Goal: Task Accomplishment & Management: Manage account settings

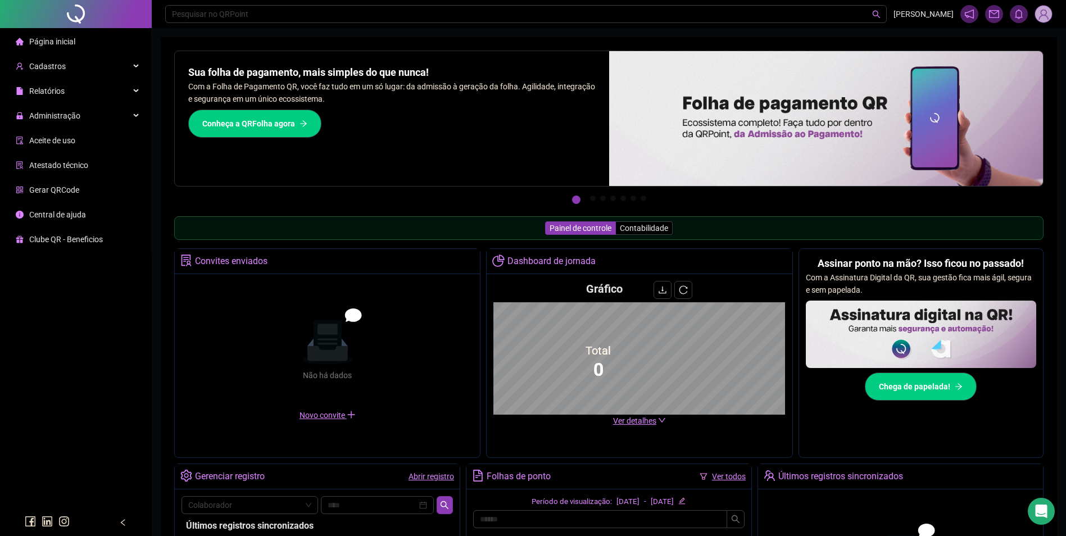
click at [61, 108] on span "Administração" at bounding box center [48, 115] width 65 height 22
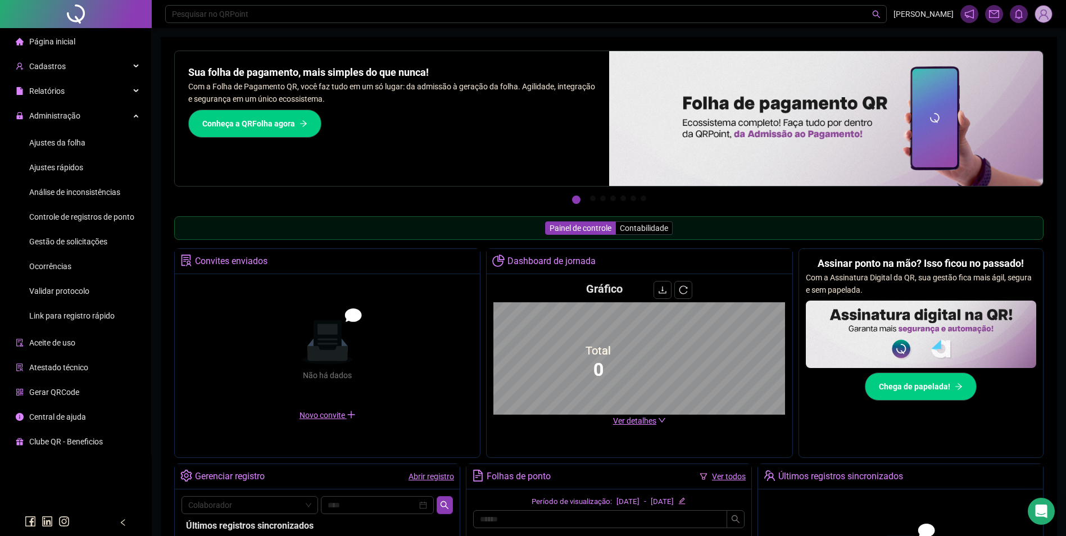
click at [82, 143] on span "Ajustes da folha" at bounding box center [57, 142] width 56 height 9
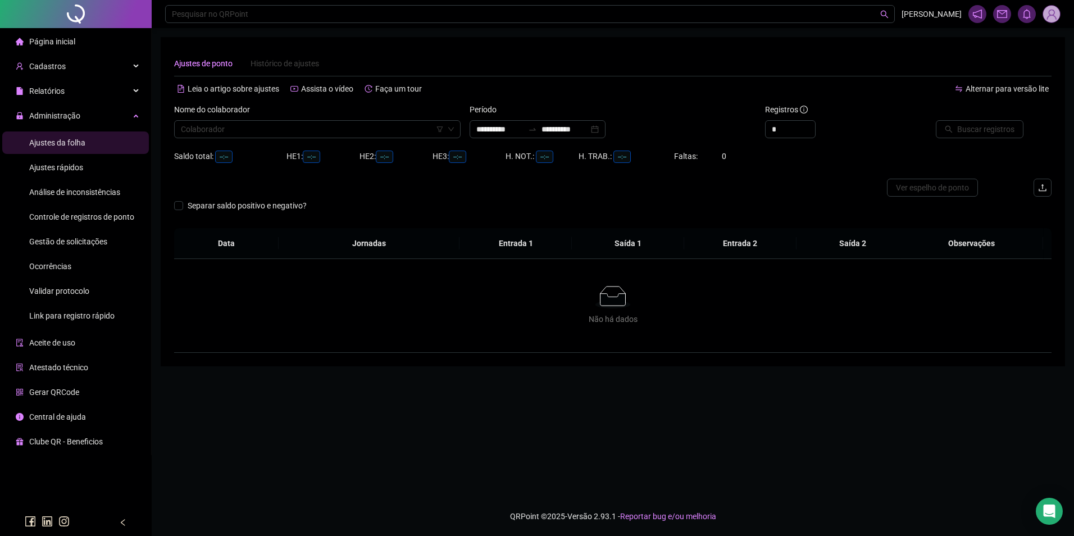
type input "**********"
click at [366, 124] on input "search" at bounding box center [312, 129] width 263 height 17
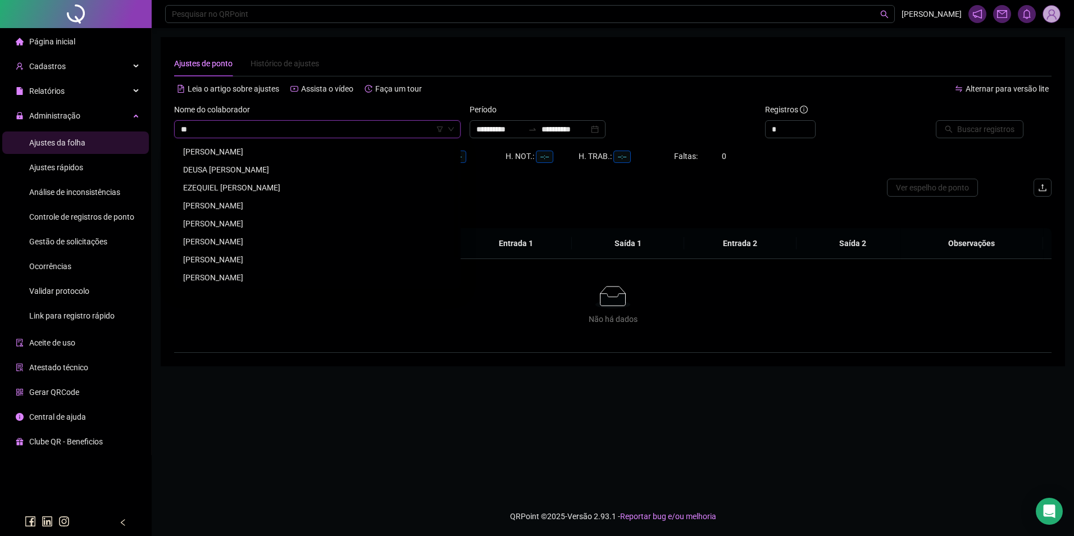
type input "*"
type input "******"
click at [251, 201] on div "[PERSON_NAME]" at bounding box center [317, 205] width 268 height 12
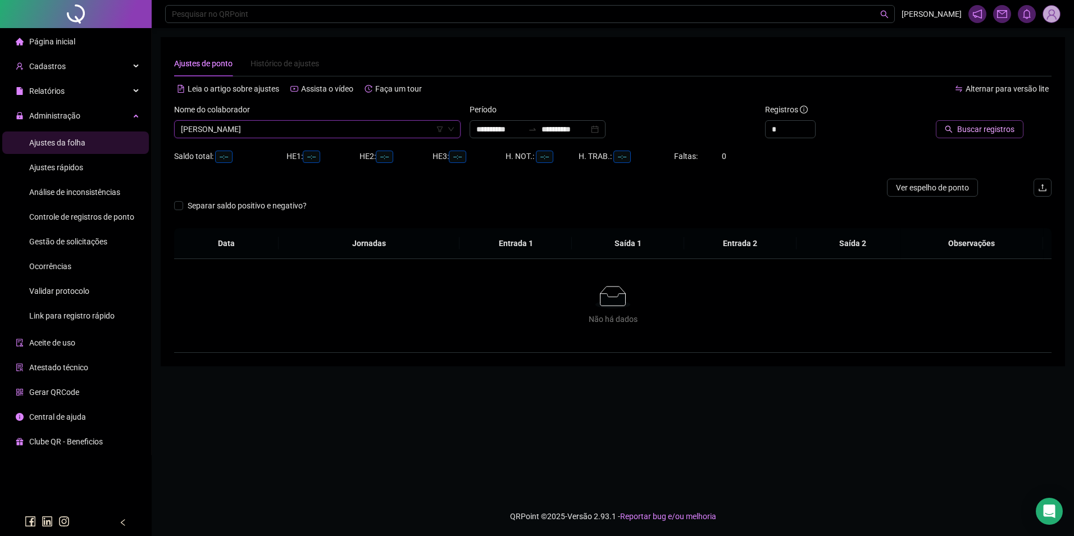
click at [961, 126] on span "Buscar registros" at bounding box center [985, 129] width 57 height 12
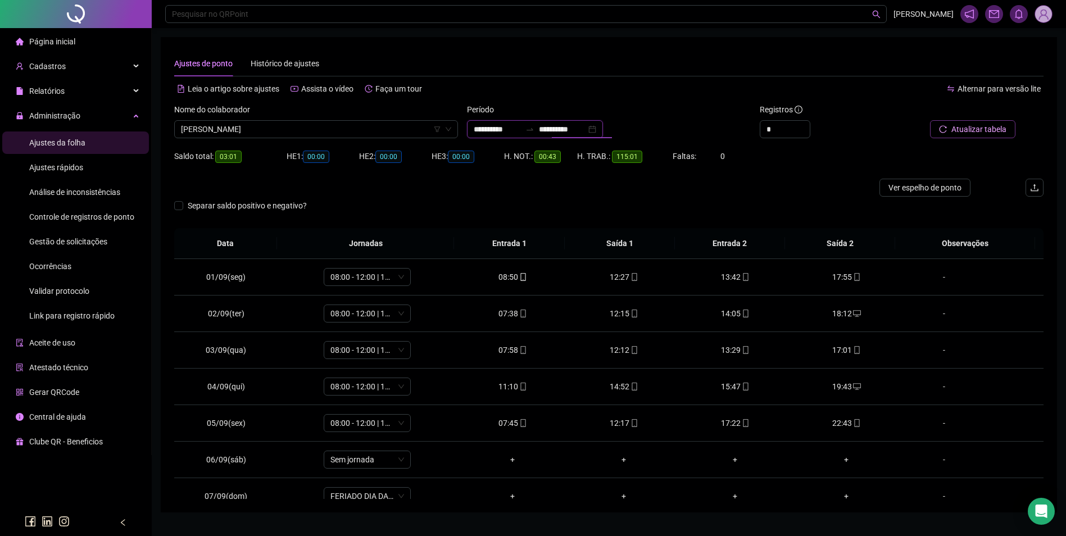
click at [586, 133] on input "**********" at bounding box center [562, 129] width 47 height 12
type input "**********"
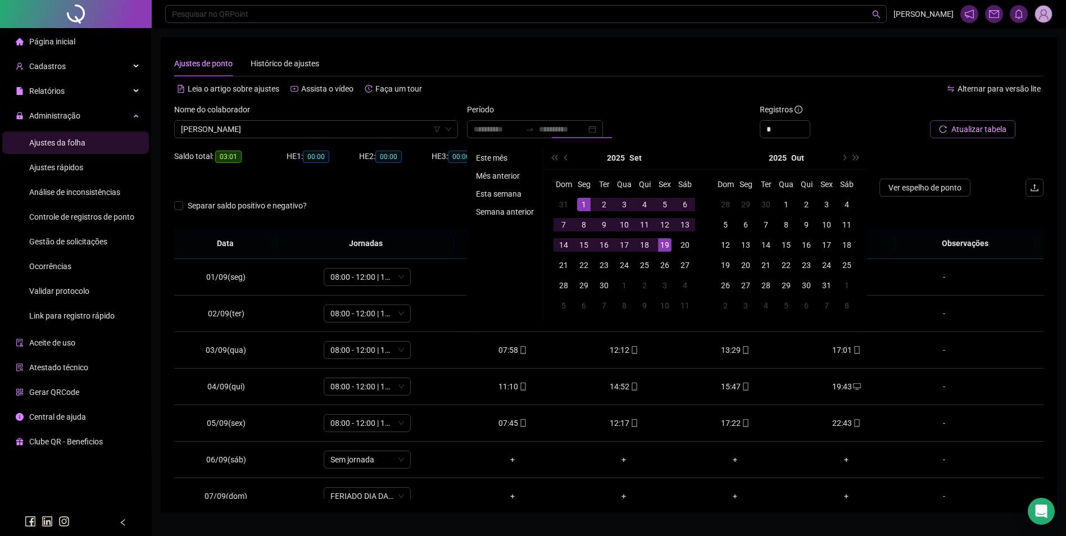
click at [499, 157] on li "Este mês" at bounding box center [504, 157] width 67 height 13
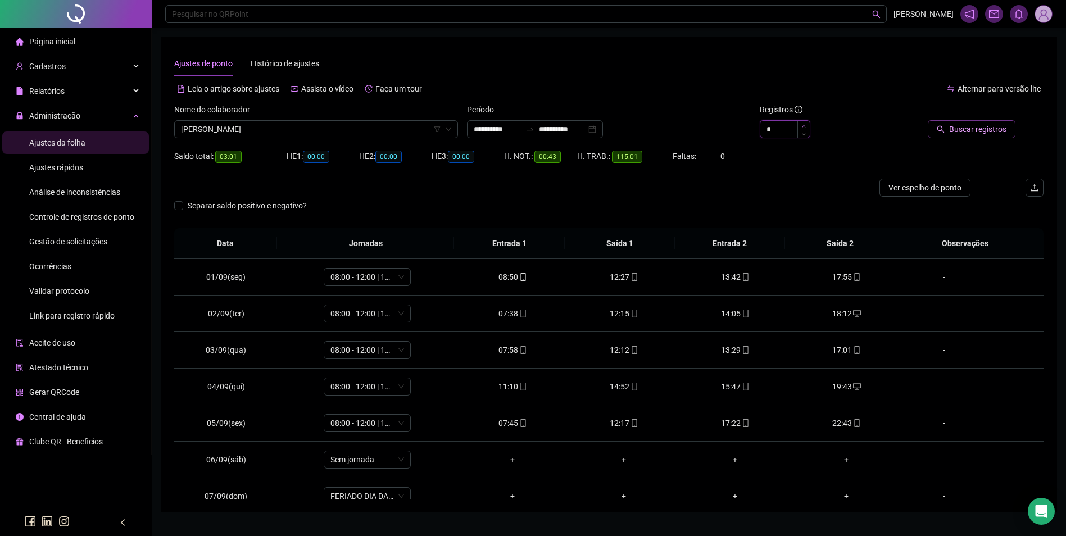
click at [803, 125] on icon "up" at bounding box center [804, 126] width 4 height 4
type input "*"
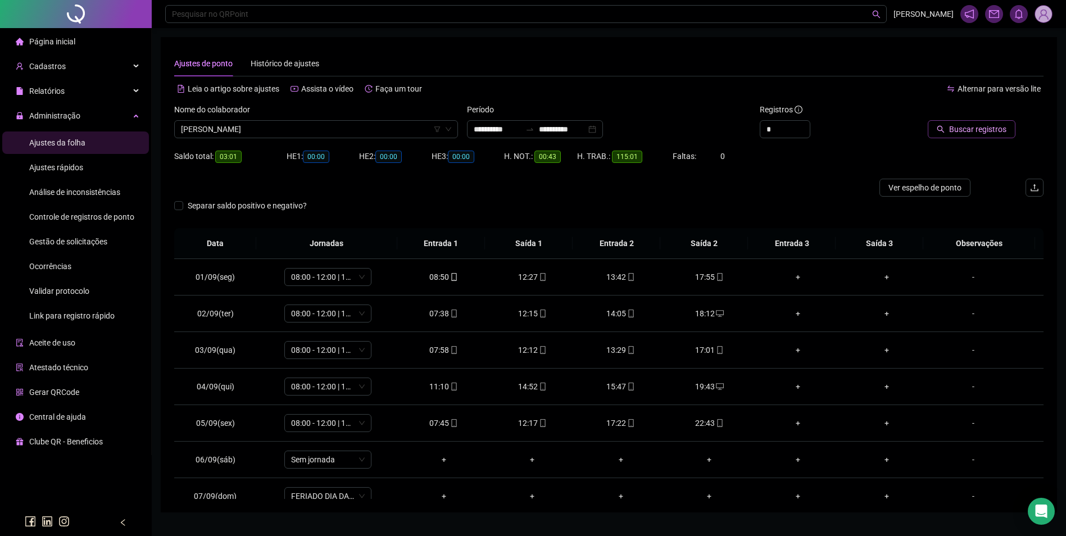
click at [975, 134] on span "Buscar registros" at bounding box center [977, 129] width 57 height 12
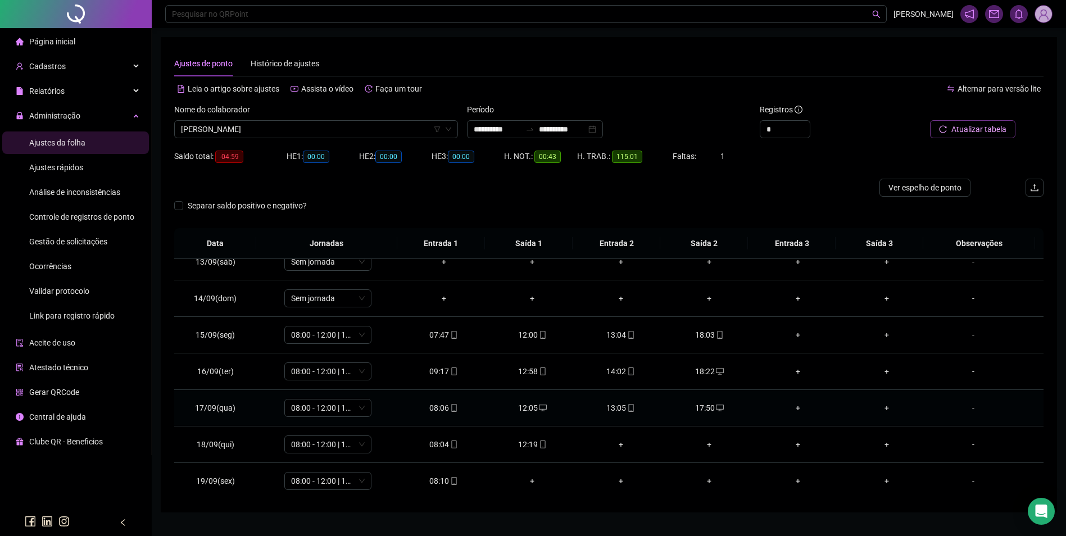
scroll to position [454, 0]
click at [540, 447] on icon "mobile" at bounding box center [542, 444] width 5 height 8
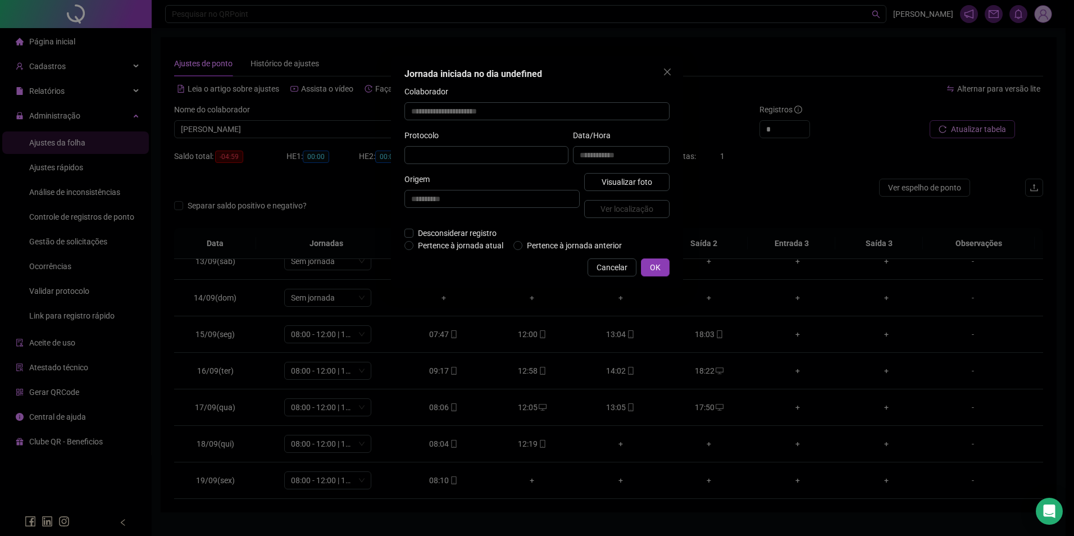
type input "**********"
click at [629, 179] on span "Visualizar foto" at bounding box center [627, 183] width 51 height 12
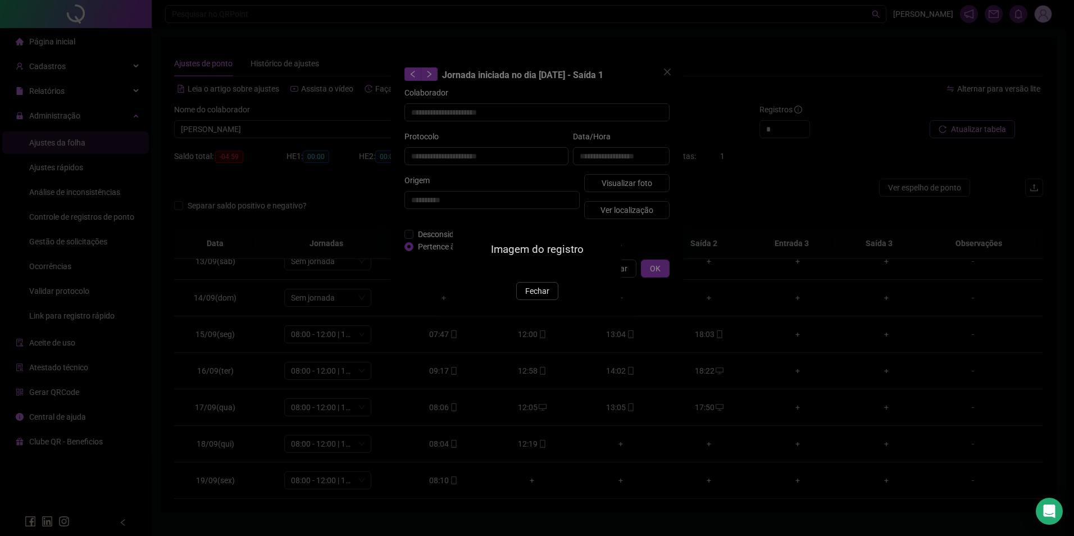
click at [548, 297] on span "Fechar" at bounding box center [537, 291] width 24 height 12
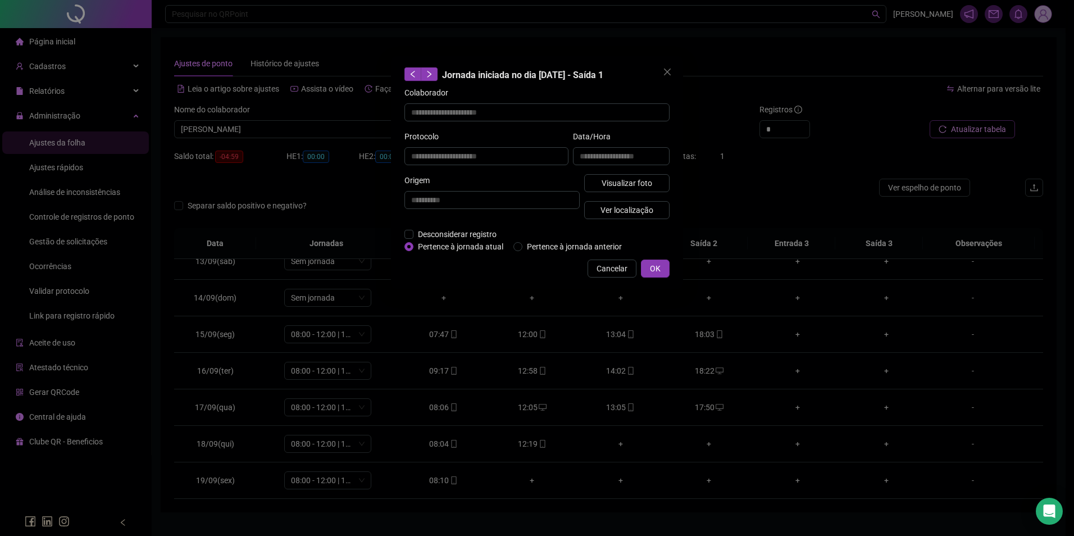
click at [449, 484] on div "**********" at bounding box center [537, 268] width 1074 height 536
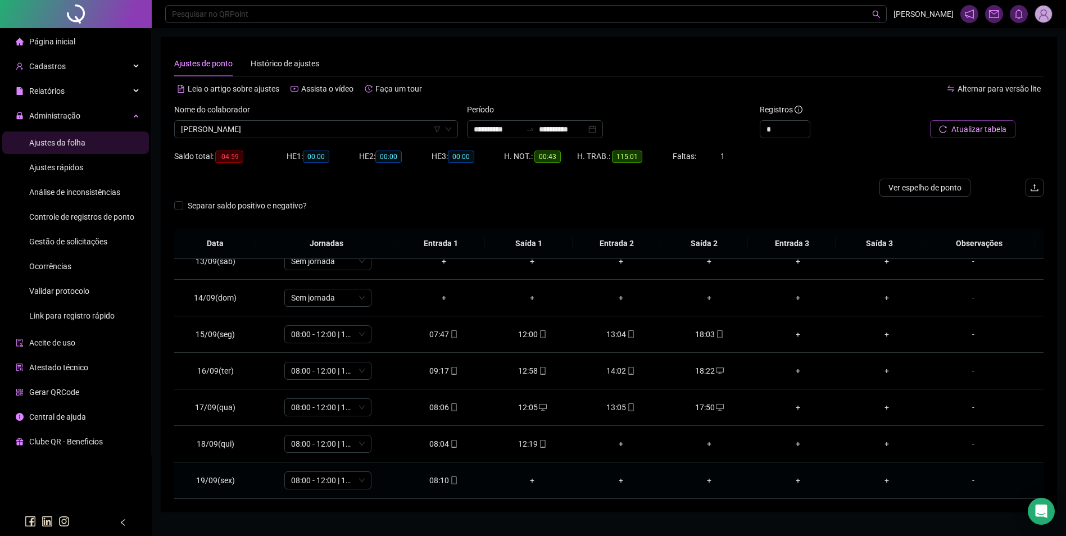
click at [451, 483] on icon "mobile" at bounding box center [453, 480] width 5 height 8
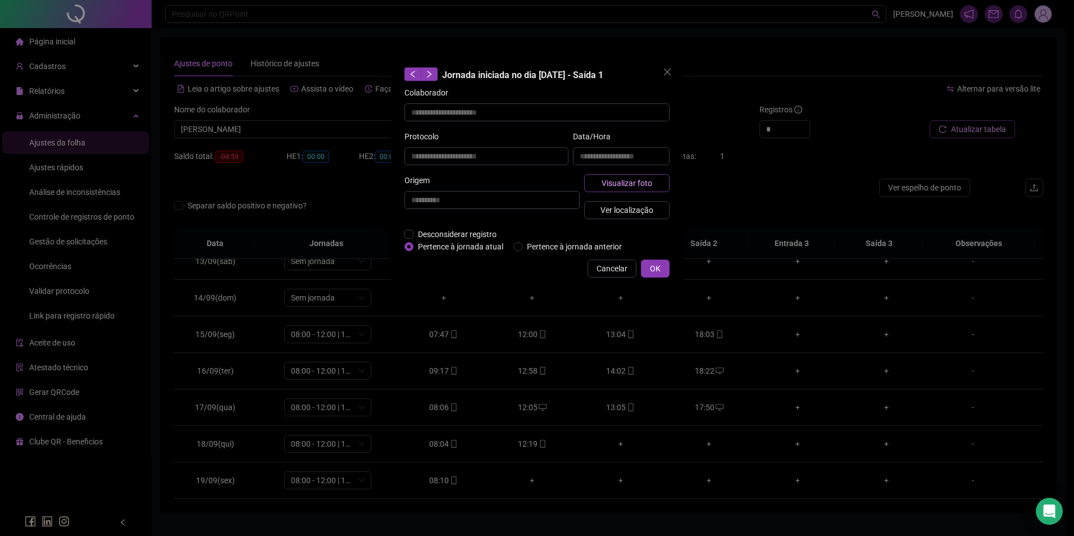
click at [637, 183] on span "Visualizar foto" at bounding box center [627, 183] width 51 height 12
type input "**********"
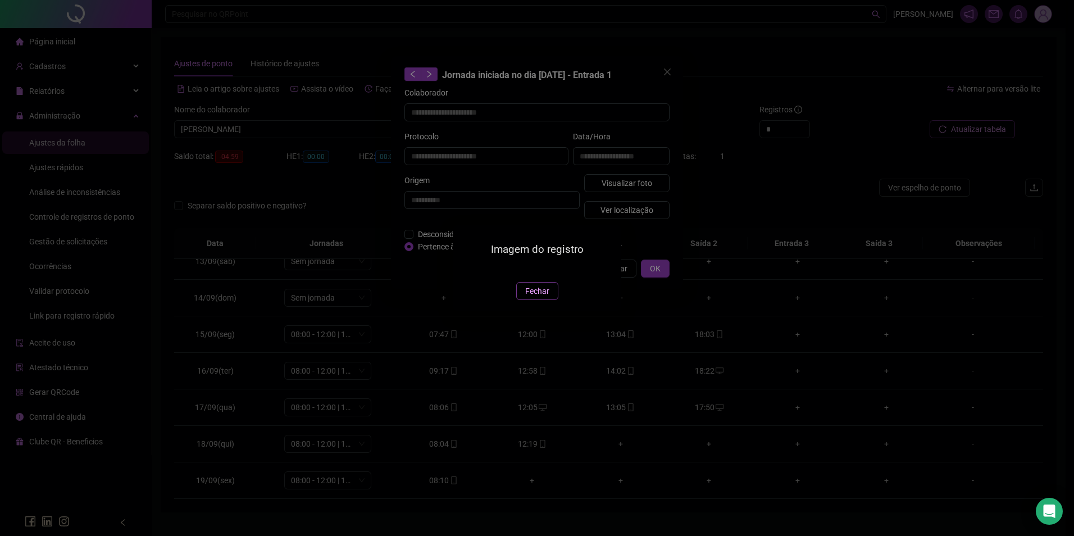
click at [543, 297] on span "Fechar" at bounding box center [537, 291] width 24 height 12
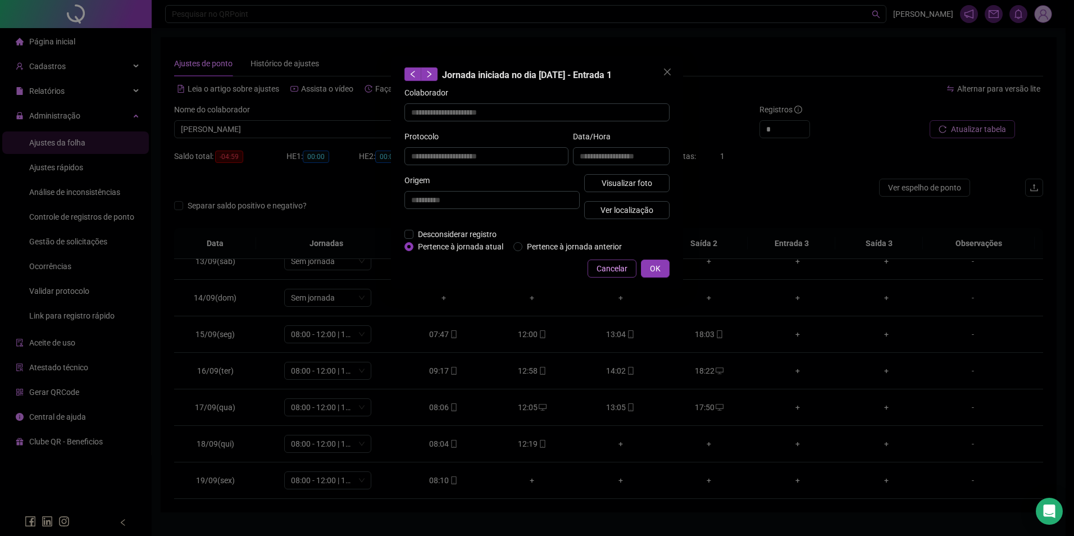
click at [611, 263] on span "Cancelar" at bounding box center [612, 268] width 31 height 12
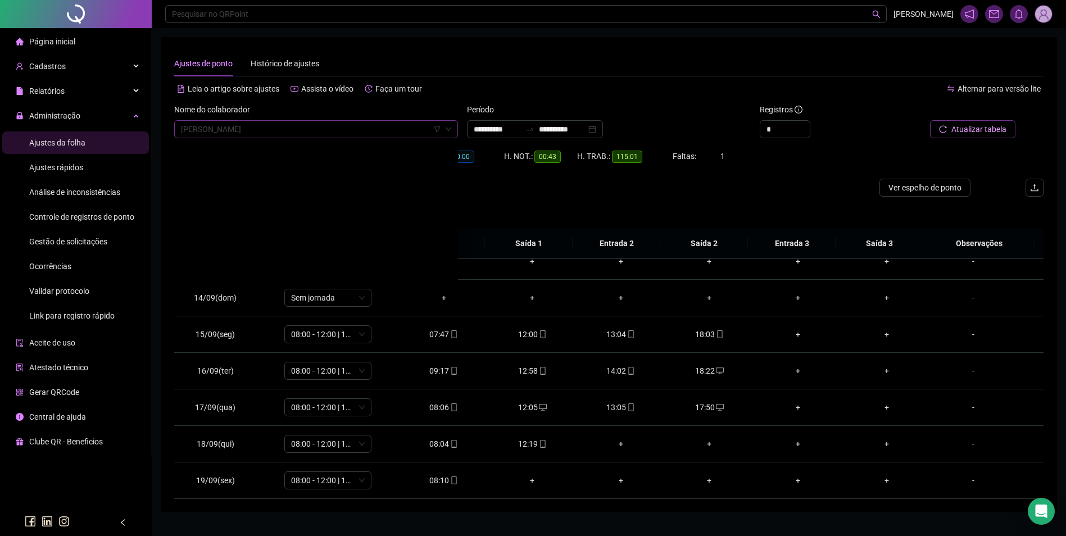
click at [216, 129] on span "[PERSON_NAME]" at bounding box center [316, 129] width 270 height 17
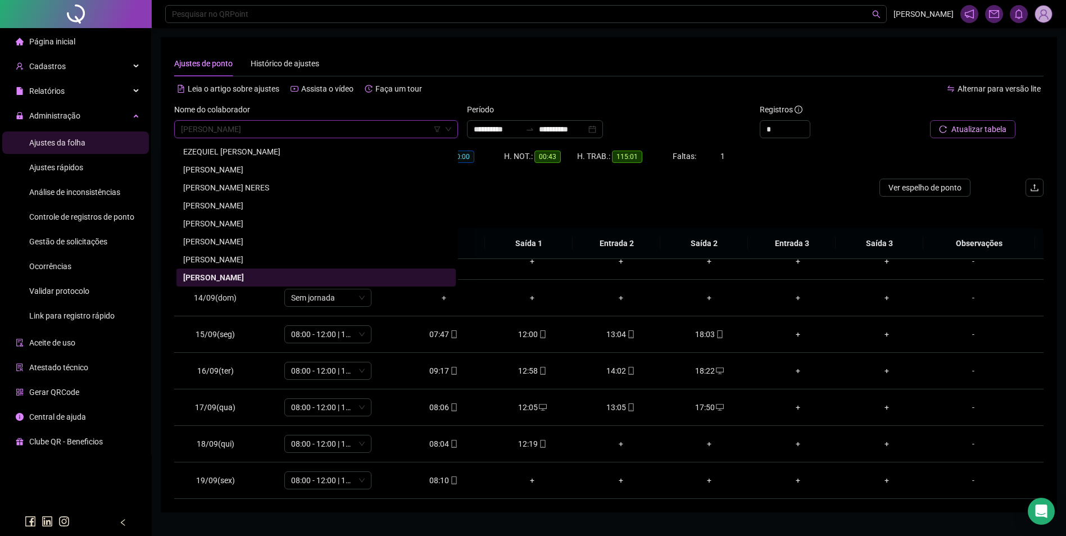
paste input "**********"
type input "**********"
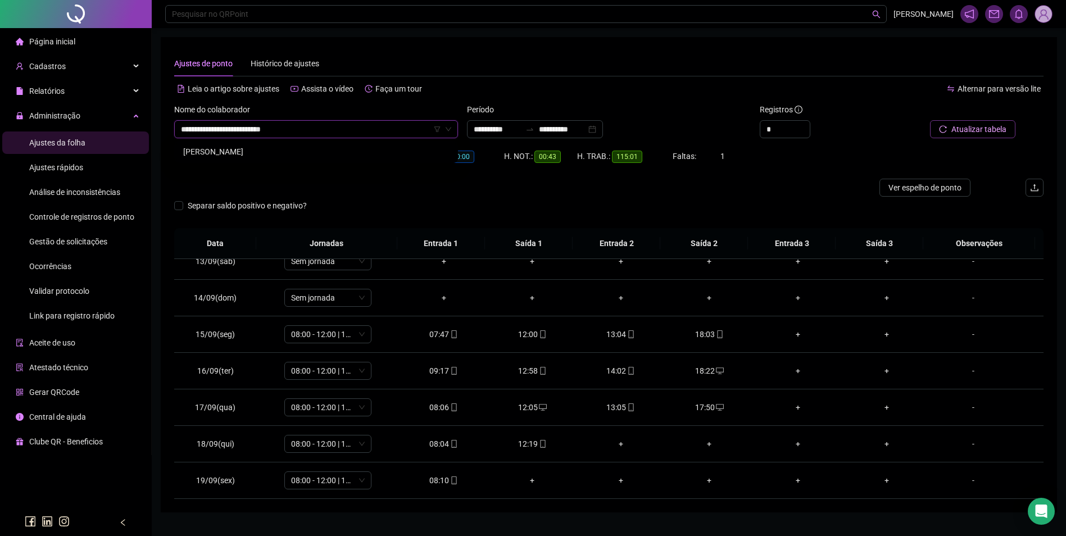
scroll to position [0, 0]
click at [227, 150] on div "[PERSON_NAME]" at bounding box center [316, 151] width 266 height 12
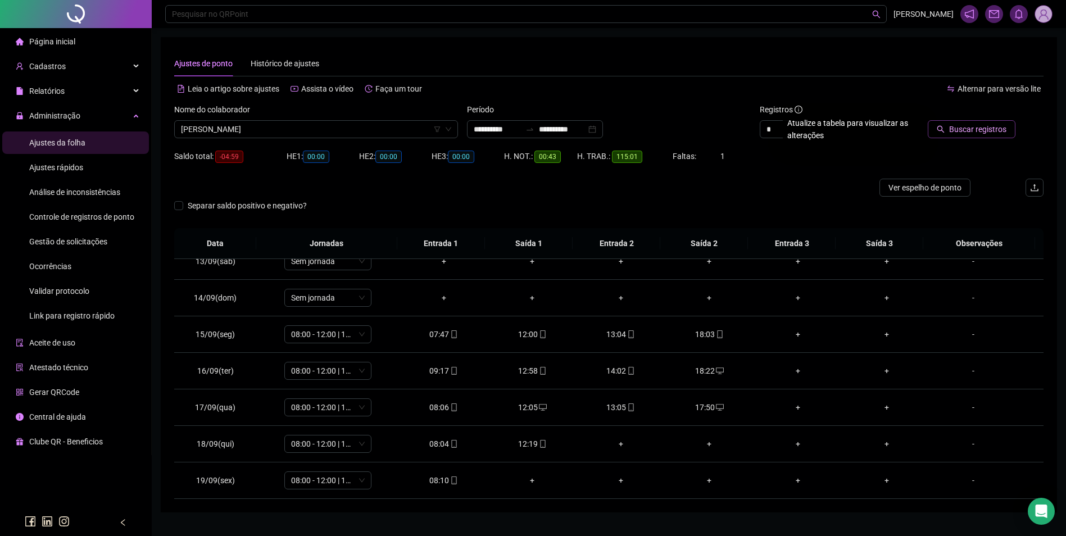
click at [961, 125] on span "Buscar registros" at bounding box center [977, 129] width 57 height 12
click at [716, 409] on icon "mobile" at bounding box center [720, 407] width 8 height 8
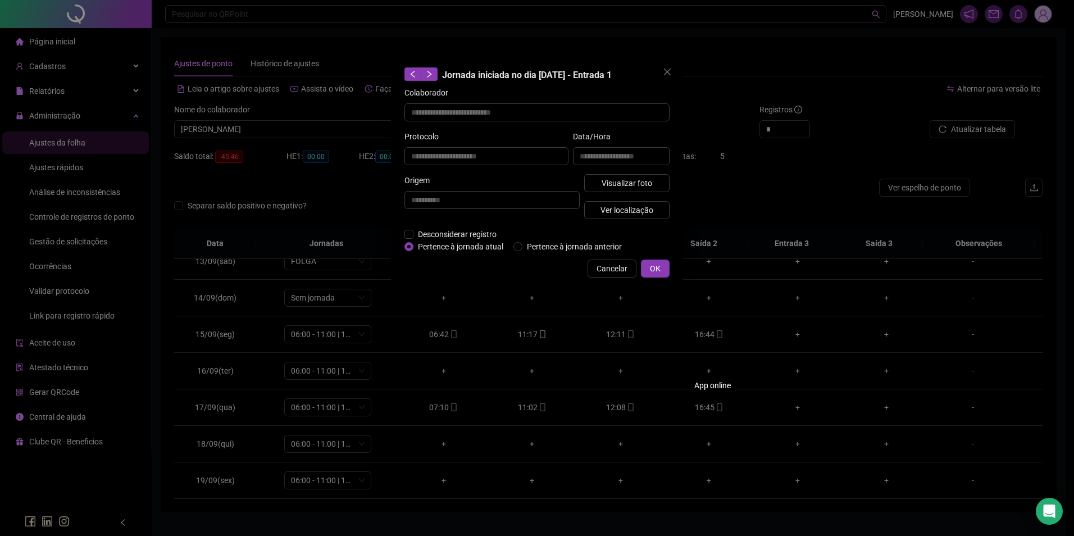
type input "**********"
click at [620, 175] on button "Visualizar foto" at bounding box center [626, 183] width 85 height 18
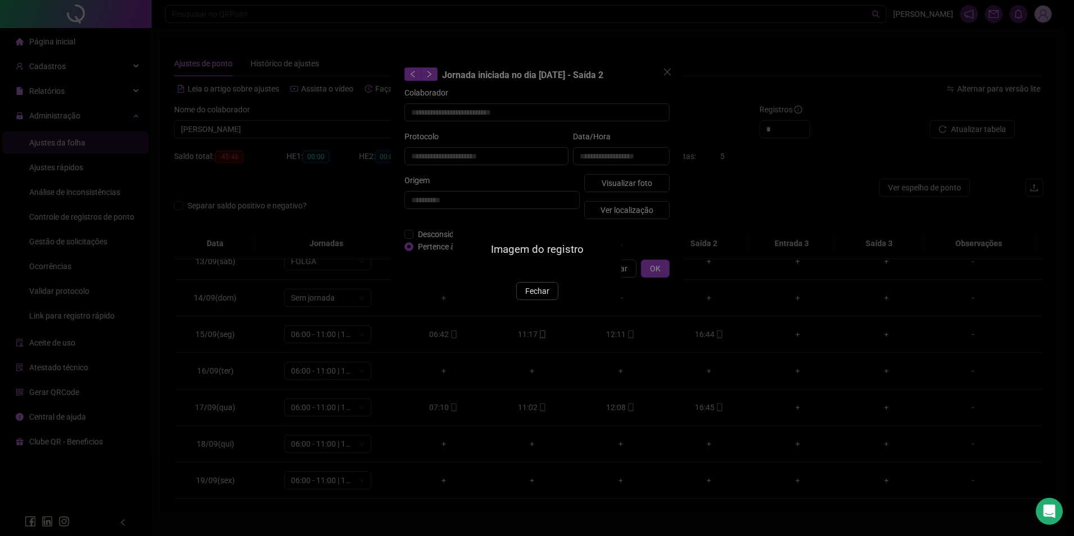
click at [466, 270] on img at bounding box center [466, 270] width 0 height 0
click at [541, 297] on span "Fechar" at bounding box center [537, 291] width 24 height 12
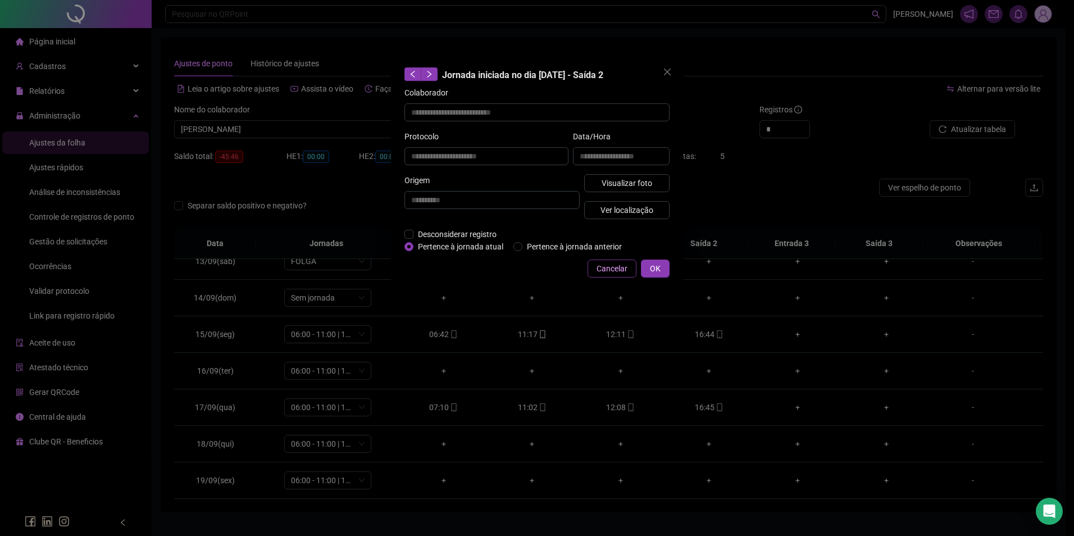
click at [601, 269] on span "Cancelar" at bounding box center [612, 268] width 31 height 12
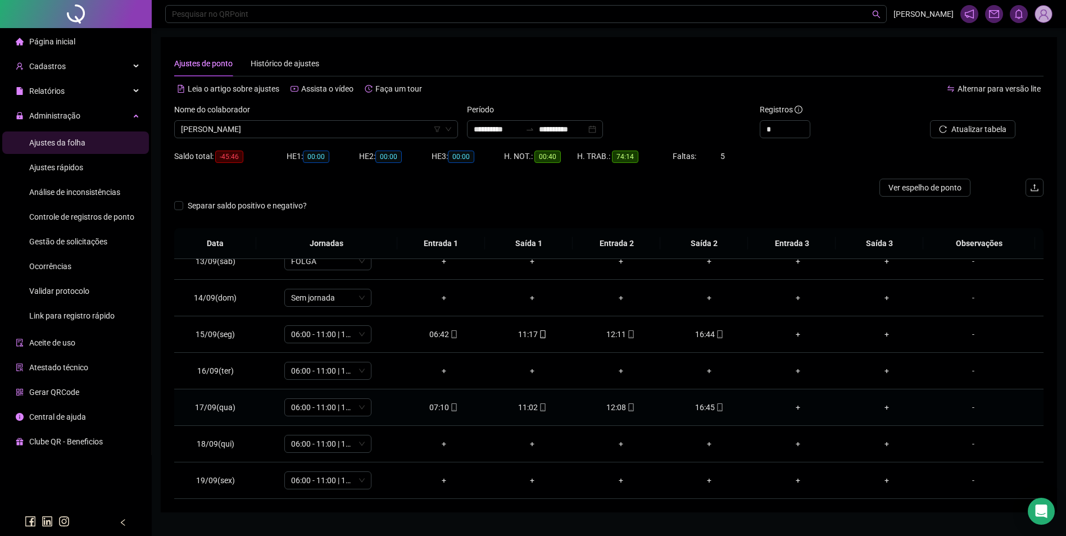
click at [627, 406] on icon "mobile" at bounding box center [631, 407] width 8 height 8
type input "**********"
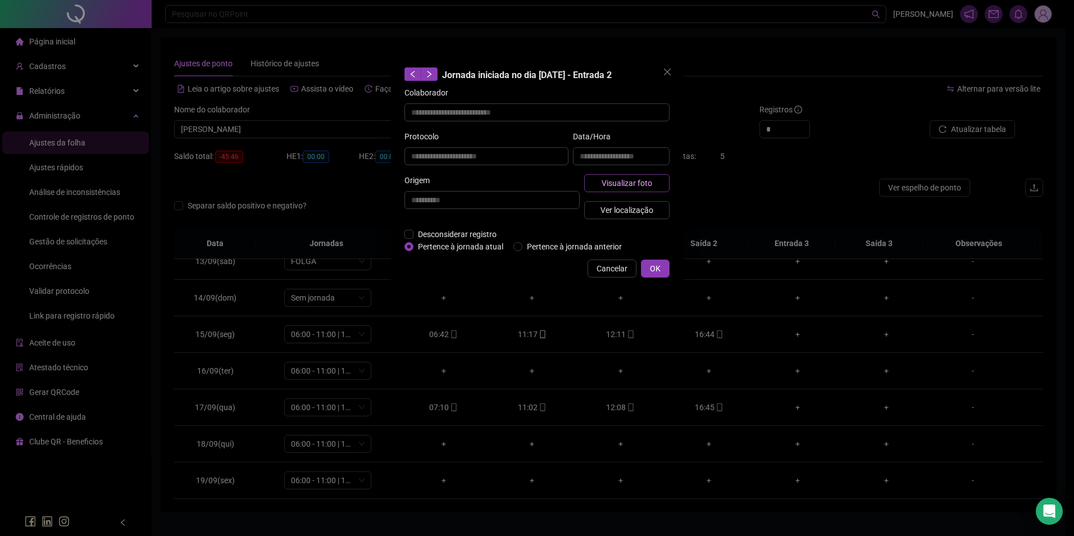
click at [647, 185] on span "Visualizar foto" at bounding box center [627, 183] width 51 height 12
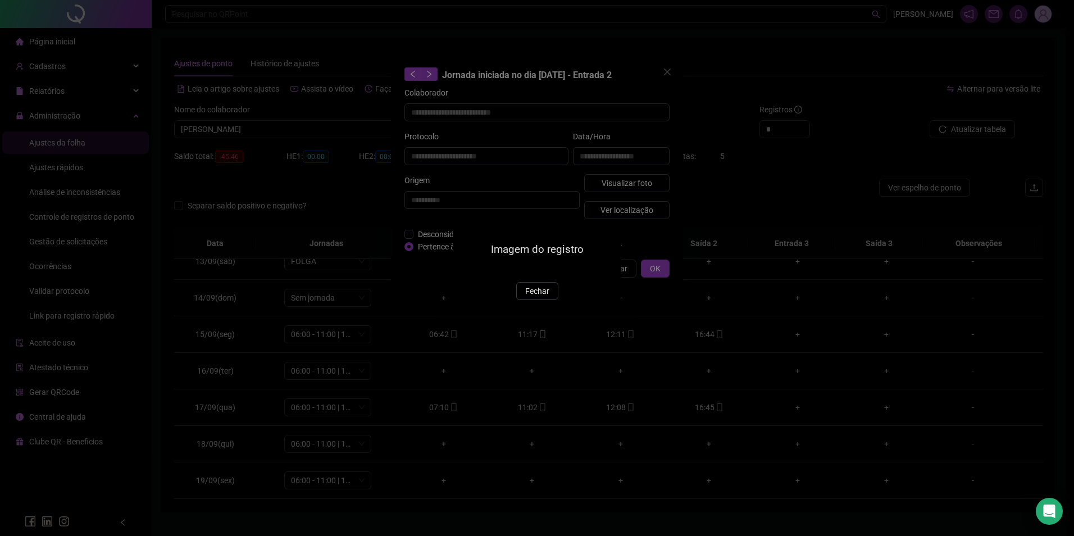
click at [466, 270] on img at bounding box center [466, 270] width 0 height 0
click at [533, 297] on span "Fechar" at bounding box center [537, 291] width 24 height 12
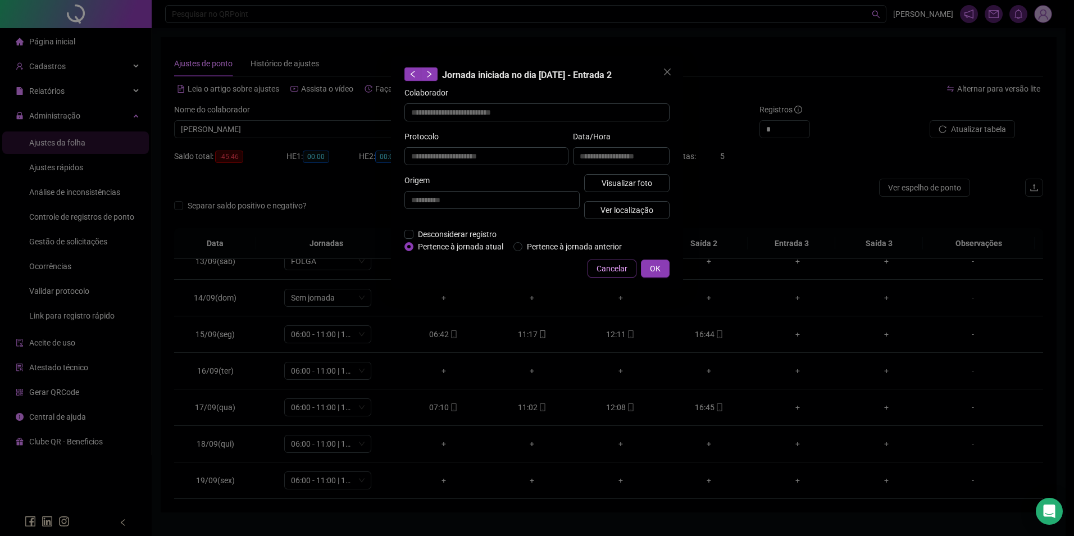
click at [609, 266] on span "Cancelar" at bounding box center [612, 268] width 31 height 12
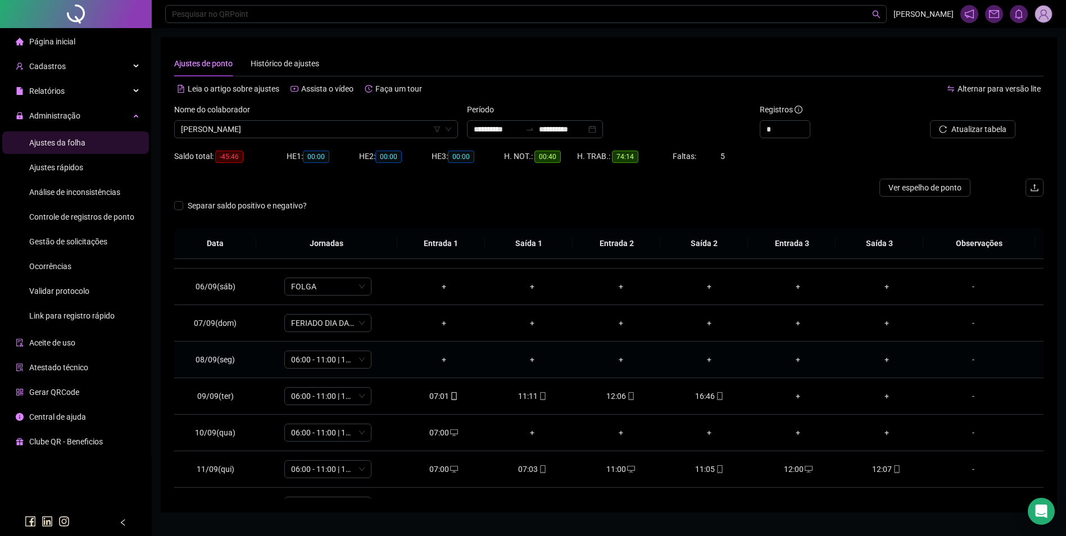
scroll to position [229, 0]
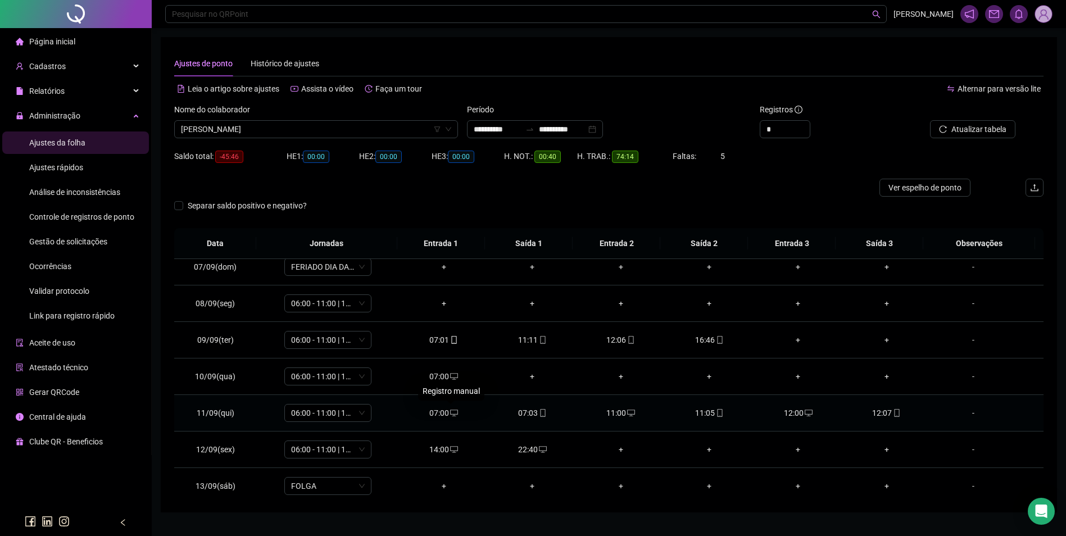
click at [454, 412] on icon "desktop" at bounding box center [454, 412] width 8 height 7
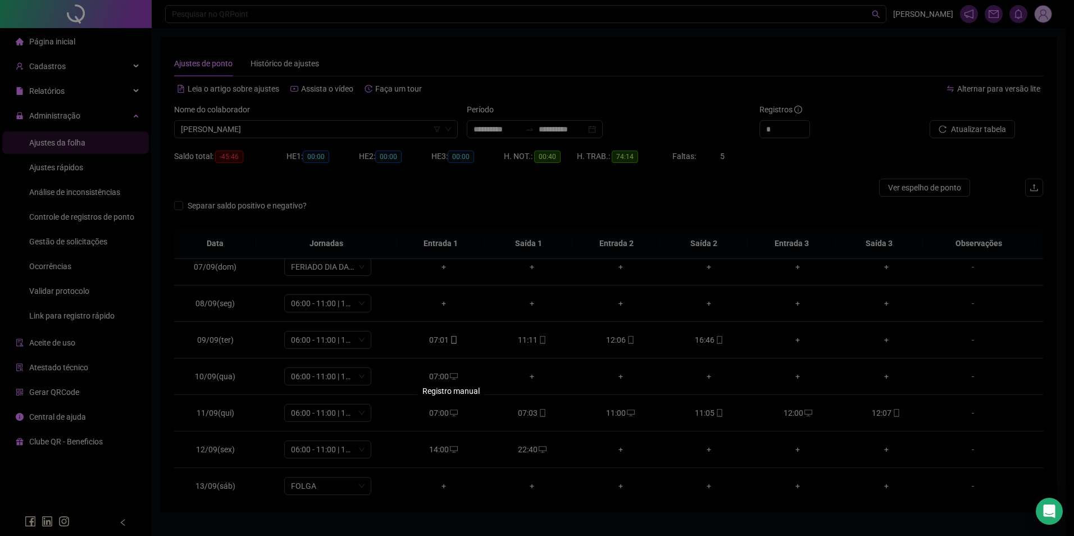
type input "**********"
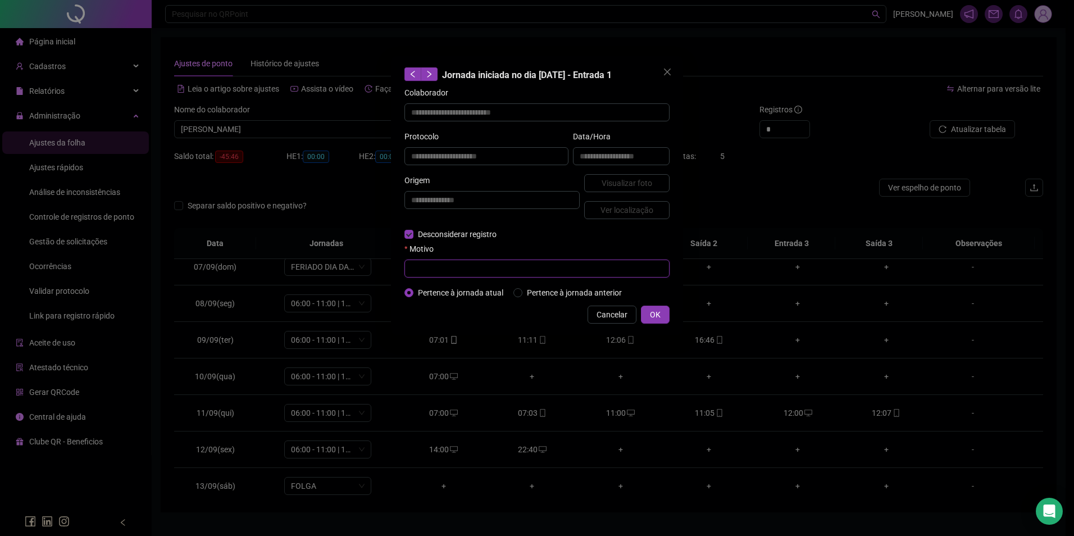
click at [435, 268] on input "text" at bounding box center [536, 269] width 265 height 18
type input "*"
click at [652, 317] on span "OK" at bounding box center [655, 314] width 11 height 12
click at [659, 316] on span "OK" at bounding box center [655, 314] width 11 height 12
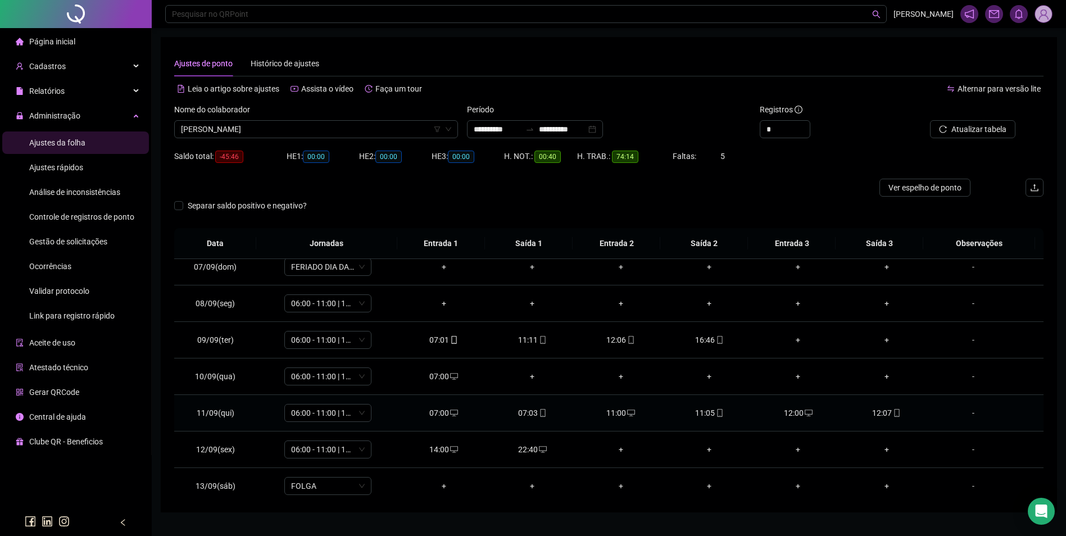
click at [620, 410] on div "11:00" at bounding box center [620, 413] width 71 height 12
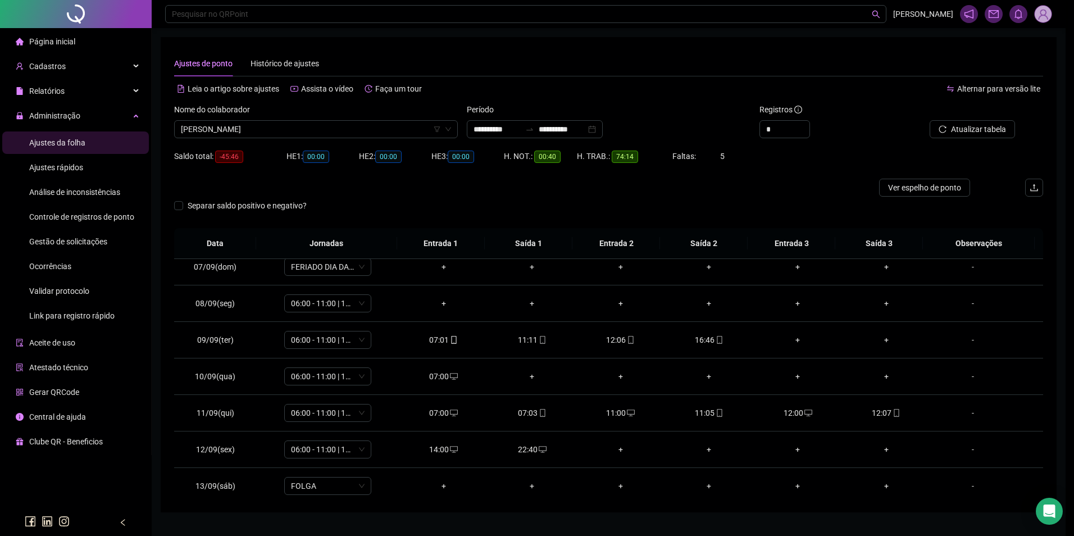
type input "**********"
click at [468, 271] on div "**********" at bounding box center [537, 268] width 1074 height 536
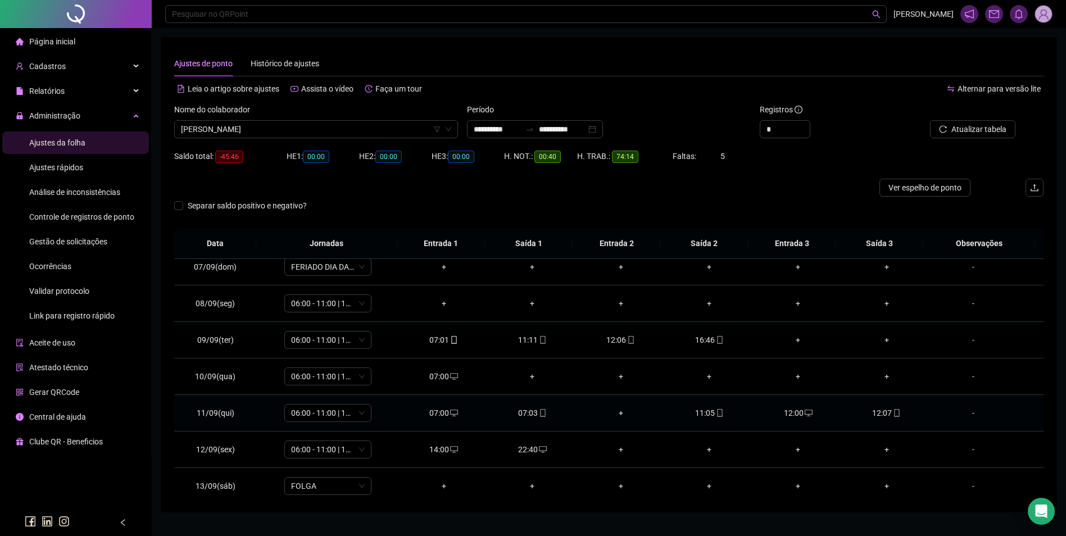
click at [454, 412] on icon "desktop" at bounding box center [454, 412] width 8 height 7
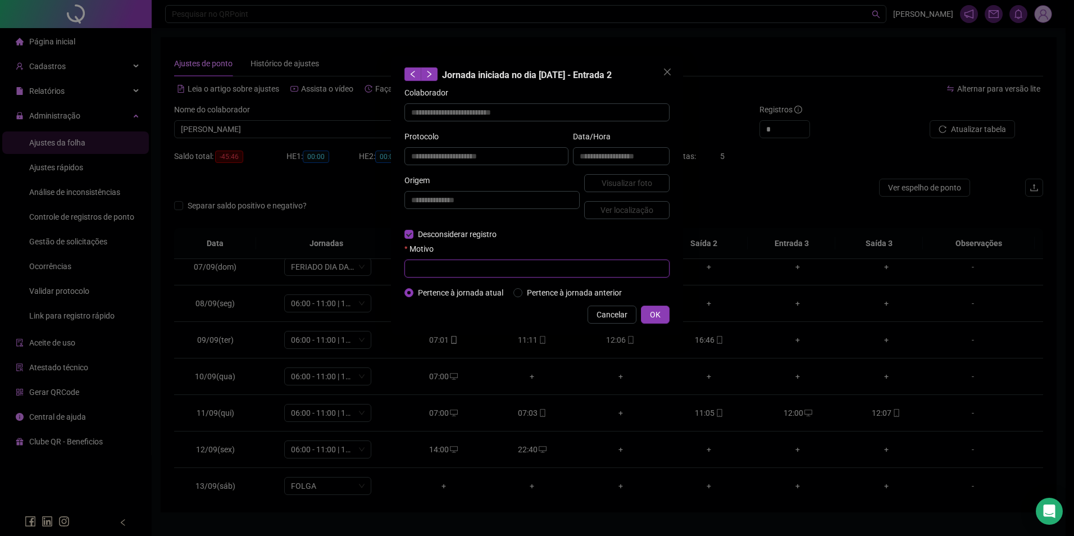
click at [450, 276] on input "text" at bounding box center [536, 269] width 265 height 18
type input "*"
type input "**********"
type input "*"
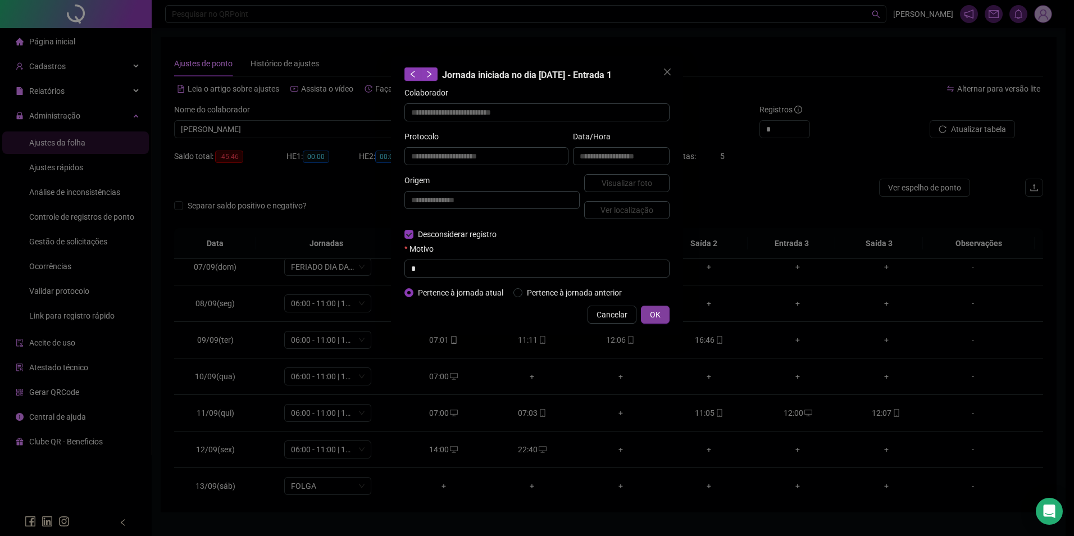
click at [655, 318] on span "OK" at bounding box center [655, 314] width 11 height 12
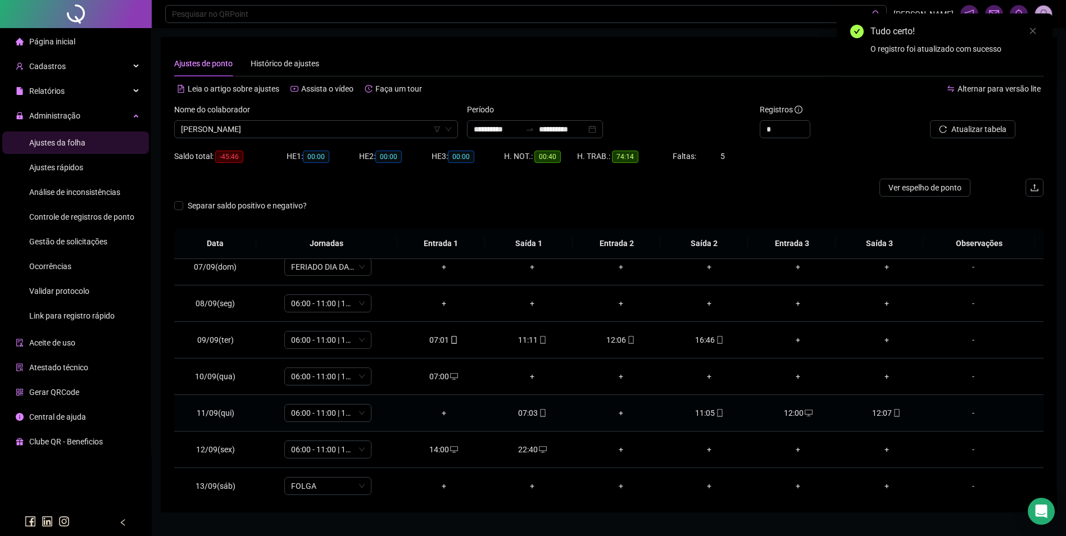
click at [804, 415] on icon "desktop" at bounding box center [808, 413] width 8 height 8
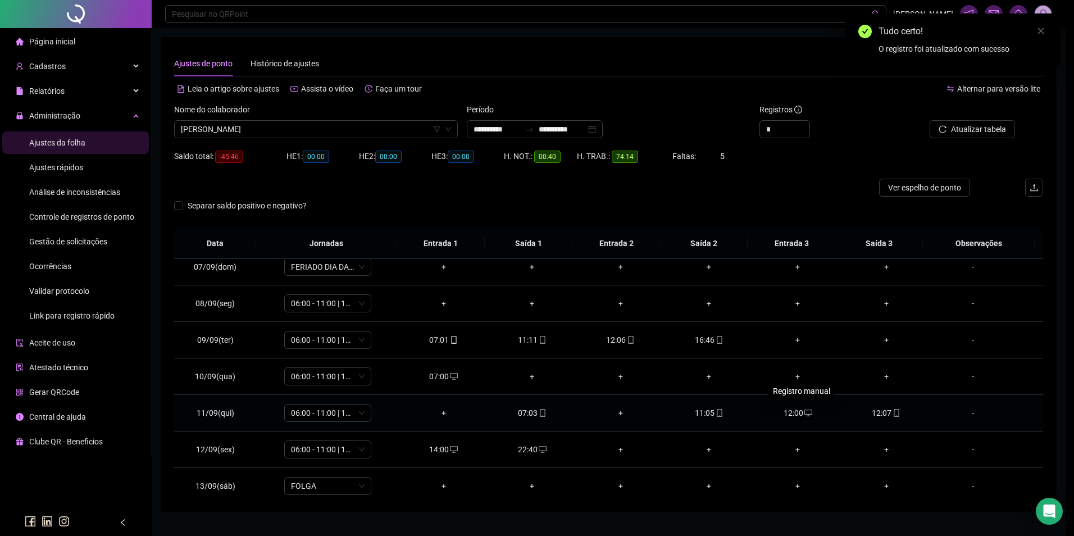
type input "**********"
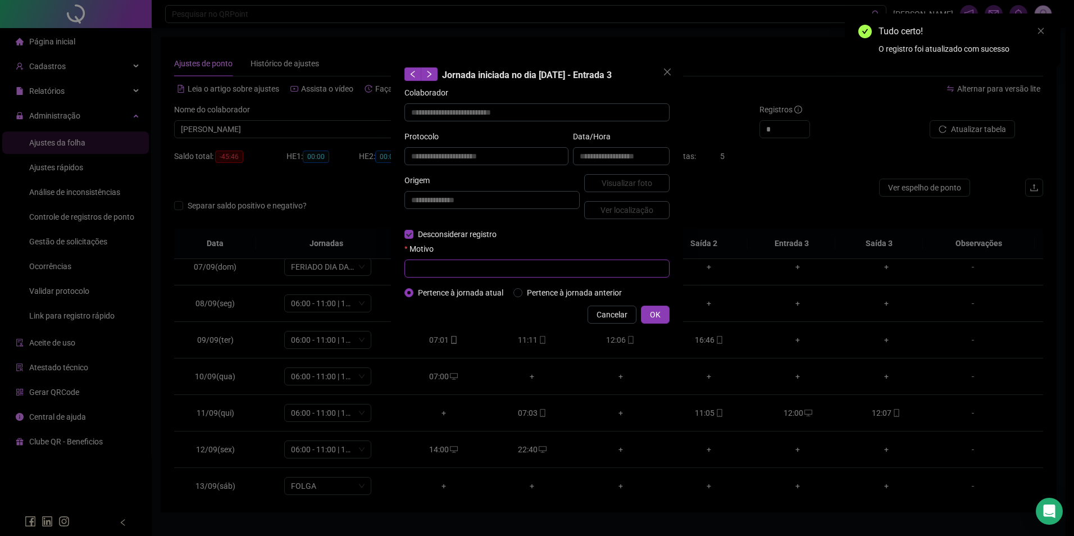
click at [472, 274] on input "text" at bounding box center [536, 269] width 265 height 18
type input "*"
click at [660, 314] on span "OK" at bounding box center [655, 314] width 11 height 12
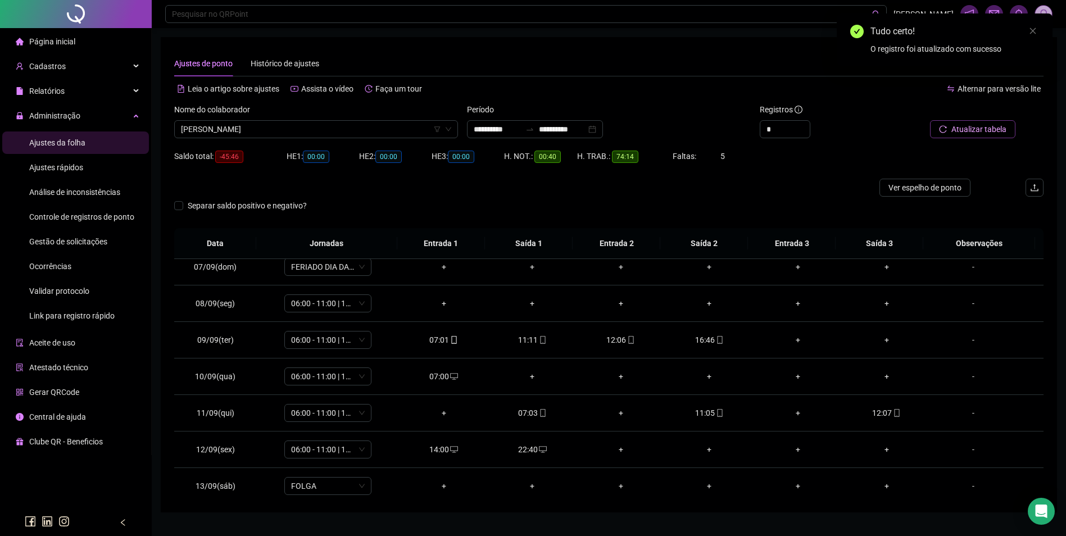
click at [942, 133] on icon "reload" at bounding box center [943, 129] width 8 height 8
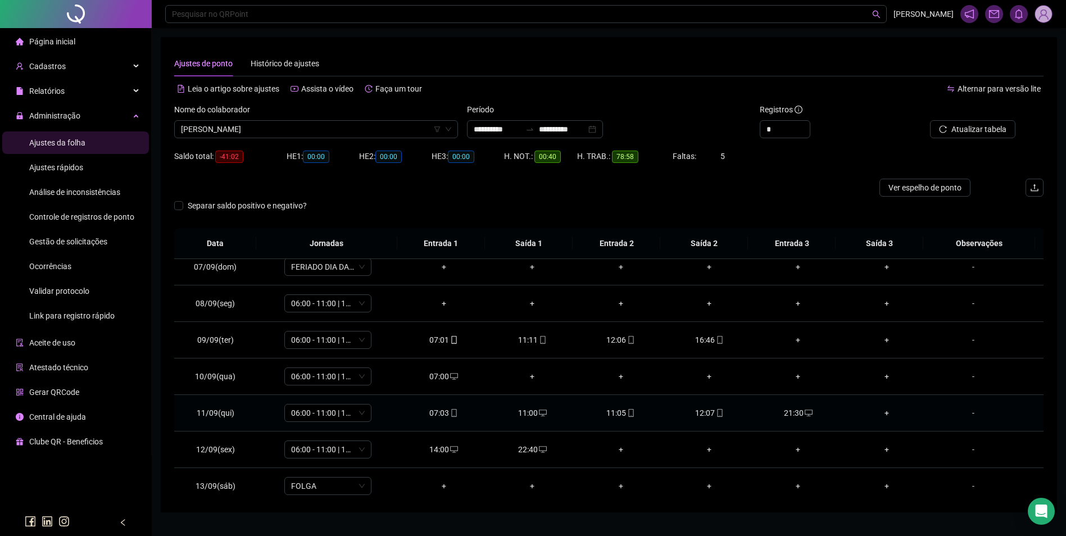
click at [541, 414] on icon "desktop" at bounding box center [543, 412] width 8 height 7
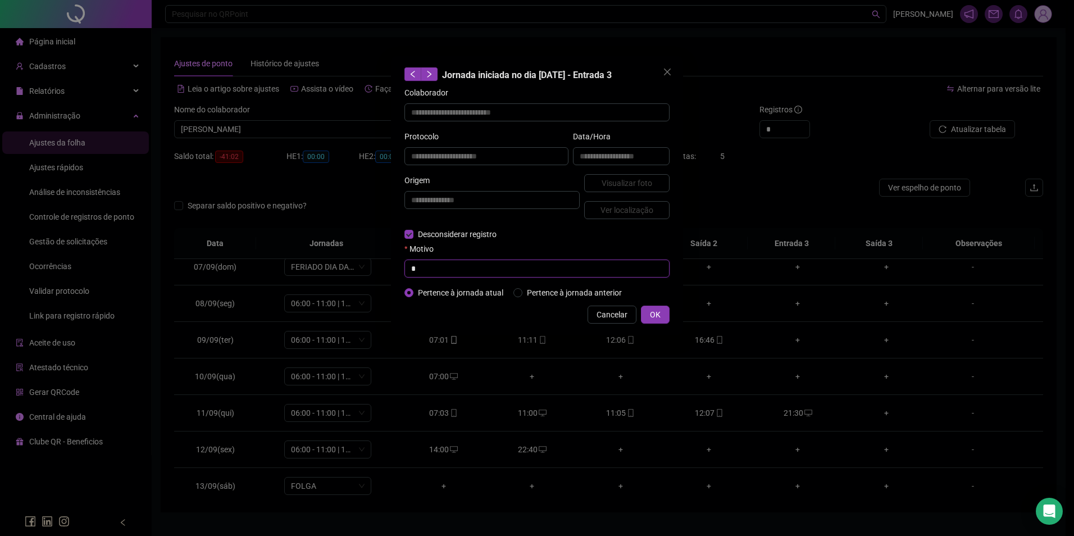
click at [451, 272] on input "*" at bounding box center [536, 269] width 265 height 18
click at [647, 312] on button "OK" at bounding box center [655, 315] width 29 height 18
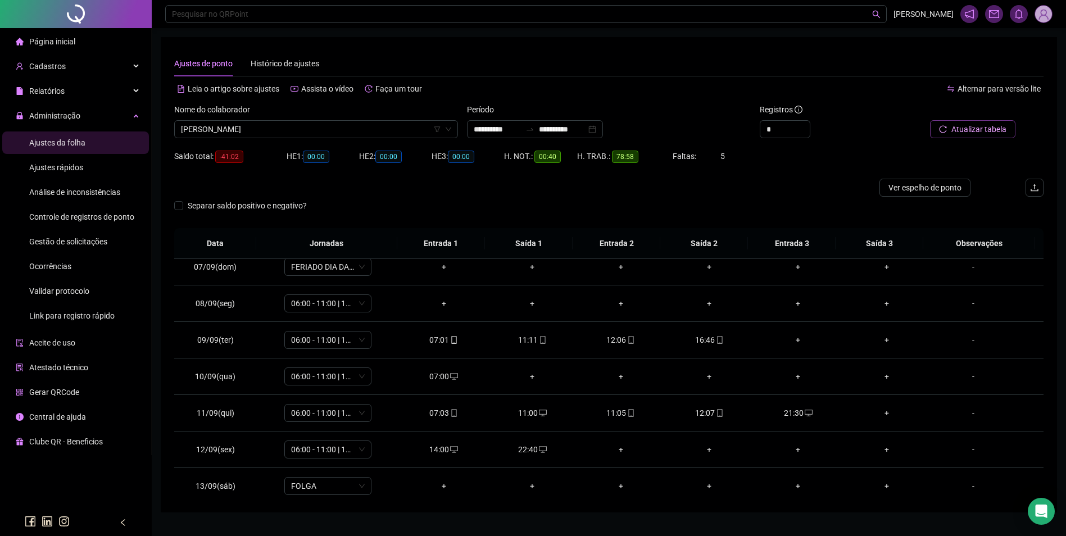
click at [985, 134] on span "Atualizar tabela" at bounding box center [978, 129] width 55 height 12
click at [615, 412] on div "11:05" at bounding box center [620, 413] width 71 height 12
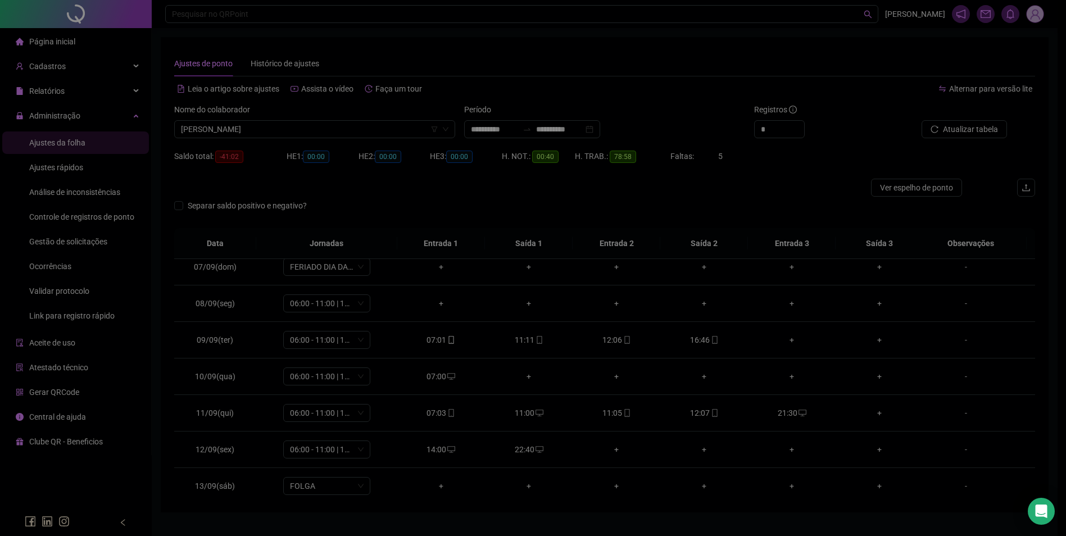
type input "**********"
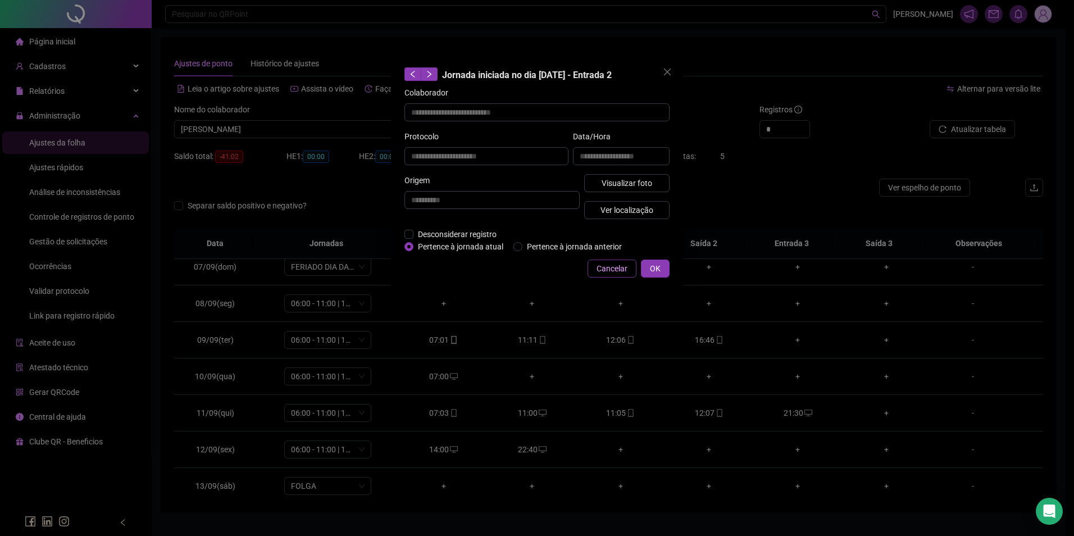
click at [598, 269] on span "Cancelar" at bounding box center [612, 268] width 31 height 12
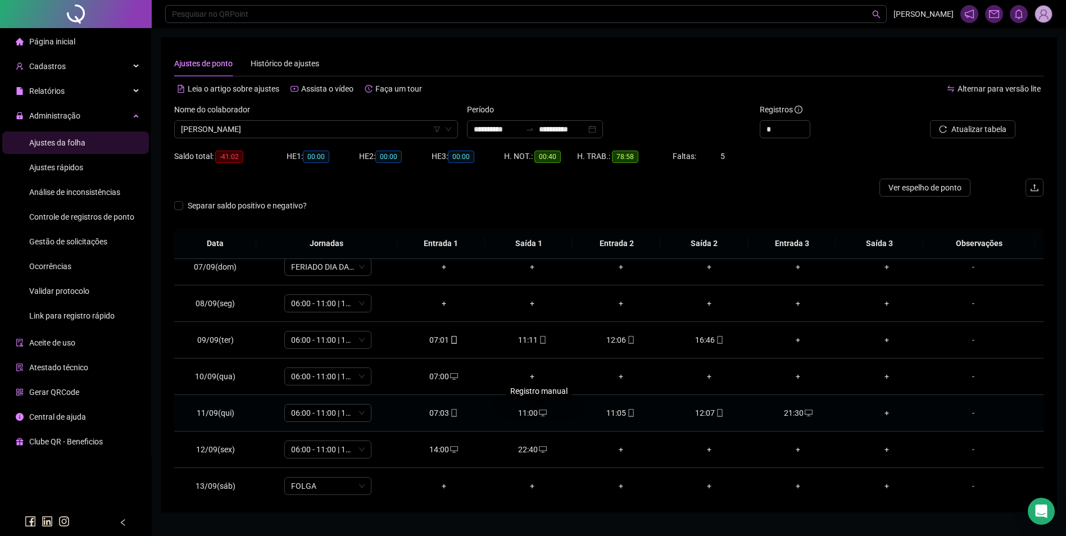
click at [539, 411] on icon "desktop" at bounding box center [543, 413] width 8 height 8
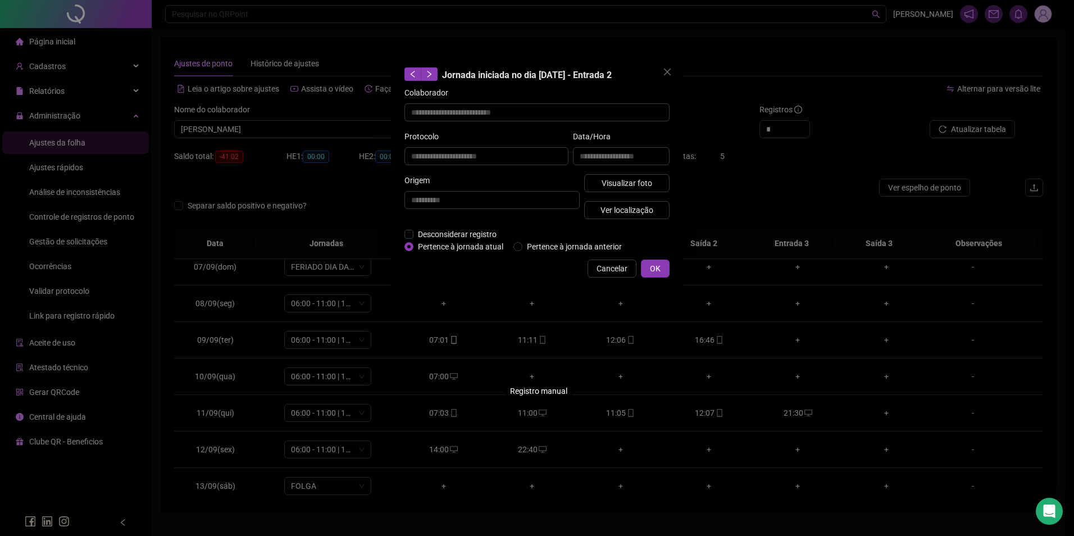
type input "**********"
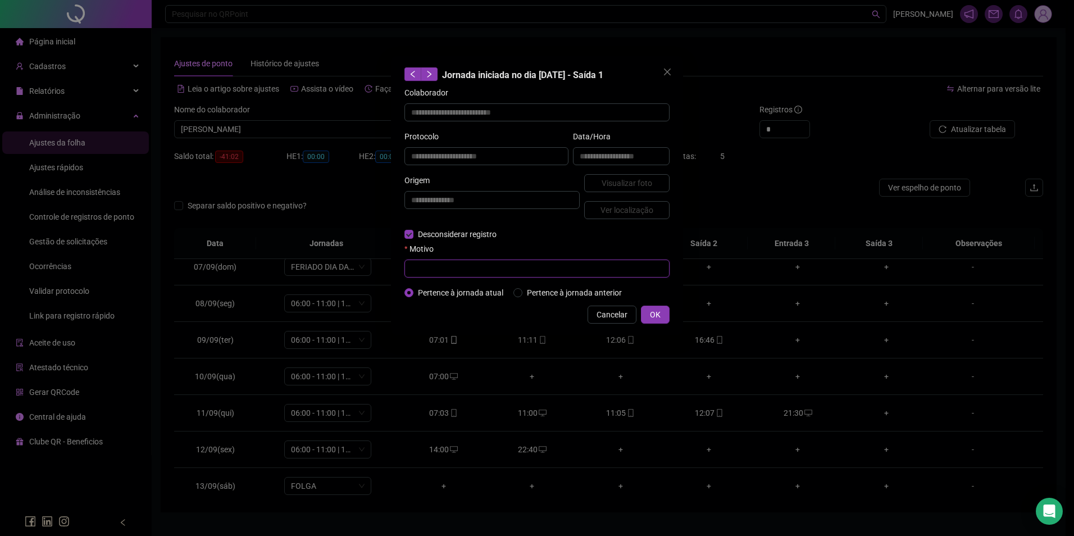
click at [425, 266] on input "text" at bounding box center [536, 269] width 265 height 18
type input "*"
click at [651, 316] on span "OK" at bounding box center [655, 314] width 11 height 12
click at [654, 311] on span "OK" at bounding box center [655, 314] width 11 height 12
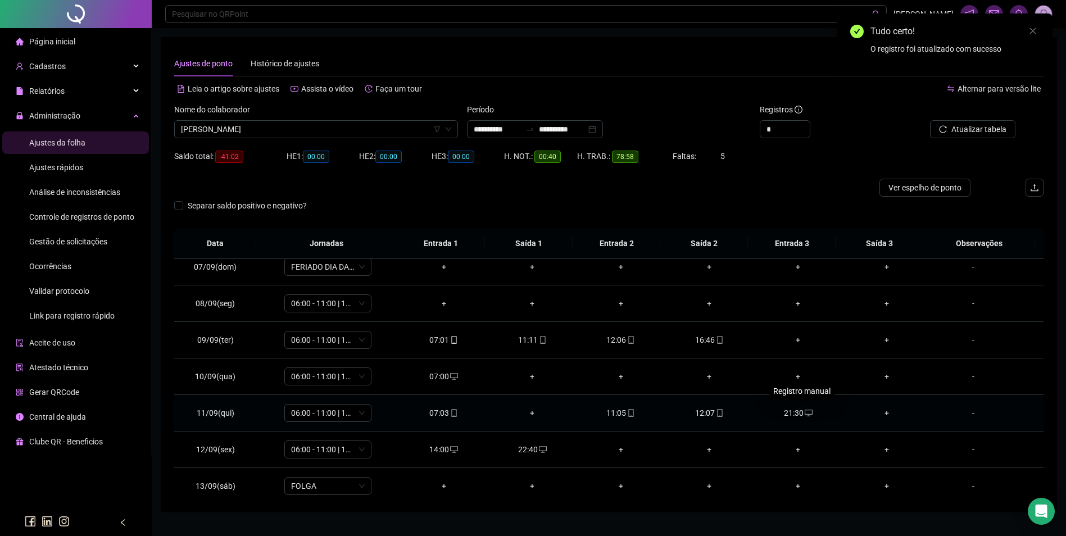
click at [804, 412] on icon "desktop" at bounding box center [808, 413] width 8 height 8
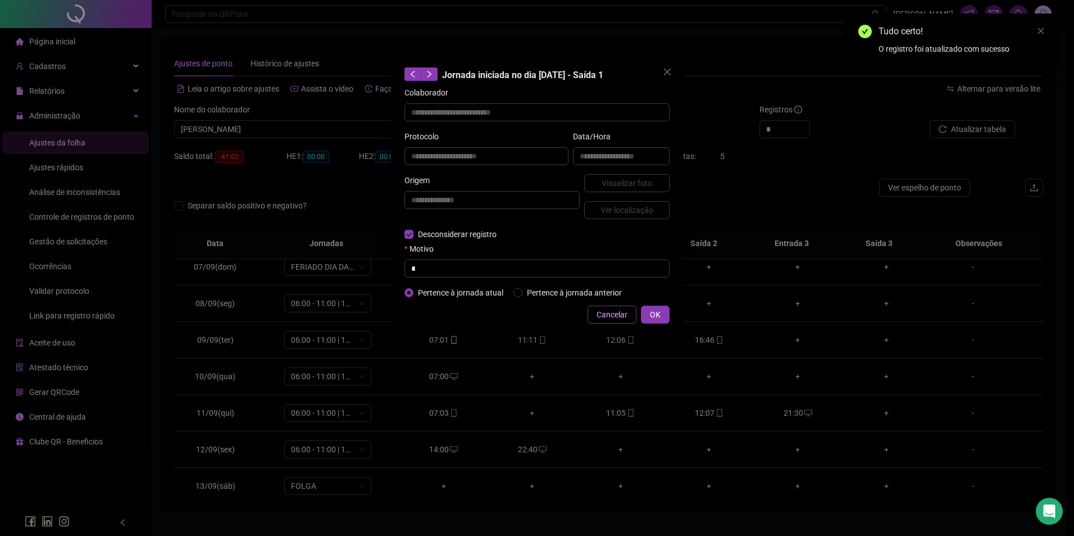
click at [593, 316] on button "Cancelar" at bounding box center [612, 315] width 49 height 18
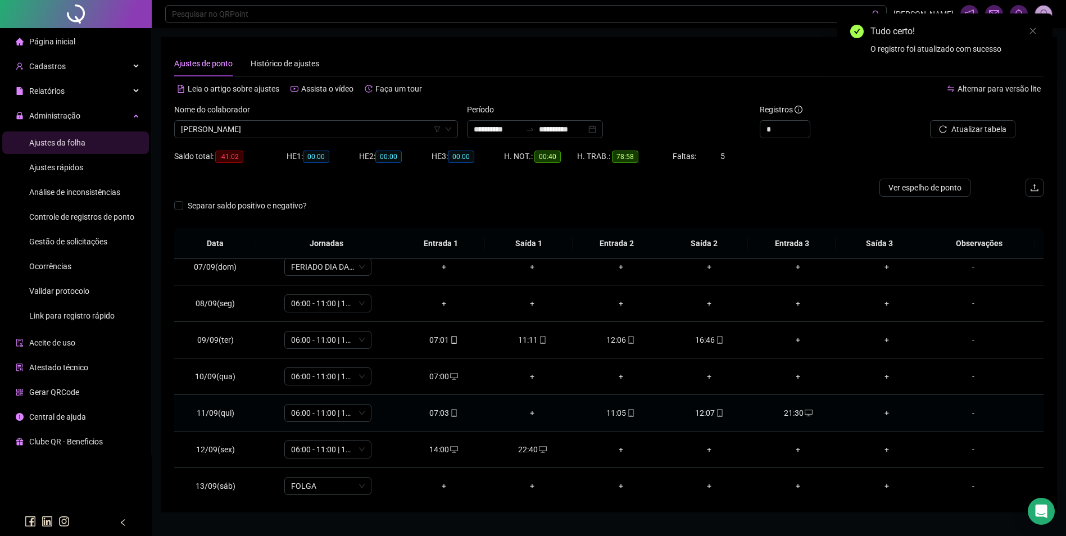
click at [698, 416] on div "12:07" at bounding box center [709, 413] width 71 height 12
type input "**********"
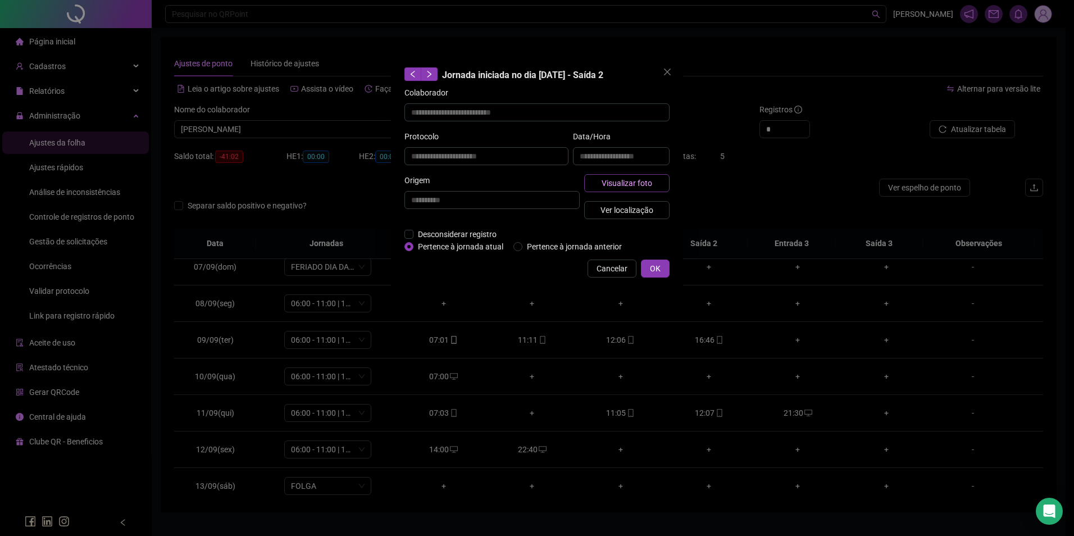
click at [612, 183] on span "Visualizar foto" at bounding box center [627, 183] width 51 height 12
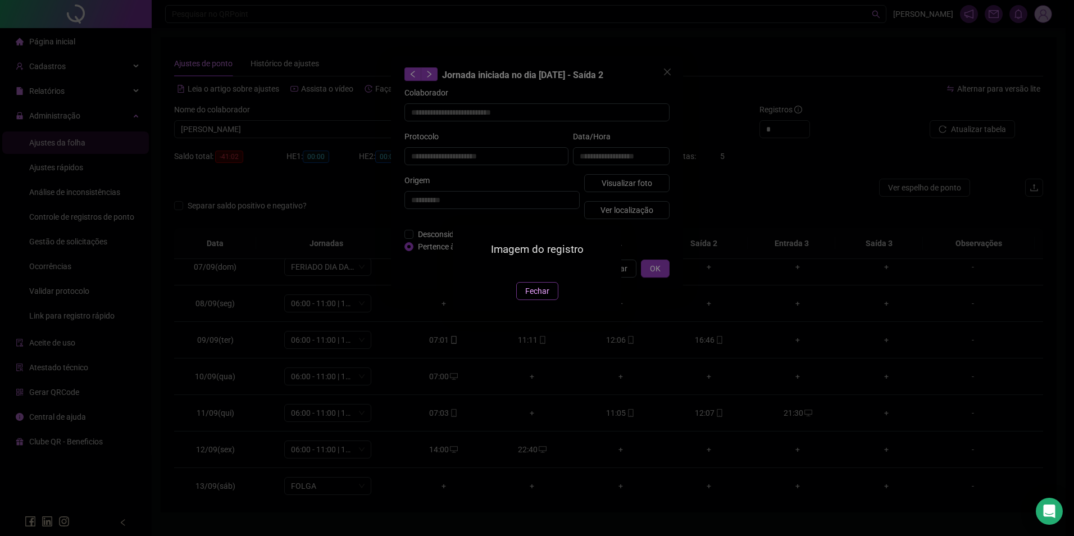
click at [544, 297] on span "Fechar" at bounding box center [537, 291] width 24 height 12
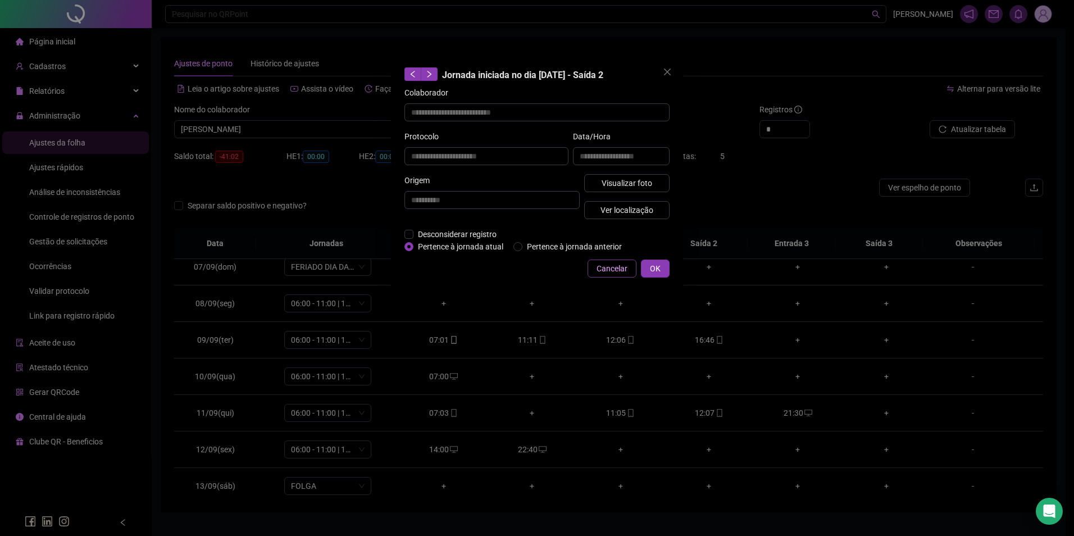
click at [616, 264] on span "Cancelar" at bounding box center [612, 268] width 31 height 12
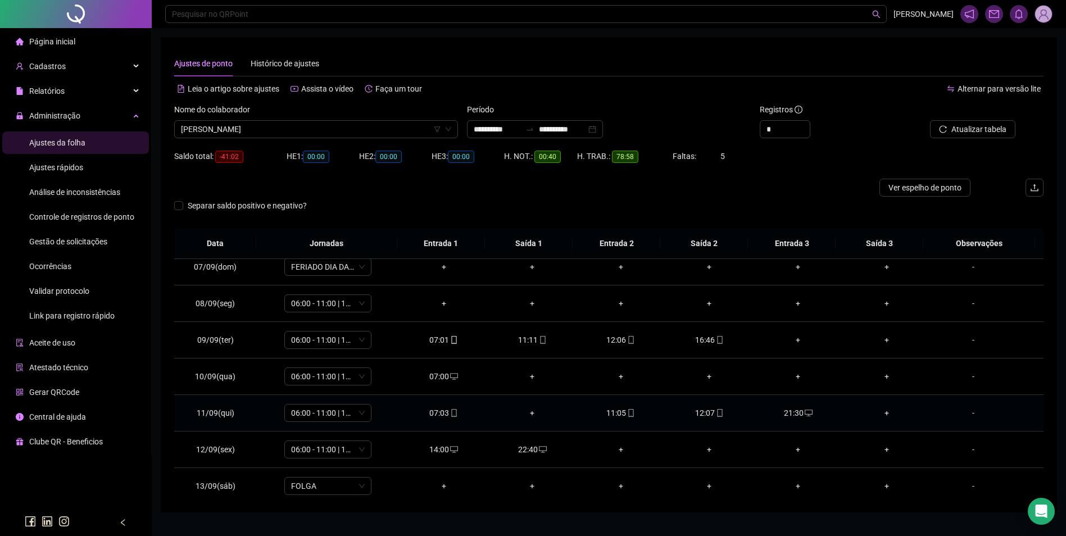
click at [790, 413] on div "21:30" at bounding box center [797, 413] width 71 height 12
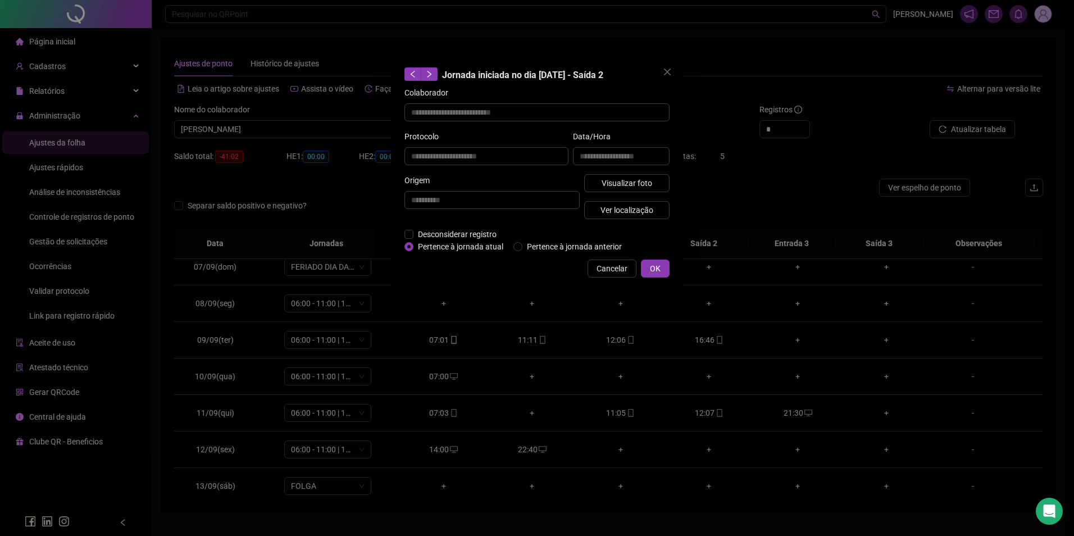
type input "**********"
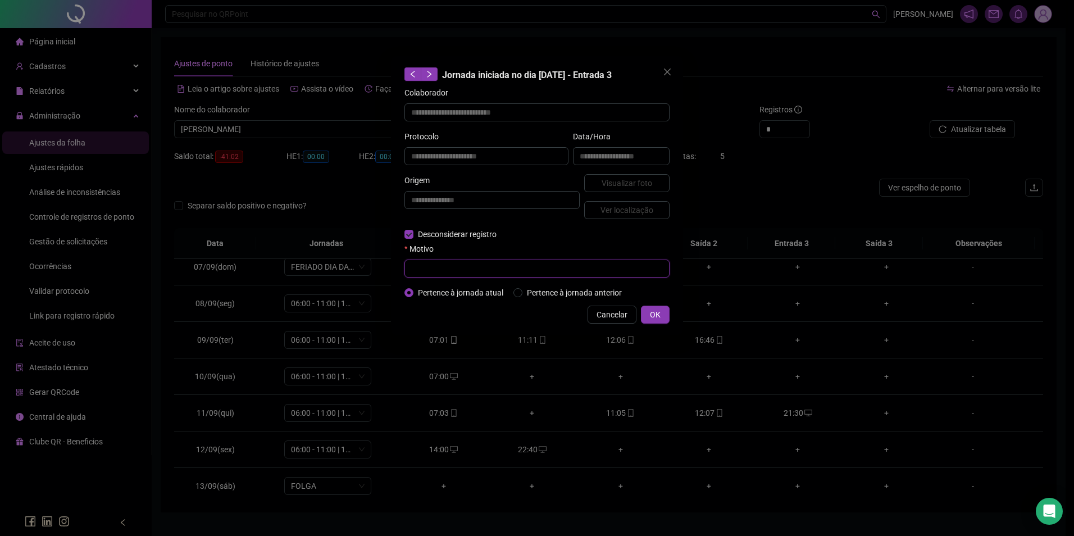
click at [452, 274] on input "text" at bounding box center [536, 269] width 265 height 18
type input "*"
click at [658, 309] on span "OK" at bounding box center [655, 314] width 11 height 12
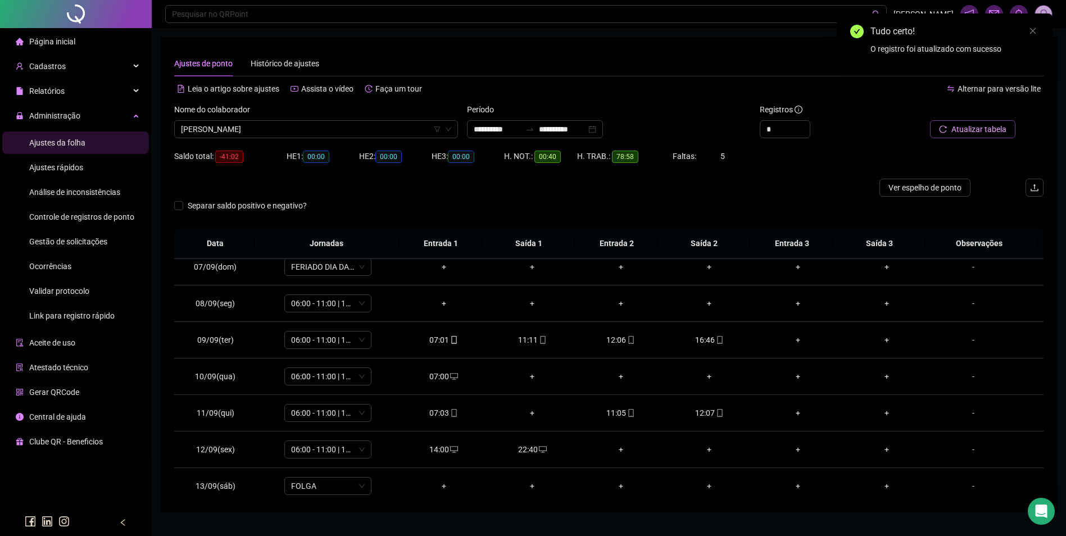
click at [976, 129] on span "Atualizar tabela" at bounding box center [978, 129] width 55 height 12
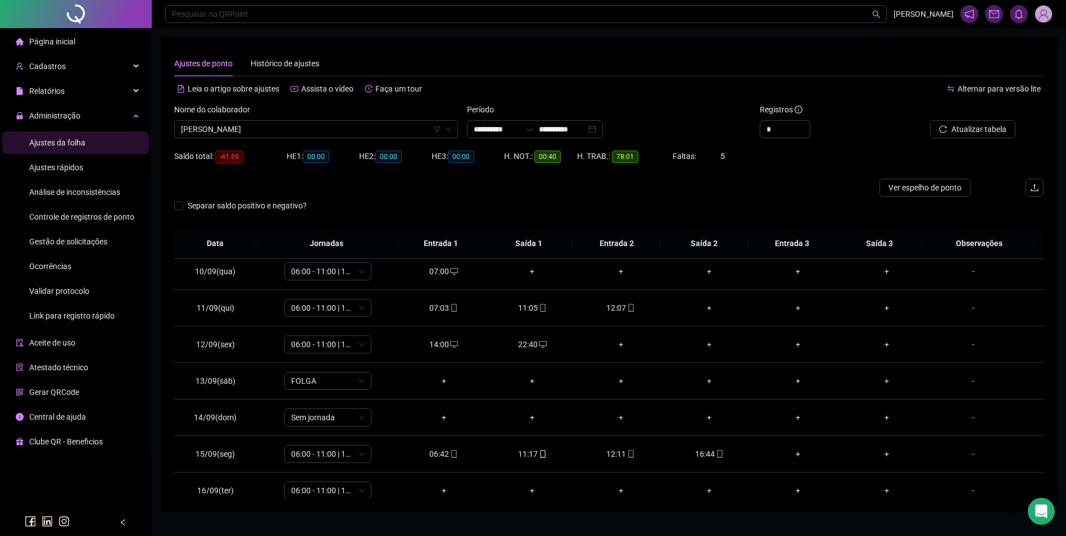
scroll to position [454, 0]
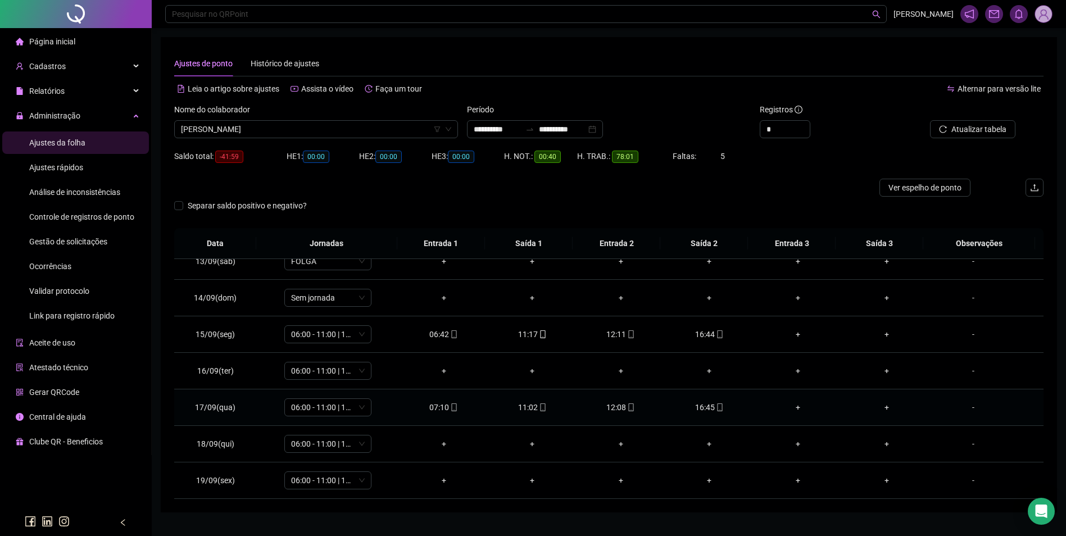
click at [716, 407] on icon "mobile" at bounding box center [720, 407] width 8 height 8
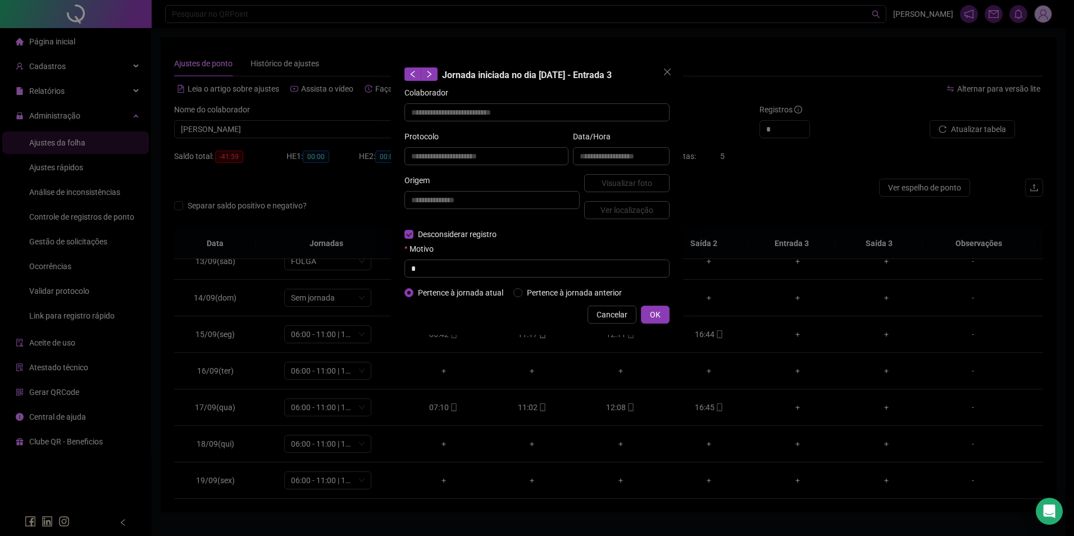
type input "**********"
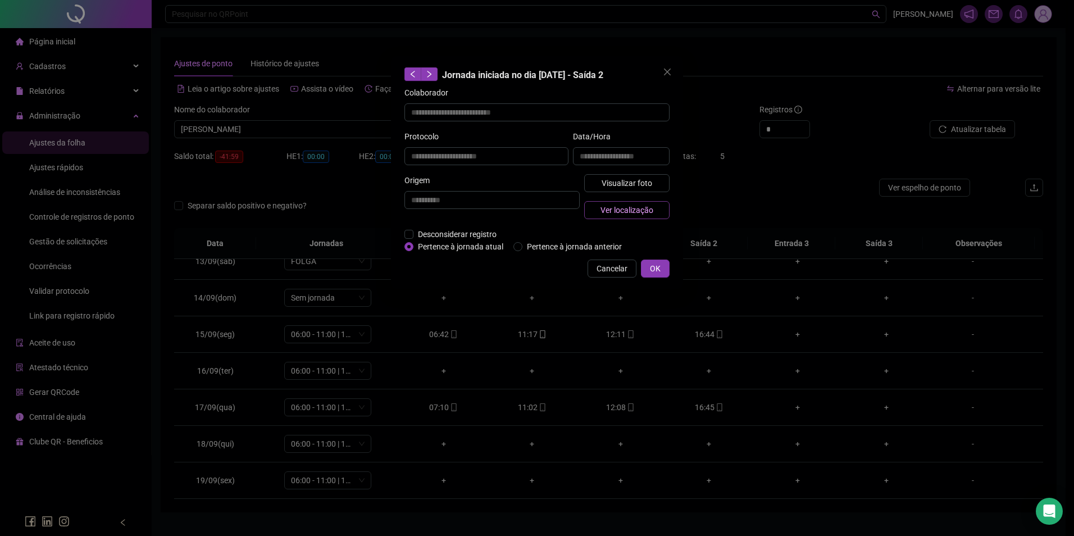
click at [634, 211] on span "Ver localização" at bounding box center [626, 210] width 53 height 12
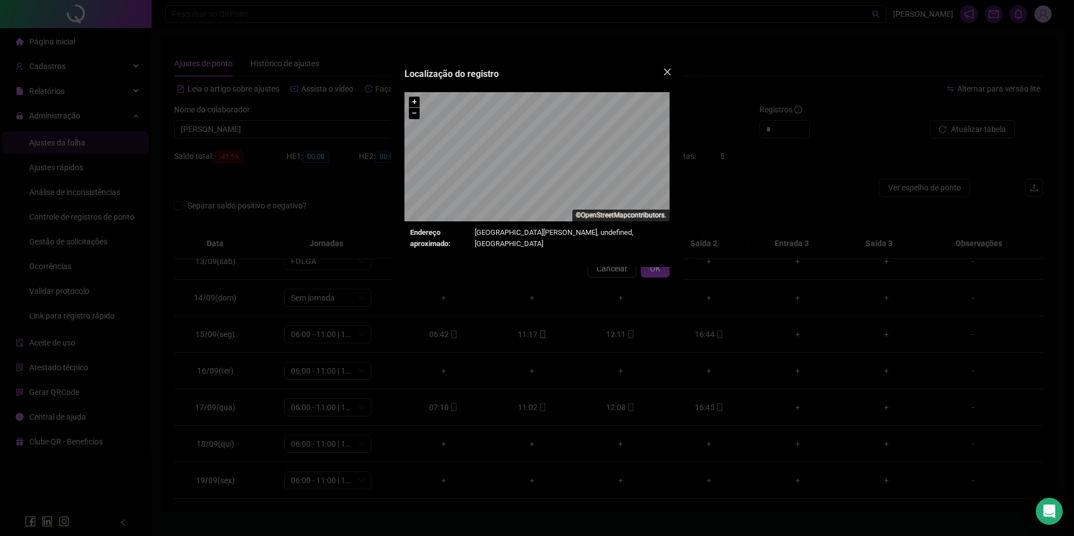
click at [674, 72] on span "Close" at bounding box center [667, 71] width 18 height 9
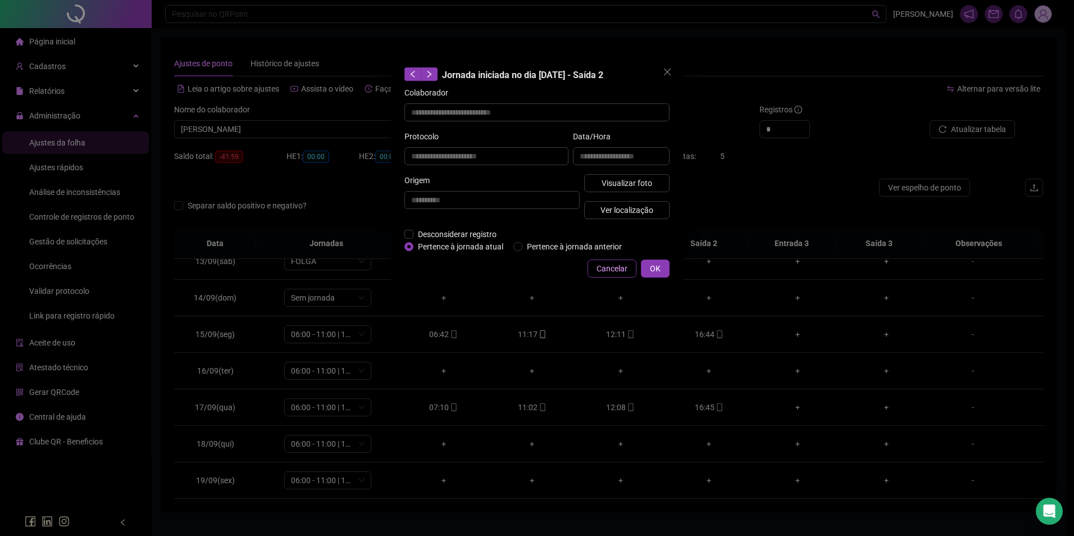
click at [611, 269] on span "Cancelar" at bounding box center [612, 268] width 31 height 12
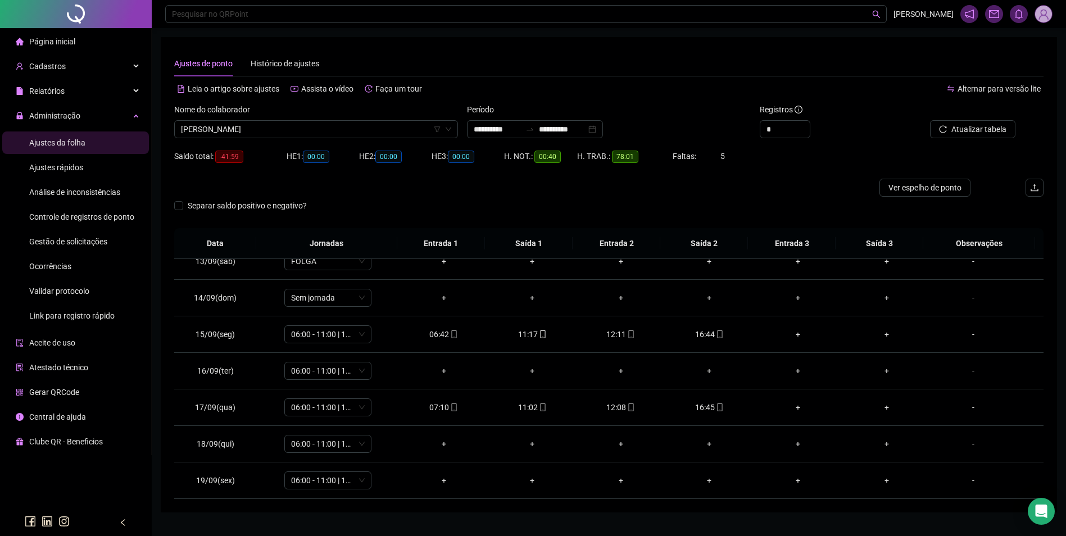
click at [113, 69] on div "Cadastros" at bounding box center [75, 66] width 147 height 22
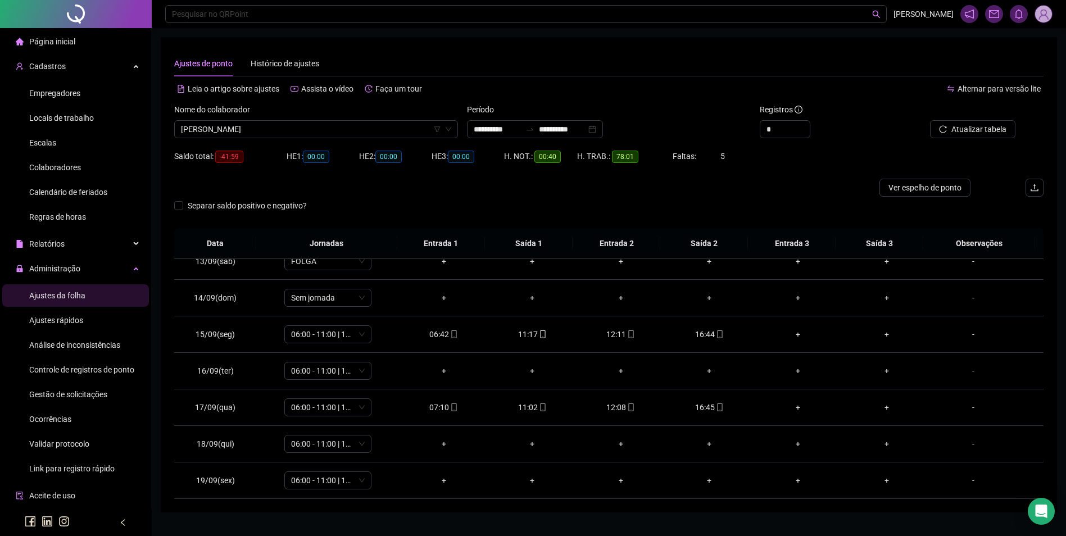
click at [79, 173] on div "Colaboradores" at bounding box center [55, 167] width 52 height 22
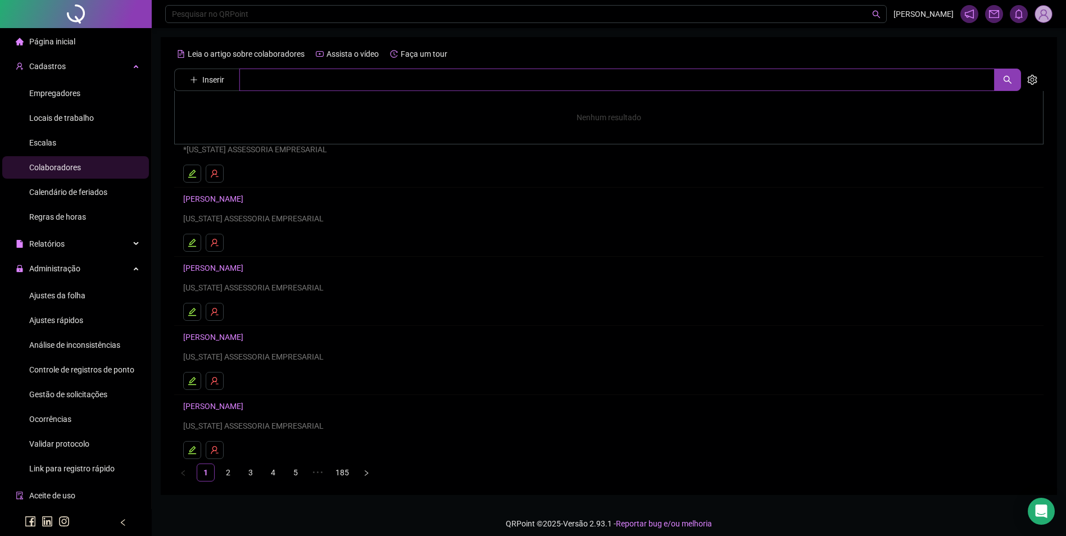
click at [311, 87] on input "text" at bounding box center [616, 80] width 755 height 22
paste input "**********"
click at [304, 79] on input "**********" at bounding box center [616, 80] width 755 height 22
click at [306, 79] on input "**********" at bounding box center [616, 80] width 755 height 22
drag, startPoint x: 368, startPoint y: 74, endPoint x: 277, endPoint y: 83, distance: 91.9
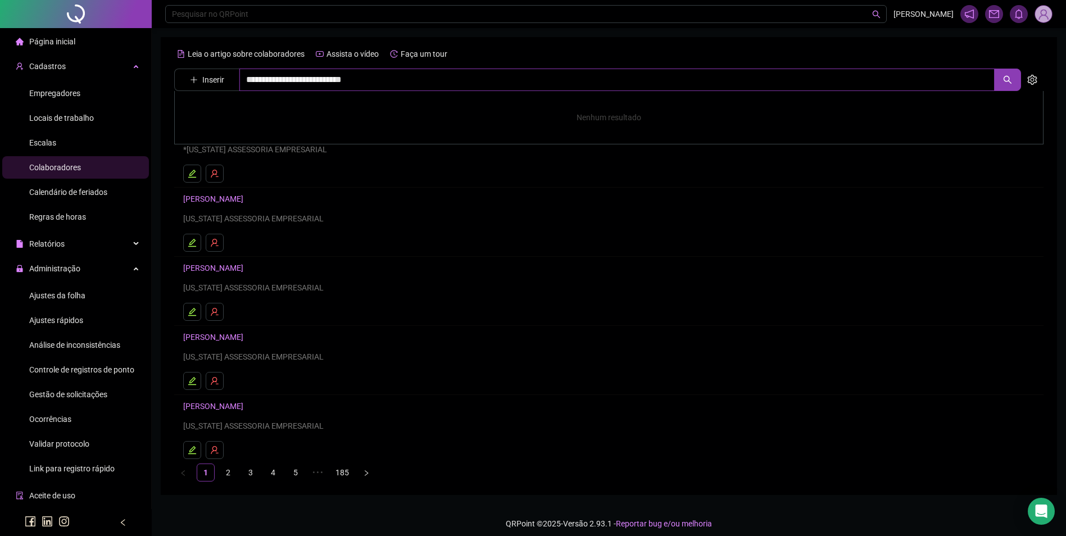
click at [277, 83] on input "**********" at bounding box center [616, 80] width 755 height 22
type input "******"
click at [234, 109] on link "[PERSON_NAME]" at bounding box center [225, 112] width 60 height 9
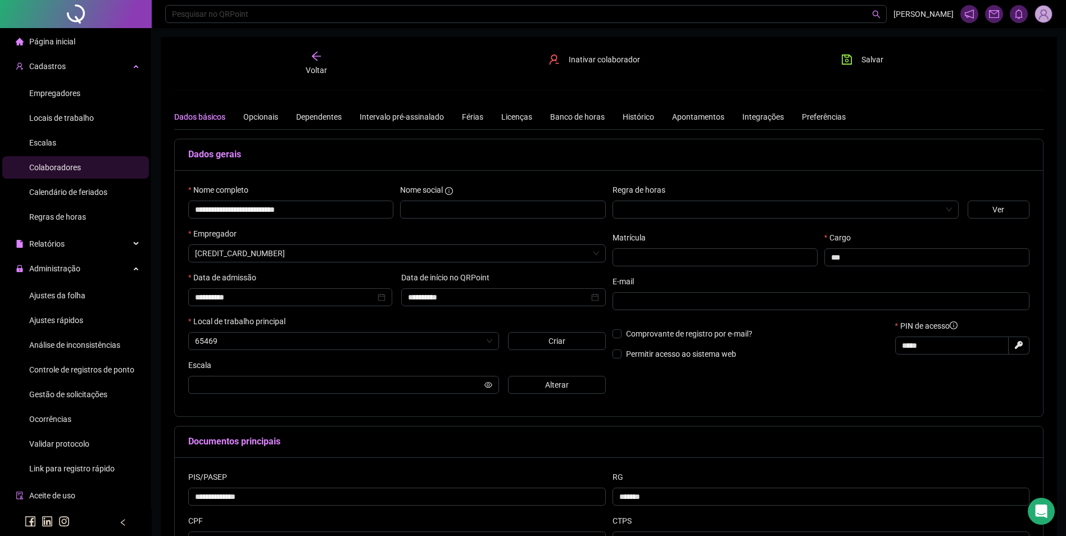
type input "**********"
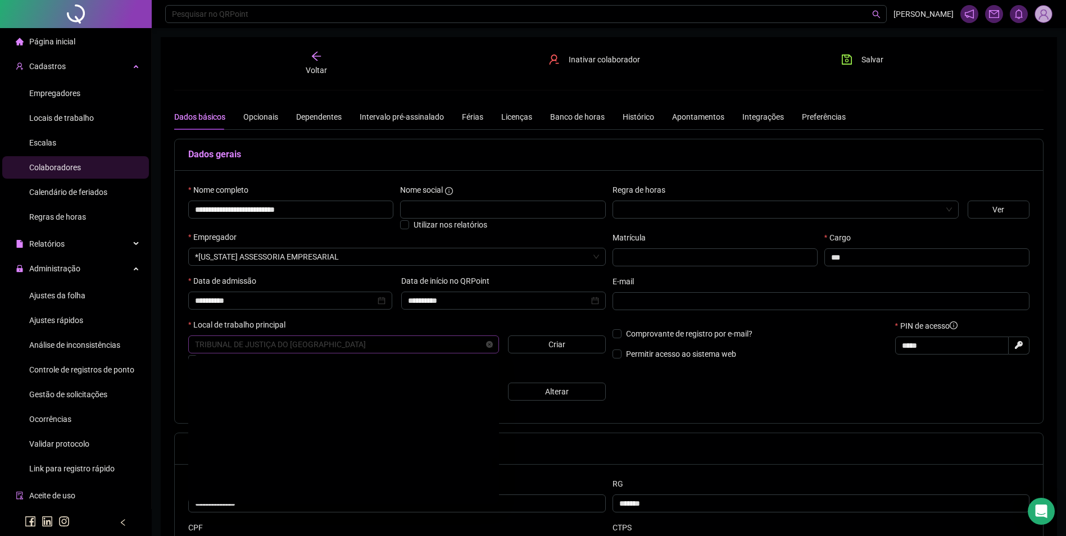
click at [386, 348] on span "TRIBUNAL DE JUSTIÇA DO ESTADO DO TOCANTINS" at bounding box center [343, 344] width 297 height 17
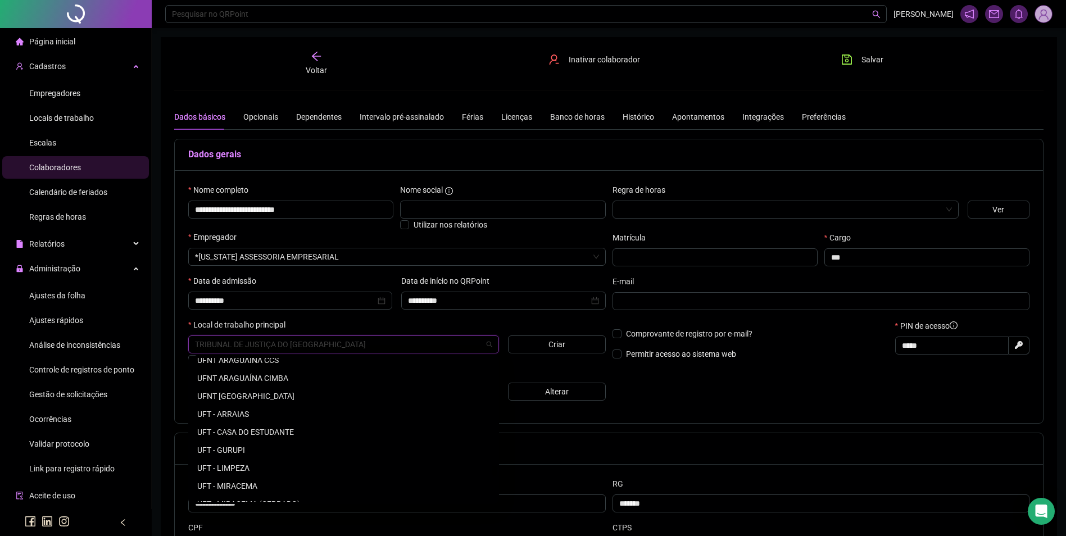
scroll to position [2238, 0]
click at [230, 481] on div "UFT - PALMAS" at bounding box center [343, 483] width 293 height 12
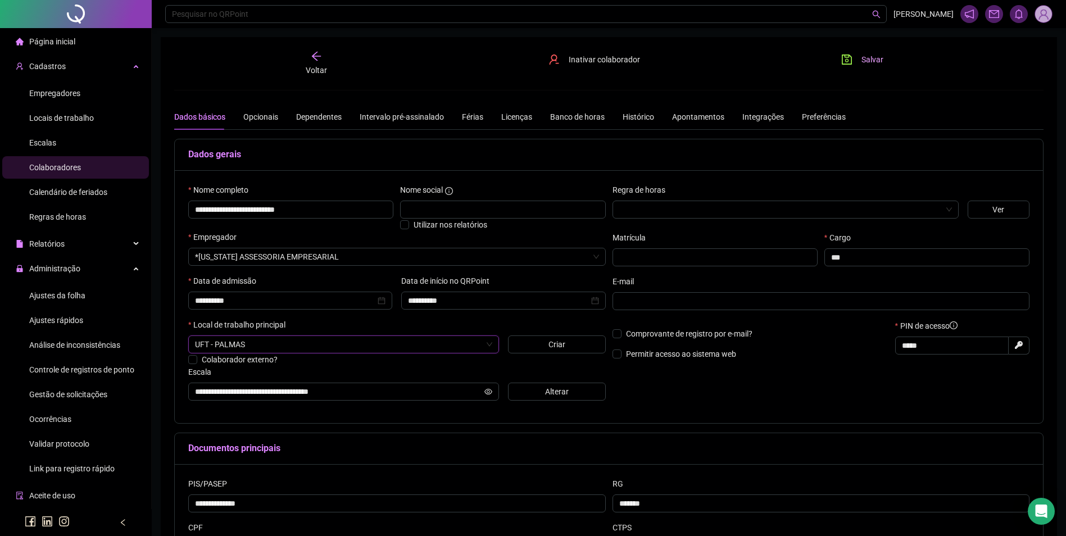
click at [874, 61] on span "Salvar" at bounding box center [872, 59] width 22 height 12
click at [872, 57] on span "Salvar" at bounding box center [872, 59] width 22 height 12
click at [56, 283] on ul "Ajustes da folha Ajustes rápidos Análise de inconsistências Controle de registr…" at bounding box center [75, 382] width 151 height 200
click at [533, 389] on button "Alterar" at bounding box center [557, 392] width 98 height 18
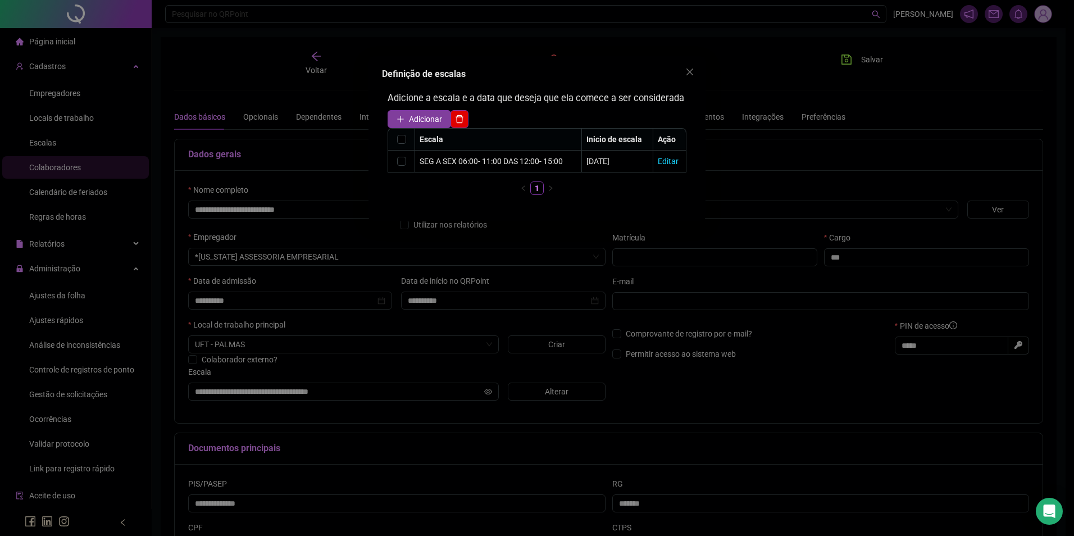
click at [418, 121] on span "Adicionar" at bounding box center [425, 119] width 33 height 12
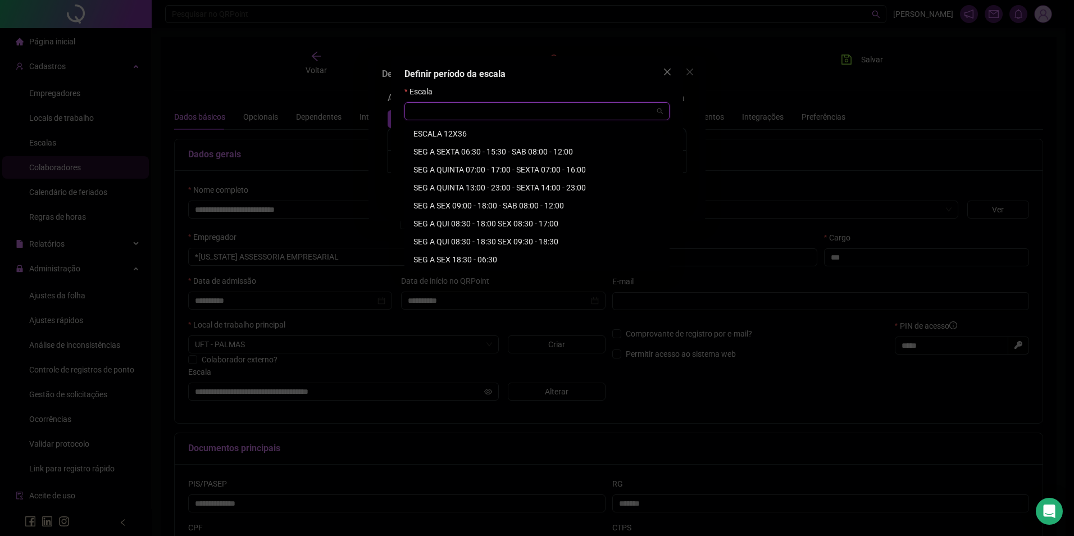
click at [434, 107] on input "search" at bounding box center [532, 111] width 242 height 17
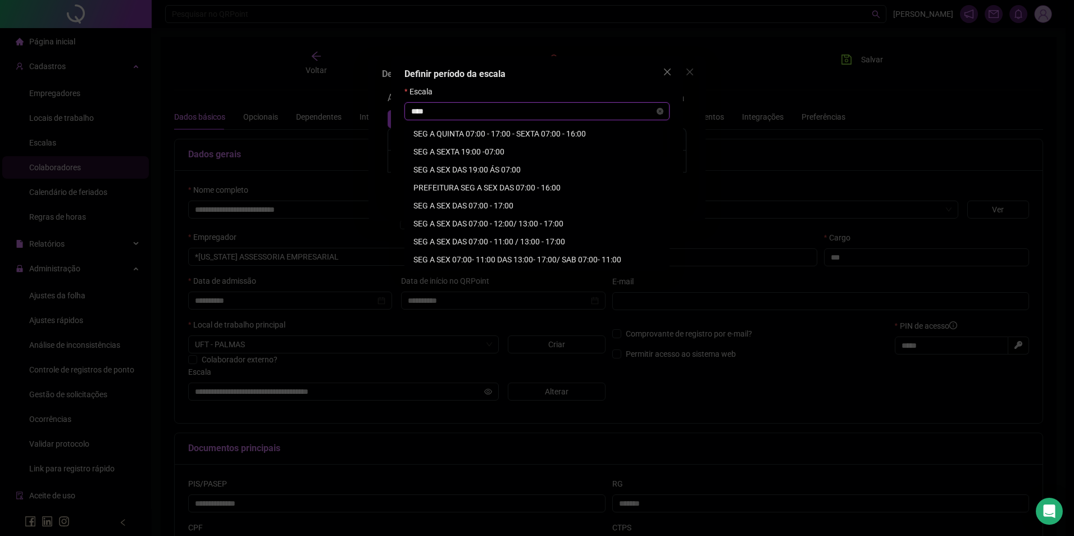
type input "*****"
click at [532, 238] on div "SEG A SEX DAS 07:00 - 11:00 / 13:00 - 17:00" at bounding box center [536, 241] width 247 height 12
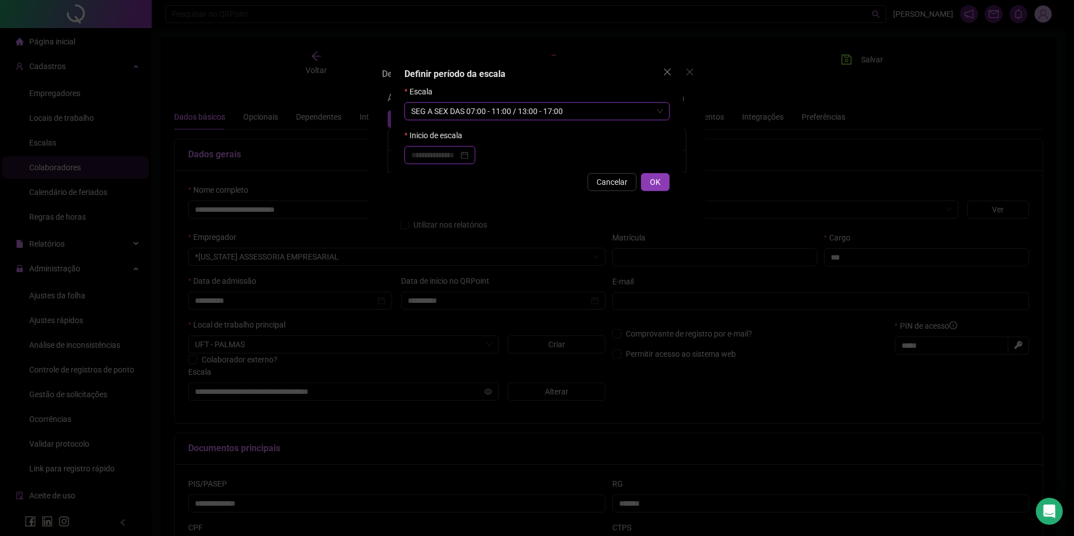
click at [425, 153] on input at bounding box center [434, 155] width 47 height 12
type input "**********"
click at [506, 261] on div "18" at bounding box center [505, 262] width 20 height 12
click at [653, 181] on span "OK" at bounding box center [655, 182] width 11 height 12
type input "**********"
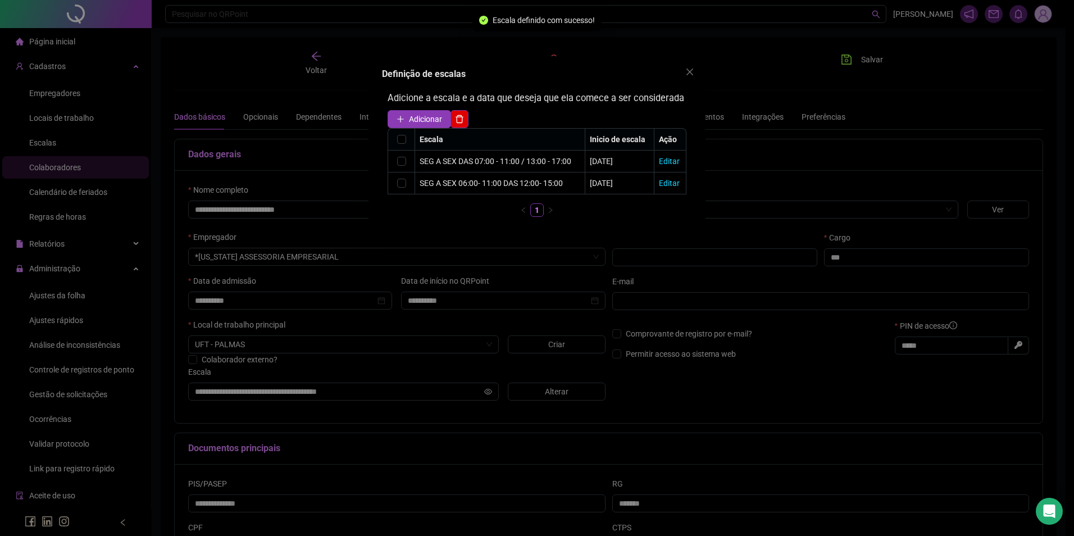
click at [857, 65] on div "Definição de escalas Adicione a escala e a data que deseja que ela comece a ser…" at bounding box center [537, 268] width 1074 height 536
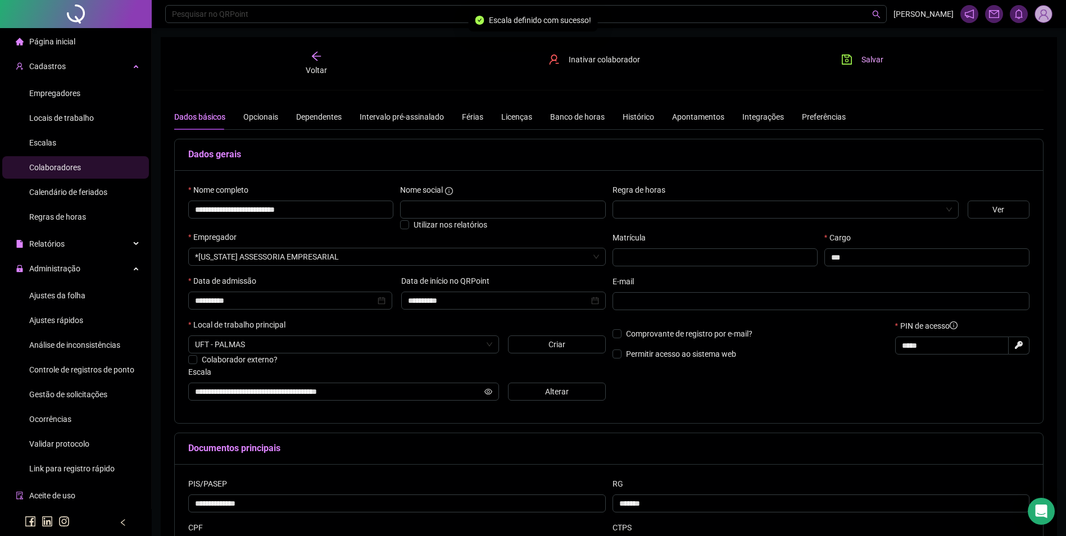
click at [857, 65] on button "Salvar" at bounding box center [861, 60] width 59 height 18
click at [535, 394] on button "Alterar" at bounding box center [557, 392] width 98 height 18
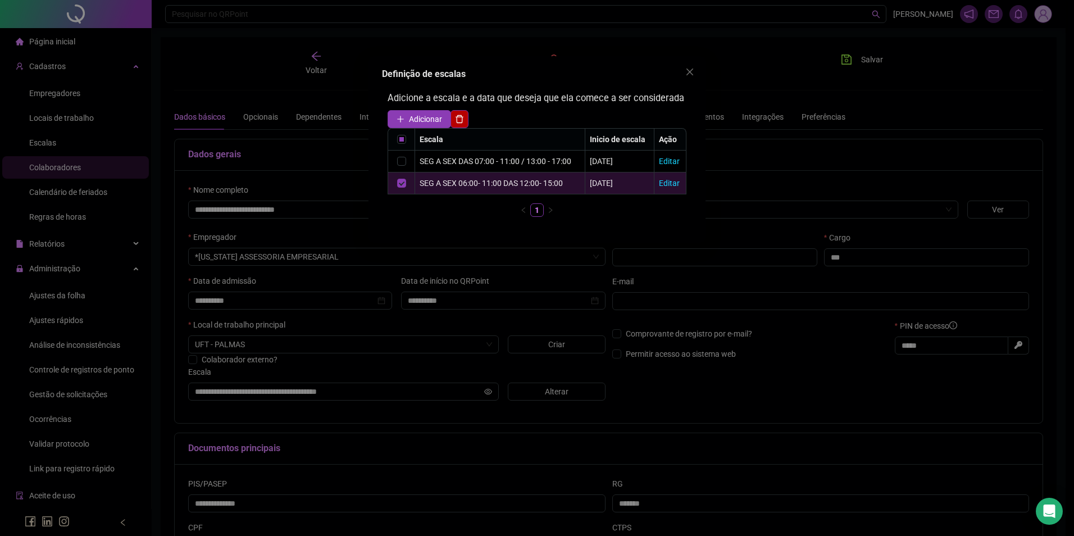
click at [460, 125] on button "button" at bounding box center [459, 119] width 18 height 18
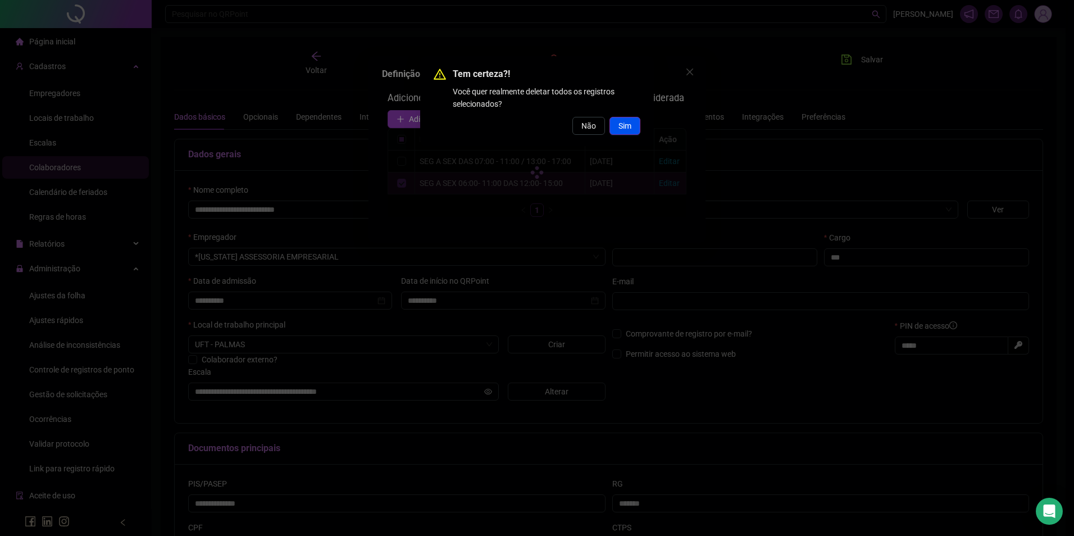
click at [622, 129] on span "Sim" at bounding box center [624, 126] width 13 height 12
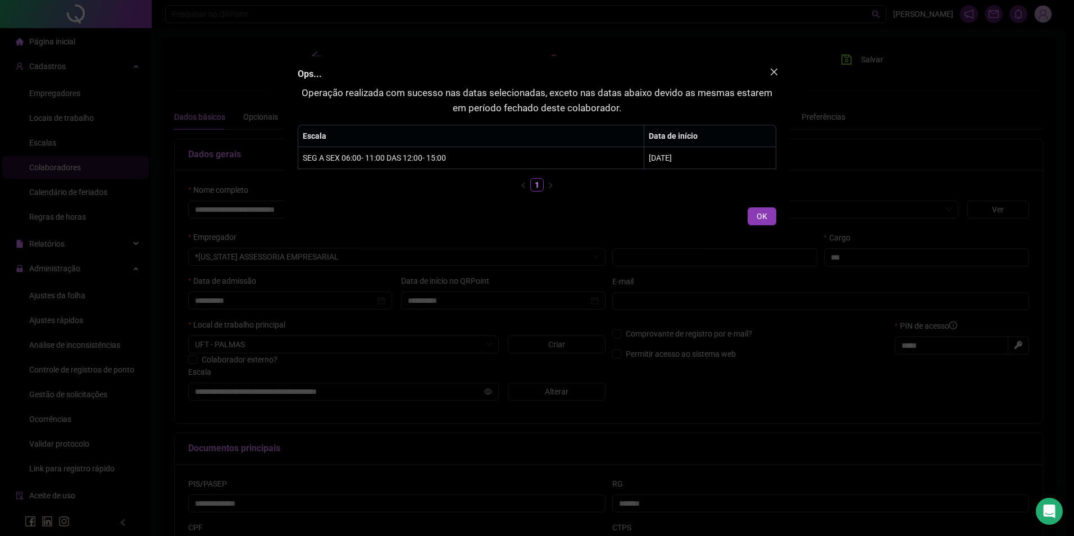
click at [768, 72] on span "Close" at bounding box center [774, 71] width 18 height 9
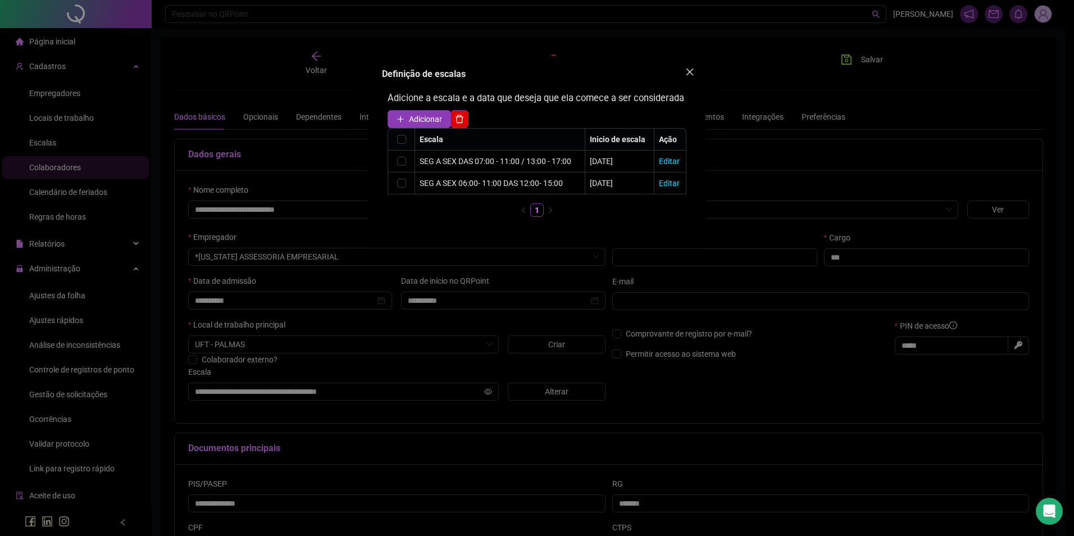
click at [691, 76] on icon "close" at bounding box center [689, 71] width 9 height 9
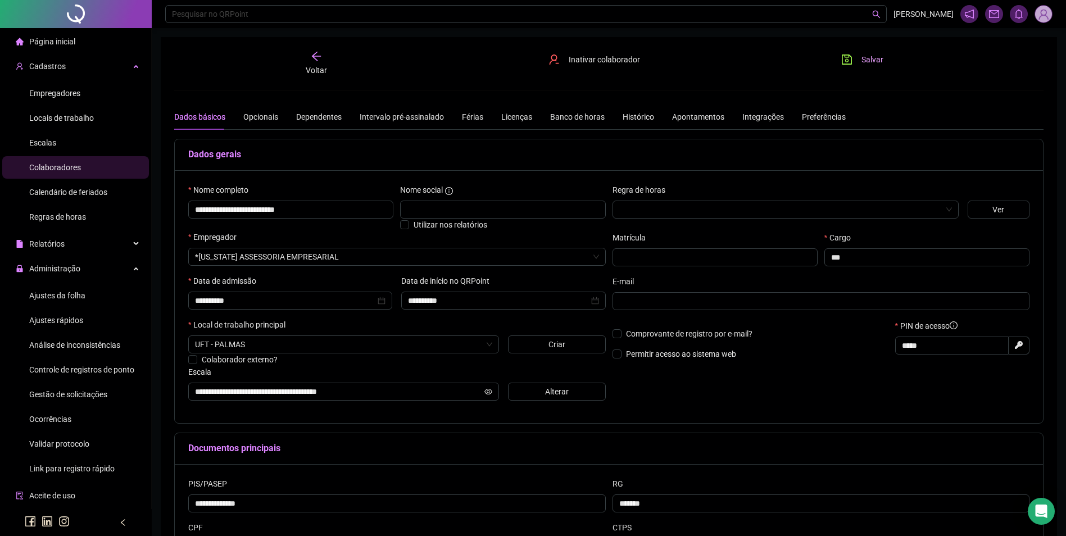
click at [866, 53] on span "Salvar" at bounding box center [872, 59] width 22 height 12
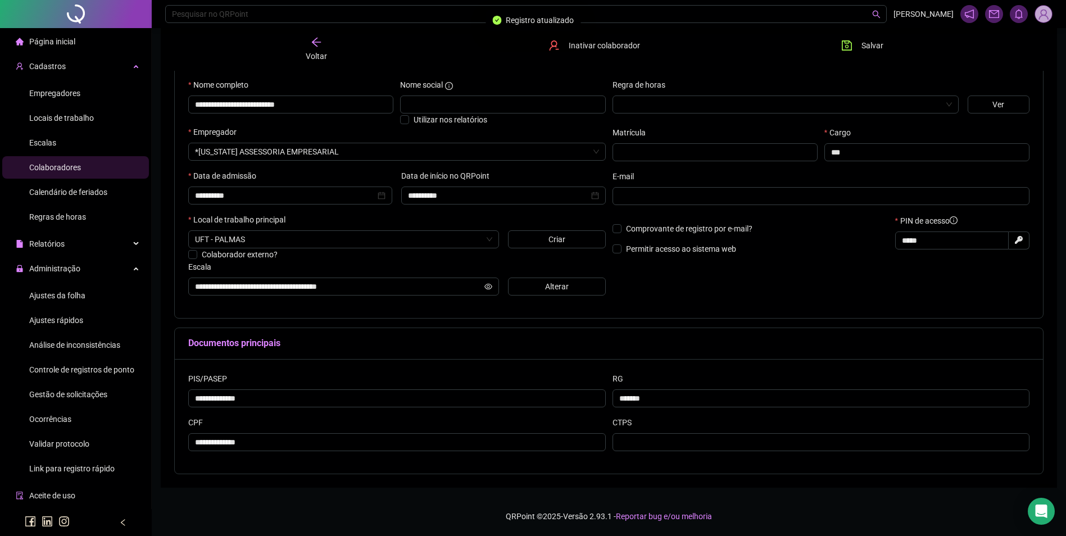
scroll to position [0, 0]
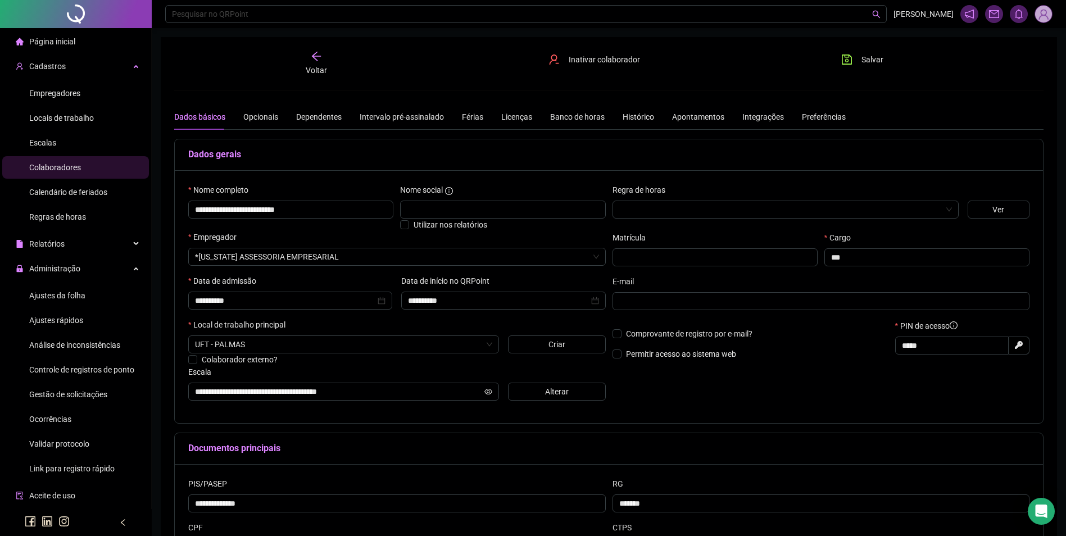
click at [322, 58] on div "Voltar" at bounding box center [316, 64] width 138 height 26
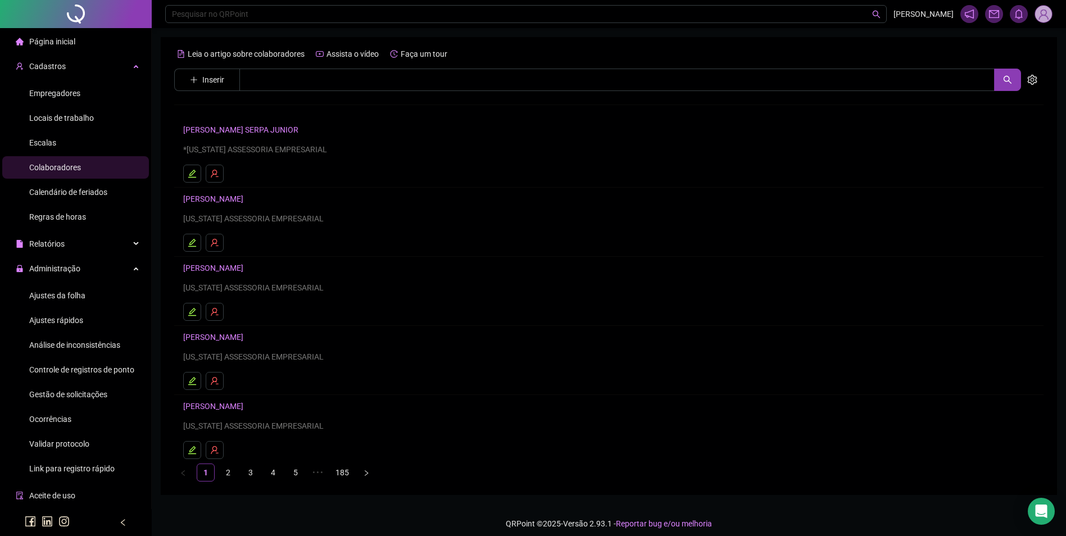
click at [63, 288] on div "Ajustes da folha" at bounding box center [57, 295] width 56 height 22
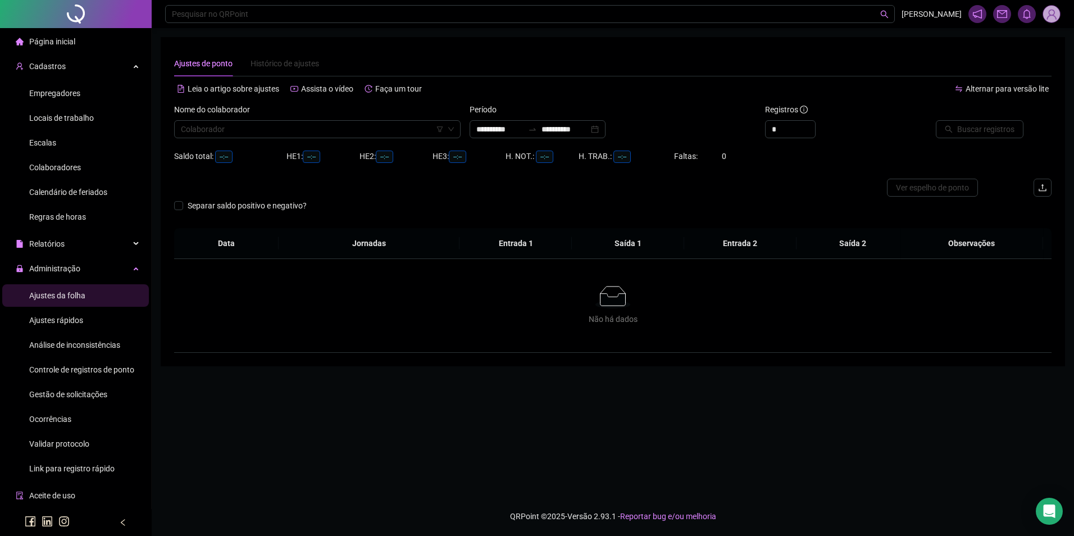
type input "**********"
click at [304, 131] on input "search" at bounding box center [312, 129] width 263 height 17
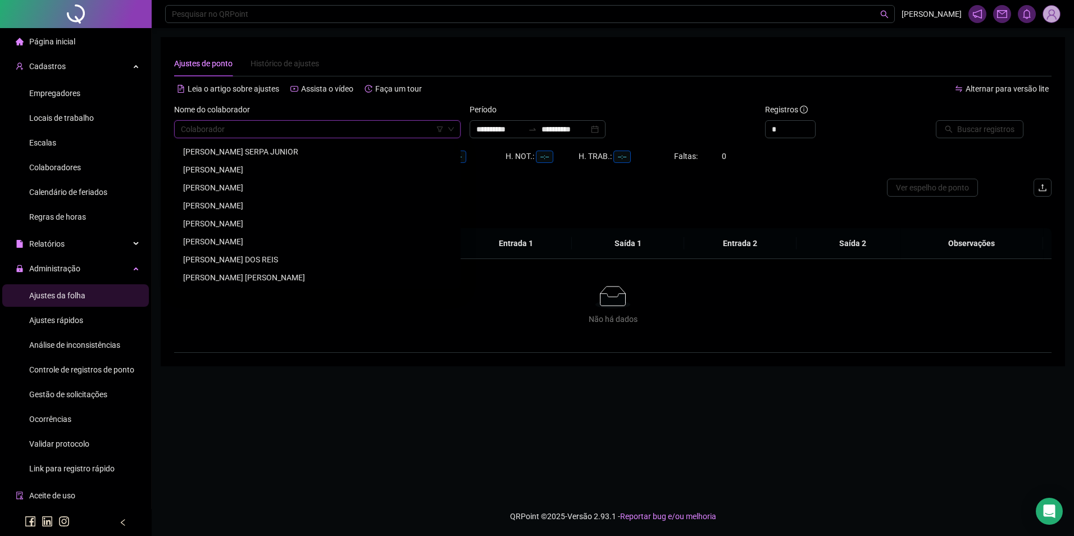
paste input "**********"
type input "**********"
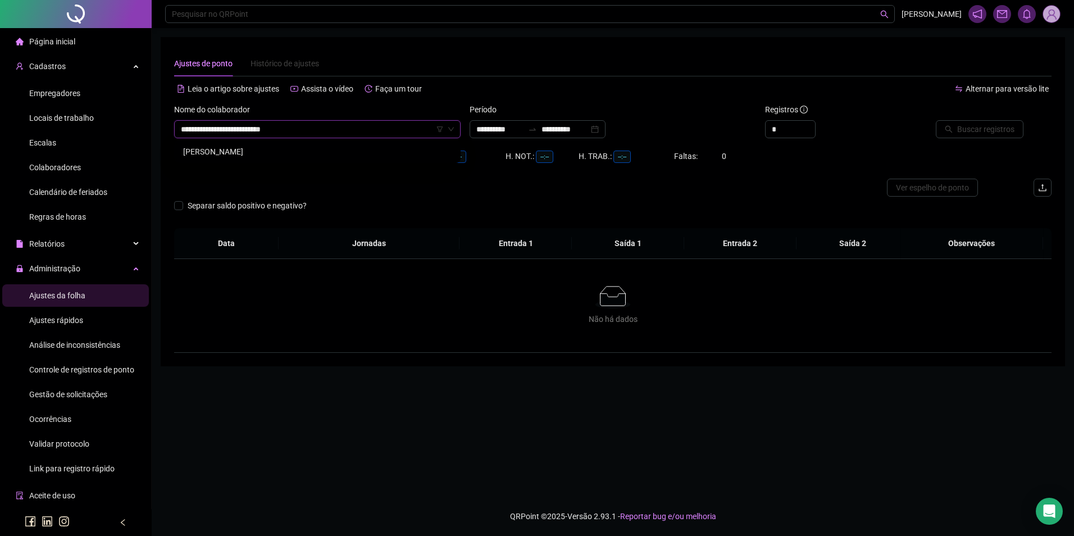
click at [284, 149] on div "[PERSON_NAME]" at bounding box center [317, 151] width 268 height 12
click at [572, 133] on input "**********" at bounding box center [564, 129] width 47 height 12
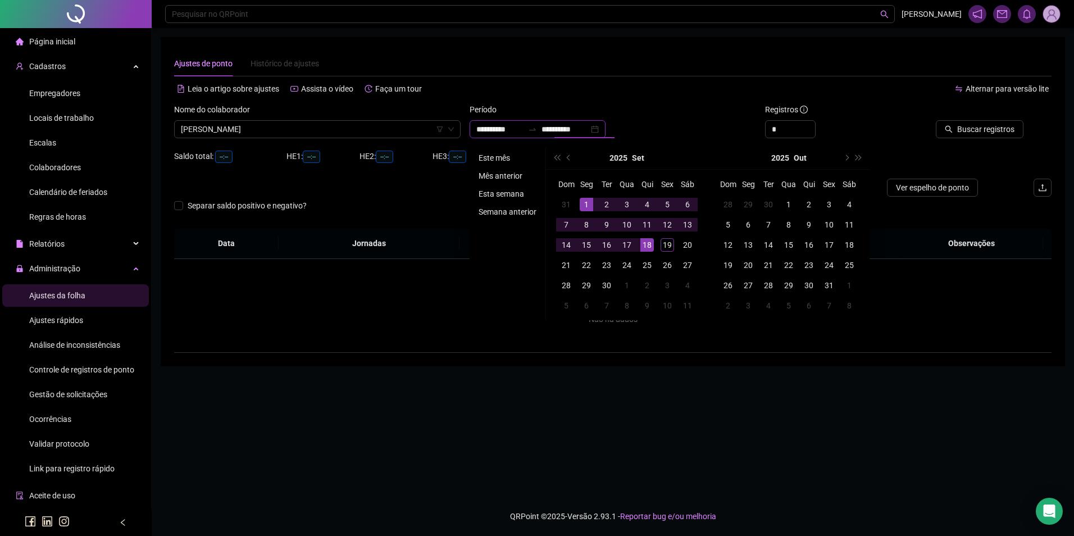
type input "**********"
click at [502, 161] on li "Este mês" at bounding box center [507, 157] width 67 height 13
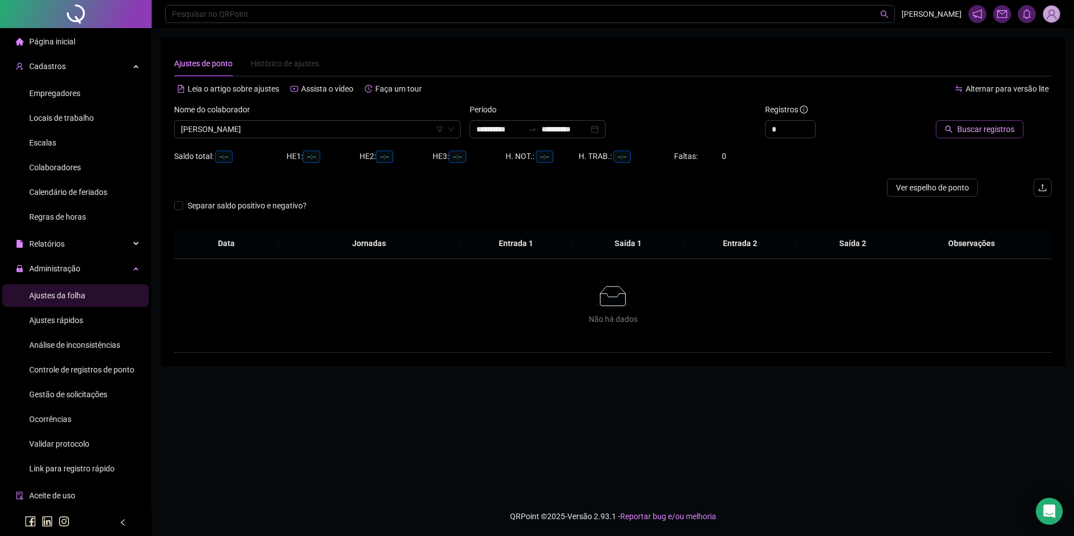
click at [969, 125] on span "Buscar registros" at bounding box center [985, 129] width 57 height 12
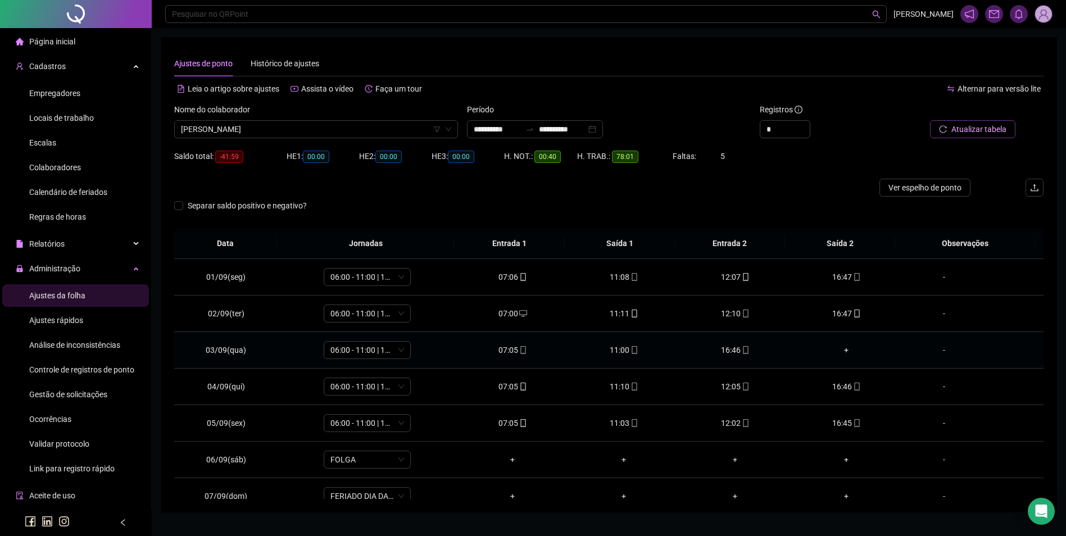
click at [839, 351] on div "+" at bounding box center [845, 350] width 93 height 12
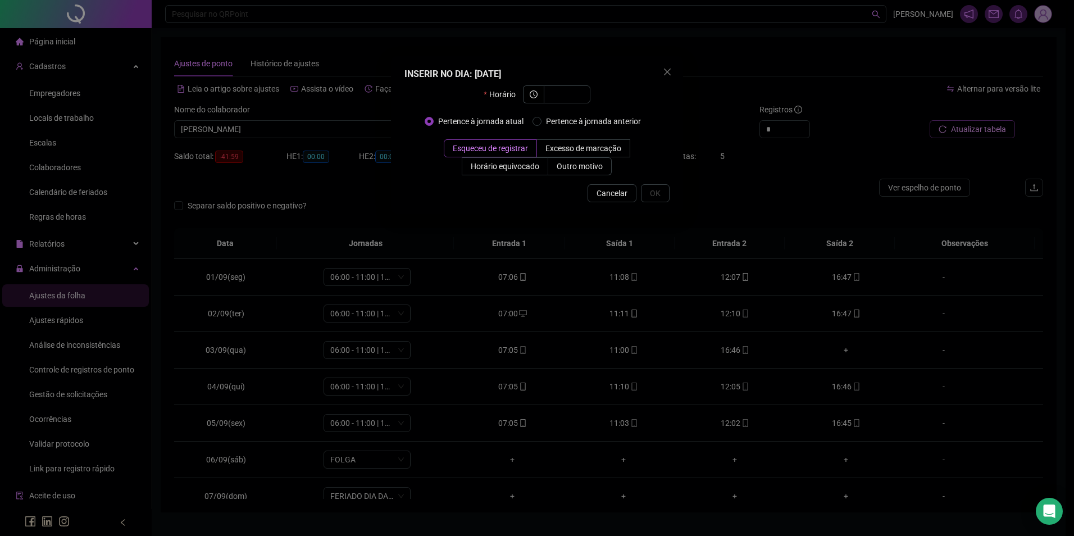
drag, startPoint x: 897, startPoint y: 399, endPoint x: 884, endPoint y: 404, distance: 14.4
click at [896, 400] on div "INSERIR NO DIA : 03/09/2025 Horário Pertence à jornada atual Pertence à jornada…" at bounding box center [537, 268] width 1074 height 536
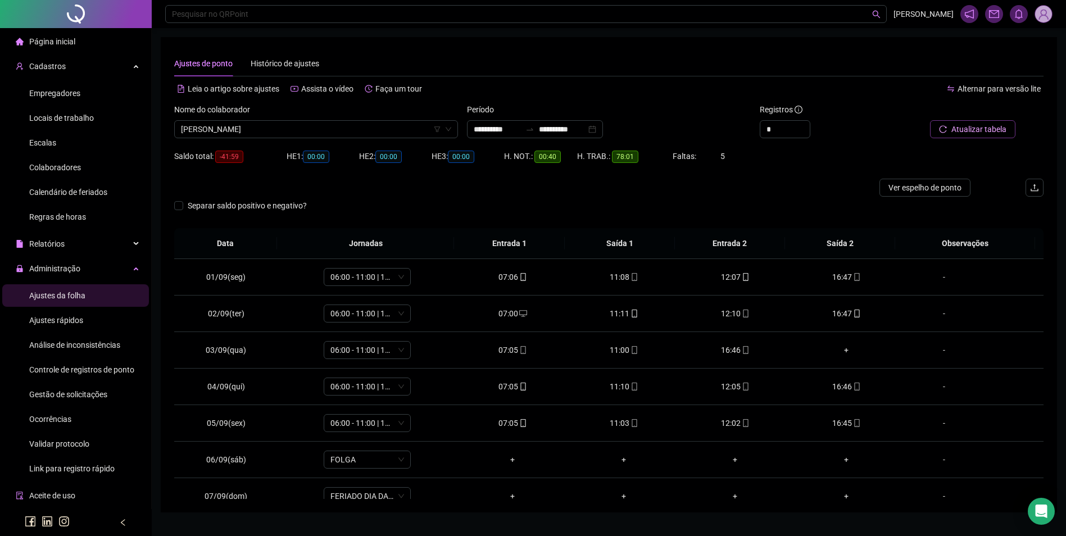
click at [65, 320] on span "Ajustes rápidos" at bounding box center [56, 320] width 54 height 9
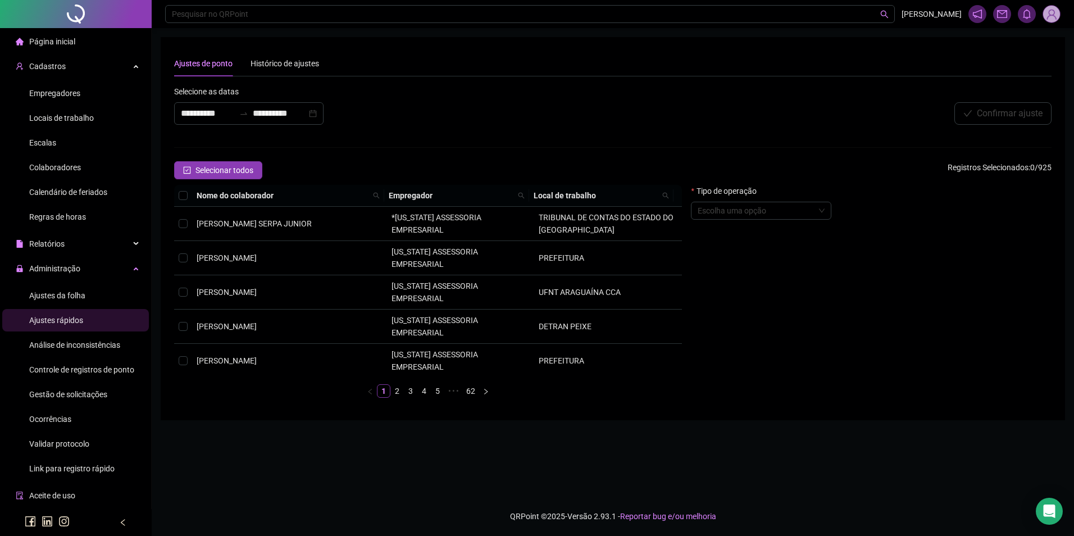
click at [57, 247] on span "Relatórios" at bounding box center [46, 243] width 35 height 9
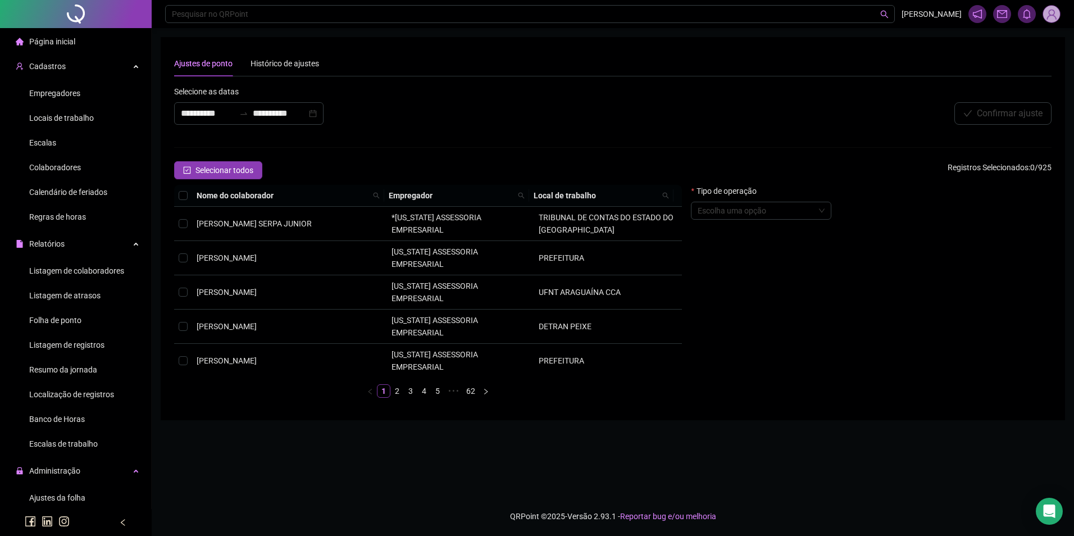
click at [63, 321] on span "Folha de ponto" at bounding box center [55, 320] width 52 height 9
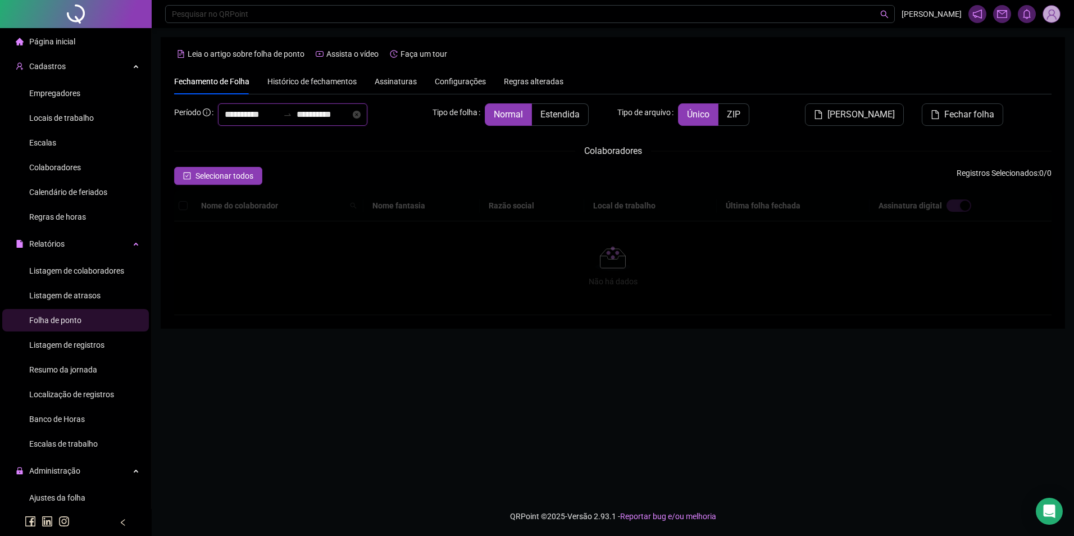
click at [275, 114] on input "**********" at bounding box center [252, 114] width 54 height 13
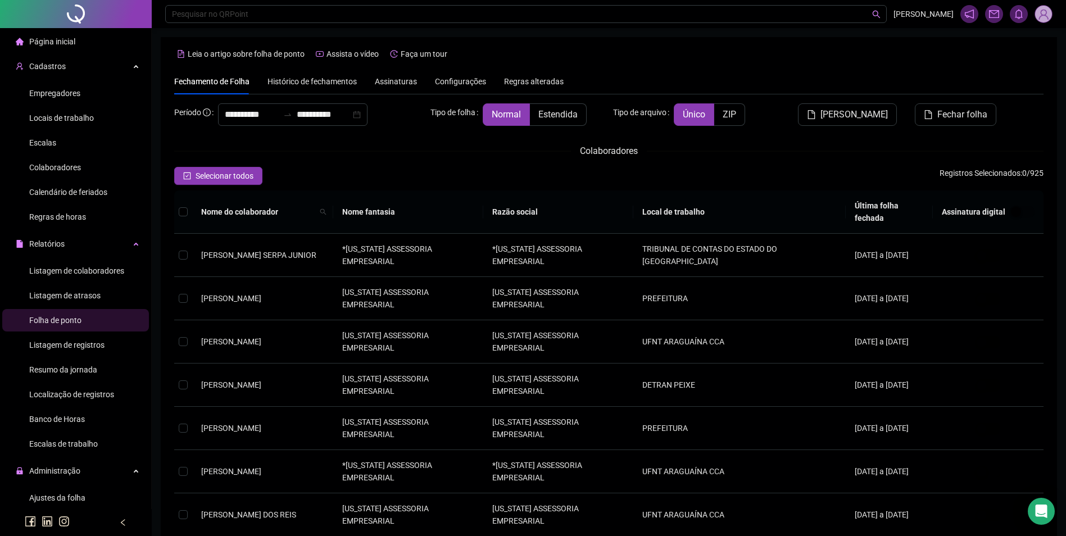
click at [284, 78] on span "Histórico de fechamentos" at bounding box center [311, 81] width 89 height 9
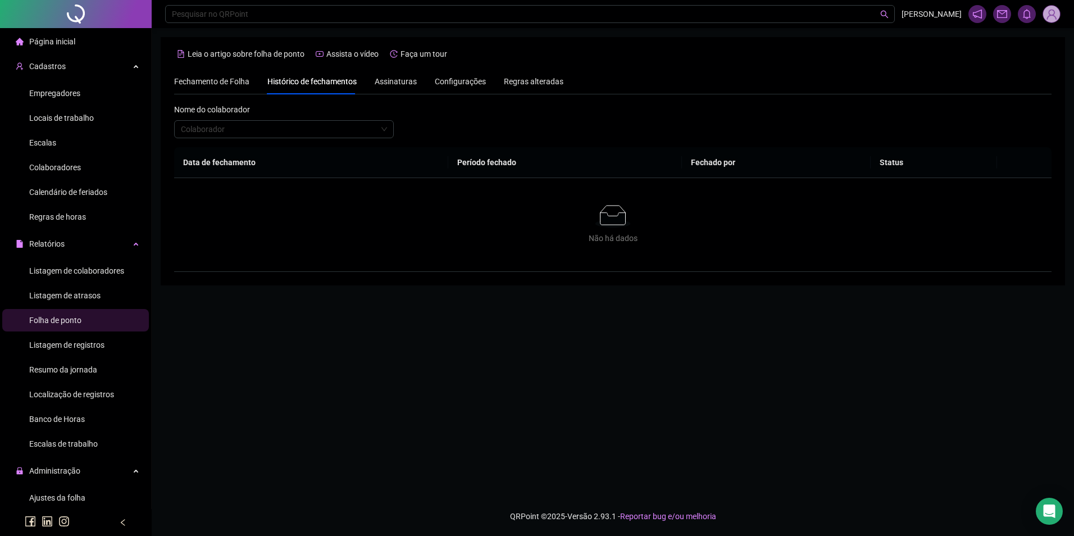
click at [282, 139] on div "Nome do colaborador Colaborador" at bounding box center [284, 125] width 220 height 44
click at [286, 124] on input "search" at bounding box center [279, 129] width 196 height 17
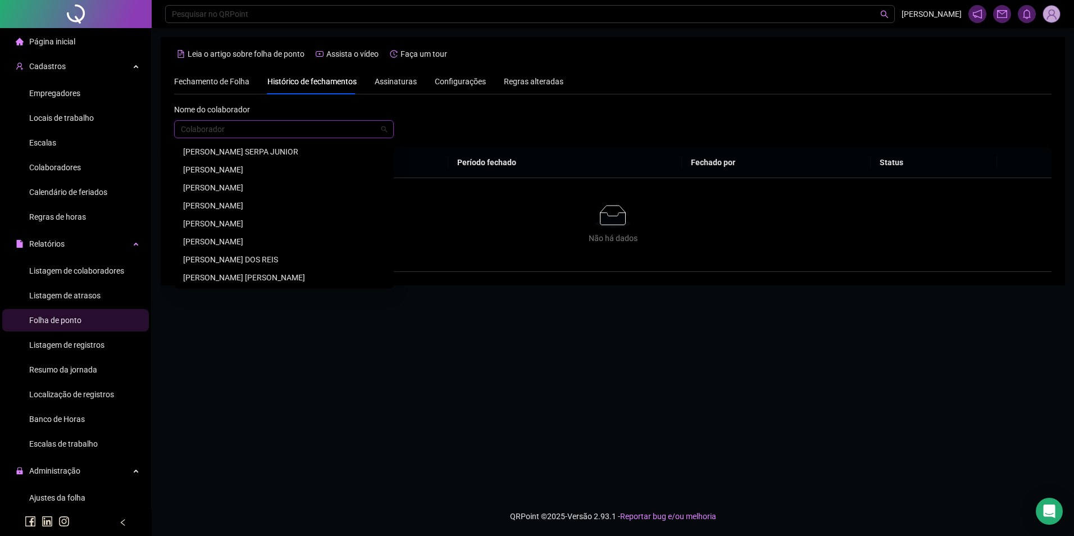
paste input "**********"
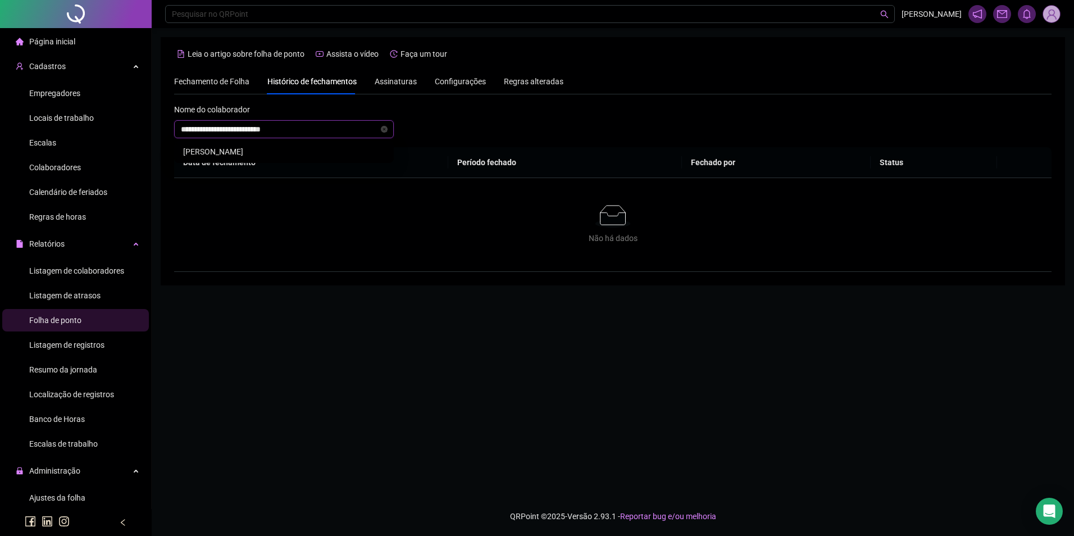
type input "**********"
click at [273, 145] on div "[PERSON_NAME]" at bounding box center [283, 152] width 215 height 18
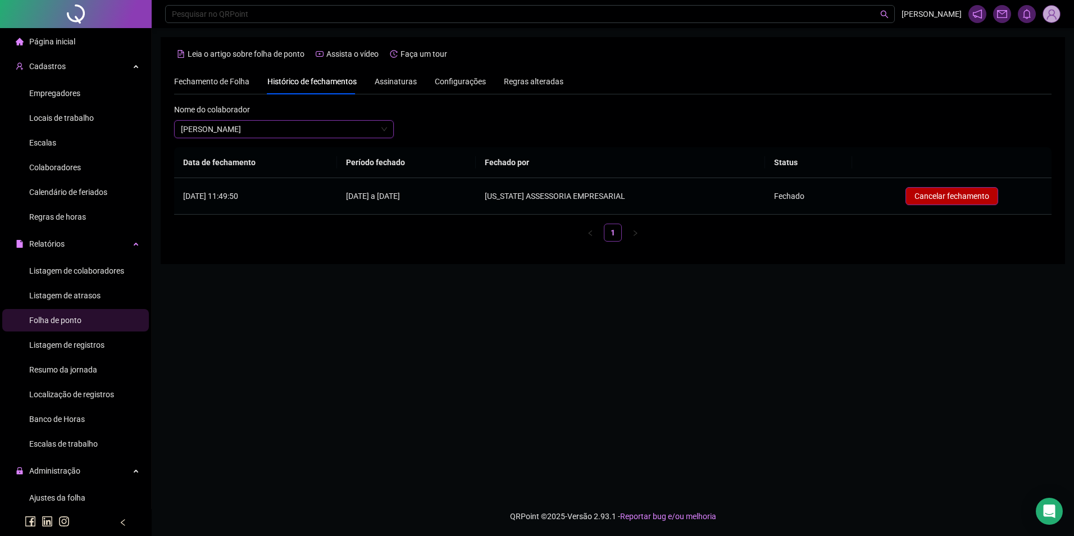
click at [946, 193] on span "Cancelar fechamento" at bounding box center [951, 196] width 75 height 12
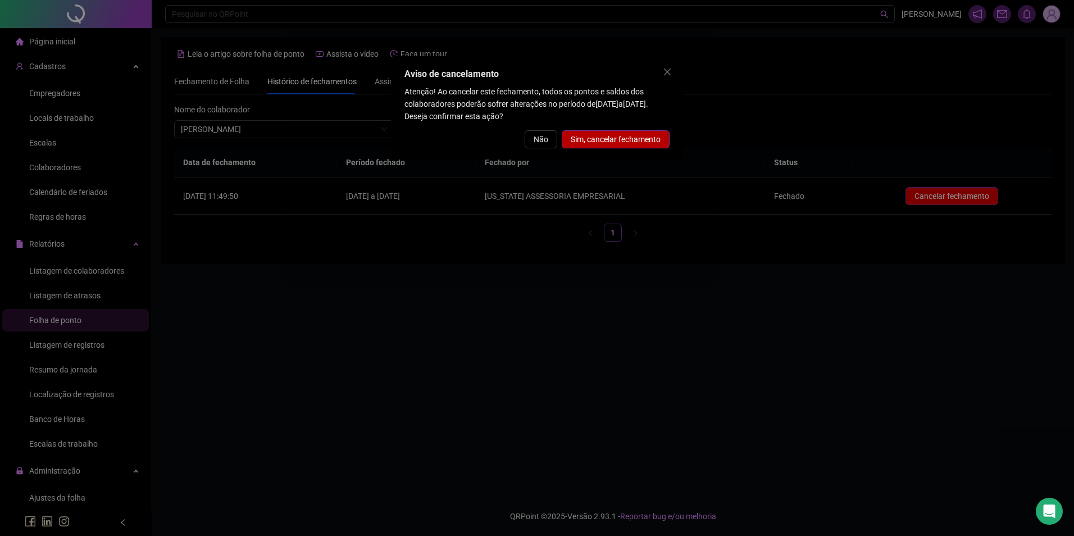
click at [657, 141] on span "Sim, cancelar fechamento" at bounding box center [616, 139] width 90 height 12
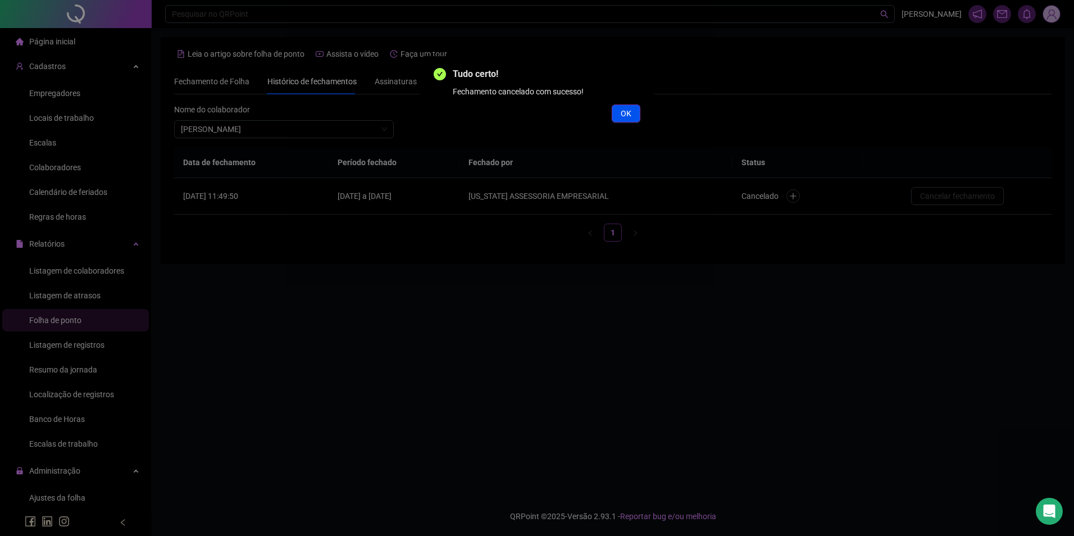
click at [622, 110] on span "OK" at bounding box center [626, 113] width 11 height 12
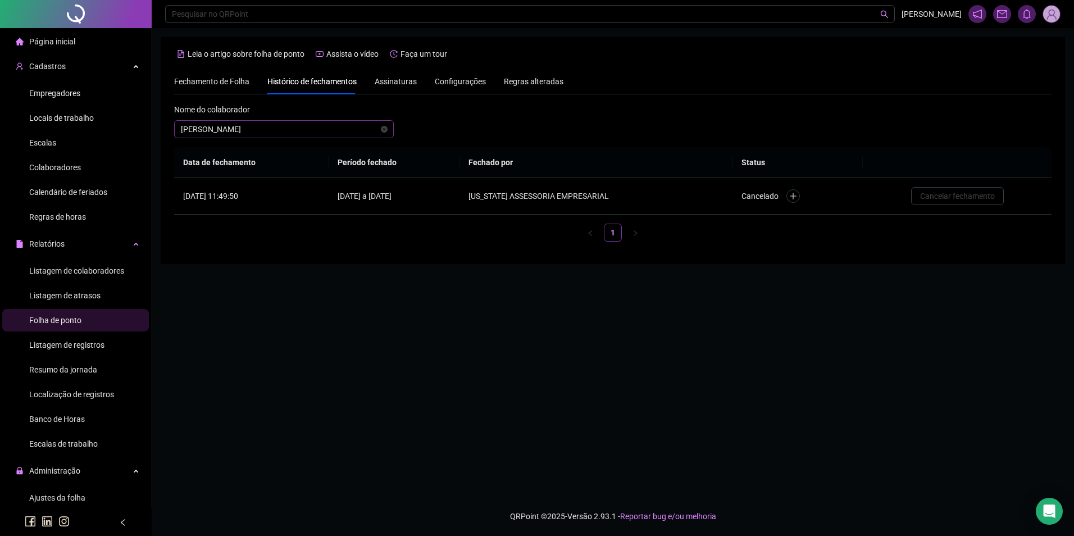
click at [359, 126] on span "[PERSON_NAME]" at bounding box center [284, 129] width 206 height 17
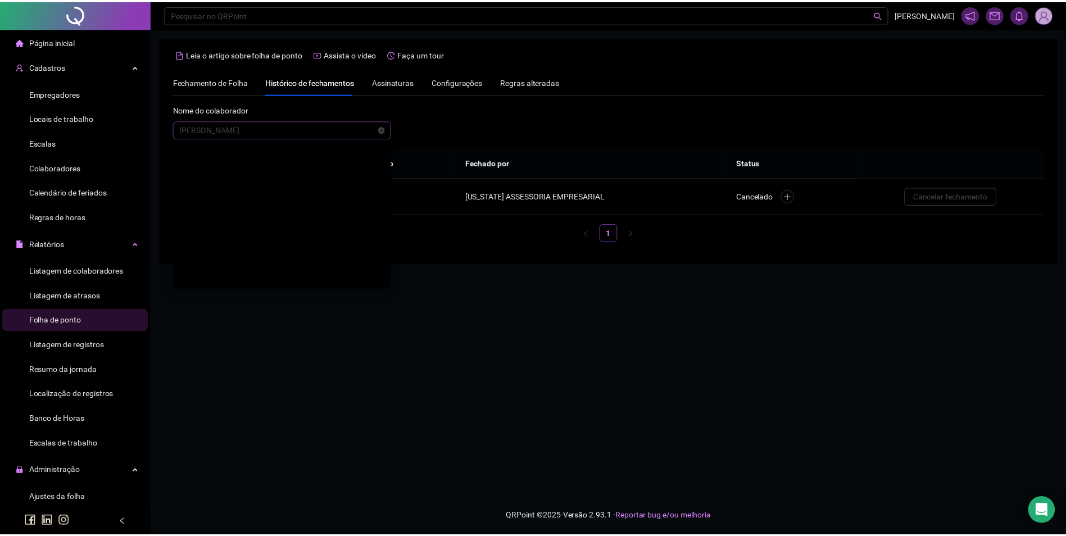
scroll to position [15943, 0]
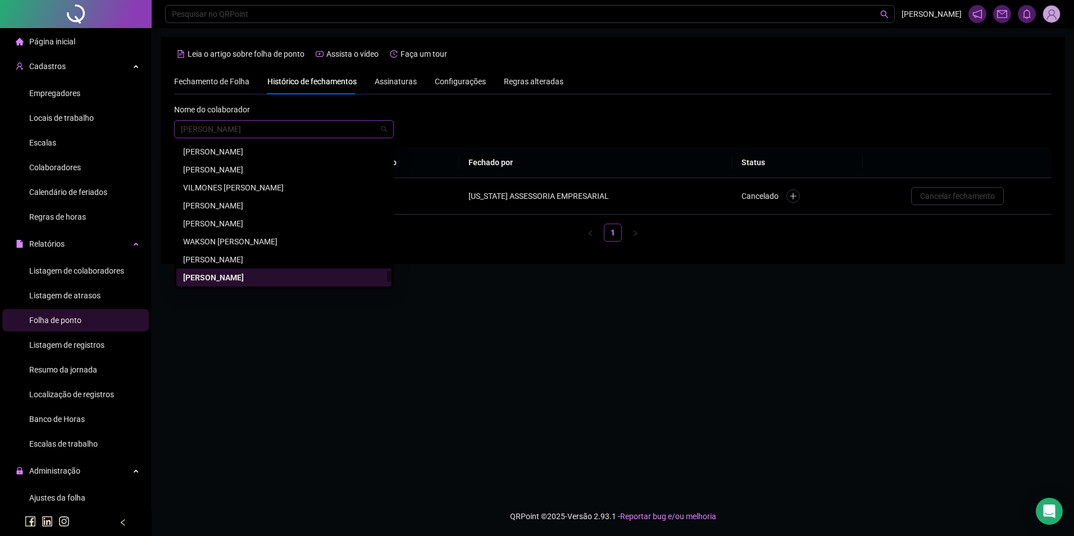
click at [434, 167] on th "Período fechado" at bounding box center [394, 162] width 131 height 31
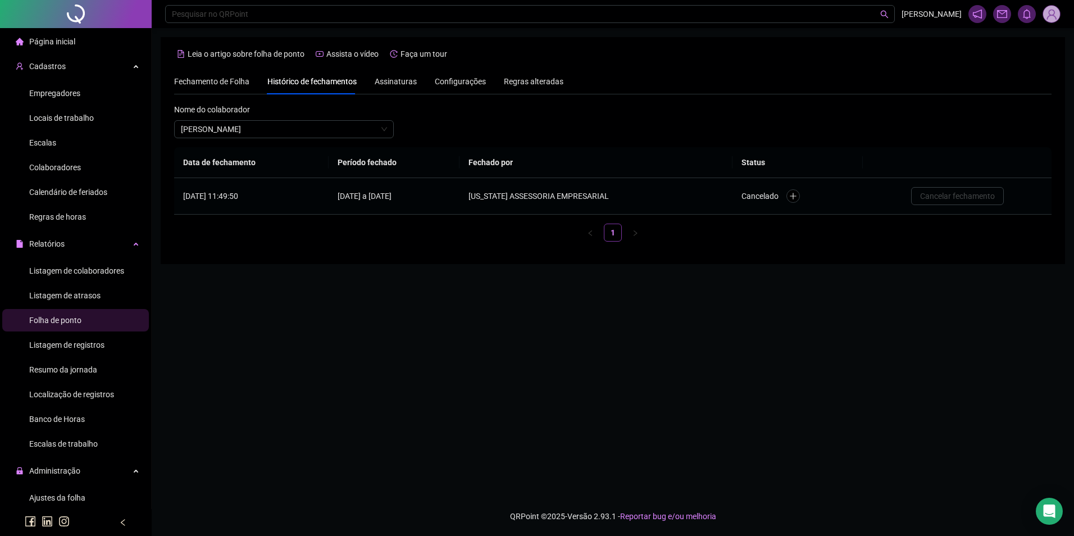
click at [396, 197] on td "28/03/2025 a 31/07/2025" at bounding box center [394, 196] width 131 height 37
click at [397, 78] on span "Assinaturas" at bounding box center [396, 82] width 42 height 8
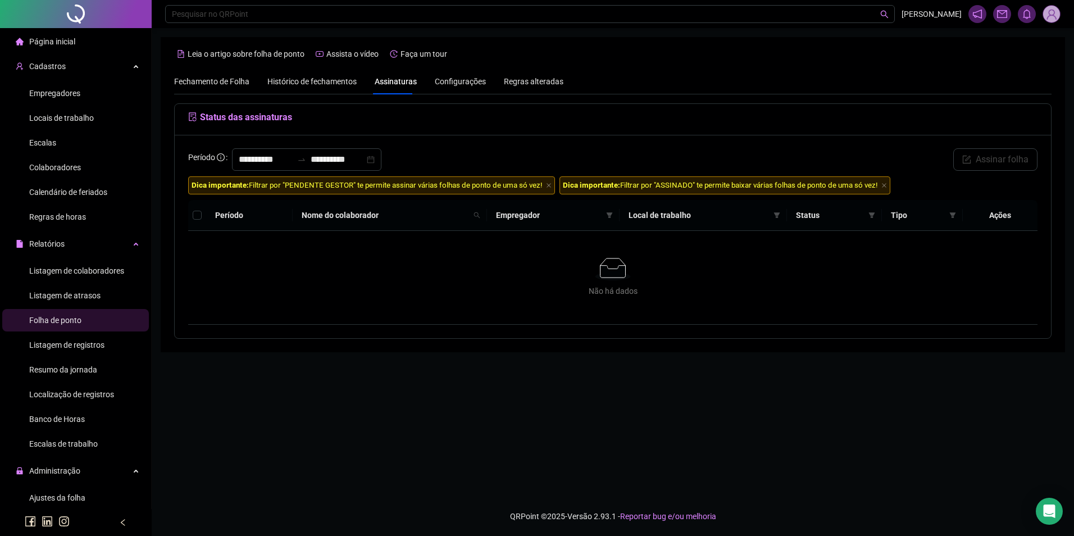
click at [339, 82] on span "Histórico de fechamentos" at bounding box center [311, 81] width 89 height 9
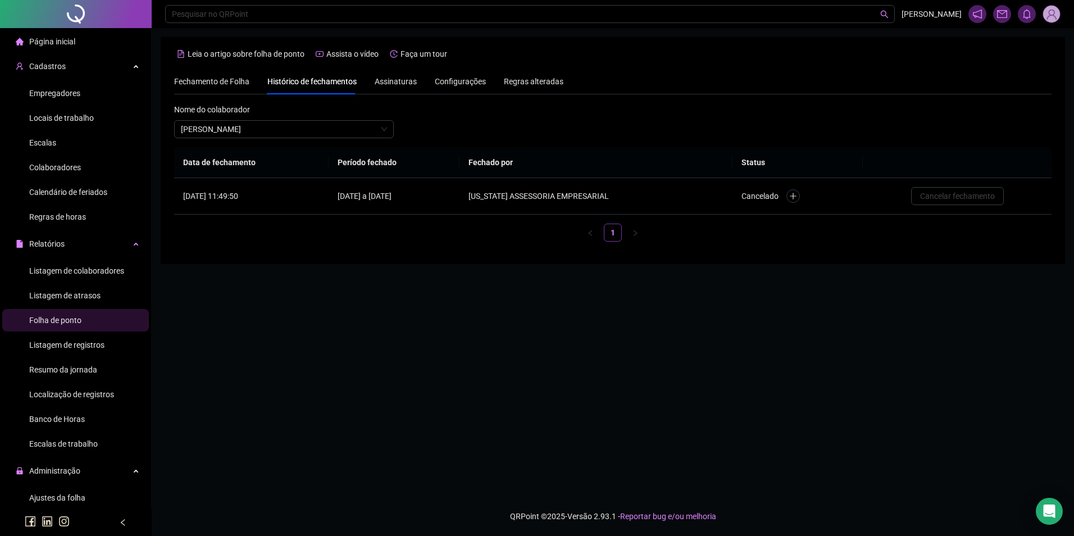
click at [69, 167] on span "Colaboradores" at bounding box center [55, 167] width 52 height 9
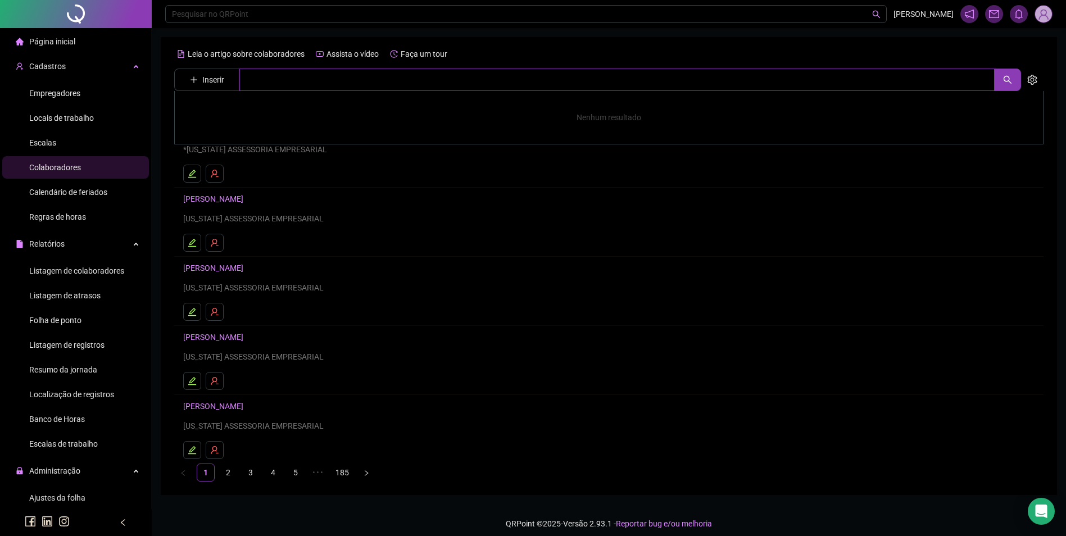
click at [271, 76] on input "text" at bounding box center [616, 80] width 755 height 22
paste input "**********"
drag, startPoint x: 388, startPoint y: 81, endPoint x: 280, endPoint y: 82, distance: 107.3
click at [280, 82] on input "**********" at bounding box center [616, 80] width 755 height 22
type input "******"
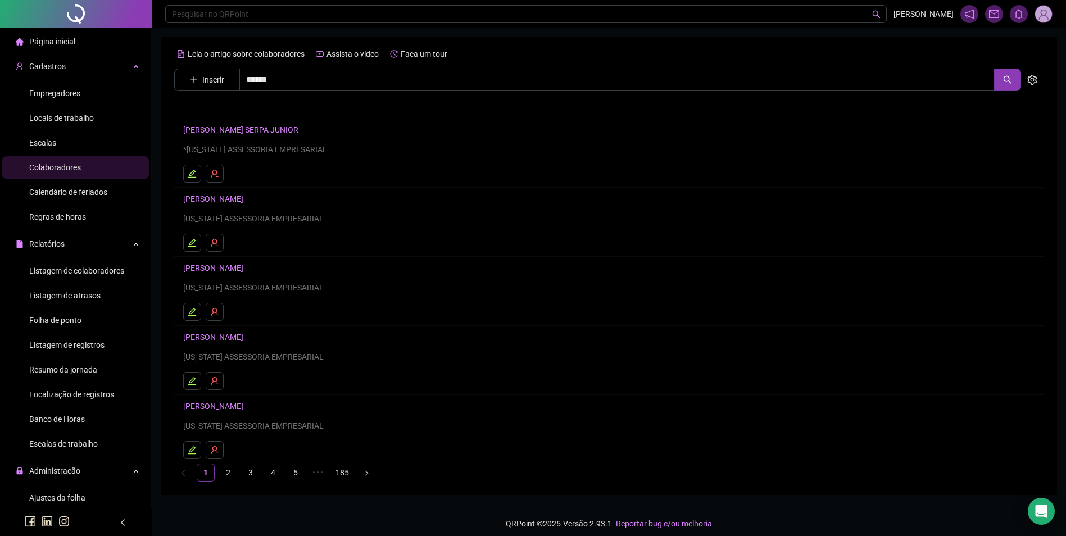
click at [245, 115] on link "[PERSON_NAME]" at bounding box center [225, 112] width 60 height 9
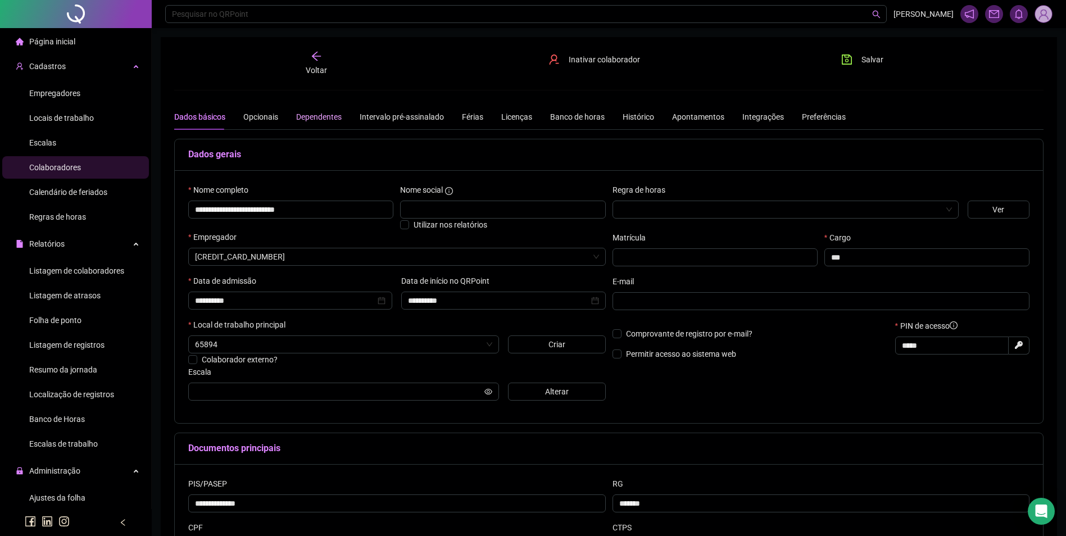
type input "**********"
click at [521, 396] on button "Alterar" at bounding box center [557, 392] width 98 height 18
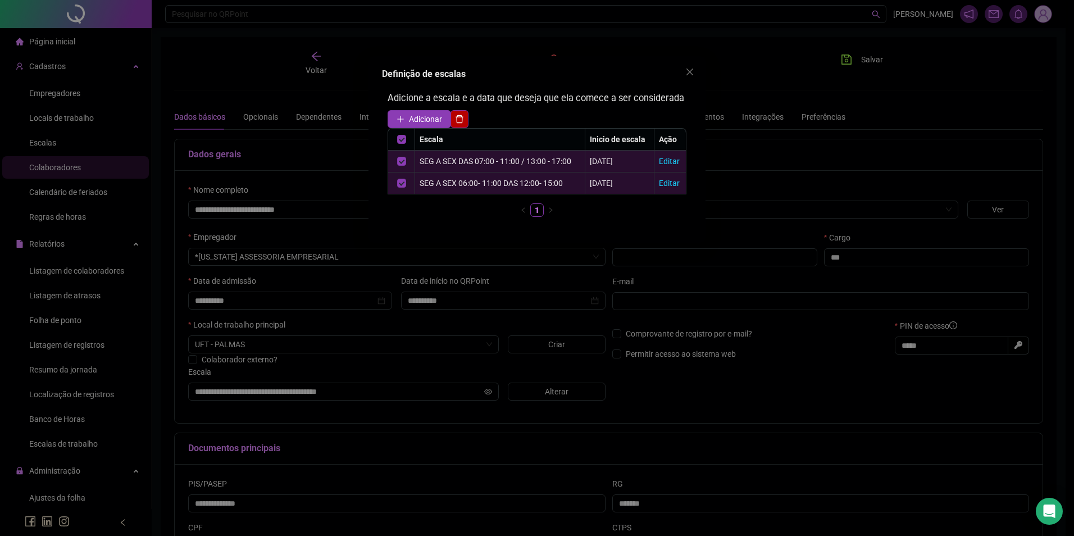
click at [457, 121] on icon "delete" at bounding box center [459, 119] width 9 height 9
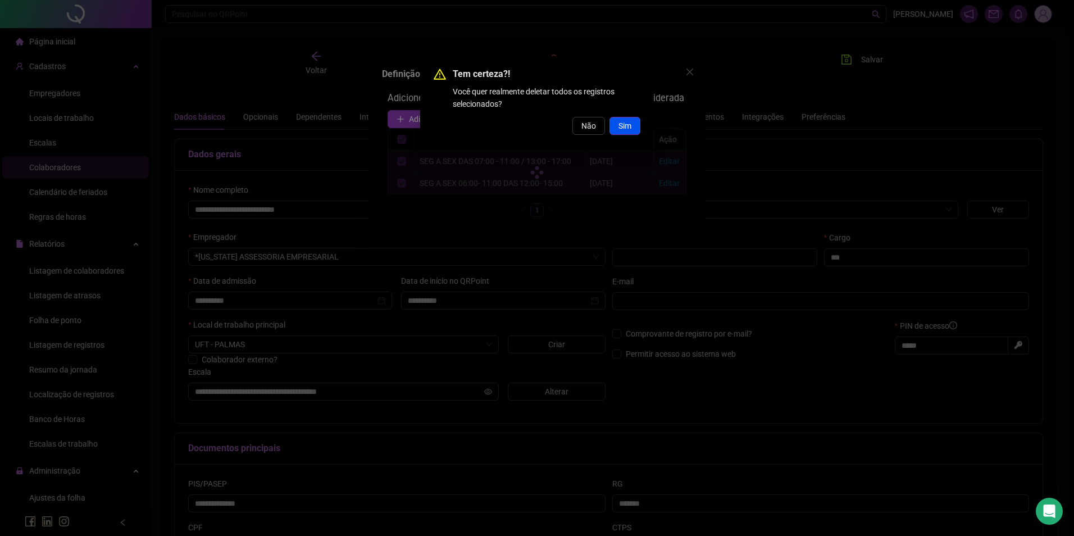
click at [630, 122] on span "Sim" at bounding box center [624, 126] width 13 height 12
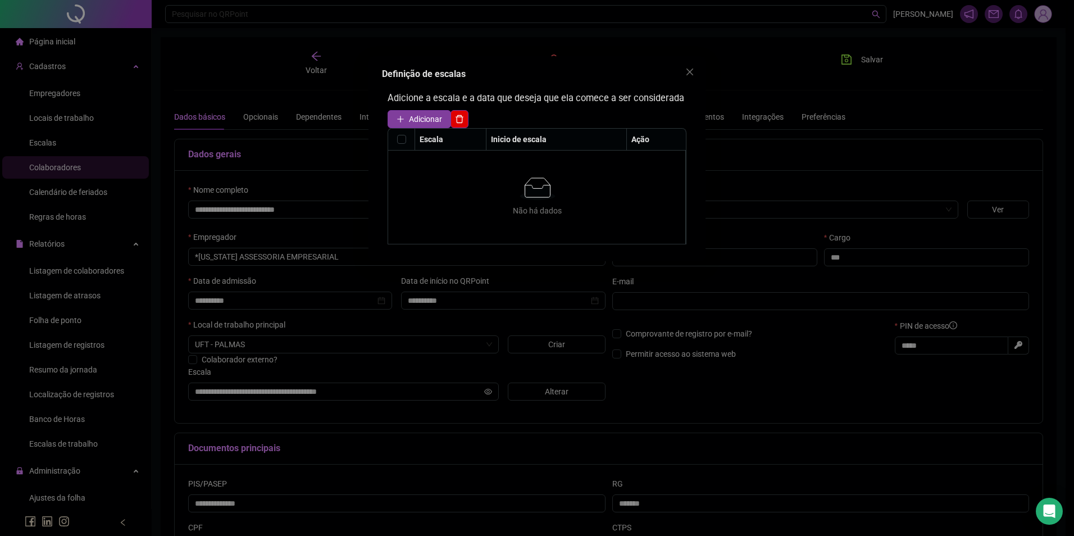
click at [423, 119] on span "Adicionar" at bounding box center [425, 119] width 33 height 12
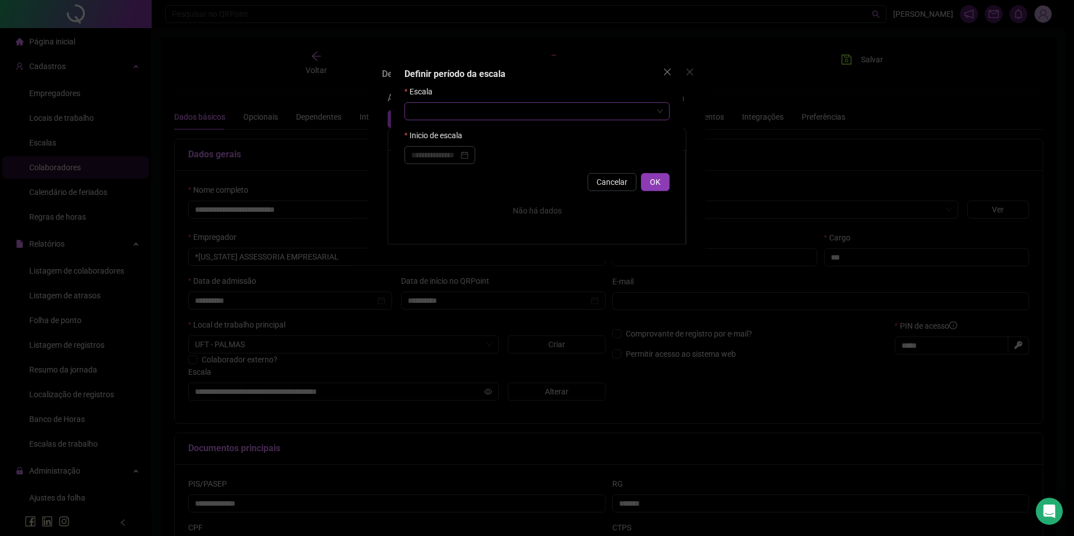
click at [474, 115] on input "search" at bounding box center [532, 111] width 242 height 17
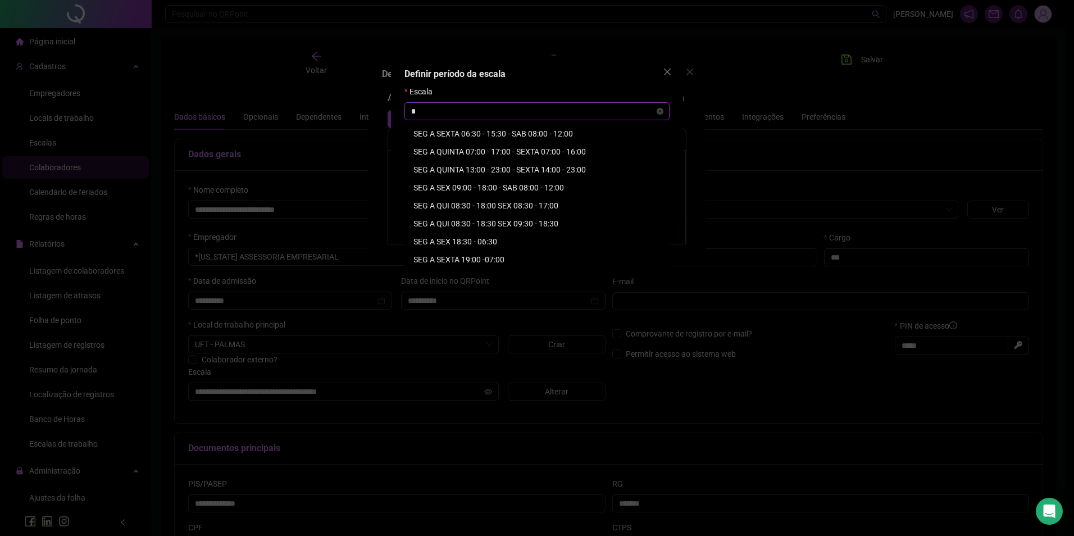
type input "**"
click at [513, 239] on div "SEG A SEX DAS 07:00 - 11:00 / 13:00 - 17:00" at bounding box center [536, 241] width 247 height 12
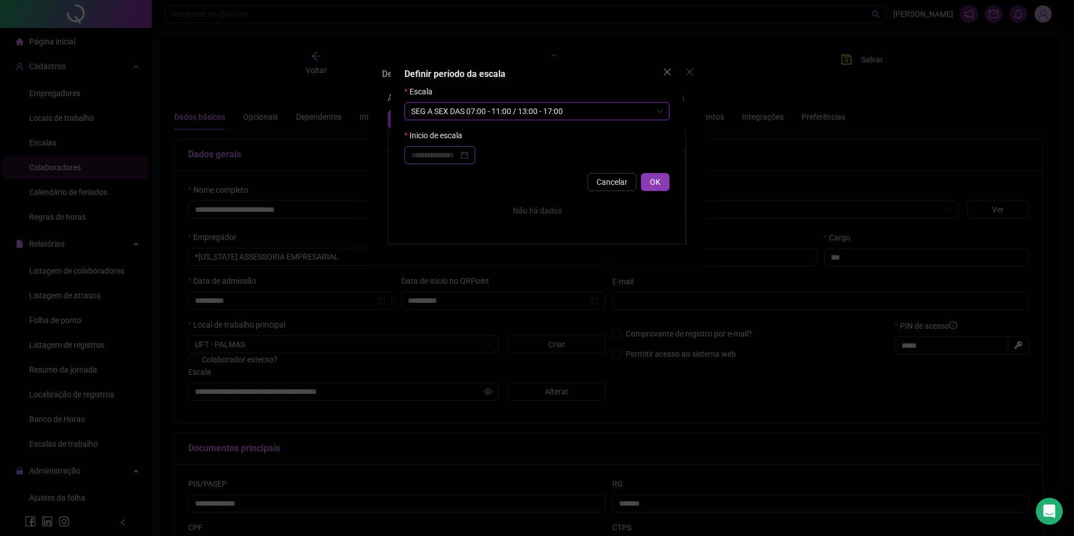
click at [442, 148] on div at bounding box center [439, 155] width 71 height 18
click at [442, 151] on input at bounding box center [434, 155] width 47 height 12
click at [429, 175] on button "prev-year" at bounding box center [427, 177] width 12 height 22
type input "**********"
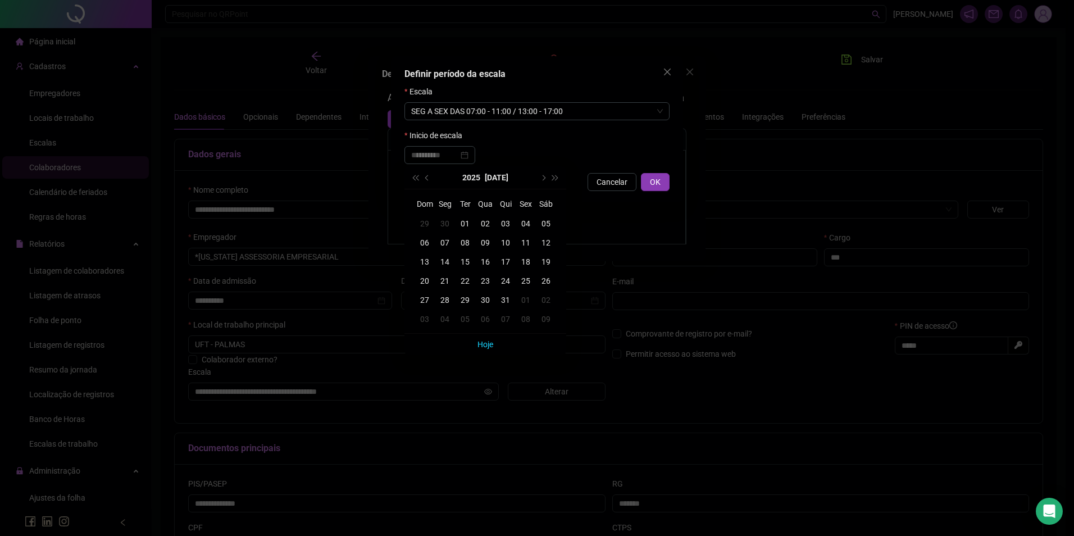
click at [461, 220] on div "01" at bounding box center [465, 223] width 20 height 12
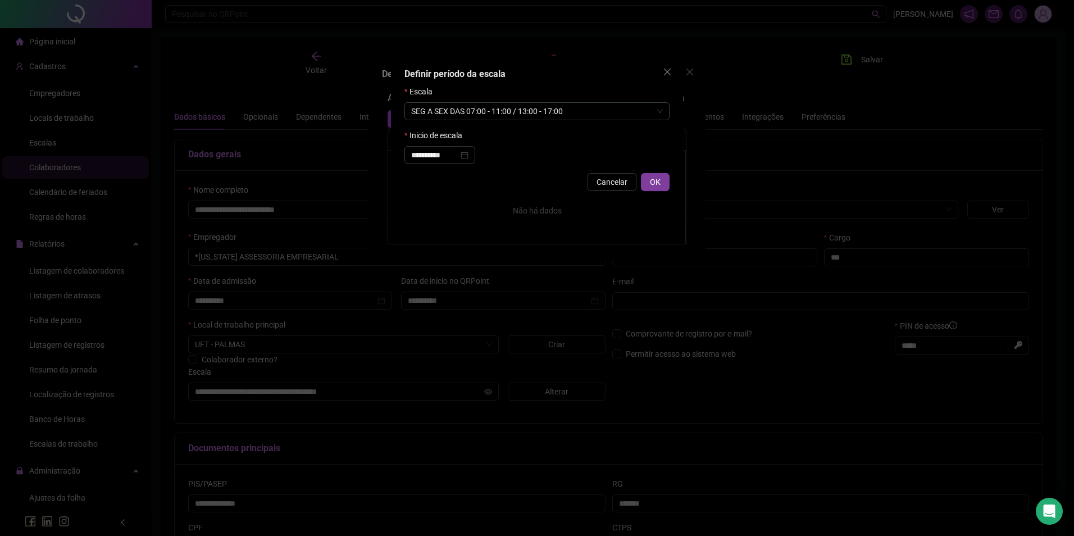
click at [649, 183] on button "OK" at bounding box center [655, 182] width 29 height 18
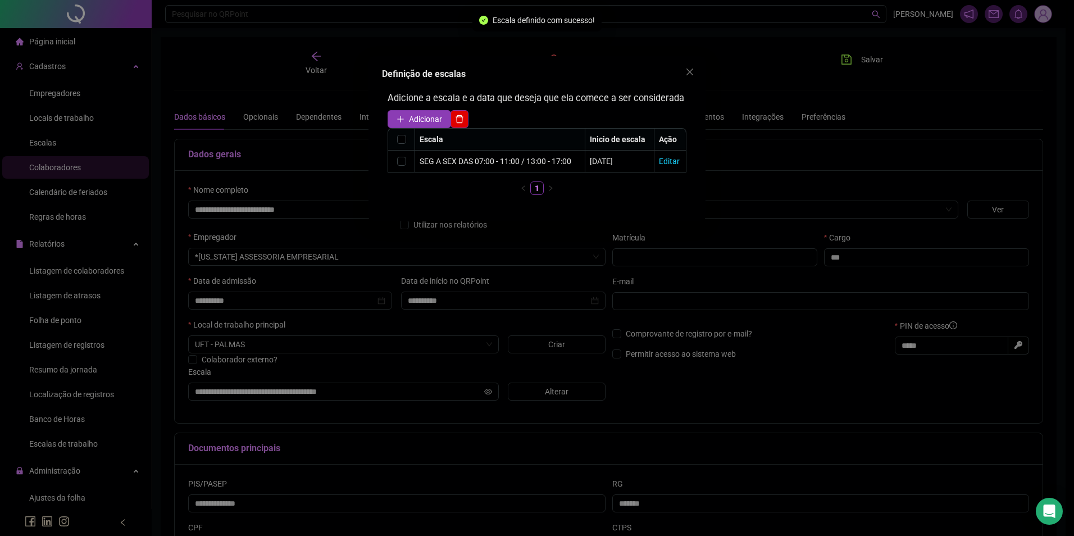
click at [844, 60] on div "Definição de escalas Adicione a escala e a data que deseja que ela comece a ser…" at bounding box center [537, 268] width 1074 height 536
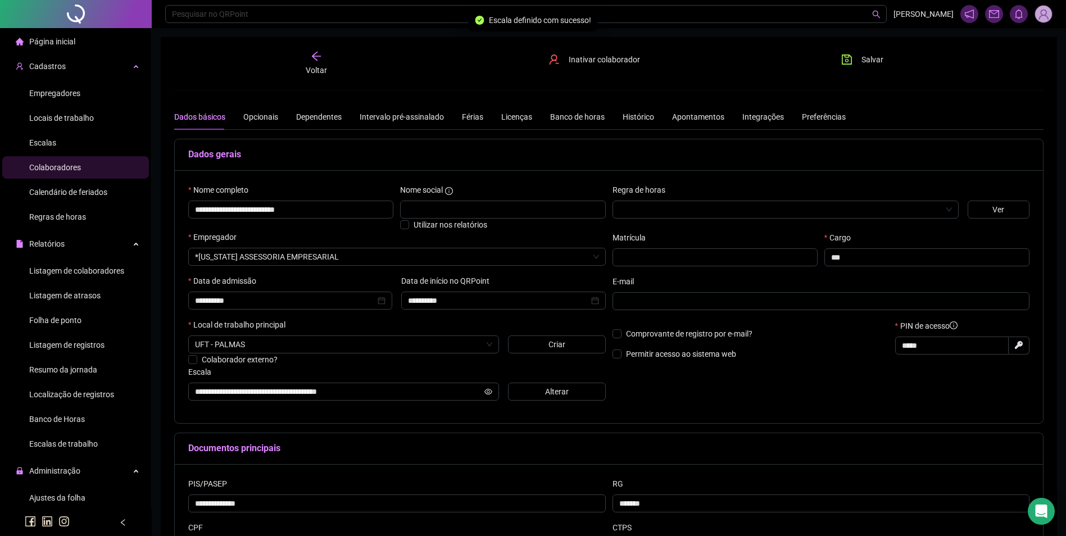
click at [844, 60] on icon "save" at bounding box center [846, 59] width 11 height 11
drag, startPoint x: 325, startPoint y: 210, endPoint x: 248, endPoint y: 209, distance: 76.4
click at [248, 209] on input "**********" at bounding box center [290, 210] width 205 height 18
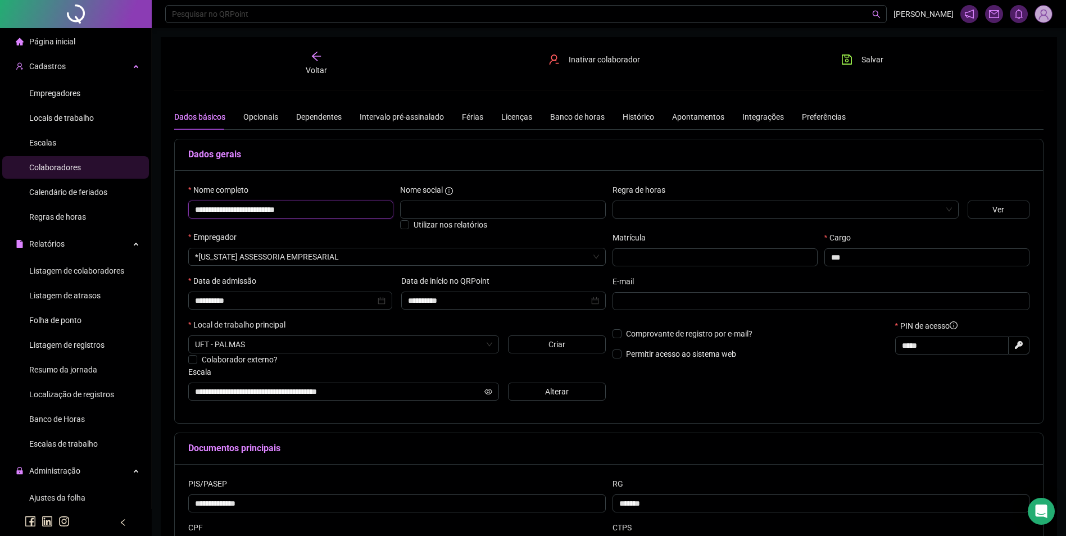
click at [248, 209] on input "**********" at bounding box center [290, 210] width 205 height 18
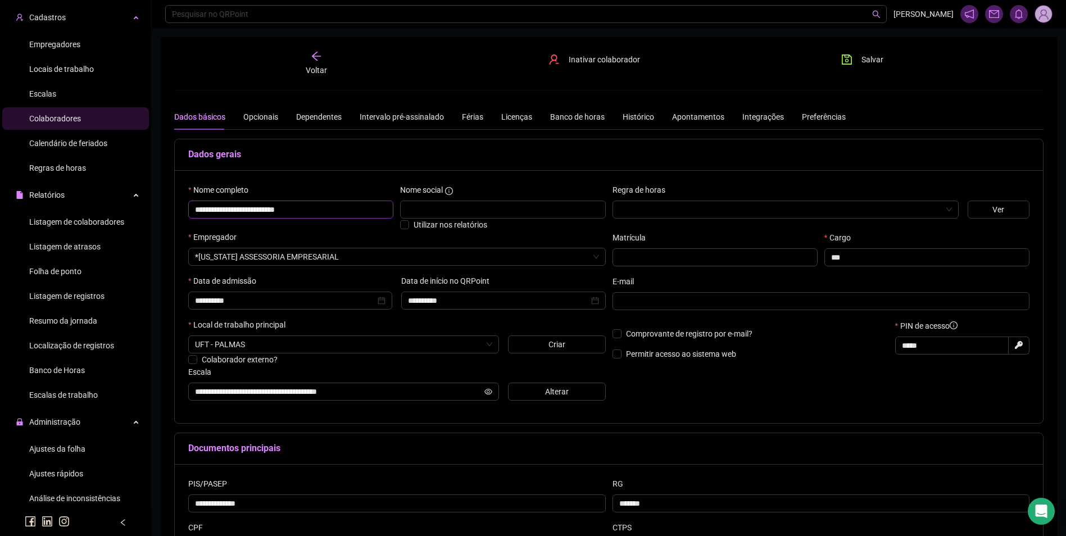
scroll to position [112, 0]
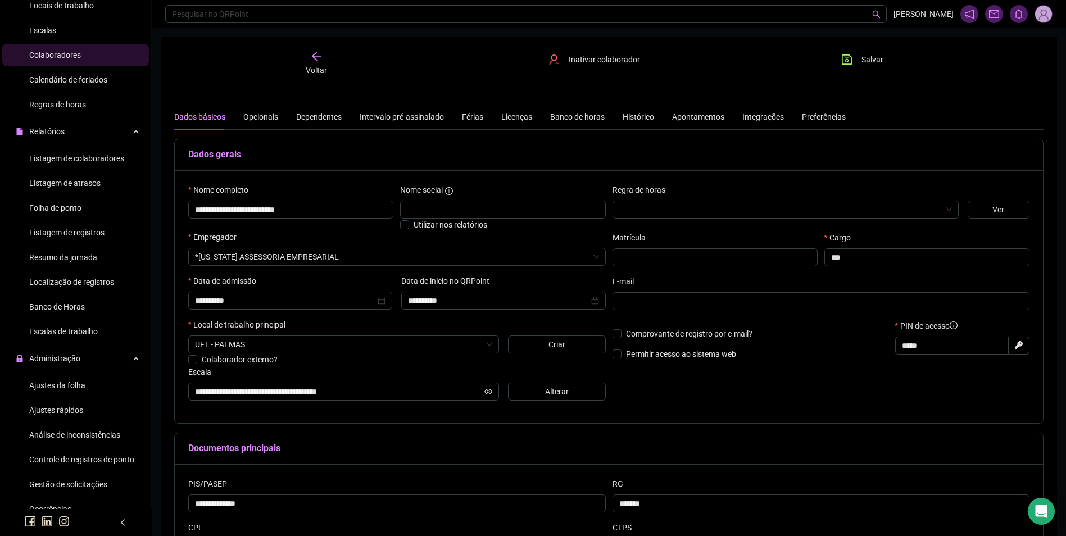
click at [75, 386] on span "Ajustes da folha" at bounding box center [57, 385] width 56 height 9
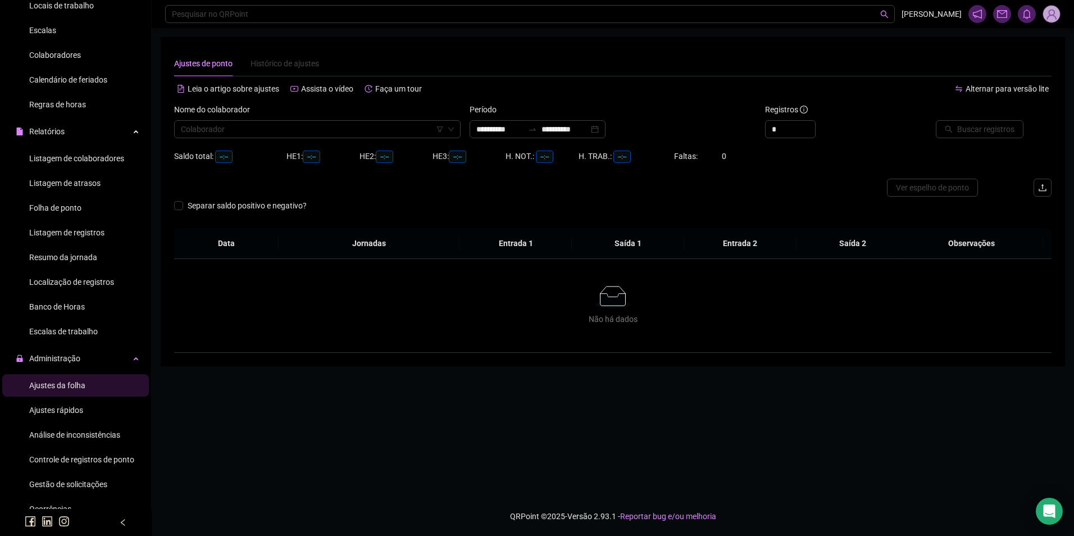
click at [323, 120] on div "Nome do colaborador" at bounding box center [317, 111] width 286 height 17
click at [324, 132] on input "search" at bounding box center [312, 129] width 263 height 17
paste input "**********"
type input "**********"
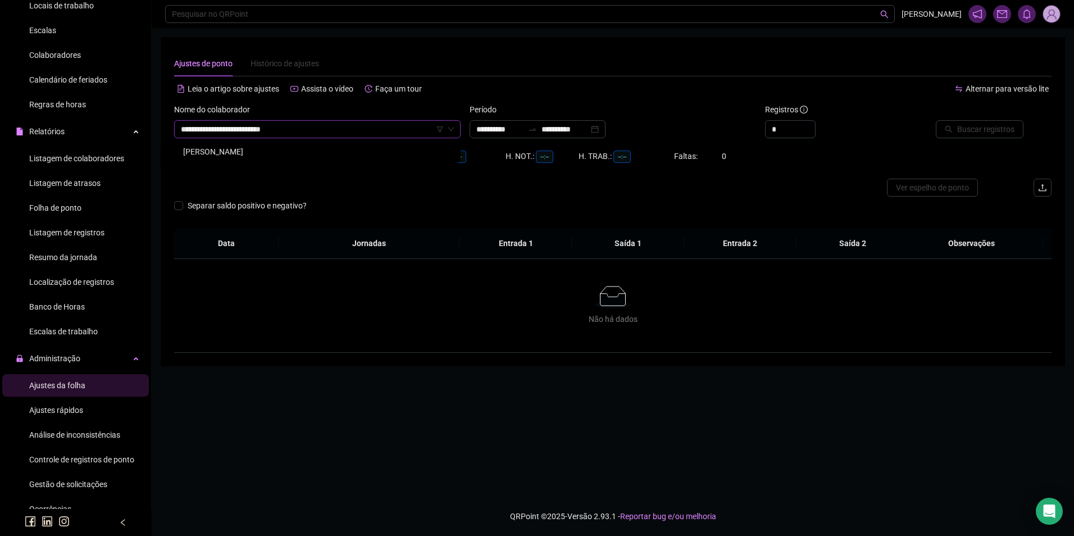
drag, startPoint x: 301, startPoint y: 148, endPoint x: 348, endPoint y: 142, distance: 48.1
click at [299, 148] on div "[PERSON_NAME]" at bounding box center [317, 151] width 268 height 12
click at [586, 133] on input "**********" at bounding box center [564, 129] width 47 height 12
type input "**********"
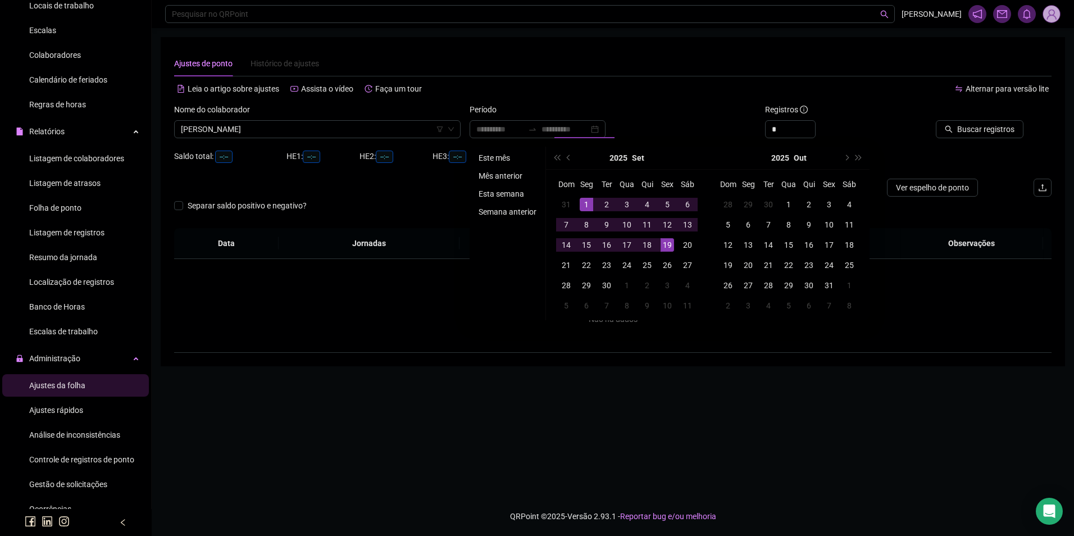
click at [491, 160] on li "Este mês" at bounding box center [507, 157] width 67 height 13
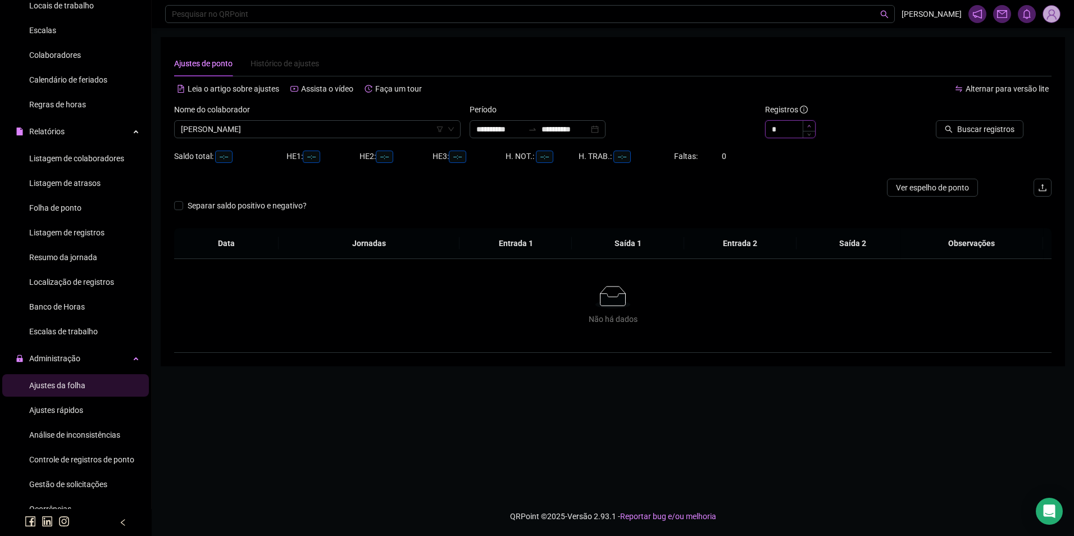
type input "*"
click at [806, 126] on span "Increase Value" at bounding box center [809, 126] width 12 height 10
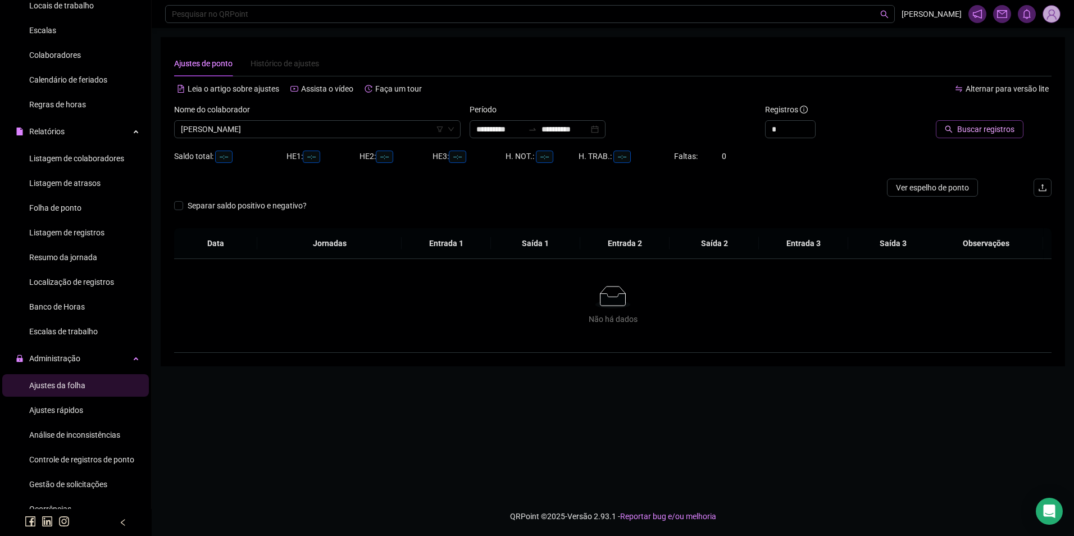
click at [966, 131] on span "Buscar registros" at bounding box center [985, 129] width 57 height 12
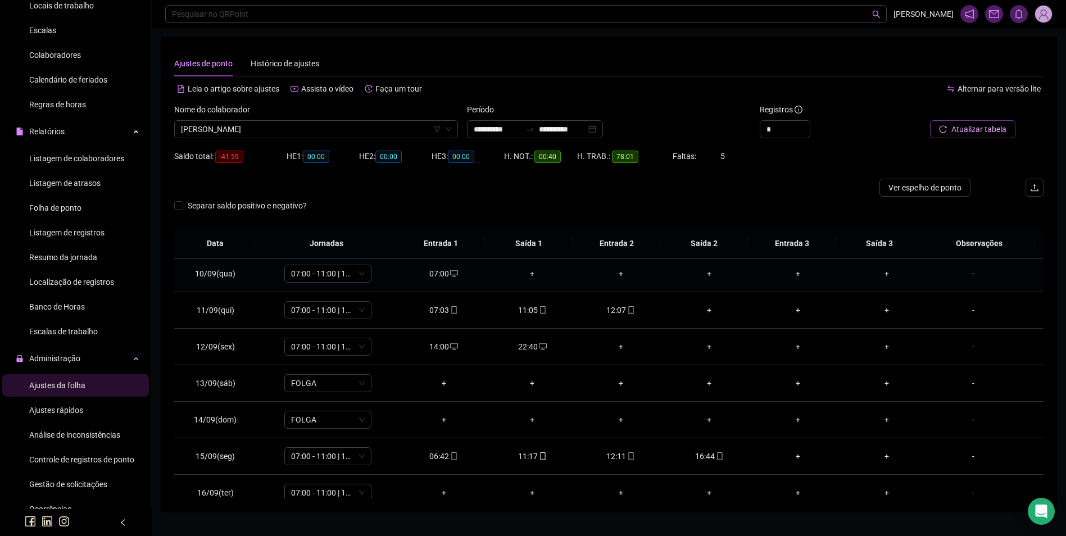
scroll to position [337, 0]
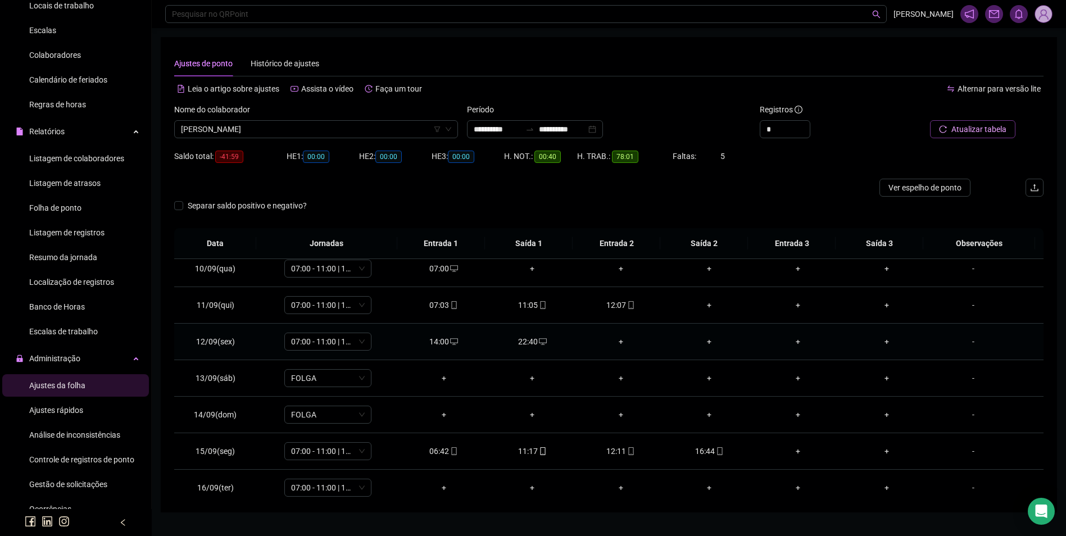
click at [530, 345] on div "22:40" at bounding box center [532, 341] width 71 height 12
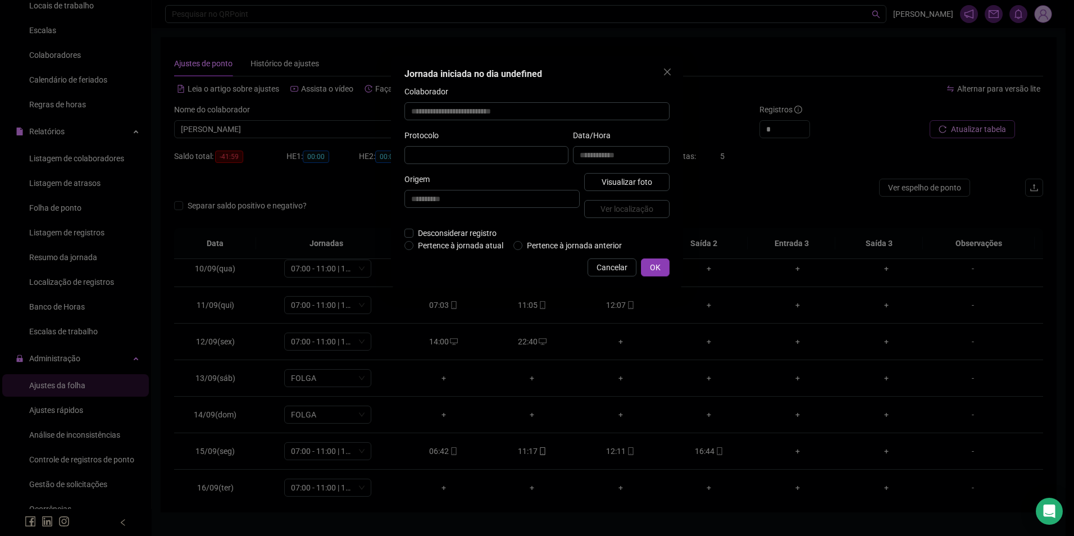
type input "**********"
click at [606, 265] on span "Cancelar" at bounding box center [612, 268] width 31 height 12
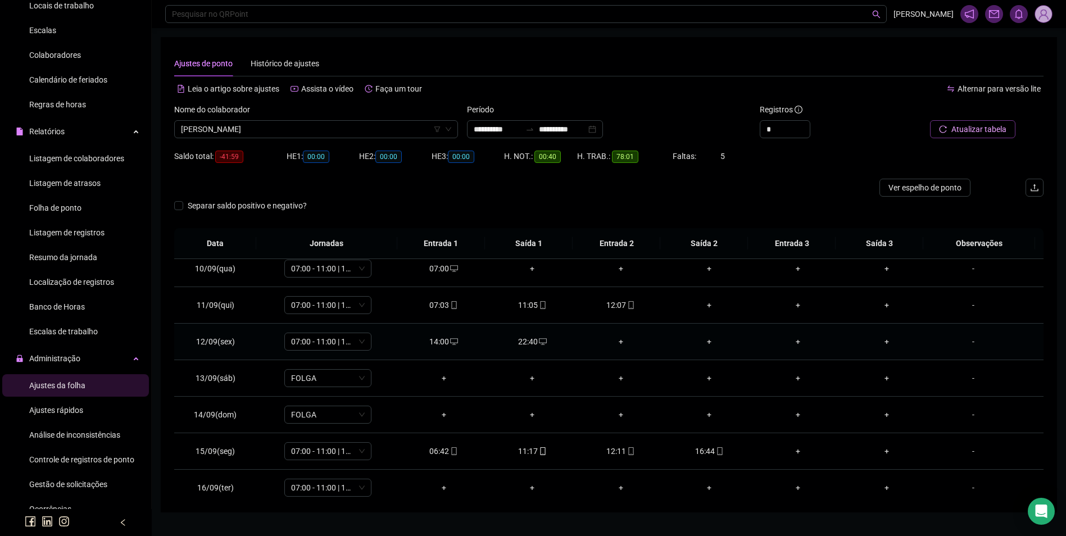
click at [532, 340] on div "22:40" at bounding box center [532, 341] width 71 height 12
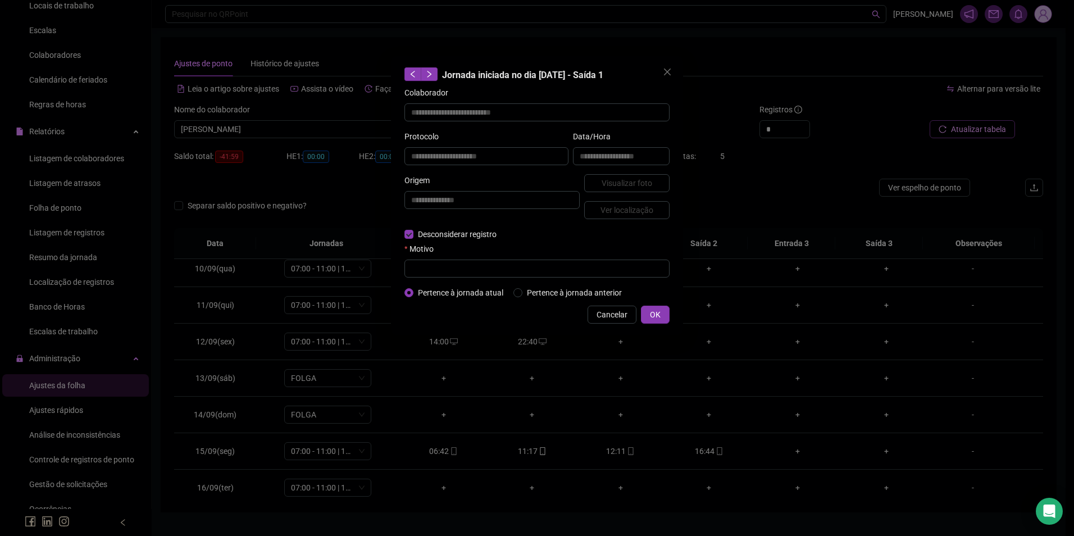
click at [457, 280] on form "**********" at bounding box center [536, 193] width 265 height 212
click at [461, 273] on input "text" at bounding box center [536, 269] width 265 height 18
type input "*"
click at [664, 312] on button "OK" at bounding box center [655, 315] width 29 height 18
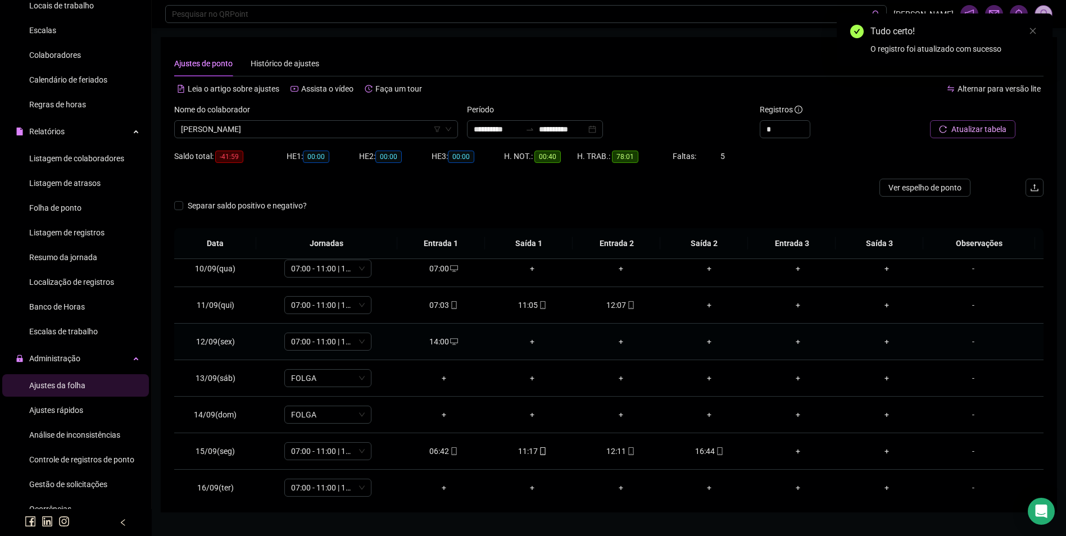
click at [450, 345] on icon "desktop" at bounding box center [454, 342] width 8 height 8
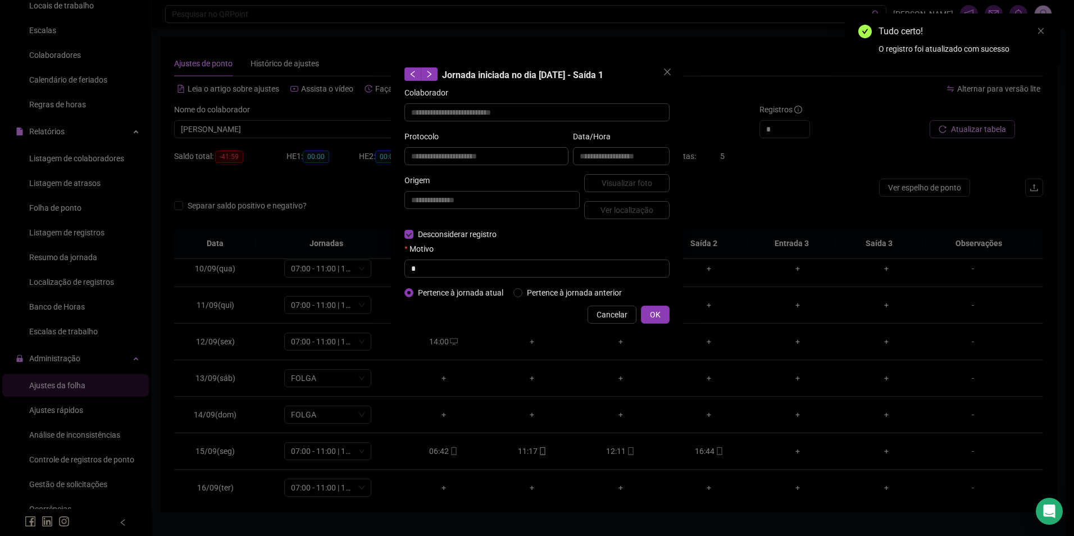
type input "**********"
click at [436, 260] on input "text" at bounding box center [536, 269] width 265 height 18
type input "*"
click at [648, 310] on button "OK" at bounding box center [655, 315] width 29 height 18
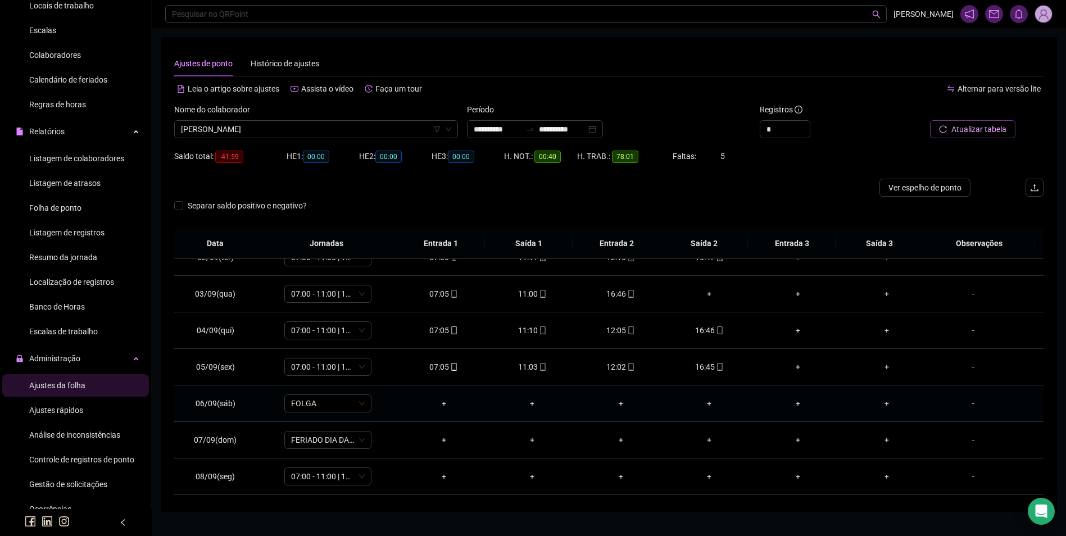
scroll to position [0, 0]
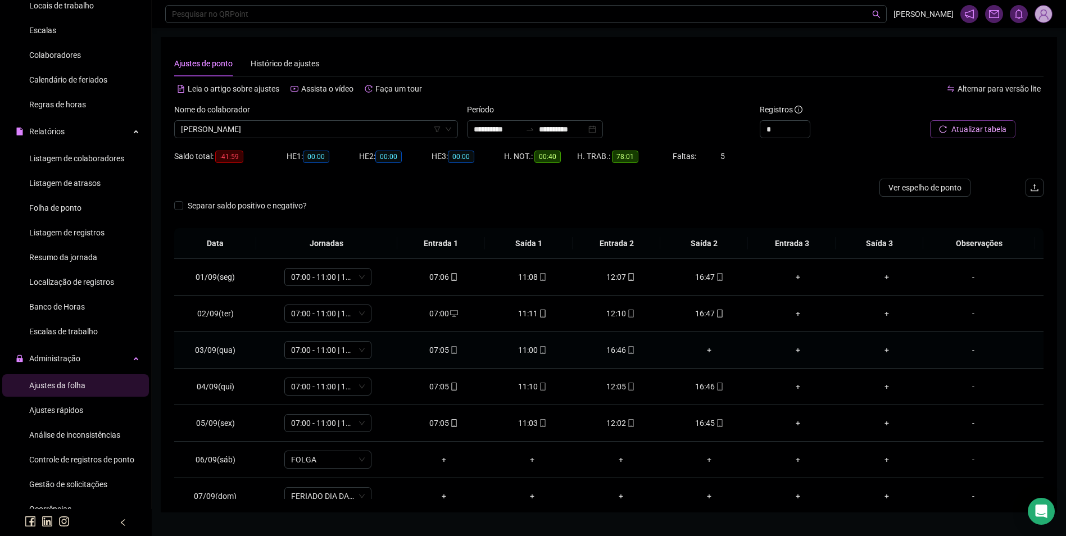
click at [705, 349] on div "+" at bounding box center [709, 350] width 71 height 12
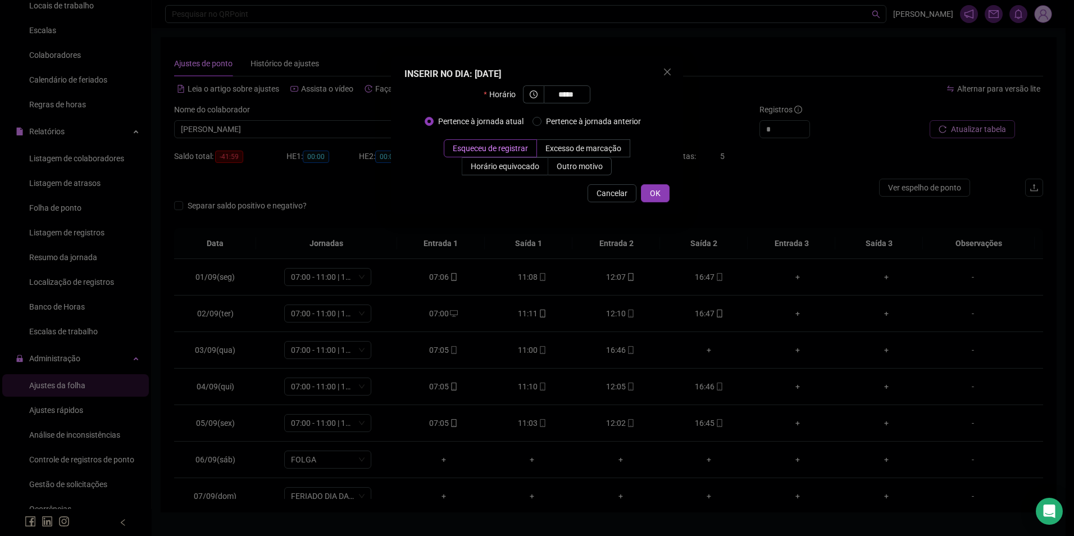
type input "*****"
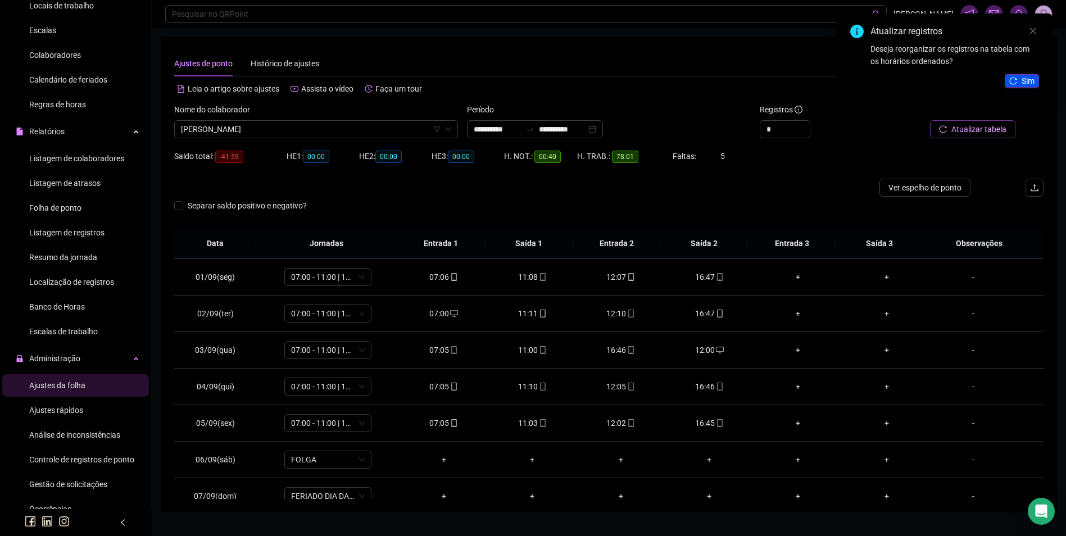
click at [1020, 80] on button "Sim" at bounding box center [1021, 80] width 34 height 13
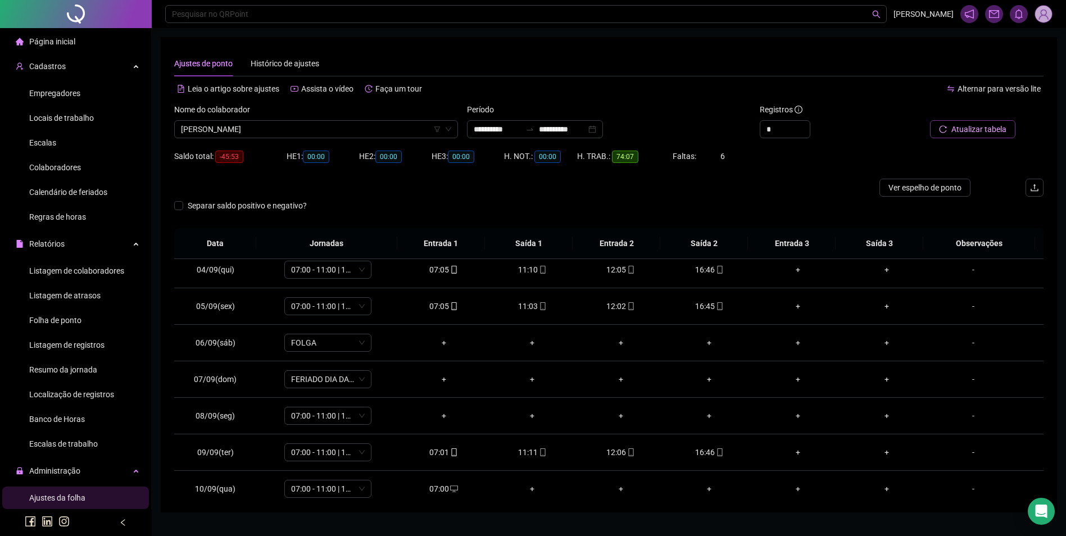
click at [81, 167] on li "Colaboradores" at bounding box center [75, 167] width 147 height 22
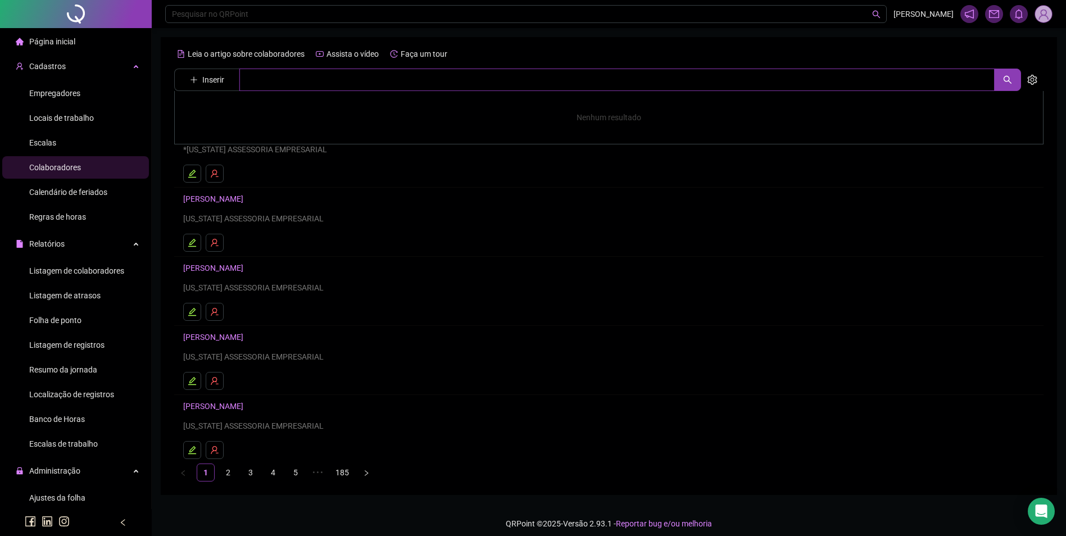
click at [270, 87] on input "text" at bounding box center [616, 80] width 755 height 22
paste input "**********"
drag, startPoint x: 272, startPoint y: 83, endPoint x: 376, endPoint y: 79, distance: 104.0
click at [376, 79] on input "**********" at bounding box center [616, 80] width 755 height 22
type input "******"
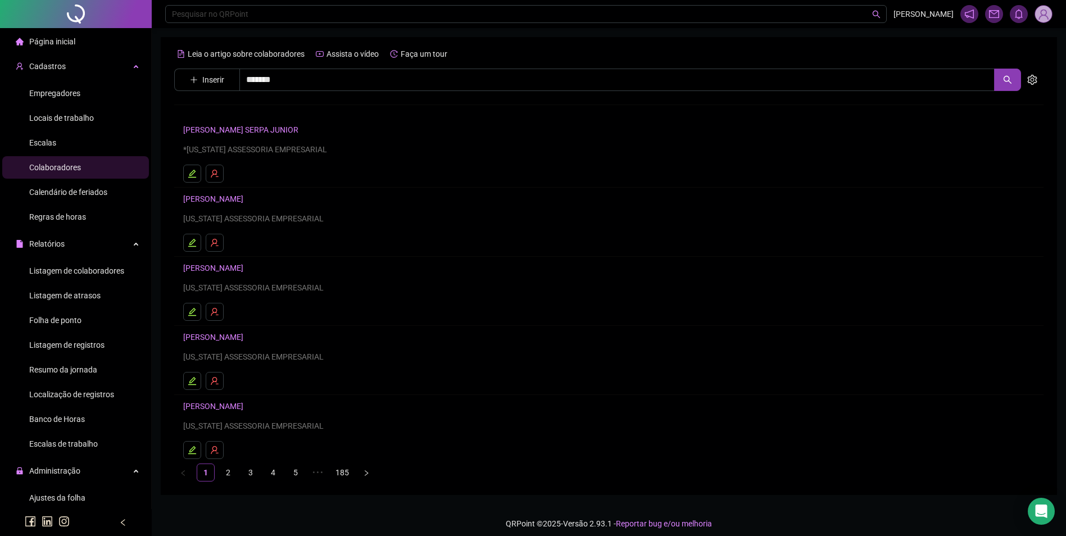
click at [239, 110] on link "[PERSON_NAME]" at bounding box center [225, 112] width 60 height 9
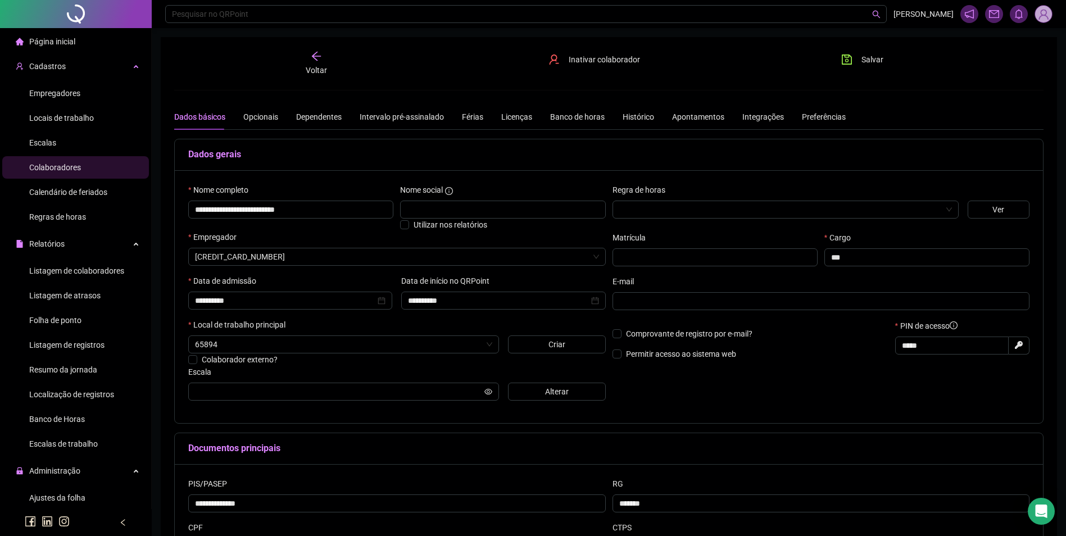
type input "**********"
click at [541, 395] on button "Alterar" at bounding box center [557, 392] width 98 height 18
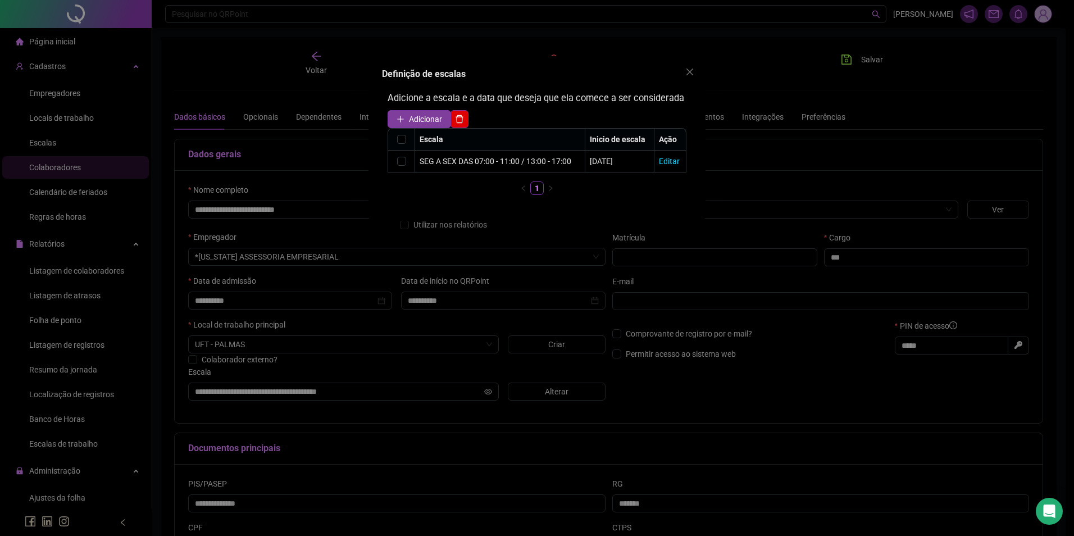
click at [420, 122] on span "Adicionar" at bounding box center [425, 119] width 33 height 12
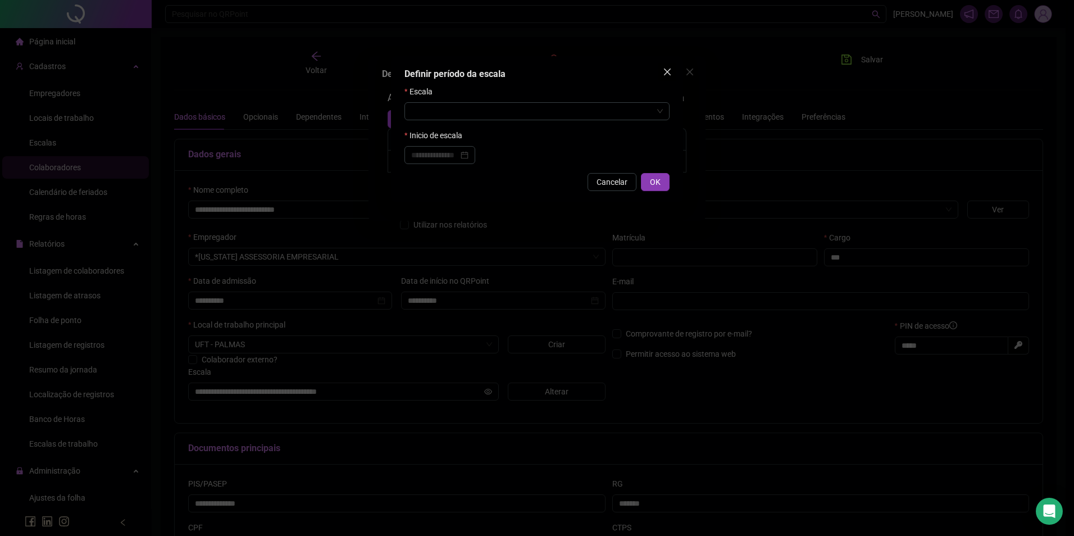
click at [666, 72] on icon "close" at bounding box center [667, 71] width 9 height 9
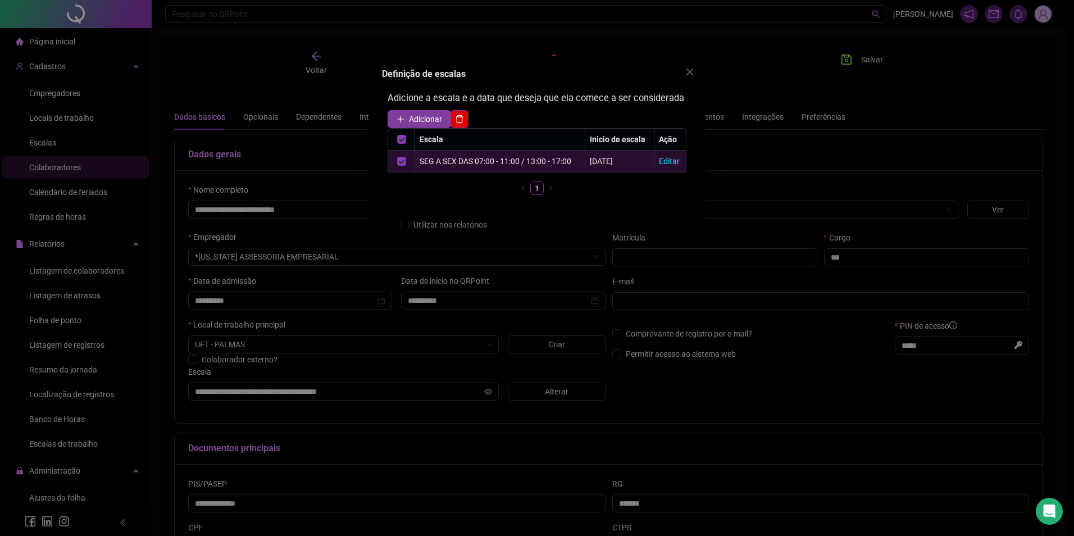
click at [418, 120] on span "Adicionar" at bounding box center [425, 119] width 33 height 12
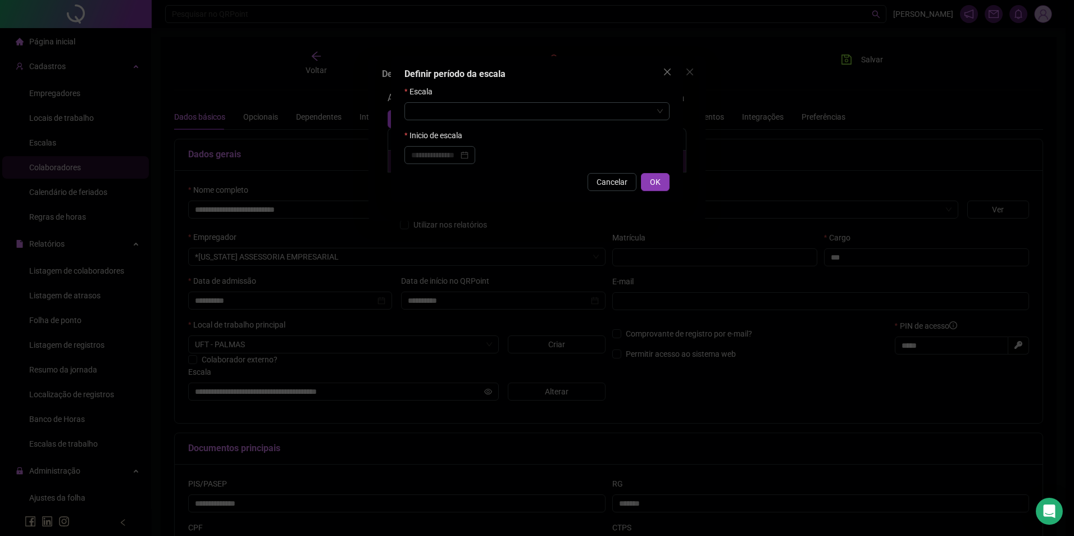
drag, startPoint x: 623, startPoint y: 179, endPoint x: 577, endPoint y: 170, distance: 46.9
click at [622, 179] on span "Cancelar" at bounding box center [612, 182] width 31 height 12
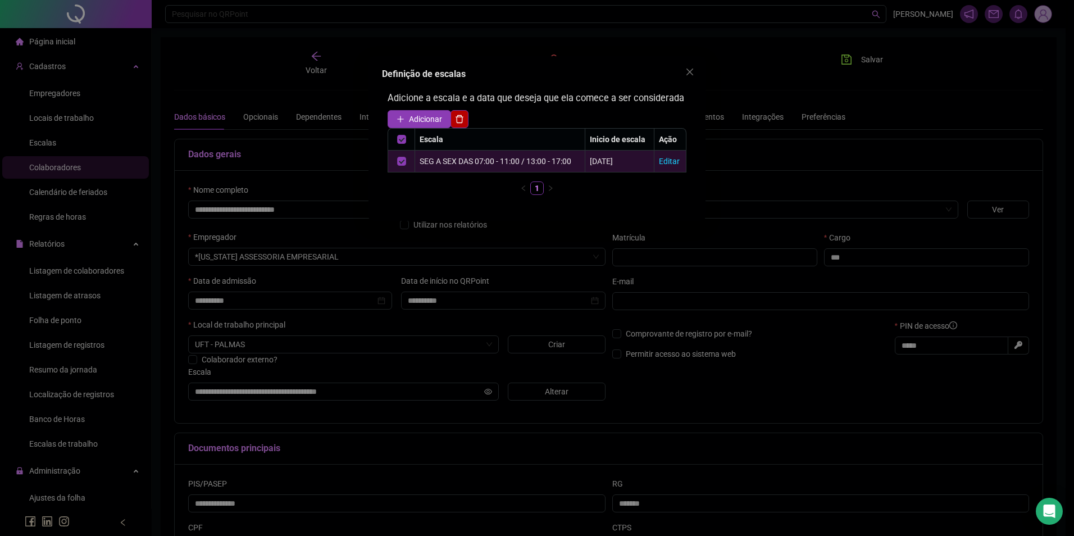
click at [465, 119] on button "button" at bounding box center [459, 119] width 18 height 18
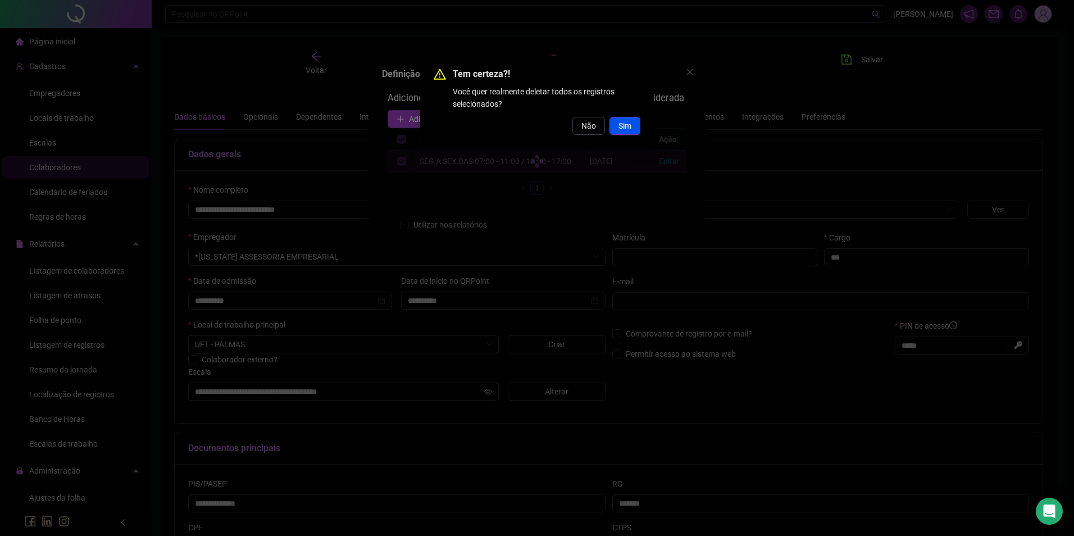
click at [613, 128] on button "Sim" at bounding box center [624, 126] width 31 height 18
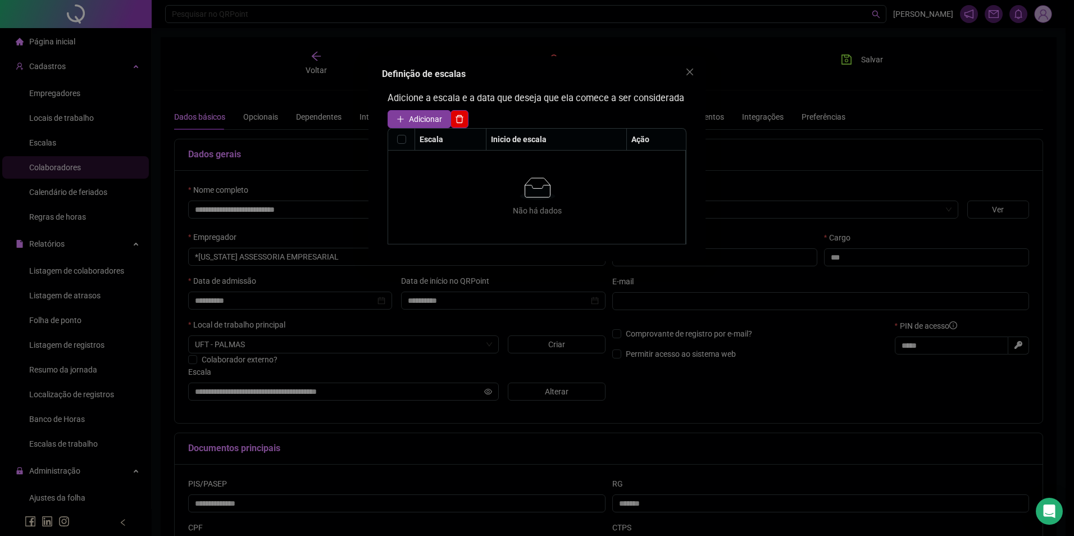
click at [418, 120] on span "Adicionar" at bounding box center [425, 119] width 33 height 12
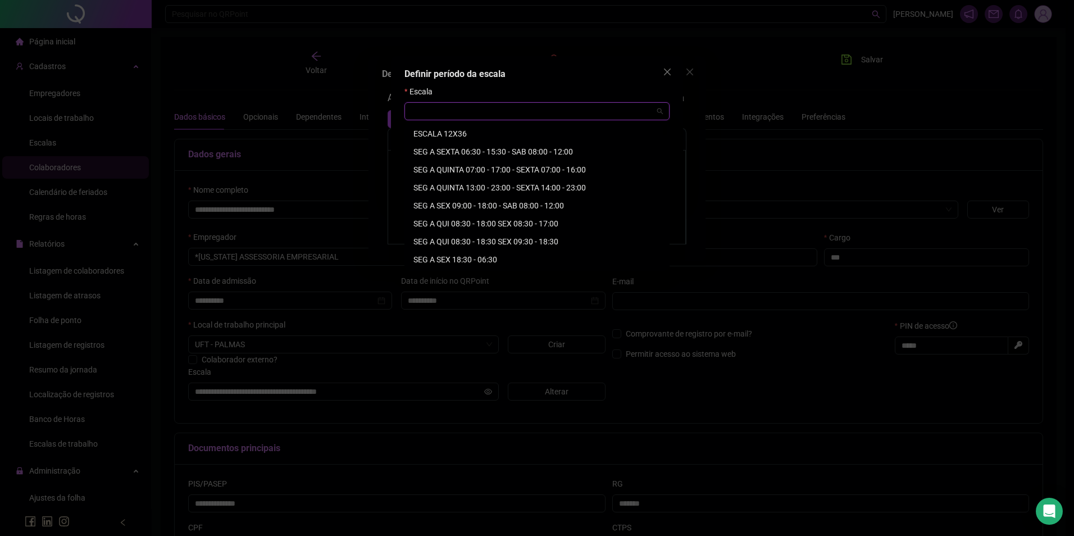
click at [455, 115] on input "search" at bounding box center [532, 111] width 242 height 17
type input "**"
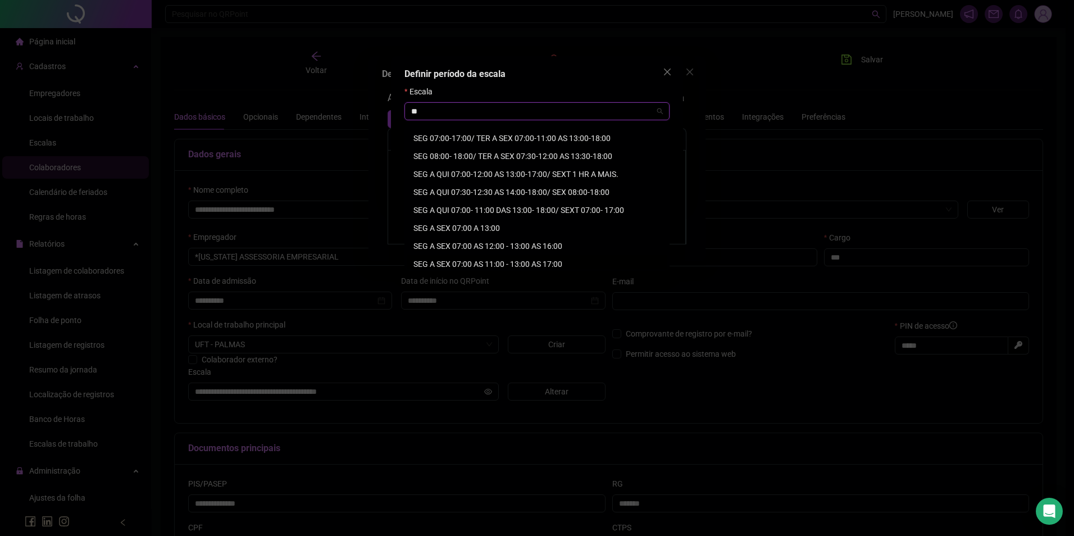
scroll to position [393, 0]
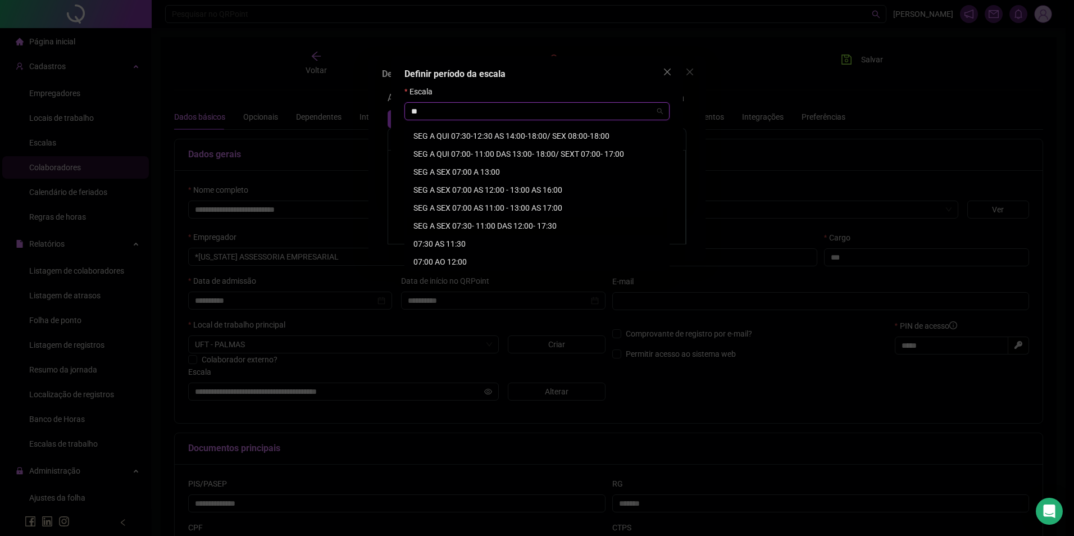
click at [517, 227] on div "SEG A SEX 07:30- 11:00 DAS 12:00- 17:30" at bounding box center [536, 226] width 247 height 12
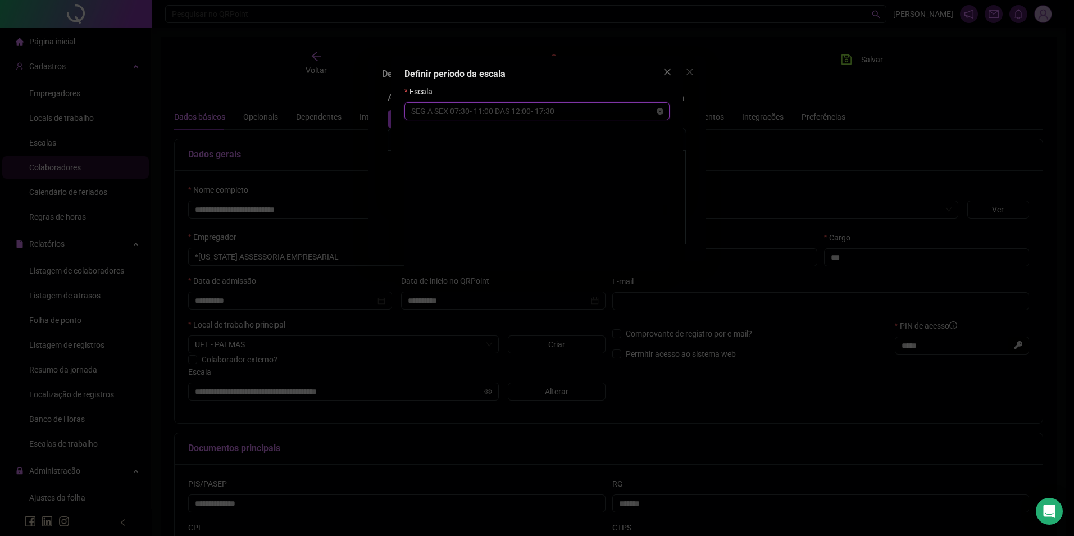
click at [489, 109] on span "SEG A SEX 07:30- 11:00 DAS 12:00- 17:30" at bounding box center [537, 111] width 252 height 17
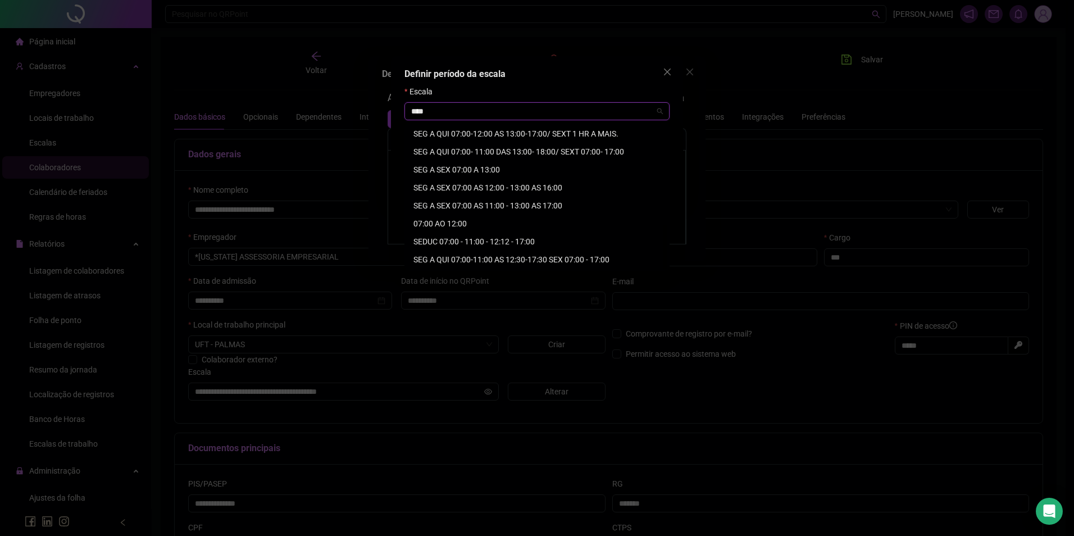
scroll to position [324, 0]
drag, startPoint x: 509, startPoint y: 113, endPoint x: 388, endPoint y: 122, distance: 122.3
click at [388, 122] on div "Definir período da escala Escala ***** SEG A SEX 07:30- 11:00 DAS 12:00- 17:30 …" at bounding box center [537, 268] width 1074 height 536
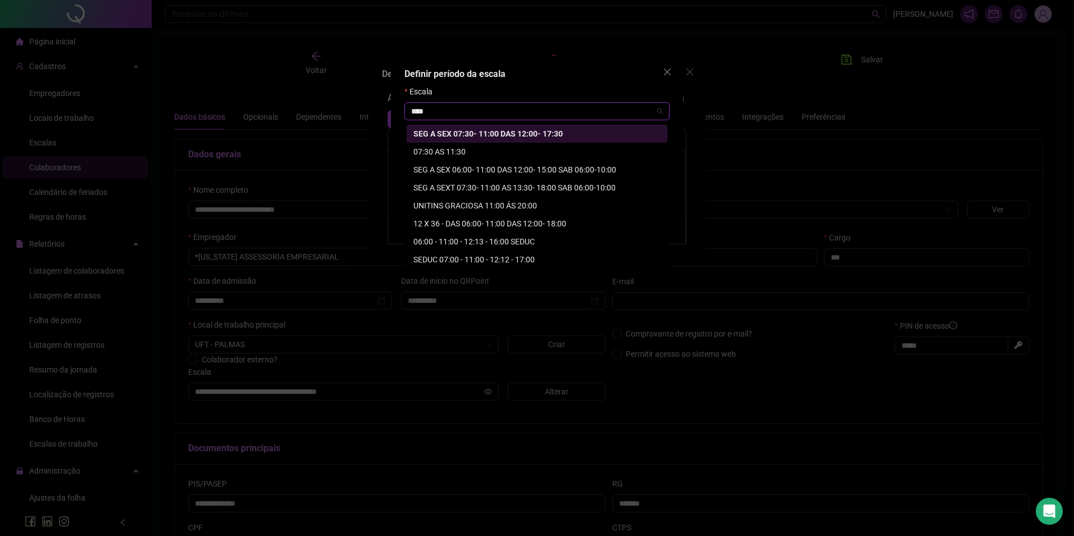
scroll to position [377, 0]
drag, startPoint x: 486, startPoint y: 106, endPoint x: 404, endPoint y: 108, distance: 82.6
click at [404, 108] on div "Definir período da escala Escala ***** SEG A SEX 07:30- 11:00 DAS 12:00- 17:30 …" at bounding box center [537, 129] width 292 height 146
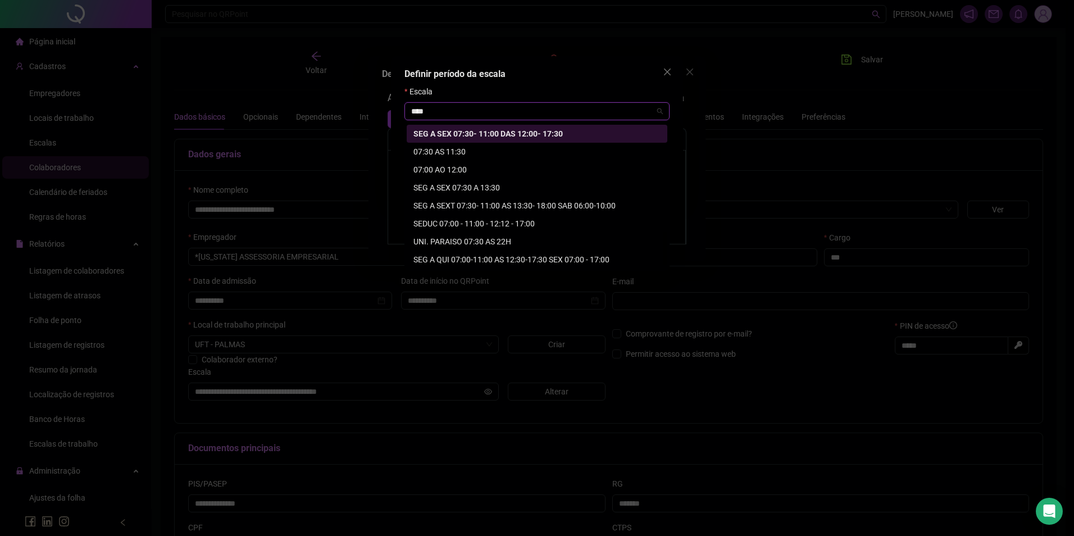
scroll to position [324, 0]
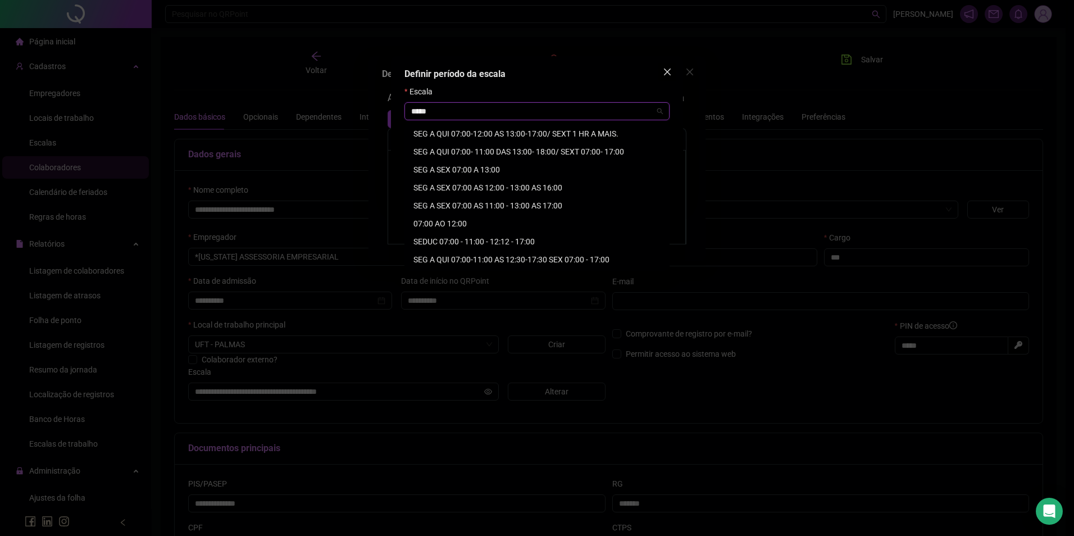
type input "*****"
click at [670, 65] on button "Close" at bounding box center [667, 72] width 18 height 18
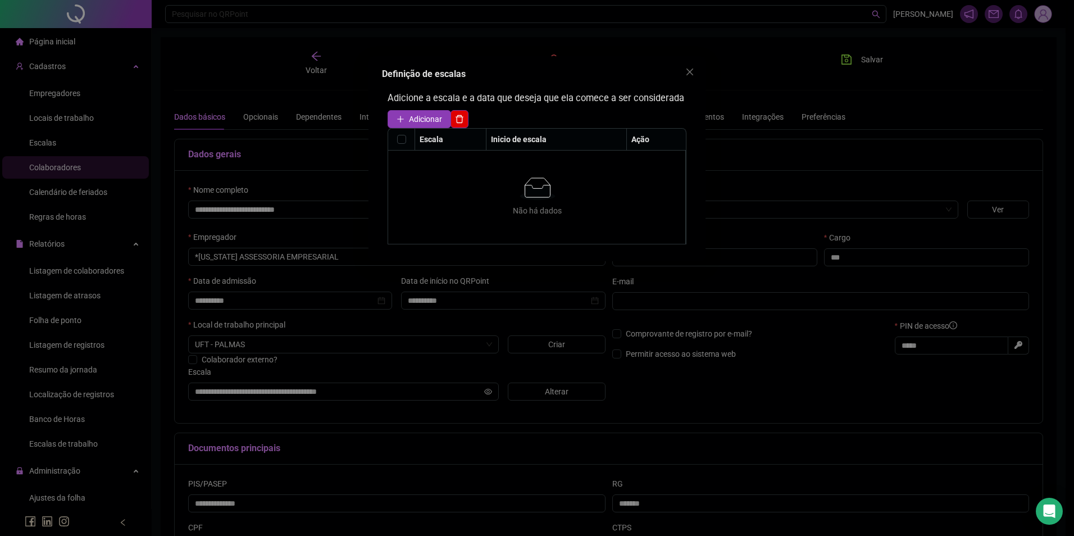
click at [689, 69] on icon "close" at bounding box center [689, 71] width 9 height 9
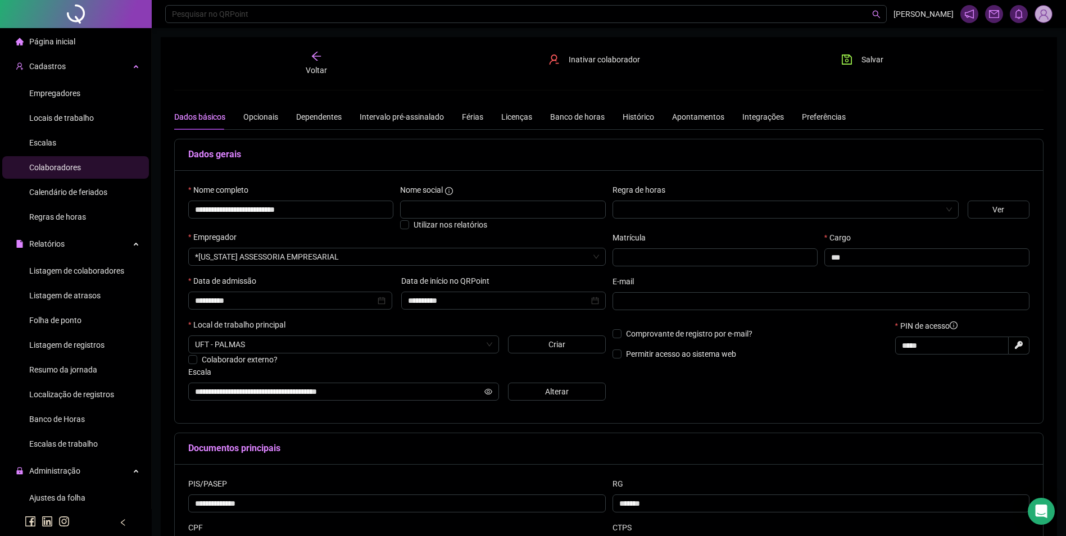
click at [42, 145] on span "Escalas" at bounding box center [42, 142] width 27 height 9
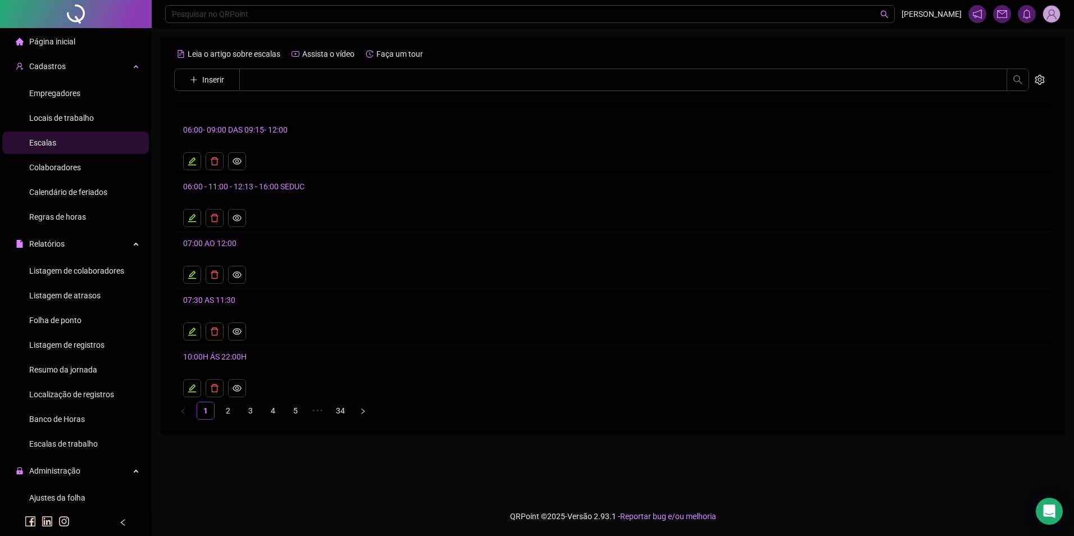
click at [205, 82] on span "Inserir" at bounding box center [213, 80] width 22 height 12
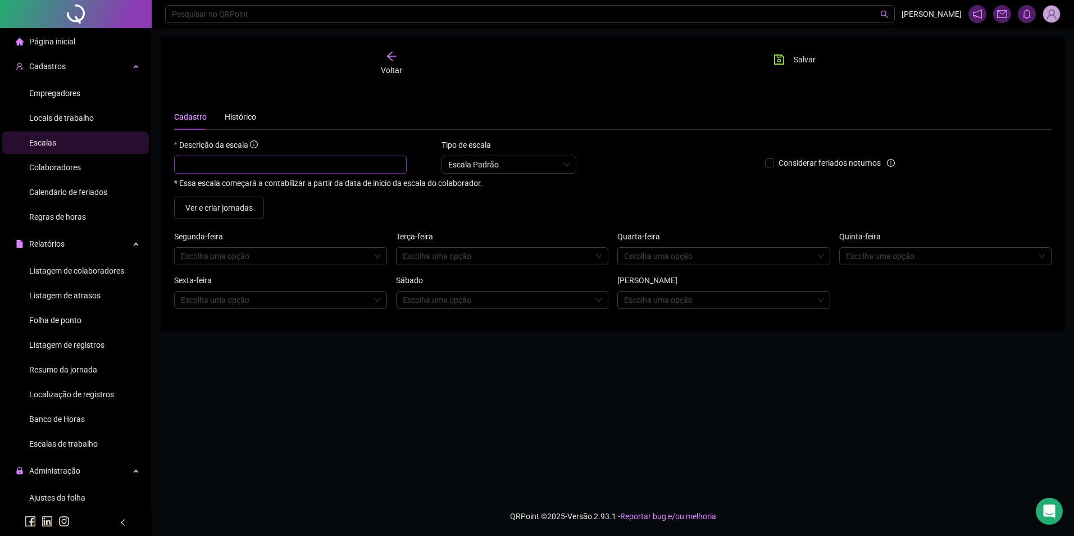
click at [254, 164] on input "text" at bounding box center [290, 165] width 233 height 18
click at [270, 165] on input "**********" at bounding box center [290, 165] width 233 height 18
click at [237, 166] on input "**********" at bounding box center [290, 165] width 233 height 18
click at [296, 165] on input "**********" at bounding box center [290, 165] width 233 height 18
type input "**********"
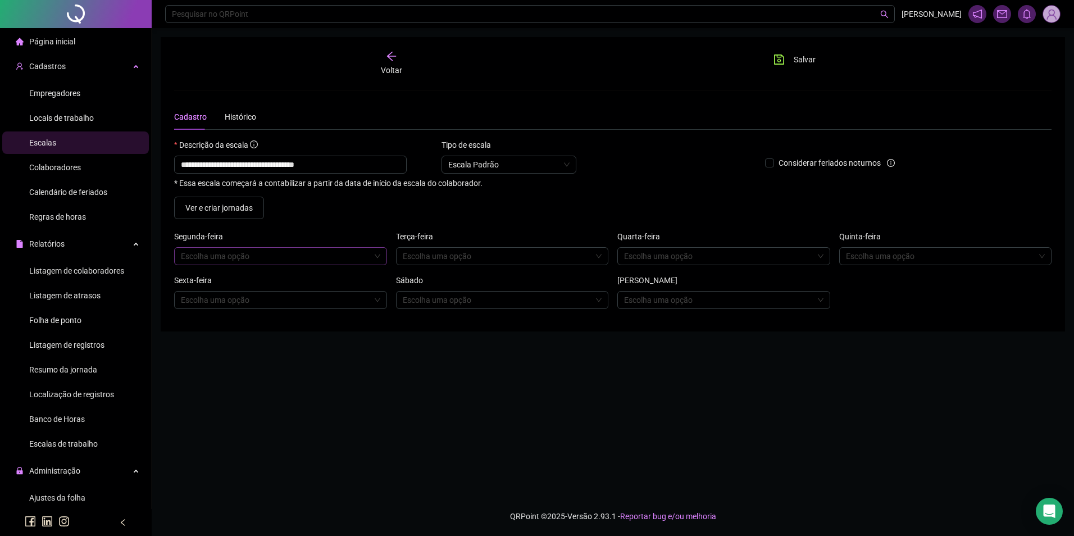
click at [277, 249] on input "search" at bounding box center [275, 256] width 189 height 17
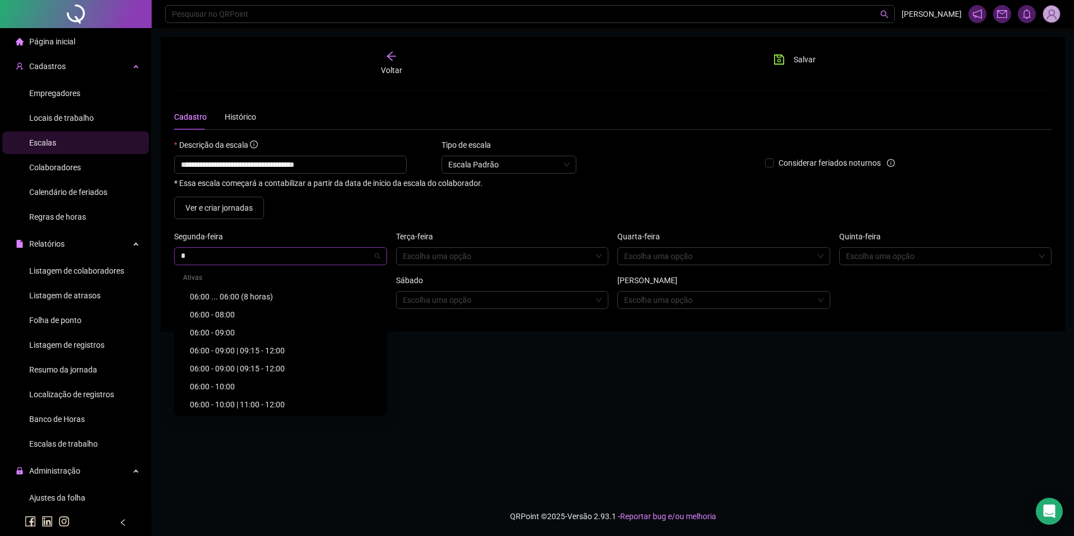
type input "**"
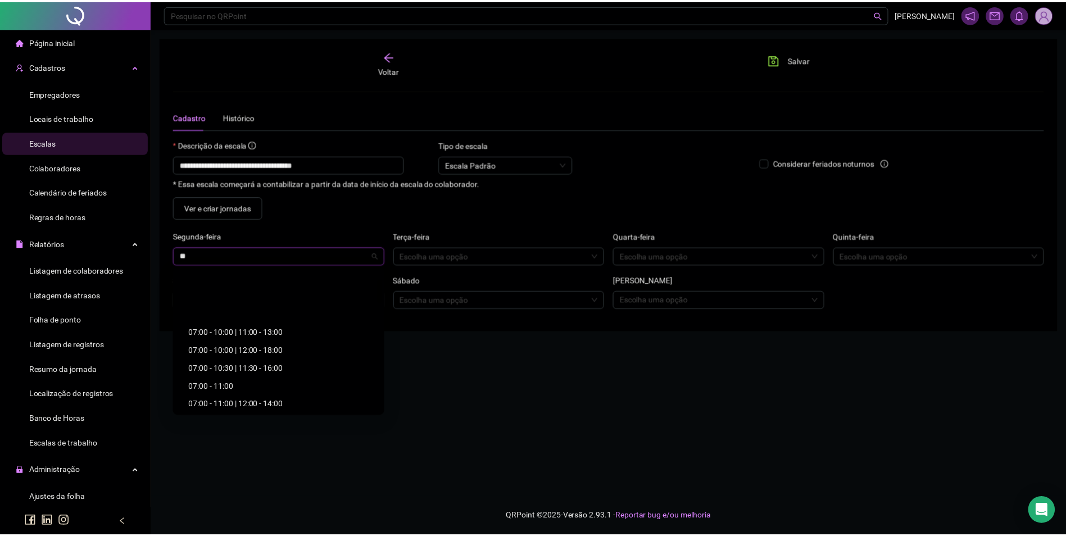
scroll to position [56, 0]
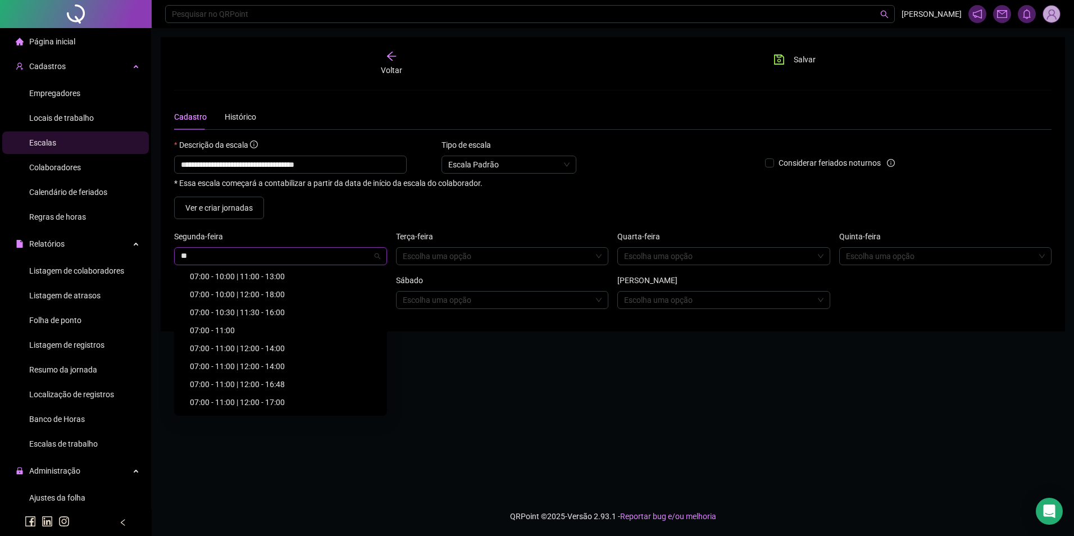
click at [249, 400] on div "07:00 - 11:00 | 12:00 - 17:00" at bounding box center [284, 402] width 188 height 12
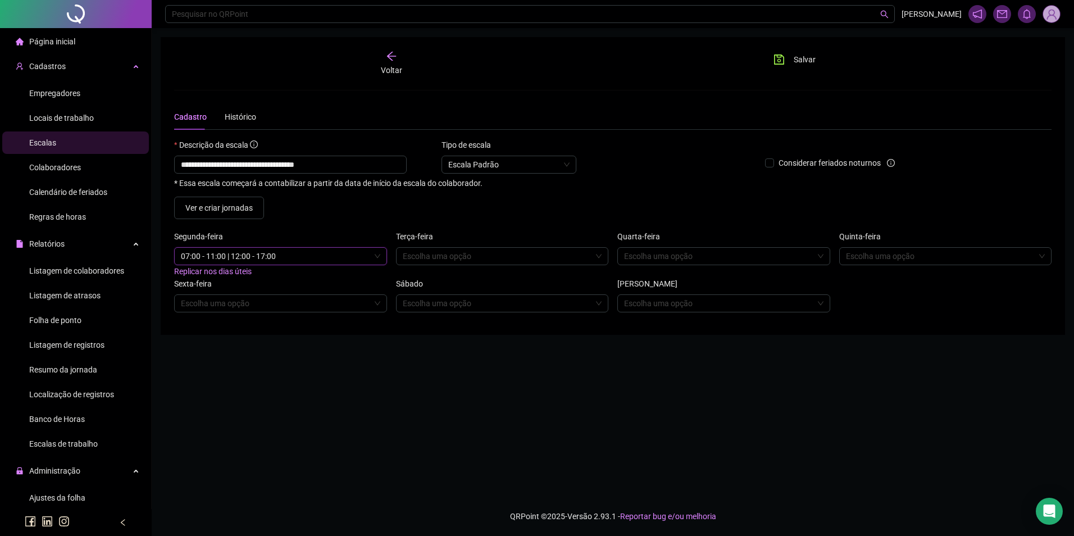
click at [230, 274] on span "Replicar nos dias úteis" at bounding box center [213, 271] width 78 height 9
click at [794, 63] on span "Salvar" at bounding box center [805, 59] width 22 height 12
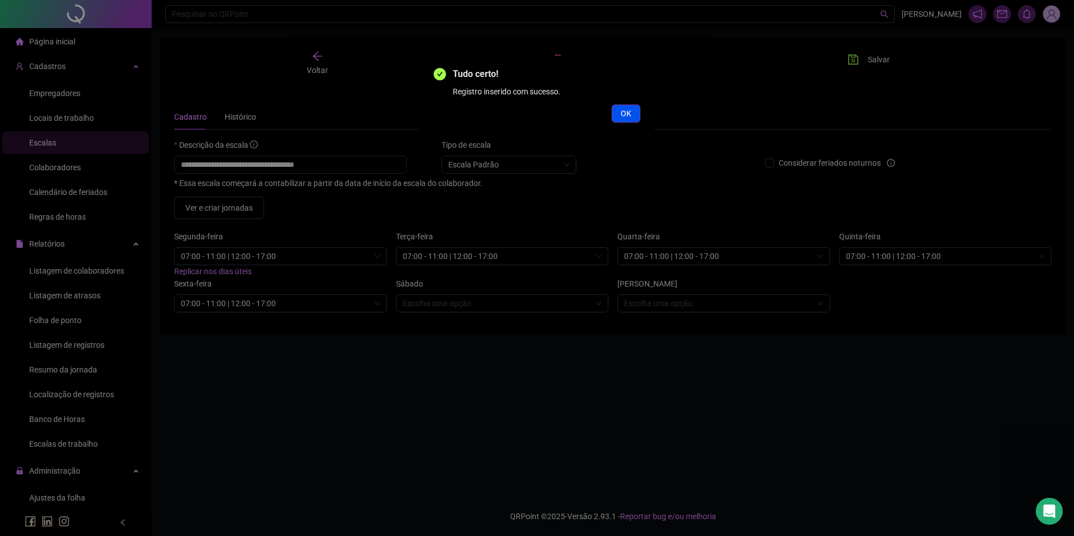
click at [627, 107] on span "OK" at bounding box center [626, 113] width 11 height 12
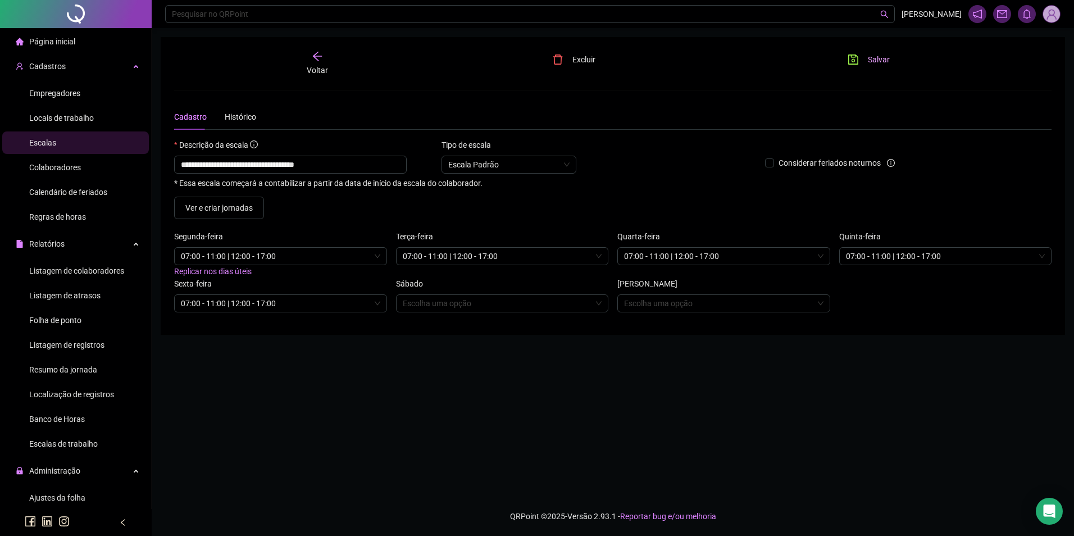
click at [857, 52] on button "Salvar" at bounding box center [868, 60] width 59 height 18
drag, startPoint x: 348, startPoint y: 165, endPoint x: 153, endPoint y: 167, distance: 194.9
click at [153, 167] on div "**********" at bounding box center [613, 268] width 922 height 536
click at [63, 173] on div "Colaboradores" at bounding box center [55, 167] width 52 height 22
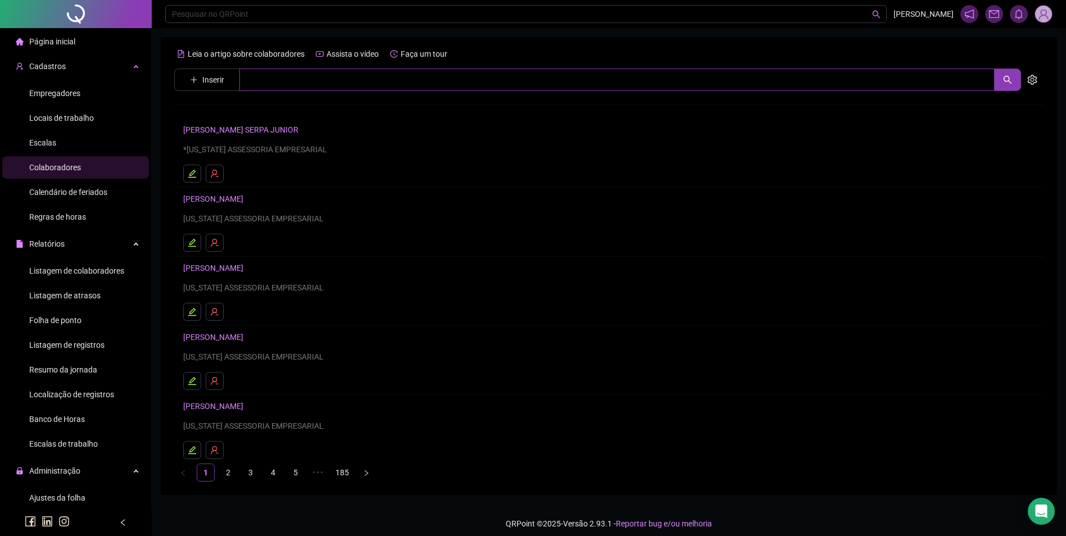
click at [307, 81] on input "text" at bounding box center [616, 80] width 755 height 22
type input "******"
click at [243, 108] on link "[PERSON_NAME]" at bounding box center [225, 112] width 60 height 9
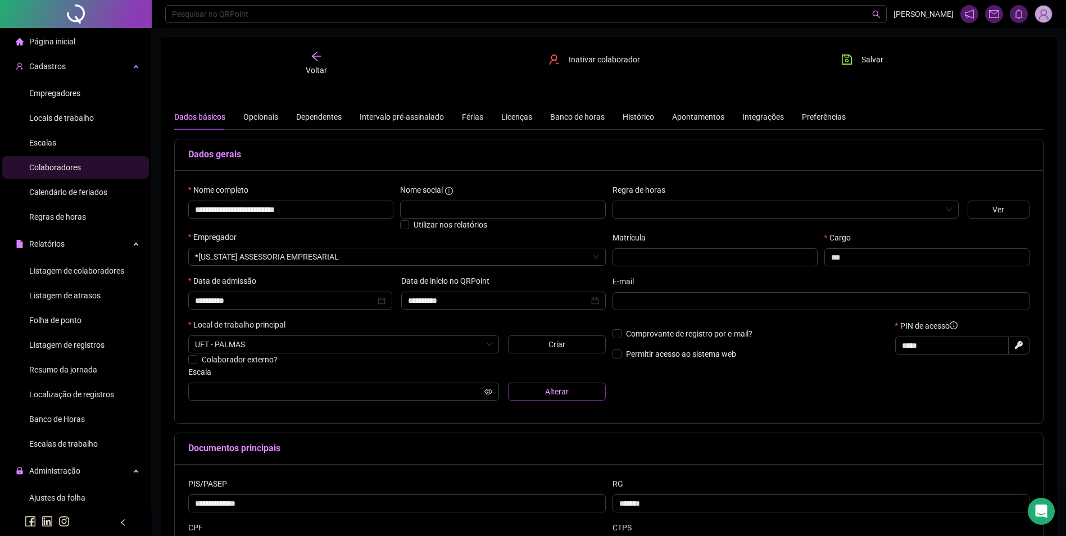
click at [545, 392] on span "Alterar" at bounding box center [557, 391] width 24 height 12
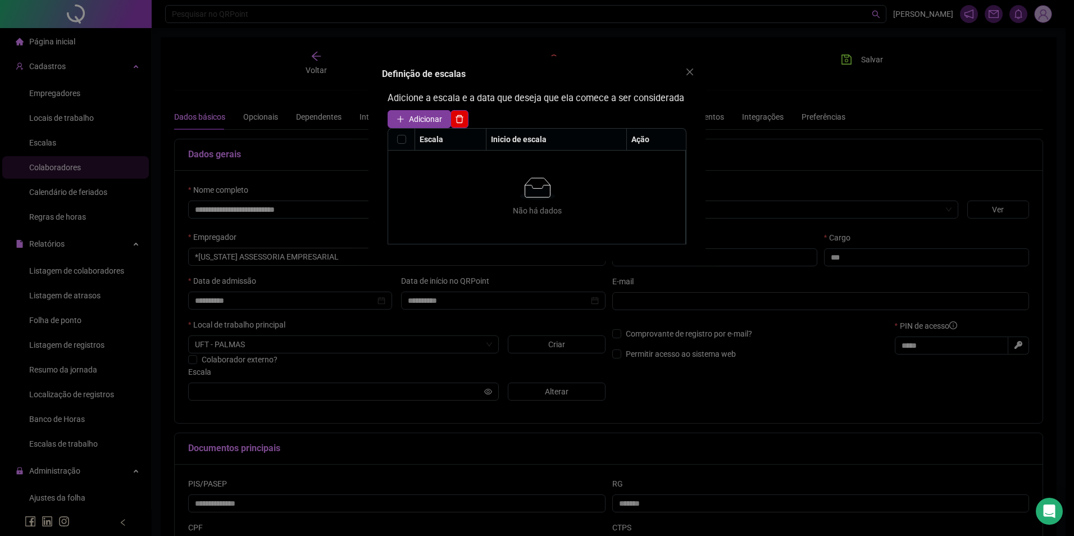
click at [411, 117] on span "Adicionar" at bounding box center [425, 119] width 33 height 12
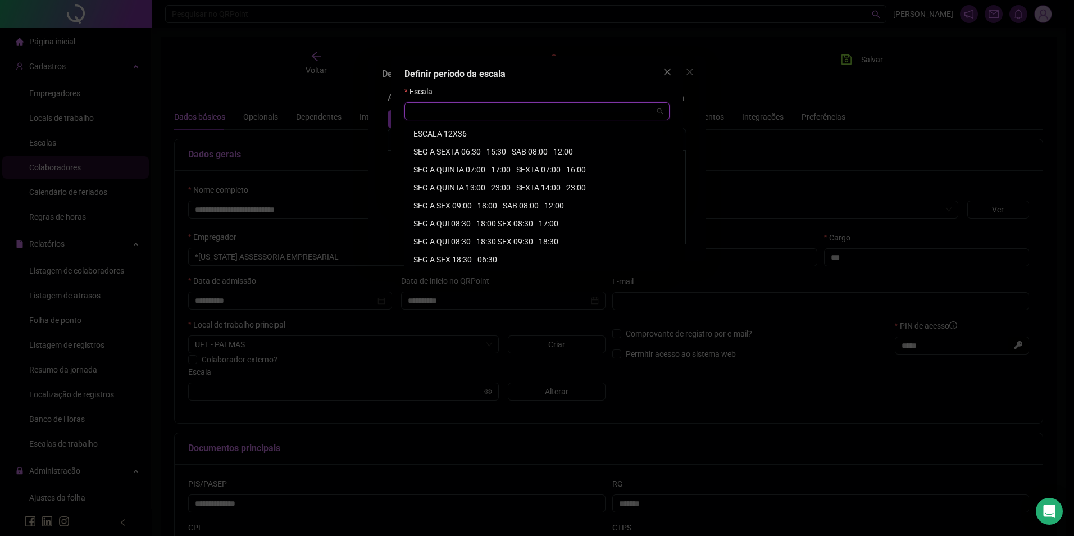
click at [439, 111] on input "search" at bounding box center [532, 111] width 242 height 17
paste input "**********"
type input "**********"
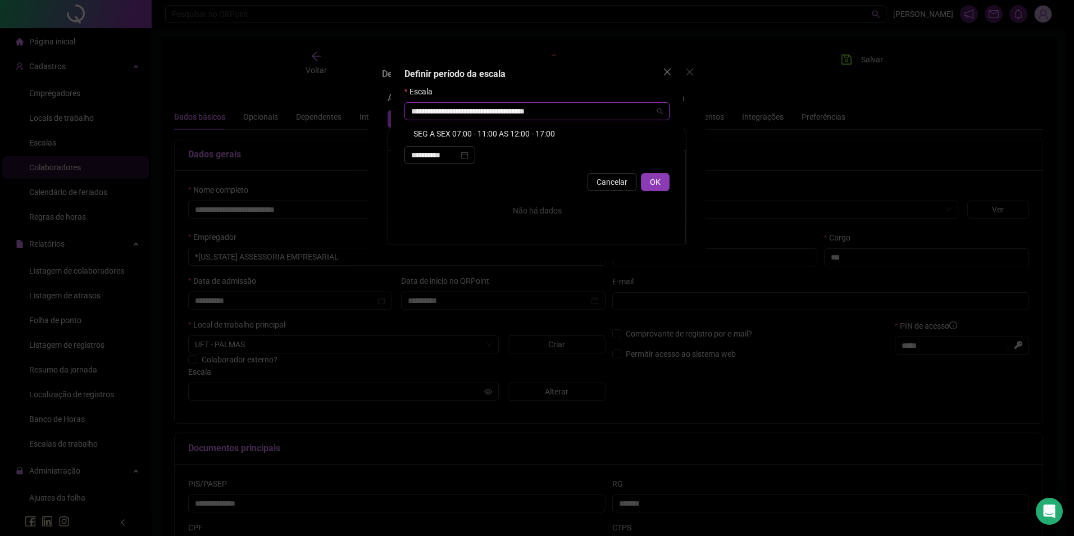
click at [467, 132] on div "SEG A SEX 07:00 - 11:00 AS 12:00 - 17:00" at bounding box center [536, 134] width 247 height 12
click at [659, 190] on button "OK" at bounding box center [655, 182] width 29 height 18
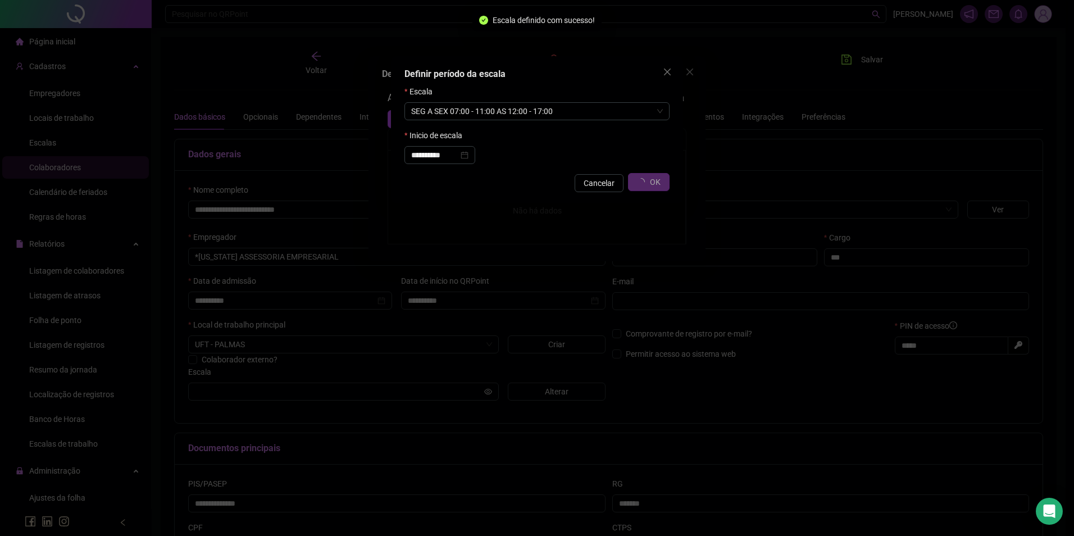
type input "**********"
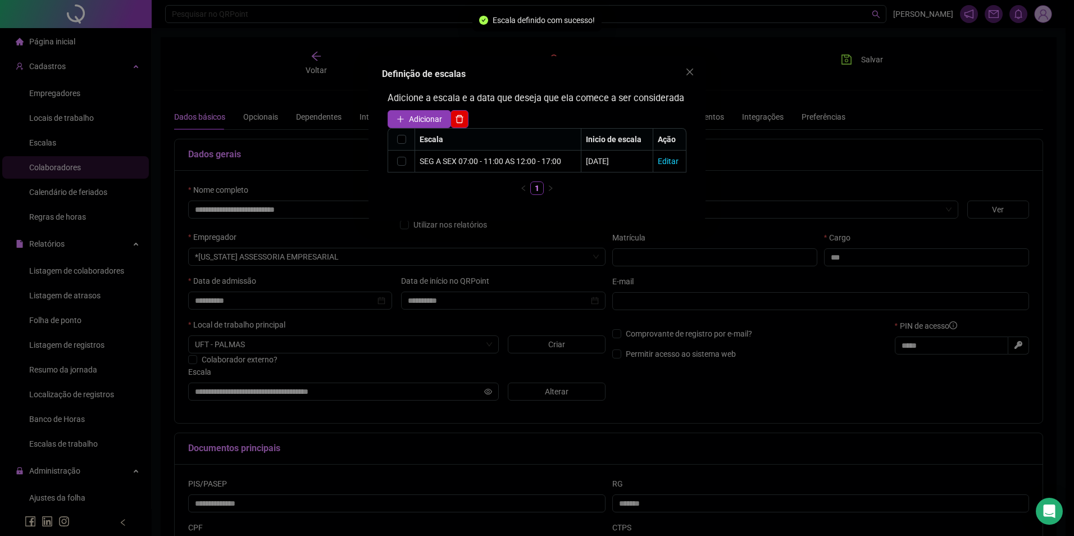
click at [860, 58] on div "Definição de escalas Adicione a escala e a data que deseja que ela comece a ser…" at bounding box center [537, 268] width 1074 height 536
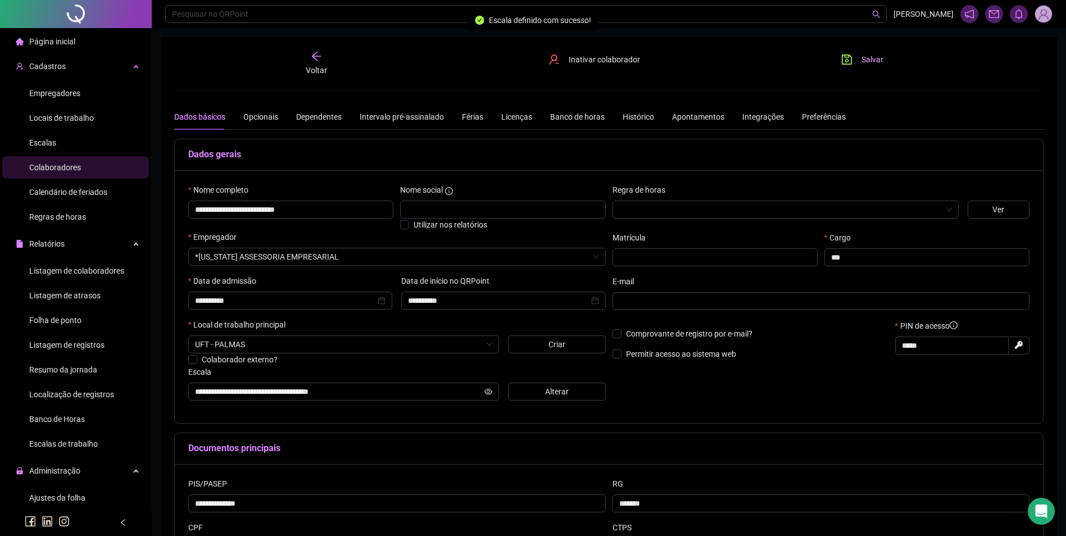
click at [848, 60] on icon "save" at bounding box center [846, 59] width 10 height 10
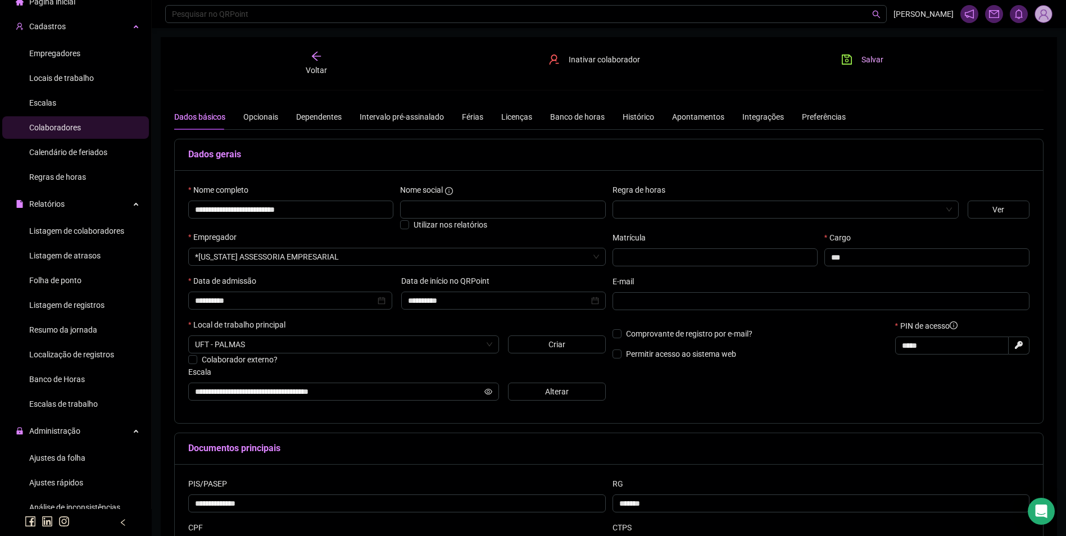
scroll to position [112, 0]
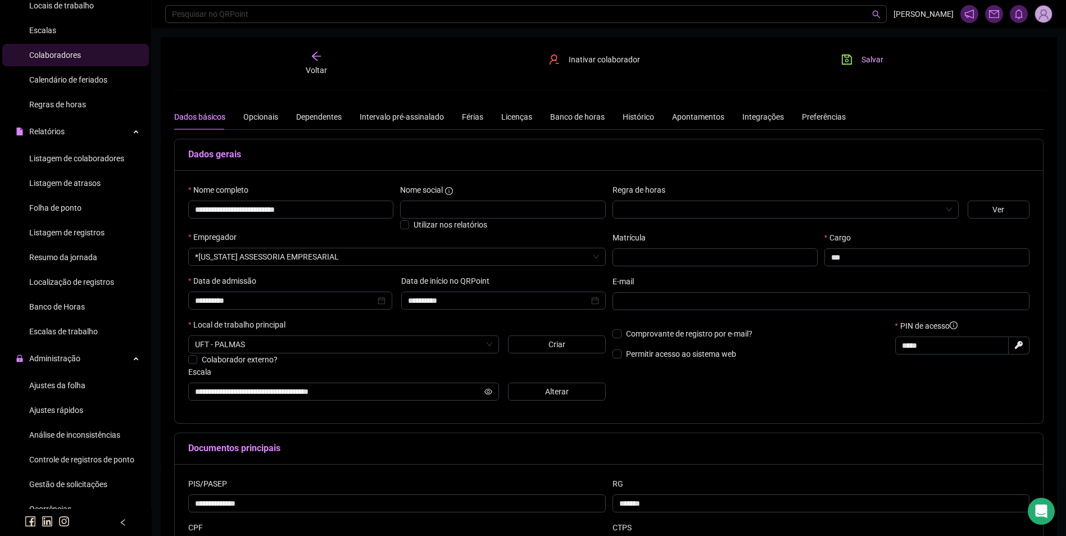
click at [73, 385] on span "Ajustes da folha" at bounding box center [57, 385] width 56 height 9
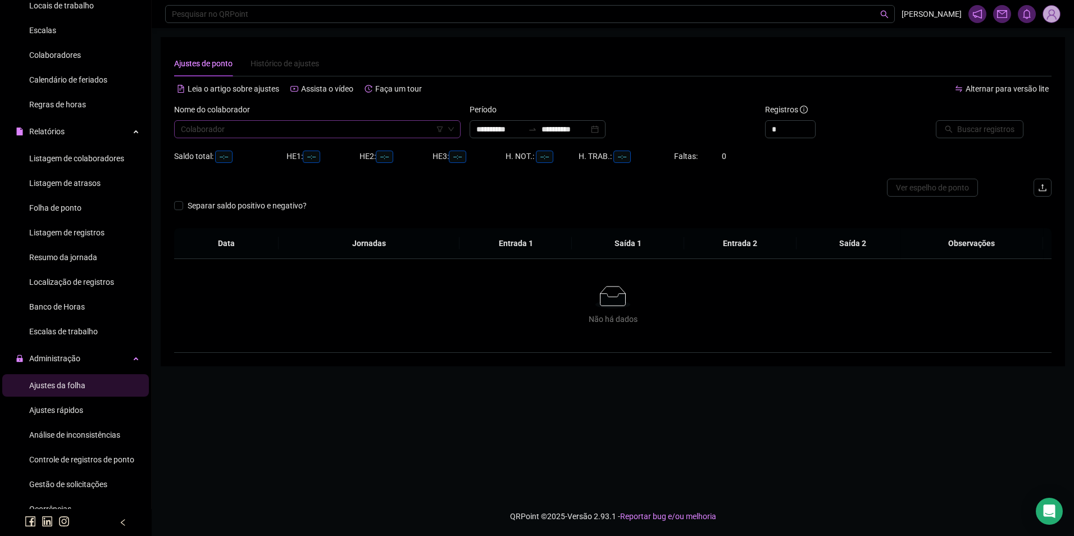
type input "**********"
click at [304, 133] on input "search" at bounding box center [312, 129] width 263 height 17
type input "***"
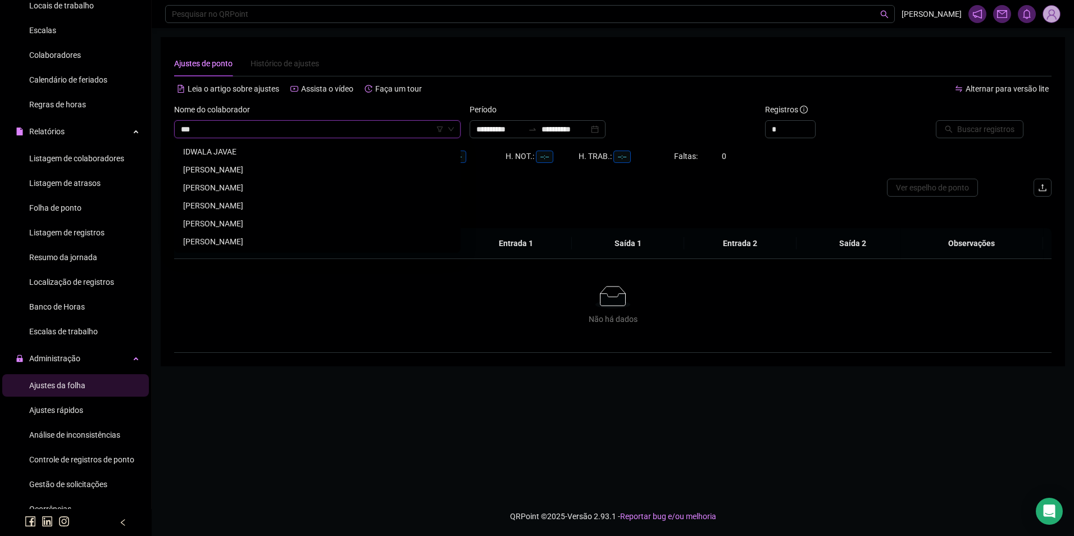
click at [249, 182] on div "[PERSON_NAME]" at bounding box center [317, 187] width 268 height 12
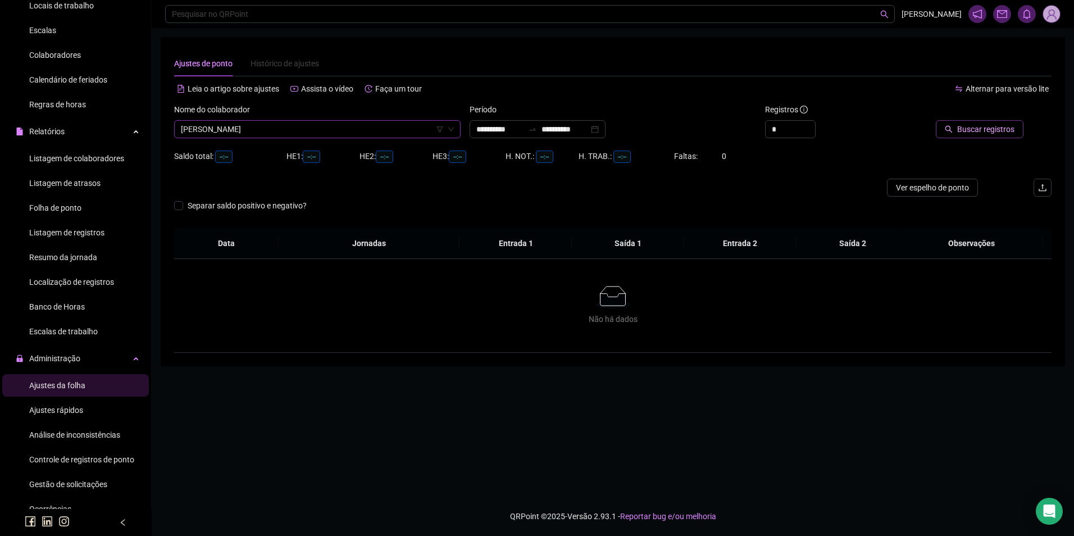
click at [993, 128] on span "Buscar registros" at bounding box center [985, 129] width 57 height 12
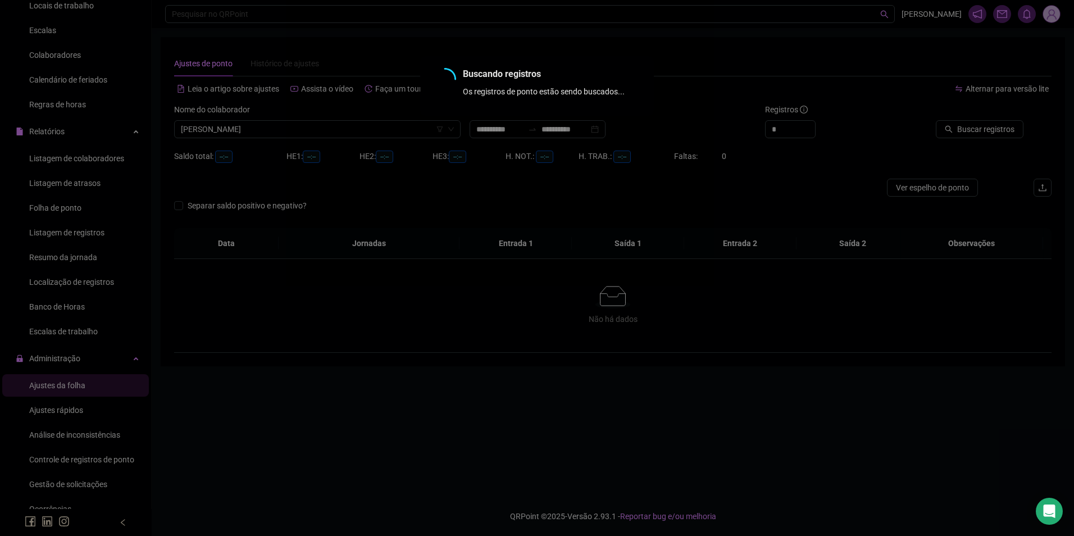
click at [558, 126] on div "Buscando registros Os registros de ponto estão sendo buscados... OK" at bounding box center [537, 268] width 1074 height 536
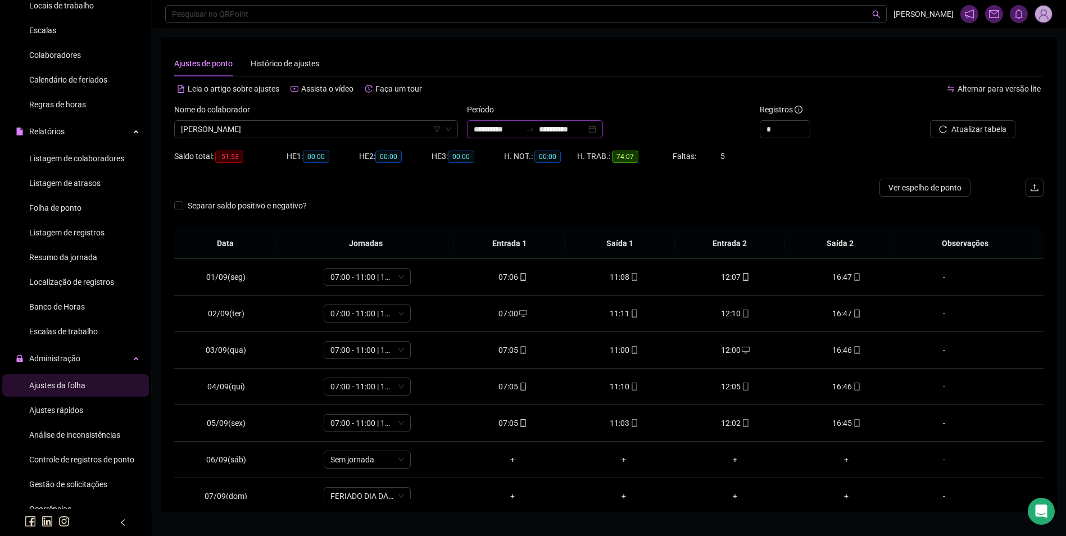
click at [552, 129] on input "**********" at bounding box center [562, 129] width 47 height 12
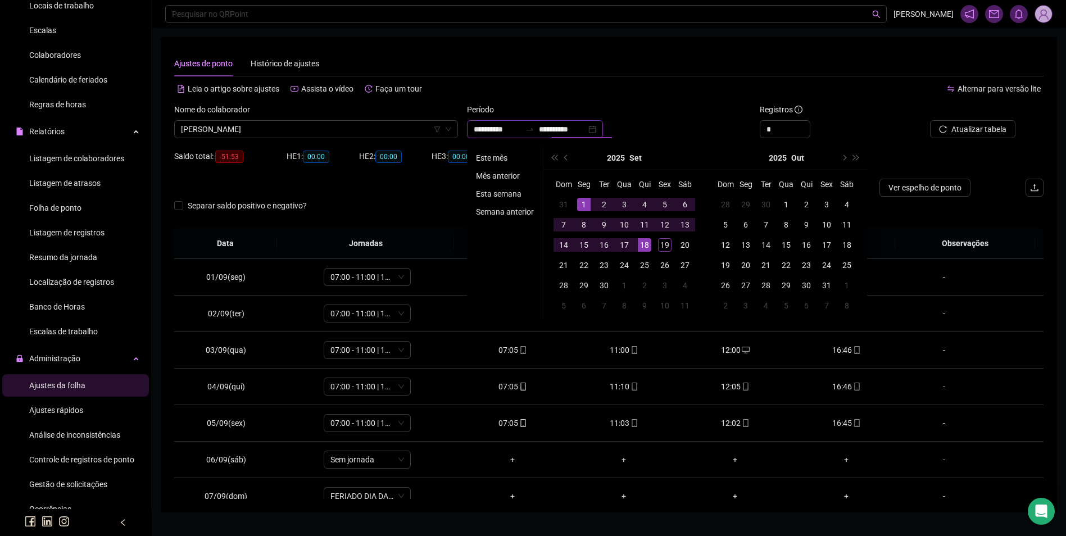
type input "**********"
click at [490, 155] on li "Este mês" at bounding box center [504, 157] width 67 height 13
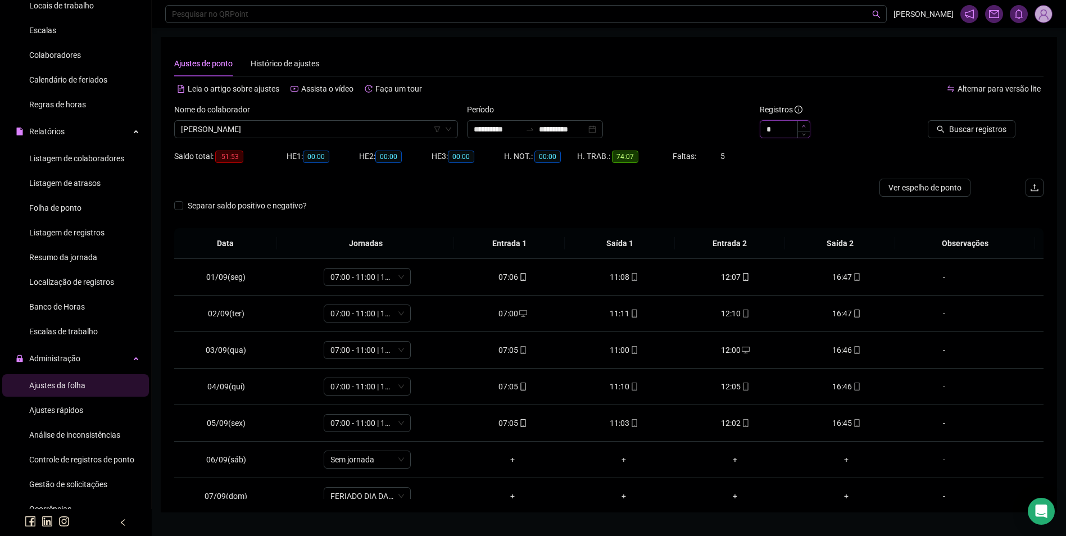
click at [803, 125] on icon "up" at bounding box center [804, 126] width 4 height 4
type input "*"
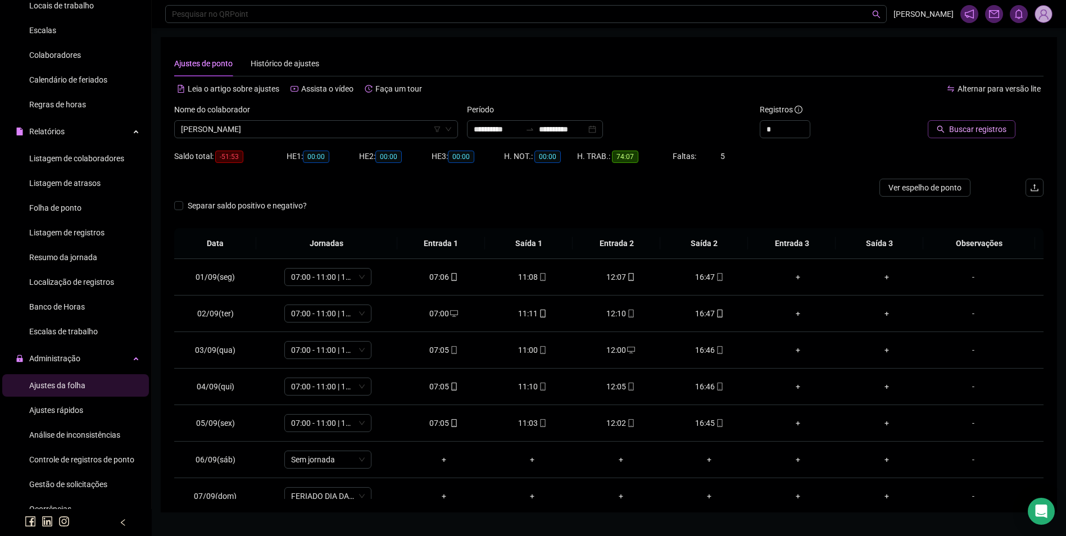
click at [944, 123] on button "Buscar registros" at bounding box center [971, 129] width 88 height 18
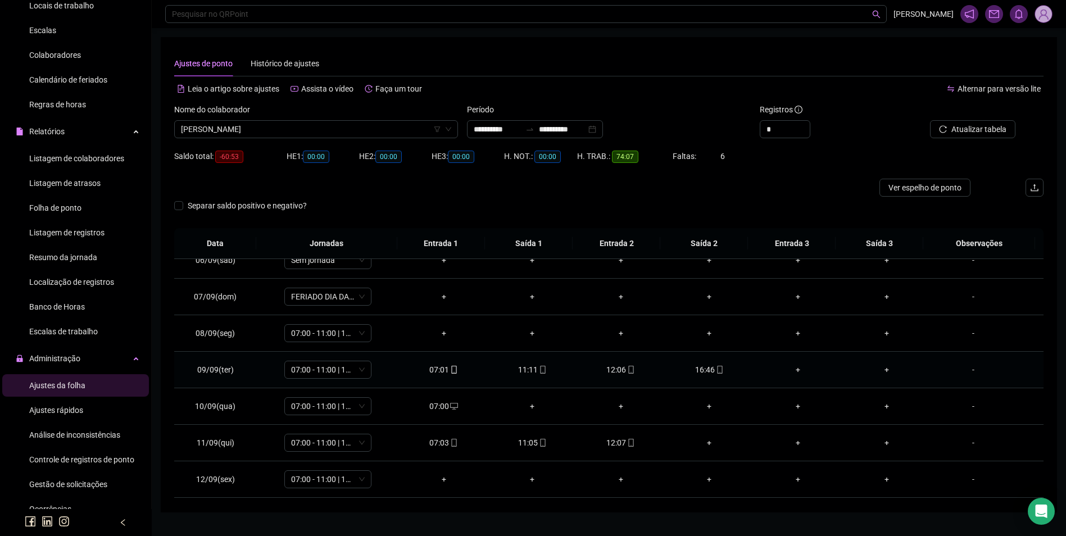
scroll to position [225, 0]
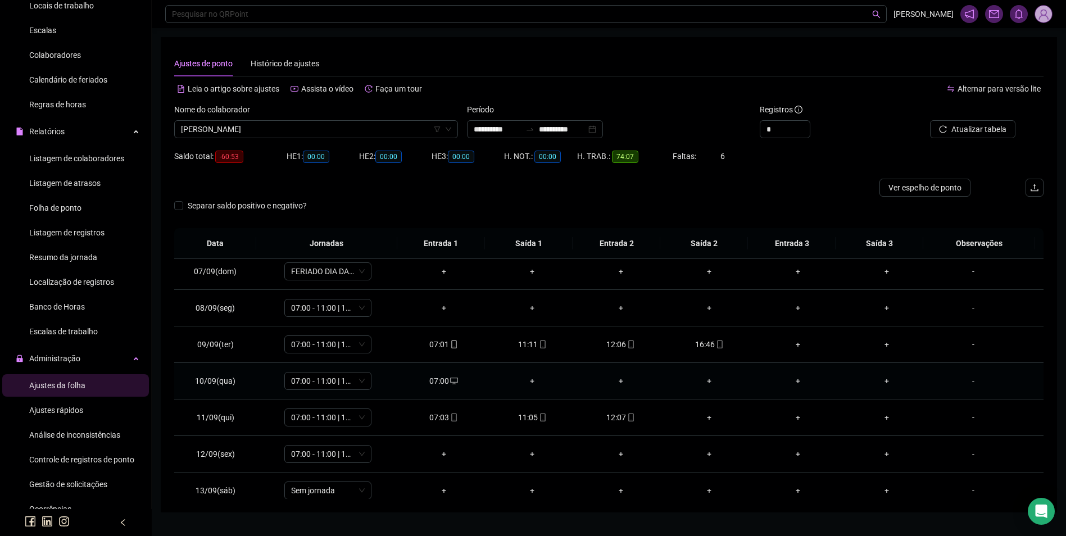
click at [531, 381] on div "+" at bounding box center [532, 381] width 71 height 12
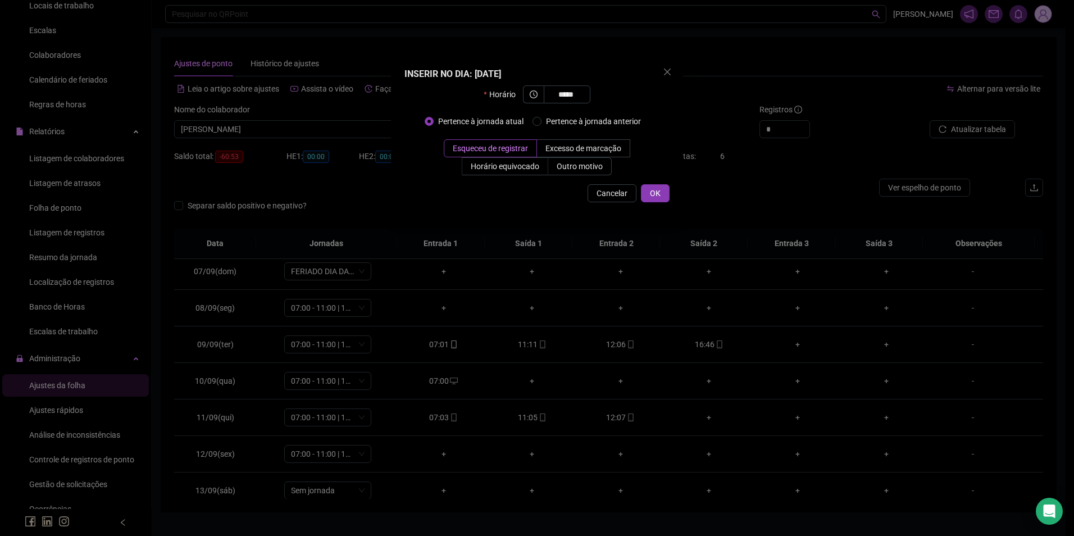
type input "*****"
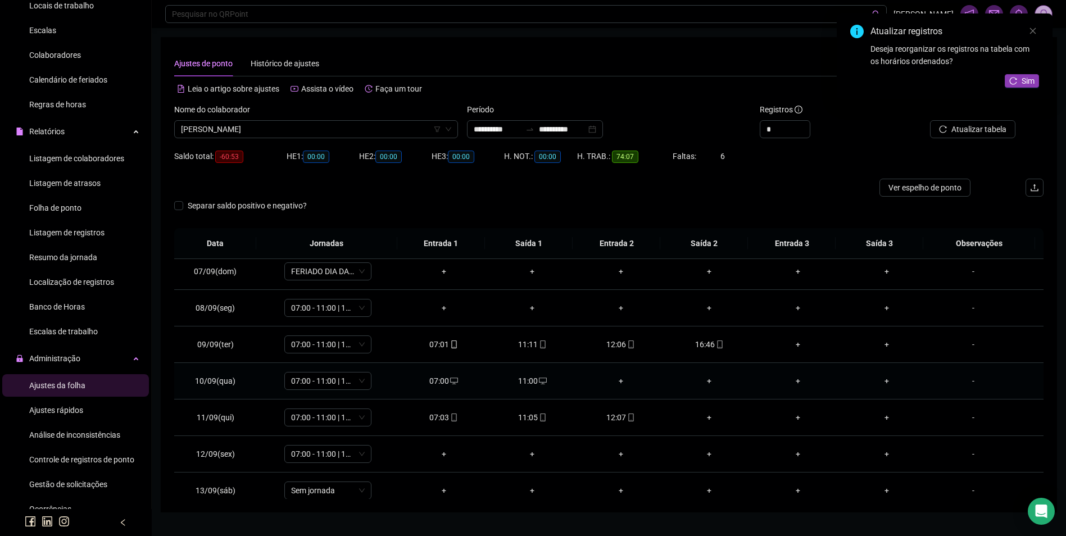
click at [617, 381] on div "+" at bounding box center [620, 381] width 71 height 12
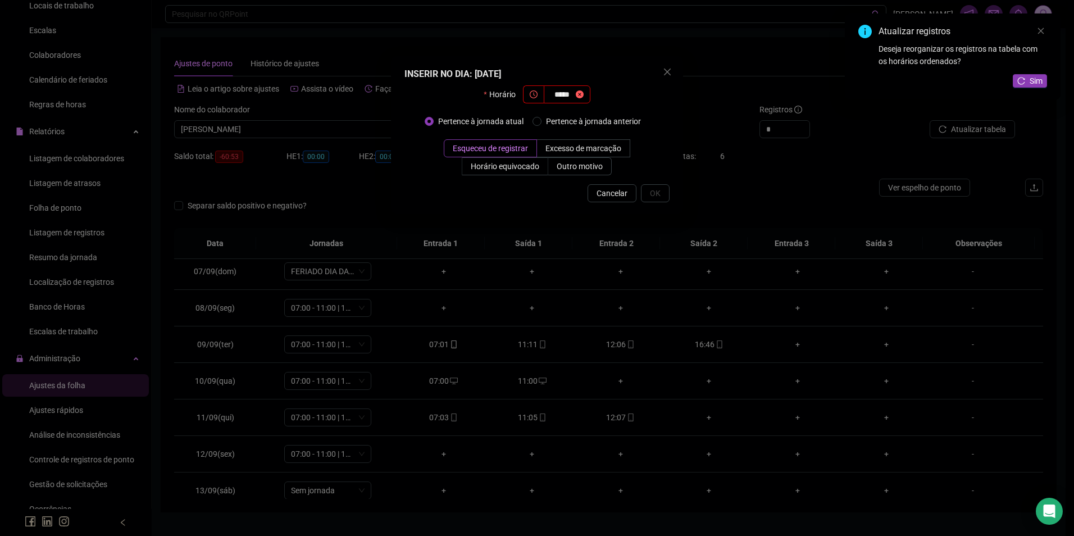
type input "*****"
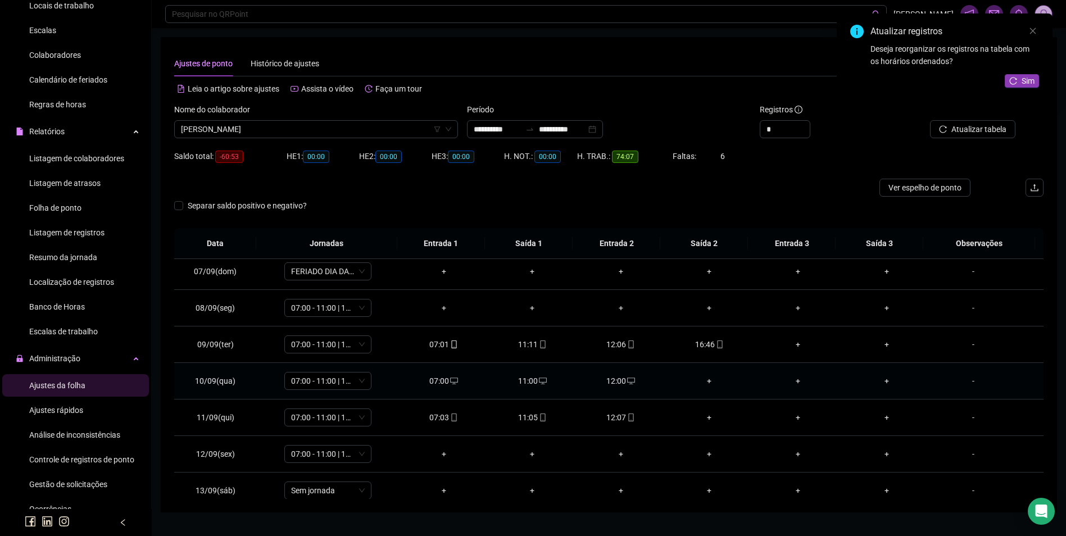
click at [702, 380] on div "+" at bounding box center [709, 381] width 71 height 12
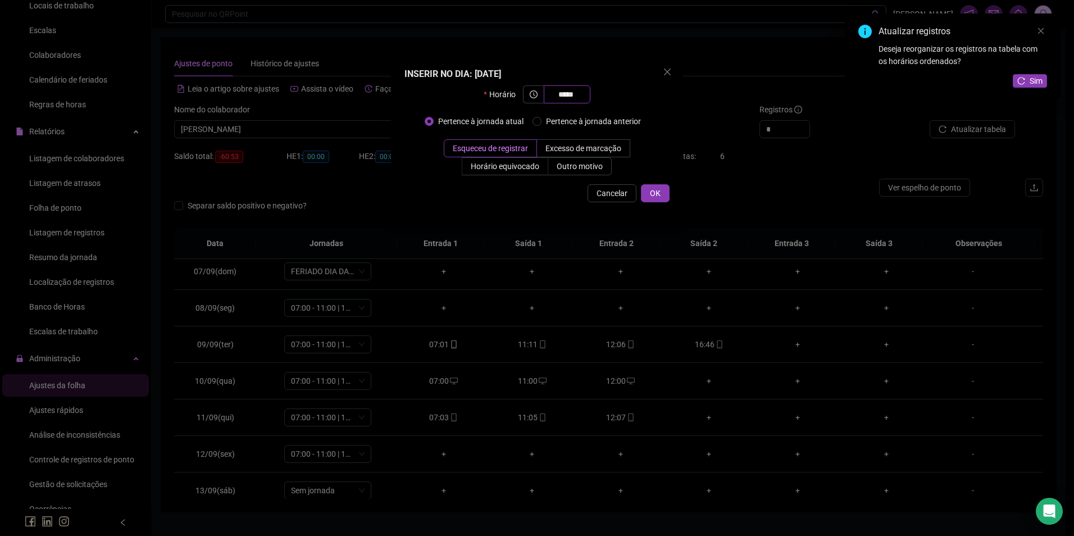
type input "*****"
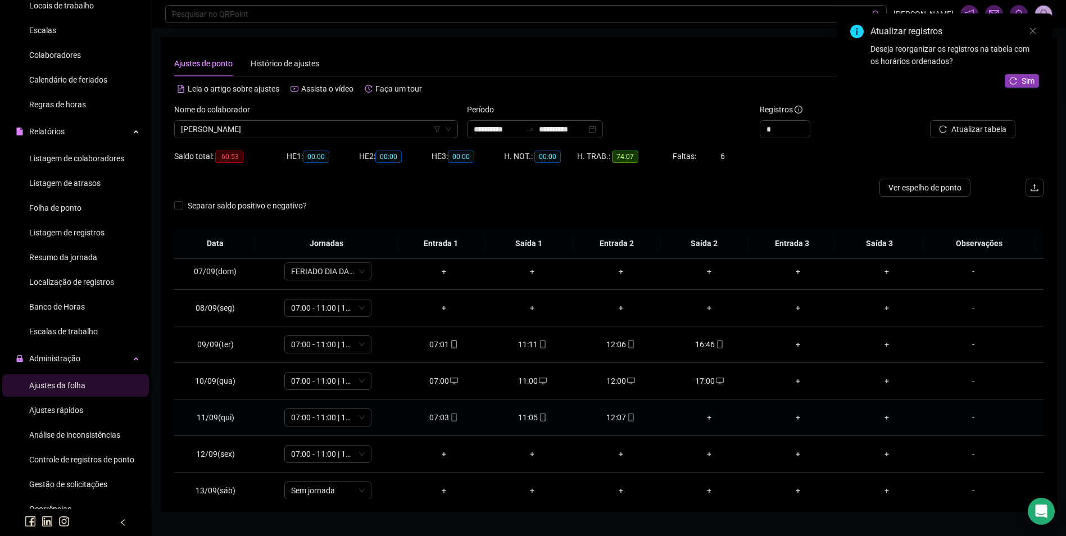
click at [704, 417] on div "+" at bounding box center [709, 417] width 71 height 12
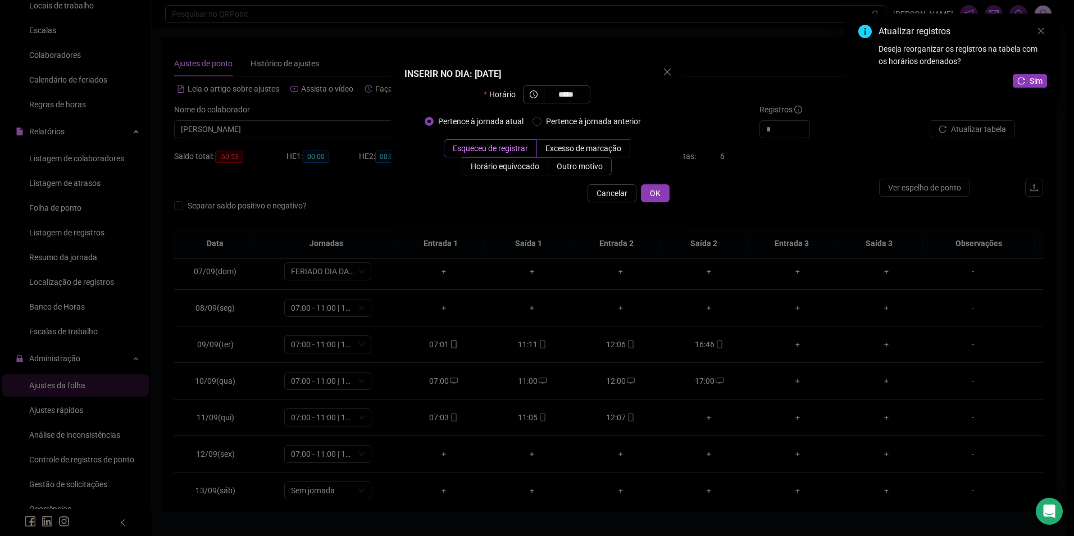
type input "*****"
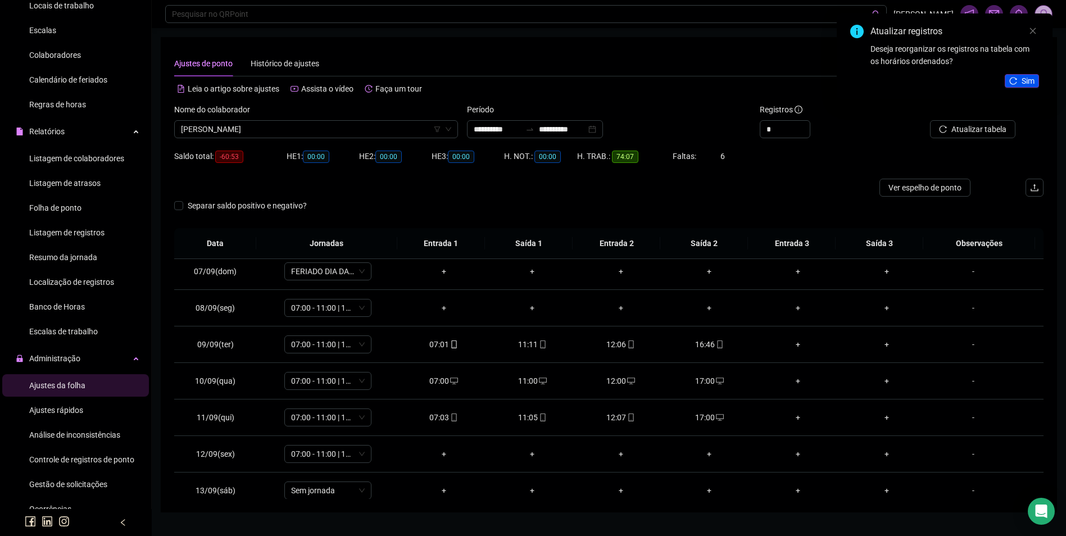
click at [1021, 82] on button "Sim" at bounding box center [1021, 80] width 34 height 13
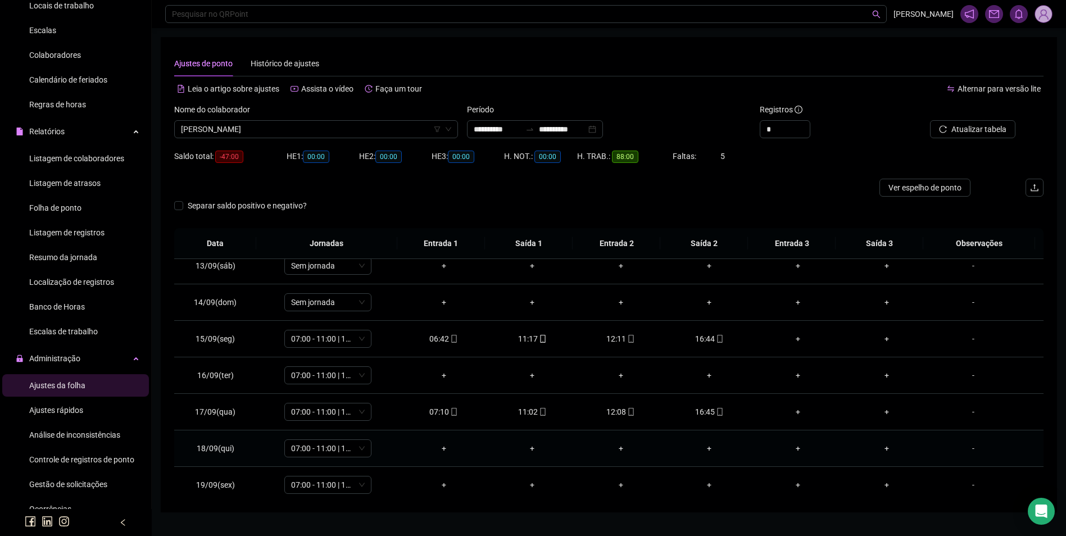
scroll to position [454, 0]
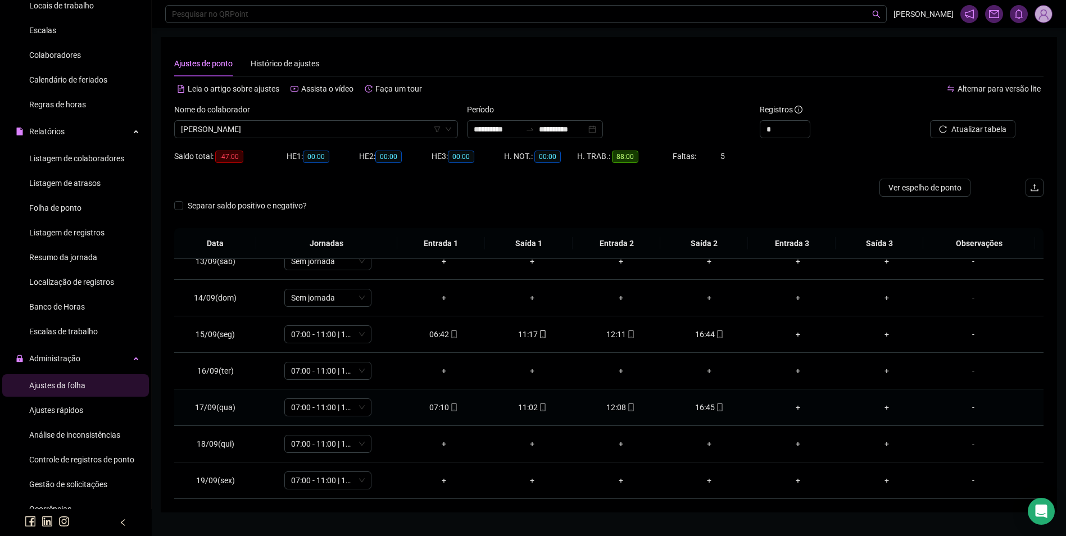
click at [717, 408] on icon "mobile" at bounding box center [720, 407] width 8 height 8
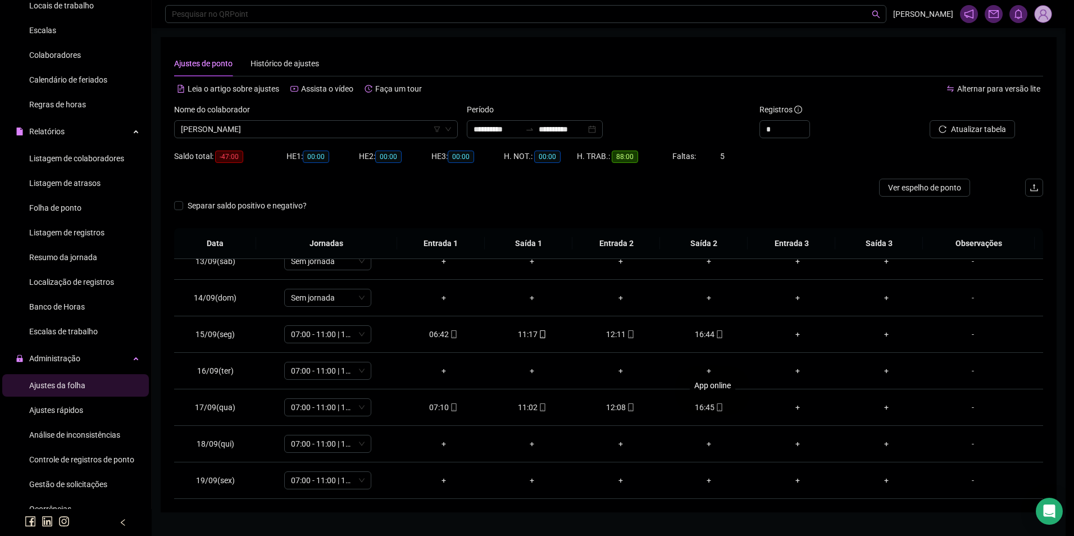
type input "**********"
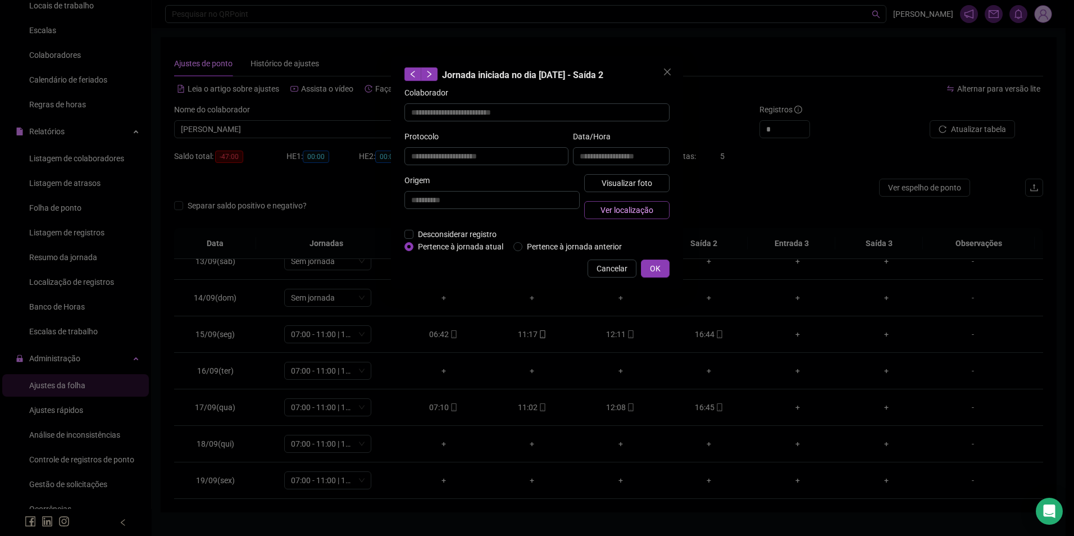
click at [649, 208] on span "Ver localização" at bounding box center [626, 210] width 53 height 12
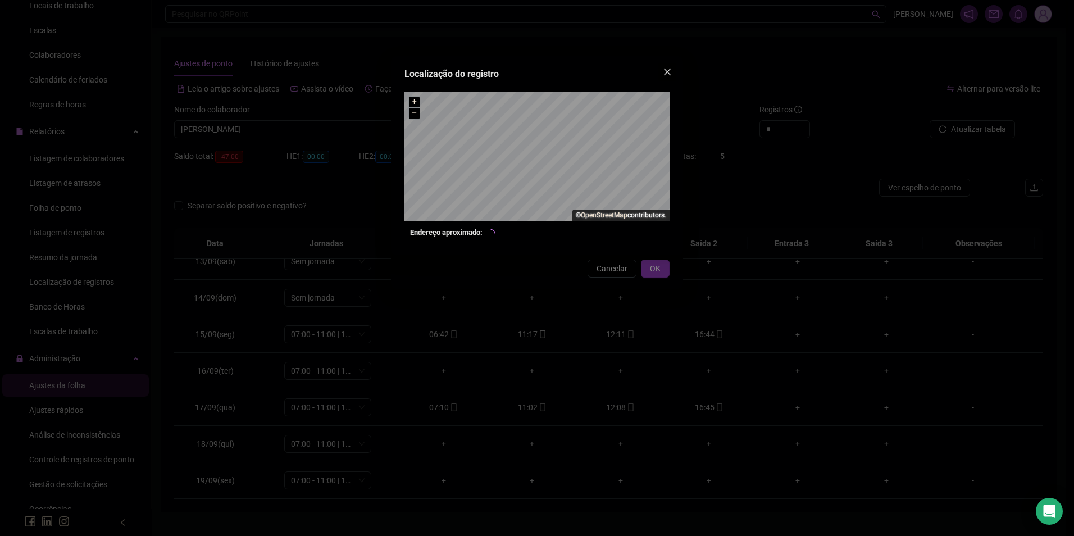
click at [667, 71] on icon "close" at bounding box center [667, 72] width 7 height 7
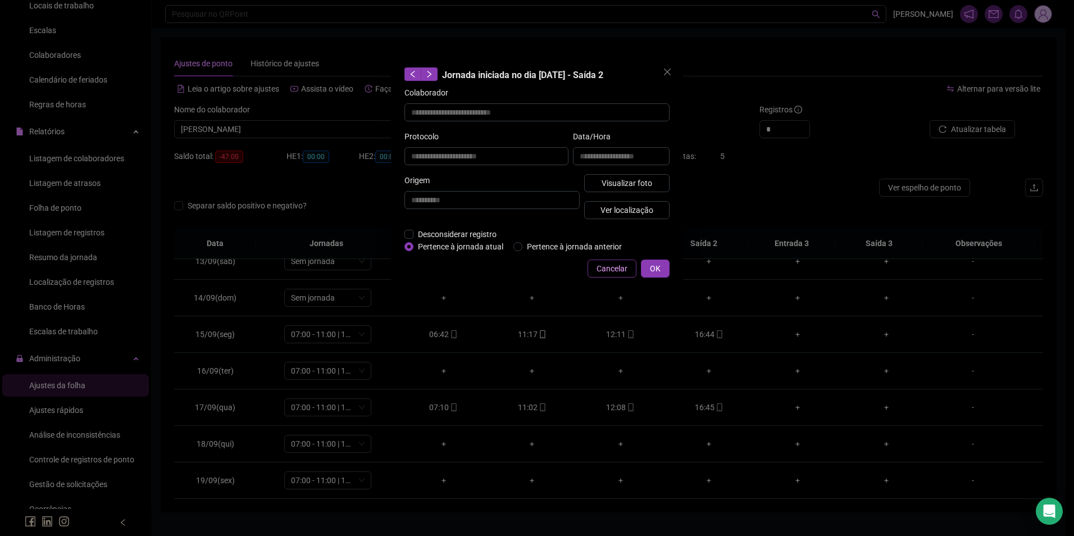
click at [616, 270] on span "Cancelar" at bounding box center [612, 268] width 31 height 12
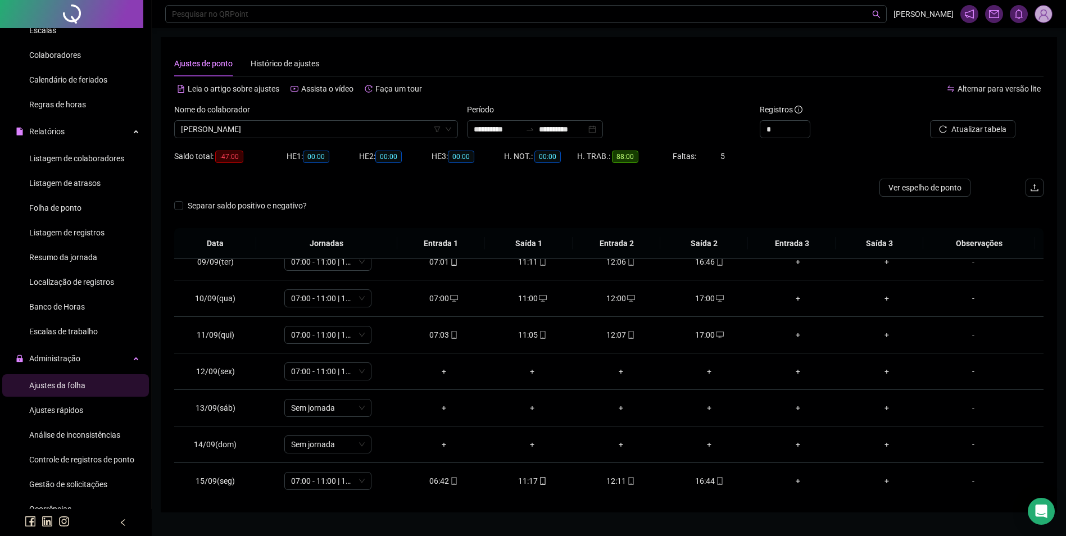
scroll to position [285, 0]
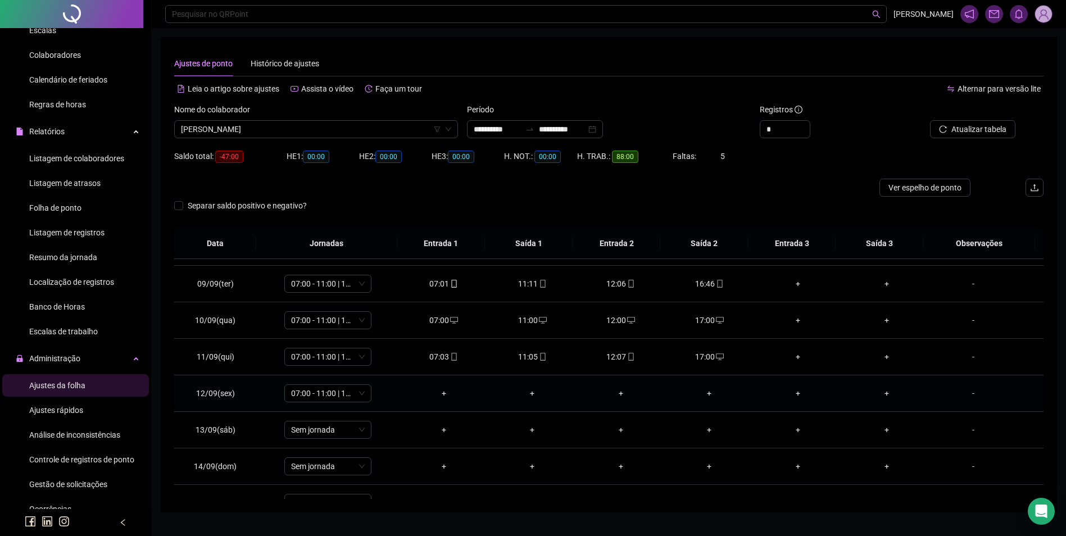
click at [438, 394] on div "+" at bounding box center [443, 393] width 71 height 12
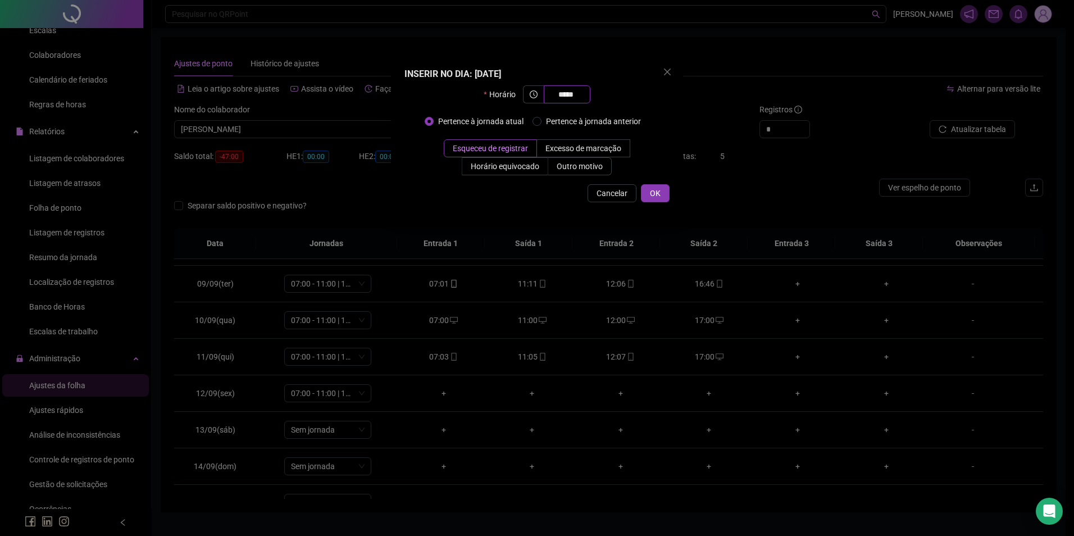
type input "*****"
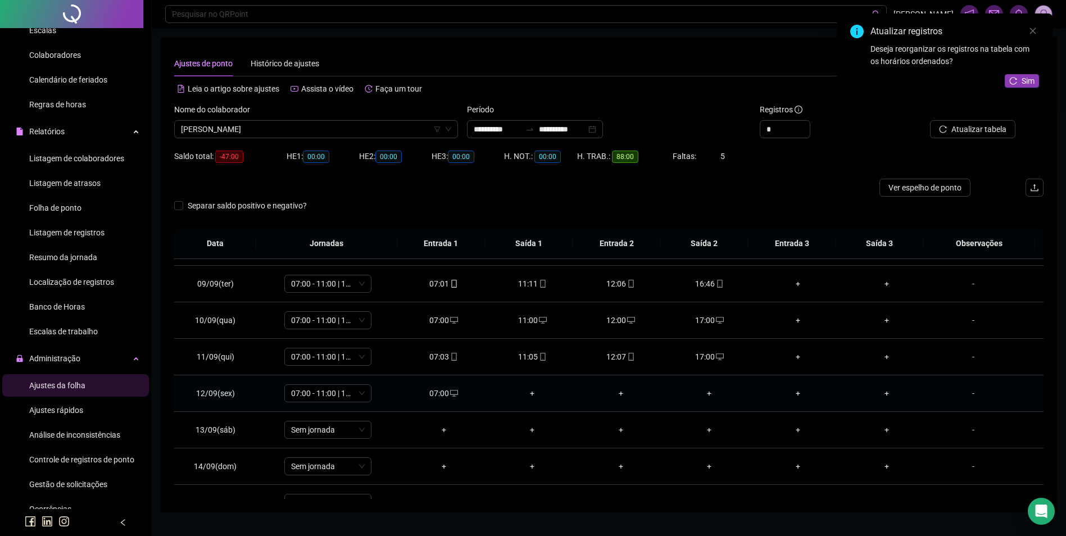
click at [525, 392] on div "+" at bounding box center [532, 393] width 71 height 12
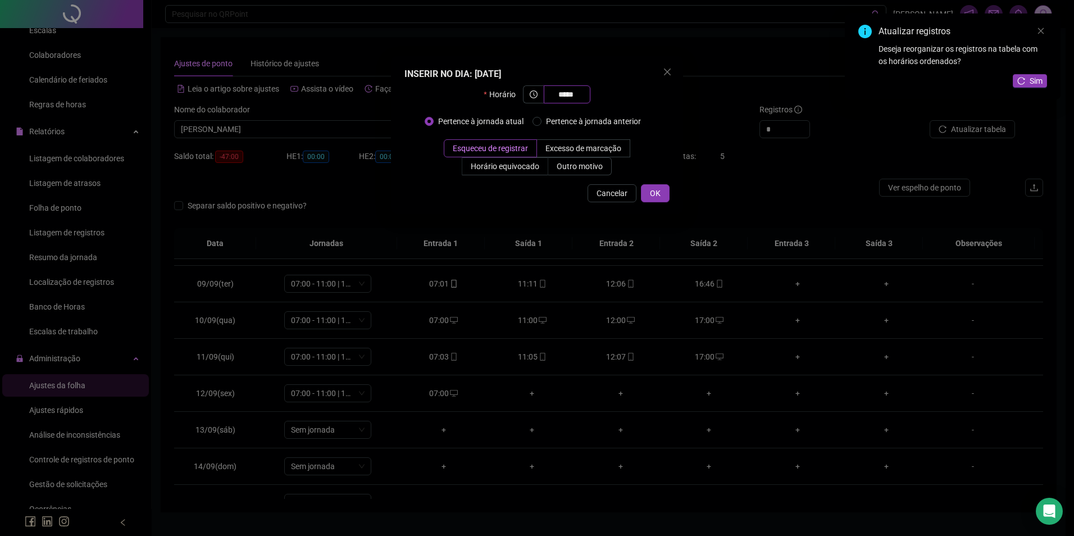
type input "*****"
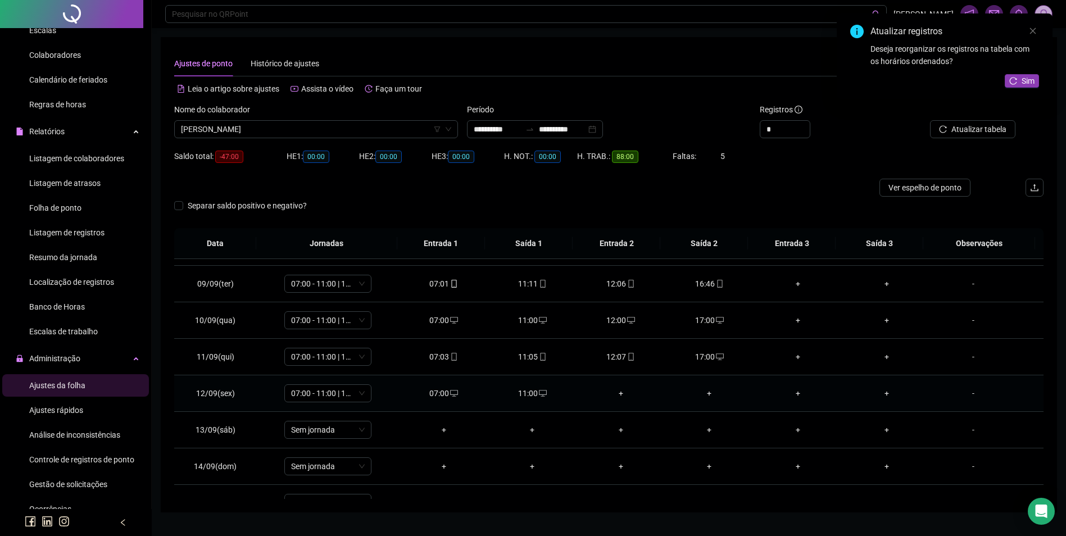
click at [618, 390] on div "+" at bounding box center [620, 393] width 71 height 12
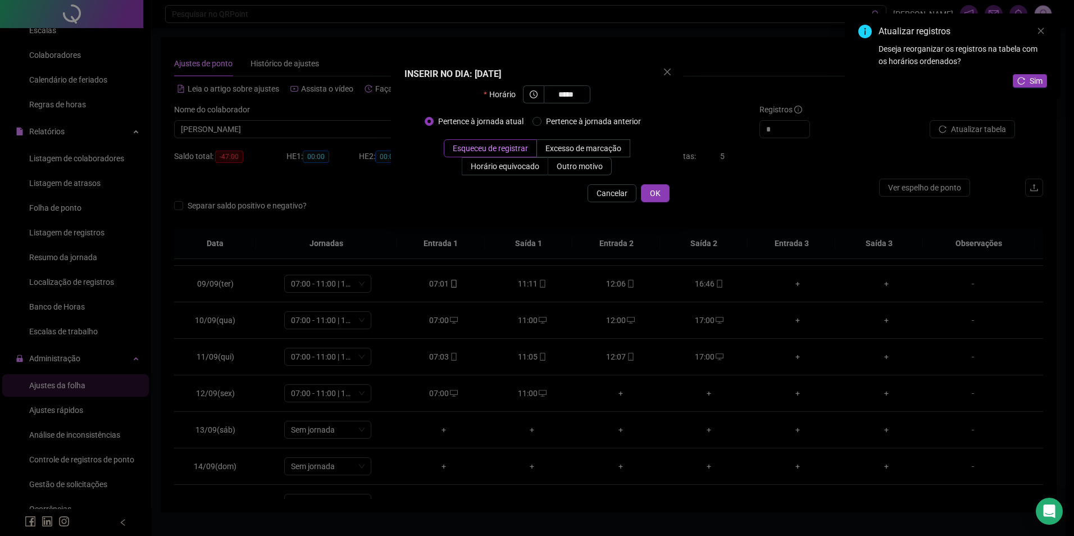
type input "*****"
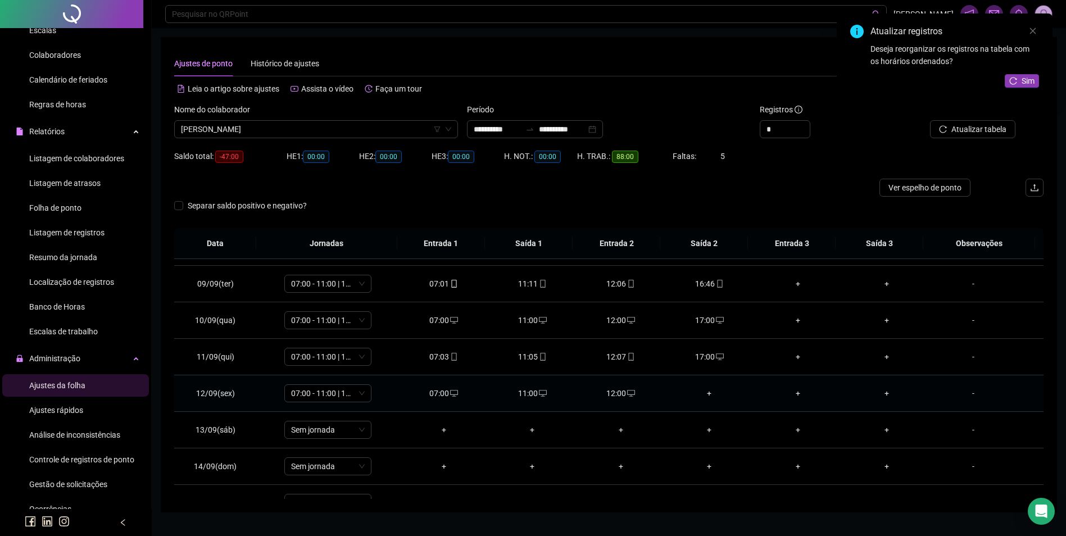
click at [706, 393] on div "+" at bounding box center [709, 393] width 71 height 12
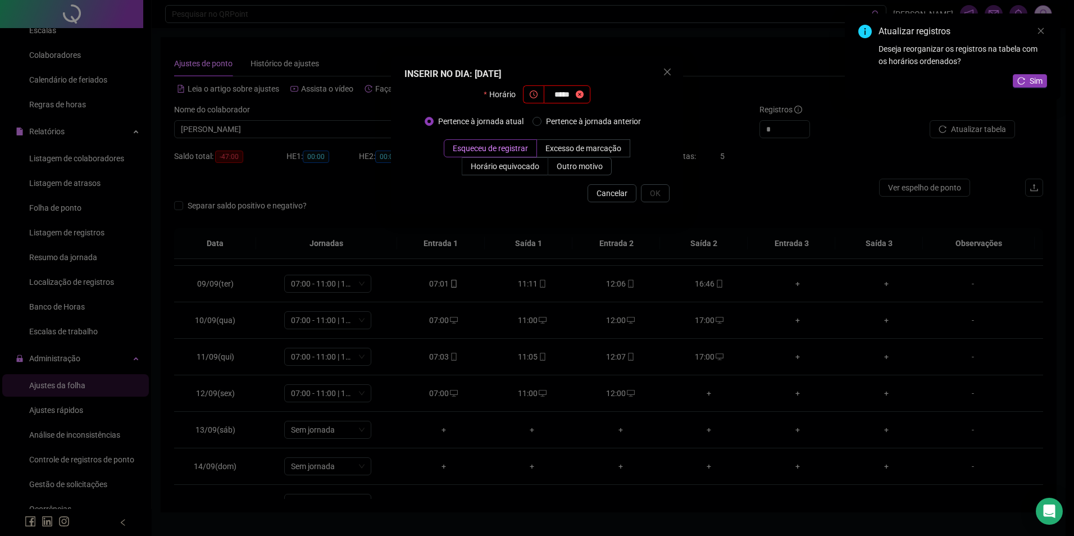
type input "*****"
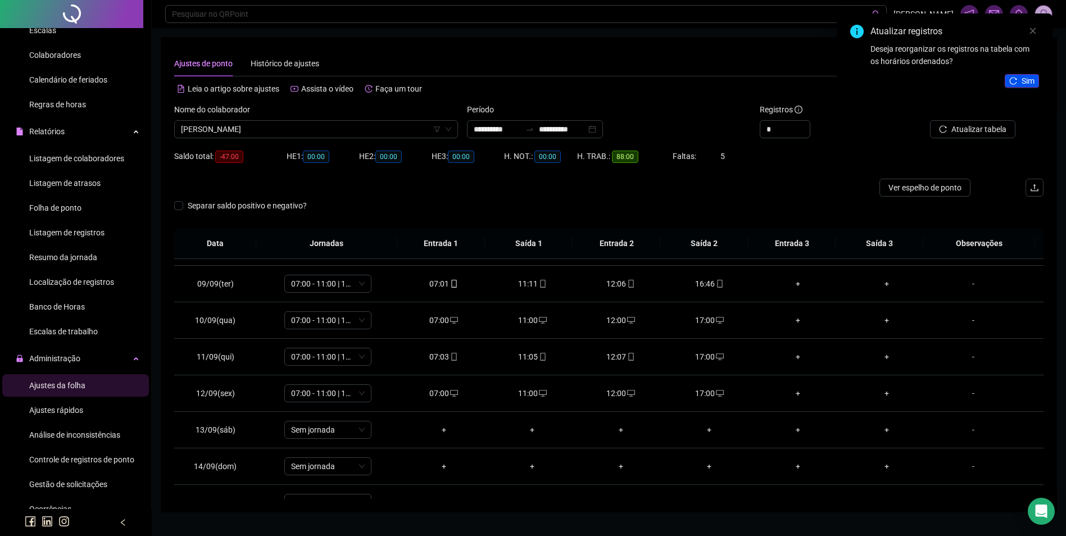
click at [1012, 81] on button "Sim" at bounding box center [1021, 80] width 34 height 13
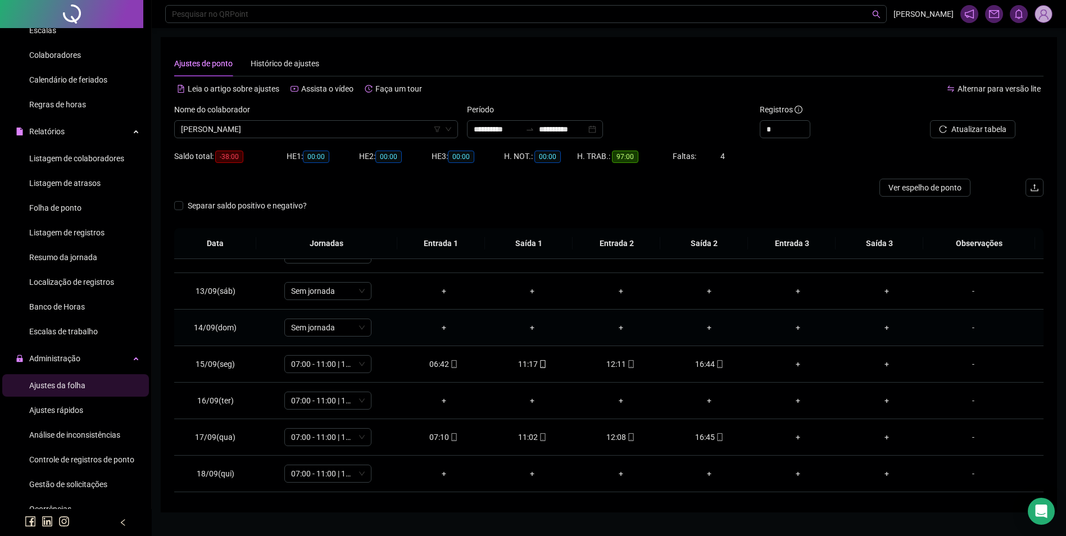
scroll to position [454, 0]
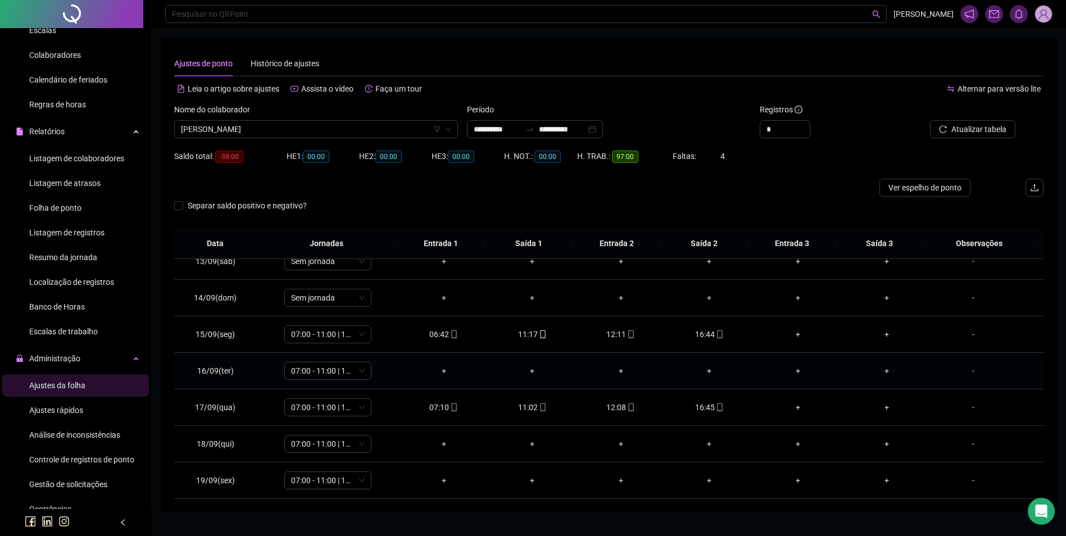
click at [440, 370] on div "+" at bounding box center [443, 371] width 71 height 12
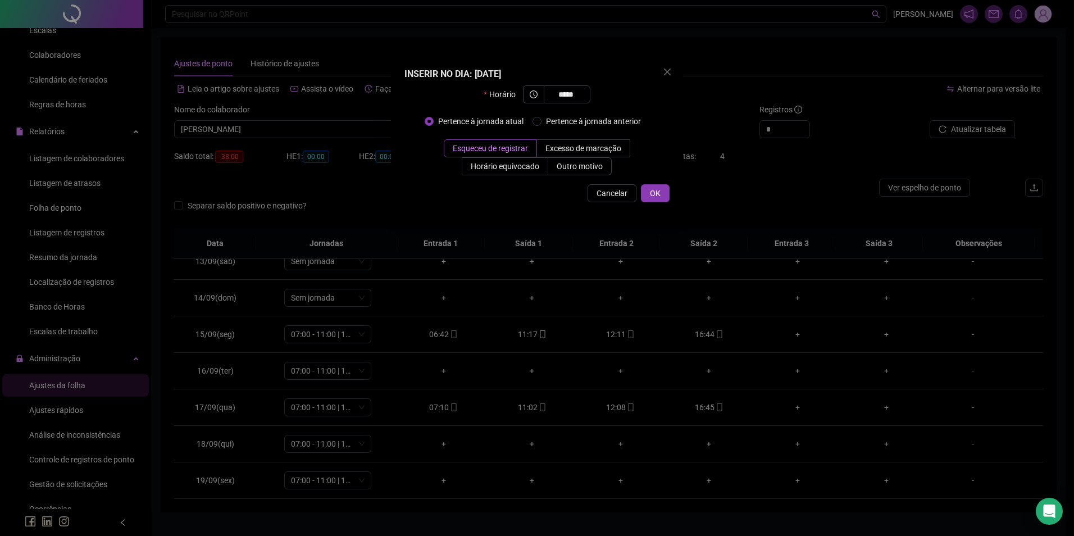
type input "*****"
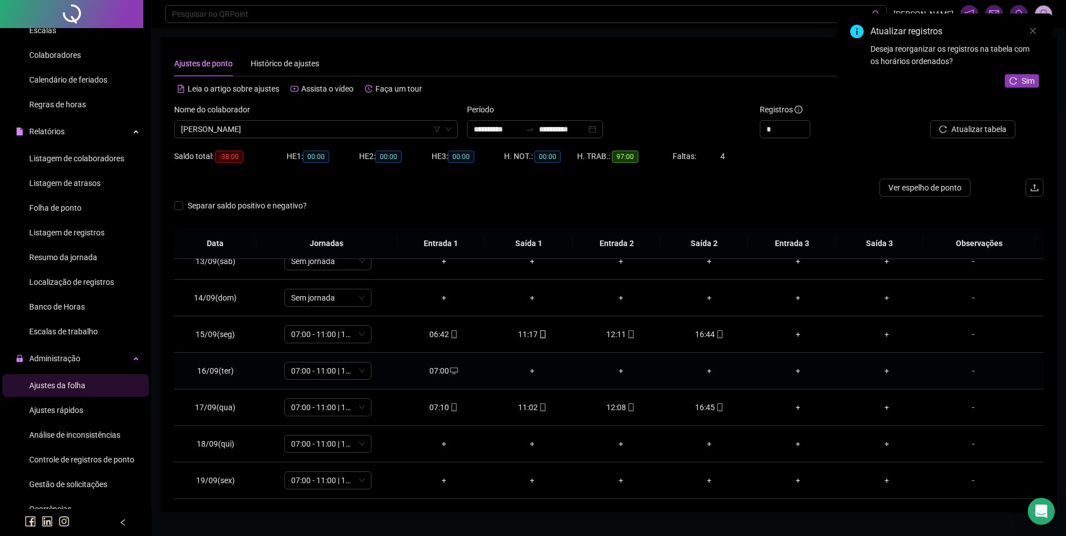
click at [435, 372] on div "07:00" at bounding box center [443, 371] width 71 height 12
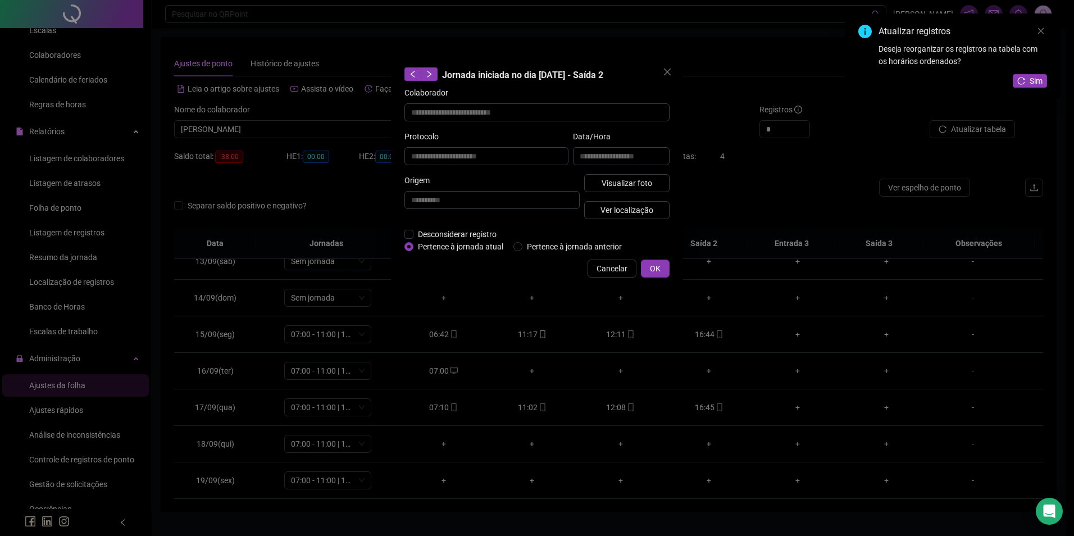
type input "**********"
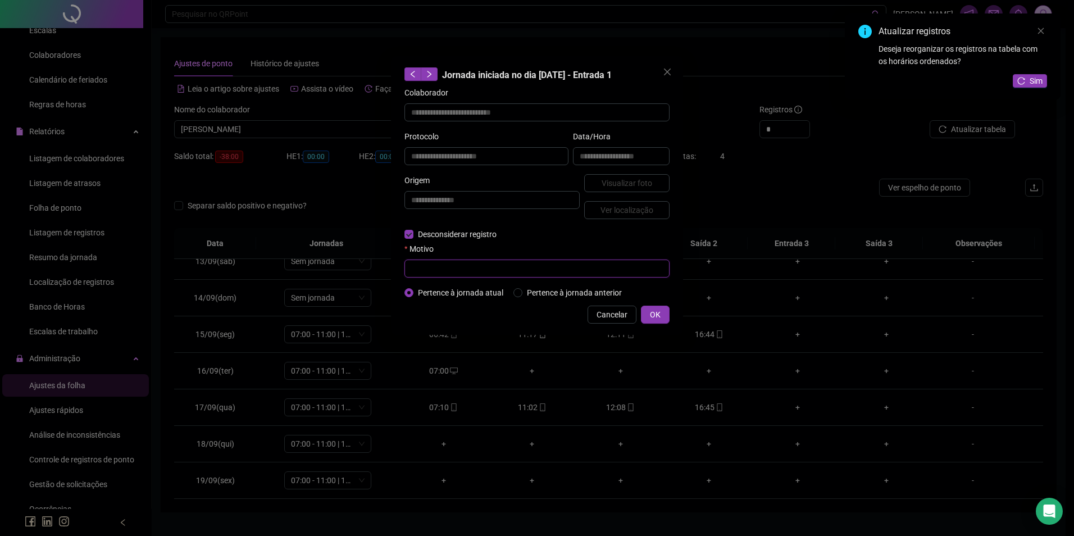
click at [483, 267] on input "text" at bounding box center [536, 269] width 265 height 18
type input "*"
click at [653, 308] on span "OK" at bounding box center [655, 314] width 11 height 12
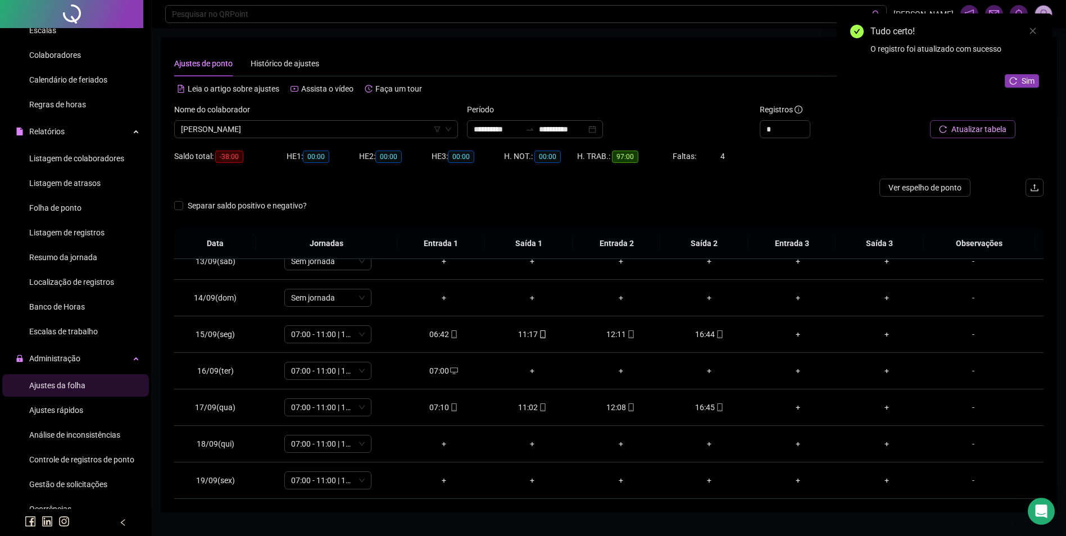
click at [981, 130] on span "Atualizar tabela" at bounding box center [978, 129] width 55 height 12
click at [968, 371] on div "-" at bounding box center [973, 371] width 66 height 12
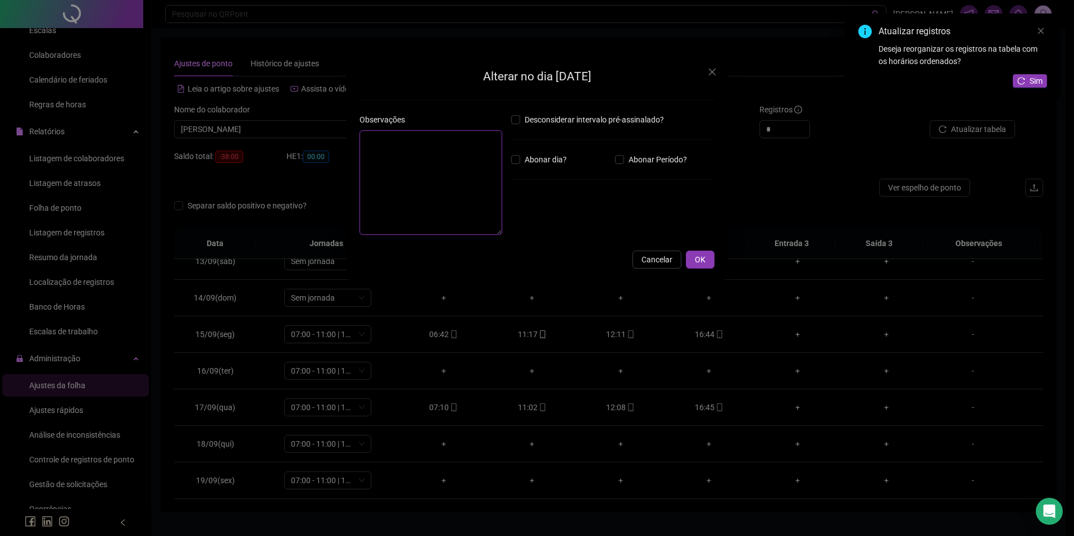
click at [461, 184] on textarea at bounding box center [430, 182] width 143 height 104
type textarea "*"
type textarea "*****"
click at [695, 257] on span "OK" at bounding box center [700, 259] width 11 height 12
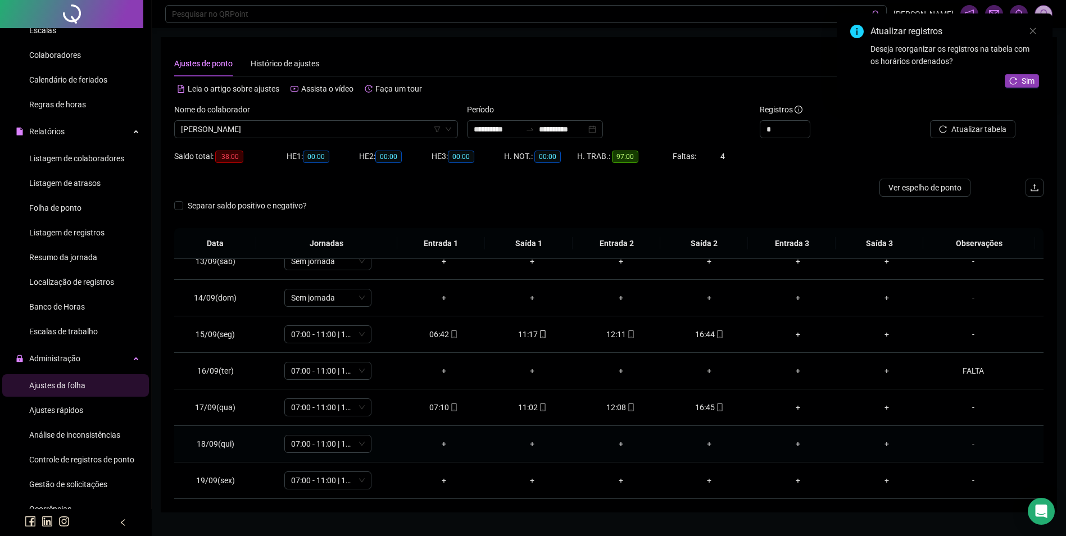
click at [967, 445] on div "-" at bounding box center [973, 444] width 66 height 12
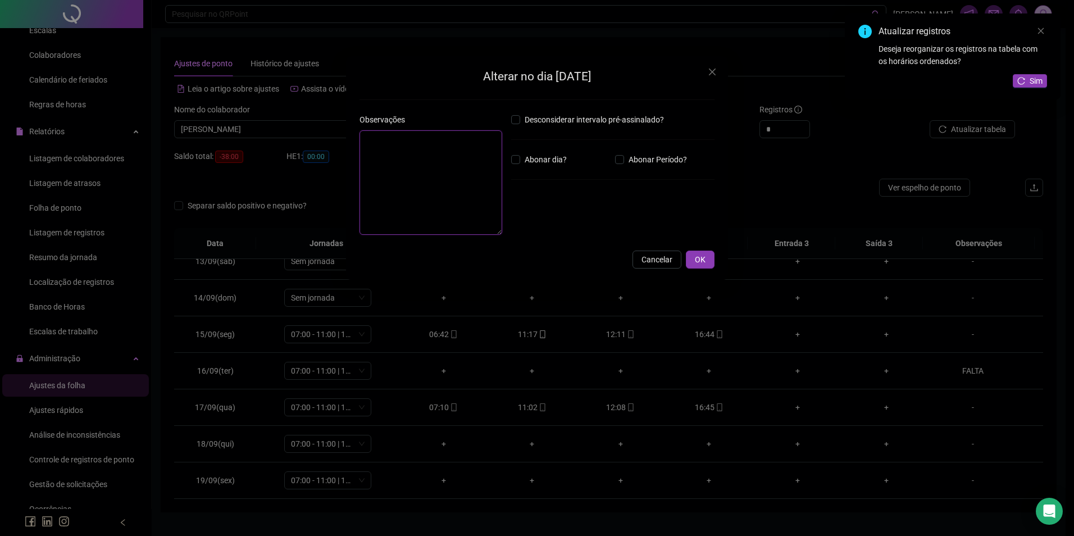
click at [412, 170] on textarea at bounding box center [430, 182] width 143 height 104
type textarea "*****"
click at [696, 261] on span "OK" at bounding box center [700, 259] width 11 height 12
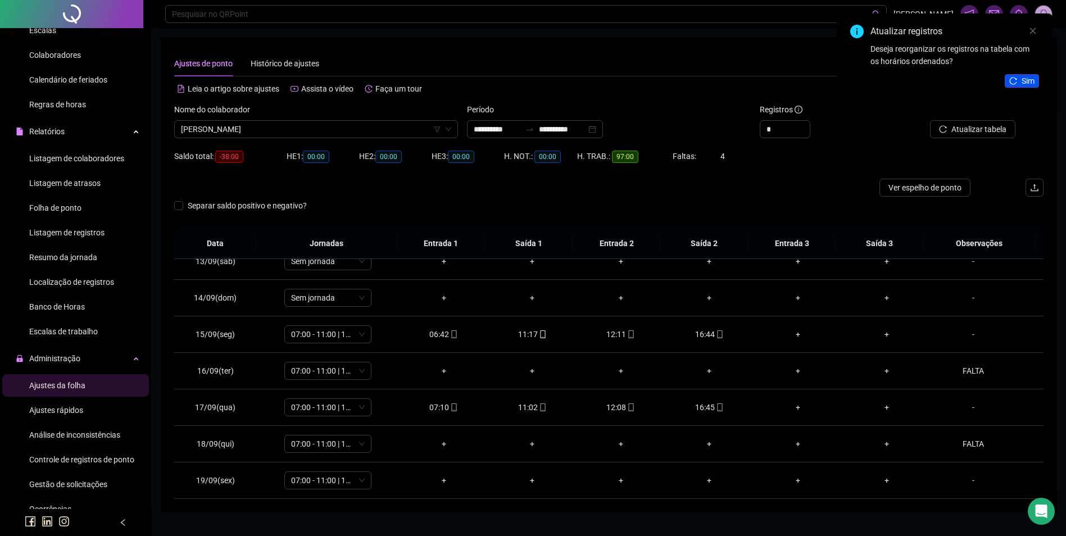
click at [1034, 83] on span "Sim" at bounding box center [1027, 81] width 13 height 12
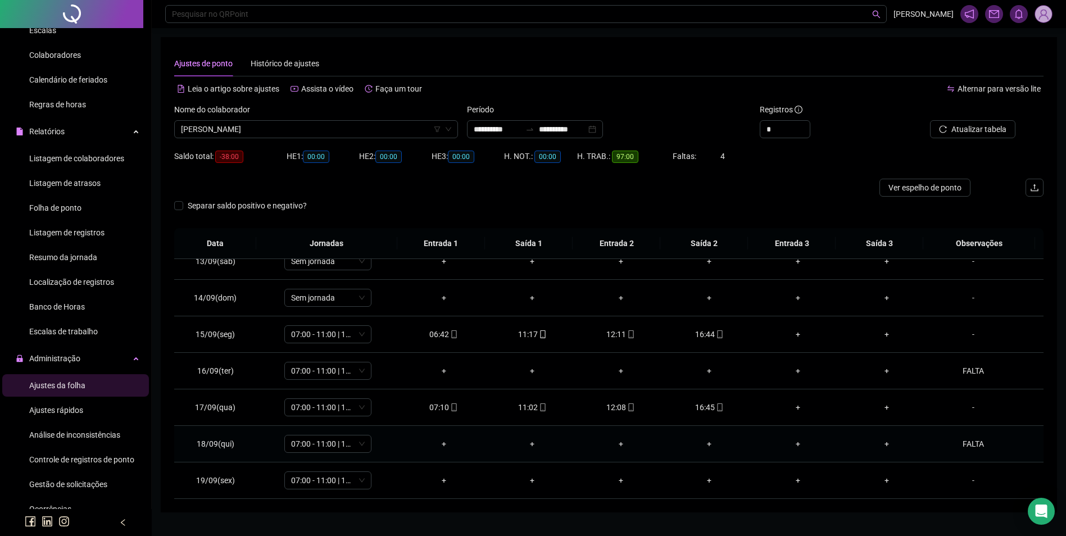
scroll to position [25, 0]
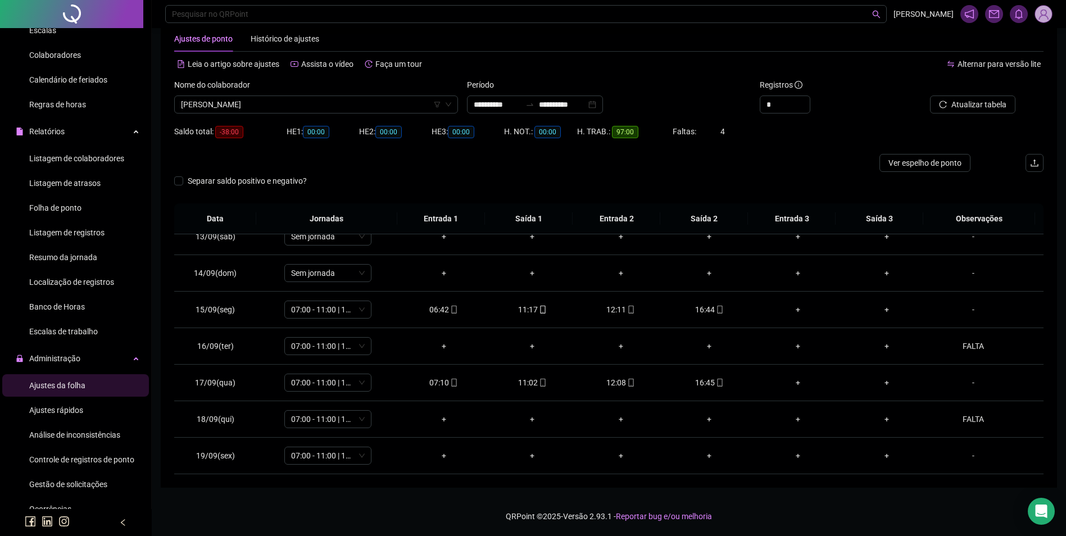
click at [75, 483] on span "Gestão de solicitações" at bounding box center [68, 484] width 78 height 9
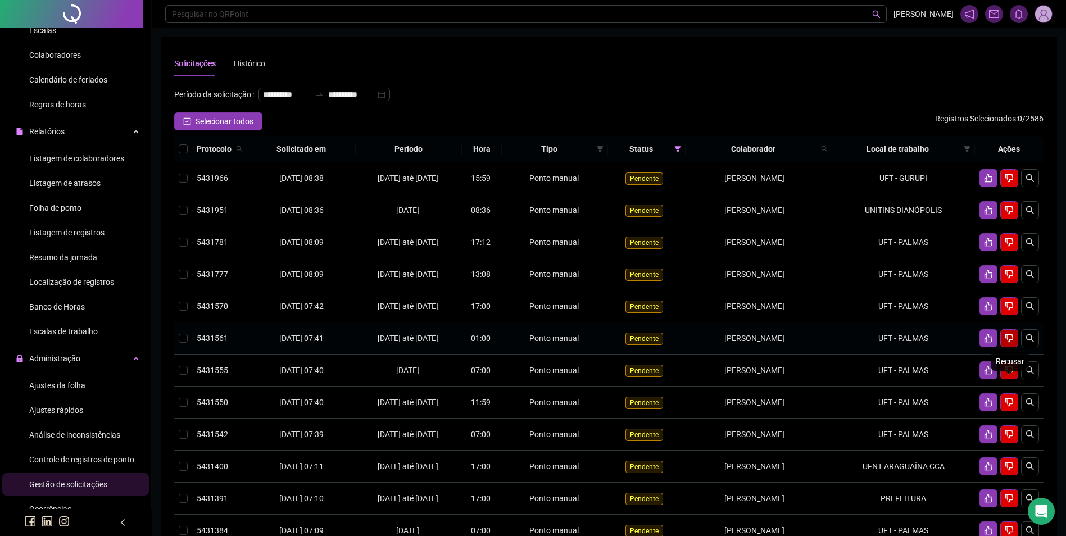
click at [1011, 343] on icon "dislike" at bounding box center [1008, 338] width 9 height 9
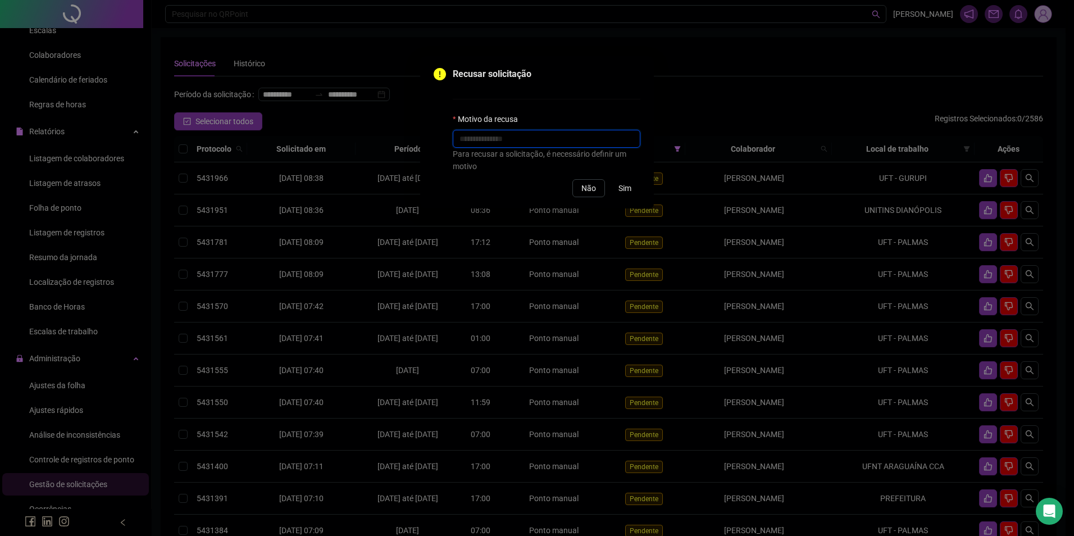
click at [530, 136] on input "text" at bounding box center [547, 139] width 188 height 18
type input "*"
click at [623, 187] on span "Sim" at bounding box center [624, 188] width 13 height 12
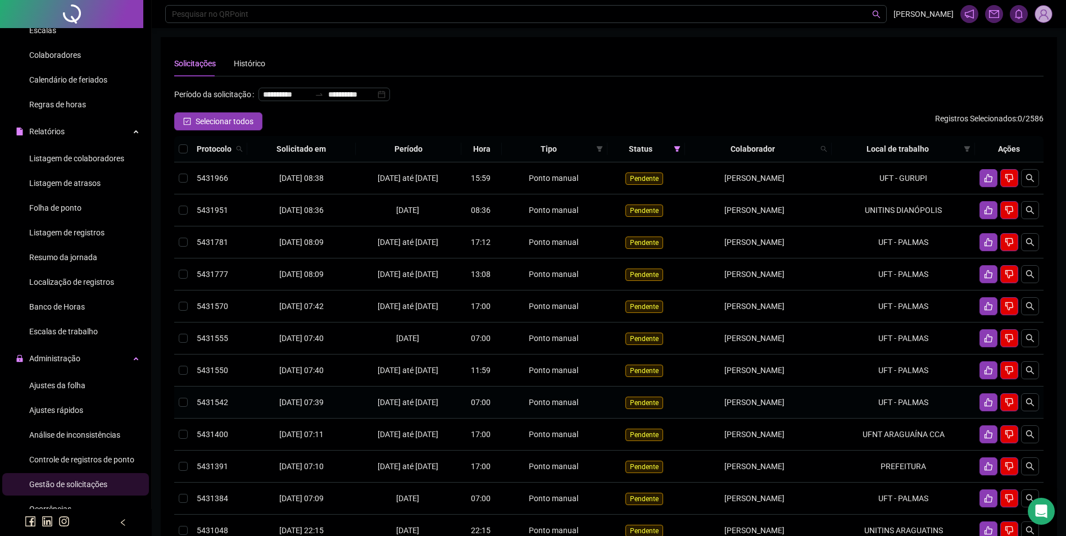
click at [921, 418] on td "UFT - PALMAS" at bounding box center [902, 402] width 143 height 32
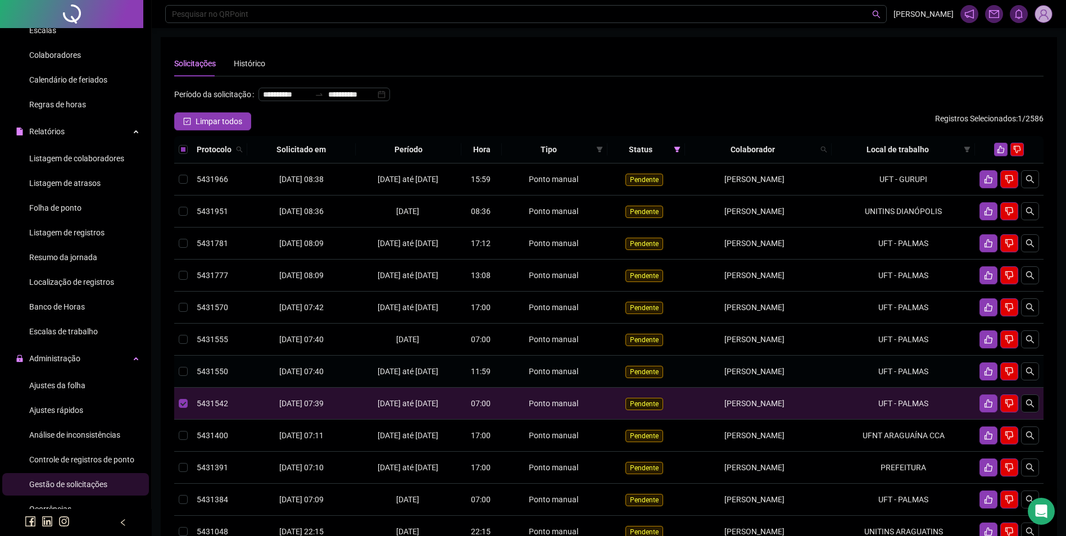
click at [912, 388] on td "UFT - PALMAS" at bounding box center [902, 372] width 143 height 32
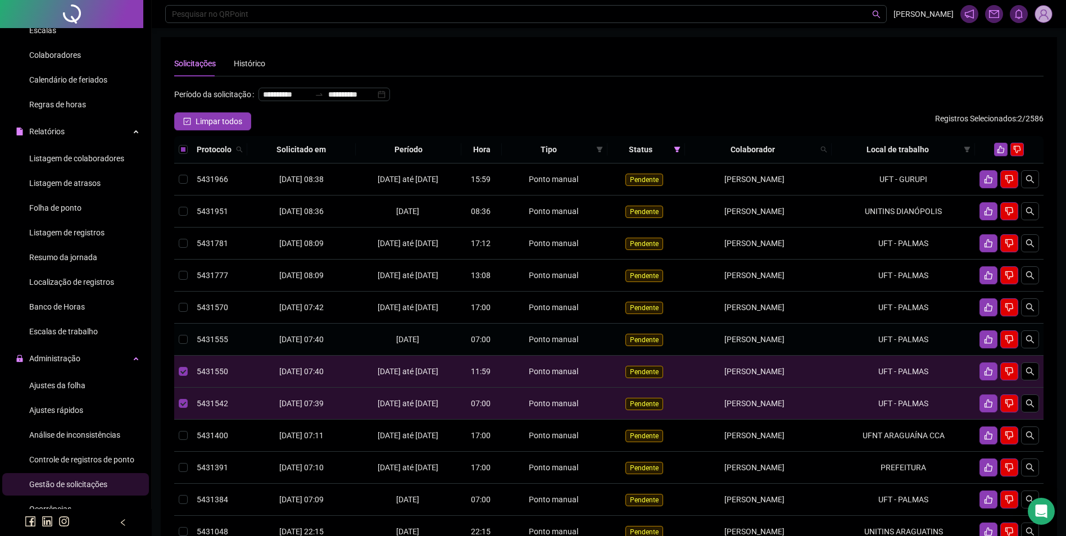
click at [905, 356] on td "UFT - PALMAS" at bounding box center [902, 340] width 143 height 32
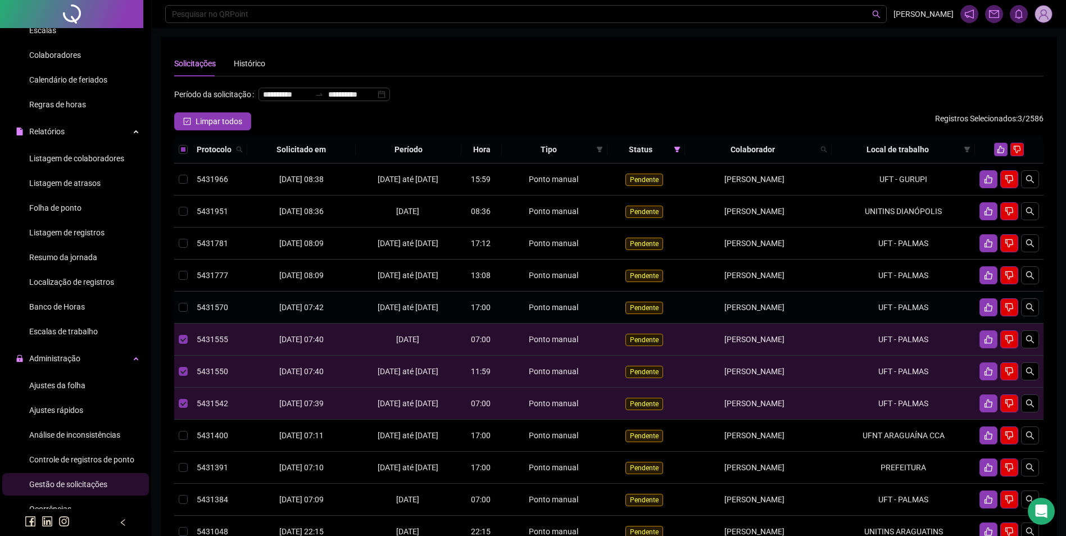
click at [896, 324] on td "UFT - PALMAS" at bounding box center [902, 308] width 143 height 32
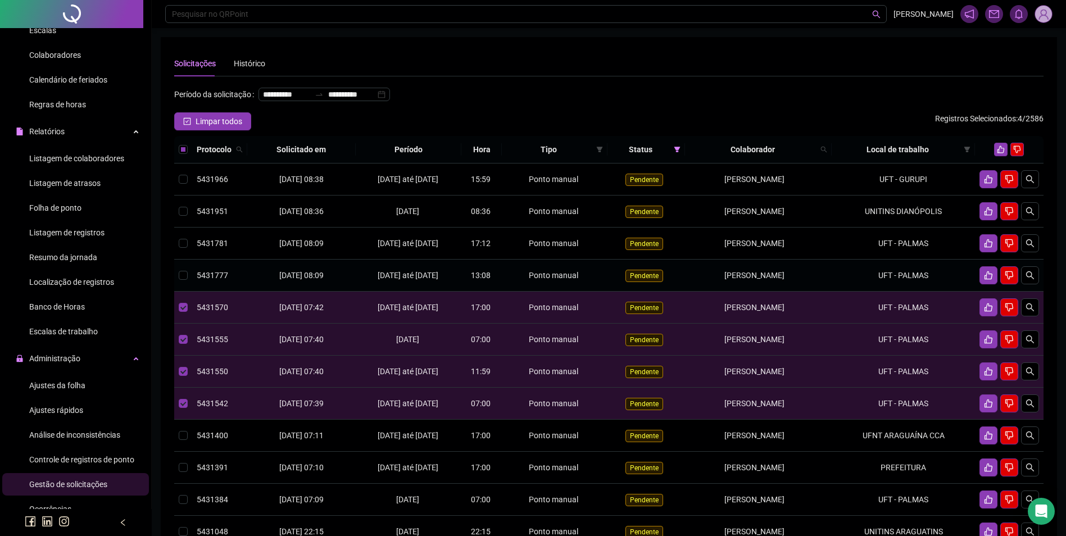
click at [902, 292] on td "UFT - PALMAS" at bounding box center [902, 276] width 143 height 32
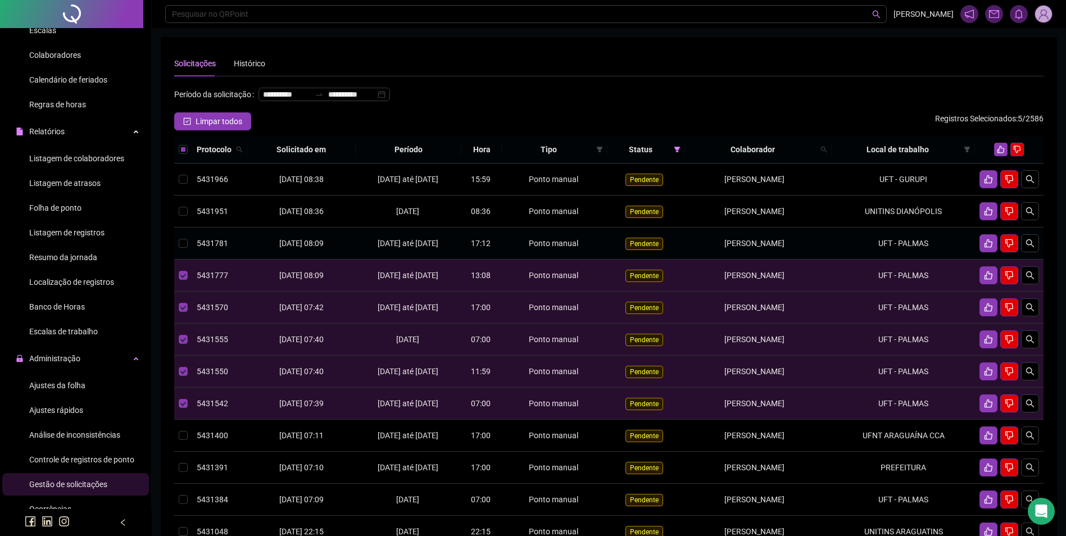
click at [904, 260] on td "UFT - PALMAS" at bounding box center [902, 243] width 143 height 32
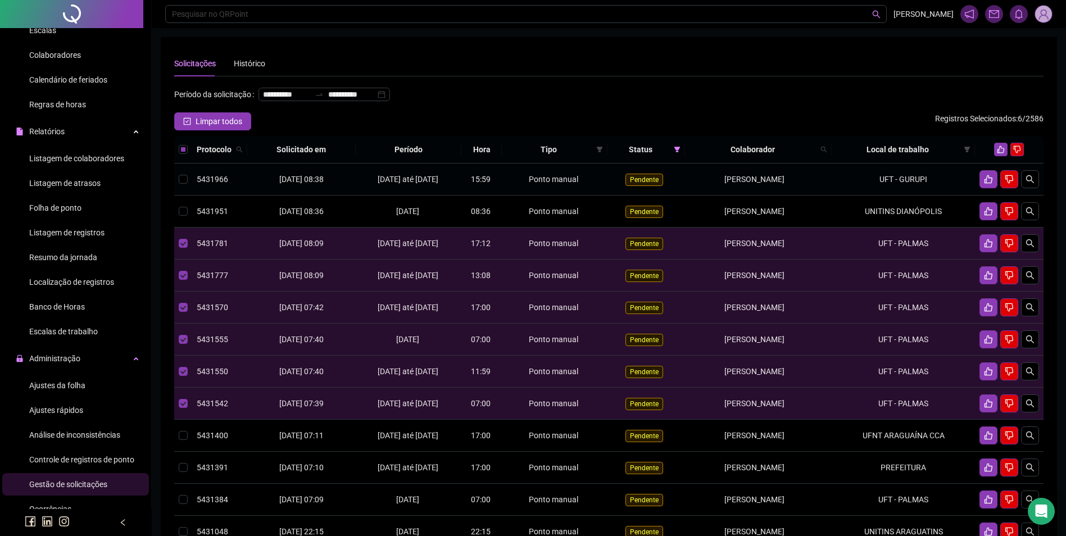
click at [933, 195] on td "UFT - GURUPI" at bounding box center [902, 179] width 143 height 32
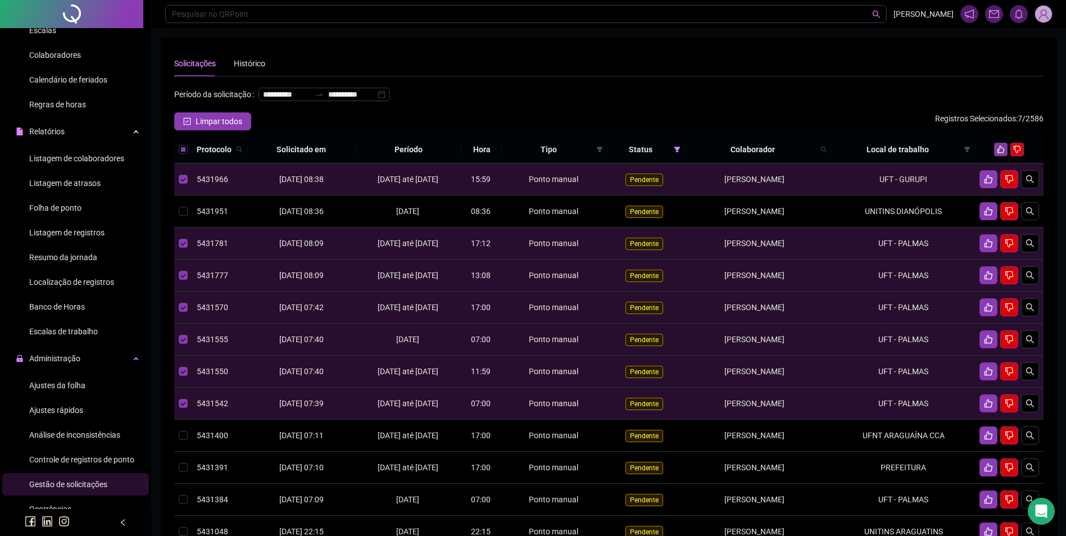
click at [998, 153] on icon "like" at bounding box center [1000, 149] width 8 height 8
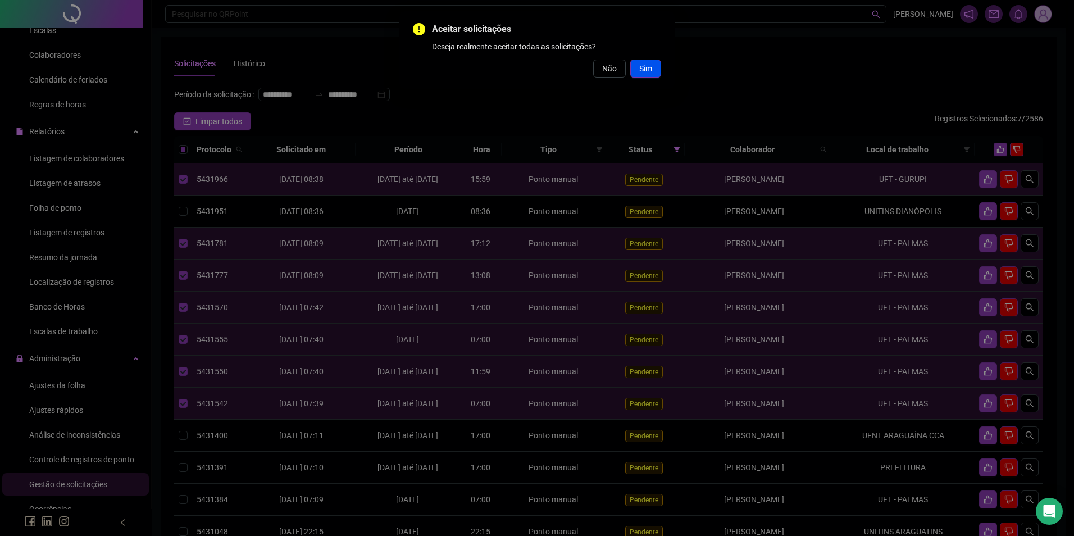
click at [644, 73] on span "Sim" at bounding box center [645, 68] width 13 height 12
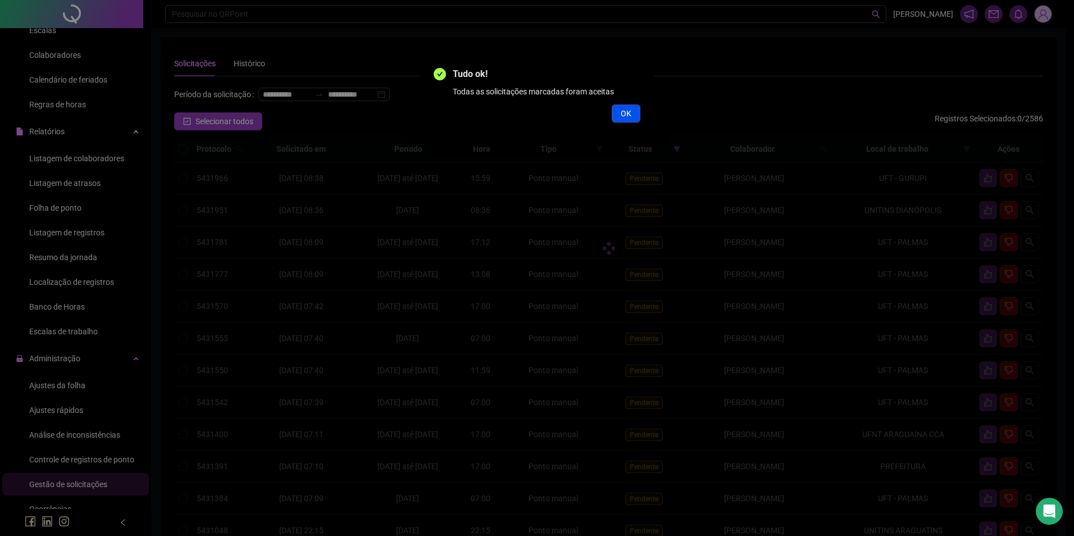
click at [634, 115] on button "OK" at bounding box center [626, 113] width 29 height 18
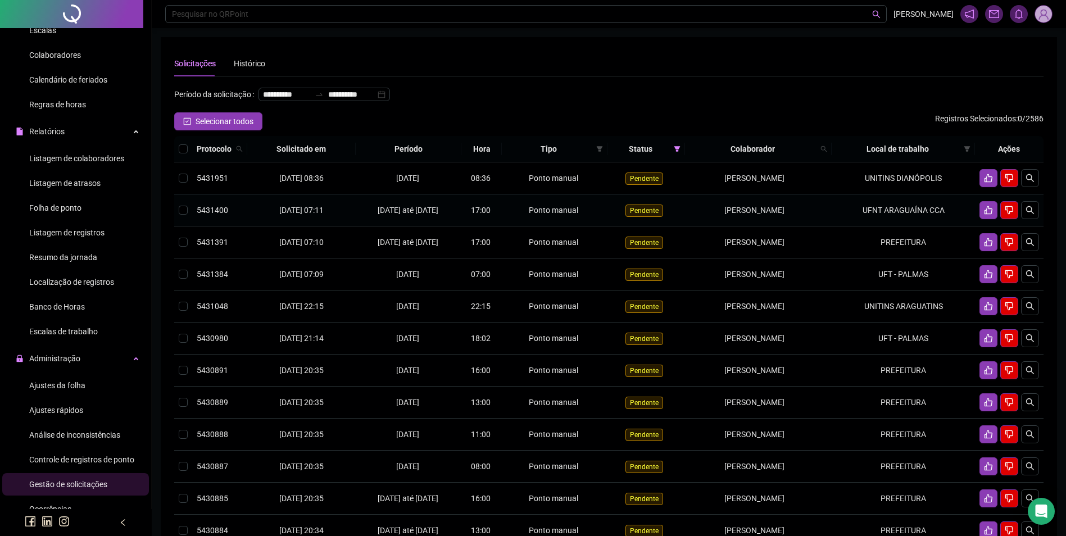
click at [893, 226] on td "UFNT ARAGUAÍNA CCA" at bounding box center [902, 210] width 143 height 32
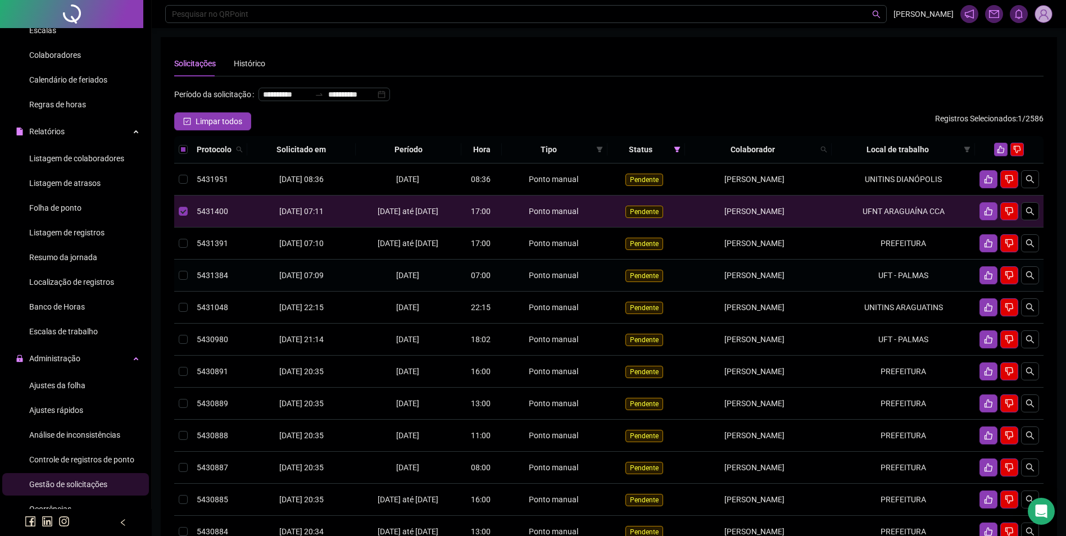
click at [894, 292] on td "UFT - PALMAS" at bounding box center [902, 276] width 143 height 32
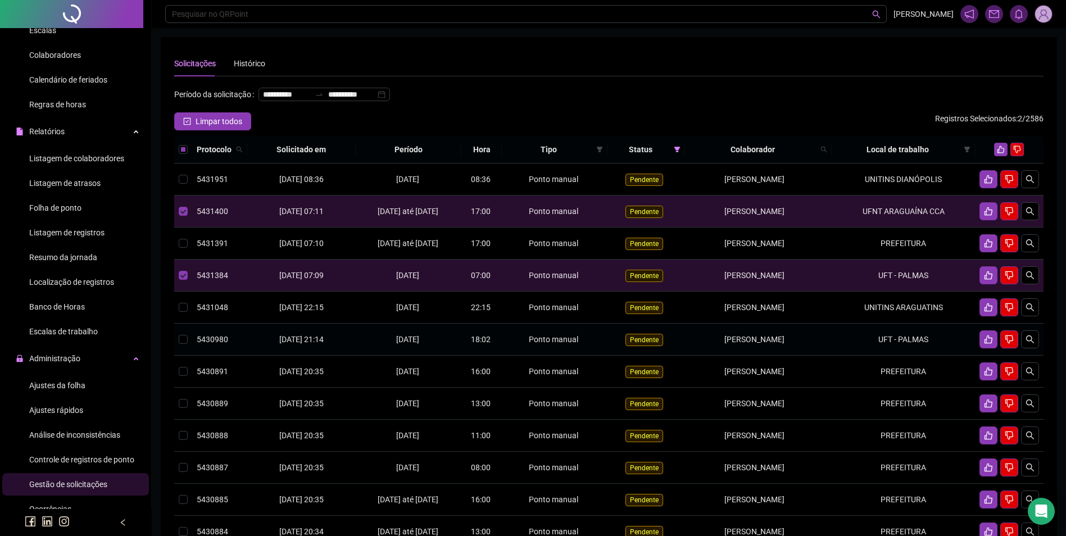
click at [898, 356] on td "UFT - PALMAS" at bounding box center [902, 340] width 143 height 32
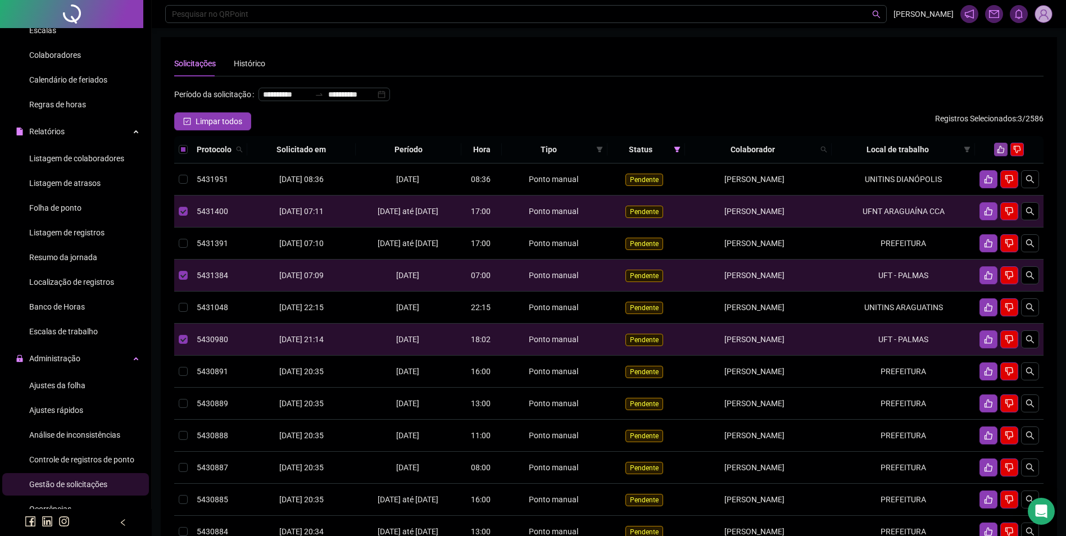
click at [1002, 153] on icon "like" at bounding box center [1000, 149] width 8 height 8
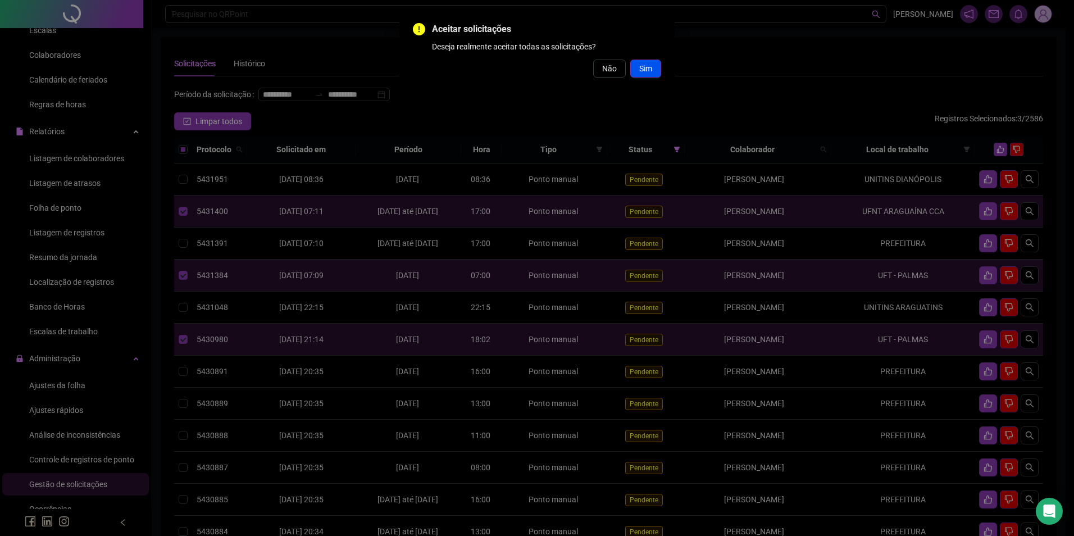
click at [654, 70] on button "Sim" at bounding box center [645, 69] width 31 height 18
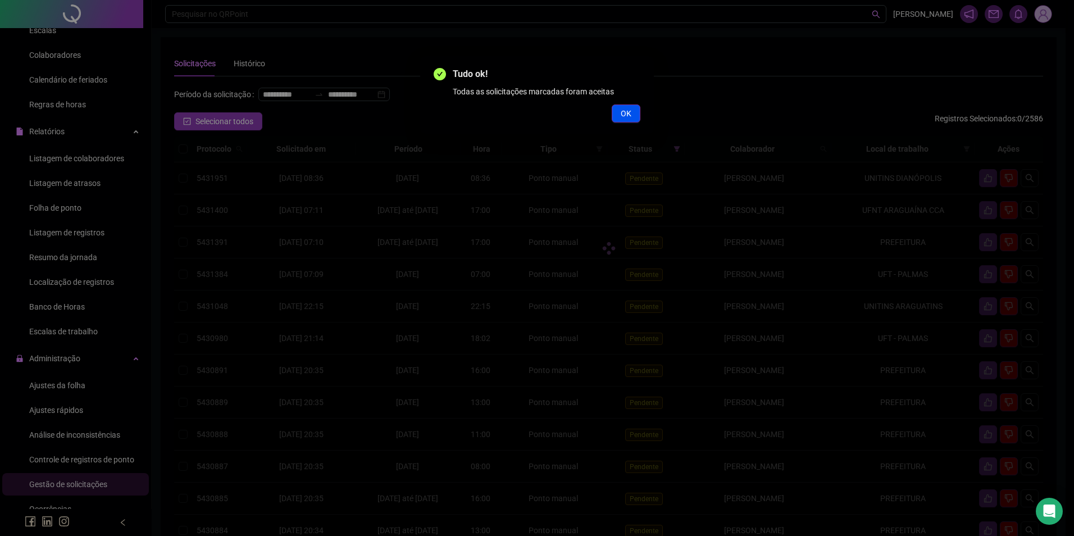
click at [633, 112] on button "OK" at bounding box center [626, 113] width 29 height 18
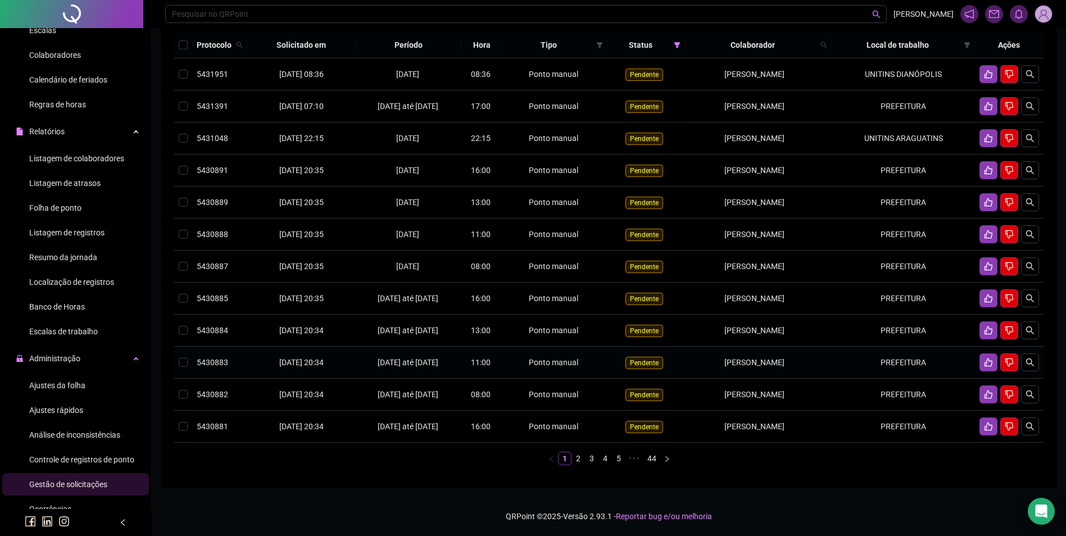
scroll to position [162, 0]
click at [575, 456] on link "2" at bounding box center [578, 458] width 12 height 12
click at [588, 455] on link "3" at bounding box center [591, 458] width 12 height 12
click at [608, 458] on link "4" at bounding box center [605, 458] width 12 height 12
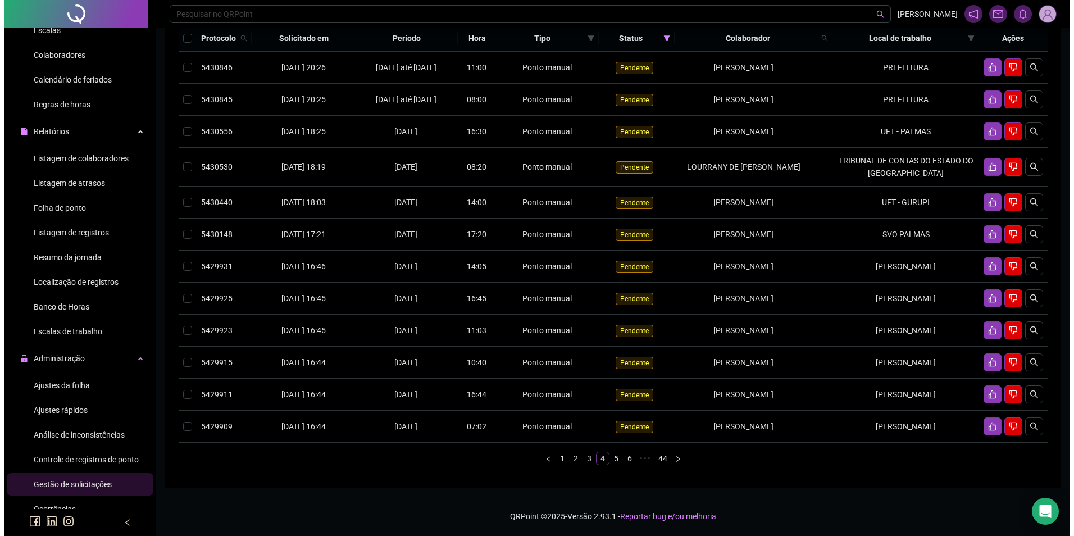
scroll to position [142, 0]
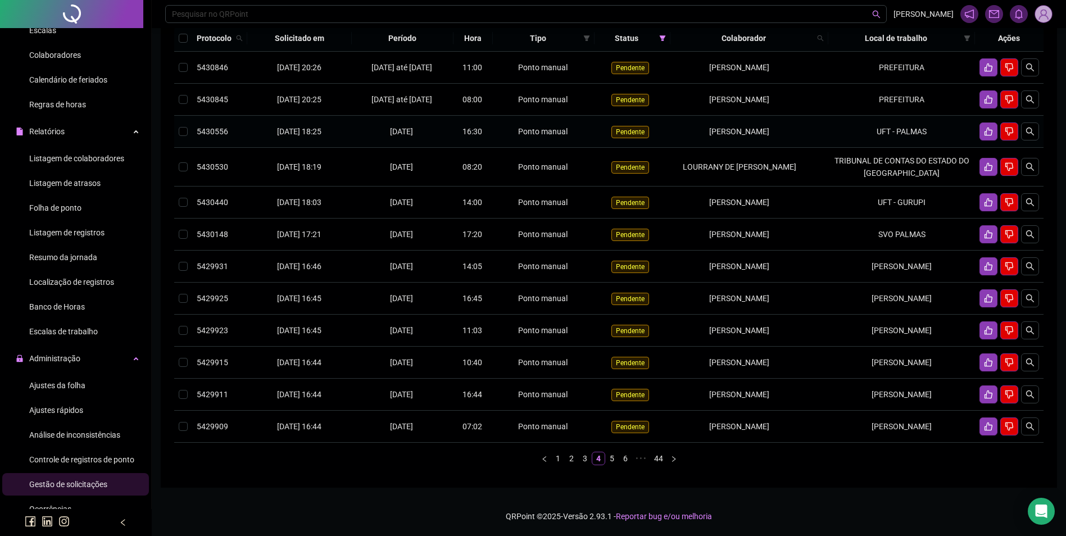
click at [868, 133] on td "UFT - PALMAS" at bounding box center [901, 132] width 147 height 32
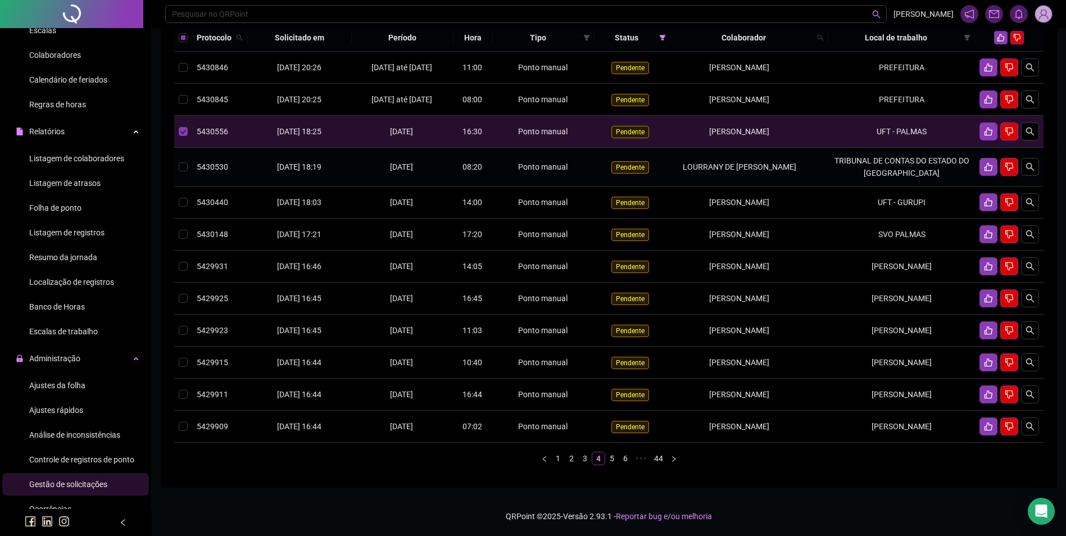
click at [872, 156] on td "TRIBUNAL DE CONTAS DO ESTADO DO [GEOGRAPHIC_DATA]" at bounding box center [901, 167] width 147 height 39
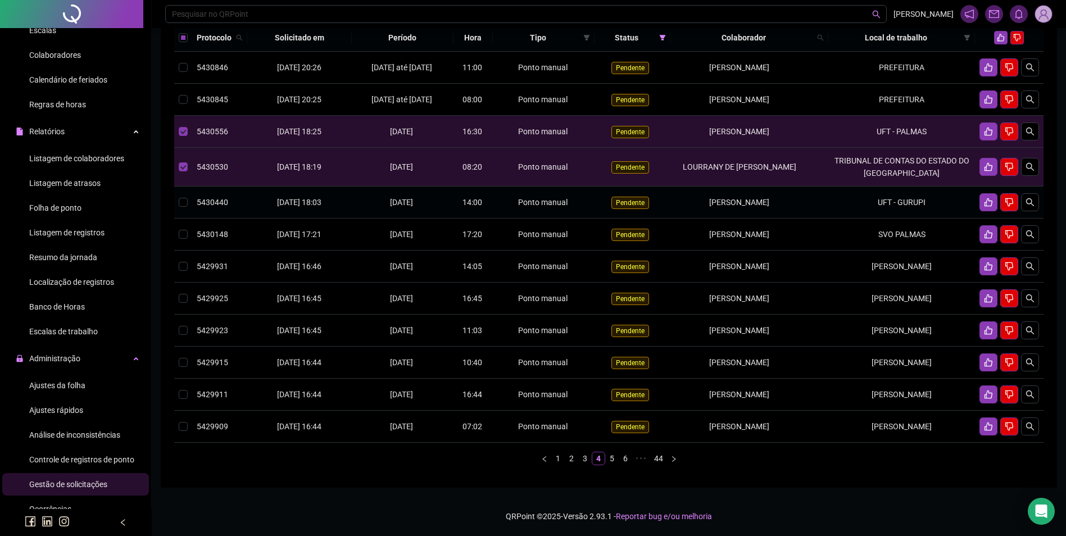
click at [858, 202] on td "UFT - GURUPI" at bounding box center [901, 202] width 147 height 32
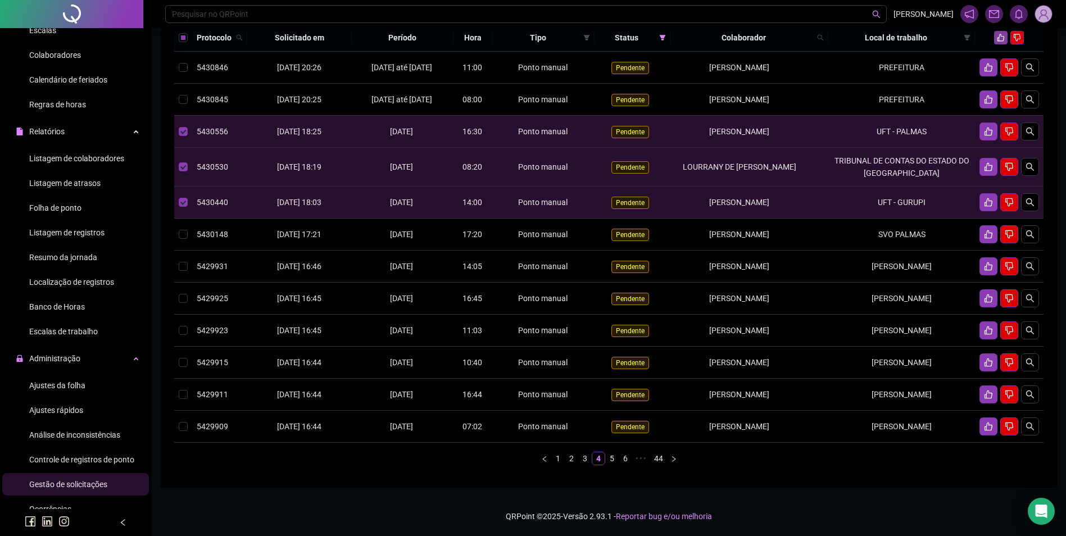
click at [999, 31] on button "button" at bounding box center [1000, 37] width 13 height 13
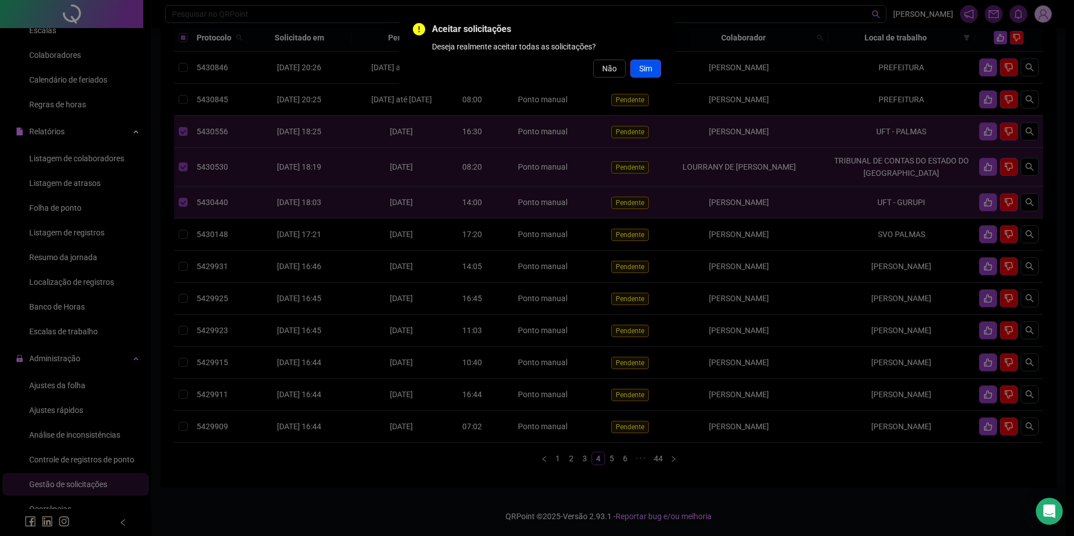
click at [653, 67] on button "Sim" at bounding box center [645, 69] width 31 height 18
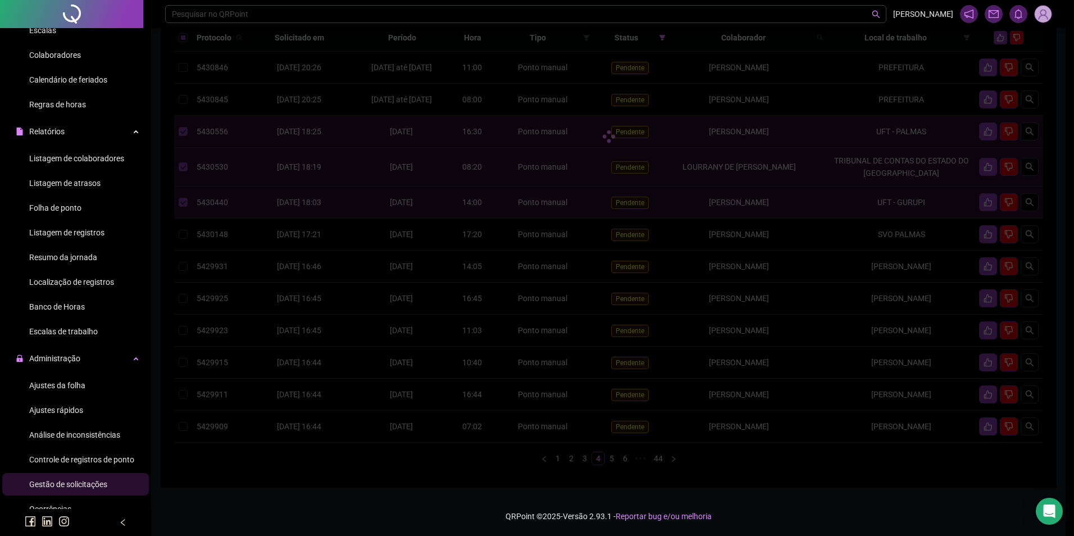
scroll to position [130, 0]
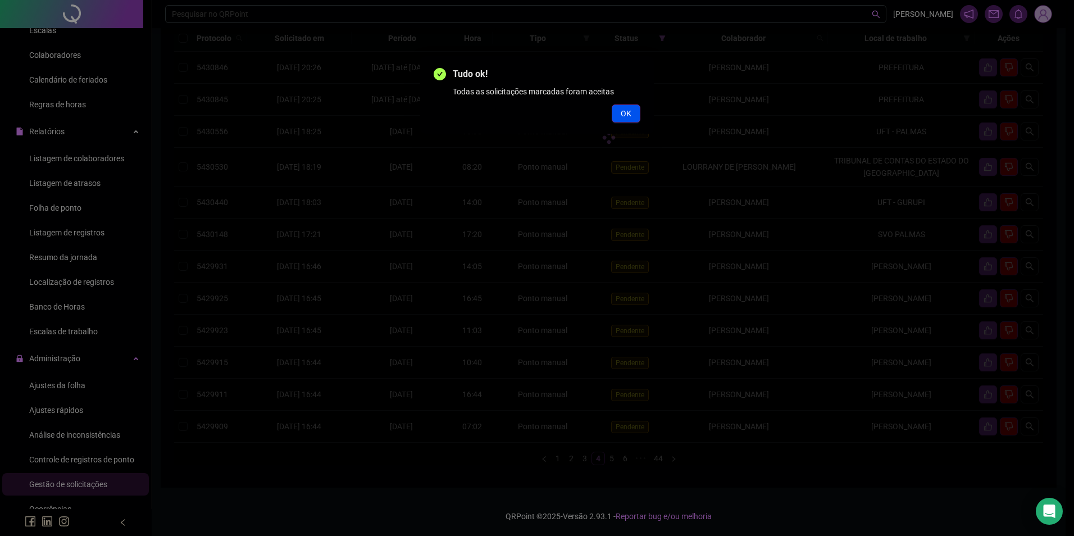
click at [632, 111] on button "OK" at bounding box center [626, 113] width 29 height 18
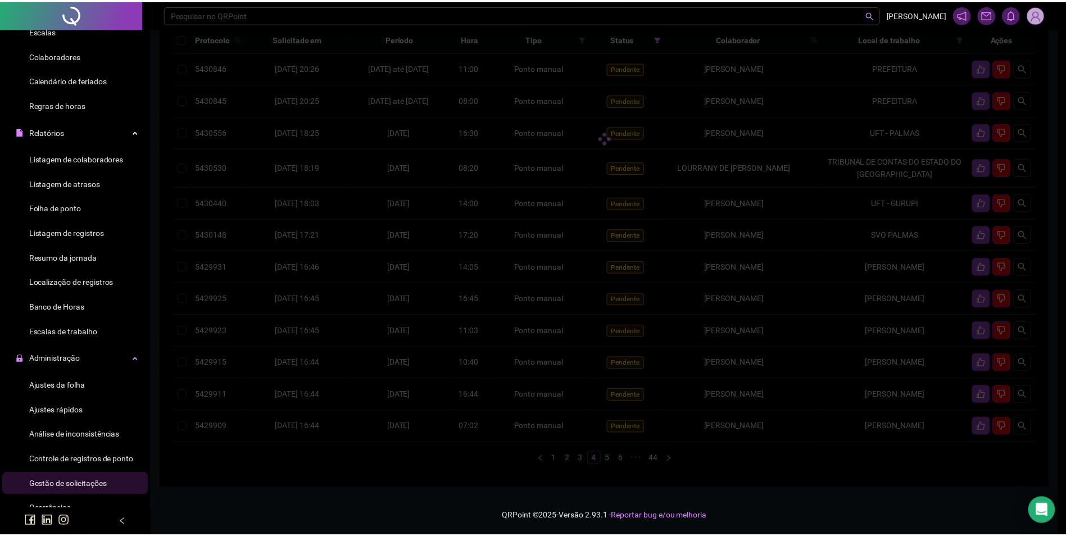
scroll to position [129, 0]
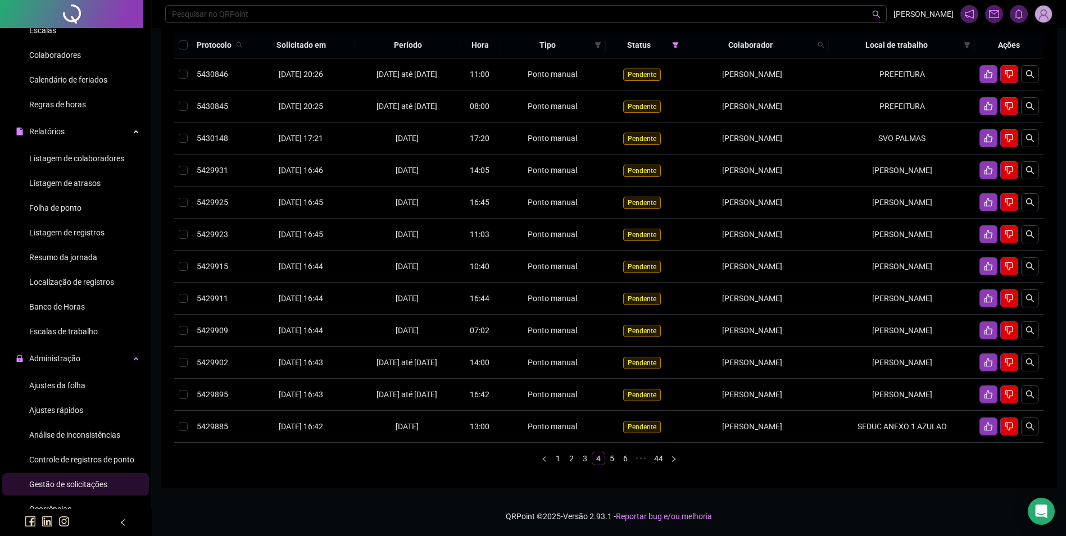
click at [609, 465] on link "5" at bounding box center [612, 458] width 12 height 12
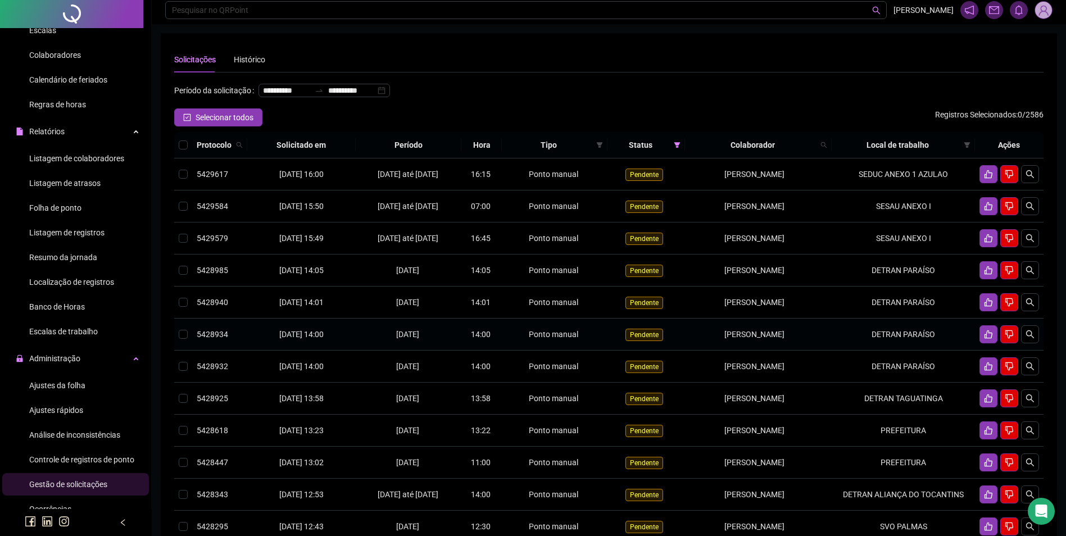
scroll to position [0, 0]
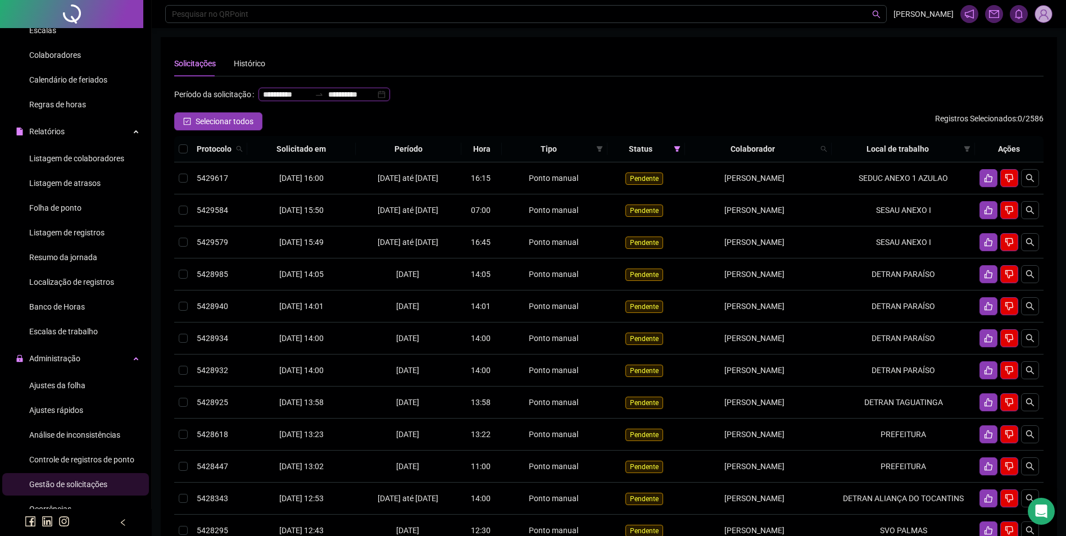
click at [328, 101] on input "**********" at bounding box center [351, 94] width 47 height 12
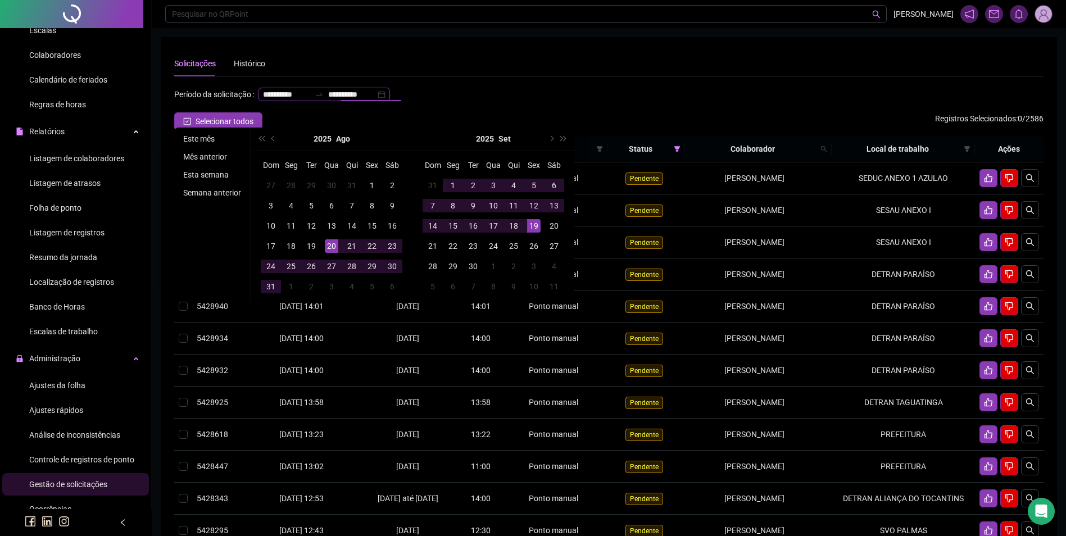
type input "**********"
click at [197, 132] on li "Este mês" at bounding box center [212, 138] width 67 height 13
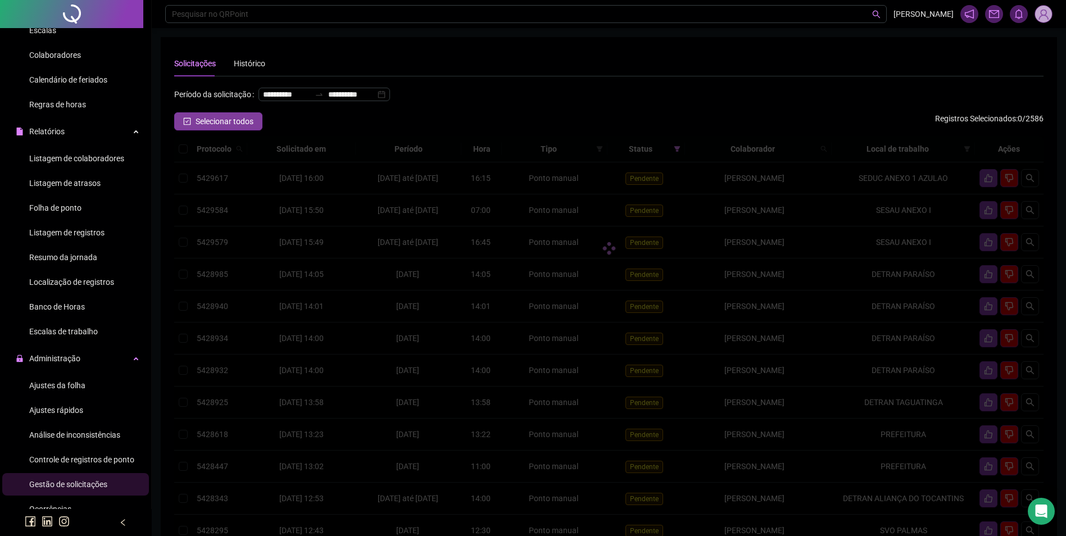
click at [197, 130] on button "Selecionar todos" at bounding box center [218, 121] width 88 height 18
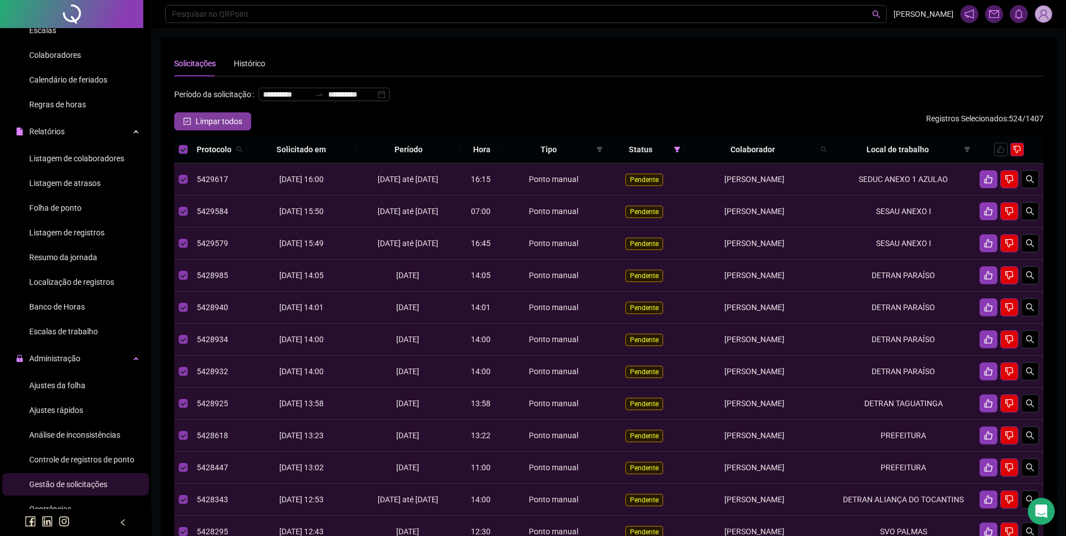
click at [234, 130] on button "Limpar todos" at bounding box center [212, 121] width 77 height 18
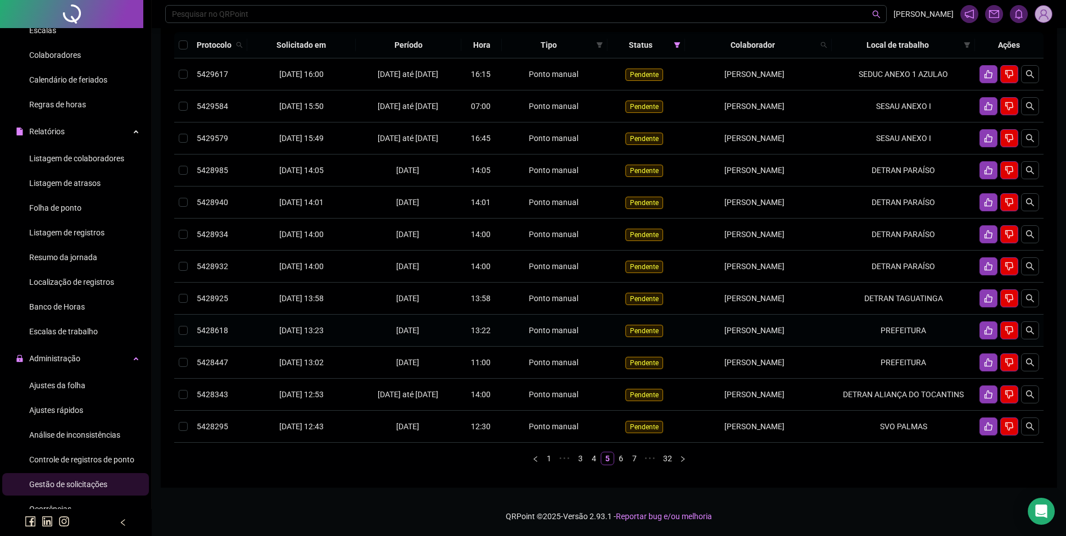
scroll to position [149, 0]
click at [546, 462] on link "1" at bounding box center [549, 458] width 12 height 12
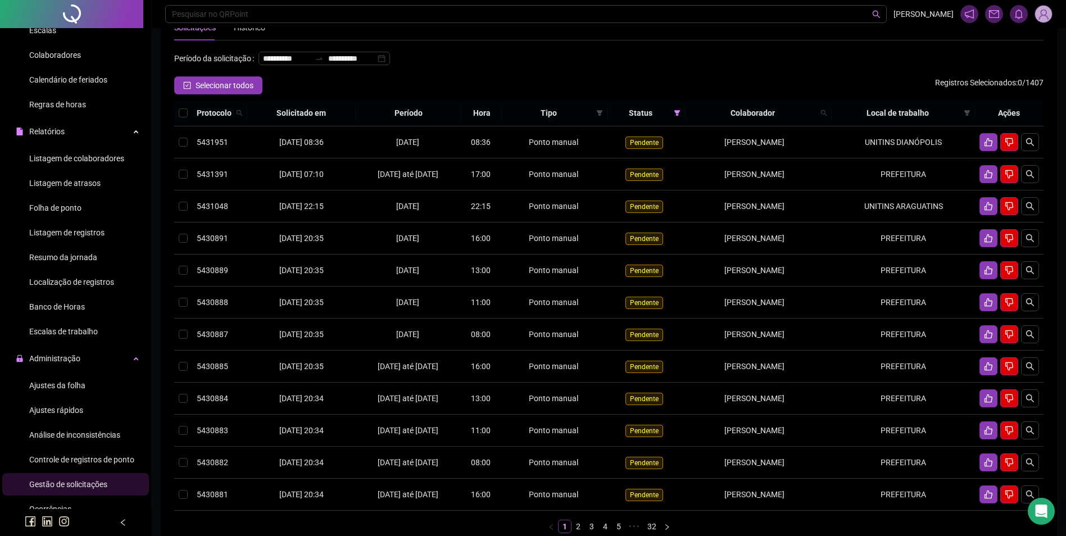
scroll to position [0, 0]
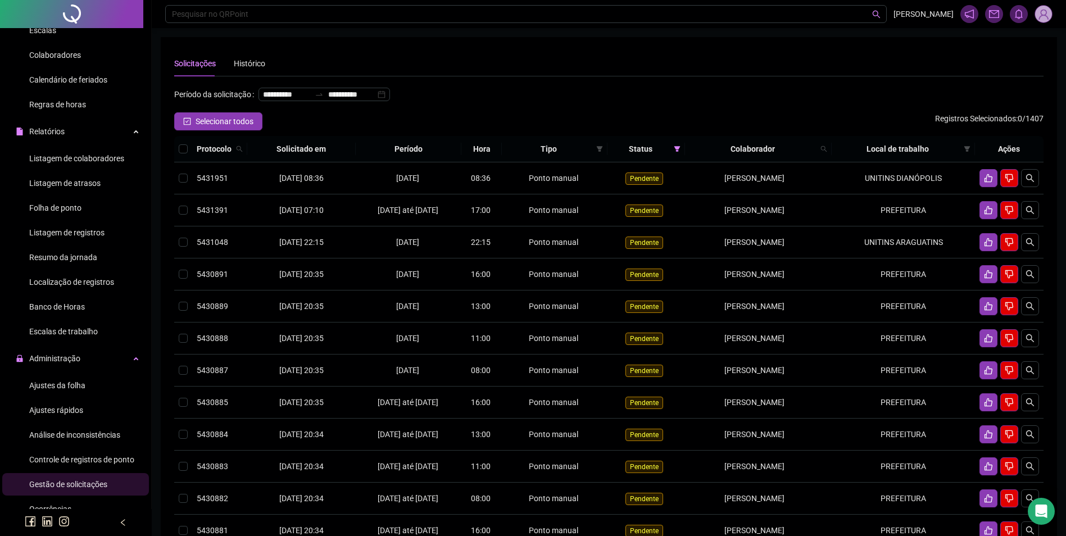
click at [62, 388] on span "Ajustes da folha" at bounding box center [57, 385] width 56 height 9
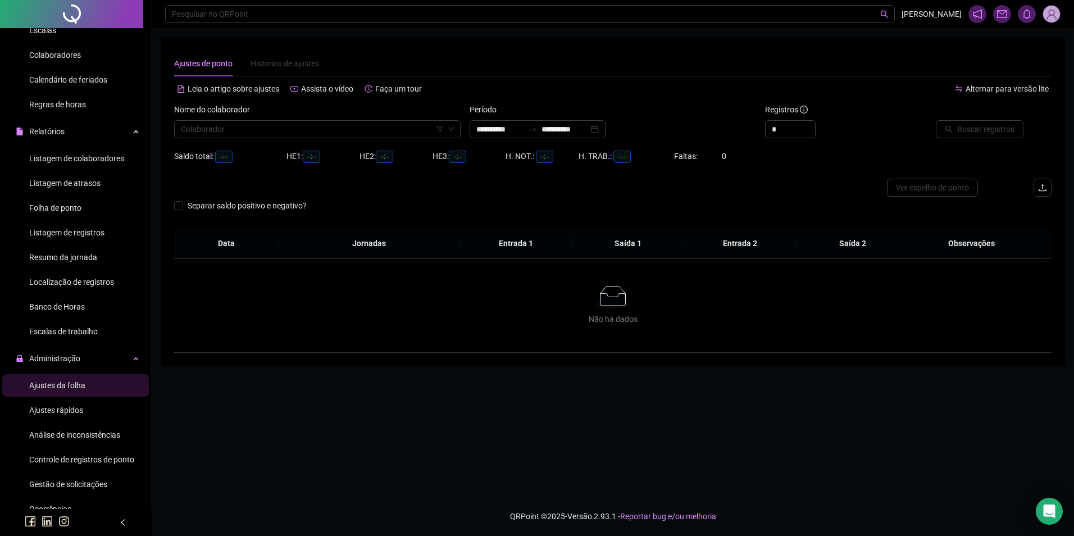
type input "**********"
click at [322, 133] on input "search" at bounding box center [312, 129] width 263 height 17
type input "**********"
click at [322, 133] on input "search" at bounding box center [312, 129] width 263 height 17
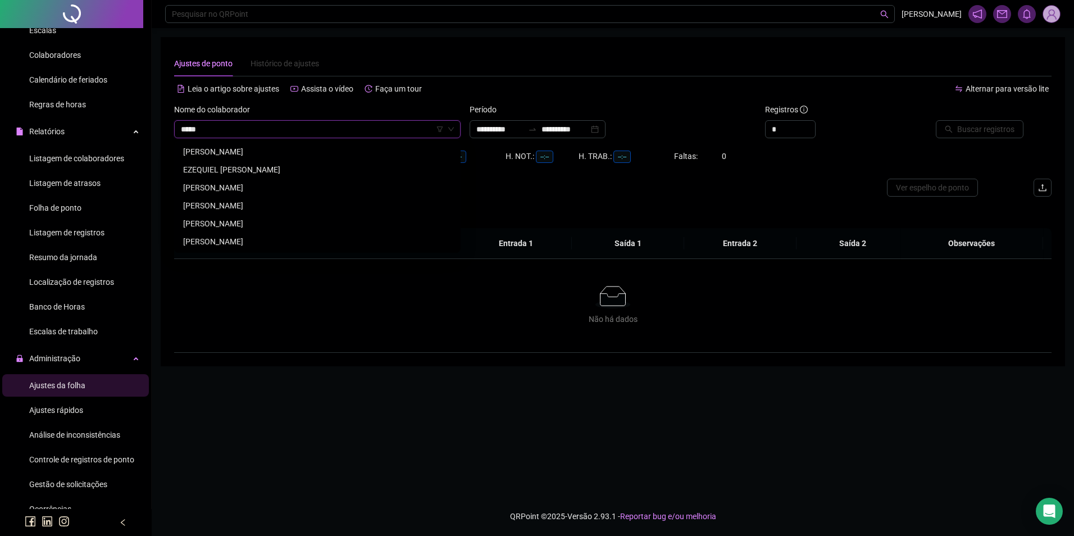
type input "******"
click at [257, 206] on div "[PERSON_NAME]" at bounding box center [317, 205] width 268 height 12
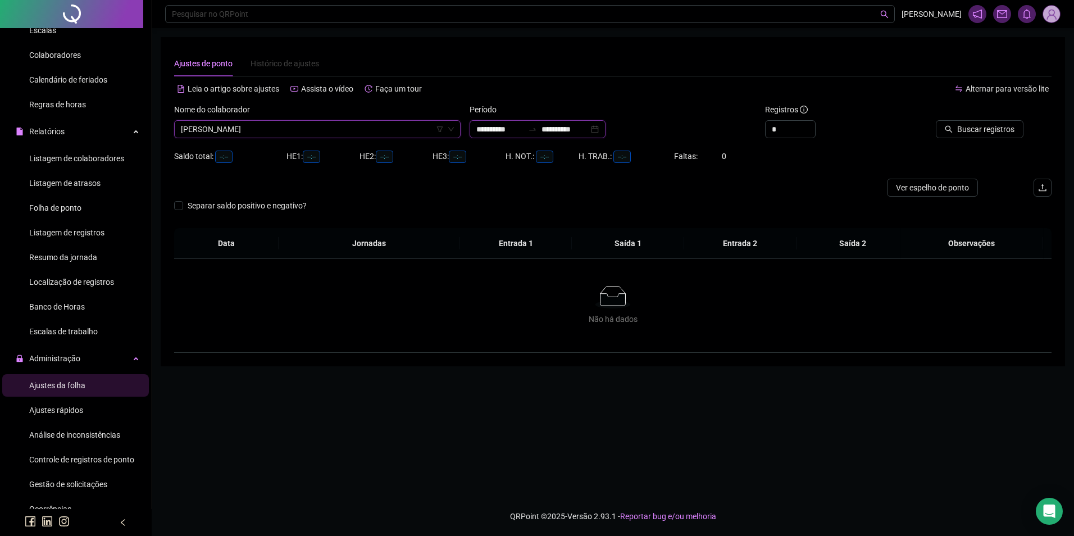
click at [580, 125] on input "**********" at bounding box center [564, 129] width 47 height 12
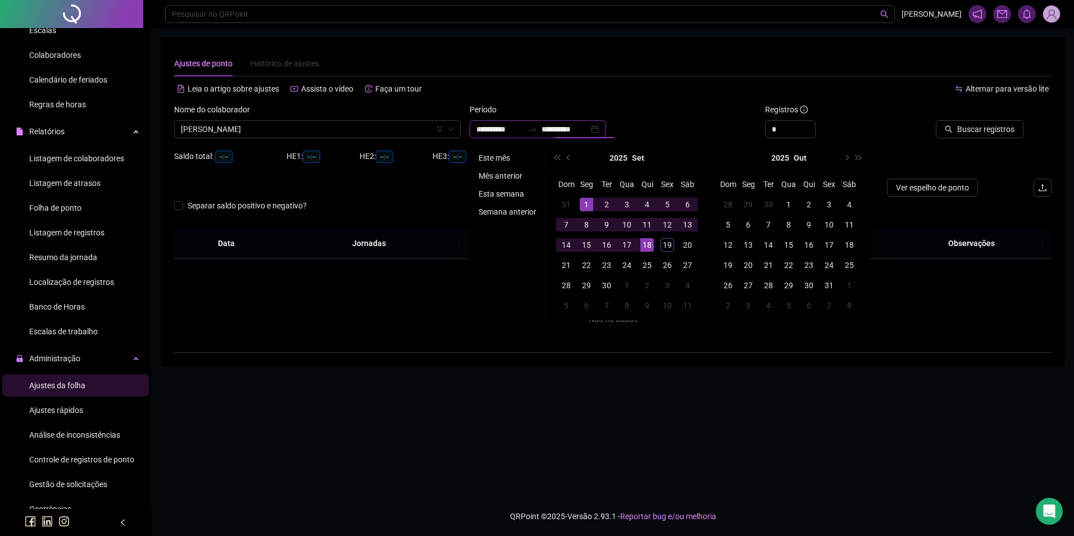
type input "**********"
click at [490, 154] on li "Este mês" at bounding box center [507, 157] width 67 height 13
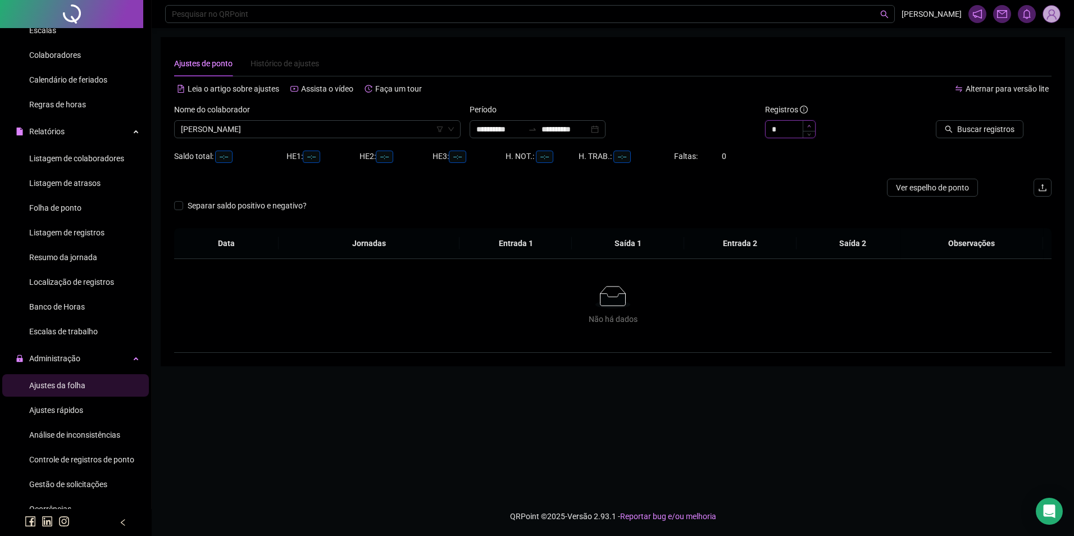
type input "*"
click at [808, 122] on span "Increase Value" at bounding box center [809, 126] width 12 height 10
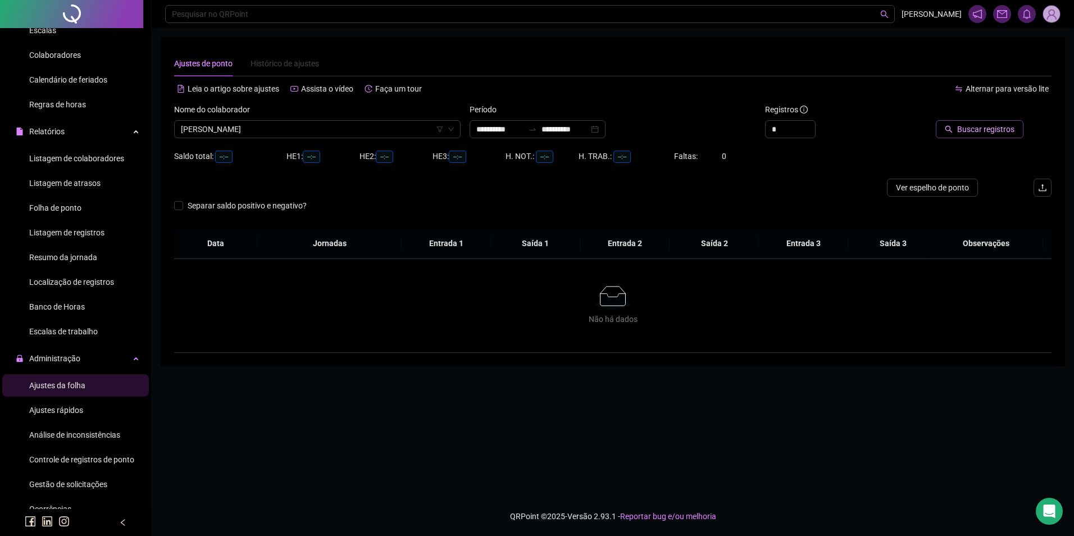
click at [996, 131] on span "Buscar registros" at bounding box center [985, 129] width 57 height 12
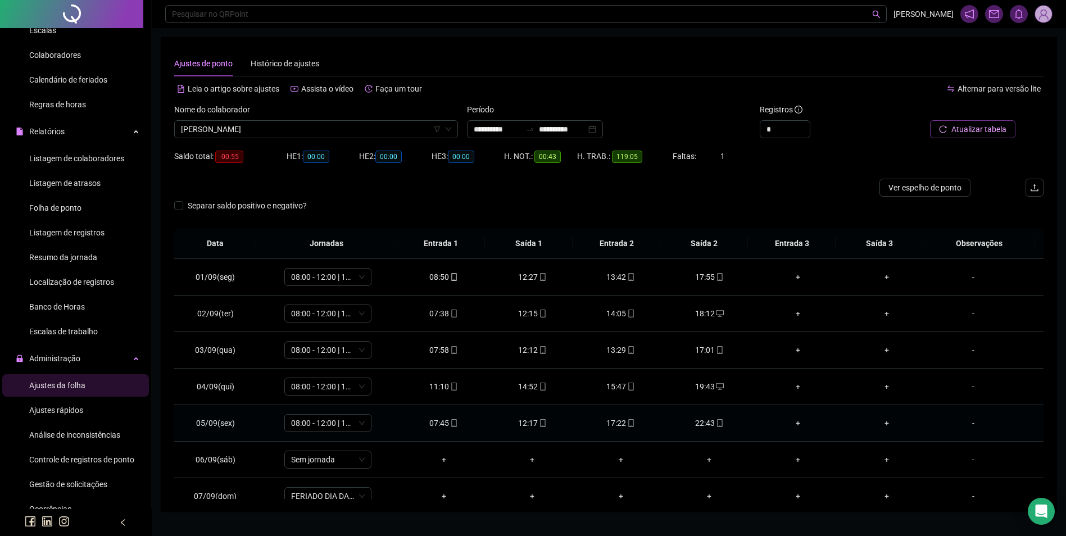
scroll to position [56, 0]
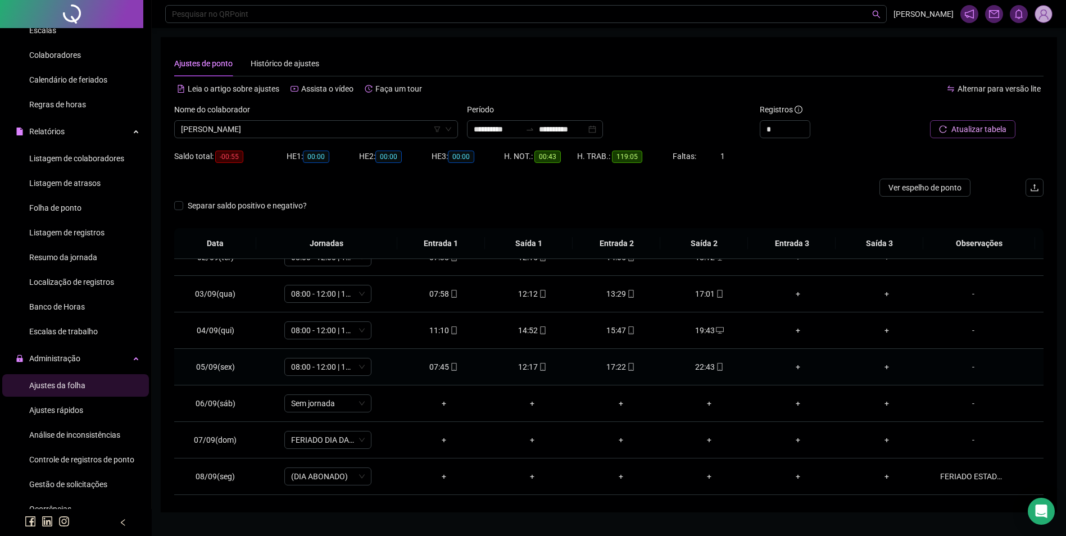
click at [714, 368] on span "mobile" at bounding box center [718, 367] width 9 height 8
type input "**********"
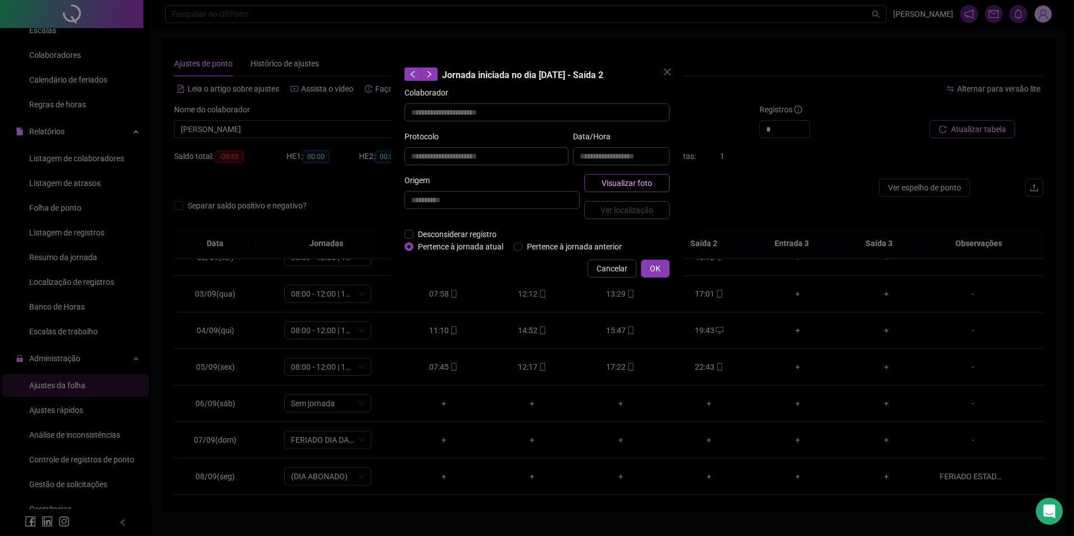
click at [656, 184] on button "Visualizar foto" at bounding box center [626, 183] width 85 height 18
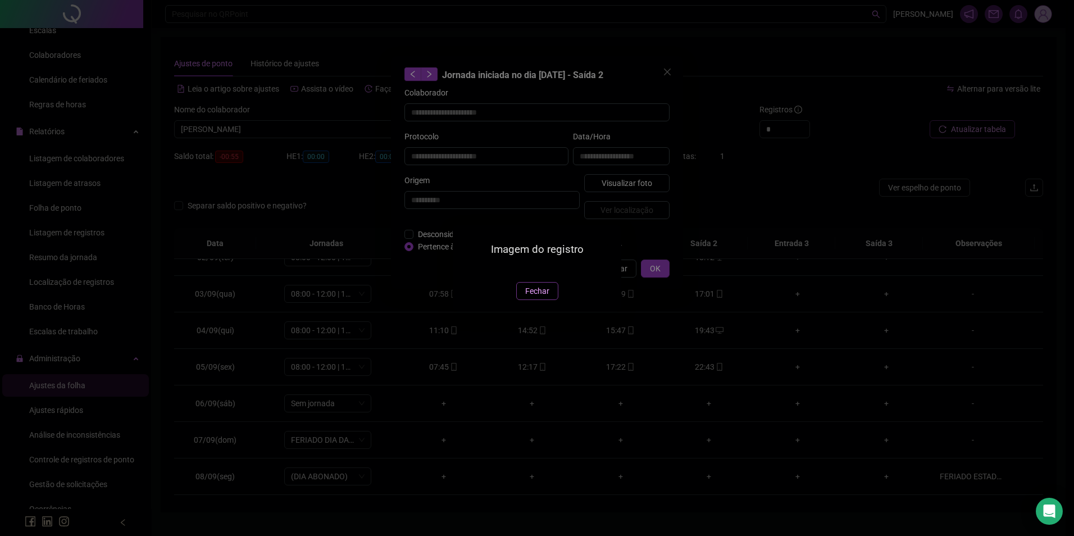
click at [534, 297] on span "Fechar" at bounding box center [537, 291] width 24 height 12
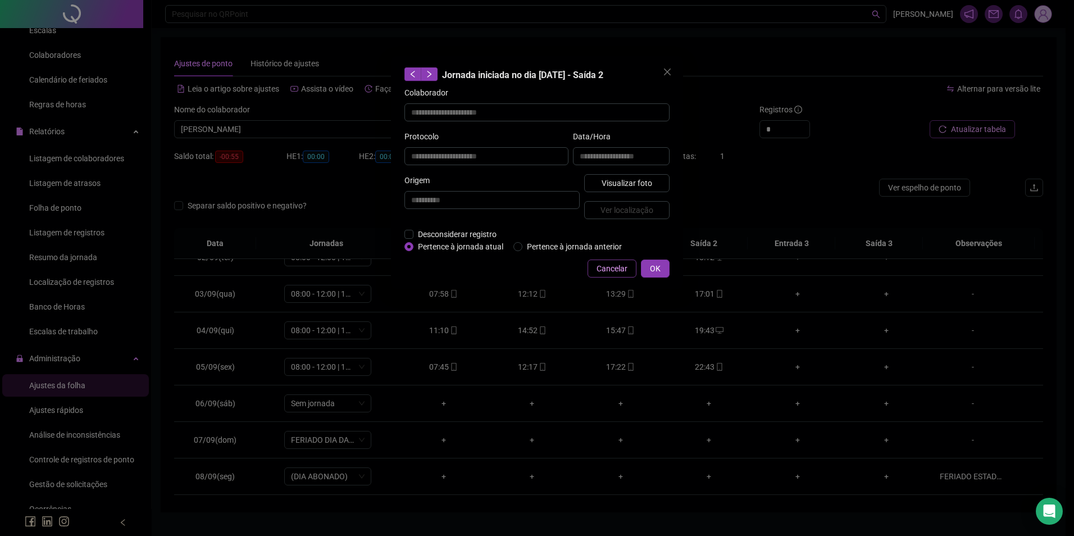
click at [615, 264] on span "Cancelar" at bounding box center [612, 268] width 31 height 12
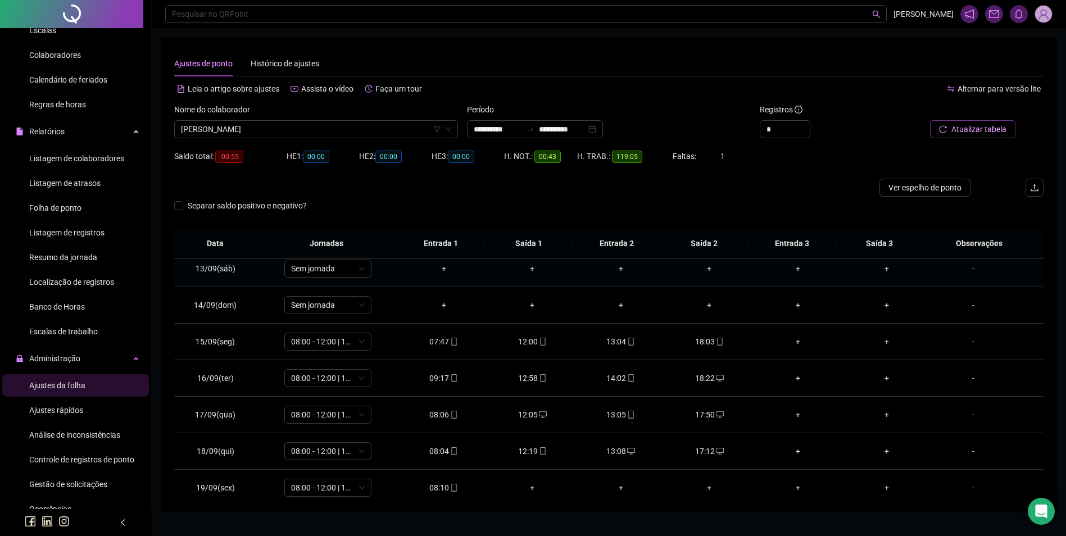
scroll to position [449, 0]
click at [443, 477] on td "08:10" at bounding box center [443, 485] width 89 height 37
click at [450, 483] on icon "mobile" at bounding box center [454, 485] width 8 height 8
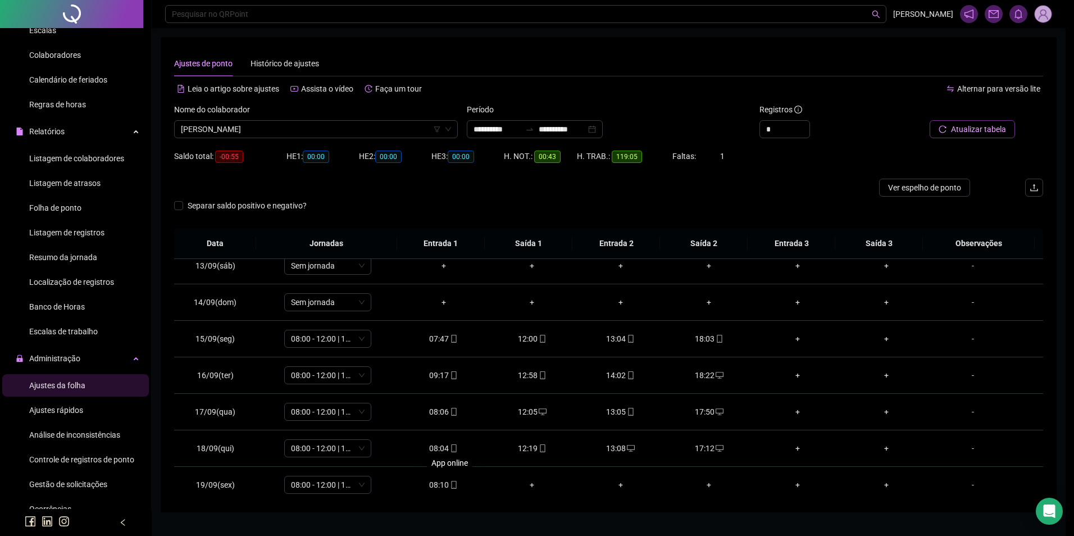
type input "**********"
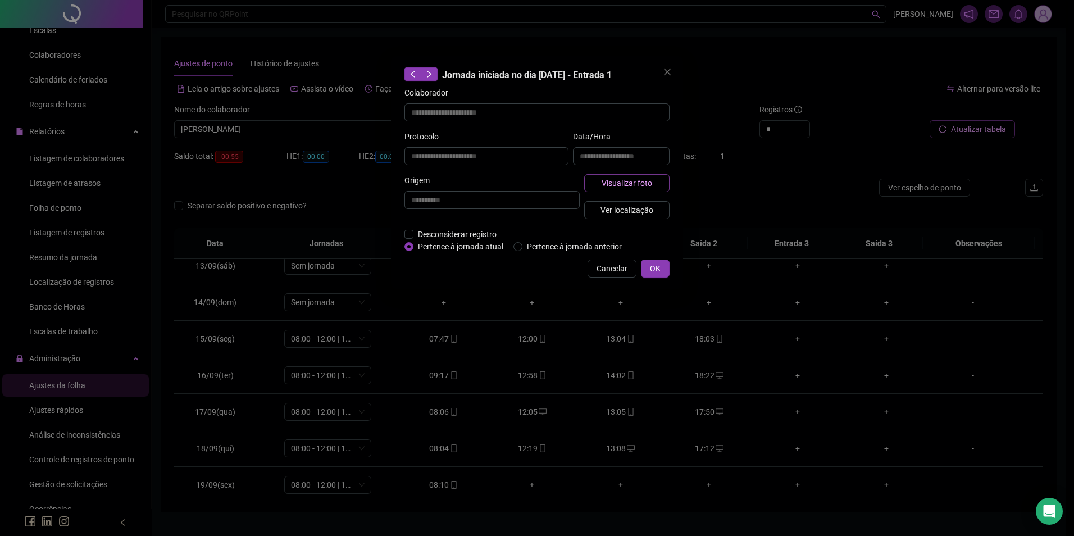
click at [639, 183] on span "Visualizar foto" at bounding box center [627, 183] width 51 height 12
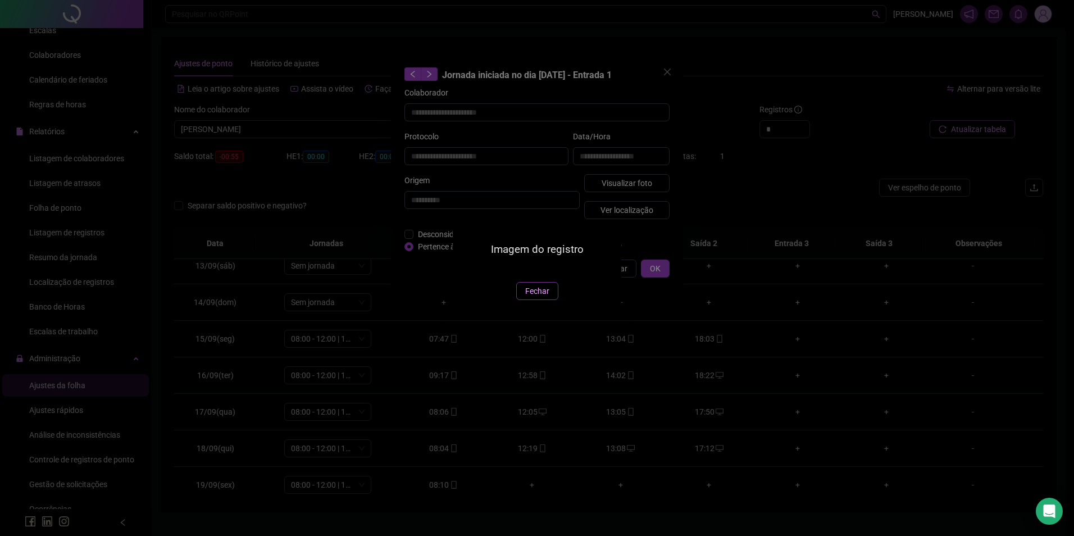
click at [531, 300] on button "Fechar" at bounding box center [537, 291] width 42 height 18
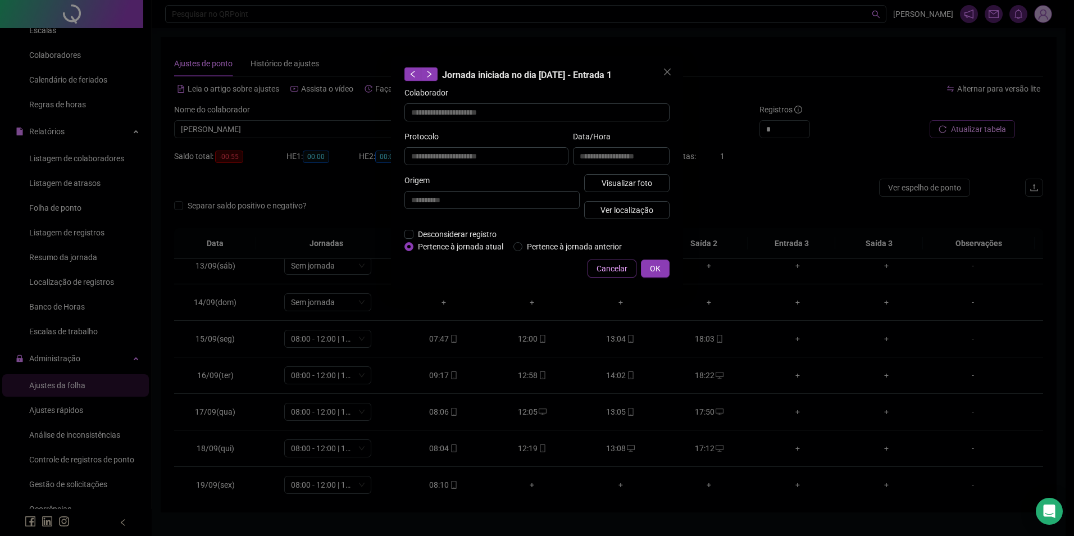
click at [617, 272] on span "Cancelar" at bounding box center [612, 268] width 31 height 12
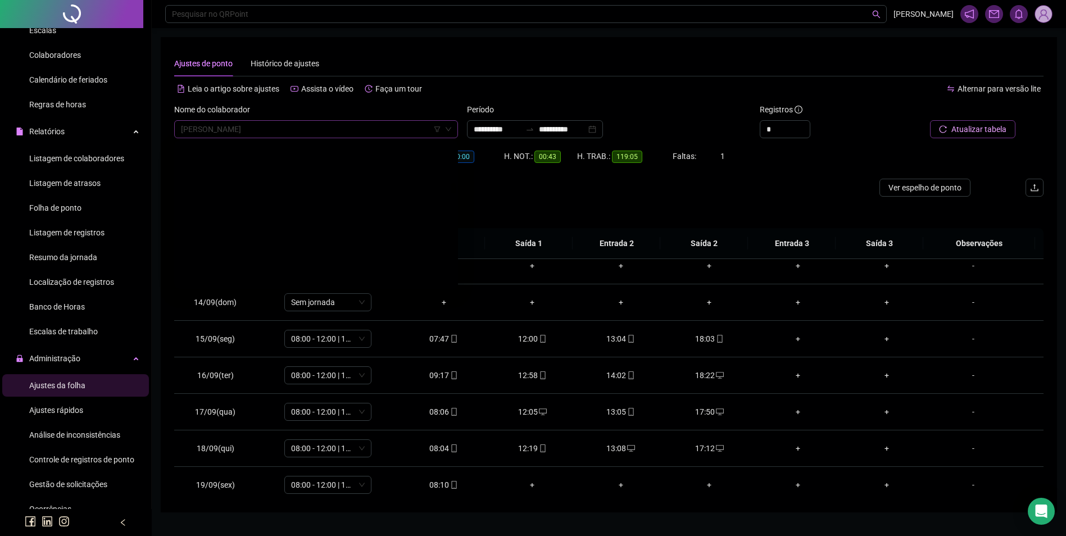
click at [340, 131] on span "[PERSON_NAME]" at bounding box center [316, 129] width 270 height 17
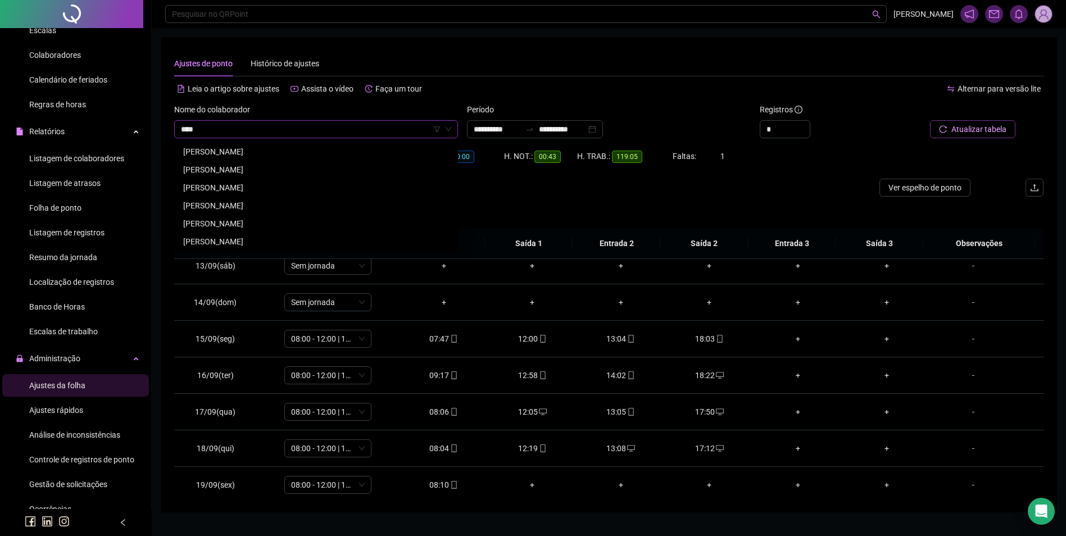
scroll to position [0, 0]
type input "*******"
click at [261, 151] on div "[PERSON_NAME]" at bounding box center [316, 151] width 266 height 12
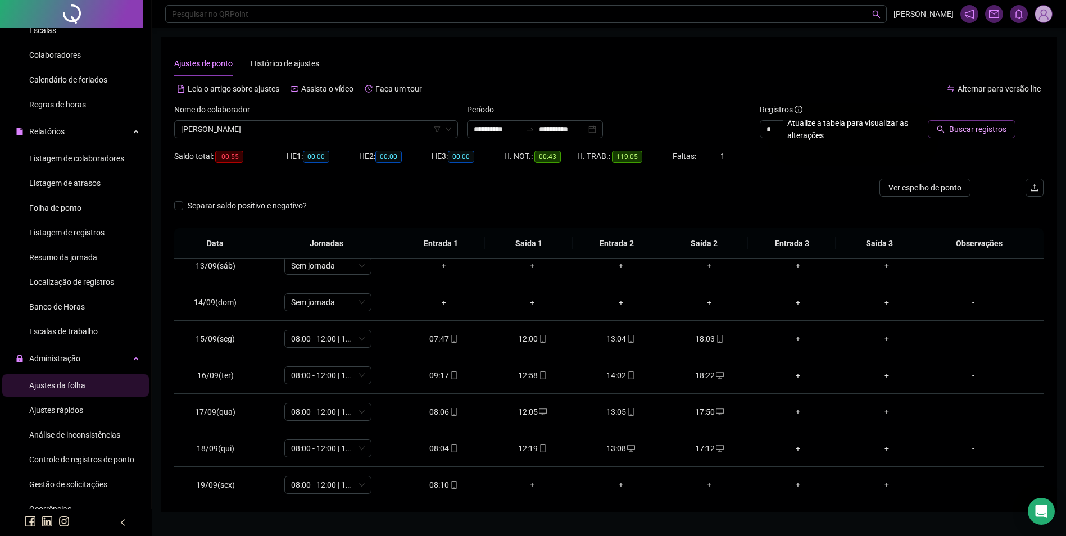
click at [993, 136] on button "Buscar registros" at bounding box center [971, 129] width 88 height 18
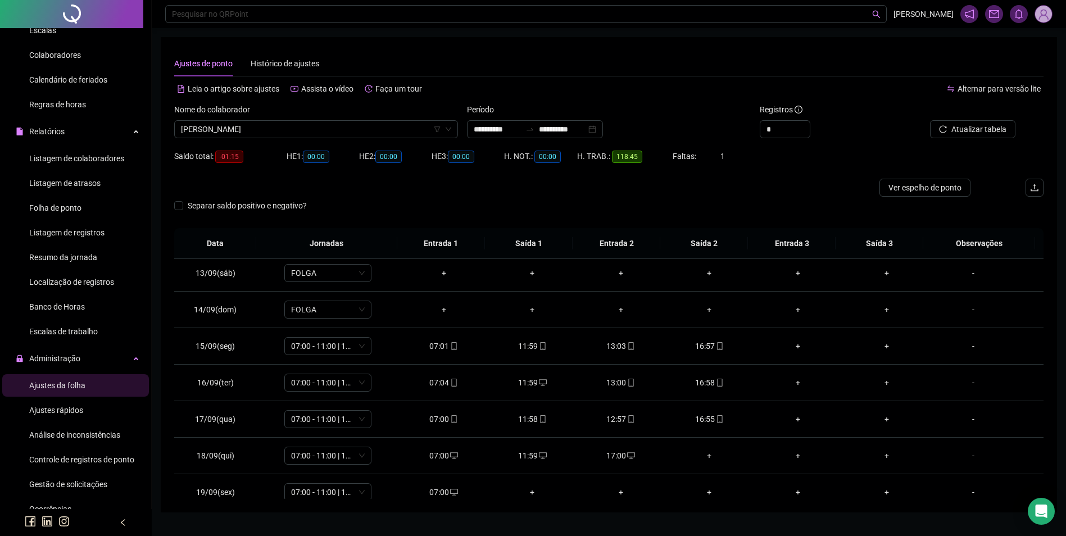
scroll to position [454, 0]
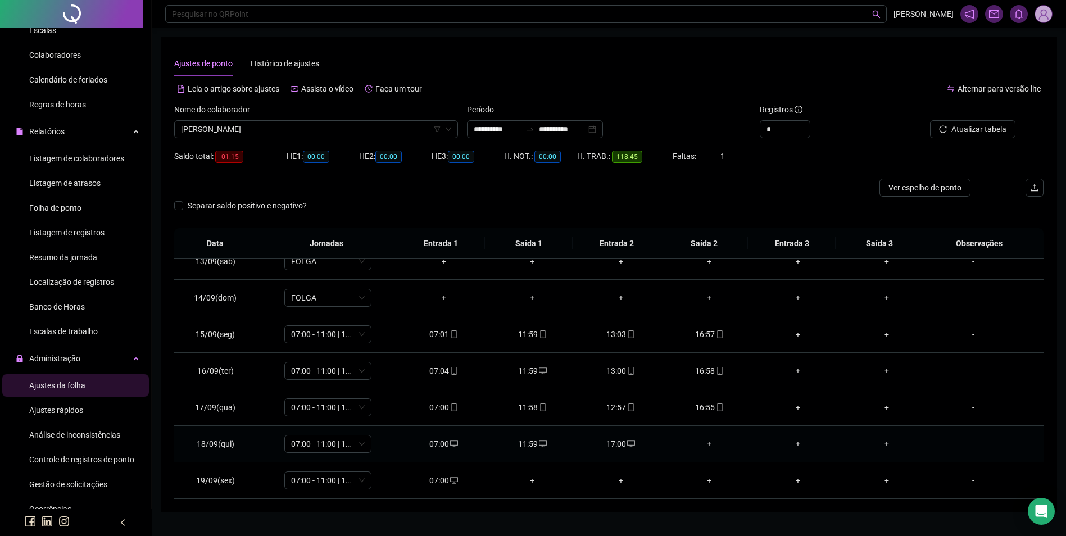
click at [702, 444] on div "+" at bounding box center [709, 444] width 71 height 12
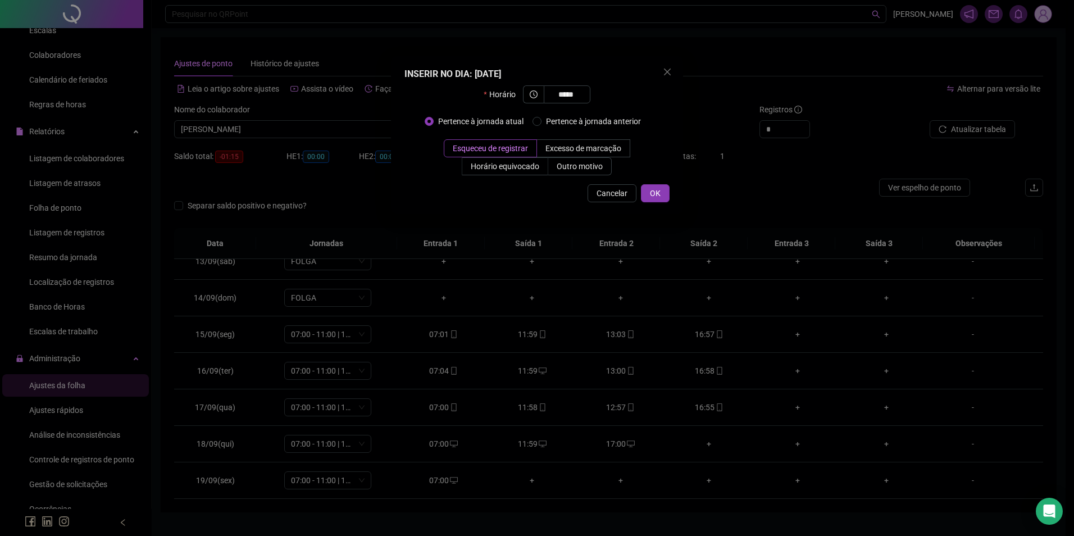
type input "*****"
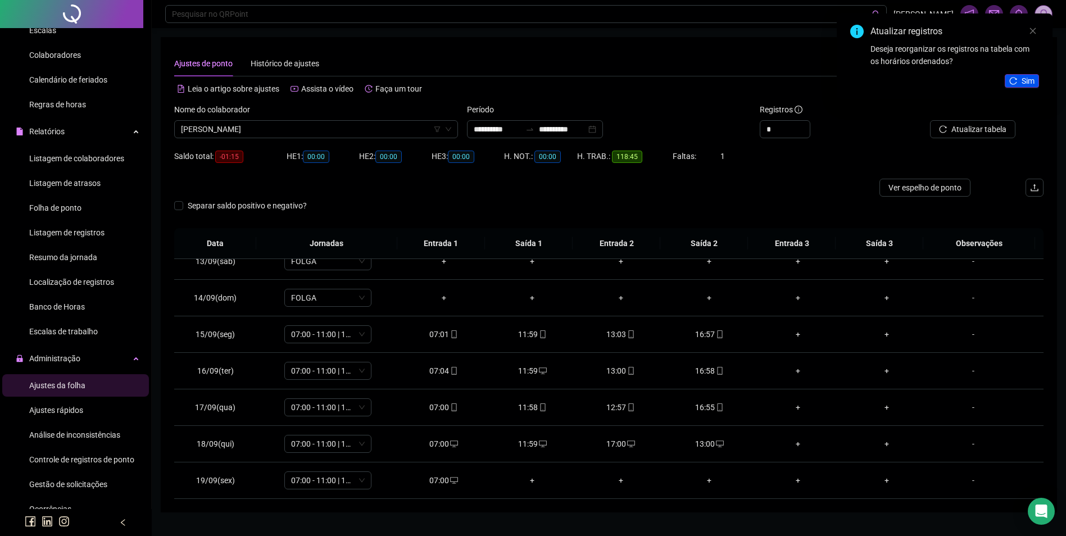
click at [1019, 82] on button "Sim" at bounding box center [1021, 80] width 34 height 13
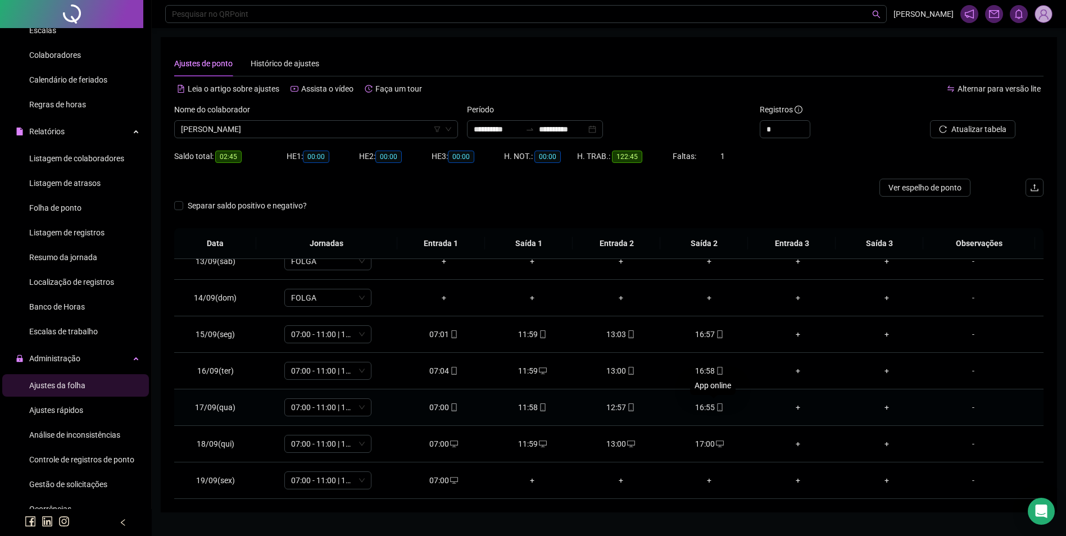
click at [716, 408] on icon "mobile" at bounding box center [720, 407] width 8 height 8
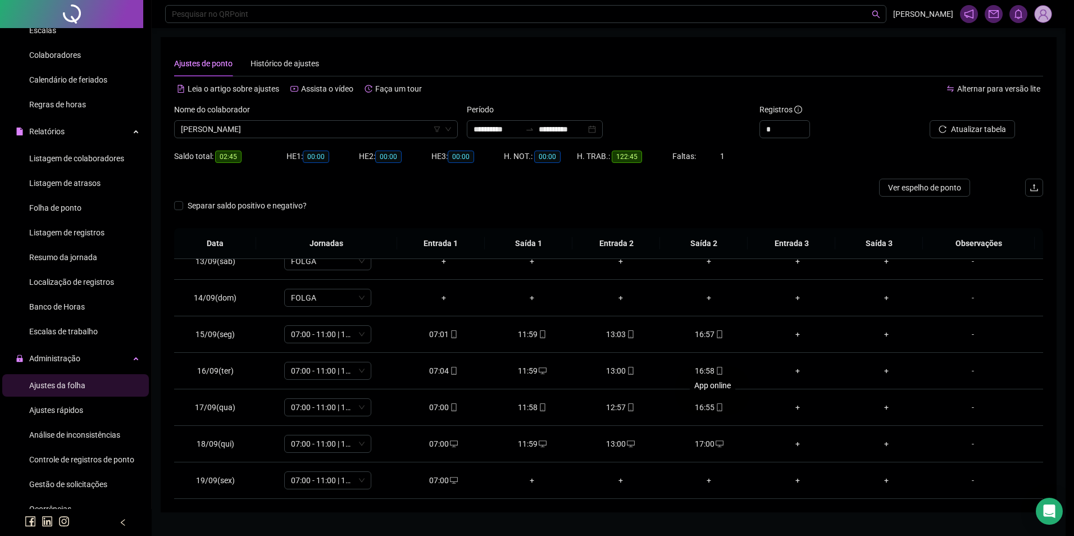
type input "**********"
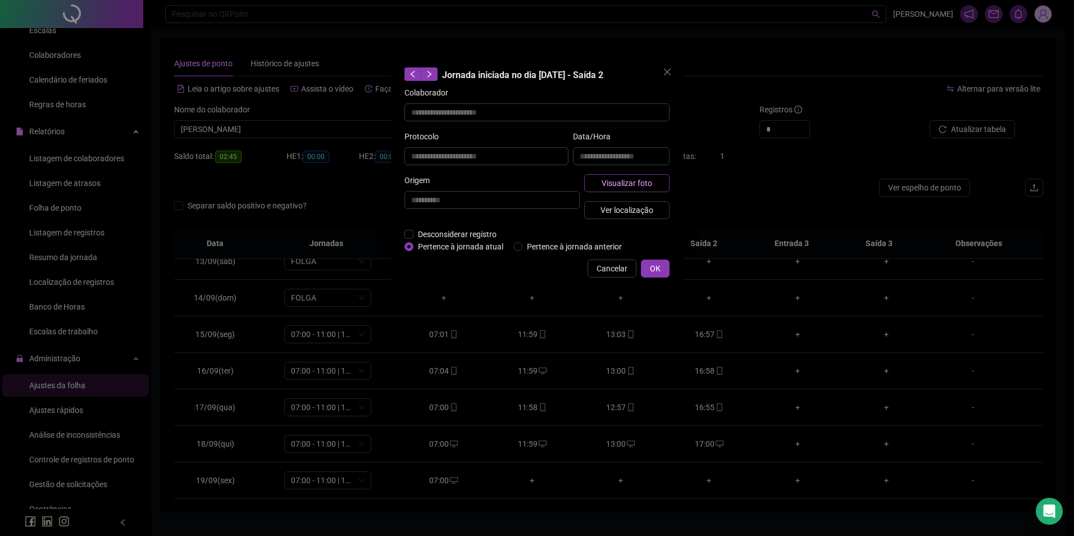
click at [644, 178] on span "Visualizar foto" at bounding box center [627, 183] width 51 height 12
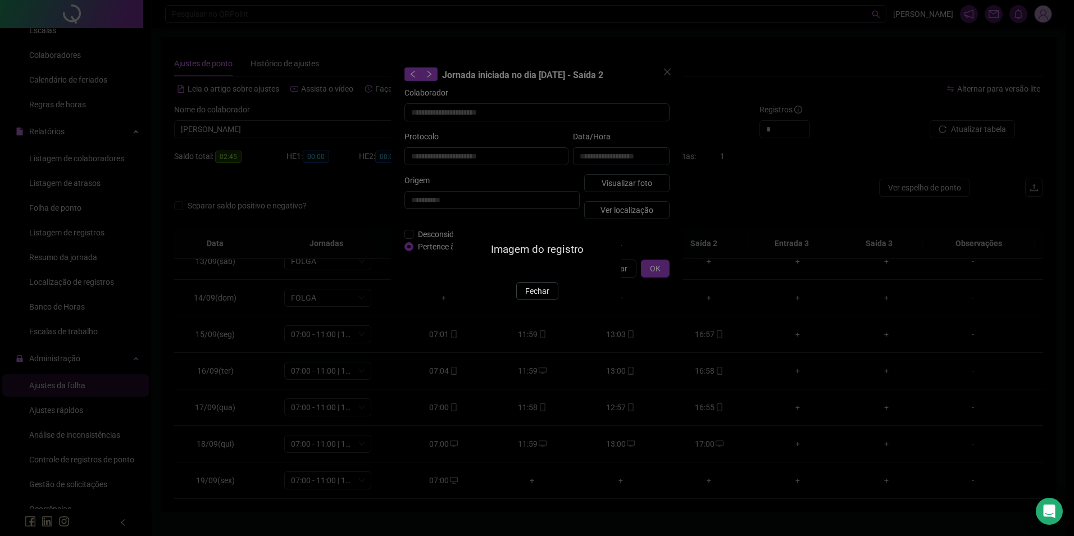
click at [525, 300] on button "Fechar" at bounding box center [537, 291] width 42 height 18
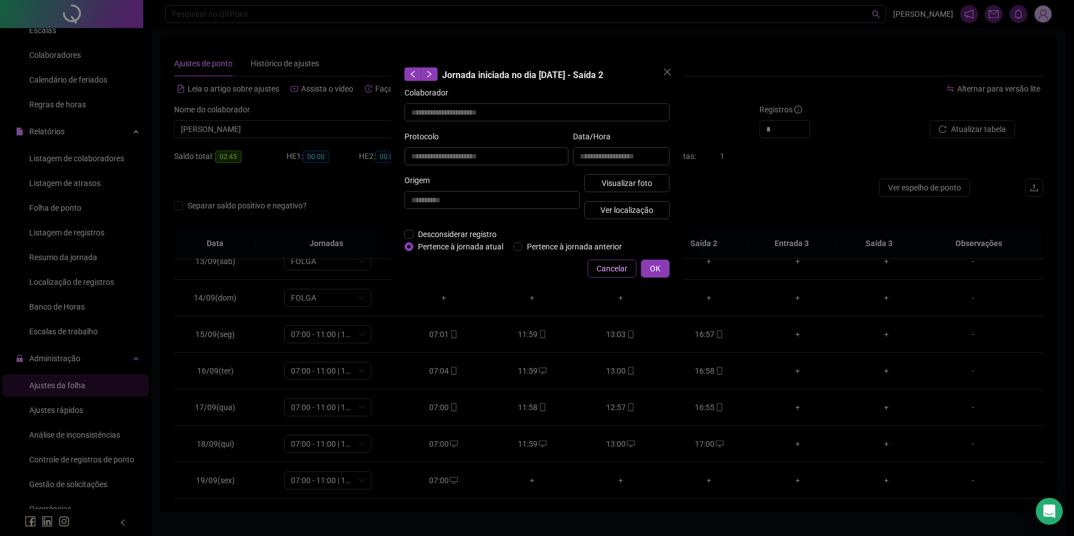
click at [611, 267] on span "Cancelar" at bounding box center [612, 268] width 31 height 12
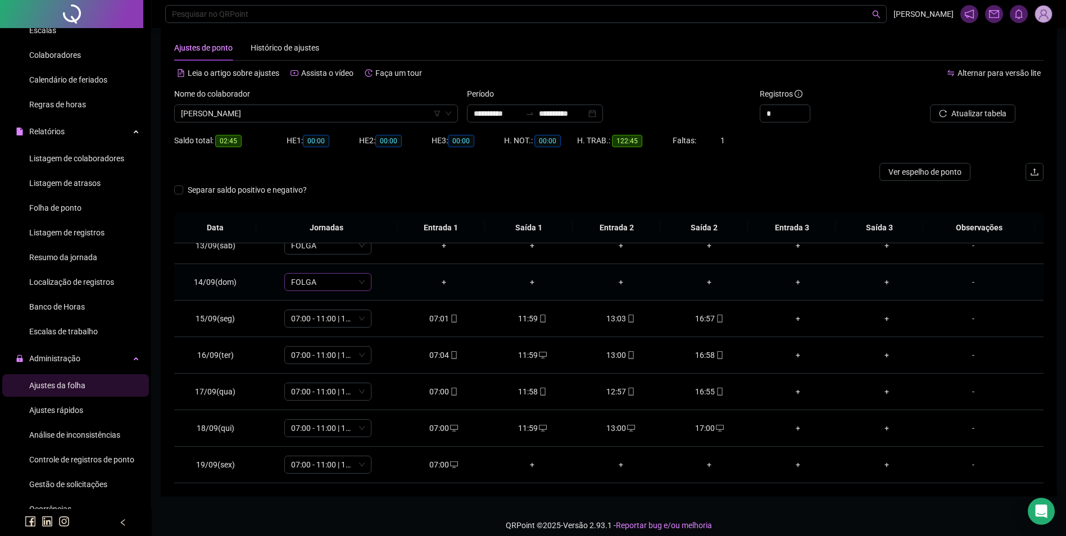
scroll to position [25, 0]
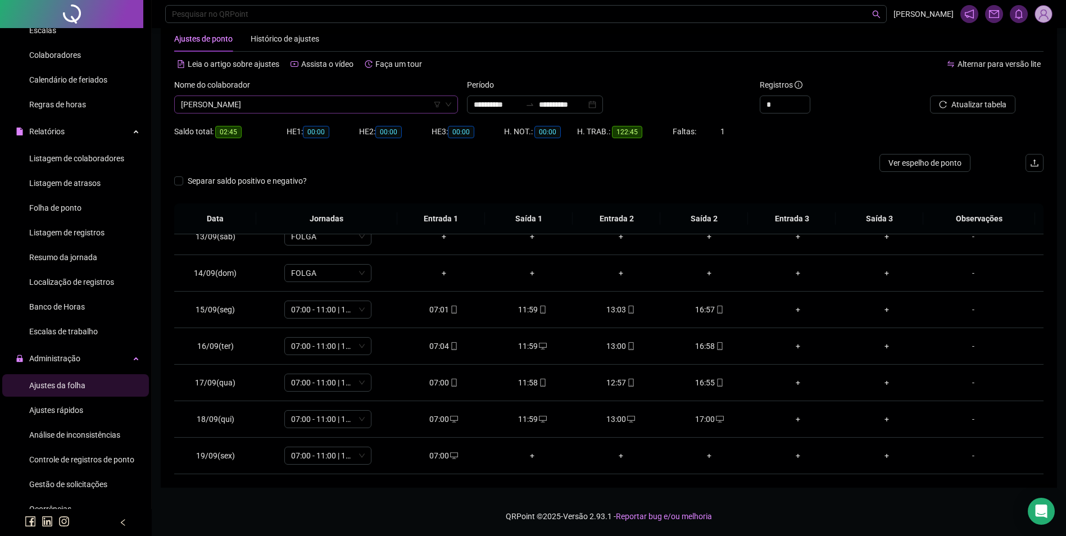
click at [337, 98] on span "[PERSON_NAME]" at bounding box center [316, 104] width 270 height 17
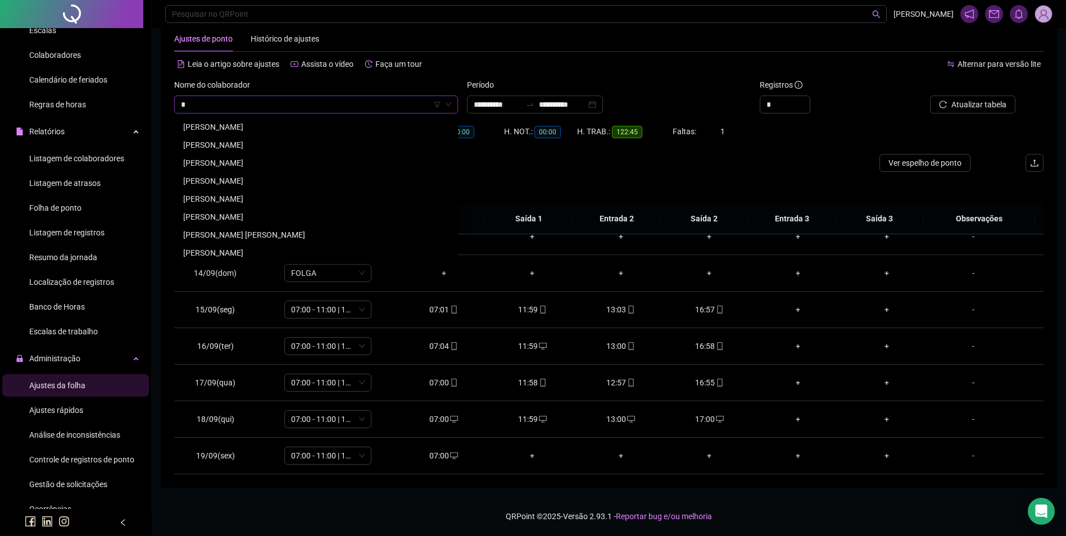
scroll to position [593, 0]
type input "***"
click at [289, 161] on div "[PERSON_NAME]" at bounding box center [316, 163] width 266 height 12
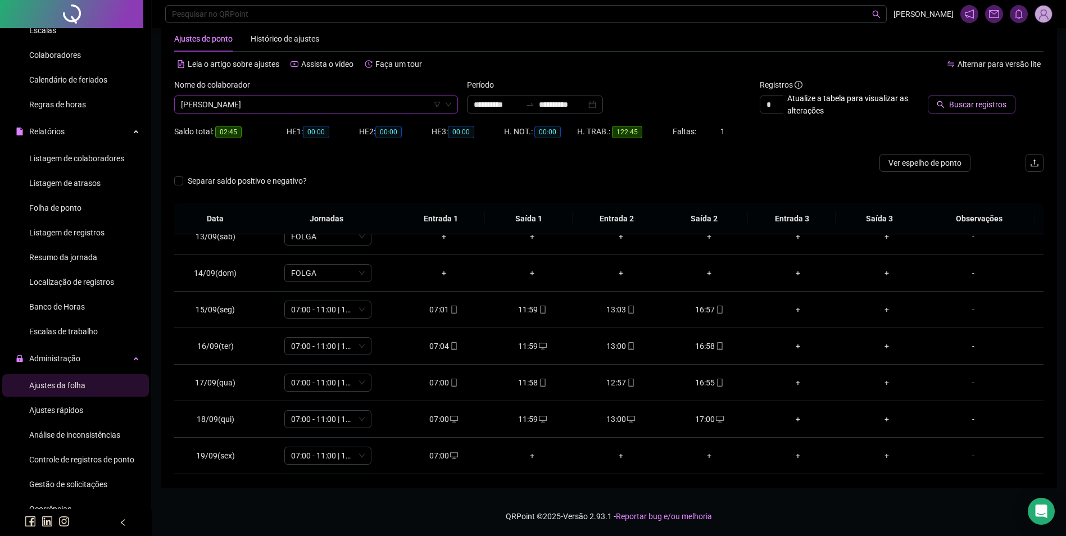
click at [955, 108] on span "Buscar registros" at bounding box center [977, 104] width 57 height 12
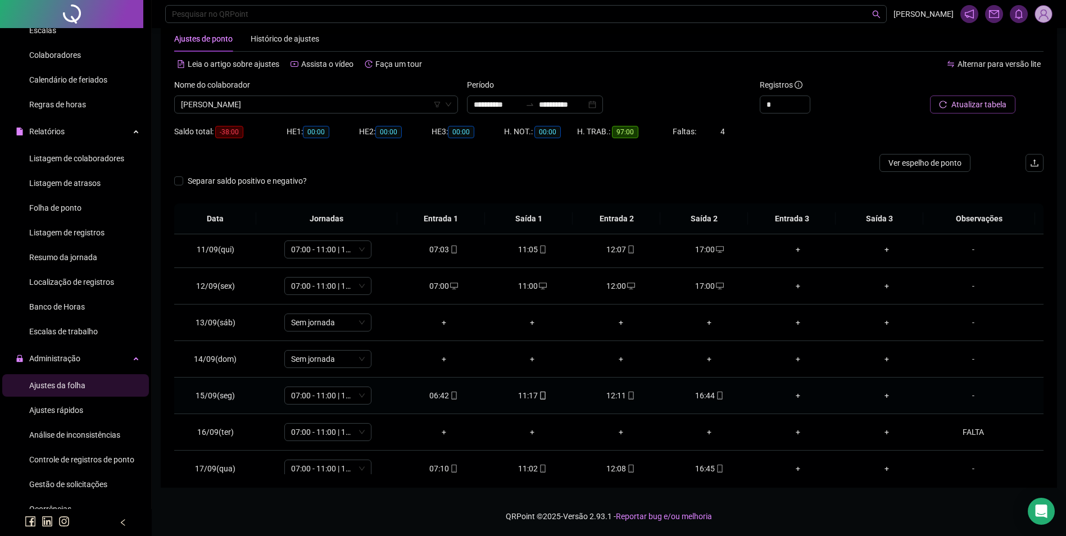
scroll to position [342, 0]
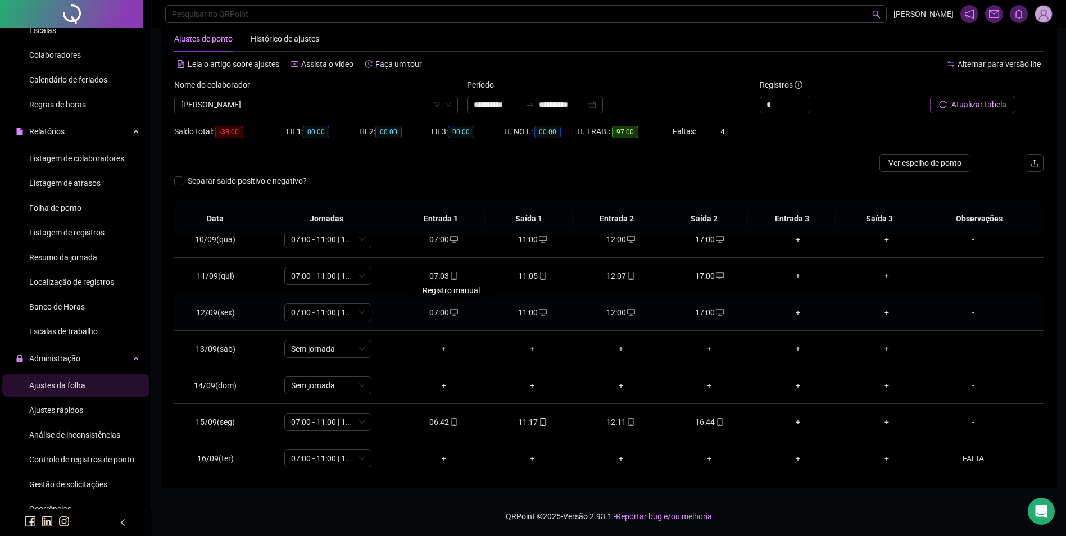
click at [450, 308] on icon "desktop" at bounding box center [454, 312] width 8 height 8
type input "**********"
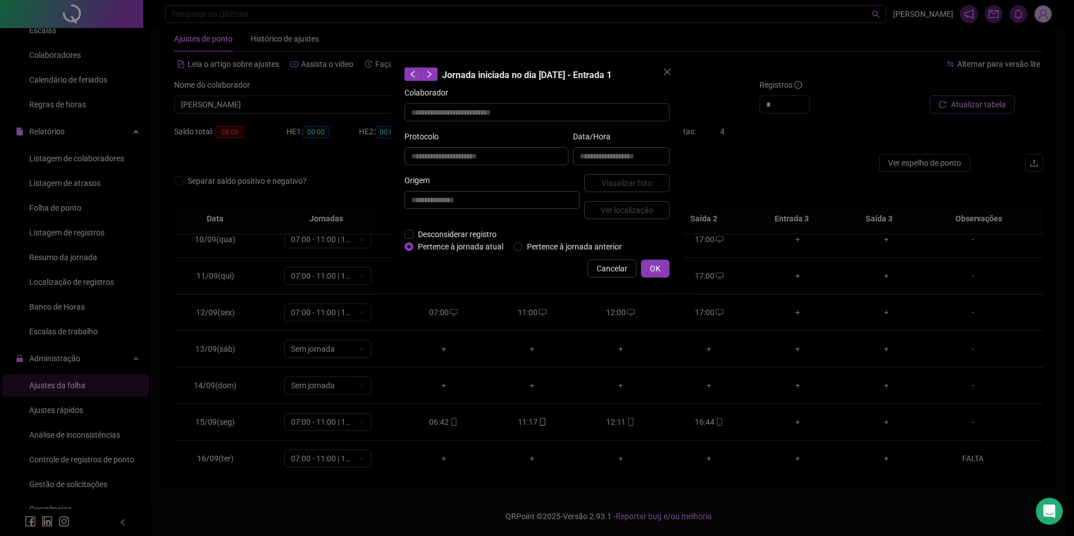
click at [615, 274] on button "Cancelar" at bounding box center [612, 269] width 49 height 18
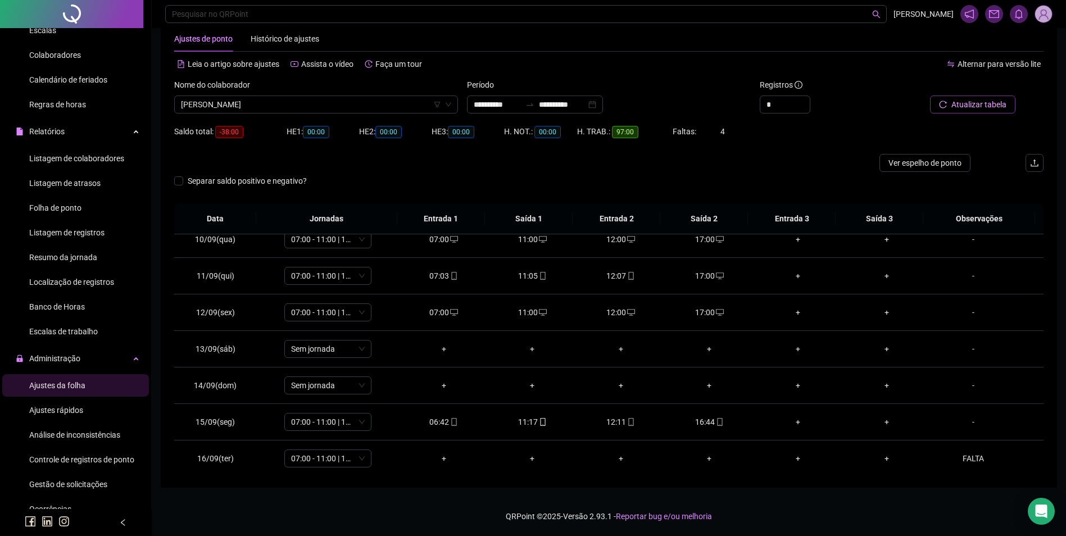
click at [609, 272] on div "12:07" at bounding box center [620, 276] width 71 height 12
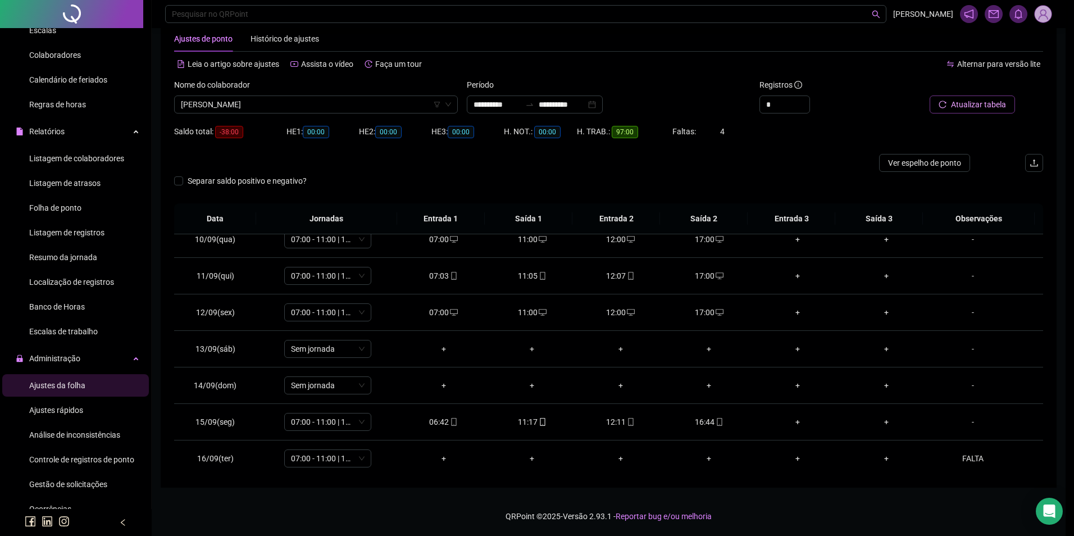
type input "**********"
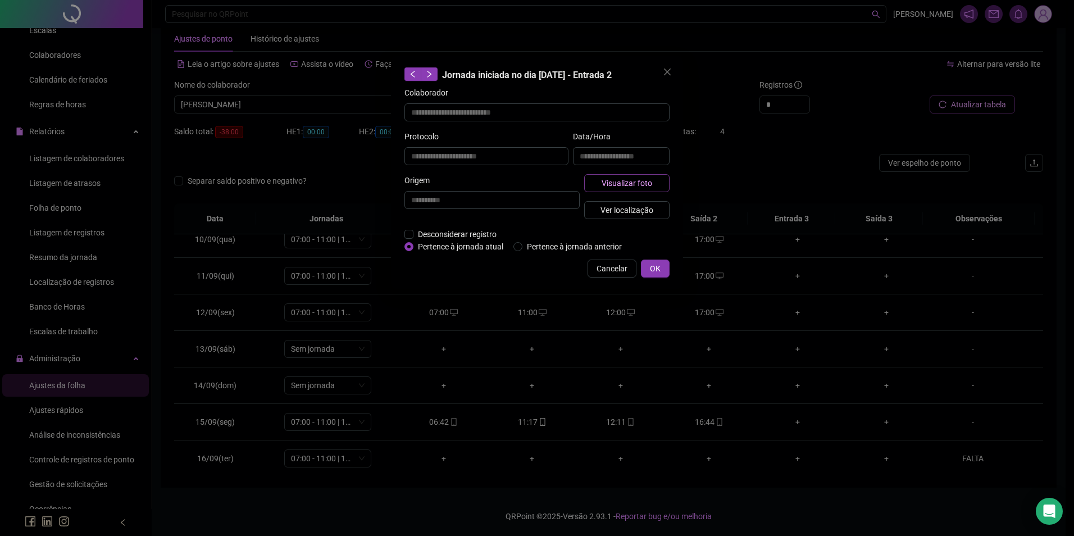
click at [654, 176] on button "Visualizar foto" at bounding box center [626, 183] width 85 height 18
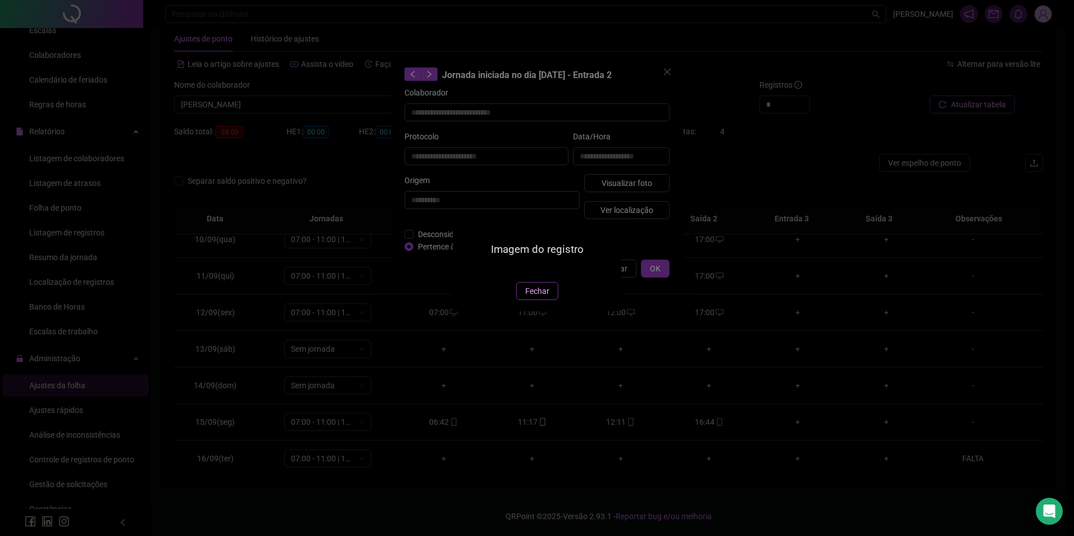
click at [530, 300] on button "Fechar" at bounding box center [537, 291] width 42 height 18
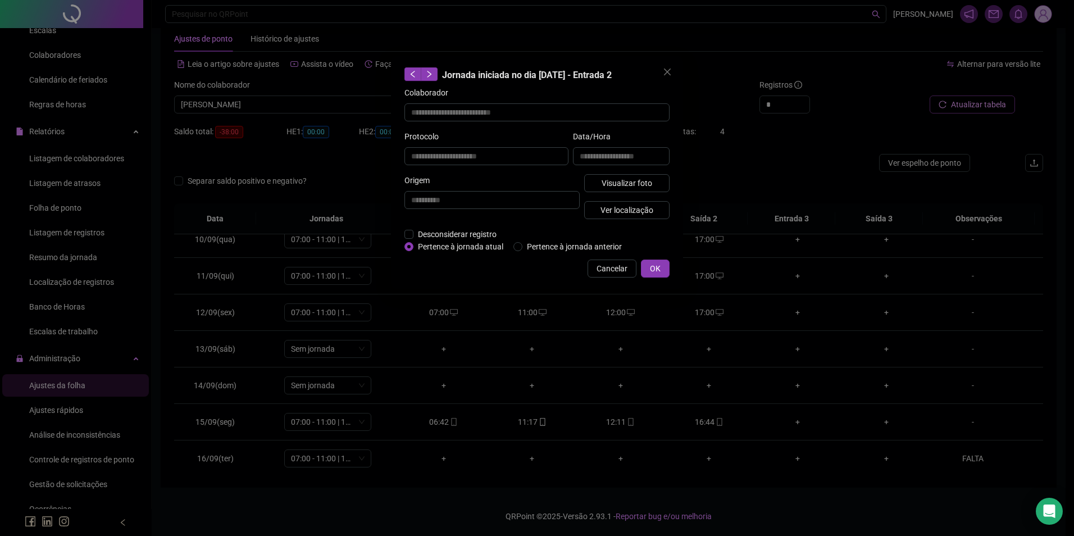
click at [628, 262] on button "Cancelar" at bounding box center [612, 269] width 49 height 18
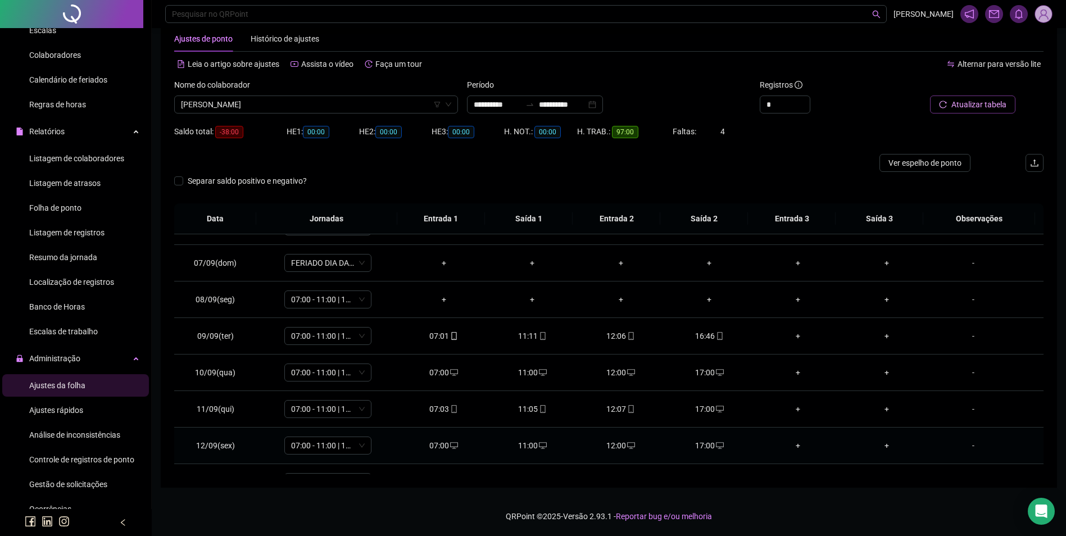
scroll to position [173, 0]
click at [967, 336] on div "-" at bounding box center [973, 335] width 66 height 12
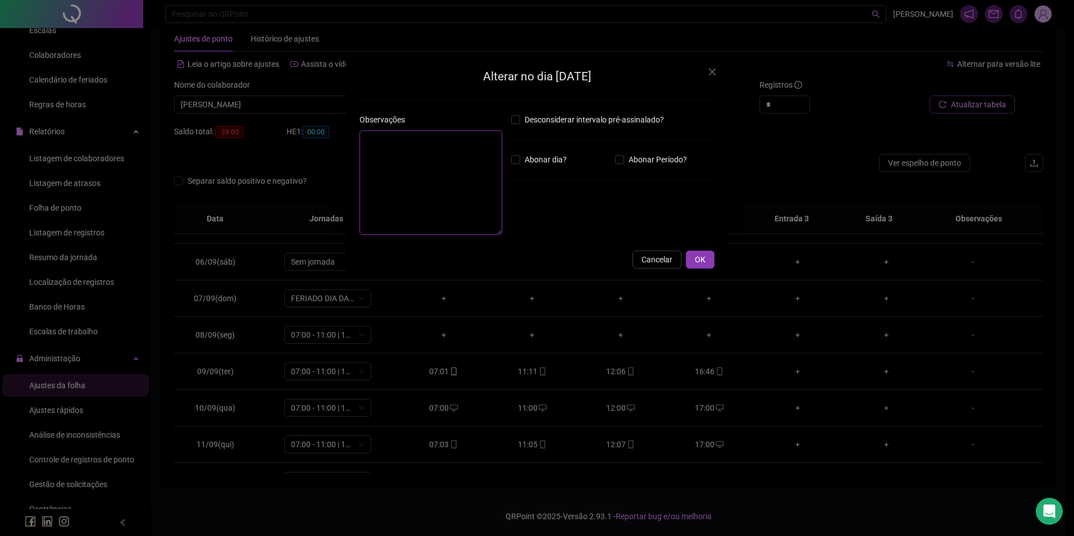
click at [484, 161] on textarea at bounding box center [430, 182] width 143 height 104
type textarea "*"
type textarea "**********"
click at [697, 260] on span "OK" at bounding box center [700, 259] width 11 height 12
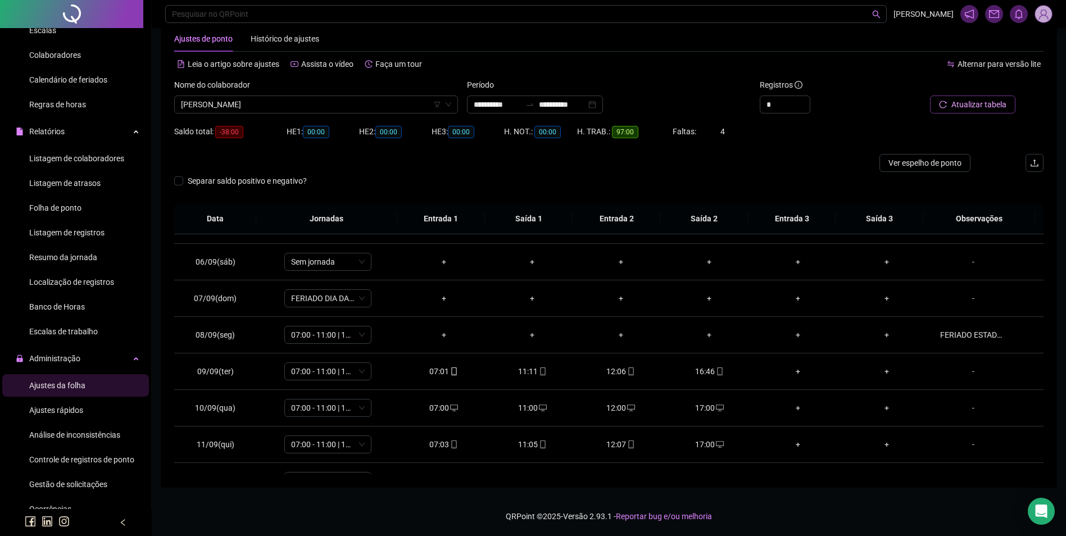
click at [979, 103] on span "Atualizar tabela" at bounding box center [978, 104] width 55 height 12
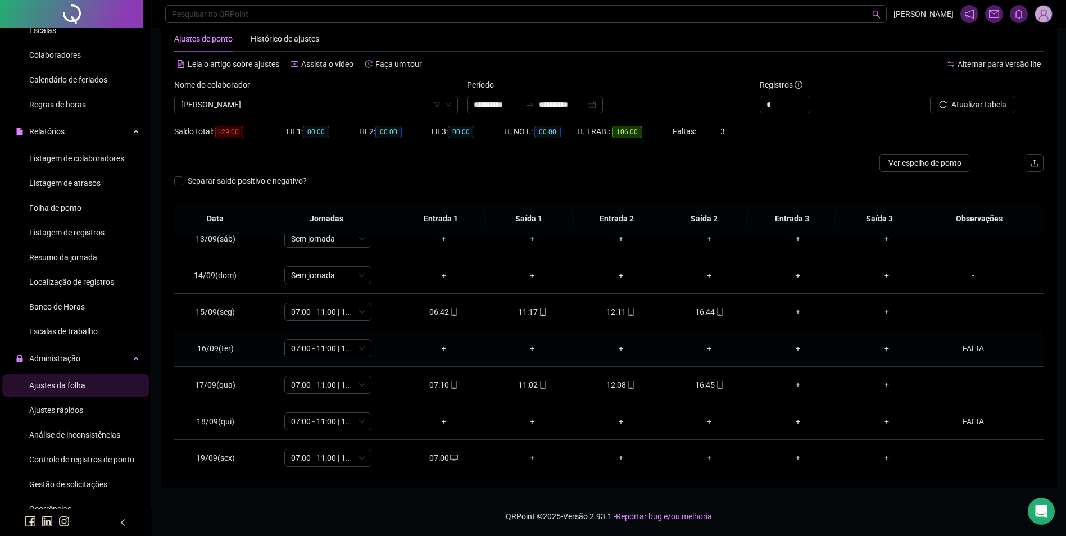
scroll to position [454, 0]
click at [66, 486] on span "Gestão de solicitações" at bounding box center [68, 484] width 78 height 9
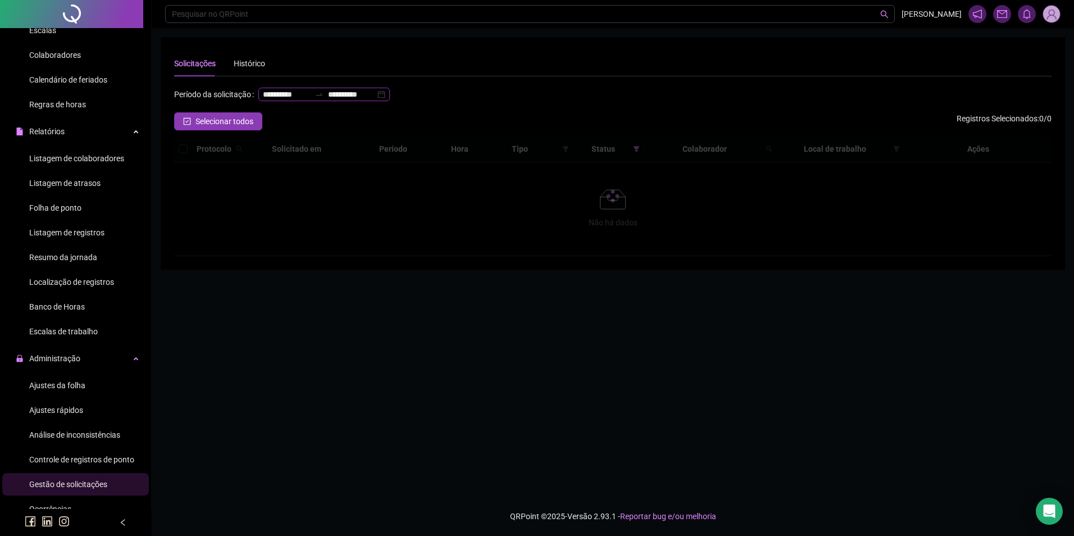
click at [263, 101] on input "**********" at bounding box center [286, 94] width 47 height 12
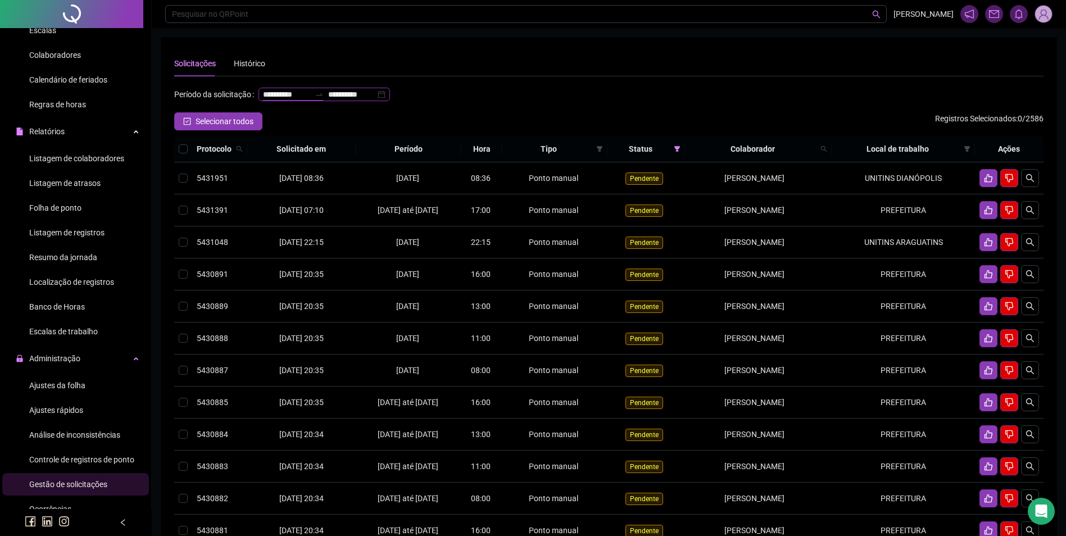
type input "**********"
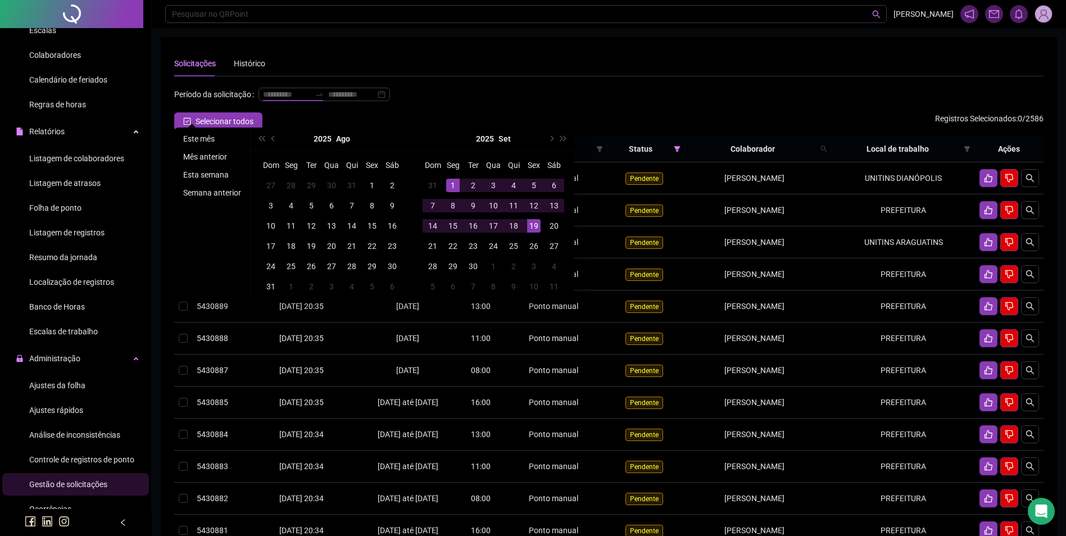
click at [192, 136] on li "Este mês" at bounding box center [212, 138] width 67 height 13
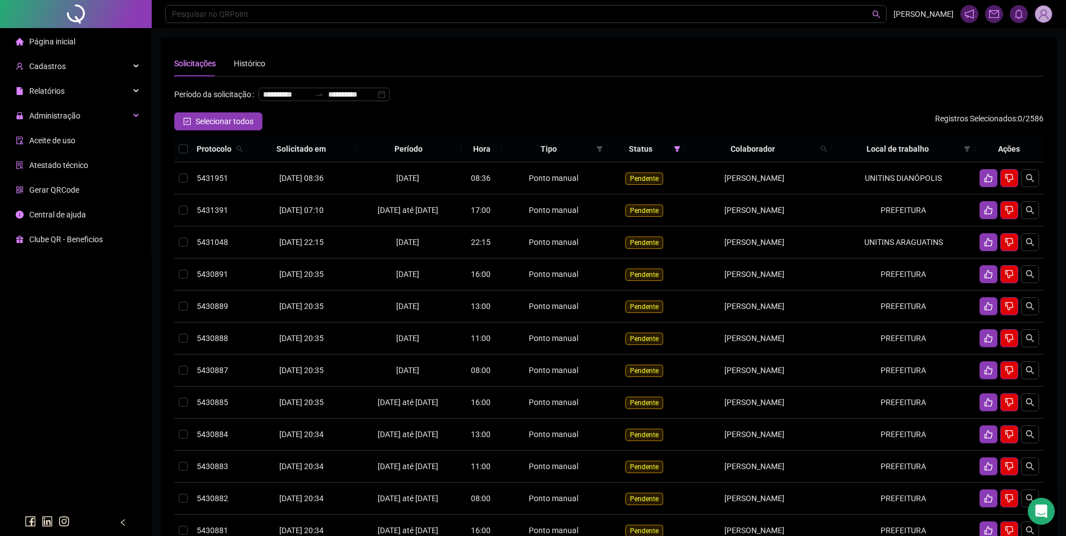
click at [754, 61] on div "Solicitações Histórico" at bounding box center [608, 64] width 869 height 26
click at [328, 101] on input "**********" at bounding box center [351, 94] width 47 height 12
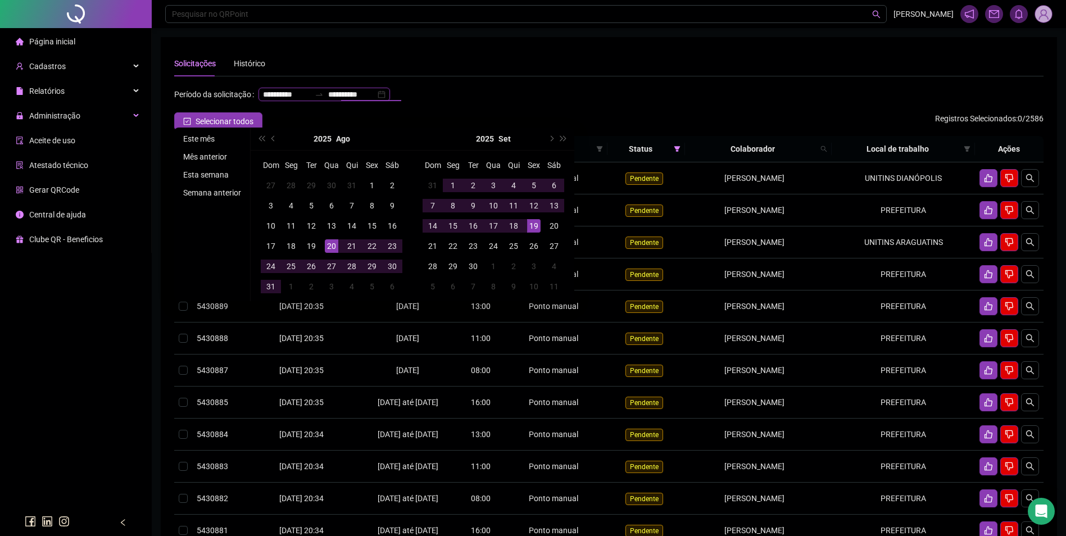
type input "**********"
click at [198, 132] on li "Este mês" at bounding box center [212, 138] width 67 height 13
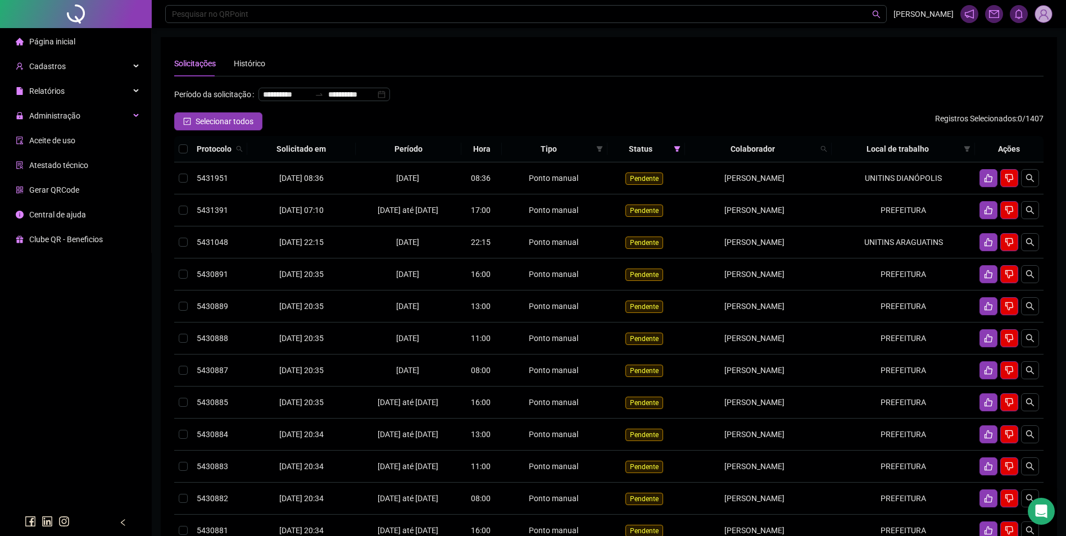
click at [93, 112] on div "Administração" at bounding box center [75, 115] width 147 height 22
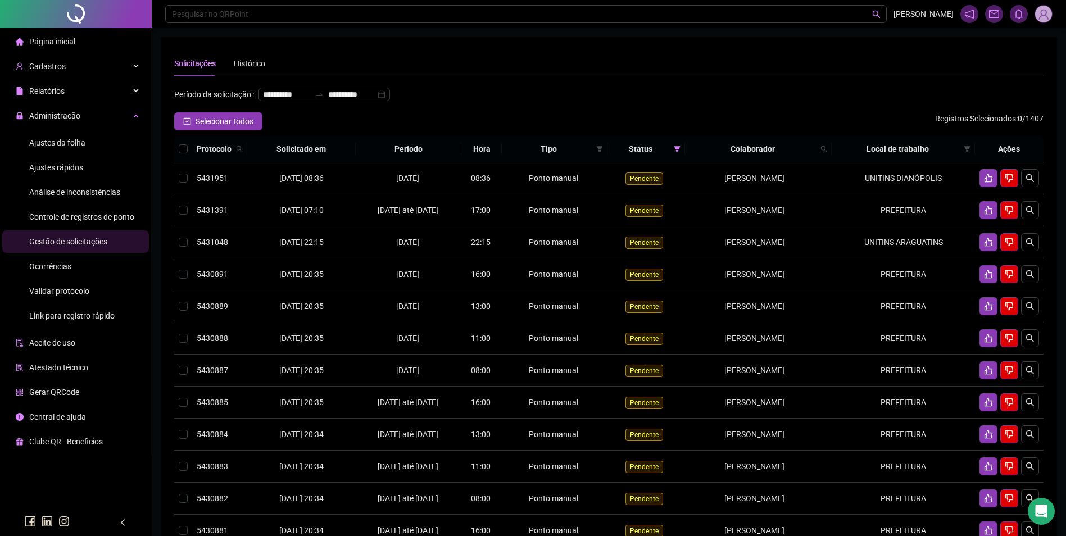
click at [90, 138] on li "Ajustes da folha" at bounding box center [75, 142] width 147 height 22
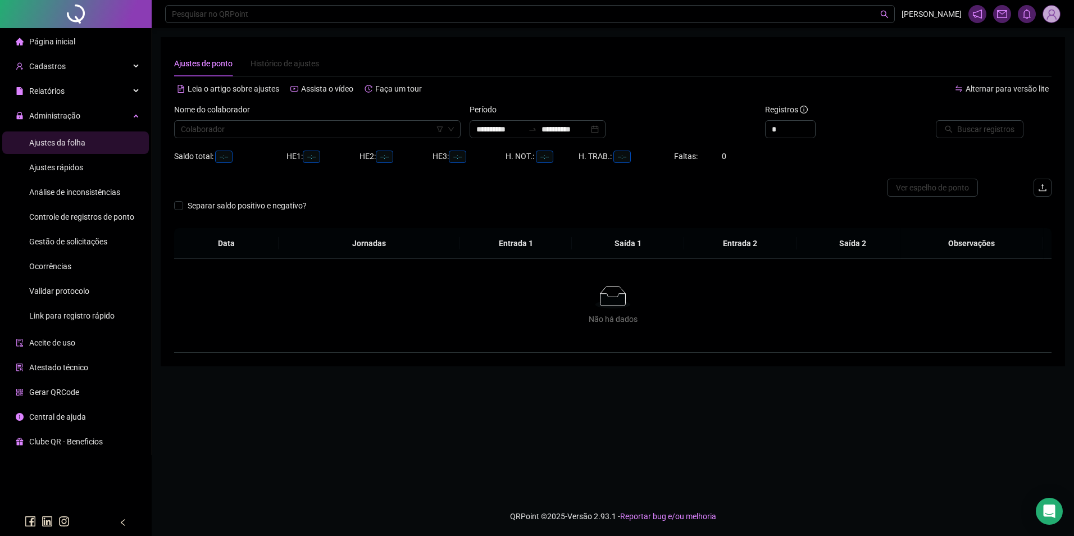
type input "**********"
click at [301, 135] on input "search" at bounding box center [312, 129] width 263 height 17
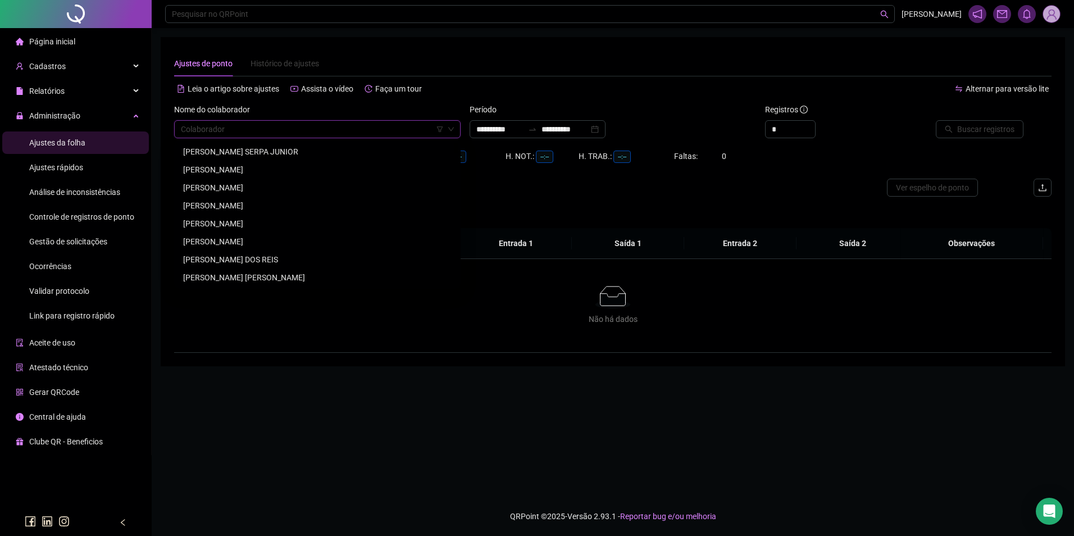
paste input "**********"
type input "**********"
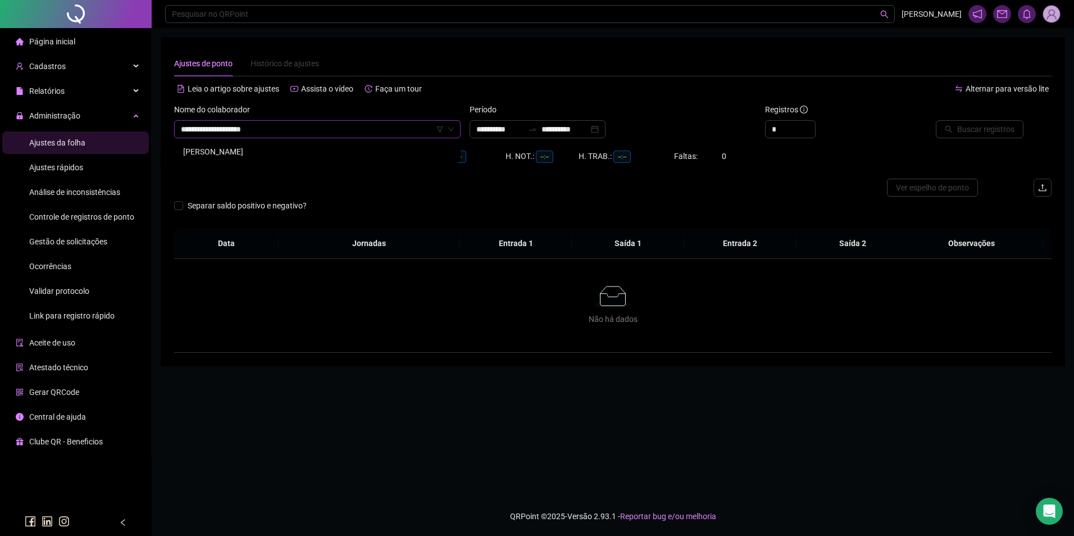
click at [252, 151] on div "[PERSON_NAME]" at bounding box center [317, 151] width 268 height 12
click at [516, 127] on input "**********" at bounding box center [499, 129] width 47 height 12
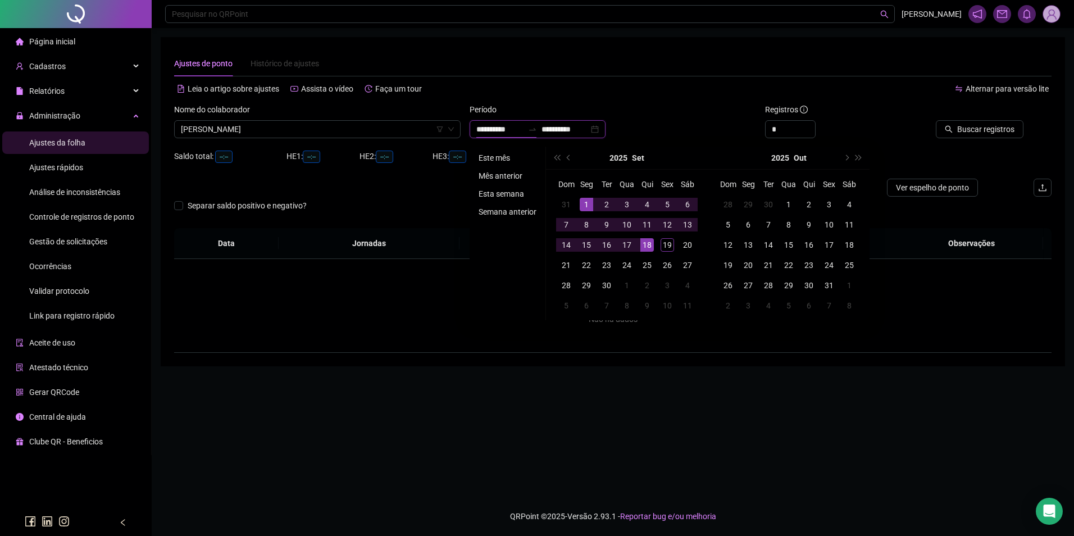
type input "**********"
click at [484, 155] on li "Este mês" at bounding box center [507, 157] width 67 height 13
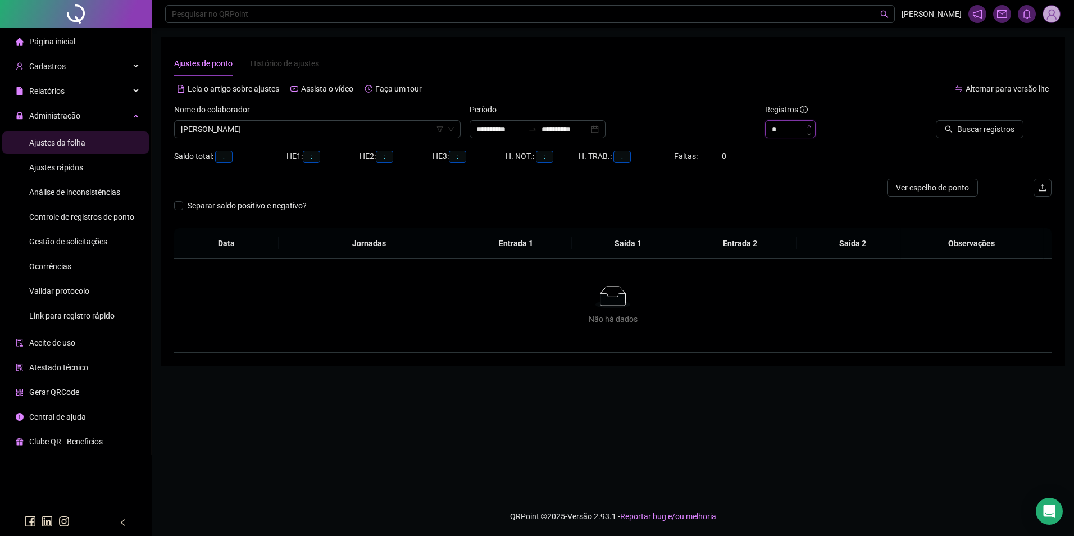
type input "*"
click at [808, 124] on icon "up" at bounding box center [809, 126] width 4 height 4
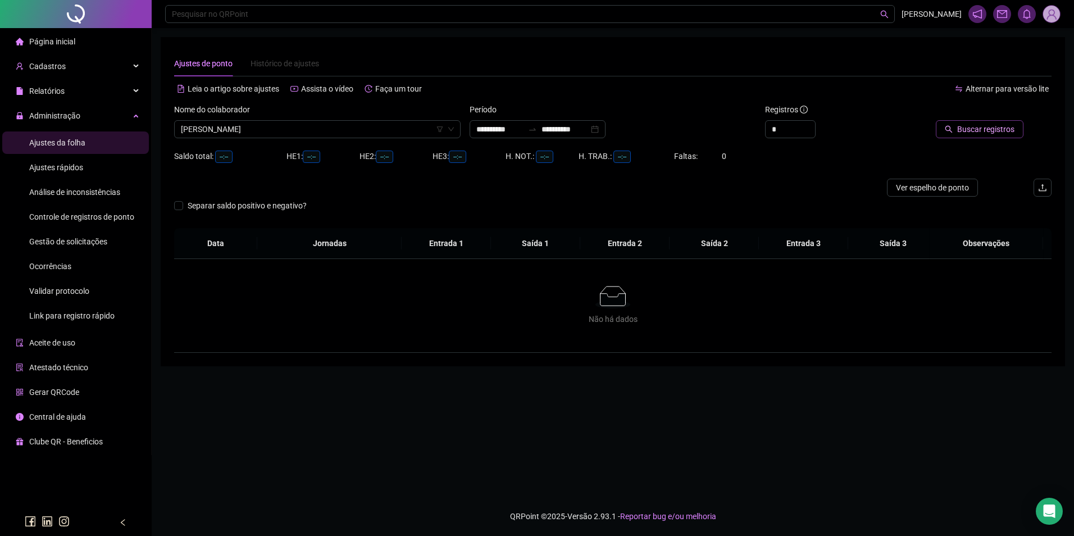
click at [951, 128] on icon "search" at bounding box center [949, 129] width 8 height 8
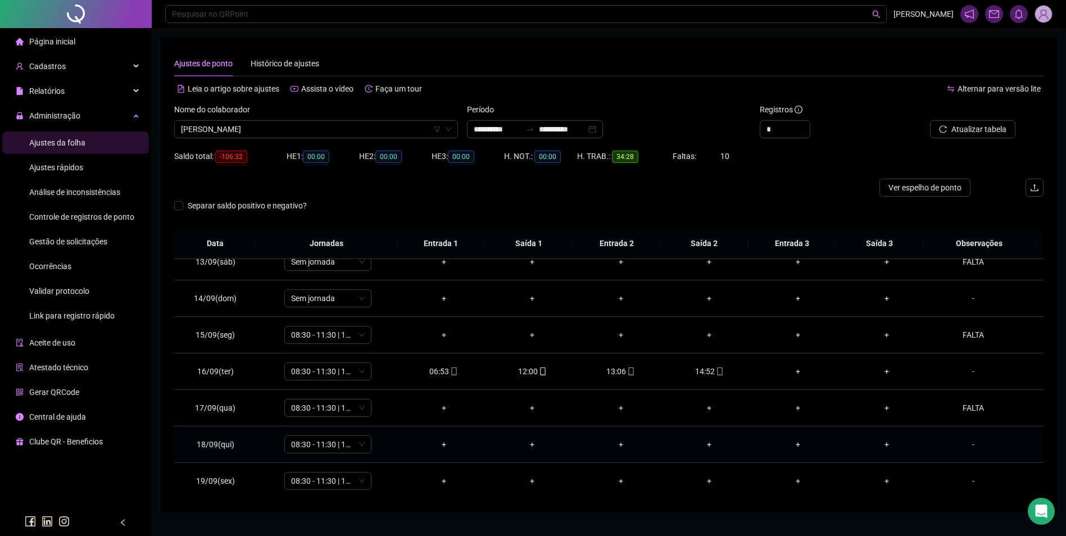
scroll to position [454, 0]
click at [966, 446] on div "-" at bounding box center [973, 444] width 66 height 12
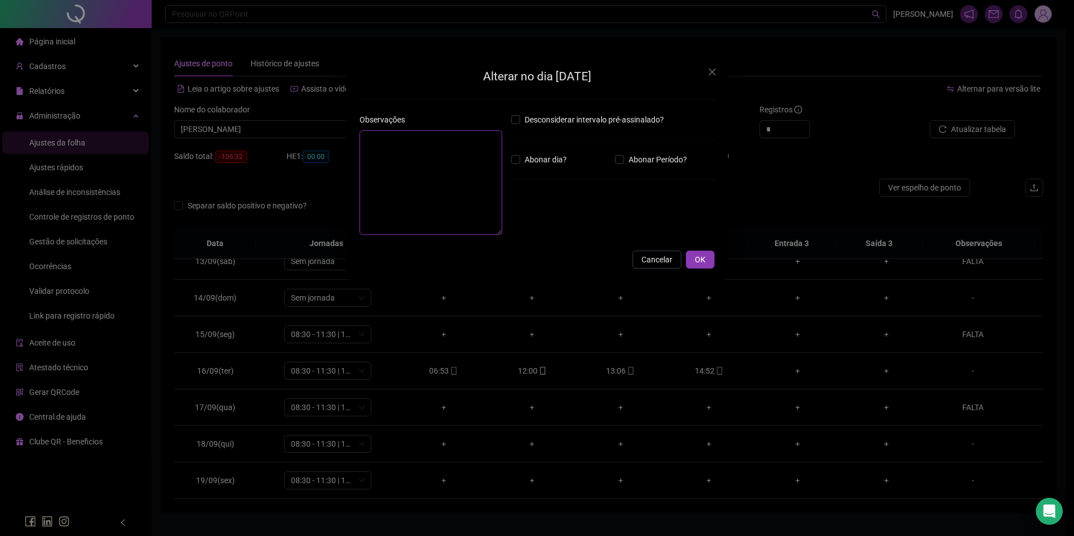
click at [449, 179] on textarea at bounding box center [430, 182] width 143 height 104
type textarea "*"
type textarea "*****"
click at [706, 266] on button "OK" at bounding box center [700, 260] width 29 height 18
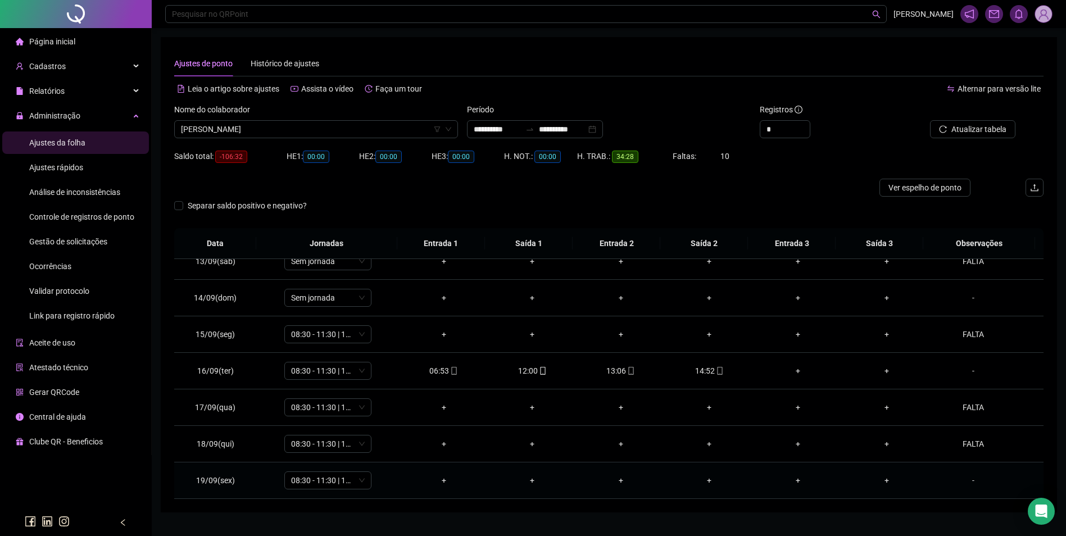
click at [967, 480] on div "-" at bounding box center [973, 480] width 66 height 12
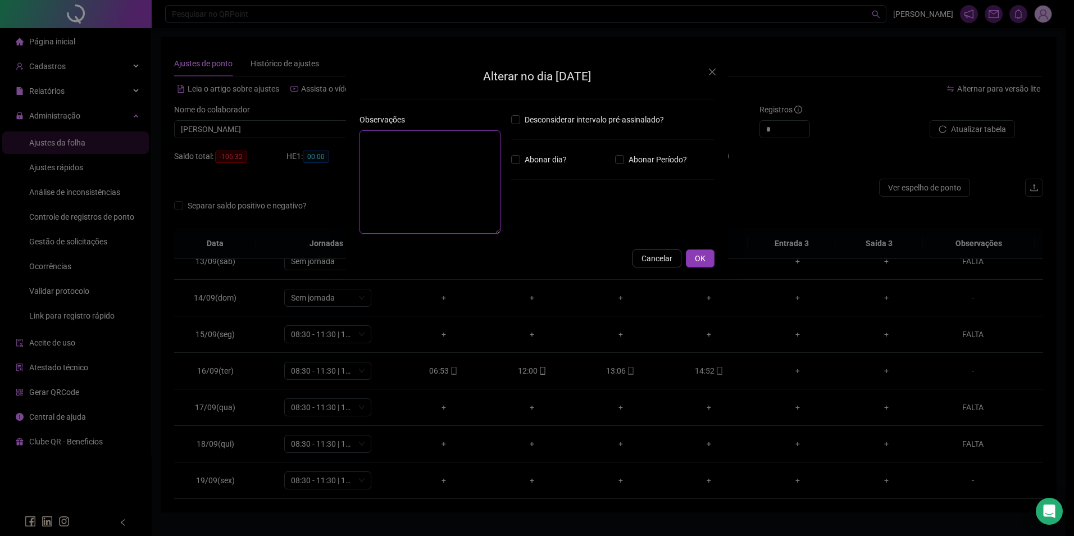
drag, startPoint x: 485, startPoint y: 220, endPoint x: 456, endPoint y: 207, distance: 32.2
click at [483, 217] on textarea at bounding box center [429, 181] width 141 height 103
type textarea "*****"
click at [702, 263] on span "OK" at bounding box center [700, 259] width 11 height 12
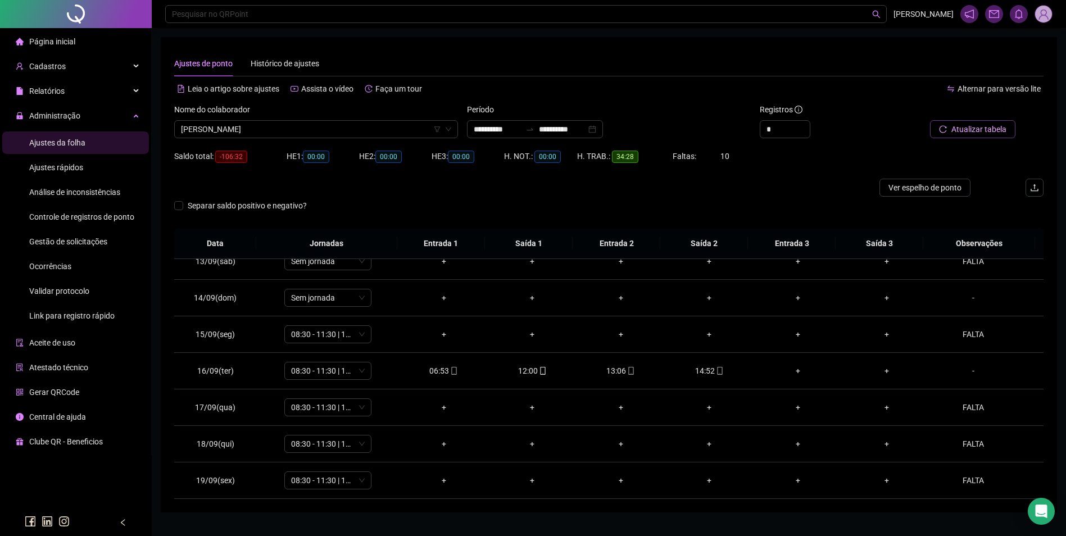
click at [968, 130] on span "Atualizar tabela" at bounding box center [978, 129] width 55 height 12
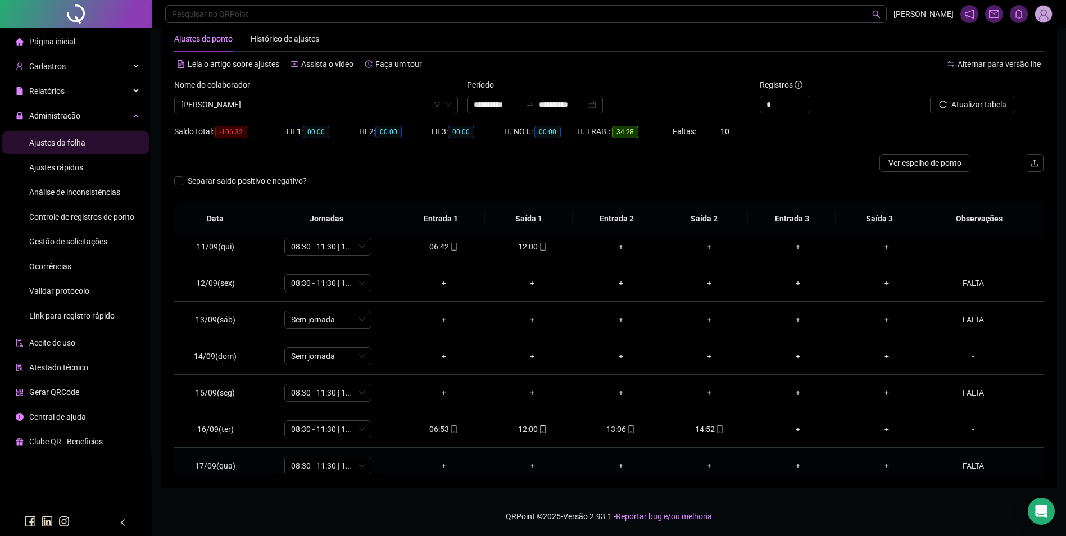
scroll to position [342, 0]
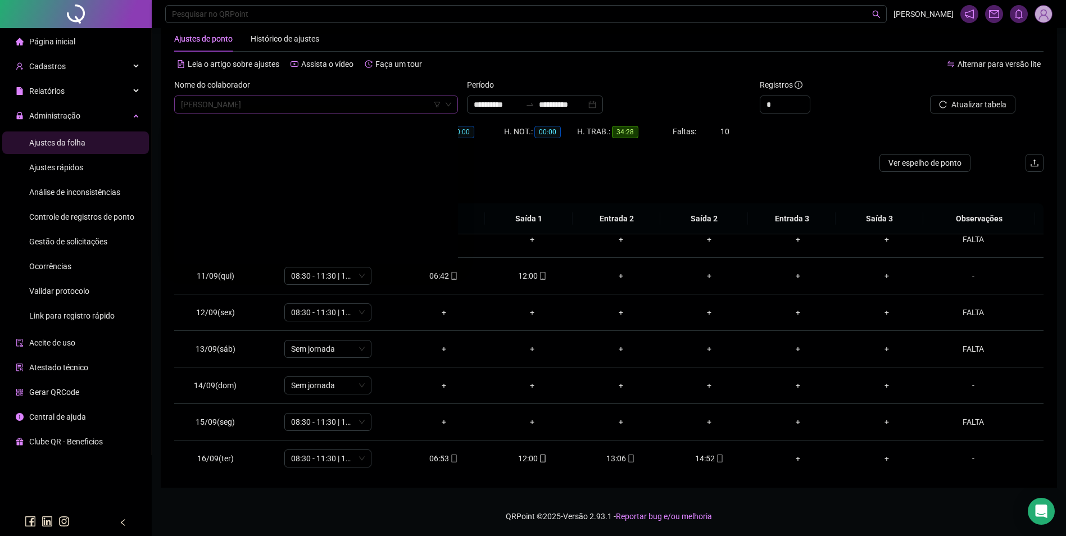
click at [321, 103] on span "[PERSON_NAME]" at bounding box center [316, 104] width 270 height 17
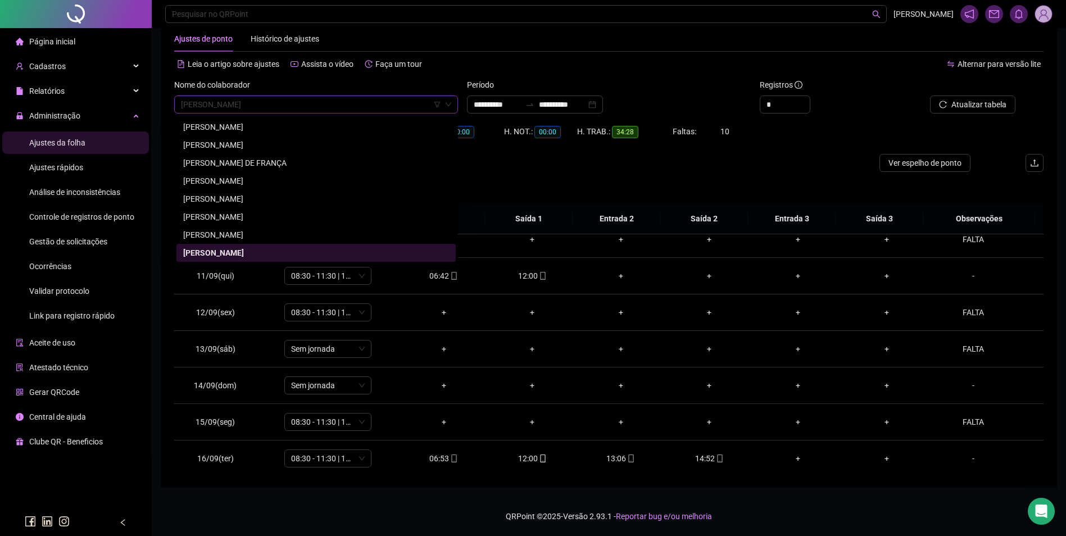
paste input "**********"
type input "**********"
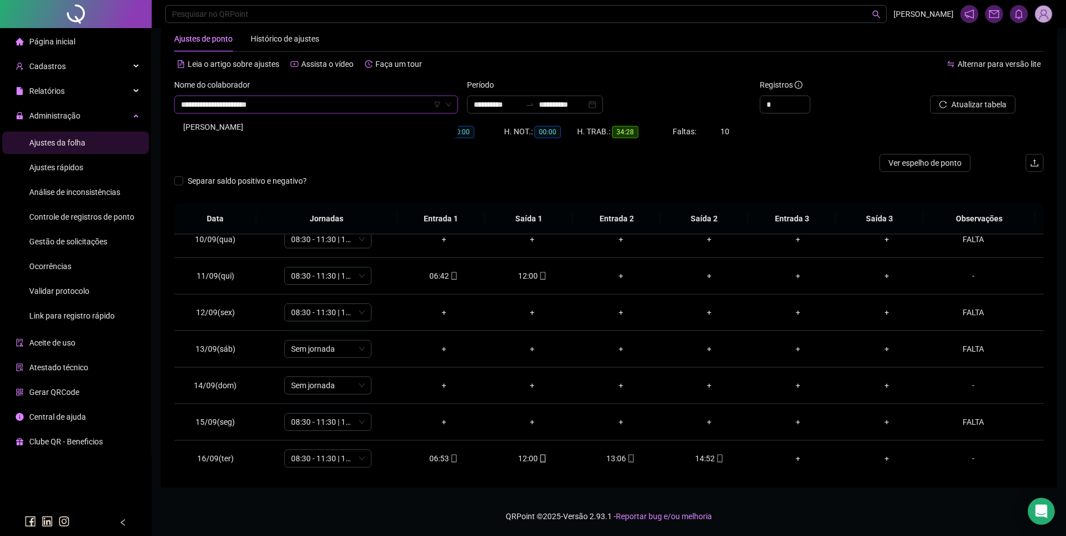
click at [286, 126] on div "[PERSON_NAME]" at bounding box center [316, 127] width 266 height 12
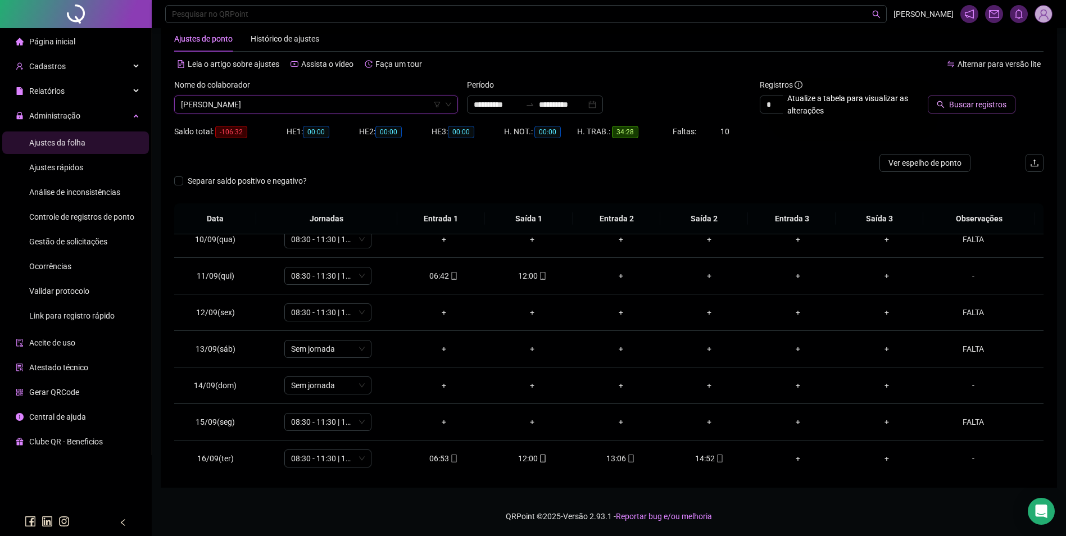
click at [968, 103] on span "Buscar registros" at bounding box center [977, 104] width 57 height 12
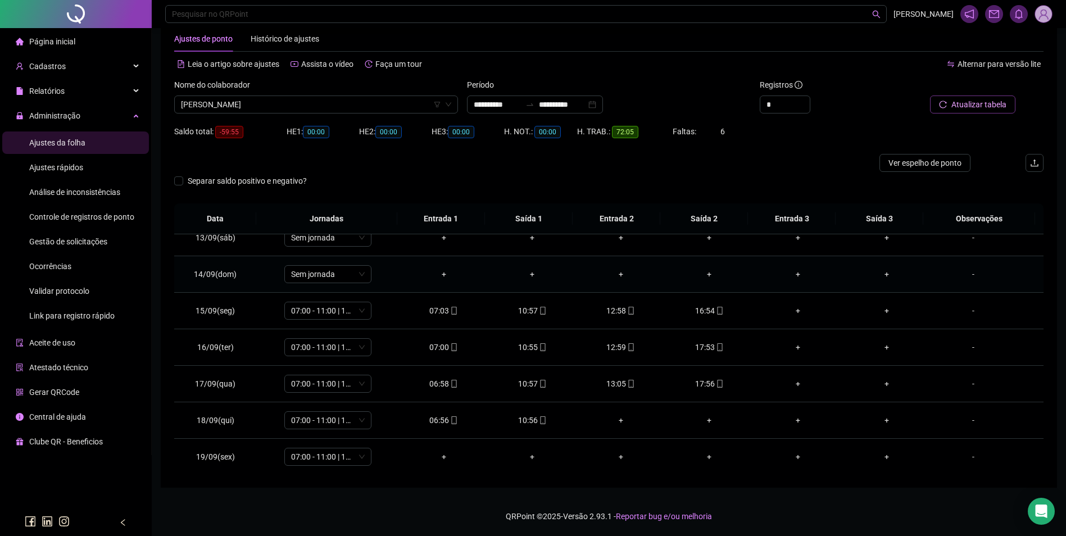
scroll to position [454, 0]
click at [540, 417] on icon "mobile" at bounding box center [543, 419] width 8 height 8
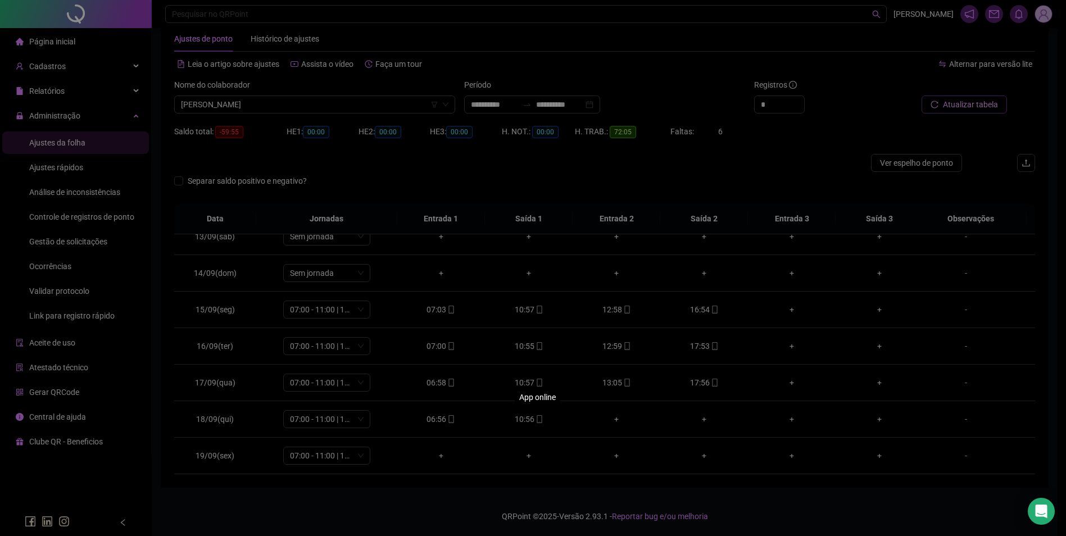
type input "**********"
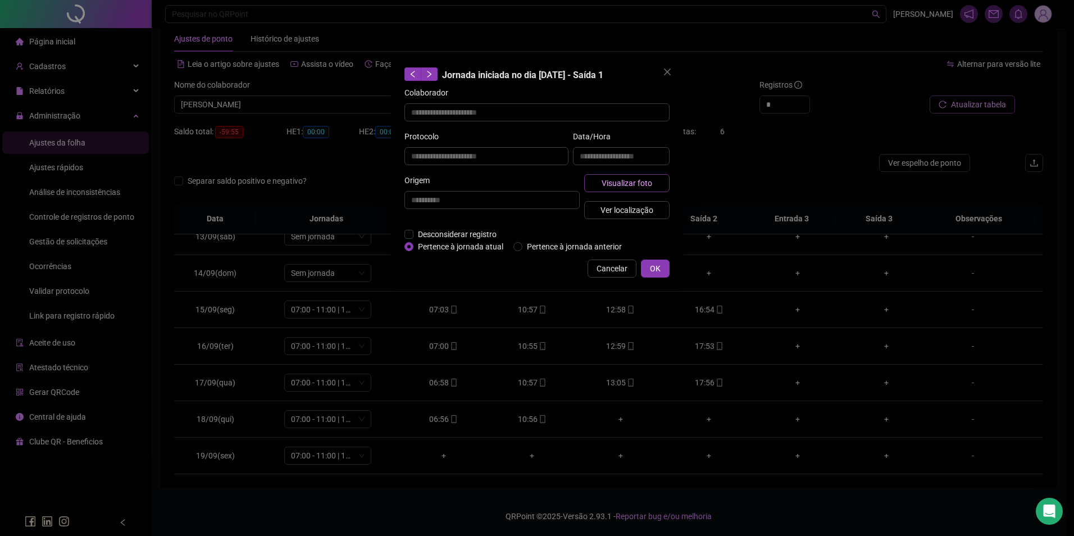
click at [627, 181] on span "Visualizar foto" at bounding box center [627, 183] width 51 height 12
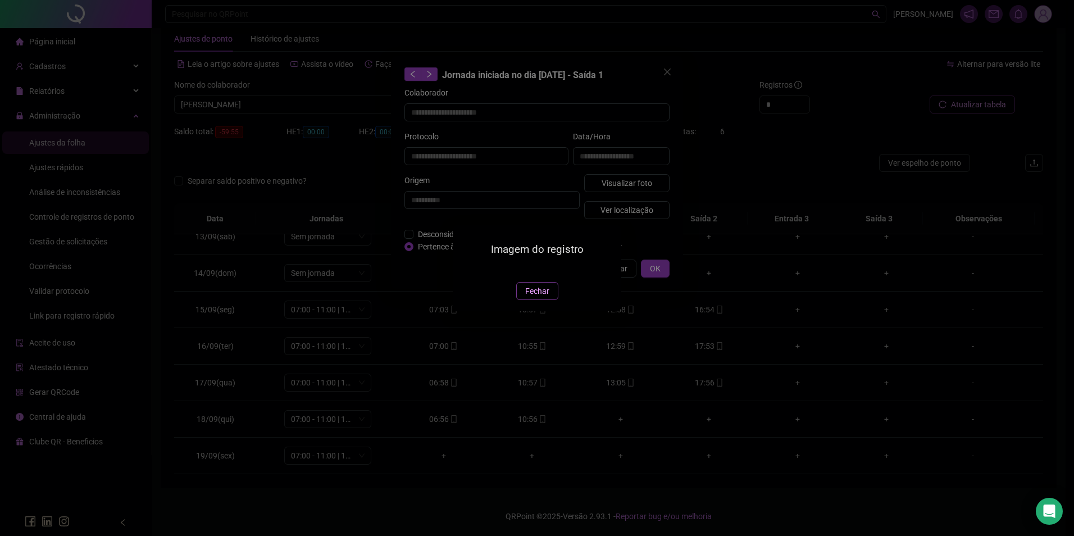
click at [540, 297] on span "Fechar" at bounding box center [537, 291] width 24 height 12
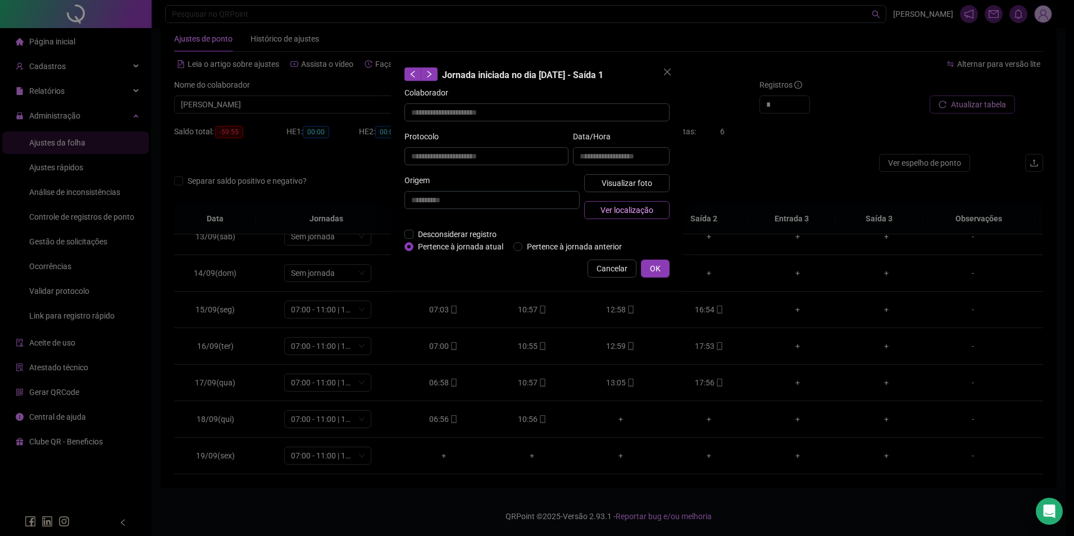
click at [620, 210] on span "Ver localização" at bounding box center [626, 210] width 53 height 12
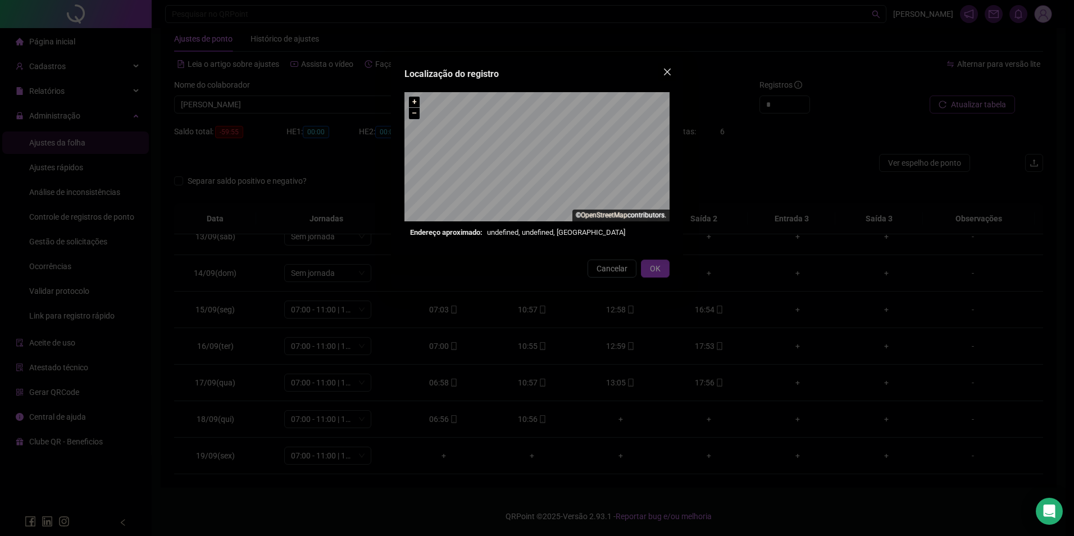
click at [667, 70] on icon "close" at bounding box center [667, 71] width 9 height 9
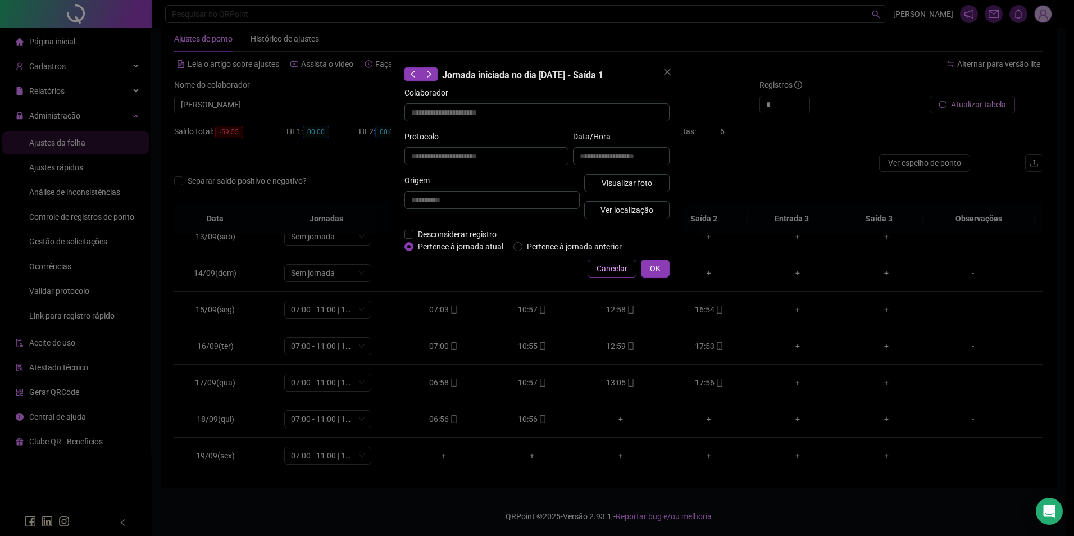
click at [630, 271] on button "Cancelar" at bounding box center [612, 269] width 49 height 18
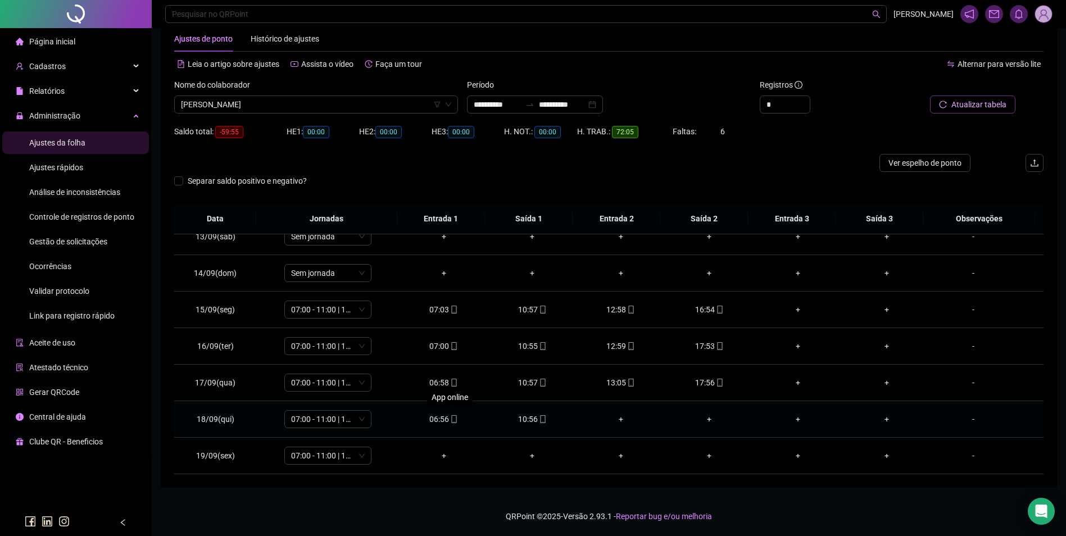
click at [452, 420] on icon "mobile" at bounding box center [454, 419] width 8 height 8
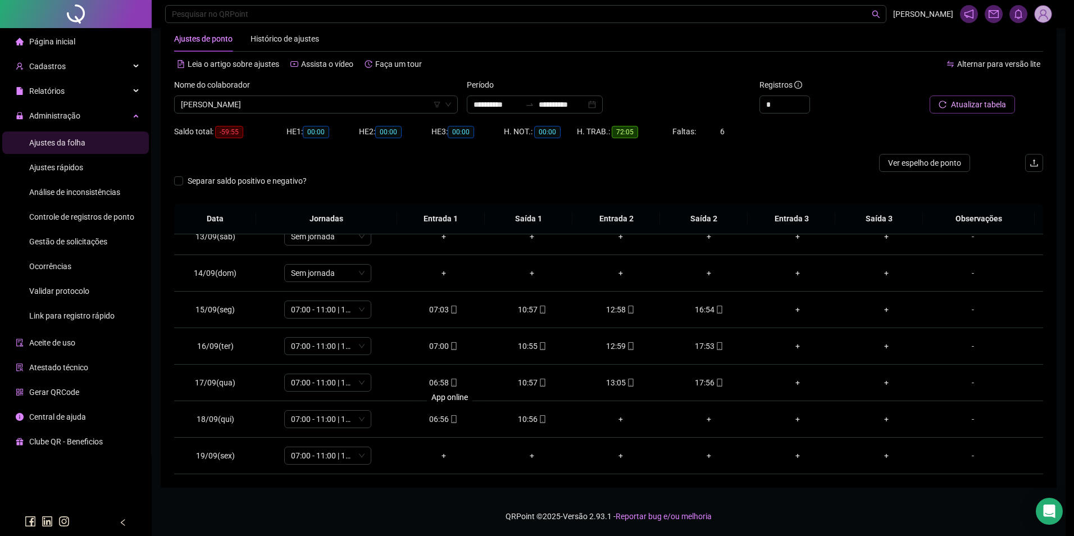
type input "**********"
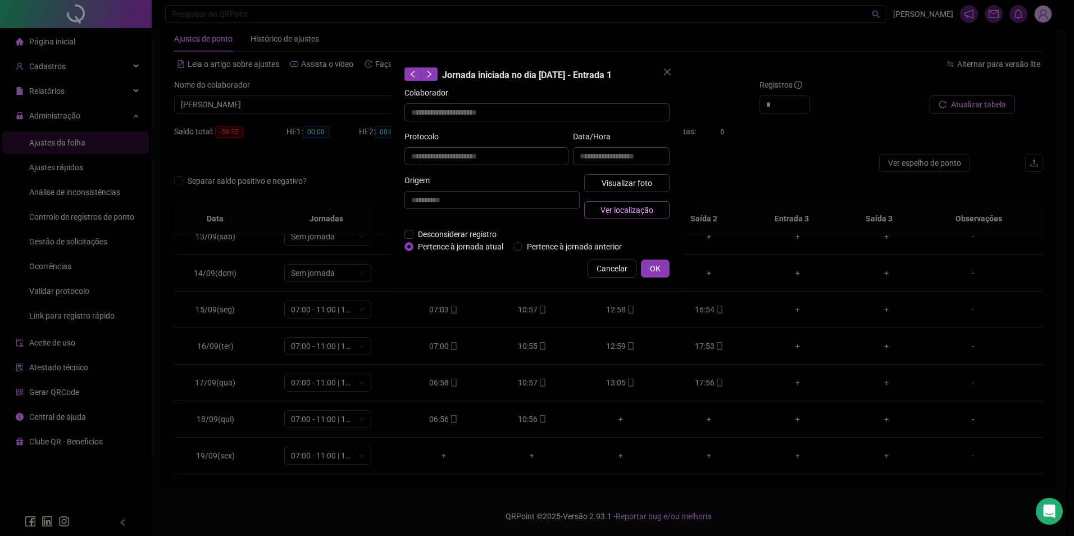
click at [622, 204] on span "Ver localização" at bounding box center [626, 210] width 53 height 12
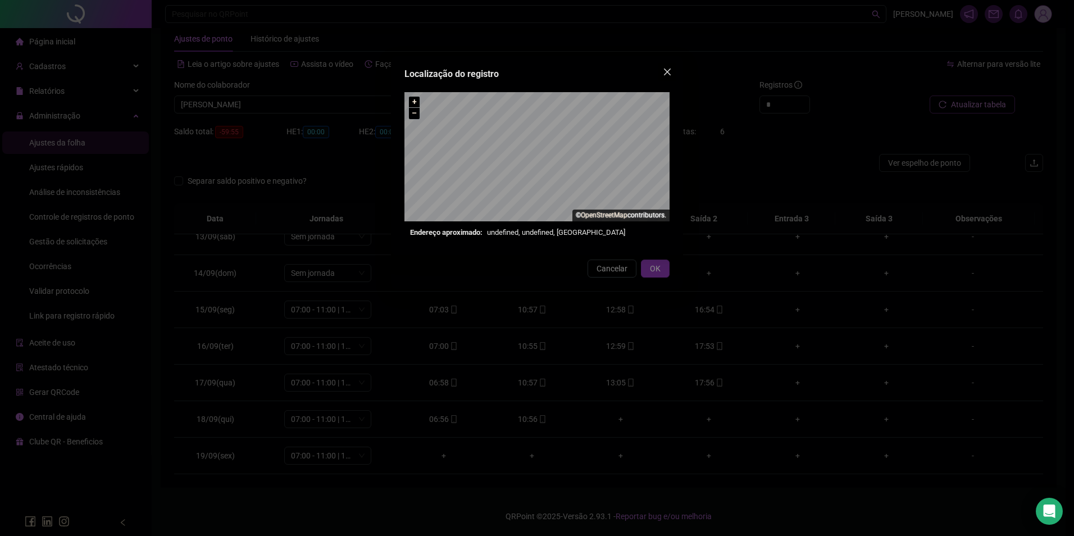
click at [667, 72] on icon "close" at bounding box center [667, 72] width 7 height 7
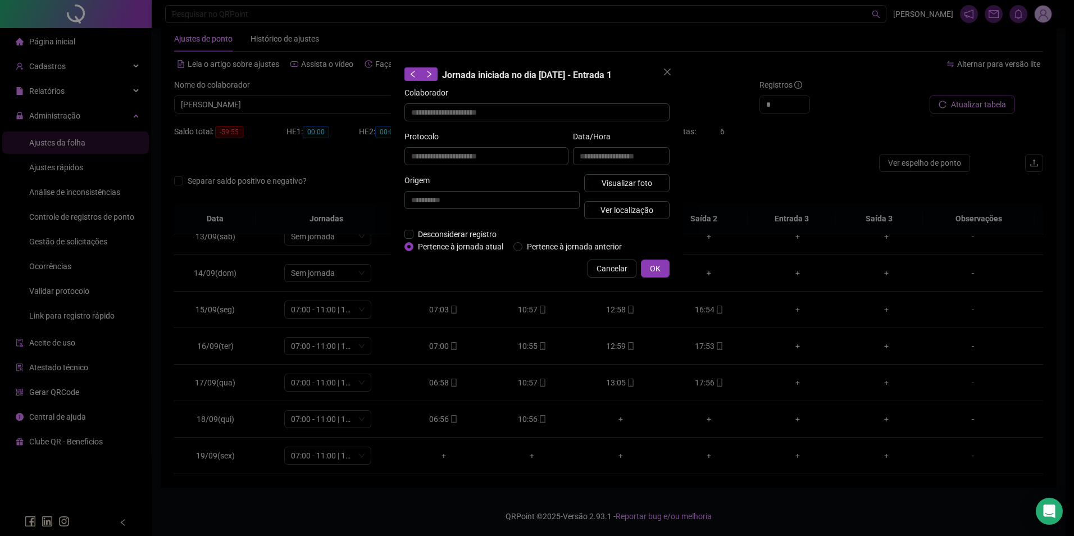
click at [861, 461] on div "**********" at bounding box center [537, 268] width 1074 height 536
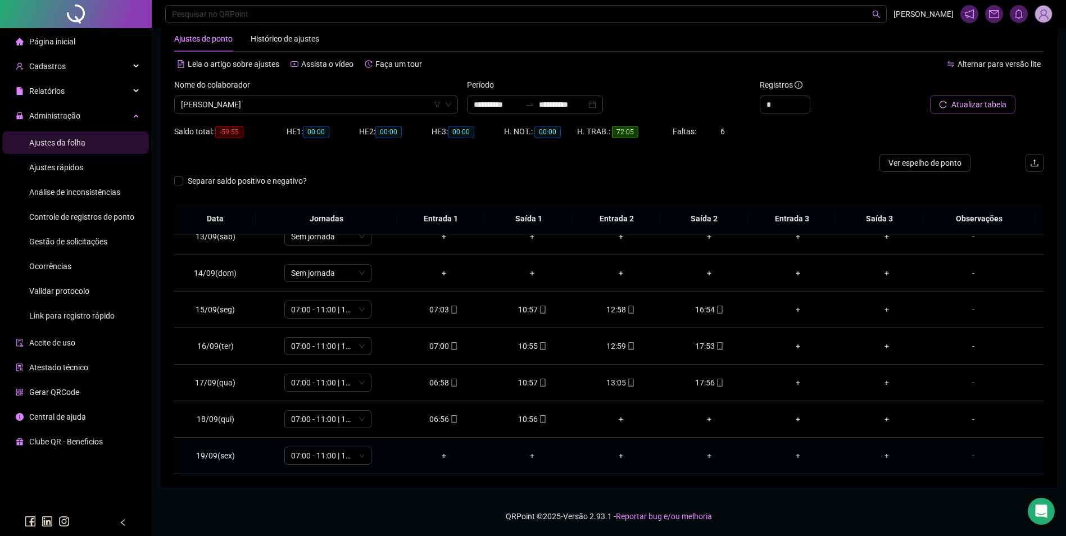
click at [966, 459] on div "-" at bounding box center [973, 455] width 66 height 12
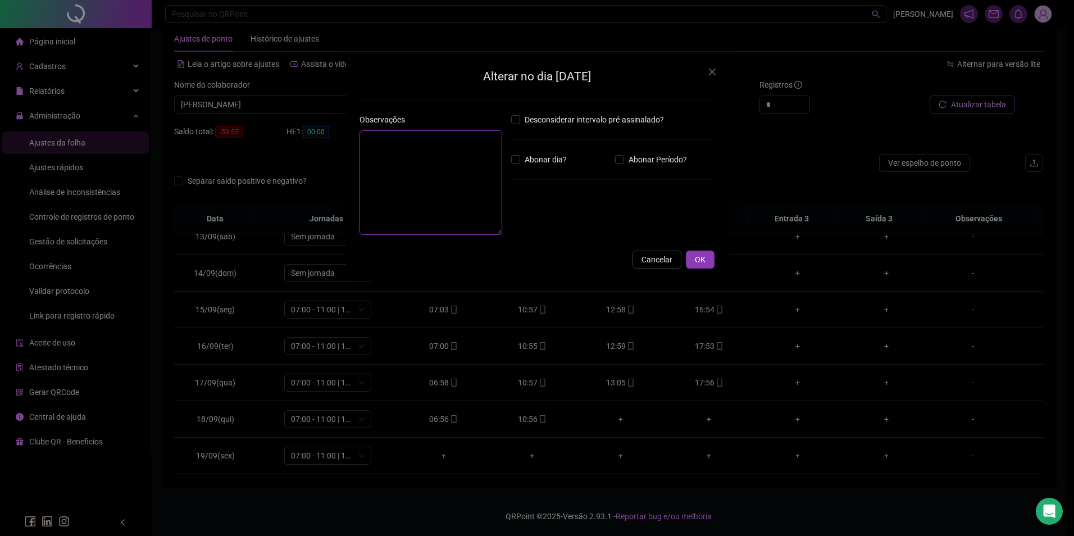
click at [472, 192] on textarea at bounding box center [430, 182] width 143 height 104
type textarea "*****"
type textarea "*"
type textarea "*****"
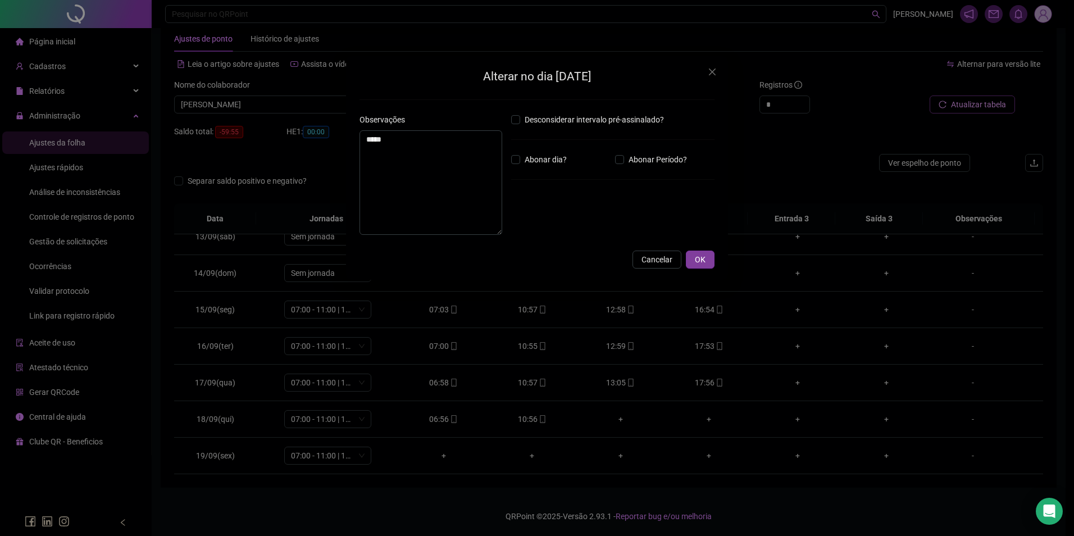
click at [707, 262] on button "OK" at bounding box center [700, 260] width 29 height 18
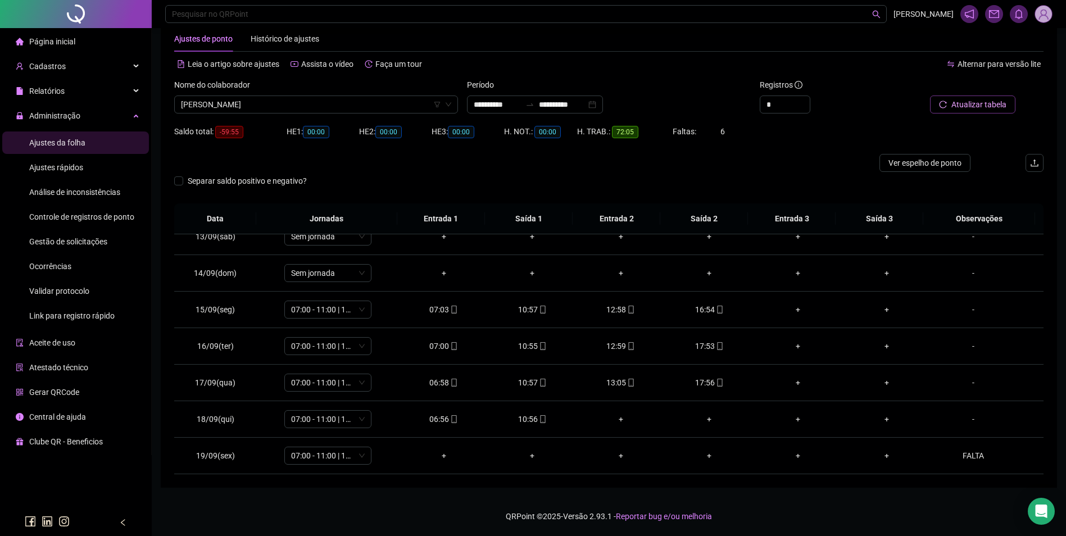
click at [987, 106] on span "Atualizar tabela" at bounding box center [978, 104] width 55 height 12
click at [93, 242] on span "Gestão de solicitações" at bounding box center [68, 241] width 78 height 9
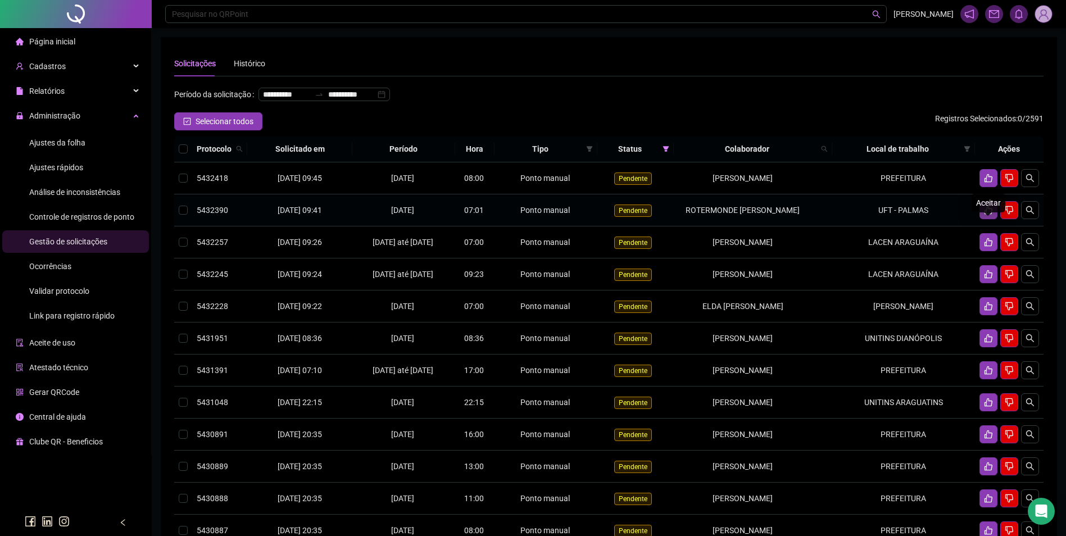
click at [984, 215] on icon "like" at bounding box center [988, 210] width 9 height 9
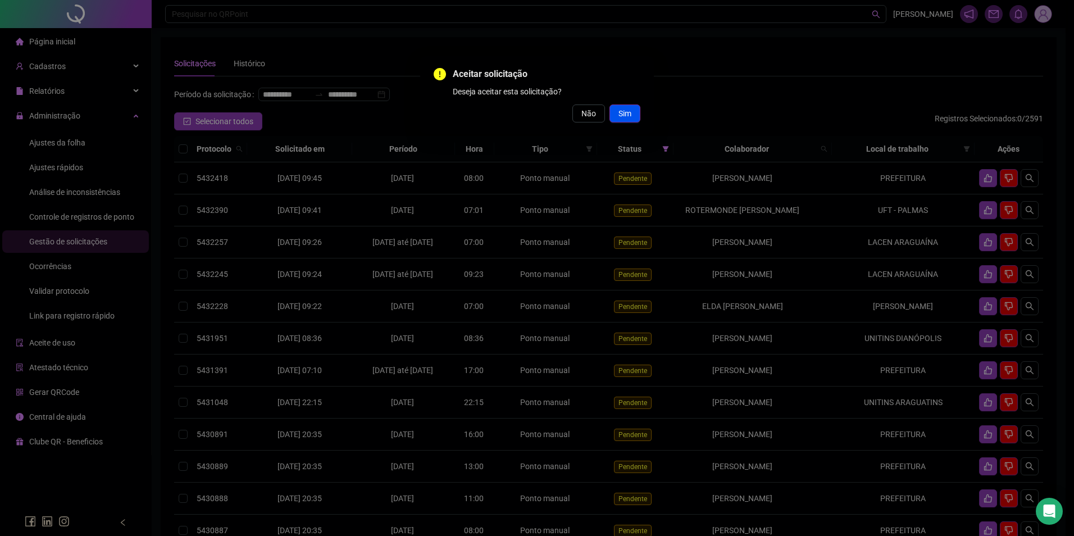
click at [625, 115] on span "Sim" at bounding box center [624, 113] width 13 height 12
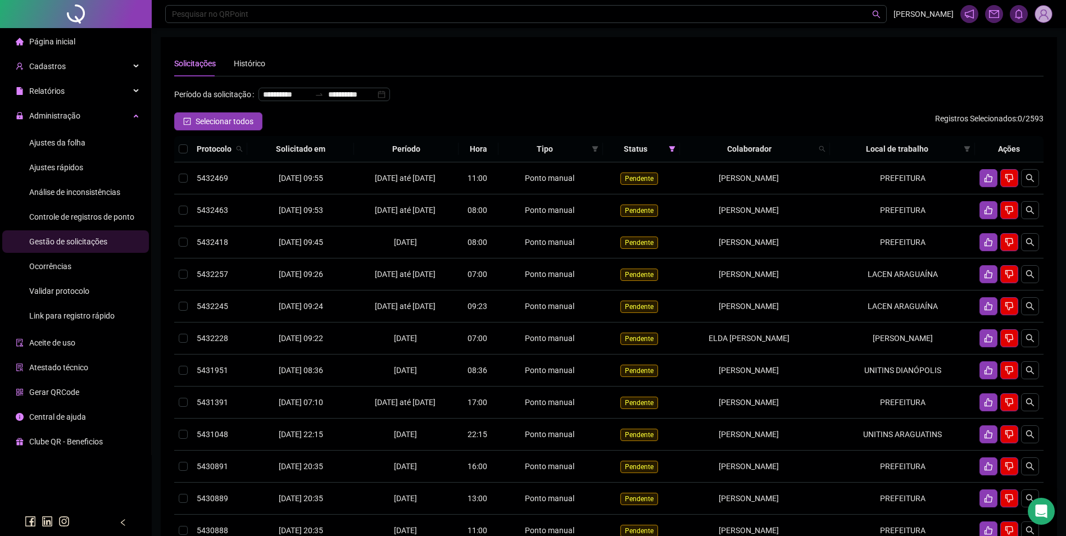
click at [75, 138] on span "Ajustes da folha" at bounding box center [57, 142] width 56 height 9
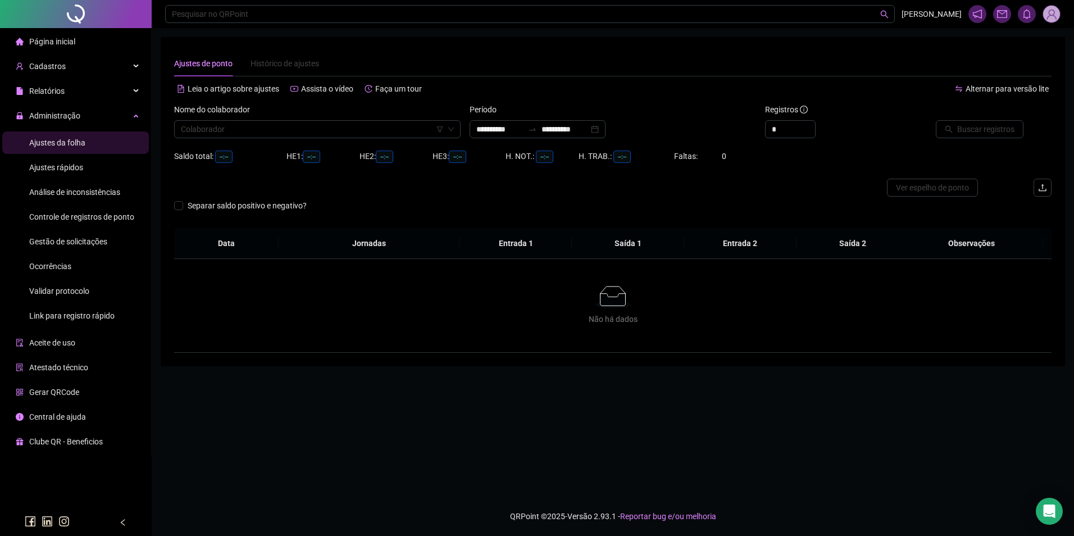
type input "**********"
click at [330, 128] on input "search" at bounding box center [312, 129] width 263 height 17
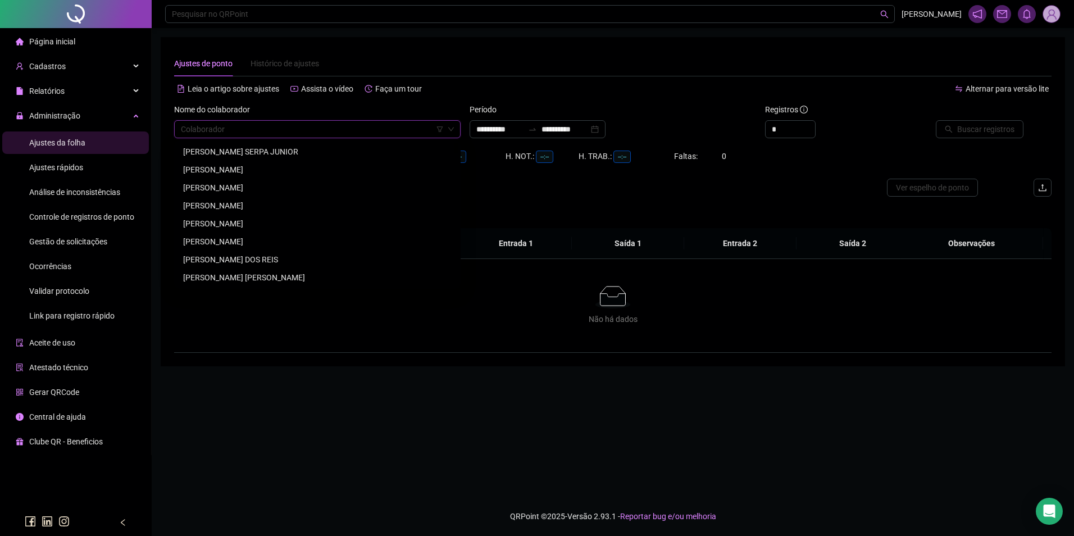
drag, startPoint x: 347, startPoint y: 139, endPoint x: 349, endPoint y: 131, distance: 8.0
click at [349, 131] on div "Nome do colaborador Colaborador" at bounding box center [317, 125] width 295 height 44
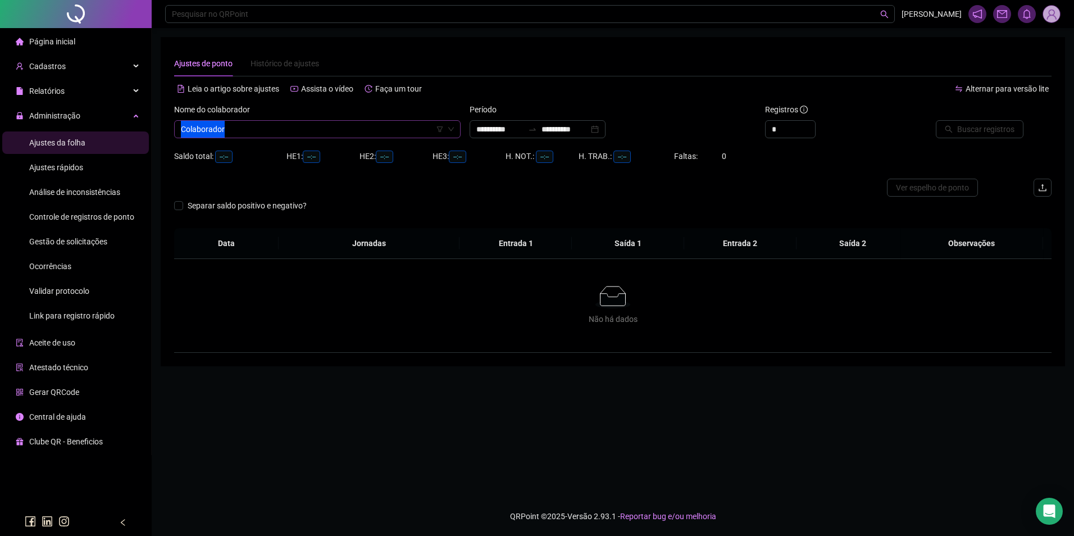
click at [350, 130] on input "search" at bounding box center [312, 129] width 263 height 17
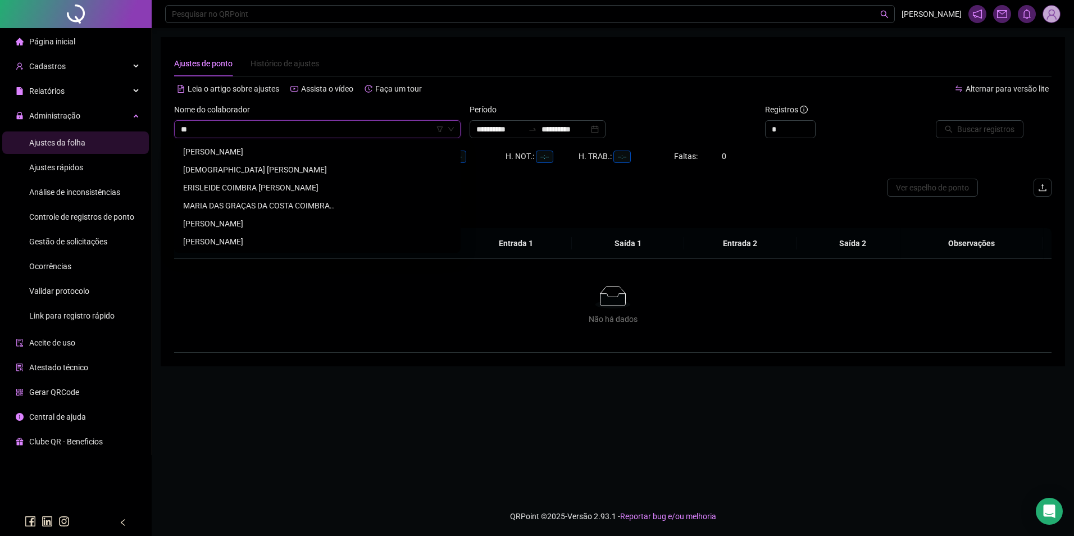
type input "*"
type input "****"
click at [228, 172] on div "[DEMOGRAPHIC_DATA] [PERSON_NAME]" at bounding box center [317, 169] width 268 height 12
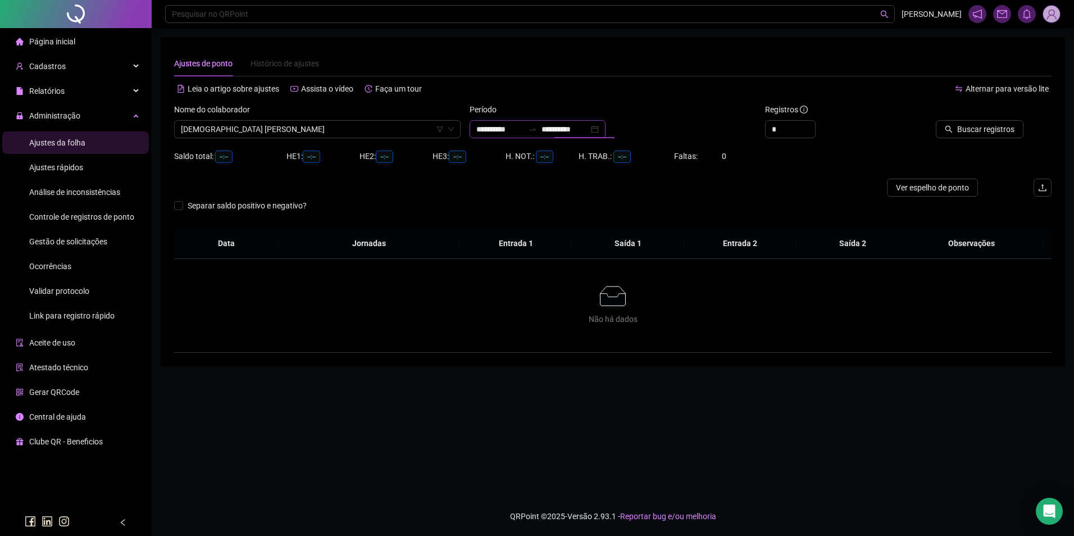
click at [588, 129] on input "**********" at bounding box center [564, 129] width 47 height 12
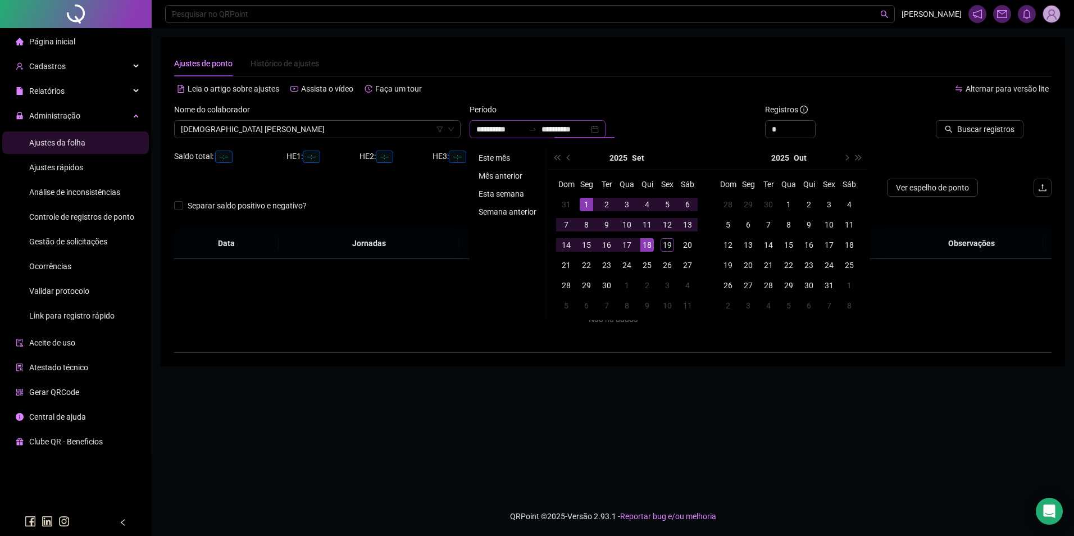
type input "**********"
click at [492, 156] on li "Este mês" at bounding box center [507, 157] width 67 height 13
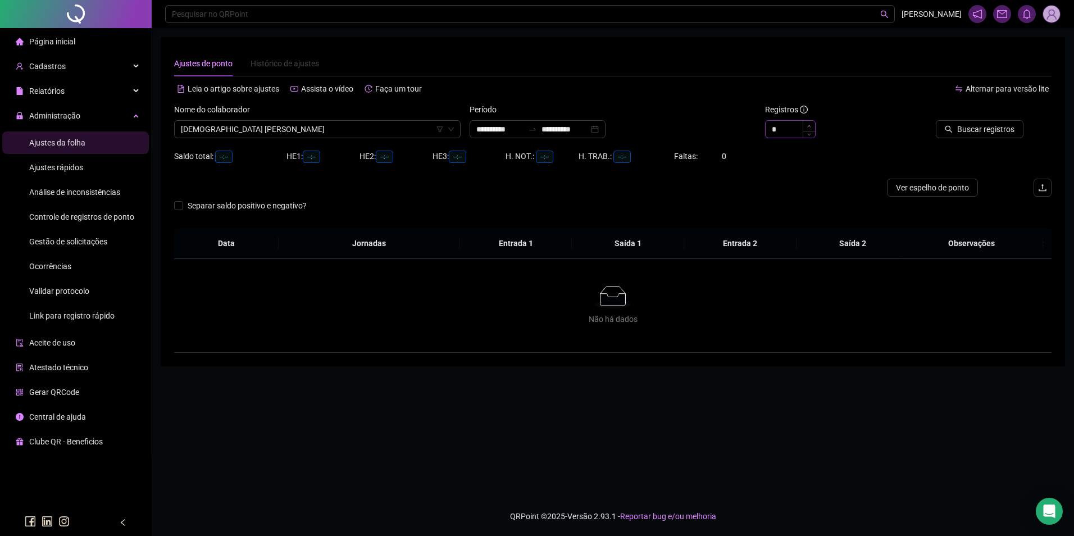
type input "*"
click at [808, 123] on span "Increase Value" at bounding box center [809, 126] width 12 height 10
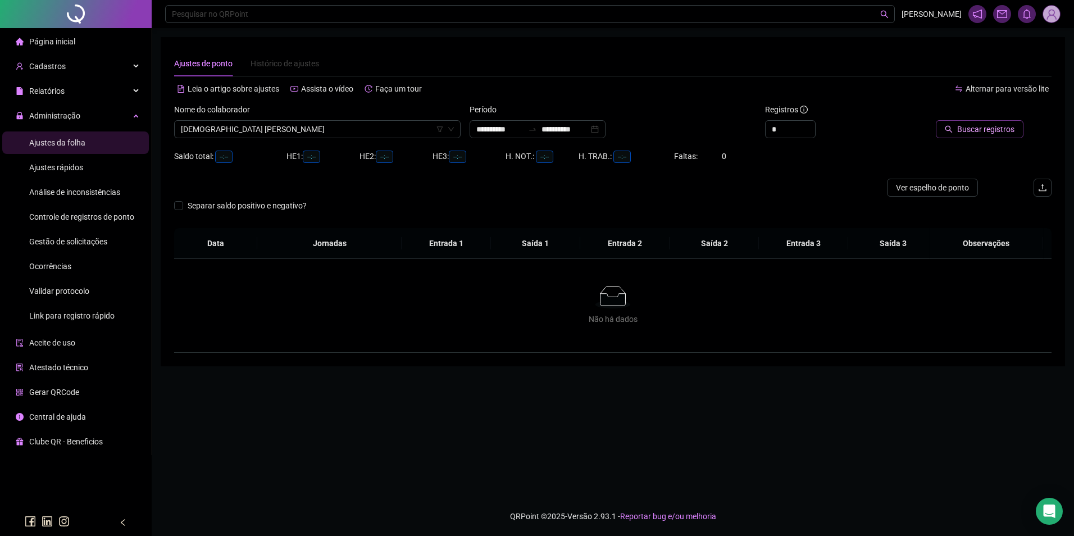
click at [993, 131] on span "Buscar registros" at bounding box center [985, 129] width 57 height 12
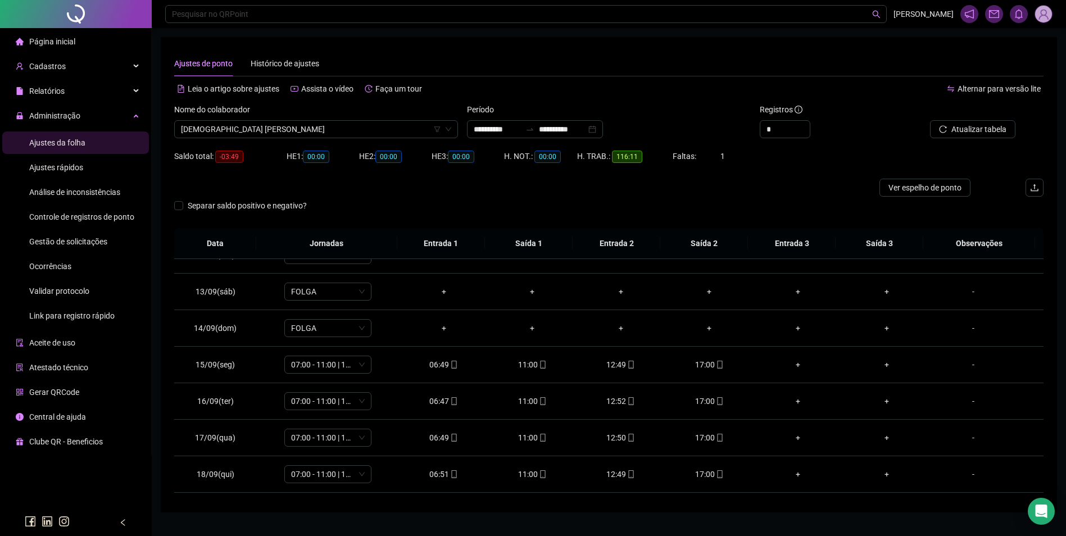
scroll to position [454, 0]
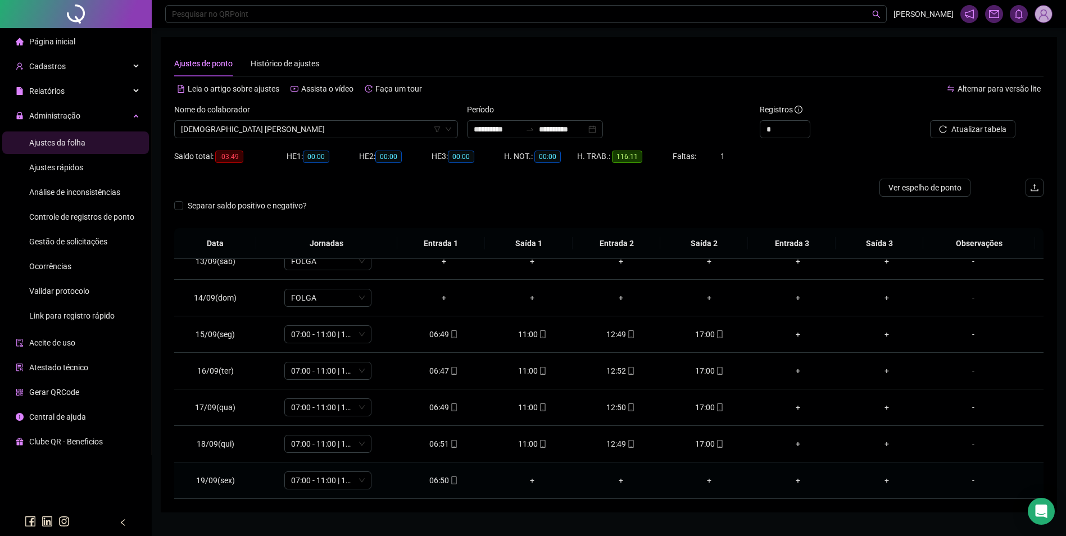
click at [443, 477] on div "06:50" at bounding box center [443, 480] width 71 height 12
type input "**********"
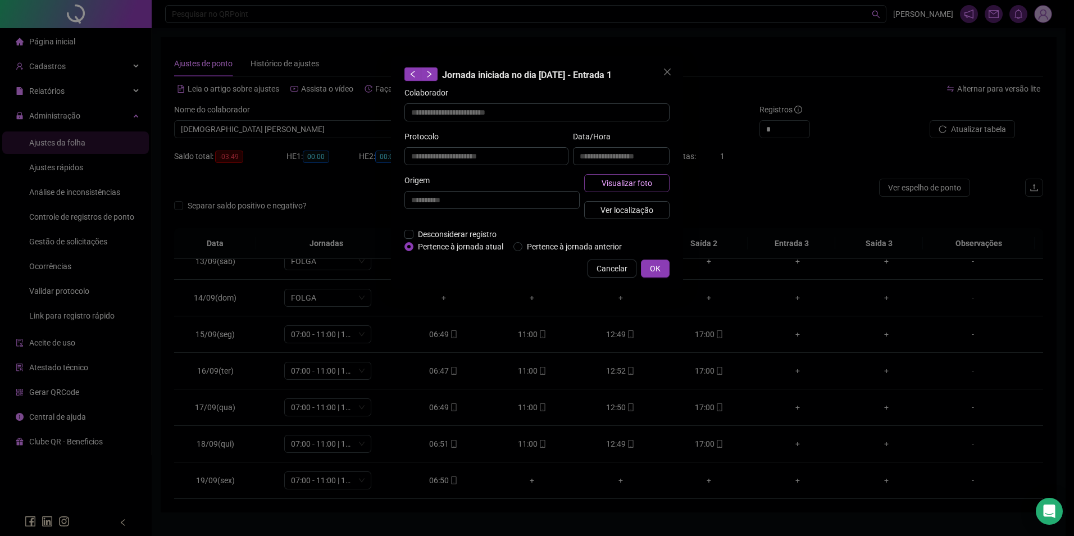
click at [640, 174] on button "Visualizar foto" at bounding box center [626, 183] width 85 height 18
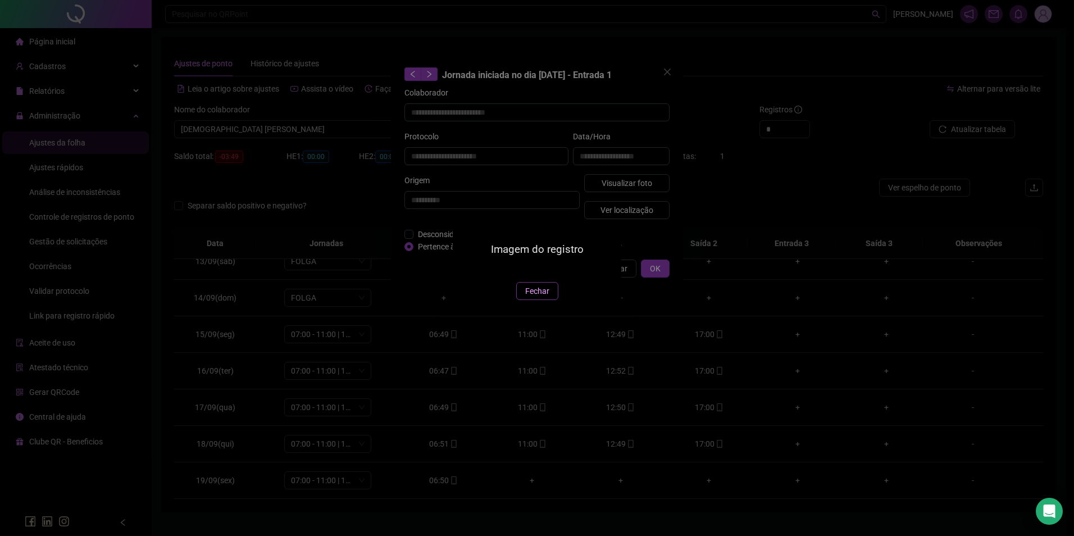
click at [538, 297] on span "Fechar" at bounding box center [537, 291] width 24 height 12
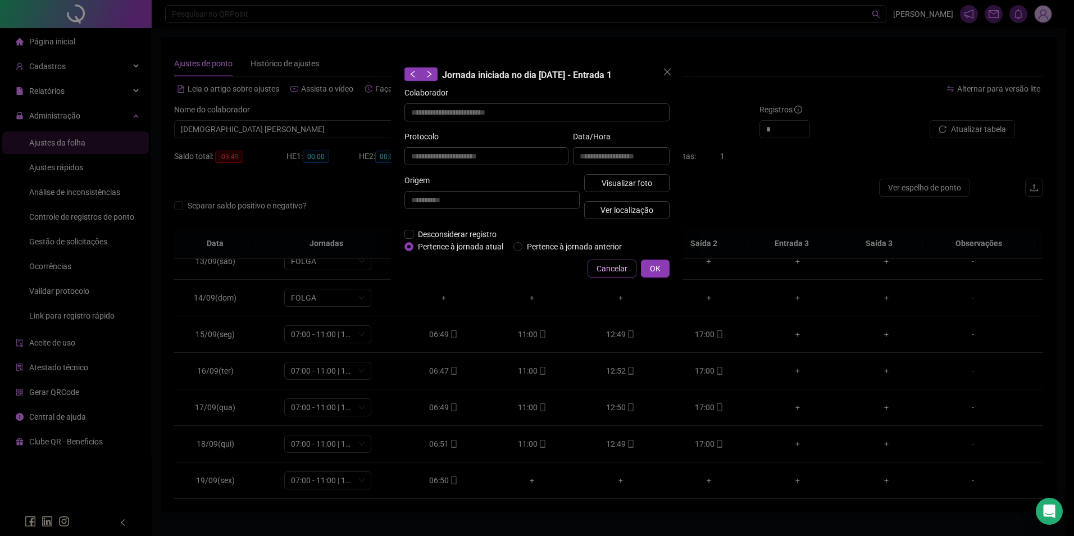
click at [606, 266] on span "Cancelar" at bounding box center [612, 268] width 31 height 12
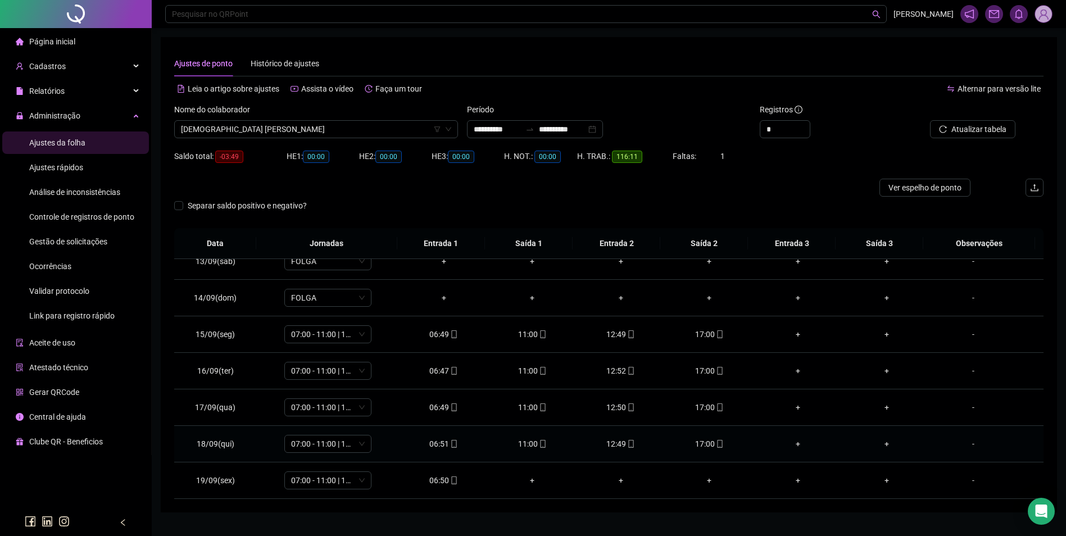
click at [627, 443] on icon "mobile" at bounding box center [631, 444] width 8 height 8
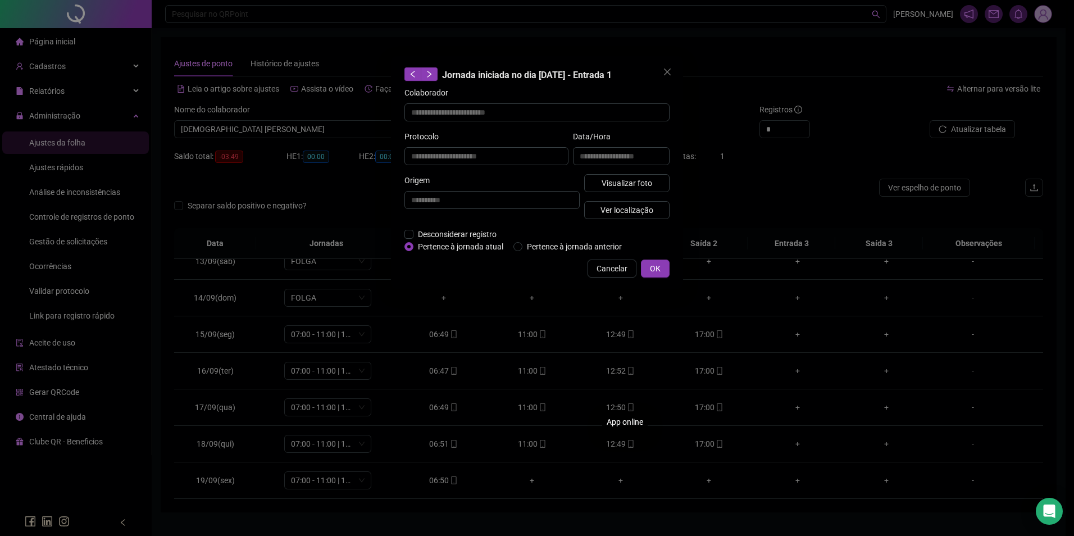
type input "**********"
click at [645, 184] on span "Visualizar foto" at bounding box center [627, 183] width 51 height 12
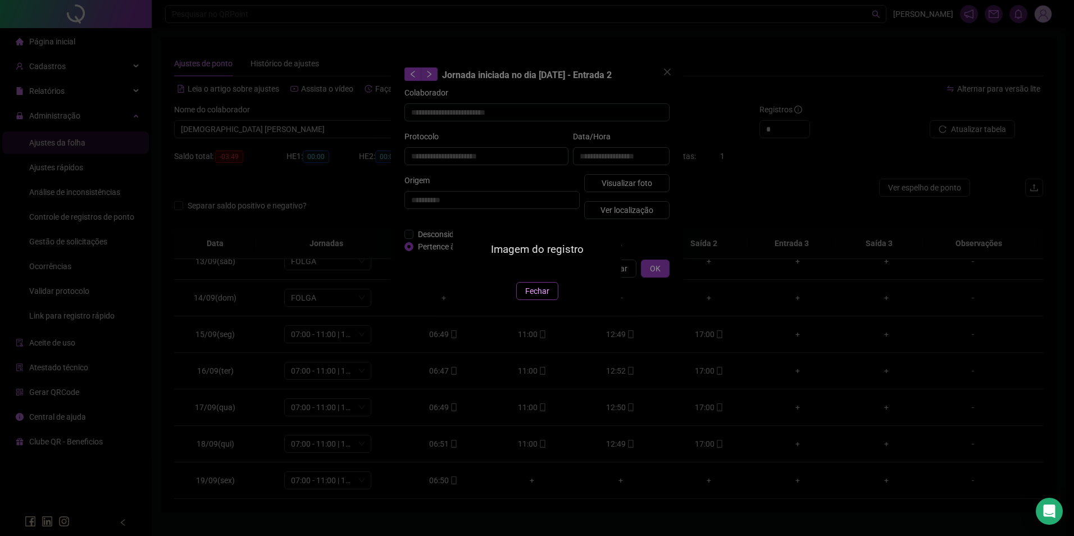
click at [545, 297] on span "Fechar" at bounding box center [537, 291] width 24 height 12
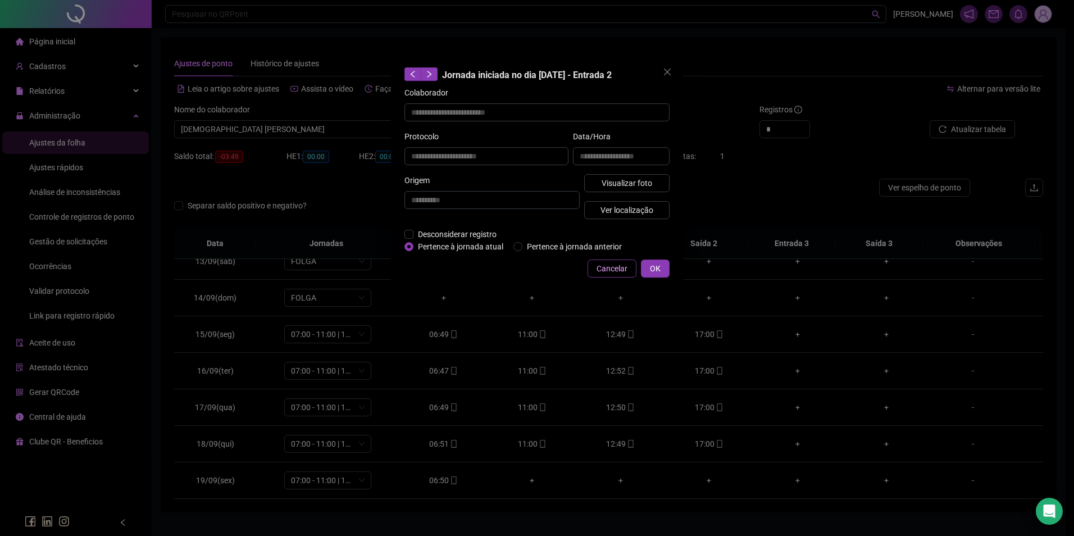
click at [615, 267] on span "Cancelar" at bounding box center [612, 268] width 31 height 12
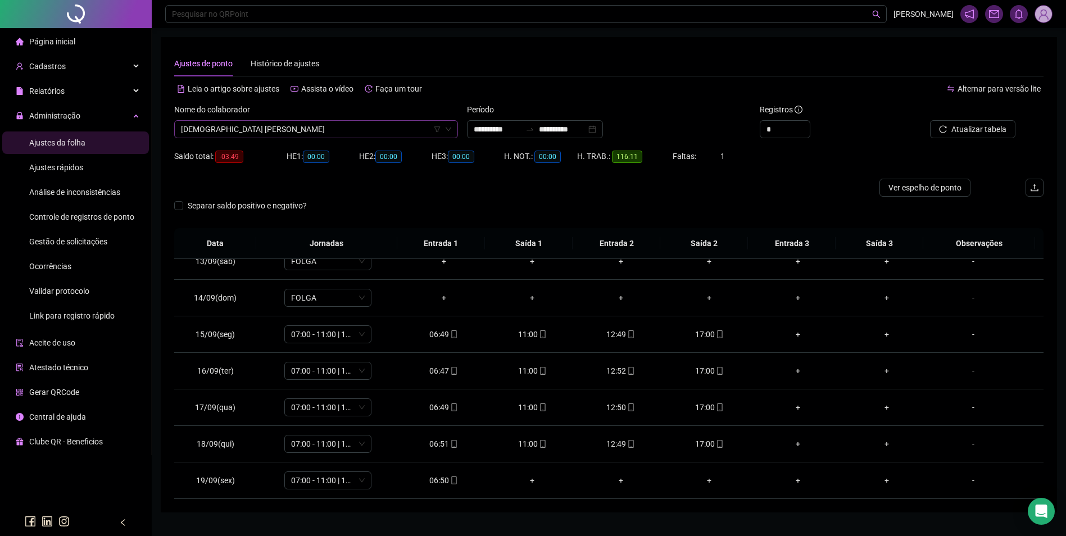
click at [376, 129] on span "[DEMOGRAPHIC_DATA] [PERSON_NAME]" at bounding box center [316, 129] width 270 height 17
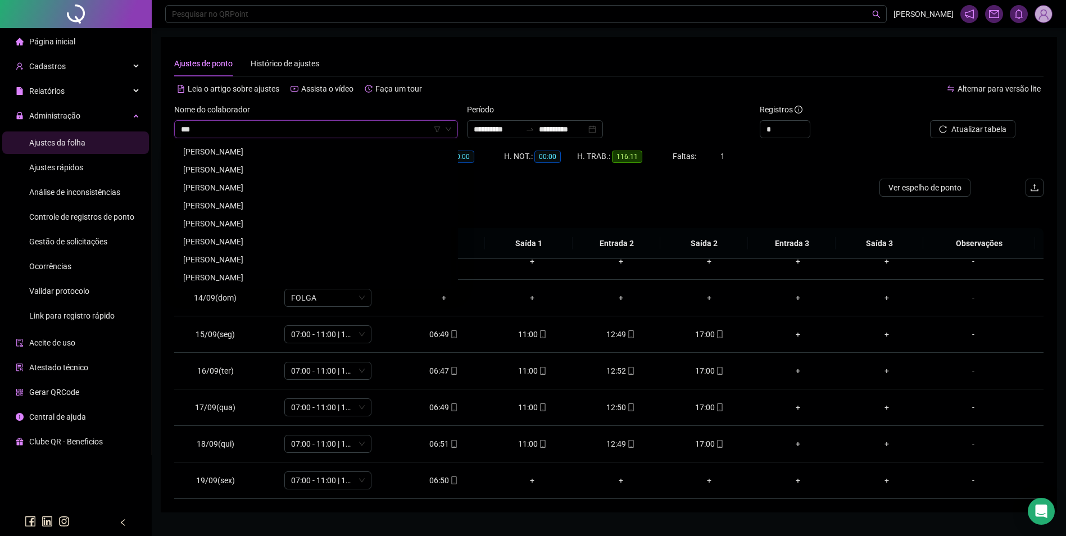
scroll to position [0, 0]
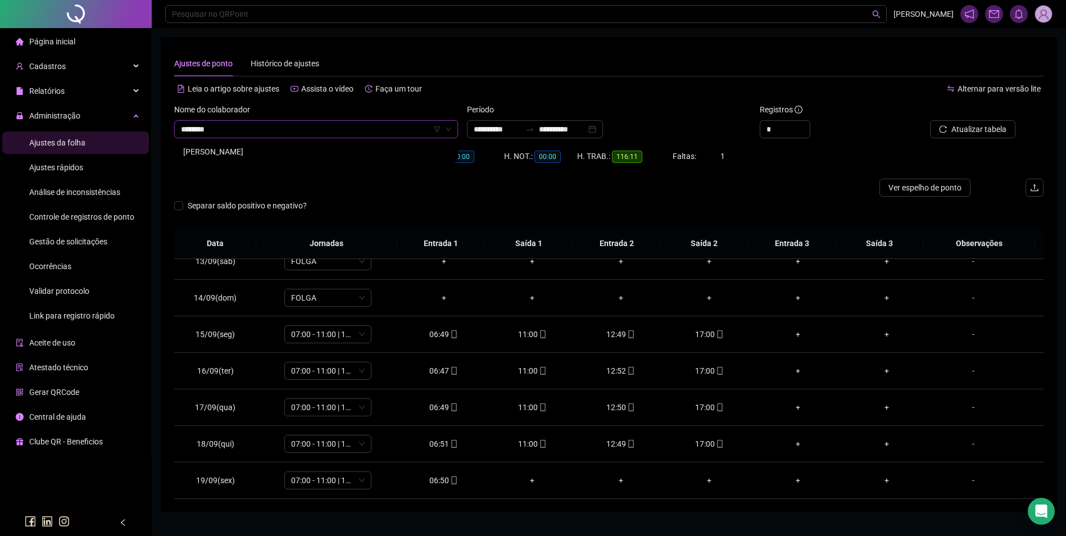
type input "*********"
click at [287, 151] on div "[PERSON_NAME]" at bounding box center [316, 151] width 266 height 12
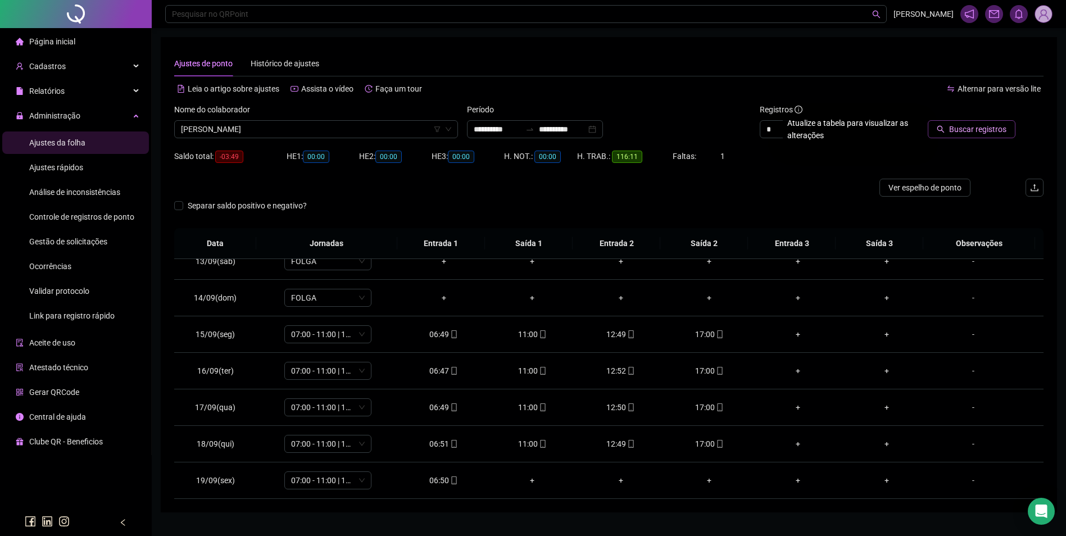
click at [965, 127] on span "Buscar registros" at bounding box center [977, 129] width 57 height 12
click at [368, 131] on span "[PERSON_NAME]" at bounding box center [316, 129] width 270 height 17
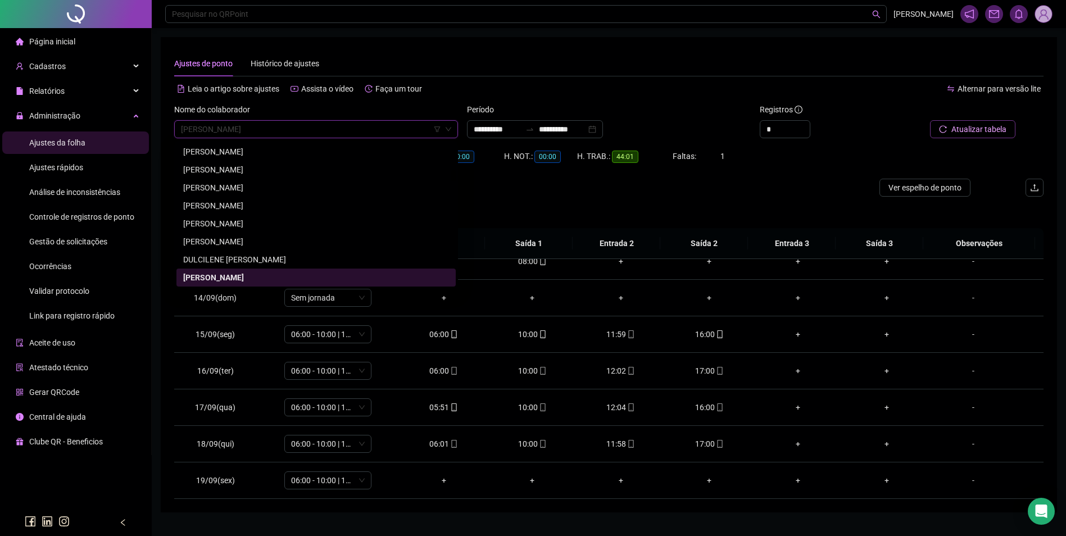
type input "*"
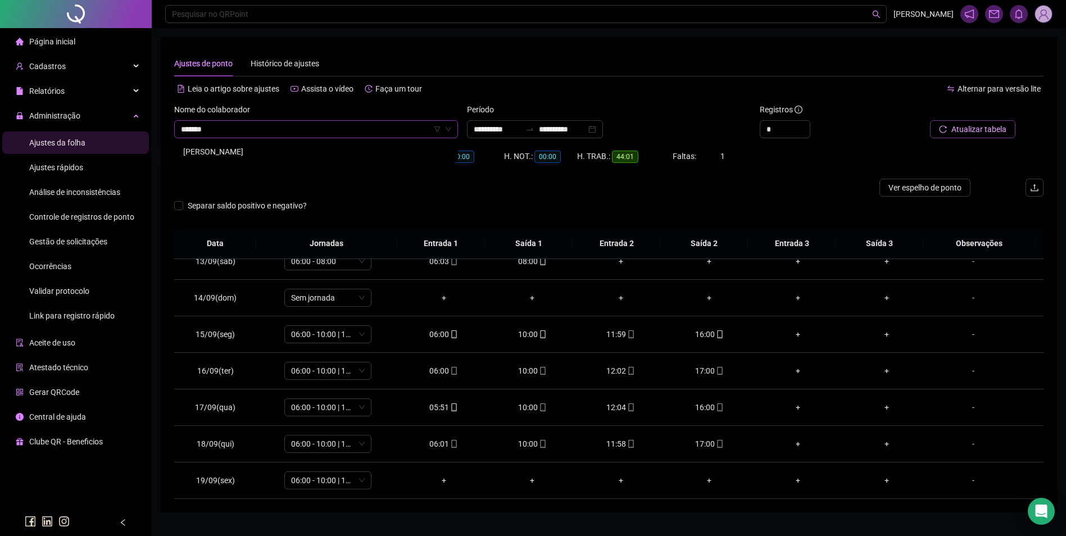
type input "********"
click at [333, 152] on div "[PERSON_NAME]" at bounding box center [316, 151] width 266 height 12
click at [948, 131] on button "Buscar registros" at bounding box center [971, 129] width 88 height 18
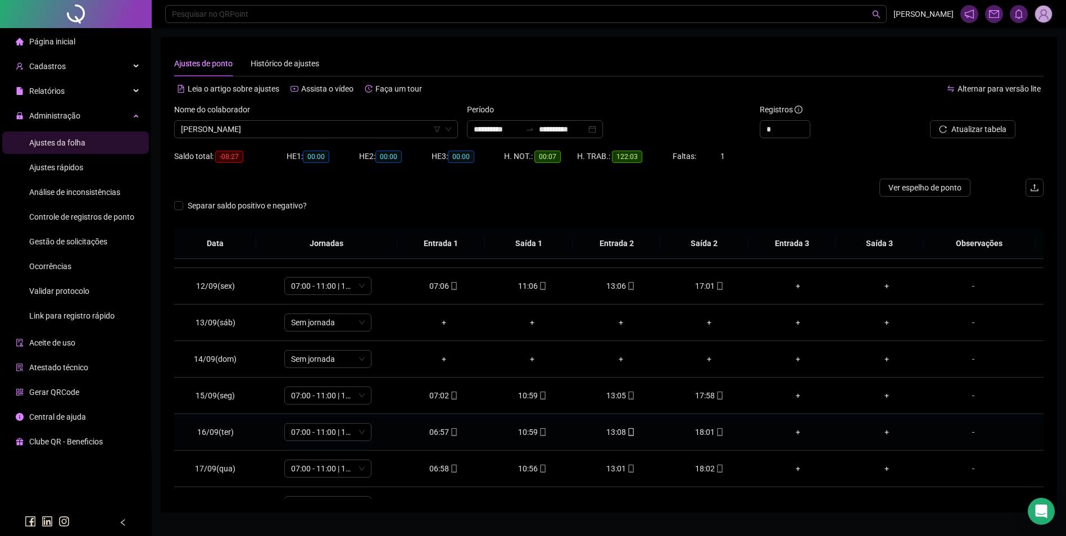
scroll to position [454, 0]
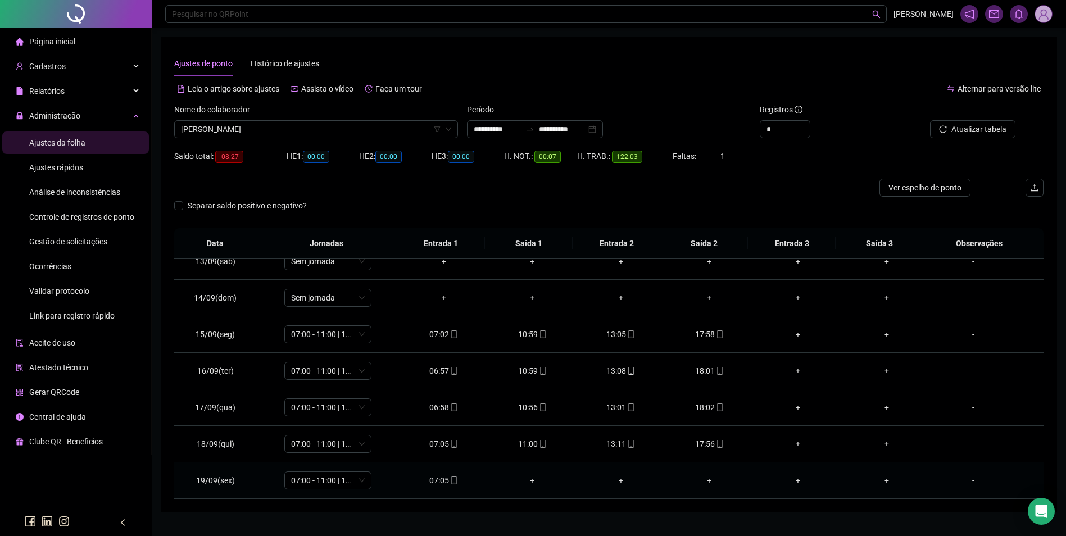
click at [450, 482] on icon "mobile" at bounding box center [454, 480] width 8 height 8
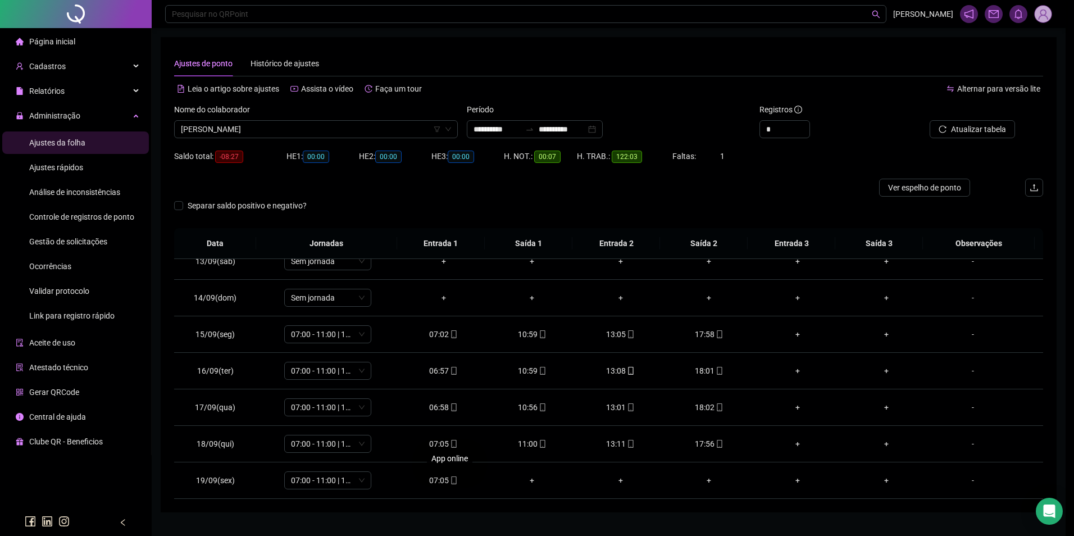
type input "**********"
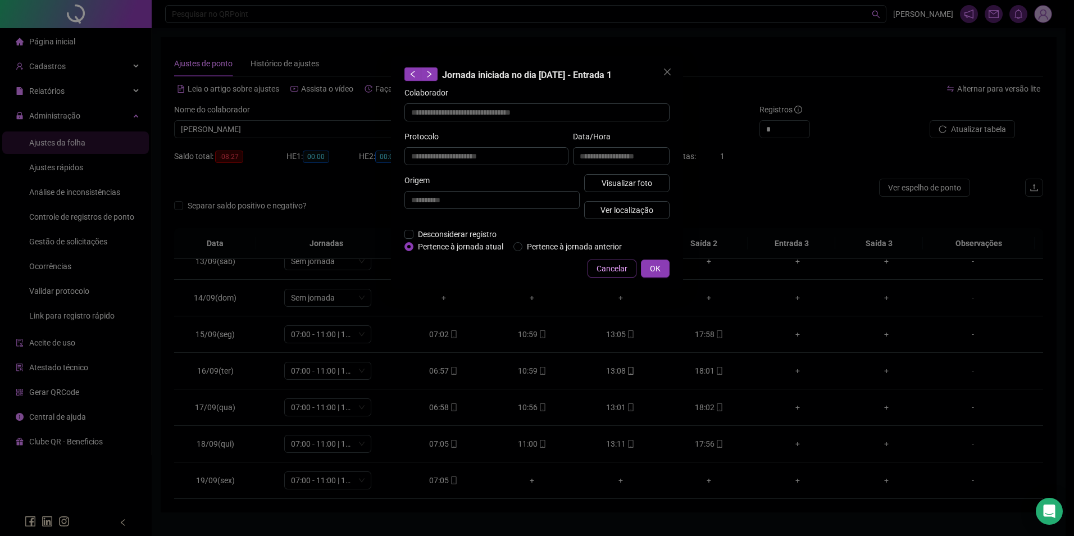
click at [613, 266] on span "Cancelar" at bounding box center [612, 268] width 31 height 12
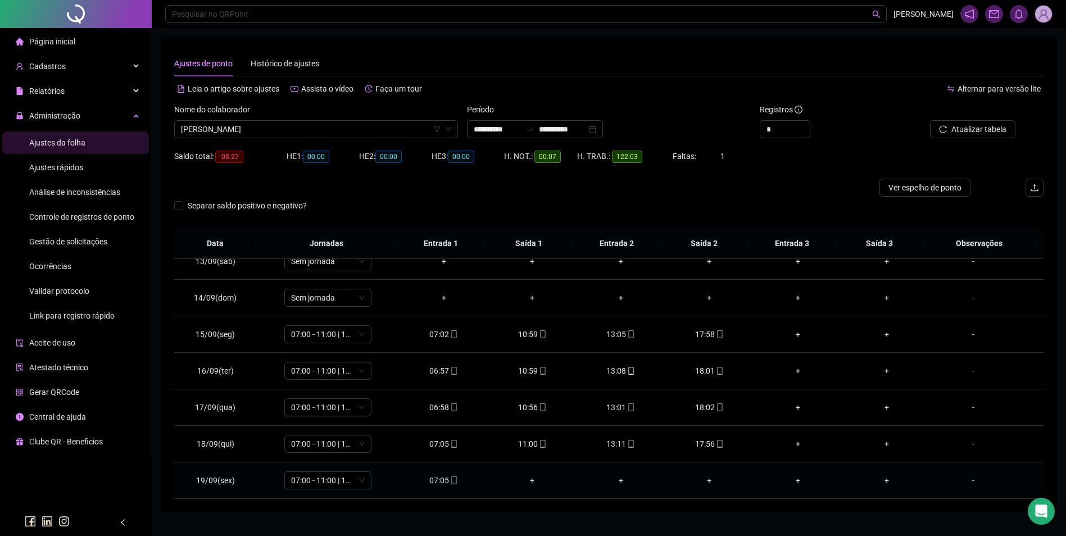
click at [450, 480] on icon "mobile" at bounding box center [454, 480] width 8 height 8
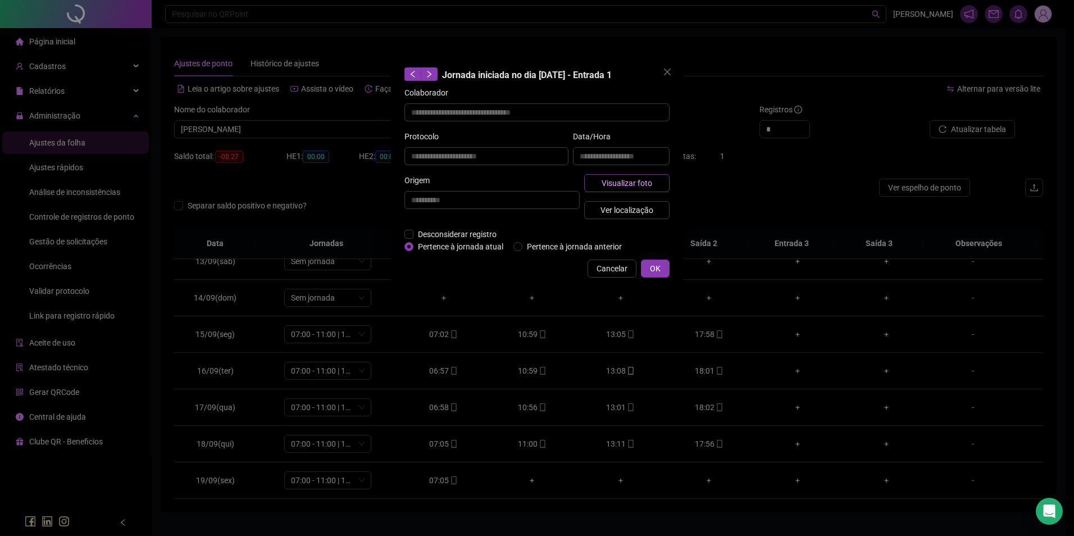
click at [631, 189] on button "Visualizar foto" at bounding box center [626, 183] width 85 height 18
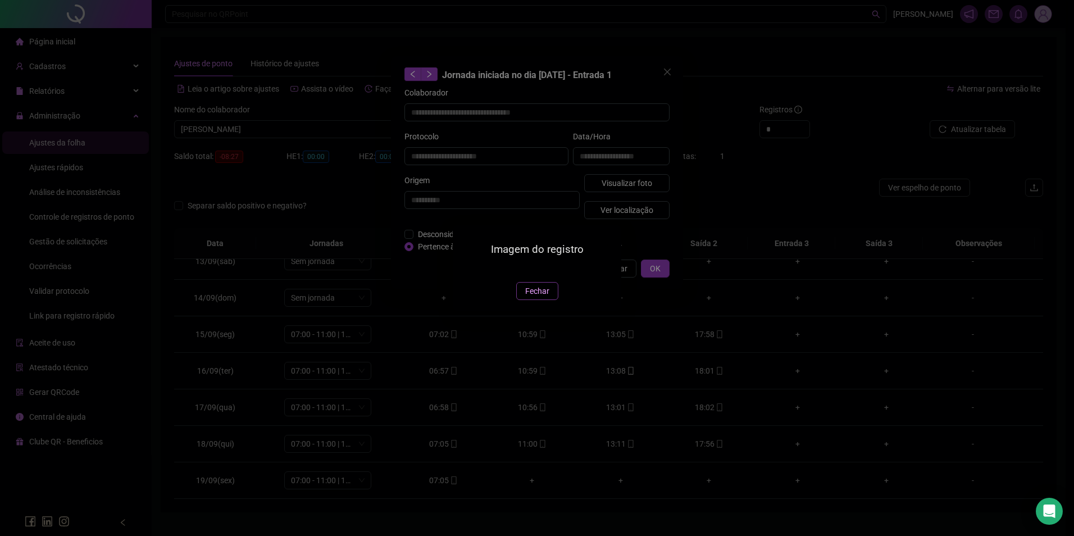
click at [534, 297] on span "Fechar" at bounding box center [537, 291] width 24 height 12
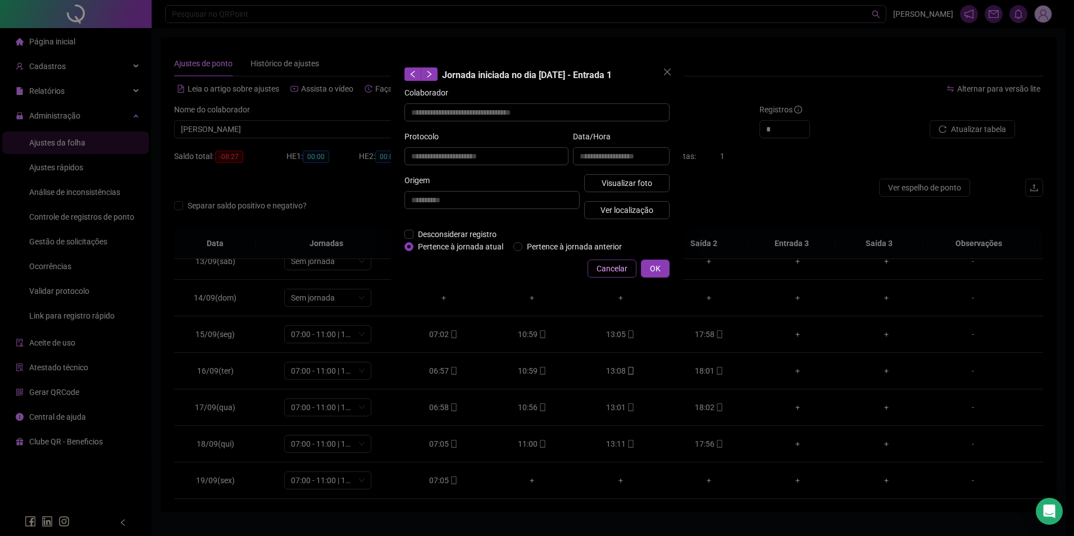
click at [616, 270] on span "Cancelar" at bounding box center [612, 268] width 31 height 12
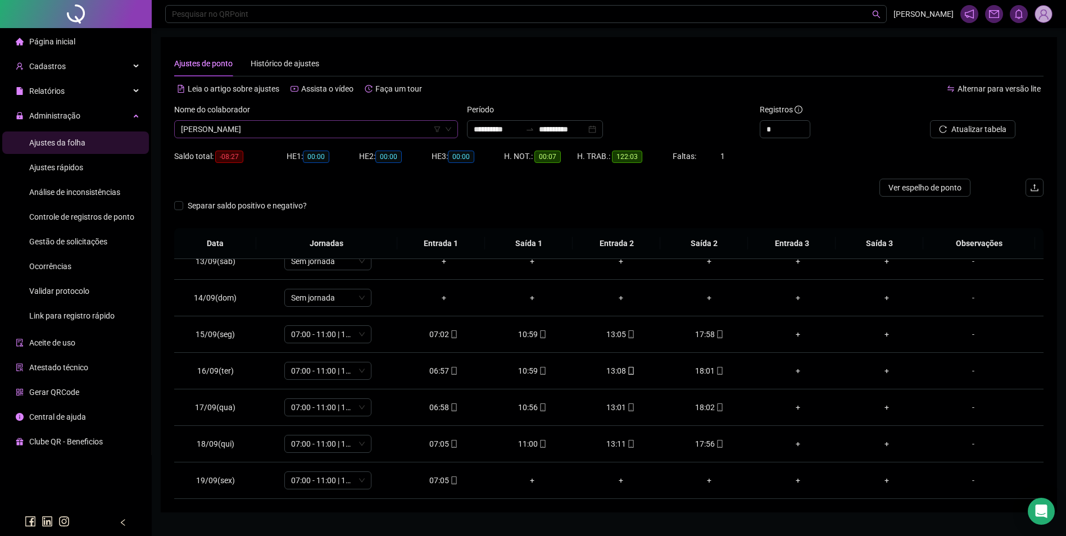
click at [358, 128] on span "[PERSON_NAME]" at bounding box center [316, 129] width 270 height 17
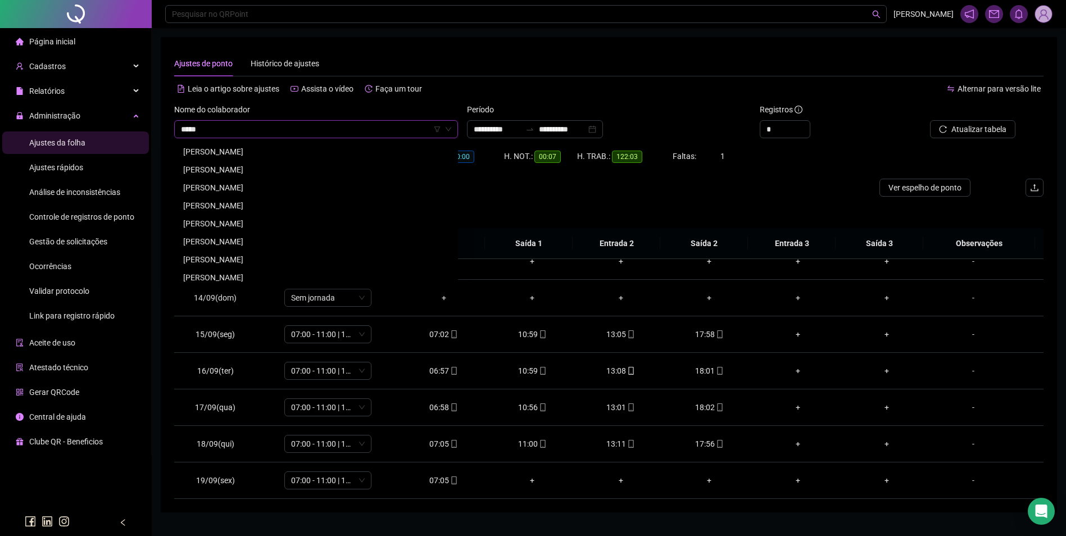
scroll to position [0, 0]
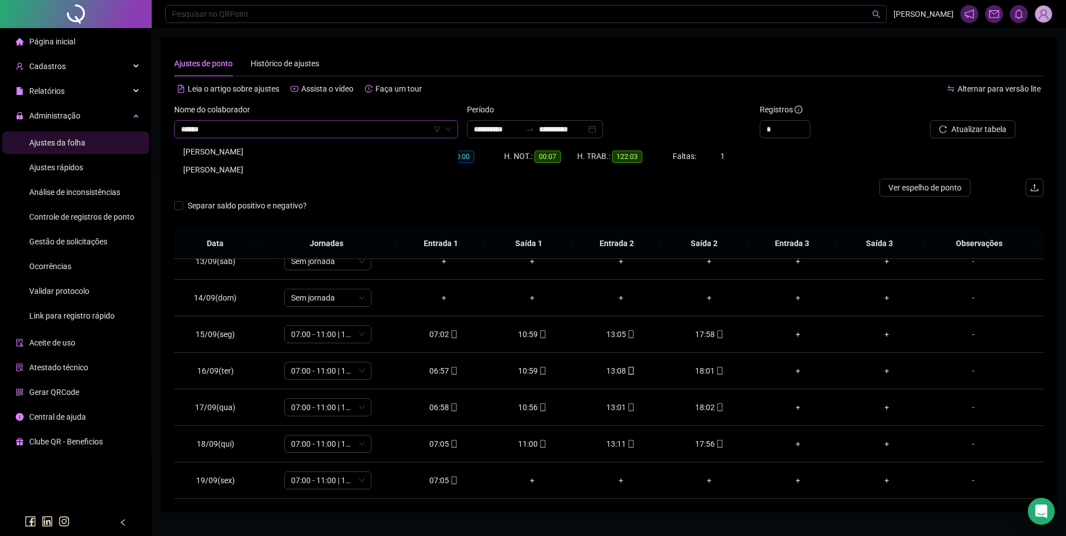
type input "*******"
click at [275, 148] on div "[PERSON_NAME]" at bounding box center [316, 151] width 266 height 12
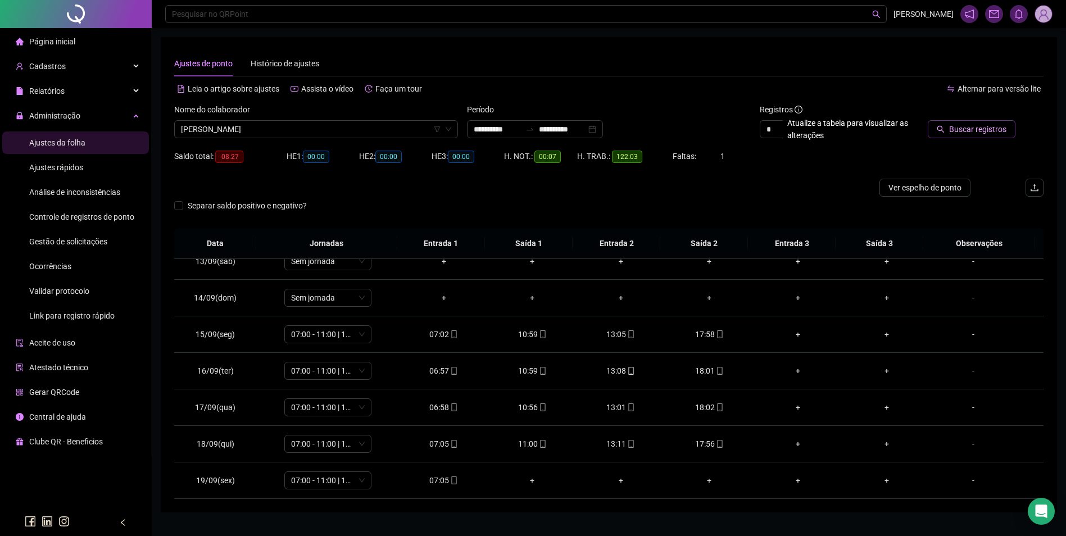
click at [965, 135] on button "Buscar registros" at bounding box center [971, 129] width 88 height 18
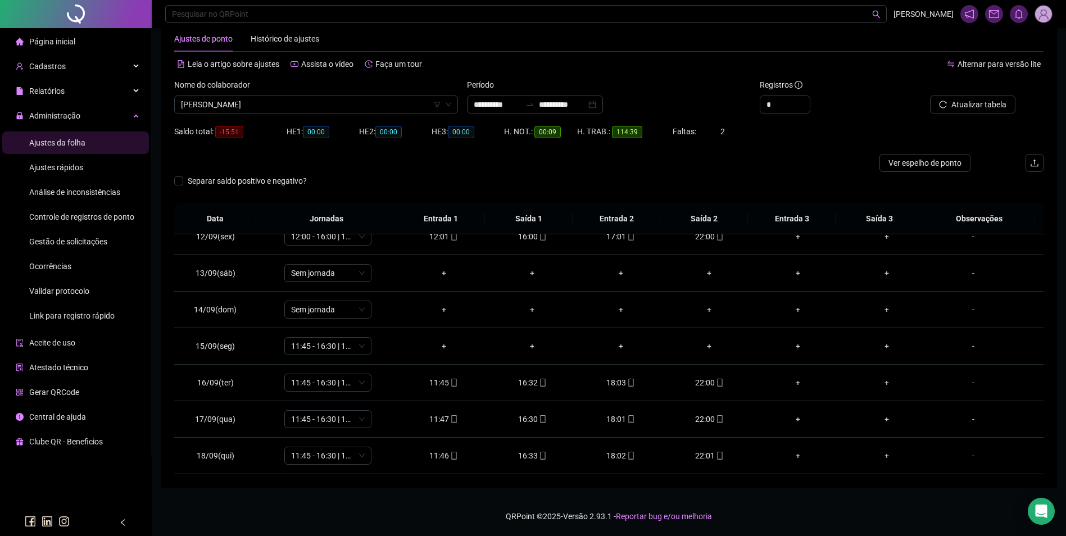
scroll to position [454, 0]
click at [699, 418] on div "22:01" at bounding box center [709, 419] width 71 height 12
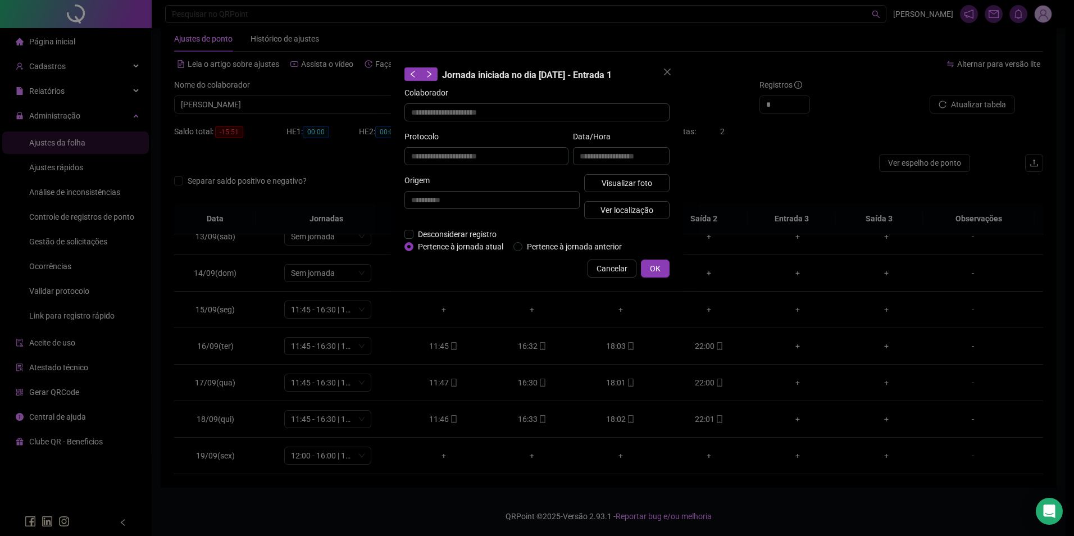
type input "**********"
click at [644, 177] on span "Visualizar foto" at bounding box center [627, 183] width 51 height 12
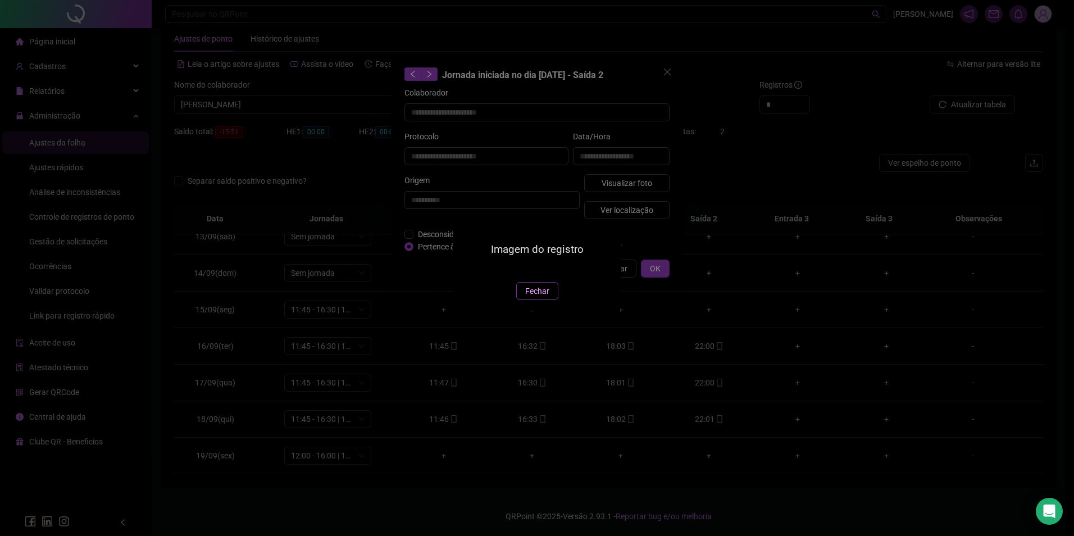
click at [540, 300] on button "Fechar" at bounding box center [537, 291] width 42 height 18
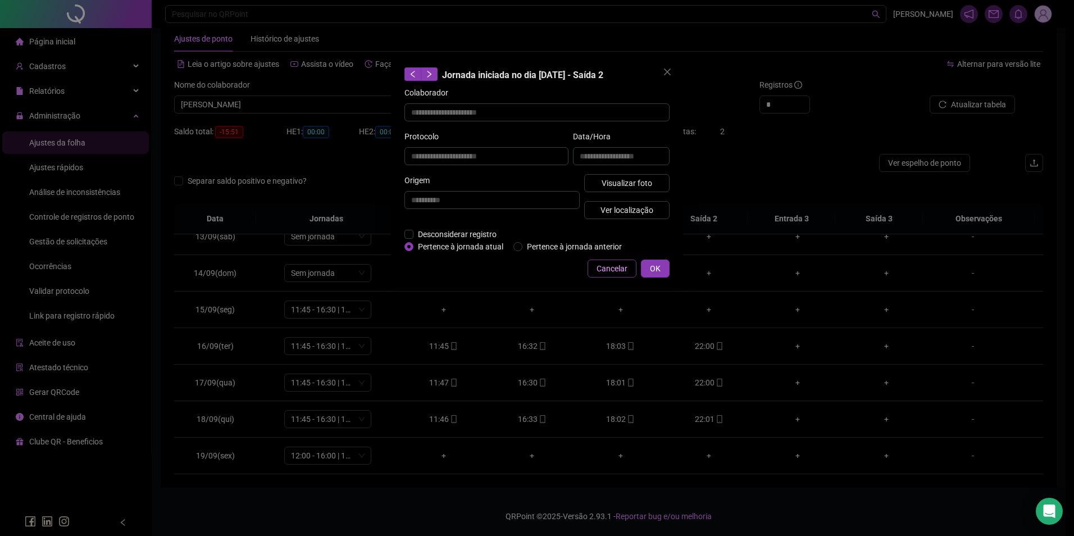
click at [616, 269] on span "Cancelar" at bounding box center [612, 268] width 31 height 12
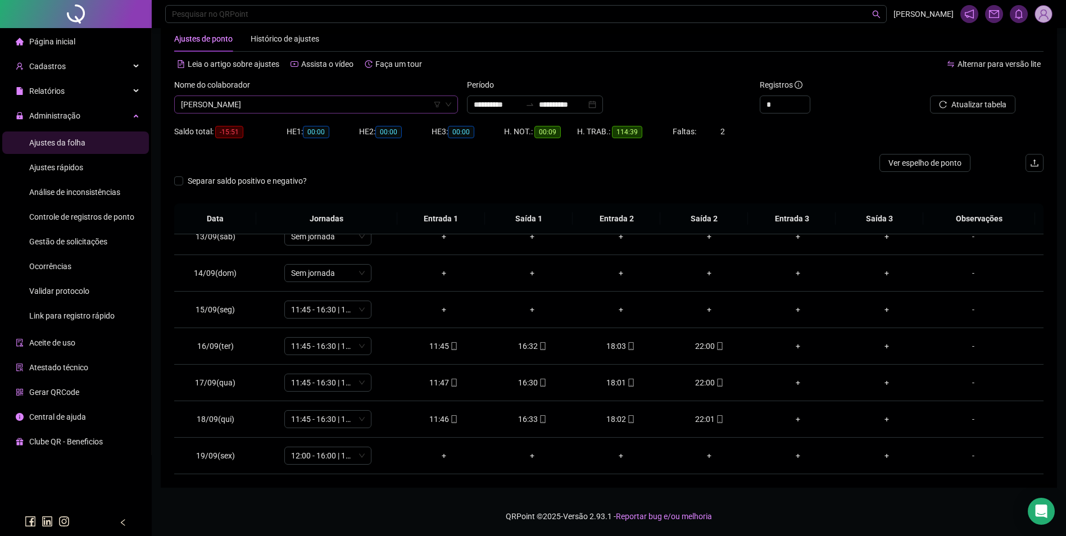
click at [386, 105] on span "[PERSON_NAME]" at bounding box center [316, 104] width 270 height 17
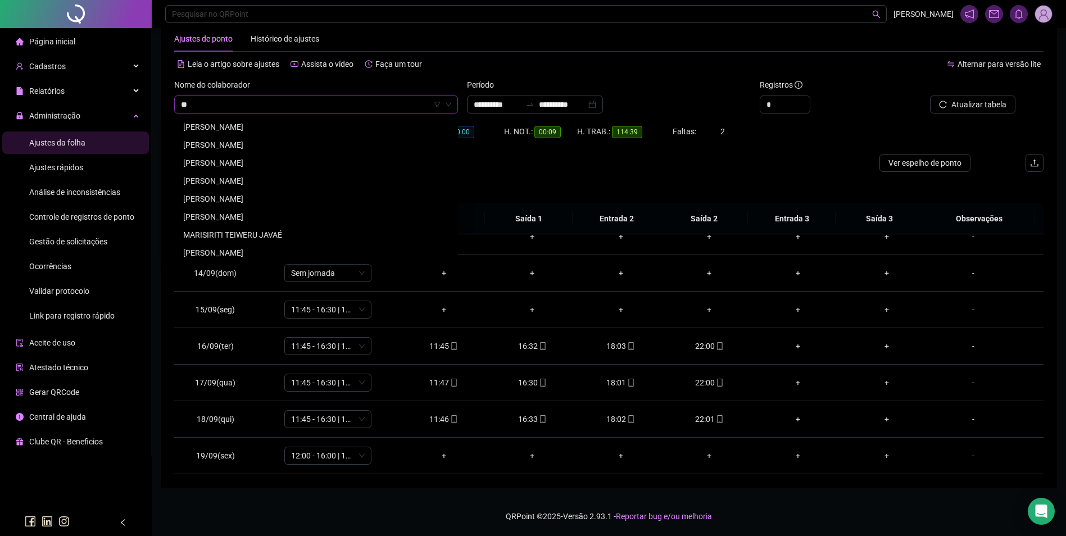
scroll to position [0, 0]
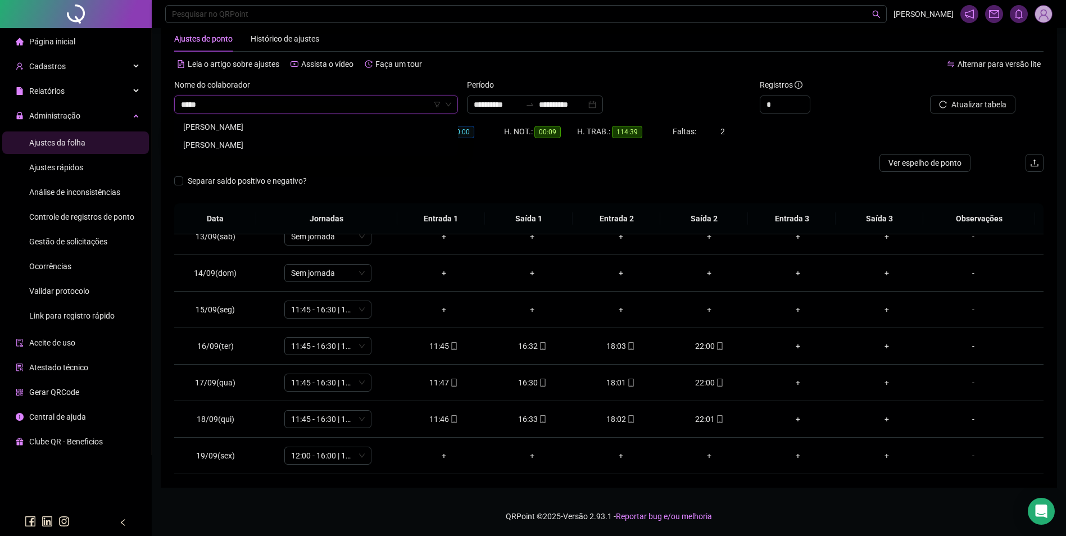
type input "******"
click at [275, 121] on div "[PERSON_NAME]" at bounding box center [316, 127] width 266 height 12
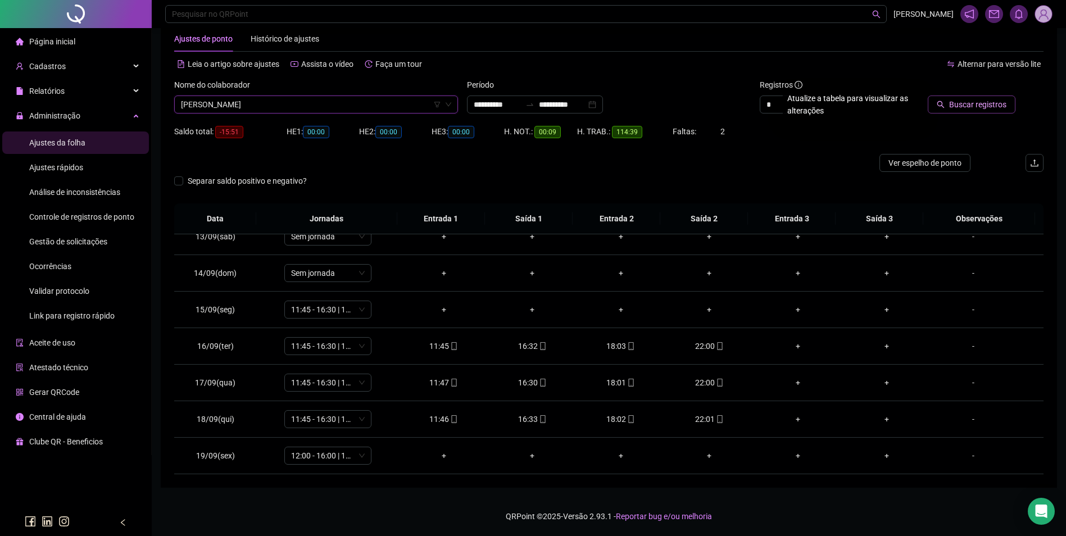
click at [947, 103] on button "Buscar registros" at bounding box center [971, 104] width 88 height 18
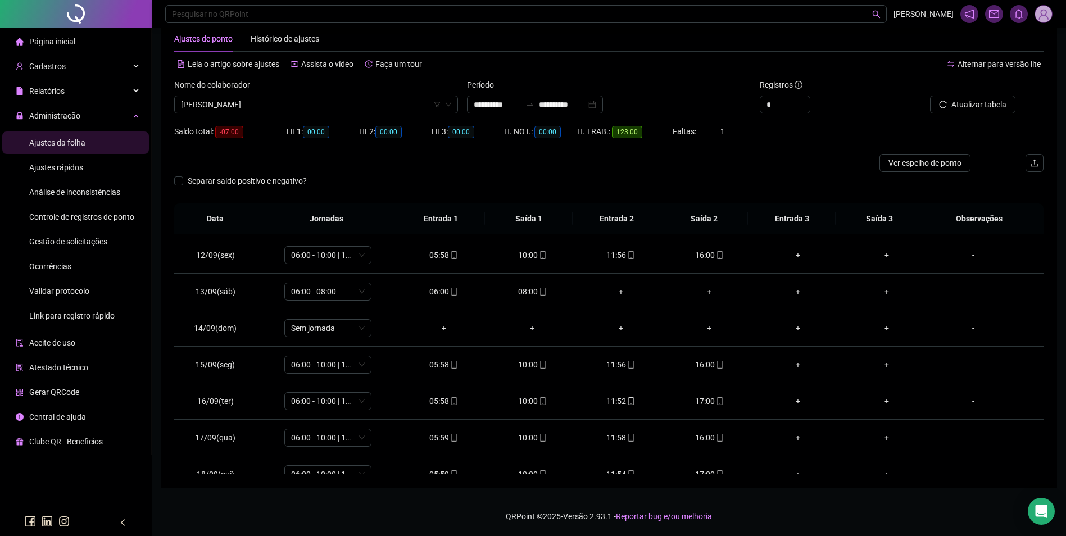
scroll to position [454, 0]
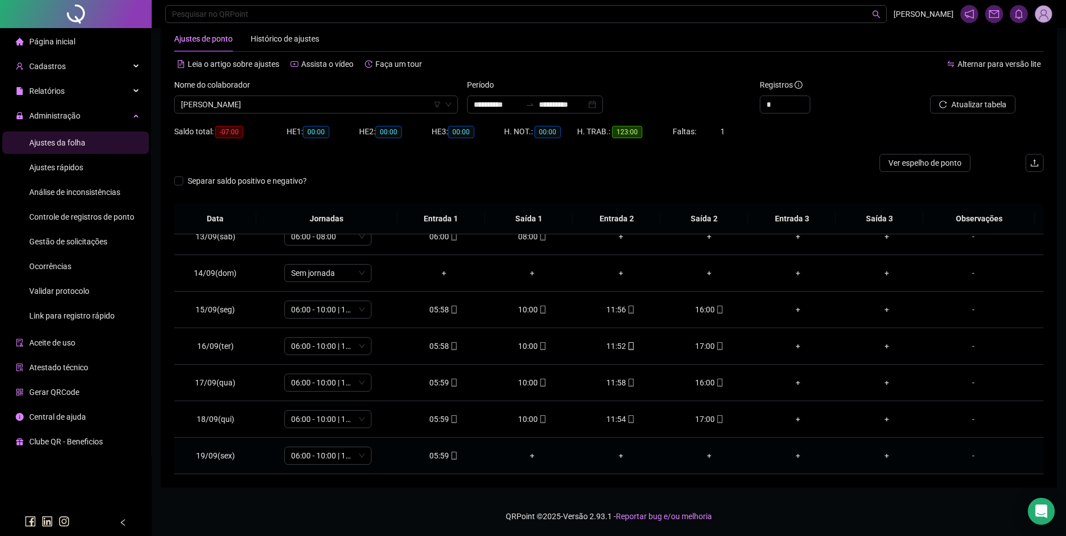
click at [450, 454] on icon "mobile" at bounding box center [454, 456] width 8 height 8
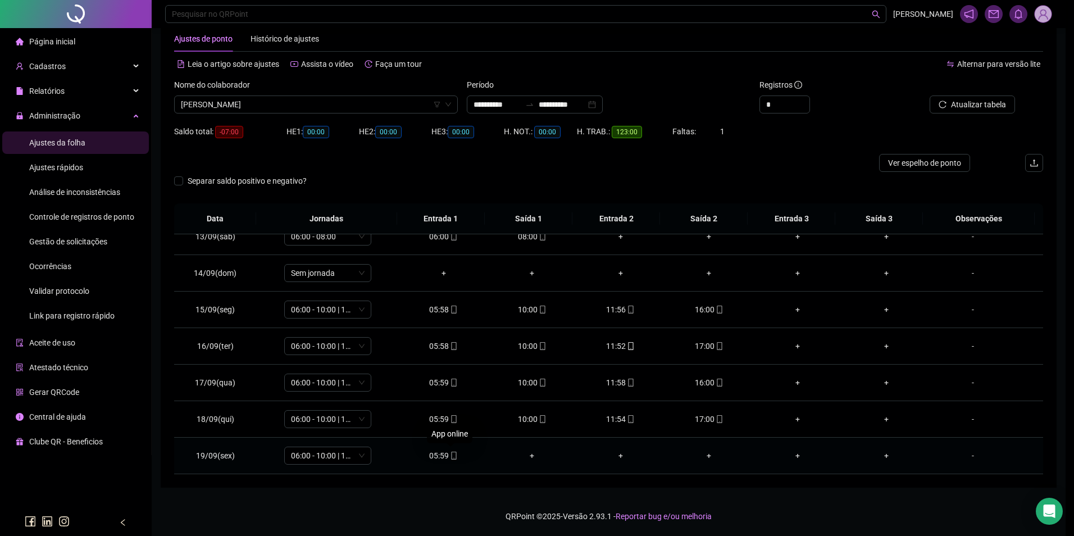
type input "**********"
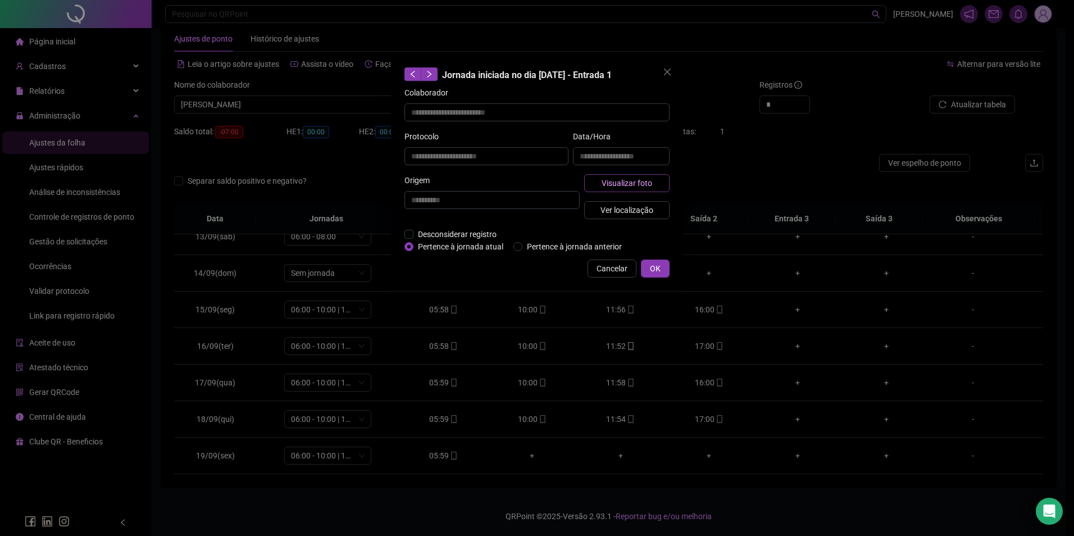
click at [643, 186] on span "Visualizar foto" at bounding box center [627, 183] width 51 height 12
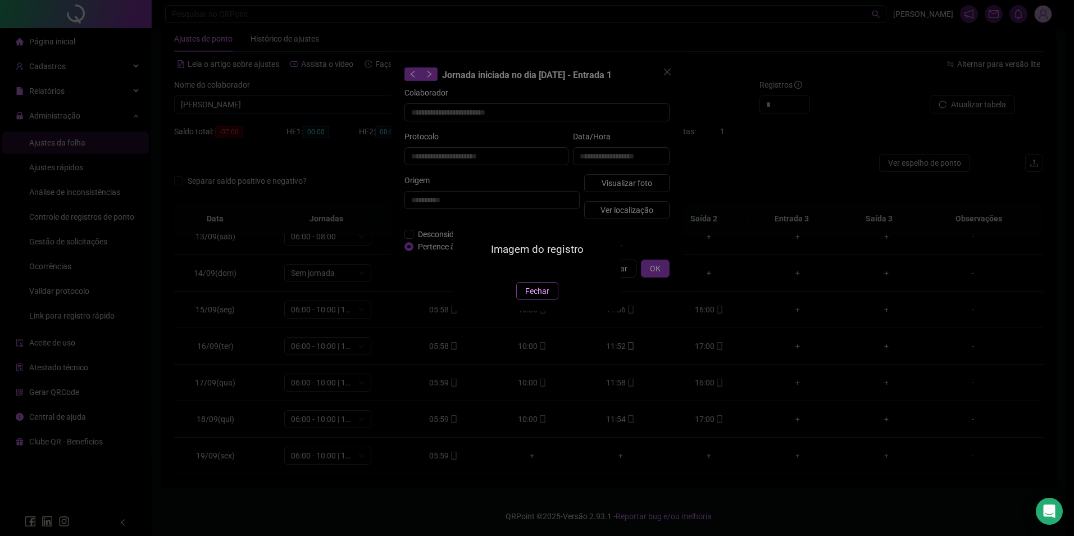
click at [526, 297] on span "Fechar" at bounding box center [537, 291] width 24 height 12
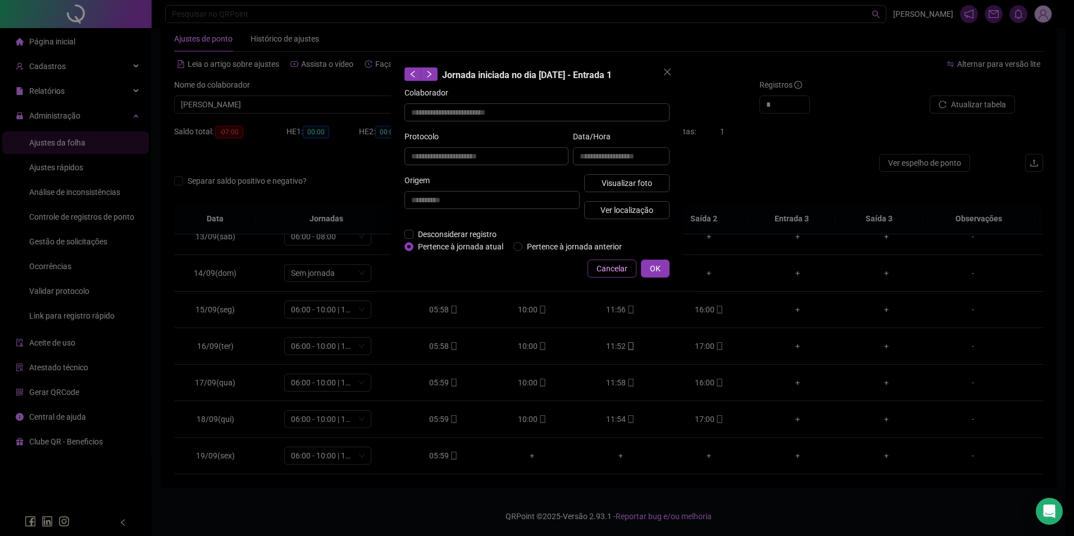
click at [612, 270] on span "Cancelar" at bounding box center [612, 268] width 31 height 12
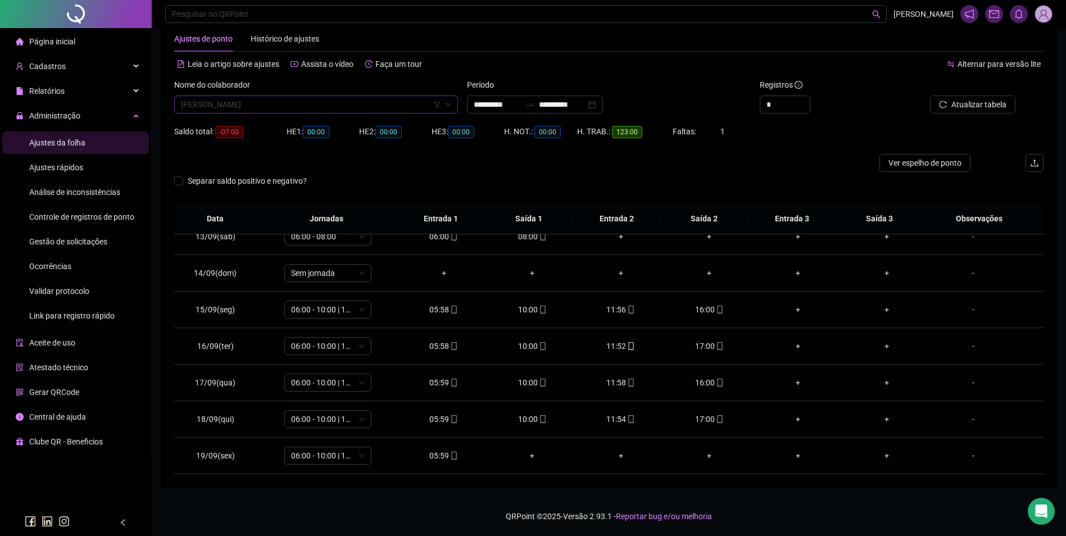
scroll to position [6776, 0]
click at [338, 104] on span "[PERSON_NAME]" at bounding box center [316, 104] width 270 height 17
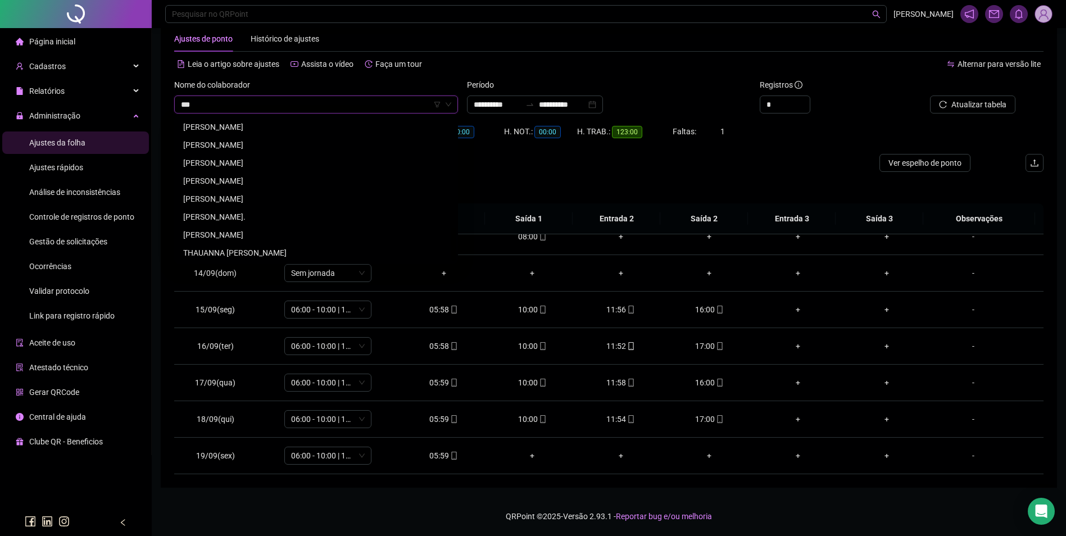
scroll to position [0, 0]
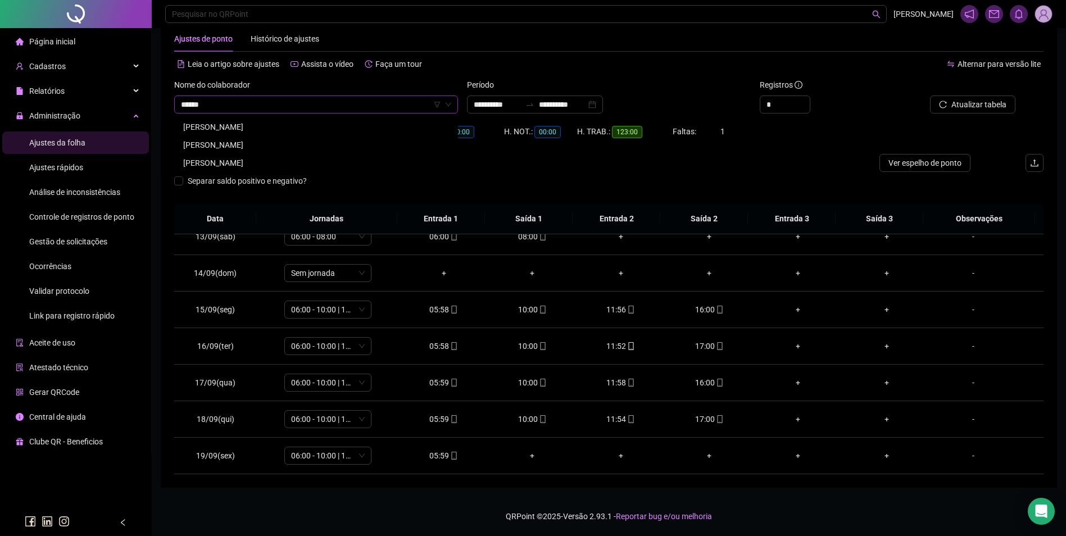
type input "*******"
click at [262, 128] on div "[PERSON_NAME]" at bounding box center [316, 127] width 266 height 12
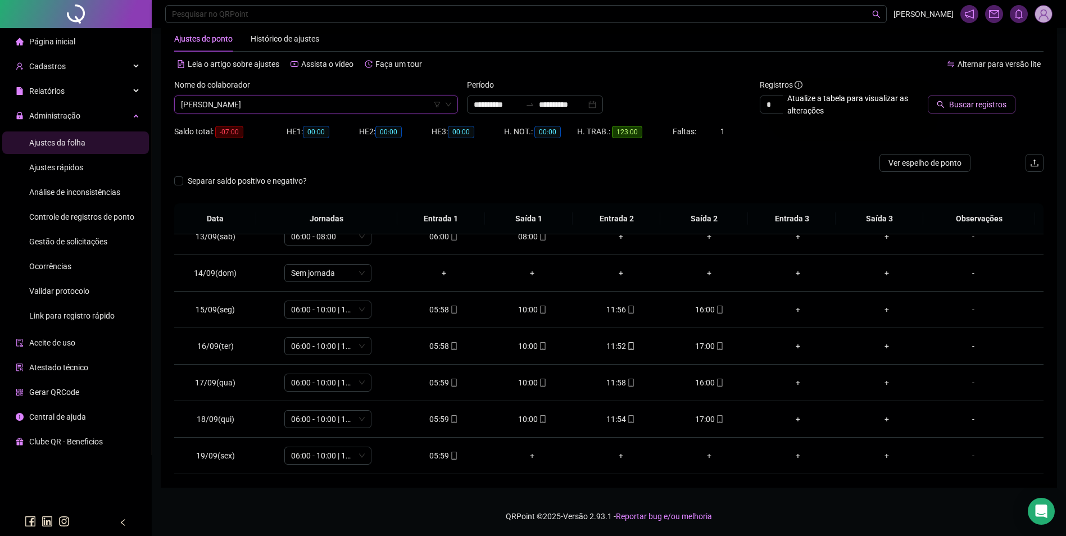
click at [964, 102] on span "Buscar registros" at bounding box center [977, 104] width 57 height 12
click at [714, 423] on span at bounding box center [718, 419] width 9 height 9
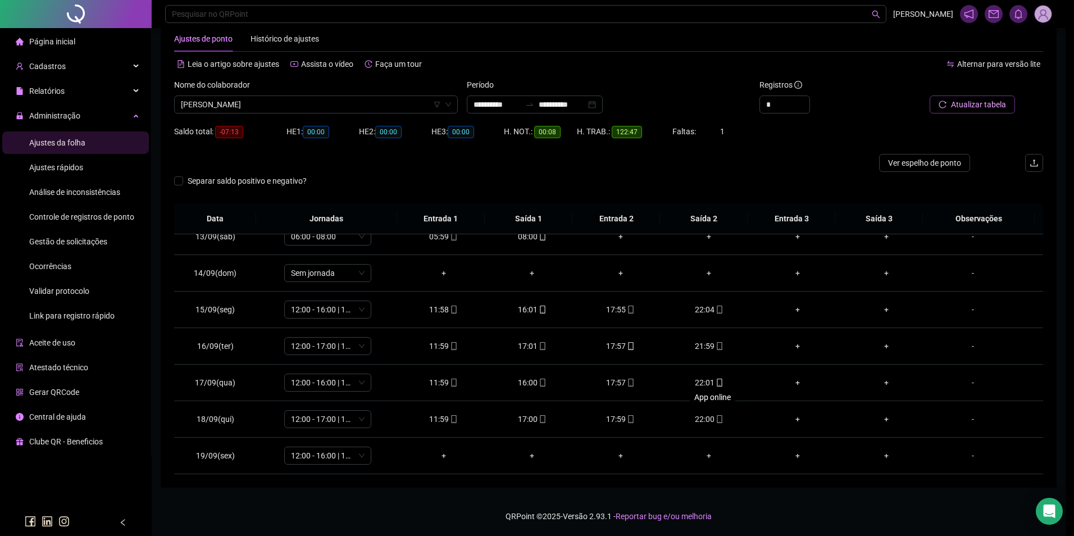
type input "**********"
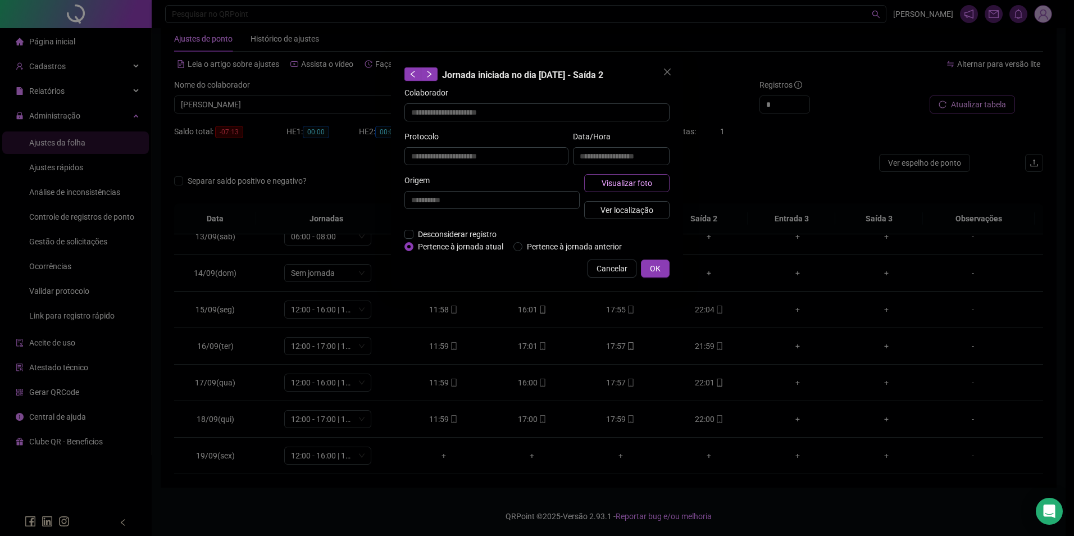
click at [653, 184] on button "Visualizar foto" at bounding box center [626, 183] width 85 height 18
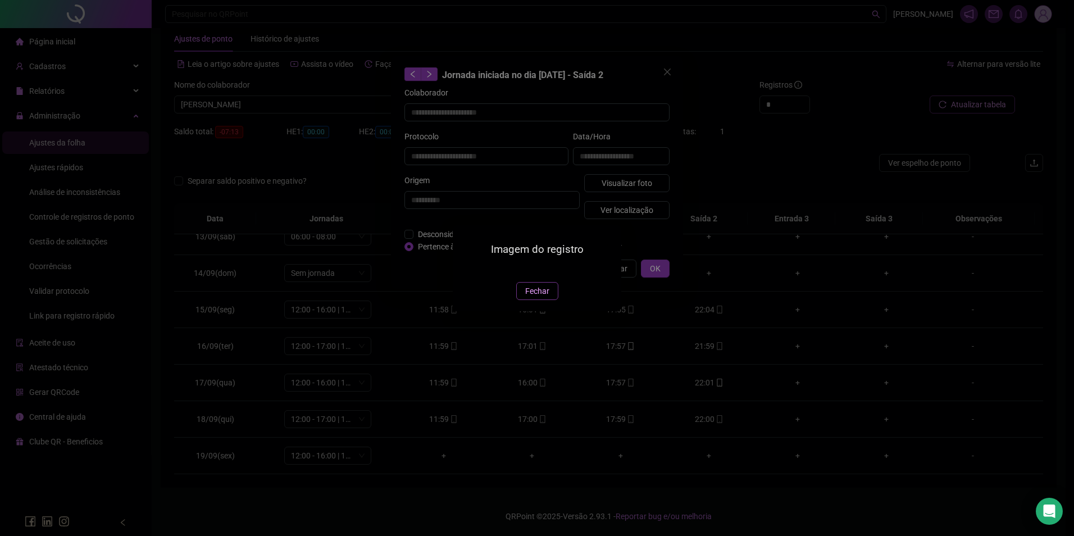
click at [544, 297] on span "Fechar" at bounding box center [537, 291] width 24 height 12
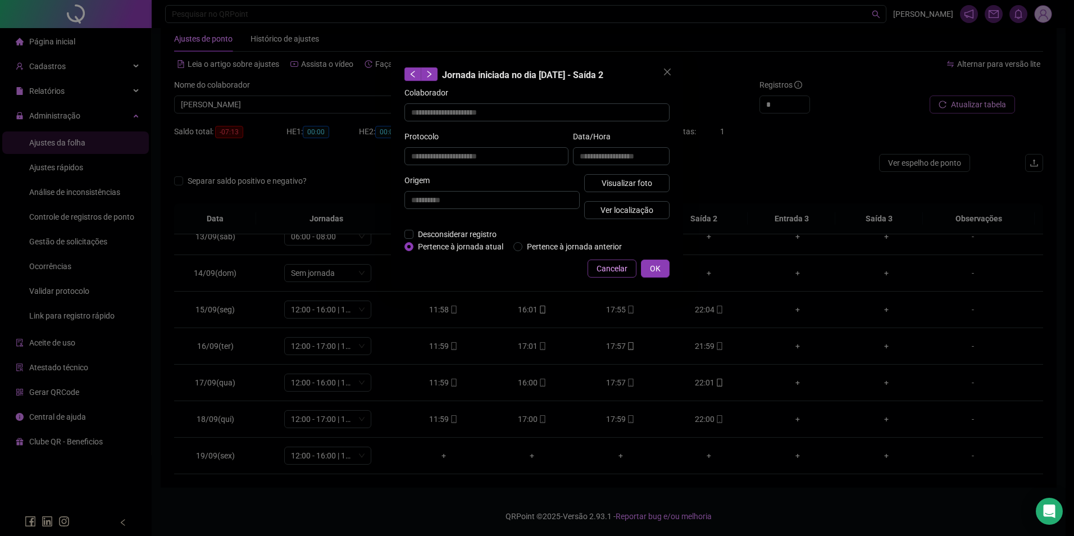
click at [607, 267] on span "Cancelar" at bounding box center [612, 268] width 31 height 12
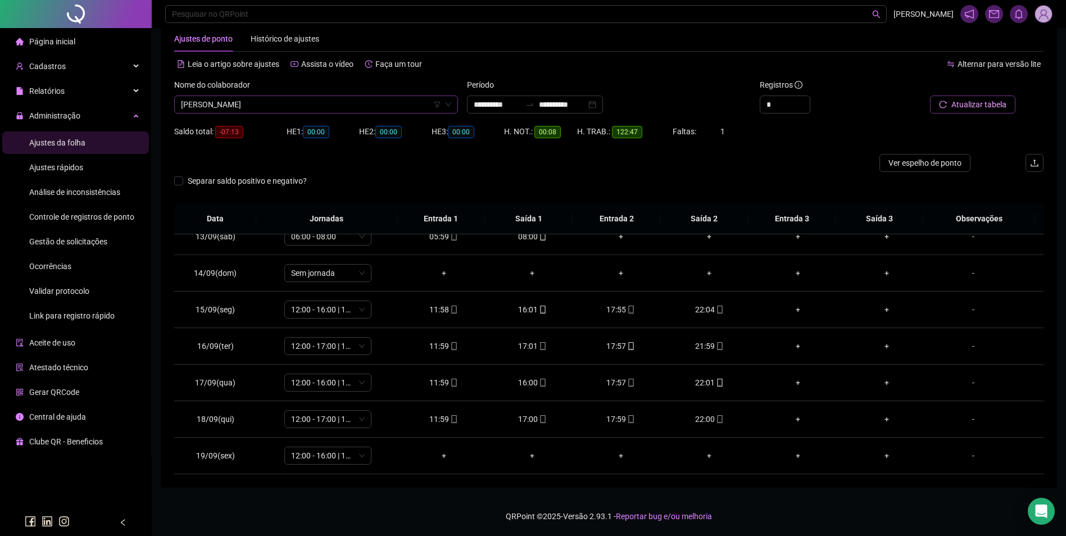
scroll to position [7855, 0]
click at [360, 111] on span "[PERSON_NAME]" at bounding box center [316, 104] width 270 height 17
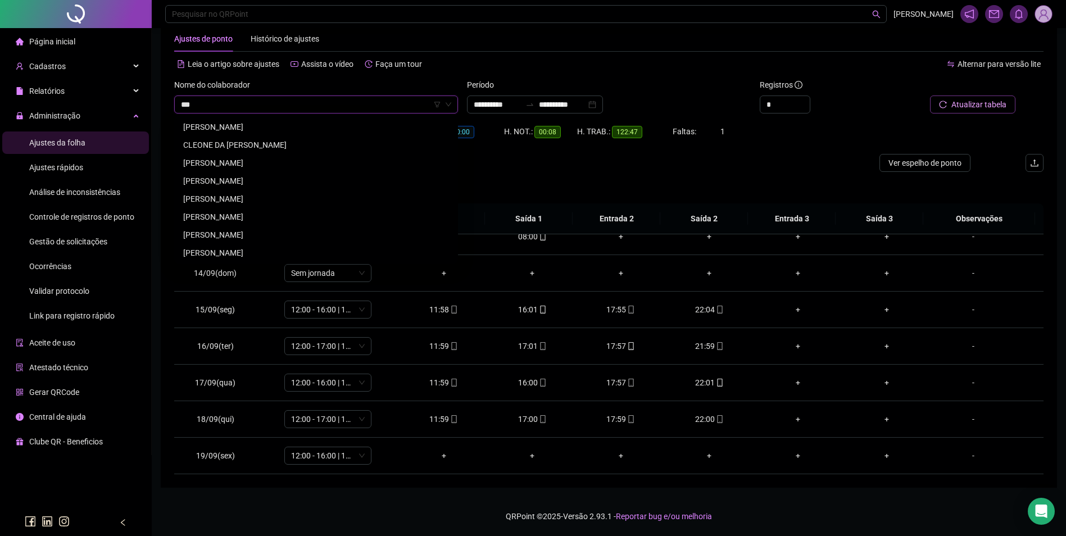
scroll to position [0, 0]
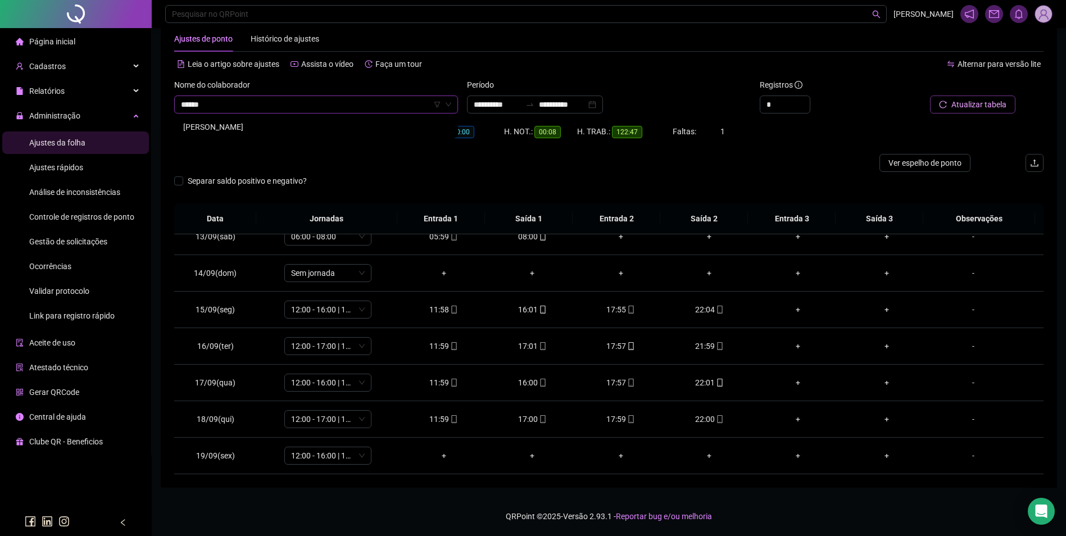
type input "*******"
click at [250, 130] on div "[PERSON_NAME]" at bounding box center [316, 127] width 266 height 12
click at [951, 110] on span "Buscar registros" at bounding box center [977, 104] width 57 height 12
click at [718, 424] on div "17:00" at bounding box center [709, 419] width 71 height 12
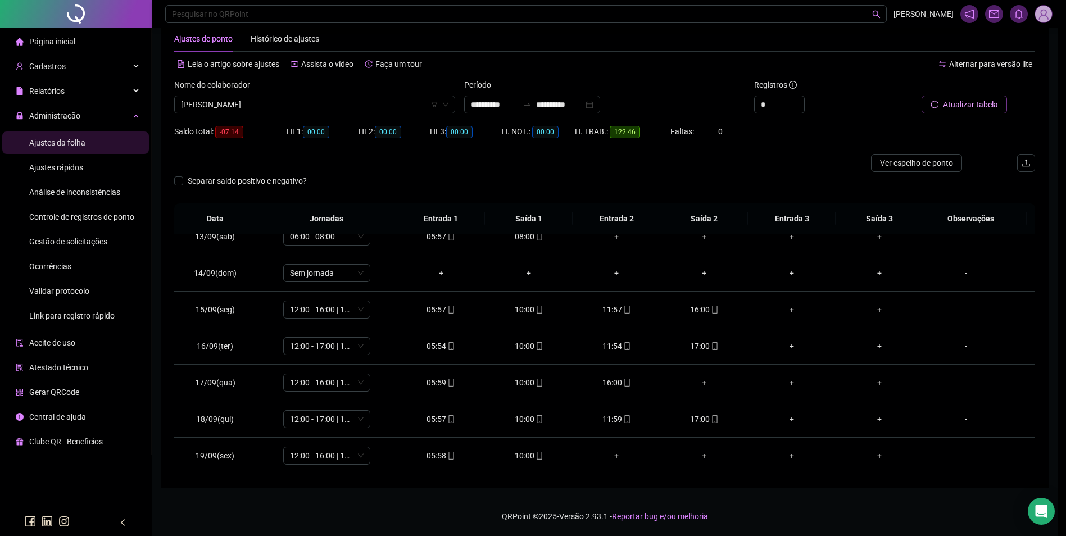
type input "**********"
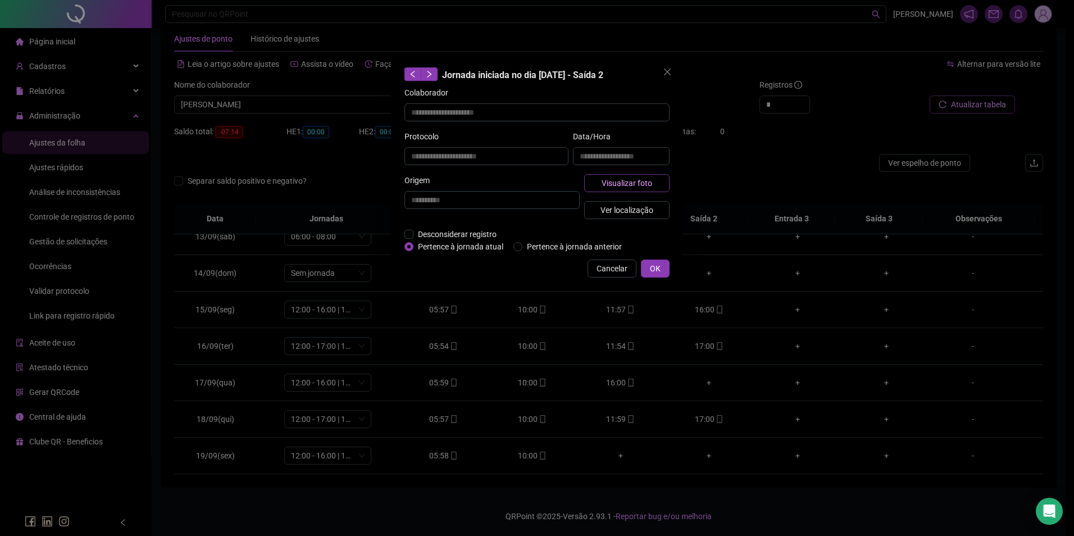
click at [658, 188] on button "Visualizar foto" at bounding box center [626, 183] width 85 height 18
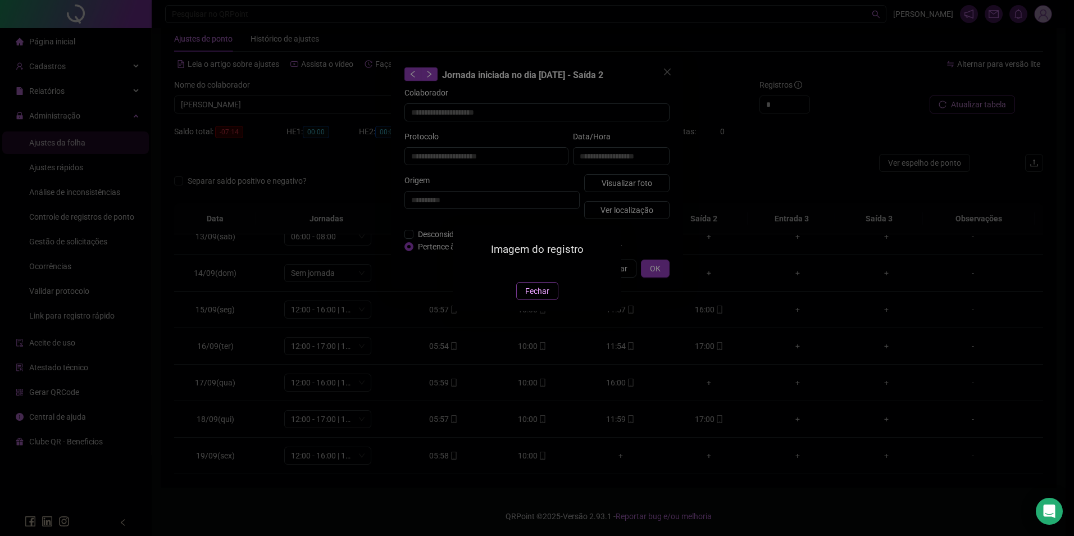
click at [540, 297] on span "Fechar" at bounding box center [537, 291] width 24 height 12
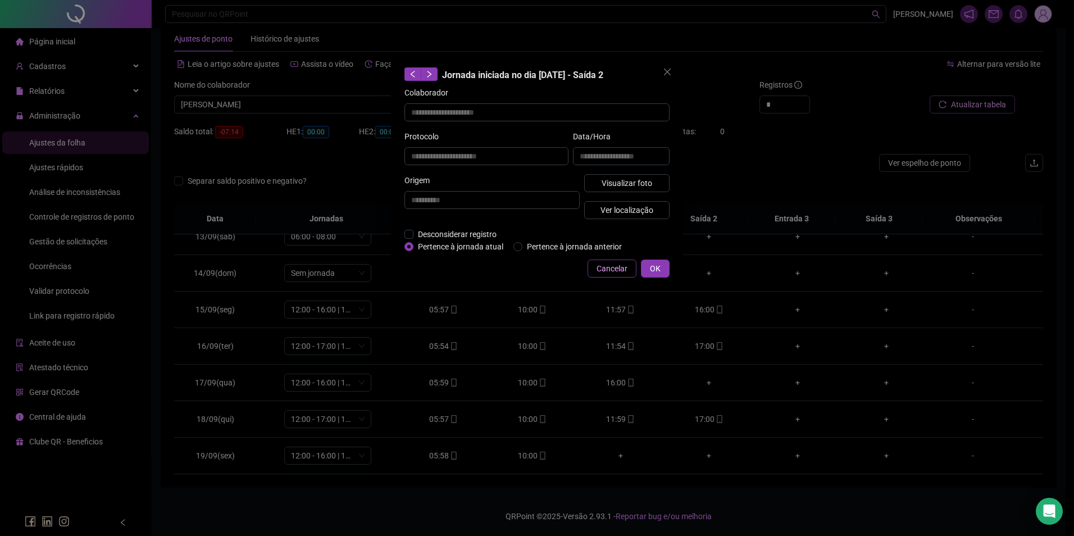
click at [613, 265] on span "Cancelar" at bounding box center [612, 268] width 31 height 12
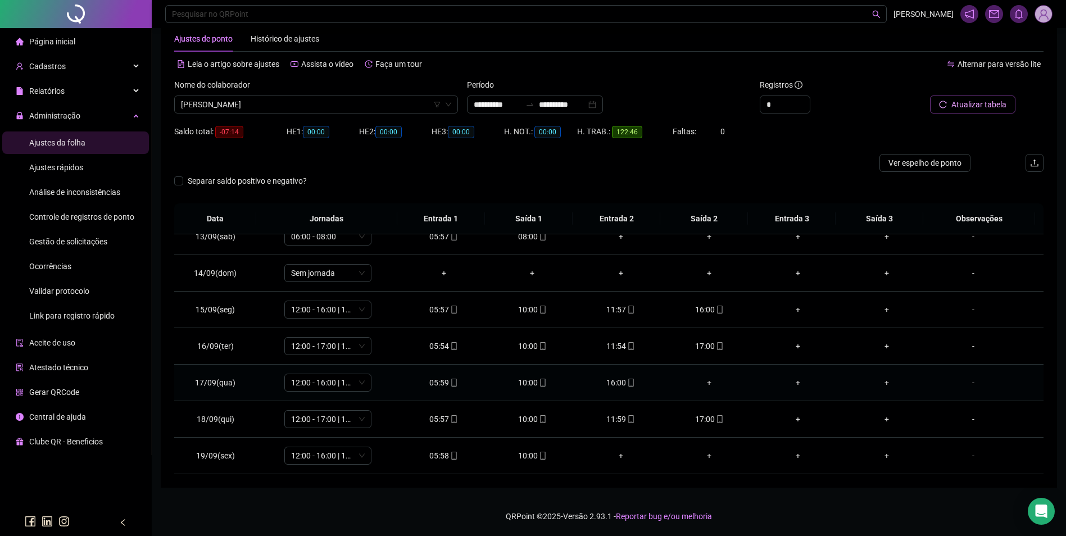
click at [702, 383] on div "+" at bounding box center [709, 382] width 71 height 12
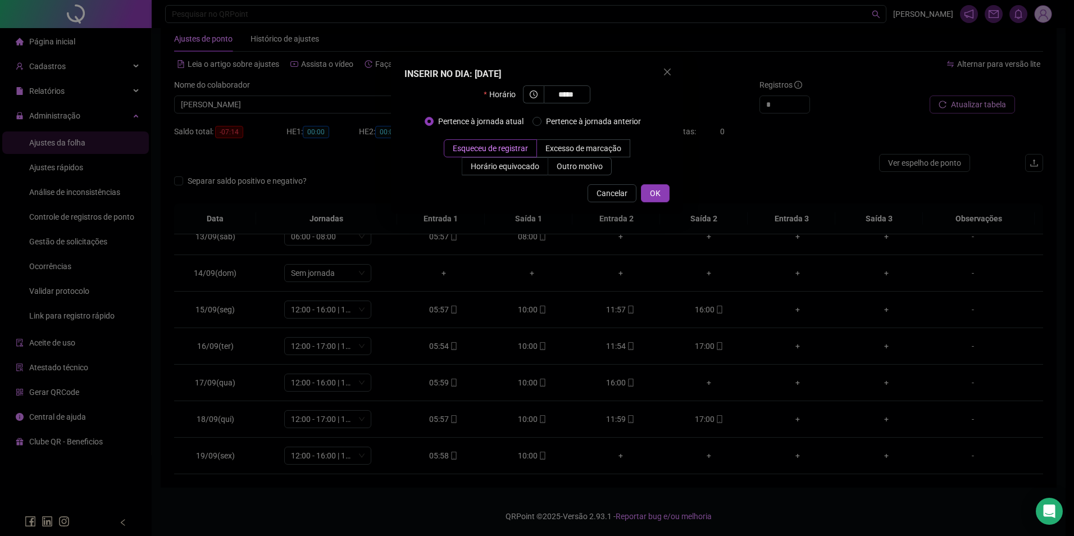
type input "*****"
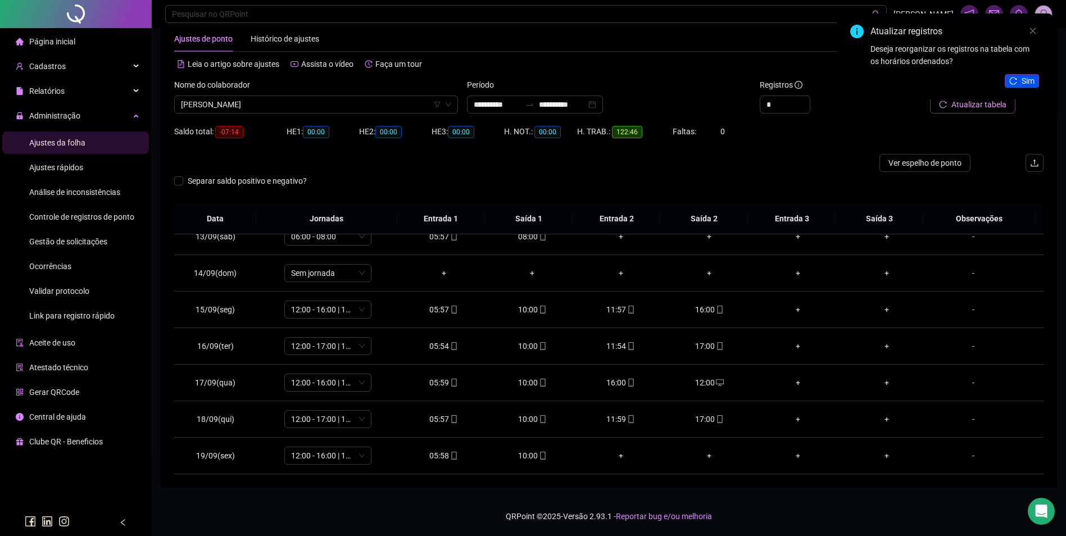
click at [1025, 78] on span "Sim" at bounding box center [1027, 81] width 13 height 12
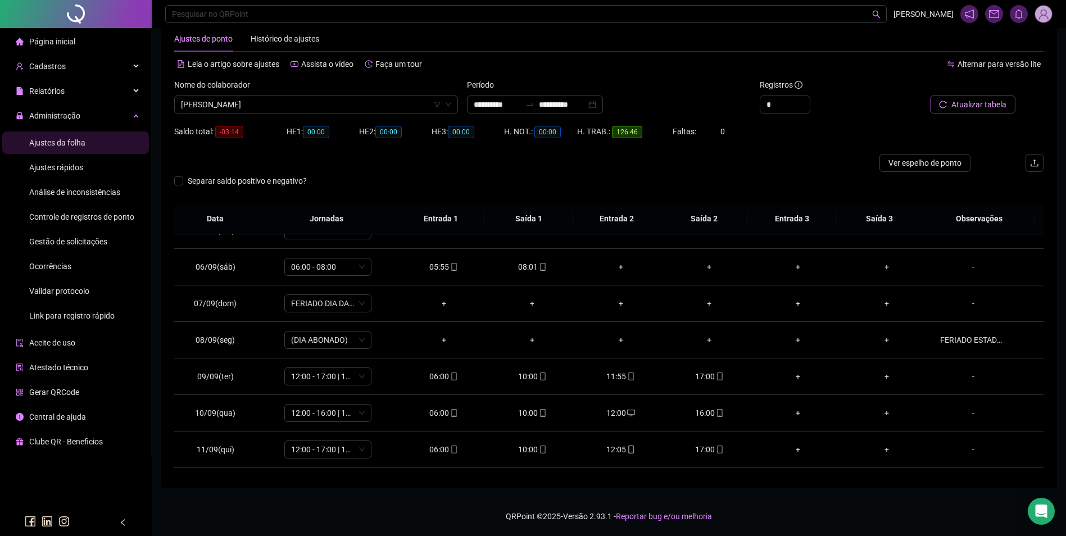
scroll to position [169, 0]
click at [92, 71] on div "Cadastros" at bounding box center [75, 66] width 147 height 22
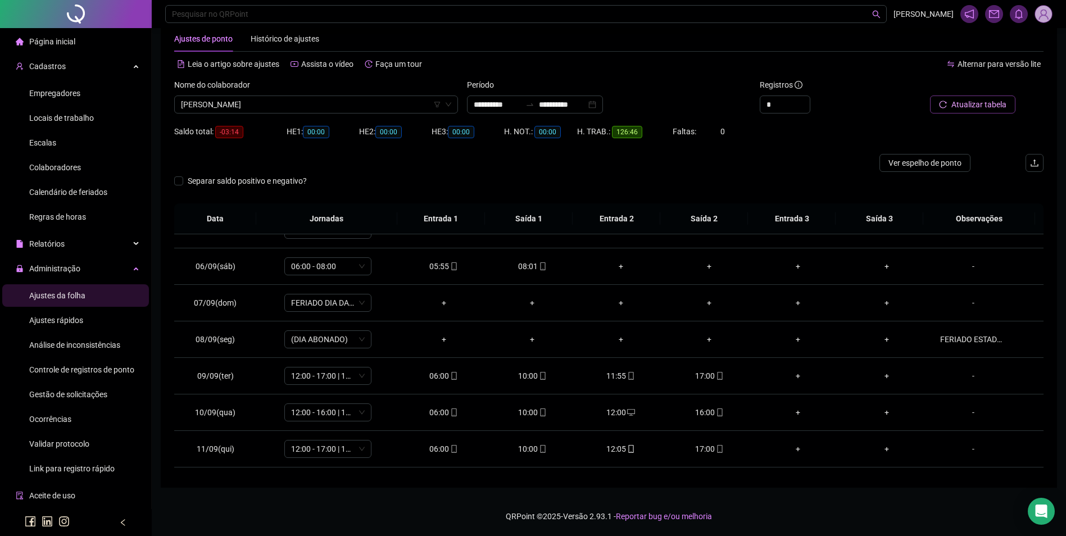
click at [69, 172] on div "Colaboradores" at bounding box center [55, 167] width 52 height 22
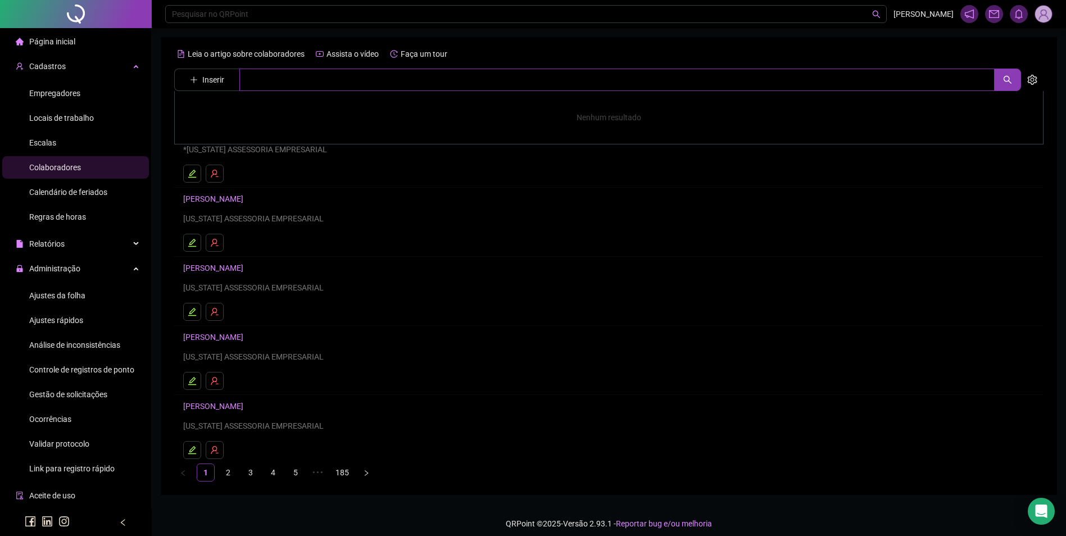
click at [283, 81] on input "text" at bounding box center [616, 80] width 755 height 22
type input "*******"
click at [230, 108] on link "[PERSON_NAME]" at bounding box center [225, 112] width 60 height 9
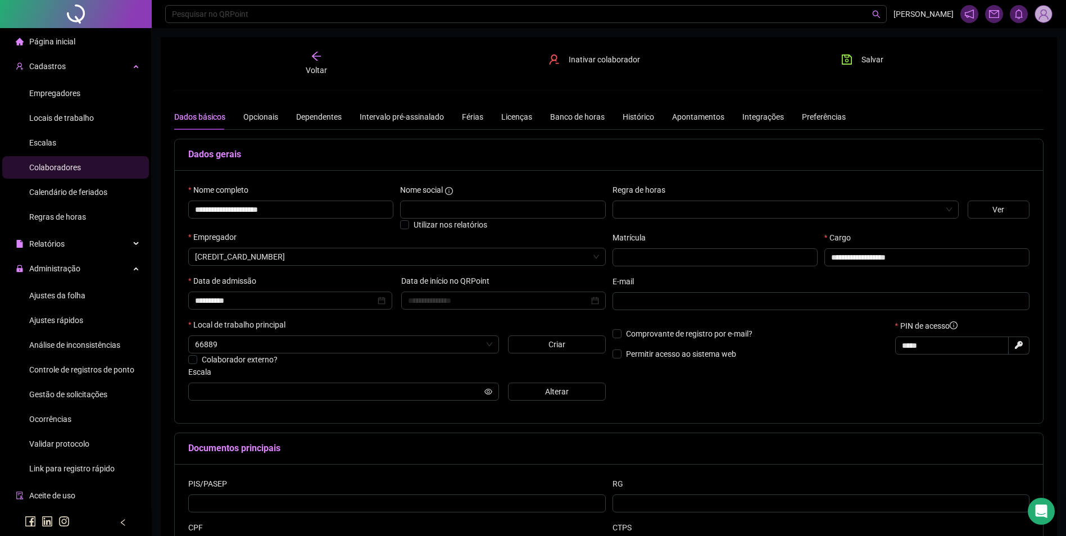
type input "**********"
click at [532, 387] on button "Alterar" at bounding box center [557, 392] width 98 height 18
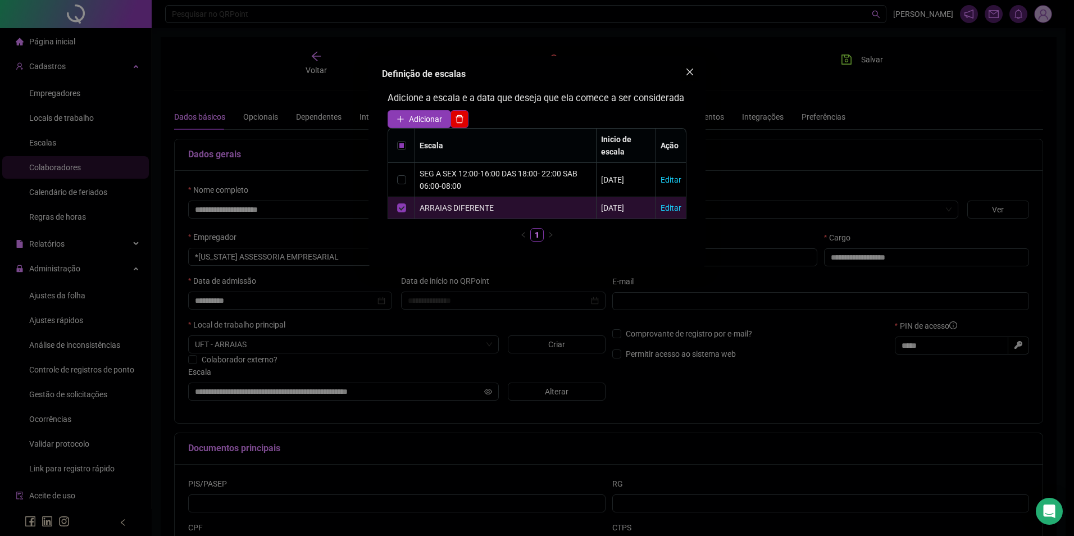
click at [695, 70] on span "Close" at bounding box center [690, 71] width 18 height 9
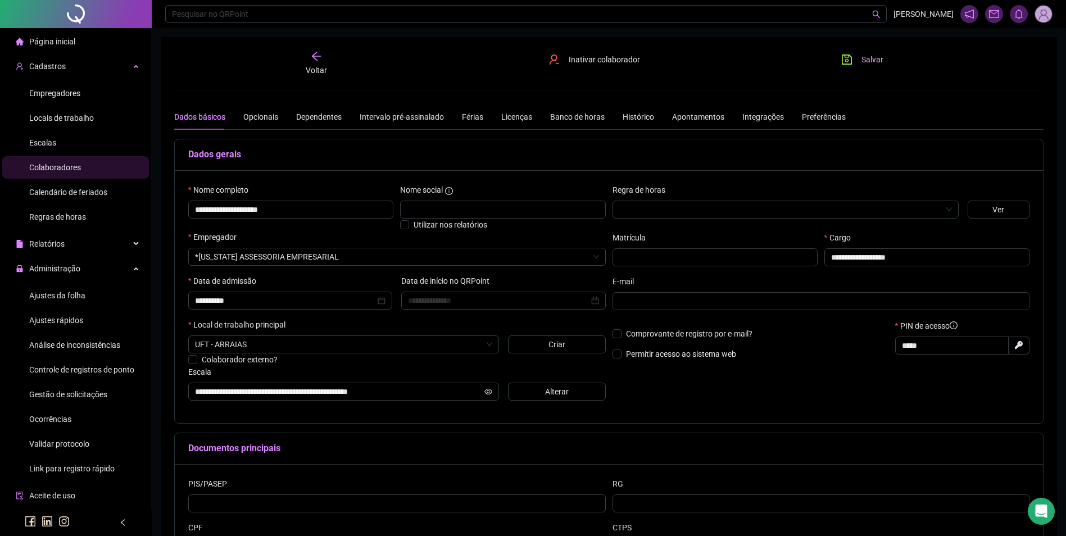
click at [854, 65] on button "Salvar" at bounding box center [861, 60] width 59 height 18
click at [532, 390] on button "Alterar" at bounding box center [557, 392] width 98 height 18
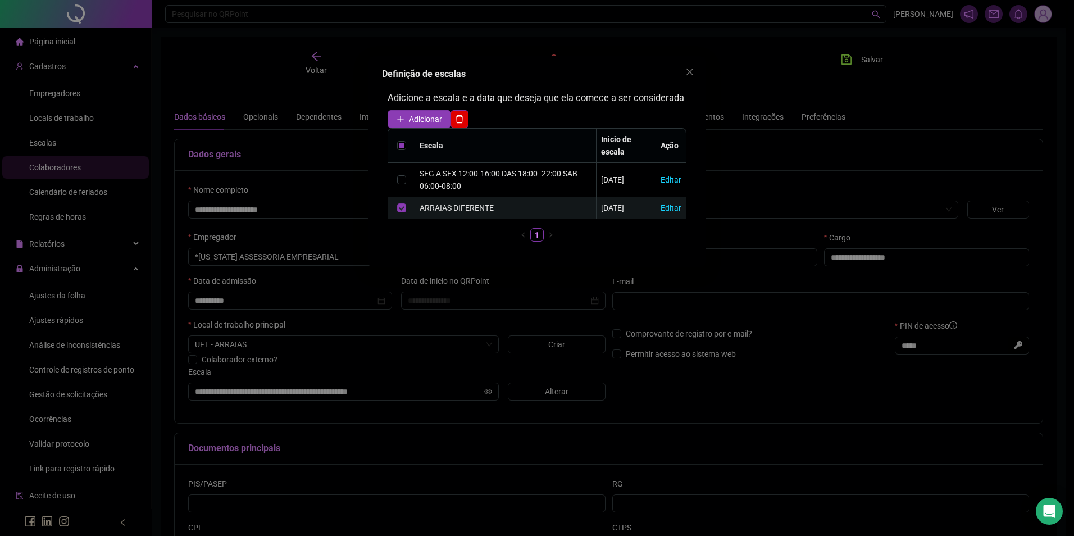
click at [418, 210] on td "ARRAIAS DIFERENTE" at bounding box center [505, 208] width 181 height 22
click at [423, 126] on button "Adicionar" at bounding box center [419, 119] width 63 height 18
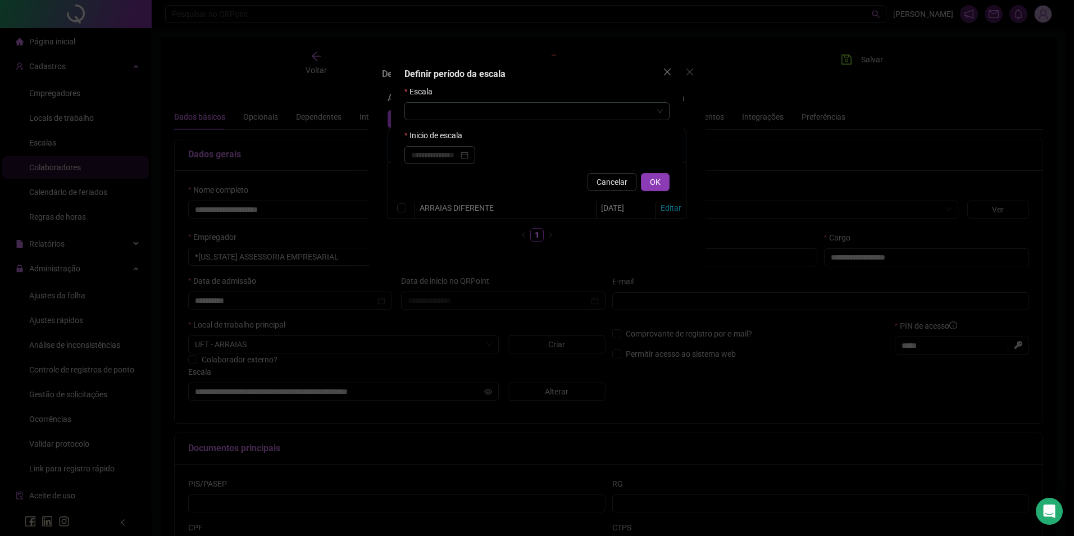
click at [447, 120] on form "Escala Inicio de escala" at bounding box center [536, 124] width 265 height 79
click at [450, 116] on input "search" at bounding box center [532, 111] width 242 height 17
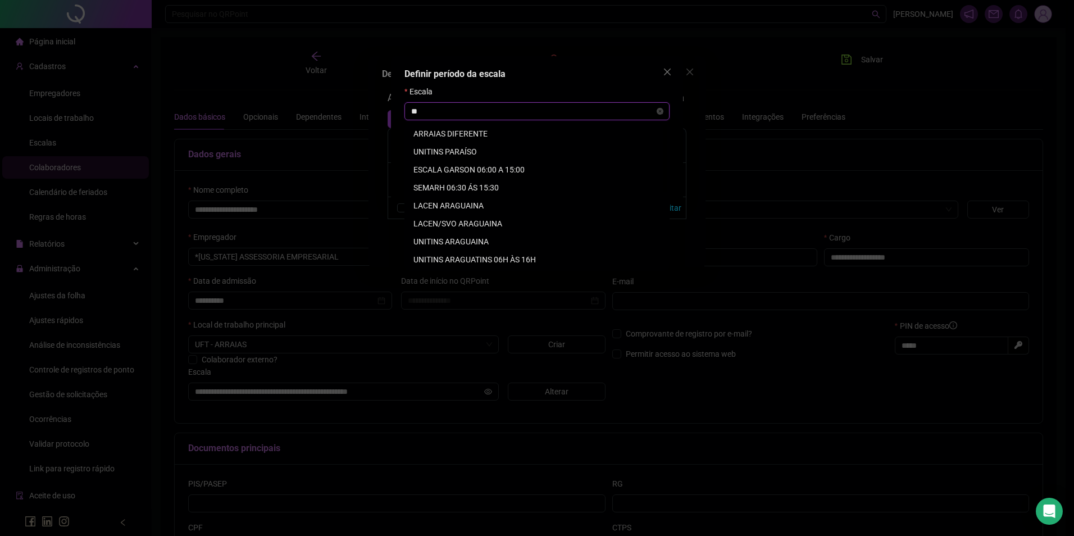
type input "***"
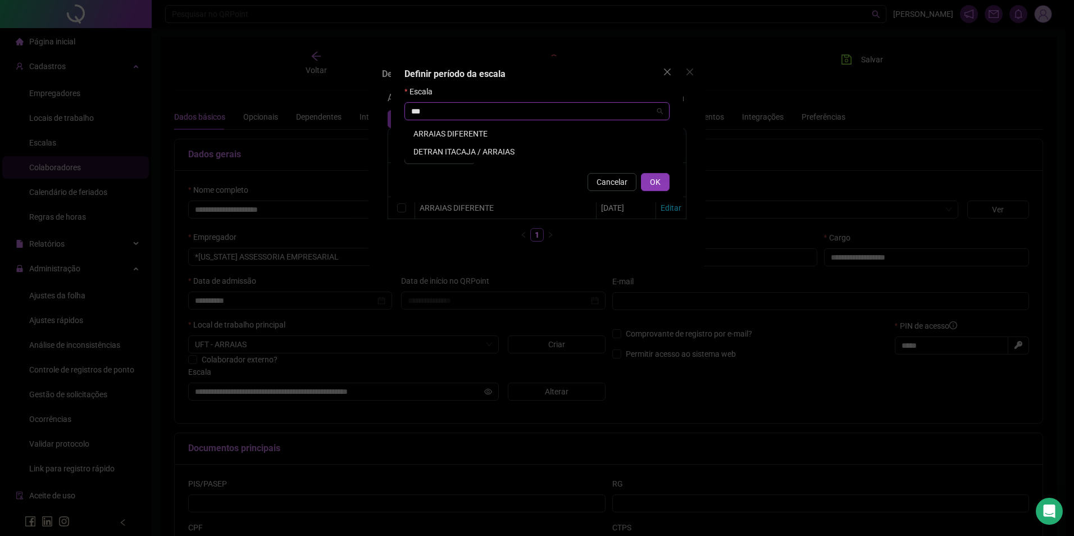
click at [445, 130] on div "ARRAIAS DIFERENTE" at bounding box center [536, 134] width 247 height 12
click at [451, 155] on input at bounding box center [434, 155] width 47 height 12
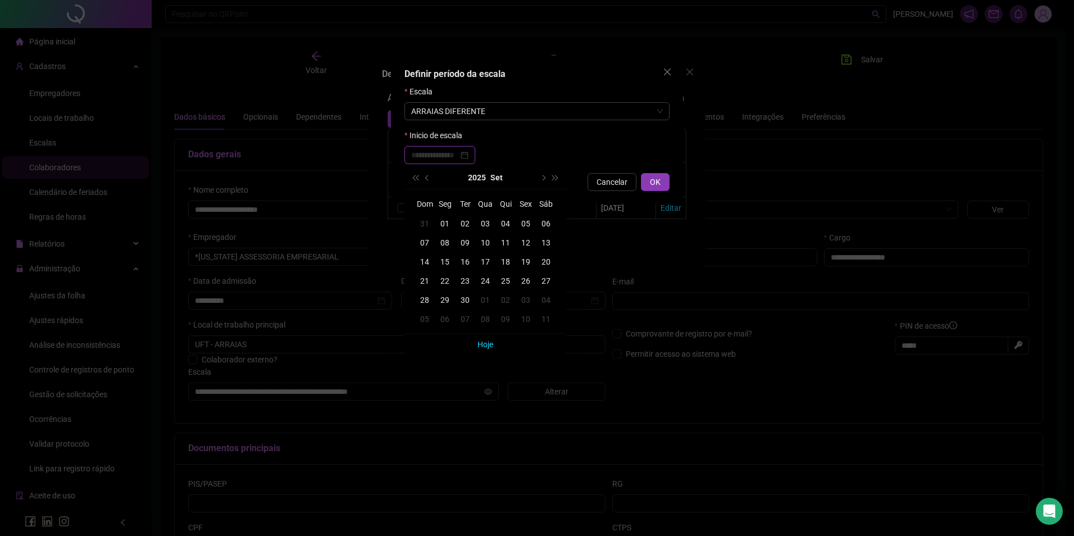
type input "**********"
click at [446, 219] on div "01" at bounding box center [445, 223] width 20 height 12
click at [648, 180] on button "OK" at bounding box center [655, 182] width 29 height 18
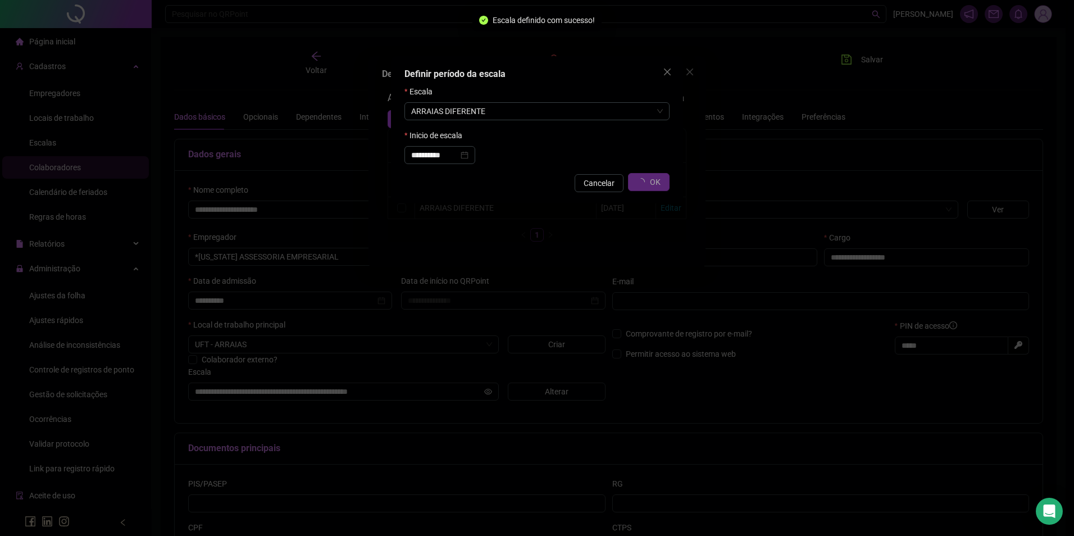
type input "**********"
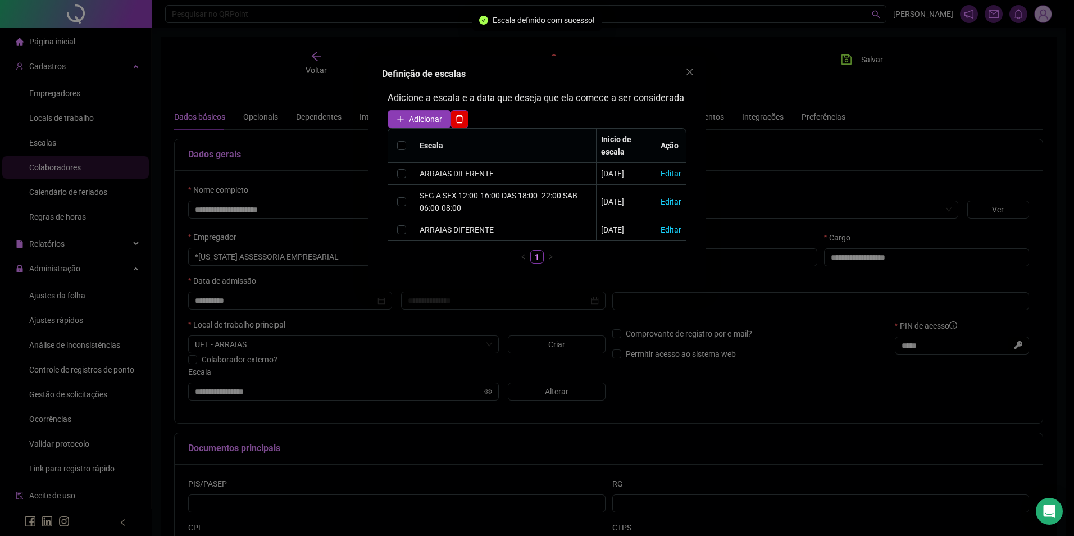
click at [848, 64] on div "Definição de escalas Adicione a escala e a data que deseja que ela comece a ser…" at bounding box center [537, 268] width 1074 height 536
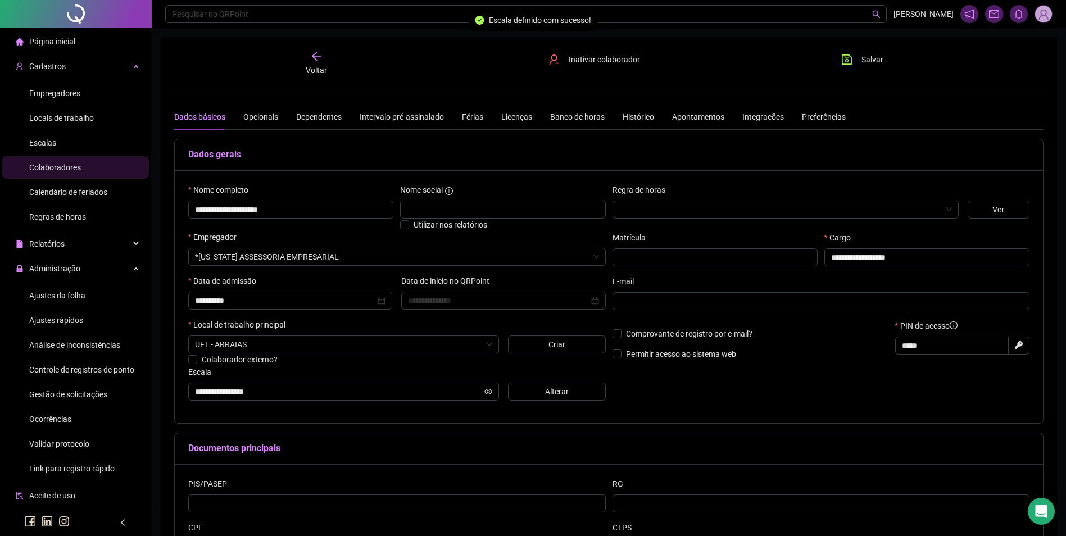
click at [848, 62] on icon "save" at bounding box center [846, 59] width 10 height 10
drag, startPoint x: 302, startPoint y: 213, endPoint x: 195, endPoint y: 215, distance: 107.3
click at [195, 215] on input "**********" at bounding box center [290, 210] width 205 height 18
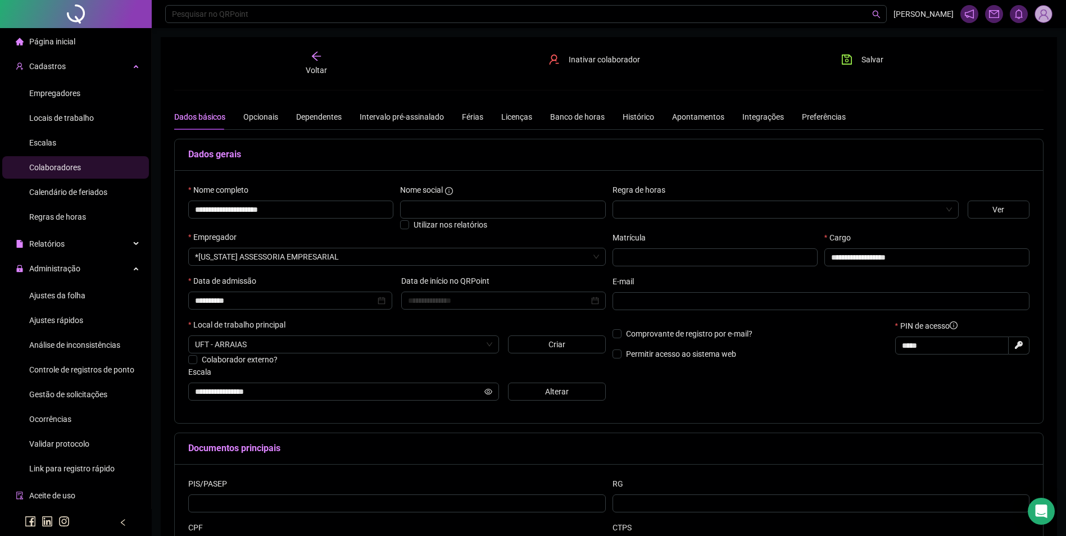
click at [78, 292] on span "Ajustes da folha" at bounding box center [57, 295] width 56 height 9
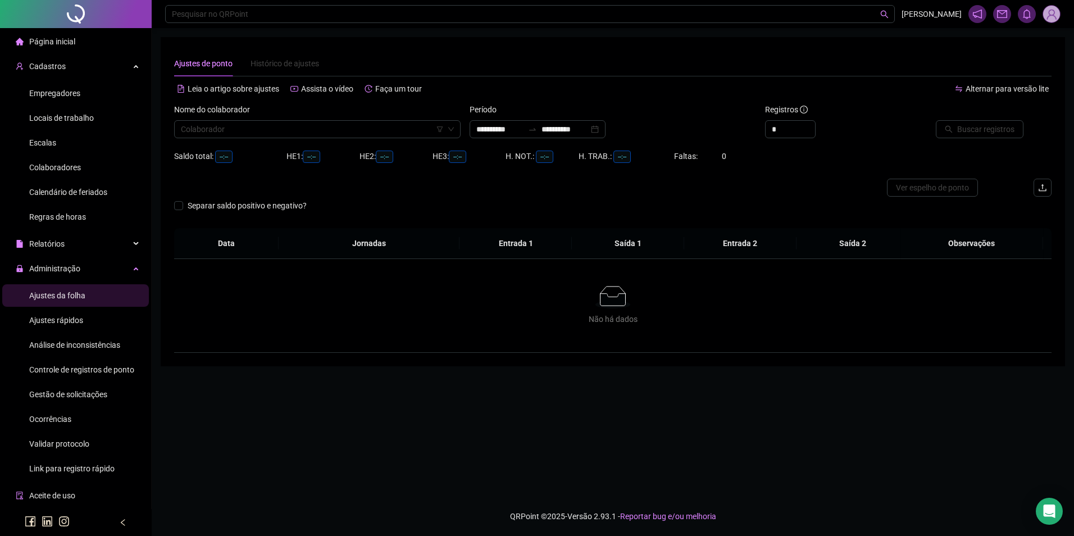
type input "**********"
drag, startPoint x: 303, startPoint y: 141, endPoint x: 302, endPoint y: 133, distance: 7.9
click at [303, 136] on div "Nome do colaborador Colaborador" at bounding box center [317, 125] width 295 height 44
click at [302, 133] on input "search" at bounding box center [312, 129] width 263 height 17
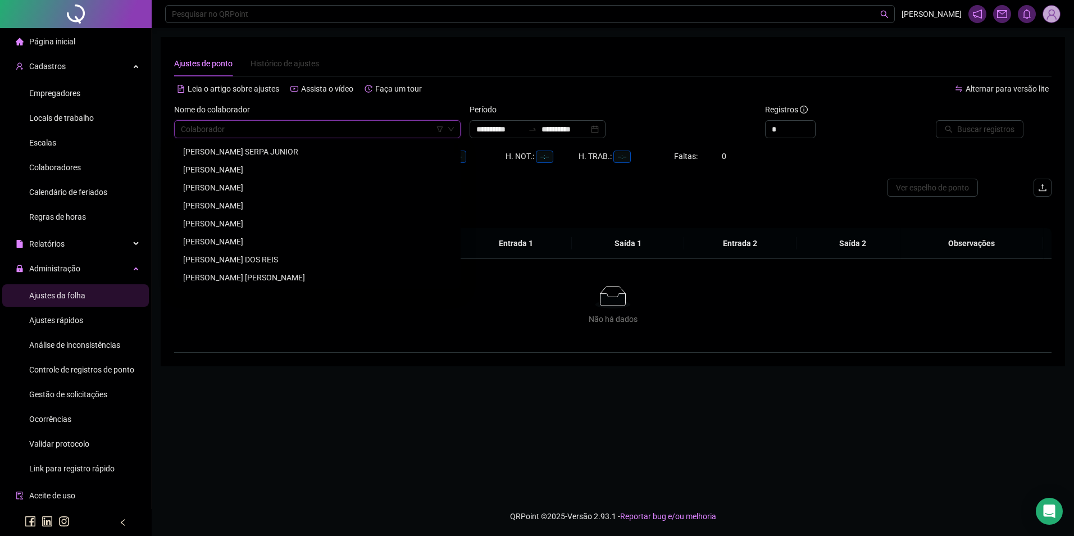
paste input "**********"
type input "**********"
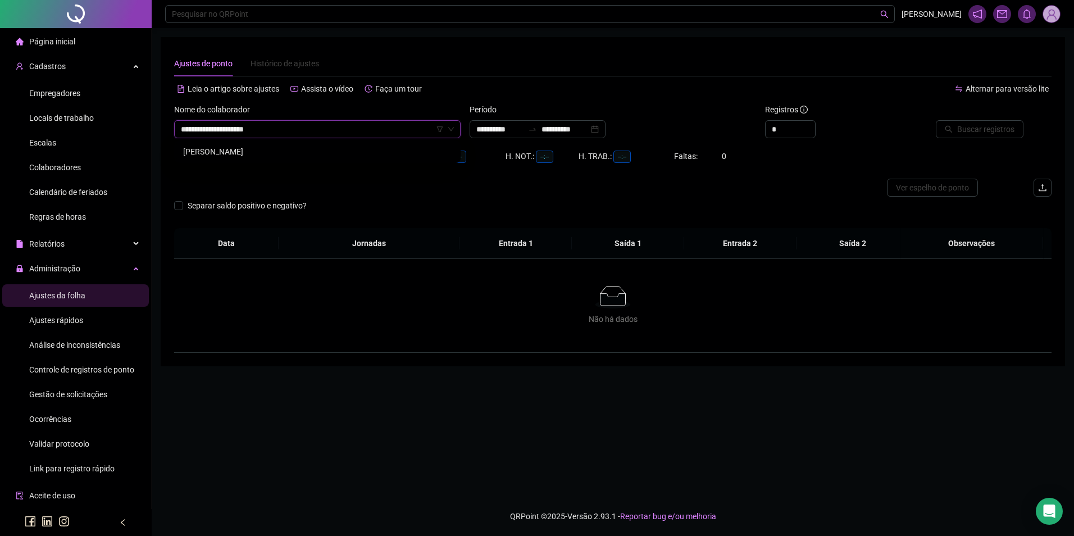
click at [266, 150] on div "[PERSON_NAME]" at bounding box center [317, 151] width 268 height 12
click at [974, 120] on button "Buscar registros" at bounding box center [980, 129] width 88 height 18
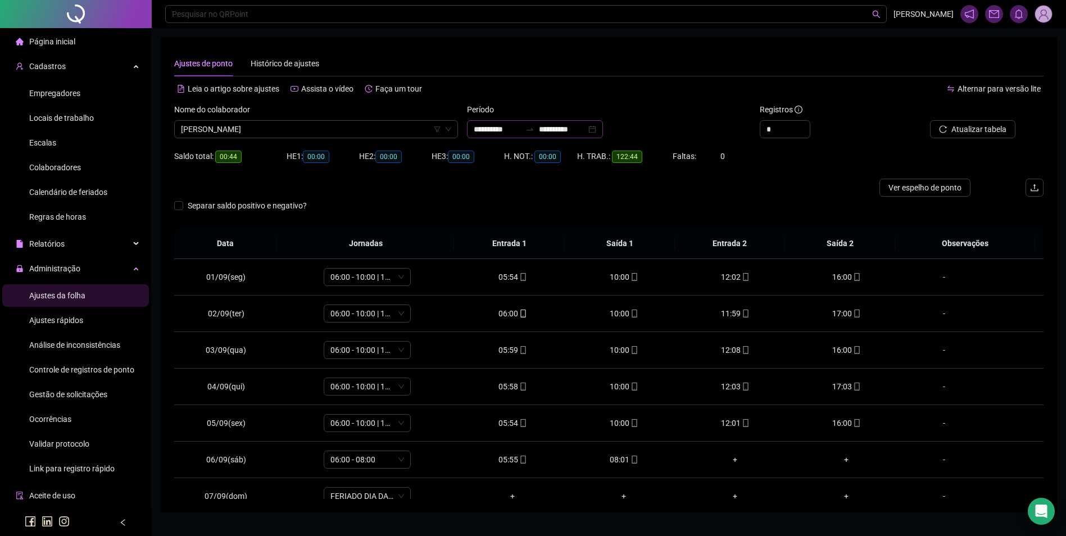
click at [584, 135] on div "**********" at bounding box center [535, 129] width 136 height 18
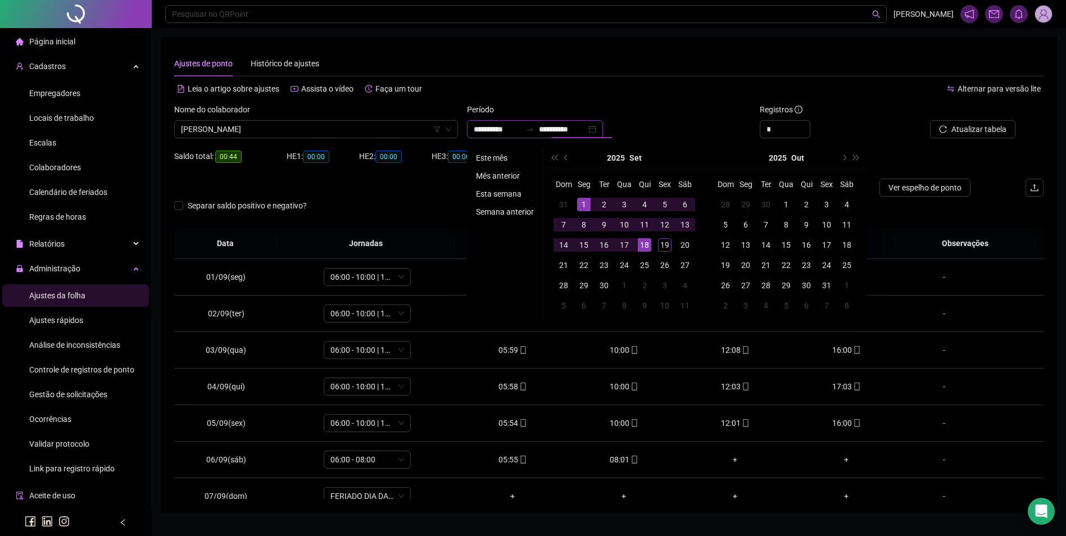
click at [583, 129] on input "**********" at bounding box center [562, 129] width 47 height 12
type input "**********"
click at [481, 156] on li "Este mês" at bounding box center [504, 157] width 67 height 13
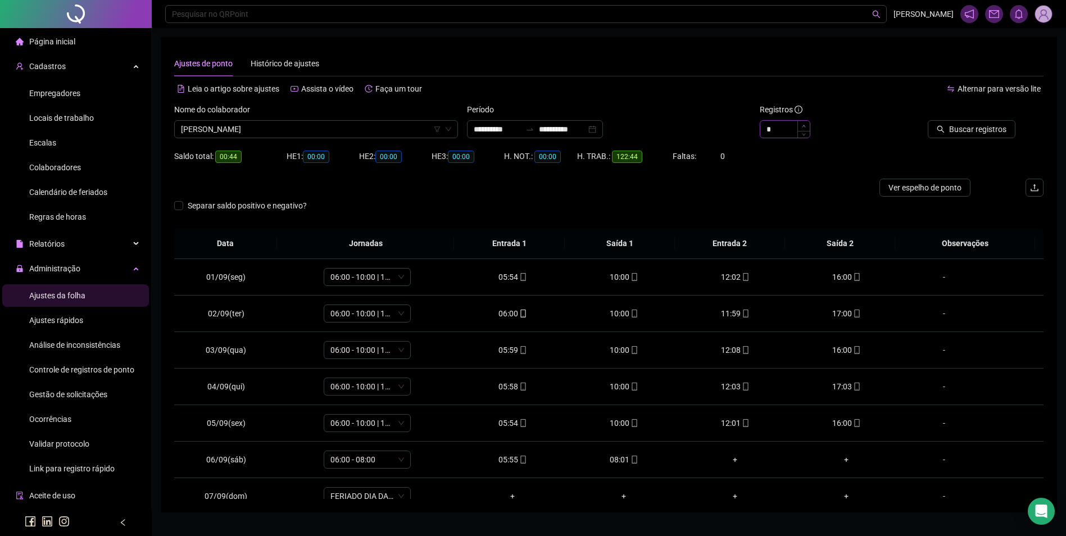
type input "*"
click at [805, 124] on span "Increase Value" at bounding box center [803, 126] width 12 height 10
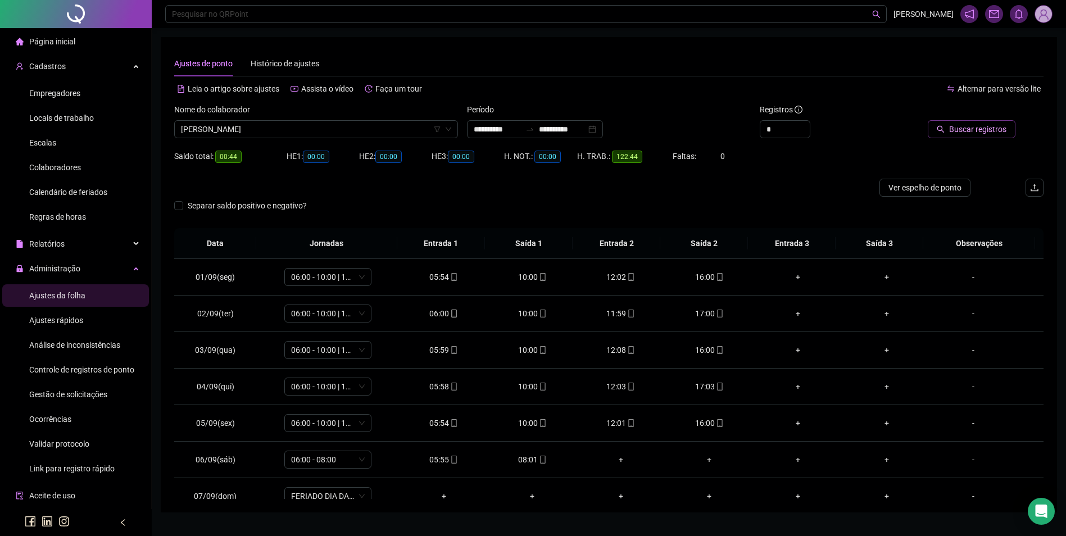
click at [944, 131] on icon "search" at bounding box center [940, 129] width 7 height 7
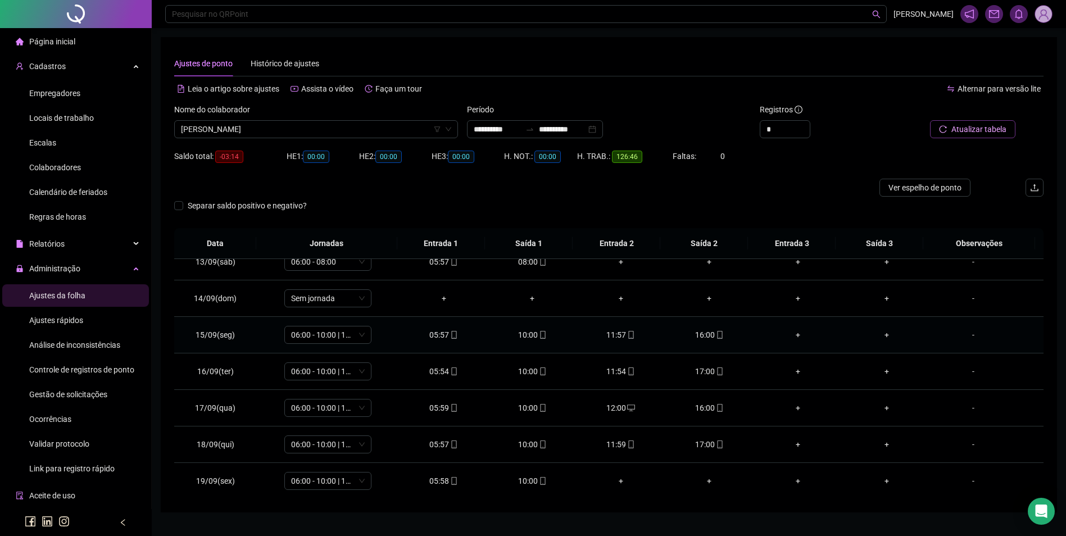
scroll to position [454, 0]
click at [539, 483] on icon "mobile" at bounding box center [543, 480] width 8 height 8
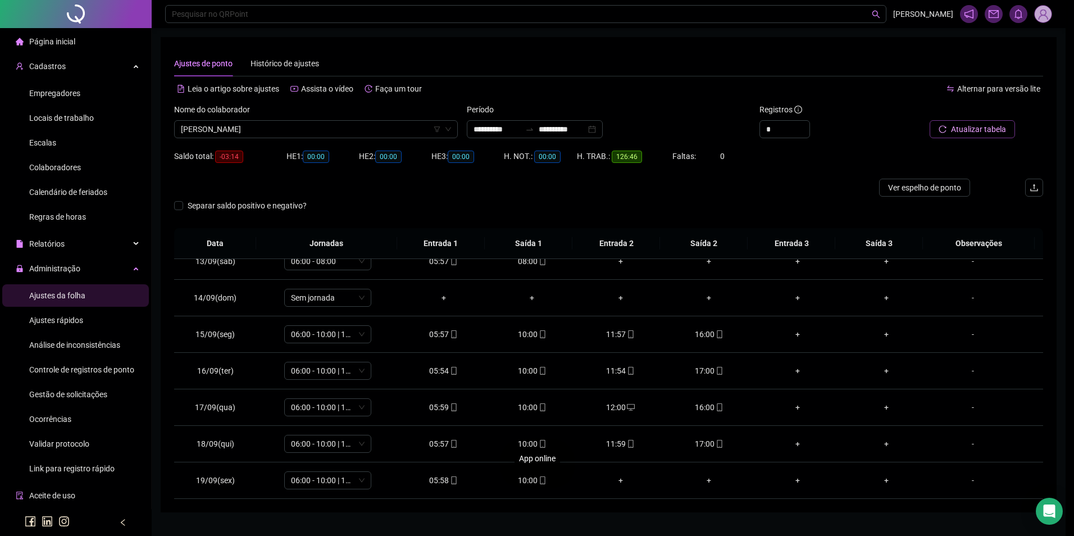
type input "**********"
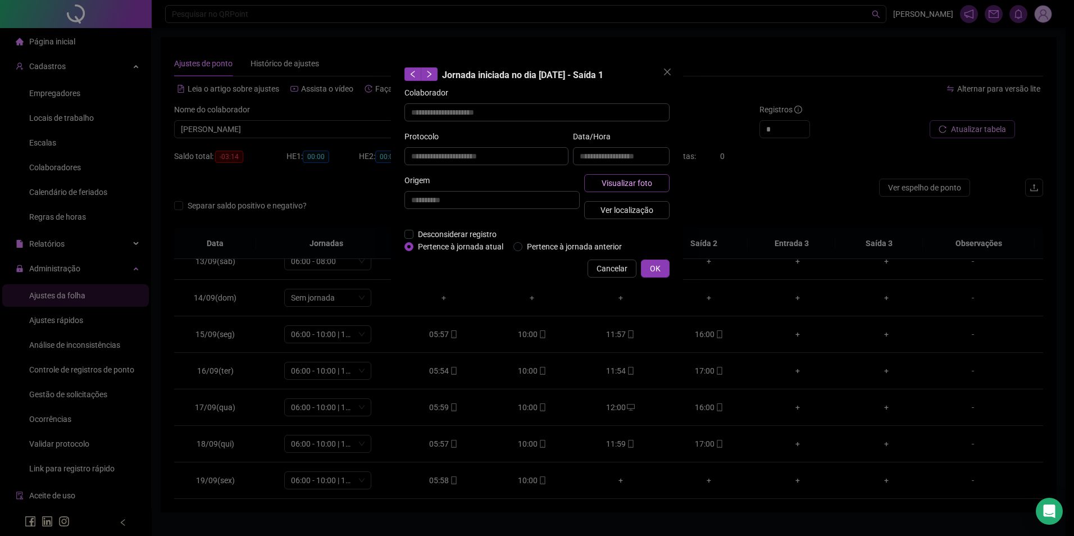
click at [640, 183] on span "Visualizar foto" at bounding box center [627, 183] width 51 height 12
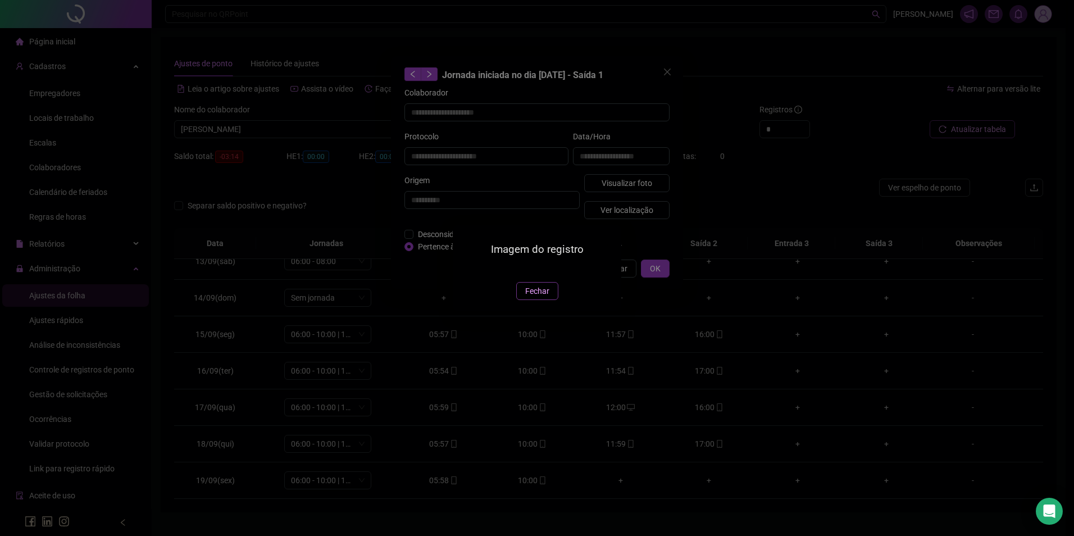
click at [543, 297] on span "Fechar" at bounding box center [537, 291] width 24 height 12
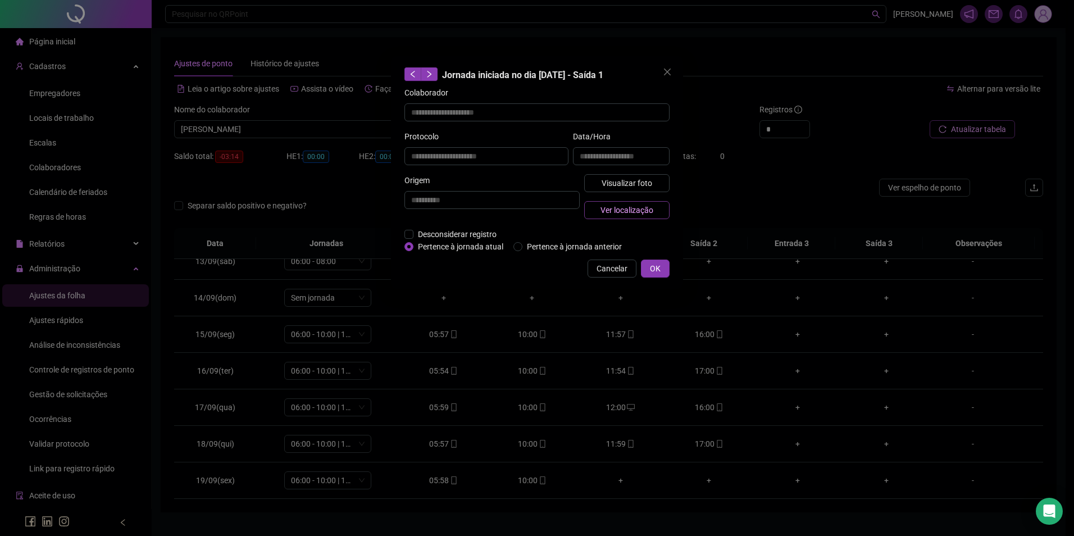
click at [633, 204] on span "Ver localização" at bounding box center [626, 210] width 53 height 12
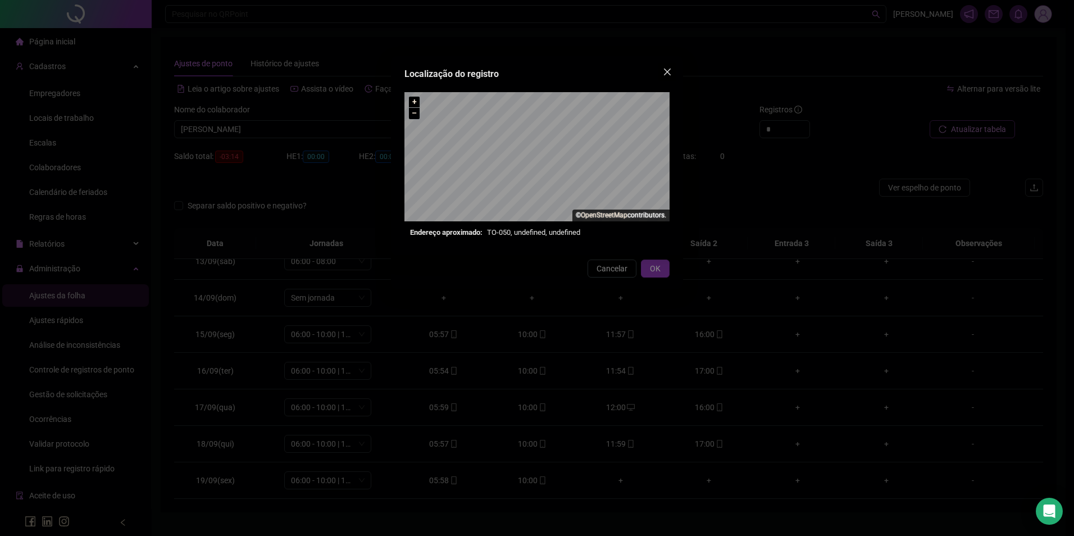
click at [667, 72] on icon "close" at bounding box center [667, 72] width 7 height 7
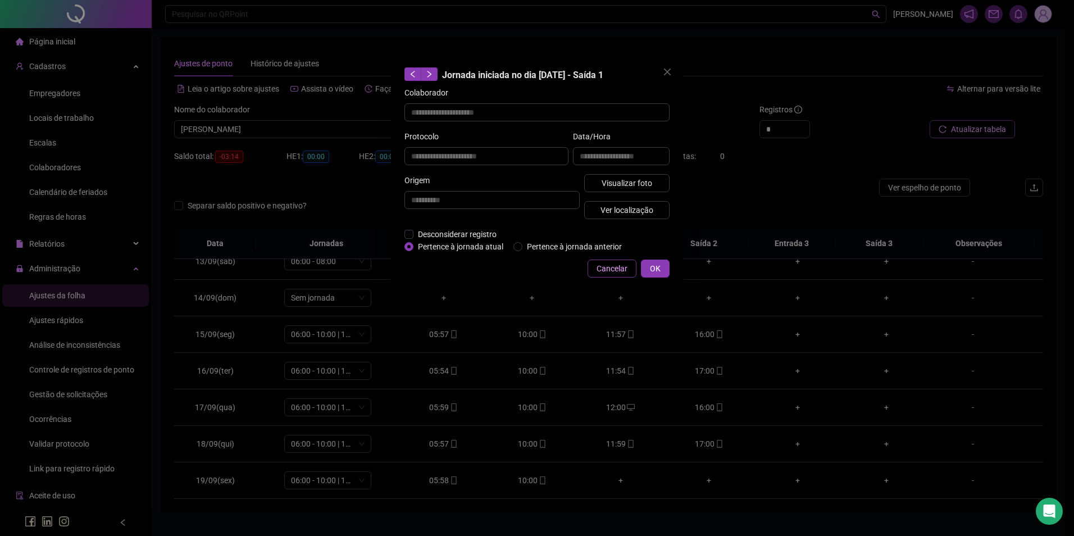
click at [624, 270] on span "Cancelar" at bounding box center [612, 268] width 31 height 12
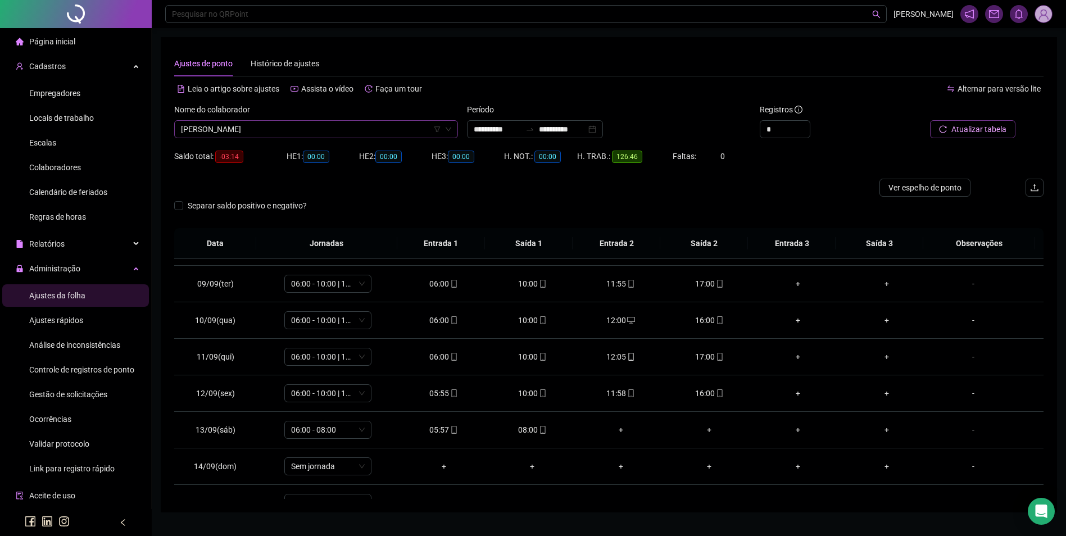
scroll to position [8772, 0]
click at [299, 130] on span "[PERSON_NAME]" at bounding box center [316, 129] width 270 height 17
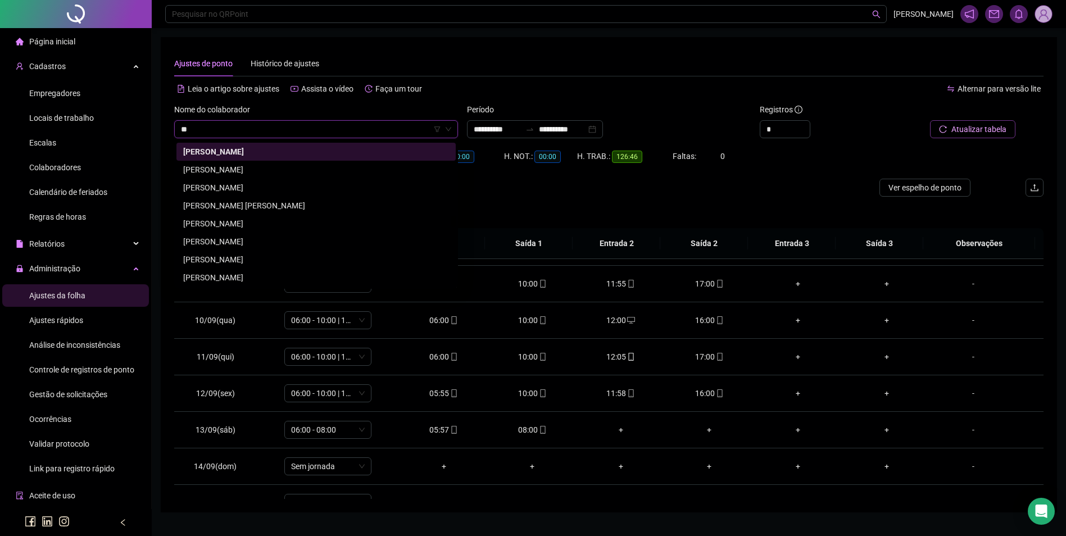
scroll to position [611, 0]
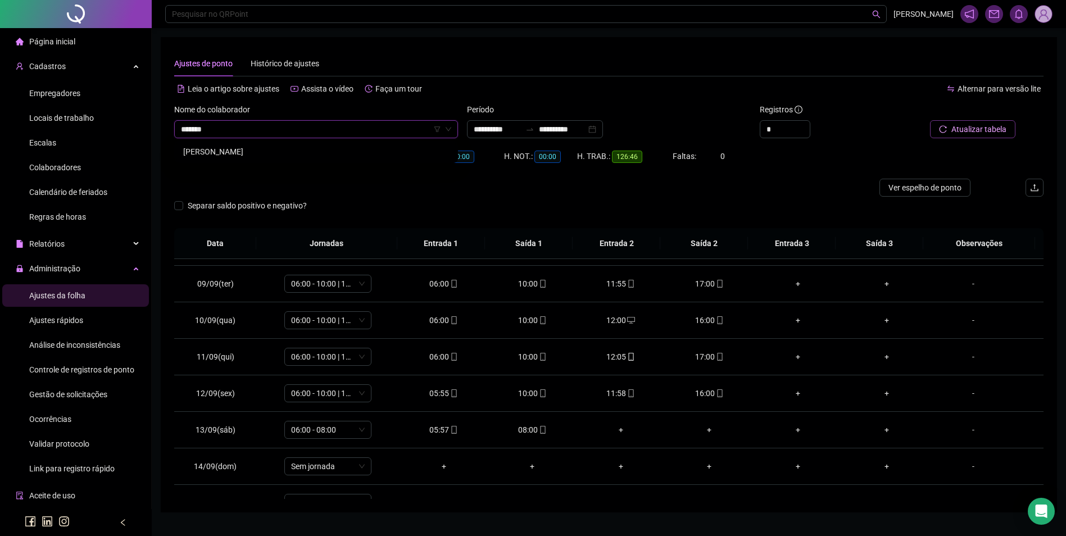
type input "*******"
click at [280, 152] on div "[PERSON_NAME]" at bounding box center [316, 151] width 266 height 12
click at [998, 128] on span "Buscar registros" at bounding box center [977, 129] width 57 height 12
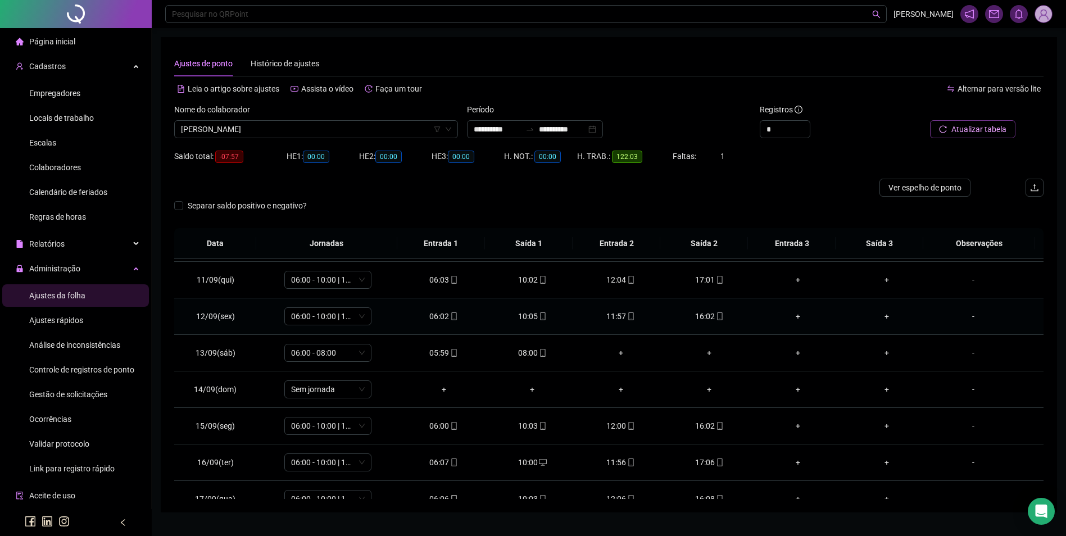
scroll to position [454, 0]
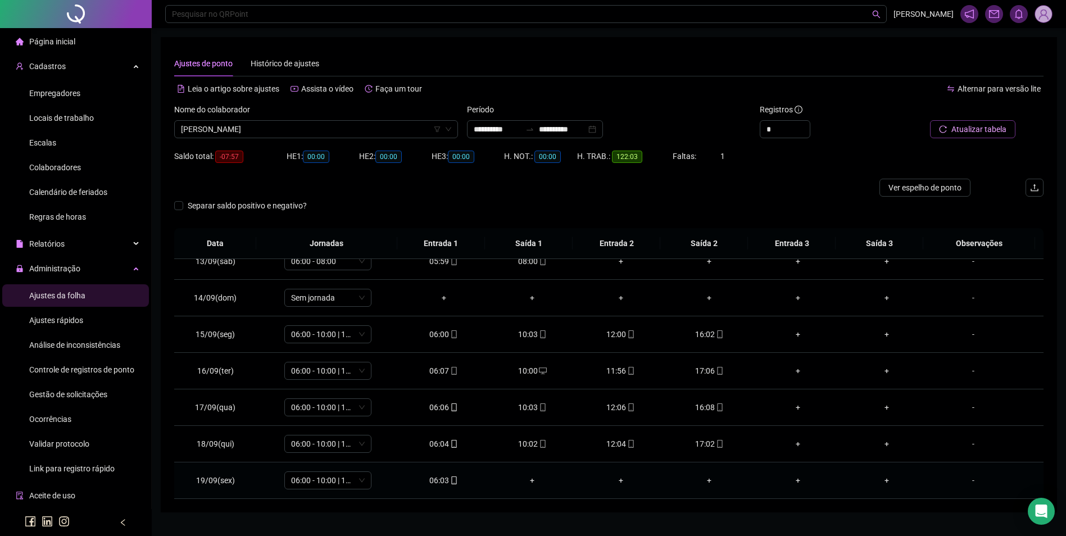
click at [450, 481] on icon "mobile" at bounding box center [454, 480] width 8 height 8
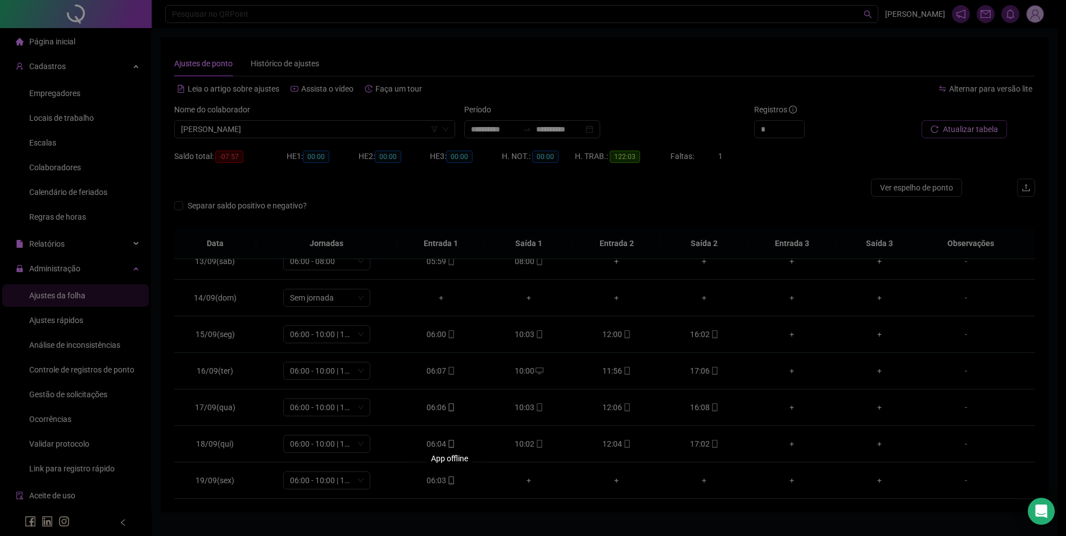
type input "**********"
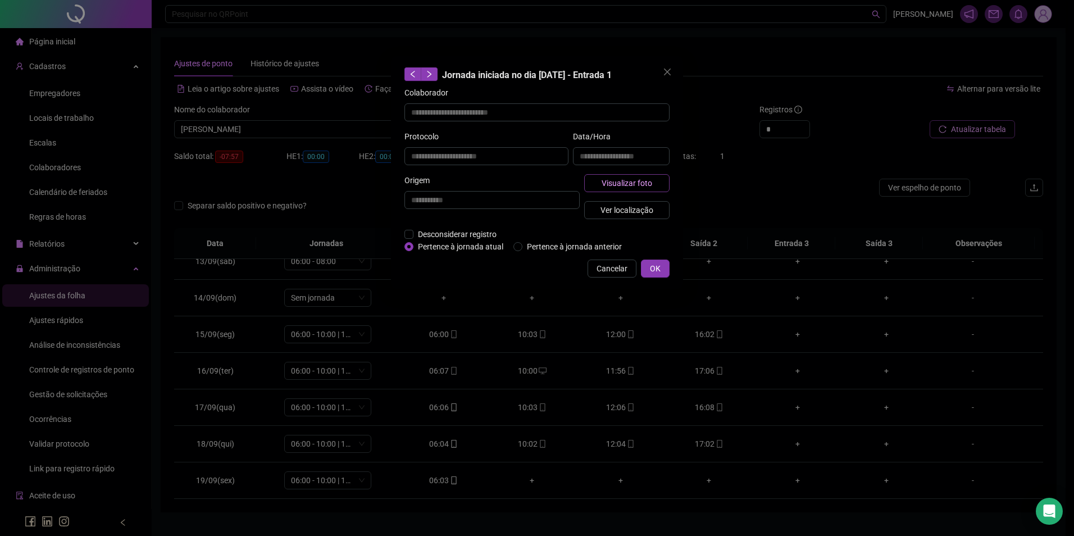
click at [629, 185] on span "Visualizar foto" at bounding box center [627, 183] width 51 height 12
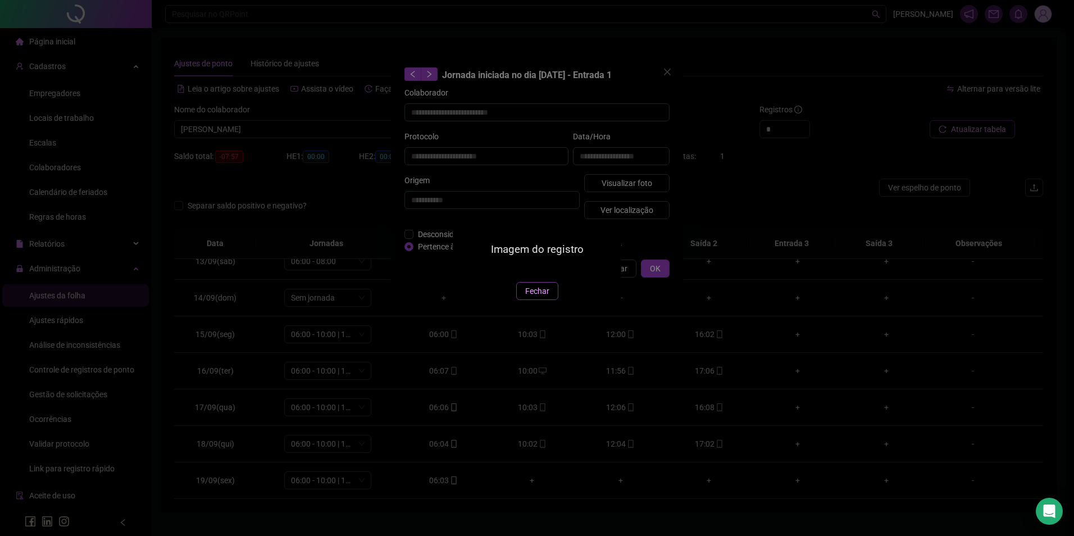
click at [532, 297] on span "Fechar" at bounding box center [537, 291] width 24 height 12
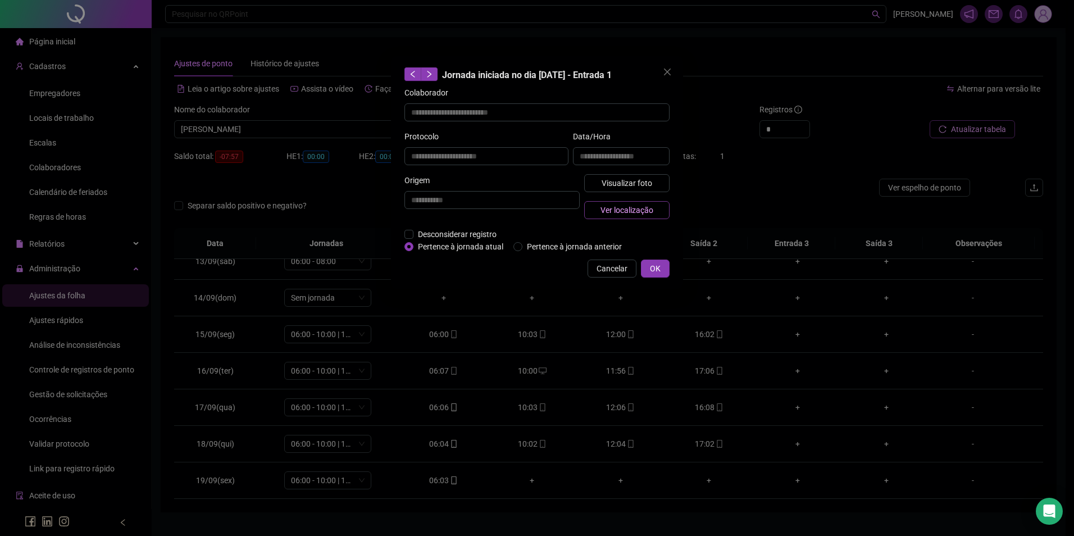
click at [630, 205] on span "Ver localização" at bounding box center [626, 210] width 53 height 12
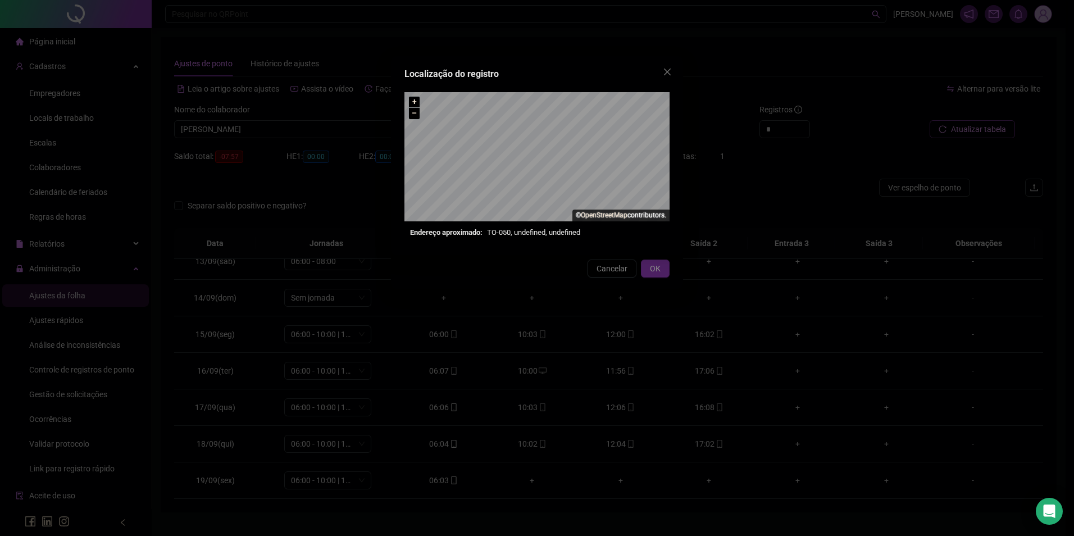
click at [613, 275] on div "Localização do registro + – ⇧ › © OpenStreetMap contributors. Endereço aproxima…" at bounding box center [537, 268] width 1074 height 536
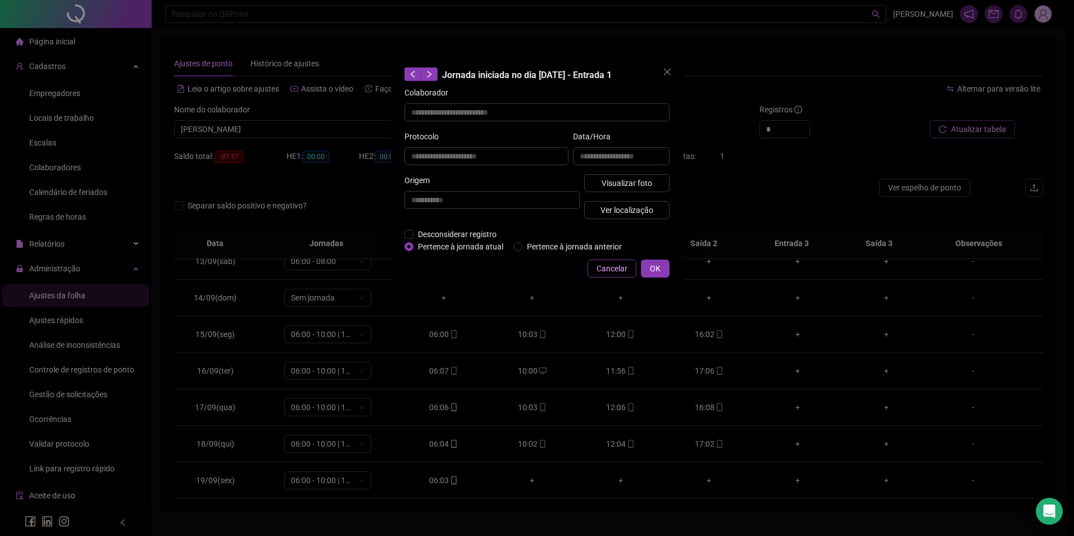
click at [599, 267] on span "Cancelar" at bounding box center [612, 268] width 31 height 12
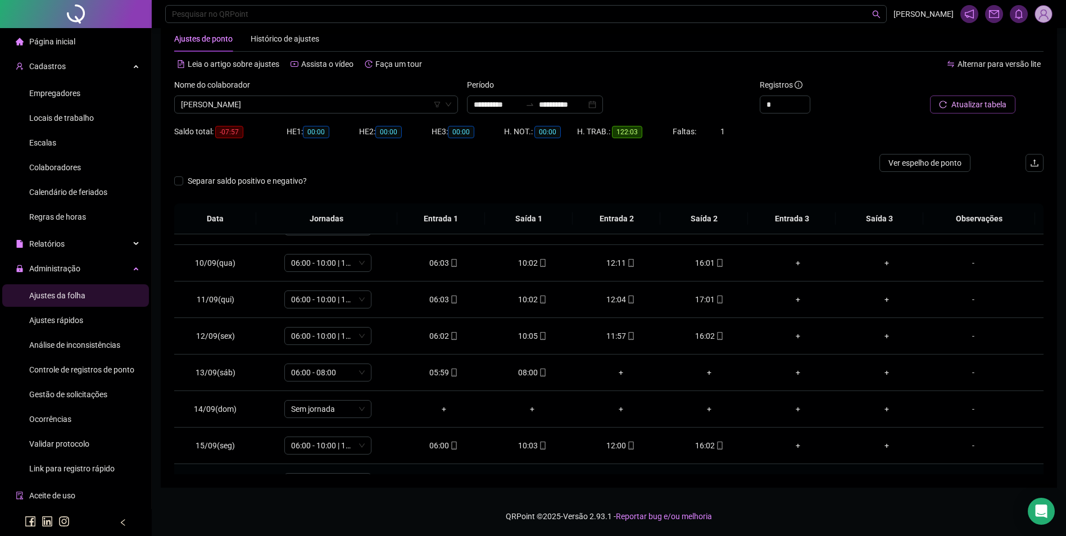
scroll to position [285, 0]
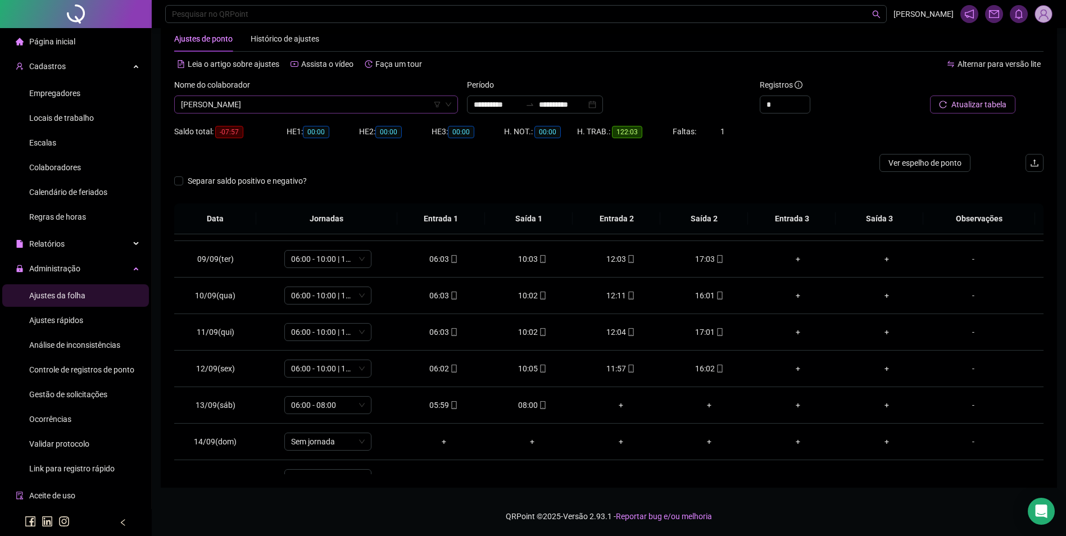
click at [348, 108] on span "[PERSON_NAME]" at bounding box center [316, 104] width 270 height 17
click at [959, 108] on span "Atualizar tabela" at bounding box center [978, 104] width 55 height 12
click at [539, 404] on icon "mobile" at bounding box center [543, 405] width 8 height 8
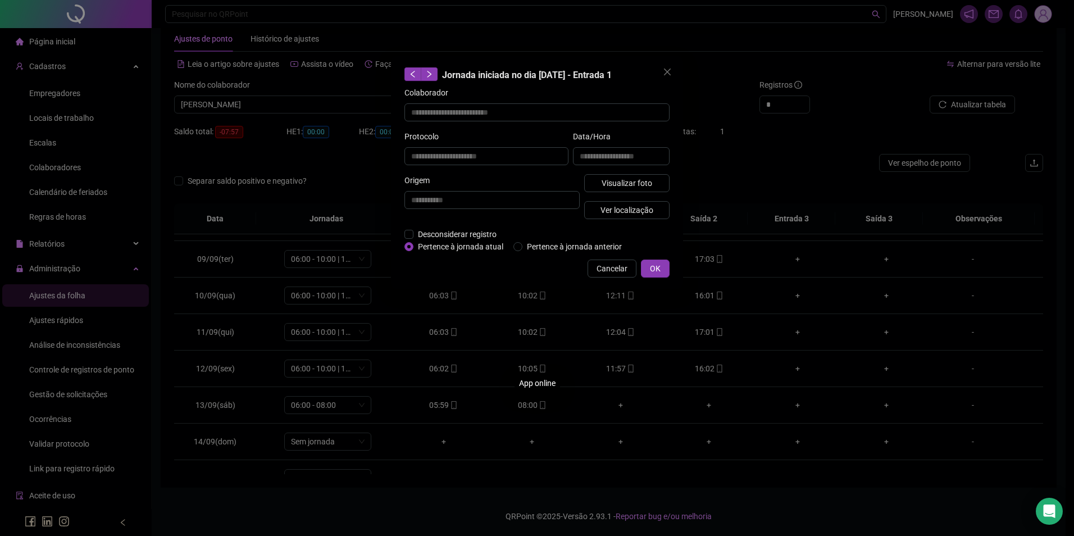
type input "**********"
click at [646, 179] on span "Visualizar foto" at bounding box center [627, 183] width 51 height 12
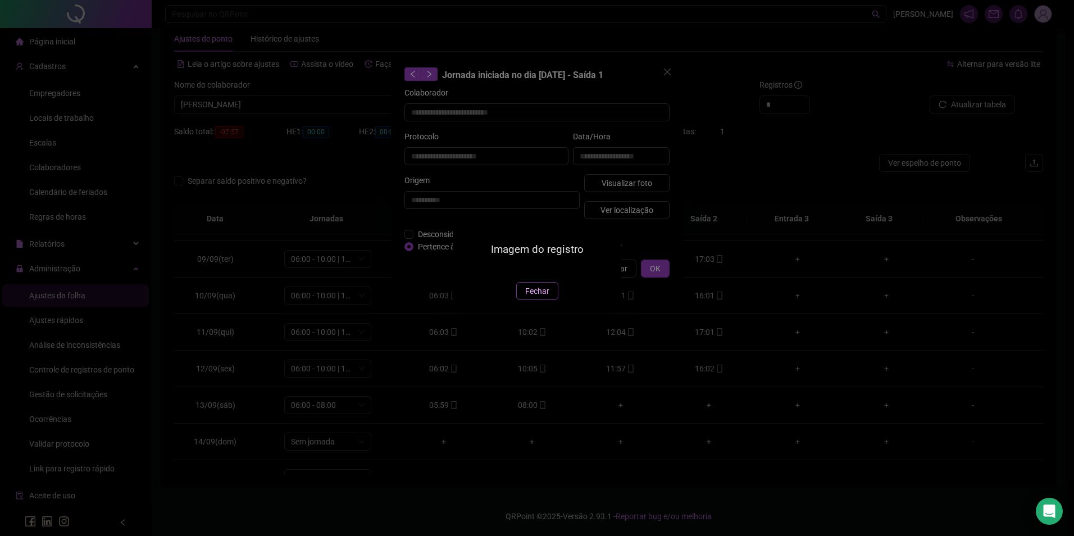
click at [539, 297] on span "Fechar" at bounding box center [537, 291] width 24 height 12
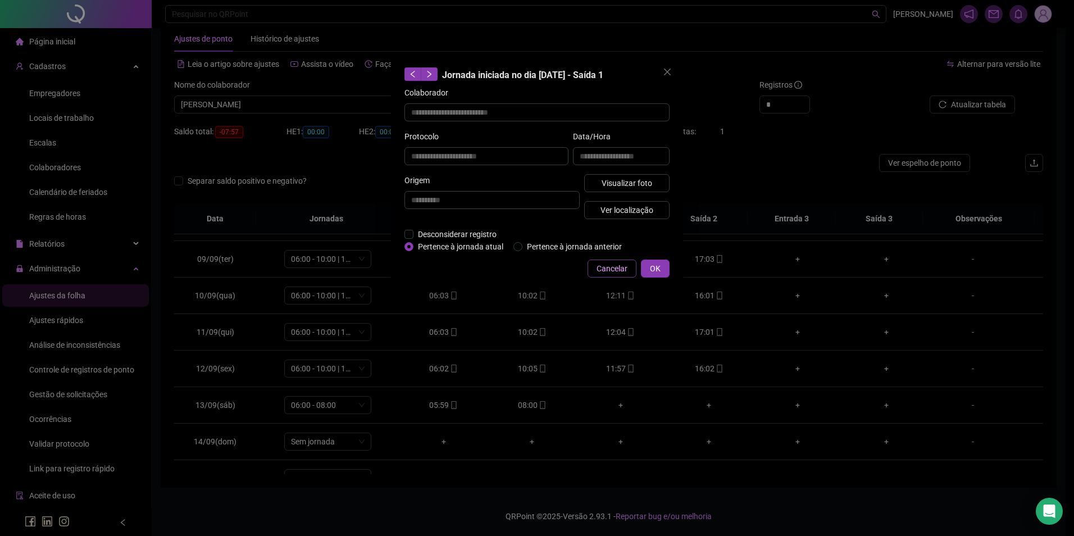
click at [612, 268] on span "Cancelar" at bounding box center [612, 268] width 31 height 12
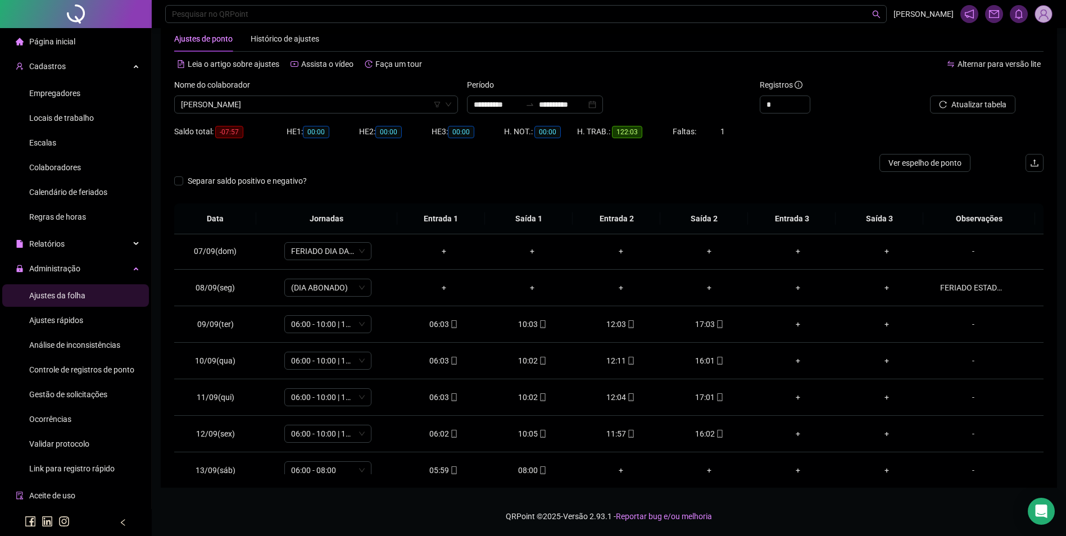
scroll to position [225, 0]
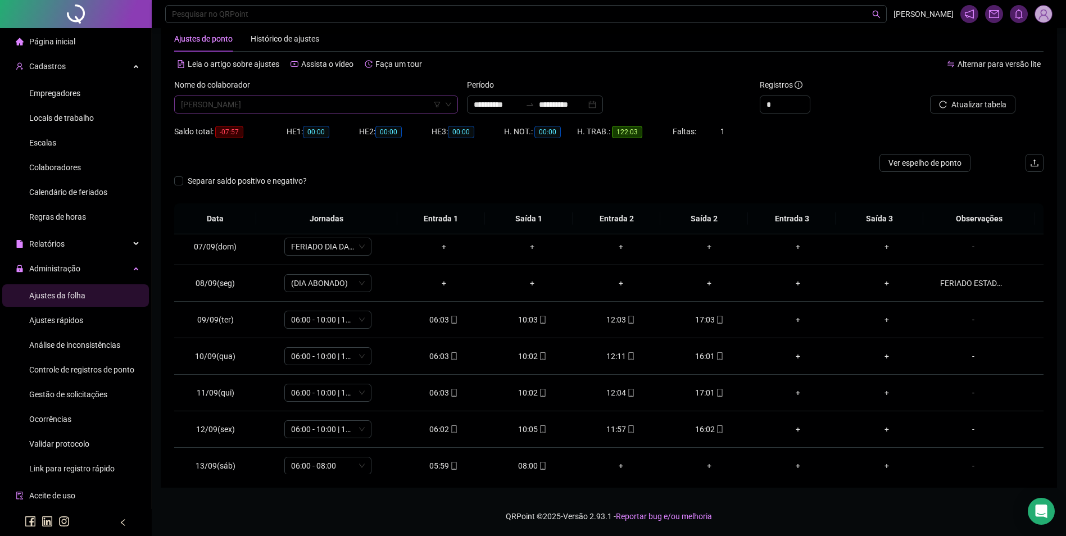
click at [334, 102] on span "[PERSON_NAME]" at bounding box center [316, 104] width 270 height 17
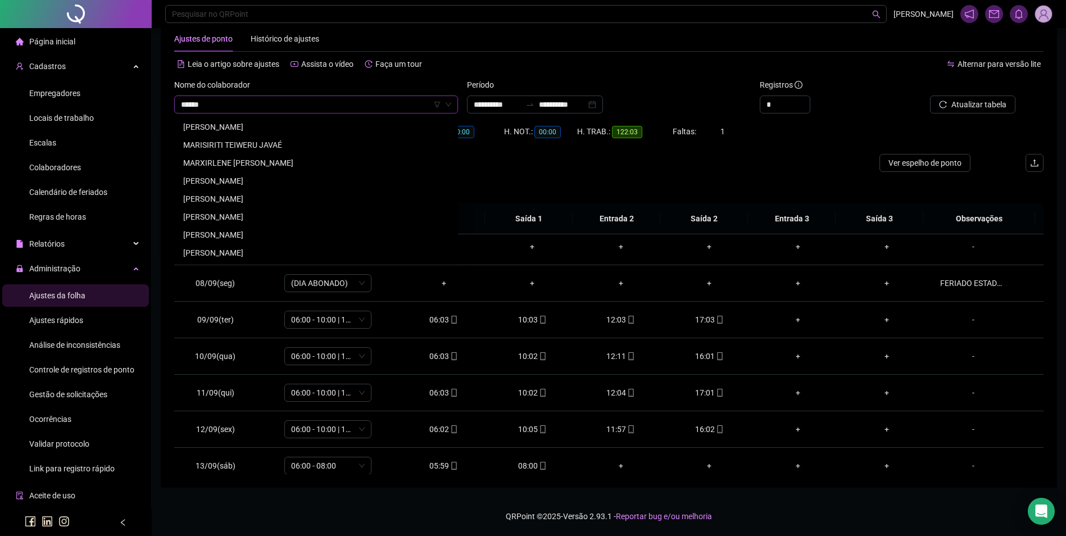
scroll to position [0, 0]
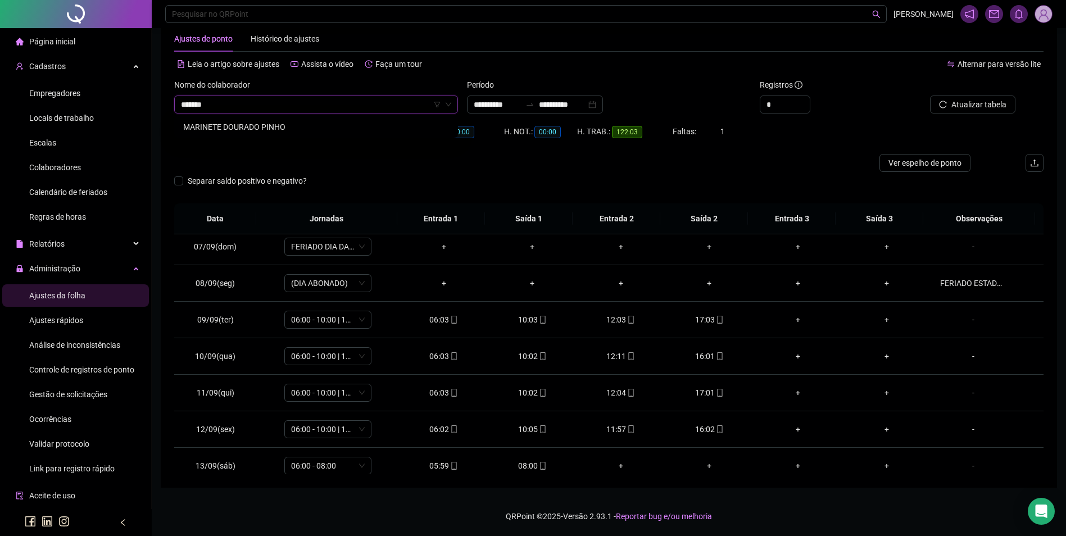
type input "********"
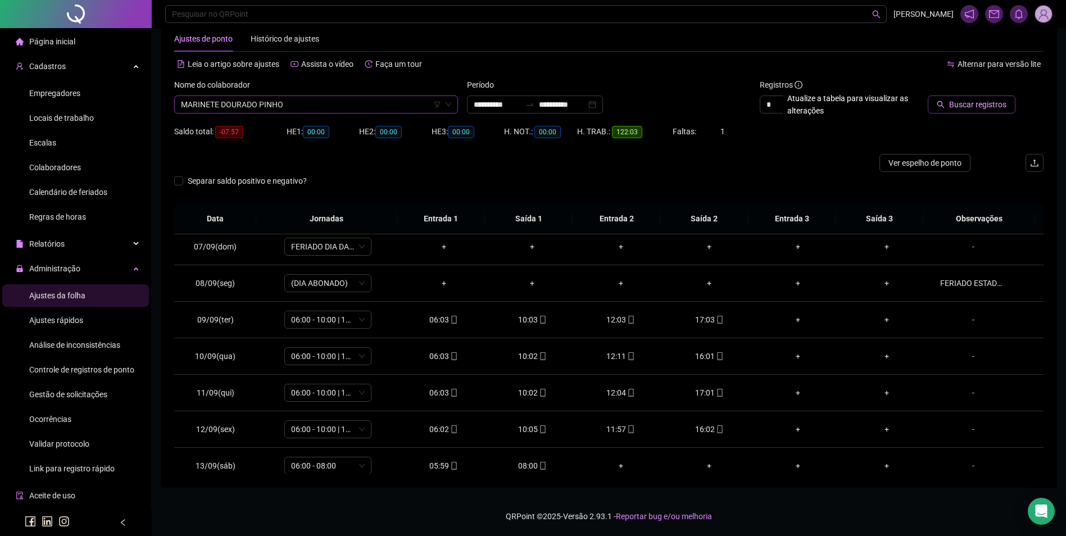
click at [964, 99] on span "Buscar registros" at bounding box center [977, 104] width 57 height 12
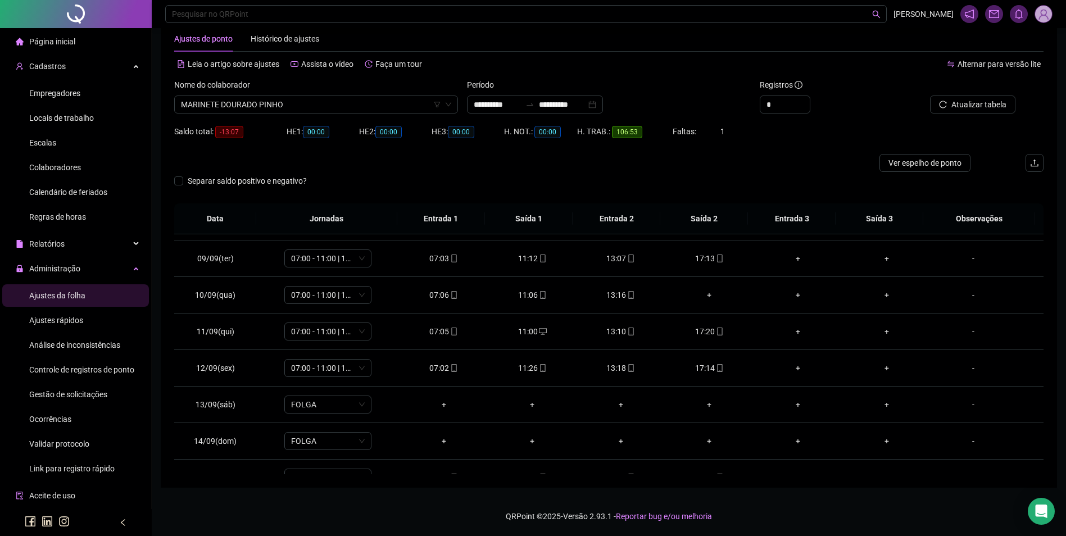
scroll to position [285, 0]
click at [631, 297] on div "13:16" at bounding box center [620, 295] width 71 height 12
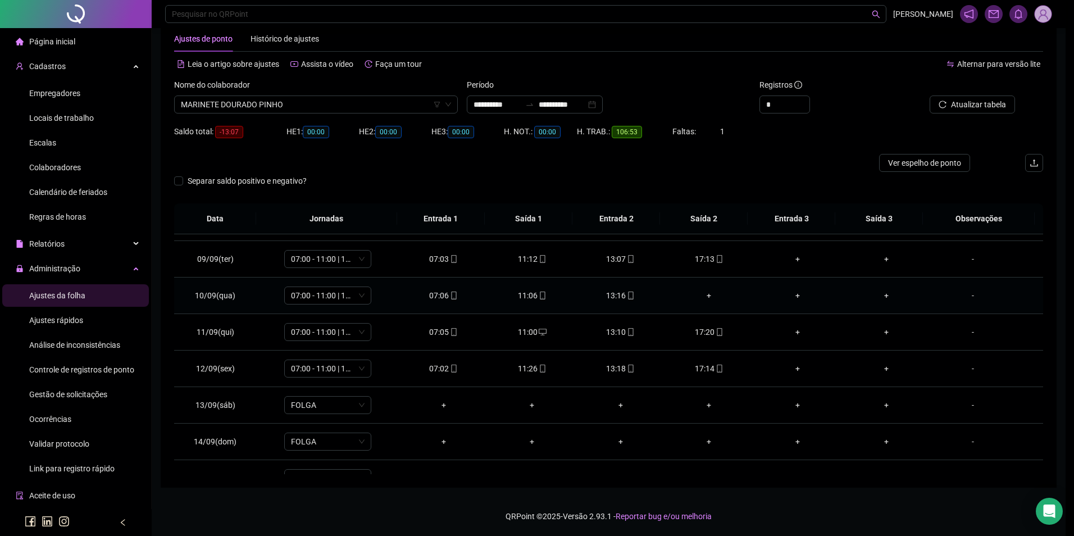
type input "**********"
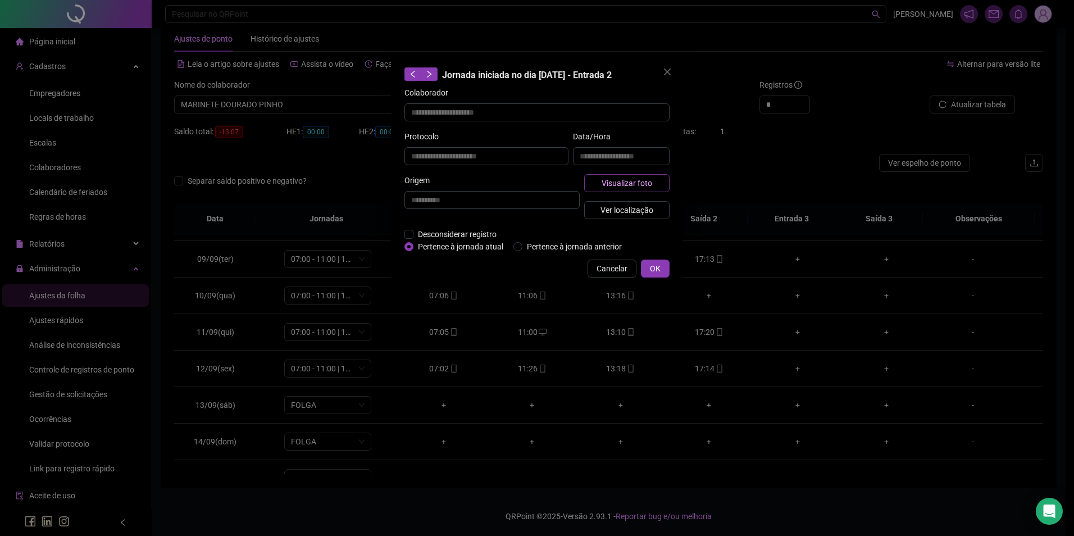
click at [632, 185] on span "Visualizar foto" at bounding box center [627, 183] width 51 height 12
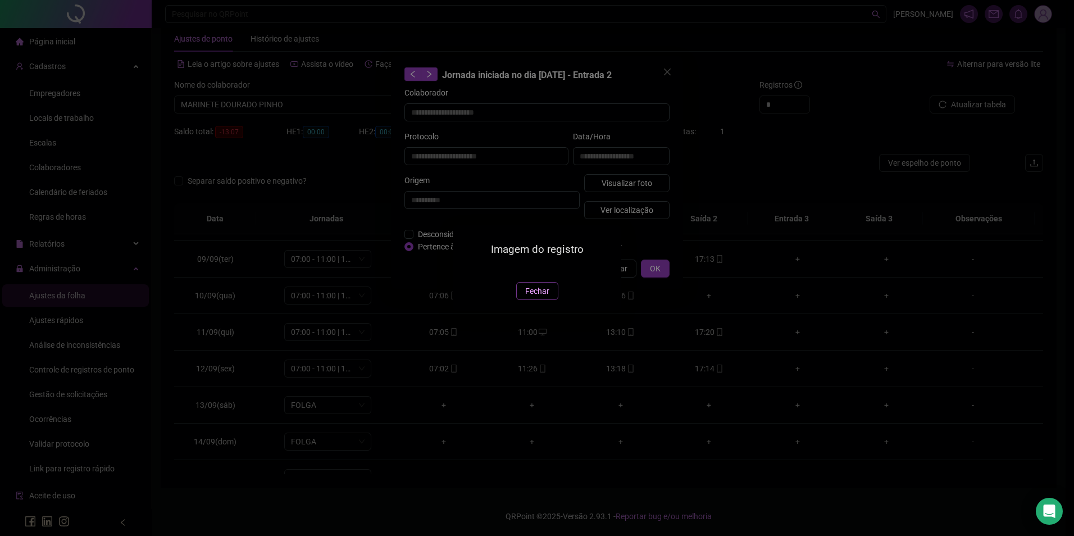
click at [533, 297] on span "Fechar" at bounding box center [537, 291] width 24 height 12
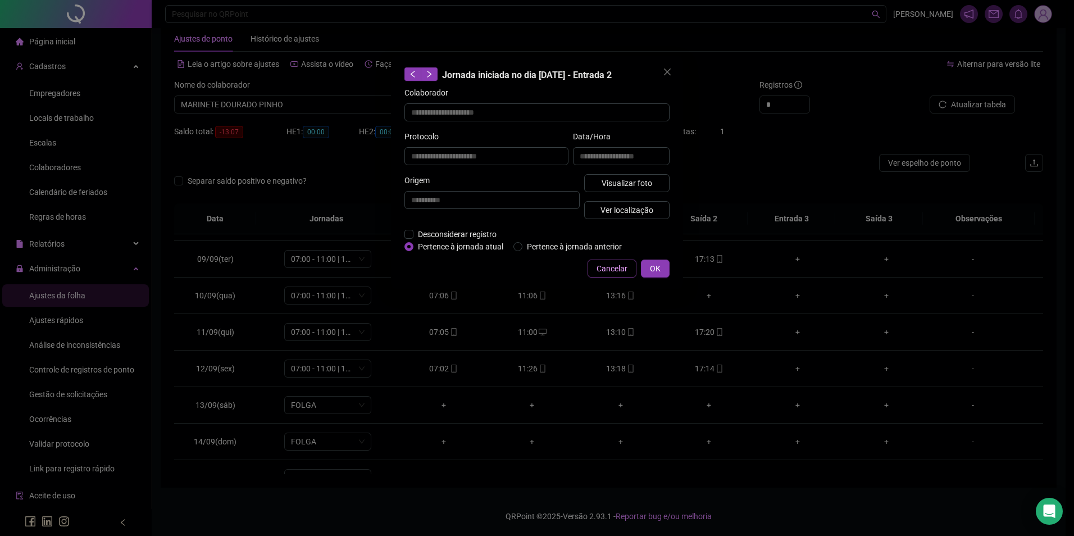
click at [611, 267] on span "Cancelar" at bounding box center [612, 268] width 31 height 12
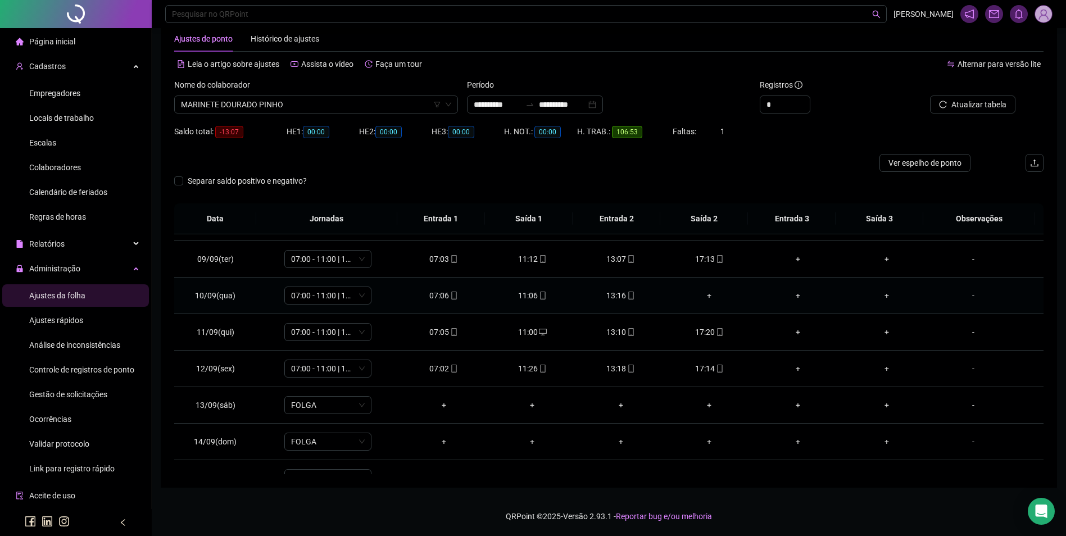
click at [704, 294] on div "+" at bounding box center [709, 295] width 71 height 12
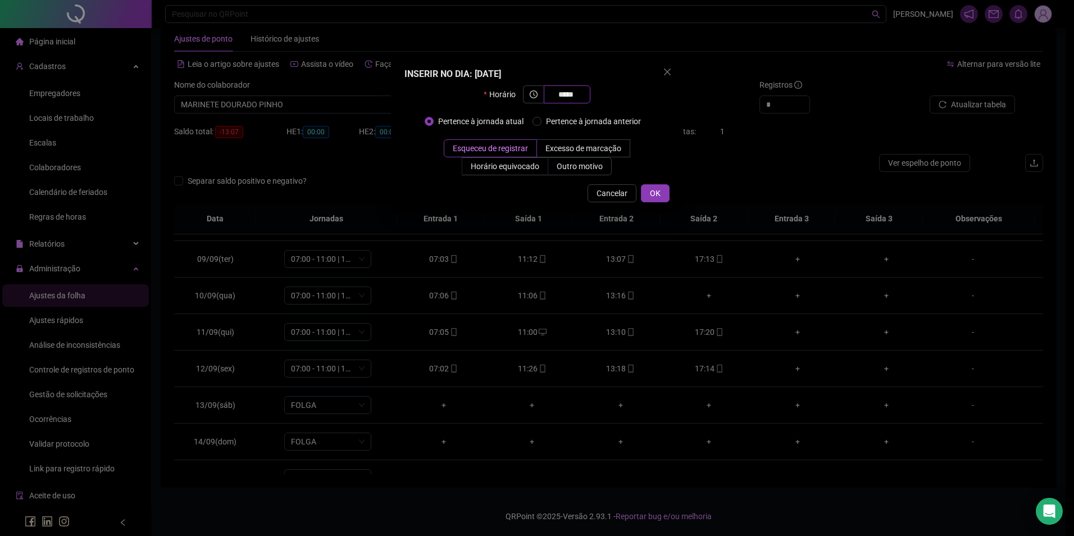
type input "*****"
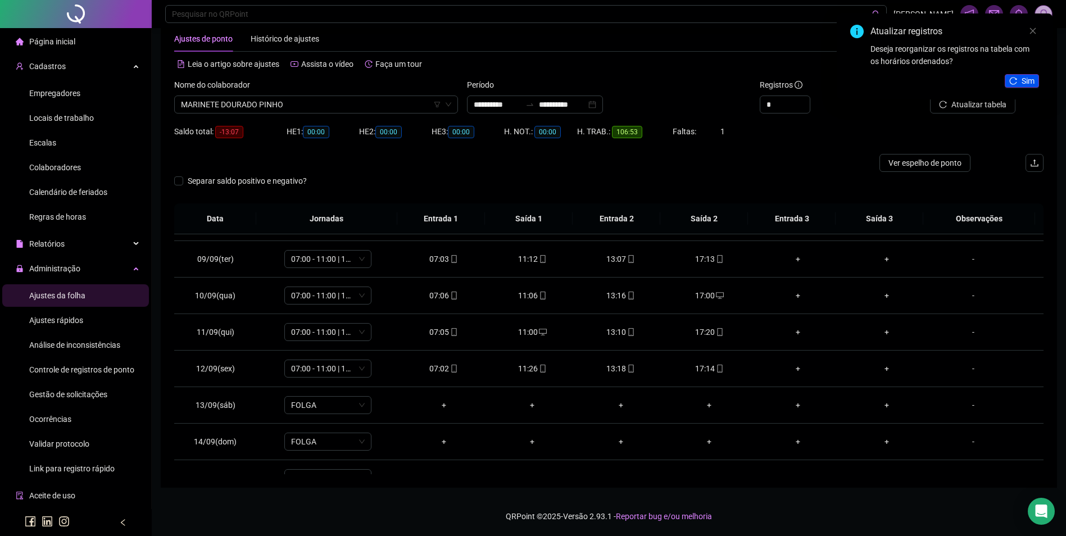
click at [1016, 78] on icon "reload" at bounding box center [1013, 81] width 8 height 8
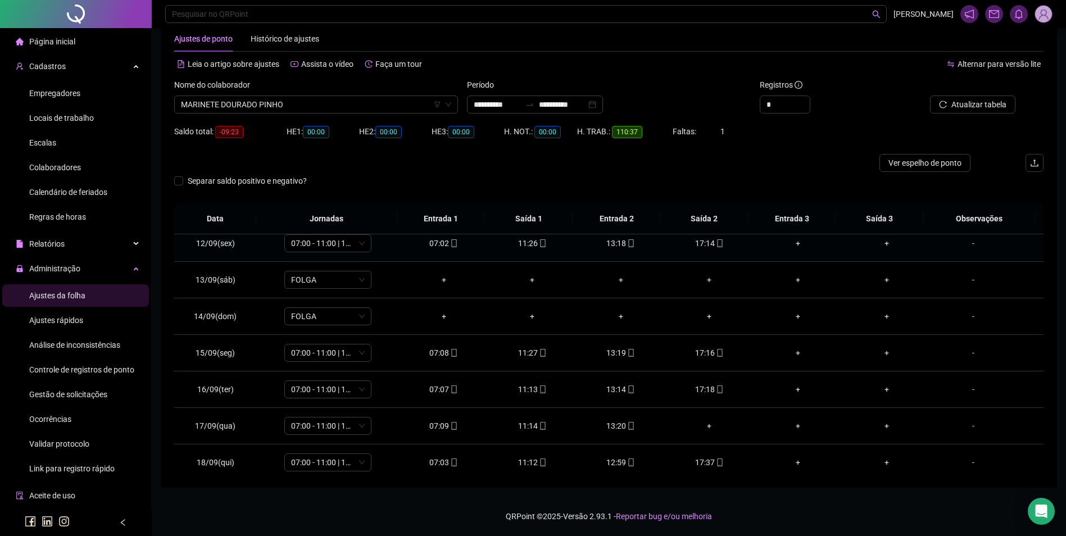
scroll to position [454, 0]
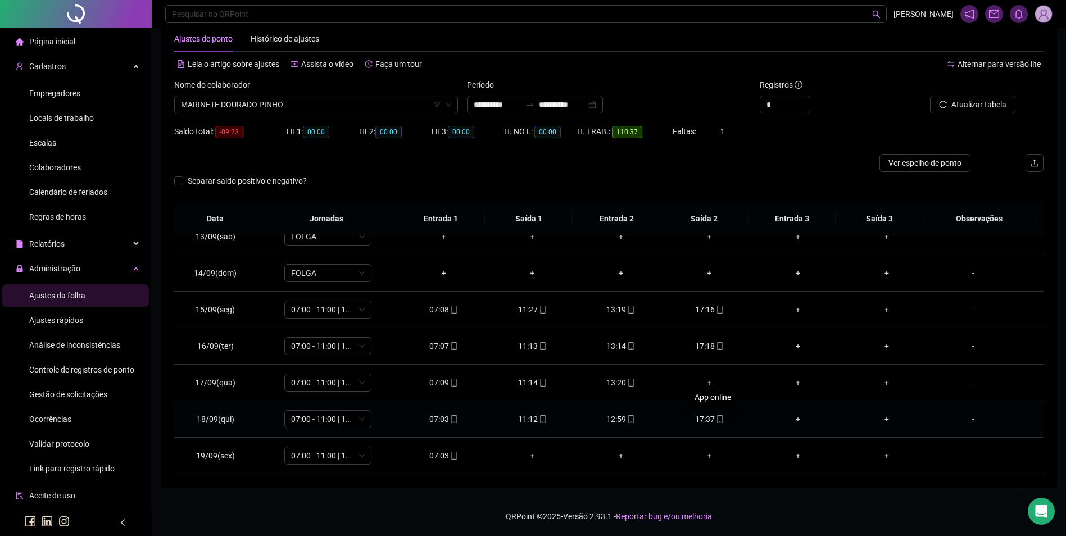
click at [716, 418] on icon "mobile" at bounding box center [720, 419] width 8 height 8
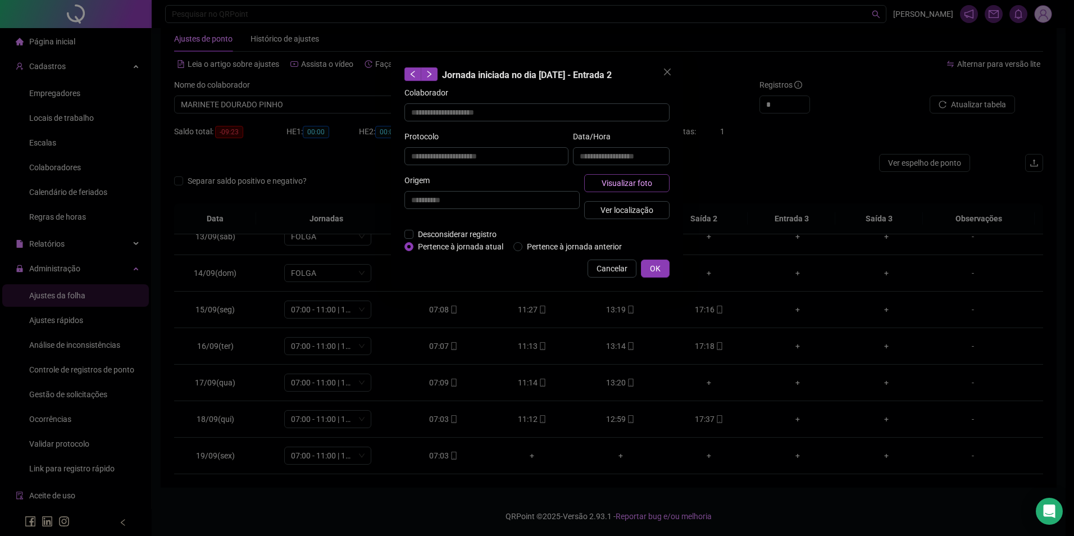
click at [649, 185] on span "Visualizar foto" at bounding box center [627, 183] width 51 height 12
type input "**********"
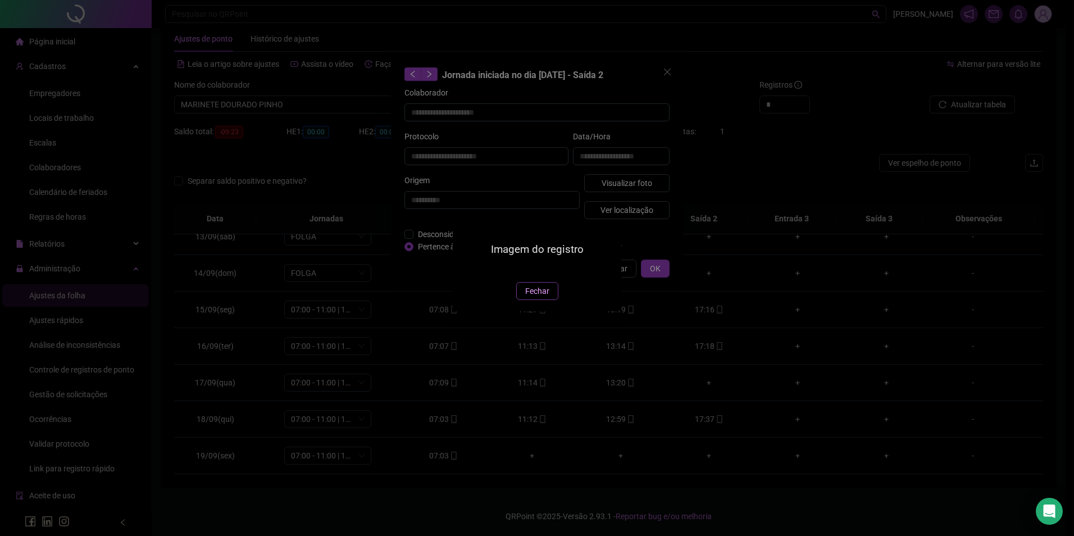
click at [535, 297] on span "Fechar" at bounding box center [537, 291] width 24 height 12
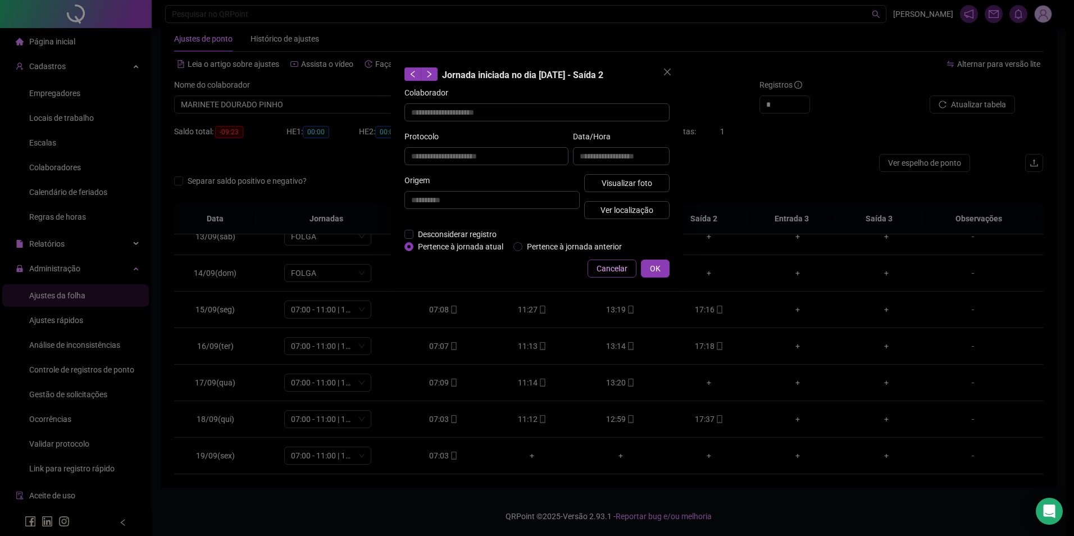
click at [619, 268] on span "Cancelar" at bounding box center [612, 268] width 31 height 12
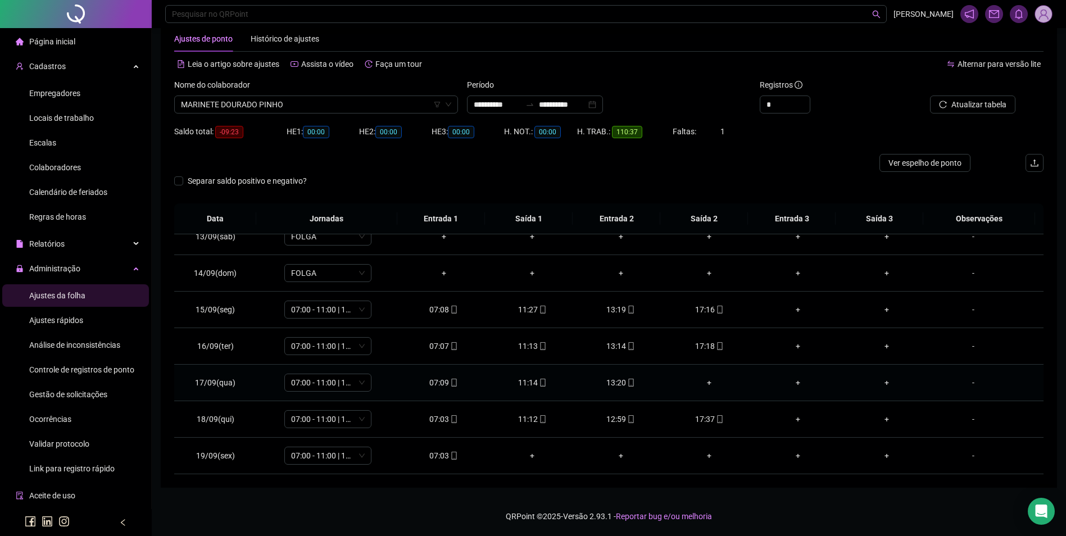
click at [704, 381] on div "+" at bounding box center [709, 382] width 71 height 12
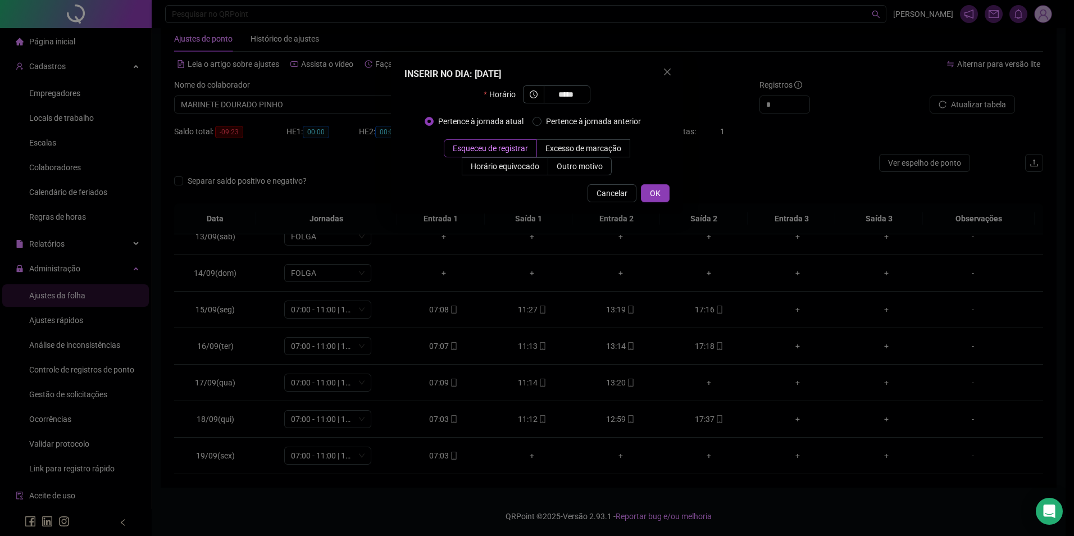
type input "*****"
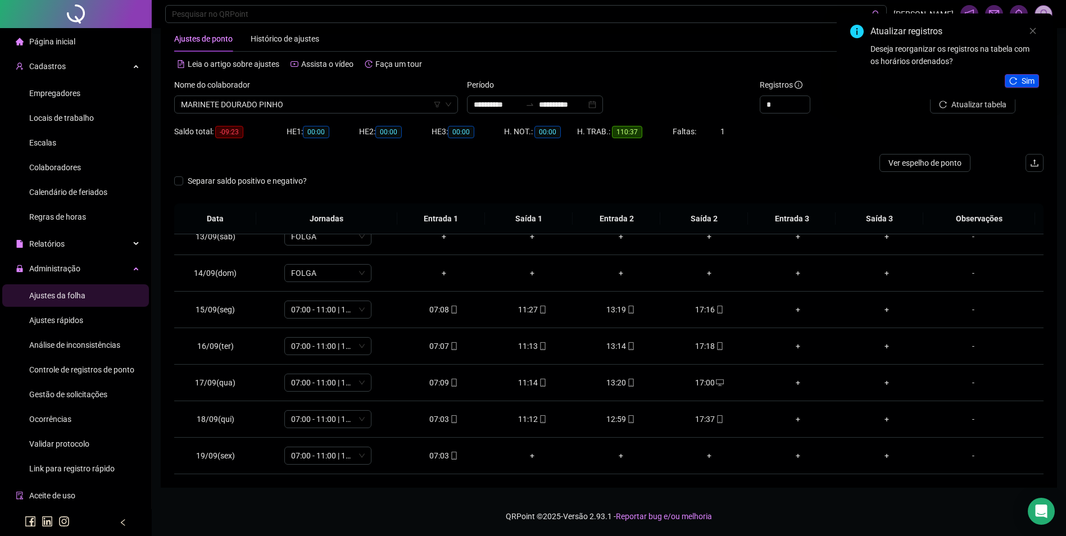
click at [1019, 83] on button "Sim" at bounding box center [1021, 80] width 34 height 13
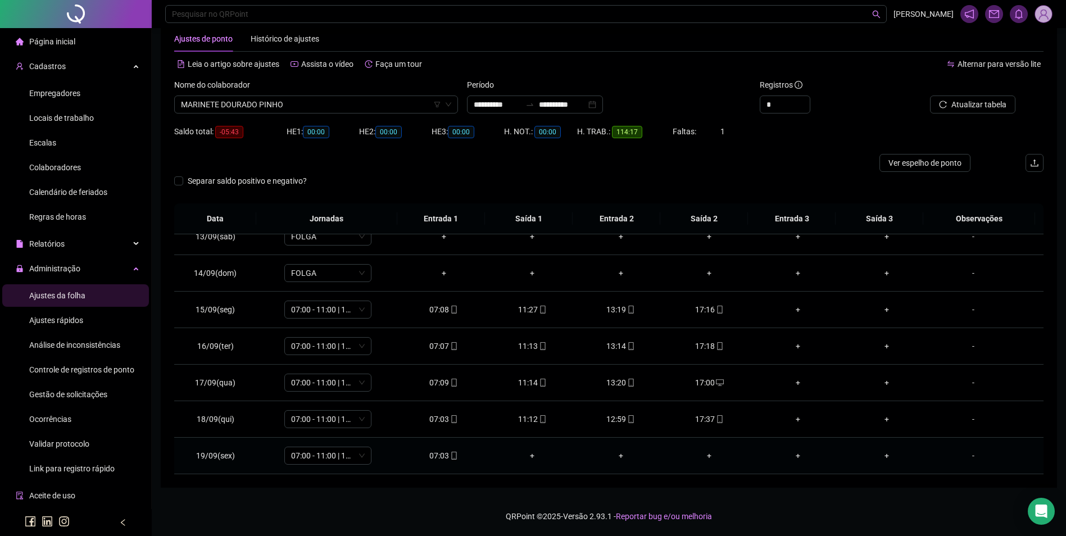
click at [449, 456] on span "mobile" at bounding box center [453, 456] width 9 height 8
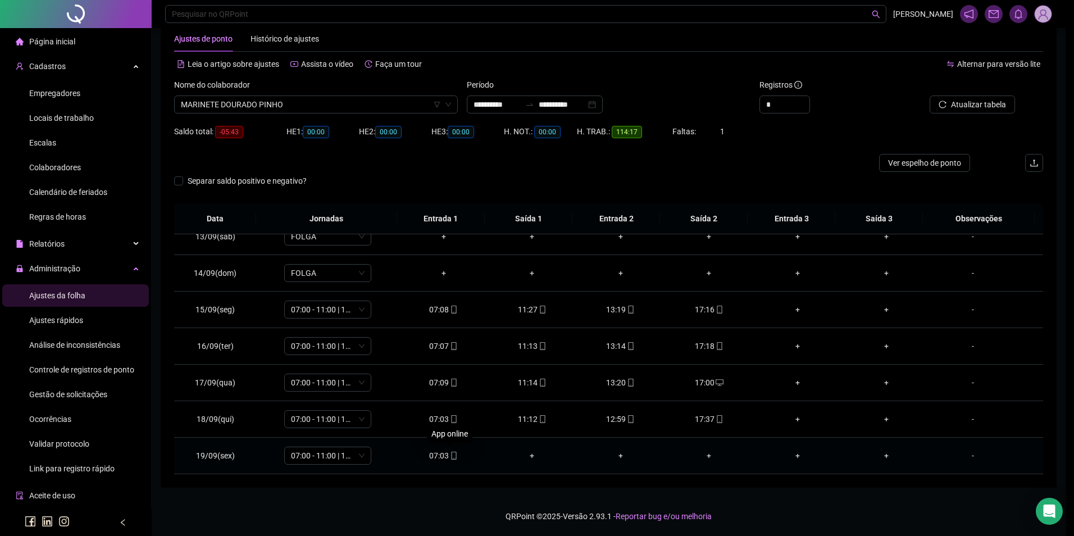
type input "**********"
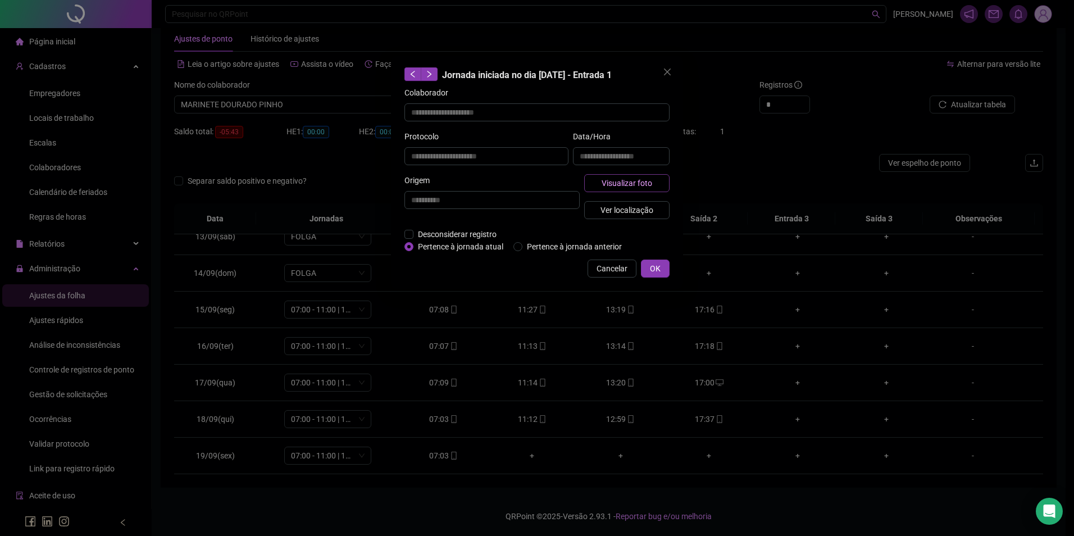
drag, startPoint x: 613, startPoint y: 194, endPoint x: 613, endPoint y: 185, distance: 9.0
click at [613, 185] on div "Visualizar foto Ver localização" at bounding box center [627, 201] width 90 height 54
click at [613, 185] on span "Visualizar foto" at bounding box center [627, 183] width 51 height 12
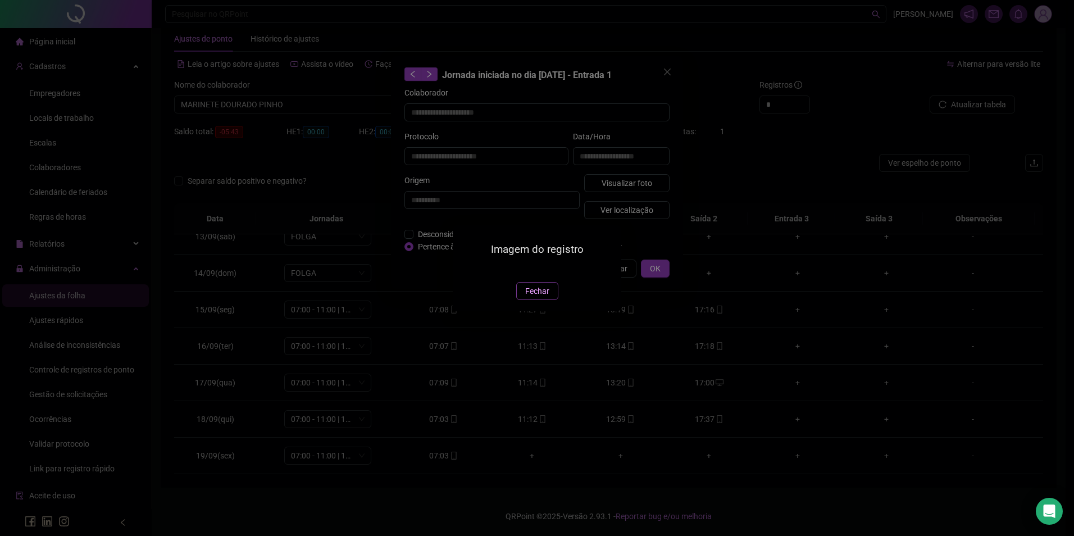
click at [540, 300] on button "Fechar" at bounding box center [537, 291] width 42 height 18
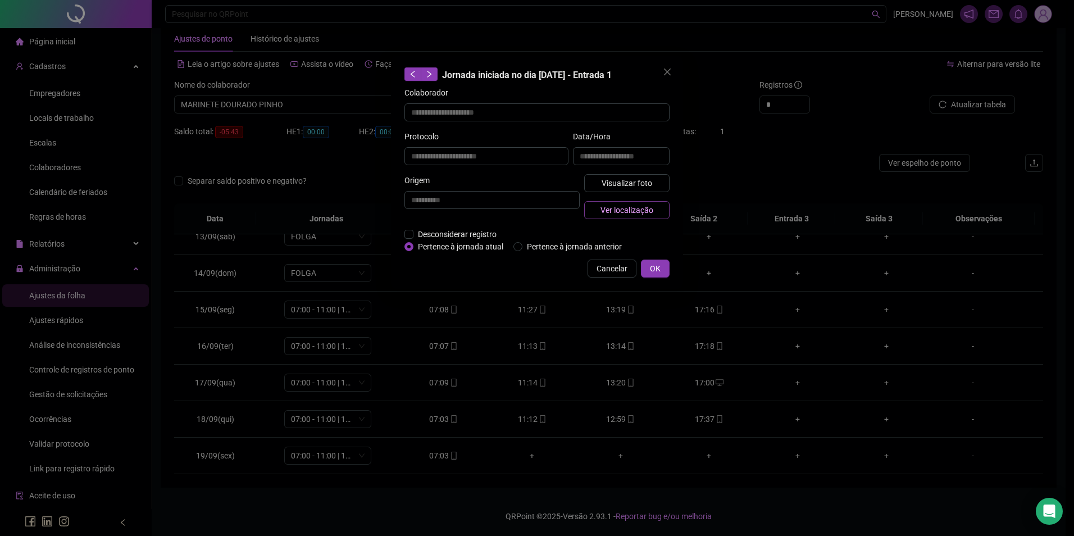
click at [636, 202] on button "Ver localização" at bounding box center [626, 210] width 85 height 18
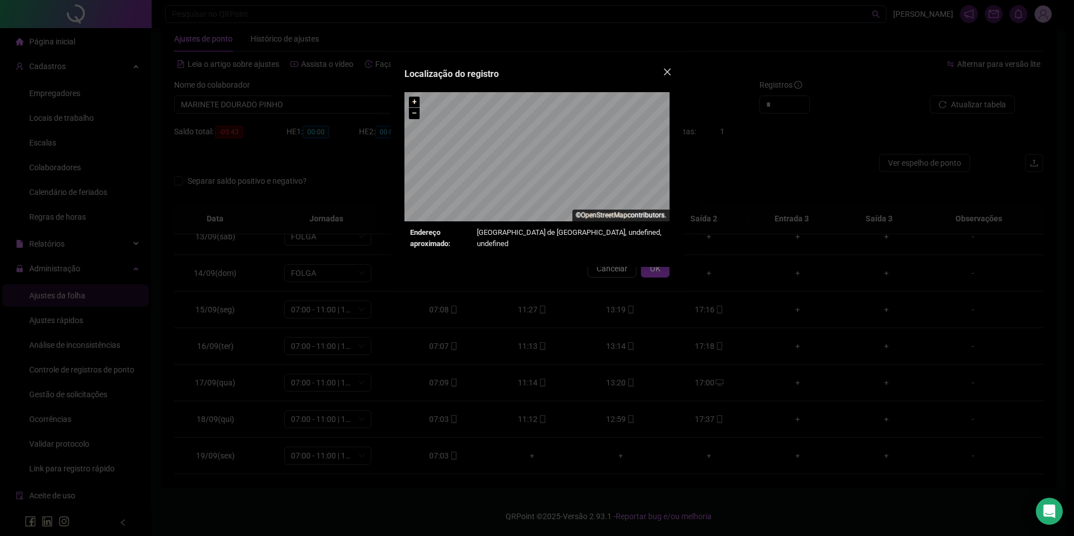
click at [667, 72] on icon "close" at bounding box center [667, 72] width 7 height 7
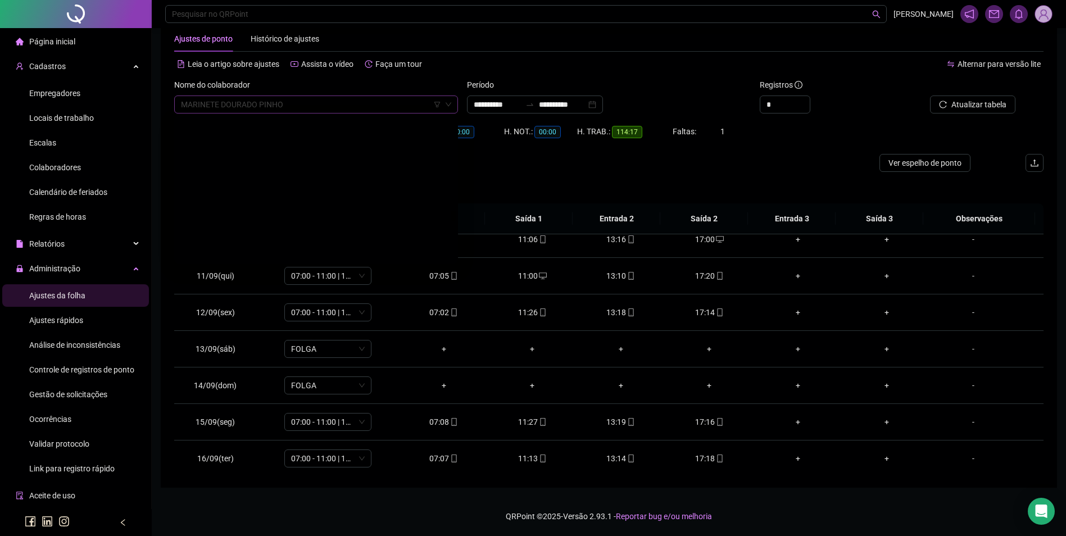
scroll to position [11558, 0]
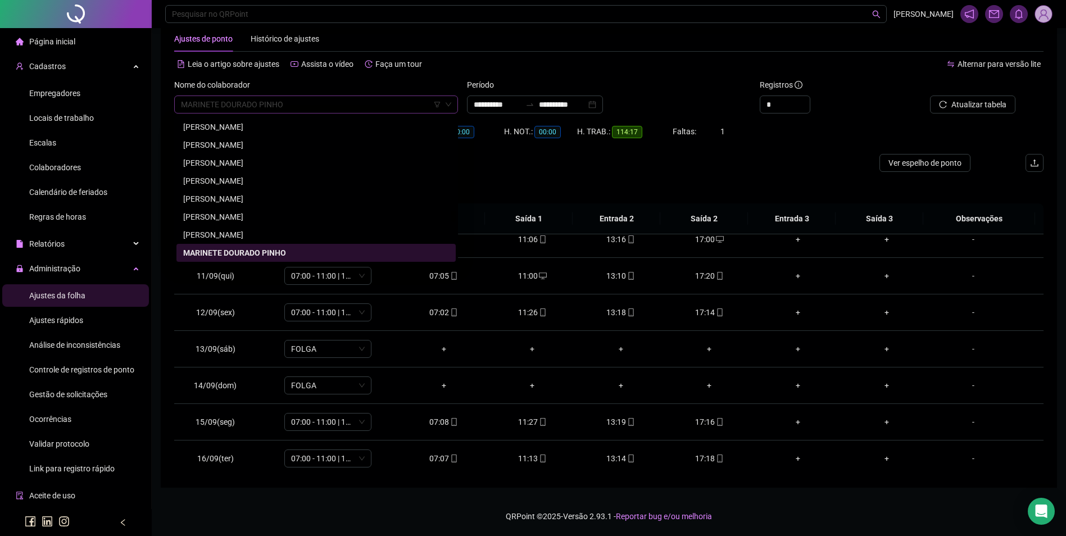
click at [383, 101] on span "MARINETE DOURADO PINHO" at bounding box center [316, 104] width 270 height 17
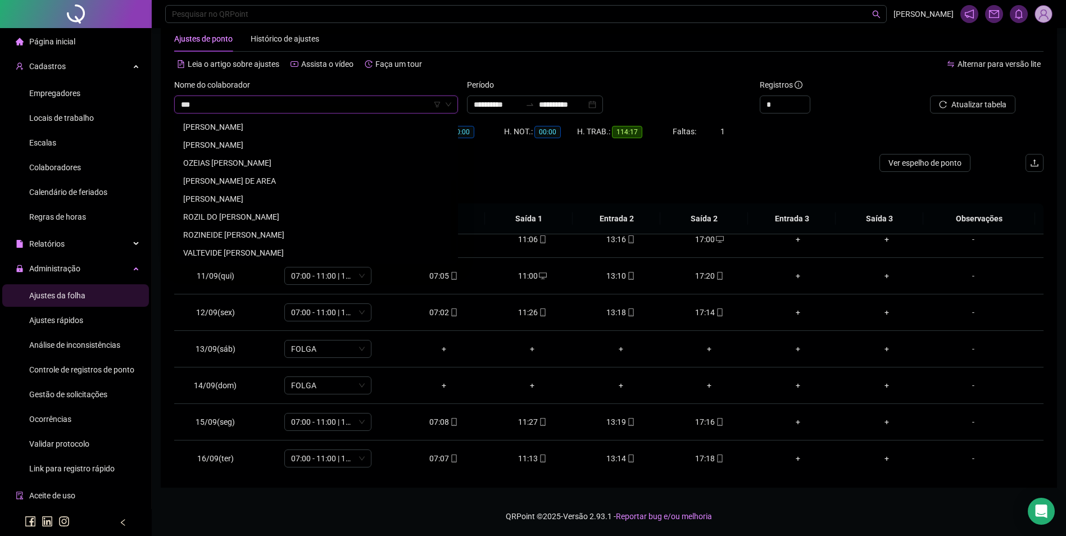
scroll to position [0, 0]
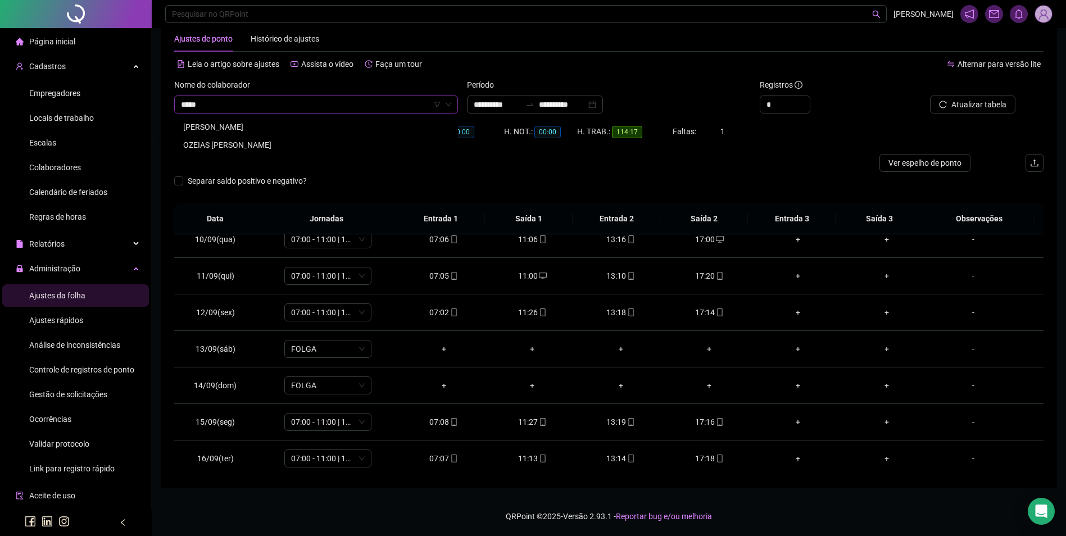
type input "******"
click at [249, 126] on div "[PERSON_NAME]" at bounding box center [316, 127] width 266 height 12
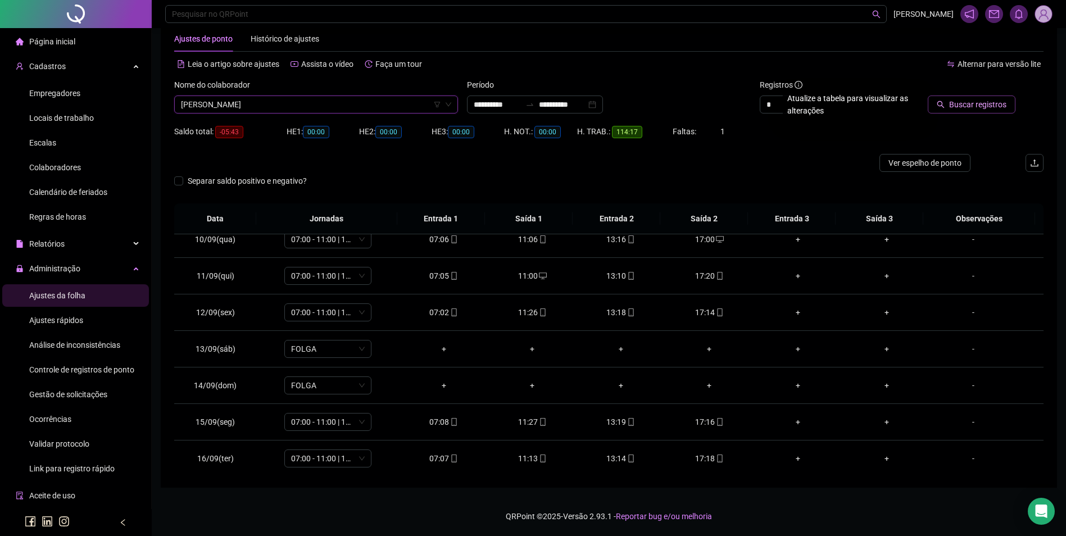
click at [964, 107] on span "Buscar registros" at bounding box center [977, 104] width 57 height 12
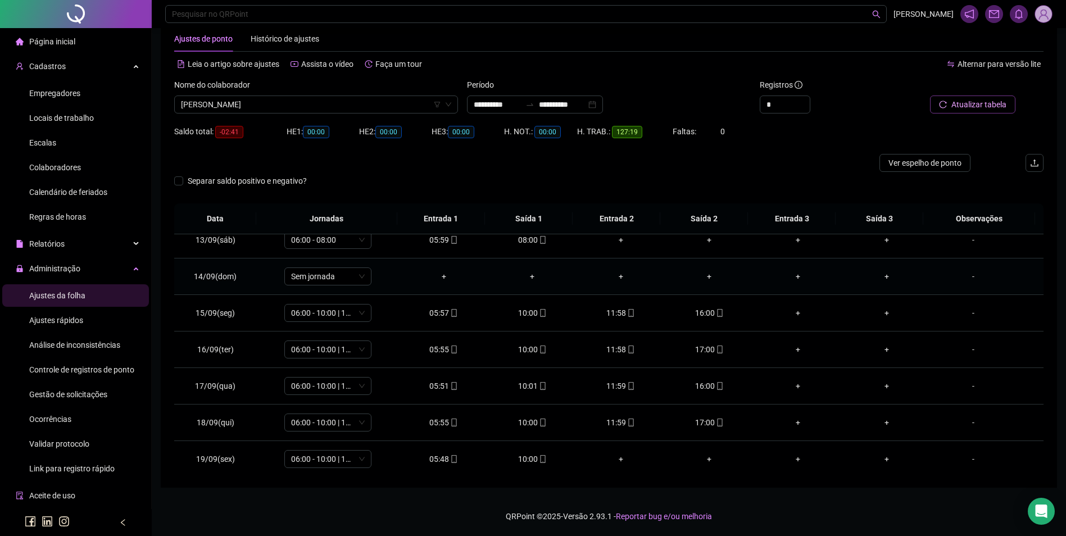
scroll to position [454, 0]
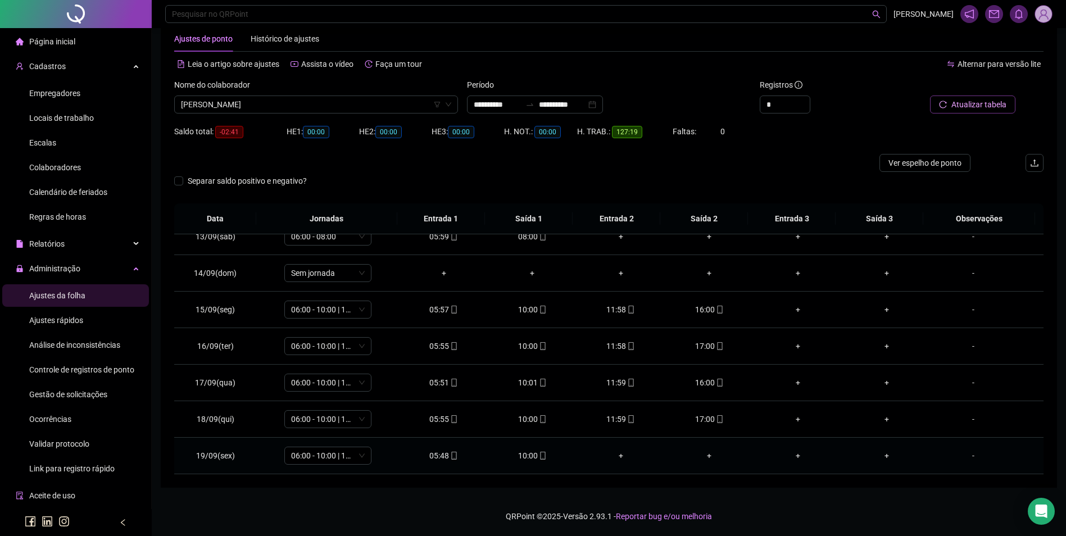
click at [530, 456] on div "10:00" at bounding box center [532, 455] width 71 height 12
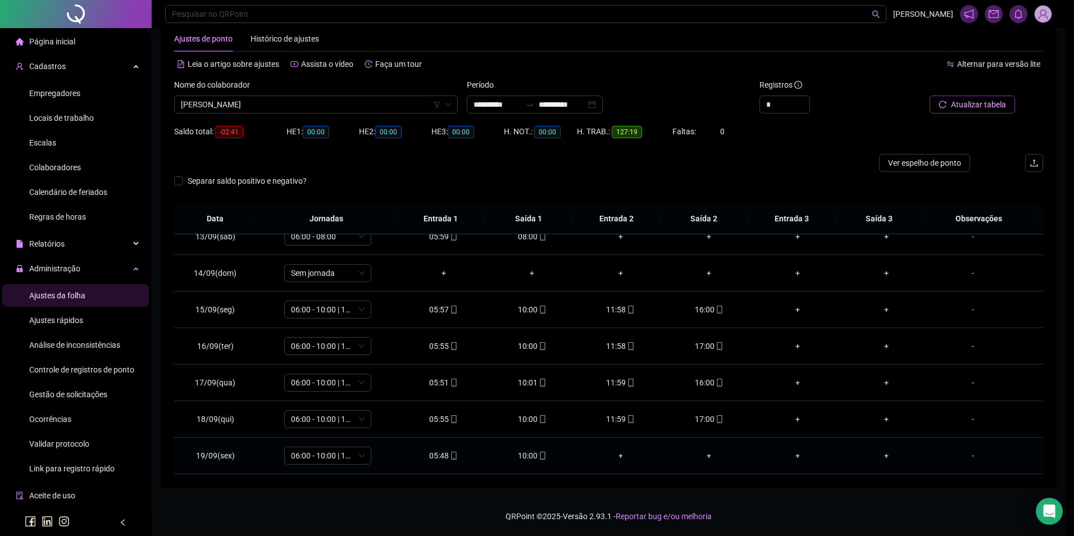
type input "**********"
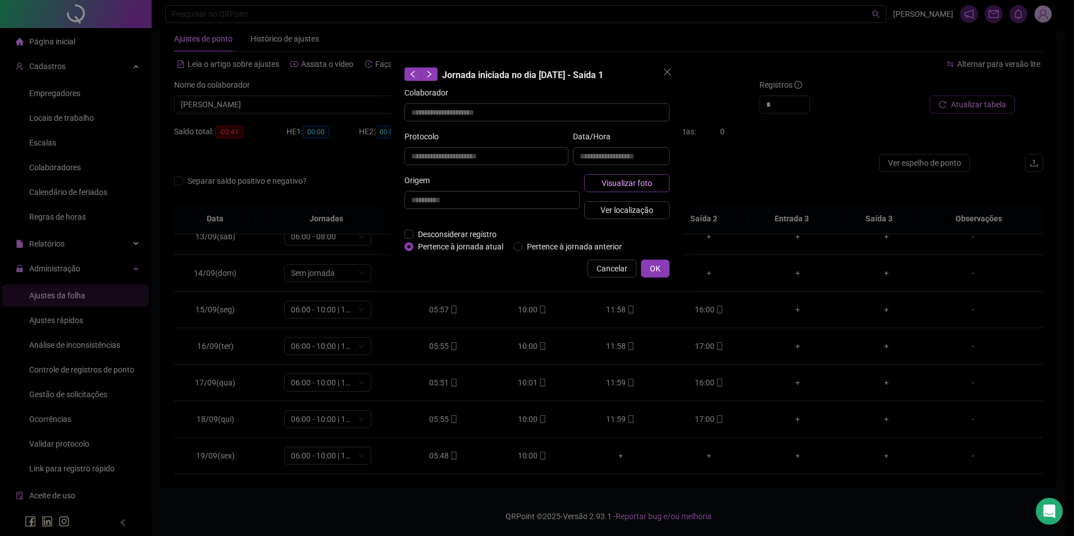
click at [645, 180] on span "Visualizar foto" at bounding box center [627, 183] width 51 height 12
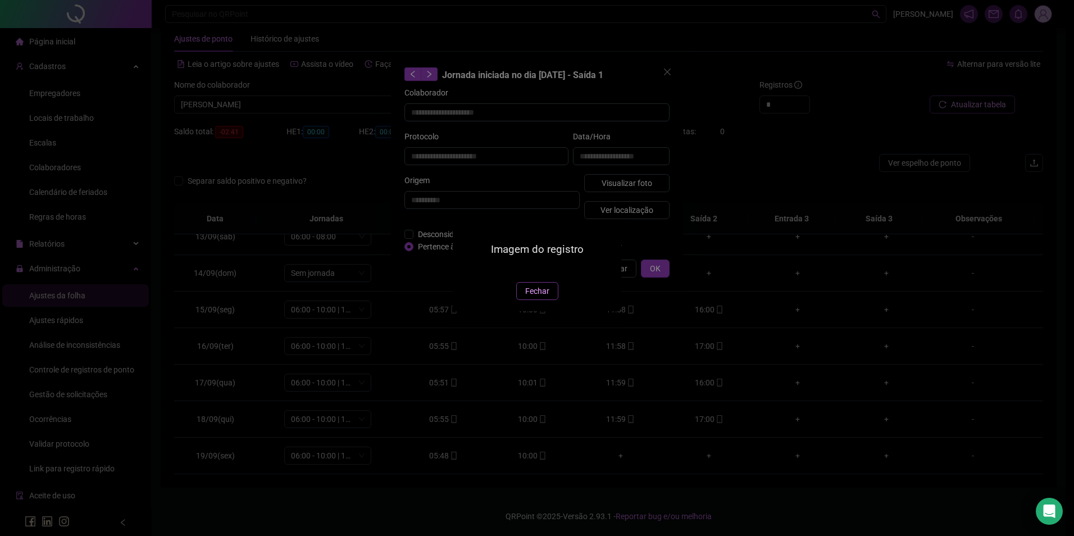
click at [543, 297] on span "Fechar" at bounding box center [537, 291] width 24 height 12
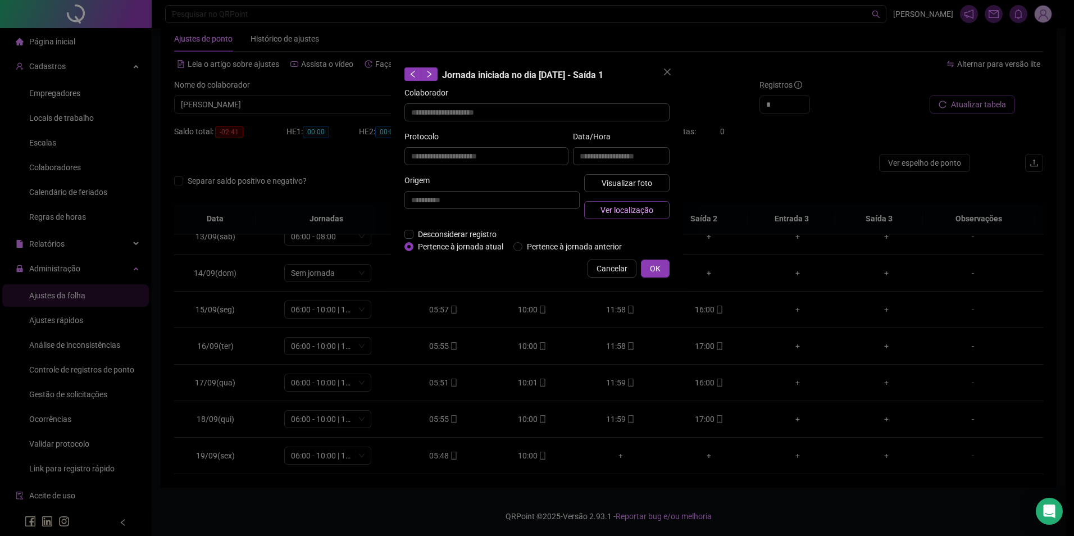
click at [643, 211] on span "Ver localização" at bounding box center [626, 210] width 53 height 12
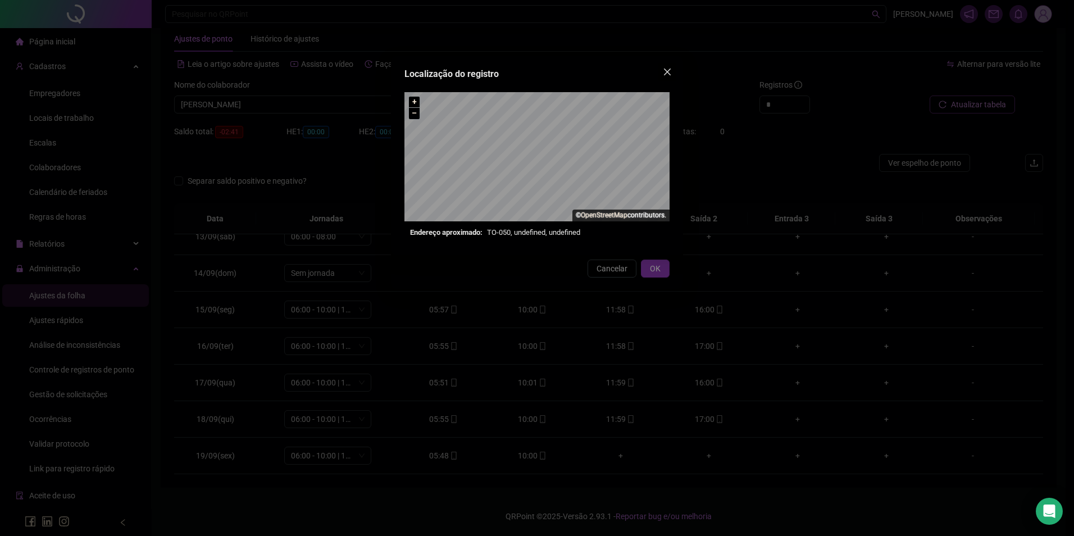
click at [662, 68] on span "Close" at bounding box center [667, 71] width 18 height 9
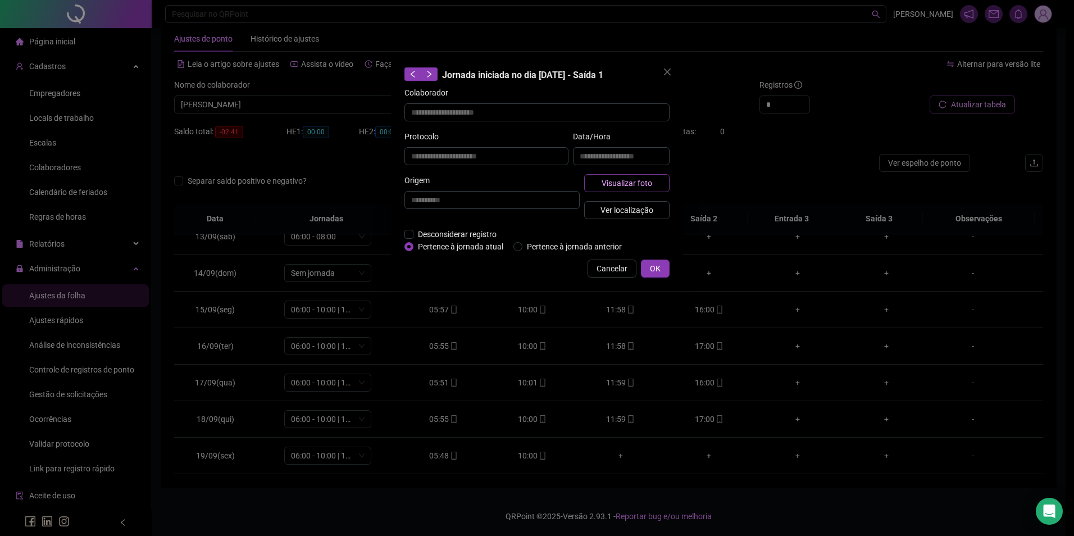
click at [629, 177] on span "Visualizar foto" at bounding box center [627, 183] width 51 height 12
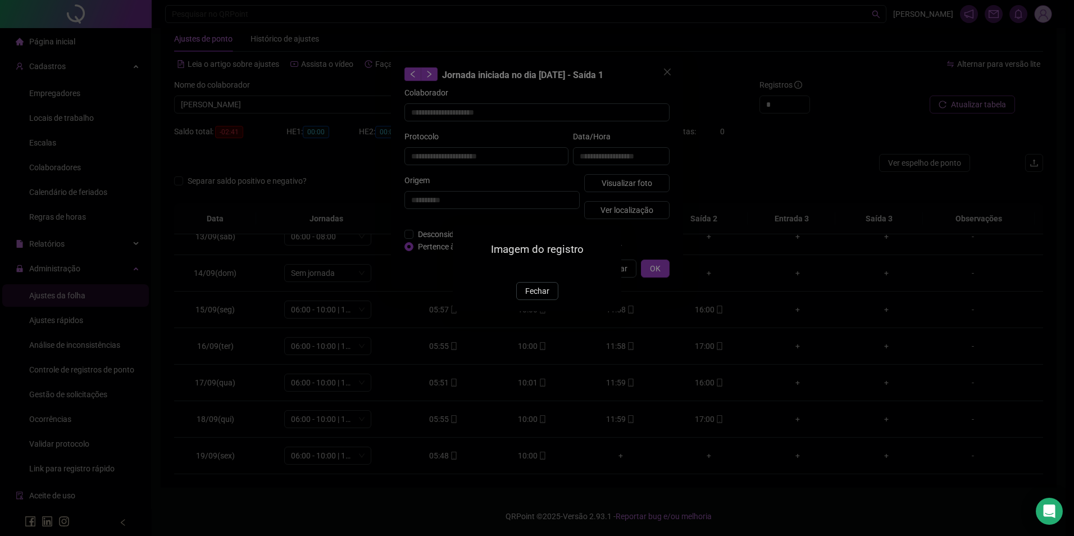
click at [466, 270] on img at bounding box center [466, 270] width 0 height 0
click at [547, 297] on span "Fechar" at bounding box center [537, 291] width 24 height 12
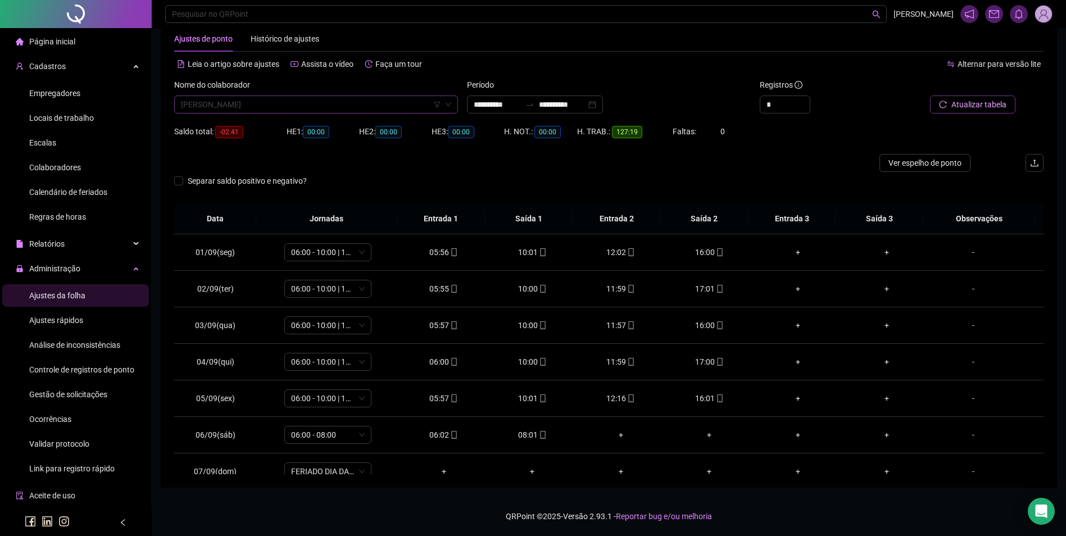
scroll to position [12690, 0]
click at [375, 99] on span "[PERSON_NAME]" at bounding box center [316, 104] width 270 height 17
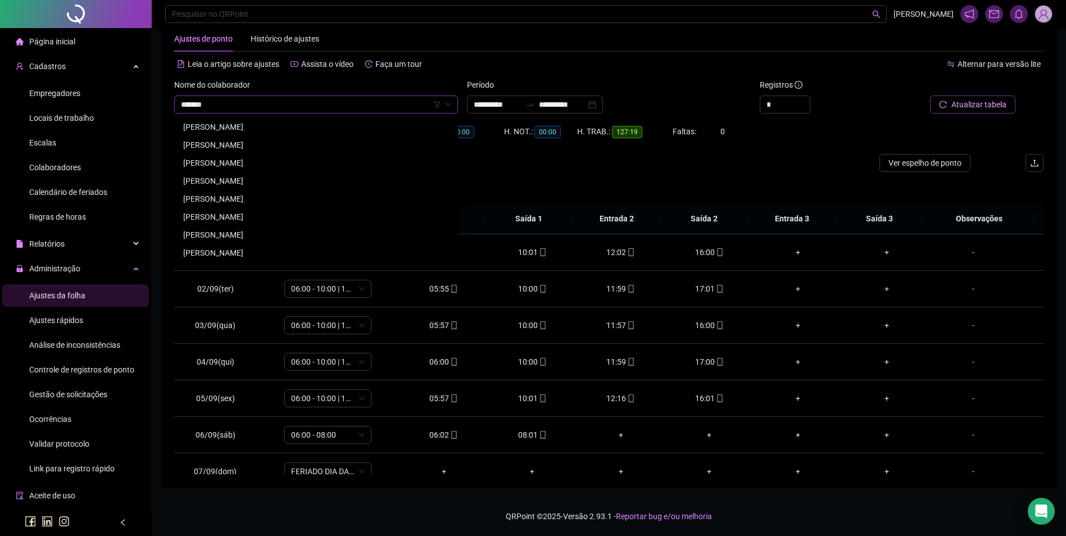
scroll to position [0, 0]
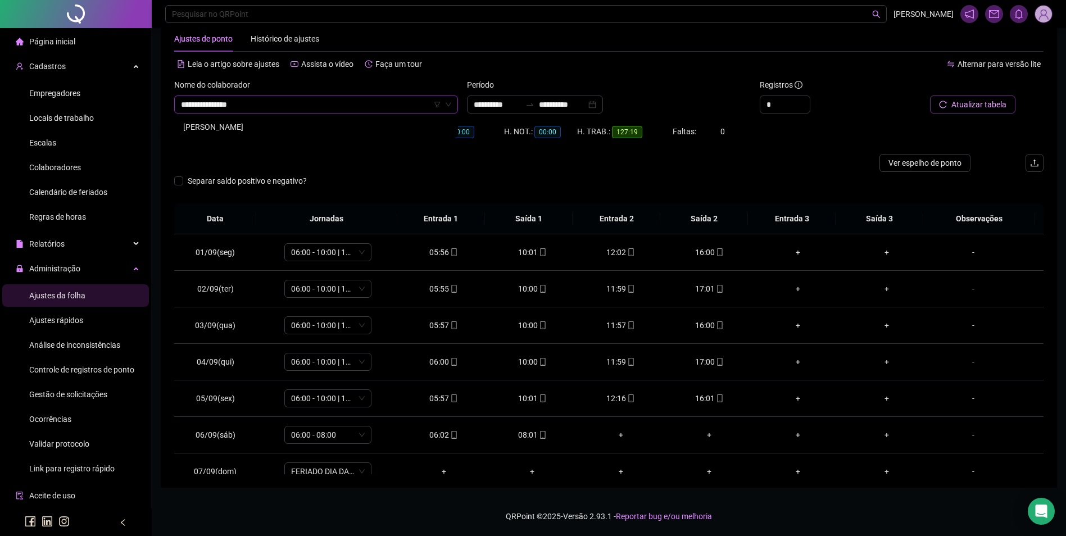
type input "**********"
click at [285, 130] on div "[PERSON_NAME]" at bounding box center [316, 127] width 266 height 12
click at [975, 104] on span "Buscar registros" at bounding box center [977, 104] width 57 height 12
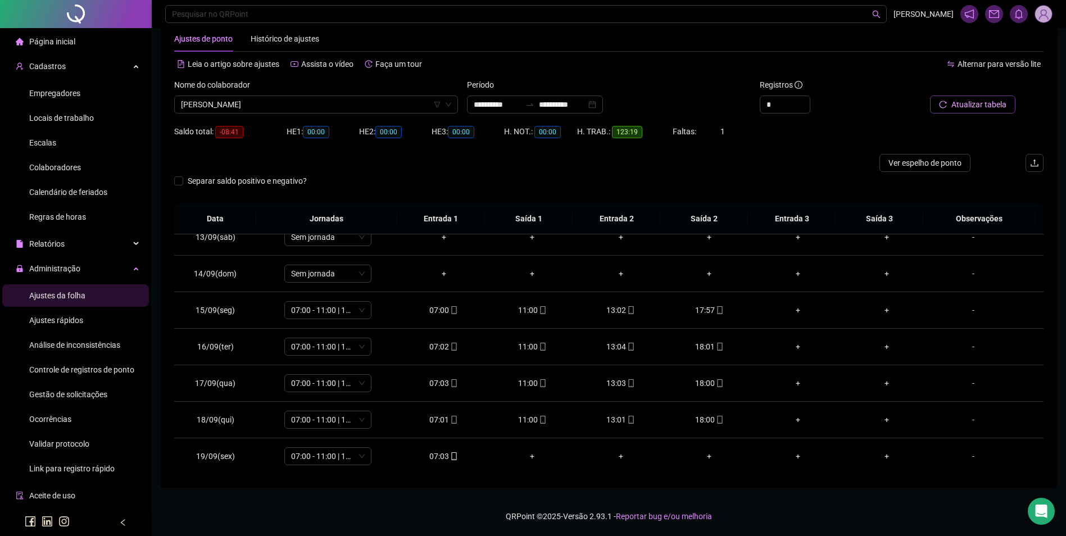
scroll to position [454, 0]
click at [450, 453] on icon "mobile" at bounding box center [454, 456] width 8 height 8
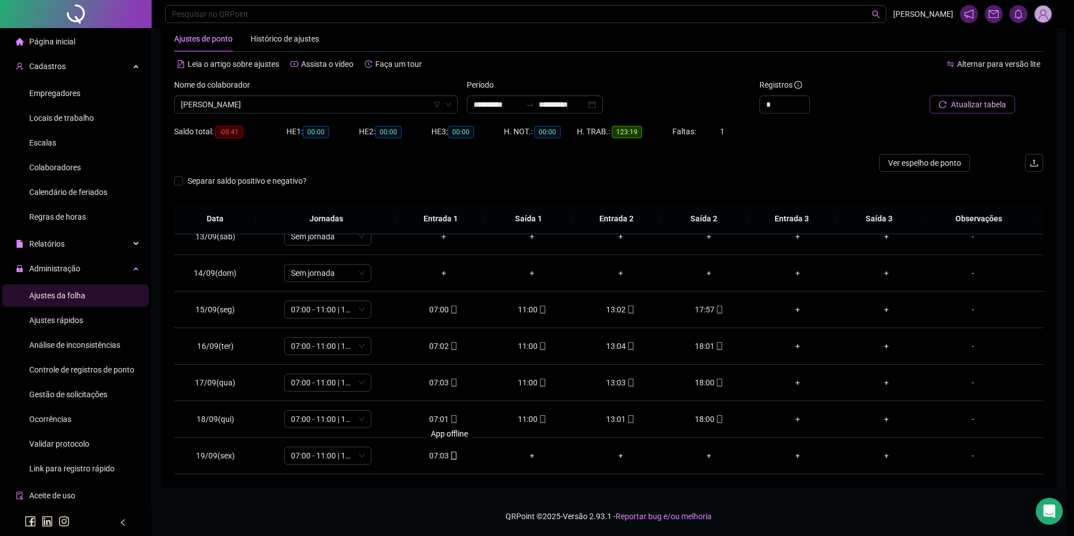
type input "**********"
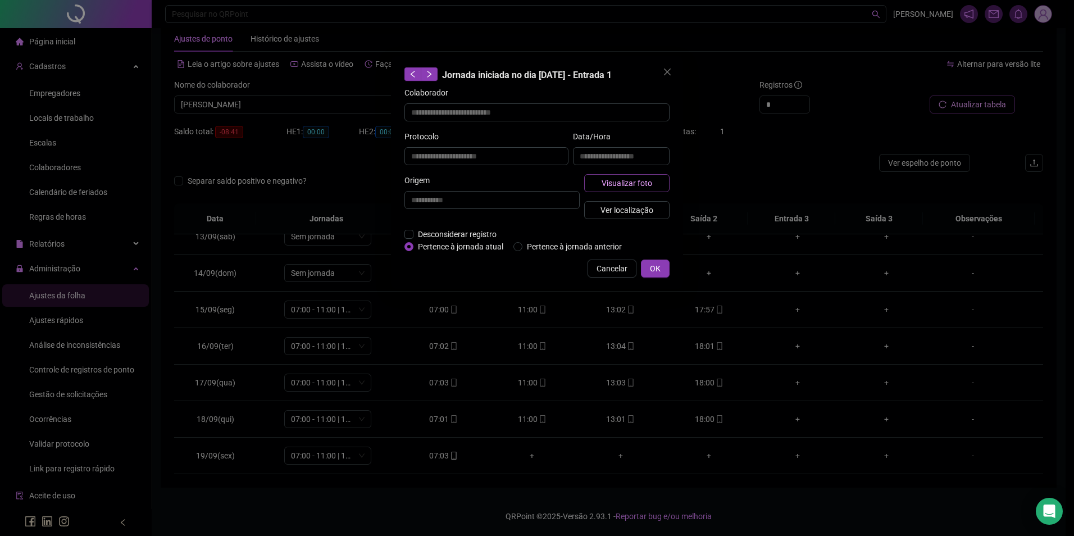
click at [589, 188] on button "Visualizar foto" at bounding box center [626, 183] width 85 height 18
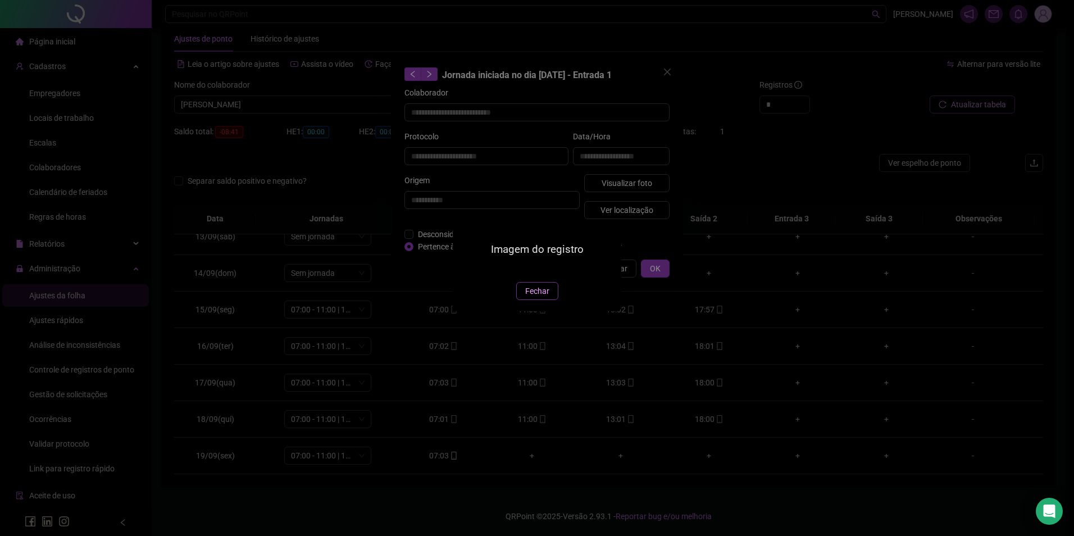
click at [540, 297] on span "Fechar" at bounding box center [537, 291] width 24 height 12
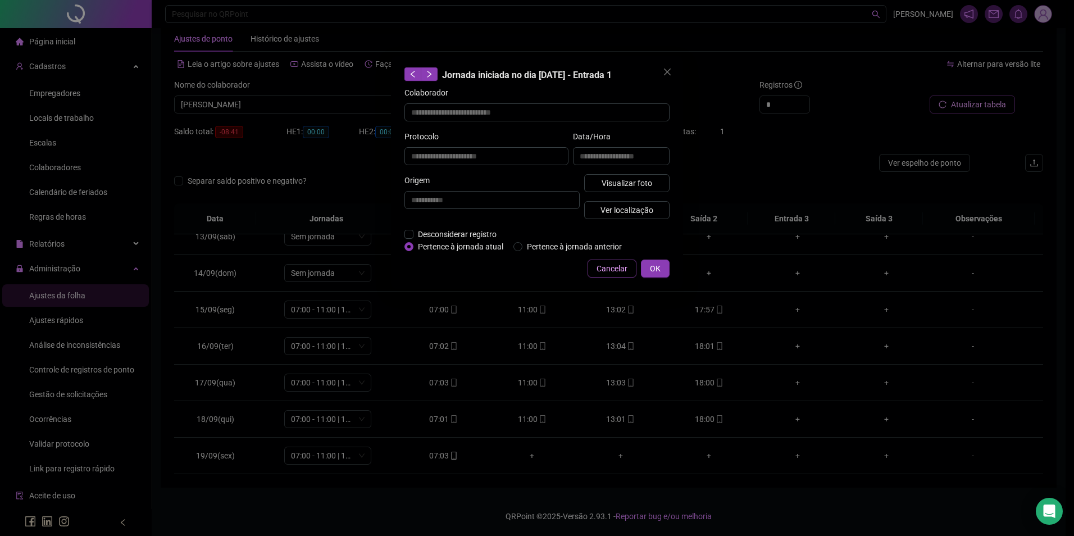
click at [610, 266] on span "Cancelar" at bounding box center [612, 268] width 31 height 12
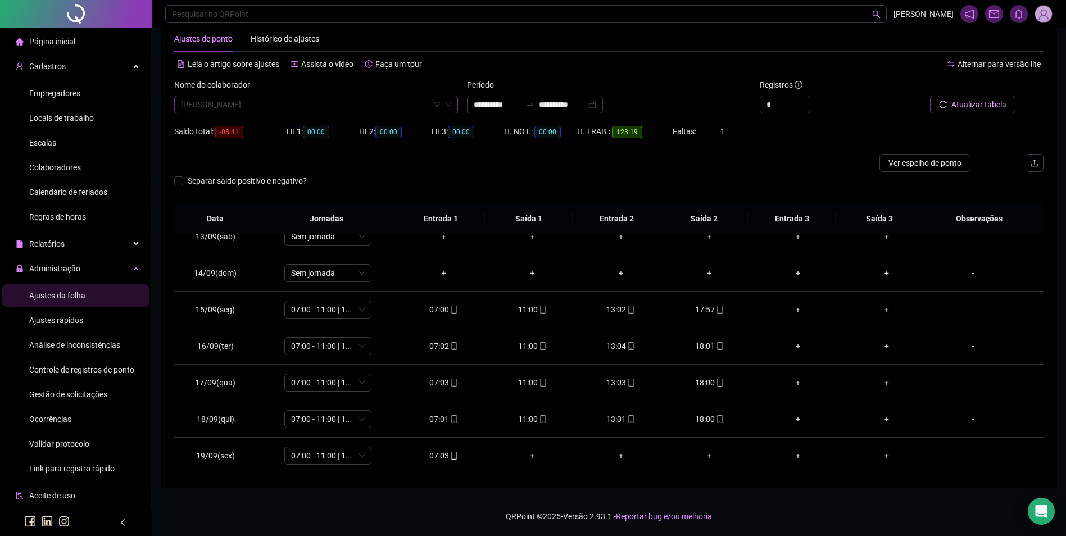
click at [346, 111] on span "[PERSON_NAME]" at bounding box center [316, 104] width 270 height 17
type input "*******"
click at [285, 122] on div "[PERSON_NAME]" at bounding box center [316, 127] width 266 height 12
click at [968, 105] on span "Buscar registros" at bounding box center [977, 104] width 57 height 12
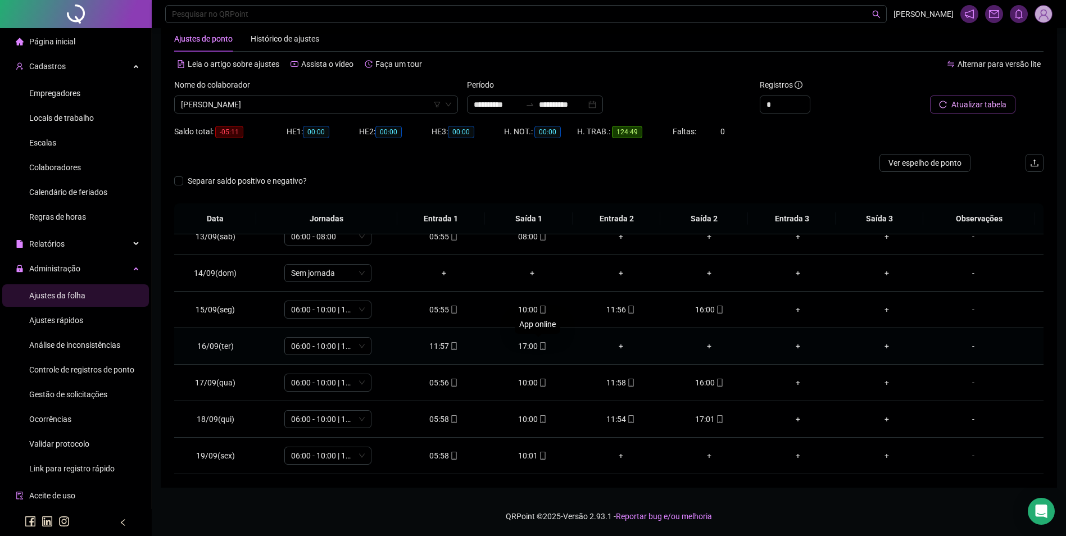
click at [540, 342] on icon "mobile" at bounding box center [543, 346] width 8 height 8
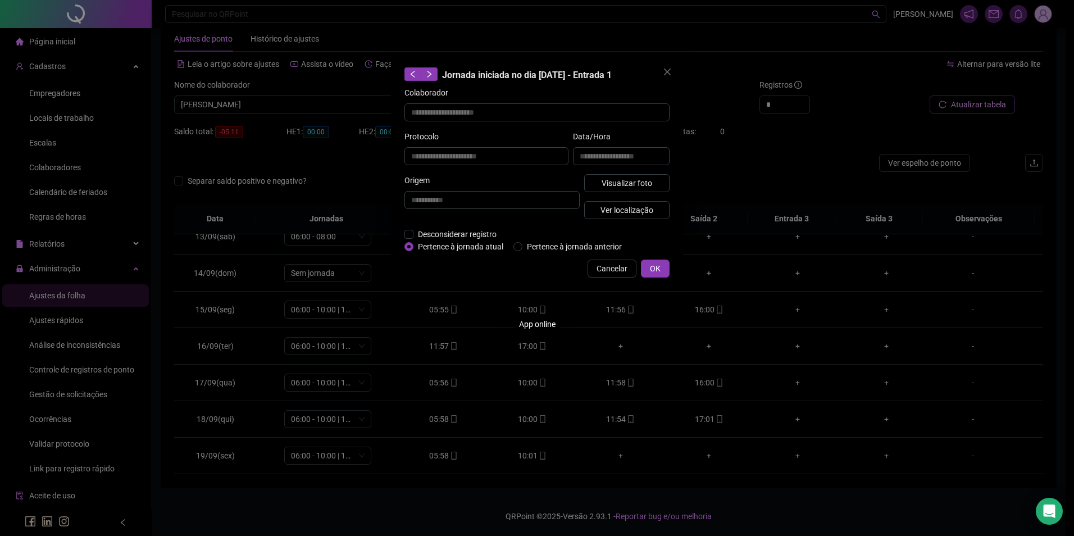
type input "**********"
click at [635, 180] on span "Visualizar foto" at bounding box center [627, 183] width 51 height 12
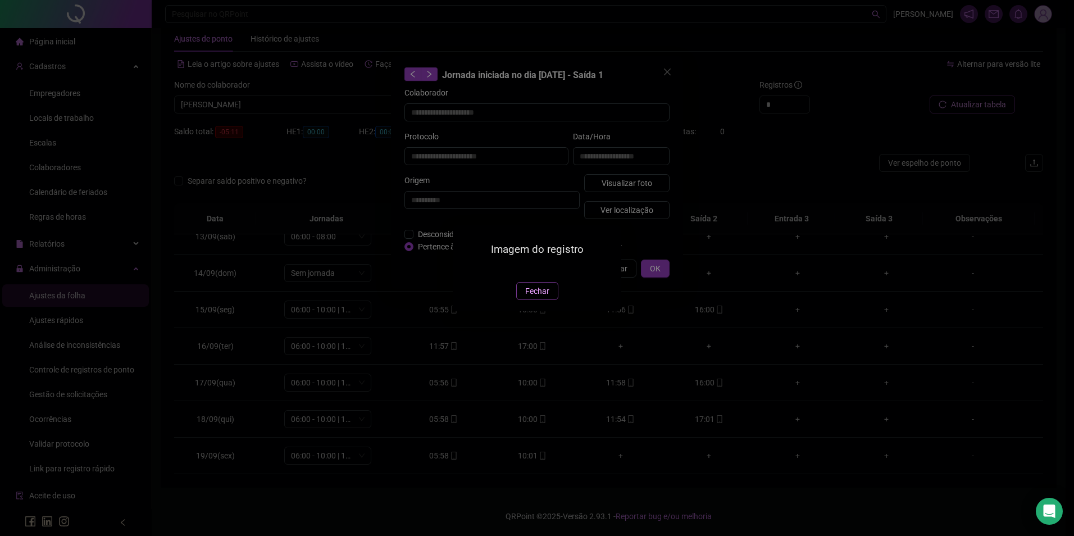
click at [539, 297] on span "Fechar" at bounding box center [537, 291] width 24 height 12
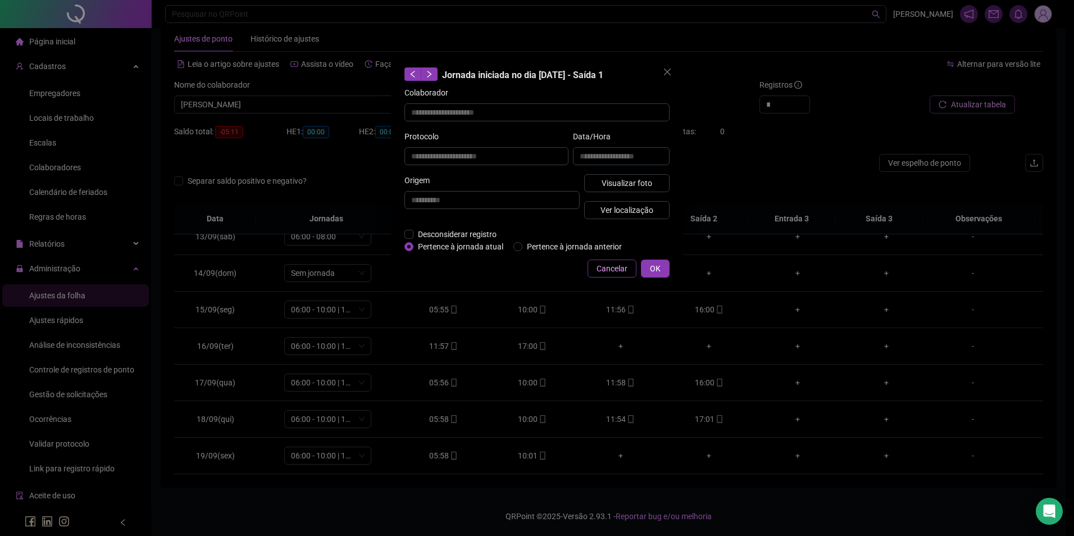
click at [618, 270] on span "Cancelar" at bounding box center [612, 268] width 31 height 12
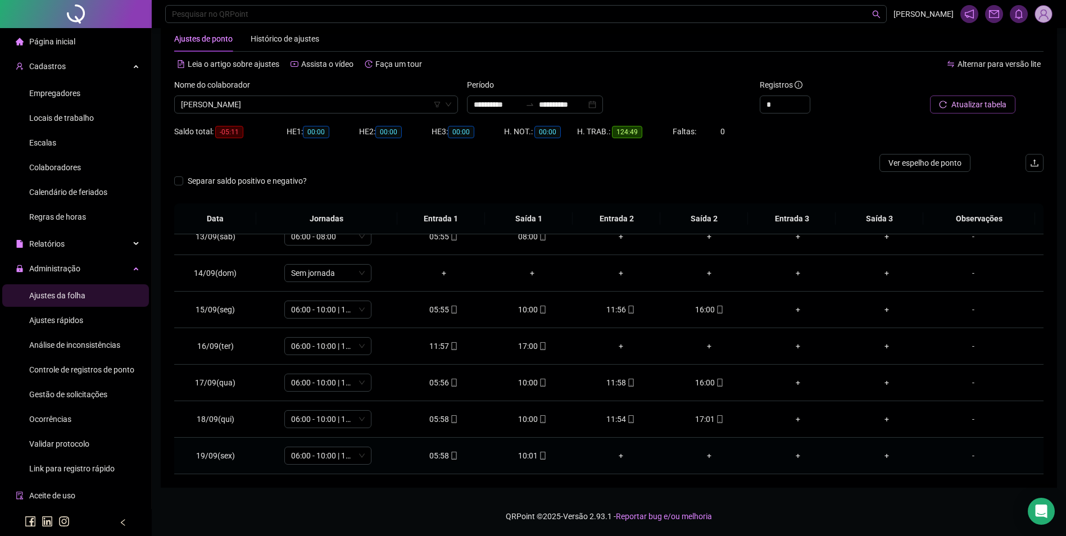
click at [532, 454] on div "10:01" at bounding box center [532, 455] width 71 height 12
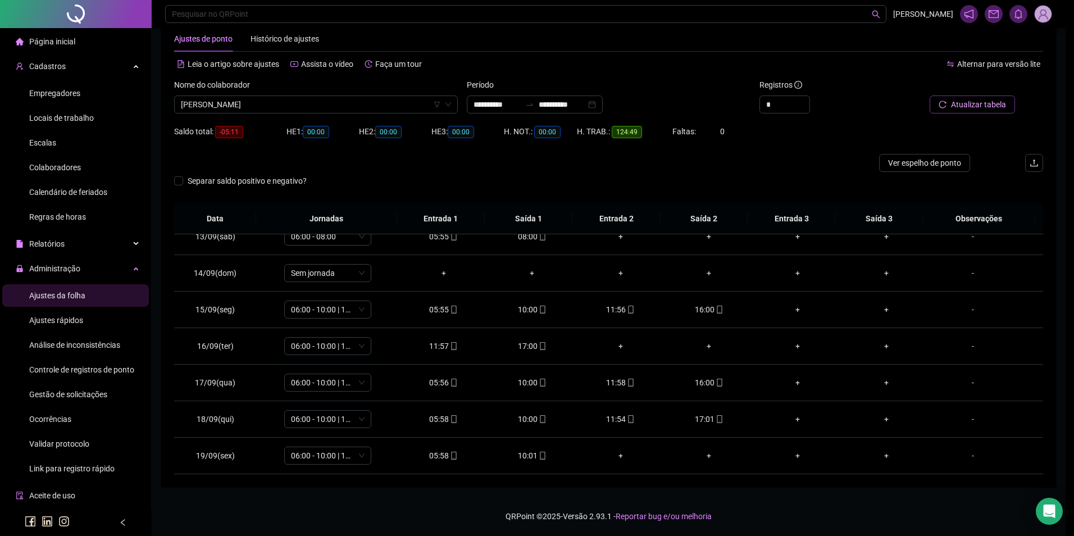
type input "**********"
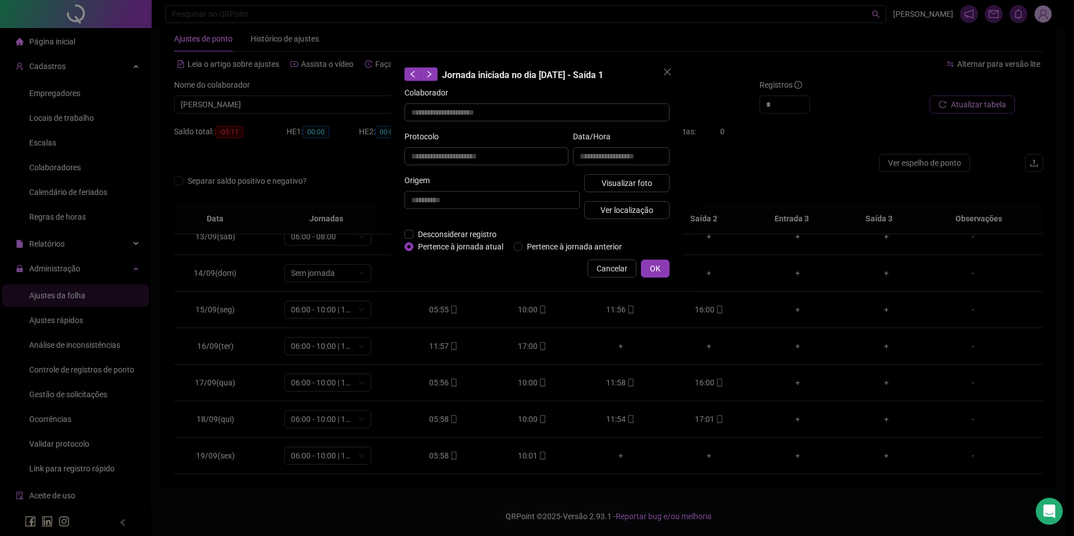
click at [640, 172] on div "**********" at bounding box center [621, 152] width 101 height 44
click at [640, 176] on button "Visualizar foto" at bounding box center [626, 183] width 85 height 18
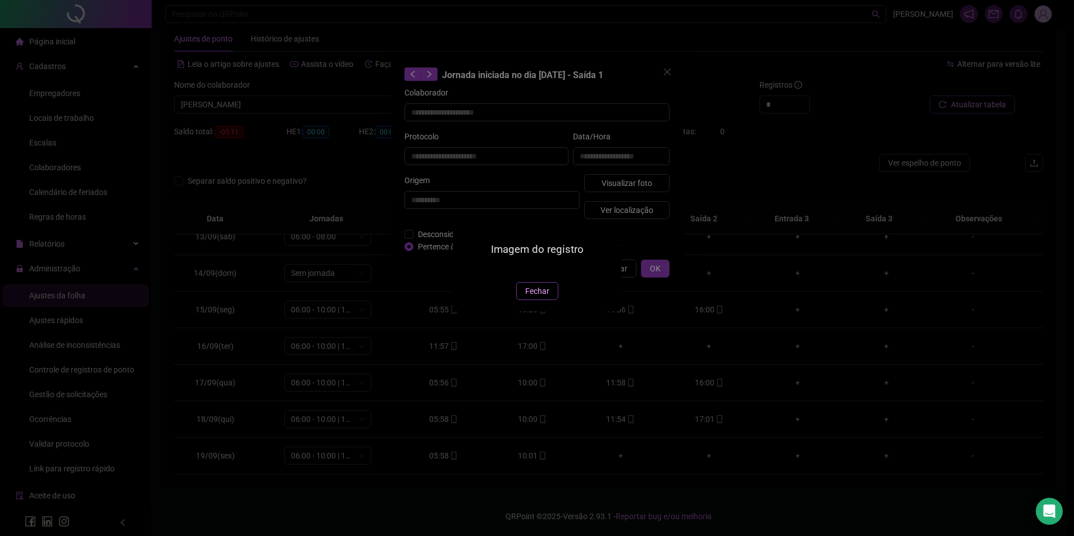
drag, startPoint x: 537, startPoint y: 356, endPoint x: 562, endPoint y: 331, distance: 35.0
click at [537, 297] on span "Fechar" at bounding box center [537, 291] width 24 height 12
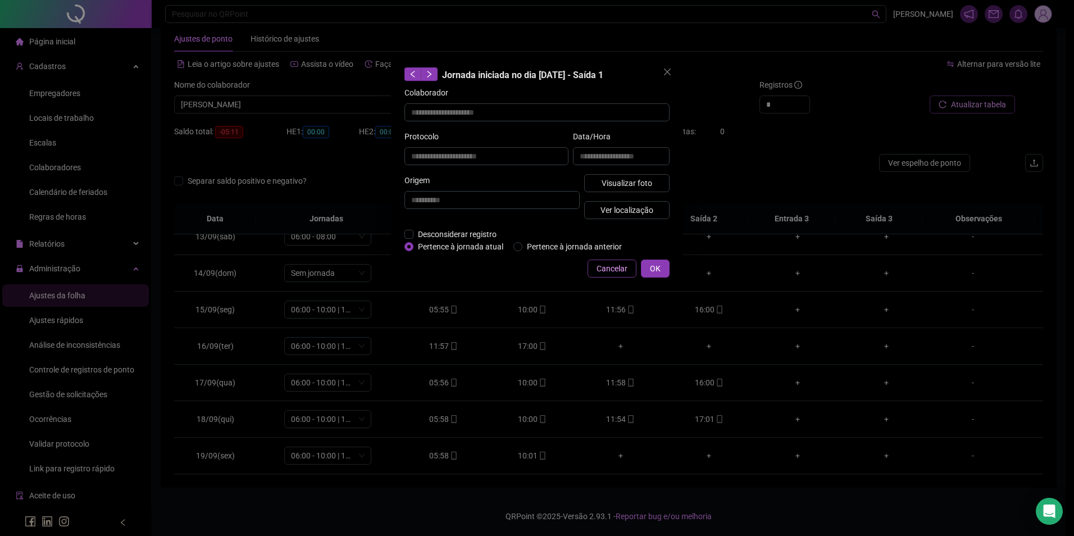
click at [608, 268] on span "Cancelar" at bounding box center [612, 268] width 31 height 12
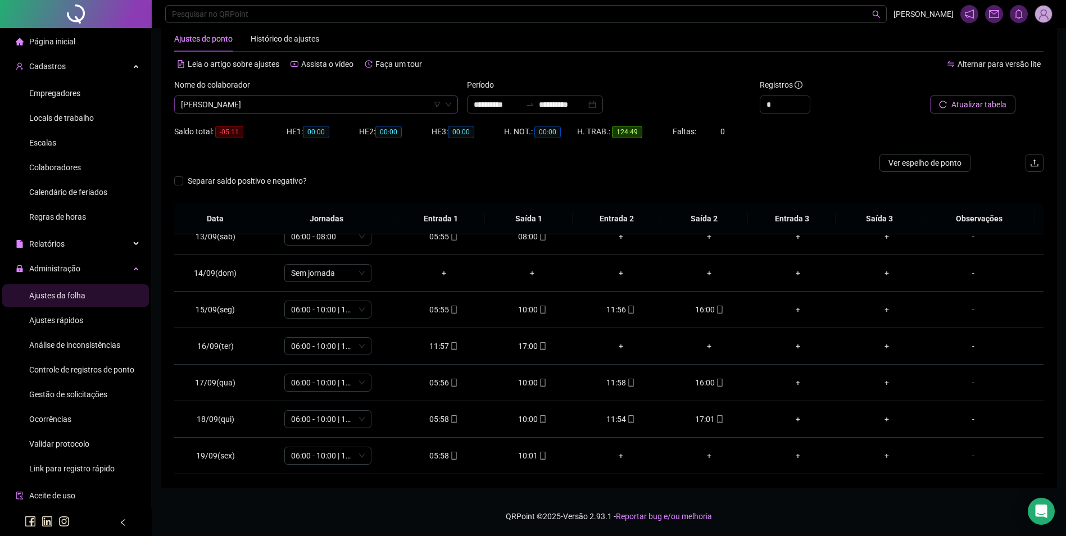
click at [409, 99] on span "[PERSON_NAME]" at bounding box center [316, 104] width 270 height 17
type input "*****"
click at [286, 121] on div "[PERSON_NAME]" at bounding box center [316, 127] width 266 height 12
click at [952, 104] on span "Buscar registros" at bounding box center [977, 104] width 57 height 12
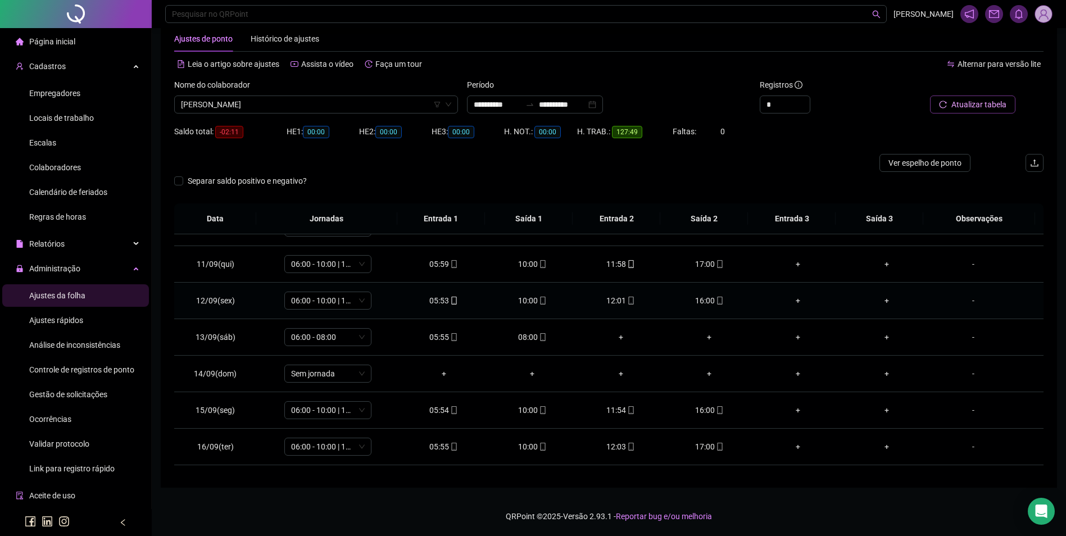
scroll to position [454, 0]
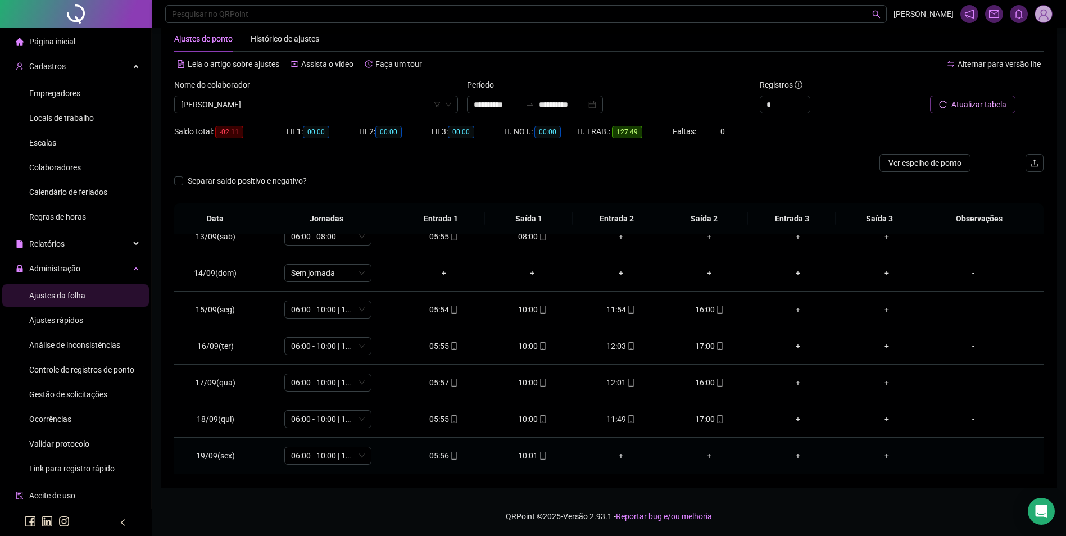
click at [525, 457] on div "10:01" at bounding box center [532, 455] width 71 height 12
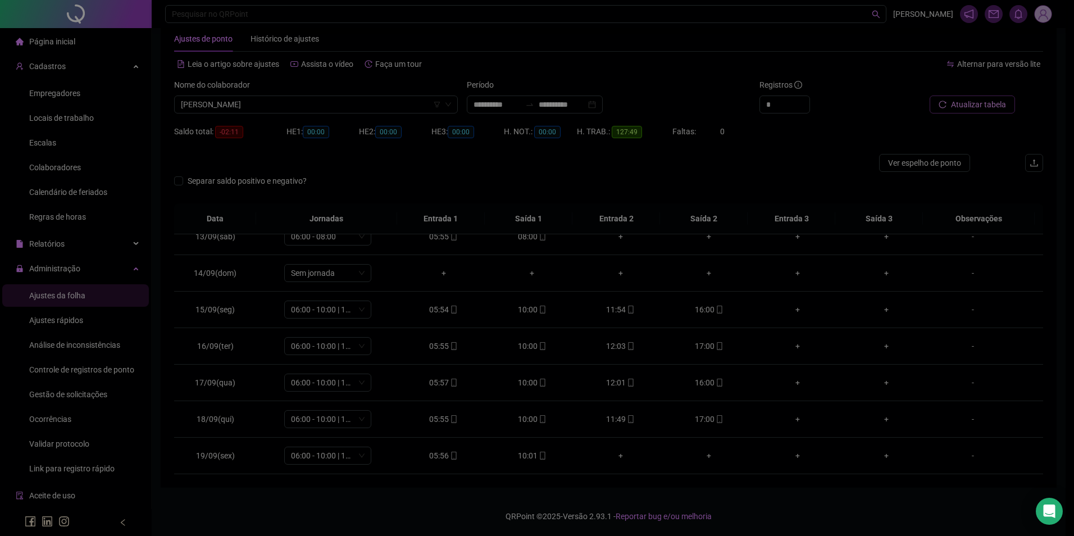
type input "**********"
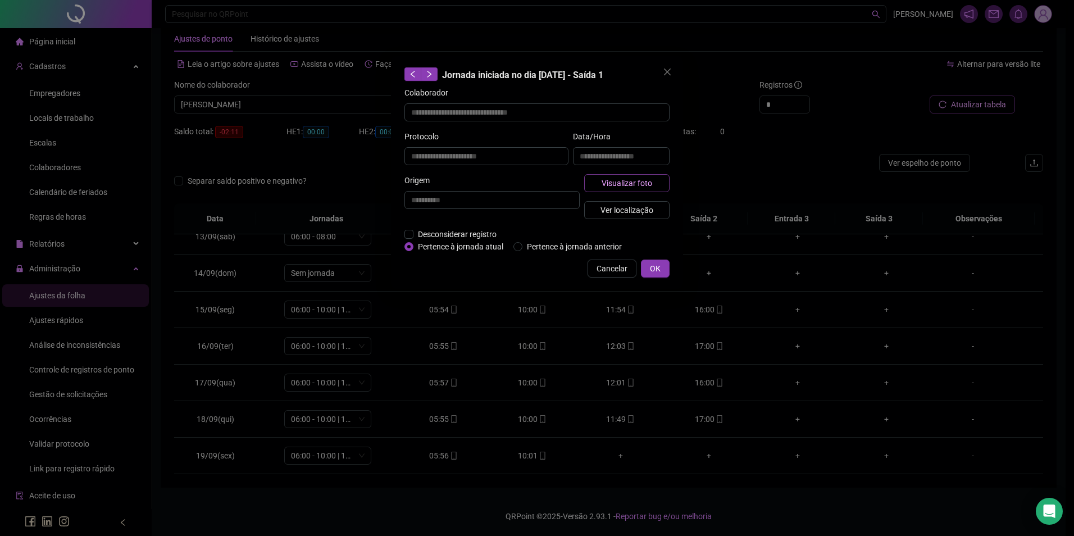
click at [643, 184] on span "Visualizar foto" at bounding box center [627, 183] width 51 height 12
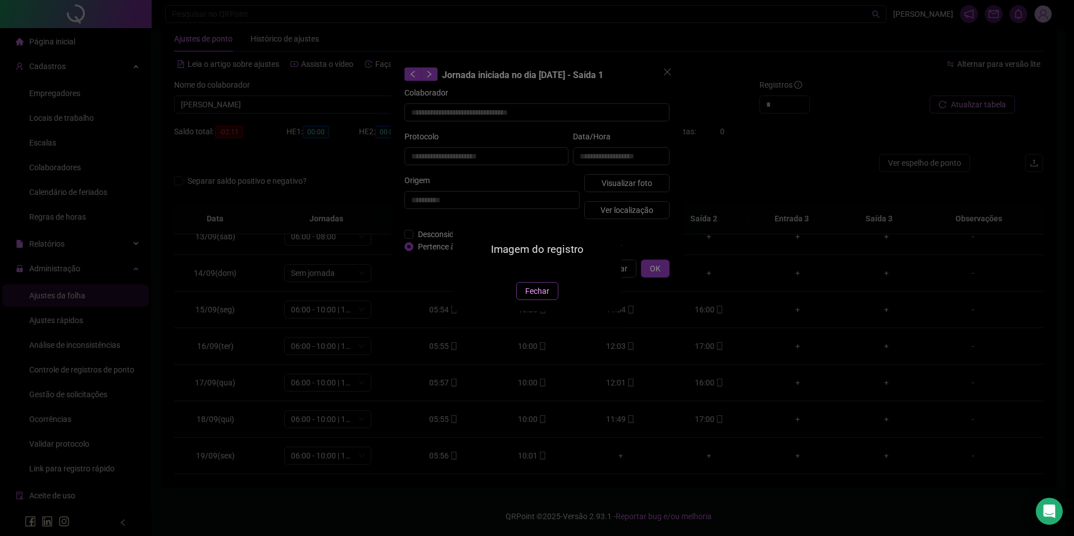
click at [543, 297] on span "Fechar" at bounding box center [537, 291] width 24 height 12
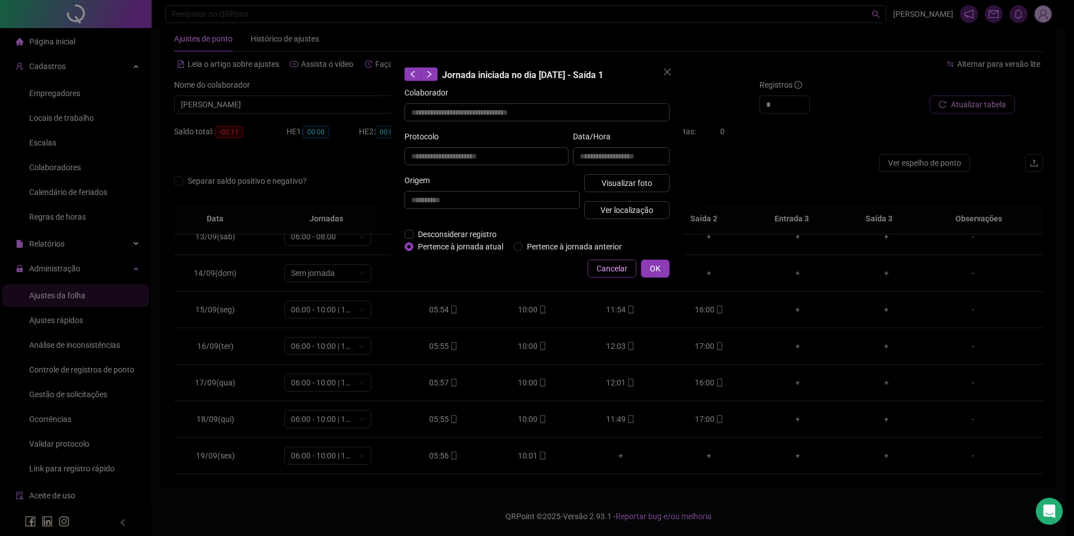
click at [619, 271] on span "Cancelar" at bounding box center [612, 268] width 31 height 12
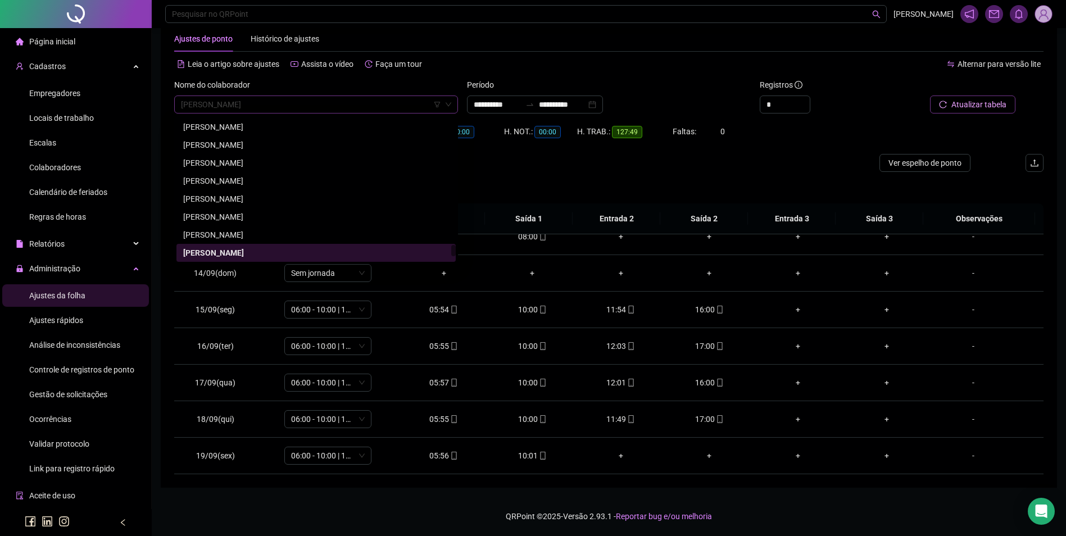
click at [349, 106] on span "[PERSON_NAME]" at bounding box center [316, 104] width 270 height 17
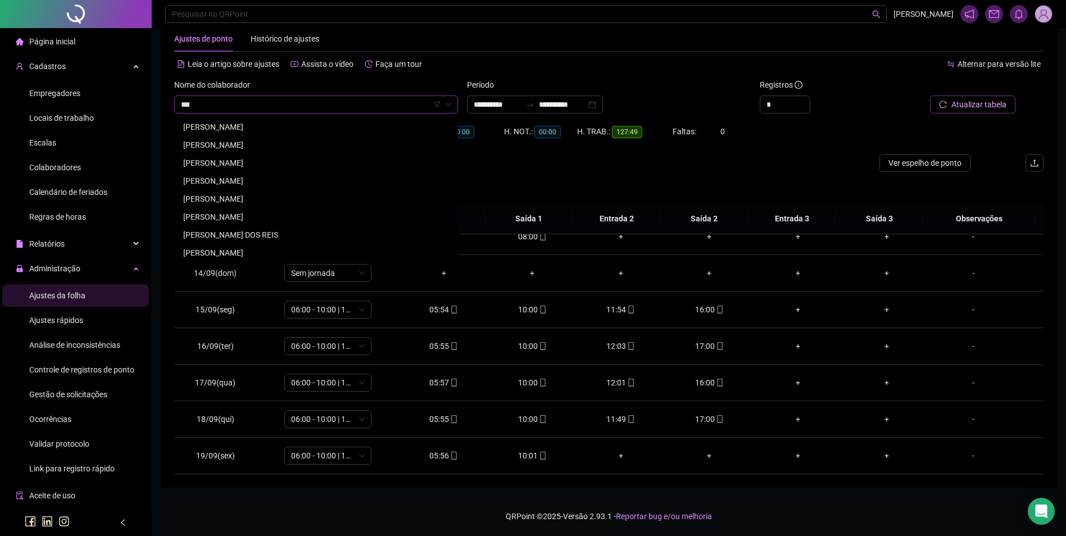
scroll to position [180, 0]
type input "****"
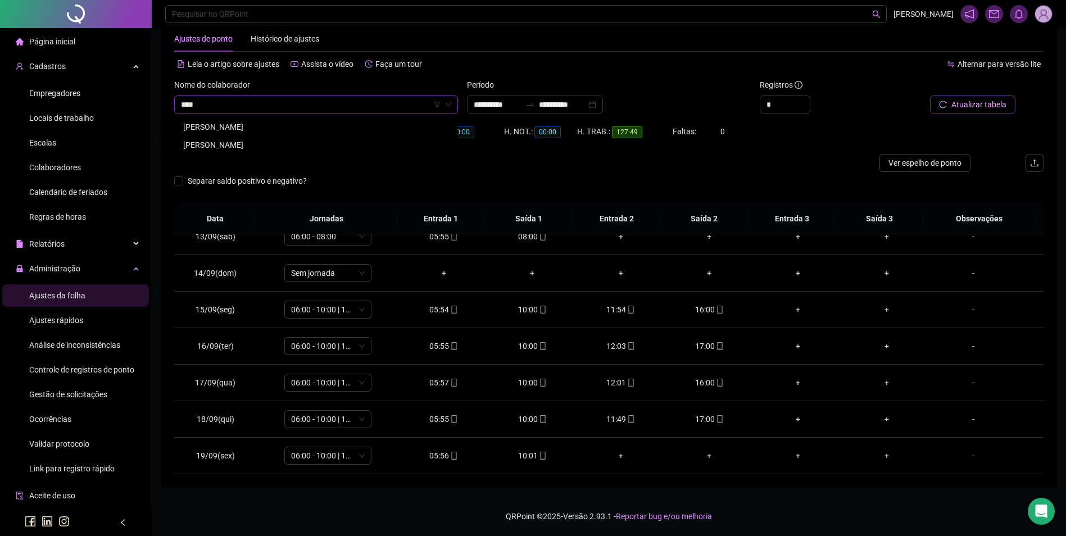
scroll to position [0, 0]
click at [271, 143] on div "[PERSON_NAME]" at bounding box center [316, 145] width 266 height 12
click at [976, 102] on span "Buscar registros" at bounding box center [977, 104] width 57 height 12
click at [361, 106] on span "[PERSON_NAME]" at bounding box center [316, 104] width 270 height 17
type input "**********"
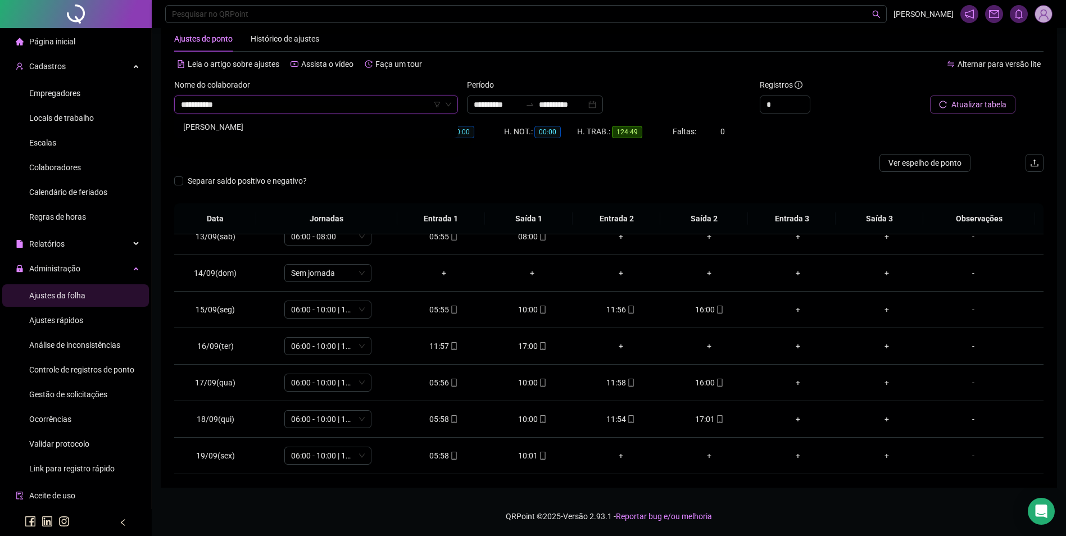
click at [298, 126] on div "[PERSON_NAME]" at bounding box center [316, 127] width 266 height 12
click at [962, 110] on span "Buscar registros" at bounding box center [977, 104] width 57 height 12
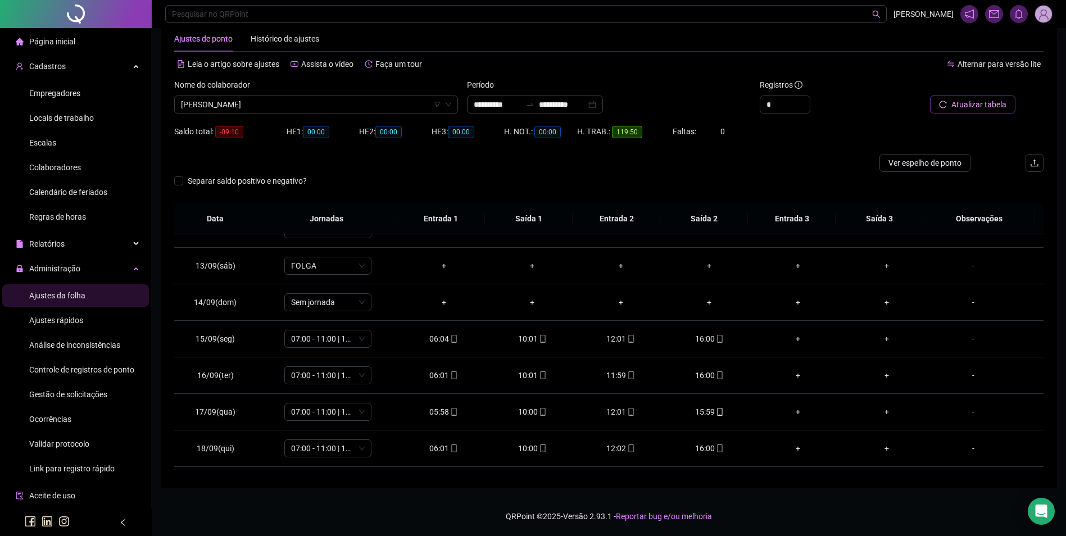
scroll to position [454, 0]
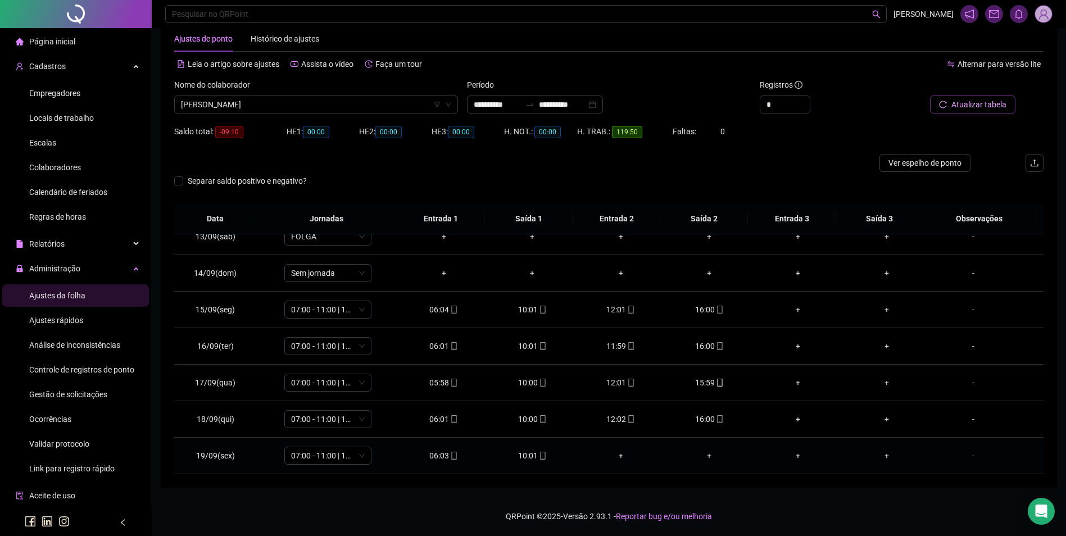
click at [538, 451] on span at bounding box center [542, 455] width 9 height 9
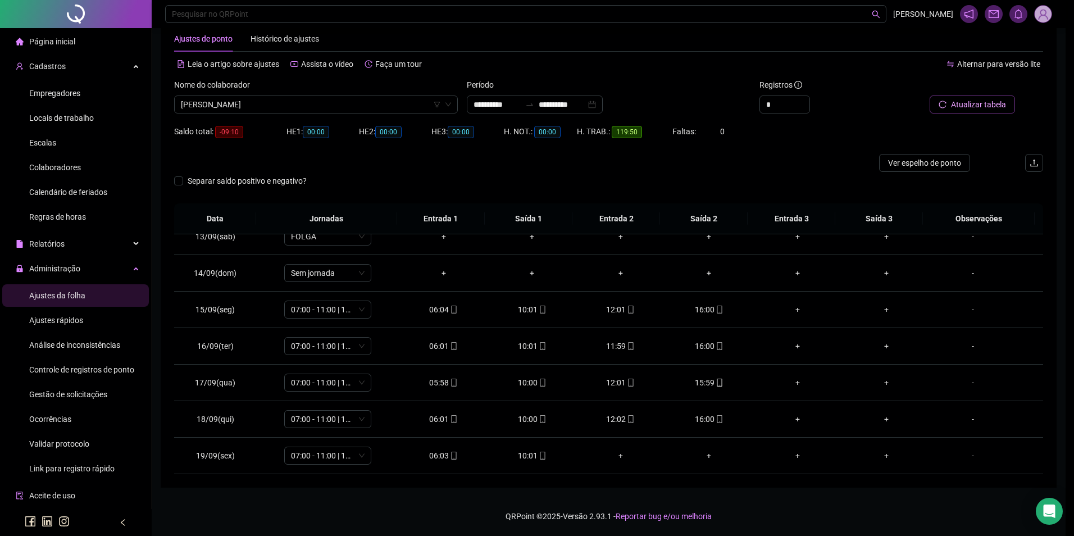
type input "**********"
click at [536, 452] on div "**********" at bounding box center [537, 268] width 1074 height 536
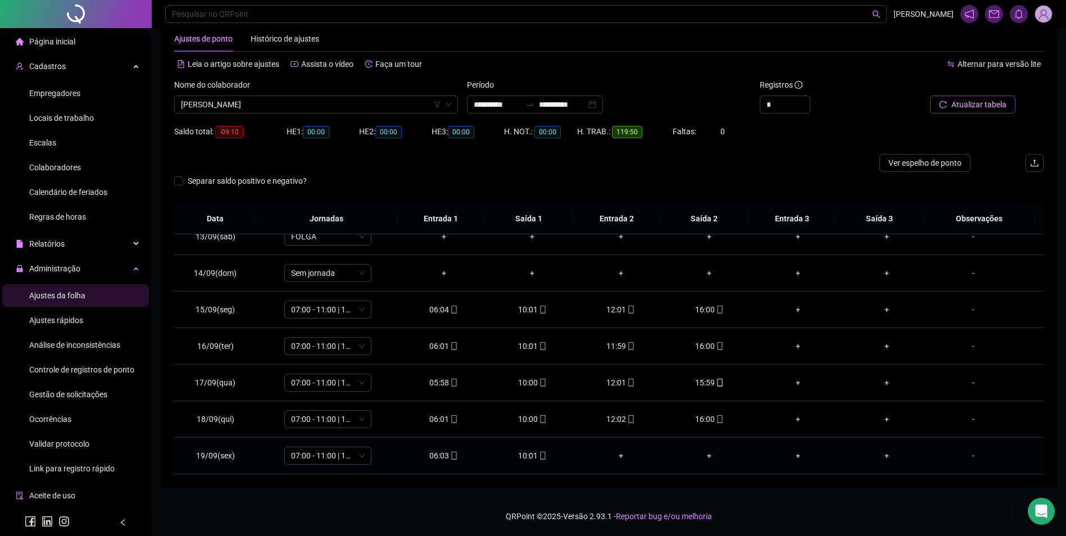
click at [539, 452] on icon "mobile" at bounding box center [543, 456] width 8 height 8
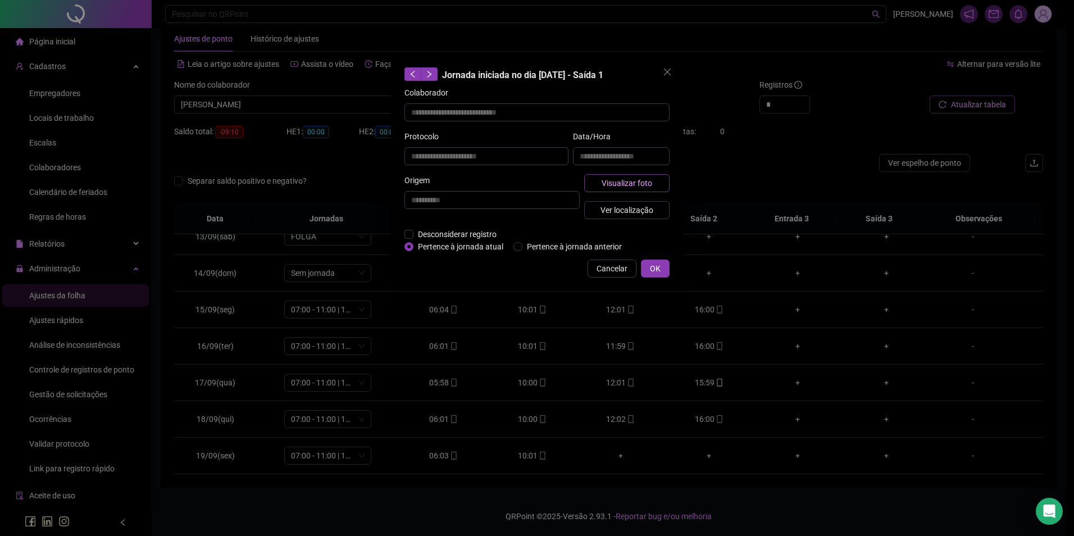
click at [657, 180] on button "Visualizar foto" at bounding box center [626, 183] width 85 height 18
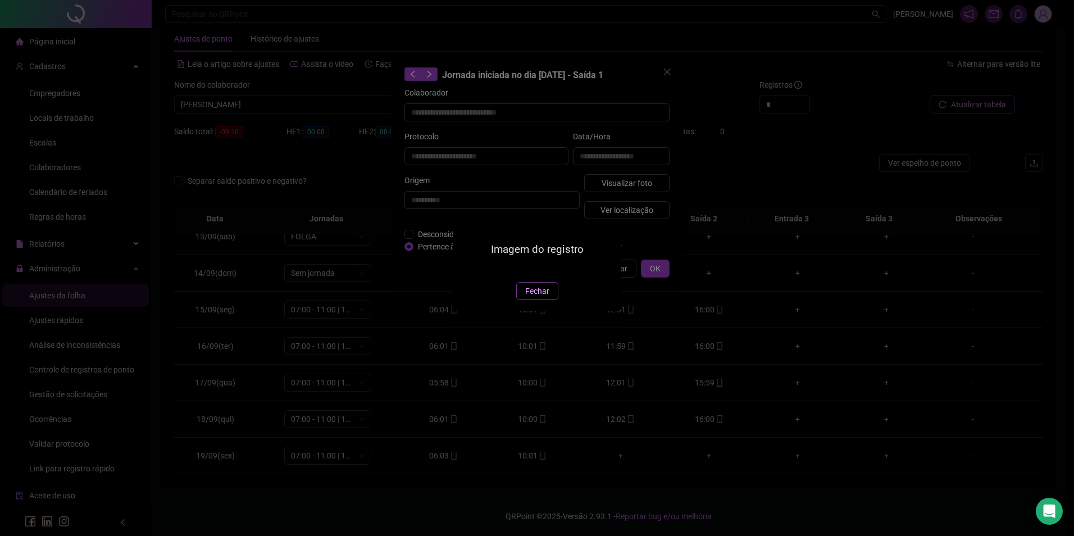
drag, startPoint x: 541, startPoint y: 361, endPoint x: 553, endPoint y: 330, distance: 33.6
click at [540, 300] on button "Fechar" at bounding box center [537, 291] width 42 height 18
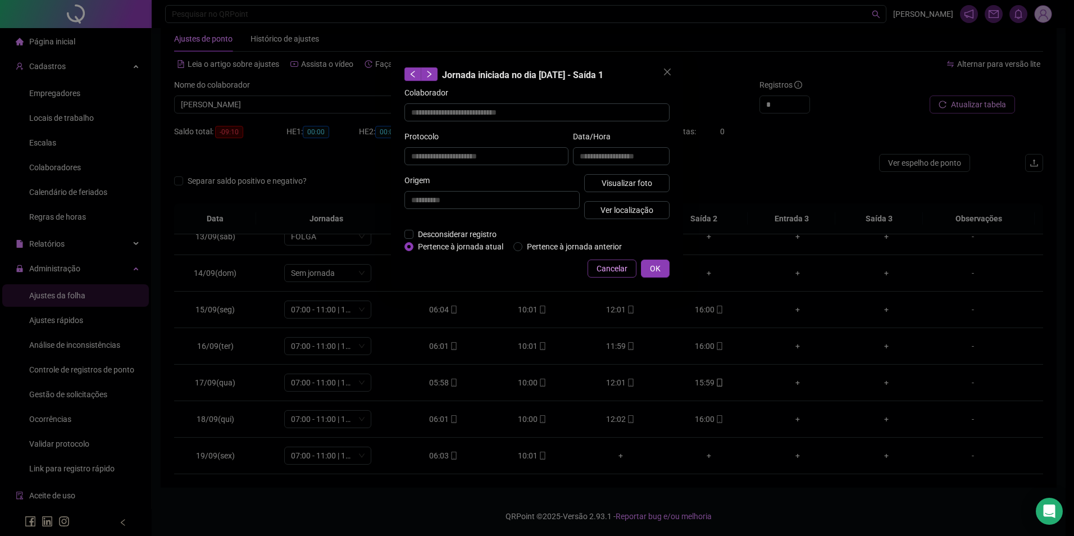
click at [600, 272] on span "Cancelar" at bounding box center [612, 268] width 31 height 12
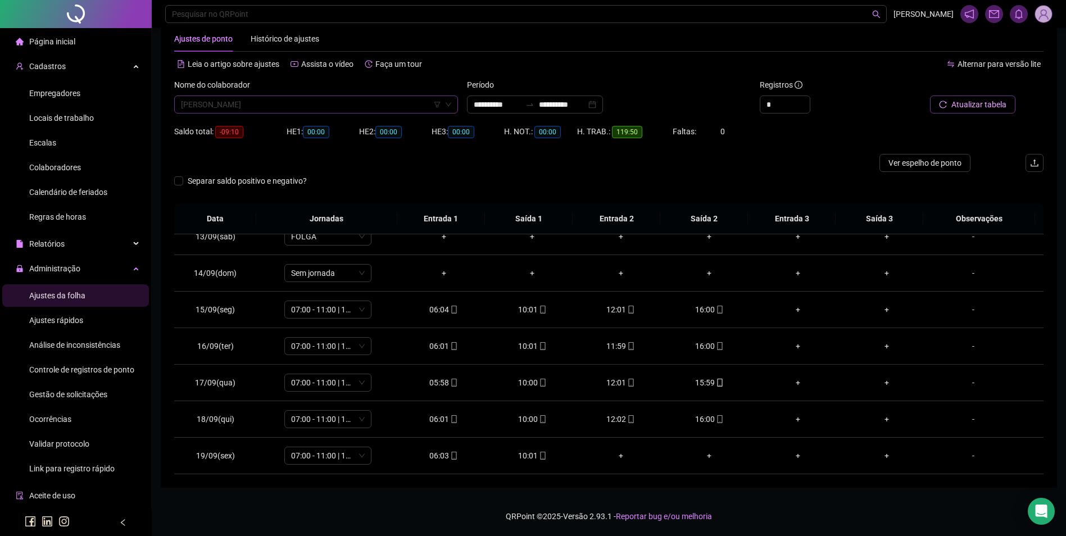
click at [360, 105] on span "[PERSON_NAME]" at bounding box center [316, 104] width 270 height 17
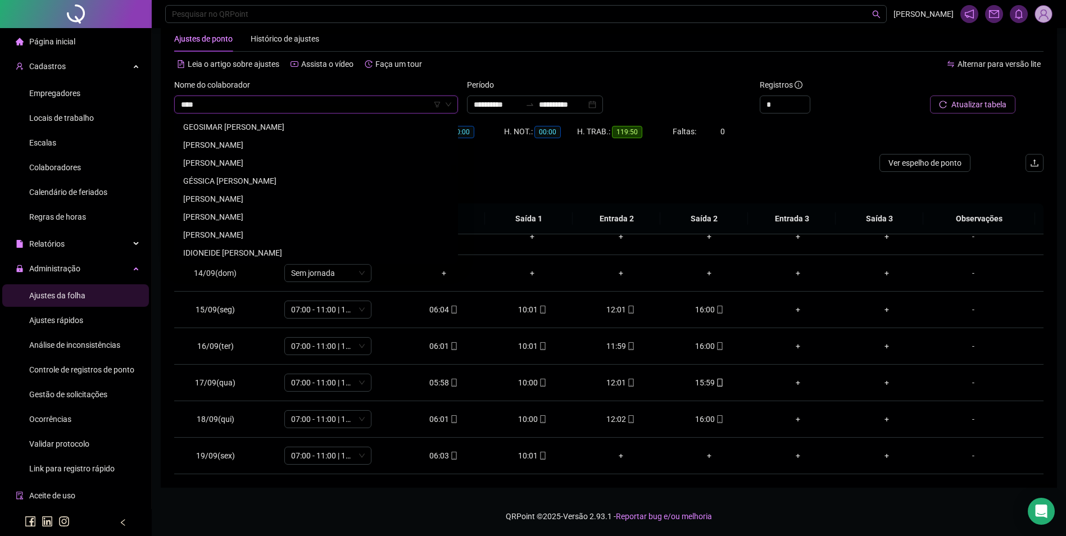
scroll to position [0, 0]
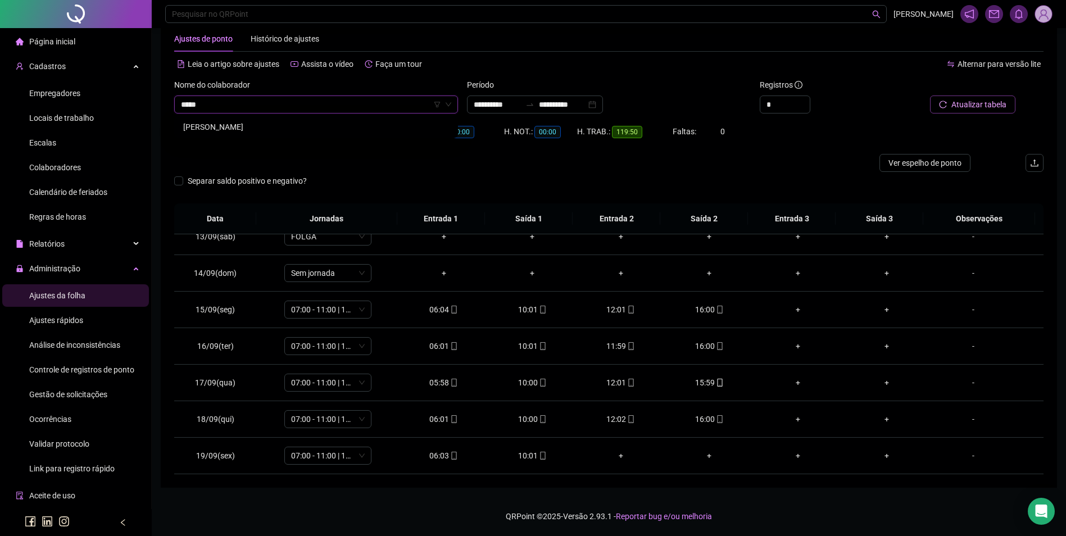
type input "******"
click at [927, 95] on button "Buscar registros" at bounding box center [971, 104] width 88 height 18
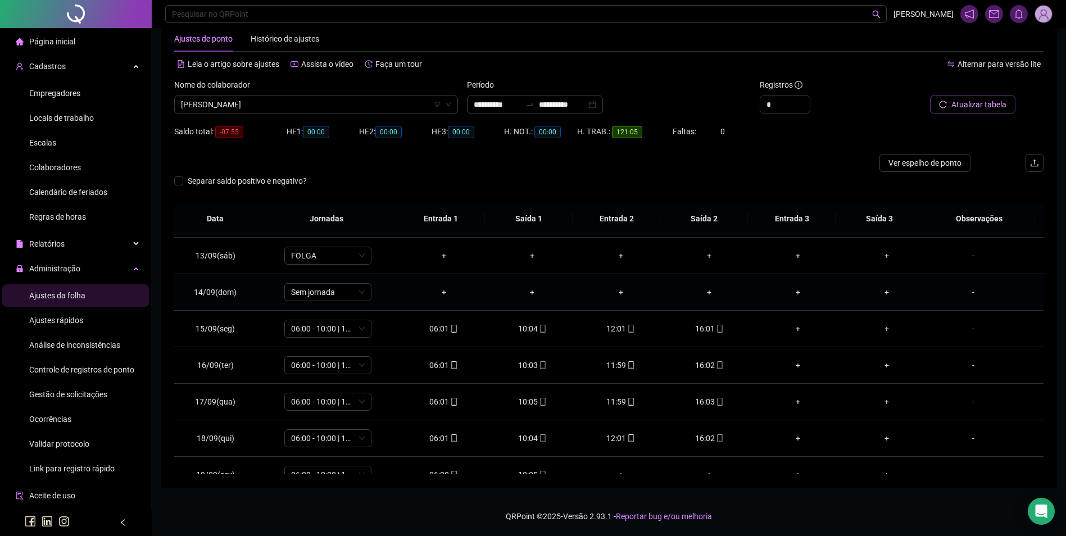
scroll to position [454, 0]
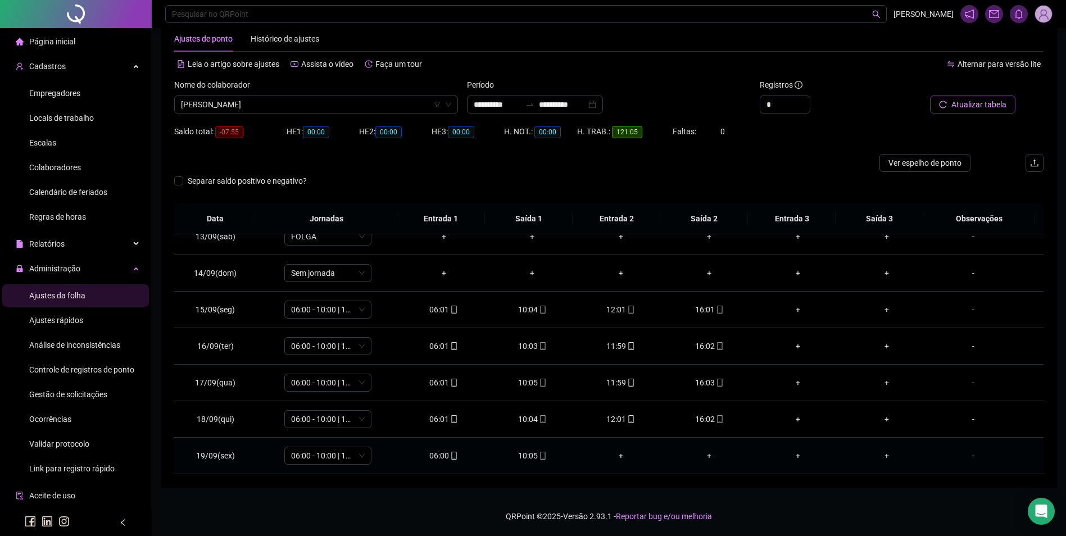
click at [526, 456] on div "10:05" at bounding box center [532, 455] width 71 height 12
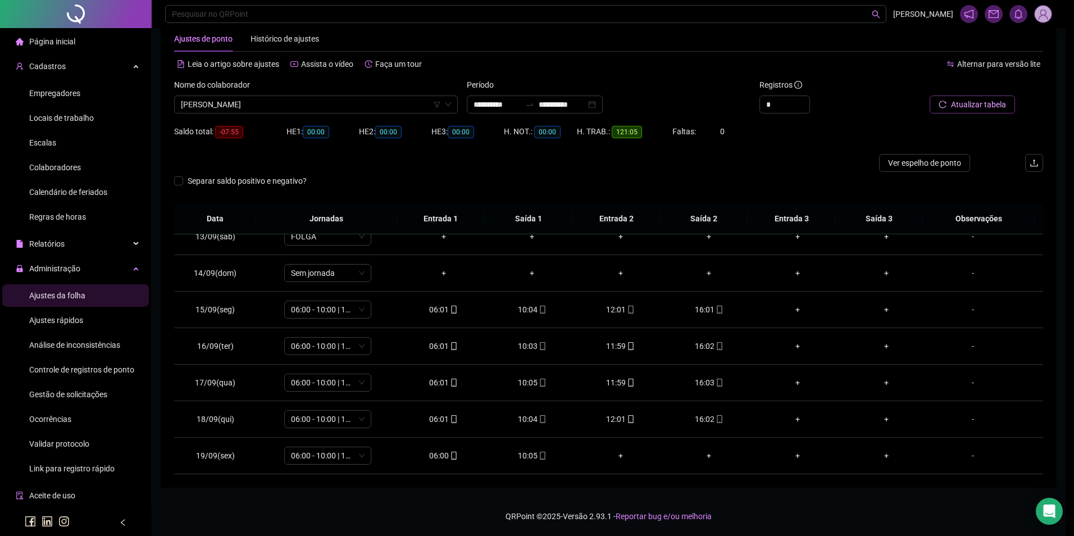
type input "**********"
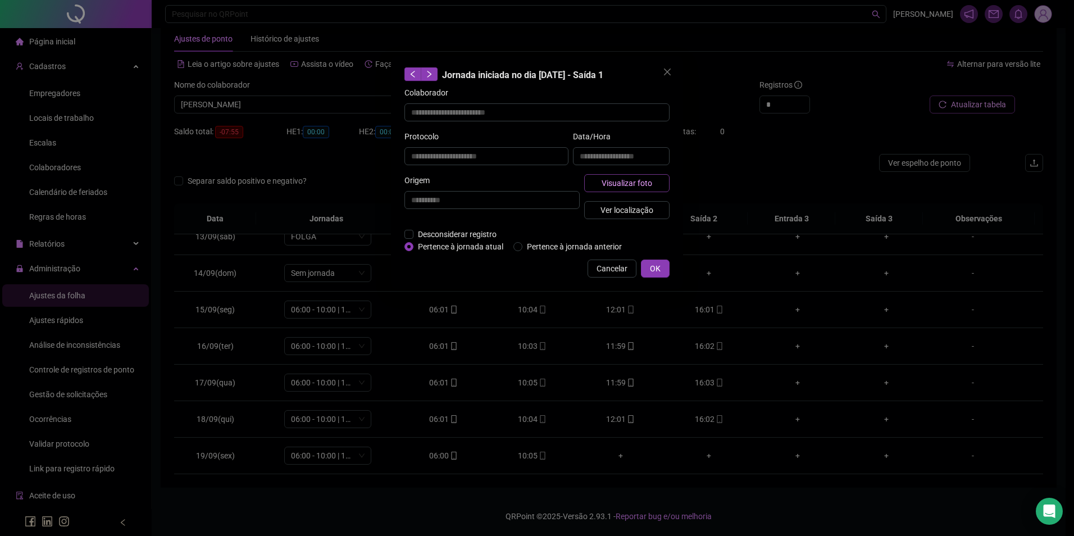
click at [644, 185] on span "Visualizar foto" at bounding box center [627, 183] width 51 height 12
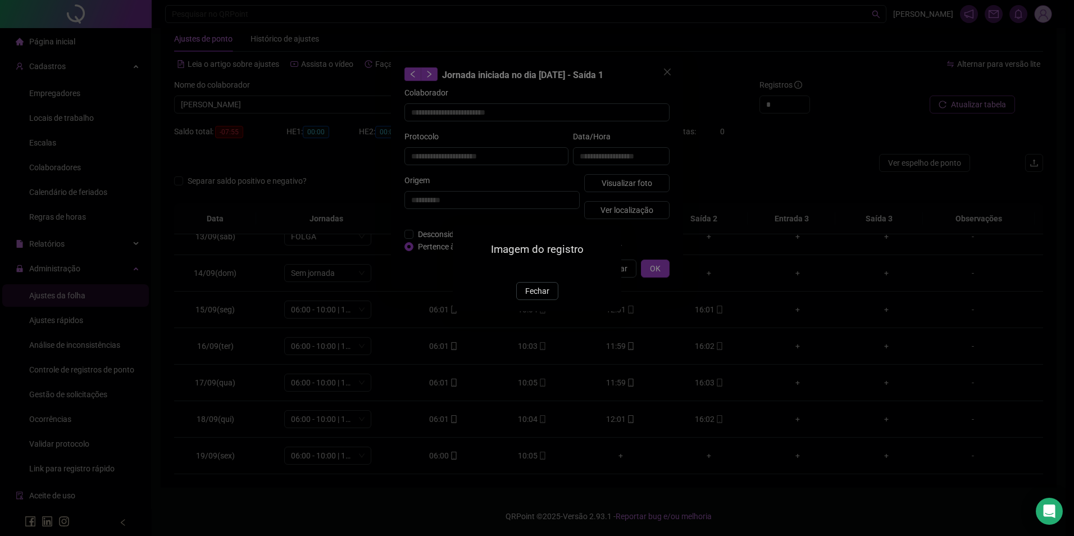
click at [540, 311] on div "Imagem do registro Fechar" at bounding box center [537, 268] width 169 height 86
click at [546, 297] on span "Fechar" at bounding box center [537, 291] width 24 height 12
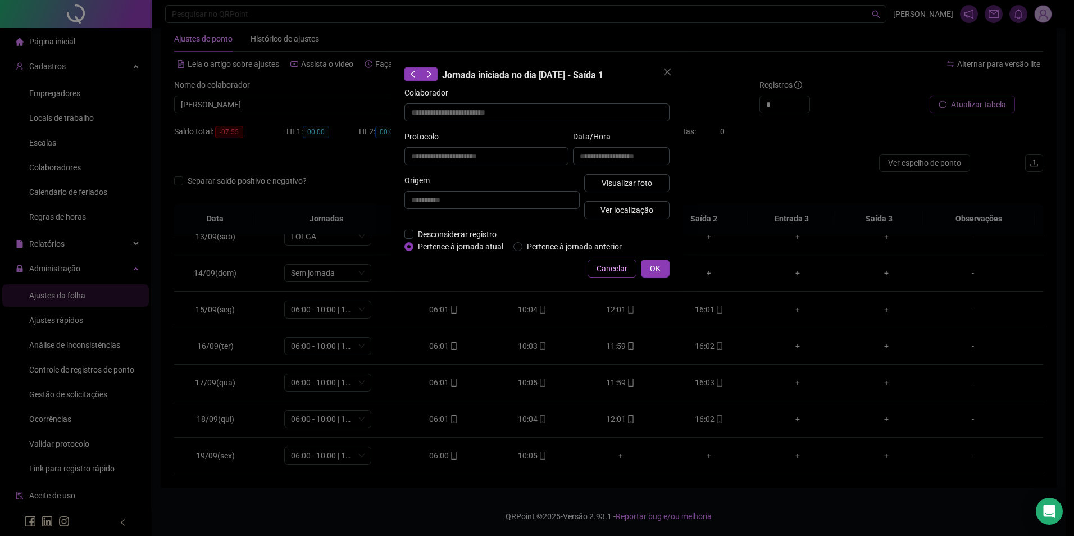
click at [612, 265] on span "Cancelar" at bounding box center [612, 268] width 31 height 12
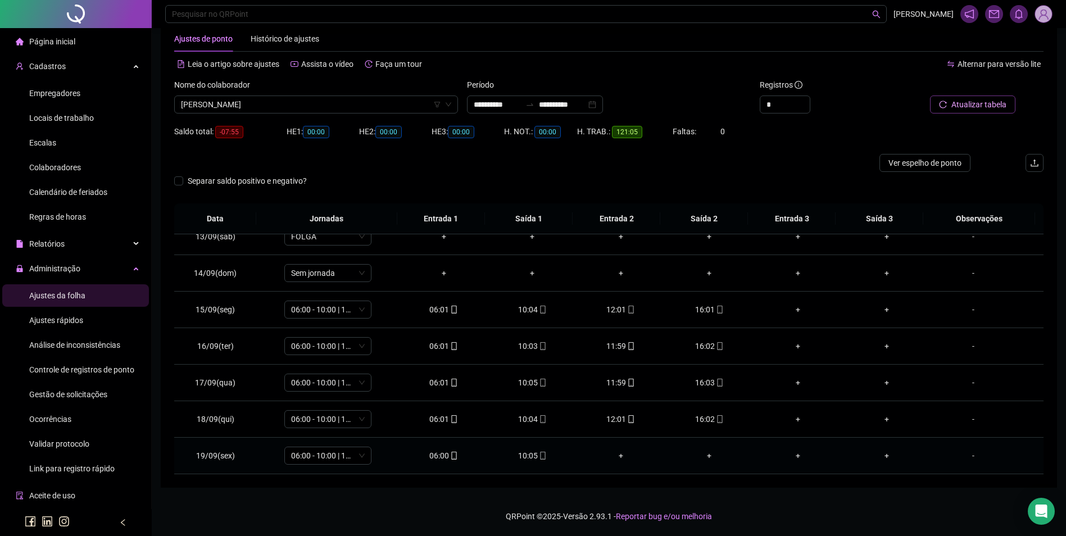
click at [450, 455] on icon "mobile" at bounding box center [454, 456] width 8 height 8
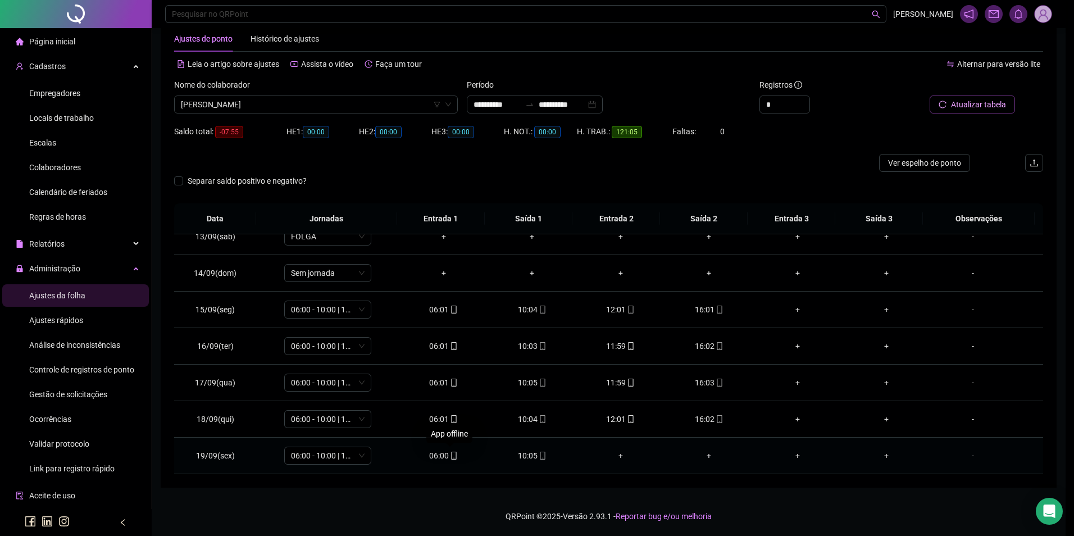
type input "**********"
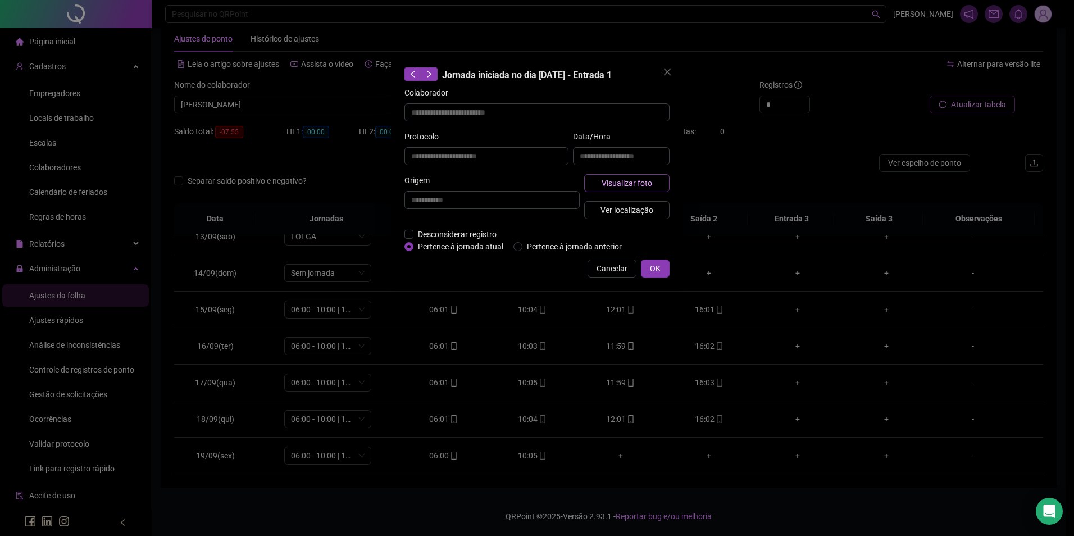
click at [623, 181] on span "Visualizar foto" at bounding box center [627, 183] width 51 height 12
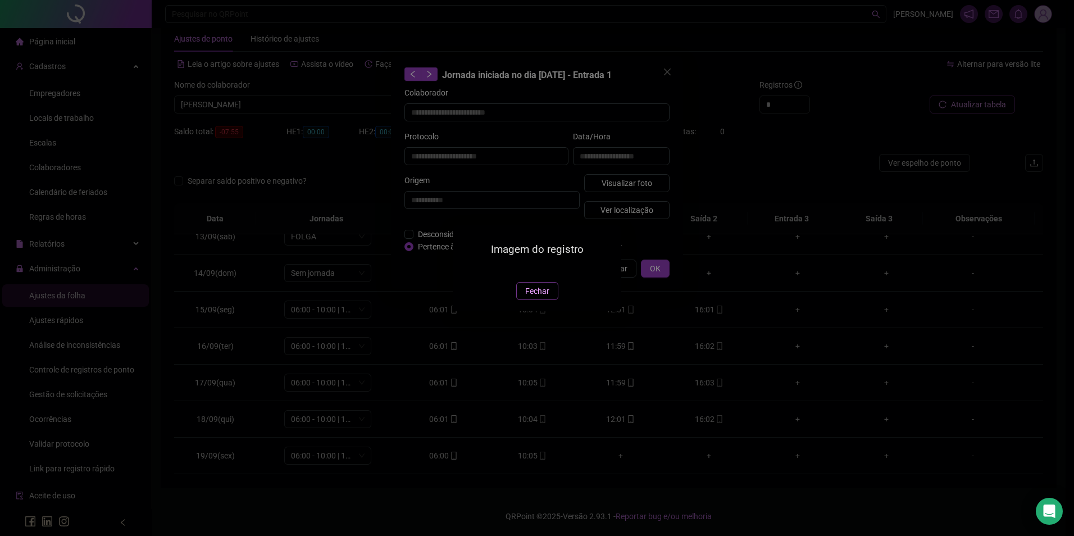
click at [540, 297] on span "Fechar" at bounding box center [537, 291] width 24 height 12
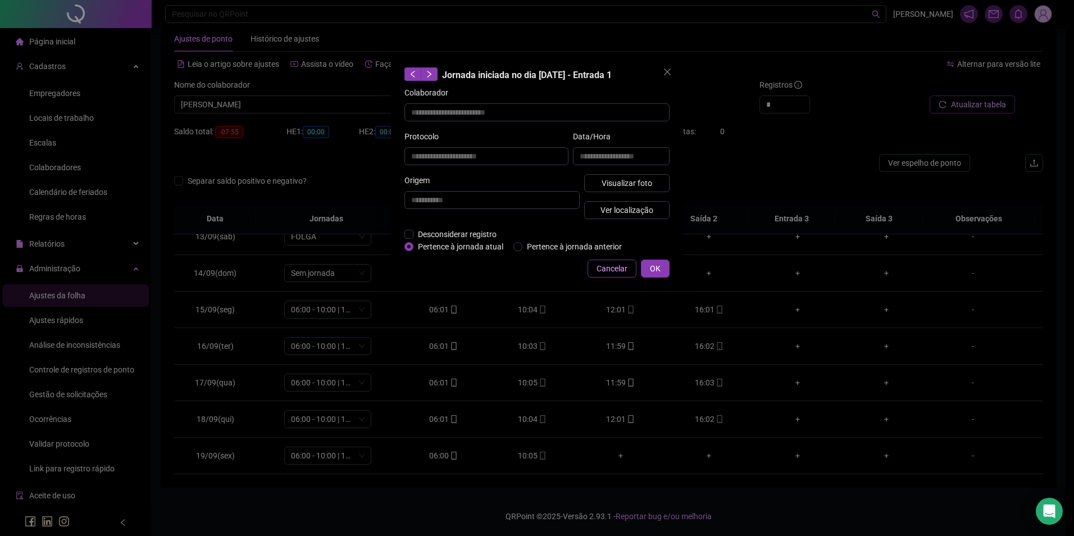
click at [603, 270] on span "Cancelar" at bounding box center [612, 268] width 31 height 12
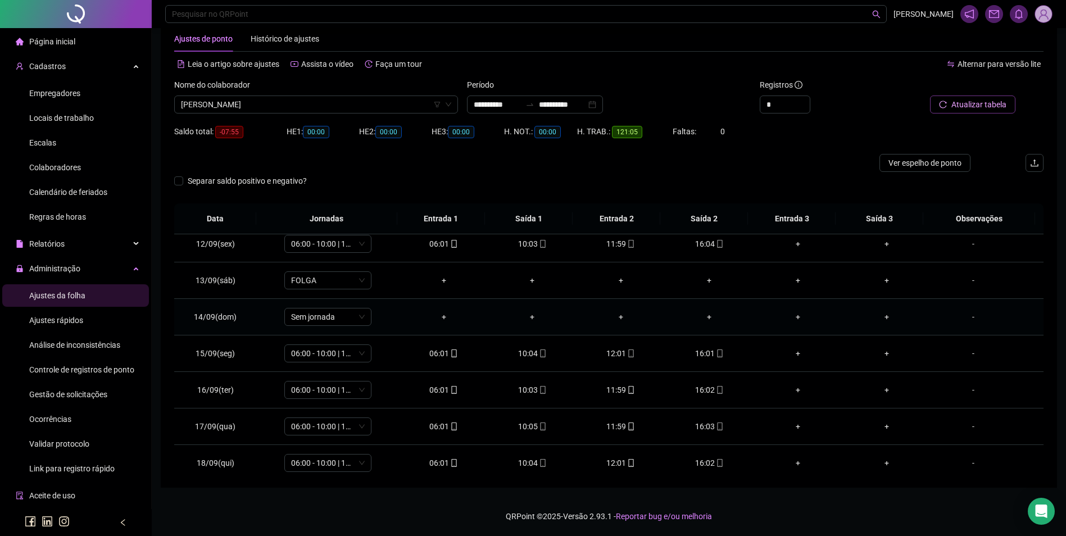
scroll to position [285, 0]
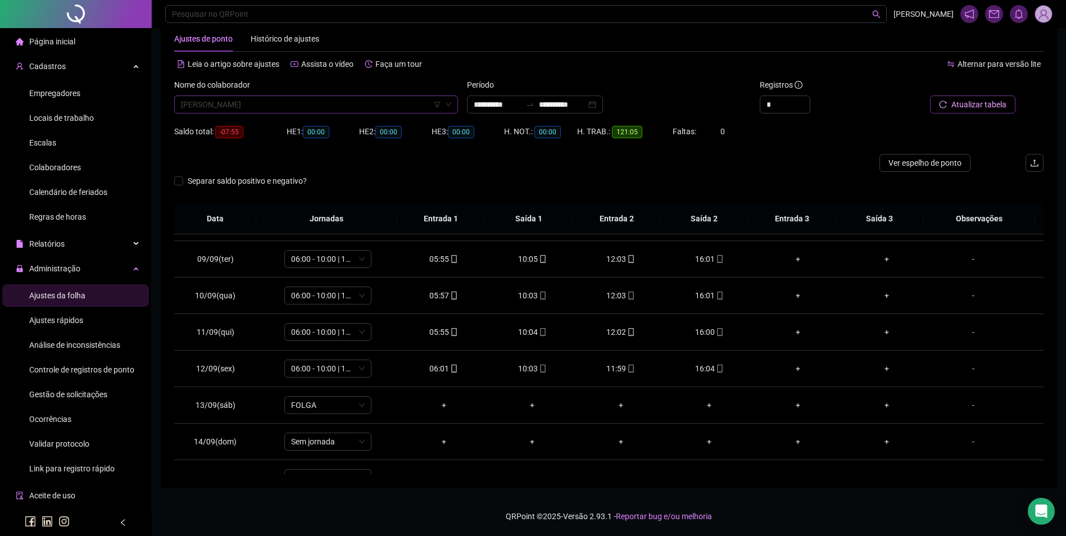
click at [304, 102] on span "[PERSON_NAME]" at bounding box center [316, 104] width 270 height 17
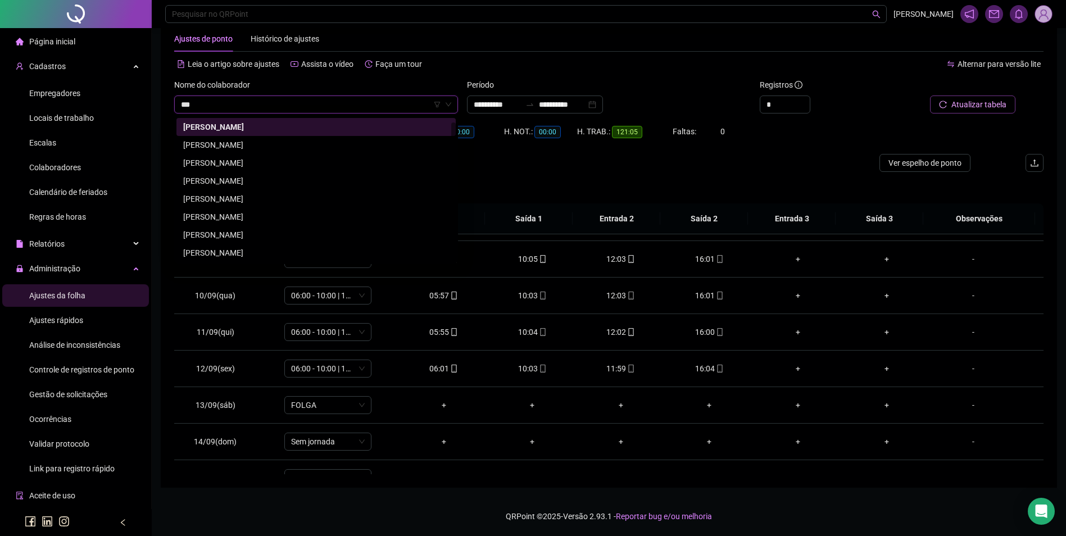
scroll to position [0, 0]
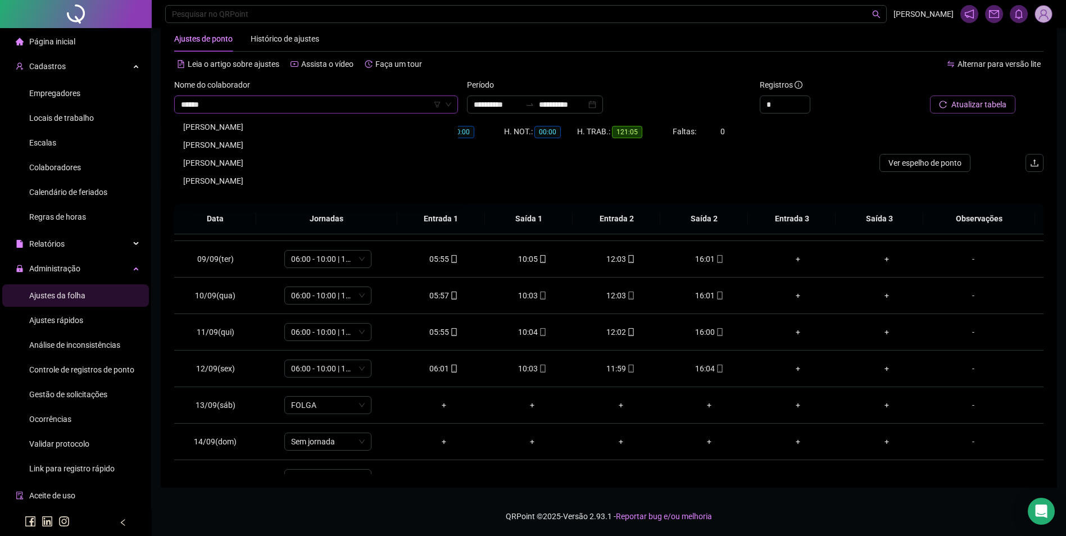
type input "*******"
click at [260, 175] on div "[PERSON_NAME]" at bounding box center [316, 181] width 266 height 12
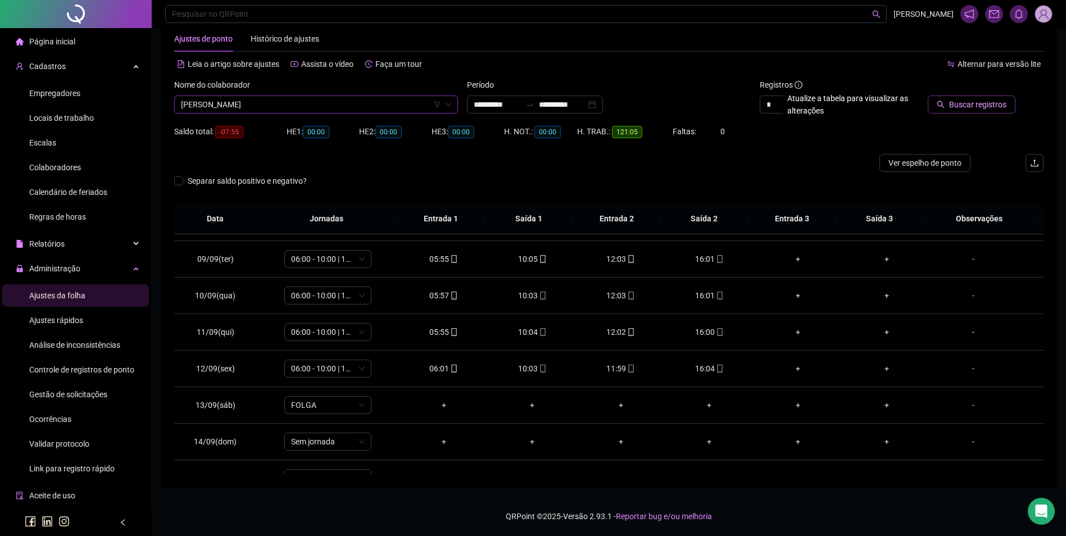
click at [976, 105] on span "Buscar registros" at bounding box center [977, 104] width 57 height 12
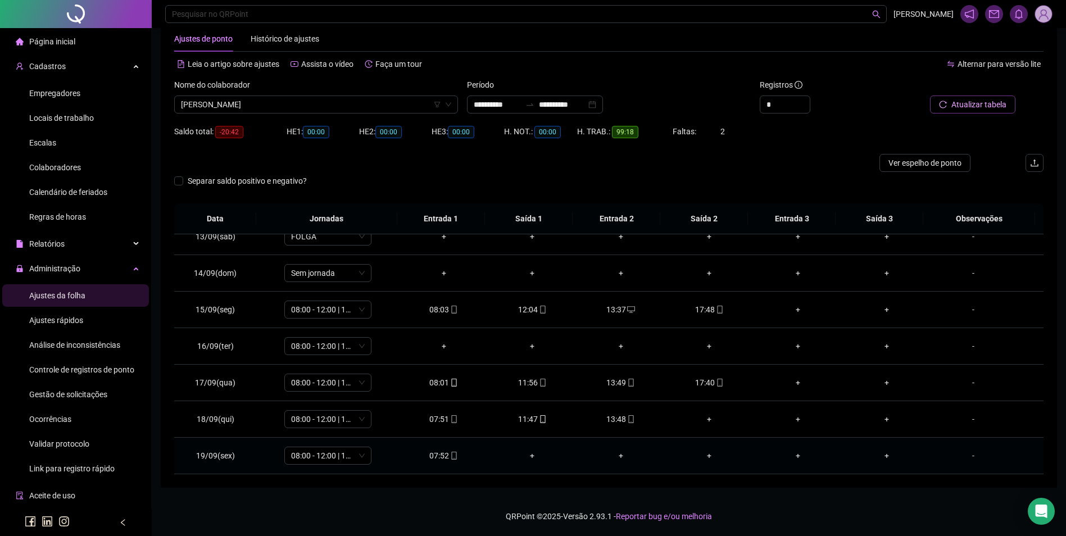
click at [444, 460] on div "07:52" at bounding box center [443, 455] width 71 height 12
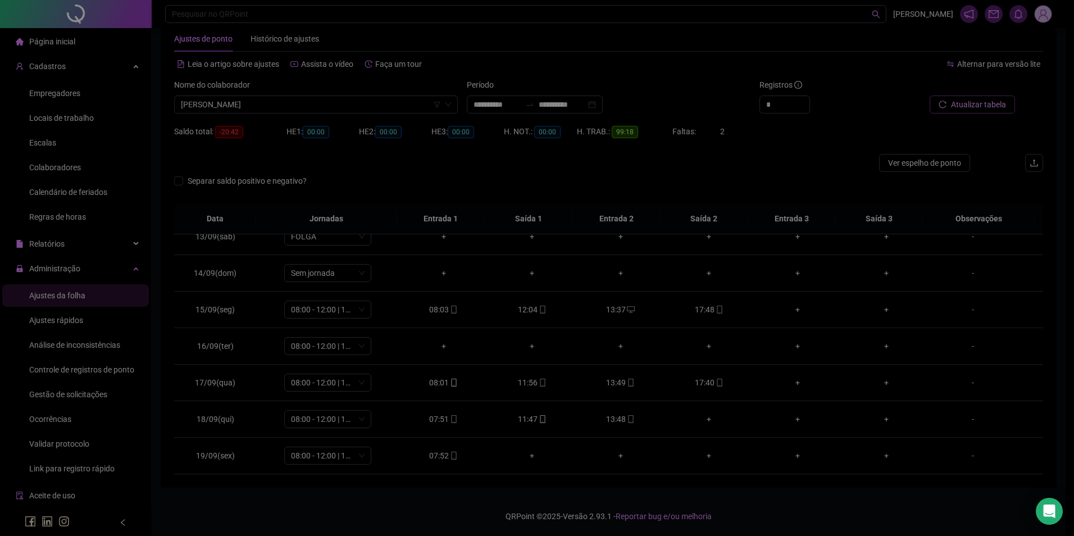
type input "**********"
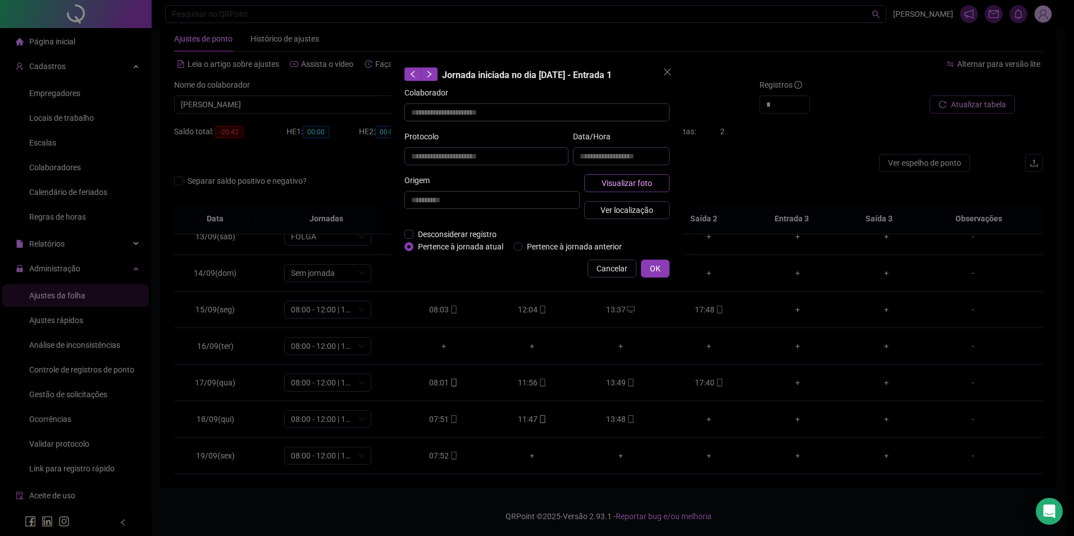
click at [638, 189] on button "Visualizar foto" at bounding box center [626, 183] width 85 height 18
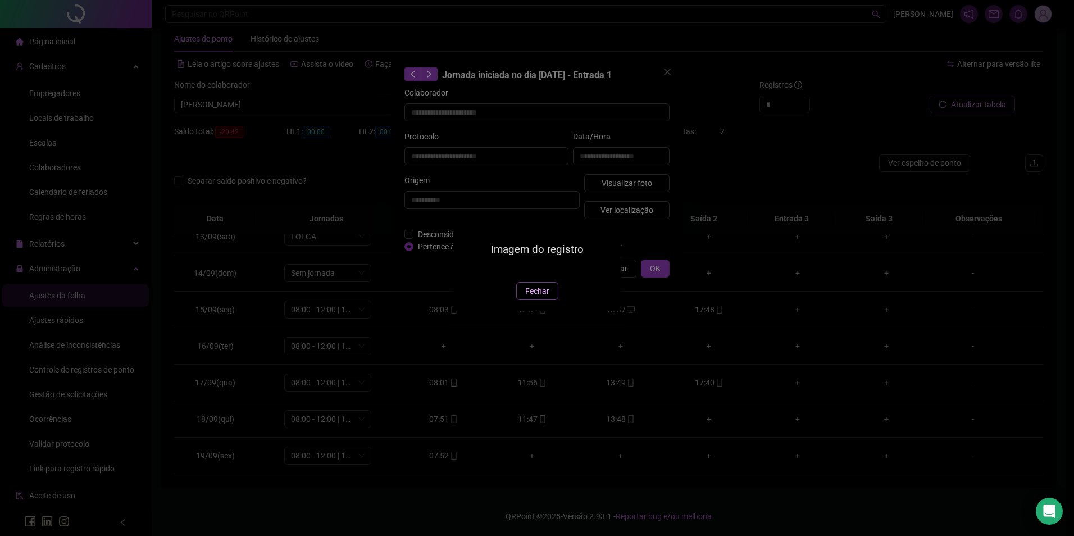
click at [530, 297] on span "Fechar" at bounding box center [537, 291] width 24 height 12
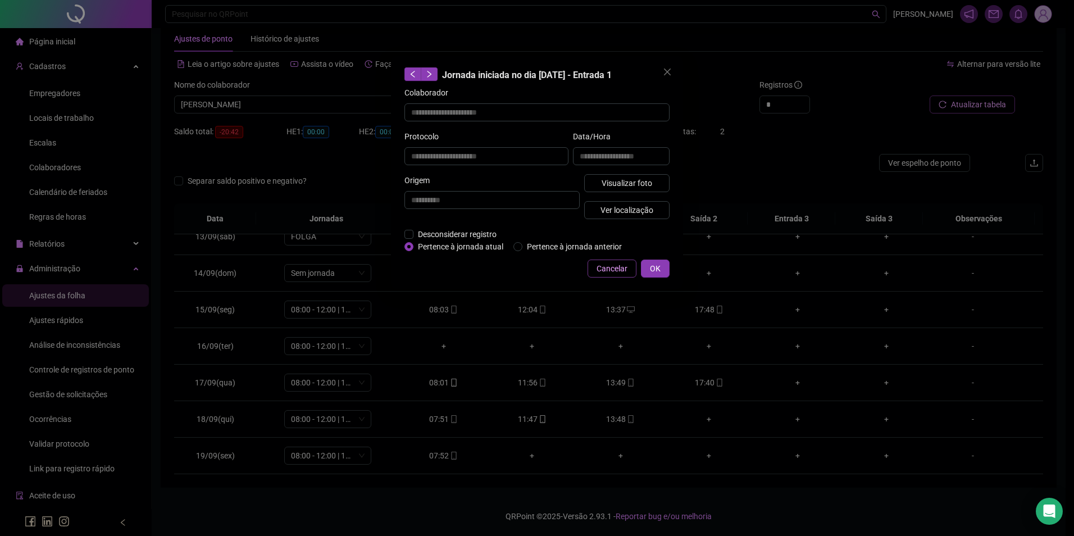
click at [603, 267] on span "Cancelar" at bounding box center [612, 268] width 31 height 12
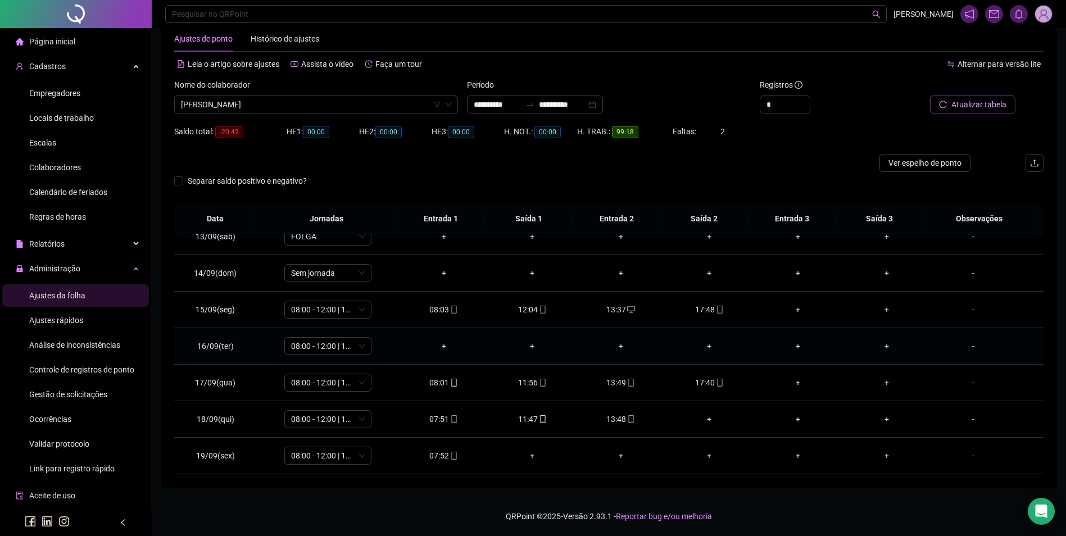
click at [440, 344] on div "+" at bounding box center [443, 346] width 71 height 12
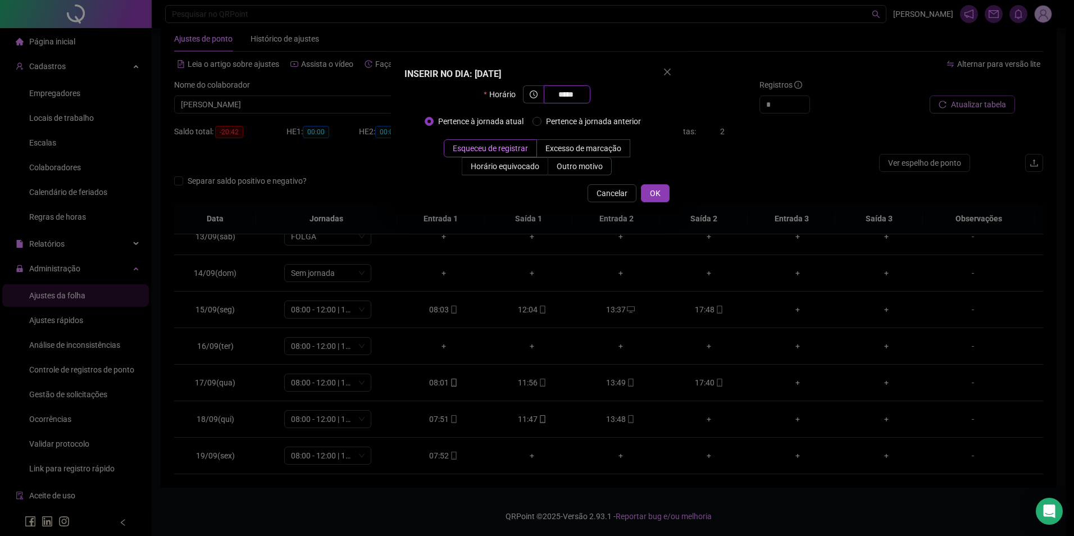
type input "*****"
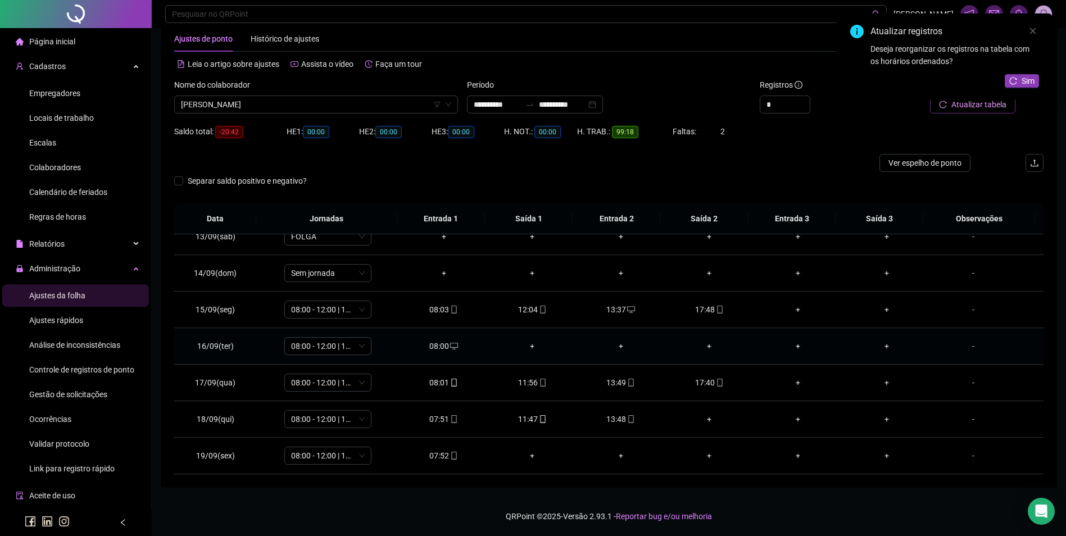
click at [529, 345] on div "+" at bounding box center [532, 346] width 71 height 12
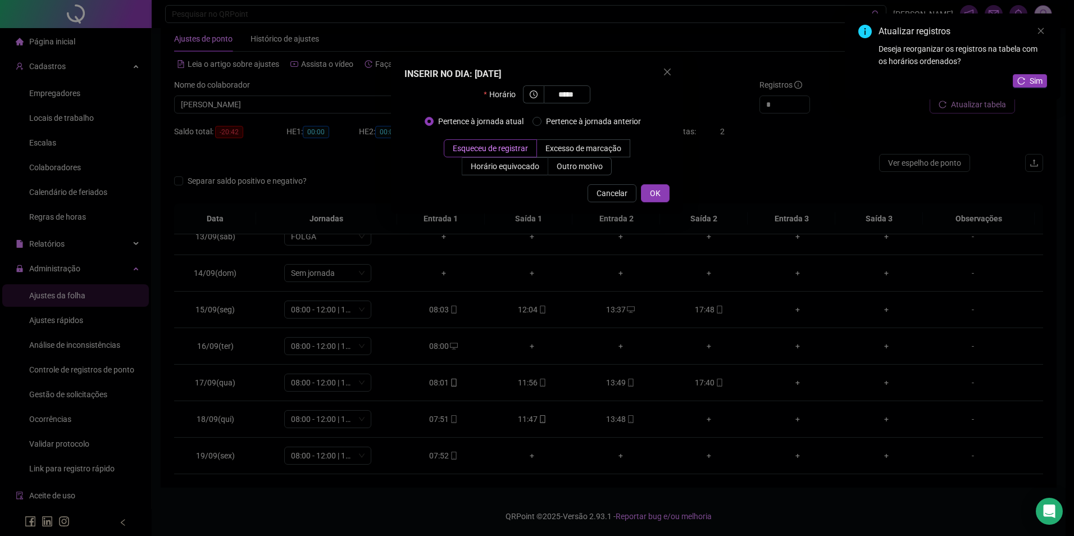
type input "*****"
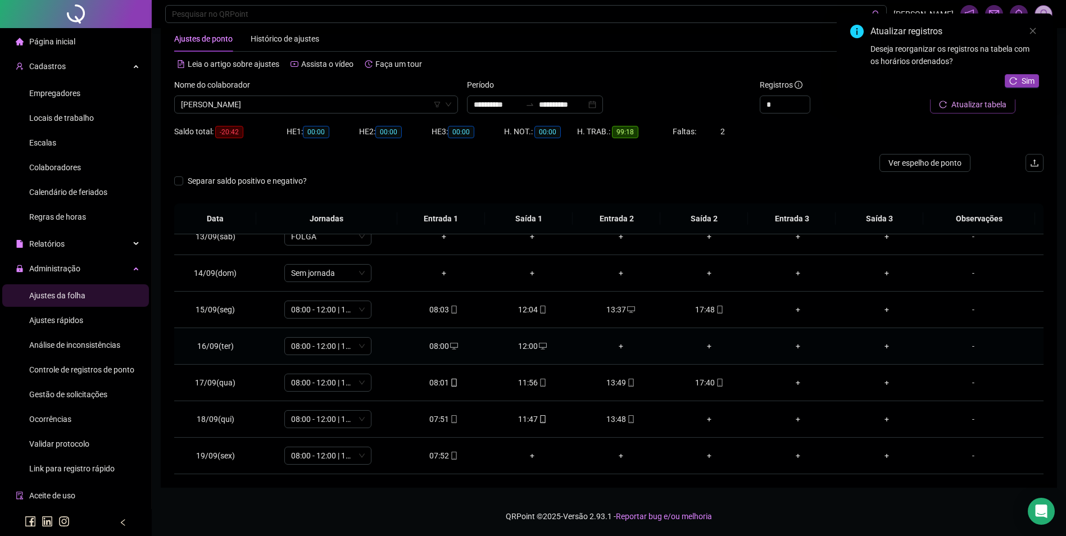
click at [614, 347] on div "+" at bounding box center [620, 346] width 71 height 12
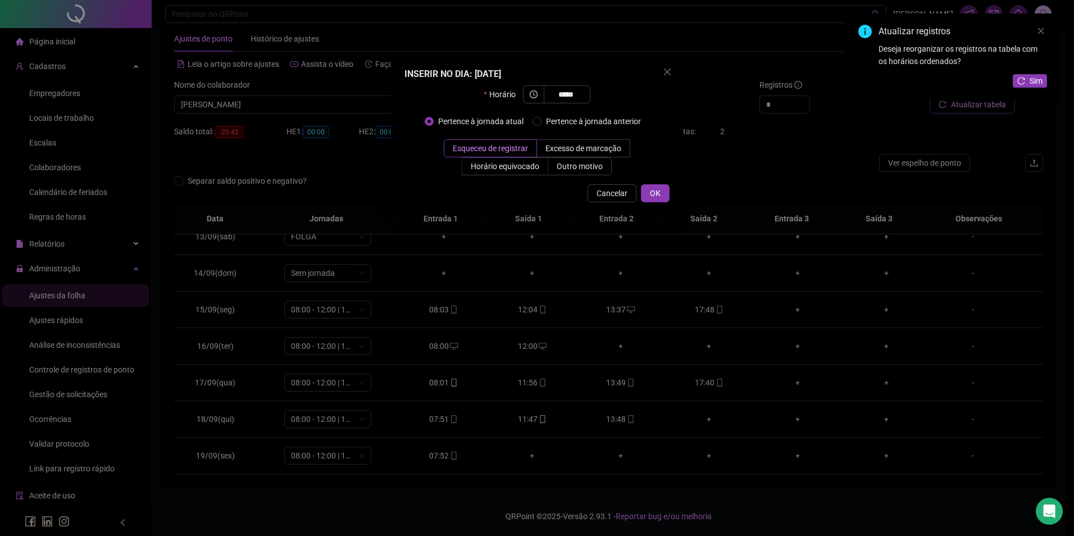
type input "*****"
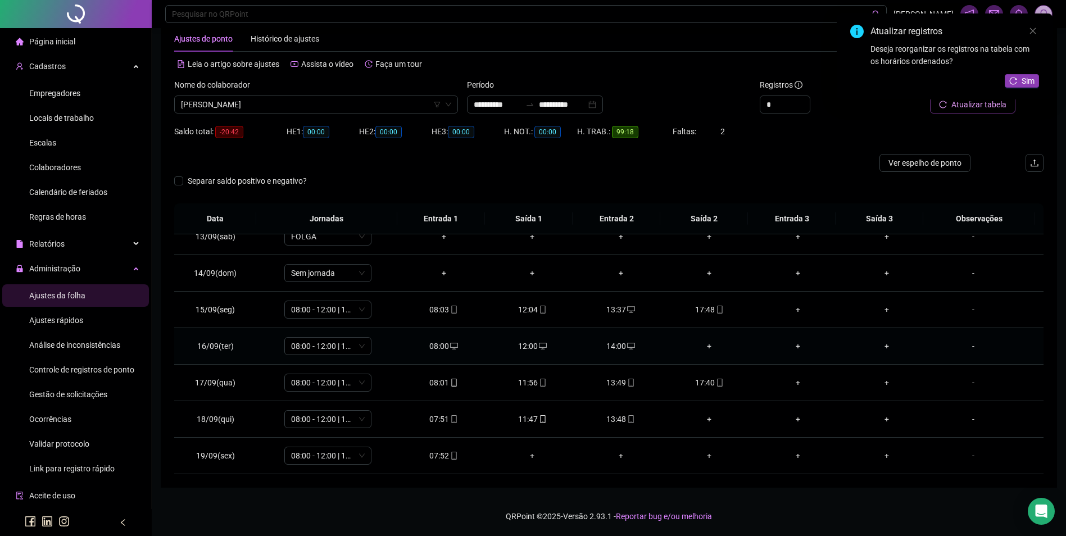
click at [704, 346] on div "+" at bounding box center [709, 346] width 71 height 12
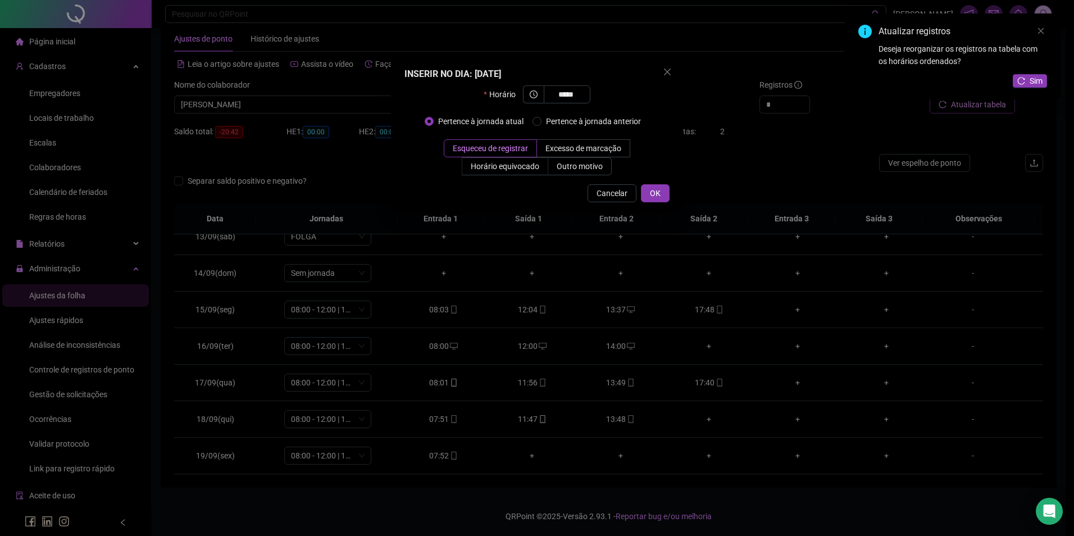
type input "*****"
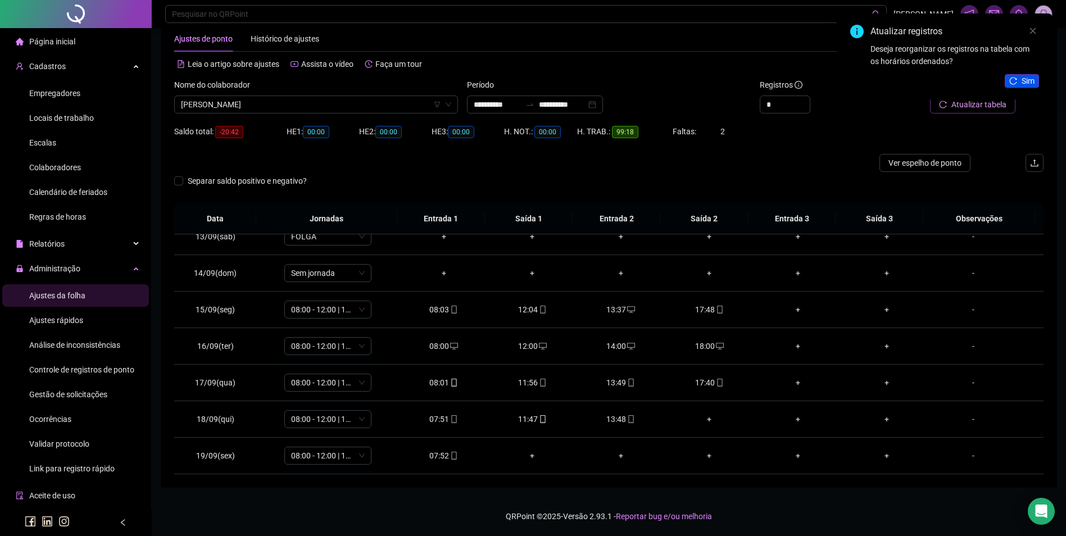
click at [1022, 76] on span "Sim" at bounding box center [1027, 81] width 13 height 12
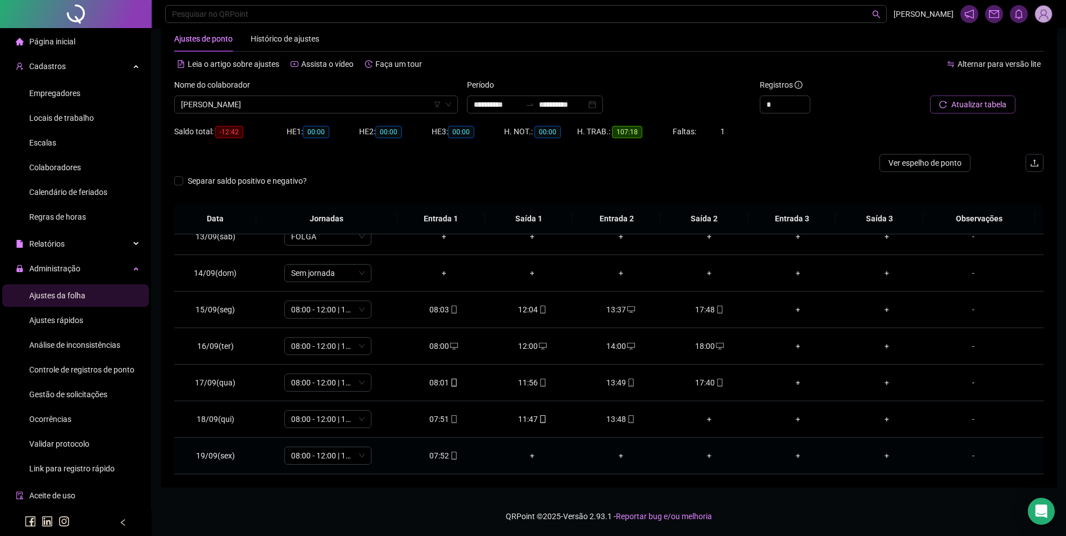
click at [444, 454] on div "07:52" at bounding box center [443, 455] width 71 height 12
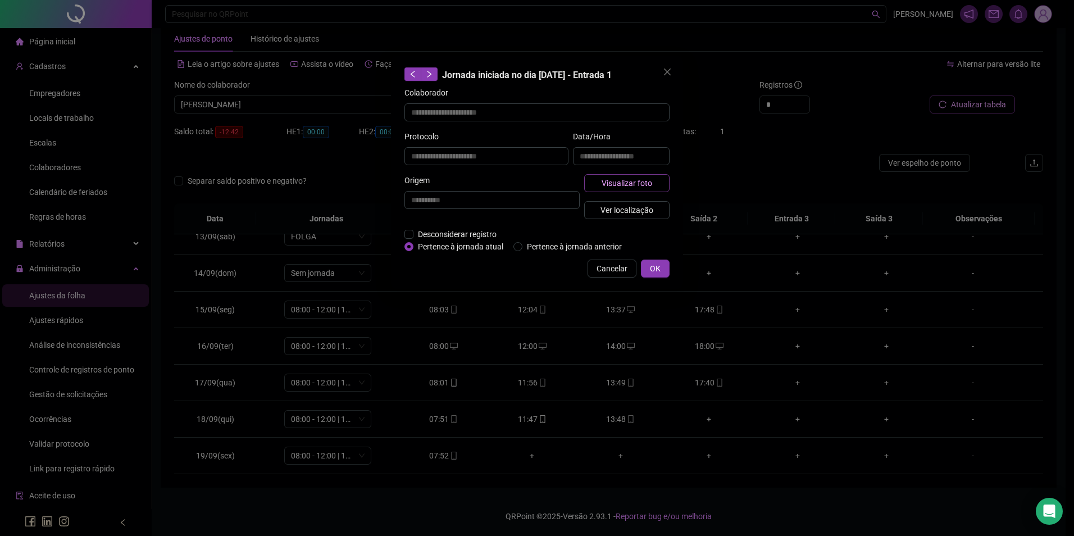
click at [630, 183] on span "Visualizar foto" at bounding box center [627, 183] width 51 height 12
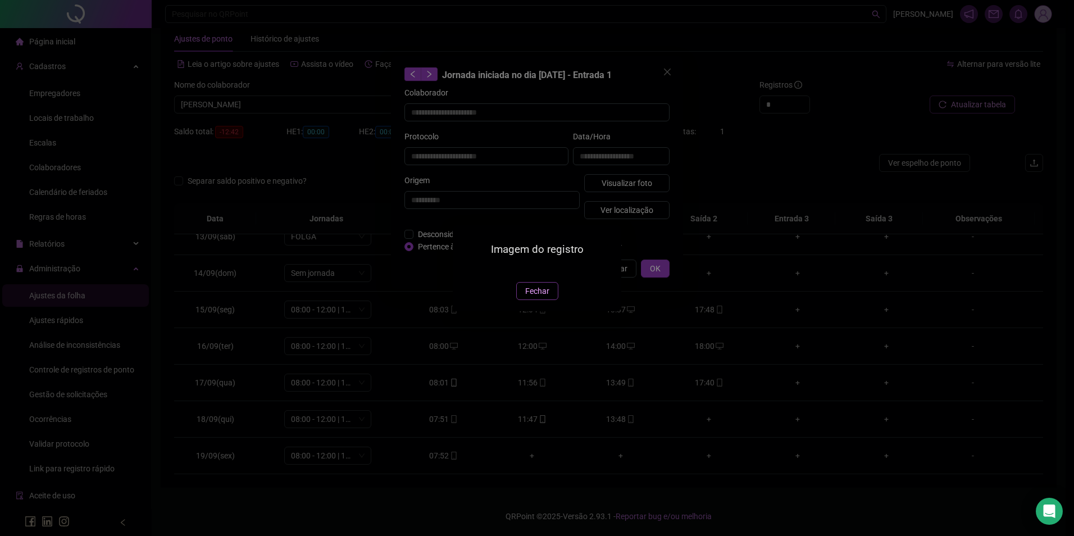
click at [539, 297] on span "Fechar" at bounding box center [537, 291] width 24 height 12
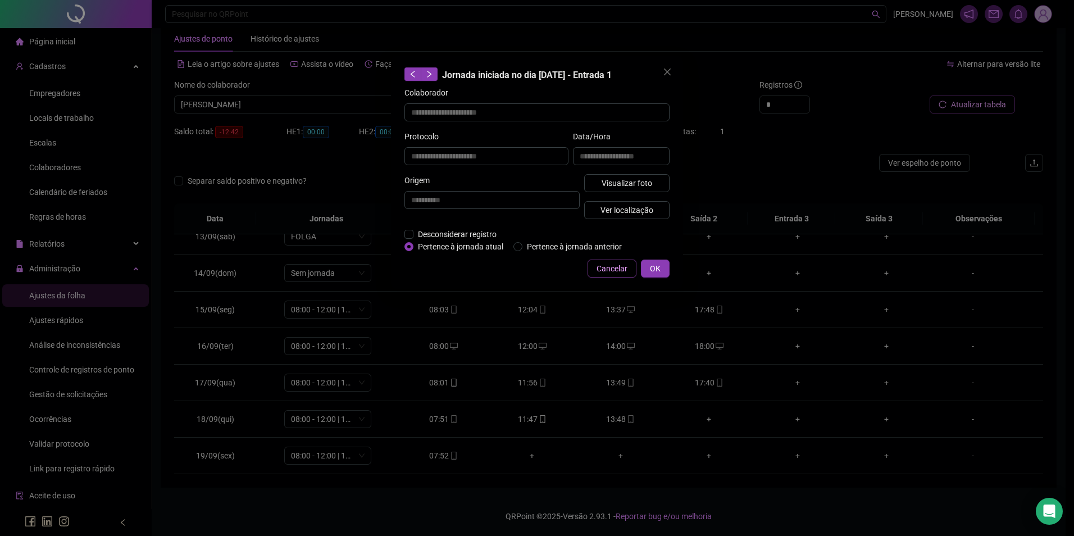
click at [610, 261] on button "Cancelar" at bounding box center [612, 269] width 49 height 18
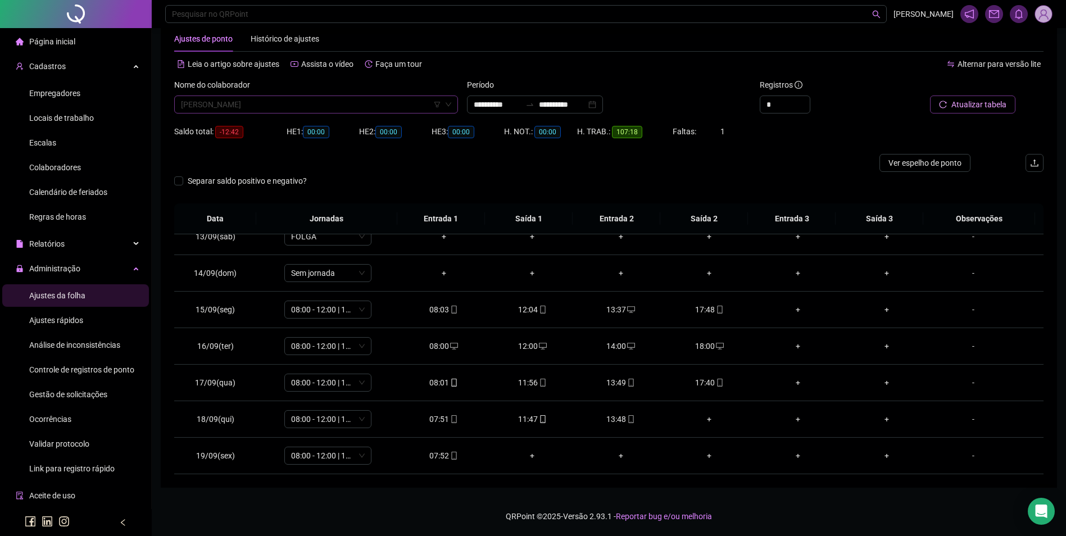
scroll to position [1456, 0]
click at [390, 104] on span "[PERSON_NAME]" at bounding box center [316, 104] width 270 height 17
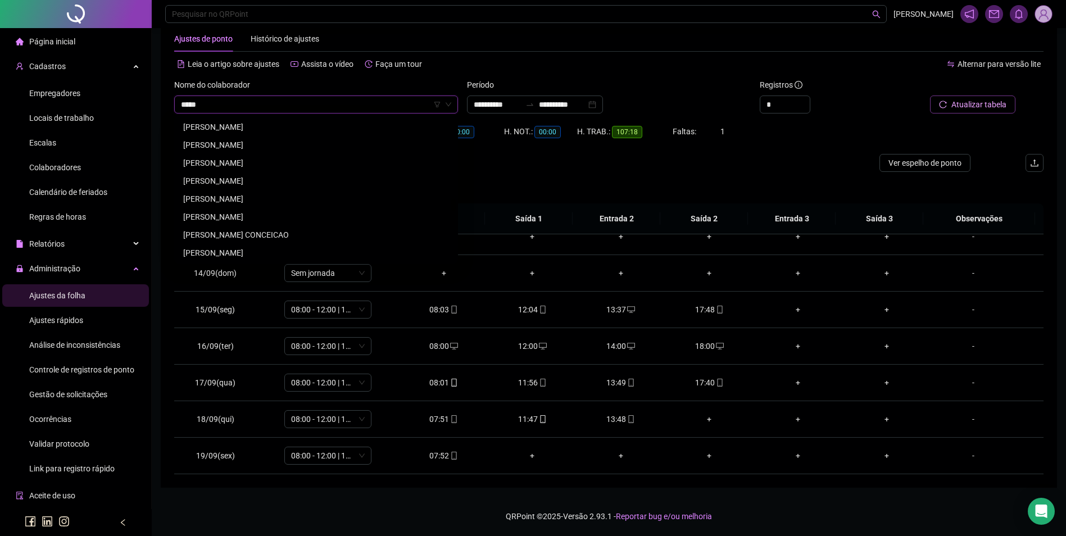
scroll to position [0, 0]
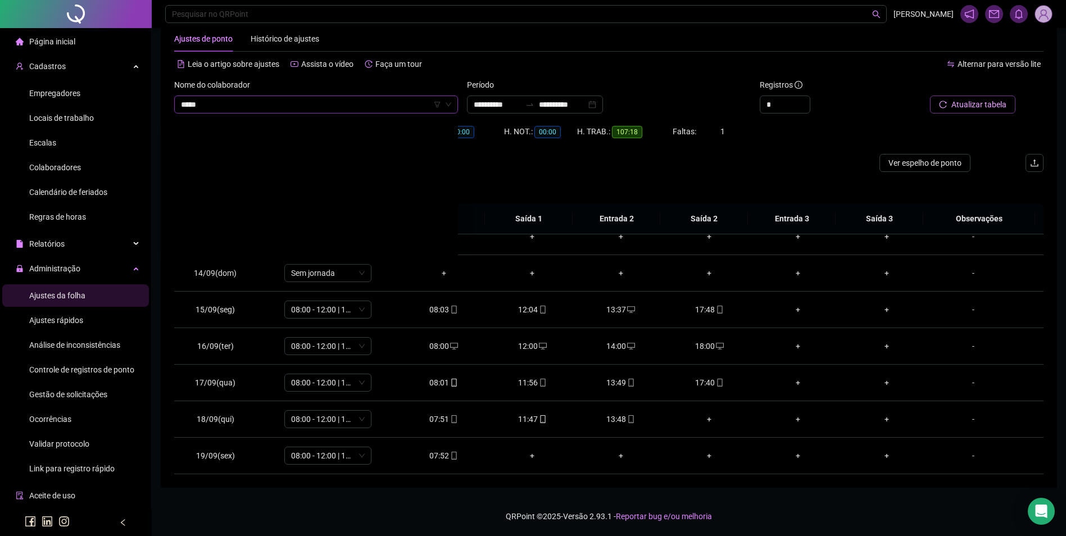
type input "******"
click at [242, 126] on div "[PERSON_NAME]" at bounding box center [316, 127] width 266 height 12
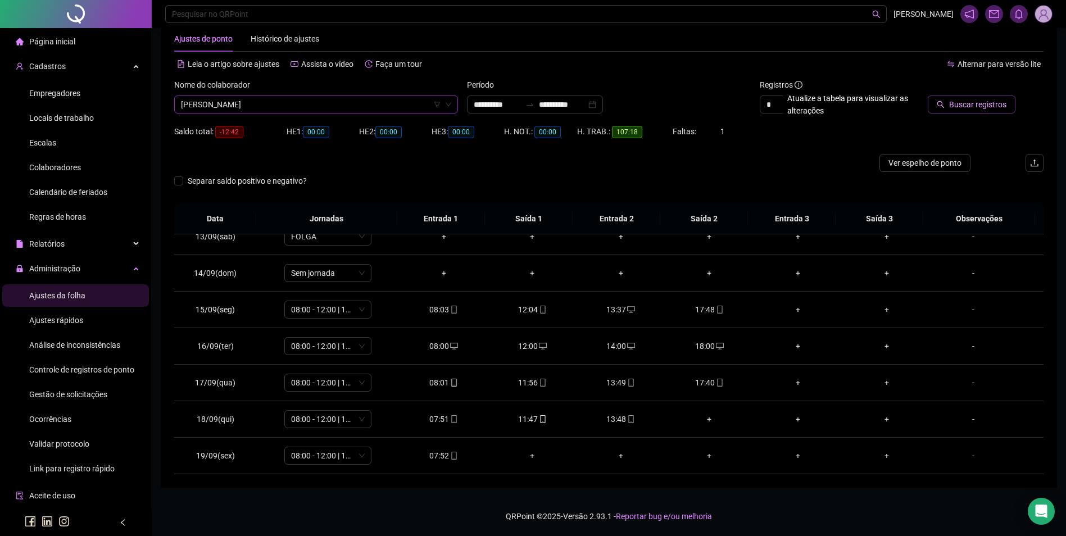
click at [986, 104] on span "Buscar registros" at bounding box center [977, 104] width 57 height 12
click at [718, 417] on div "18:02" at bounding box center [709, 419] width 71 height 12
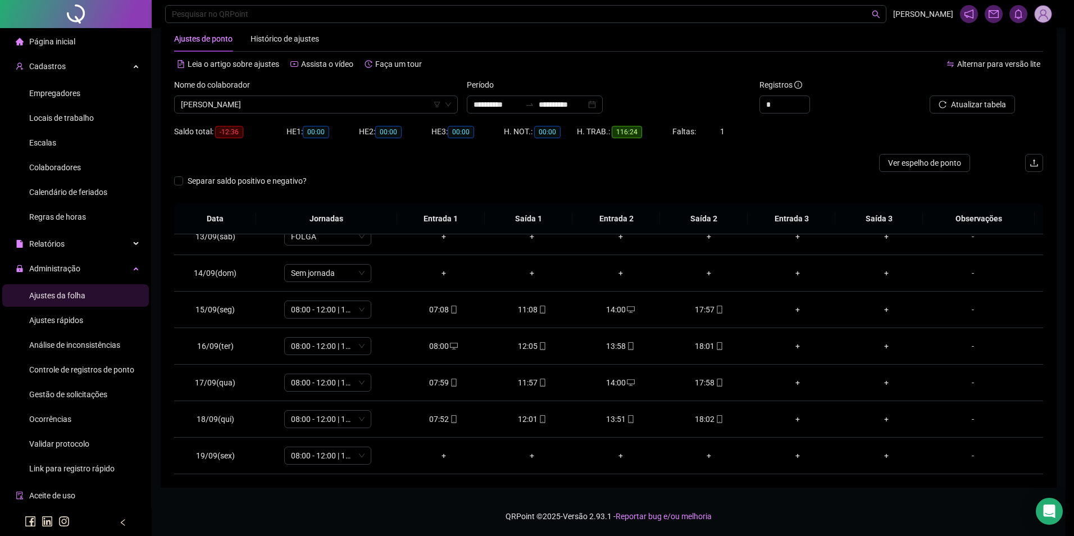
type input "**********"
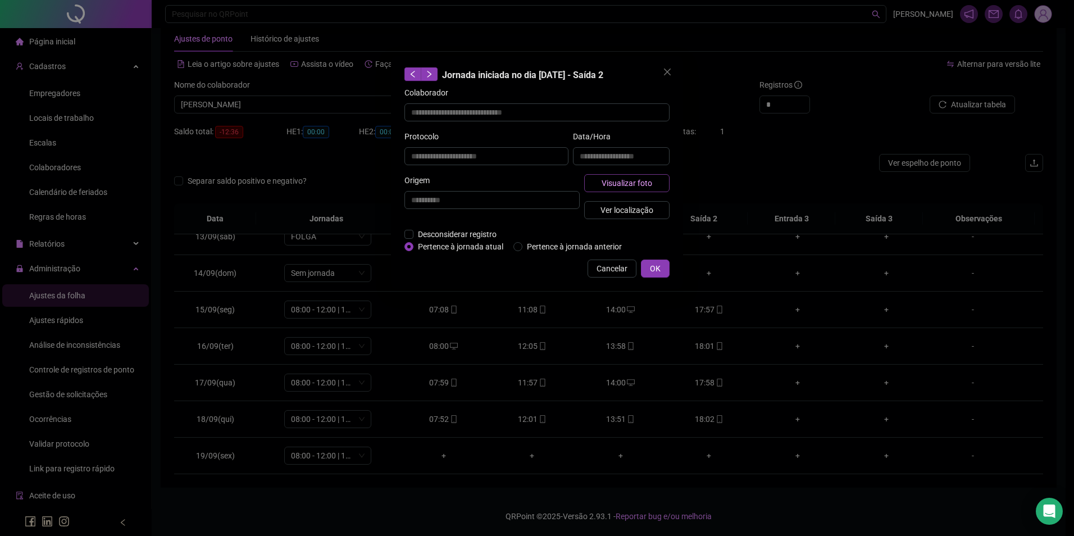
click at [651, 174] on button "Visualizar foto" at bounding box center [626, 183] width 85 height 18
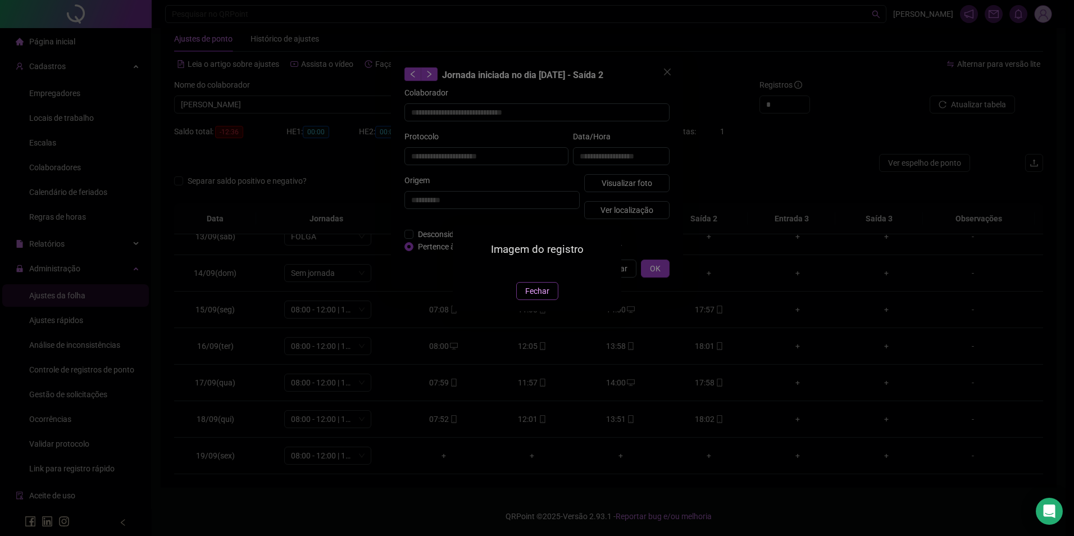
click at [535, 297] on span "Fechar" at bounding box center [537, 291] width 24 height 12
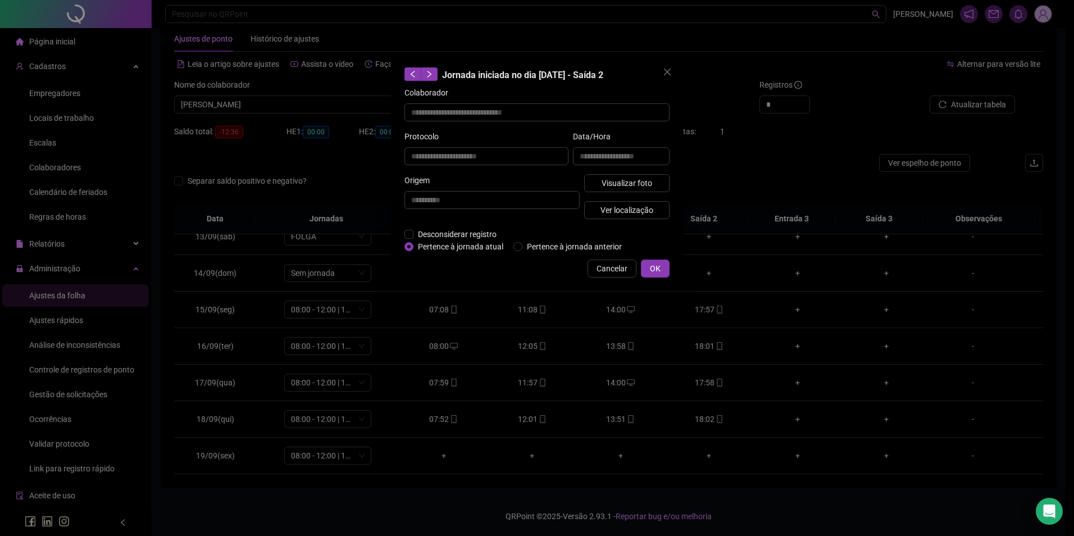
click at [626, 344] on div "**********" at bounding box center [537, 268] width 1074 height 536
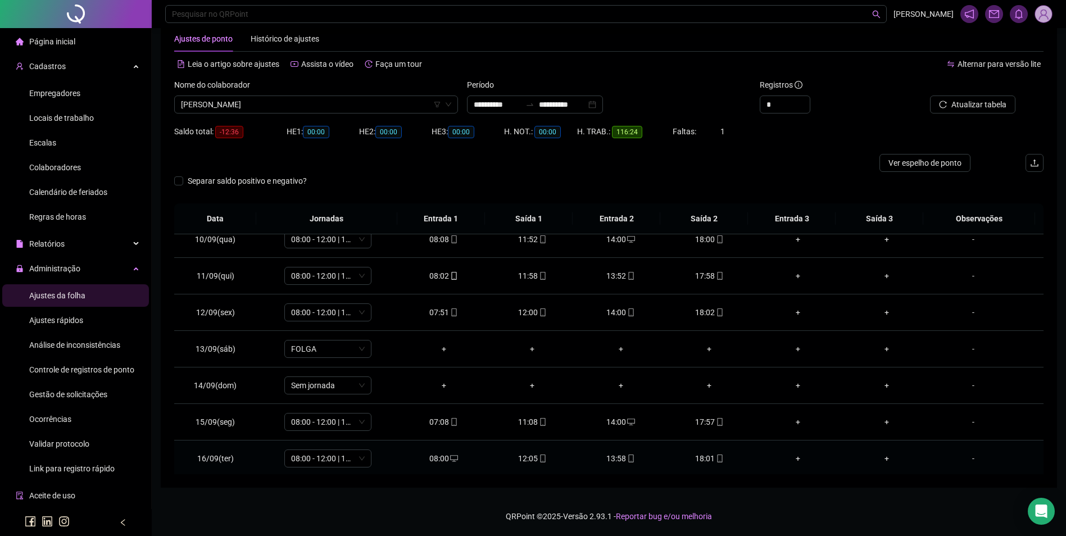
scroll to position [454, 0]
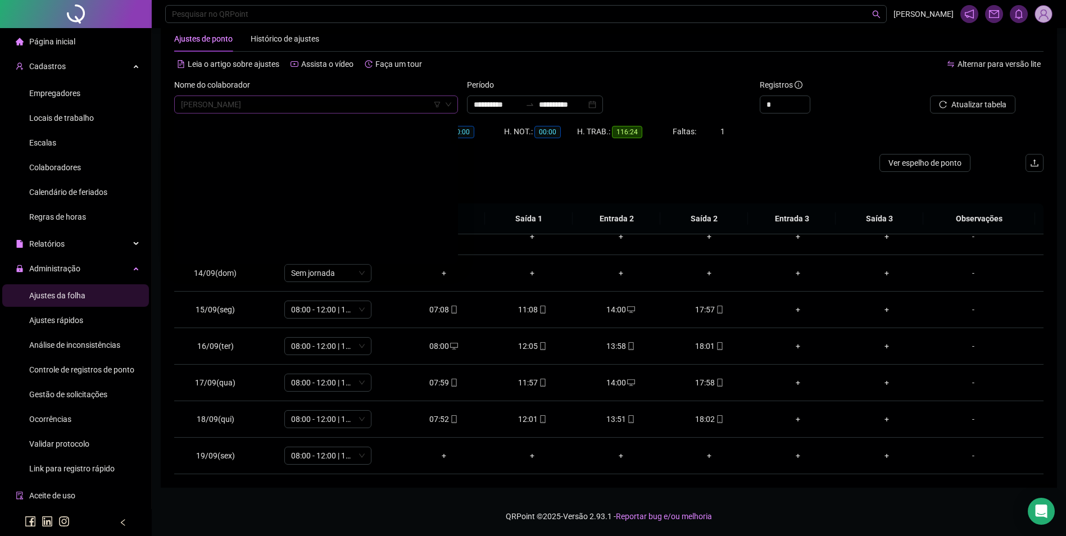
click at [312, 107] on span "[PERSON_NAME]" at bounding box center [316, 104] width 270 height 17
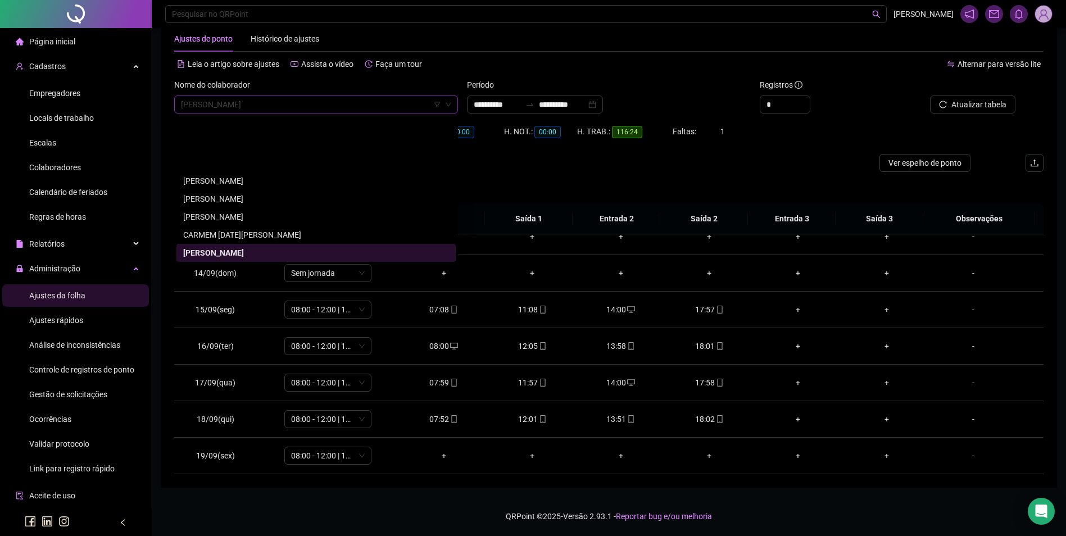
scroll to position [1961, 0]
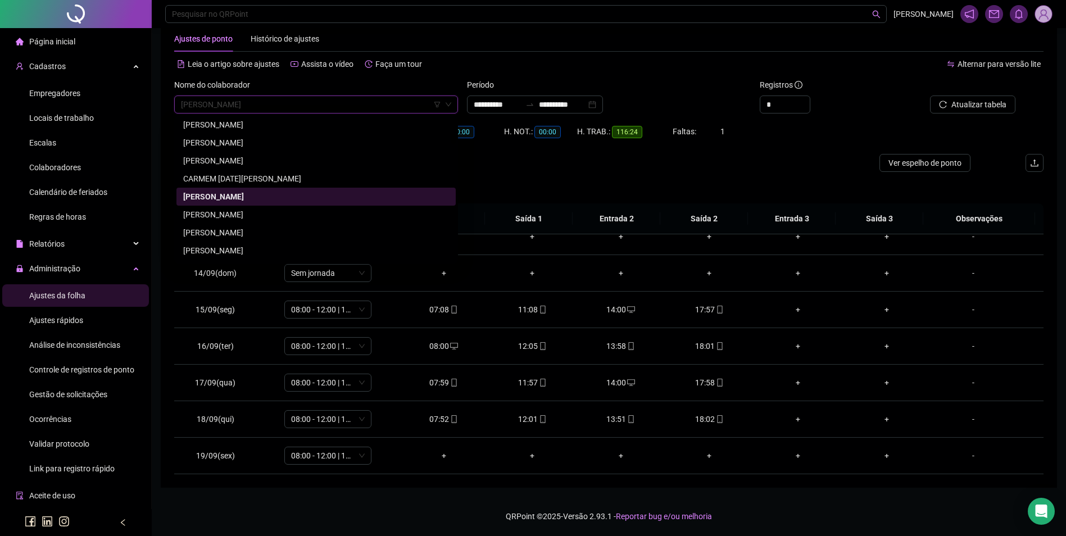
click at [261, 213] on div "[PERSON_NAME]" at bounding box center [316, 214] width 266 height 12
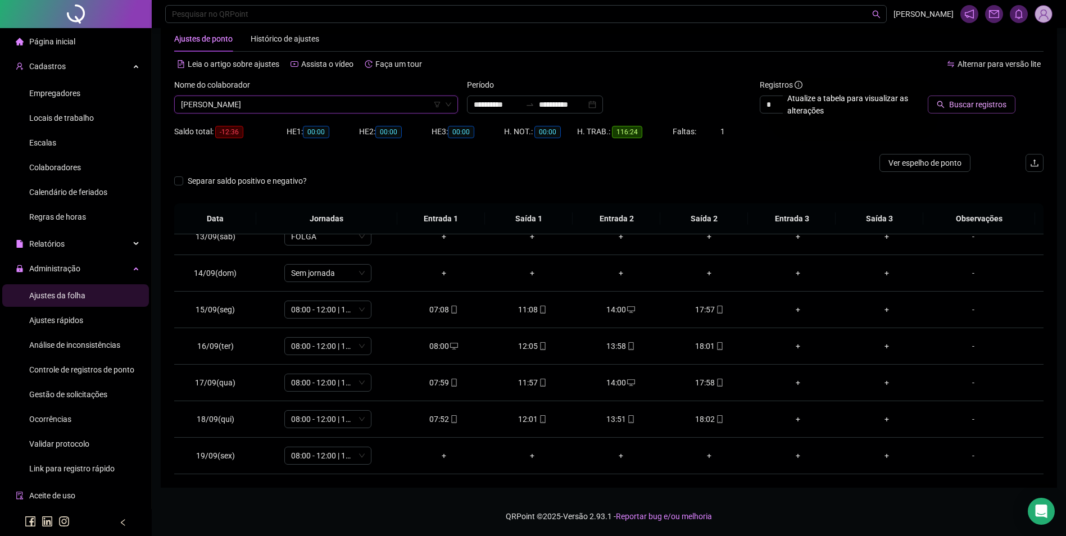
click at [956, 107] on span "Buscar registros" at bounding box center [977, 104] width 57 height 12
click at [450, 456] on icon "mobile" at bounding box center [454, 456] width 8 height 8
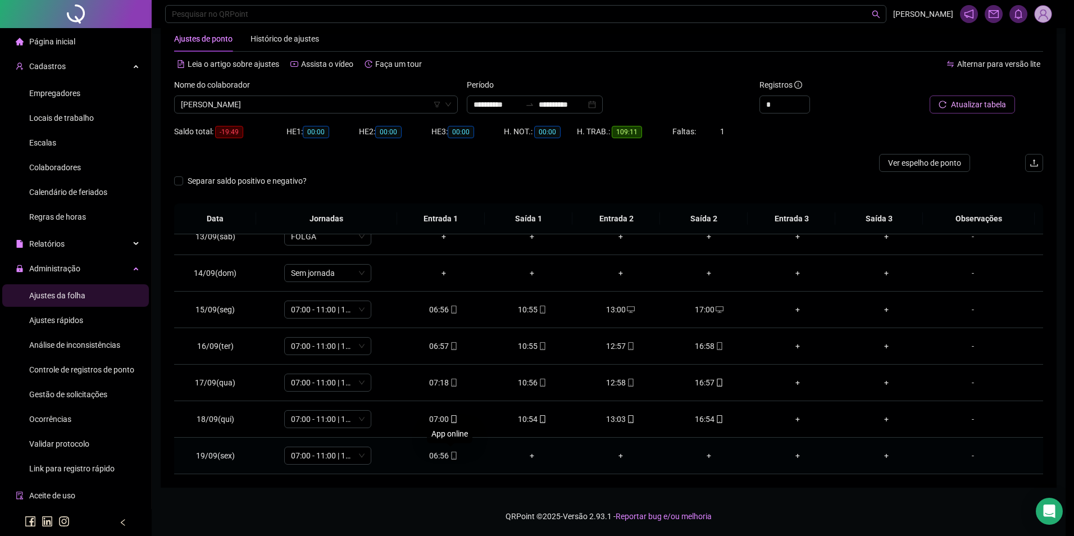
type input "**********"
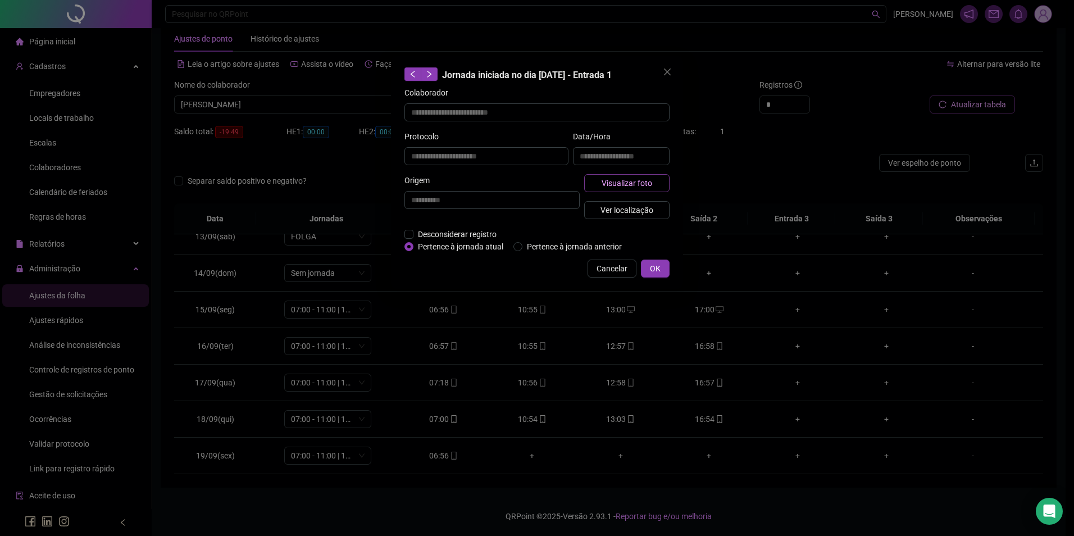
click at [620, 183] on span "Visualizar foto" at bounding box center [627, 183] width 51 height 12
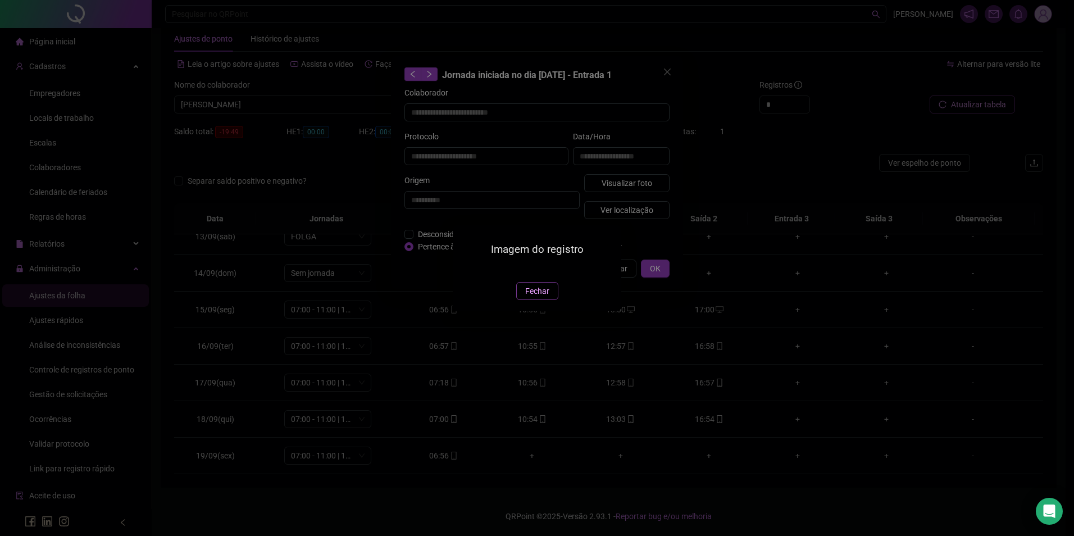
click at [534, 297] on span "Fechar" at bounding box center [537, 291] width 24 height 12
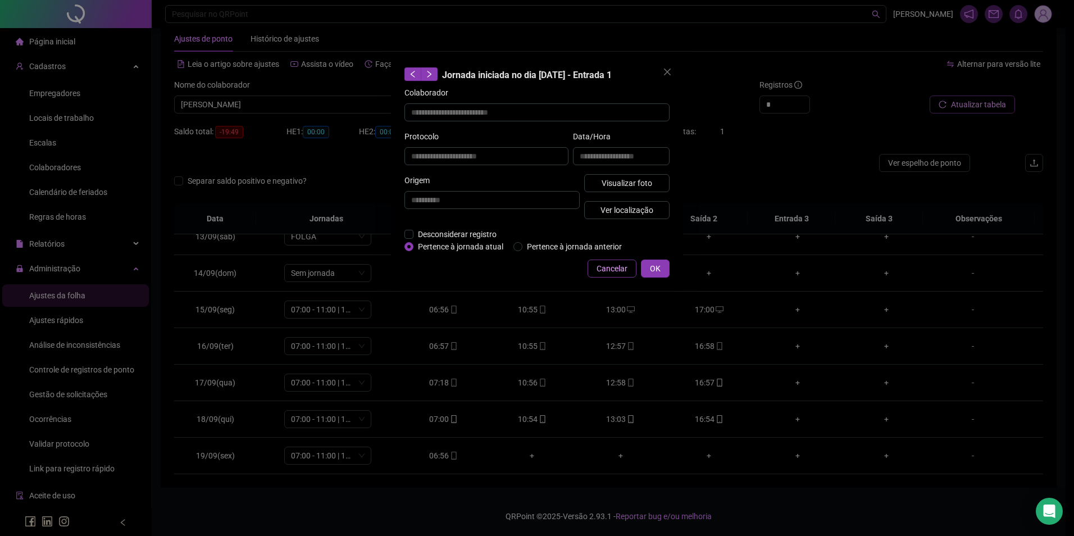
click at [616, 268] on span "Cancelar" at bounding box center [612, 268] width 31 height 12
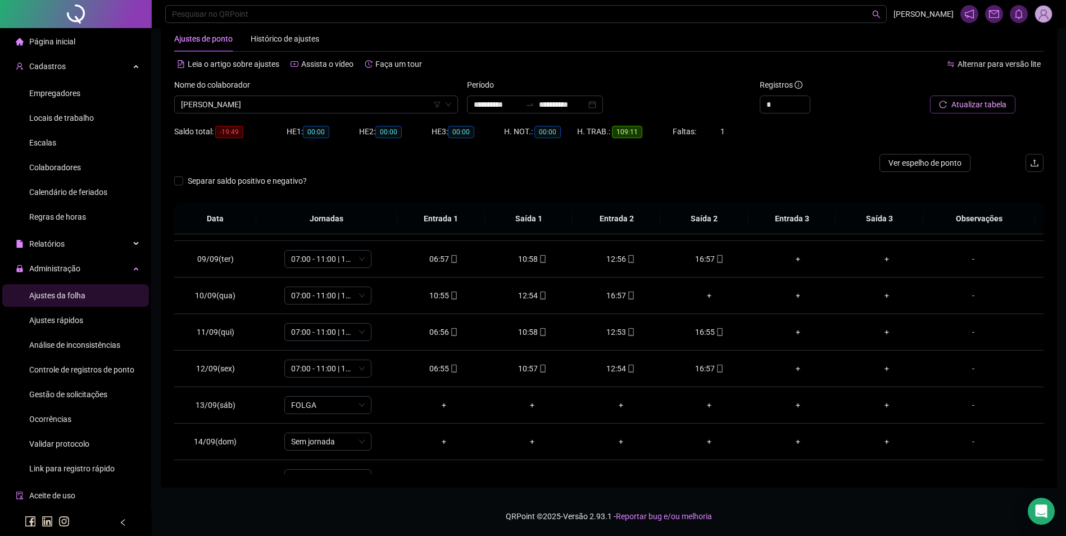
scroll to position [229, 0]
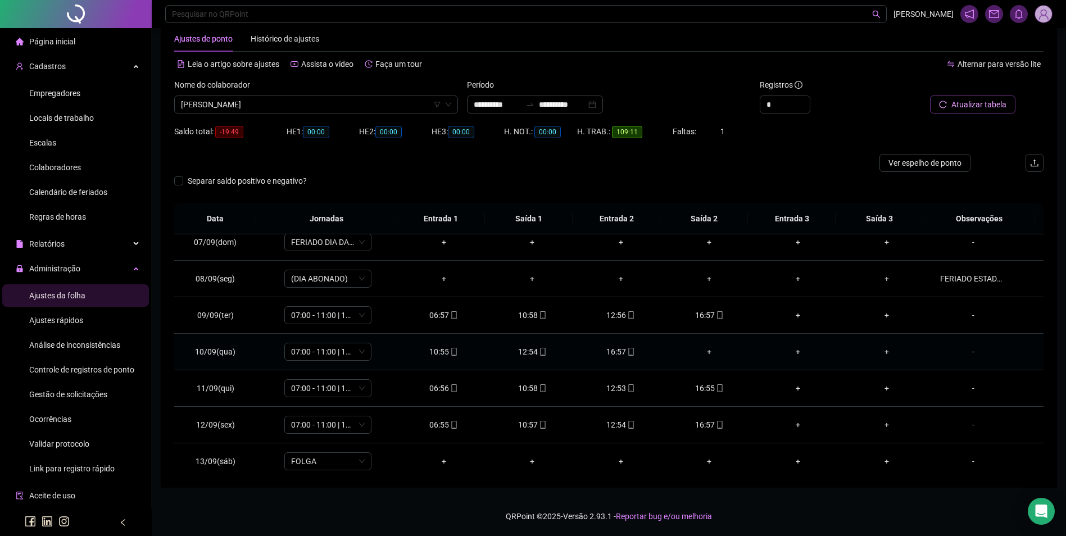
click at [699, 351] on div "+" at bounding box center [709, 351] width 71 height 12
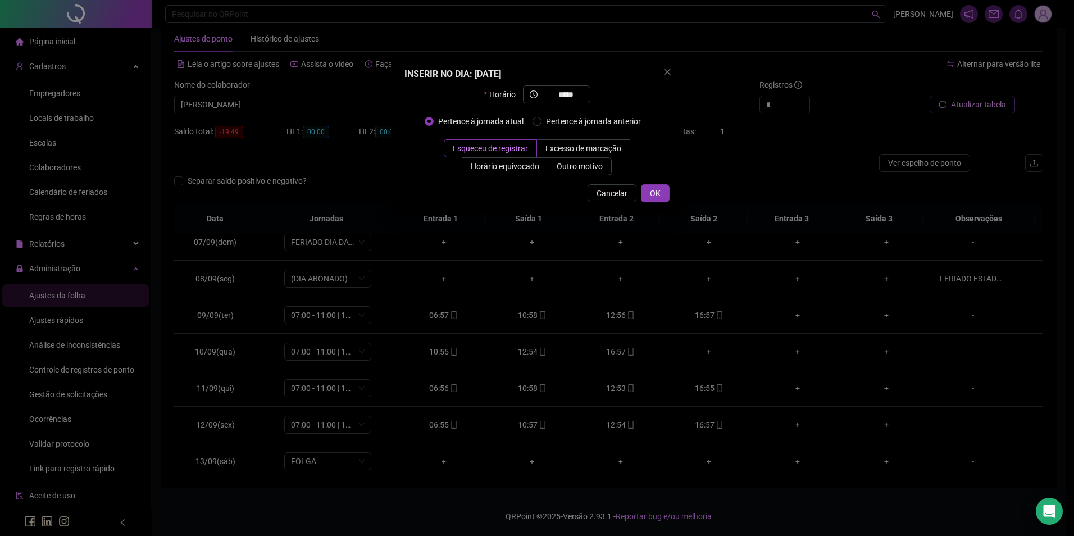
type input "*****"
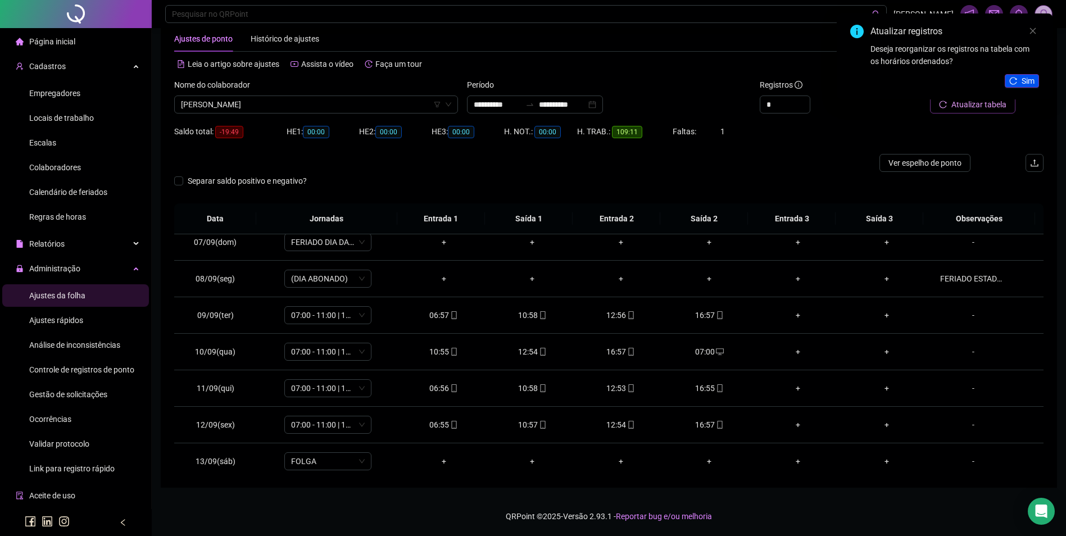
click at [1028, 81] on span "Sim" at bounding box center [1027, 81] width 13 height 12
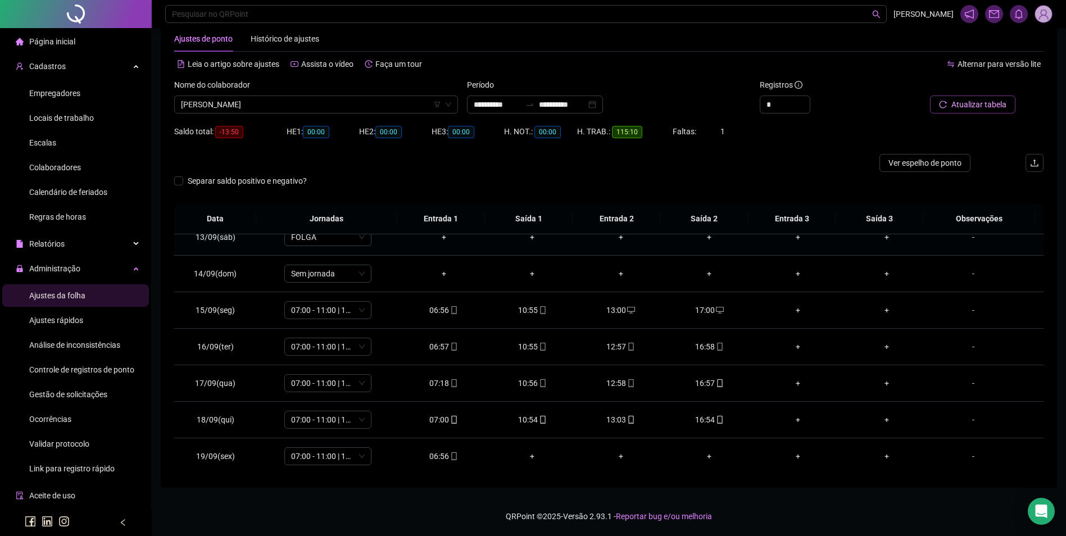
scroll to position [454, 0]
click at [717, 415] on icon "mobile" at bounding box center [719, 419] width 5 height 8
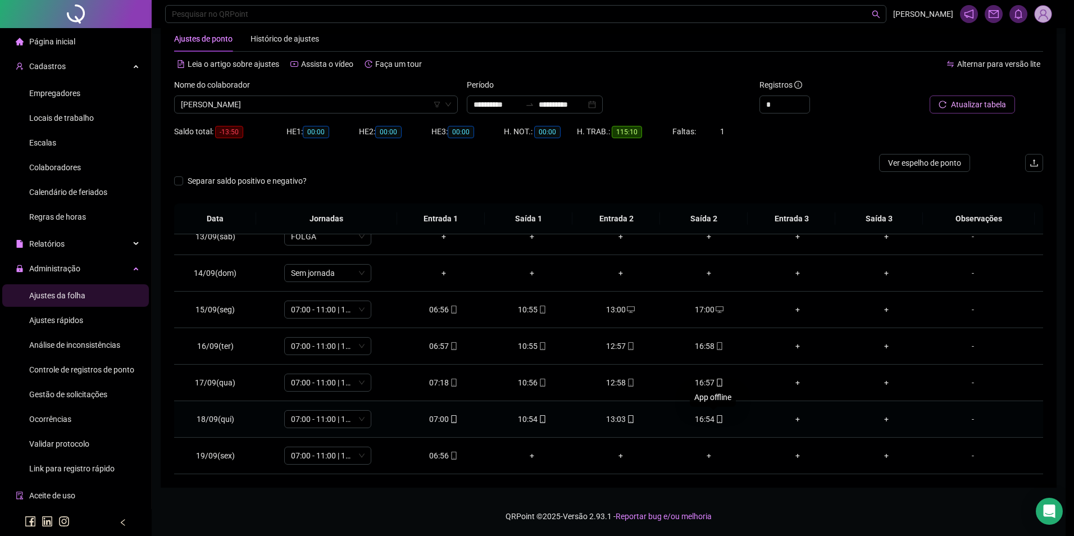
type input "**********"
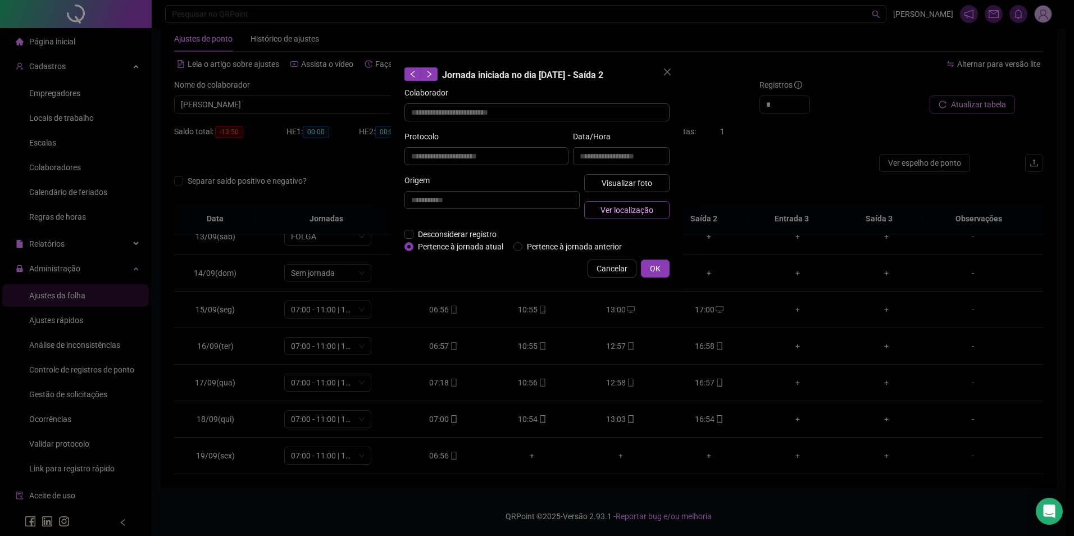
click at [654, 210] on button "Ver localização" at bounding box center [626, 210] width 85 height 18
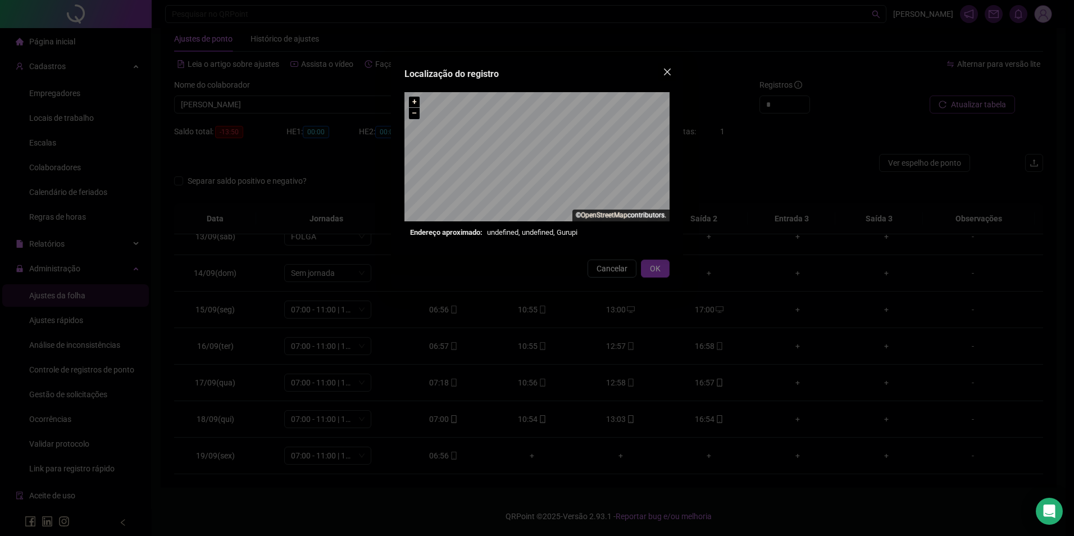
click at [671, 71] on icon "close" at bounding box center [667, 71] width 9 height 9
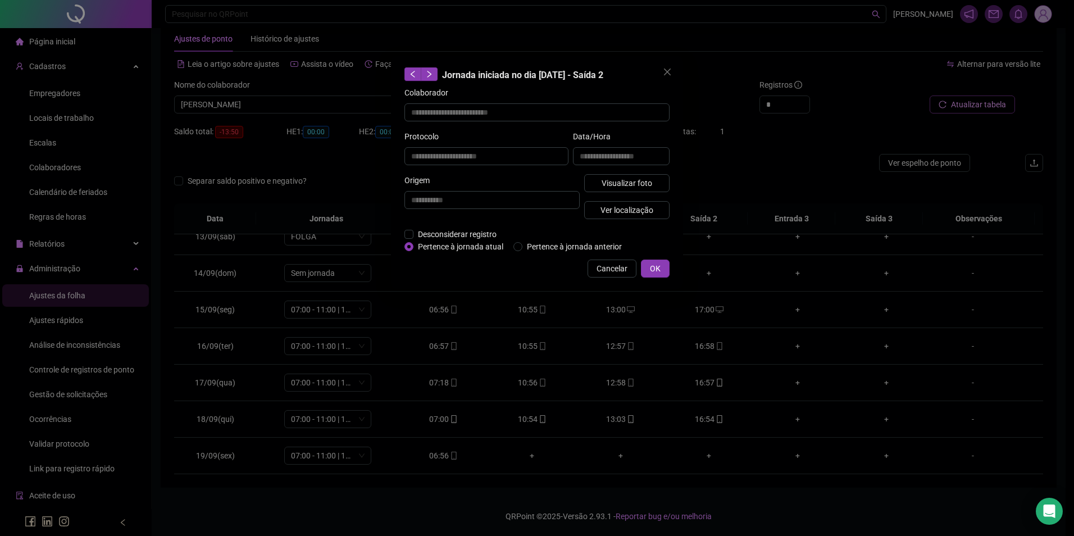
click at [607, 261] on button "Cancelar" at bounding box center [612, 269] width 49 height 18
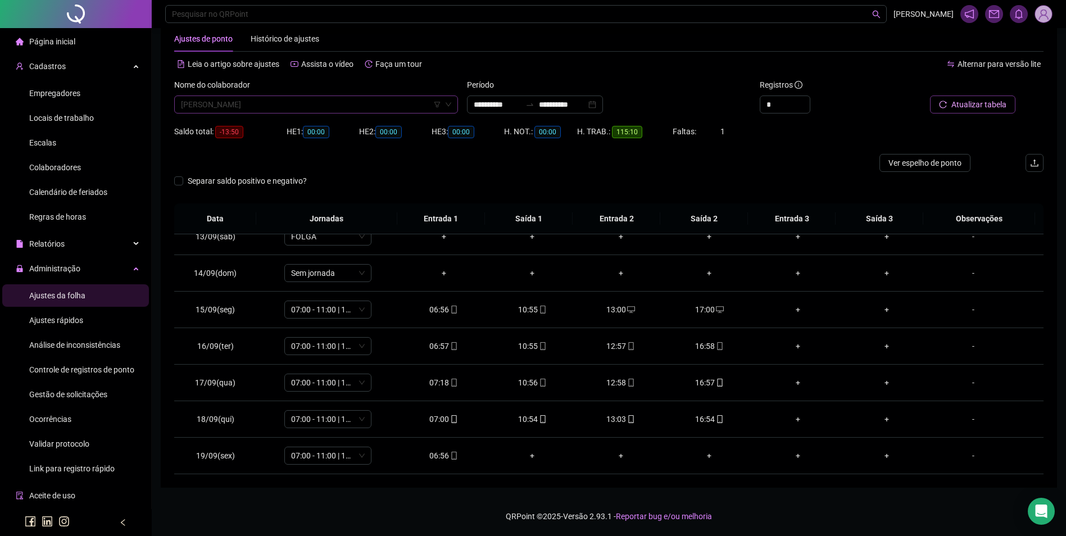
click at [360, 104] on span "[PERSON_NAME]" at bounding box center [316, 104] width 270 height 17
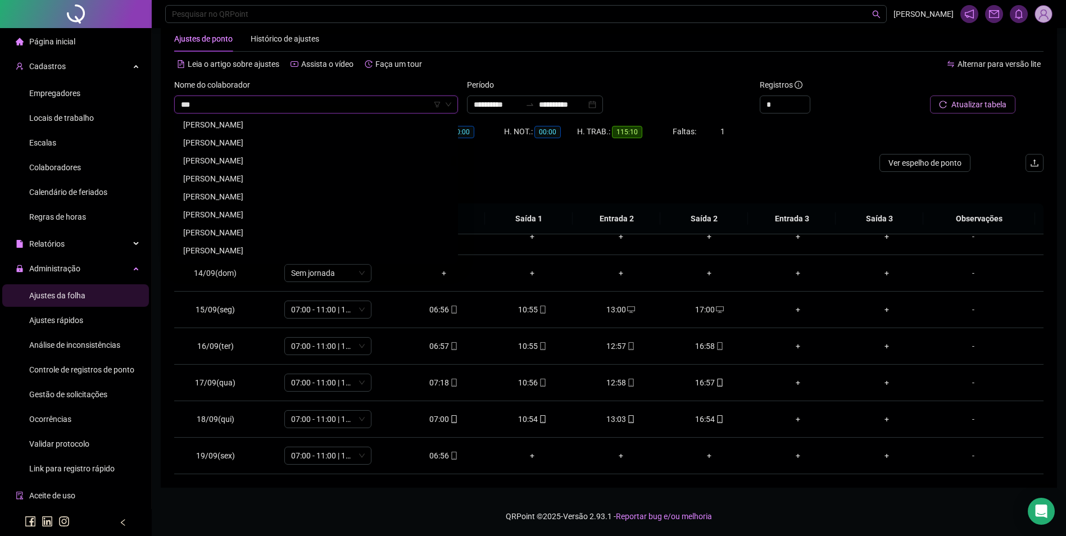
scroll to position [0, 0]
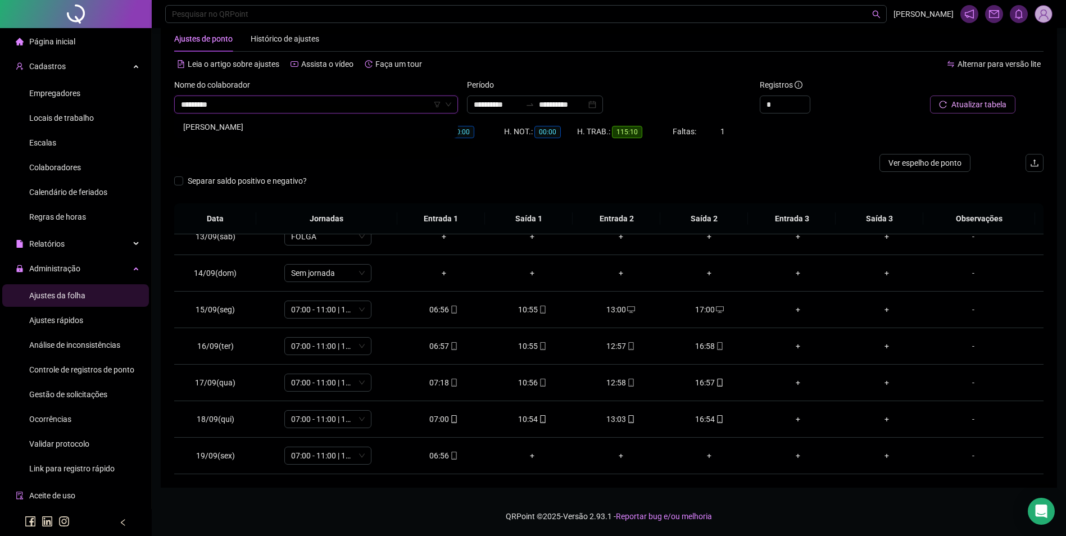
type input "**********"
click at [314, 125] on div "[PERSON_NAME]" at bounding box center [316, 127] width 266 height 12
click at [990, 104] on span "Buscar registros" at bounding box center [977, 104] width 57 height 12
click at [532, 456] on div "09:58" at bounding box center [532, 455] width 71 height 12
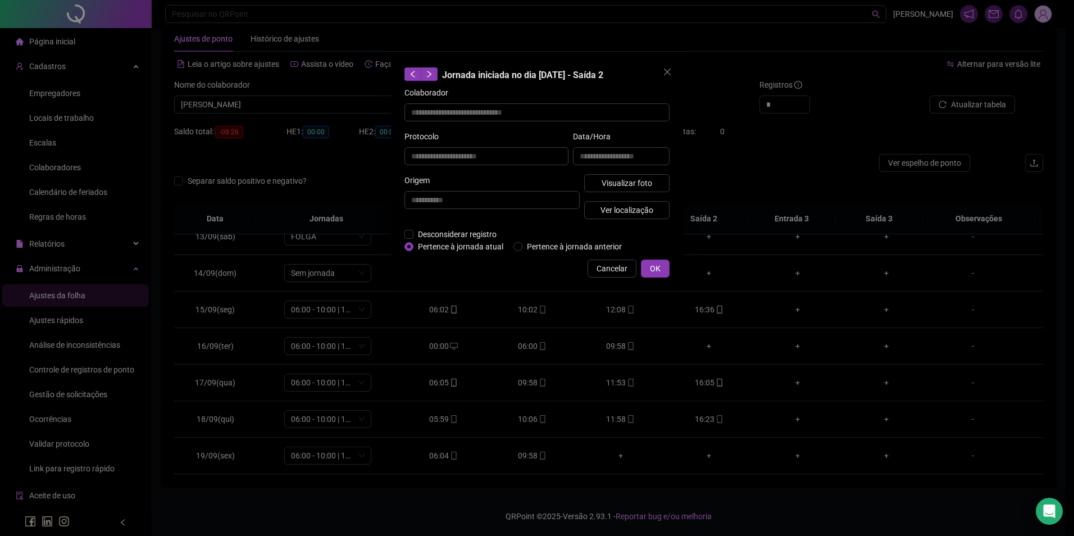
type input "**********"
click at [652, 179] on button "Visualizar foto" at bounding box center [626, 183] width 85 height 18
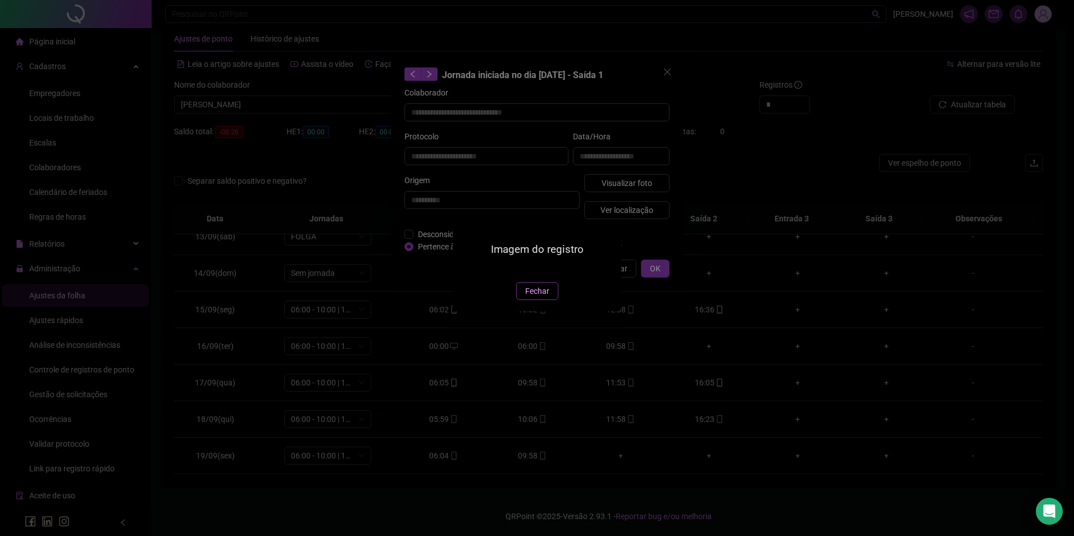
click at [538, 297] on span "Fechar" at bounding box center [537, 291] width 24 height 12
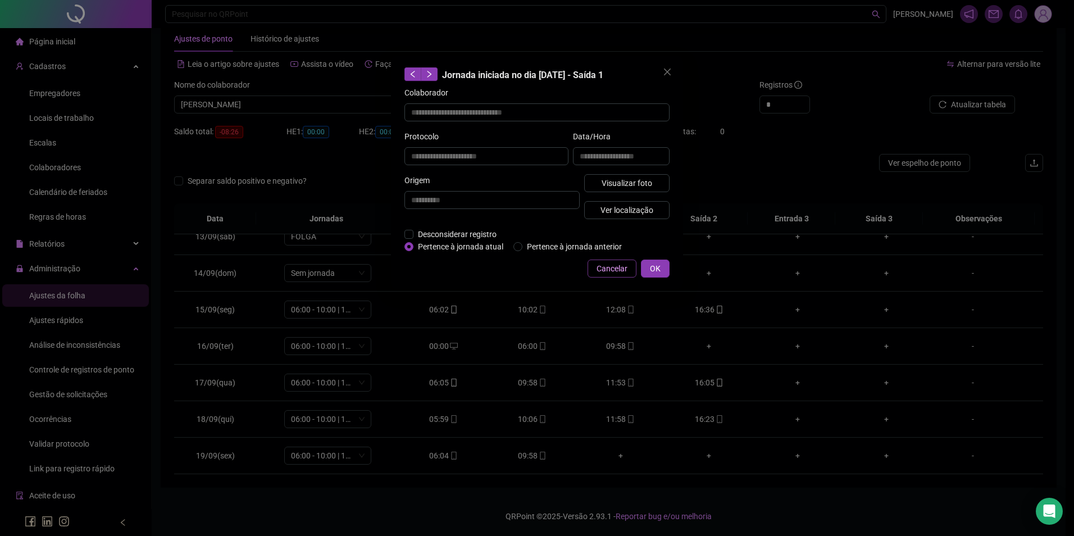
click at [607, 265] on span "Cancelar" at bounding box center [612, 268] width 31 height 12
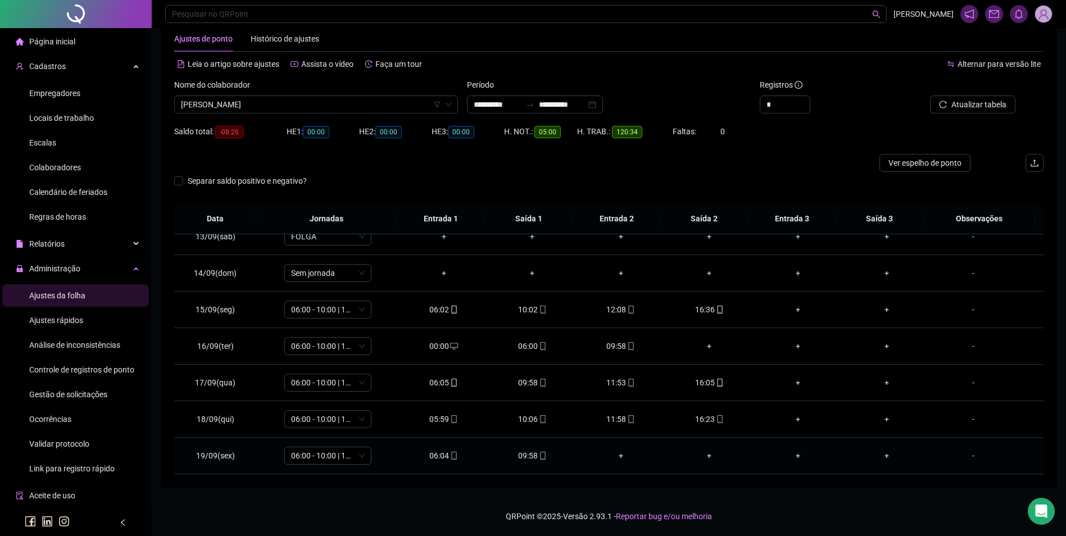
click at [526, 457] on div "09:58" at bounding box center [532, 455] width 71 height 12
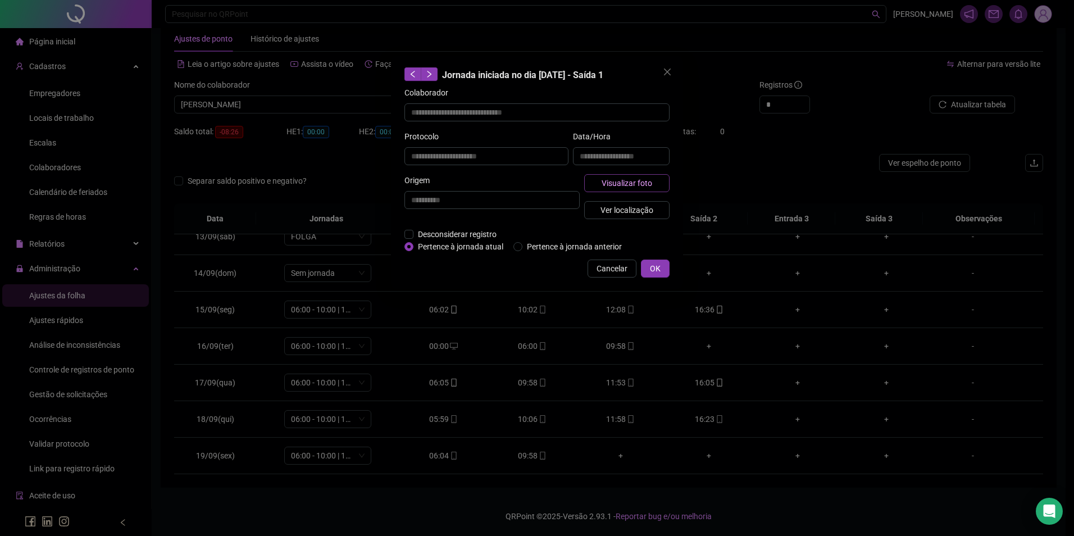
click at [649, 184] on span "Visualizar foto" at bounding box center [627, 183] width 51 height 12
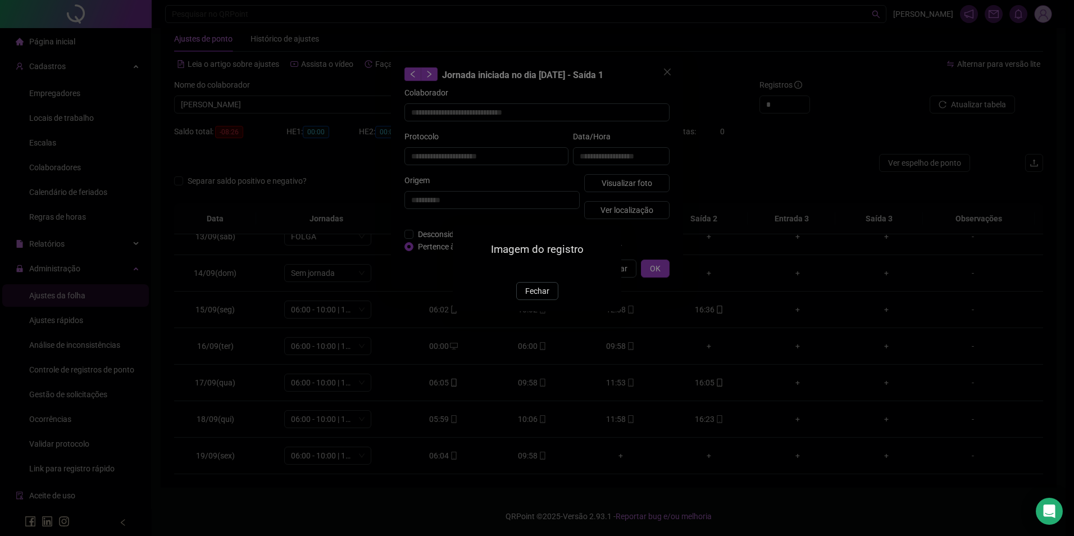
click at [539, 297] on span "Fechar" at bounding box center [537, 291] width 24 height 12
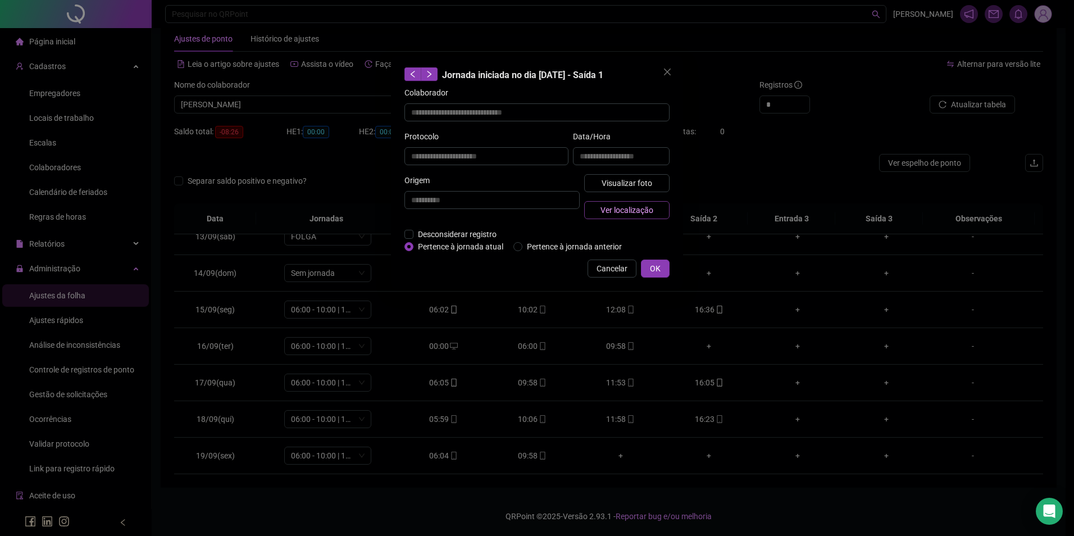
click at [645, 207] on span "Ver localização" at bounding box center [626, 210] width 53 height 12
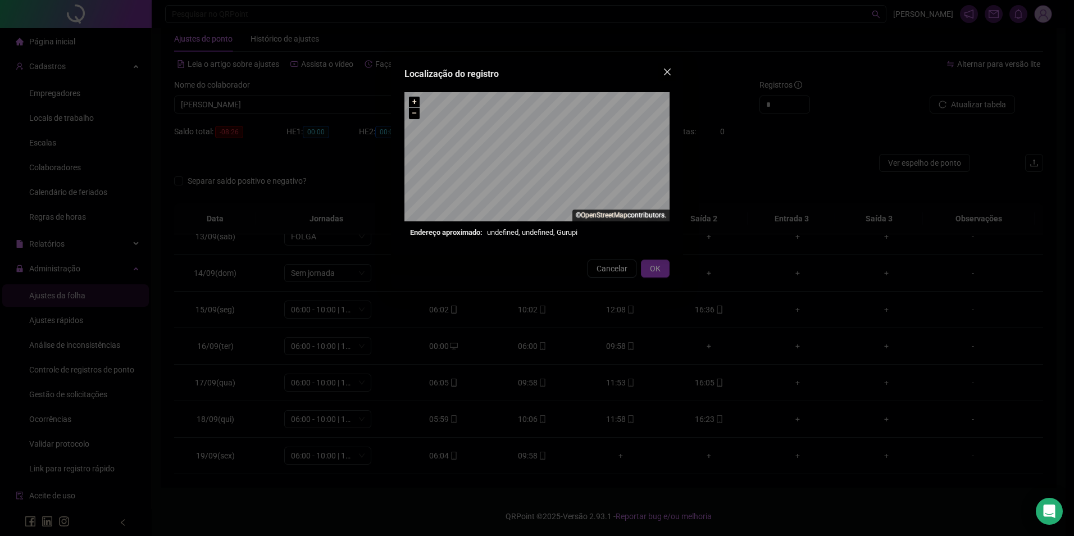
click at [664, 76] on button "Close" at bounding box center [667, 72] width 18 height 18
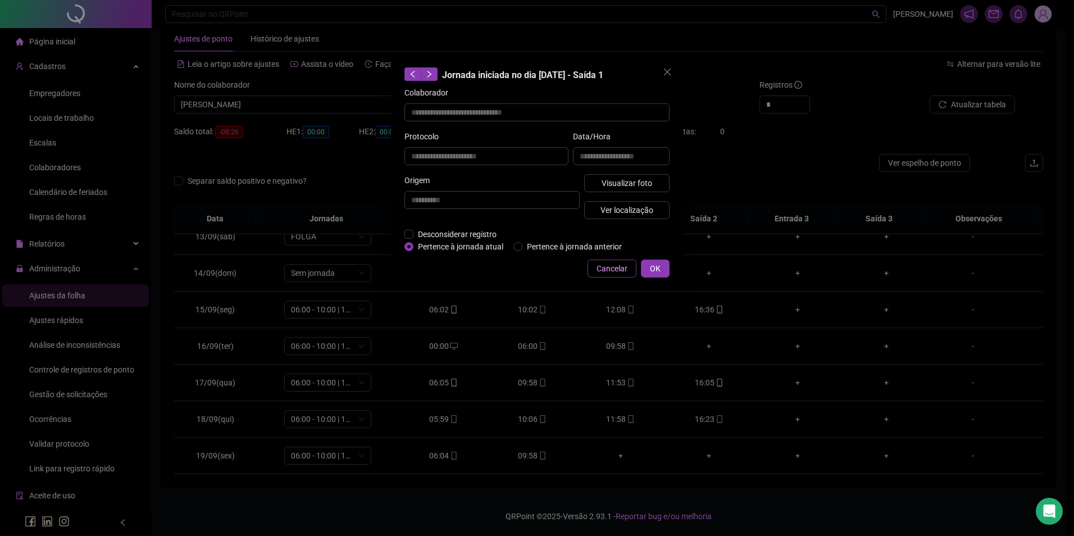
click at [607, 265] on span "Cancelar" at bounding box center [612, 268] width 31 height 12
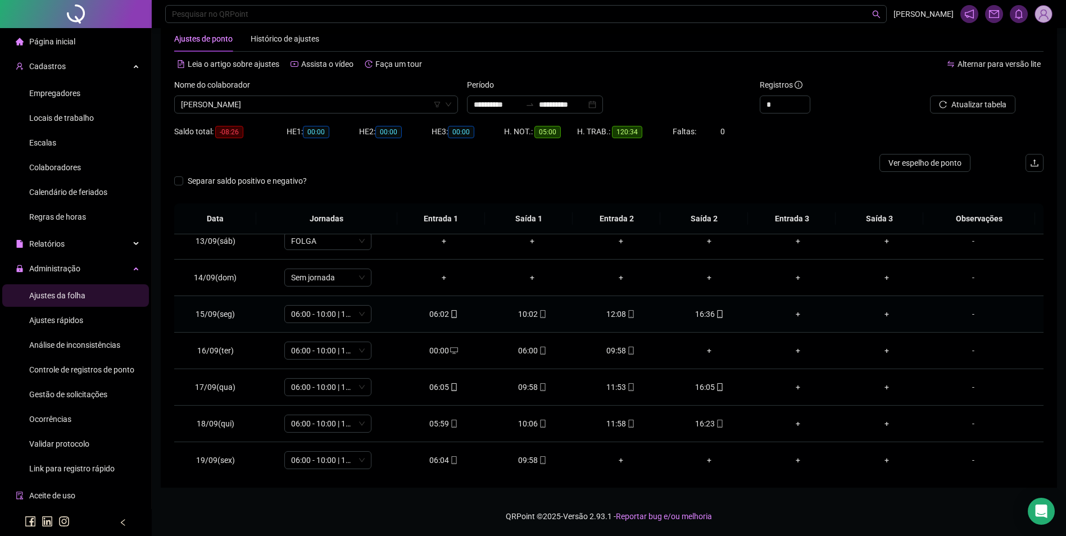
scroll to position [454, 0]
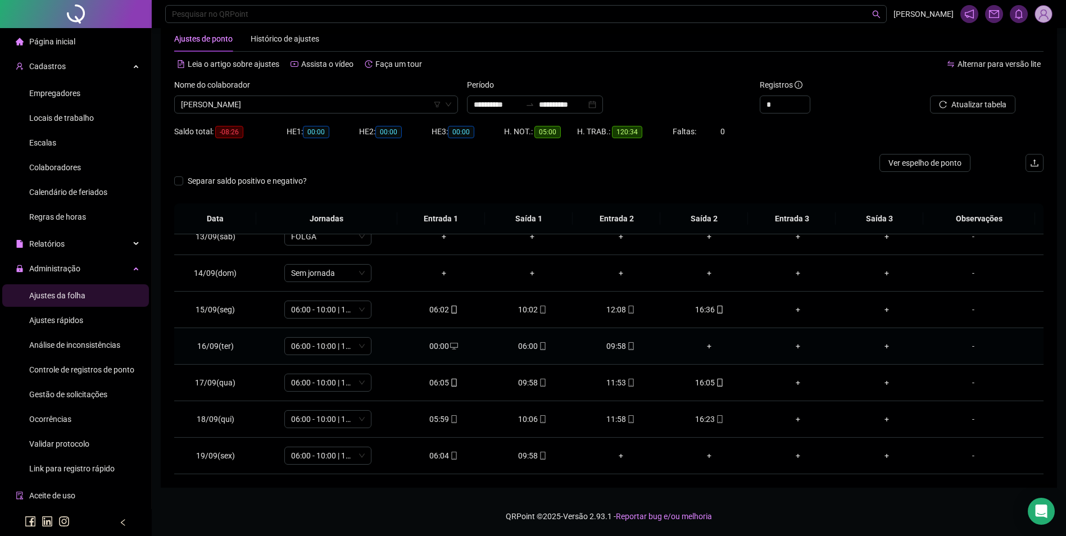
click at [450, 343] on icon "desktop" at bounding box center [454, 346] width 8 height 7
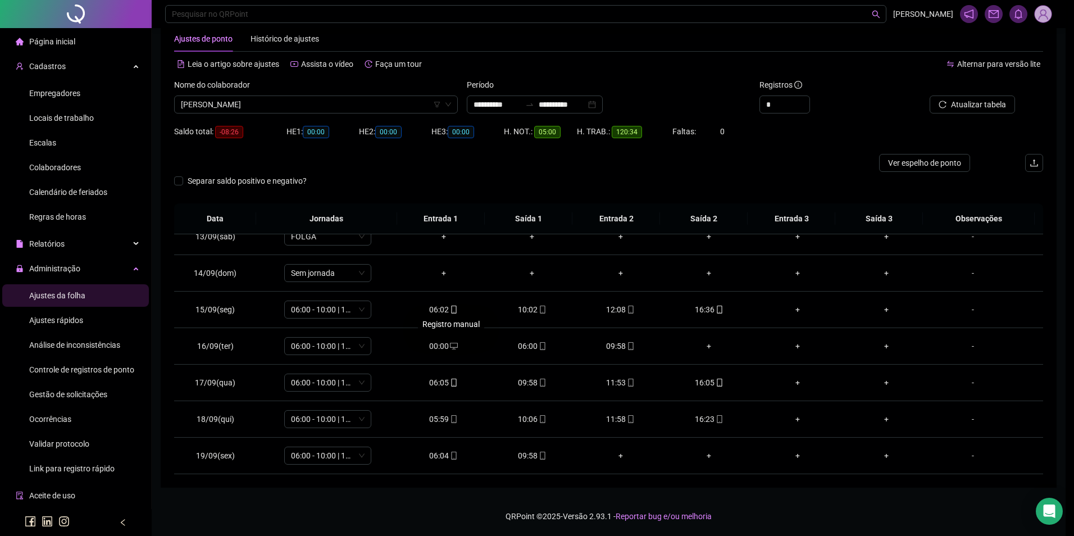
type input "**********"
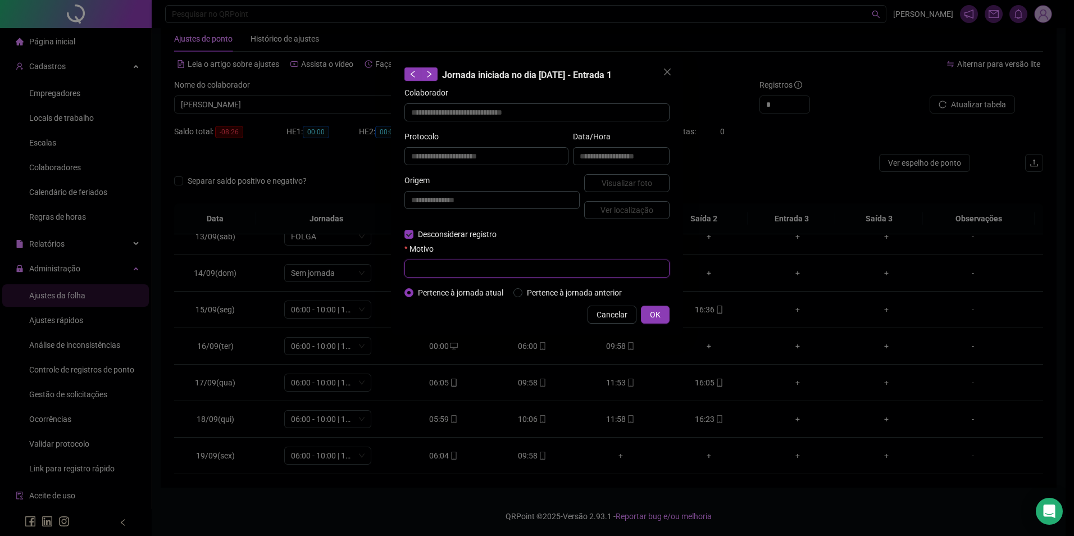
click at [422, 265] on input "text" at bounding box center [536, 269] width 265 height 18
type input "*"
click at [653, 315] on span "OK" at bounding box center [655, 314] width 11 height 12
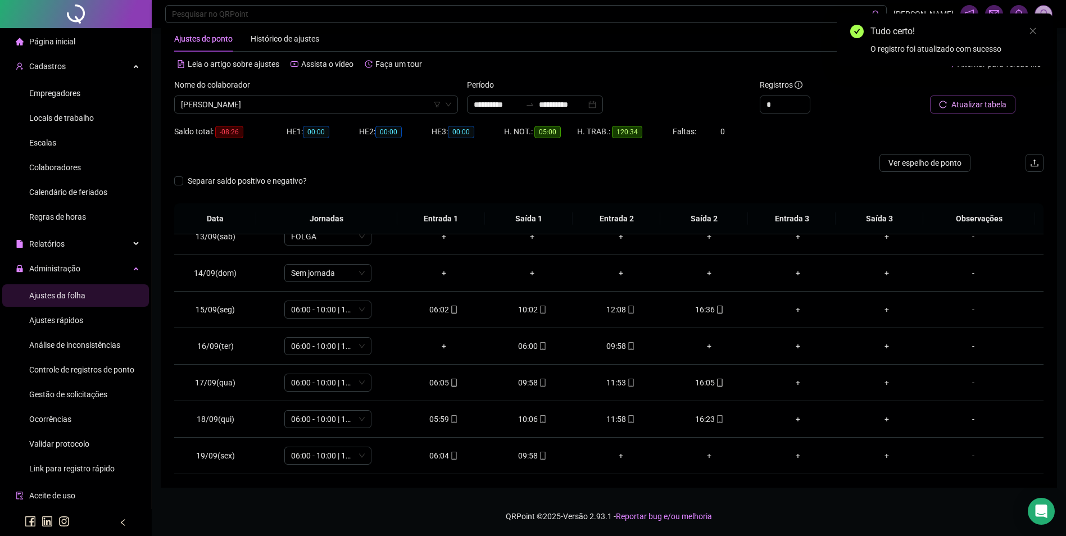
click at [962, 102] on span "Atualizar tabela" at bounding box center [978, 104] width 55 height 12
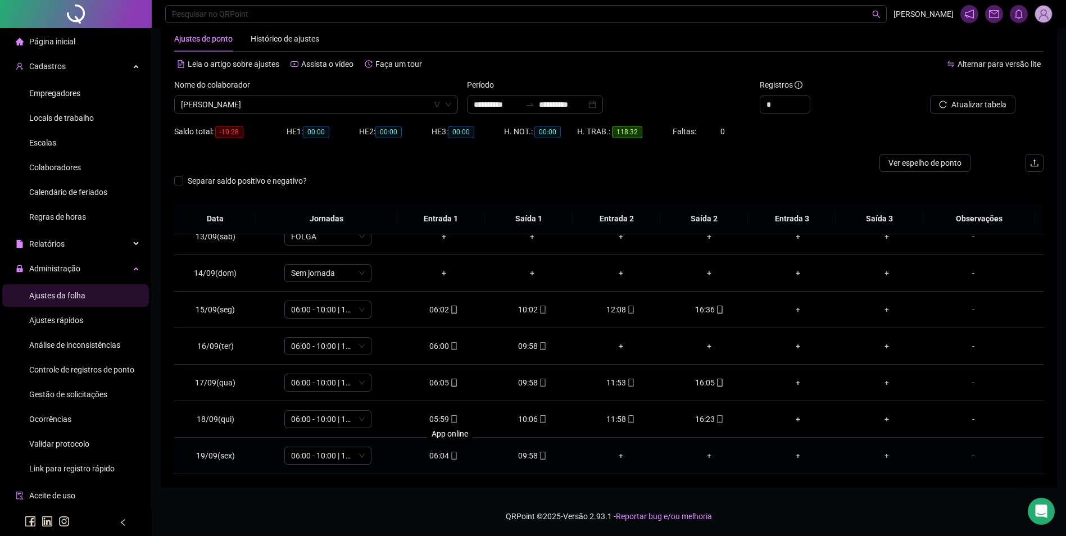
click at [451, 458] on icon "mobile" at bounding box center [453, 456] width 5 height 8
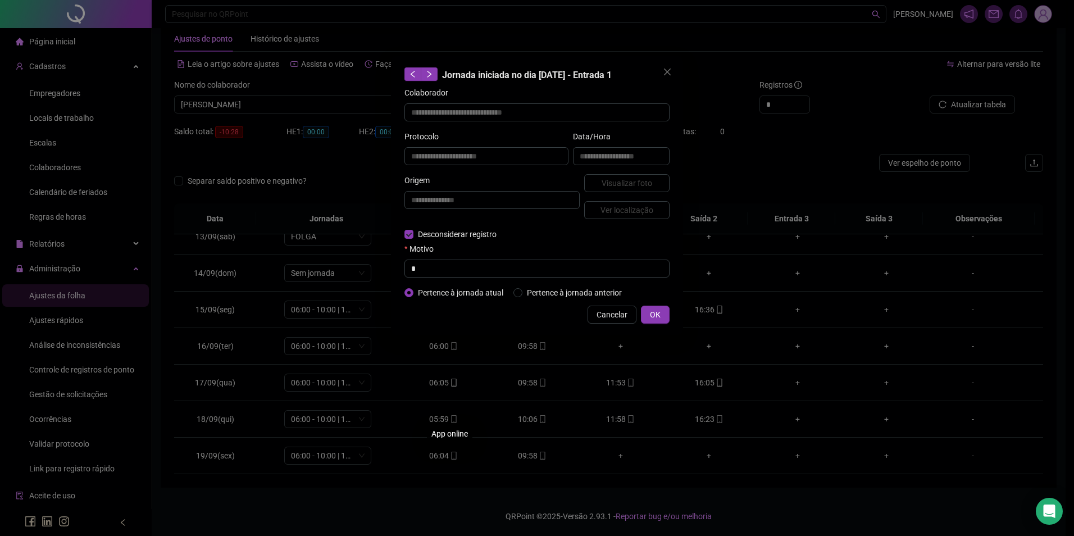
type input "**********"
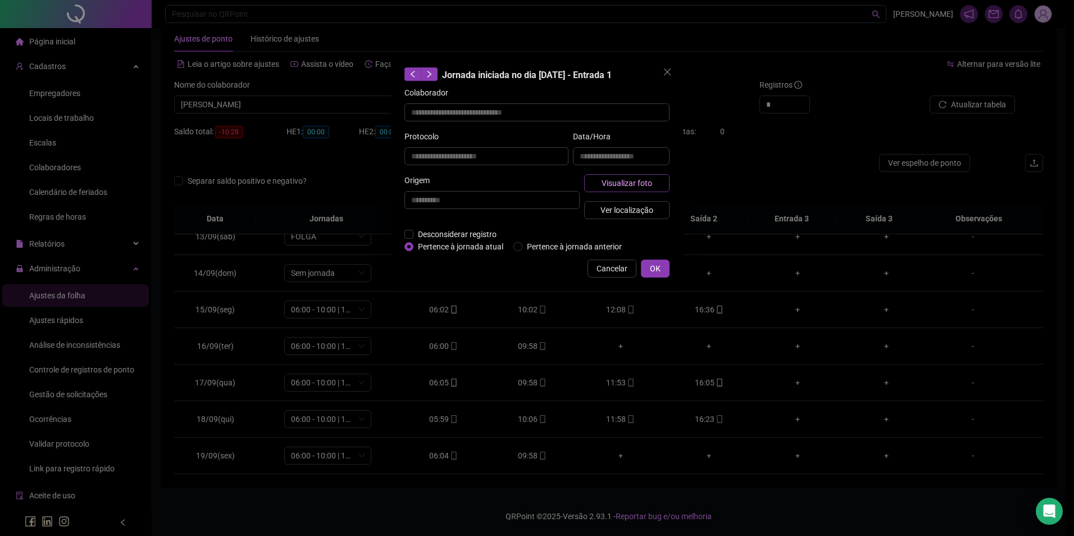
click at [641, 182] on span "Visualizar foto" at bounding box center [627, 183] width 51 height 12
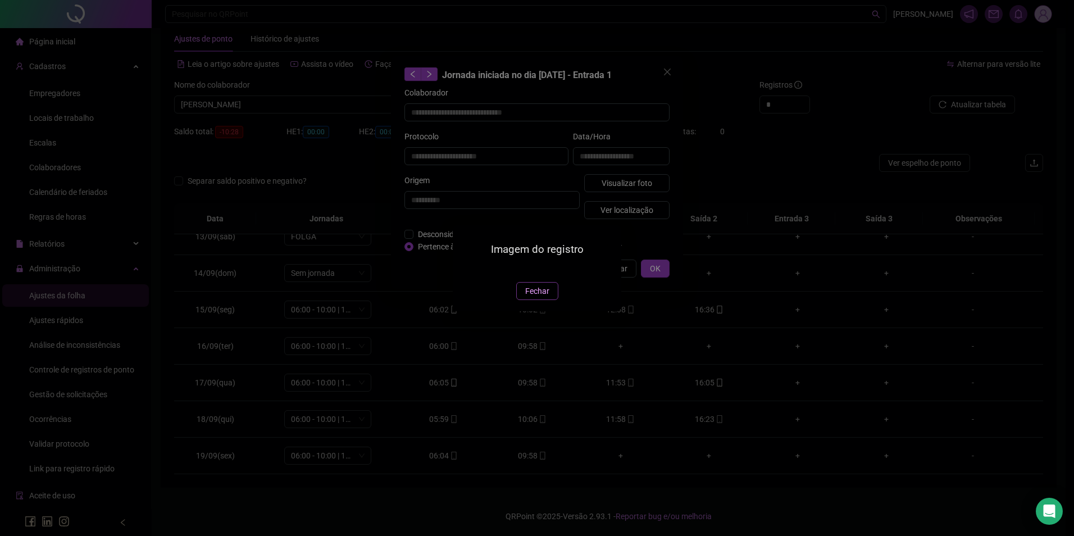
click at [539, 297] on span "Fechar" at bounding box center [537, 291] width 24 height 12
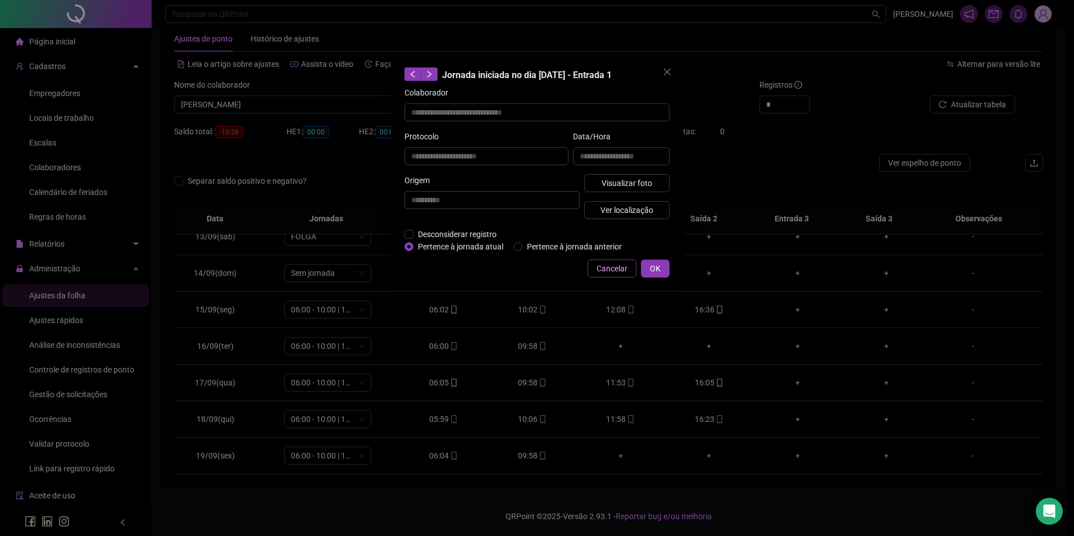
click at [614, 268] on span "Cancelar" at bounding box center [612, 268] width 31 height 12
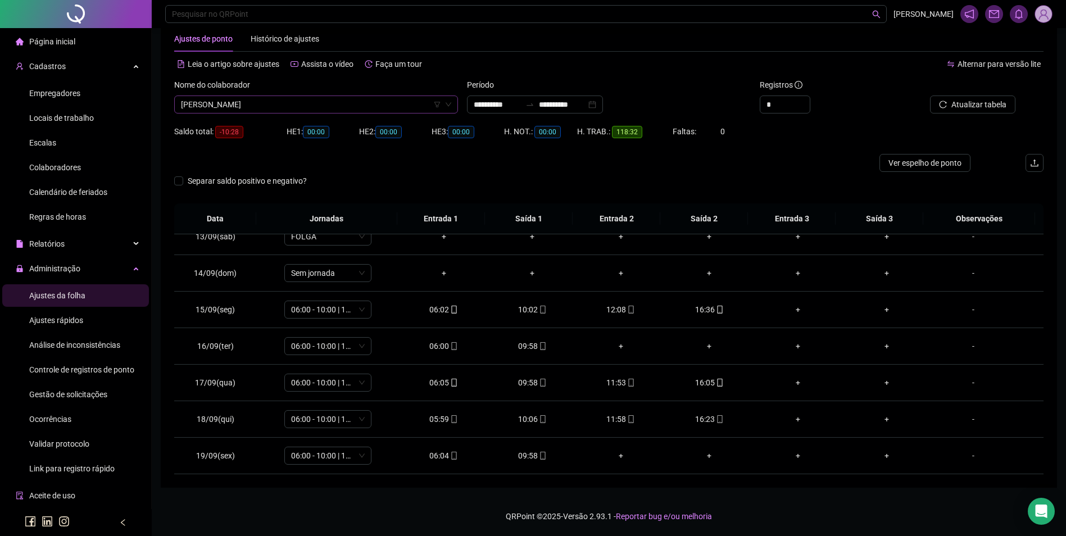
click at [369, 102] on span "[PERSON_NAME]" at bounding box center [316, 104] width 270 height 17
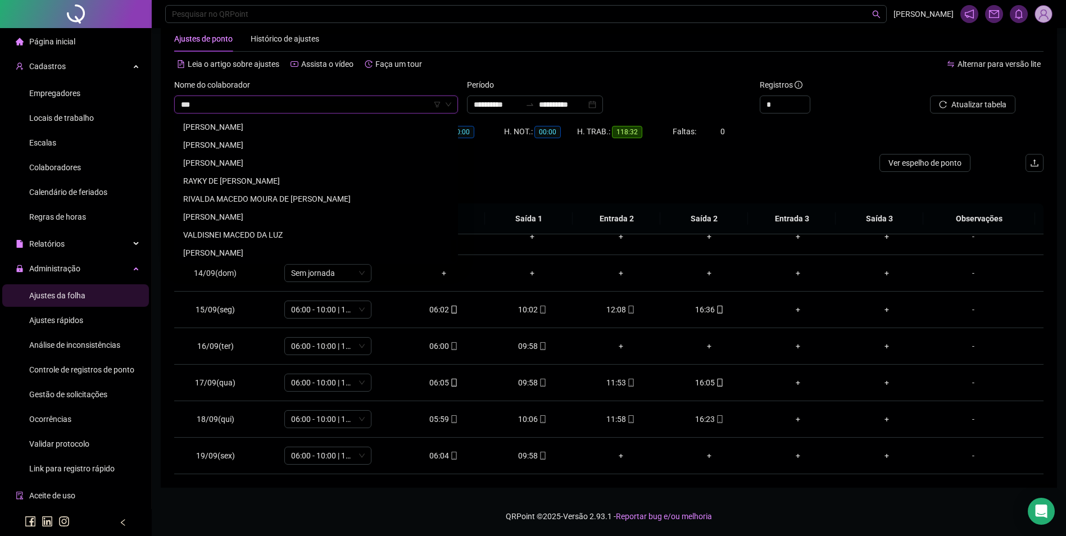
scroll to position [0, 0]
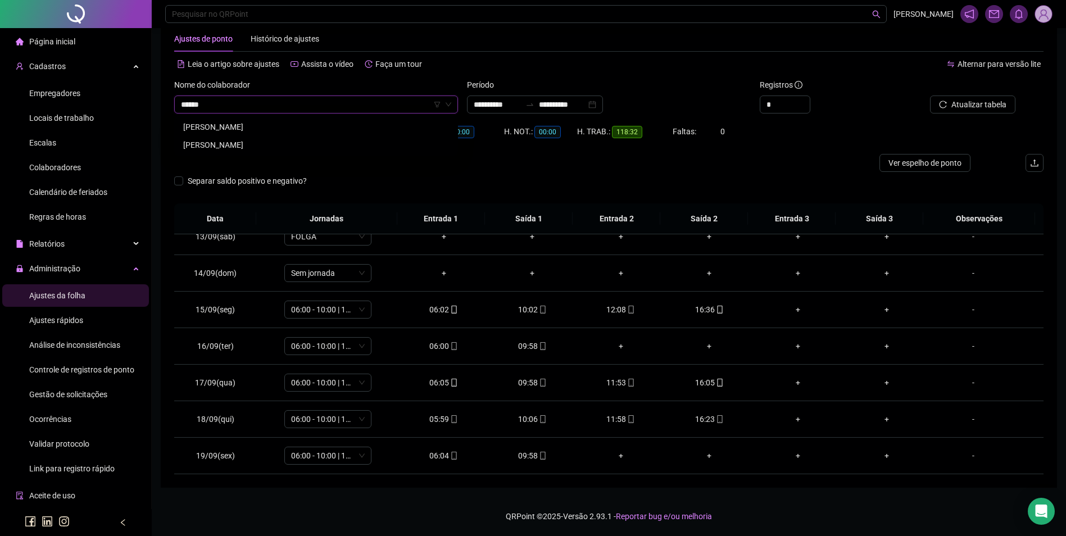
type input "*******"
click at [283, 149] on div "[PERSON_NAME]" at bounding box center [316, 145] width 266 height 12
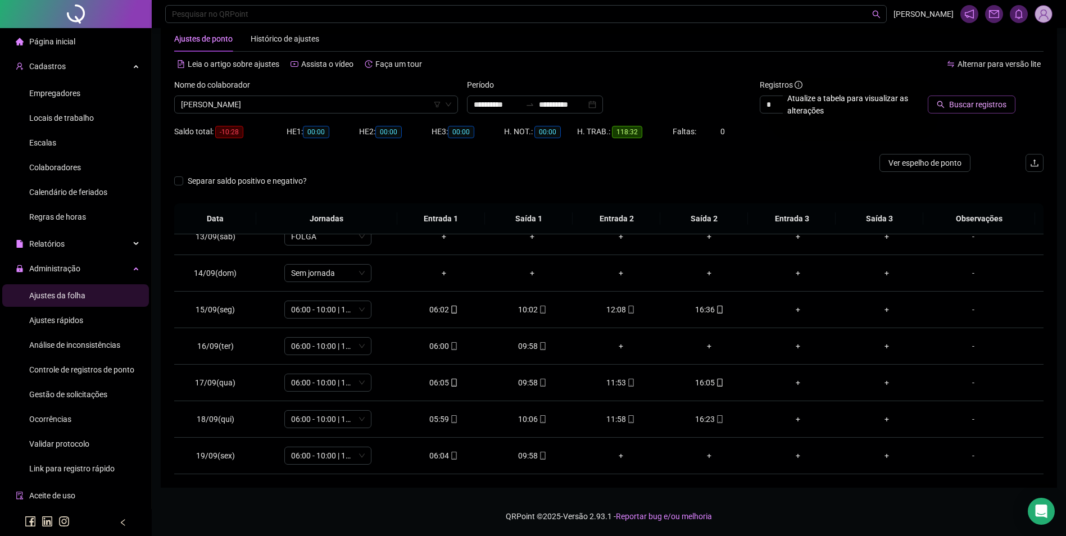
click at [955, 113] on button "Buscar registros" at bounding box center [971, 104] width 88 height 18
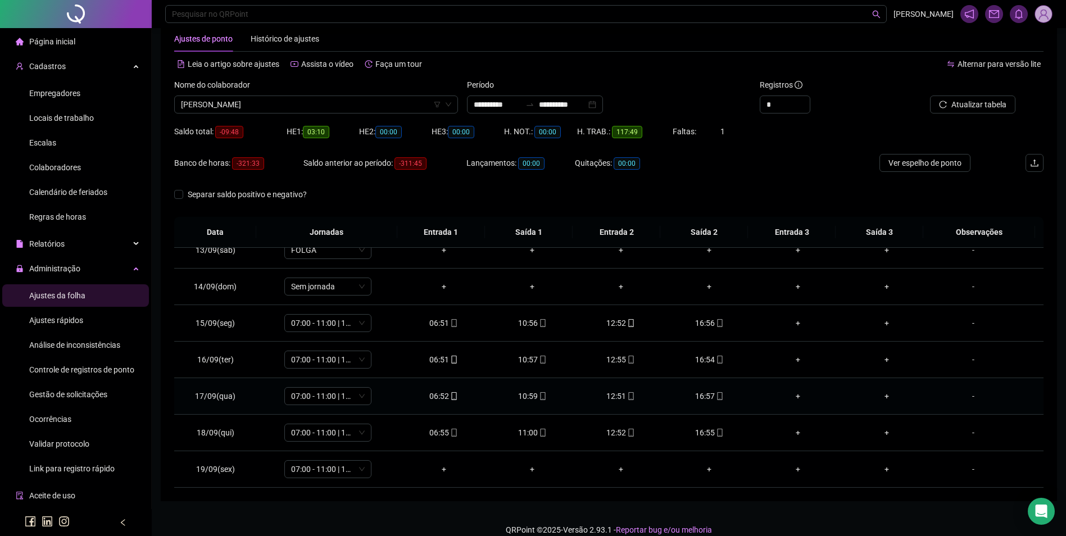
scroll to position [38, 0]
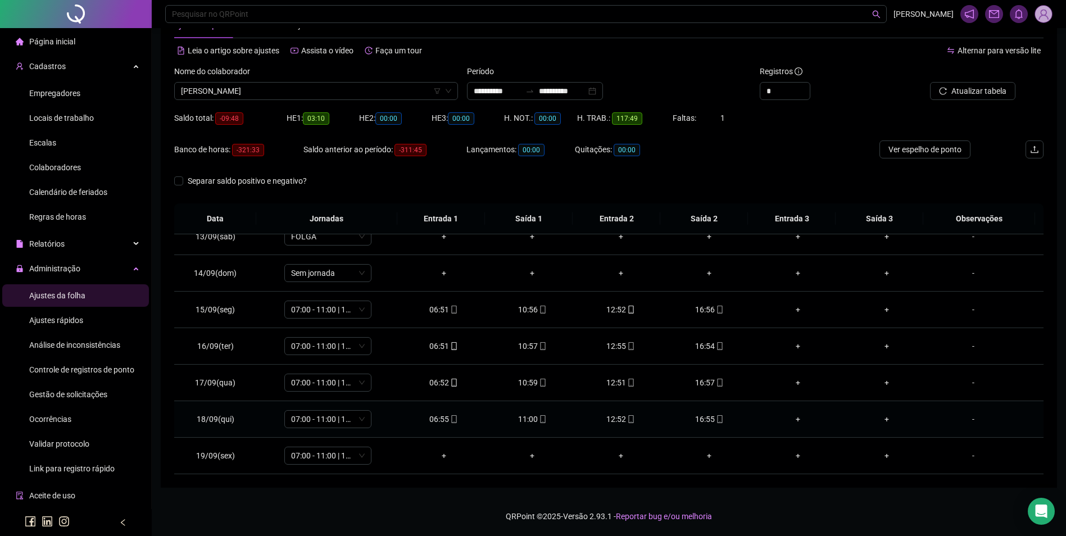
click at [697, 420] on div "16:55" at bounding box center [709, 419] width 71 height 12
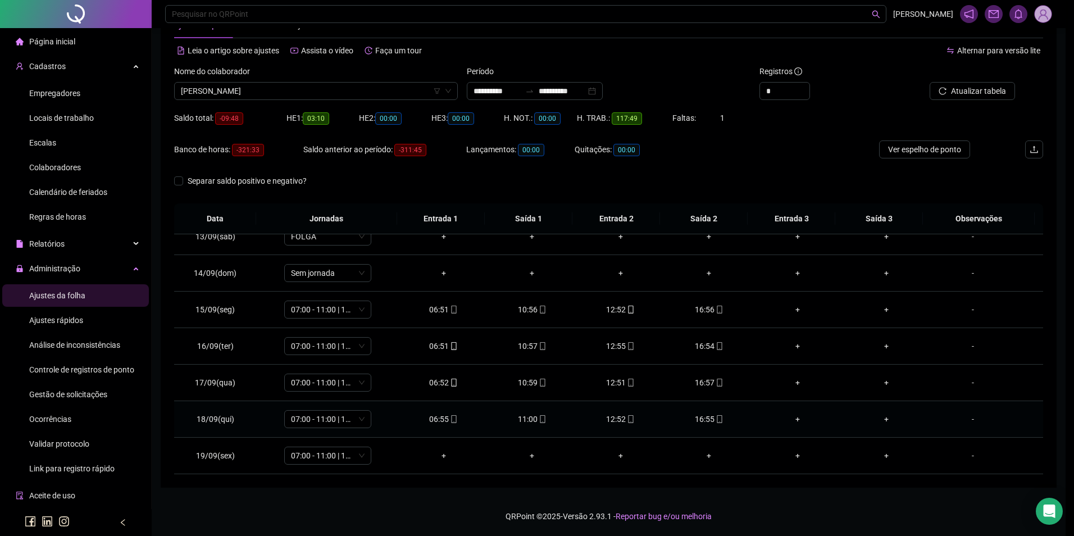
type input "**********"
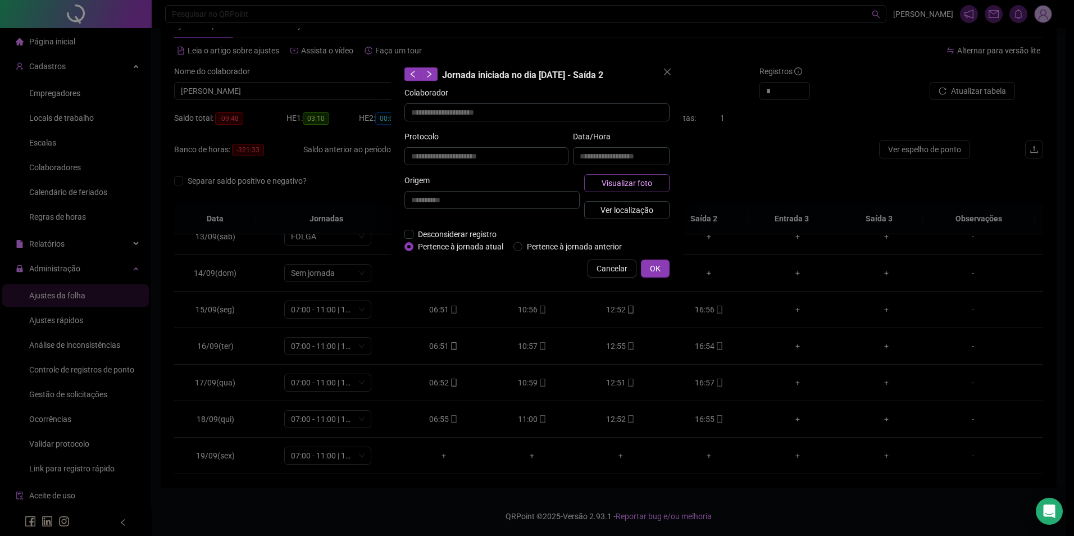
click at [611, 182] on span "Visualizar foto" at bounding box center [627, 183] width 51 height 12
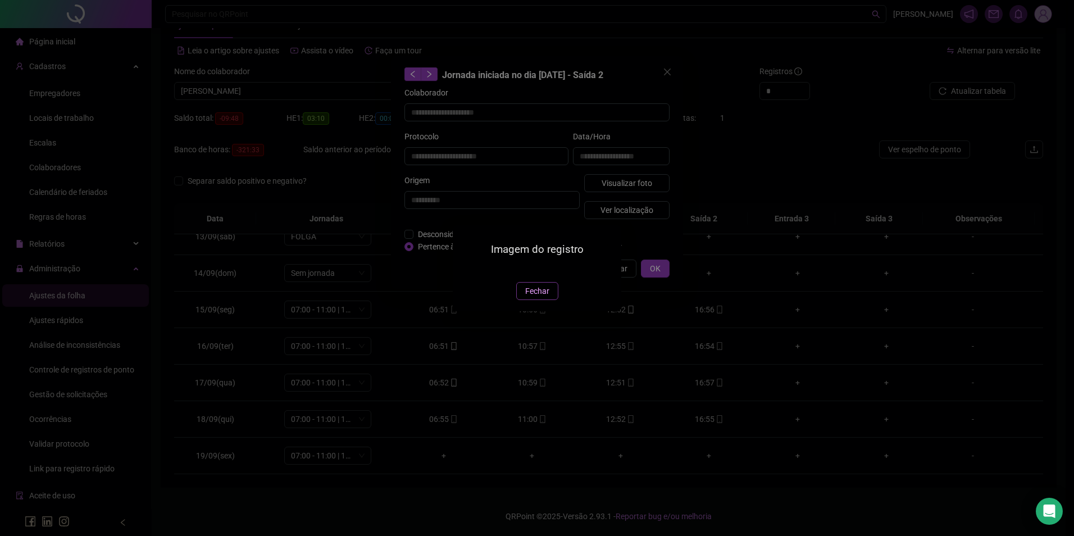
drag, startPoint x: 537, startPoint y: 362, endPoint x: 566, endPoint y: 352, distance: 30.4
click at [538, 300] on button "Fechar" at bounding box center [537, 291] width 42 height 18
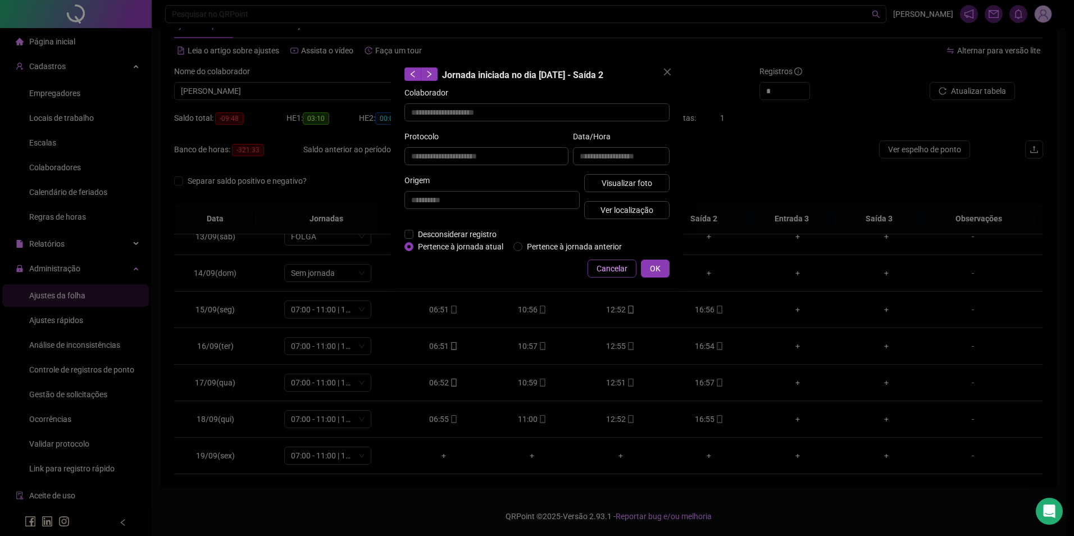
click at [607, 270] on span "Cancelar" at bounding box center [612, 268] width 31 height 12
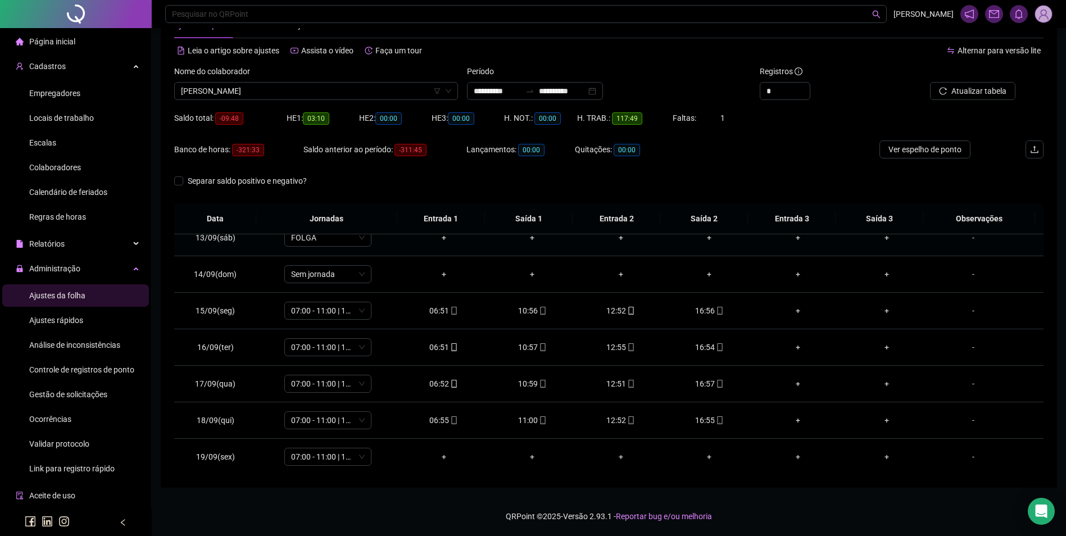
scroll to position [454, 0]
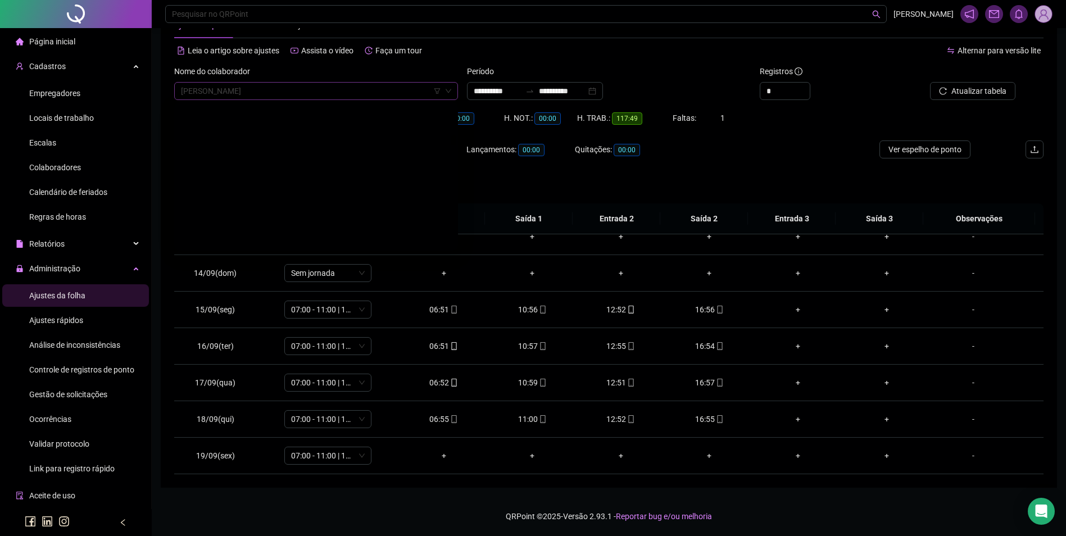
click at [258, 88] on span "[PERSON_NAME]" at bounding box center [316, 91] width 270 height 17
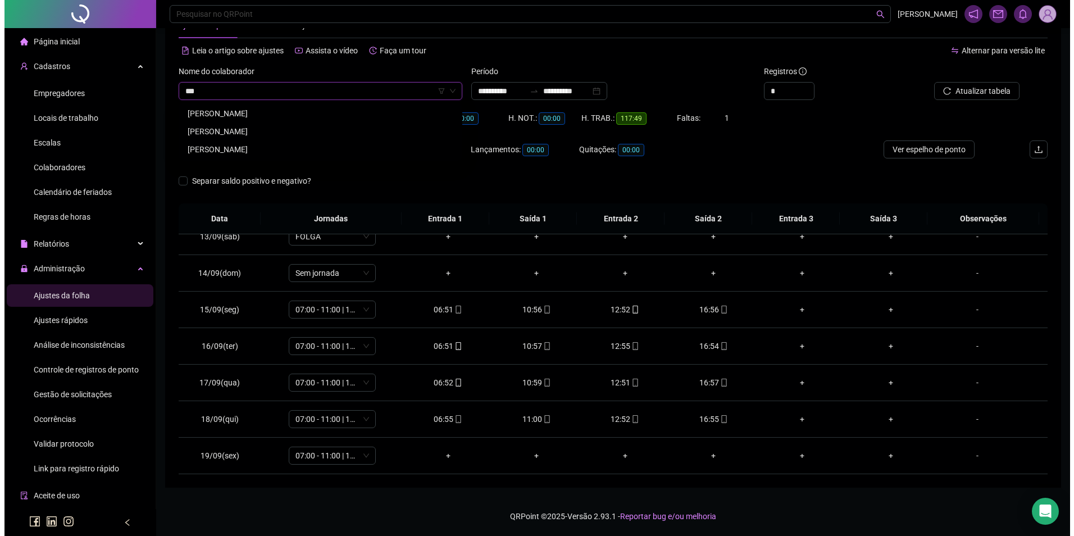
scroll to position [0, 0]
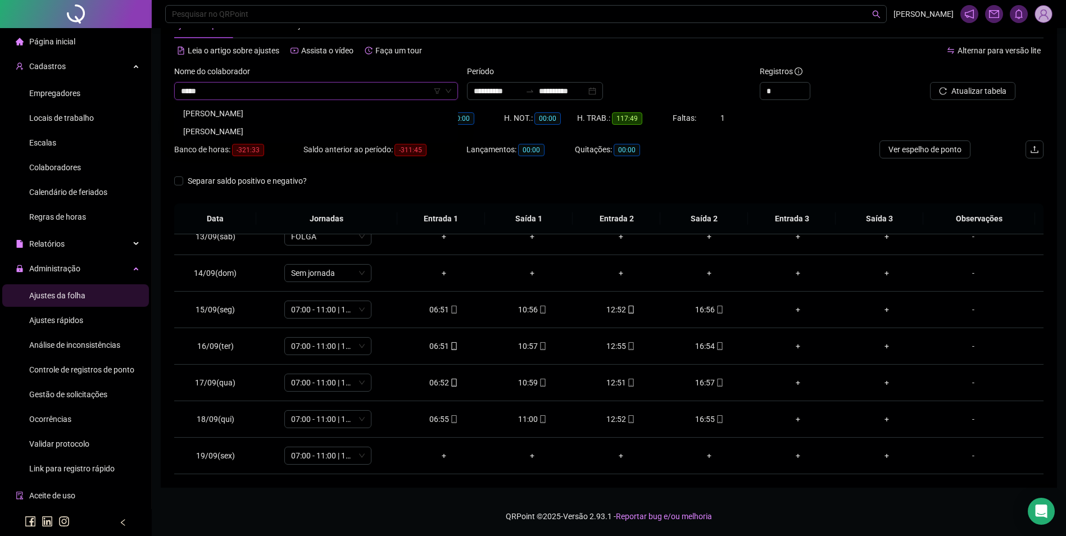
type input "******"
click at [265, 105] on div "[PERSON_NAME]" at bounding box center [315, 113] width 279 height 18
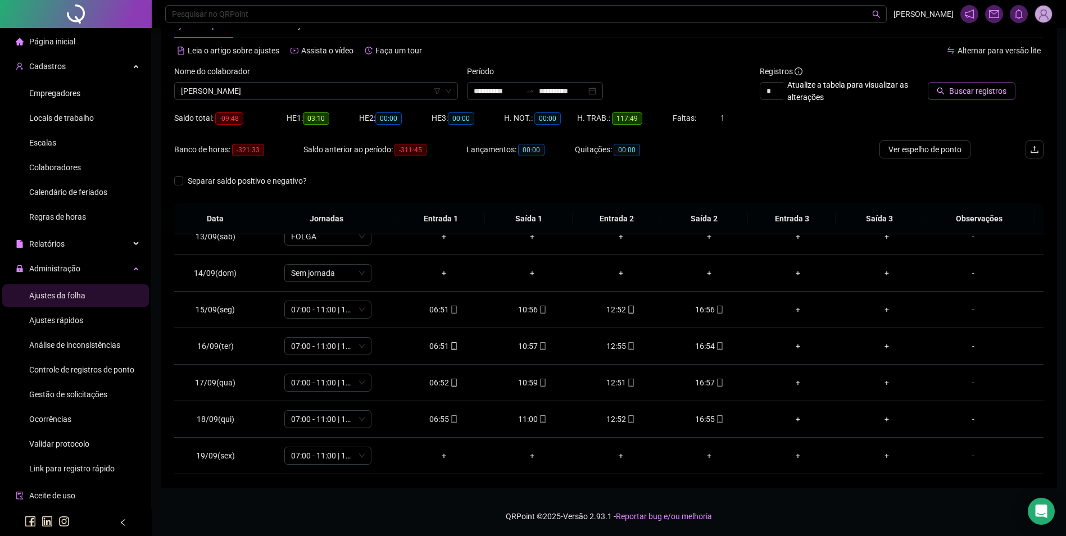
click at [982, 85] on span "Buscar registros" at bounding box center [977, 91] width 57 height 12
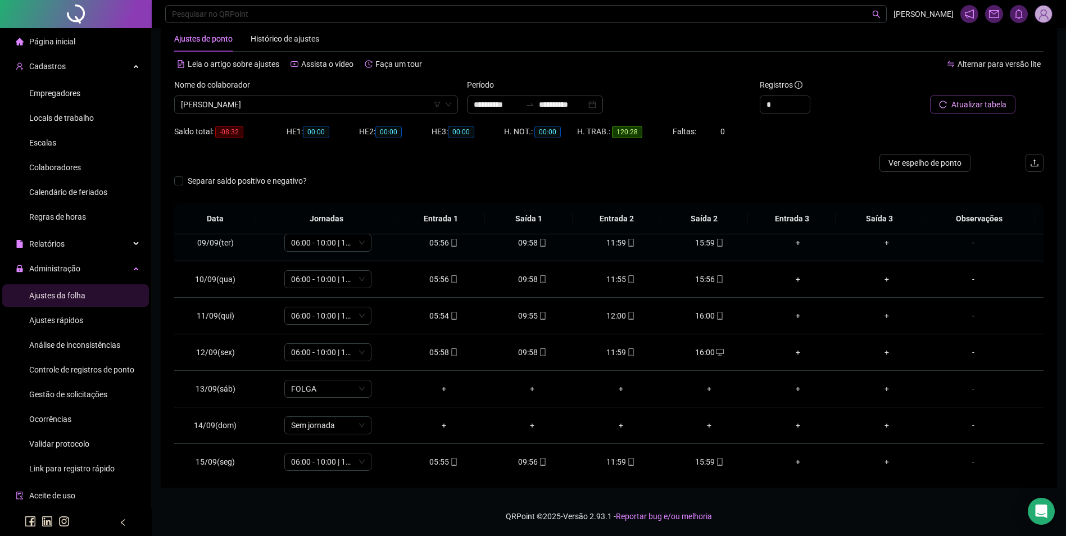
scroll to position [454, 0]
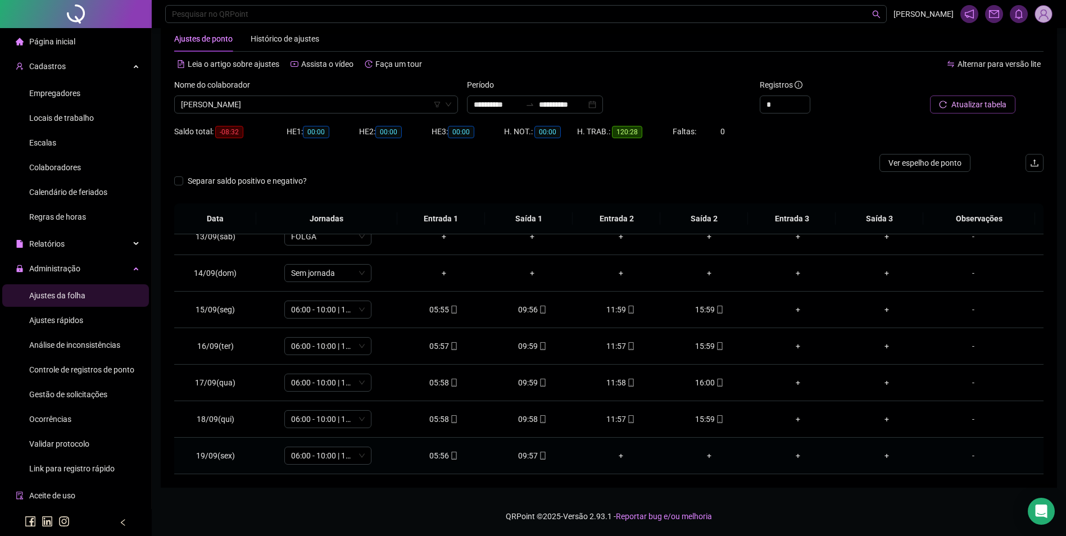
click at [539, 458] on icon "mobile" at bounding box center [543, 456] width 8 height 8
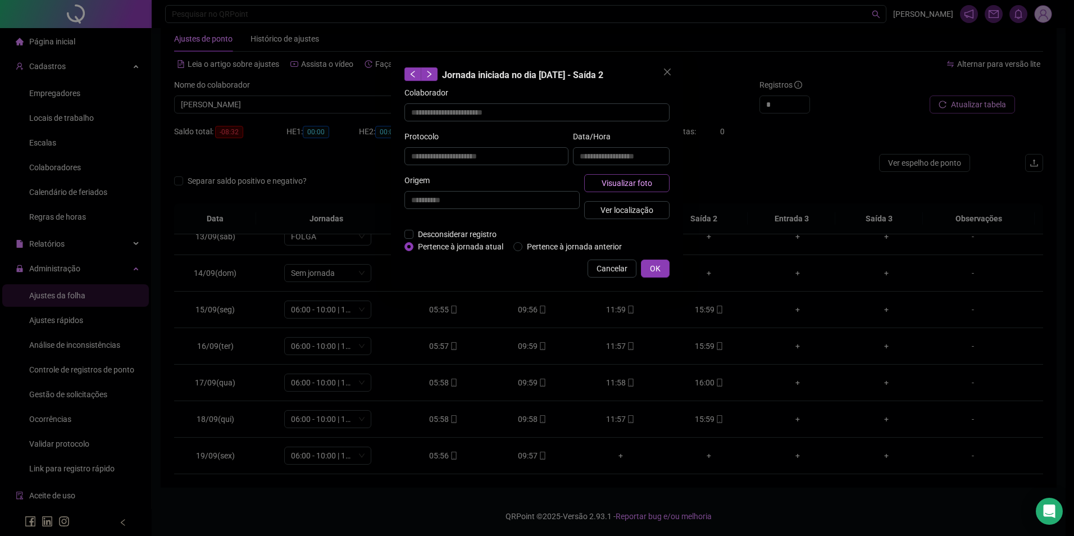
click at [633, 184] on span "Visualizar foto" at bounding box center [627, 183] width 51 height 12
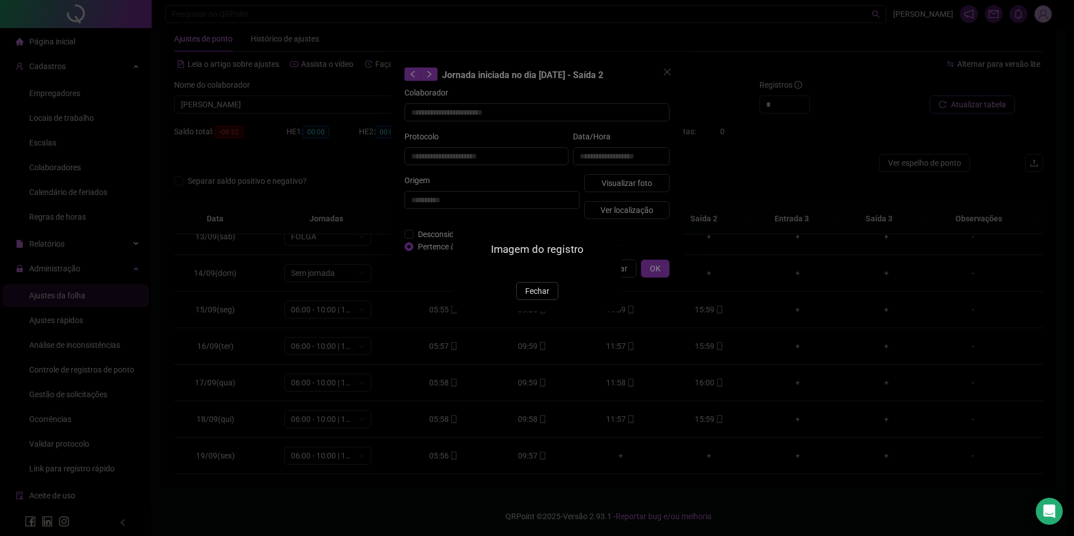
type input "**********"
click at [543, 297] on span "Fechar" at bounding box center [537, 291] width 24 height 12
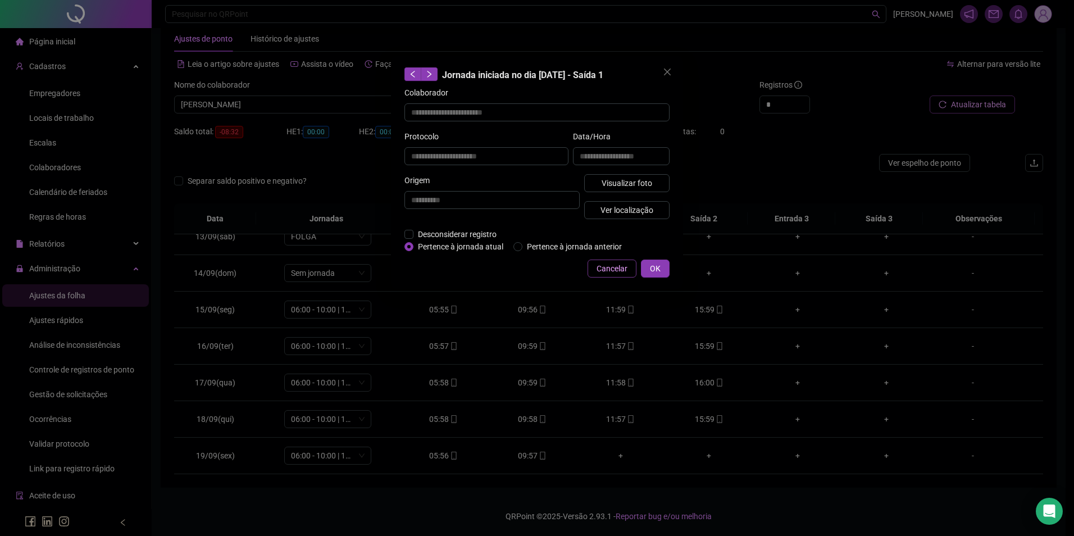
click at [621, 268] on span "Cancelar" at bounding box center [612, 268] width 31 height 12
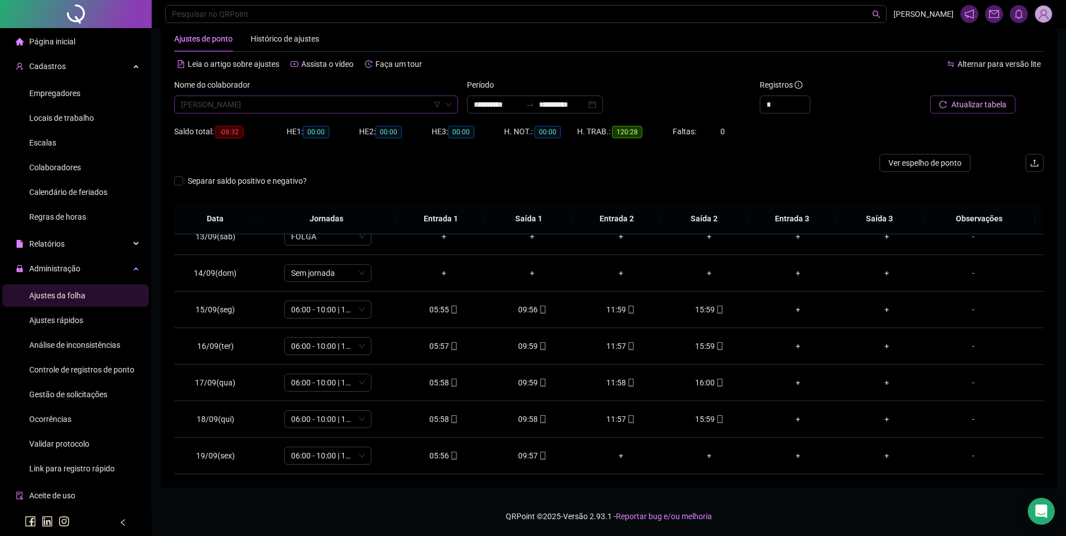
click at [368, 109] on span "[PERSON_NAME]" at bounding box center [316, 104] width 270 height 17
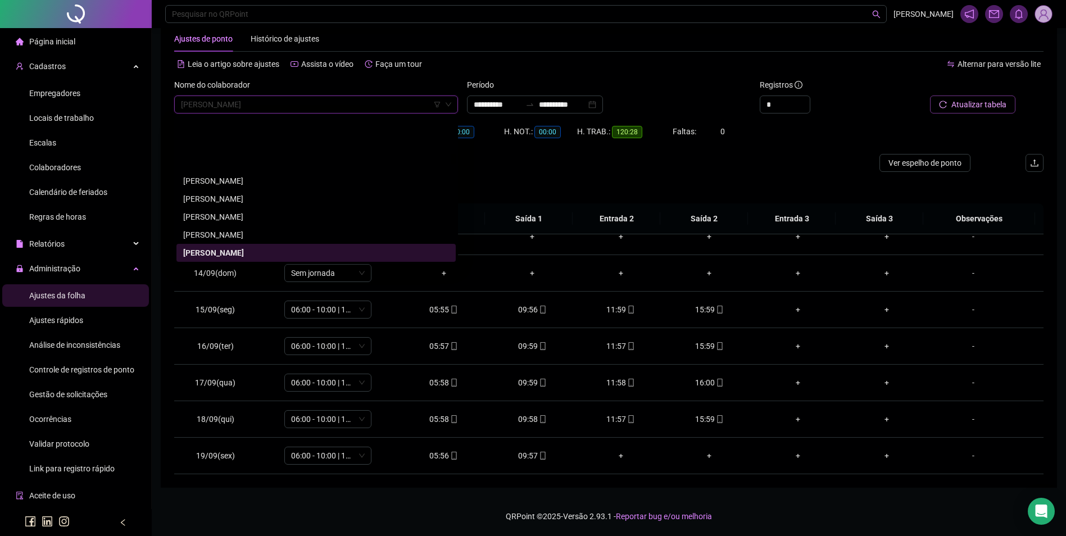
scroll to position [4424, 0]
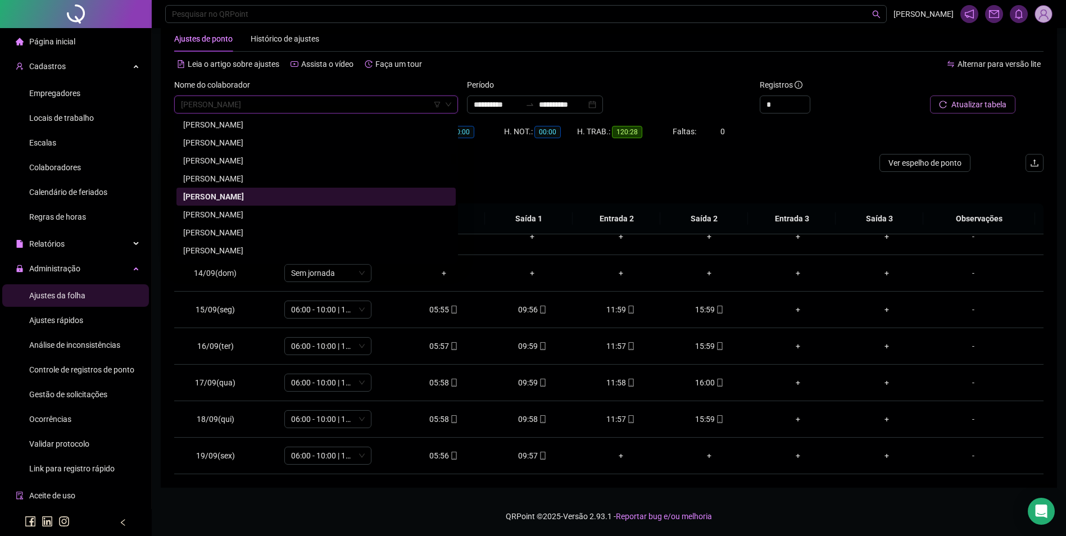
drag, startPoint x: 275, startPoint y: 213, endPoint x: 290, endPoint y: 213, distance: 15.7
click at [275, 213] on div "[PERSON_NAME]" at bounding box center [316, 214] width 266 height 12
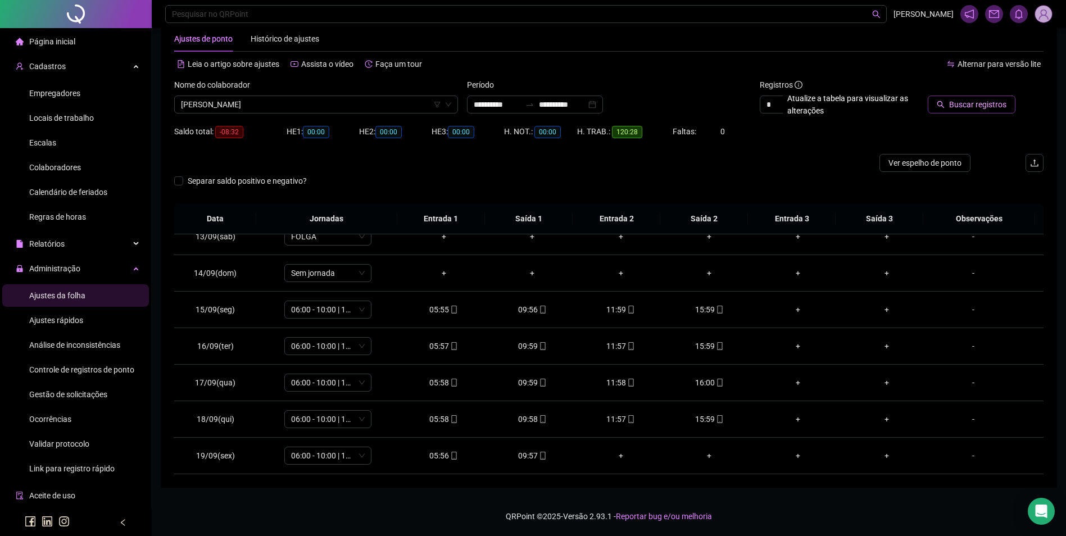
click at [991, 108] on span "Buscar registros" at bounding box center [977, 104] width 57 height 12
click at [539, 454] on icon "mobile" at bounding box center [543, 456] width 8 height 8
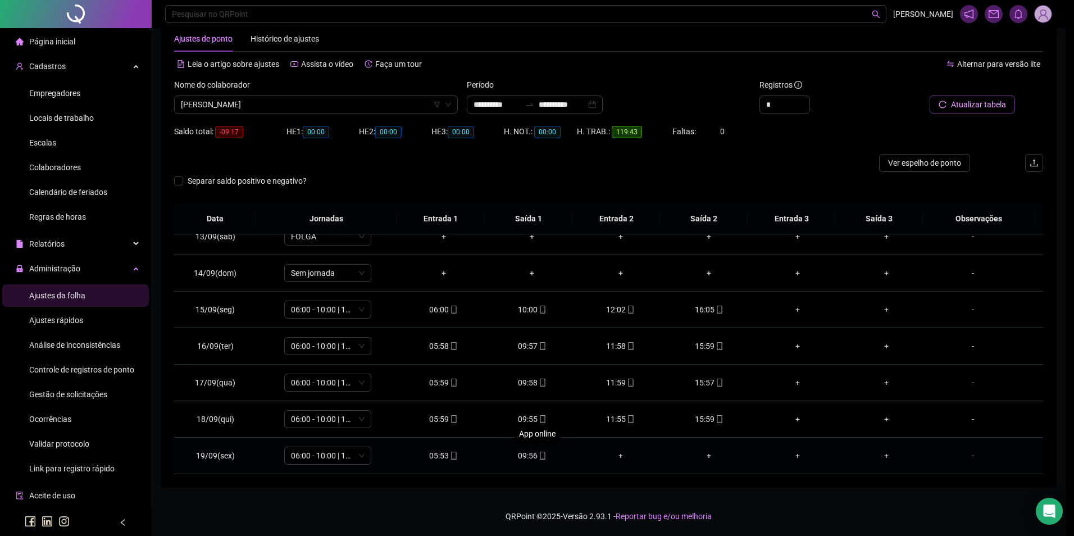
type input "**********"
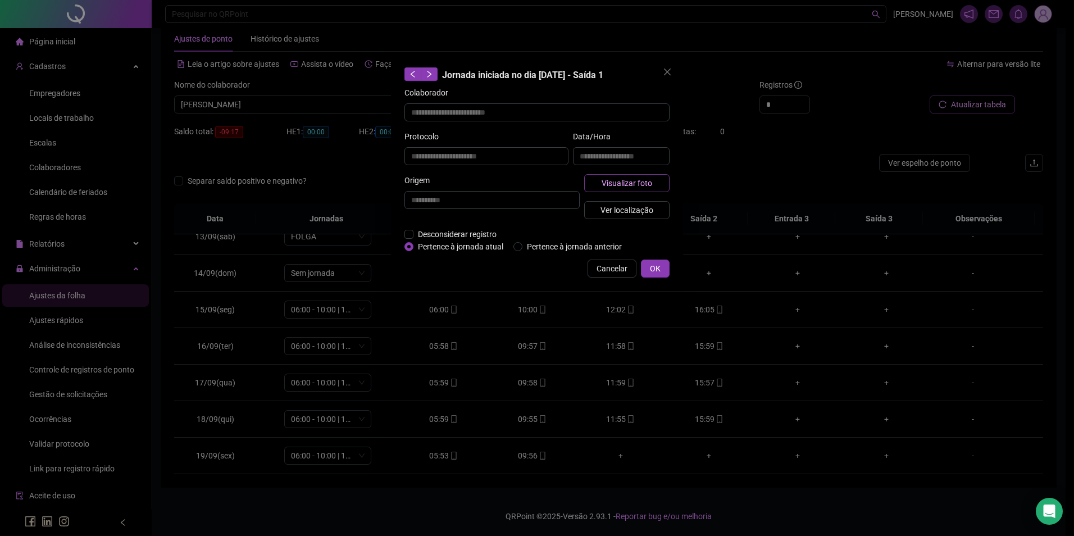
click at [621, 184] on span "Visualizar foto" at bounding box center [627, 183] width 51 height 12
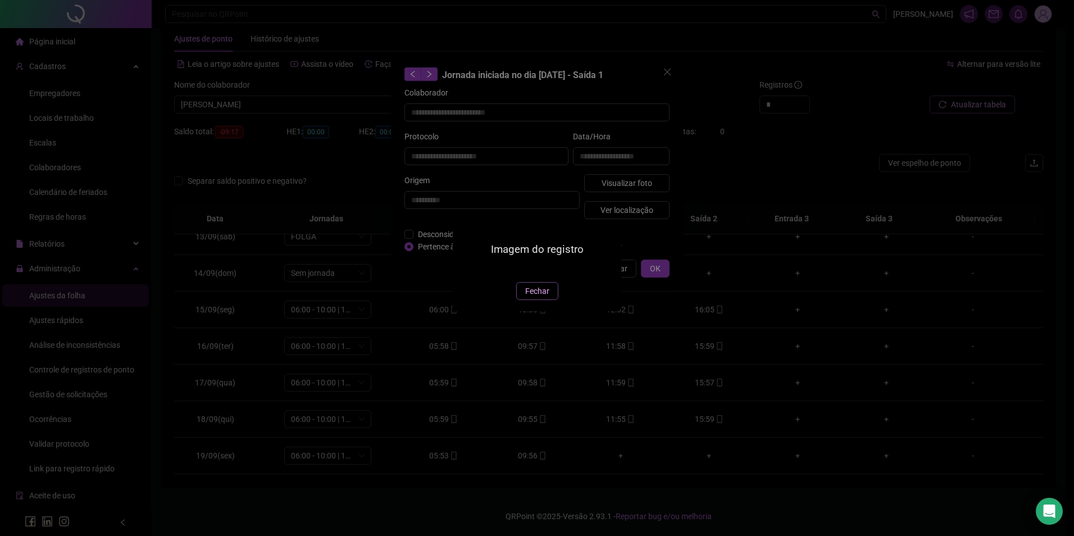
click at [534, 297] on span "Fechar" at bounding box center [537, 291] width 24 height 12
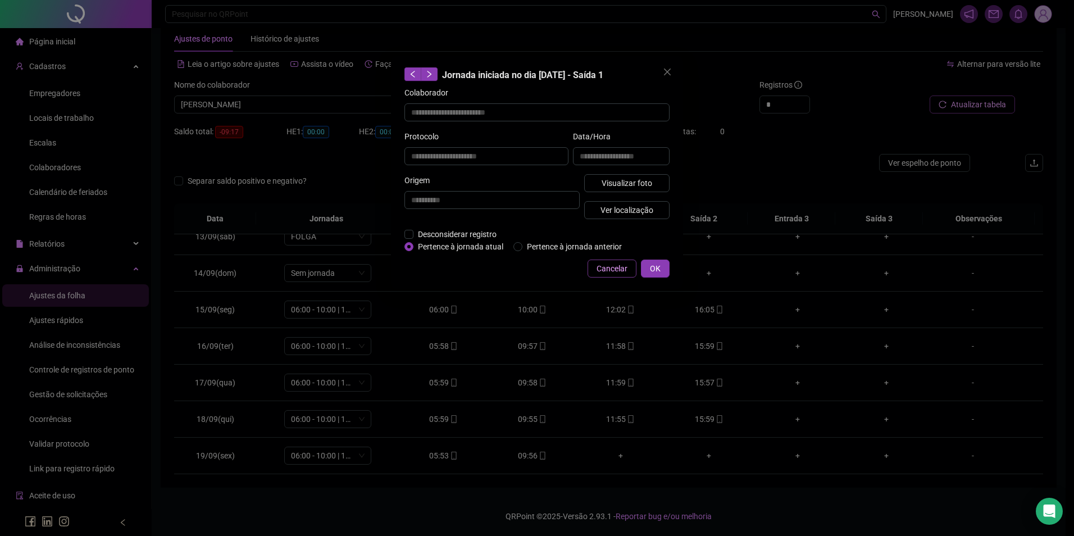
click at [612, 271] on span "Cancelar" at bounding box center [612, 268] width 31 height 12
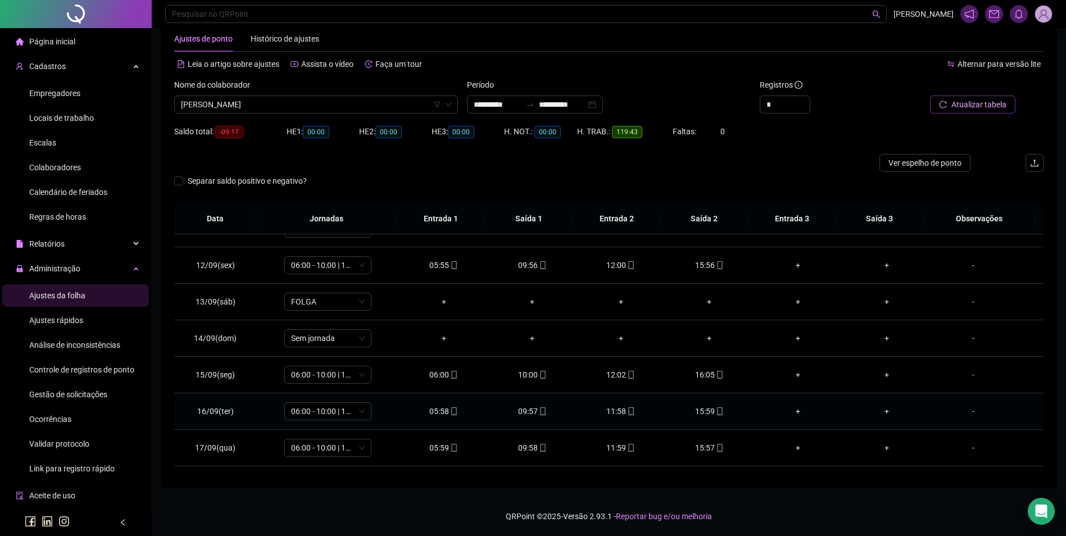
scroll to position [454, 0]
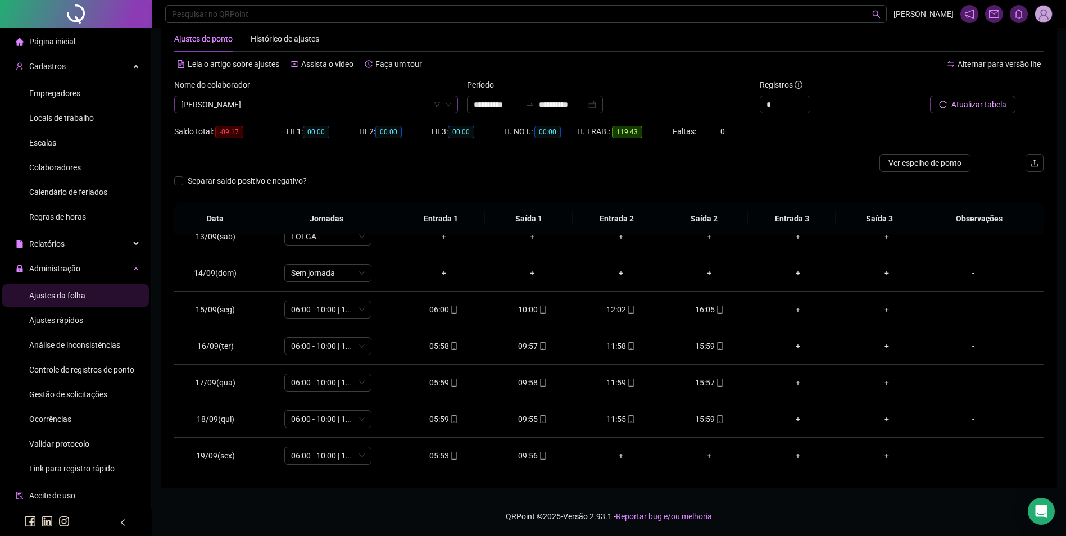
click at [379, 106] on span "[PERSON_NAME]" at bounding box center [316, 104] width 270 height 17
type input "****"
click at [260, 122] on div "[PERSON_NAME]" at bounding box center [316, 127] width 266 height 12
click at [980, 105] on span "Buscar registros" at bounding box center [977, 104] width 57 height 12
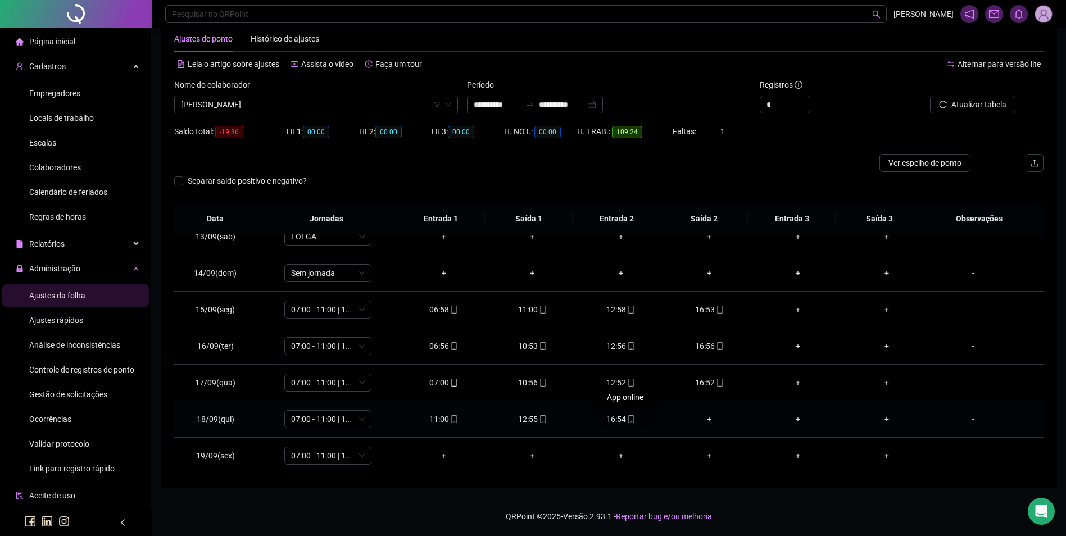
click at [627, 415] on icon "mobile" at bounding box center [631, 419] width 8 height 8
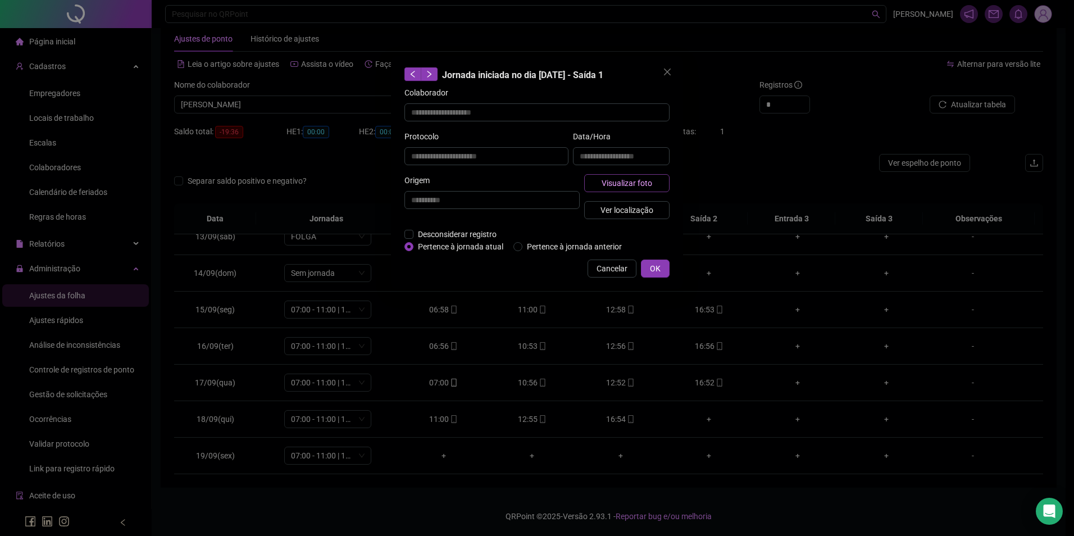
click at [613, 179] on span "Visualizar foto" at bounding box center [627, 183] width 51 height 12
type input "**********"
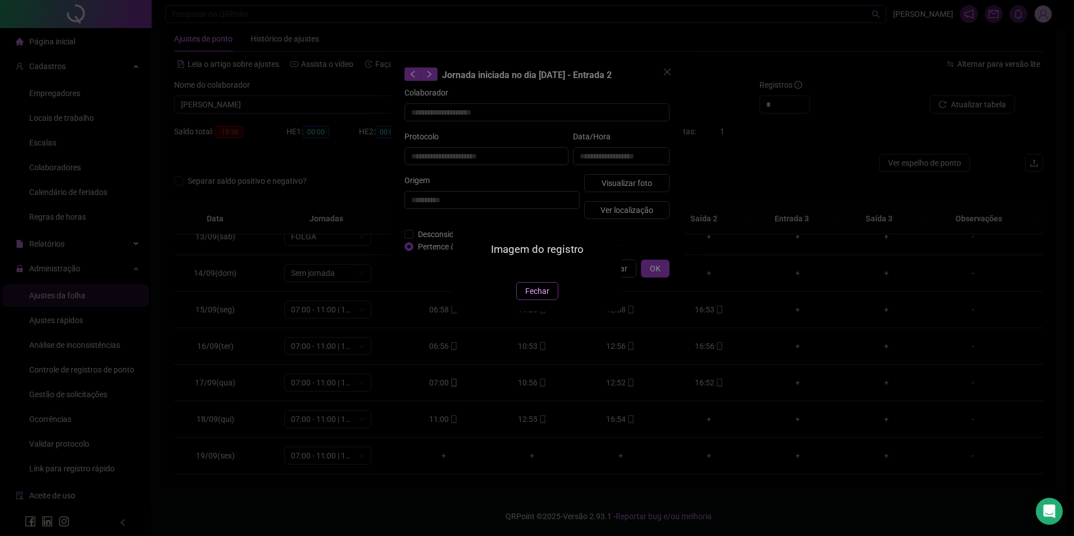
click at [536, 297] on span "Fechar" at bounding box center [537, 291] width 24 height 12
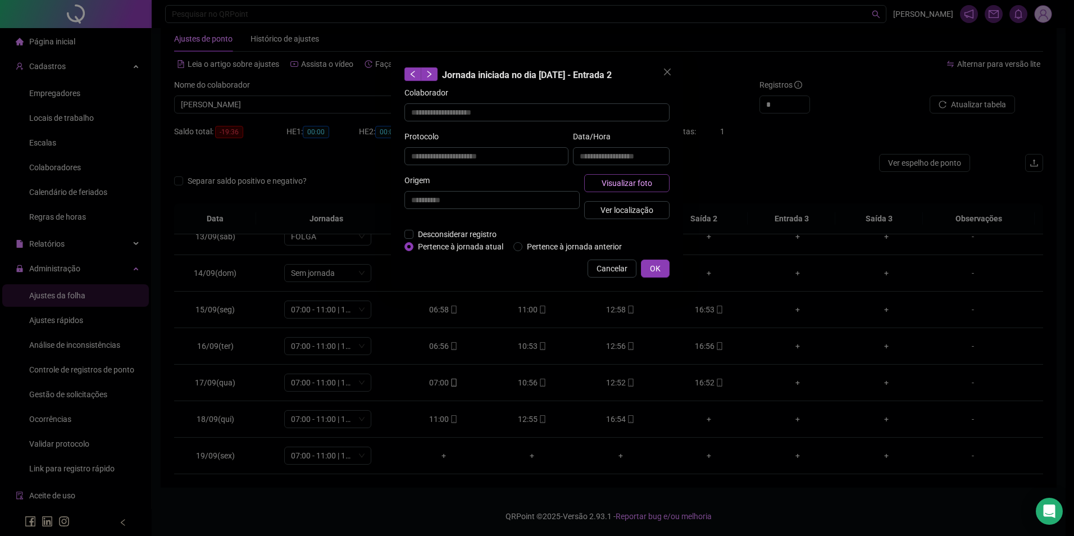
click at [641, 177] on span "Visualizar foto" at bounding box center [627, 183] width 51 height 12
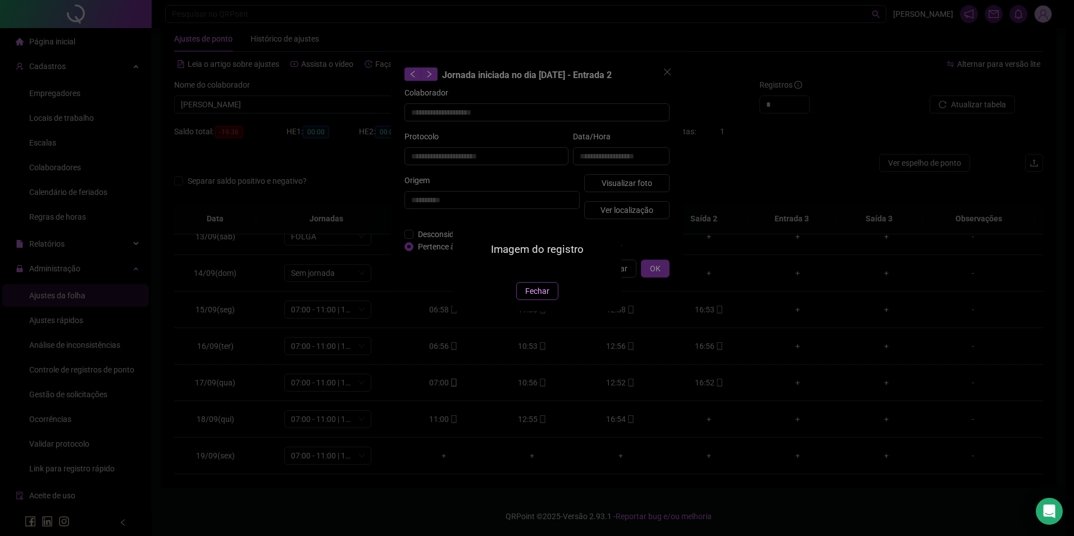
click at [522, 300] on button "Fechar" at bounding box center [537, 291] width 42 height 18
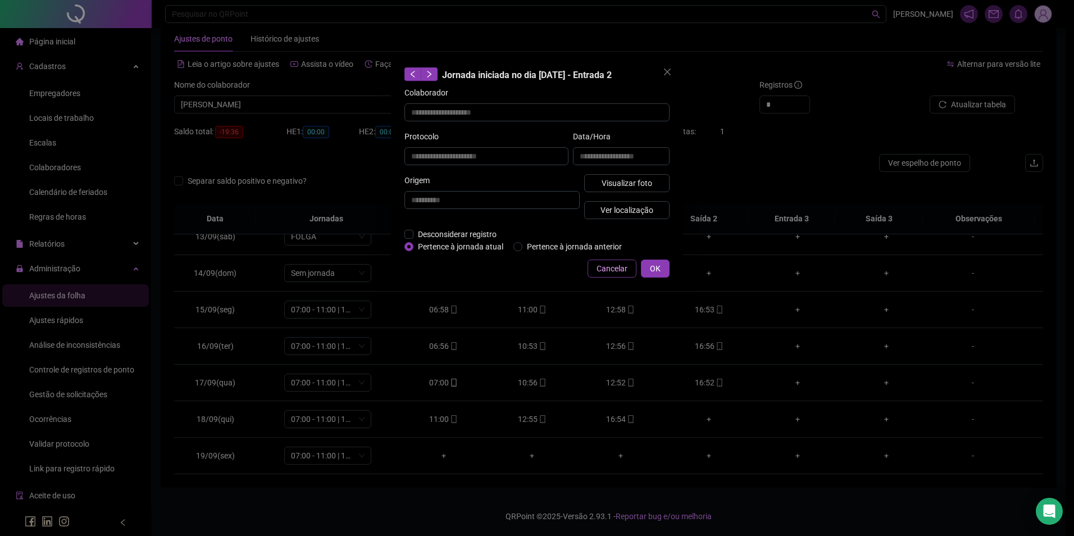
click at [594, 270] on button "Cancelar" at bounding box center [612, 269] width 49 height 18
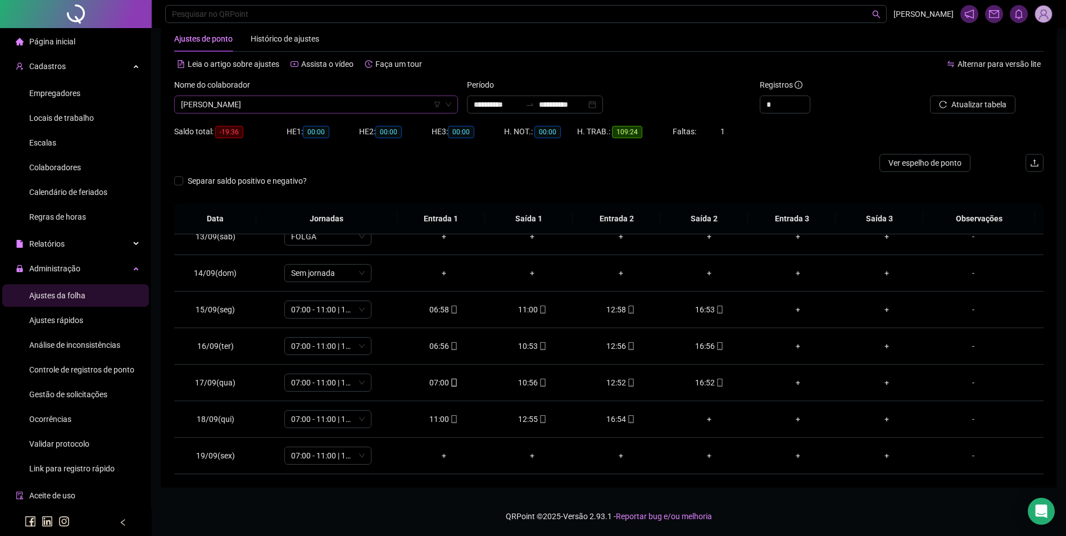
click at [357, 106] on span "[PERSON_NAME]" at bounding box center [316, 104] width 270 height 17
type input "********"
click at [247, 128] on div "[PERSON_NAME]" at bounding box center [316, 127] width 266 height 12
click at [999, 105] on span "Buscar registros" at bounding box center [977, 104] width 57 height 12
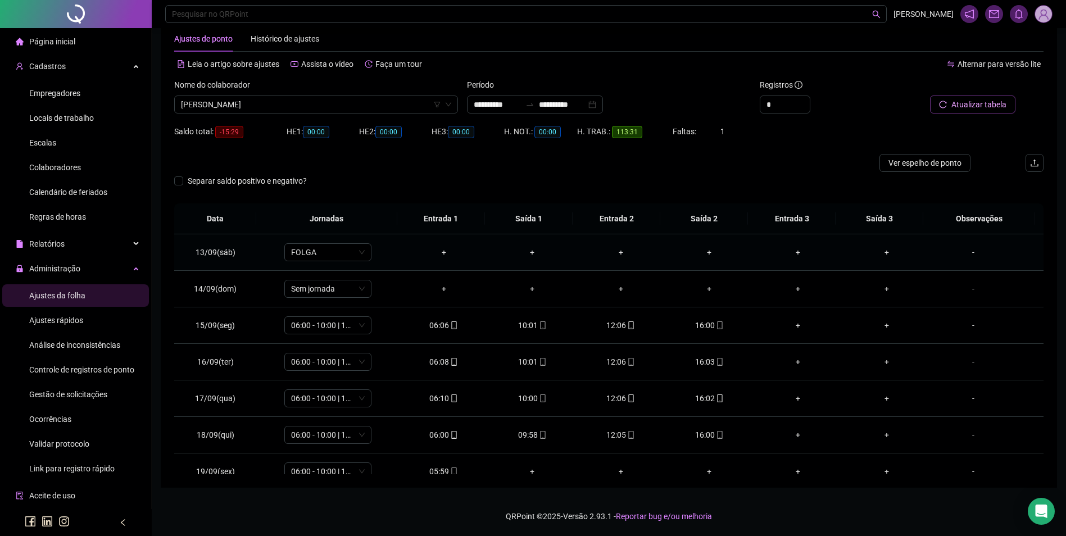
scroll to position [454, 0]
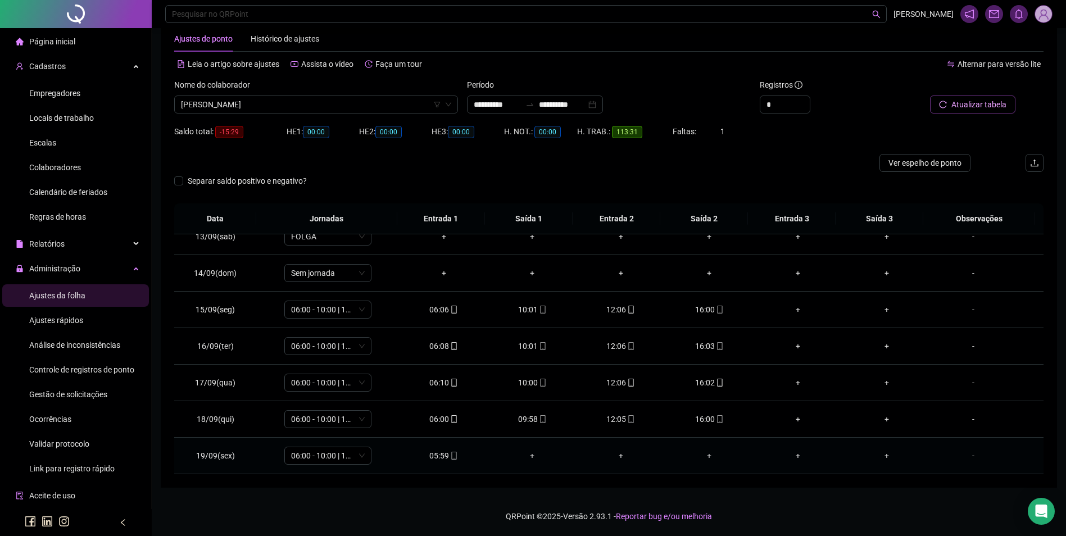
click at [441, 453] on div "05:59" at bounding box center [443, 455] width 71 height 12
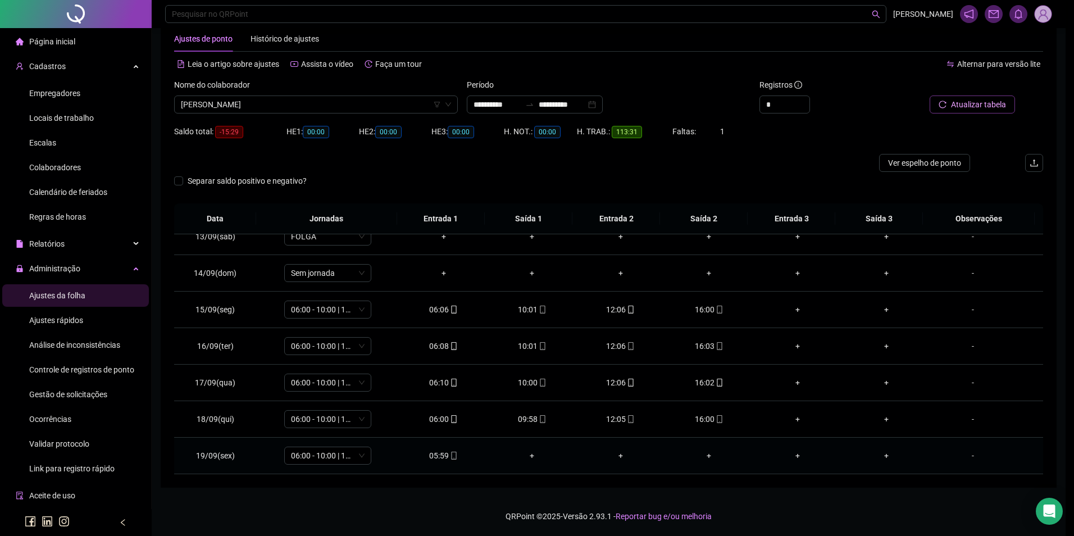
type input "**********"
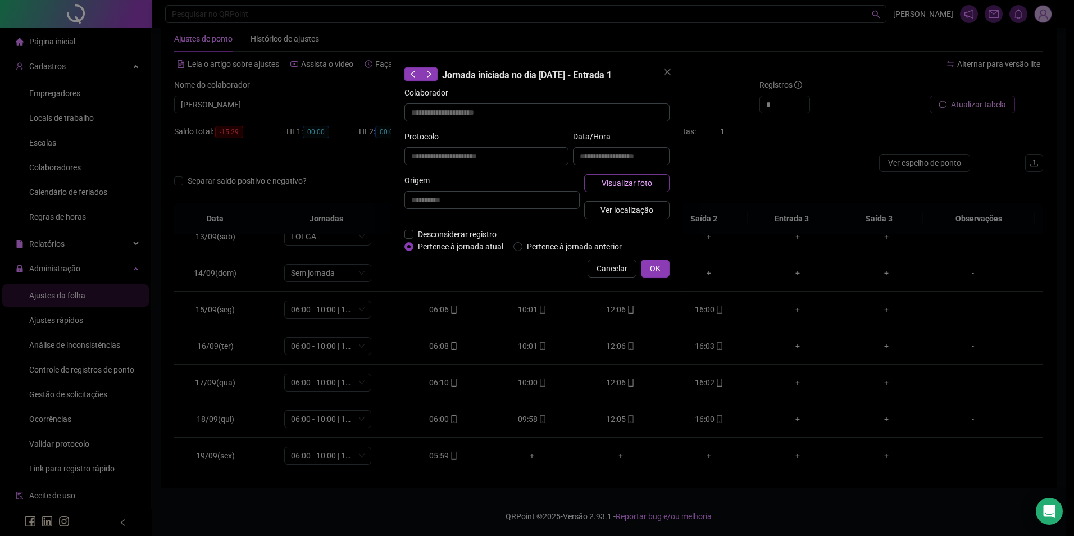
click at [619, 185] on span "Visualizar foto" at bounding box center [627, 183] width 51 height 12
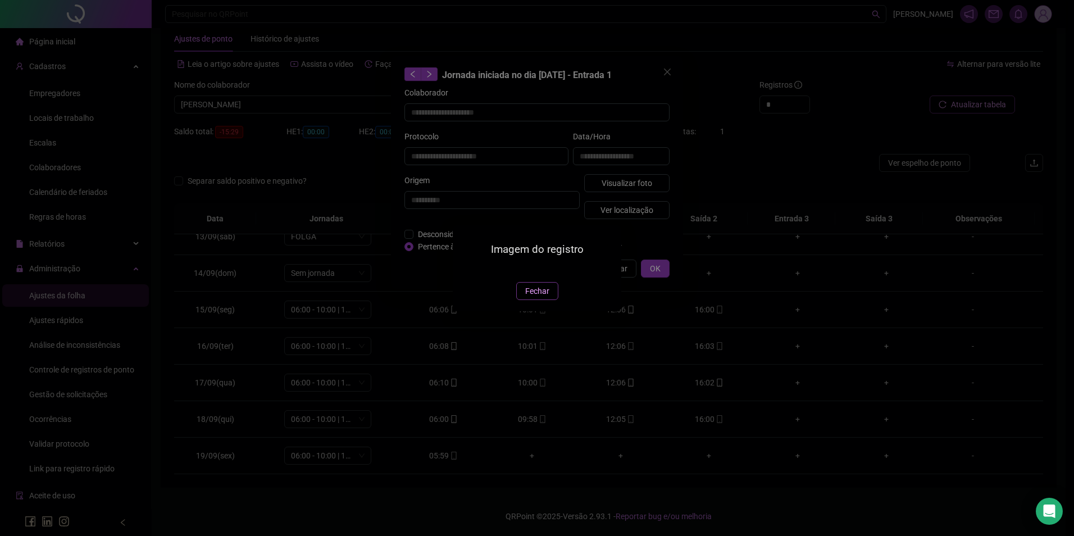
click at [535, 297] on span "Fechar" at bounding box center [537, 291] width 24 height 12
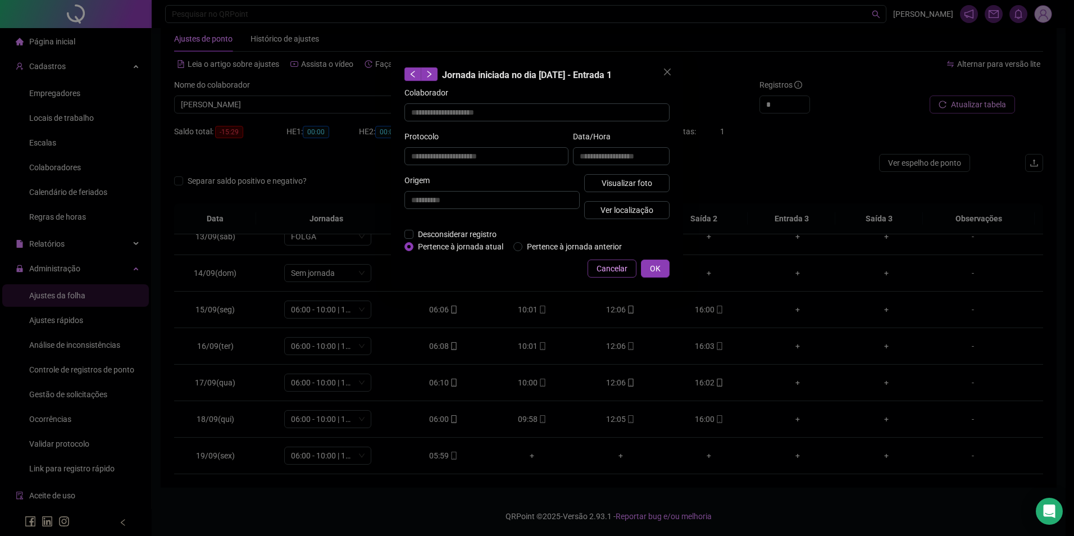
click at [621, 267] on span "Cancelar" at bounding box center [612, 268] width 31 height 12
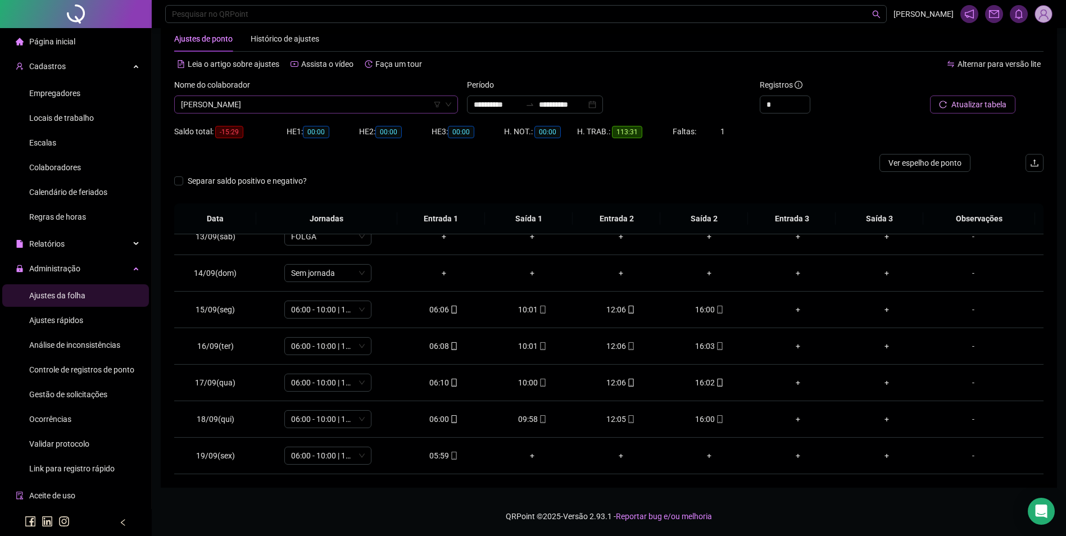
click at [421, 105] on span "[PERSON_NAME]" at bounding box center [316, 104] width 270 height 17
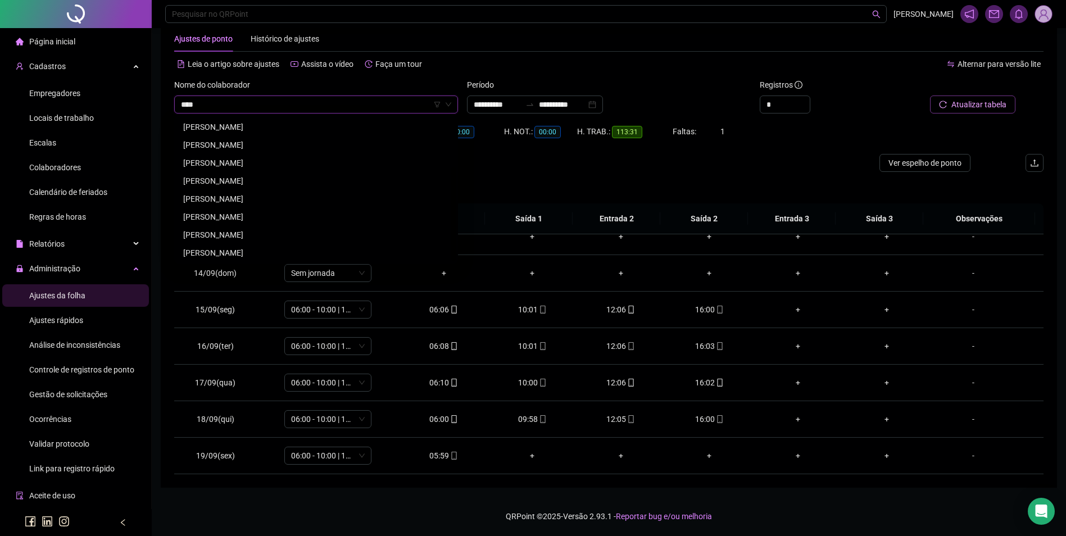
scroll to position [72, 0]
type input "****"
click at [240, 215] on div "[PERSON_NAME]" at bounding box center [316, 217] width 266 height 12
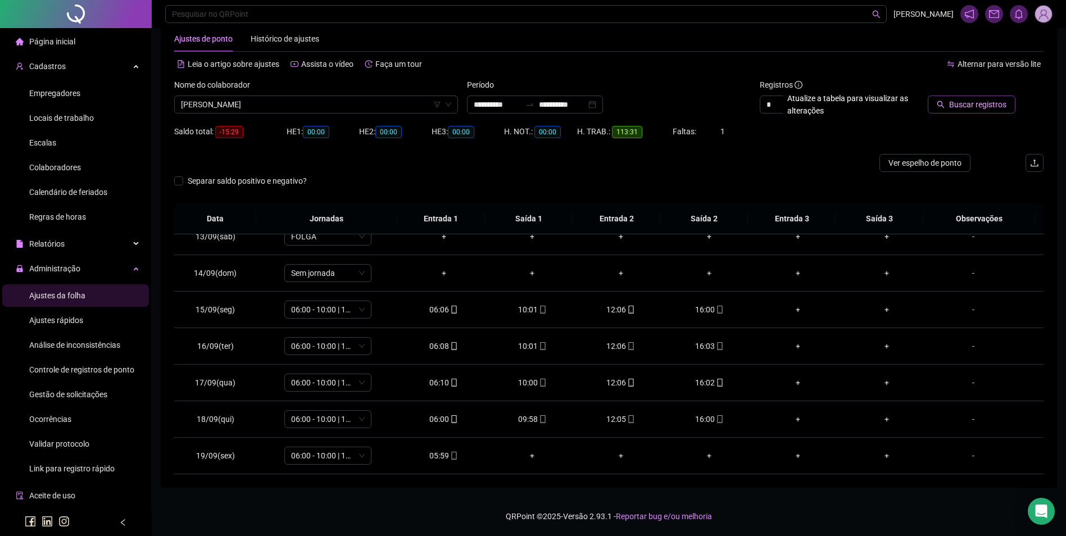
click at [956, 105] on span "Buscar registros" at bounding box center [977, 104] width 57 height 12
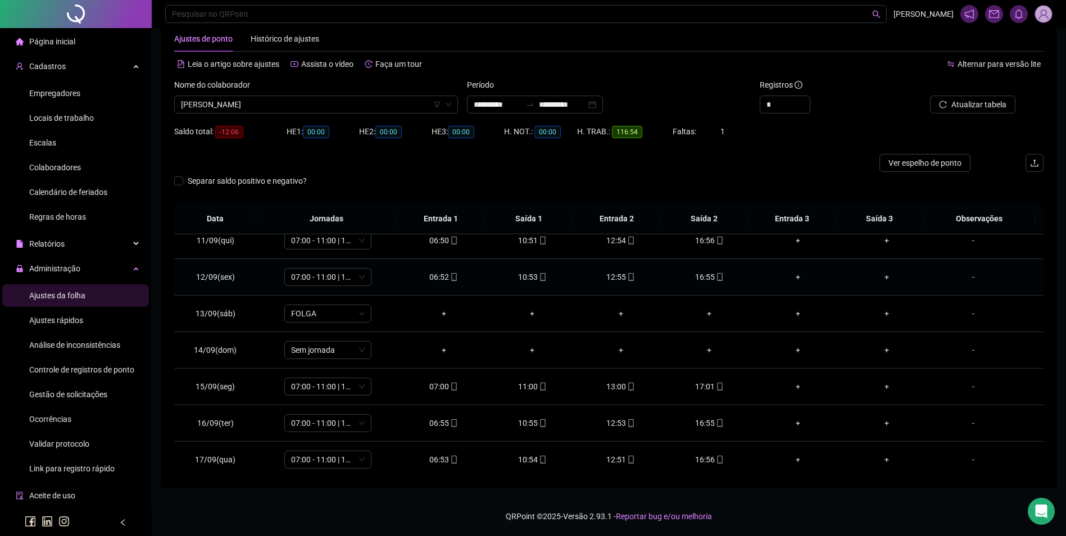
scroll to position [454, 0]
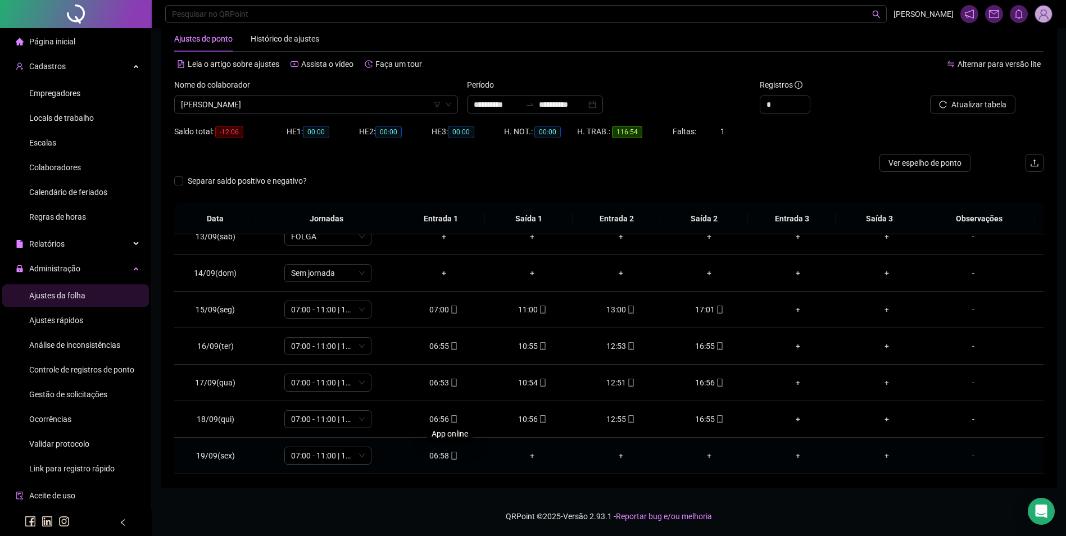
click at [453, 456] on icon "mobile" at bounding box center [454, 456] width 8 height 8
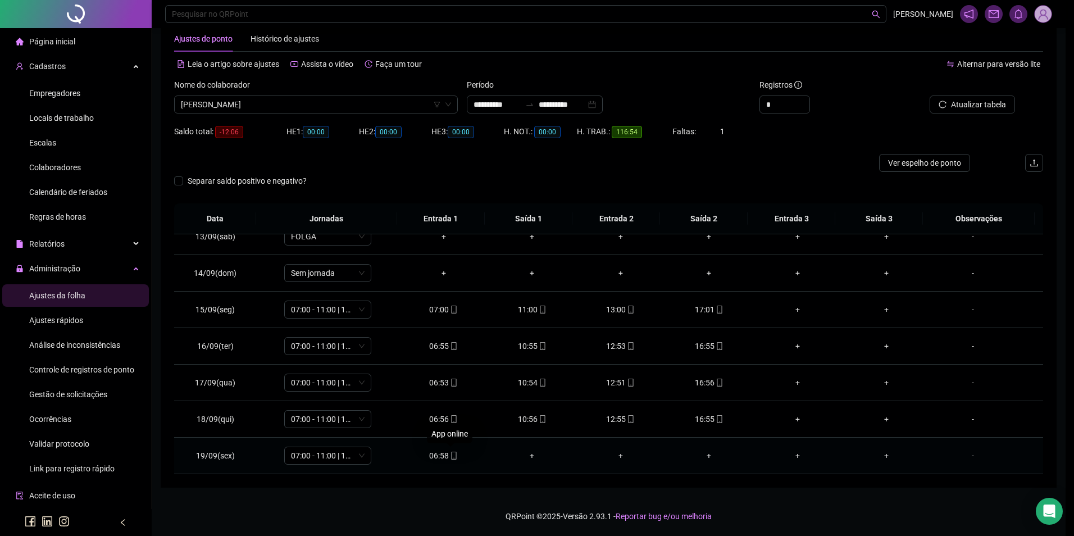
type input "**********"
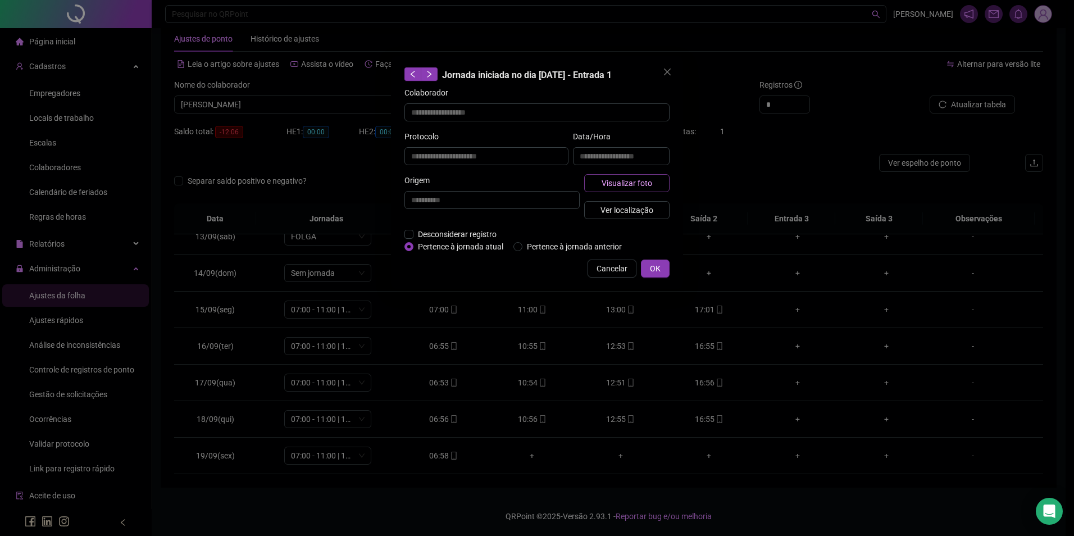
click at [651, 188] on span "Visualizar foto" at bounding box center [627, 183] width 51 height 12
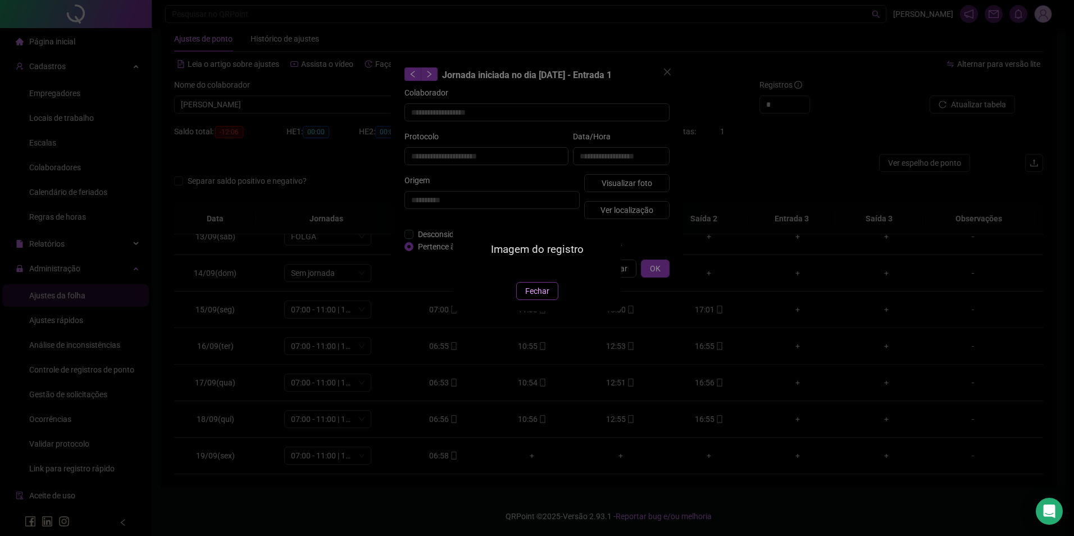
click at [543, 297] on span "Fechar" at bounding box center [537, 291] width 24 height 12
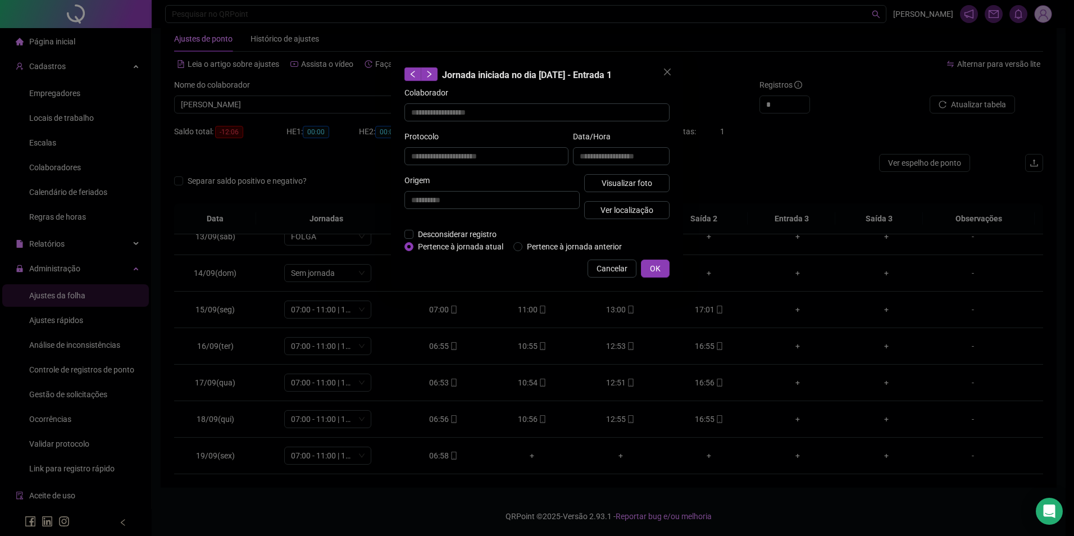
click at [630, 258] on div "**********" at bounding box center [537, 172] width 292 height 233
click at [621, 271] on span "Cancelar" at bounding box center [612, 268] width 31 height 12
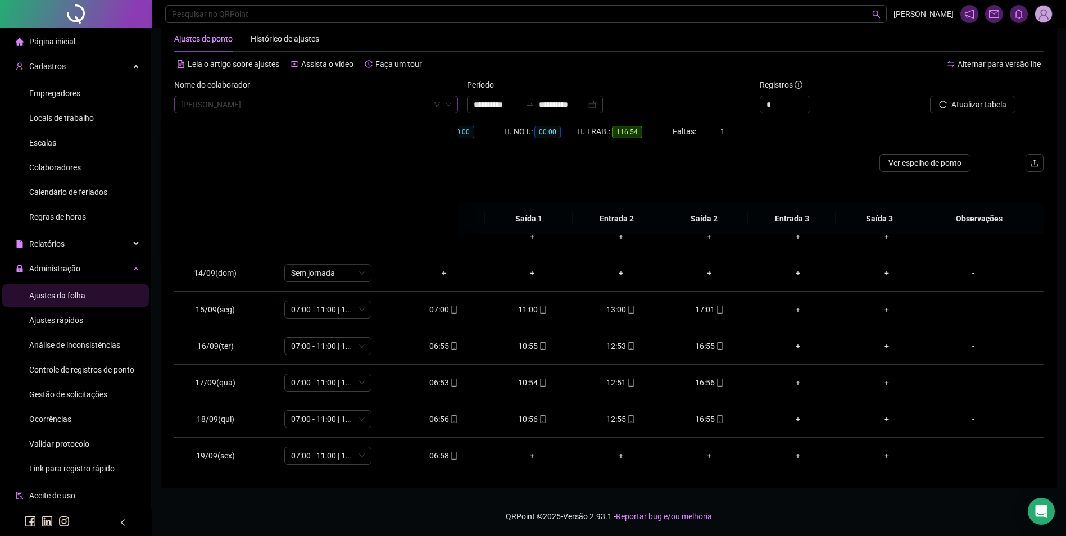
click at [303, 110] on span "[PERSON_NAME]" at bounding box center [316, 104] width 270 height 17
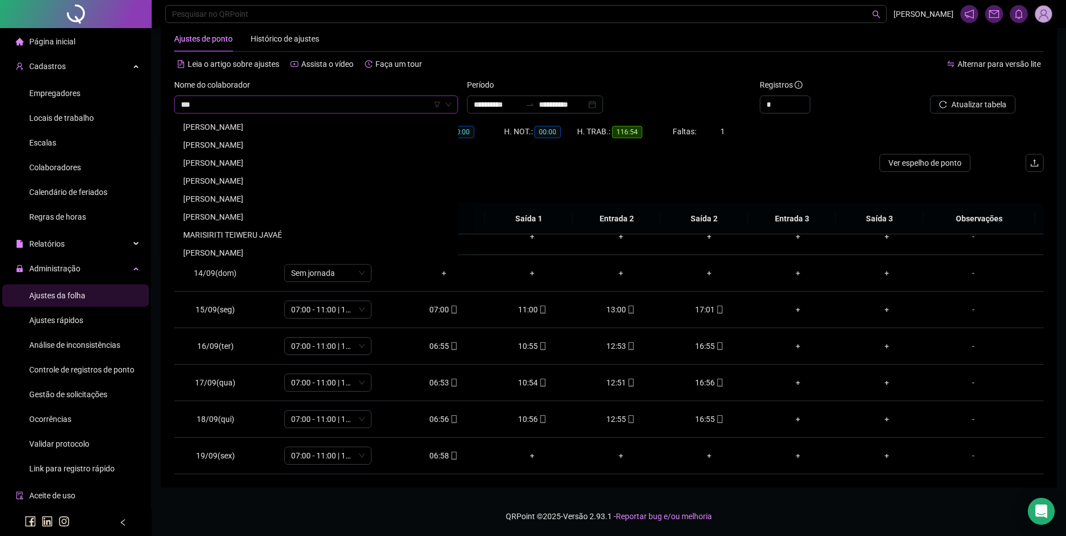
scroll to position [0, 0]
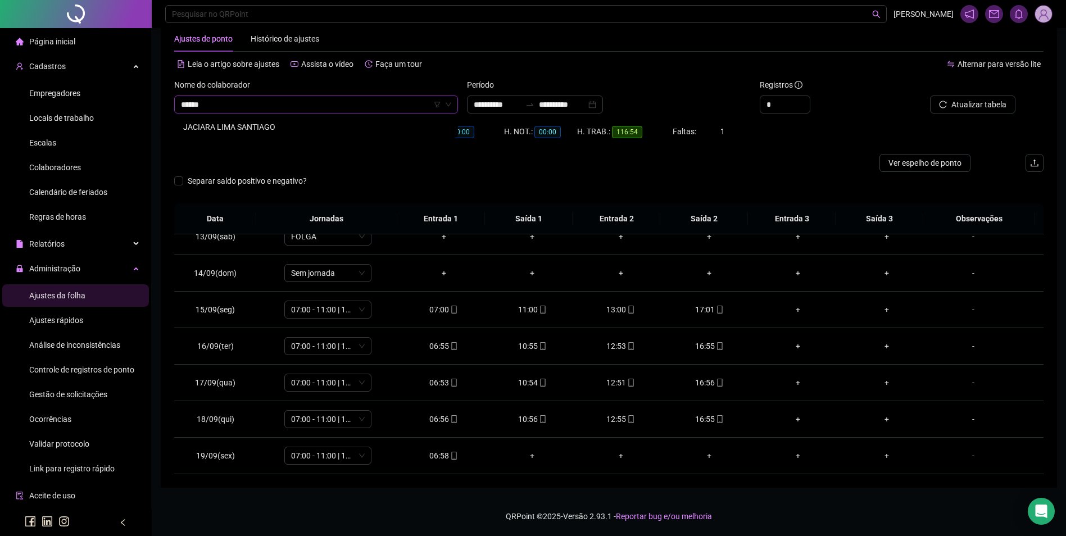
type input "*******"
click at [263, 126] on div "JACIARA LIMA SANTIAGO" at bounding box center [316, 127] width 266 height 12
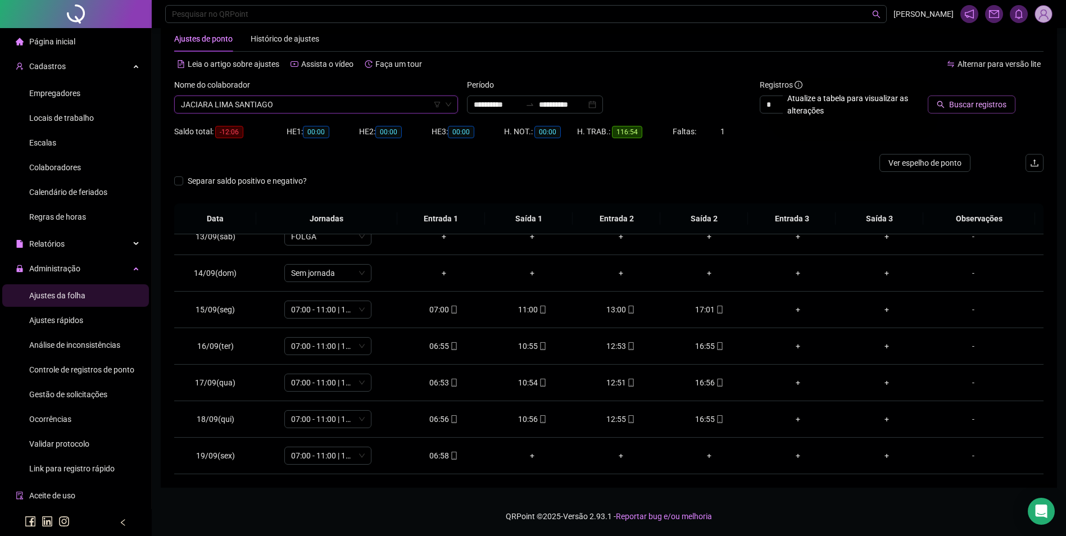
click at [1011, 110] on button "Buscar registros" at bounding box center [971, 104] width 88 height 18
click at [703, 422] on div "13:05" at bounding box center [709, 419] width 71 height 12
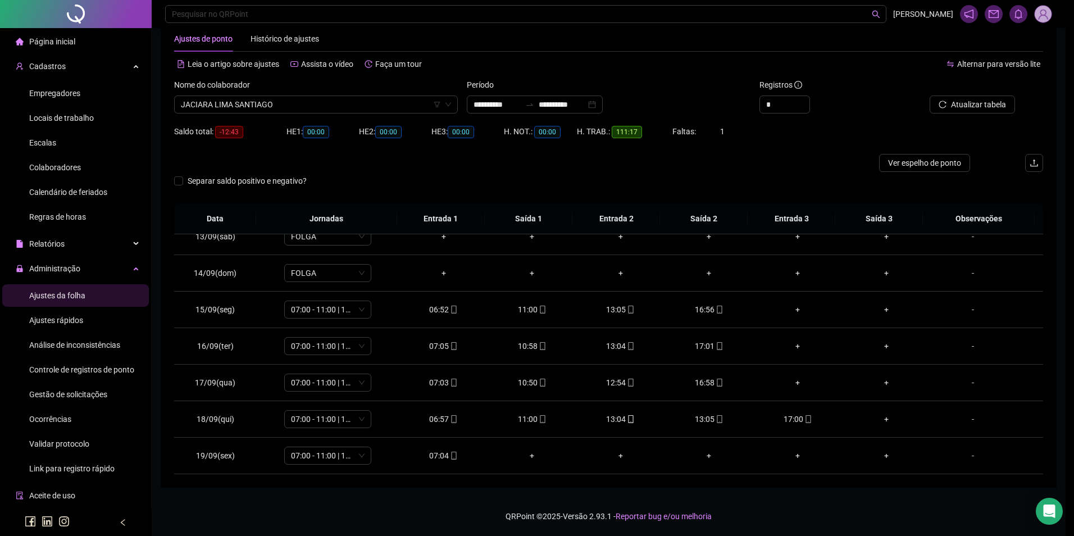
type input "**********"
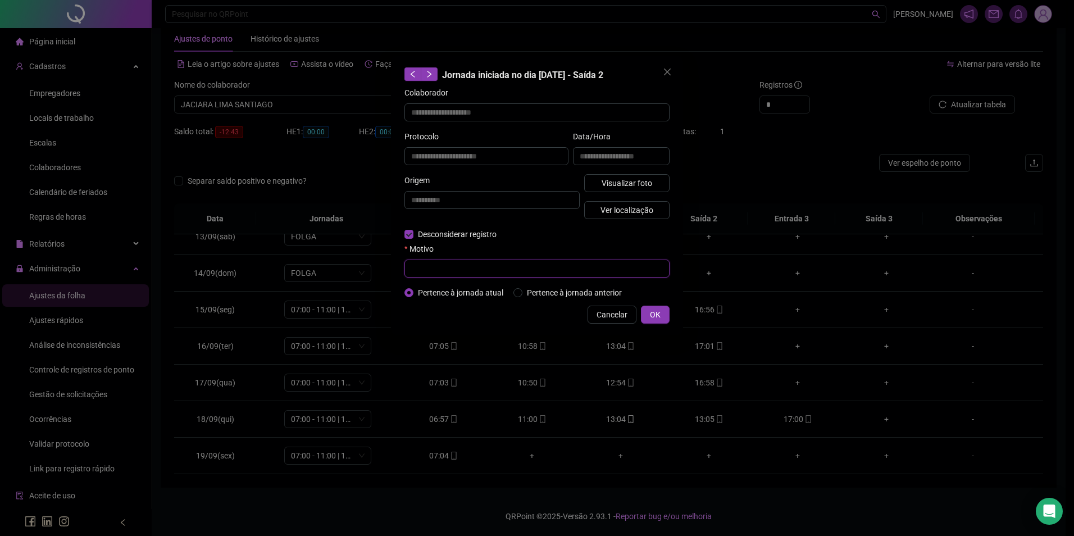
click at [442, 266] on input "text" at bounding box center [536, 269] width 265 height 18
type input "*"
click at [655, 310] on span "OK" at bounding box center [655, 314] width 11 height 12
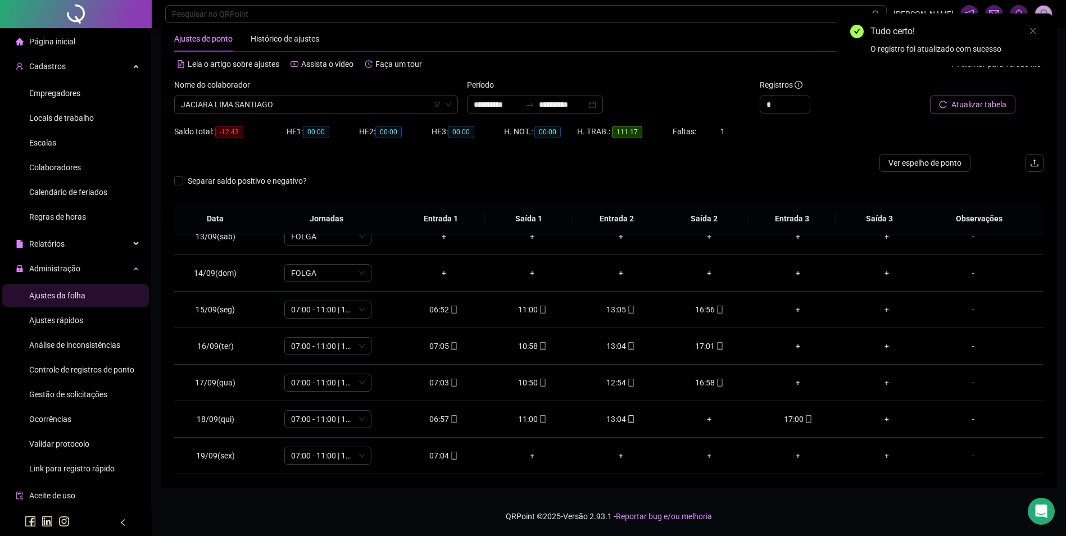
click at [966, 99] on span "Atualizar tabela" at bounding box center [978, 104] width 55 height 12
click at [442, 450] on div "07:04" at bounding box center [443, 455] width 71 height 12
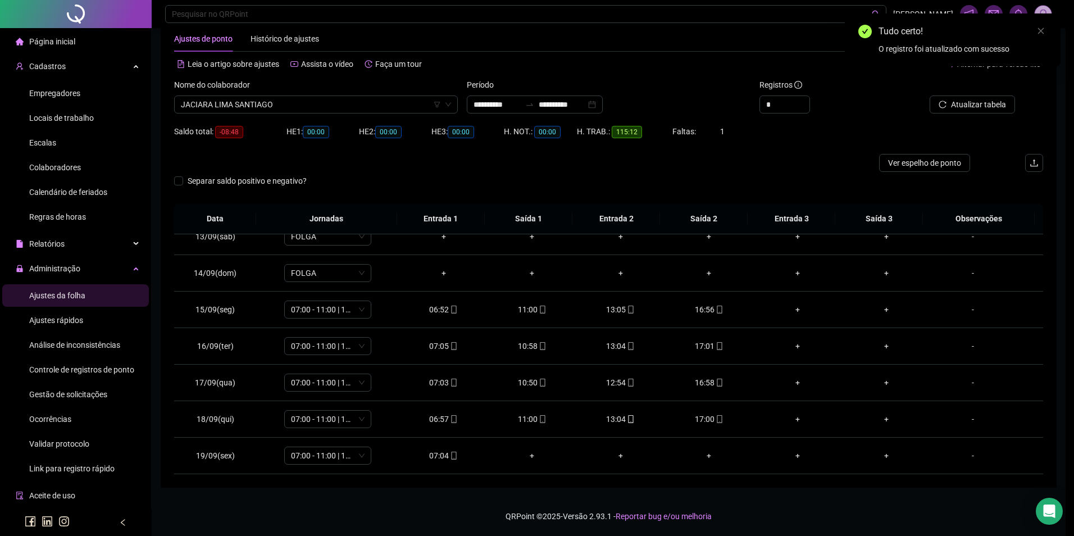
type input "**********"
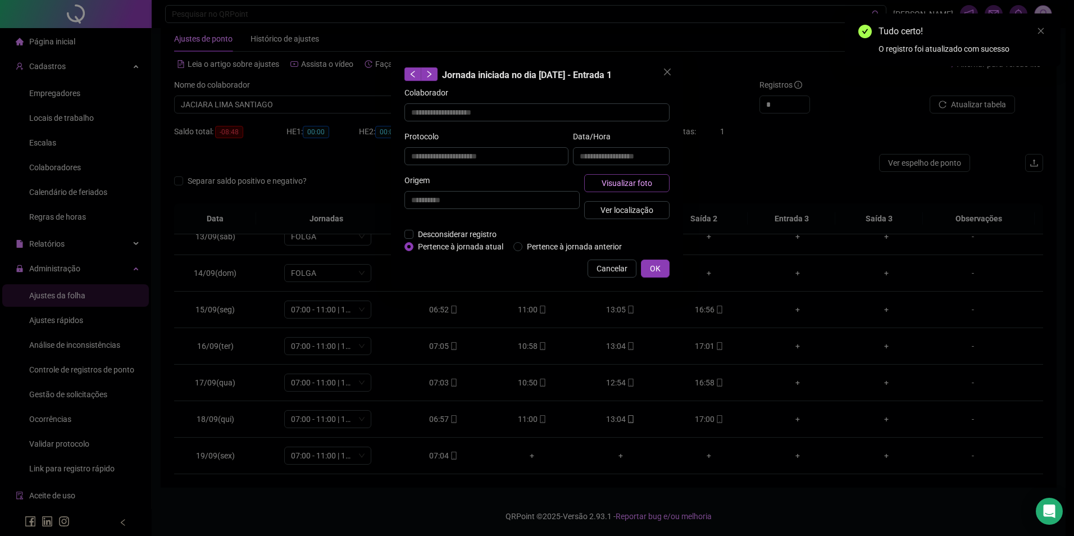
click at [650, 186] on span "Visualizar foto" at bounding box center [627, 183] width 51 height 12
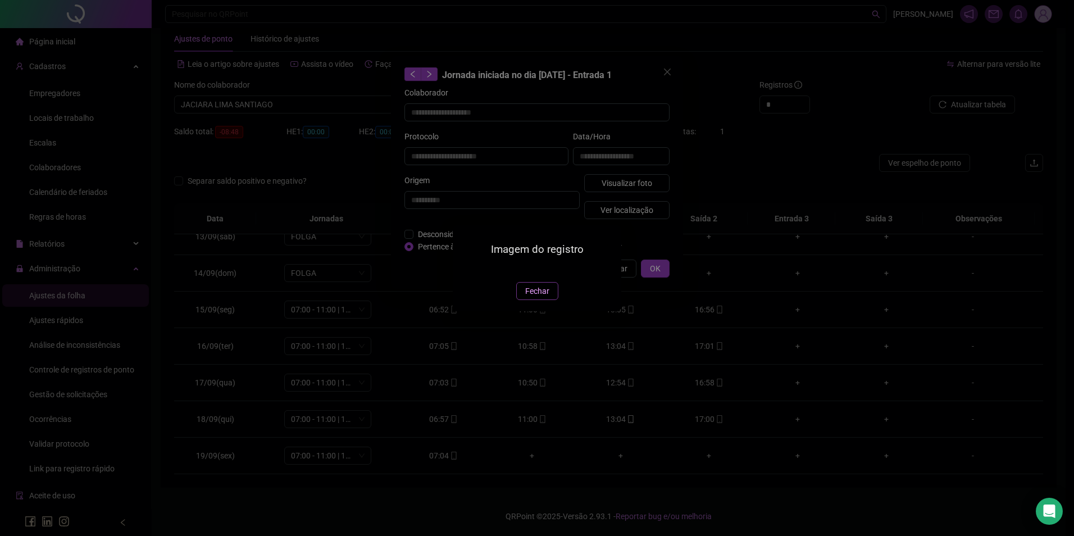
click at [539, 297] on span "Fechar" at bounding box center [537, 291] width 24 height 12
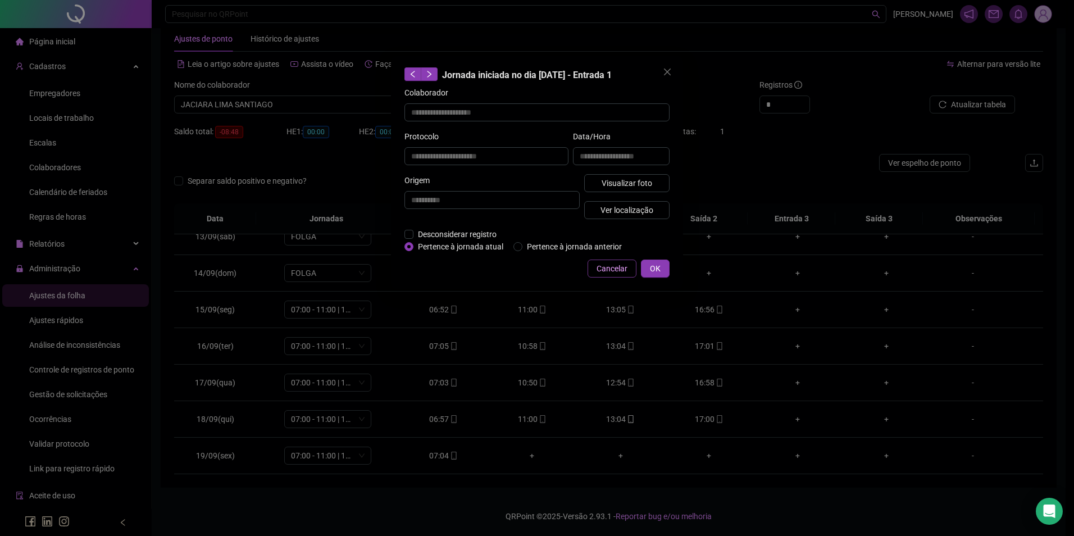
click at [603, 267] on span "Cancelar" at bounding box center [612, 268] width 31 height 12
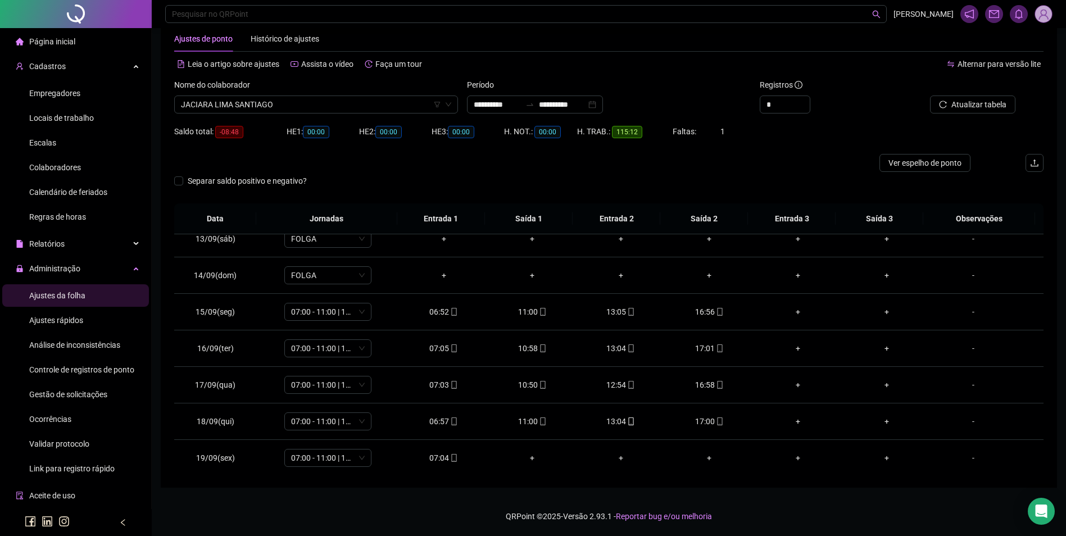
scroll to position [454, 0]
click at [349, 105] on span "JACIARA LIMA SANTIAGO" at bounding box center [316, 104] width 270 height 17
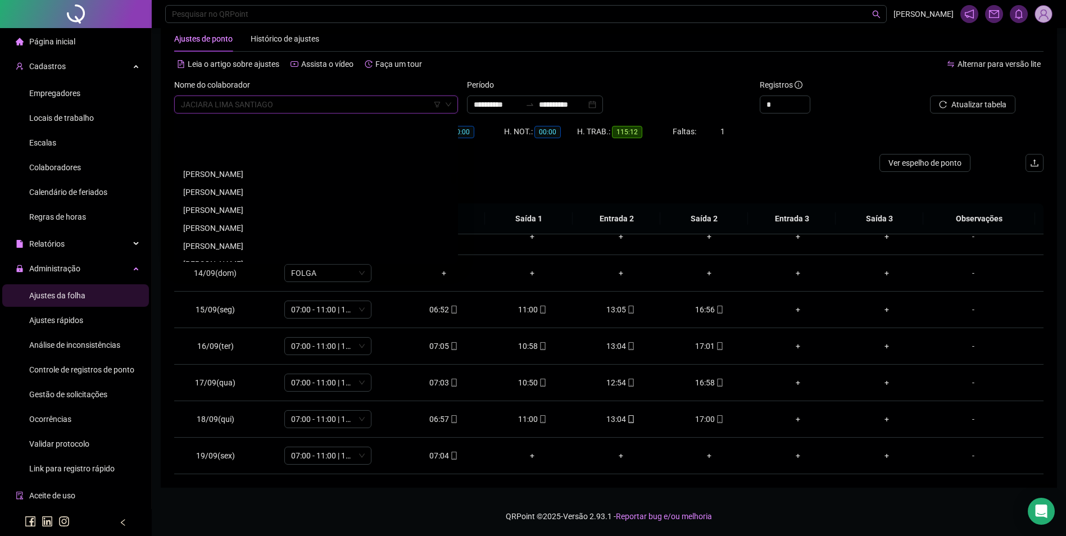
scroll to position [6893, 0]
click at [232, 156] on div "[PERSON_NAME]" at bounding box center [316, 154] width 266 height 12
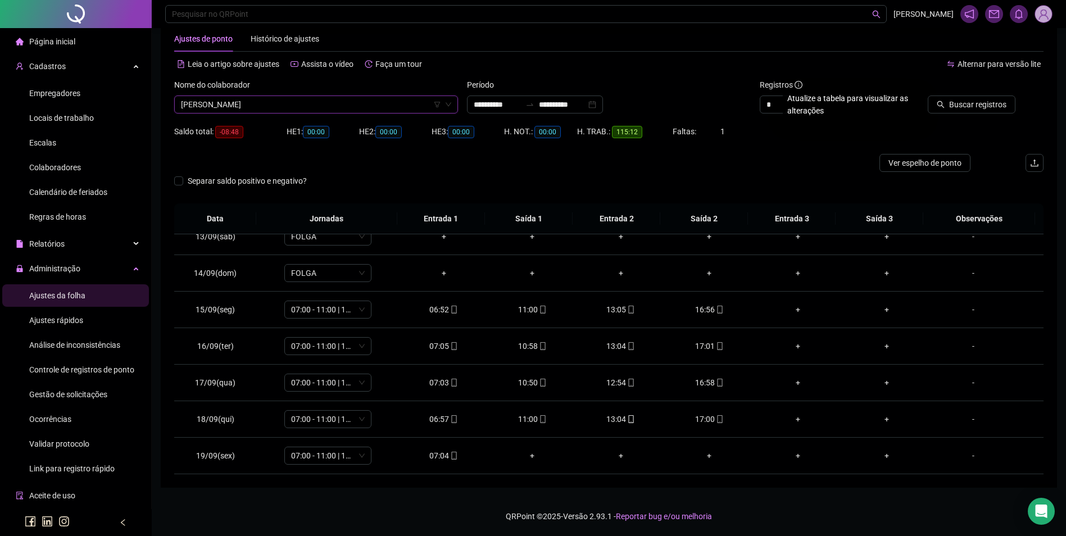
click at [927, 101] on div "Buscar registros" at bounding box center [960, 104] width 110 height 18
click at [960, 107] on span "Buscar registros" at bounding box center [977, 104] width 57 height 12
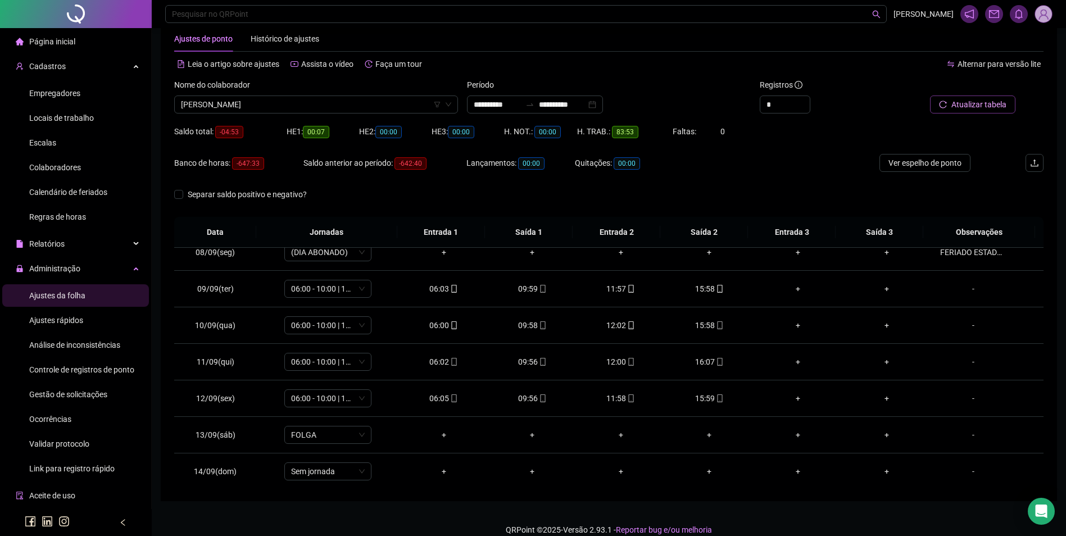
scroll to position [342, 0]
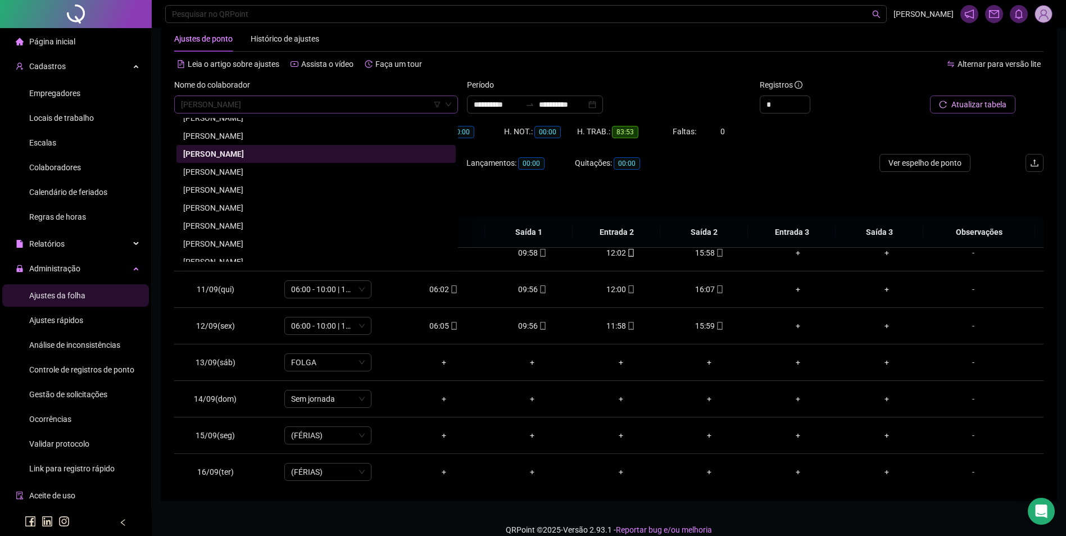
click at [334, 101] on span "[PERSON_NAME]" at bounding box center [316, 104] width 270 height 17
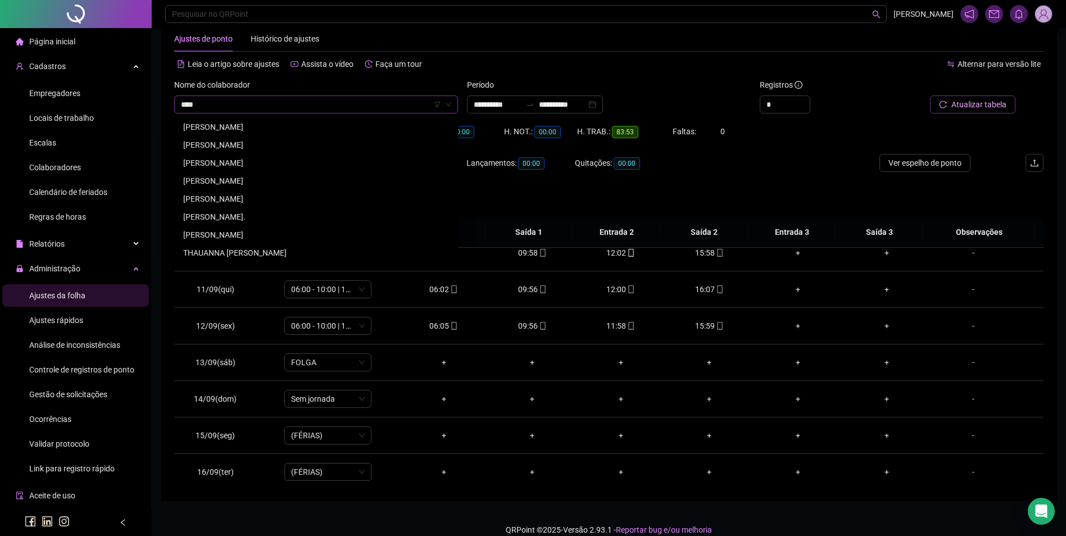
scroll to position [0, 0]
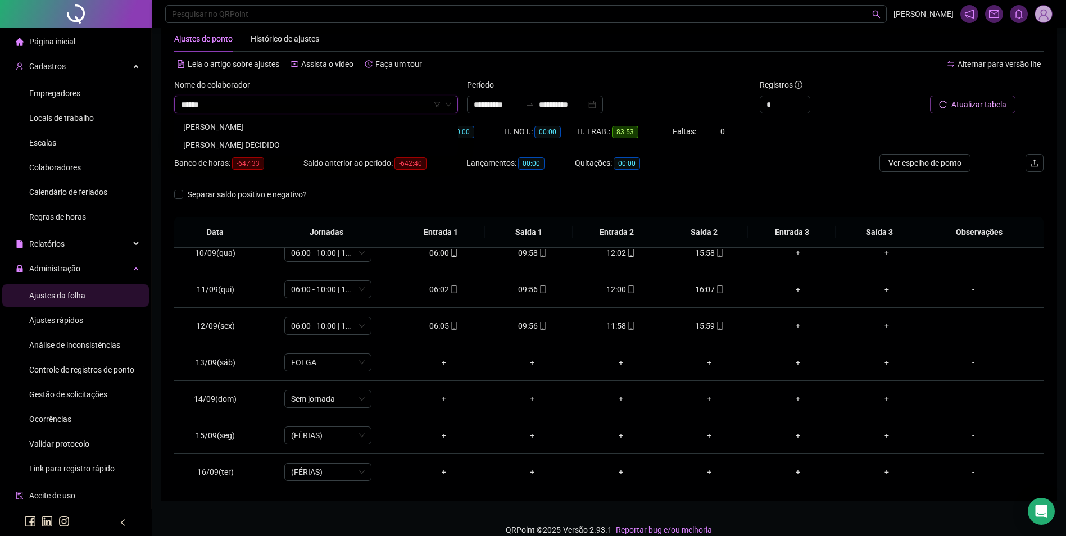
type input "*******"
click at [249, 126] on div "[PERSON_NAME]" at bounding box center [316, 127] width 266 height 12
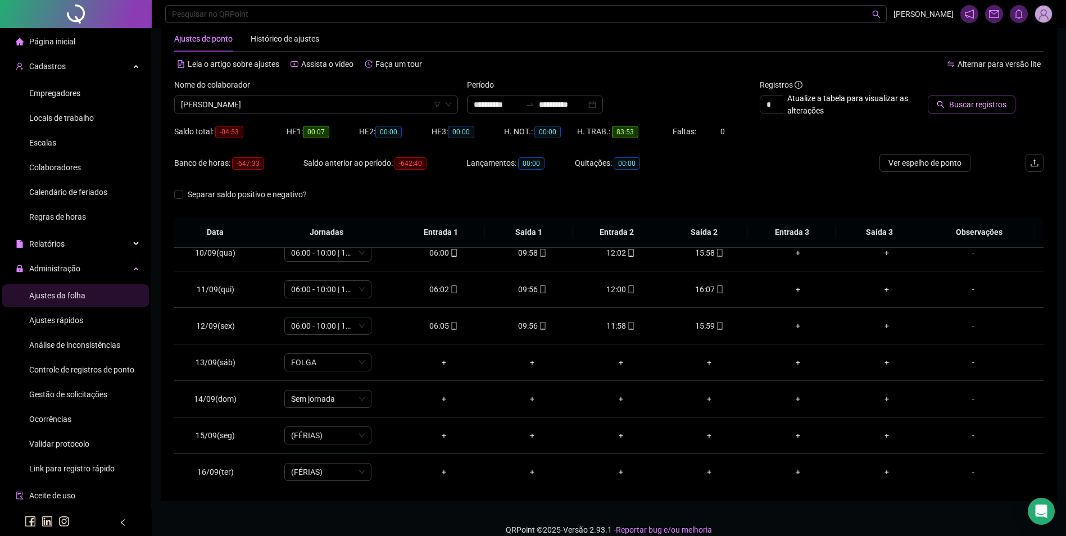
click at [962, 110] on span "Buscar registros" at bounding box center [977, 104] width 57 height 12
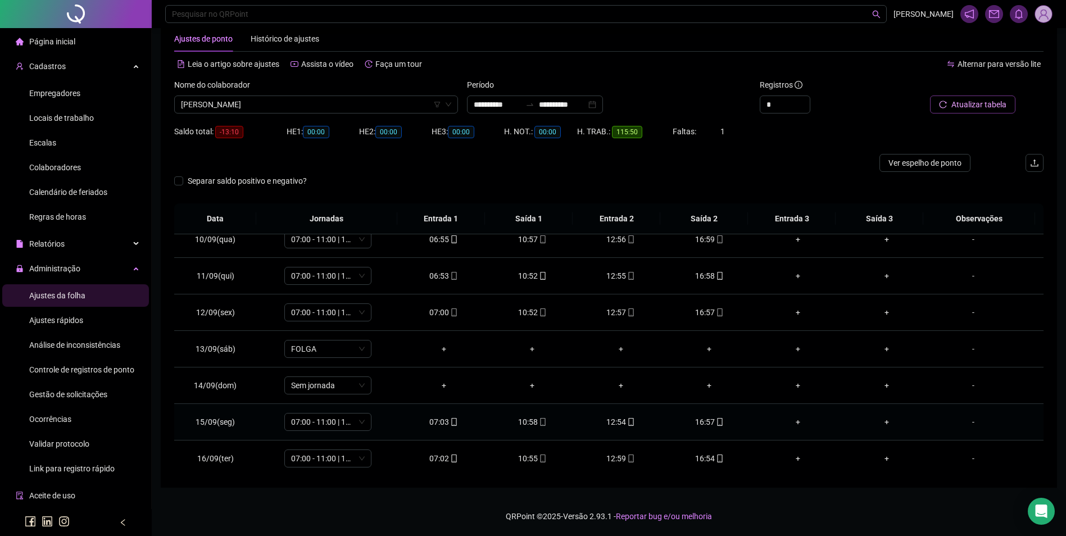
scroll to position [454, 0]
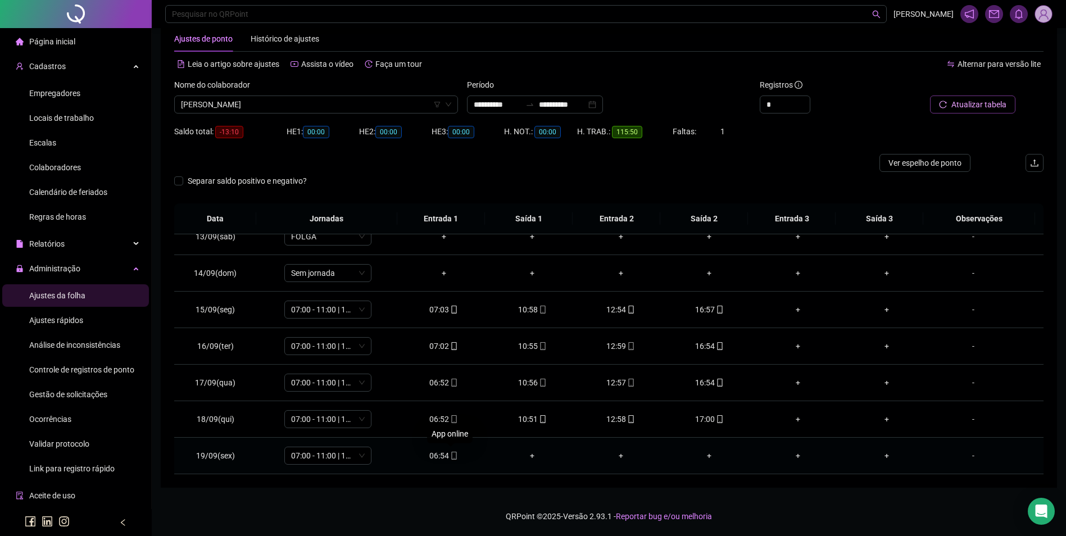
click at [450, 456] on icon "mobile" at bounding box center [454, 456] width 8 height 8
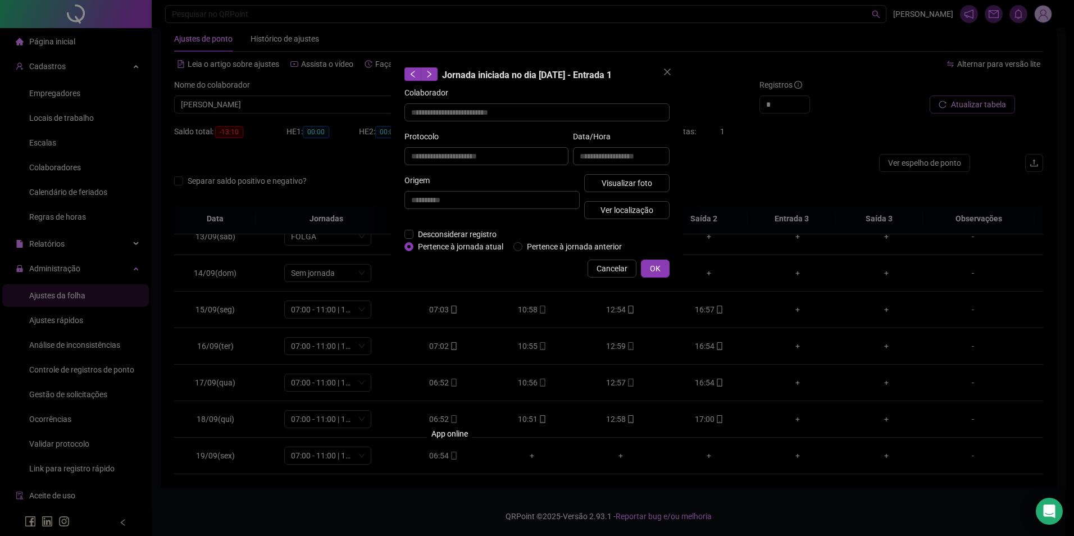
type input "**********"
click at [636, 191] on button "Visualizar foto" at bounding box center [626, 183] width 85 height 18
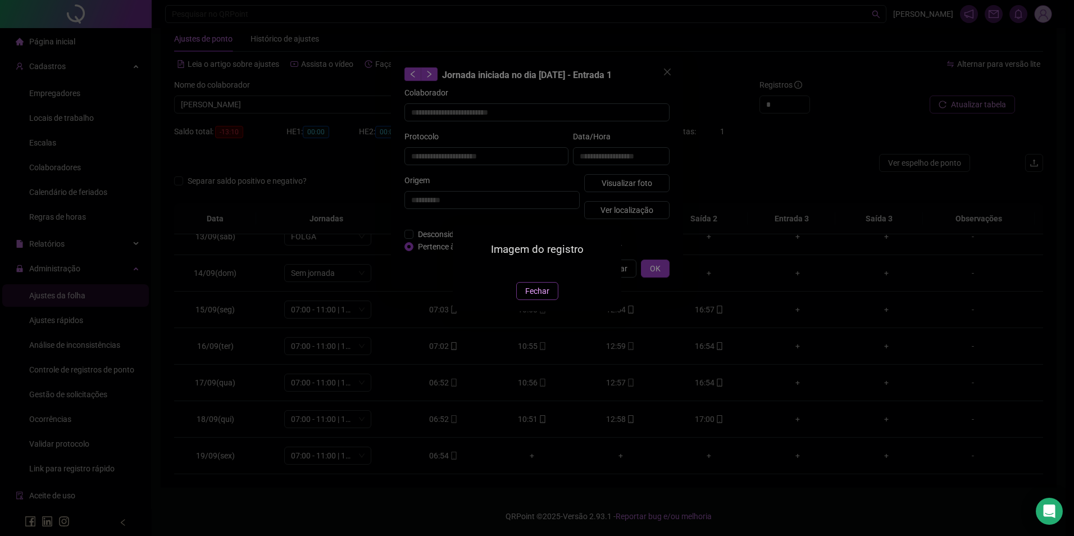
click at [538, 297] on span "Fechar" at bounding box center [537, 291] width 24 height 12
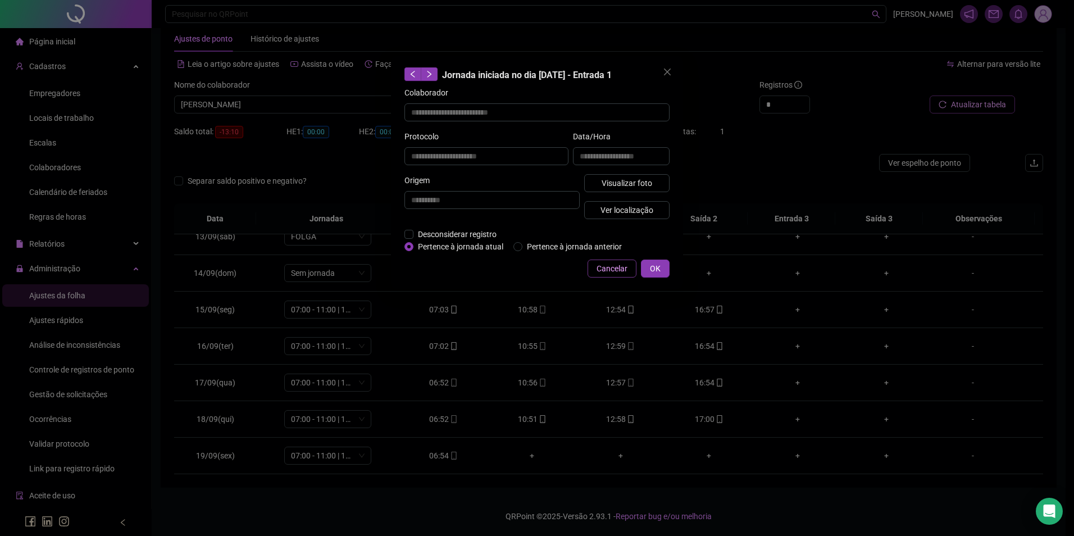
click at [598, 270] on span "Cancelar" at bounding box center [612, 268] width 31 height 12
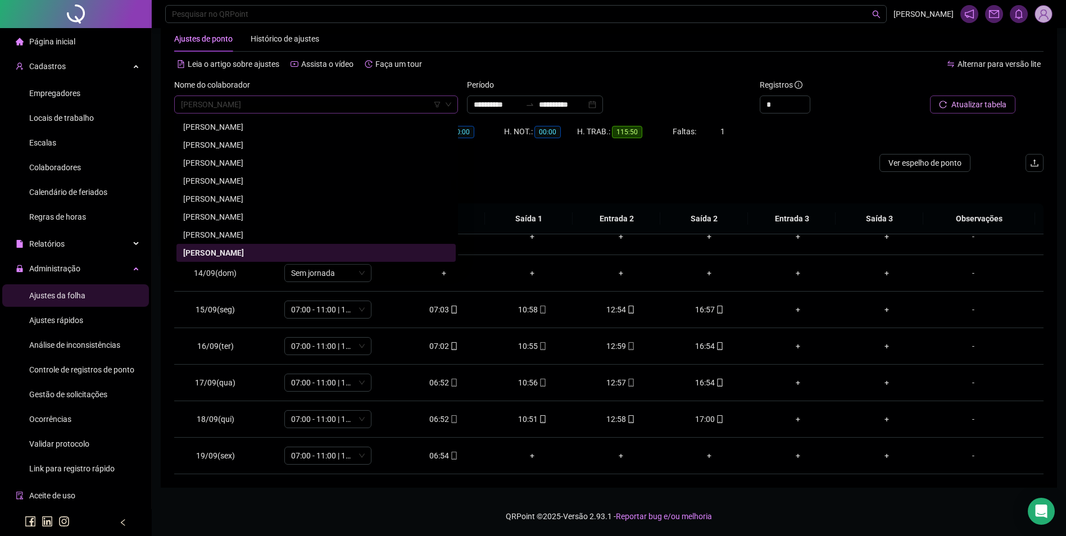
click at [398, 108] on span "[PERSON_NAME]" at bounding box center [316, 104] width 270 height 17
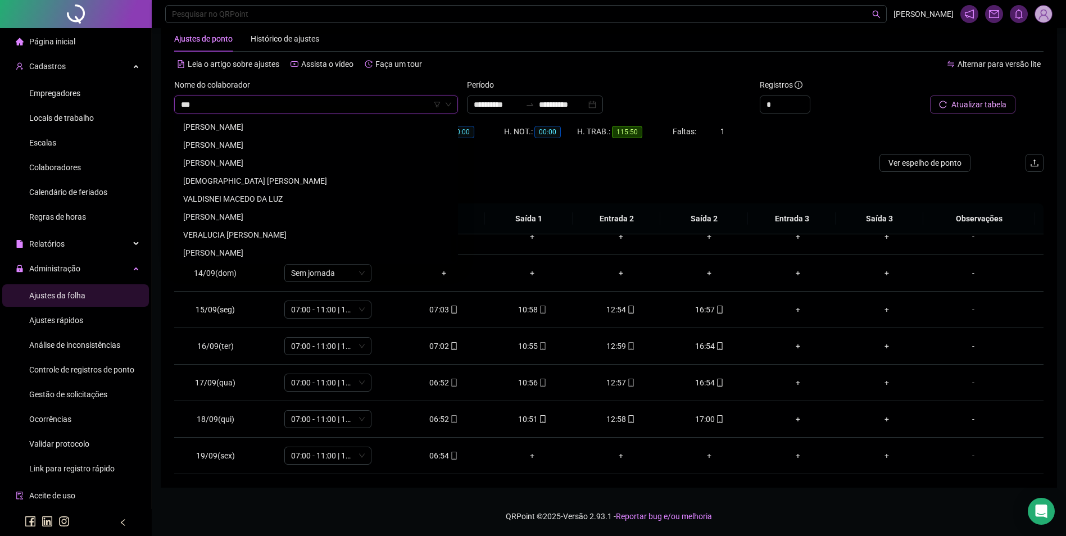
scroll to position [90, 0]
type input "*****"
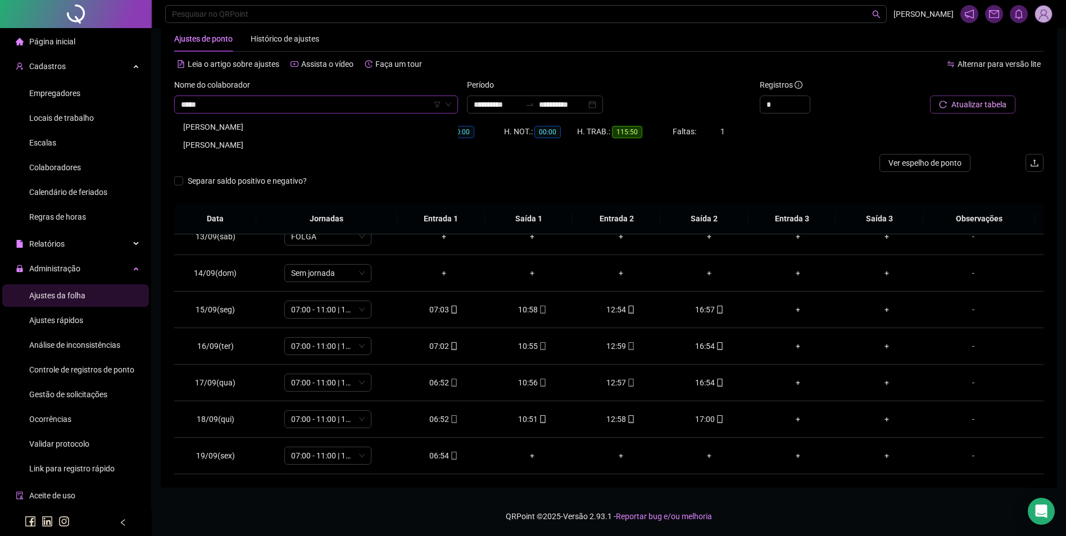
click at [238, 145] on div "[PERSON_NAME]" at bounding box center [316, 145] width 266 height 12
click at [973, 108] on span "Buscar registros" at bounding box center [977, 104] width 57 height 12
click at [539, 458] on icon "mobile" at bounding box center [543, 456] width 8 height 8
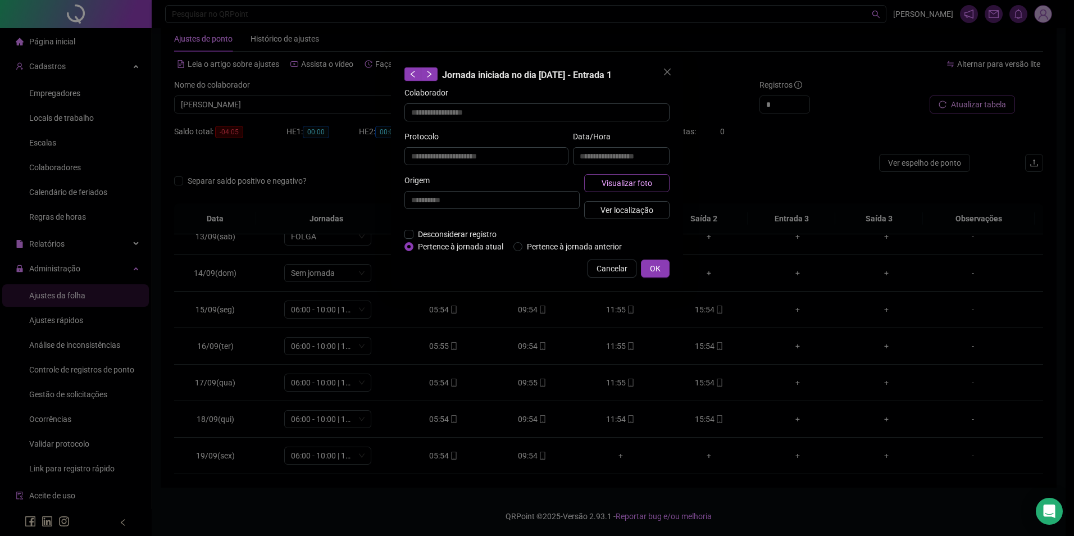
click at [649, 188] on span "Visualizar foto" at bounding box center [627, 183] width 51 height 12
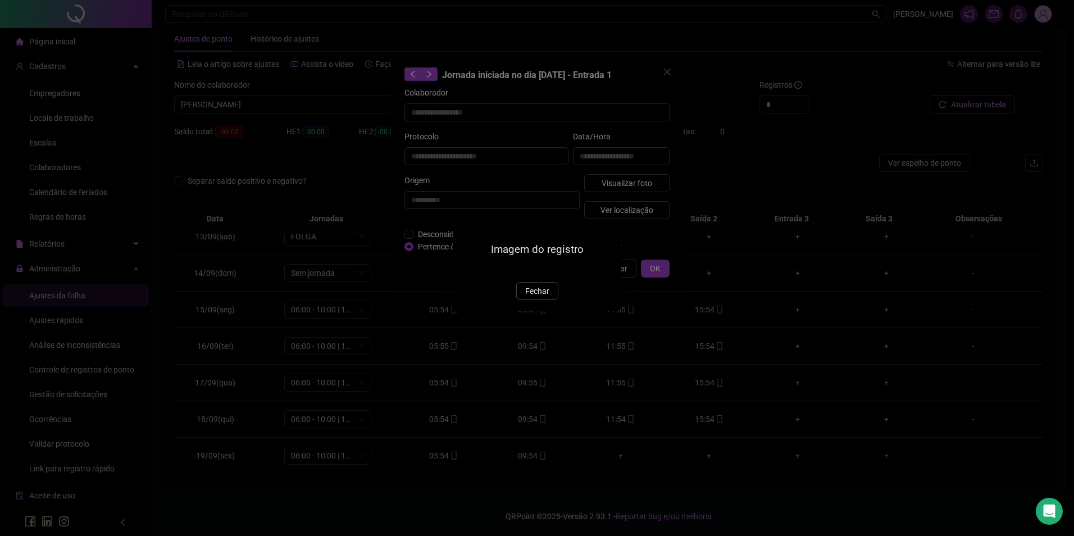
type input "**********"
click at [535, 297] on span "Fechar" at bounding box center [537, 291] width 24 height 12
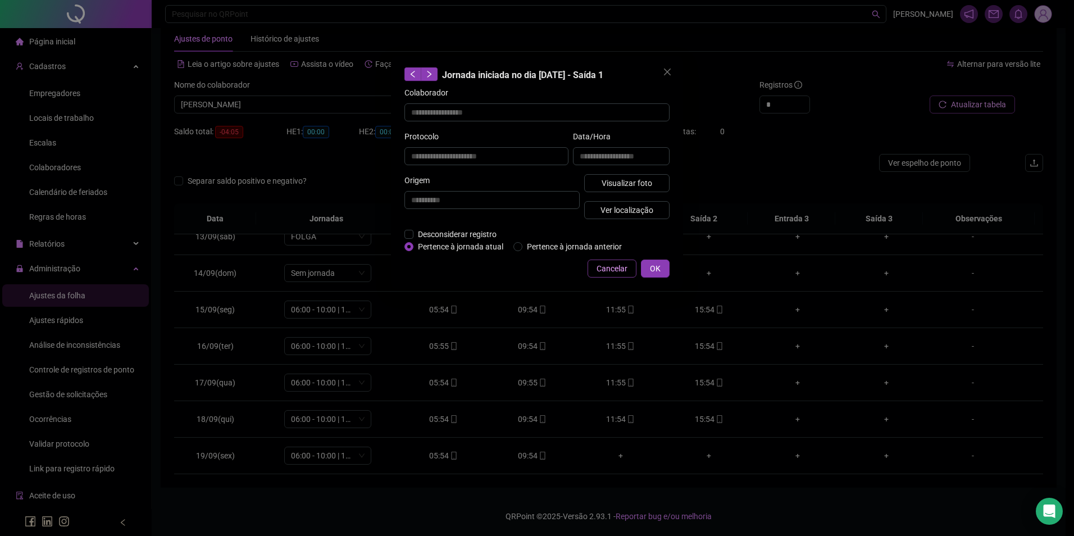
click at [600, 270] on span "Cancelar" at bounding box center [612, 268] width 31 height 12
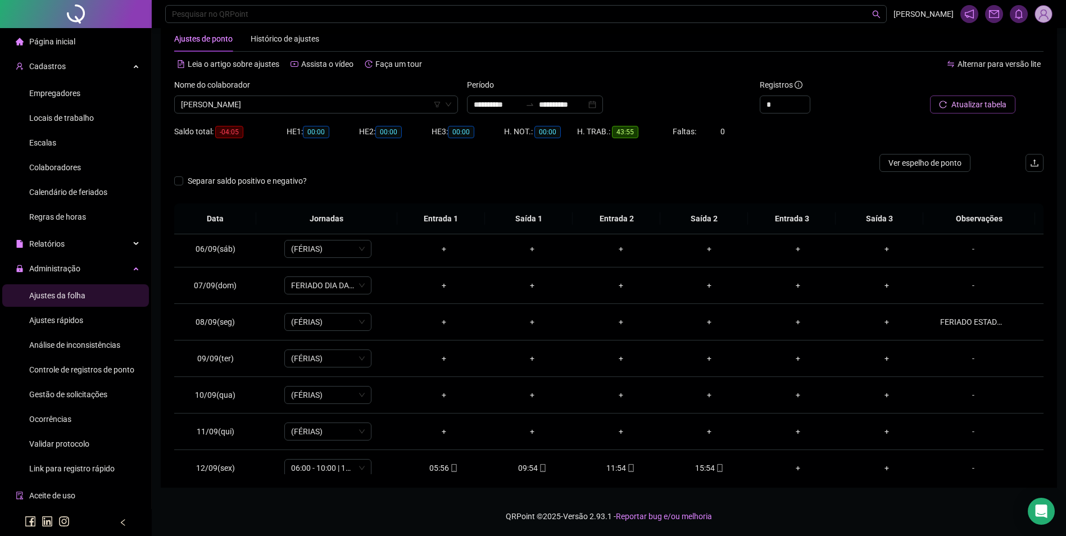
scroll to position [173, 0]
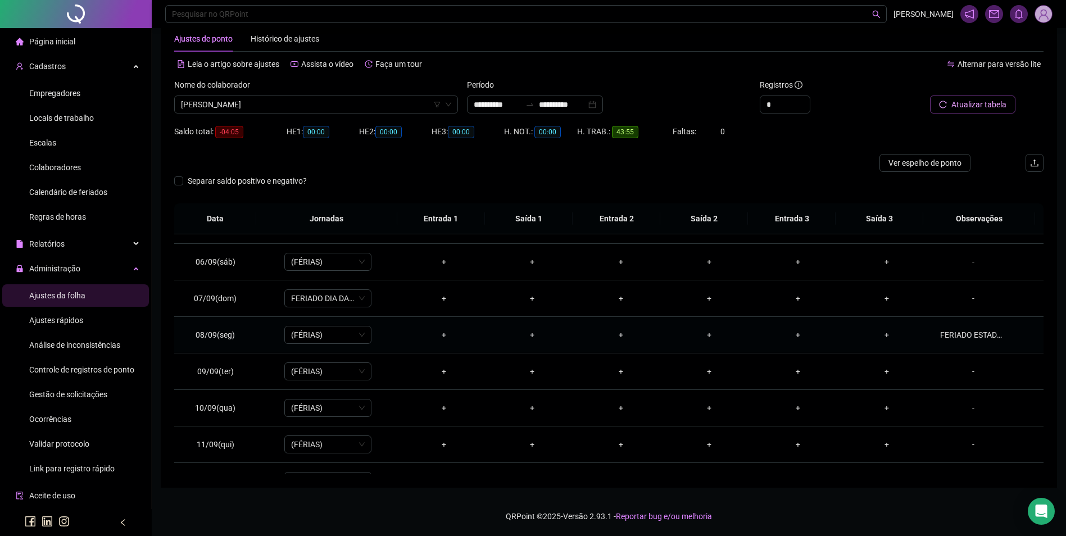
click at [976, 333] on div "FERIADO ESTADUAL." at bounding box center [973, 335] width 66 height 12
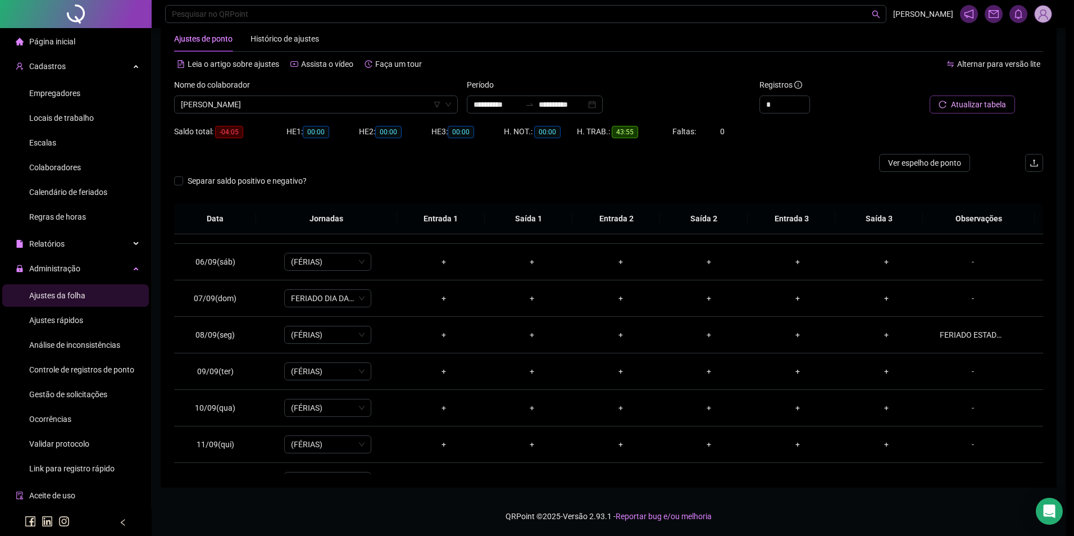
type textarea "**********"
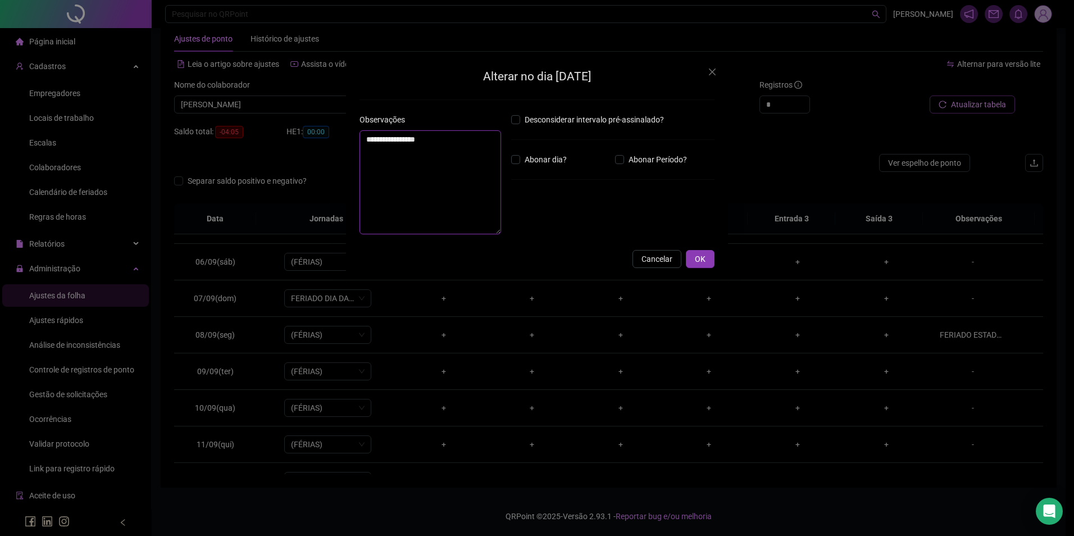
drag, startPoint x: 456, startPoint y: 143, endPoint x: 325, endPoint y: 141, distance: 131.5
click at [325, 141] on div "**********" at bounding box center [537, 268] width 1074 height 536
click at [698, 258] on span "OK" at bounding box center [700, 259] width 11 height 12
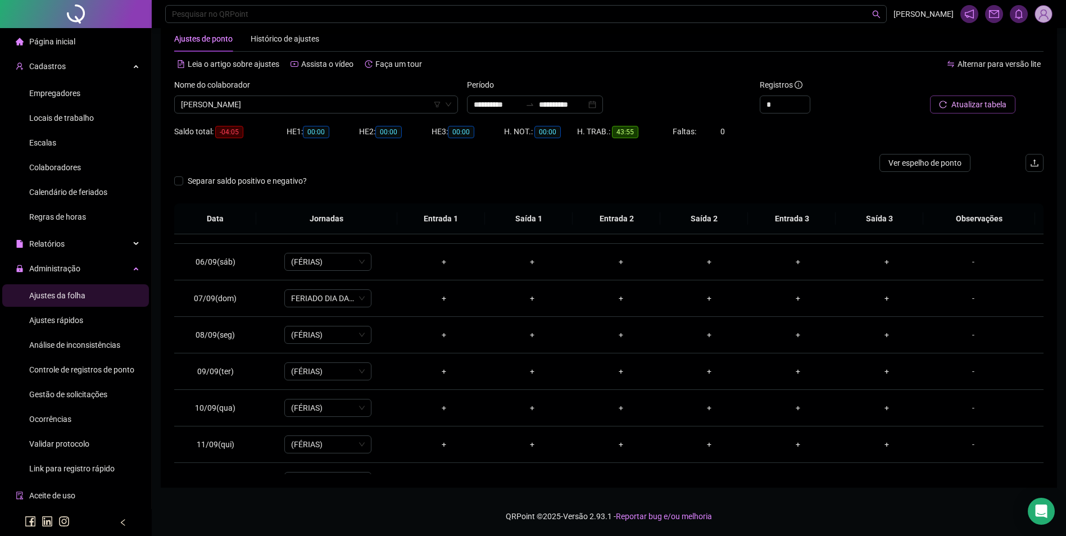
click at [966, 106] on span "Atualizar tabela" at bounding box center [978, 104] width 55 height 12
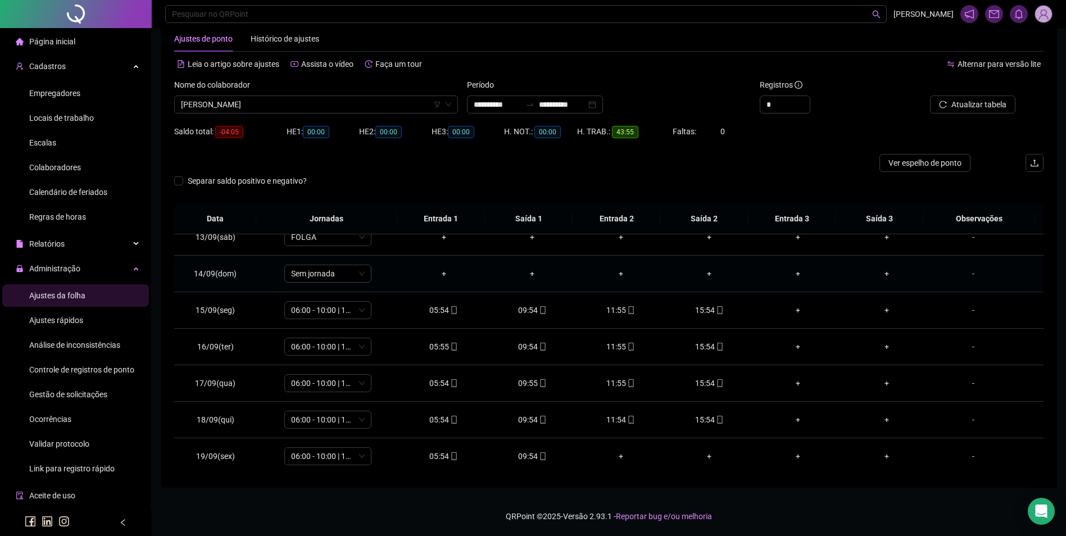
scroll to position [454, 0]
click at [390, 112] on span "[PERSON_NAME]" at bounding box center [316, 104] width 270 height 17
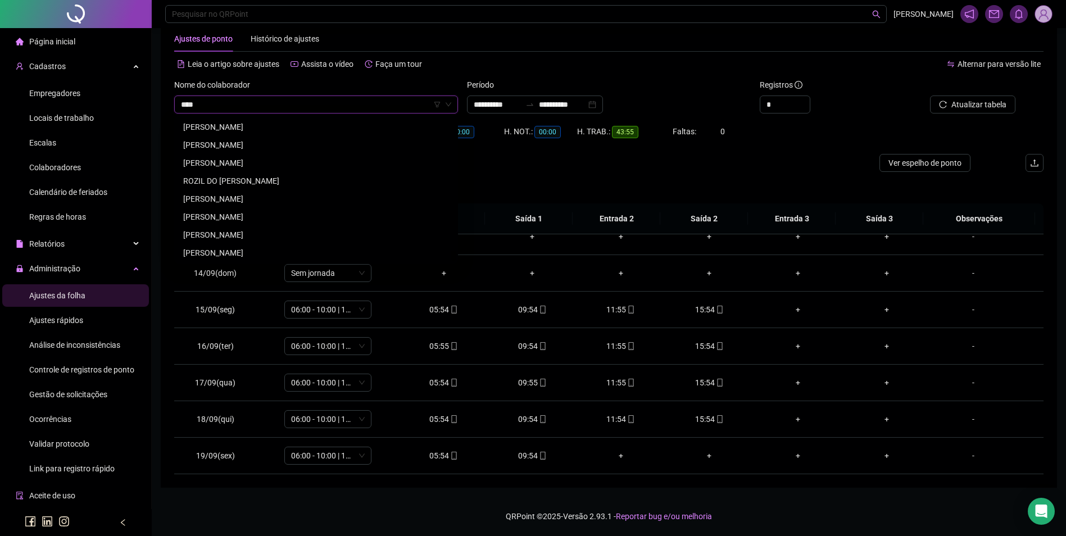
scroll to position [0, 0]
type input "********"
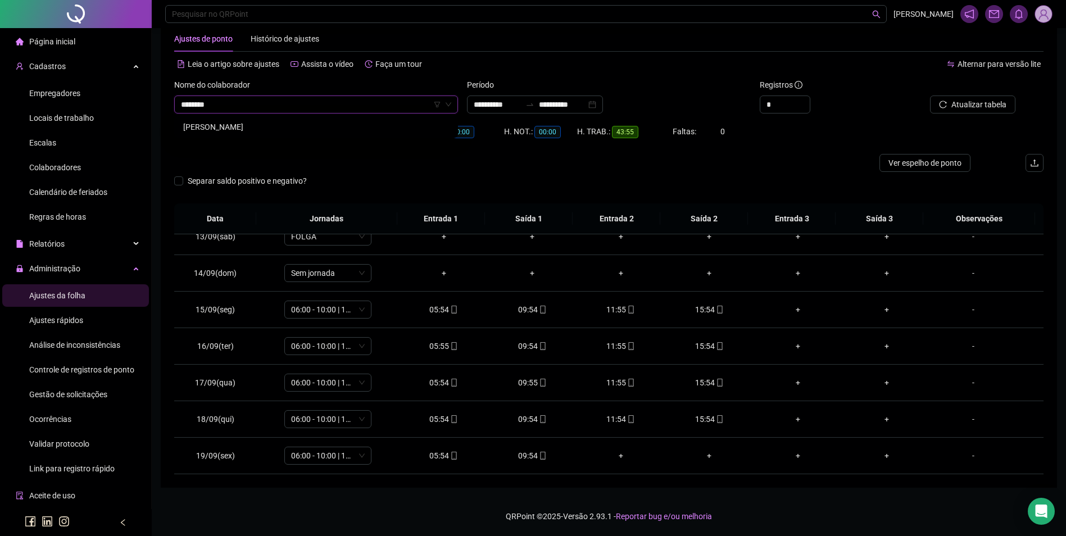
click at [392, 124] on div "[PERSON_NAME]" at bounding box center [316, 127] width 266 height 12
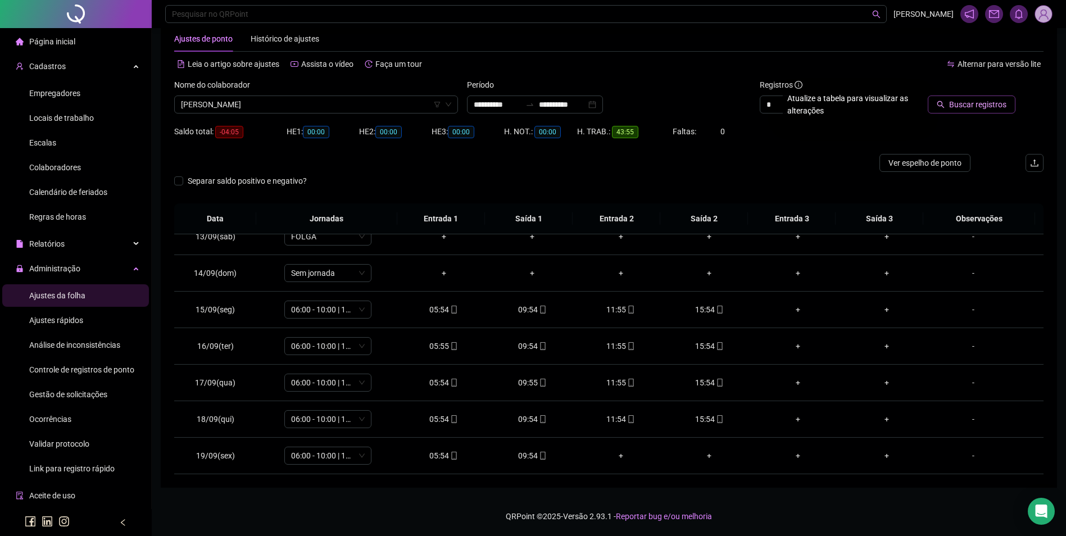
click at [991, 103] on span "Buscar registros" at bounding box center [977, 104] width 57 height 12
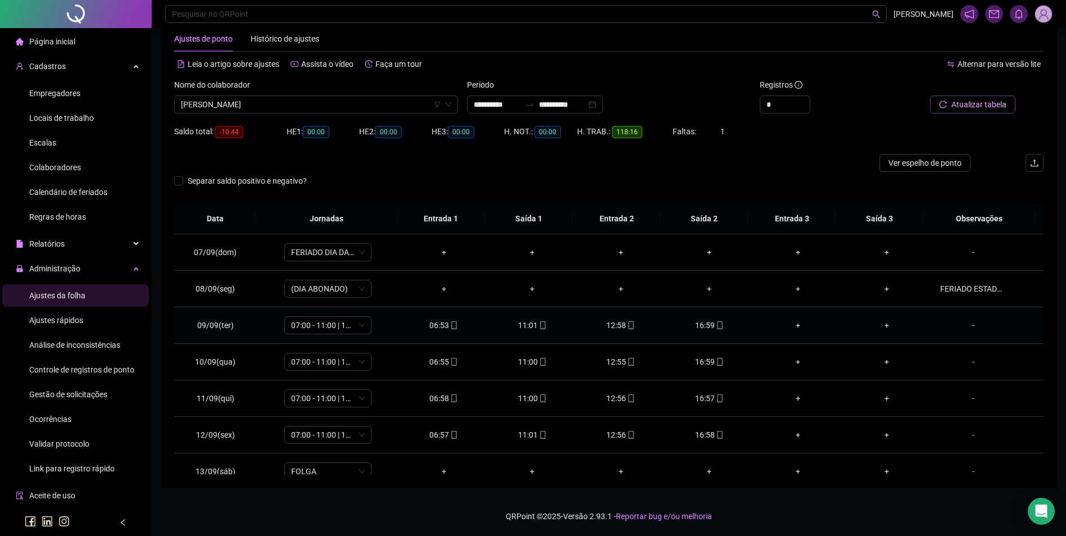
scroll to position [454, 0]
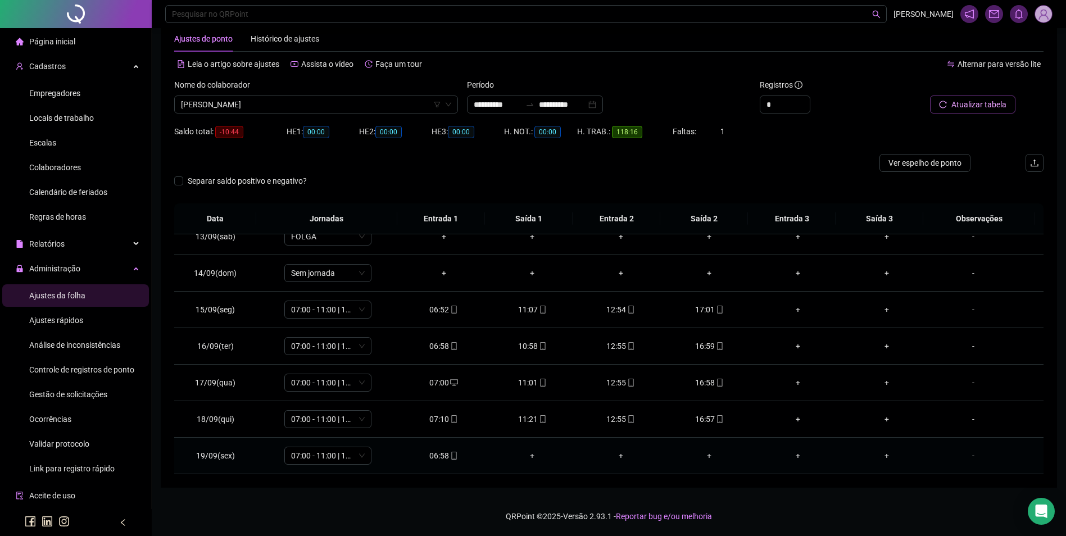
click at [451, 452] on icon "mobile" at bounding box center [453, 456] width 5 height 8
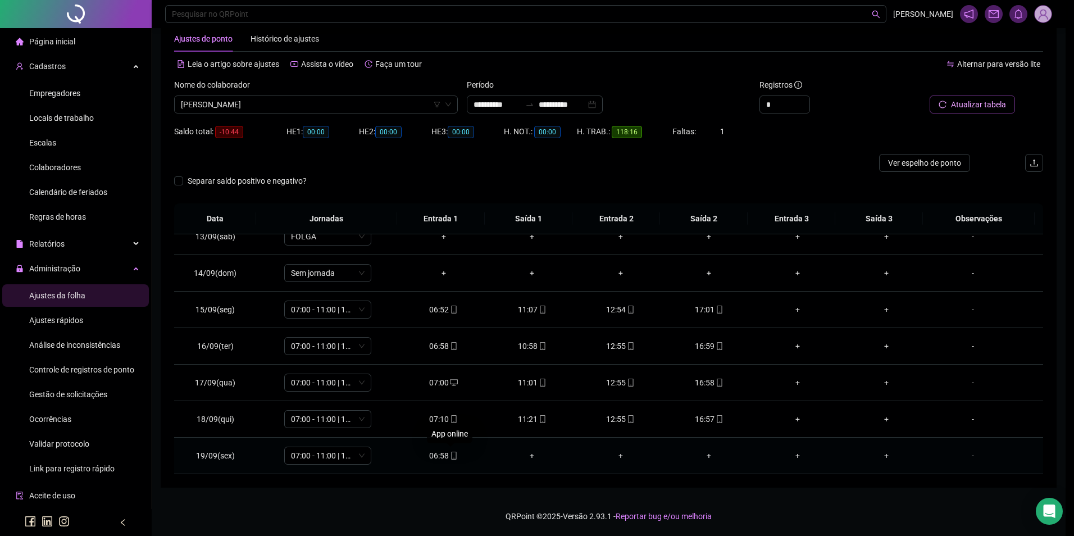
type input "**********"
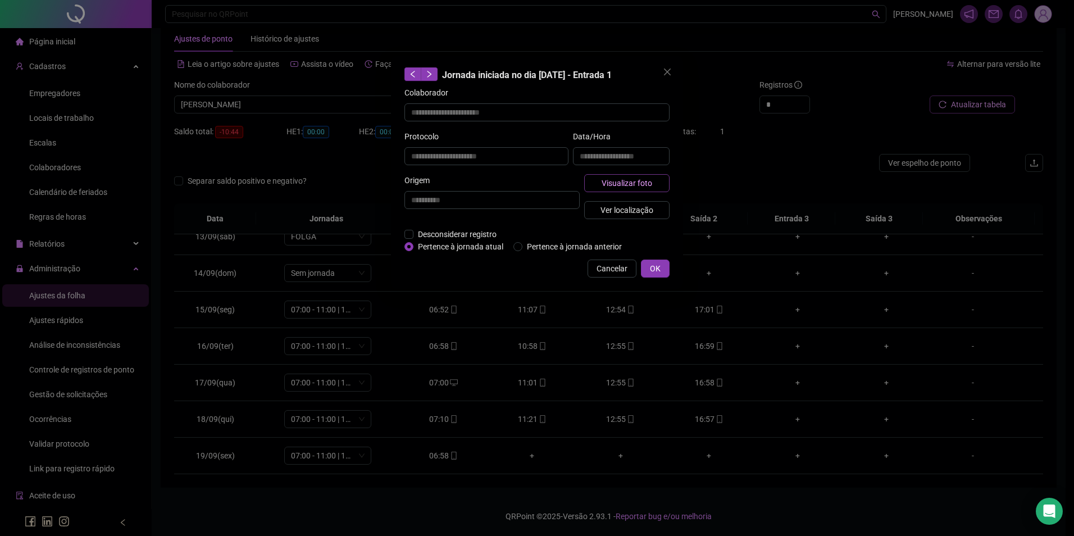
click at [629, 177] on span "Visualizar foto" at bounding box center [627, 183] width 51 height 12
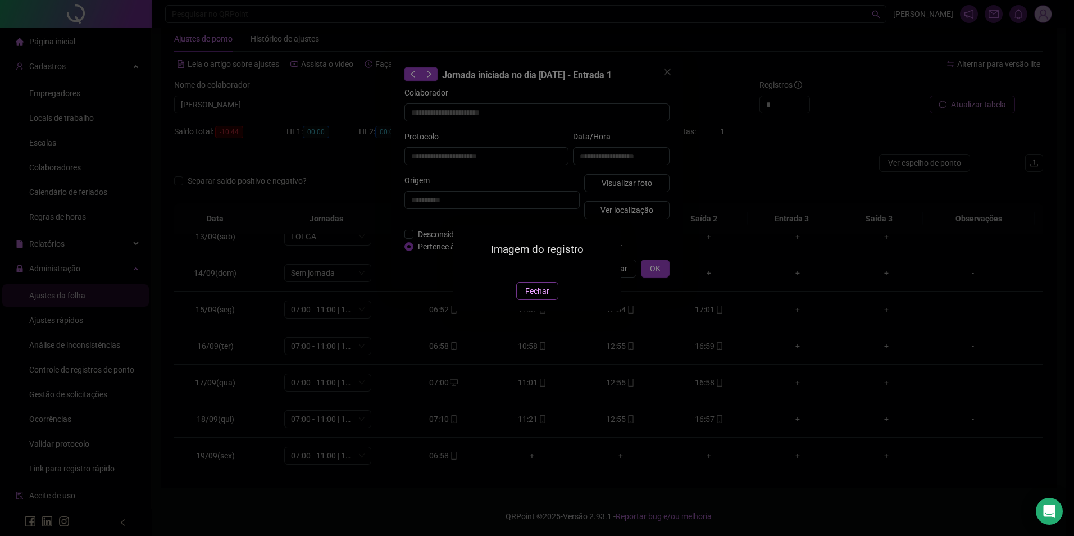
click at [537, 297] on span "Fechar" at bounding box center [537, 291] width 24 height 12
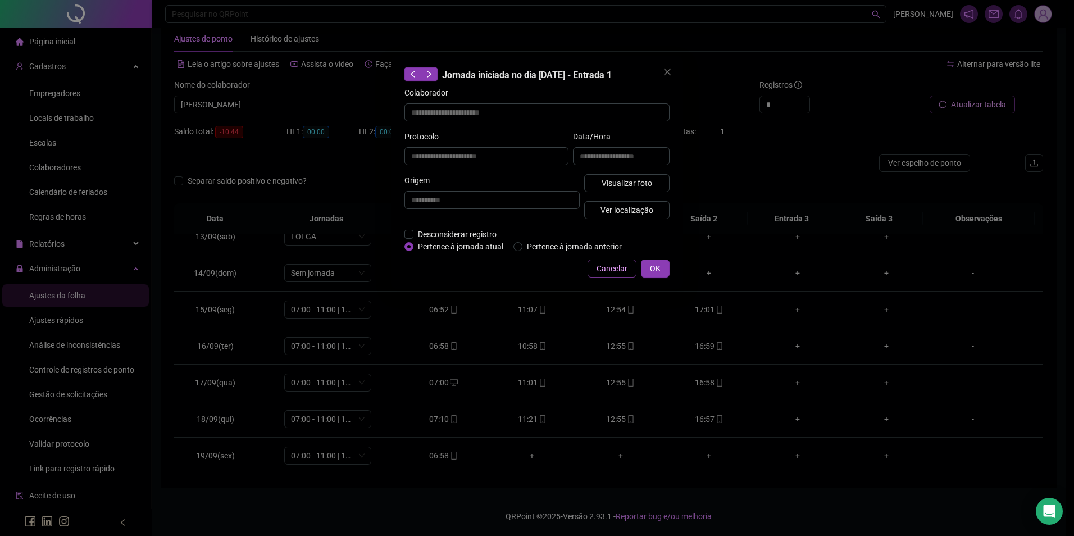
click at [607, 266] on span "Cancelar" at bounding box center [612, 268] width 31 height 12
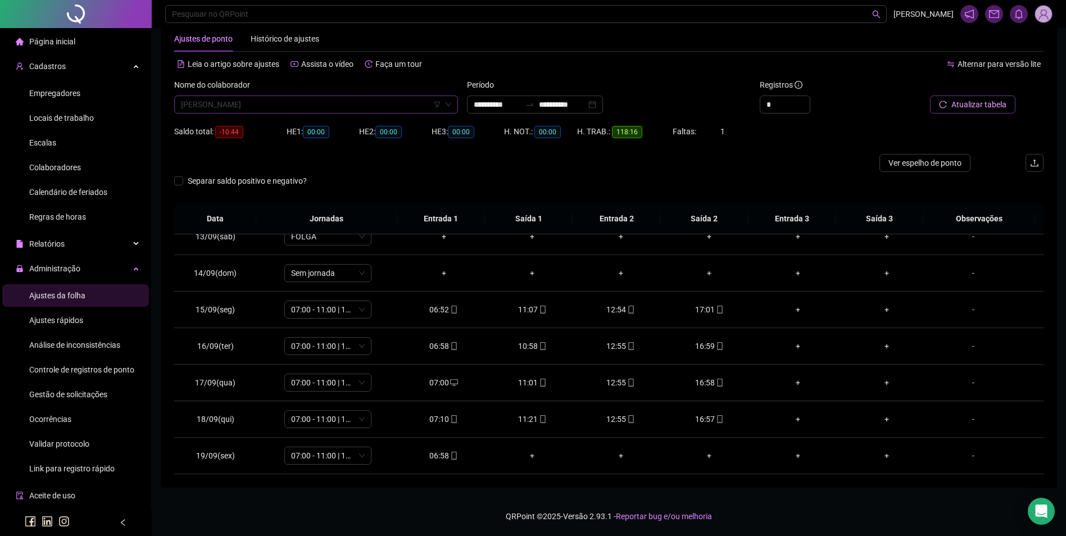
click at [400, 106] on span "[PERSON_NAME]" at bounding box center [316, 104] width 270 height 17
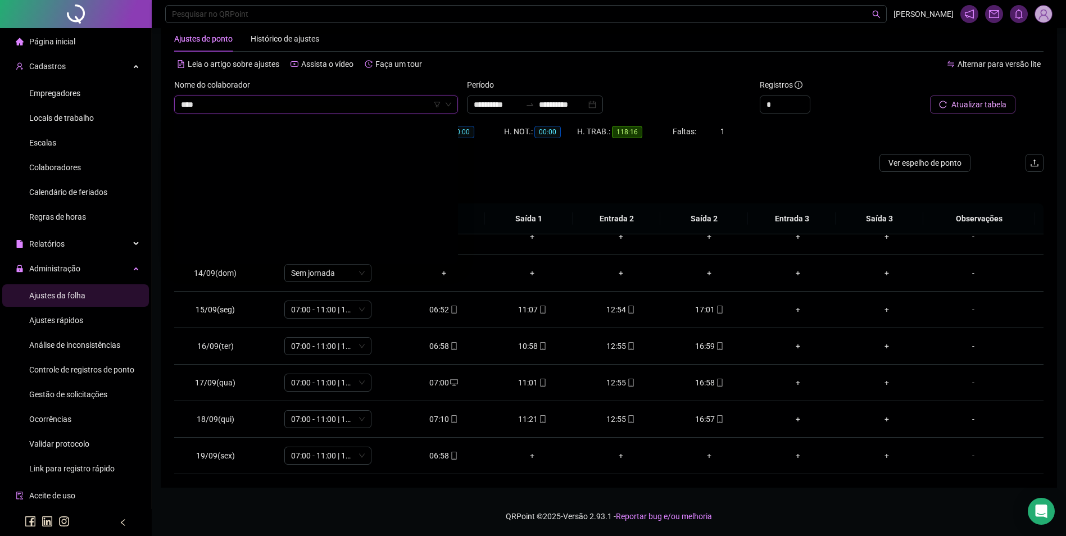
scroll to position [108, 0]
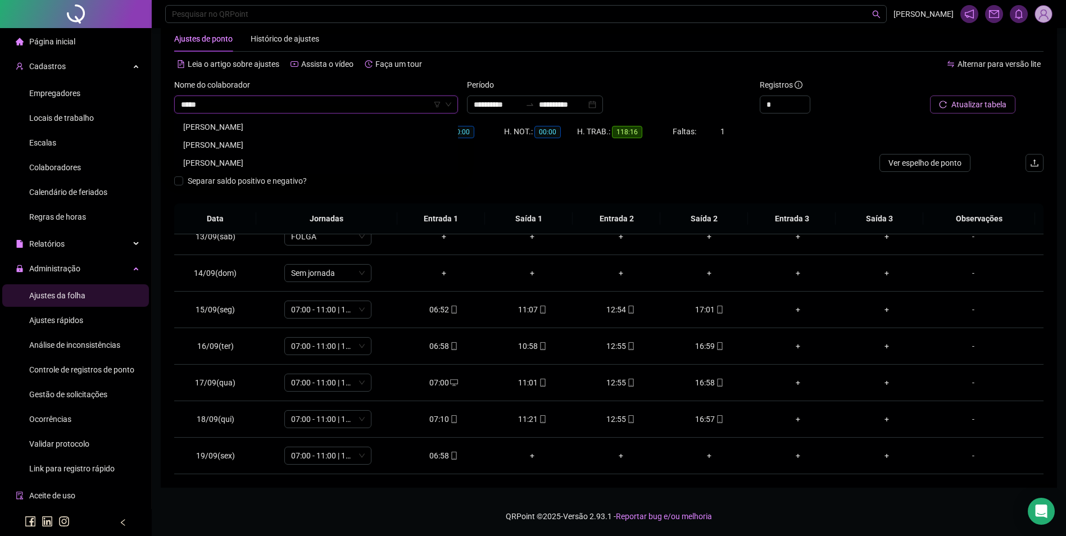
type input "******"
click at [293, 121] on div "[PERSON_NAME]" at bounding box center [316, 127] width 266 height 12
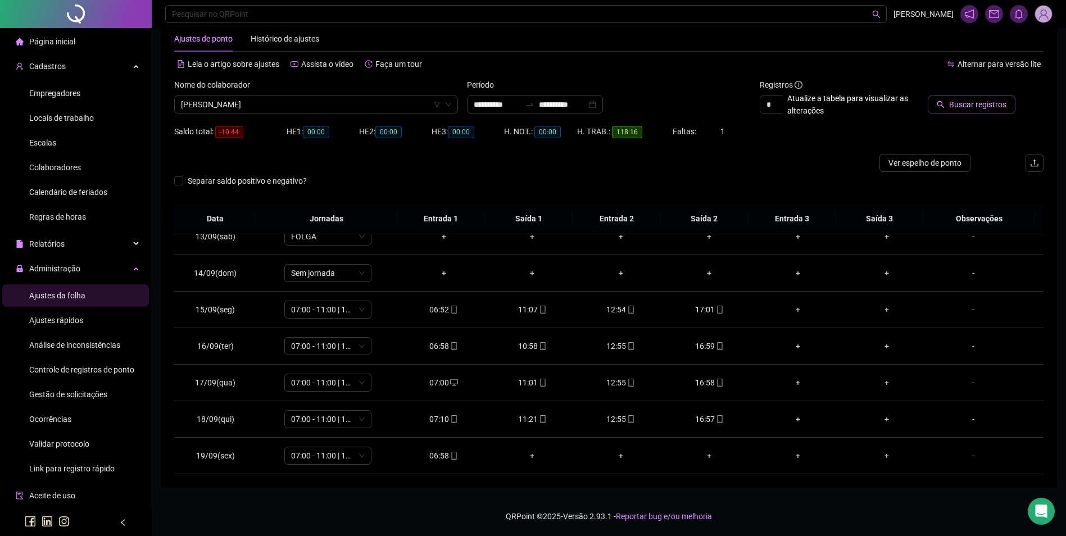
click at [953, 97] on button "Buscar registros" at bounding box center [971, 104] width 88 height 18
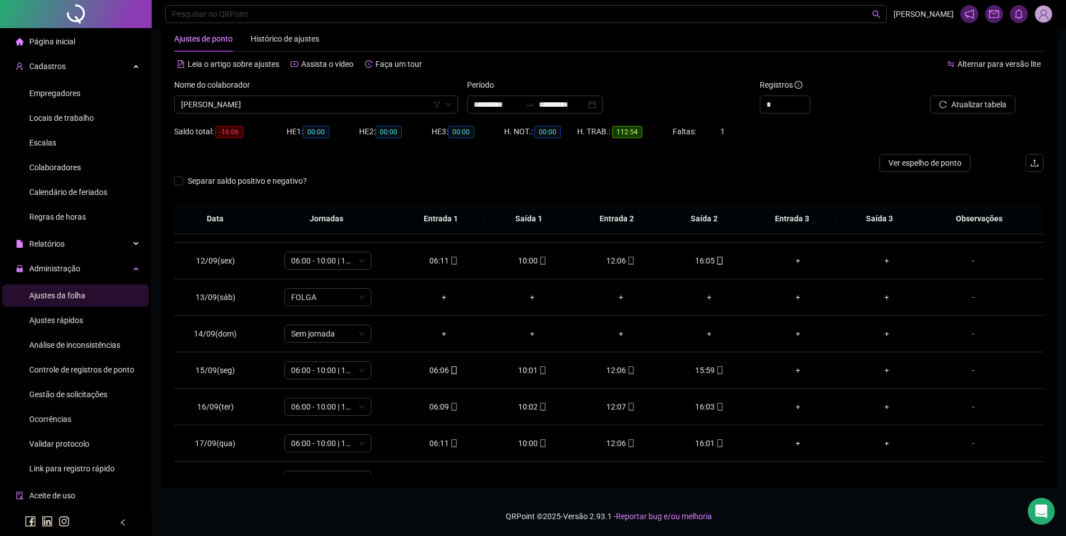
scroll to position [454, 0]
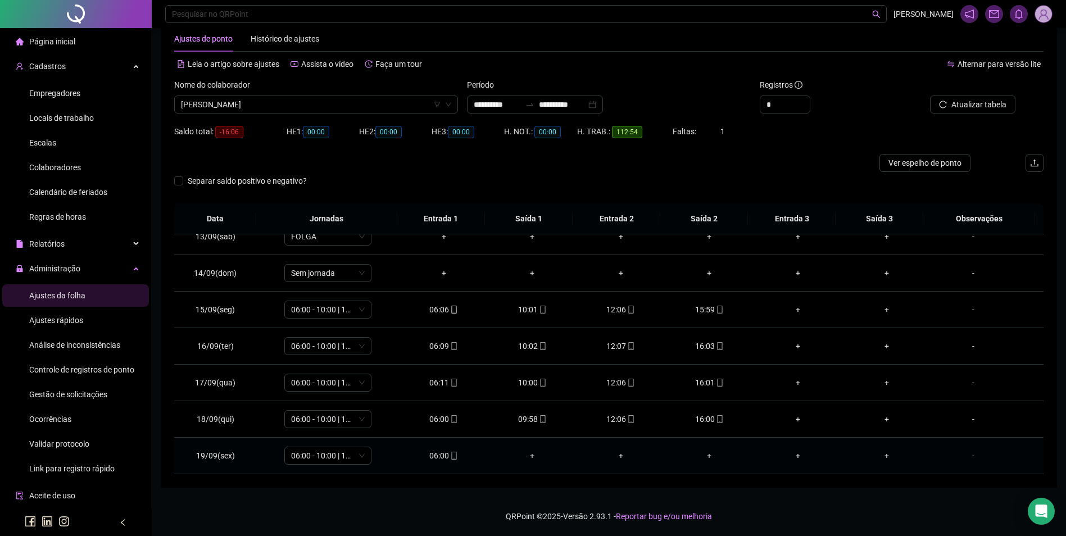
click at [436, 459] on div "06:00" at bounding box center [443, 455] width 71 height 12
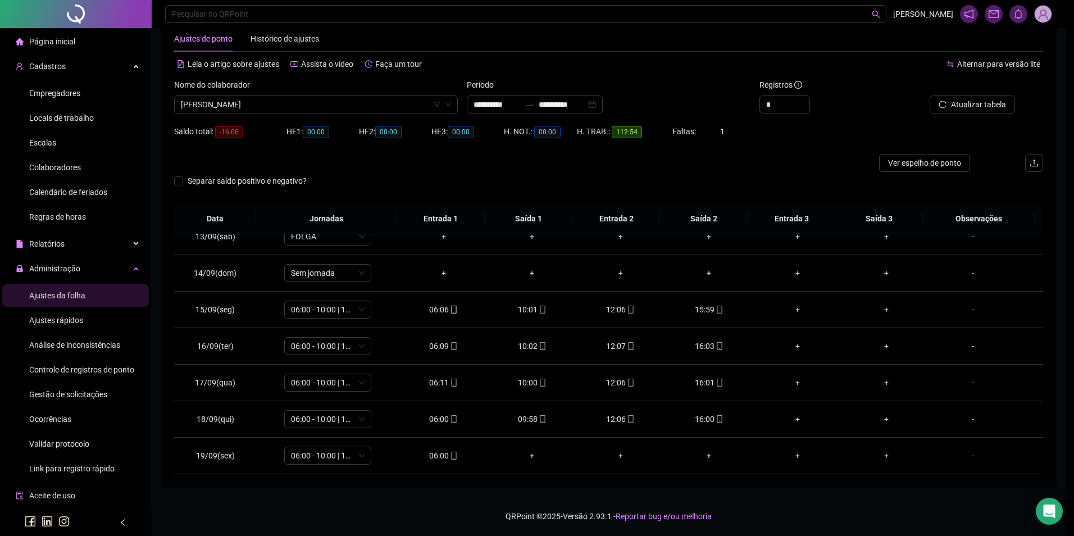
type input "**********"
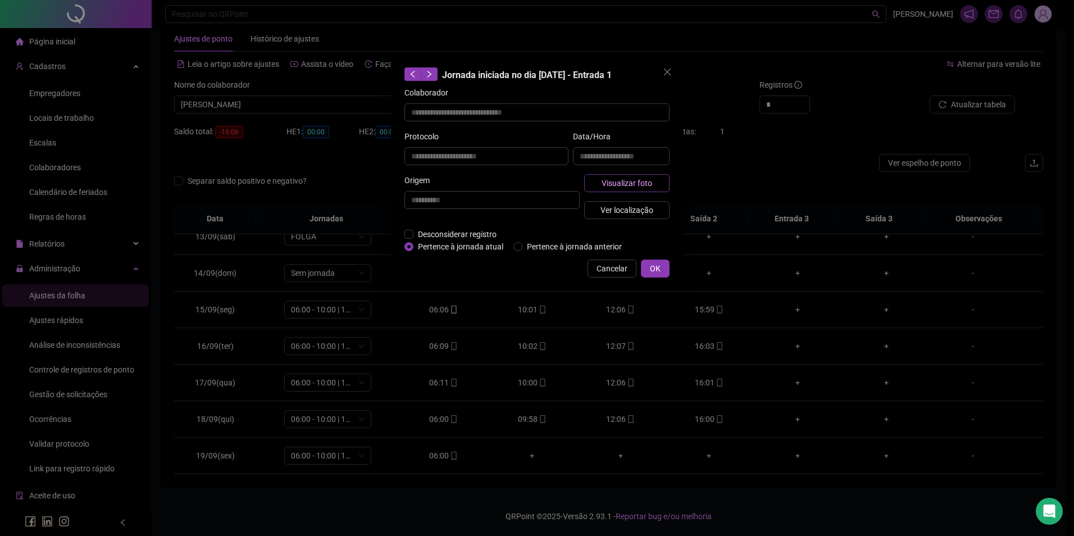
click at [634, 183] on span "Visualizar foto" at bounding box center [627, 183] width 51 height 12
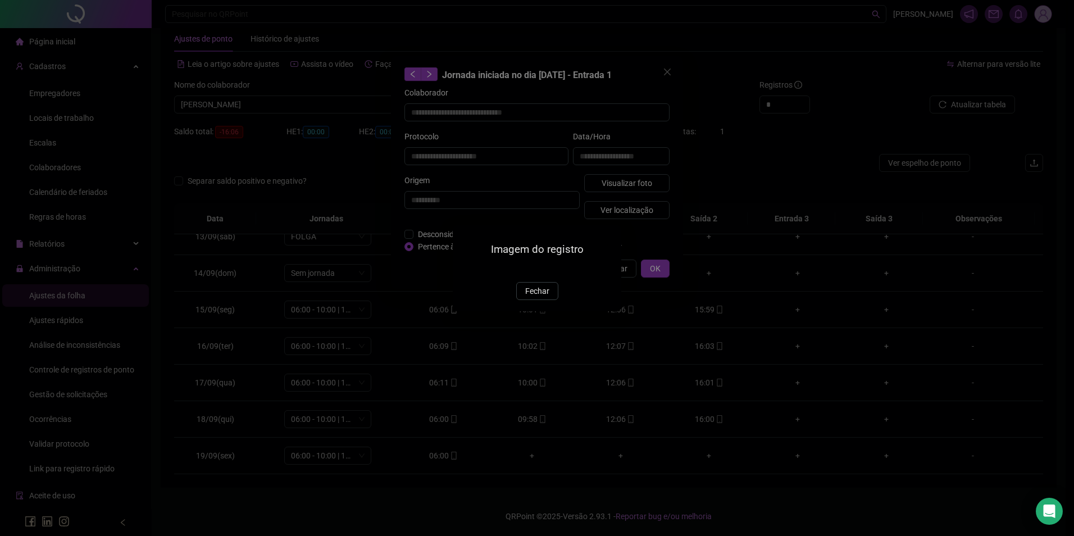
click at [466, 270] on img at bounding box center [466, 270] width 0 height 0
click at [532, 297] on span "Fechar" at bounding box center [537, 291] width 24 height 12
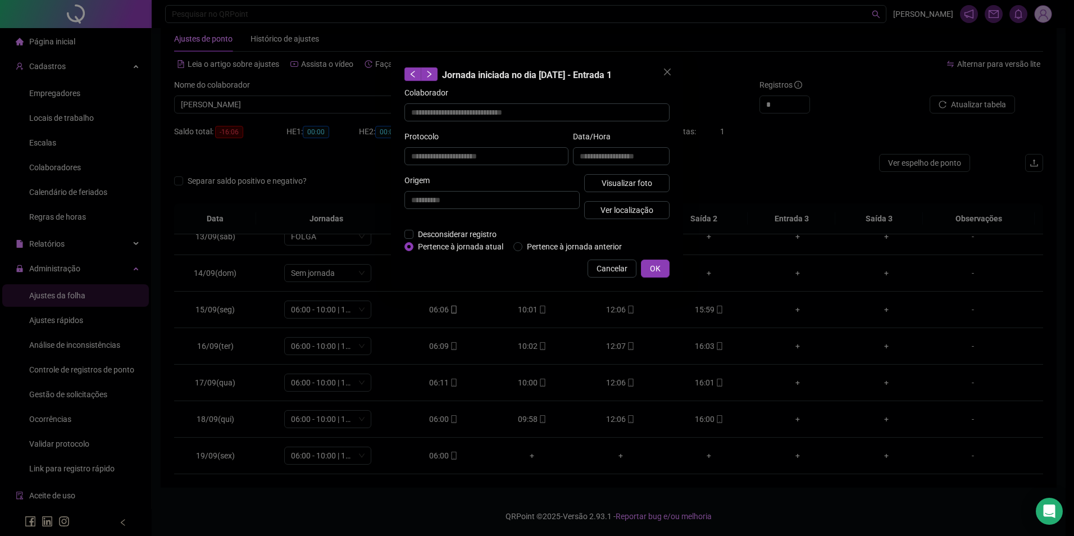
click at [697, 419] on div "**********" at bounding box center [537, 268] width 1074 height 536
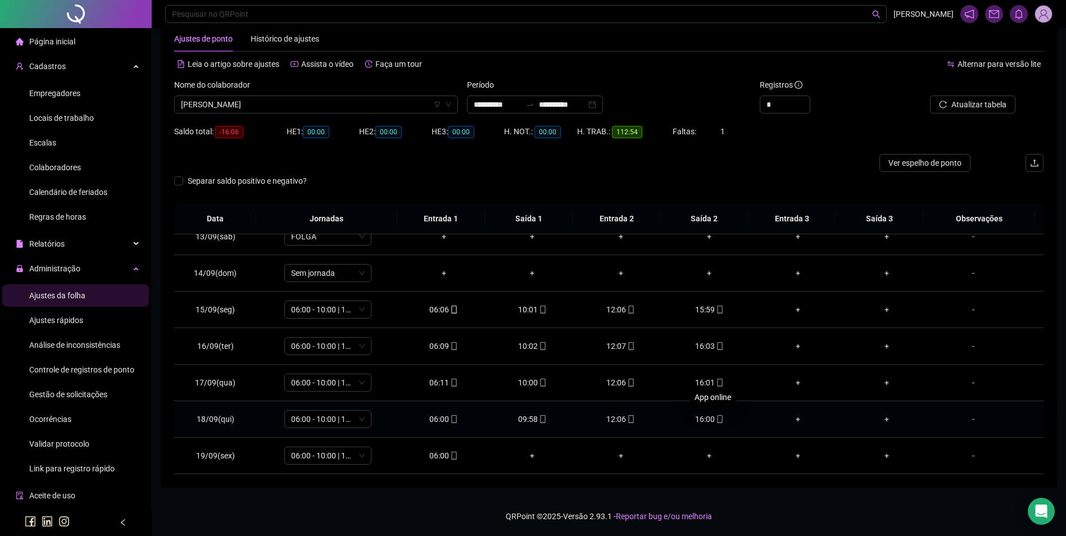
click at [717, 422] on icon "mobile" at bounding box center [720, 419] width 8 height 8
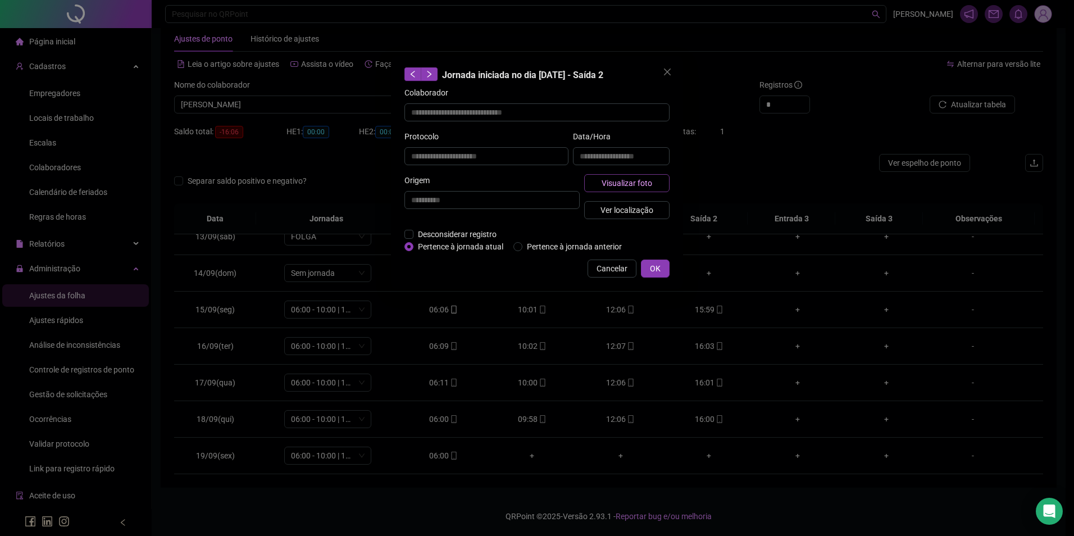
click at [636, 186] on span "Visualizar foto" at bounding box center [627, 183] width 51 height 12
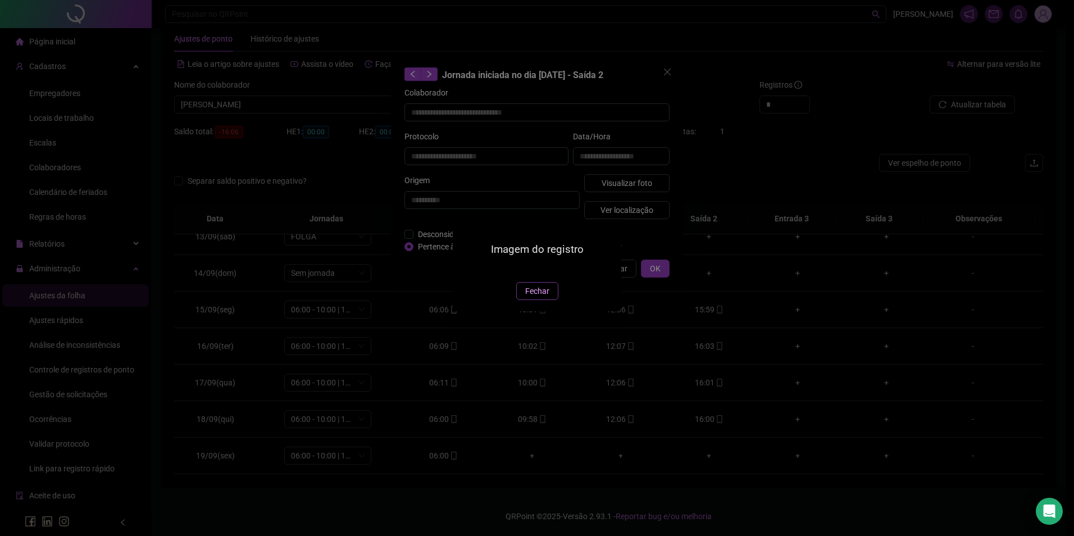
click at [541, 297] on span "Fechar" at bounding box center [537, 291] width 24 height 12
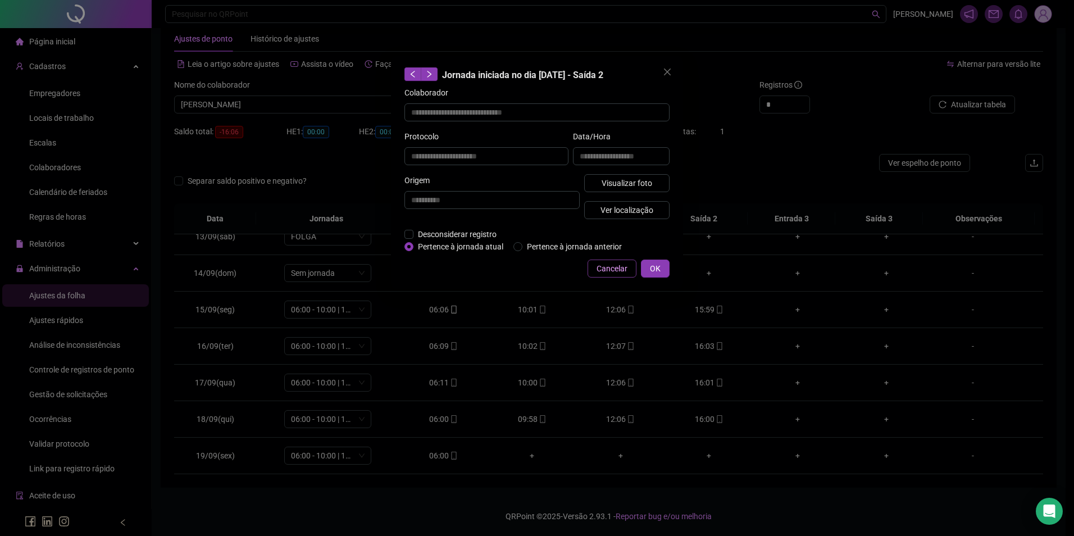
click at [604, 272] on span "Cancelar" at bounding box center [612, 268] width 31 height 12
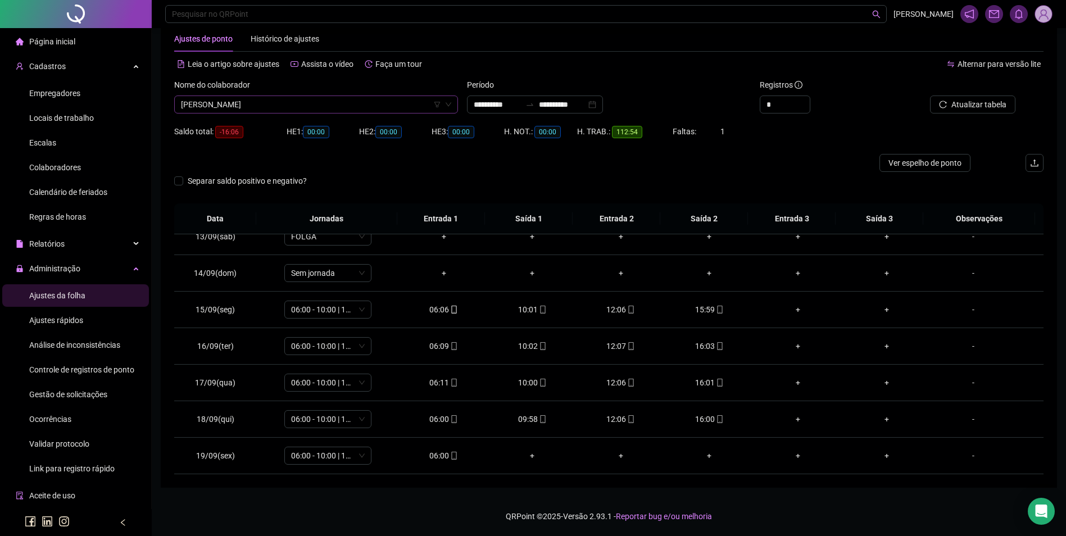
click at [371, 103] on span "[PERSON_NAME]" at bounding box center [316, 104] width 270 height 17
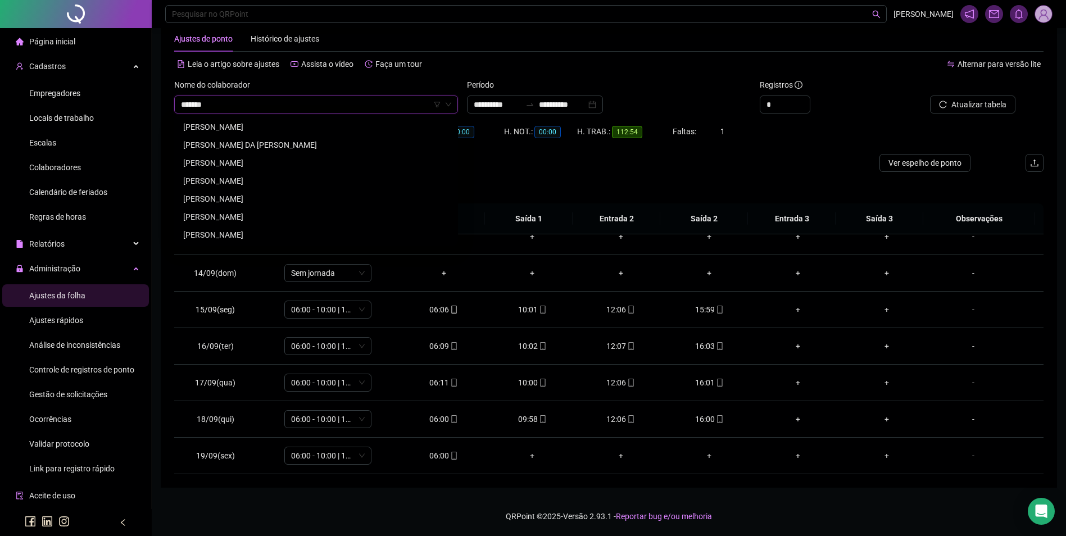
scroll to position [0, 0]
click at [268, 197] on div "[PERSON_NAME]" at bounding box center [316, 199] width 266 height 12
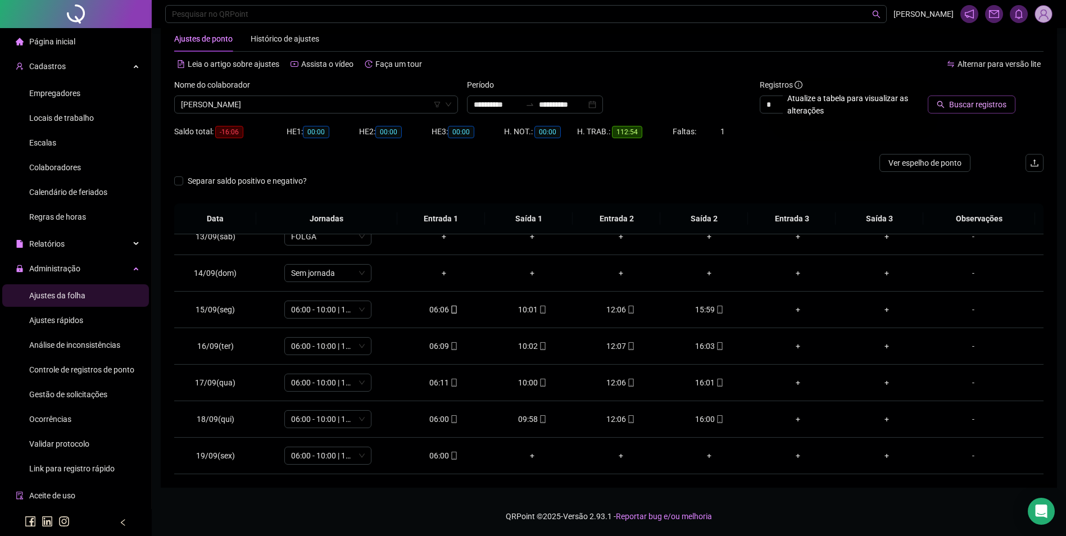
click at [981, 110] on span "Buscar registros" at bounding box center [977, 104] width 57 height 12
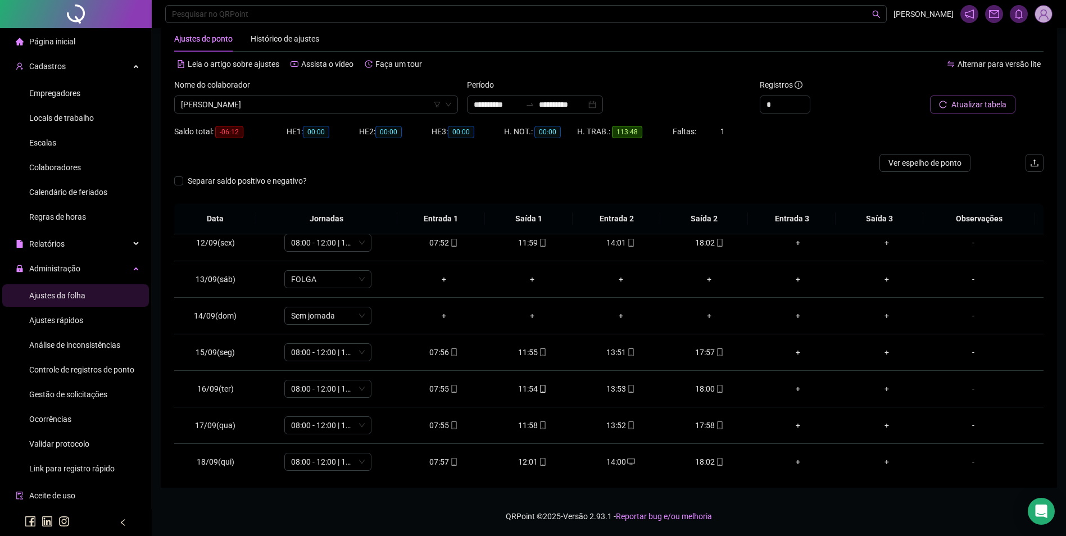
scroll to position [454, 0]
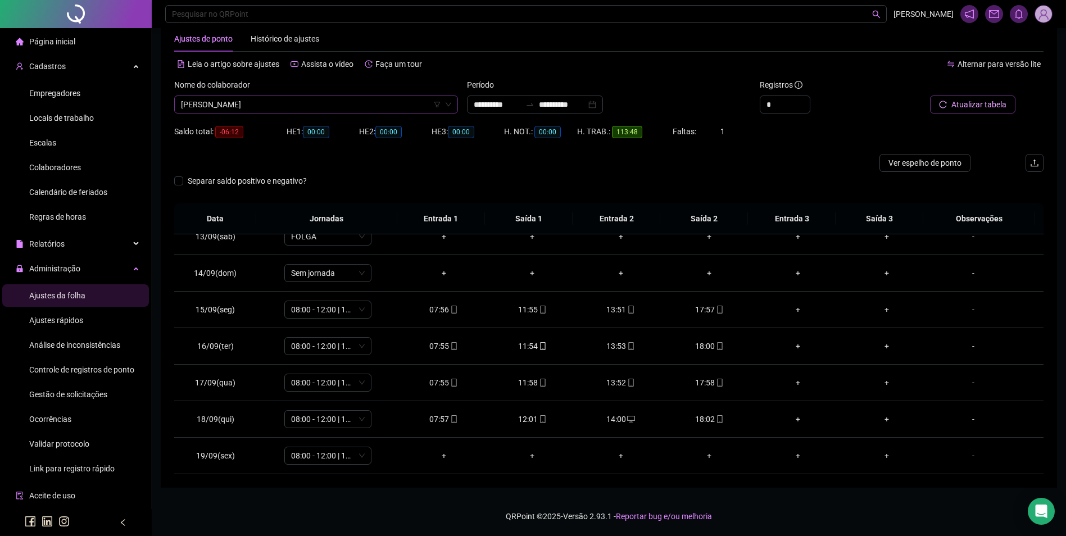
click at [335, 100] on span "[PERSON_NAME]" at bounding box center [316, 104] width 270 height 17
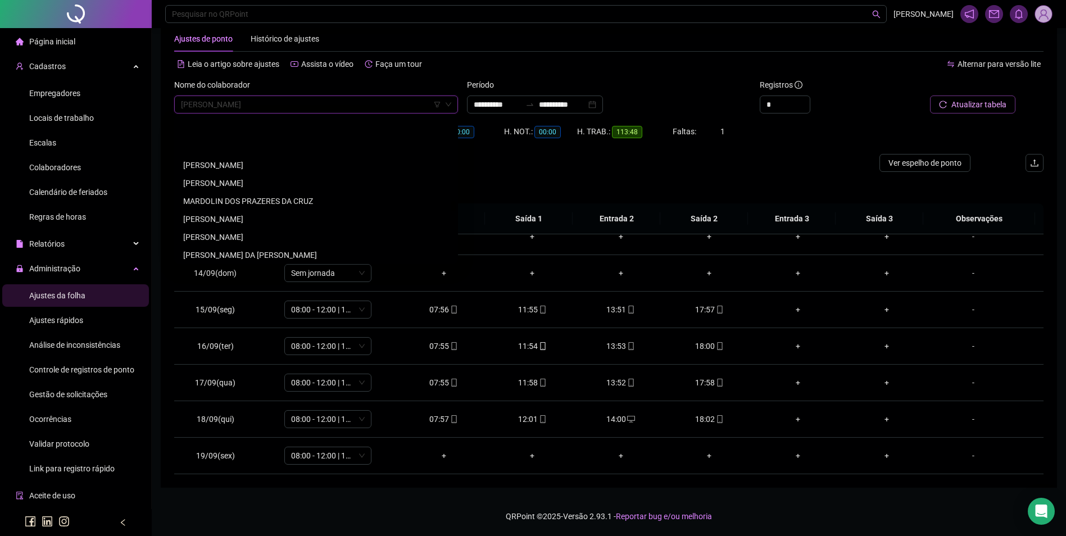
scroll to position [10210, 0]
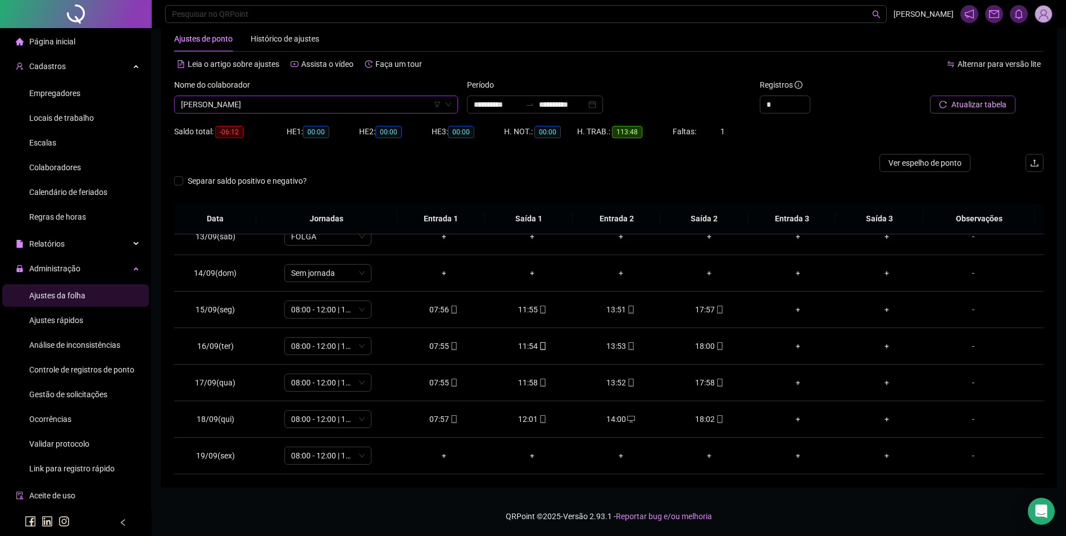
click at [290, 109] on span "[PERSON_NAME]" at bounding box center [316, 104] width 270 height 17
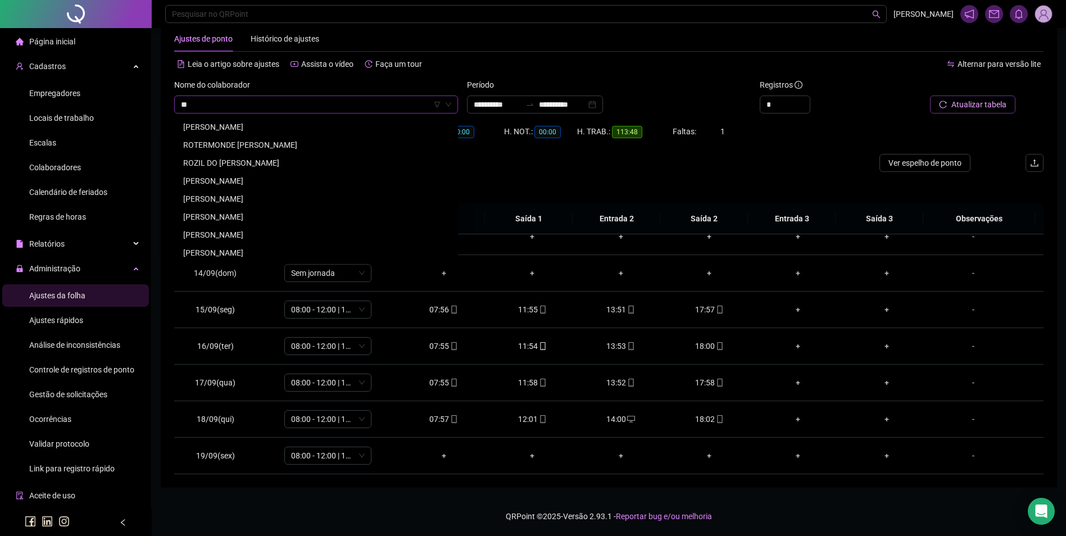
scroll to position [0, 0]
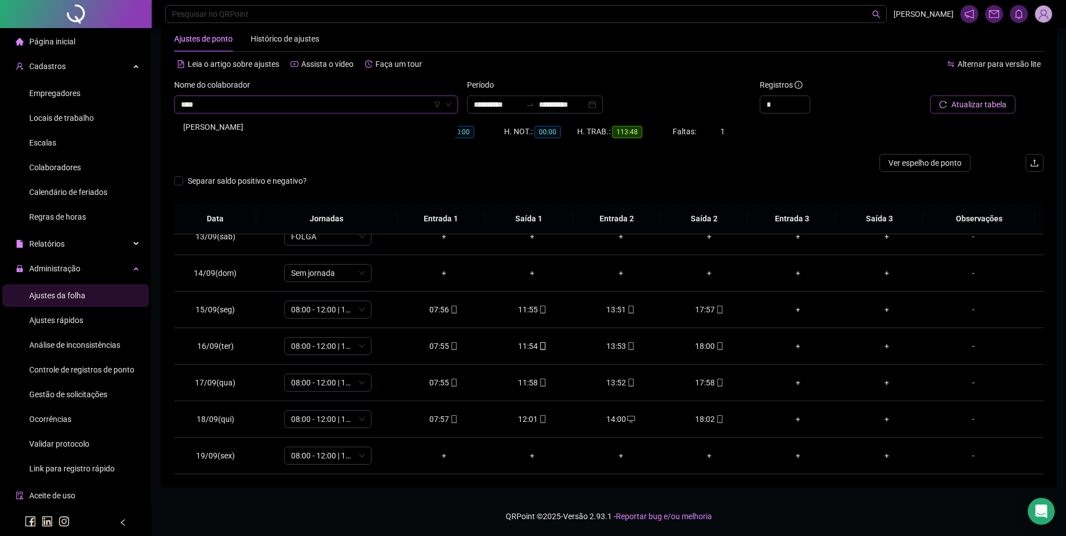
click at [311, 127] on div "[PERSON_NAME]" at bounding box center [316, 127] width 266 height 12
click at [976, 109] on span "Buscar registros" at bounding box center [977, 104] width 57 height 12
click at [705, 384] on div "15:00" at bounding box center [709, 382] width 71 height 12
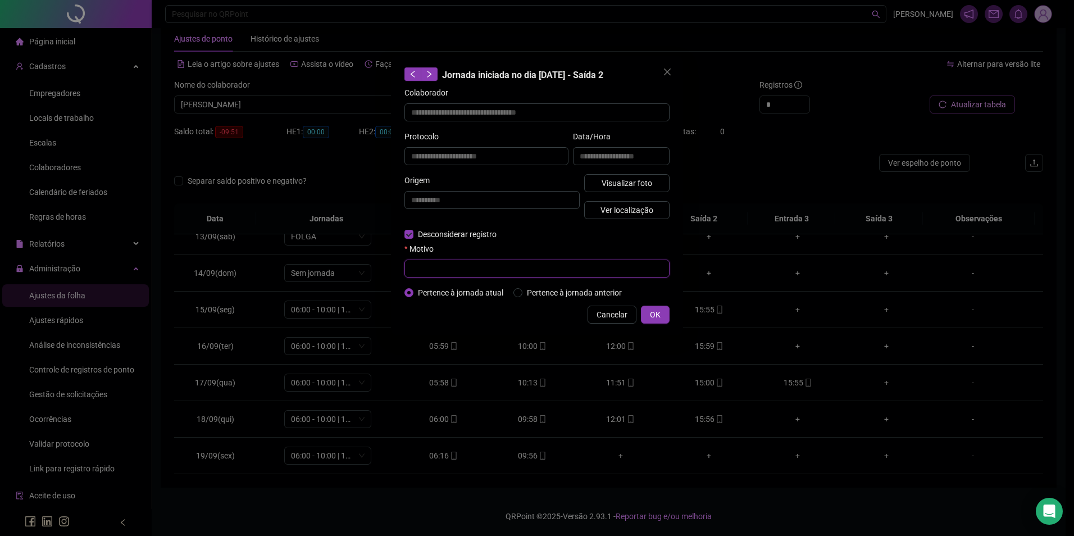
click at [456, 262] on input "text" at bounding box center [536, 269] width 265 height 18
click at [646, 315] on button "OK" at bounding box center [655, 315] width 29 height 18
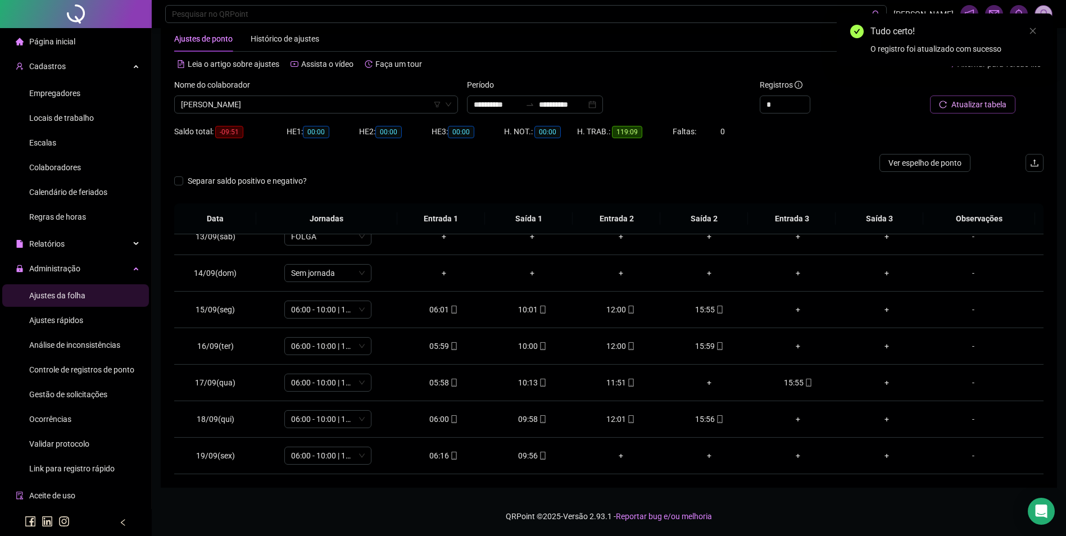
click at [1006, 106] on button "Atualizar tabela" at bounding box center [972, 104] width 85 height 18
click at [707, 419] on div "15:56" at bounding box center [709, 419] width 71 height 12
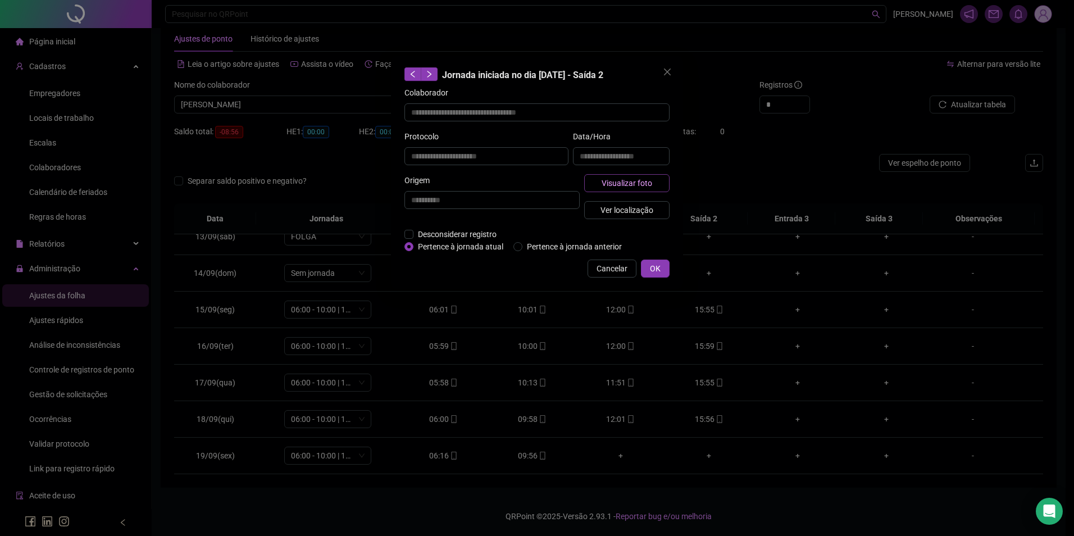
click at [638, 179] on span "Visualizar foto" at bounding box center [627, 183] width 51 height 12
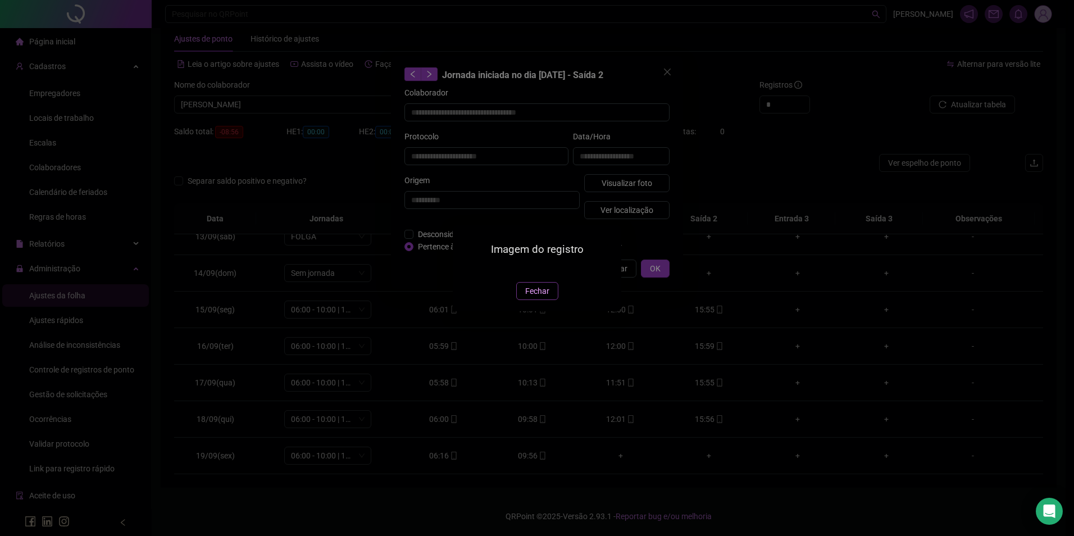
click at [548, 297] on span "Fechar" at bounding box center [537, 291] width 24 height 12
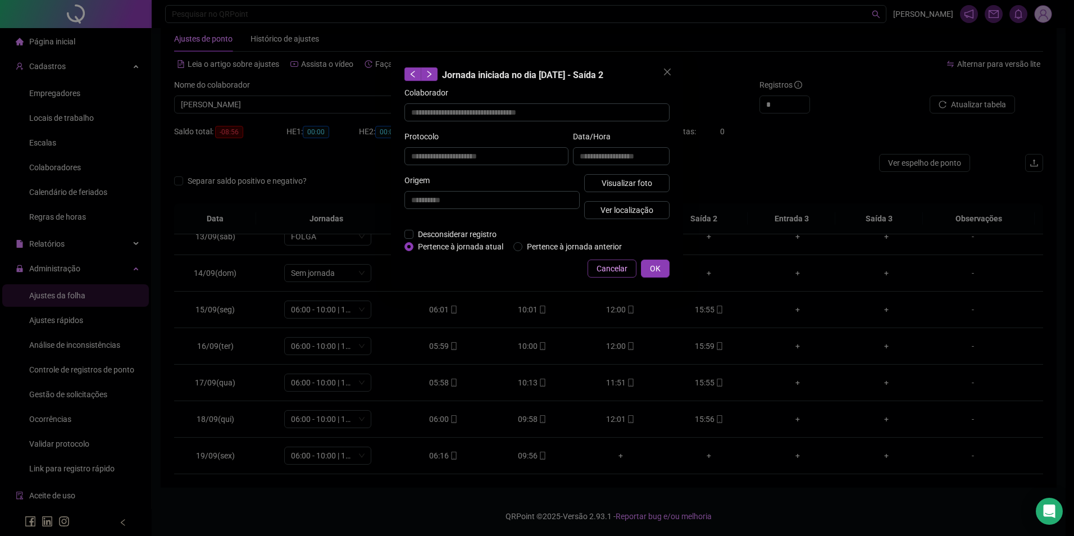
click at [609, 268] on span "Cancelar" at bounding box center [612, 268] width 31 height 12
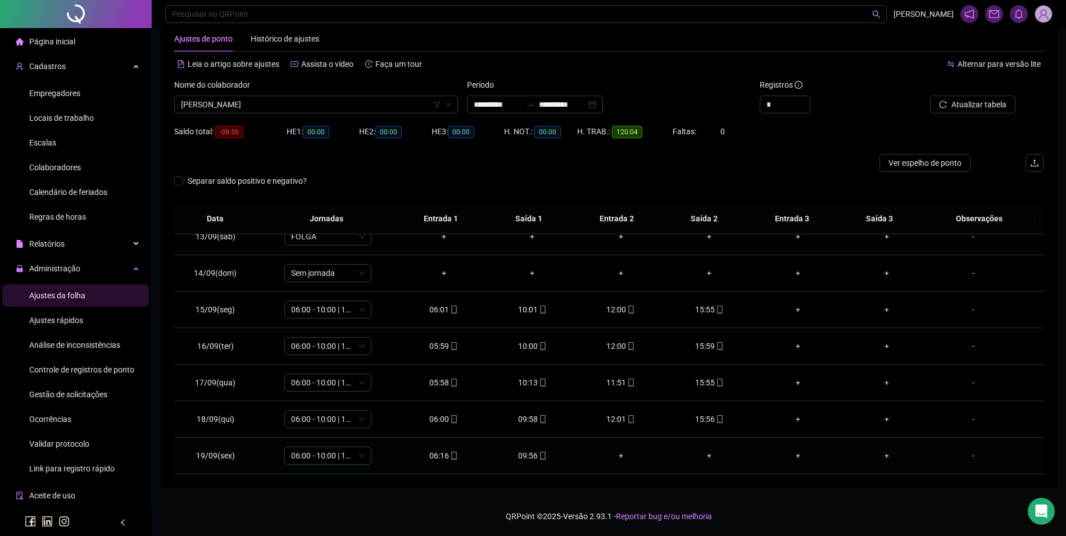
click at [539, 454] on icon "mobile" at bounding box center [543, 456] width 8 height 8
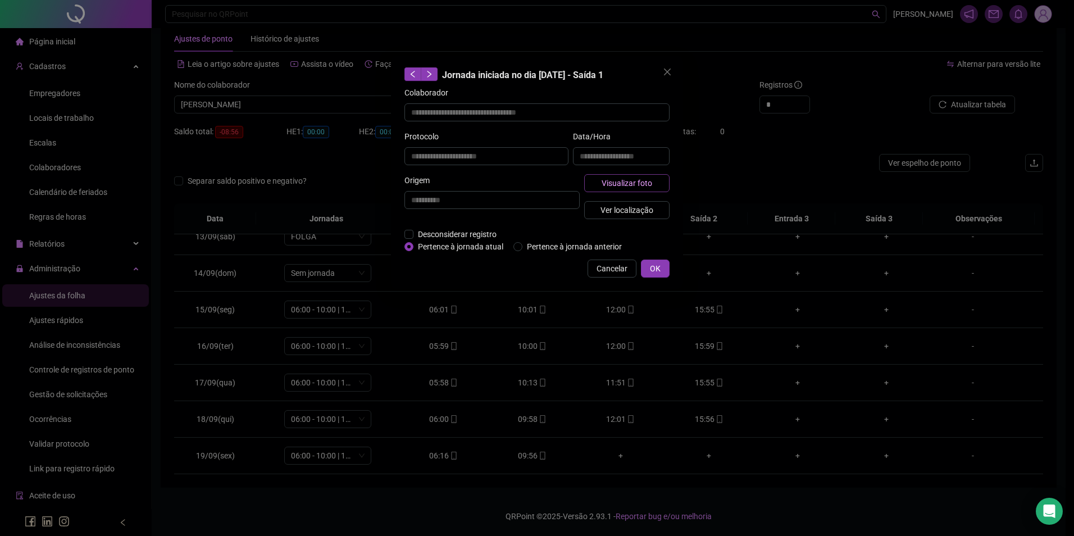
click at [622, 188] on span "Visualizar foto" at bounding box center [627, 183] width 51 height 12
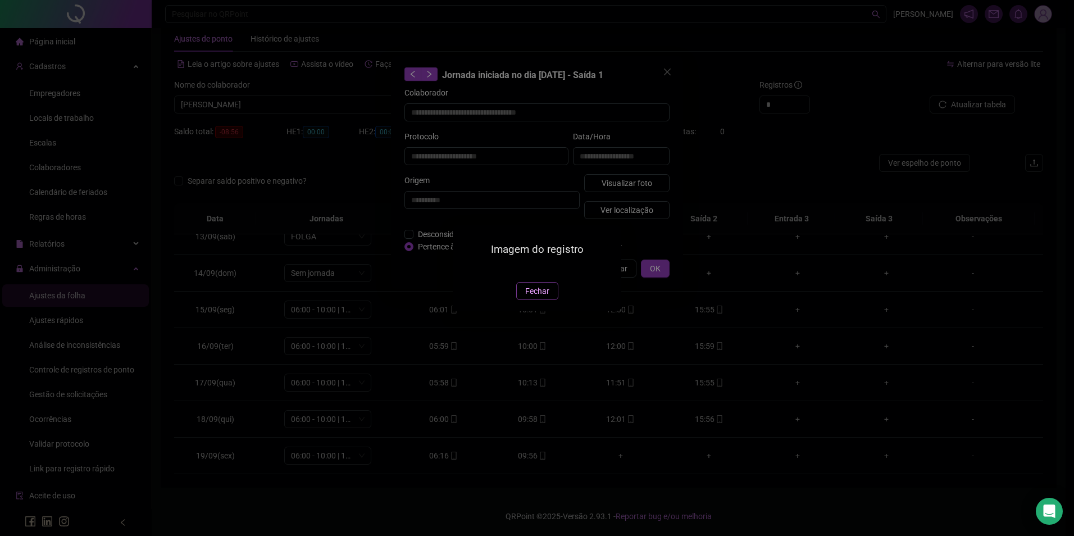
click at [536, 297] on span "Fechar" at bounding box center [537, 291] width 24 height 12
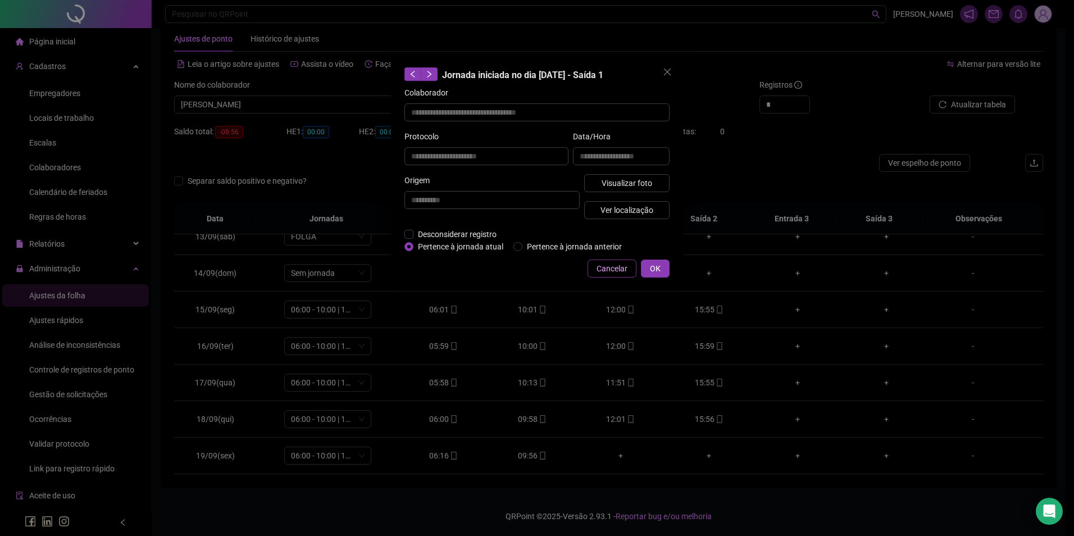
click at [611, 269] on span "Cancelar" at bounding box center [612, 268] width 31 height 12
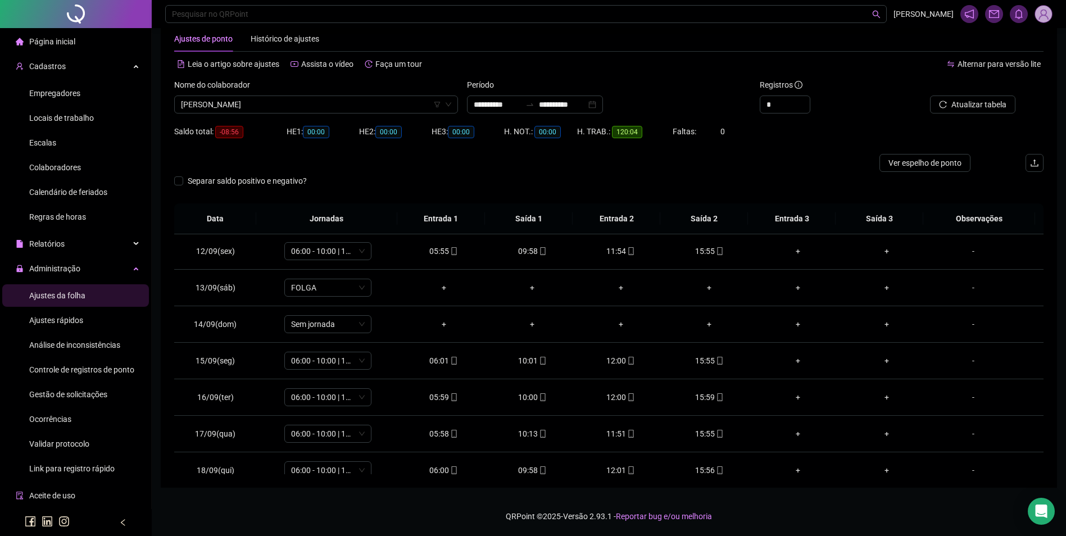
scroll to position [454, 0]
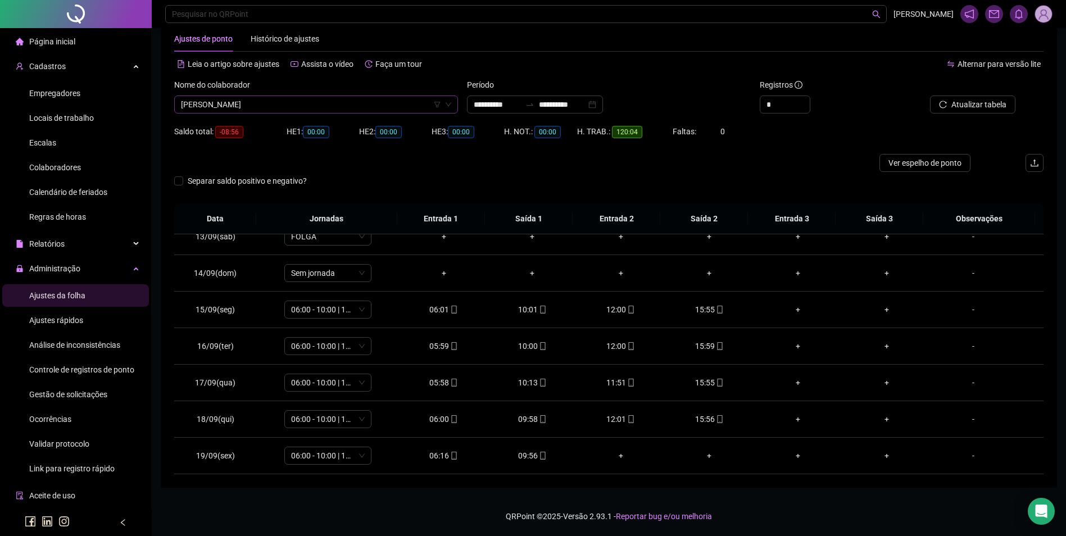
click at [374, 108] on span "[PERSON_NAME]" at bounding box center [316, 104] width 270 height 17
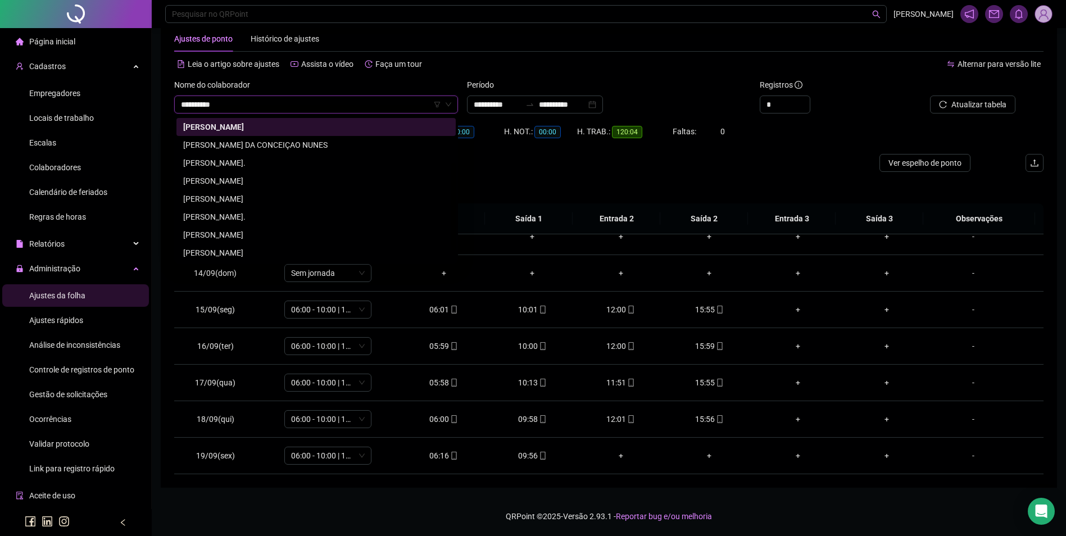
scroll to position [0, 0]
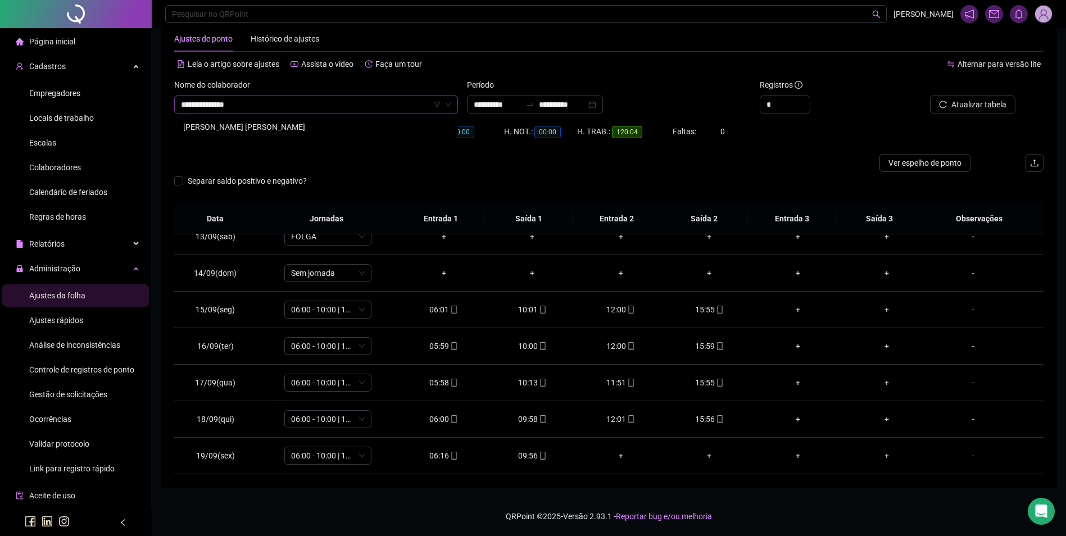
click at [366, 122] on div "[PERSON_NAME] [PERSON_NAME]" at bounding box center [316, 127] width 266 height 12
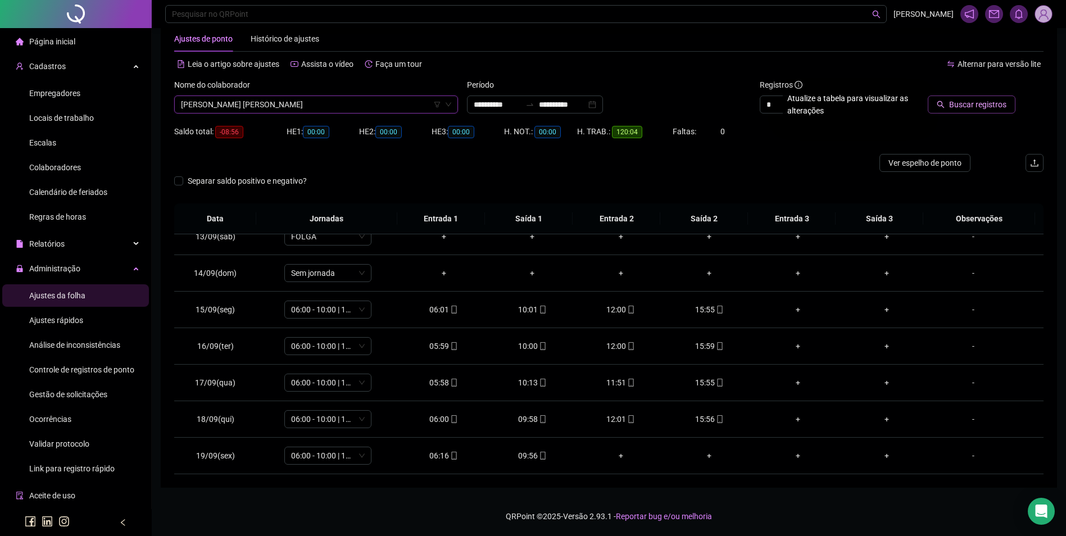
click at [992, 97] on button "Buscar registros" at bounding box center [971, 104] width 88 height 18
click at [450, 454] on icon "mobile" at bounding box center [454, 456] width 8 height 8
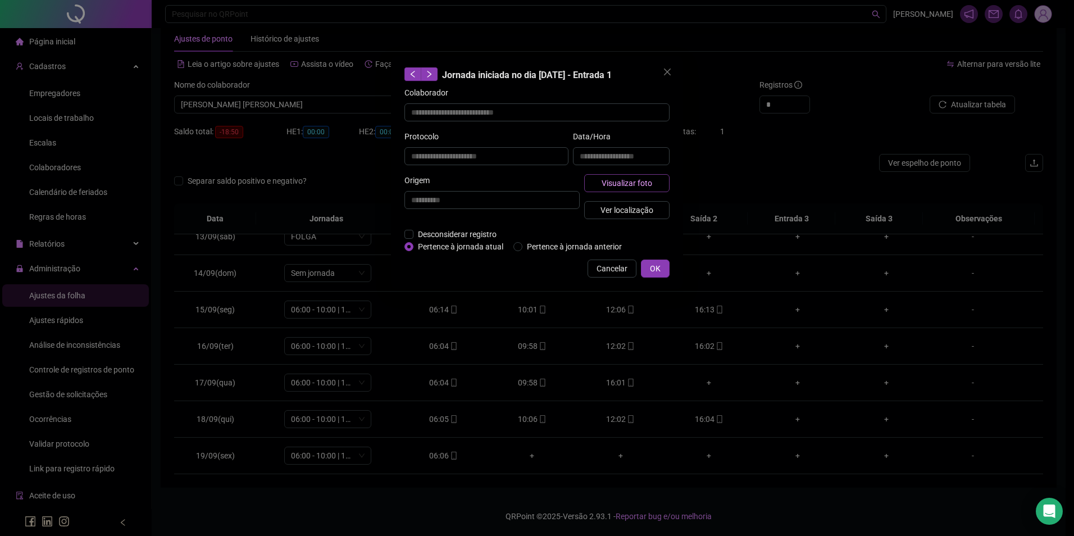
click at [636, 185] on span "Visualizar foto" at bounding box center [627, 183] width 51 height 12
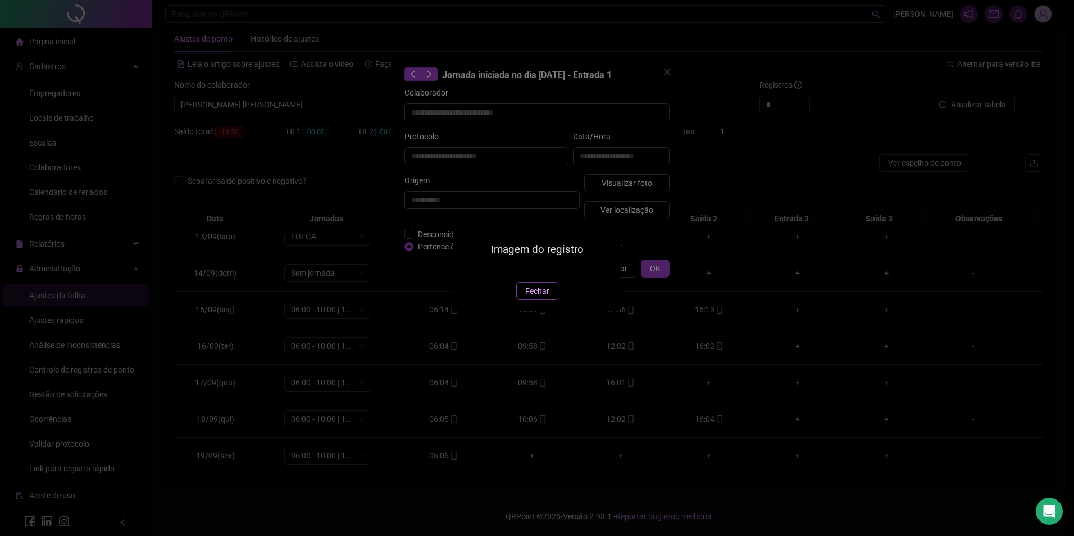
click at [539, 297] on span "Fechar" at bounding box center [537, 291] width 24 height 12
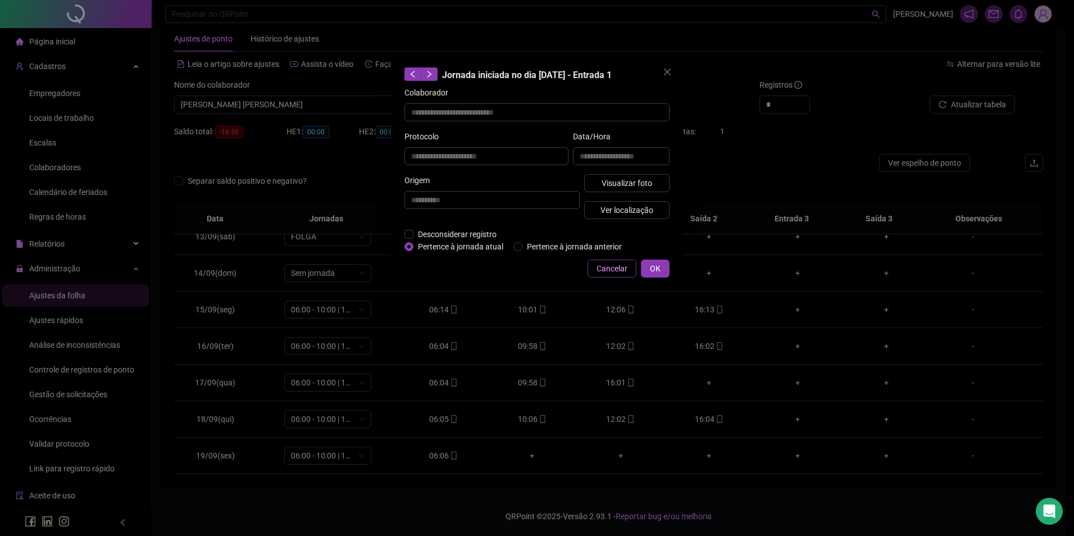
click at [610, 266] on span "Cancelar" at bounding box center [612, 268] width 31 height 12
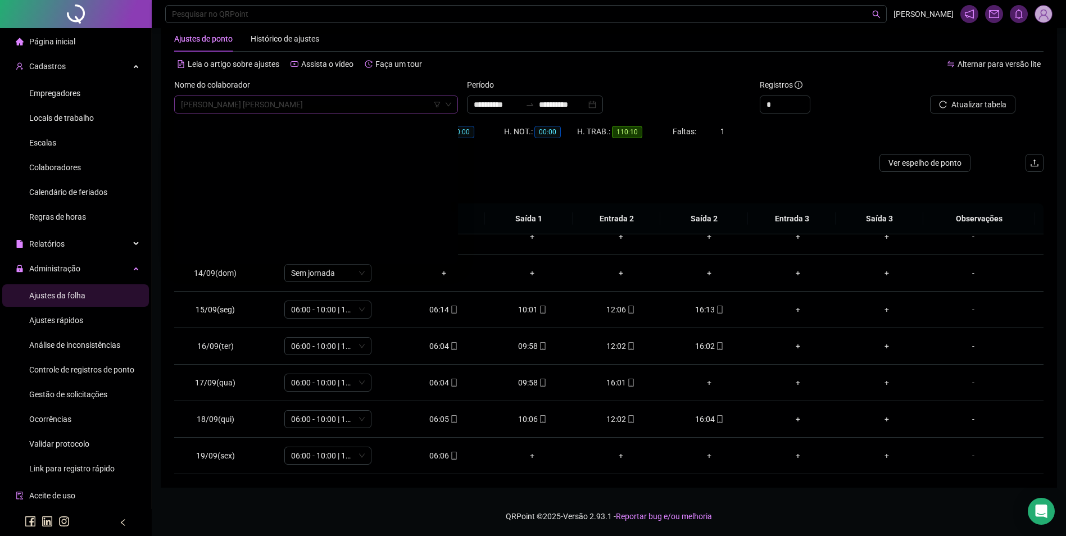
scroll to position [10425, 0]
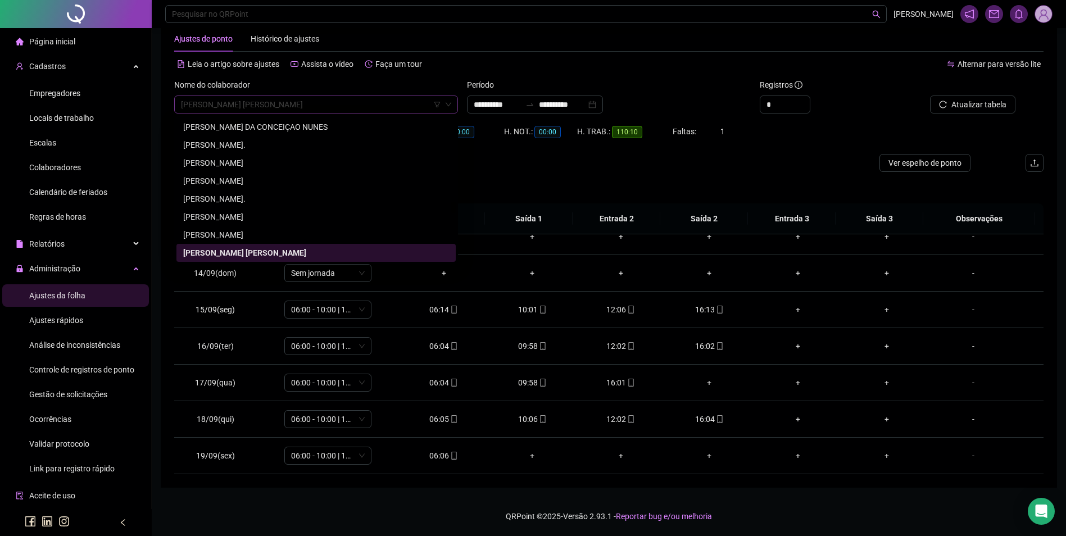
click at [318, 111] on span "[PERSON_NAME] [PERSON_NAME]" at bounding box center [316, 104] width 270 height 17
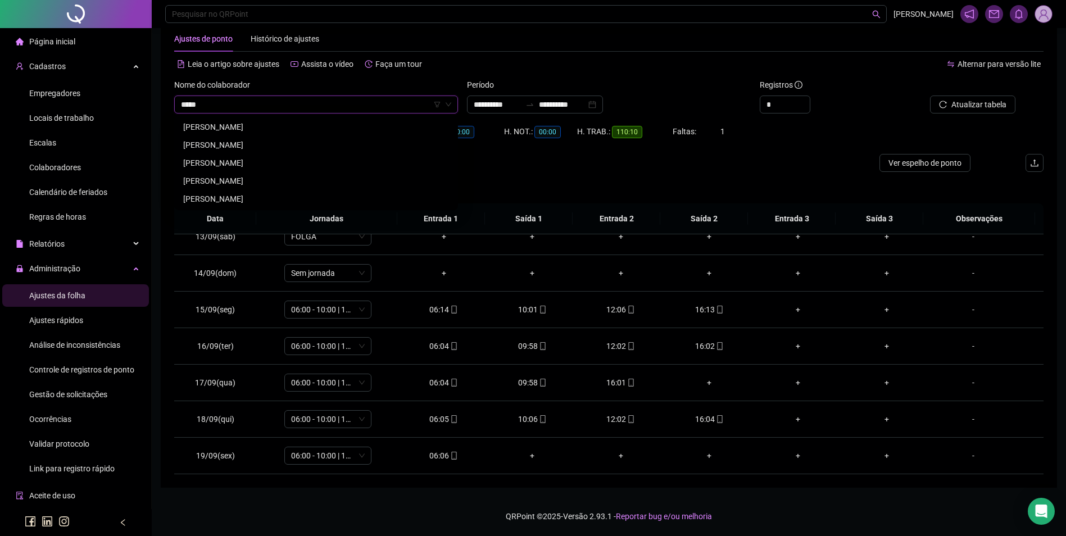
scroll to position [0, 0]
click at [244, 124] on div "[PERSON_NAME]" at bounding box center [316, 127] width 266 height 12
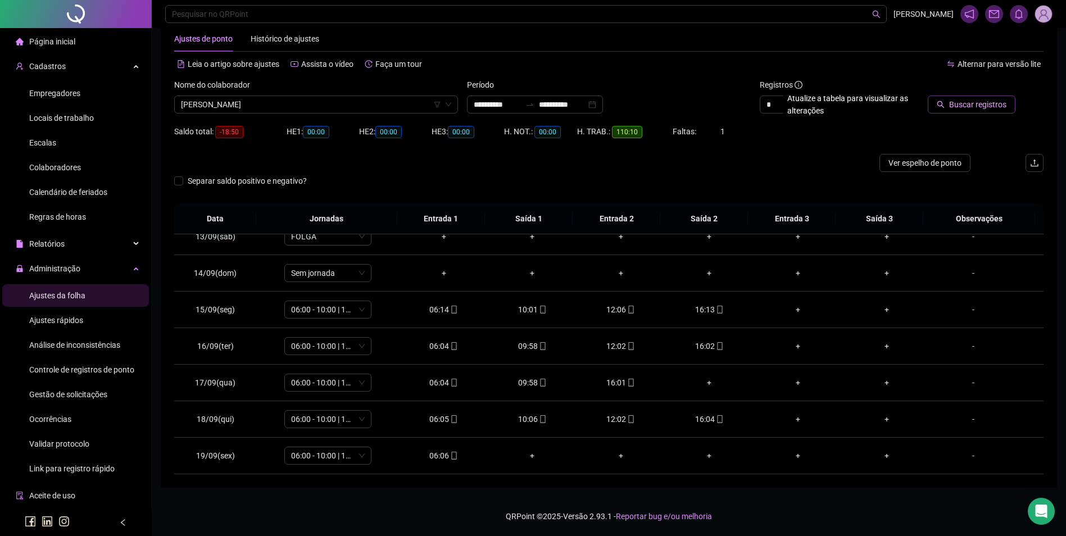
click at [985, 105] on span "Buscar registros" at bounding box center [977, 104] width 57 height 12
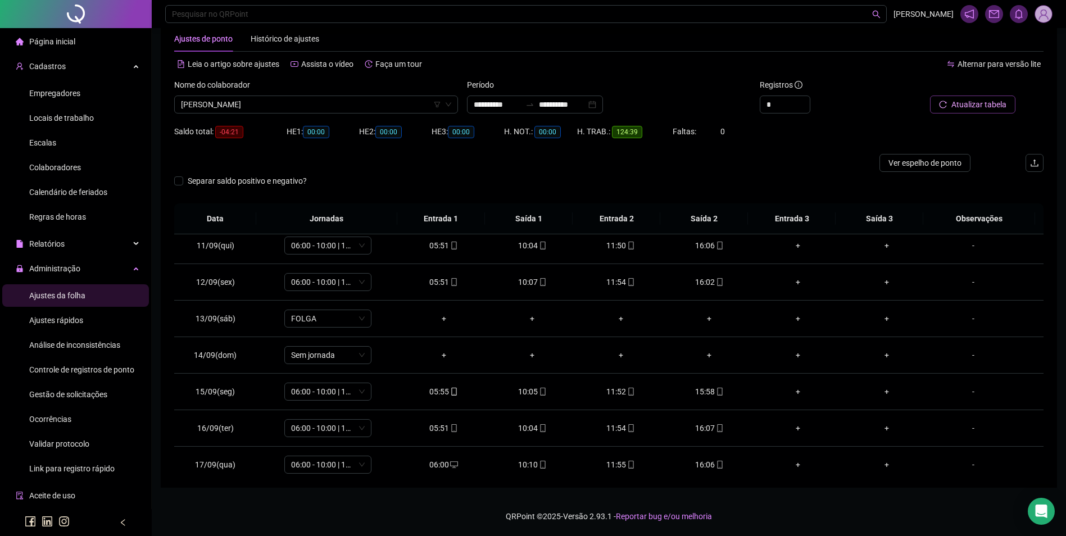
scroll to position [454, 0]
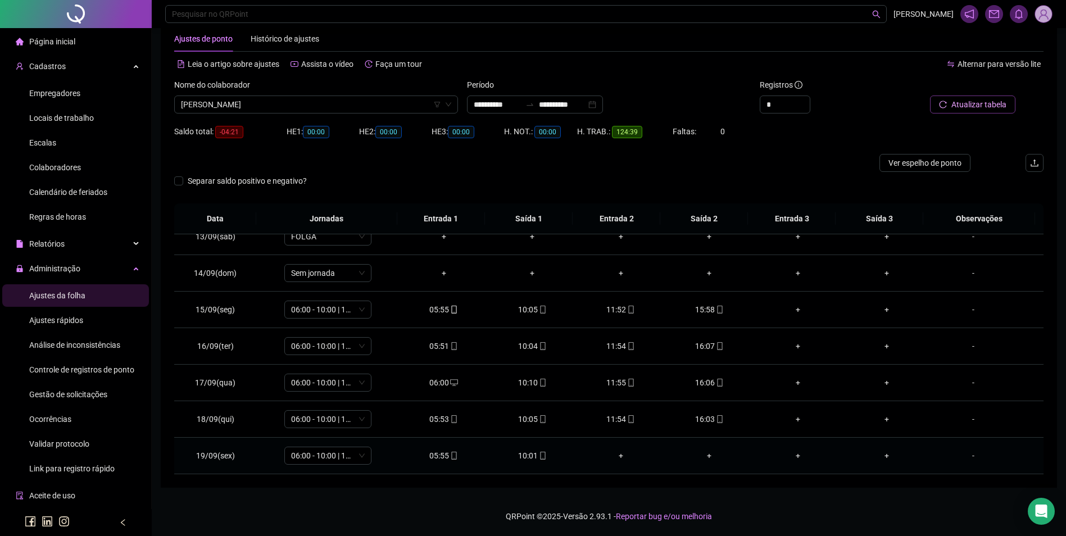
click at [539, 458] on icon "mobile" at bounding box center [543, 456] width 8 height 8
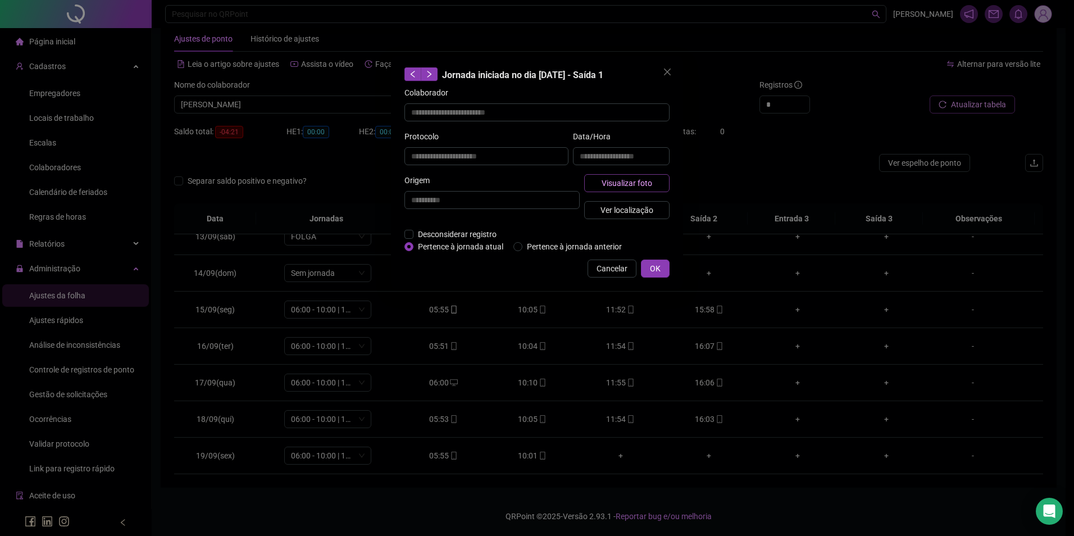
click at [614, 180] on span "Visualizar foto" at bounding box center [627, 183] width 51 height 12
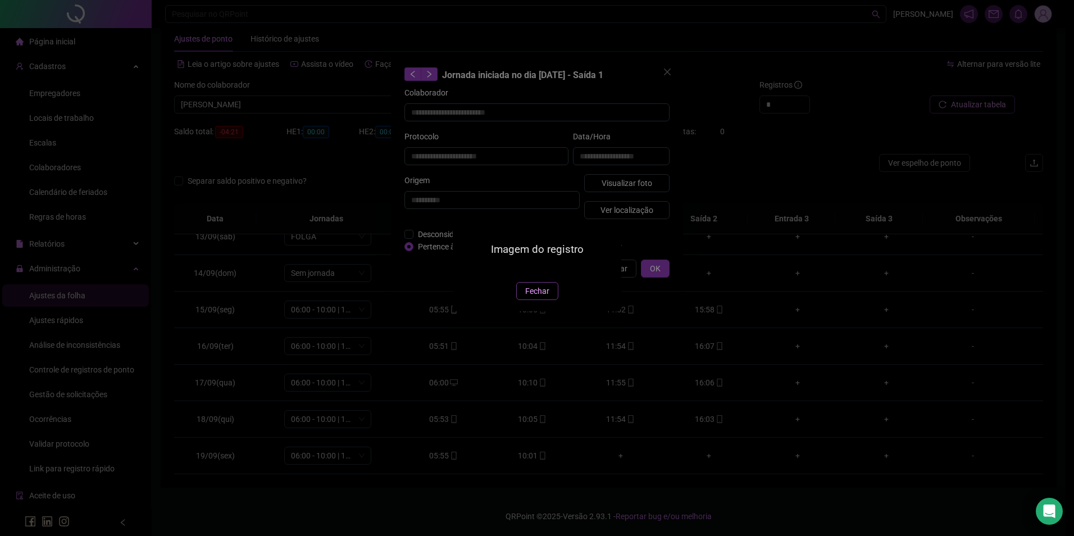
click at [531, 297] on span "Fechar" at bounding box center [537, 291] width 24 height 12
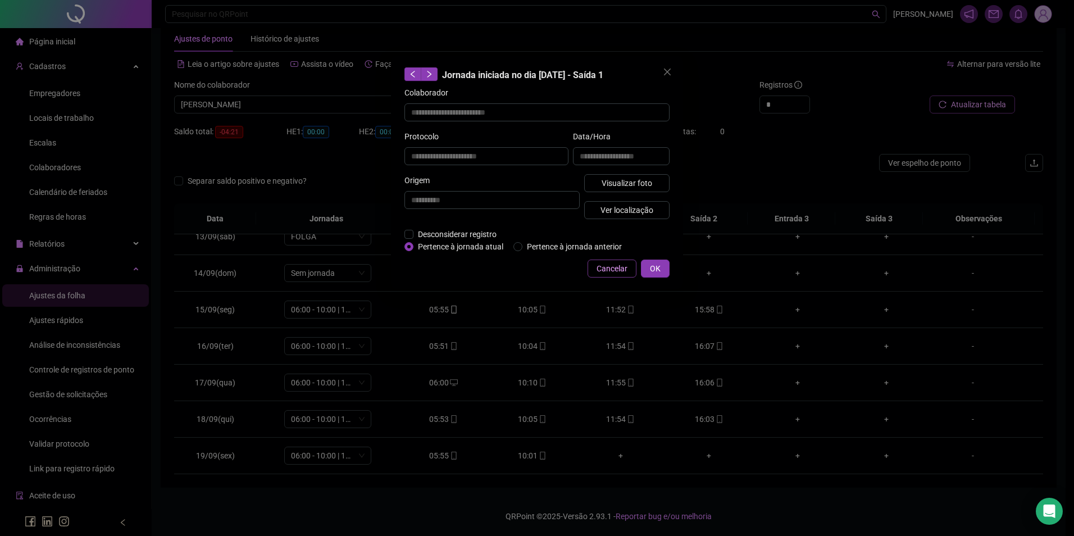
click at [606, 268] on span "Cancelar" at bounding box center [612, 268] width 31 height 12
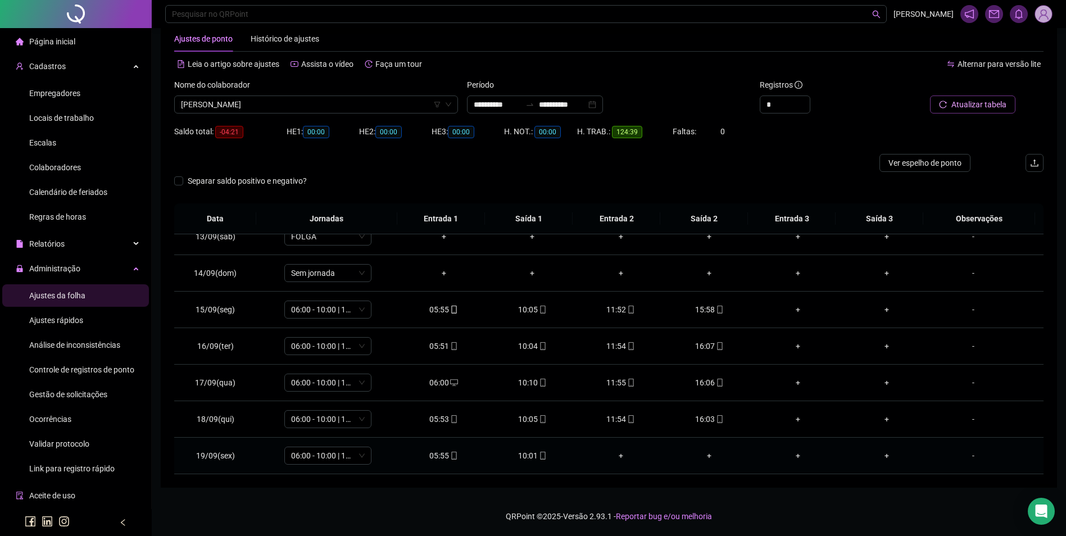
click at [540, 457] on icon "mobile" at bounding box center [543, 456] width 8 height 8
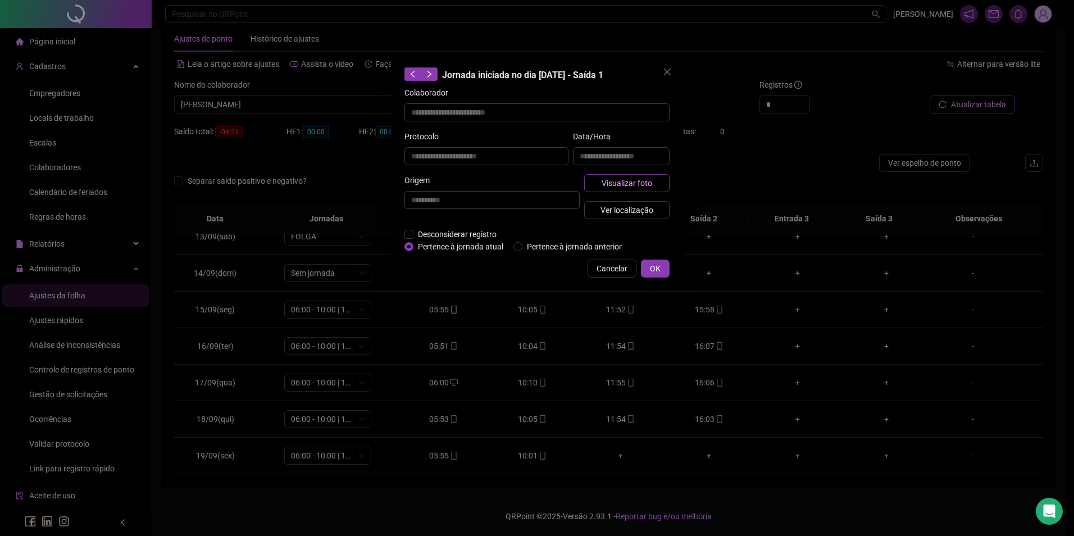
click at [652, 188] on button "Visualizar foto" at bounding box center [626, 183] width 85 height 18
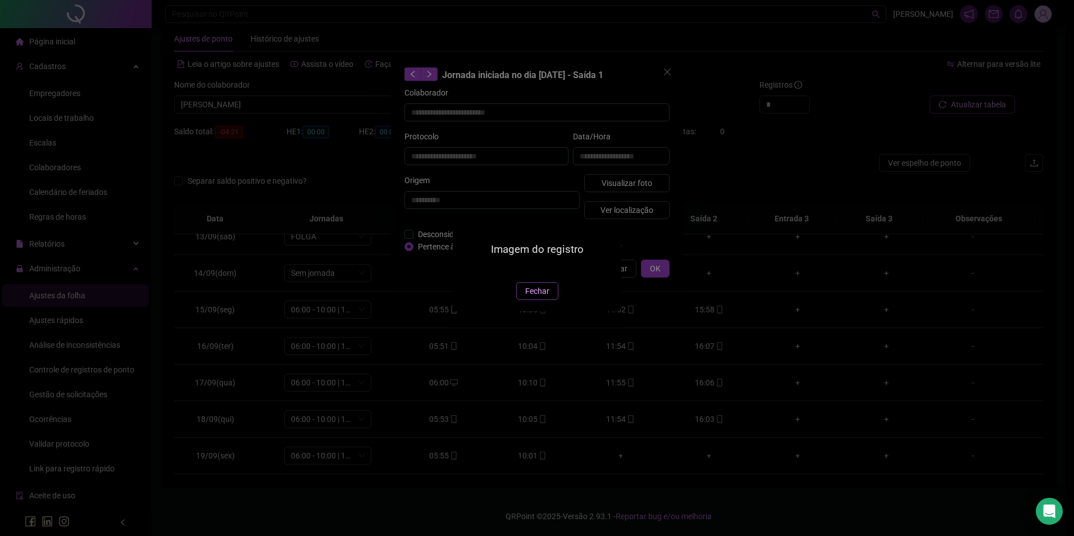
click at [539, 297] on span "Fechar" at bounding box center [537, 291] width 24 height 12
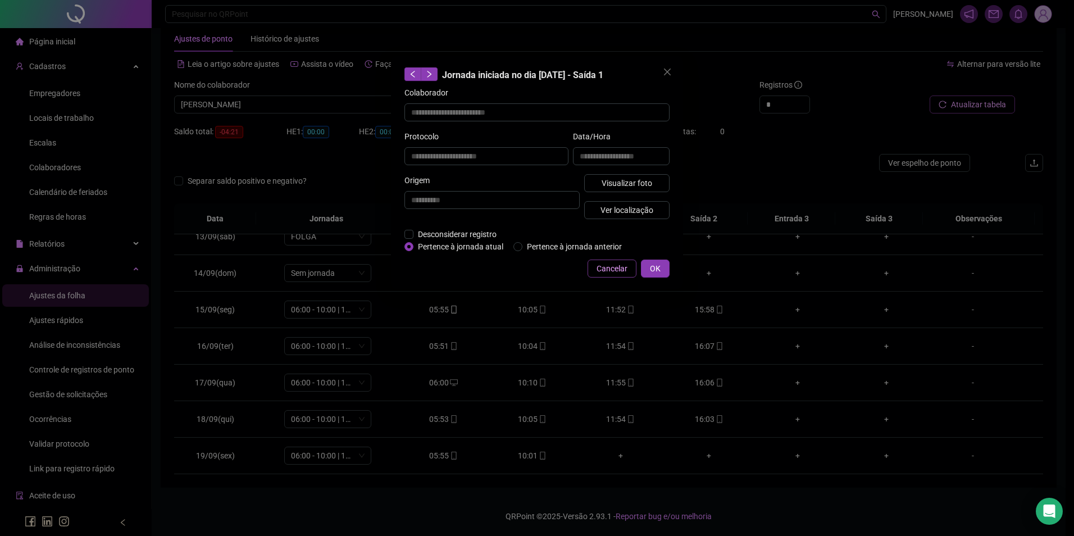
click at [611, 268] on span "Cancelar" at bounding box center [612, 268] width 31 height 12
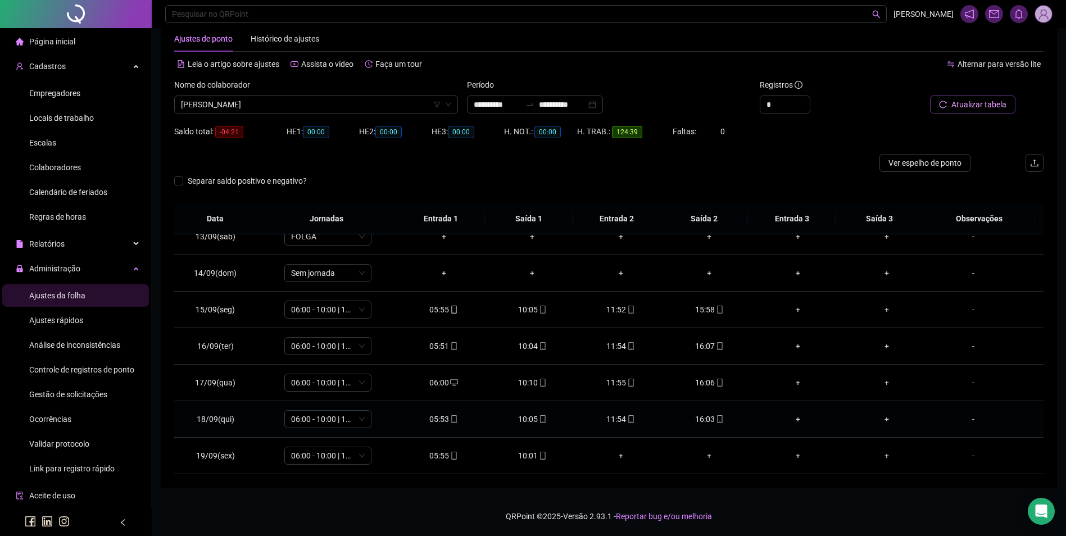
click at [716, 417] on icon "mobile" at bounding box center [720, 419] width 8 height 8
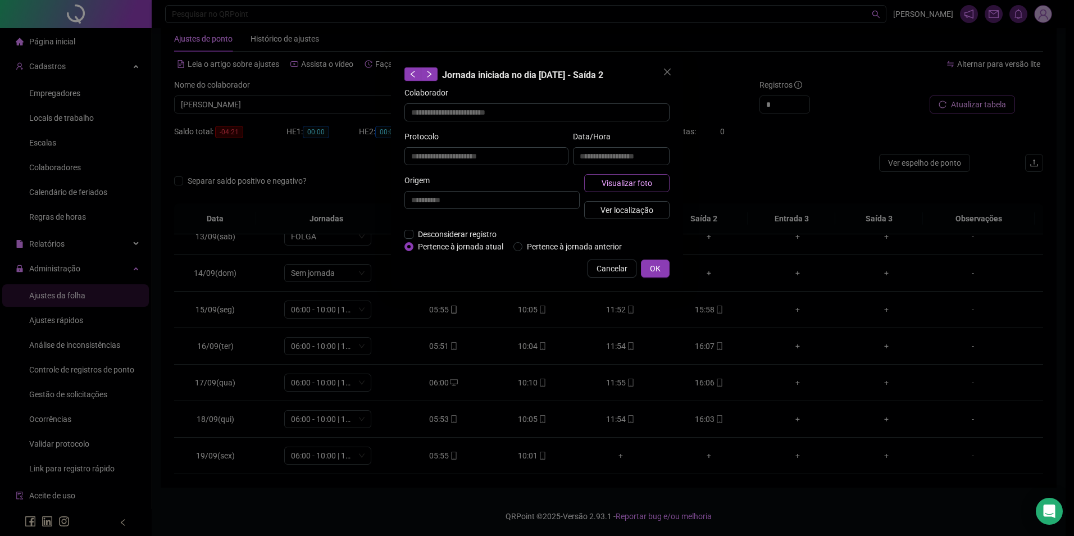
click at [629, 185] on span "Visualizar foto" at bounding box center [627, 183] width 51 height 12
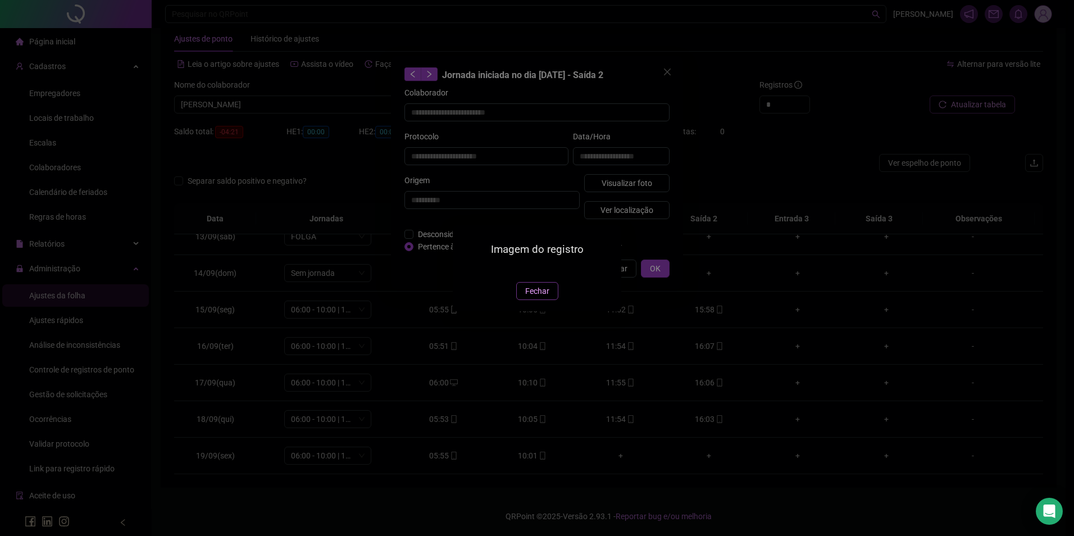
click at [534, 297] on span "Fechar" at bounding box center [537, 291] width 24 height 12
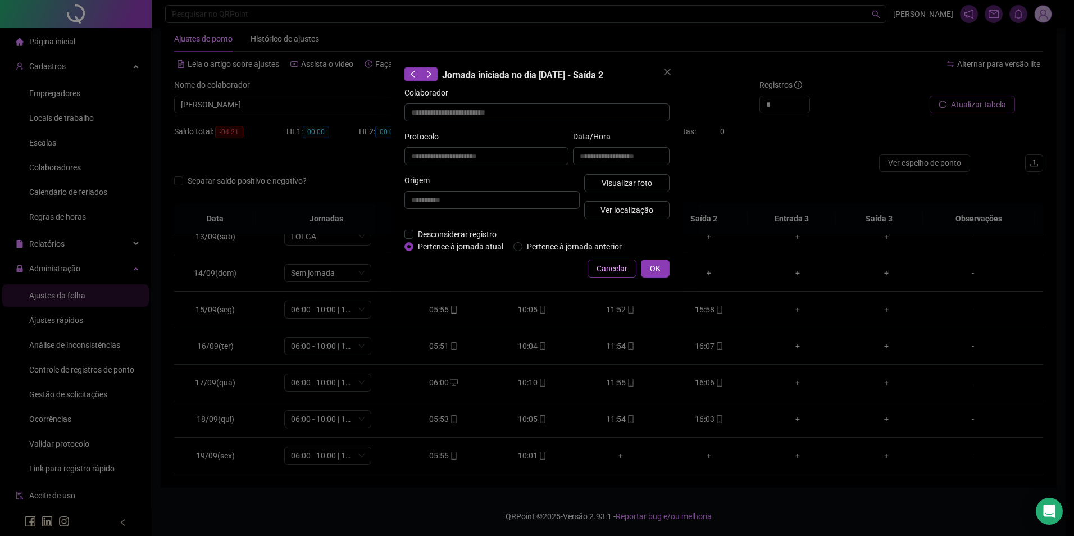
click at [616, 265] on span "Cancelar" at bounding box center [612, 268] width 31 height 12
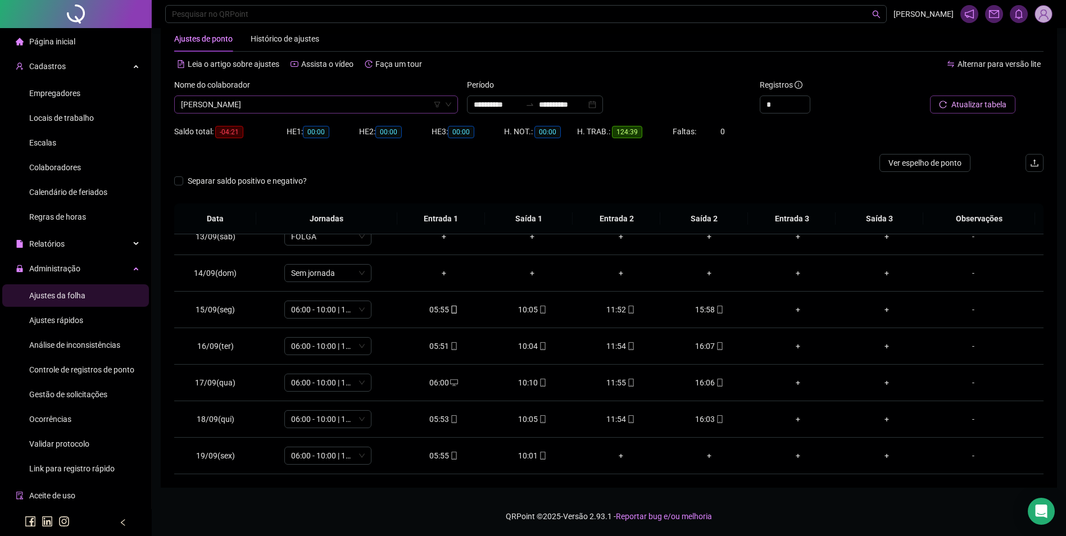
click at [411, 105] on span "[PERSON_NAME]" at bounding box center [316, 104] width 270 height 17
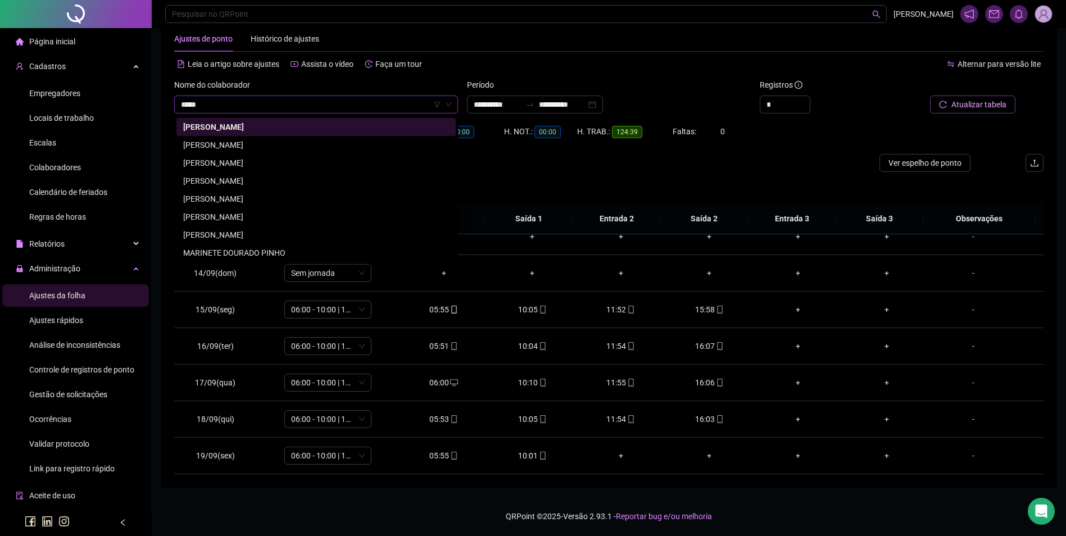
scroll to position [0, 0]
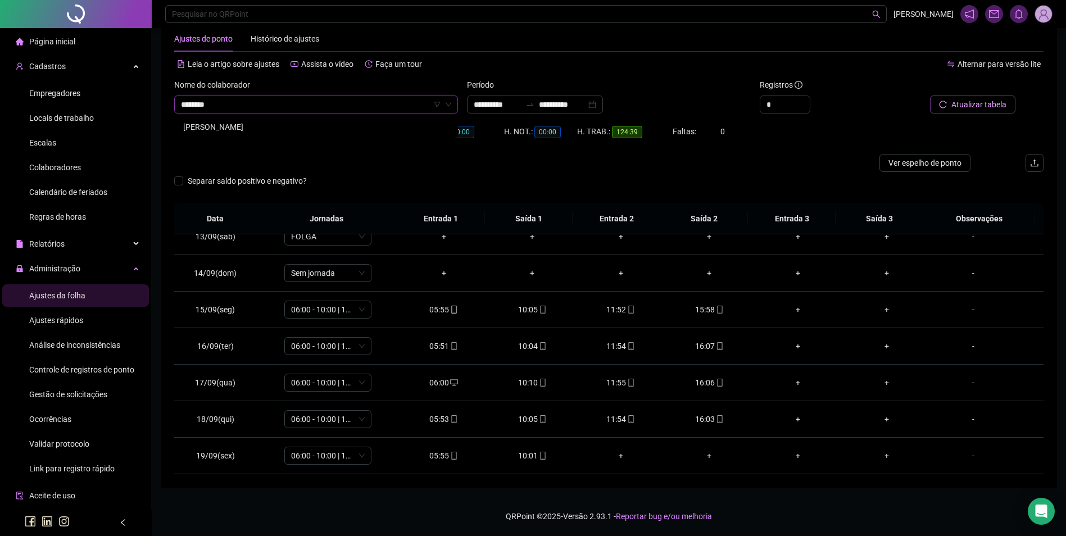
click at [224, 128] on div "[PERSON_NAME]" at bounding box center [316, 127] width 266 height 12
click at [955, 100] on span "Buscar registros" at bounding box center [977, 104] width 57 height 12
click at [540, 456] on icon "mobile" at bounding box center [542, 456] width 5 height 8
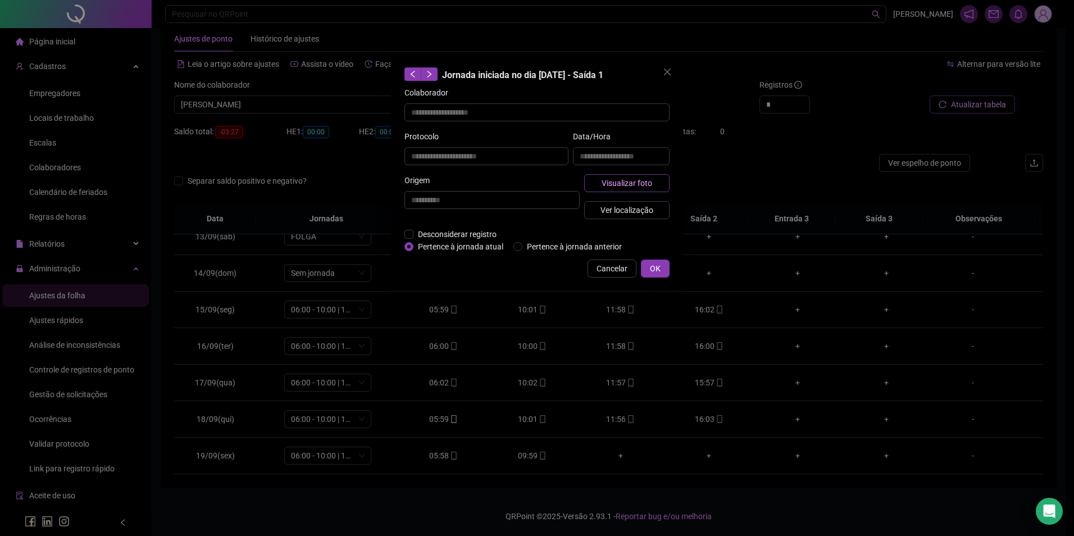
click at [625, 181] on span "Visualizar foto" at bounding box center [627, 183] width 51 height 12
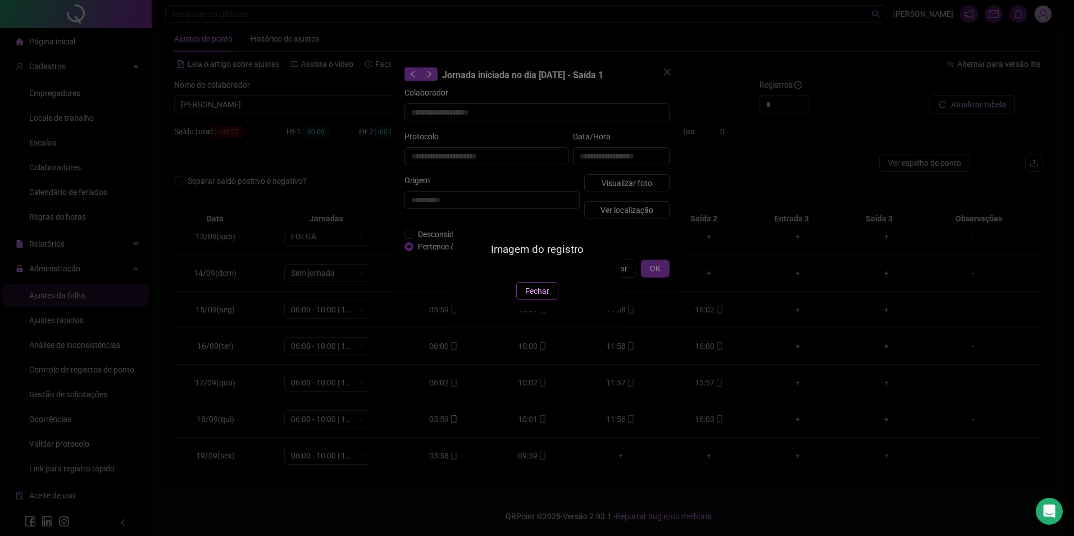
click at [547, 297] on span "Fechar" at bounding box center [537, 291] width 24 height 12
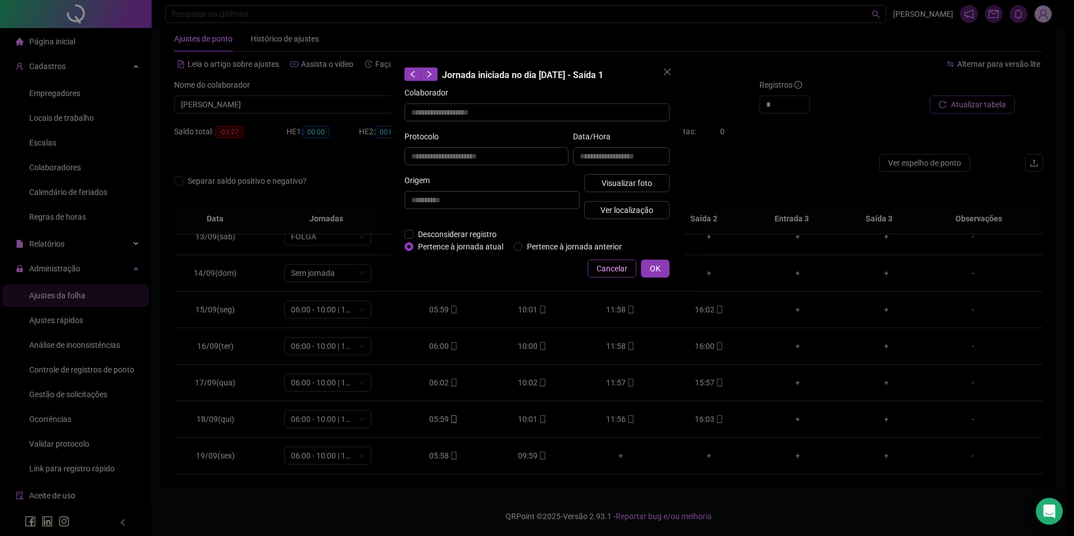
click at [627, 264] on span "Cancelar" at bounding box center [612, 268] width 31 height 12
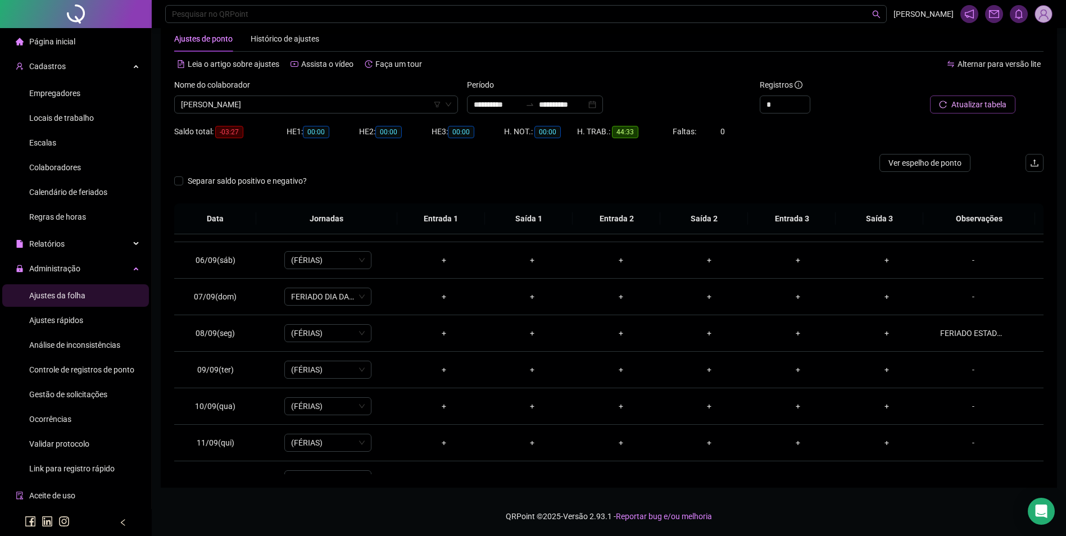
scroll to position [173, 0]
click at [950, 333] on div "FERIADO ESTADUAL." at bounding box center [973, 335] width 66 height 12
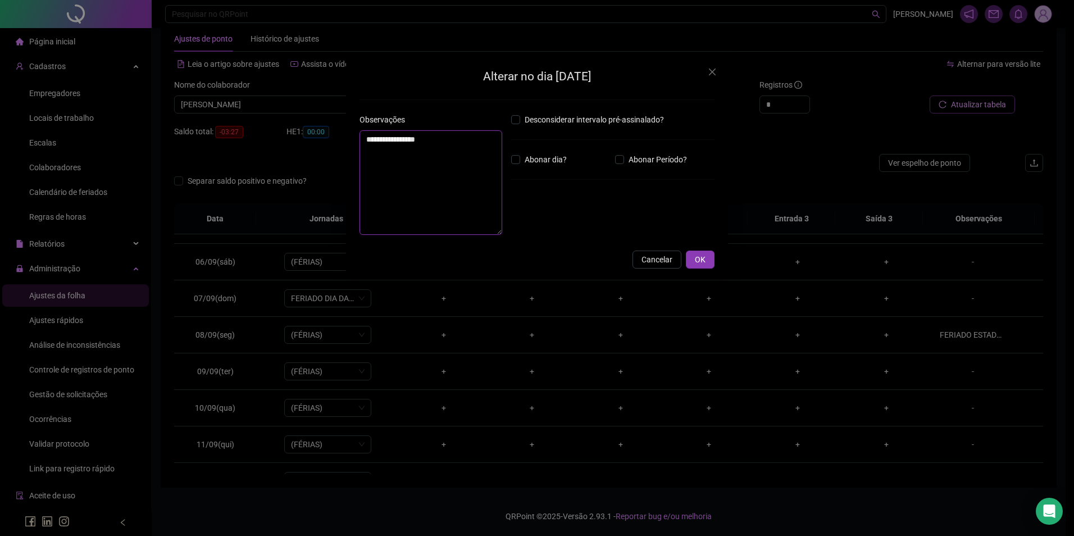
drag, startPoint x: 476, startPoint y: 145, endPoint x: 351, endPoint y: 142, distance: 125.3
click at [351, 142] on div "**********" at bounding box center [537, 168] width 382 height 224
click at [698, 261] on span "OK" at bounding box center [700, 259] width 11 height 12
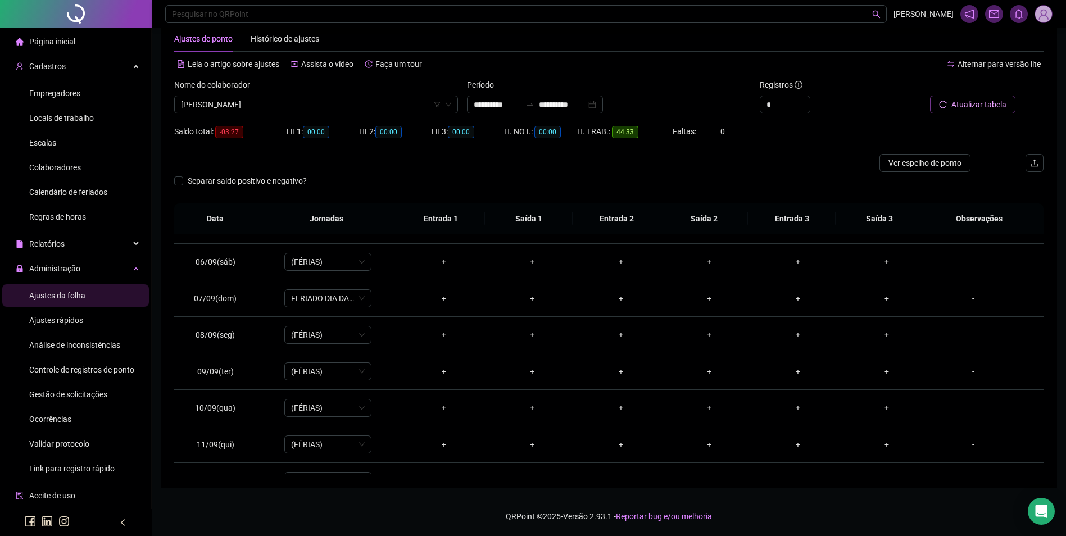
click at [962, 107] on span "Atualizar tabela" at bounding box center [978, 104] width 55 height 12
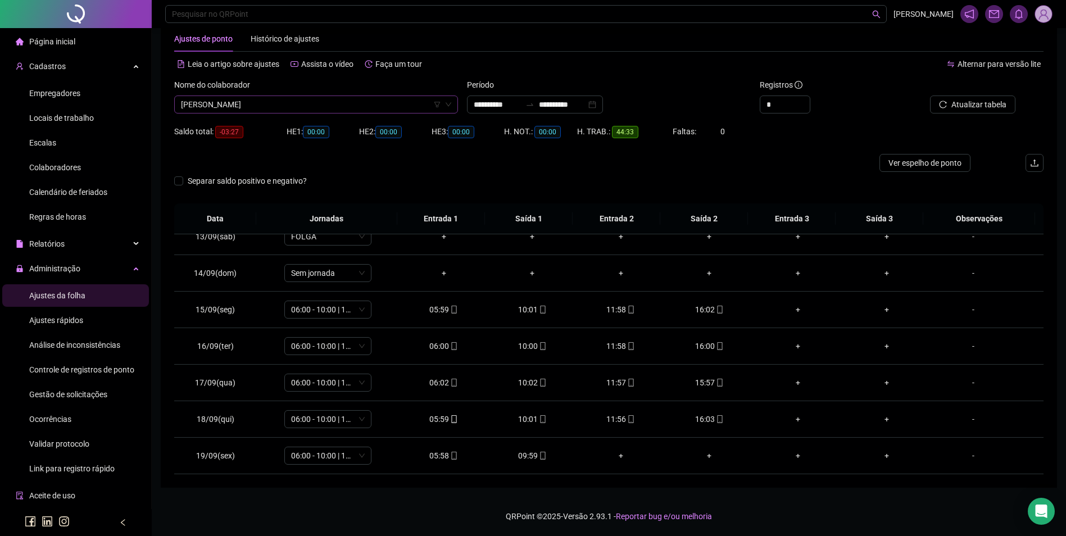
scroll to position [11504, 0]
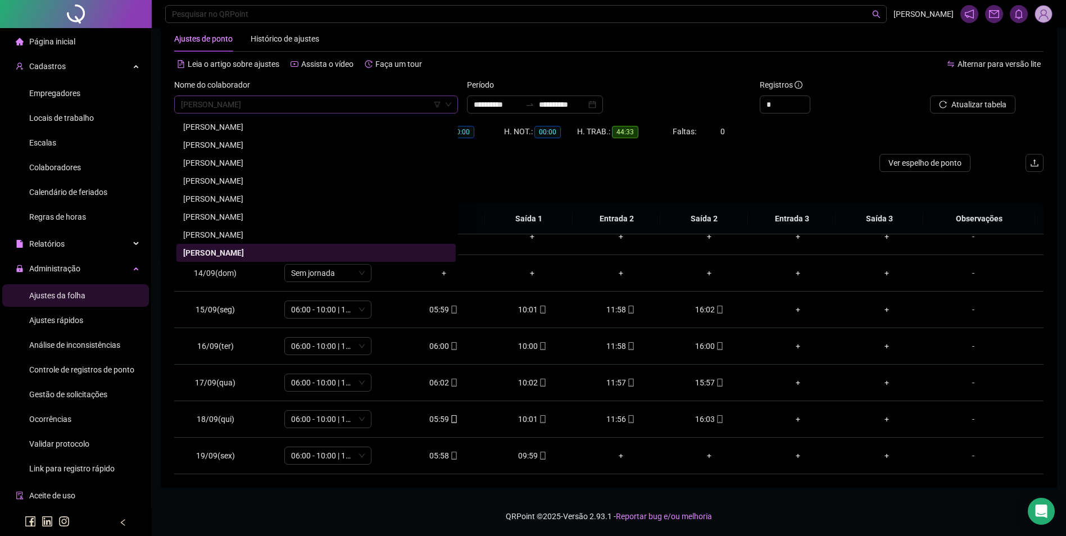
click at [385, 112] on span "[PERSON_NAME]" at bounding box center [316, 104] width 270 height 17
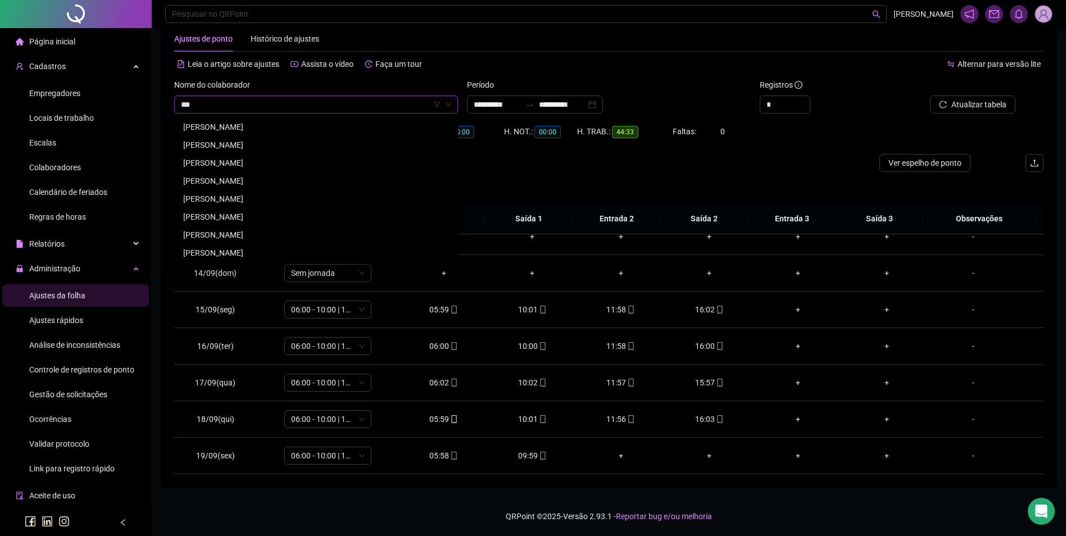
scroll to position [0, 0]
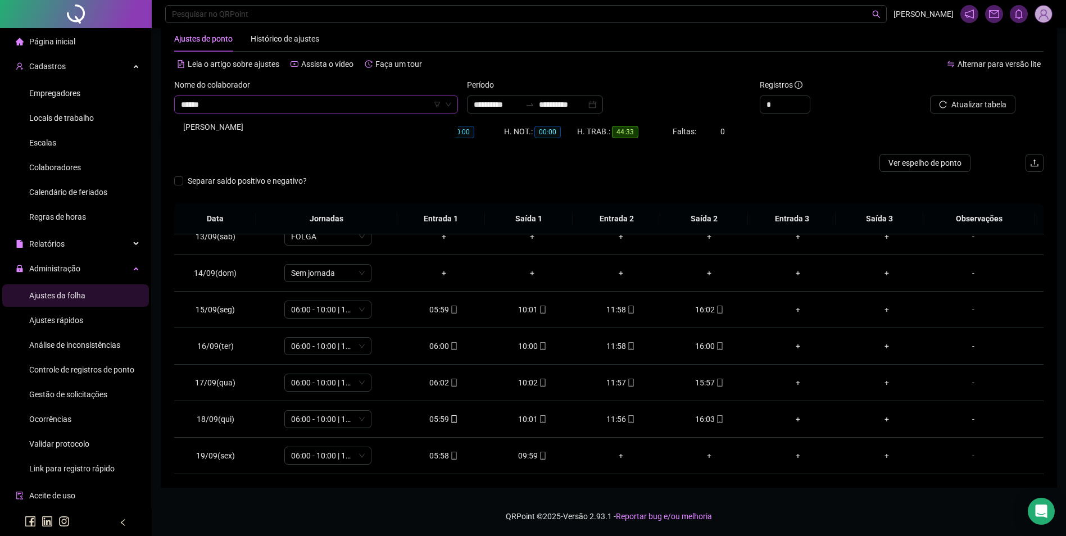
click at [285, 120] on div "[PERSON_NAME]" at bounding box center [315, 127] width 279 height 18
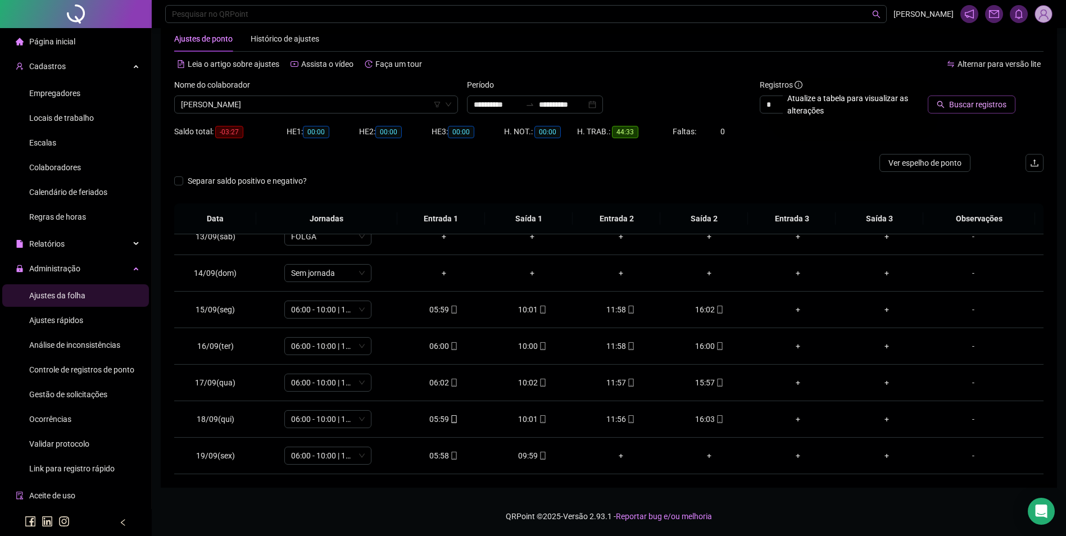
click at [987, 101] on span "Buscar registros" at bounding box center [977, 104] width 57 height 12
click at [440, 452] on div "05:55" at bounding box center [443, 455] width 71 height 12
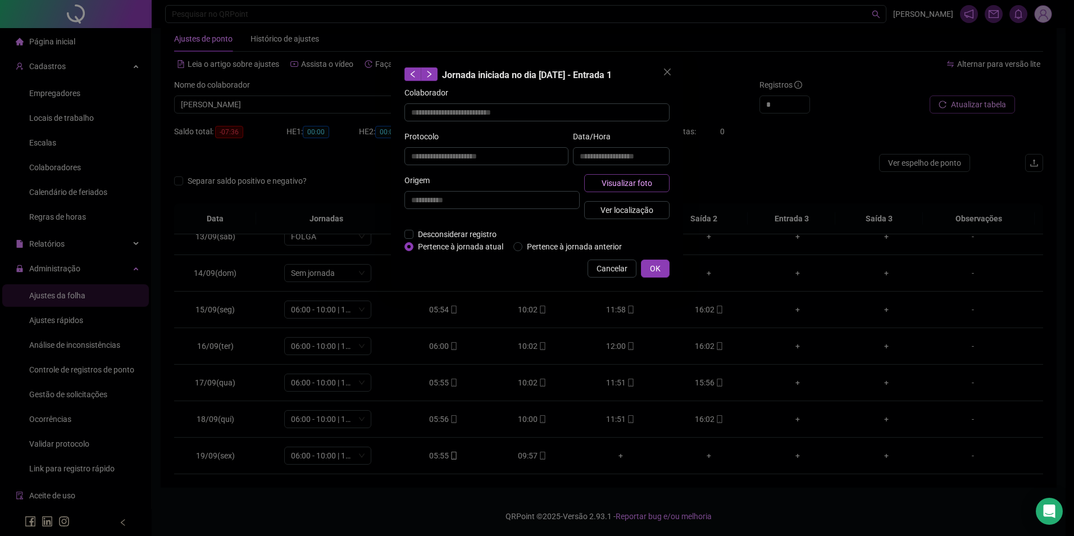
click at [617, 189] on button "Visualizar foto" at bounding box center [626, 183] width 85 height 18
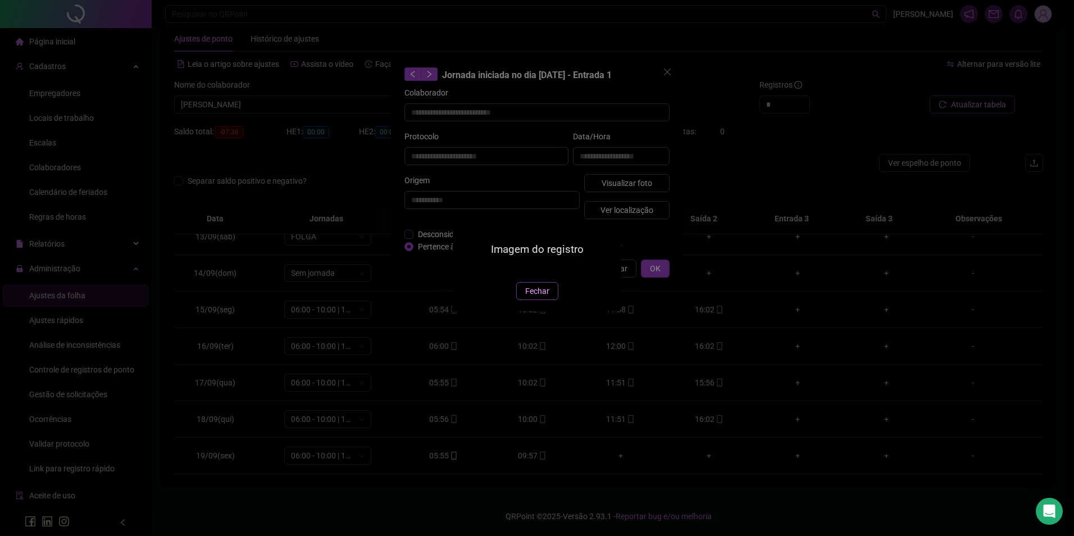
click at [537, 297] on span "Fechar" at bounding box center [537, 291] width 24 height 12
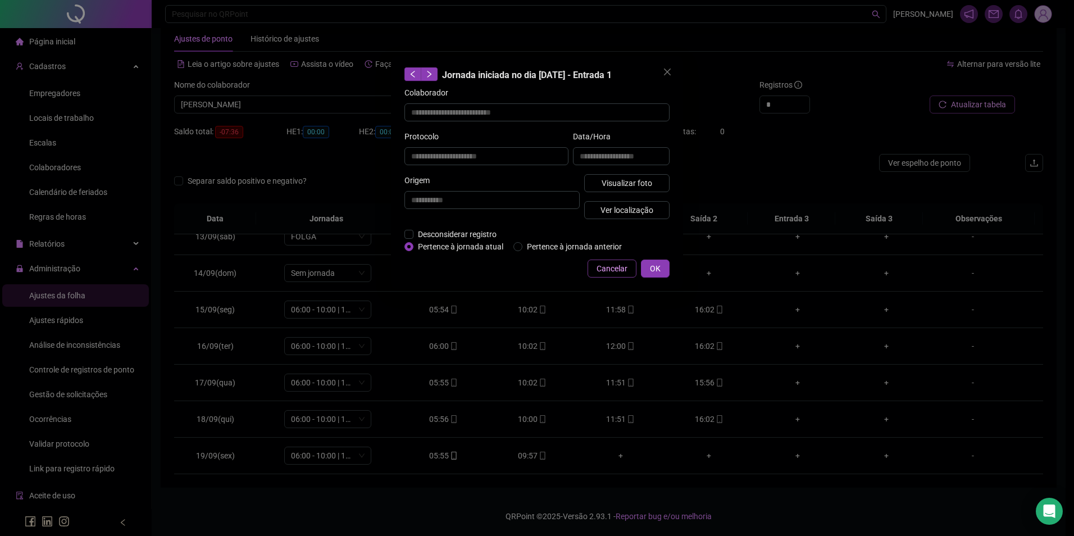
click at [611, 266] on span "Cancelar" at bounding box center [612, 268] width 31 height 12
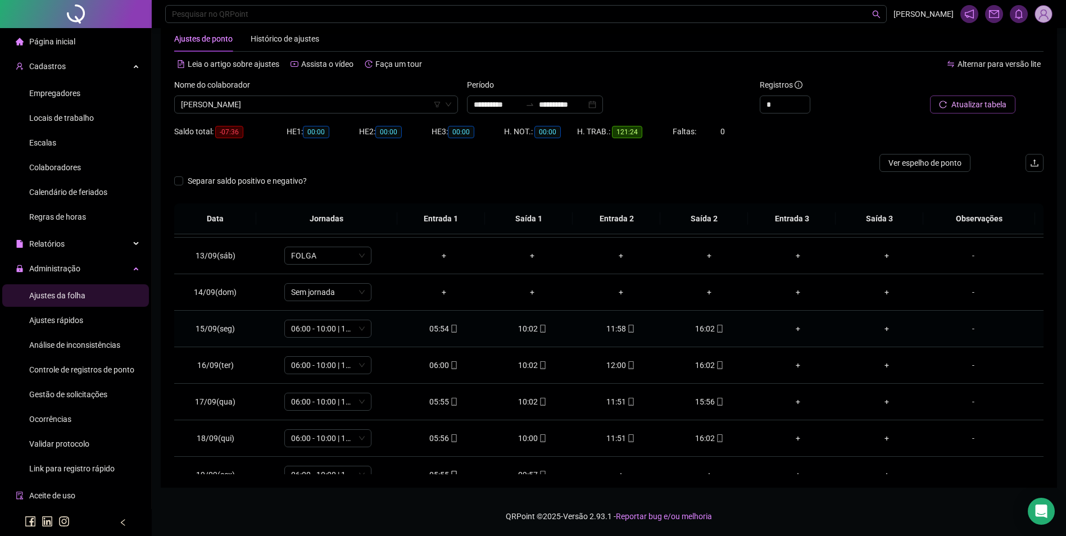
scroll to position [454, 0]
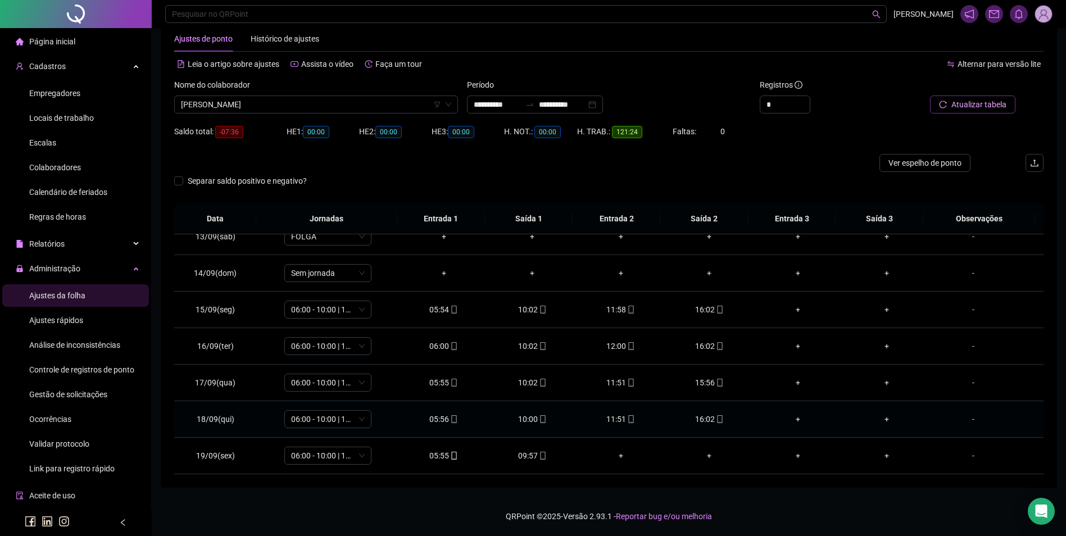
click at [716, 422] on icon "mobile" at bounding box center [720, 419] width 8 height 8
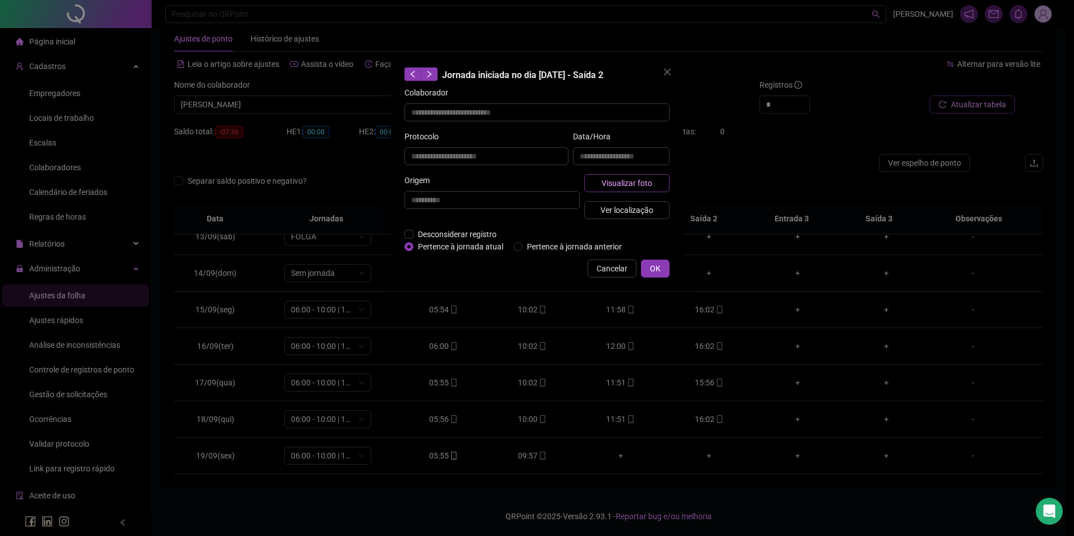
click at [641, 184] on span "Visualizar foto" at bounding box center [627, 183] width 51 height 12
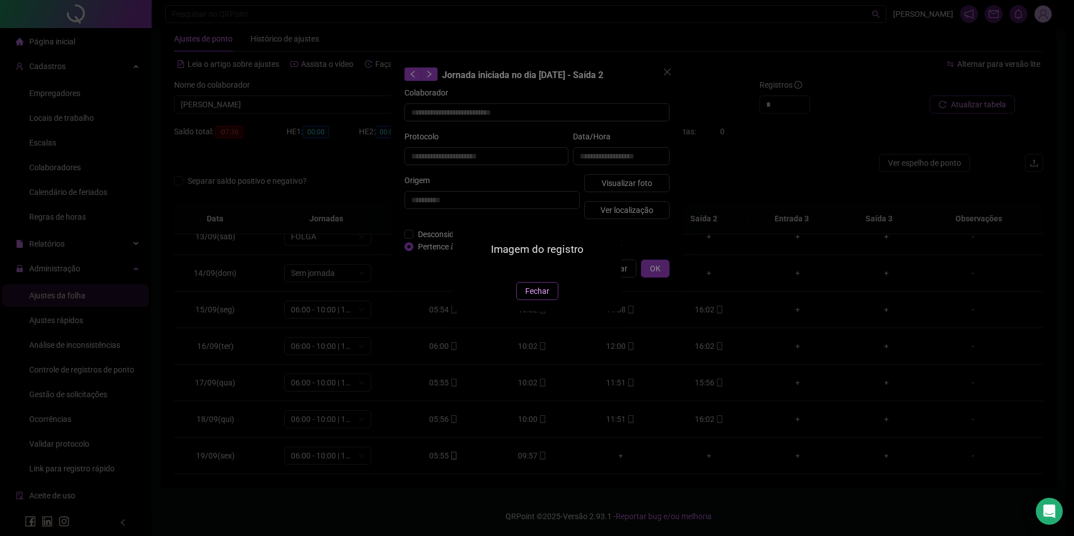
click at [535, 297] on span "Fechar" at bounding box center [537, 291] width 24 height 12
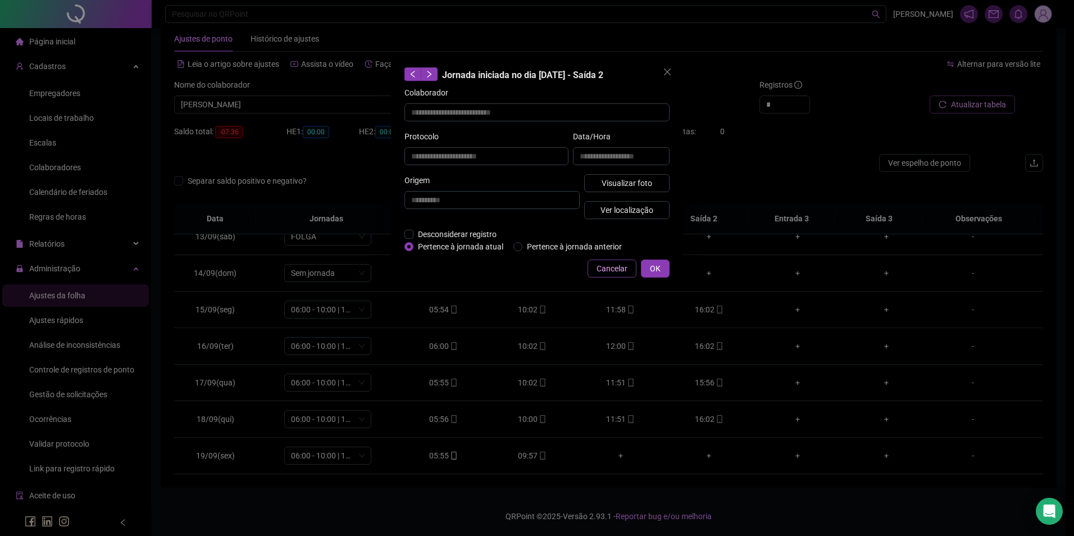
click at [620, 267] on span "Cancelar" at bounding box center [612, 268] width 31 height 12
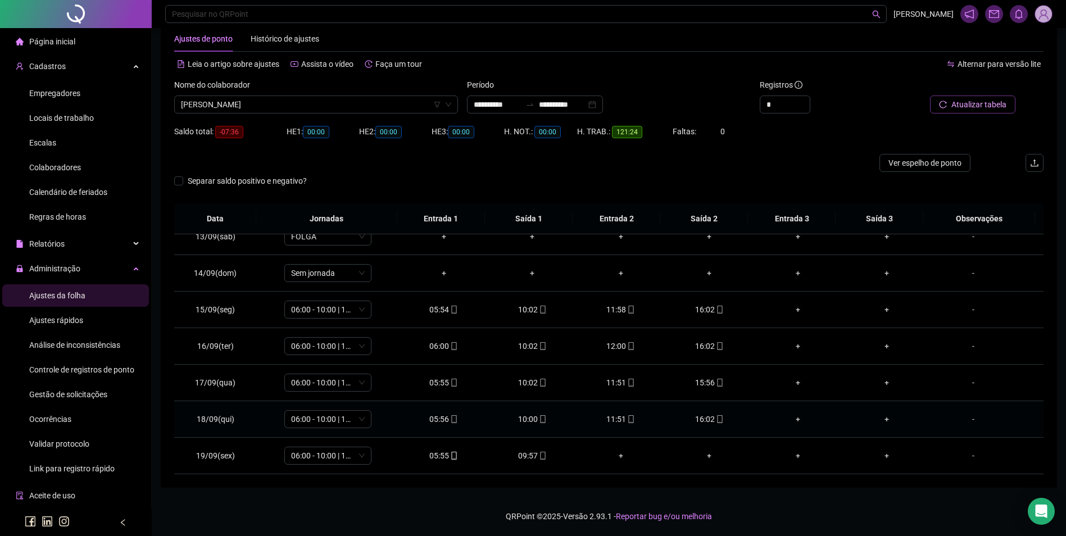
click at [624, 412] on td "11:51" at bounding box center [620, 419] width 89 height 37
click at [626, 415] on span at bounding box center [630, 419] width 9 height 9
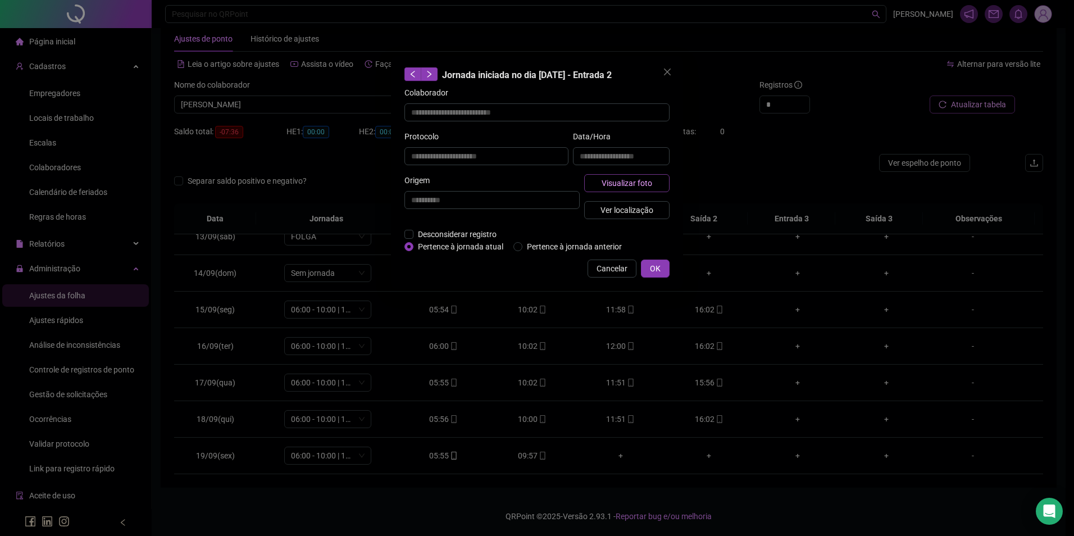
click at [632, 180] on span "Visualizar foto" at bounding box center [627, 183] width 51 height 12
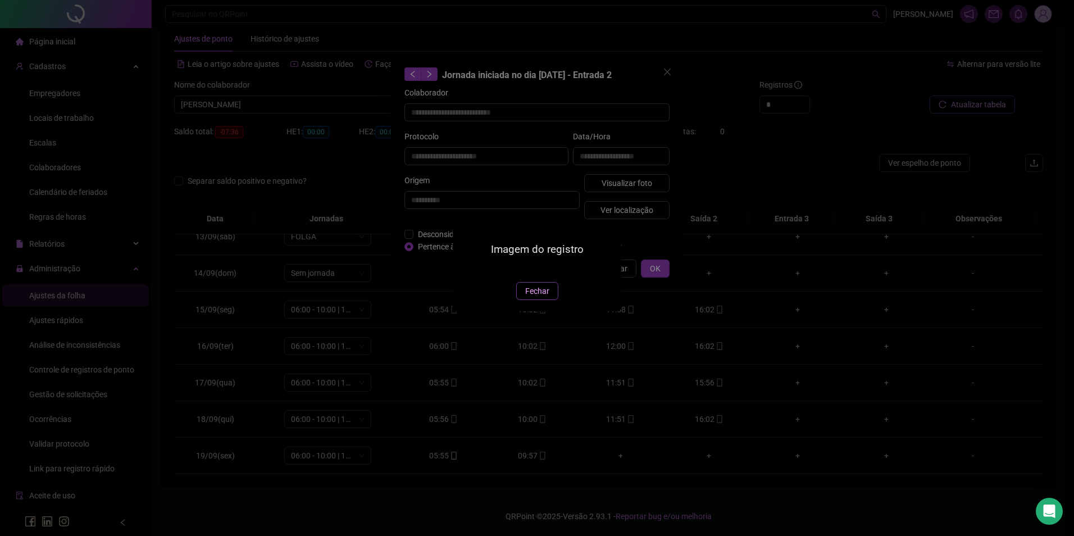
click at [536, 297] on span "Fechar" at bounding box center [537, 291] width 24 height 12
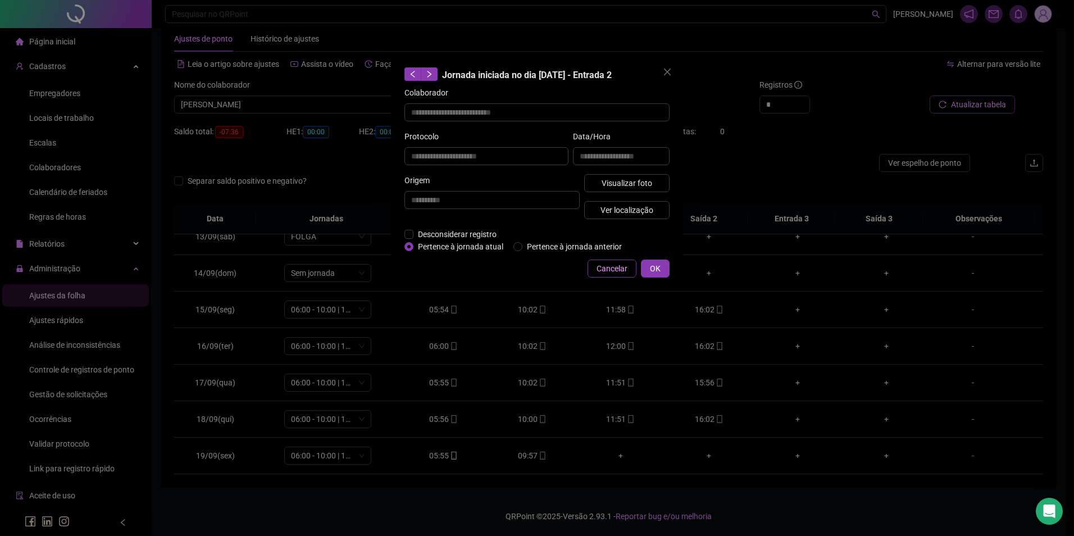
click at [613, 264] on span "Cancelar" at bounding box center [612, 268] width 31 height 12
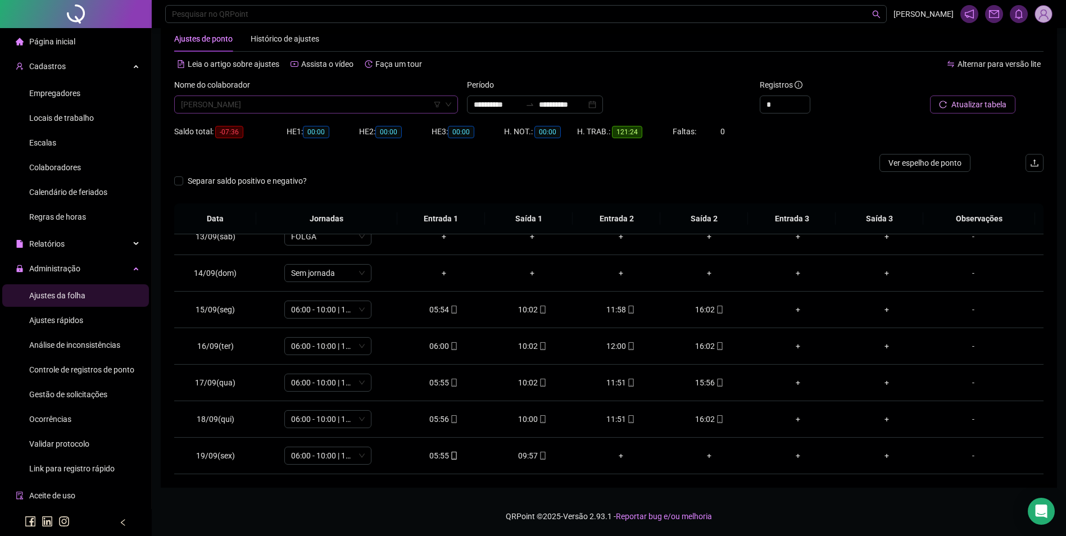
scroll to position [12025, 0]
click at [330, 107] on span "[PERSON_NAME]" at bounding box center [316, 104] width 270 height 17
click at [244, 128] on div "[PERSON_NAME]" at bounding box center [316, 127] width 266 height 12
click at [967, 109] on span "Buscar registros" at bounding box center [977, 104] width 57 height 12
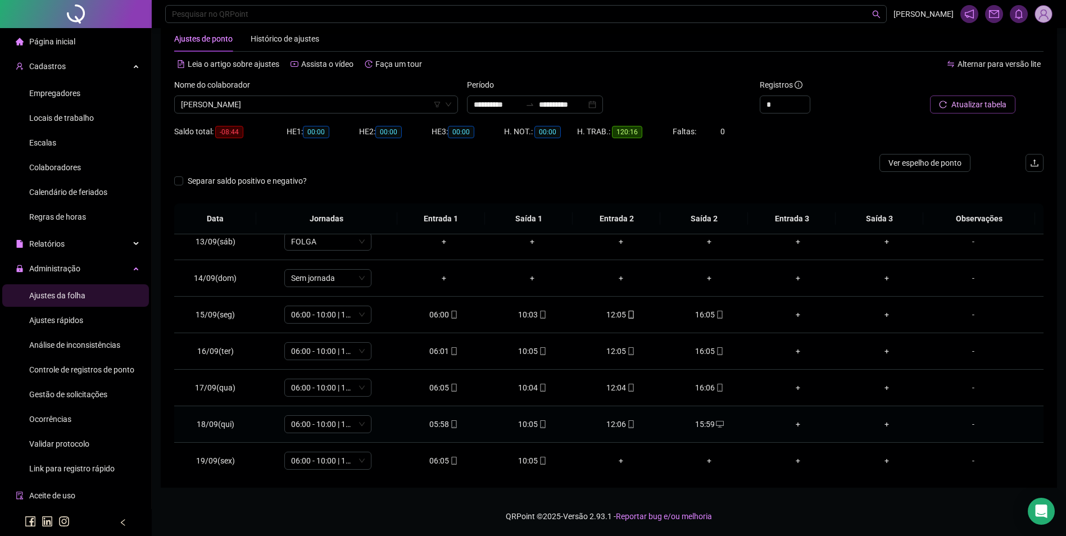
scroll to position [454, 0]
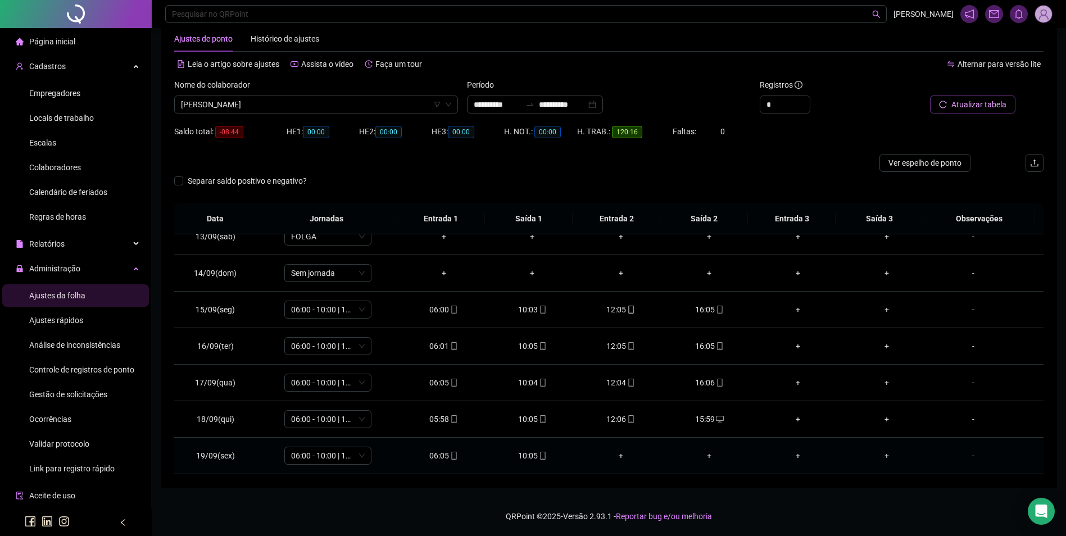
click at [531, 458] on div "10:05" at bounding box center [532, 455] width 71 height 12
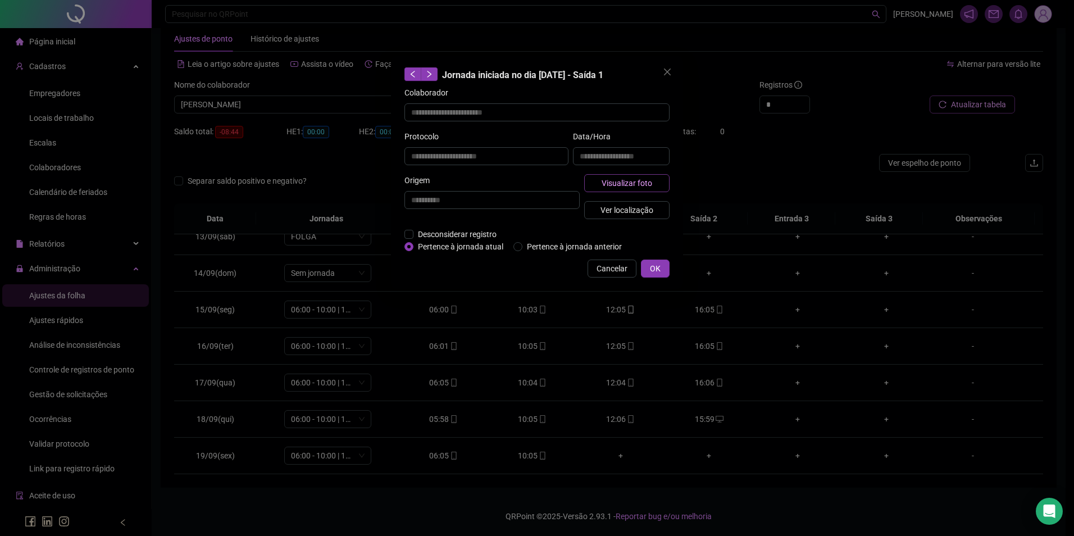
click at [639, 189] on button "Visualizar foto" at bounding box center [626, 183] width 85 height 18
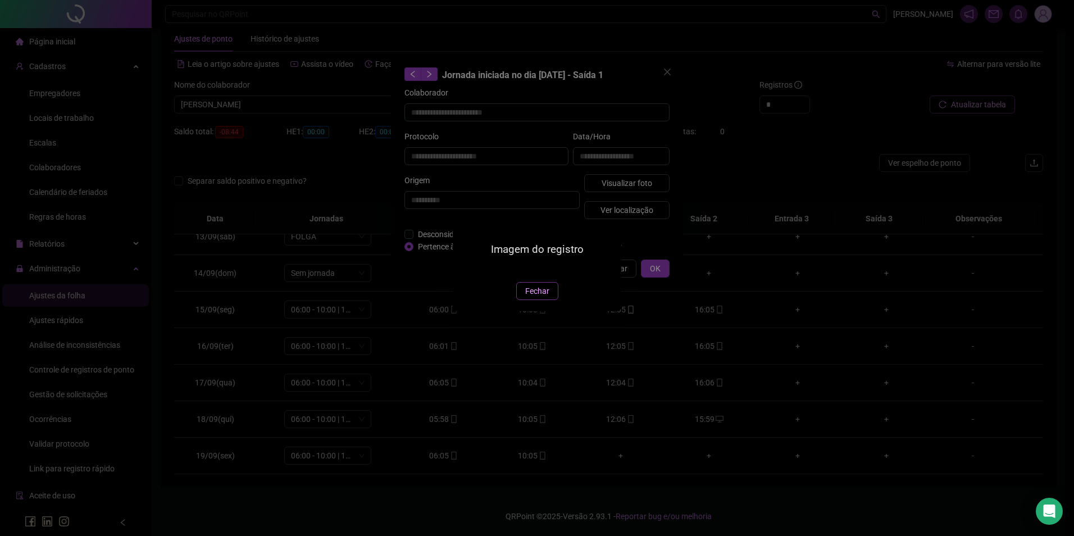
click at [535, 300] on button "Fechar" at bounding box center [537, 291] width 42 height 18
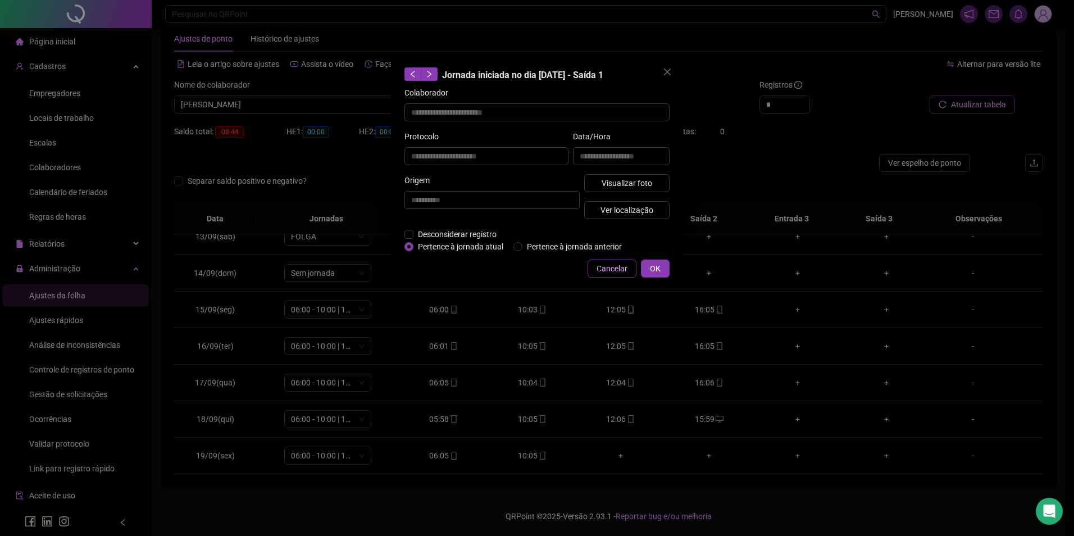
click at [617, 266] on span "Cancelar" at bounding box center [612, 268] width 31 height 12
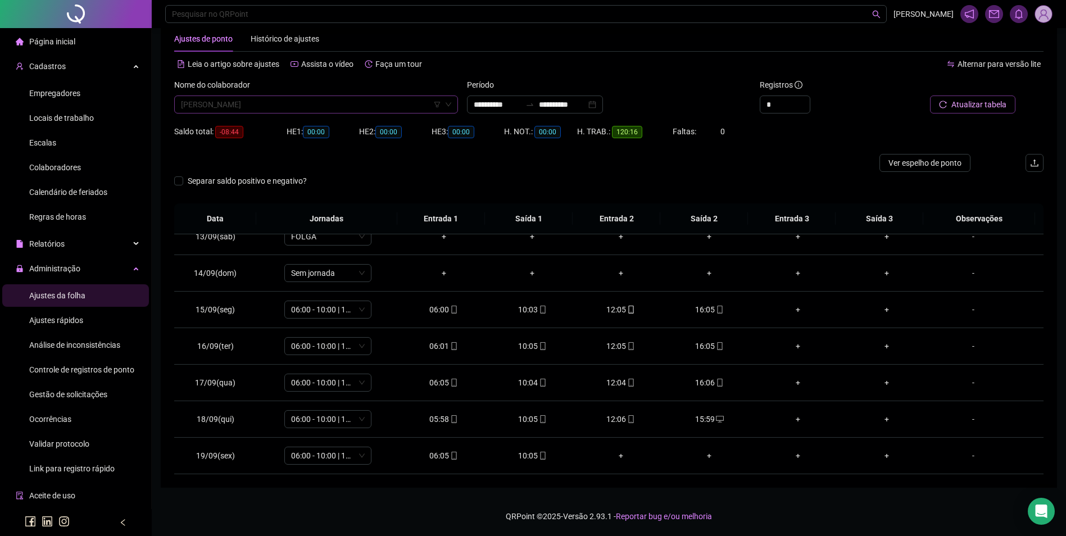
click at [402, 107] on span "[PERSON_NAME]" at bounding box center [316, 104] width 270 height 17
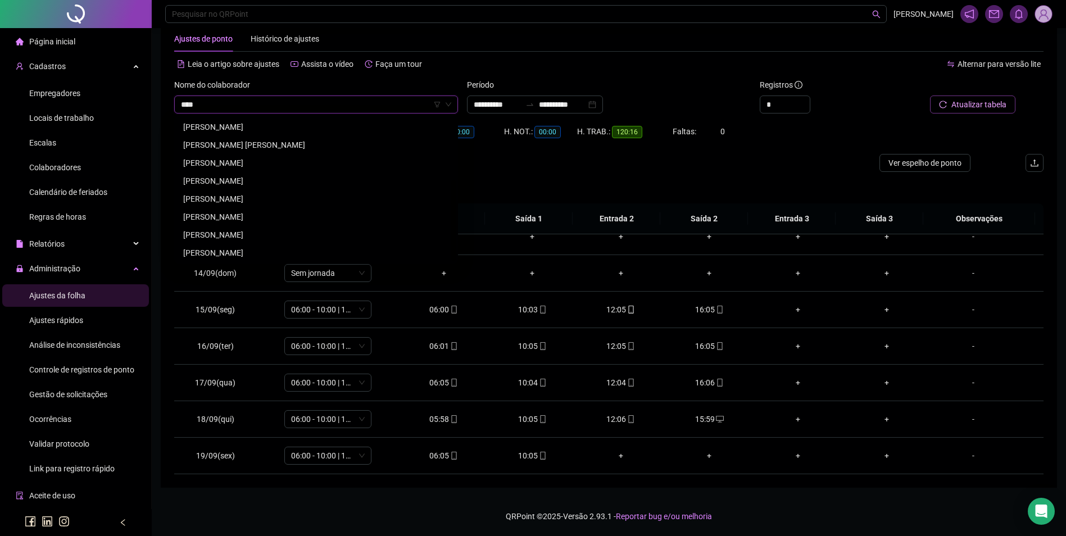
scroll to position [0, 0]
click at [198, 181] on div "[PERSON_NAME]" at bounding box center [316, 181] width 266 height 12
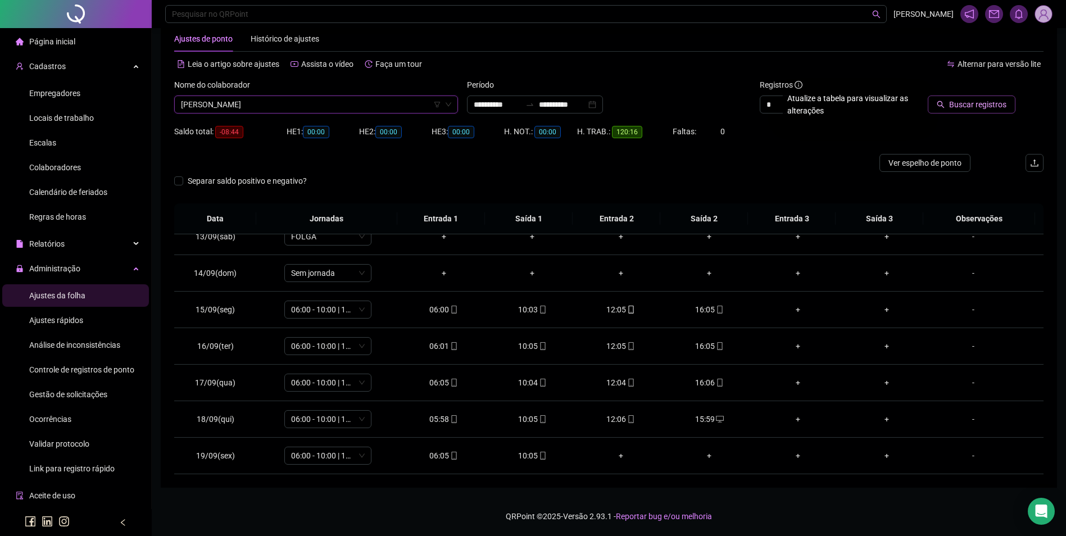
click at [972, 106] on span "Buscar registros" at bounding box center [977, 104] width 57 height 12
click at [716, 421] on icon "mobile" at bounding box center [720, 419] width 8 height 8
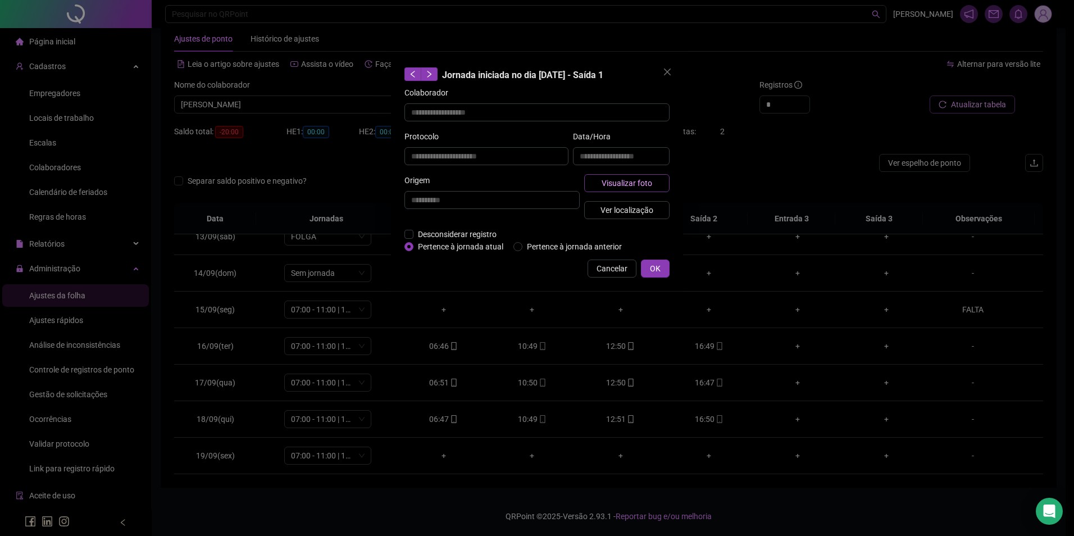
click at [656, 184] on button "Visualizar foto" at bounding box center [626, 183] width 85 height 18
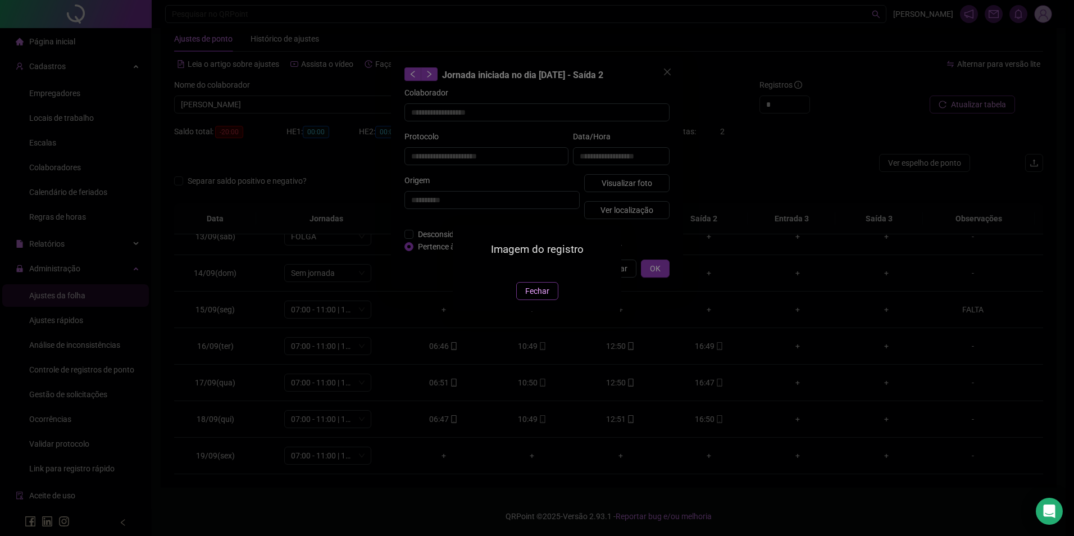
click at [532, 297] on span "Fechar" at bounding box center [537, 291] width 24 height 12
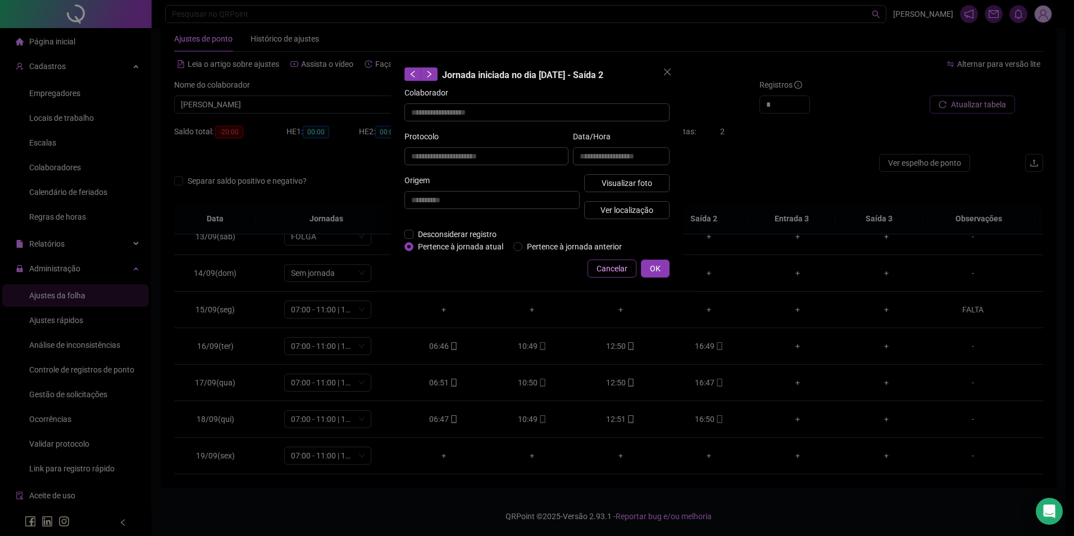
click at [622, 272] on span "Cancelar" at bounding box center [612, 268] width 31 height 12
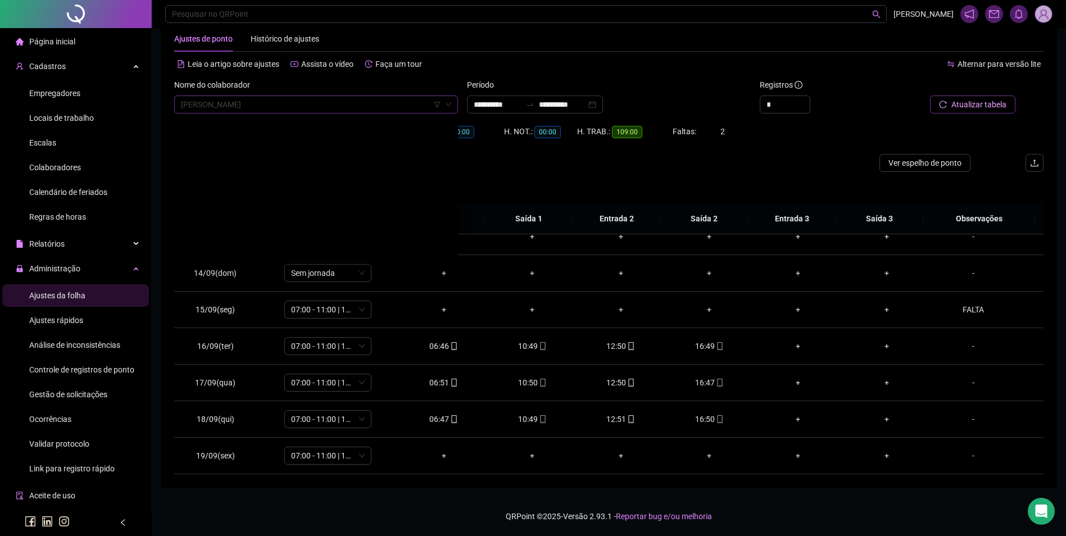
click at [280, 102] on span "[PERSON_NAME]" at bounding box center [316, 104] width 270 height 17
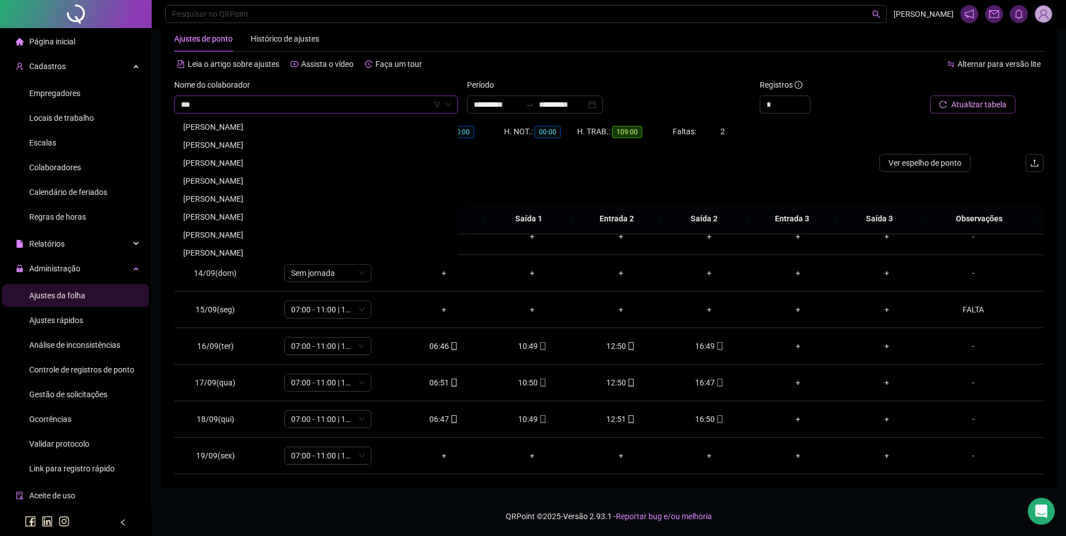
scroll to position [18, 0]
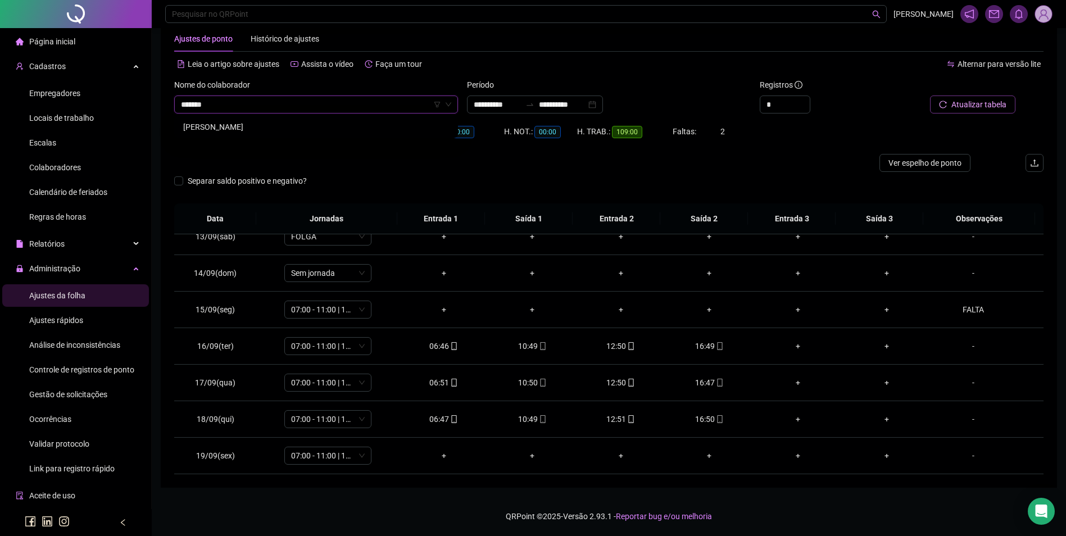
click at [254, 130] on div "[PERSON_NAME]" at bounding box center [316, 127] width 266 height 12
click at [980, 105] on span "Buscar registros" at bounding box center [977, 104] width 57 height 12
click at [627, 422] on icon "mobile" at bounding box center [631, 419] width 8 height 8
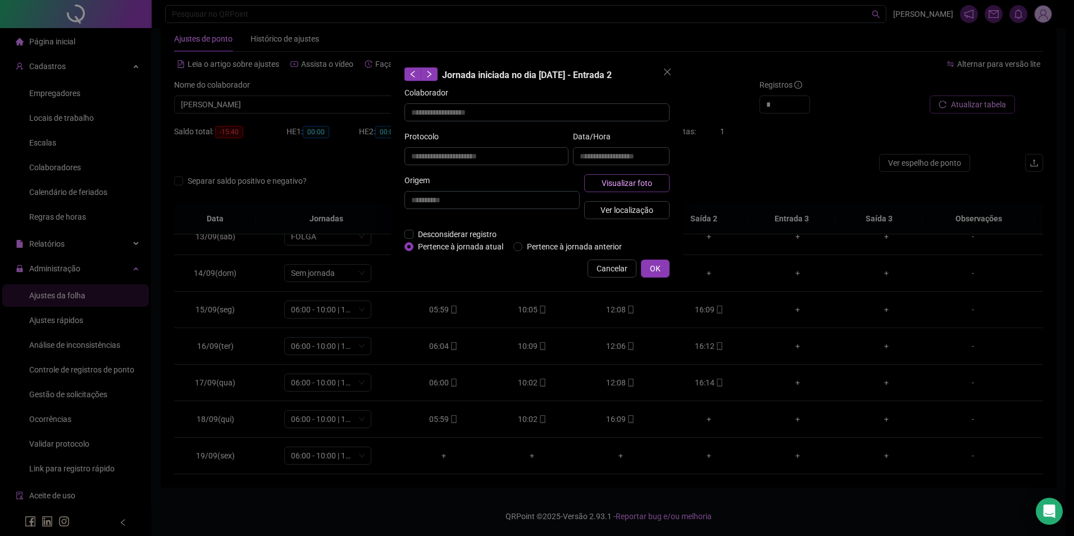
click at [635, 186] on span "Visualizar foto" at bounding box center [627, 183] width 51 height 12
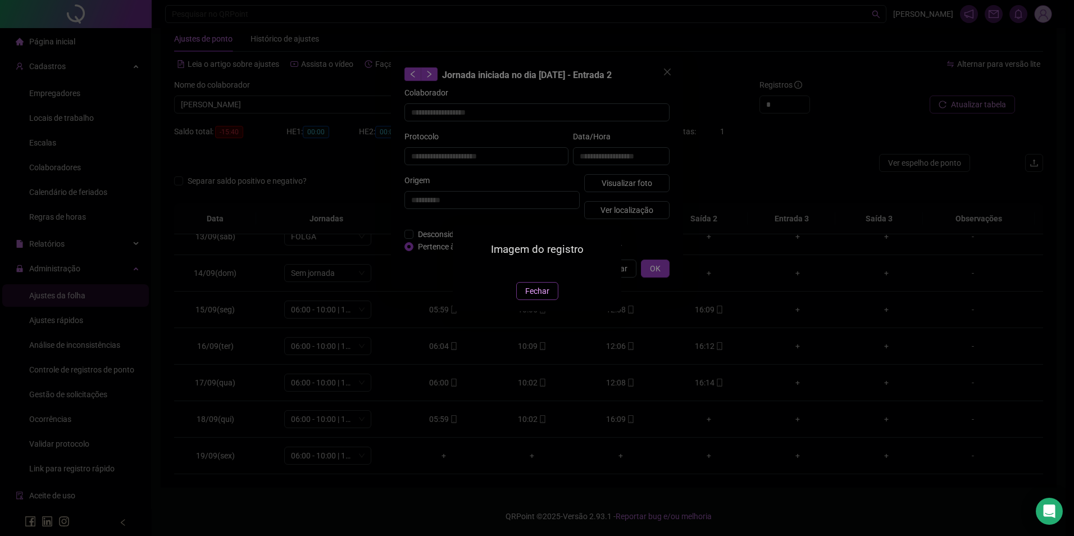
click at [537, 297] on span "Fechar" at bounding box center [537, 291] width 24 height 12
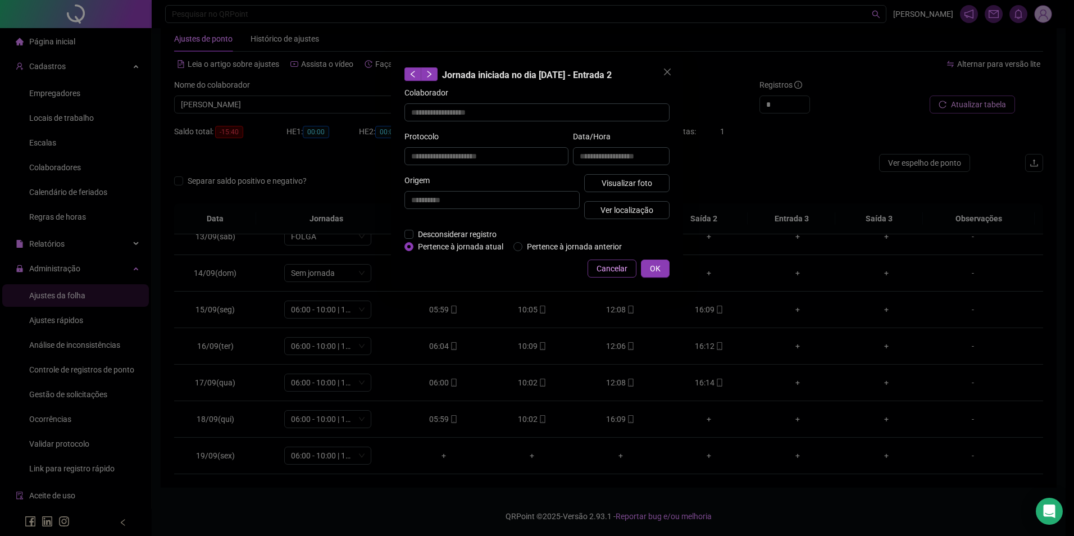
click at [620, 270] on span "Cancelar" at bounding box center [612, 268] width 31 height 12
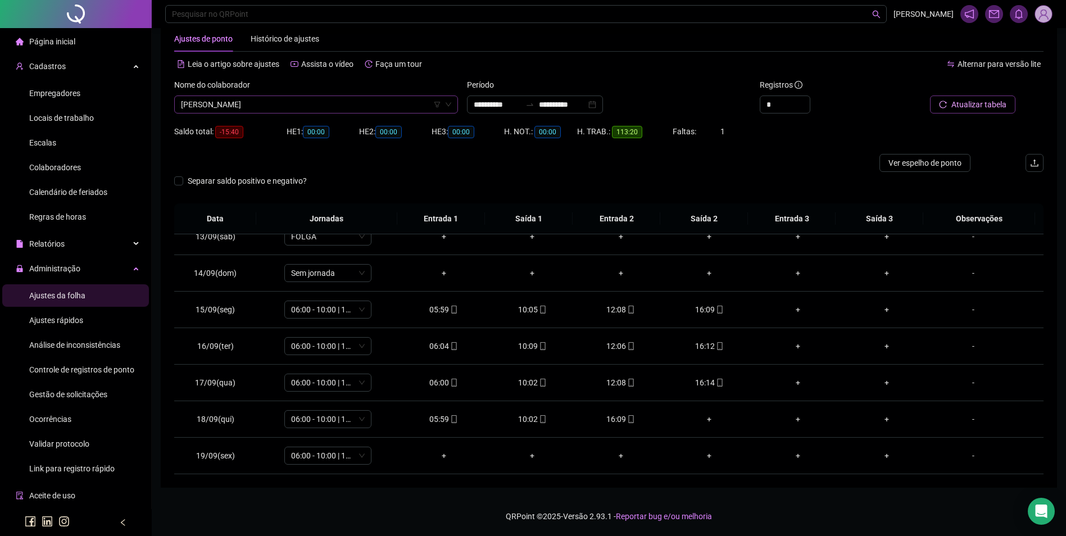
scroll to position [16105, 0]
click at [293, 95] on div "[PERSON_NAME]" at bounding box center [316, 104] width 284 height 18
click at [967, 98] on span "Buscar registros" at bounding box center [977, 104] width 57 height 12
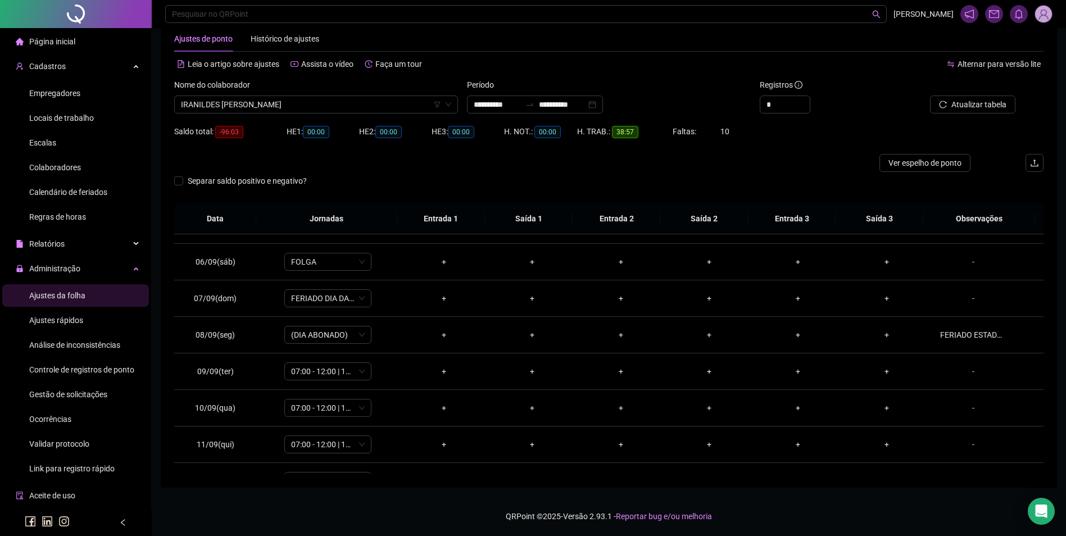
scroll to position [117, 0]
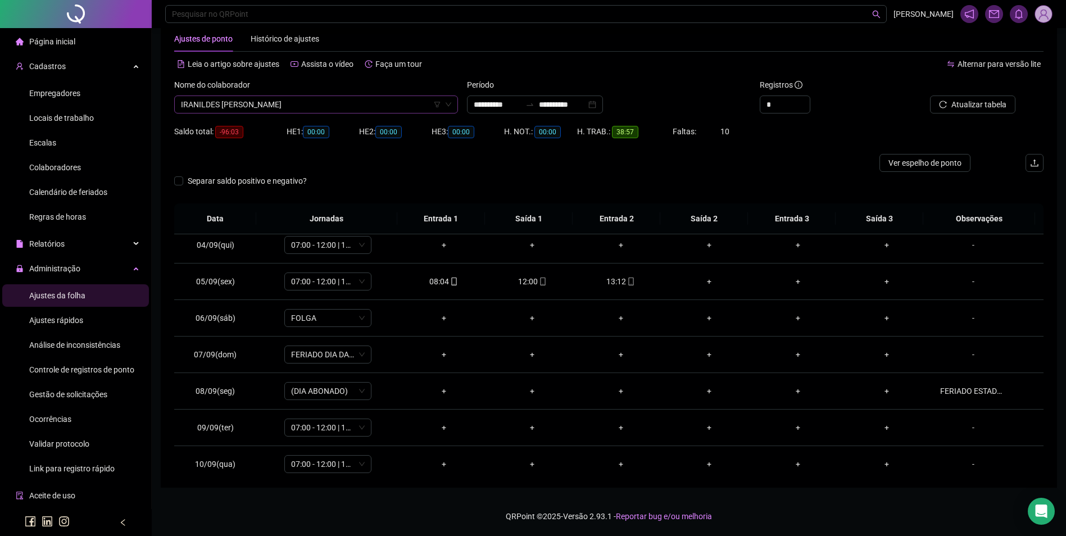
click at [380, 100] on span "IRANILDES [PERSON_NAME]" at bounding box center [316, 104] width 270 height 17
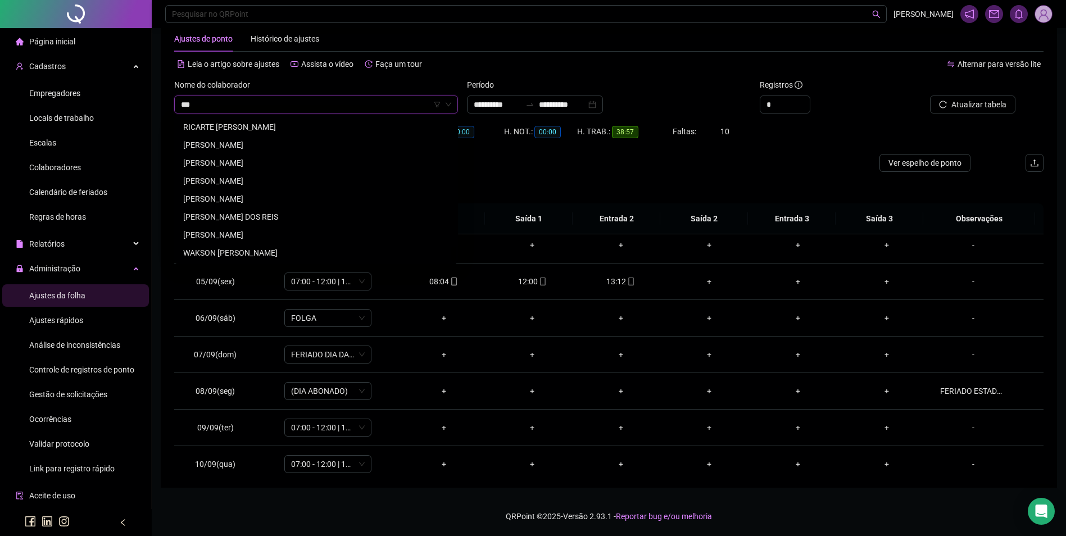
scroll to position [0, 0]
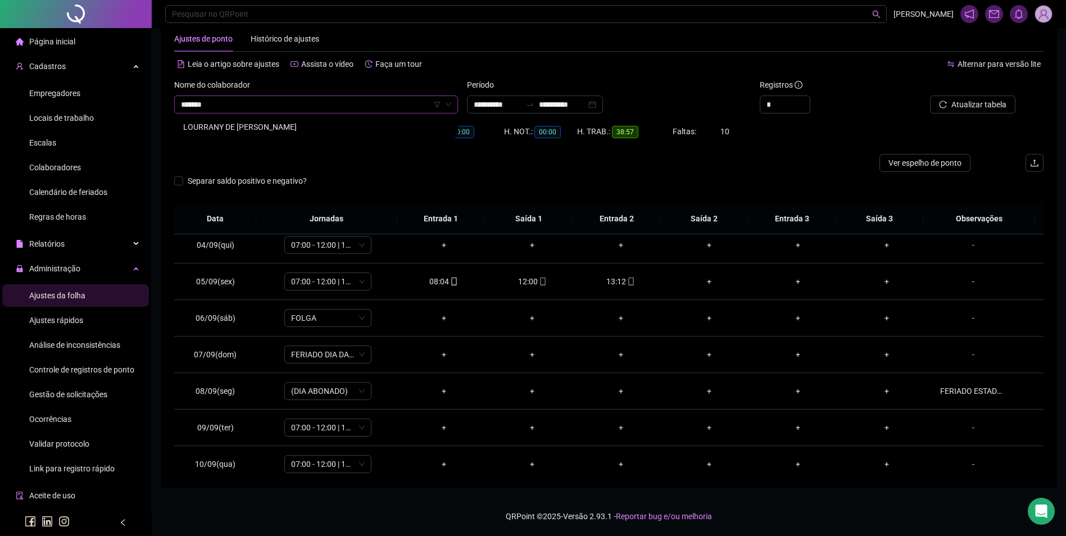
click at [298, 131] on div "LOURRANY DE [PERSON_NAME]" at bounding box center [316, 127] width 266 height 12
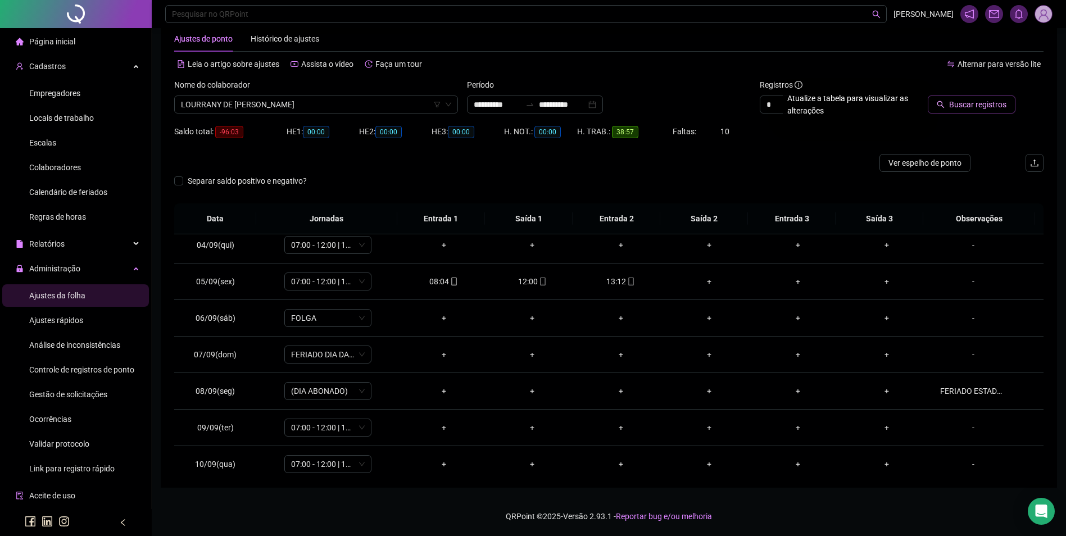
click at [959, 106] on span "Buscar registros" at bounding box center [977, 104] width 57 height 12
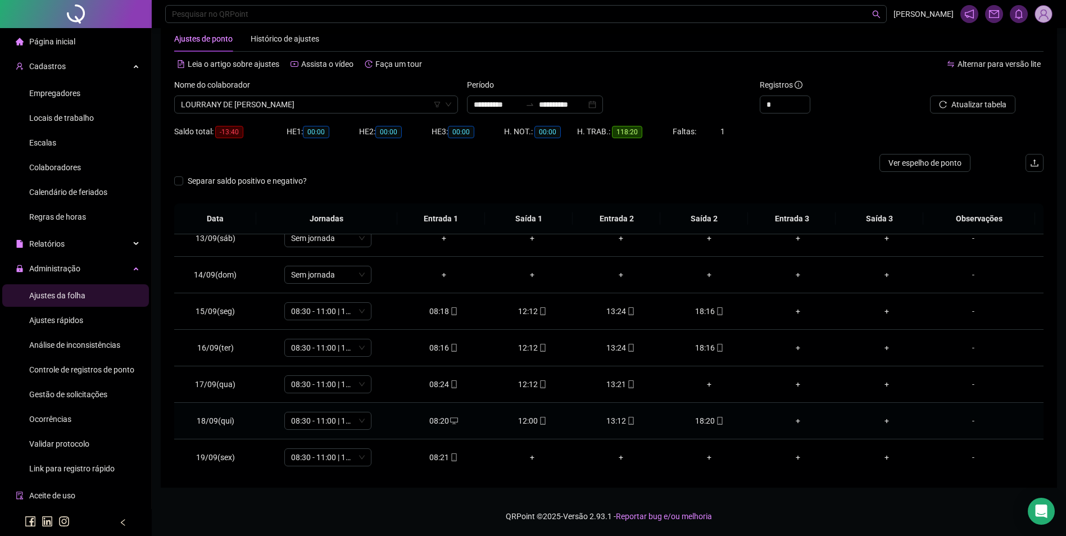
scroll to position [454, 0]
click at [716, 416] on icon "mobile" at bounding box center [720, 419] width 8 height 8
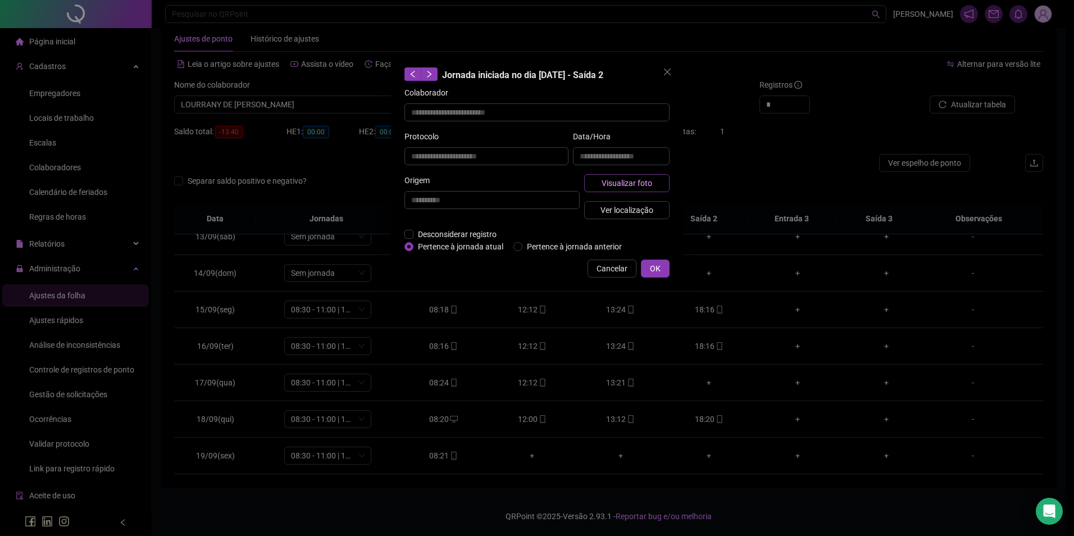
click at [627, 177] on span "Visualizar foto" at bounding box center [627, 183] width 51 height 12
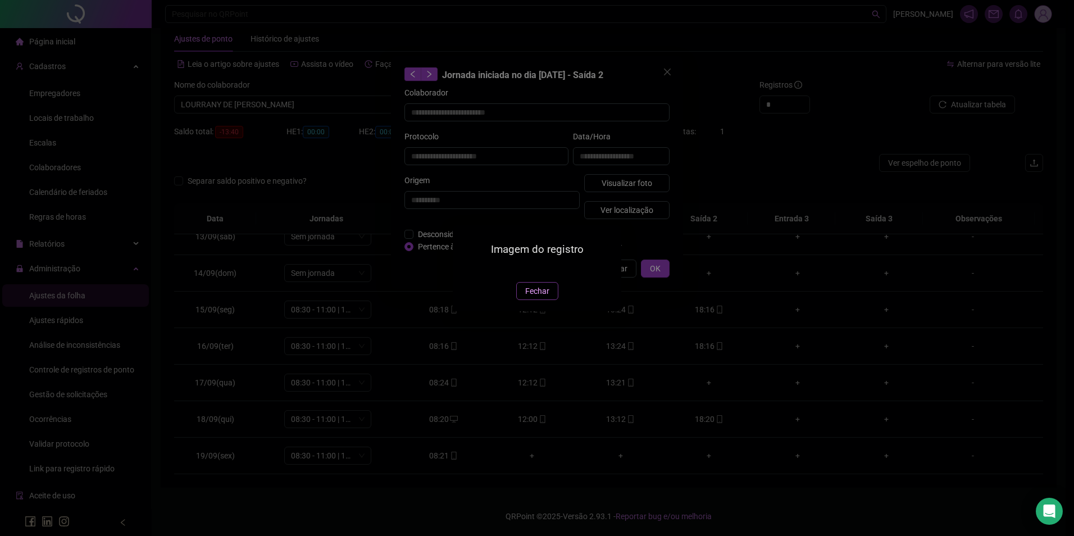
click at [536, 297] on span "Fechar" at bounding box center [537, 291] width 24 height 12
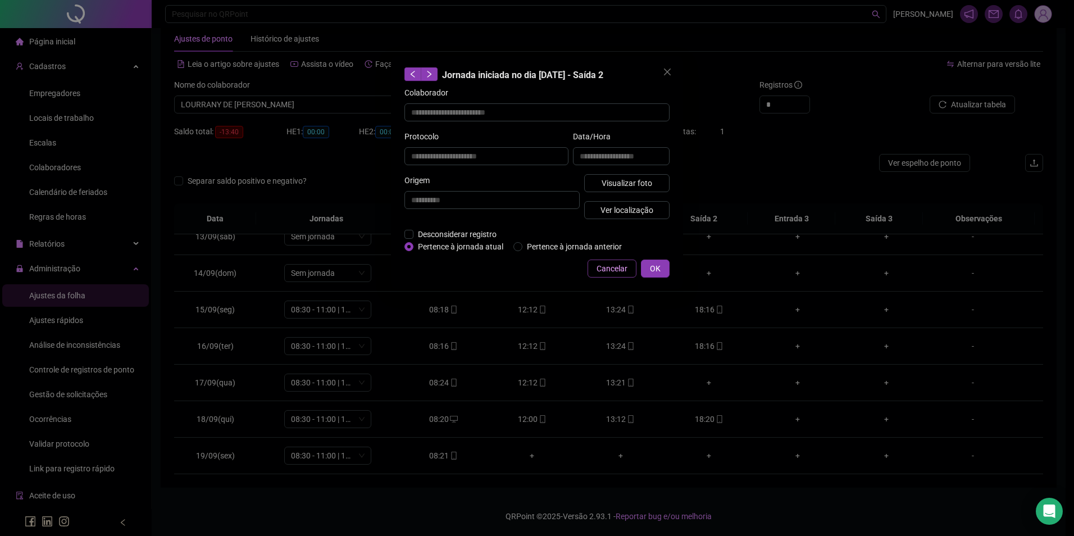
click at [604, 265] on span "Cancelar" at bounding box center [612, 268] width 31 height 12
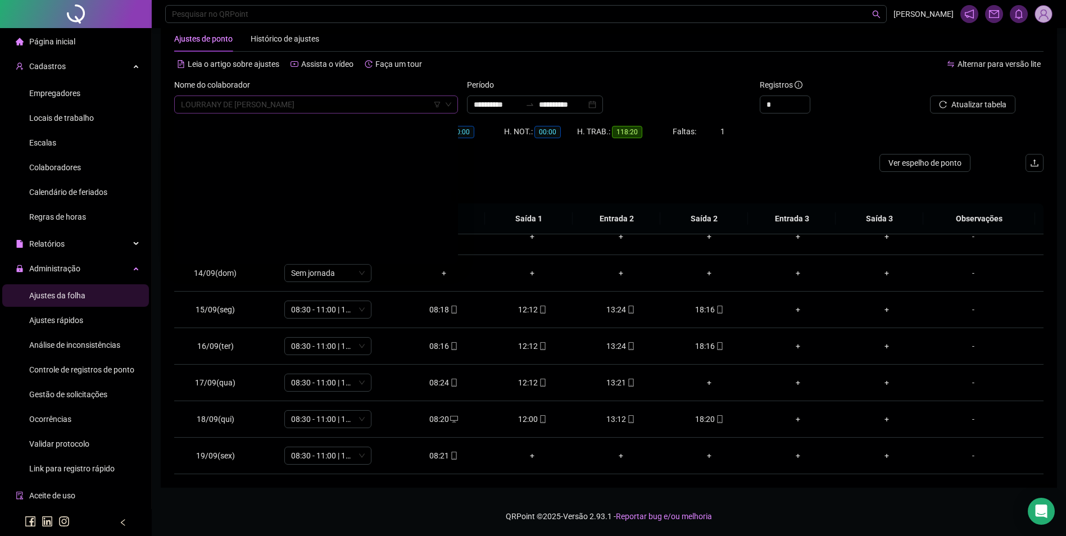
click at [344, 100] on span "LOURRANY DE [PERSON_NAME]" at bounding box center [316, 104] width 270 height 17
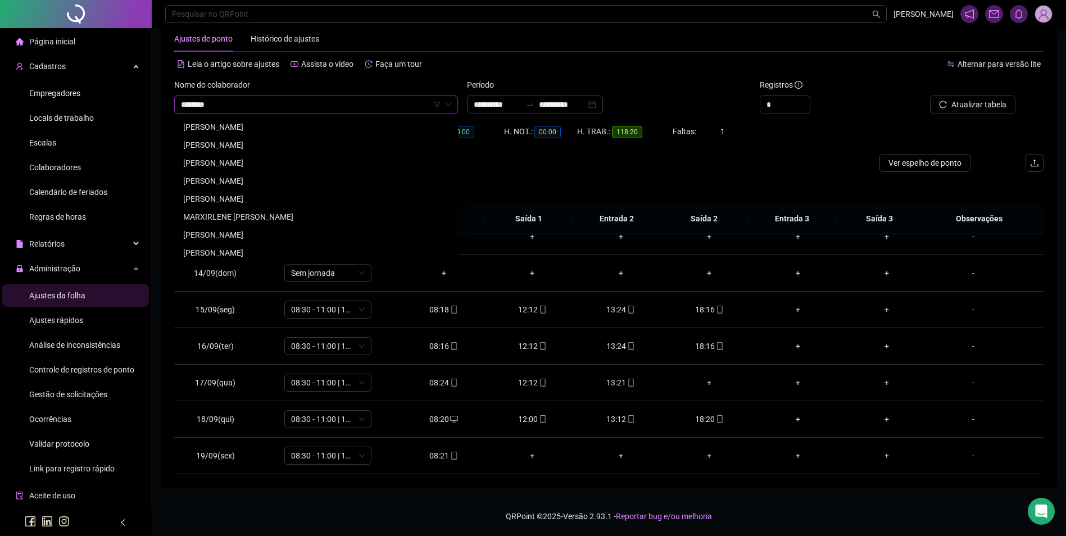
scroll to position [0, 0]
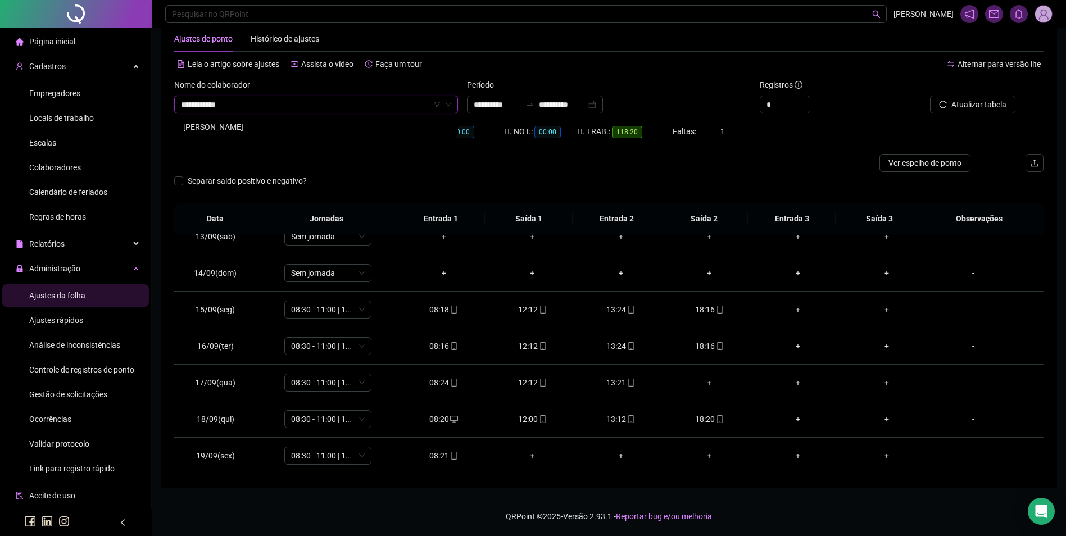
click at [331, 130] on div "[PERSON_NAME]" at bounding box center [316, 127] width 266 height 12
click at [954, 106] on span "Buscar registros" at bounding box center [977, 104] width 57 height 12
click at [382, 104] on span "[PERSON_NAME]" at bounding box center [316, 104] width 270 height 17
click at [209, 124] on div "LOURRANY DE [PERSON_NAME]" at bounding box center [316, 127] width 266 height 12
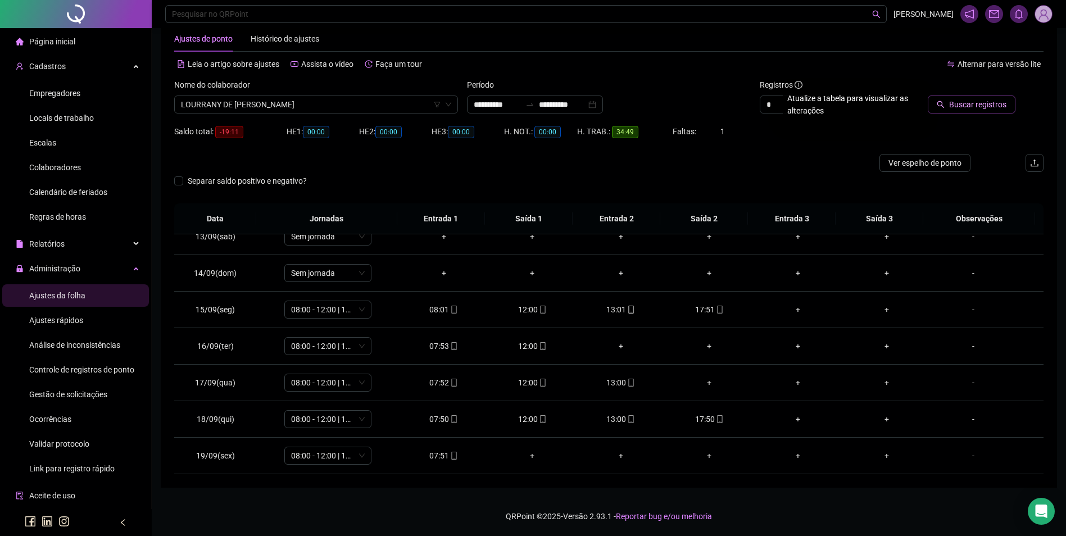
click at [985, 107] on span "Buscar registros" at bounding box center [977, 104] width 57 height 12
click at [94, 390] on span "Gestão de solicitações" at bounding box center [68, 394] width 78 height 9
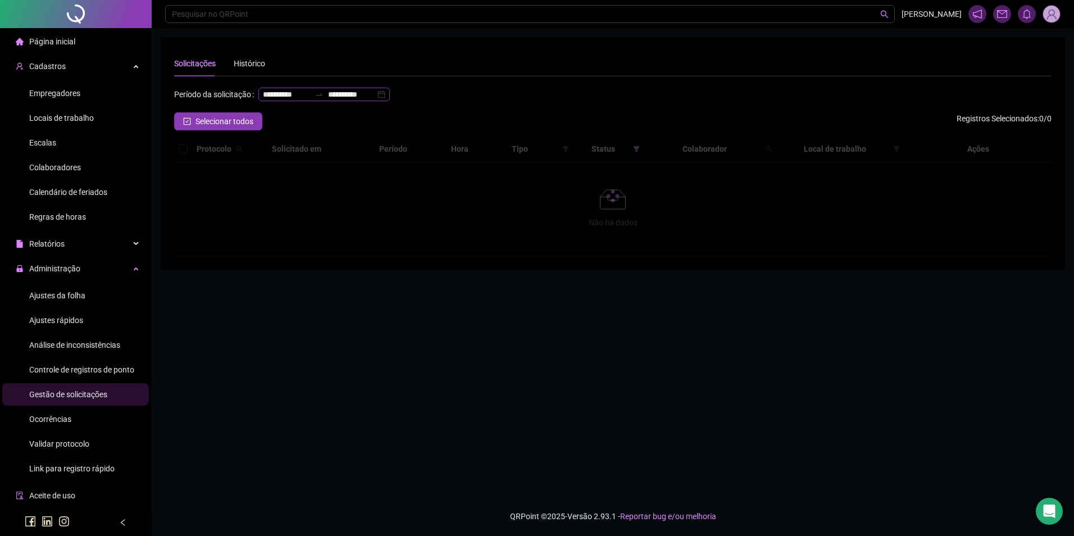
click at [328, 101] on input "**********" at bounding box center [351, 94] width 47 height 12
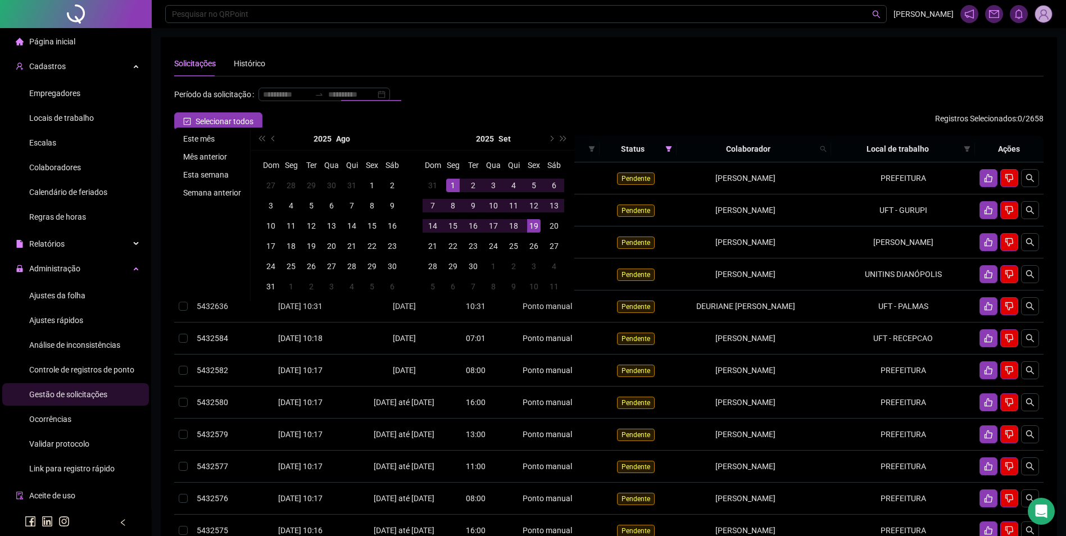
click at [208, 140] on li "Este mês" at bounding box center [212, 138] width 67 height 13
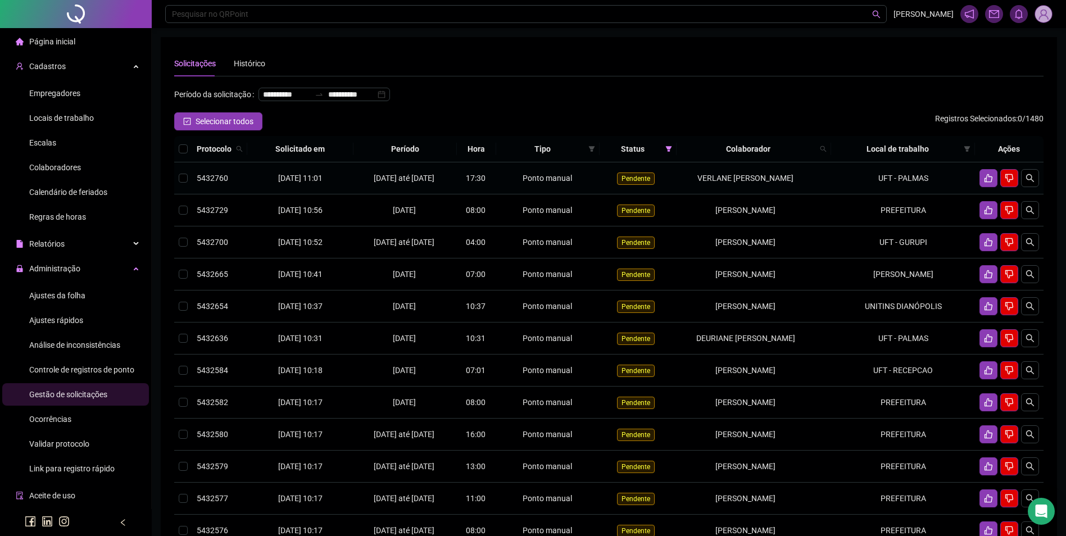
drag, startPoint x: 807, startPoint y: 201, endPoint x: 663, endPoint y: 212, distance: 144.8
click at [663, 194] on tr "5432760 [DATE] 11:01 18/09/2025 até [DATE] 17:30 Ponto manual Pendente [PERSON_…" at bounding box center [608, 178] width 869 height 32
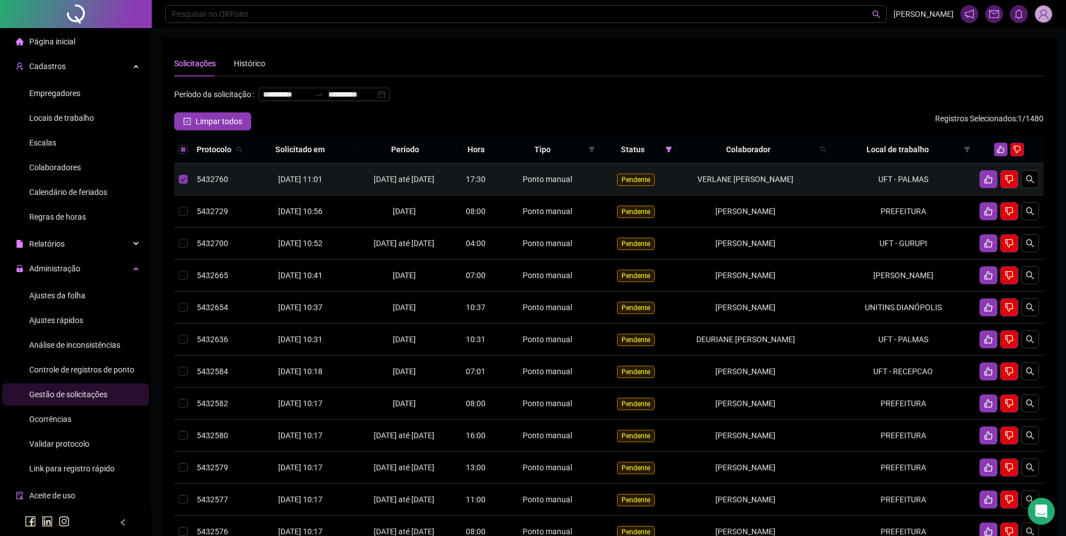
copy tr "VERLANE [PERSON_NAME]"
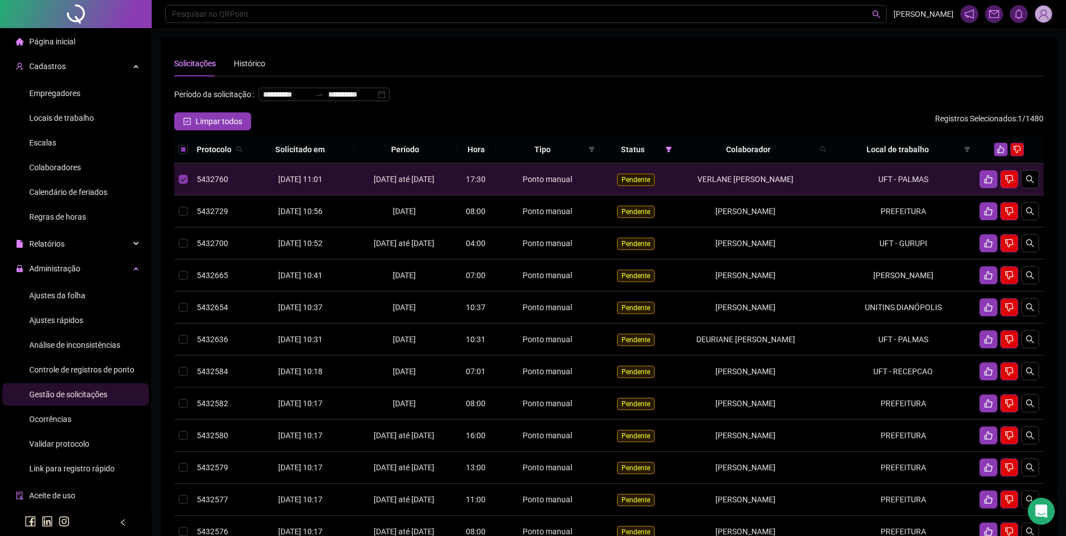
drag, startPoint x: 73, startPoint y: 288, endPoint x: 108, endPoint y: 272, distance: 38.5
click at [72, 288] on div "Ajustes da folha" at bounding box center [57, 295] width 56 height 22
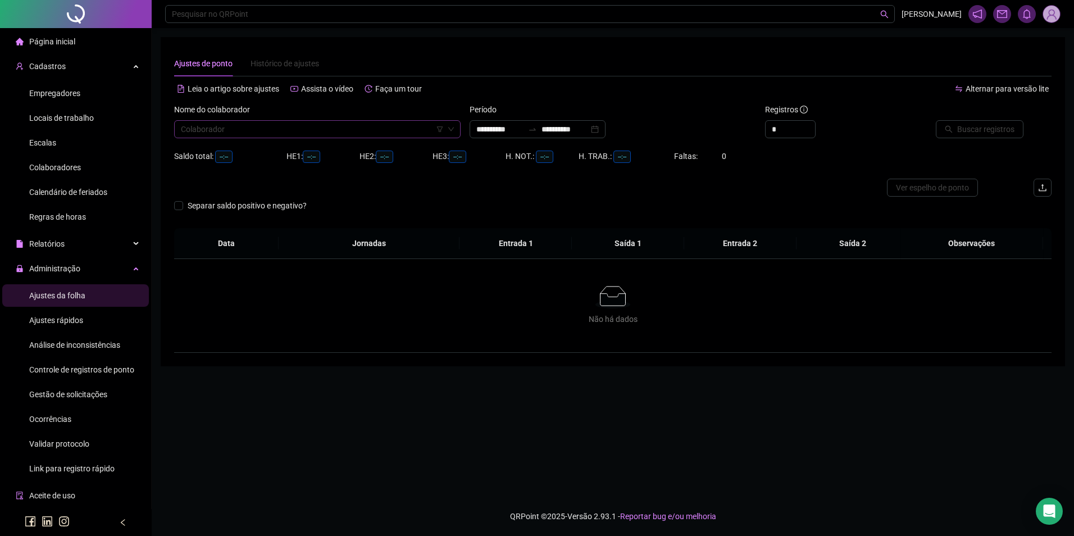
click at [307, 135] on input "search" at bounding box center [312, 129] width 263 height 17
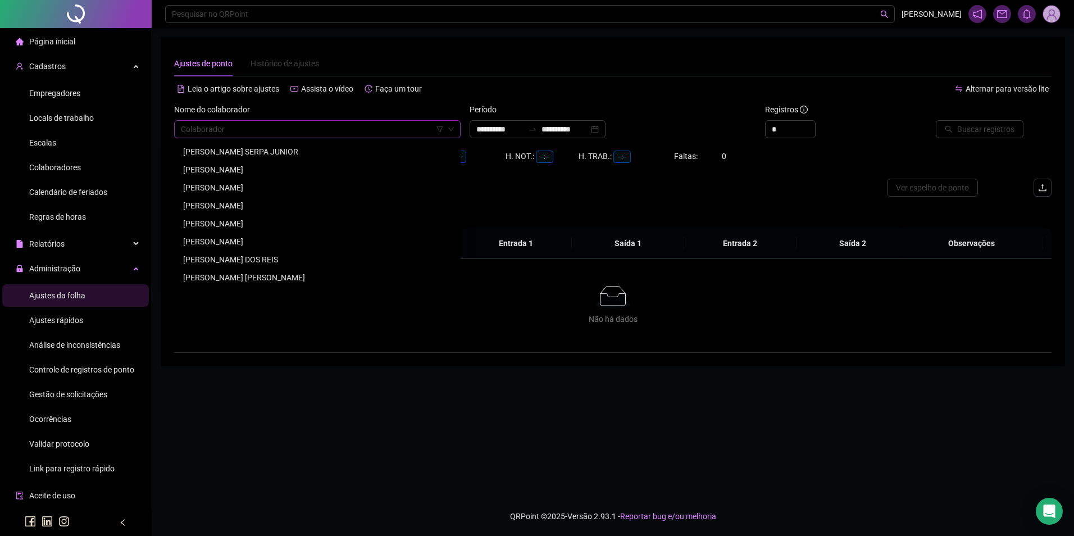
paste input "**********"
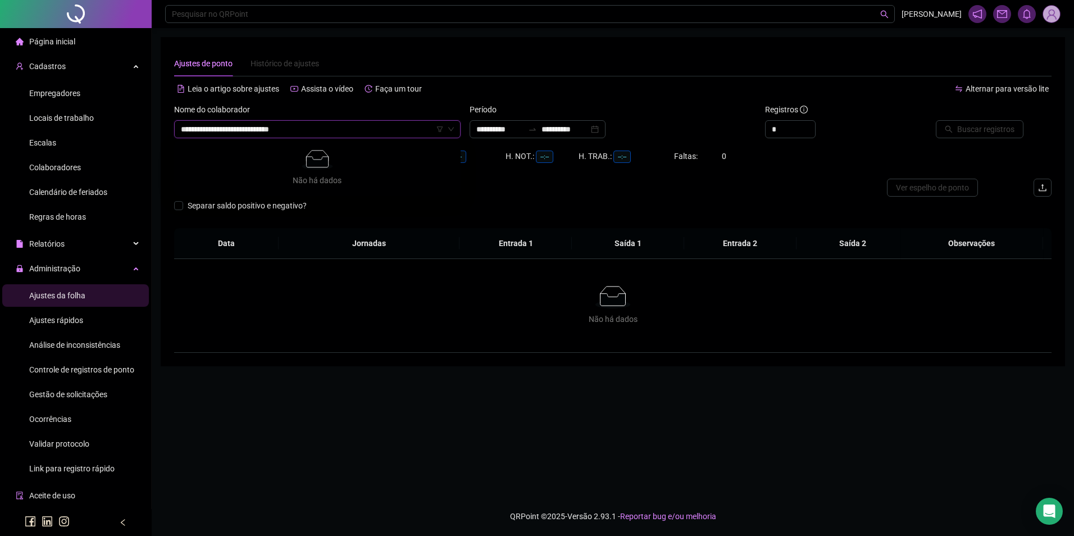
drag, startPoint x: 203, startPoint y: 131, endPoint x: 183, endPoint y: 135, distance: 20.6
click at [183, 135] on input "**********" at bounding box center [312, 129] width 263 height 17
click at [198, 129] on input "**********" at bounding box center [312, 129] width 263 height 17
click at [201, 129] on input "**********" at bounding box center [312, 129] width 263 height 17
drag, startPoint x: 199, startPoint y: 129, endPoint x: 140, endPoint y: 134, distance: 58.6
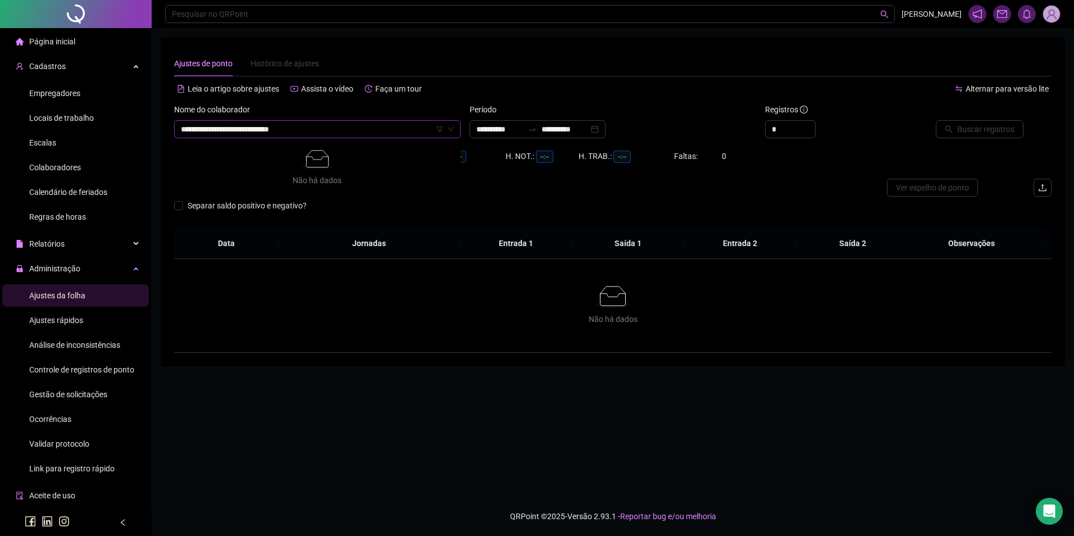
click at [140, 134] on div "**********" at bounding box center [537, 268] width 1074 height 536
click at [261, 146] on div "VERLANE [PERSON_NAME]" at bounding box center [317, 151] width 268 height 12
click at [545, 123] on div "**********" at bounding box center [538, 129] width 136 height 18
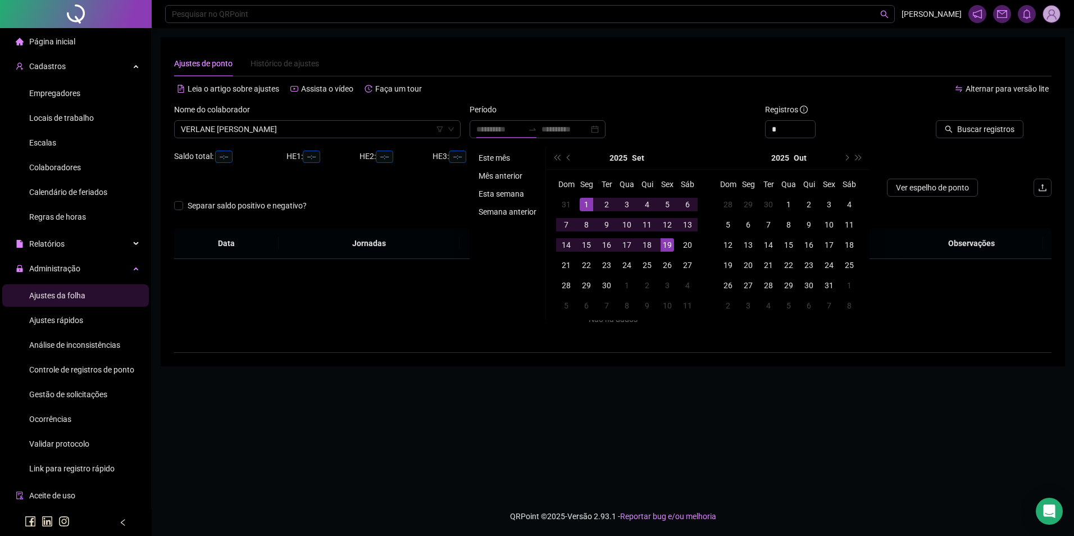
click at [512, 151] on li "Este mês" at bounding box center [507, 157] width 67 height 13
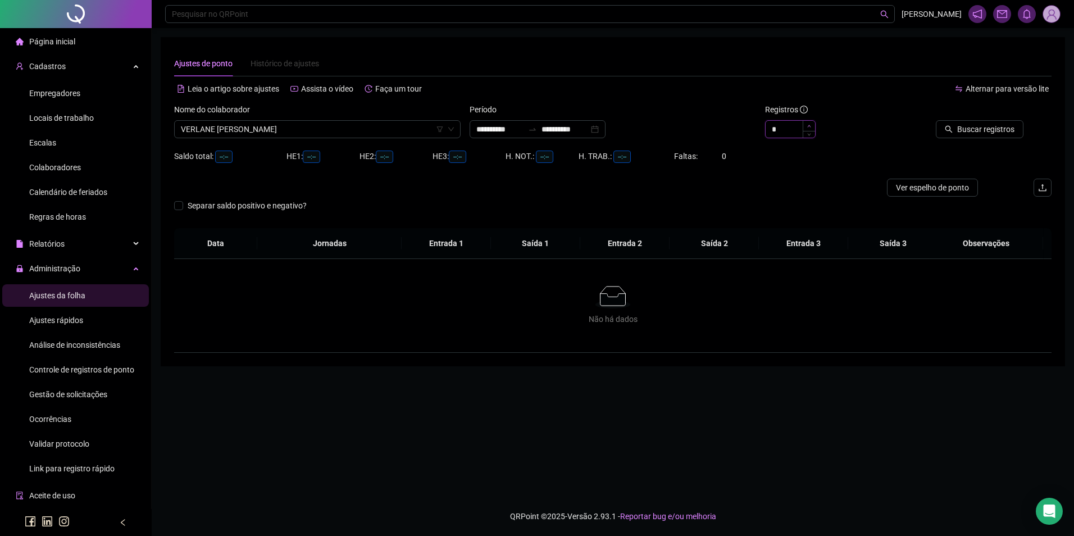
click at [808, 124] on icon "up" at bounding box center [809, 126] width 4 height 4
click at [966, 132] on span "Buscar registros" at bounding box center [985, 129] width 57 height 12
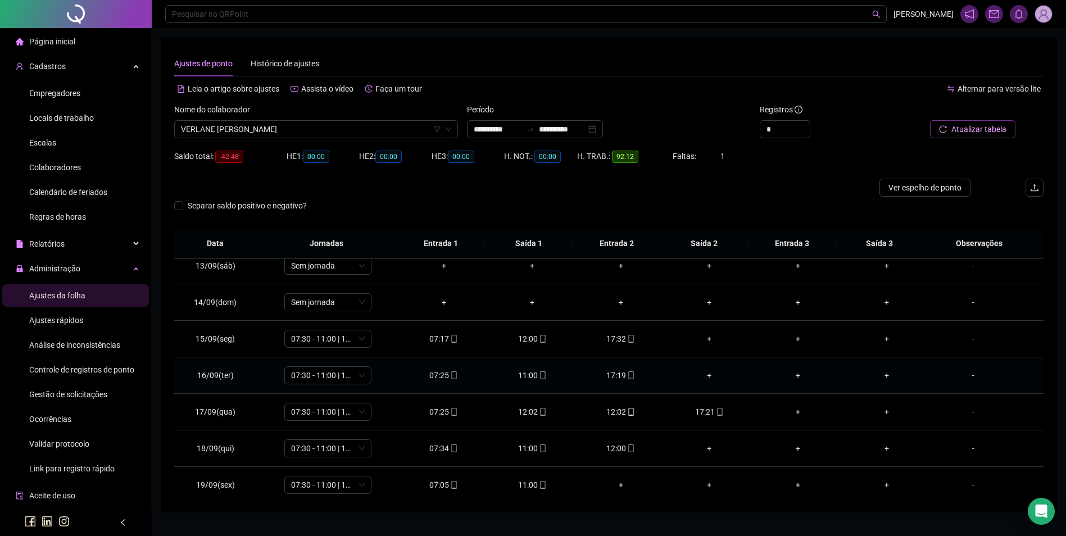
scroll to position [454, 0]
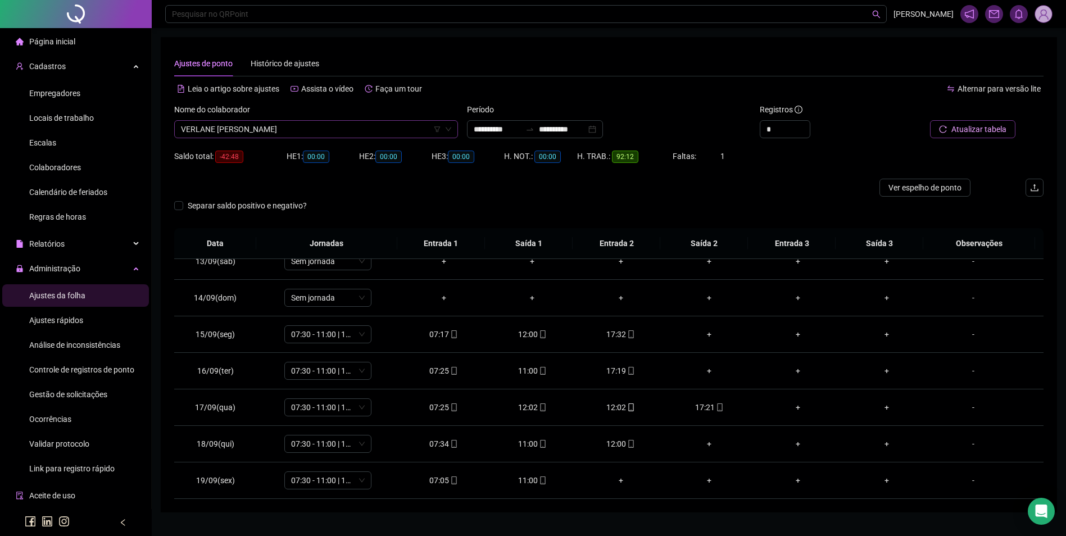
click at [368, 131] on span "VERLANE [PERSON_NAME]" at bounding box center [316, 129] width 270 height 17
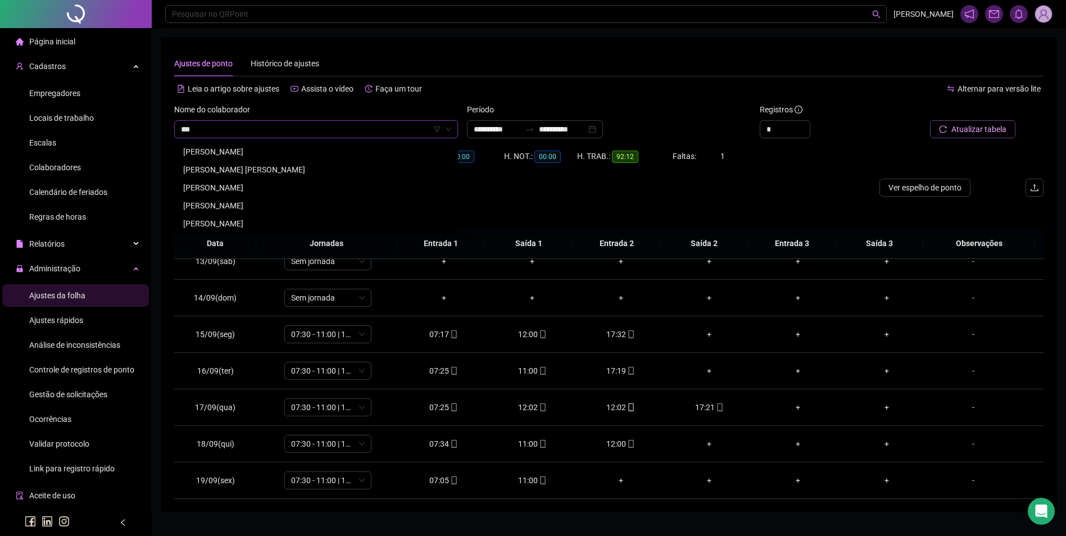
scroll to position [0, 0]
drag, startPoint x: 255, startPoint y: 153, endPoint x: 417, endPoint y: 126, distance: 164.7
click at [256, 153] on div "[PERSON_NAME] [PERSON_NAME]" at bounding box center [316, 151] width 266 height 12
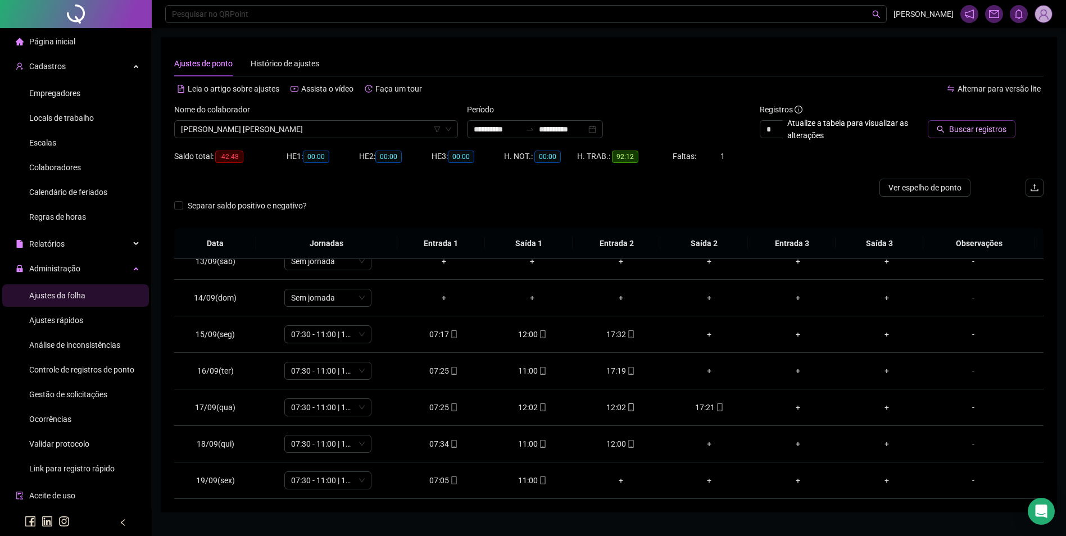
click at [982, 131] on span "Buscar registros" at bounding box center [977, 129] width 57 height 12
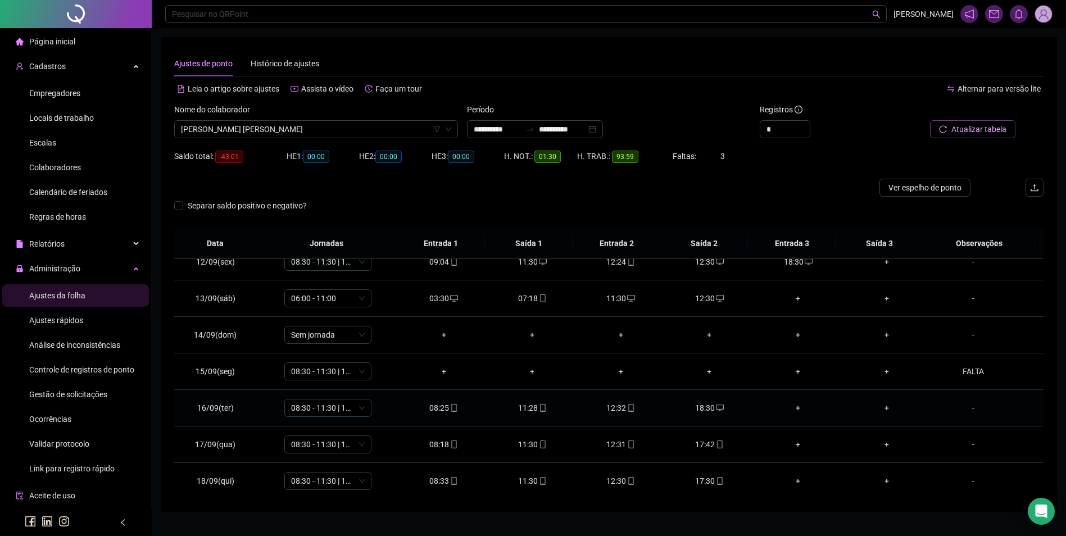
scroll to position [398, 0]
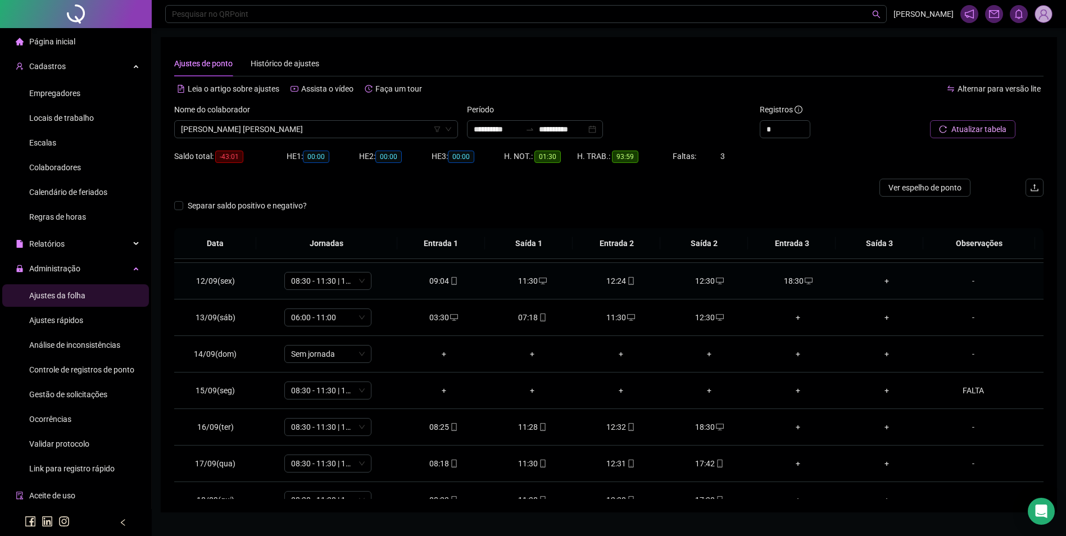
click at [716, 282] on icon "desktop" at bounding box center [720, 280] width 8 height 7
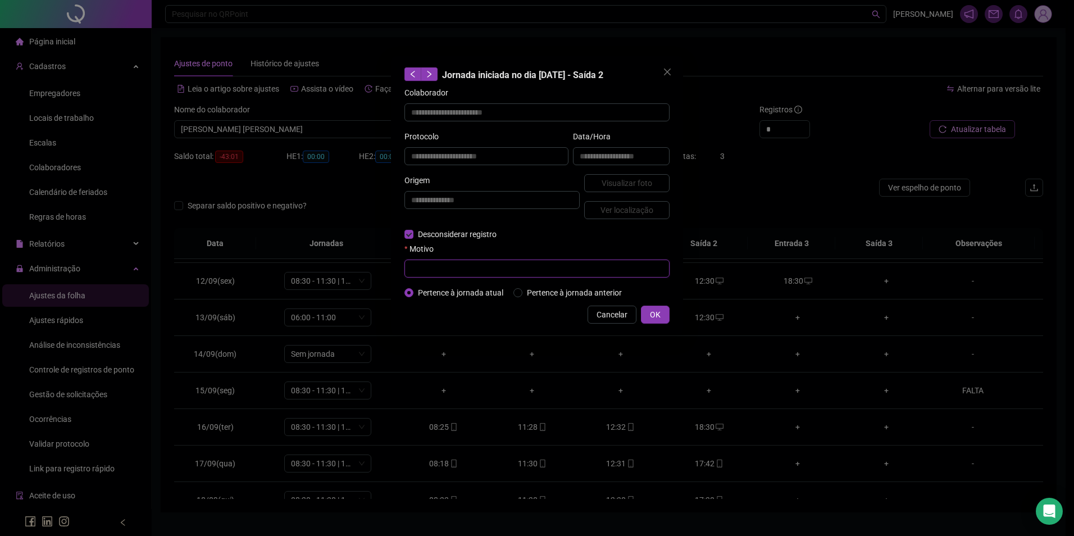
click at [433, 261] on input "text" at bounding box center [536, 269] width 265 height 18
click at [657, 312] on span "OK" at bounding box center [655, 314] width 11 height 12
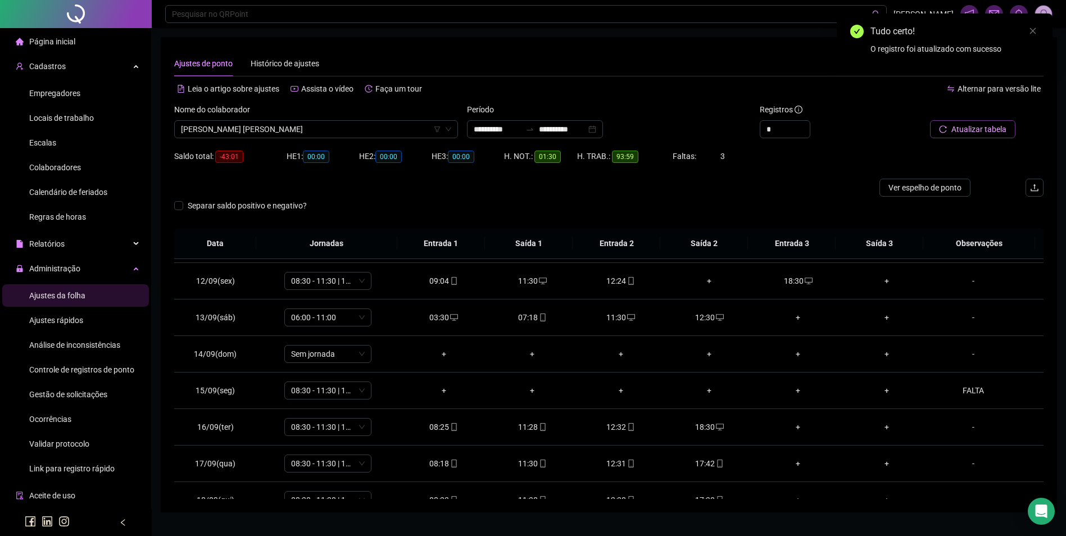
click at [967, 122] on button "Atualizar tabela" at bounding box center [972, 129] width 85 height 18
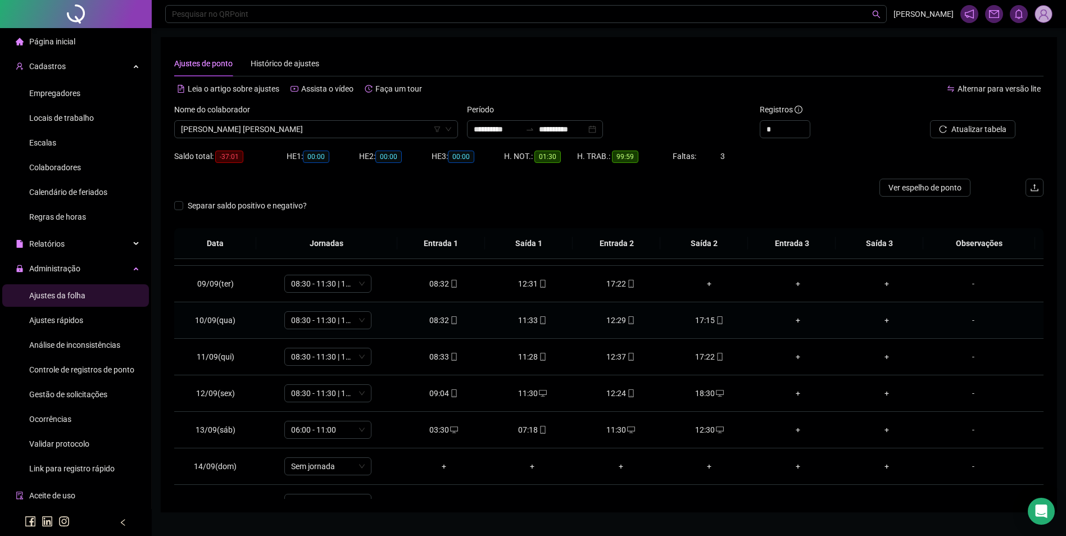
scroll to position [229, 0]
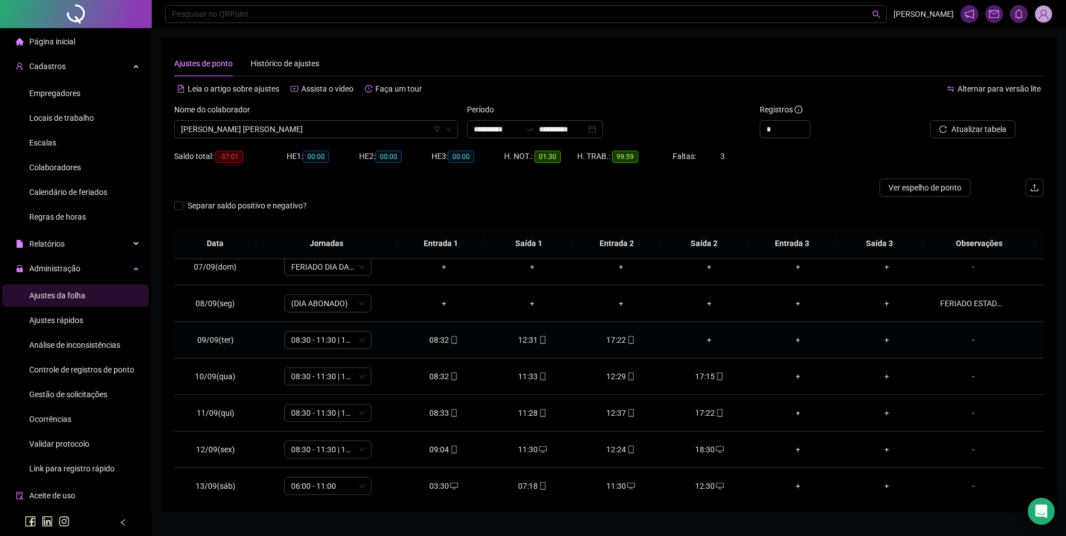
click at [703, 339] on div "+" at bounding box center [709, 340] width 71 height 12
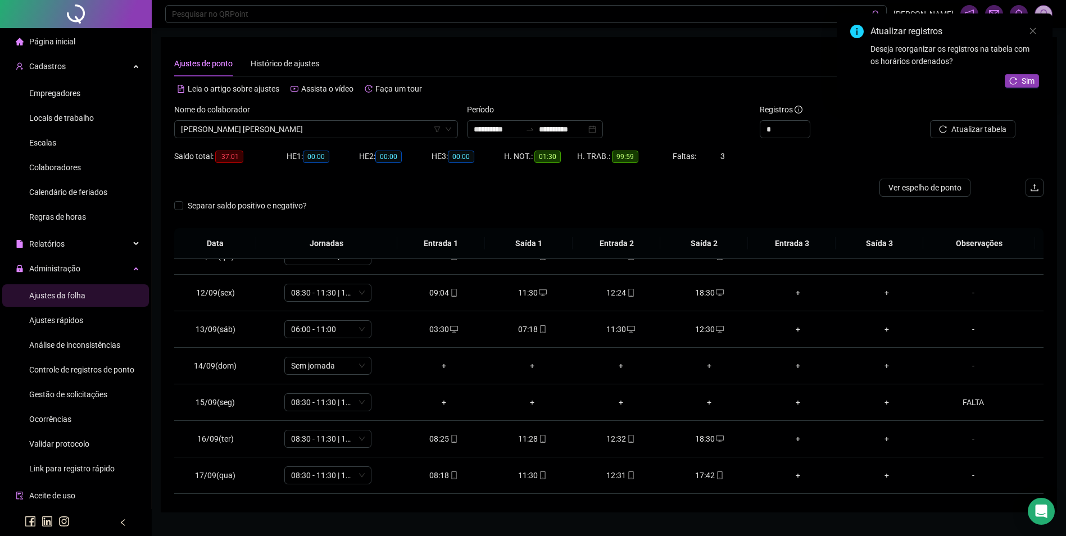
scroll to position [393, 0]
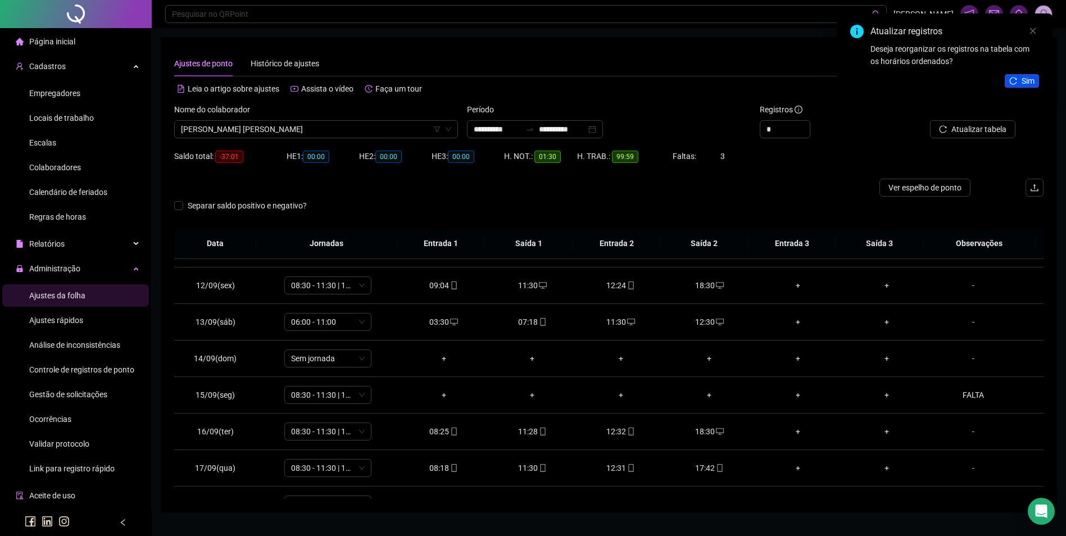
click at [1016, 80] on icon "reload" at bounding box center [1013, 81] width 8 height 8
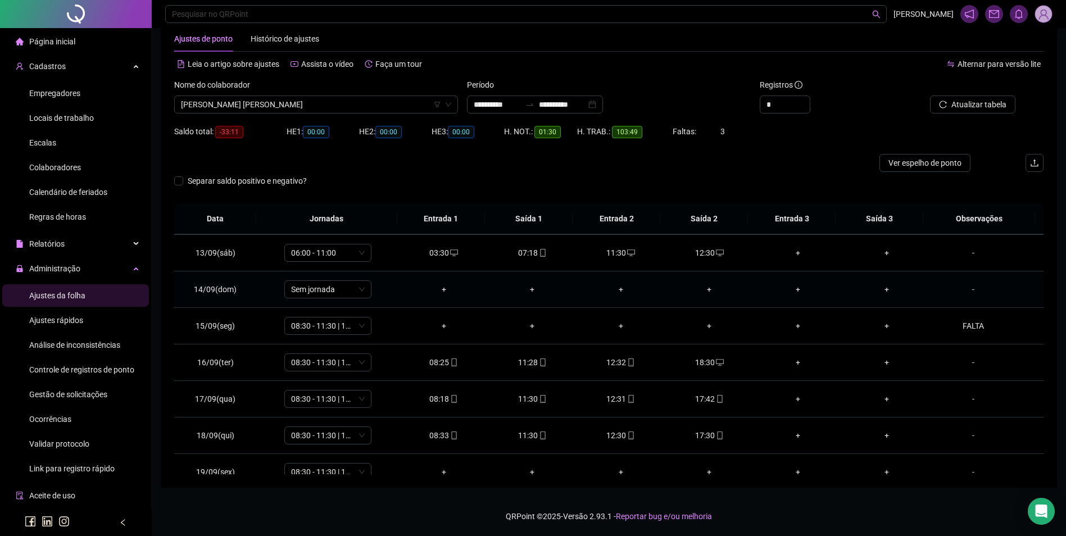
scroll to position [454, 0]
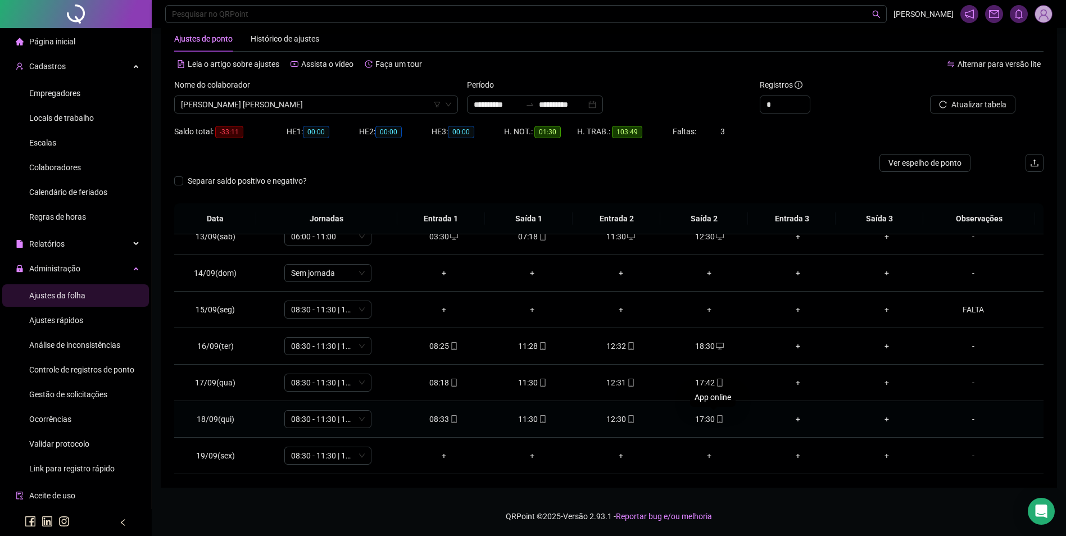
click at [714, 423] on span at bounding box center [718, 419] width 9 height 9
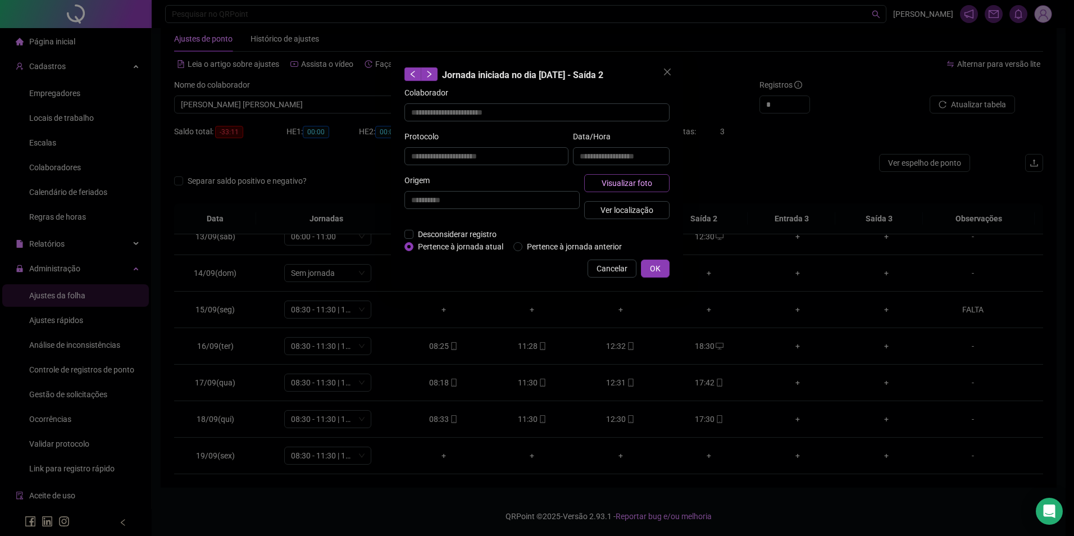
click at [645, 176] on button "Visualizar foto" at bounding box center [626, 183] width 85 height 18
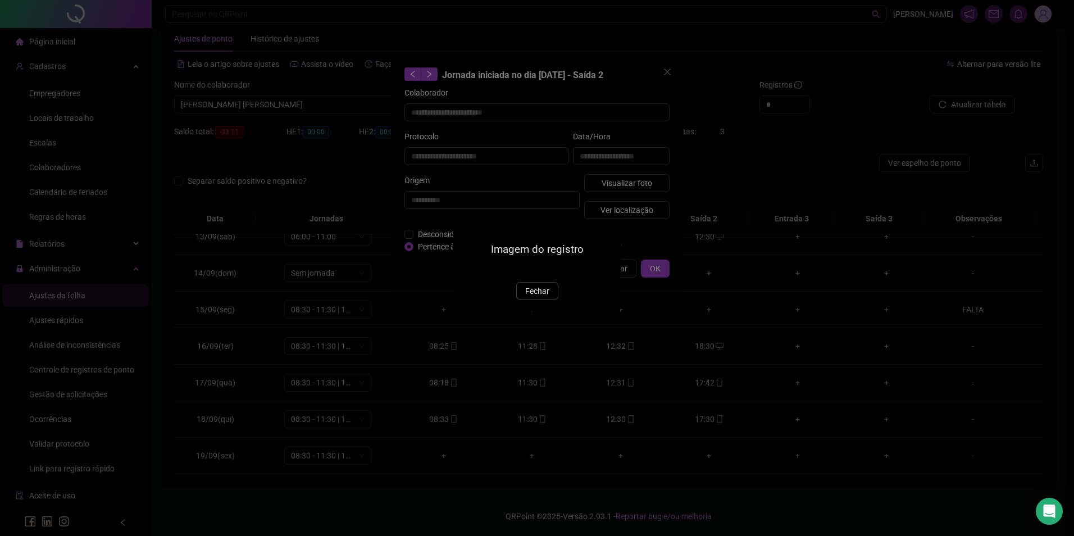
click at [545, 297] on span "Fechar" at bounding box center [537, 291] width 24 height 12
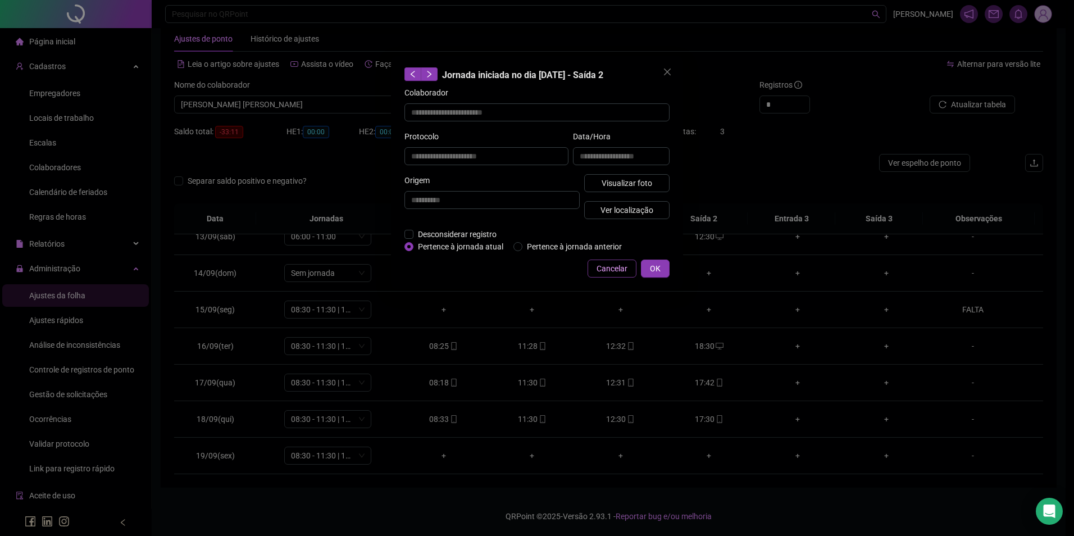
click at [615, 266] on span "Cancelar" at bounding box center [612, 268] width 31 height 12
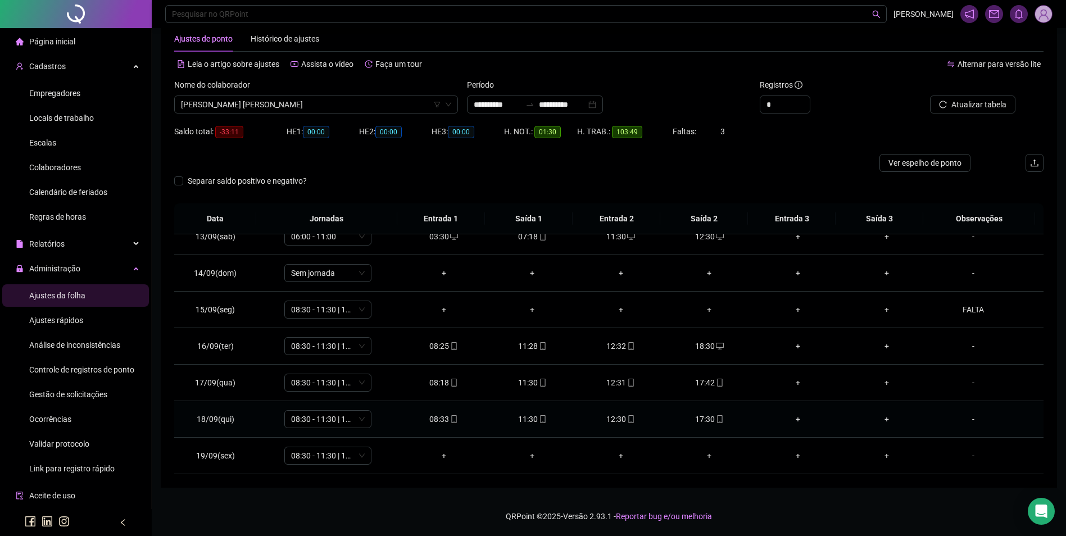
click at [704, 413] on div "17:30" at bounding box center [709, 419] width 71 height 12
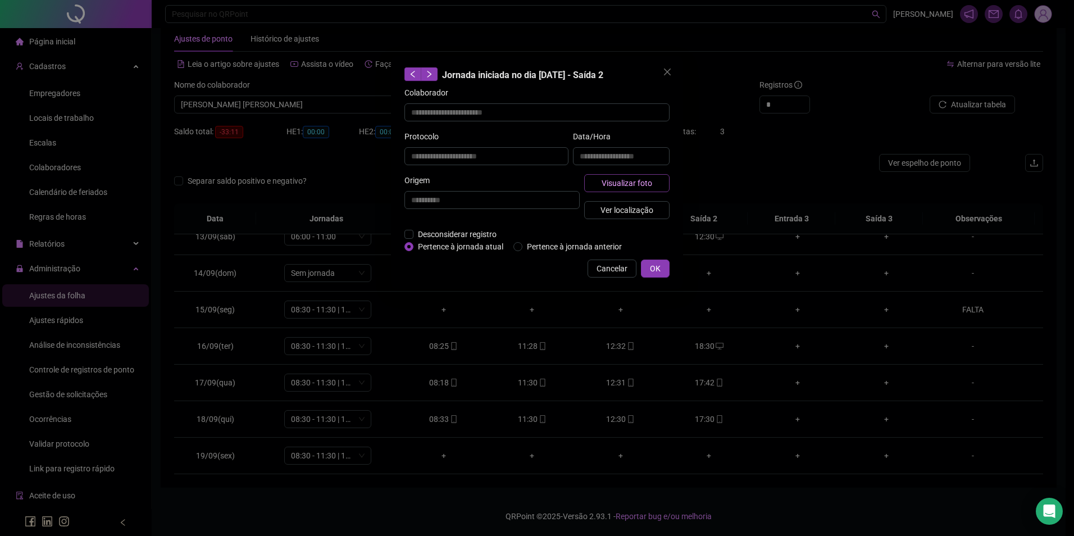
click at [614, 181] on span "Visualizar foto" at bounding box center [627, 183] width 51 height 12
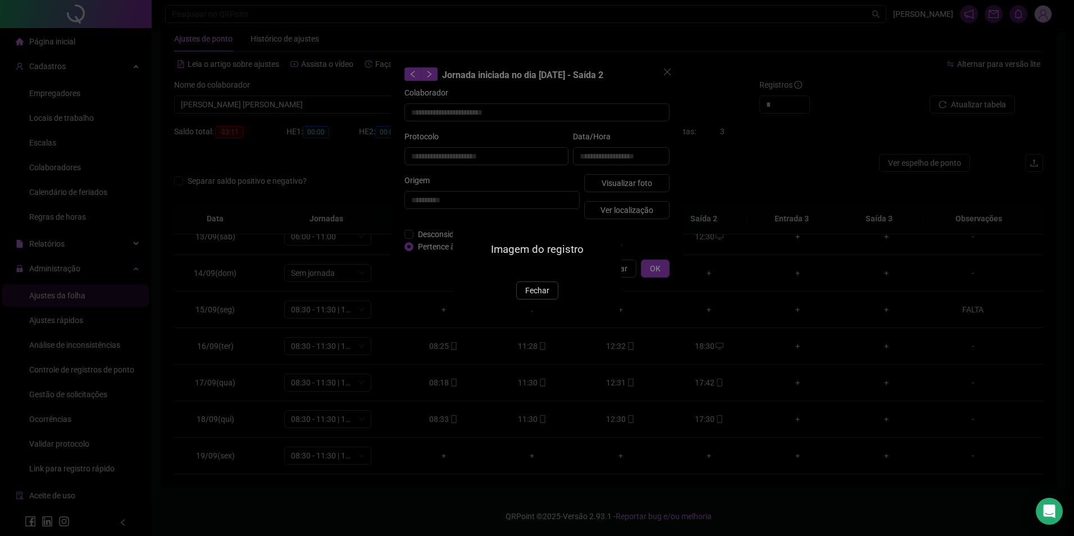
click at [466, 270] on img at bounding box center [466, 270] width 0 height 0
click at [539, 297] on span "Fechar" at bounding box center [537, 291] width 24 height 12
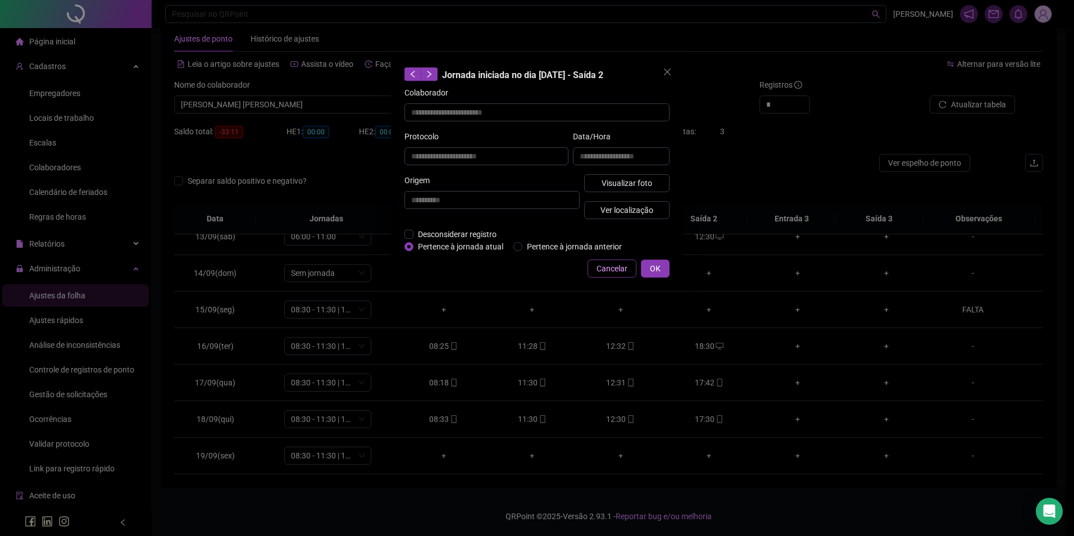
click at [599, 275] on button "Cancelar" at bounding box center [612, 269] width 49 height 18
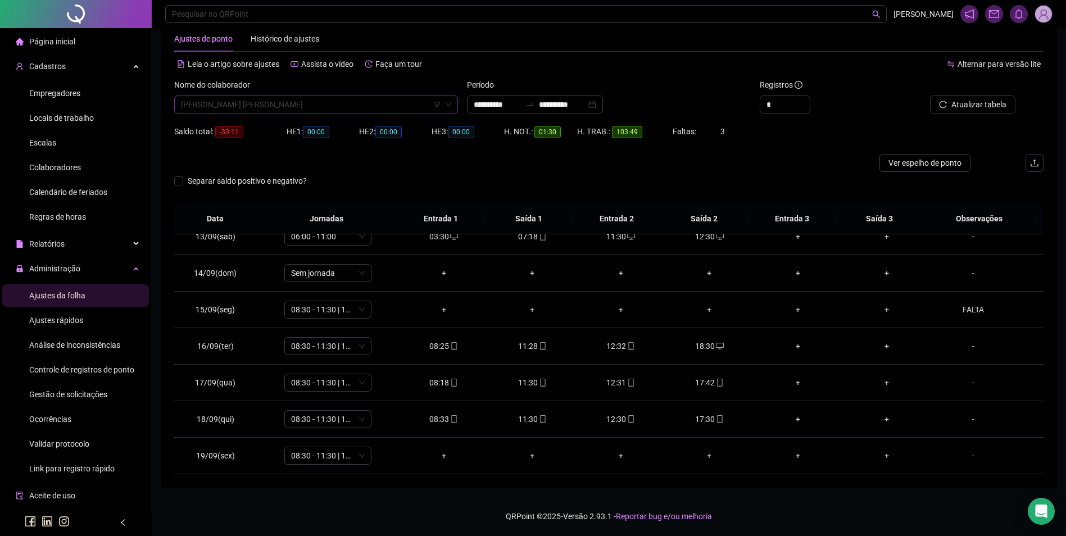
click at [347, 108] on span "[PERSON_NAME] [PERSON_NAME]" at bounding box center [316, 104] width 270 height 17
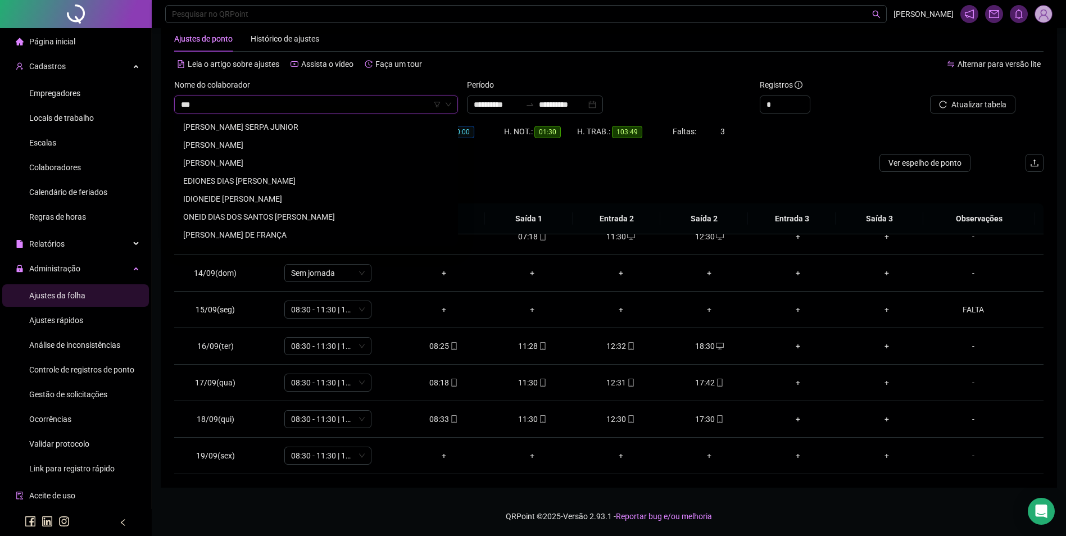
scroll to position [0, 0]
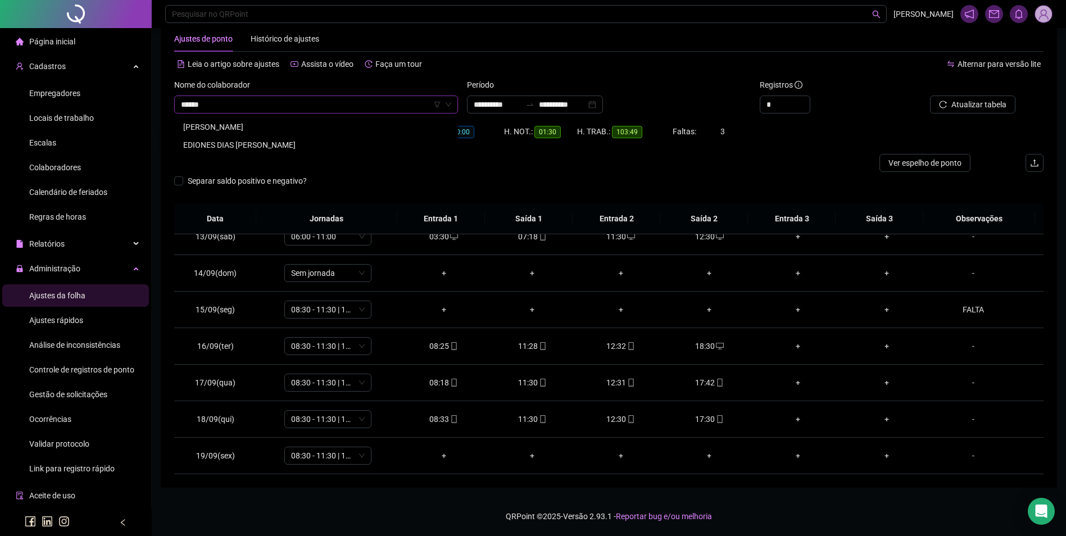
click at [245, 120] on div "[PERSON_NAME]" at bounding box center [315, 127] width 279 height 18
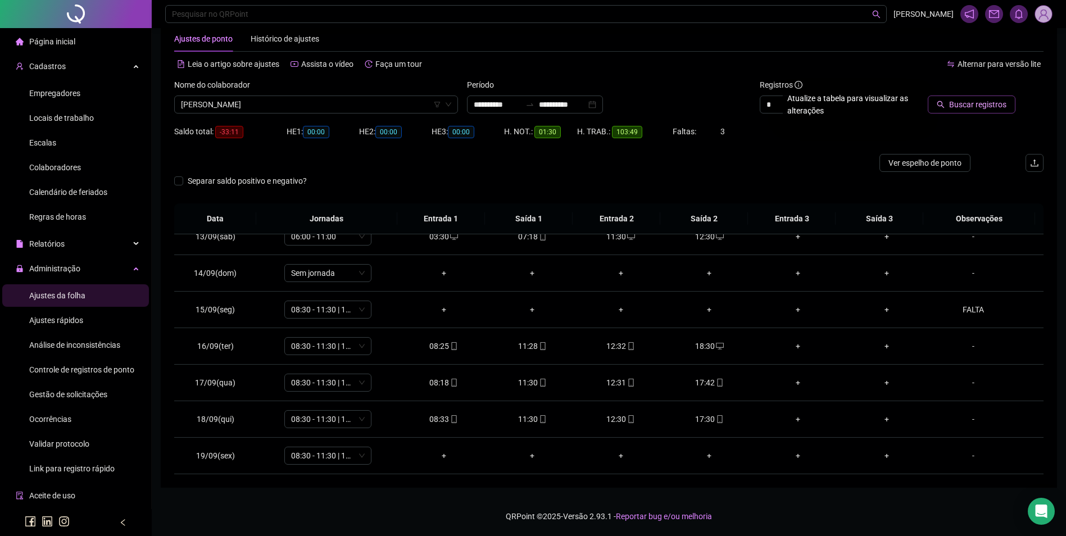
click at [997, 107] on span "Buscar registros" at bounding box center [977, 104] width 57 height 12
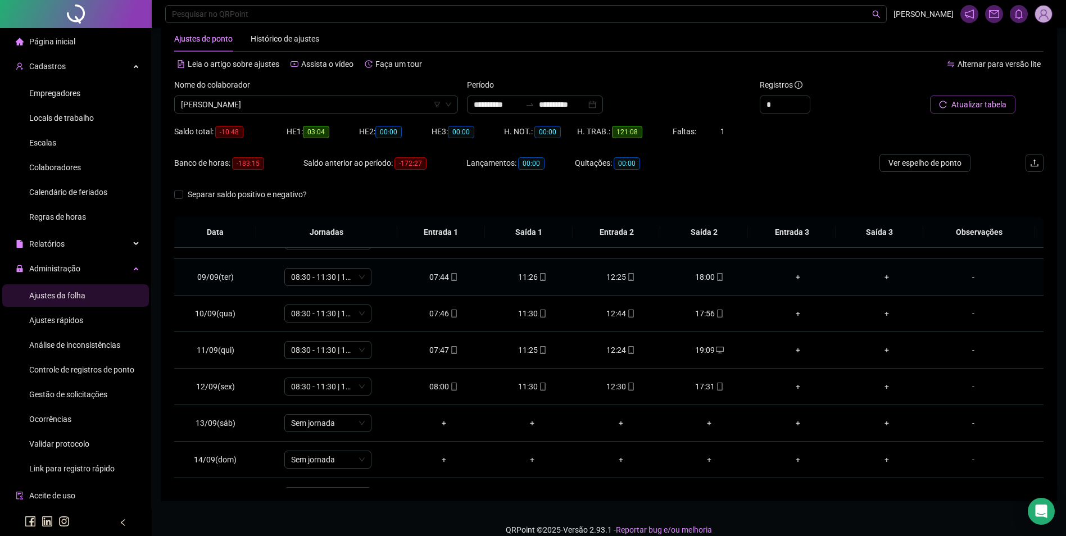
scroll to position [454, 0]
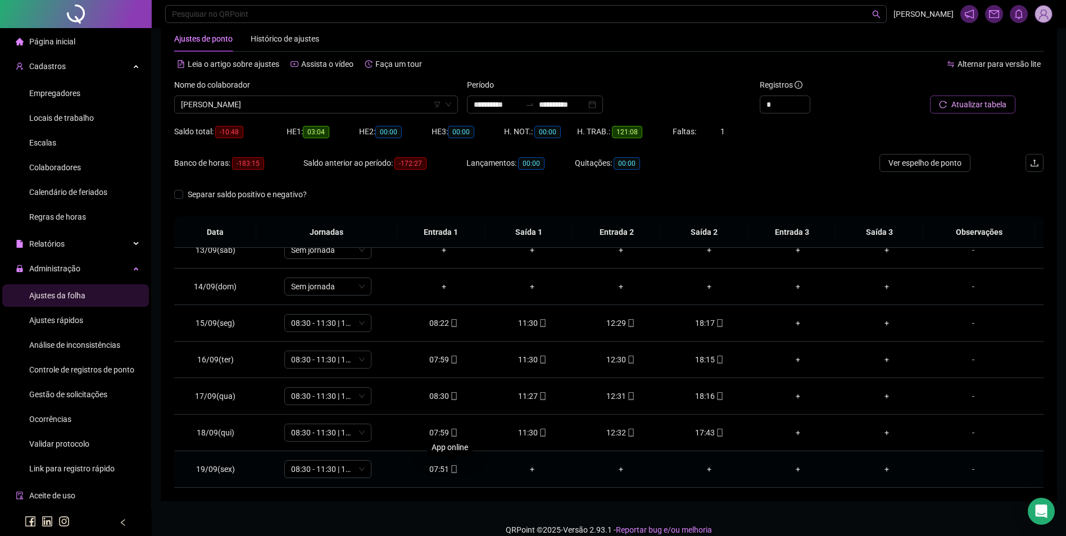
click at [450, 471] on icon "mobile" at bounding box center [454, 469] width 8 height 8
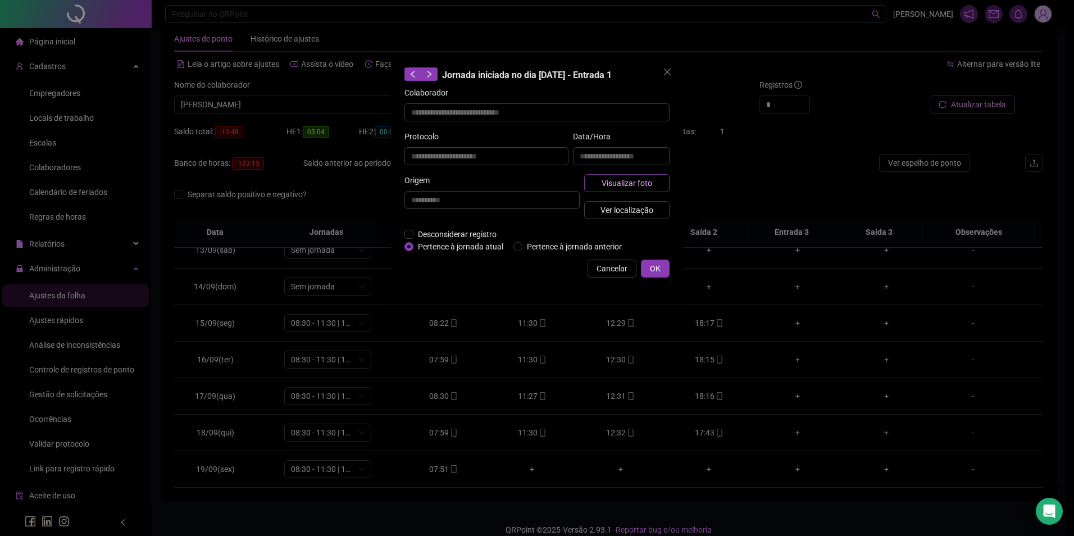
click at [622, 191] on button "Visualizar foto" at bounding box center [626, 183] width 85 height 18
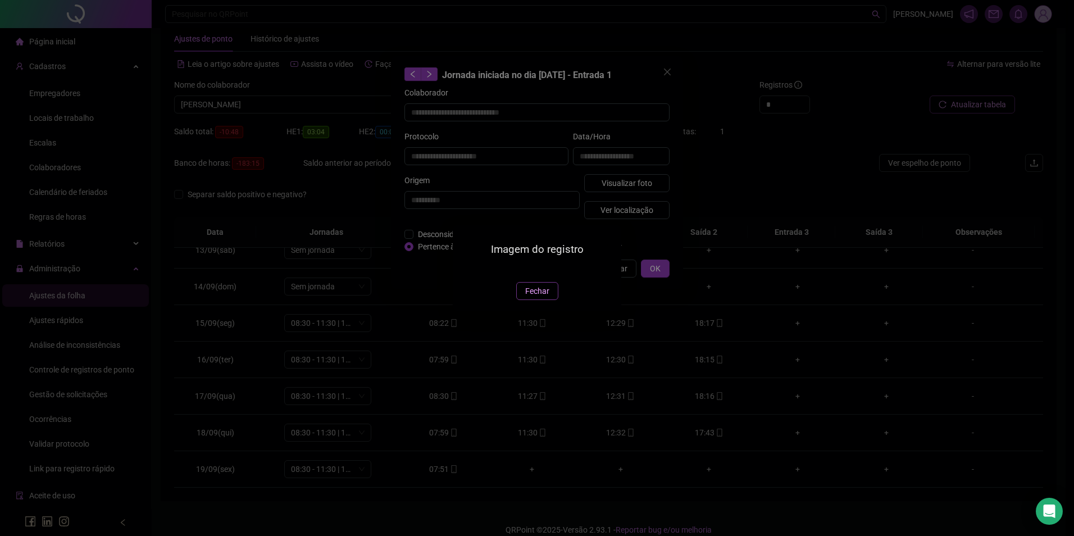
click at [533, 297] on span "Fechar" at bounding box center [537, 291] width 24 height 12
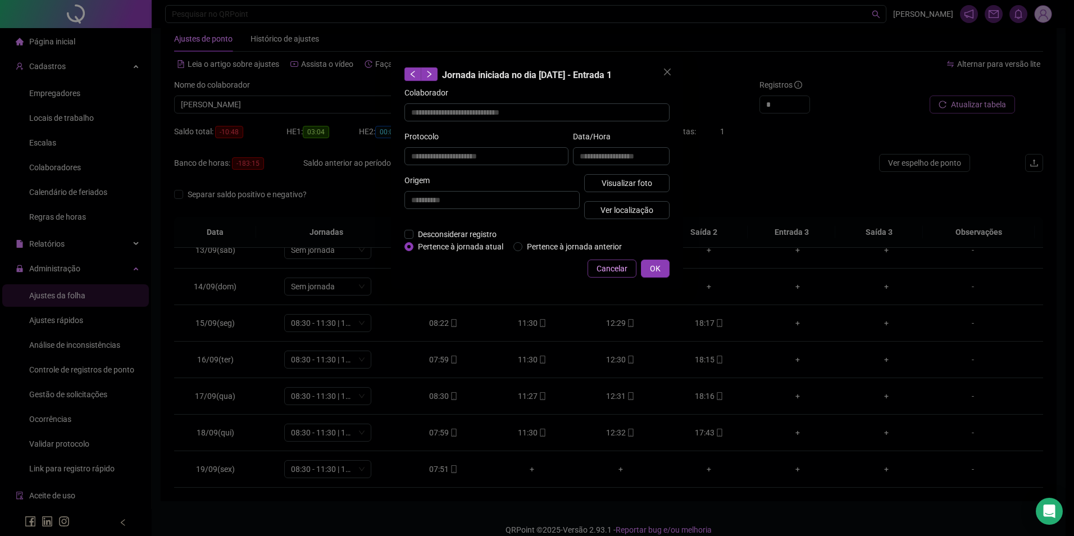
click at [613, 263] on span "Cancelar" at bounding box center [612, 268] width 31 height 12
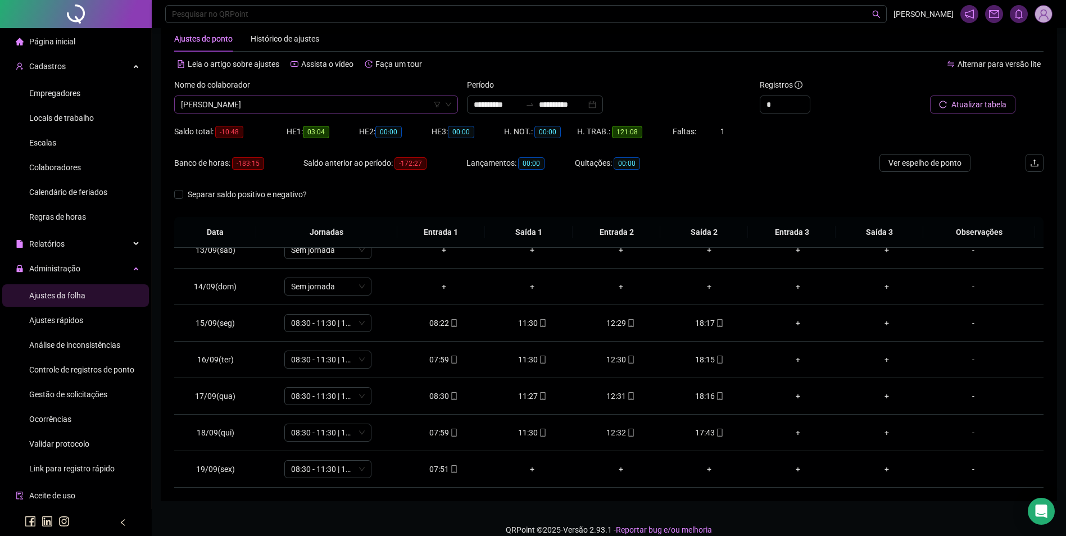
click at [354, 100] on span "[PERSON_NAME]" at bounding box center [316, 104] width 270 height 17
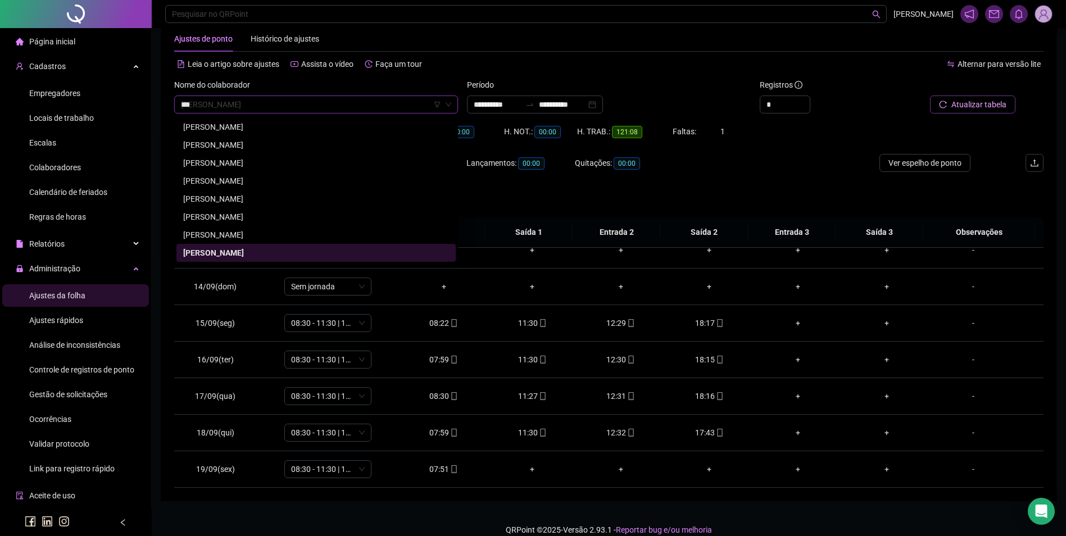
scroll to position [0, 0]
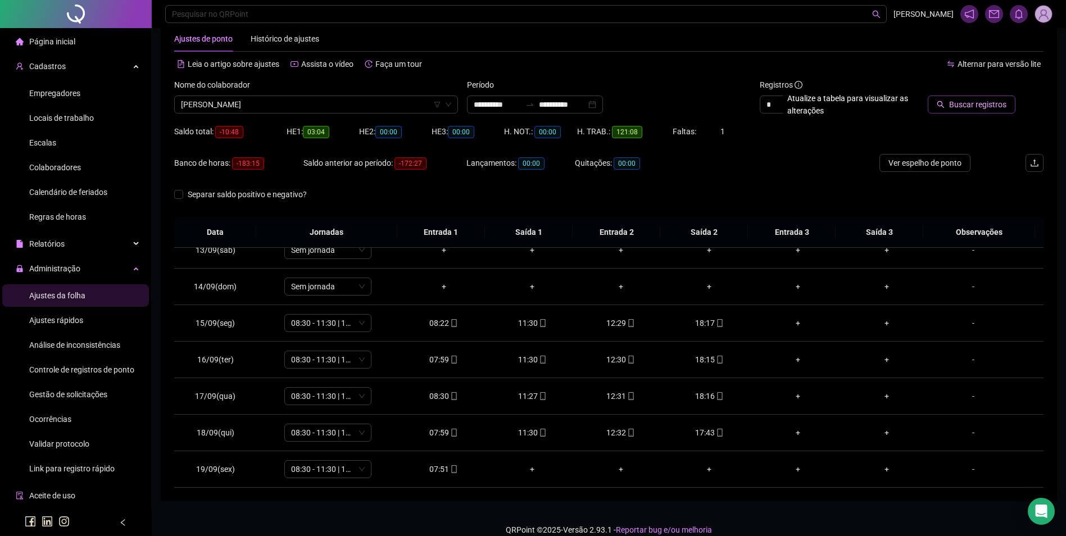
click at [958, 103] on span "Buscar registros" at bounding box center [977, 104] width 57 height 12
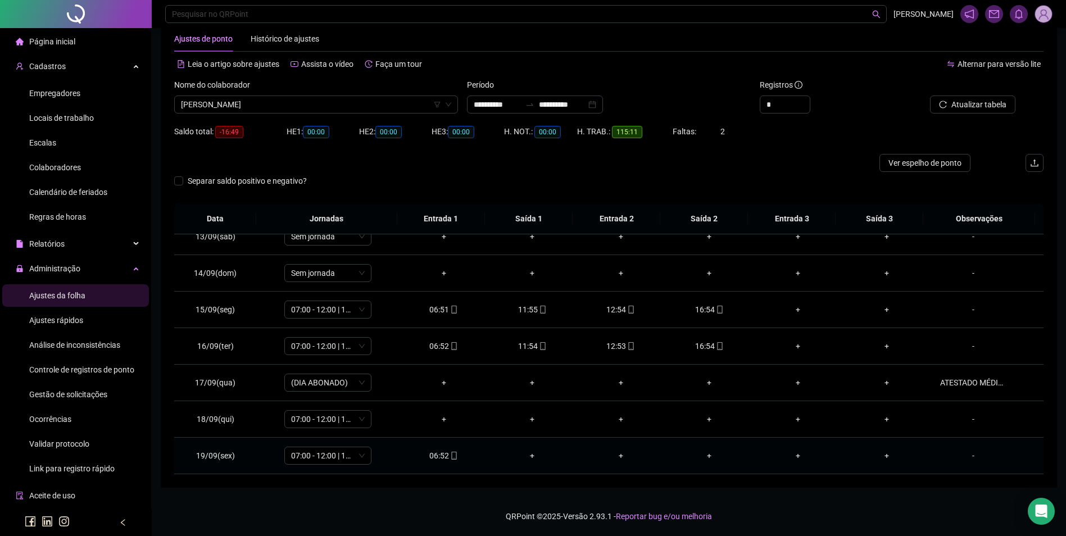
click at [450, 457] on icon "mobile" at bounding box center [454, 456] width 8 height 8
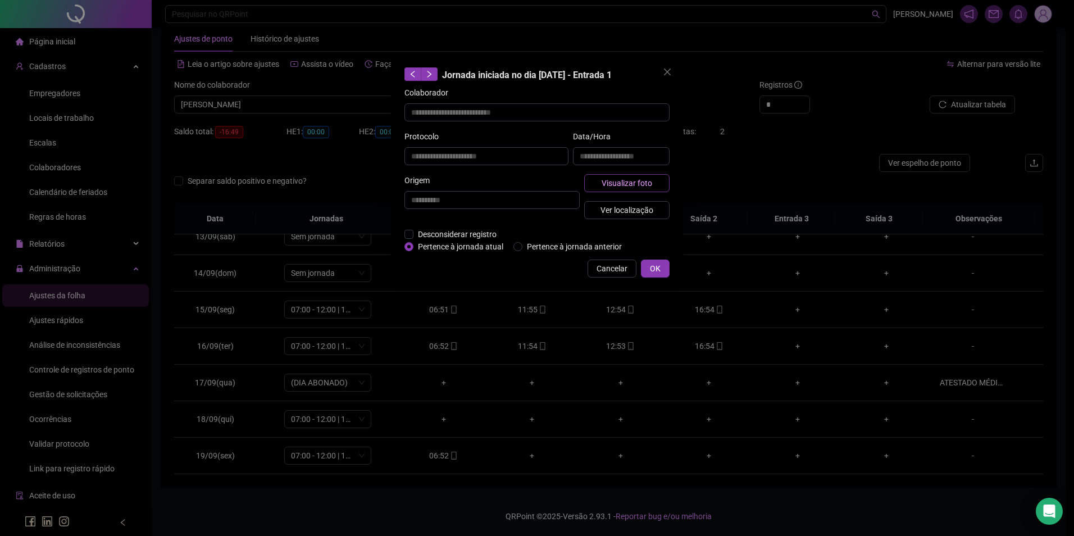
click at [623, 182] on span "Visualizar foto" at bounding box center [627, 183] width 51 height 12
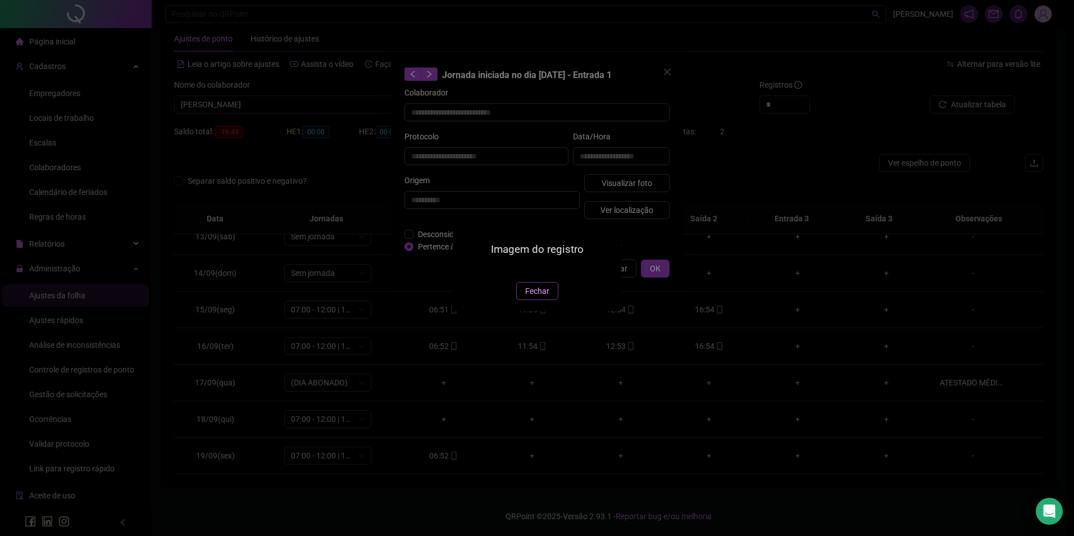
click at [535, 297] on span "Fechar" at bounding box center [537, 291] width 24 height 12
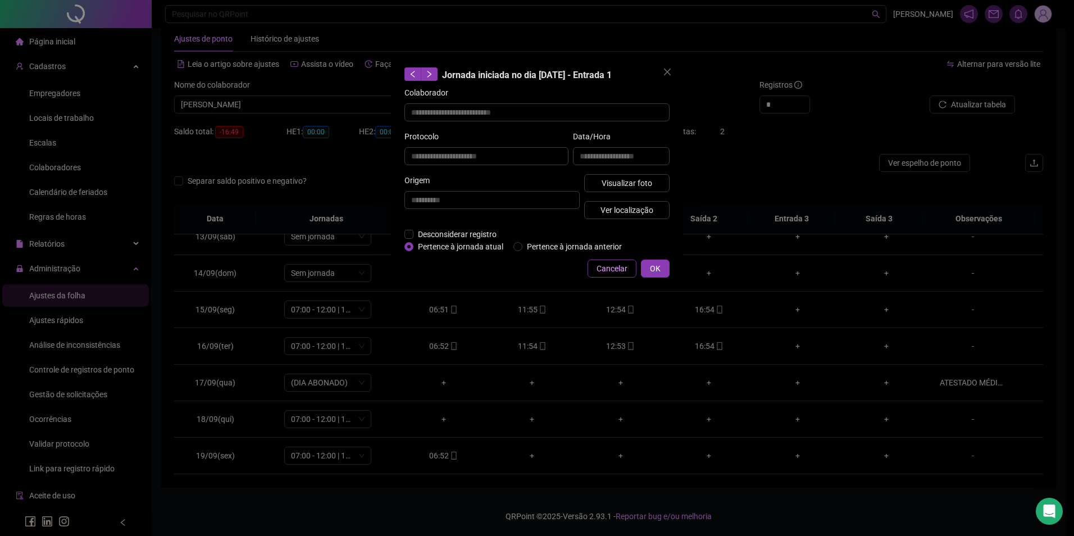
click at [616, 271] on span "Cancelar" at bounding box center [612, 268] width 31 height 12
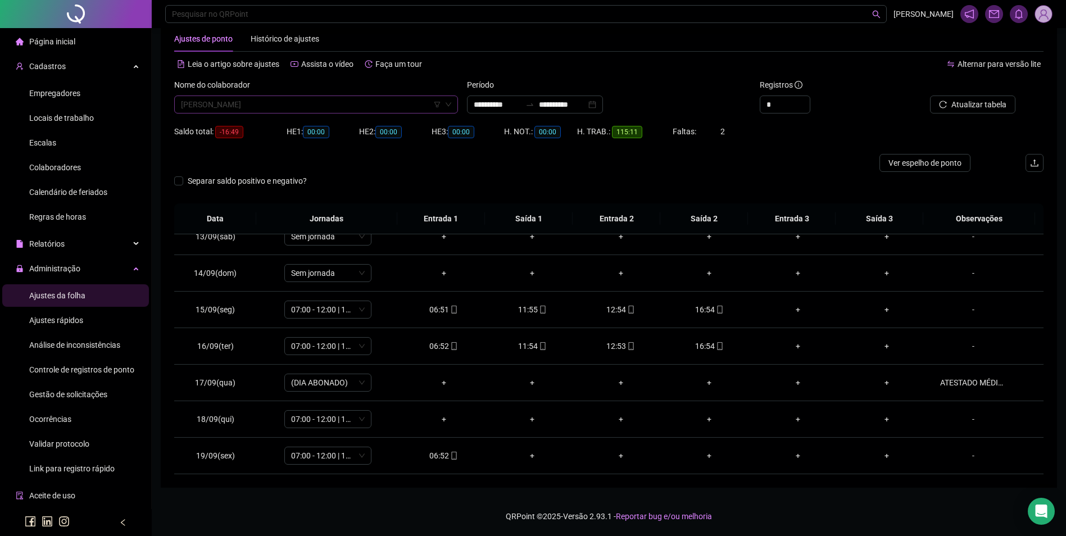
click at [354, 108] on span "[PERSON_NAME]" at bounding box center [316, 104] width 270 height 17
click at [958, 103] on span "Buscar registros" at bounding box center [977, 104] width 57 height 12
click at [716, 422] on icon "mobile" at bounding box center [720, 419] width 8 height 8
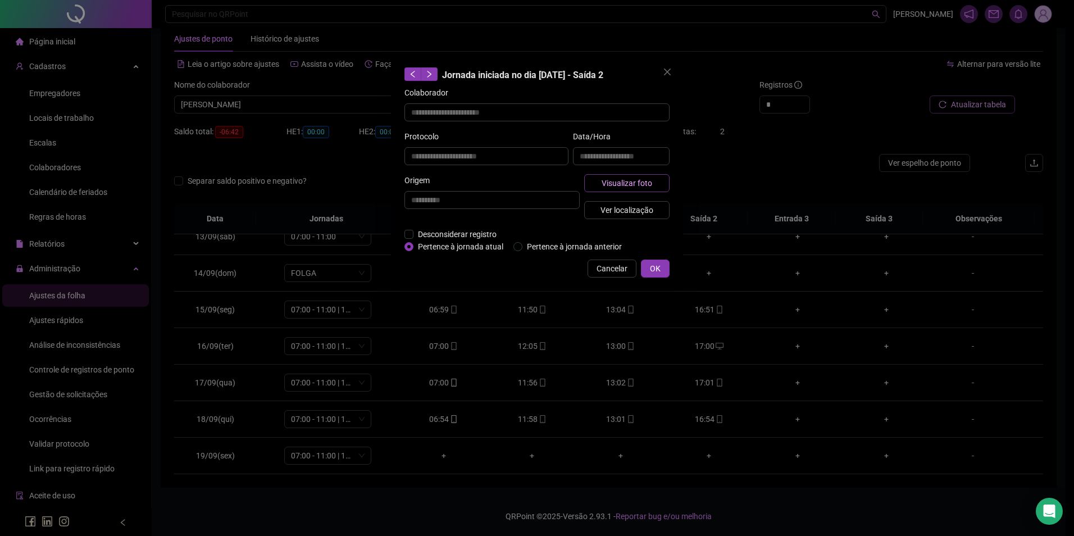
drag, startPoint x: 653, startPoint y: 166, endPoint x: 649, endPoint y: 176, distance: 11.4
click at [650, 167] on div "**********" at bounding box center [621, 152] width 101 height 44
click at [649, 181] on span "Visualizar foto" at bounding box center [627, 183] width 51 height 12
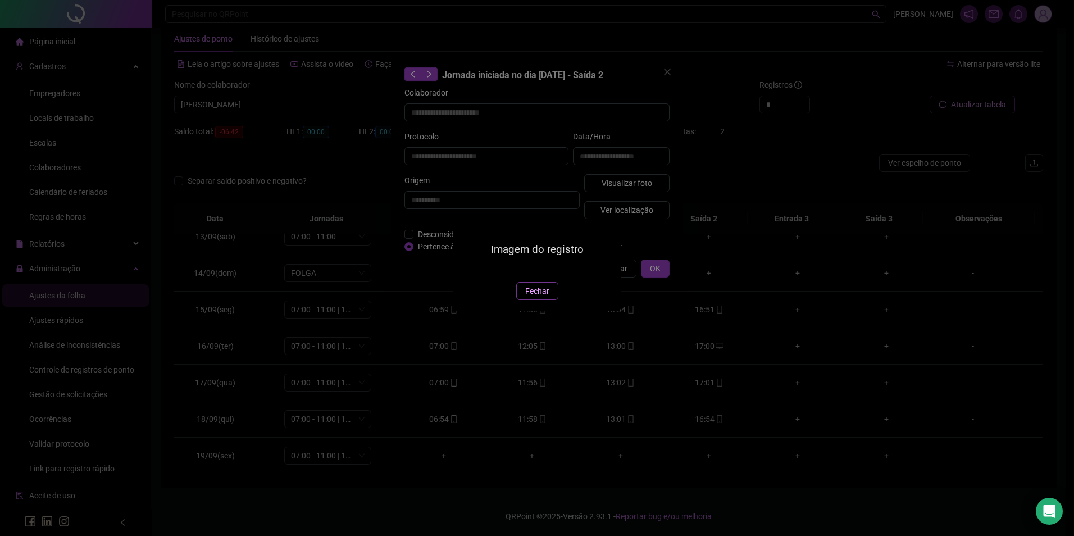
click at [531, 300] on button "Fechar" at bounding box center [537, 291] width 42 height 18
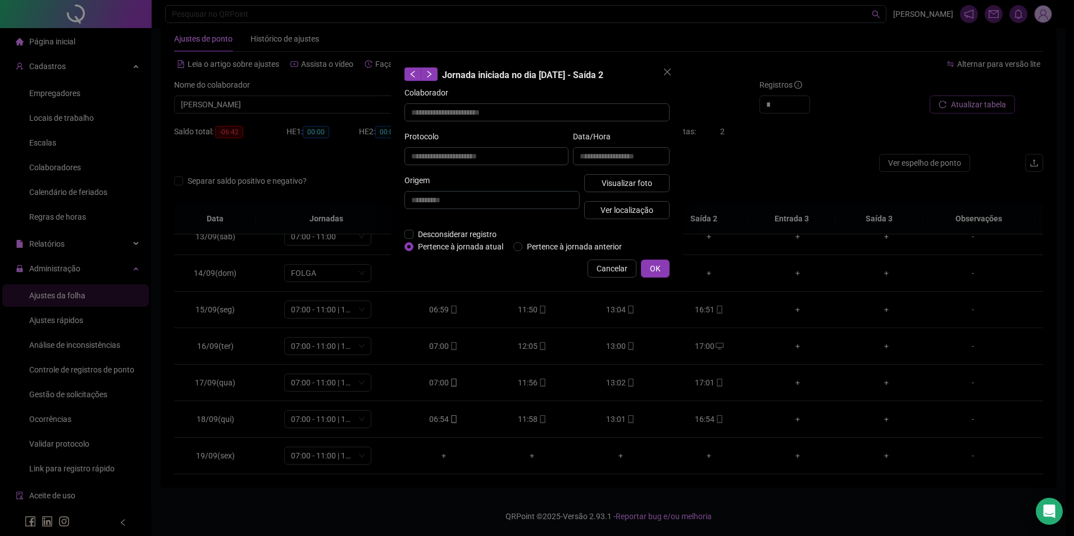
click at [620, 263] on span "Cancelar" at bounding box center [612, 268] width 31 height 12
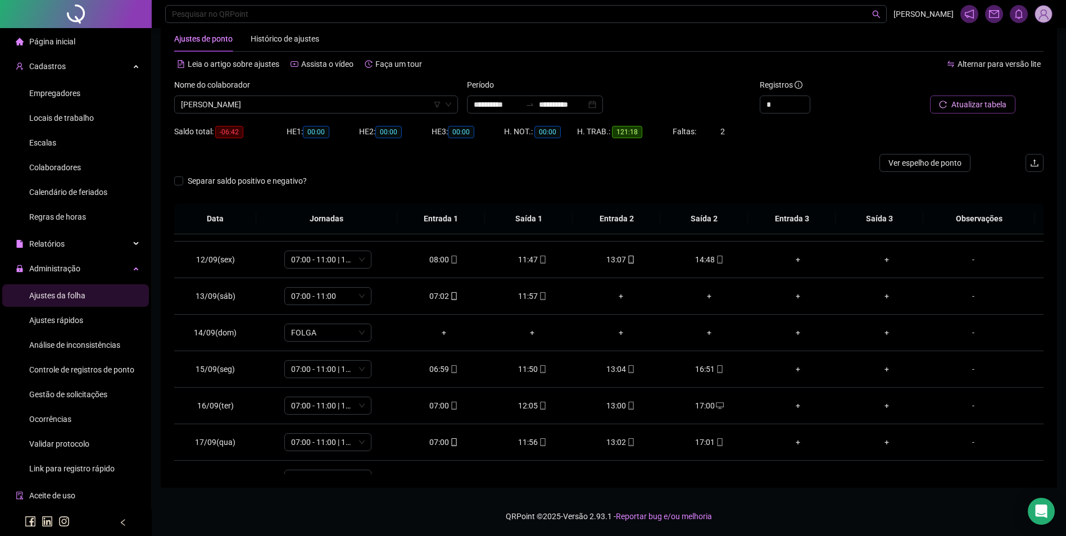
scroll to position [454, 0]
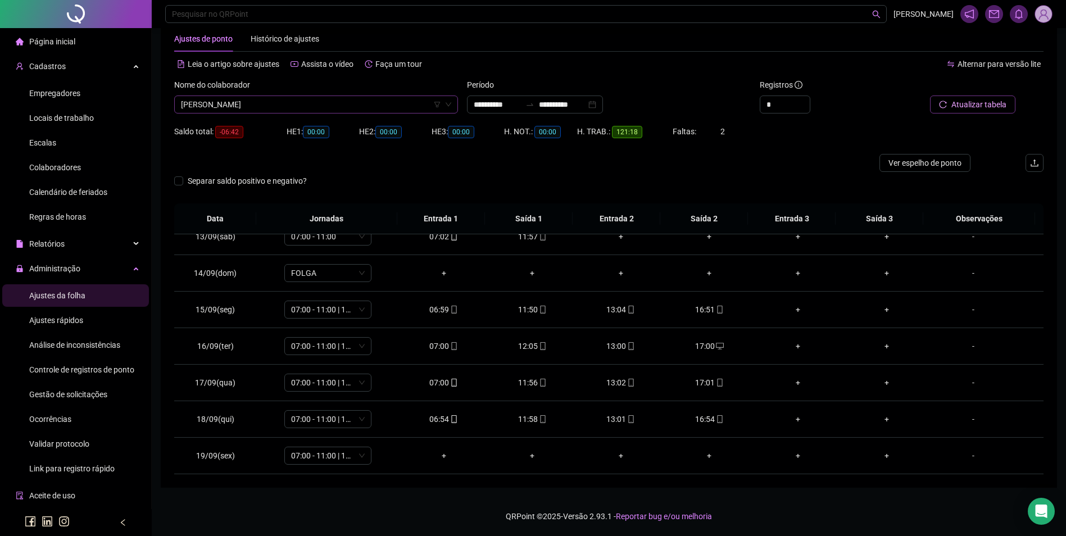
click at [362, 110] on span "[PERSON_NAME]" at bounding box center [316, 104] width 270 height 17
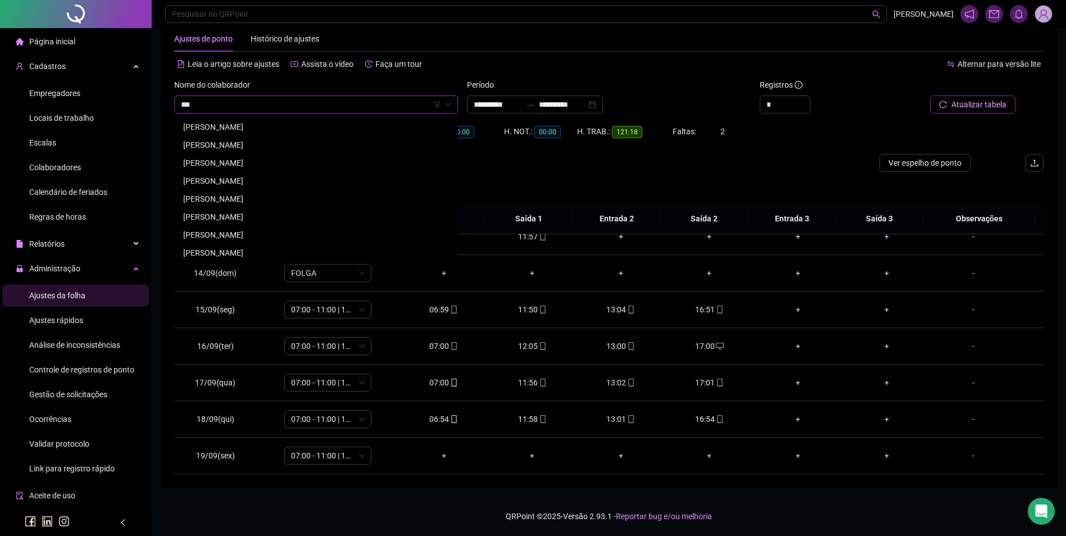
scroll to position [0, 0]
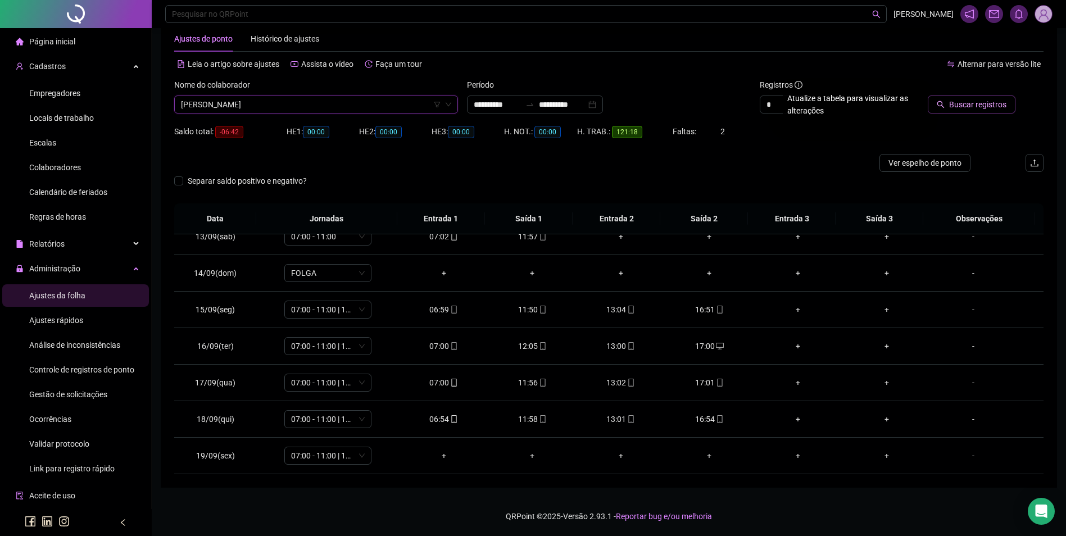
click at [972, 103] on span "Buscar registros" at bounding box center [977, 104] width 57 height 12
click at [439, 453] on div "08:05" at bounding box center [443, 455] width 71 height 12
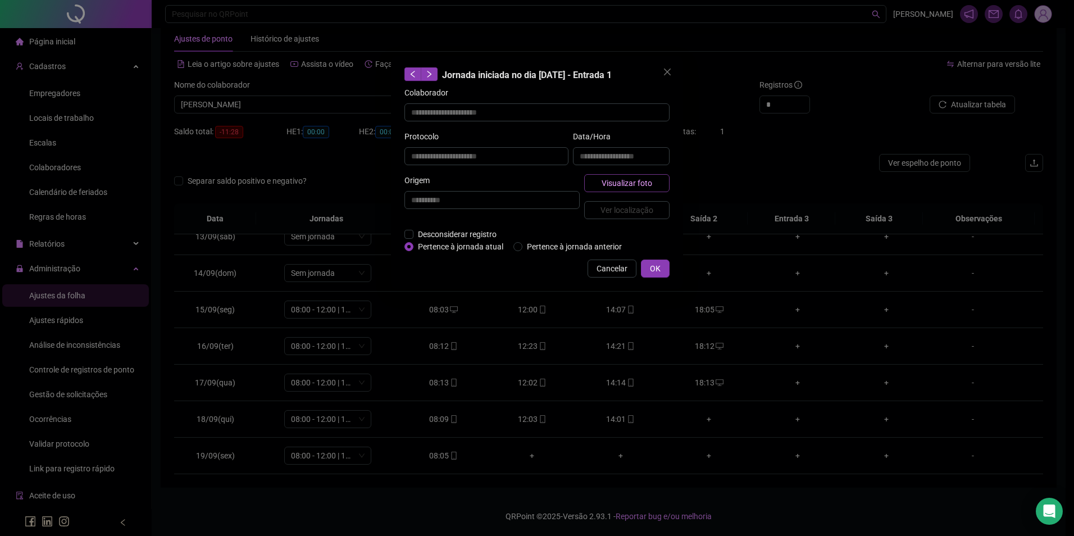
click at [623, 183] on span "Visualizar foto" at bounding box center [627, 183] width 51 height 12
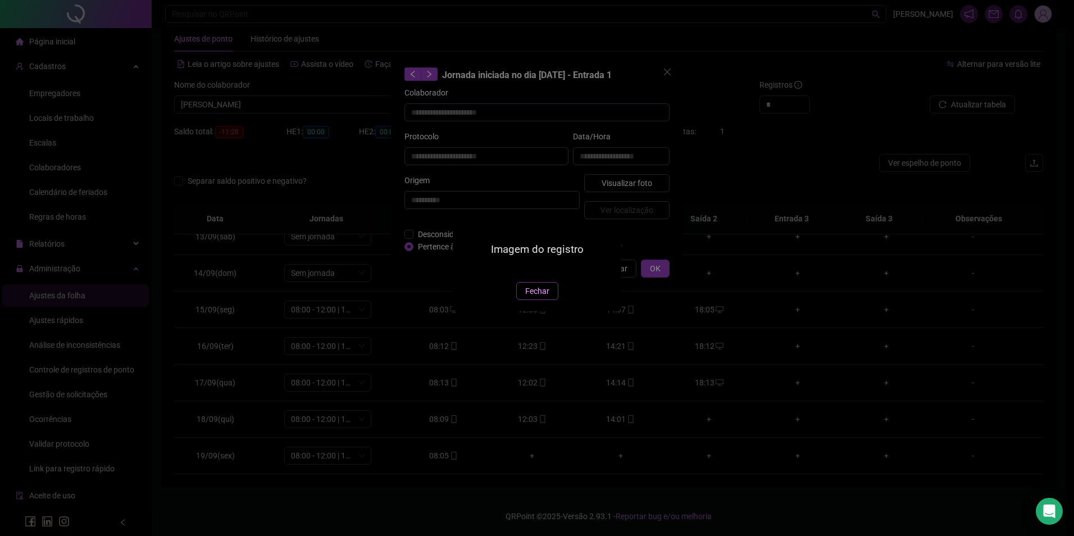
click at [540, 300] on button "Fechar" at bounding box center [537, 291] width 42 height 18
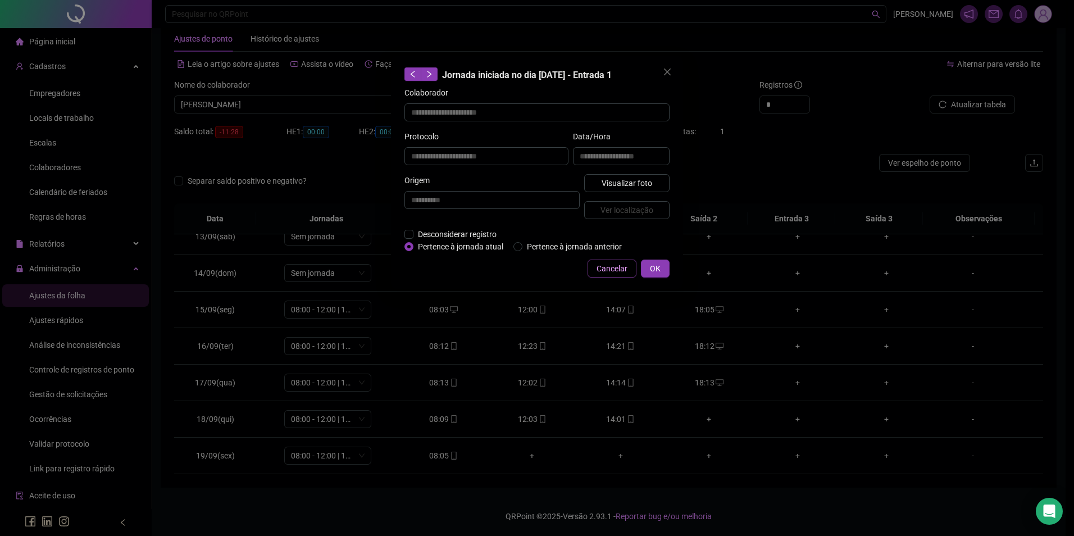
click at [617, 270] on span "Cancelar" at bounding box center [612, 268] width 31 height 12
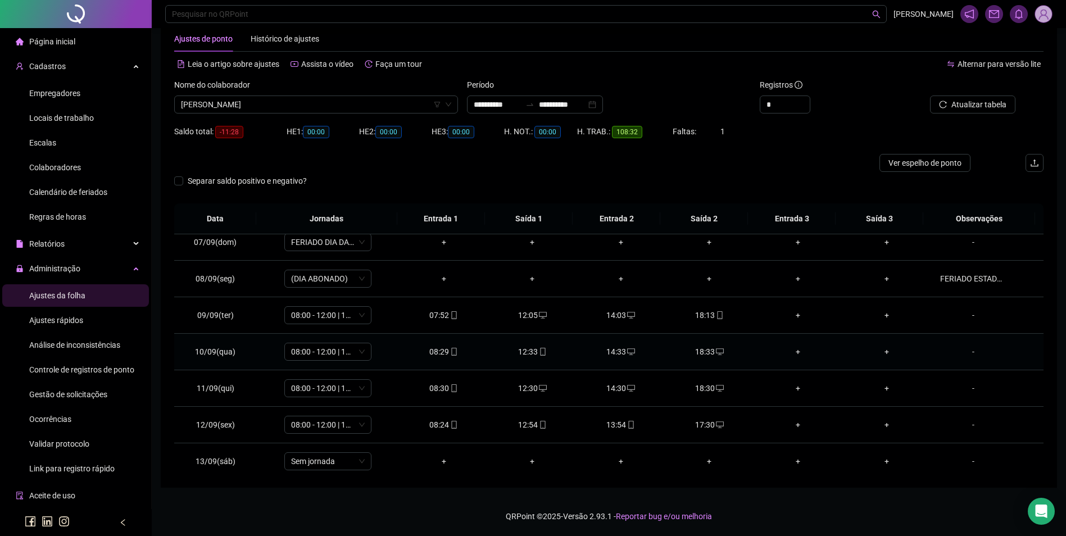
scroll to position [454, 0]
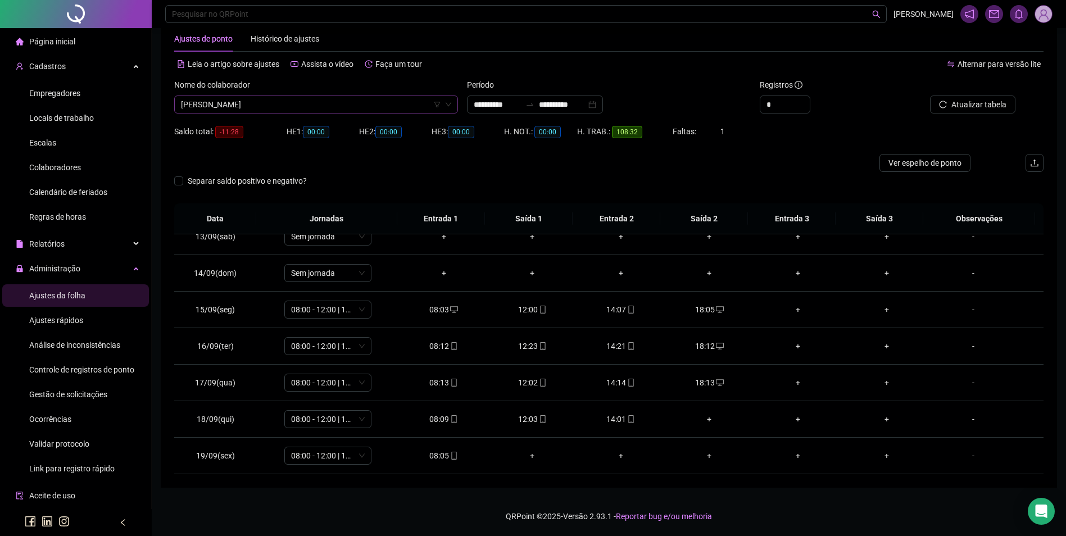
click at [321, 113] on div "[PERSON_NAME]" at bounding box center [316, 104] width 284 height 18
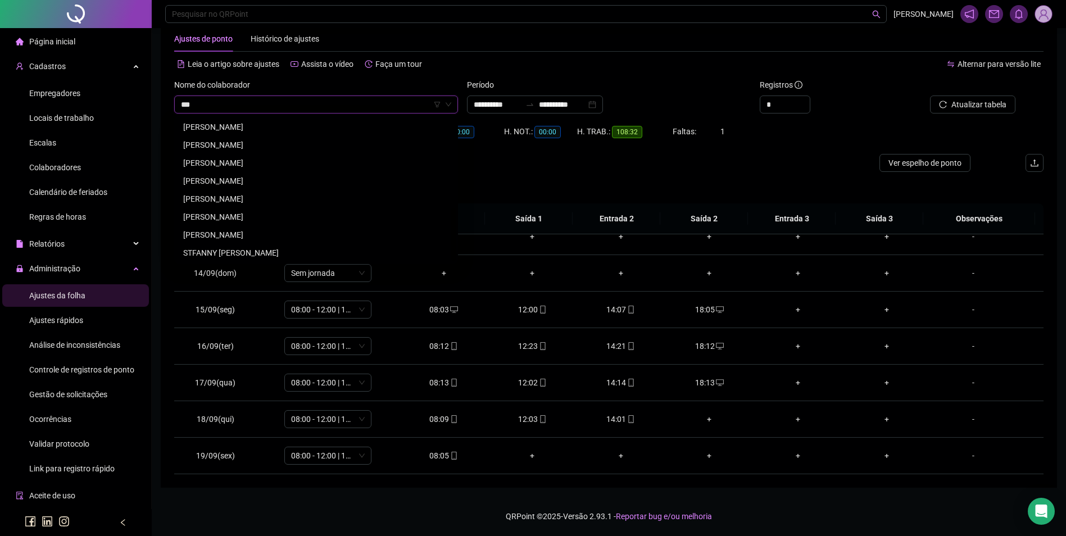
scroll to position [0, 0]
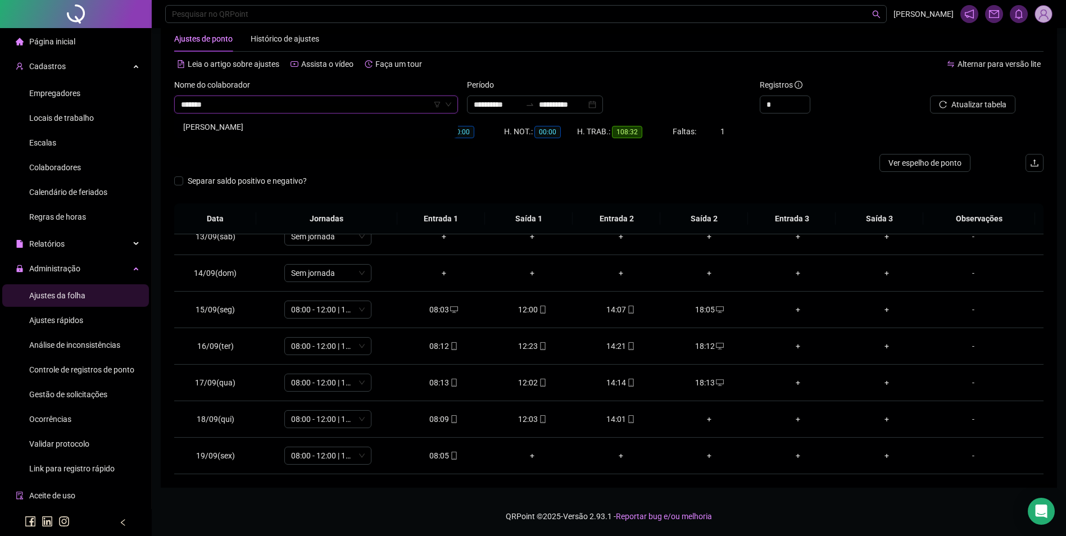
click at [273, 123] on div "[PERSON_NAME]" at bounding box center [316, 127] width 266 height 12
click at [977, 108] on span "Buscar registros" at bounding box center [977, 104] width 57 height 12
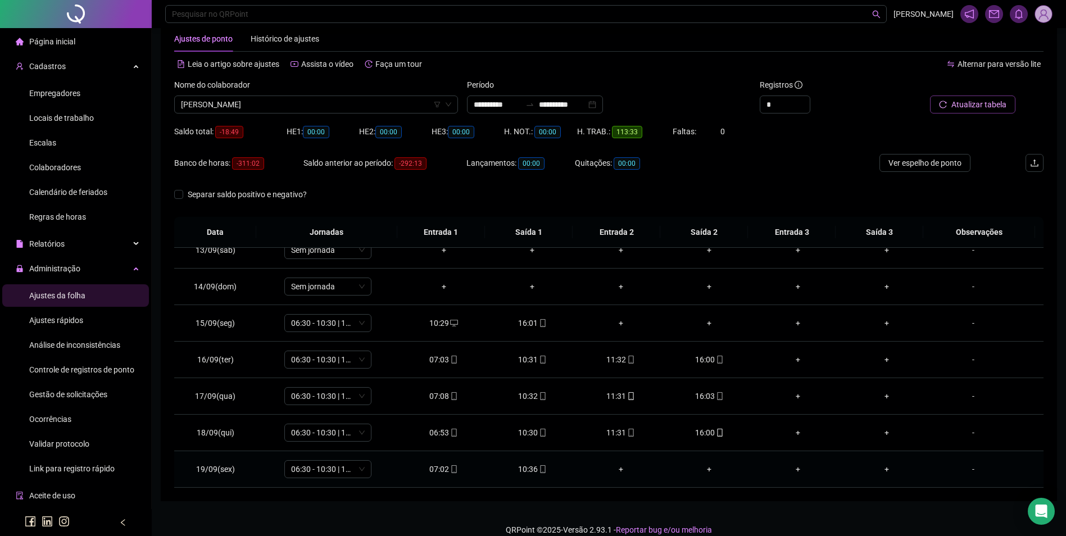
click at [539, 467] on icon "mobile" at bounding box center [543, 469] width 8 height 8
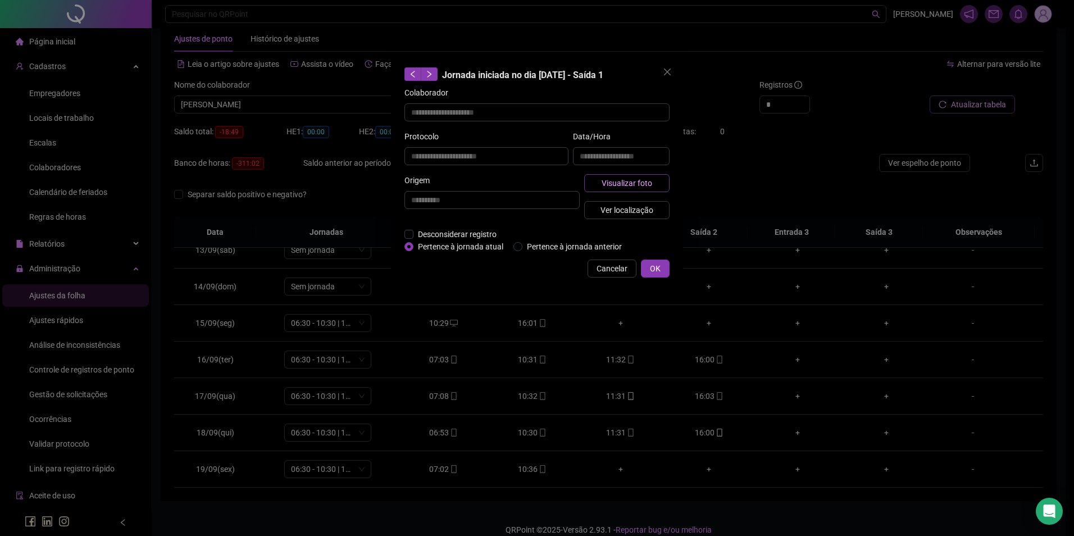
click at [637, 190] on button "Visualizar foto" at bounding box center [626, 183] width 85 height 18
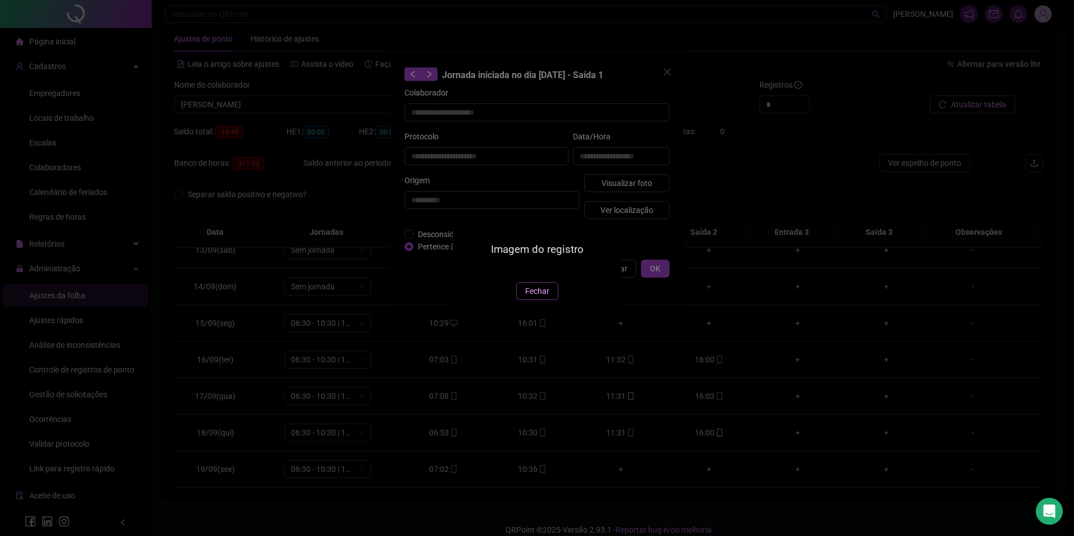
click at [541, 297] on span "Fechar" at bounding box center [537, 291] width 24 height 12
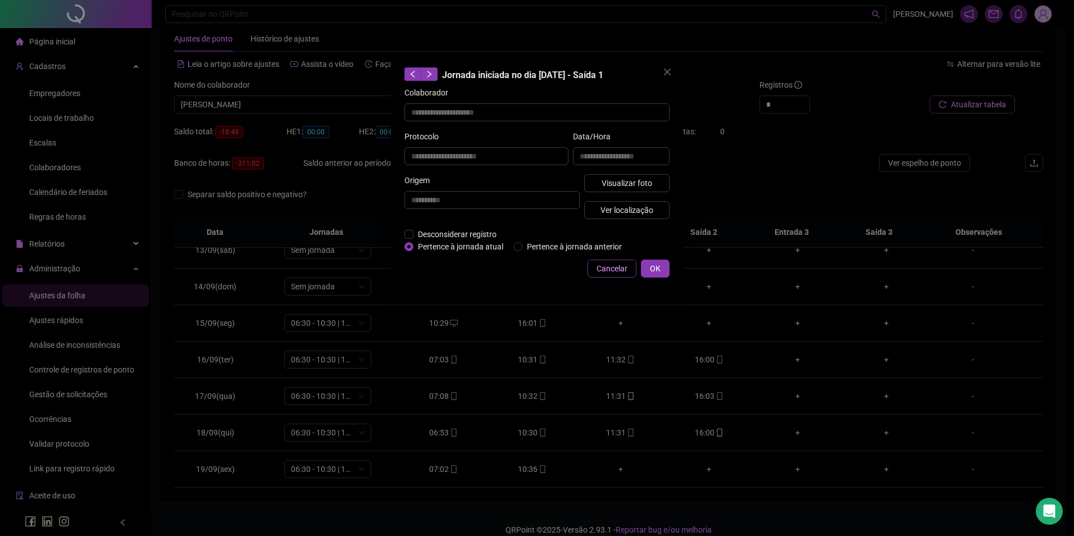
click at [626, 268] on span "Cancelar" at bounding box center [612, 268] width 31 height 12
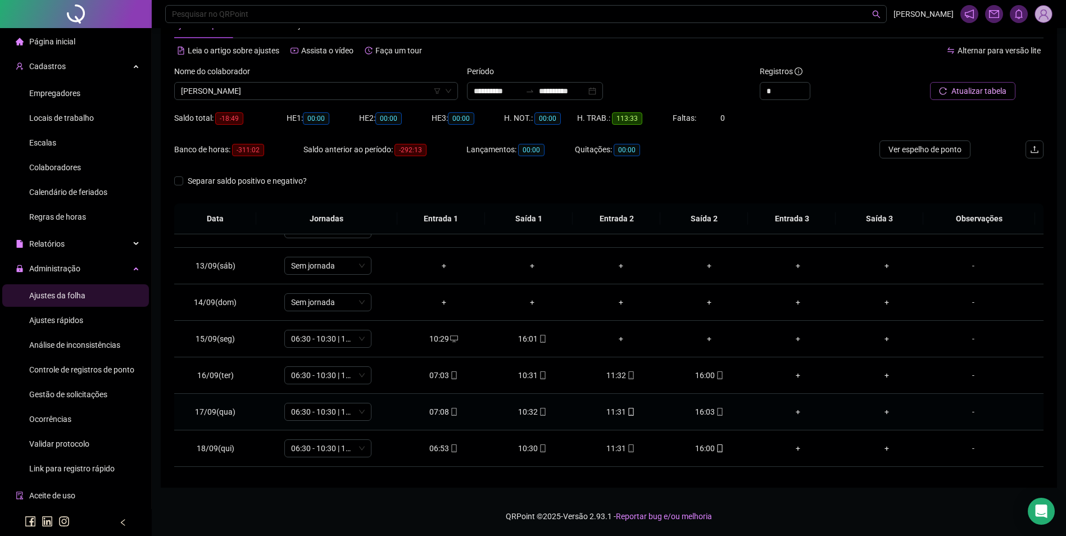
scroll to position [454, 0]
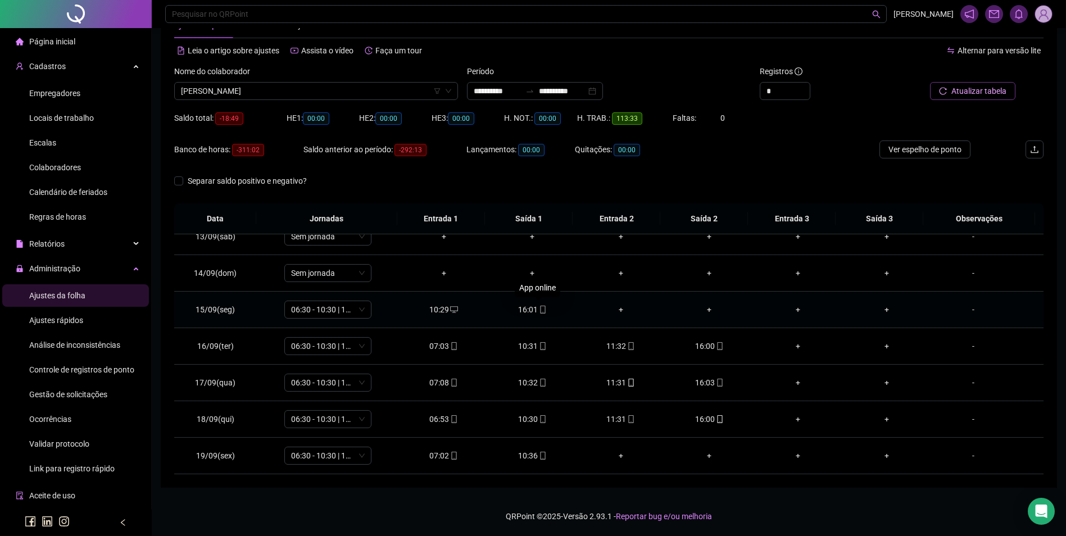
click at [538, 308] on span "mobile" at bounding box center [542, 310] width 9 height 8
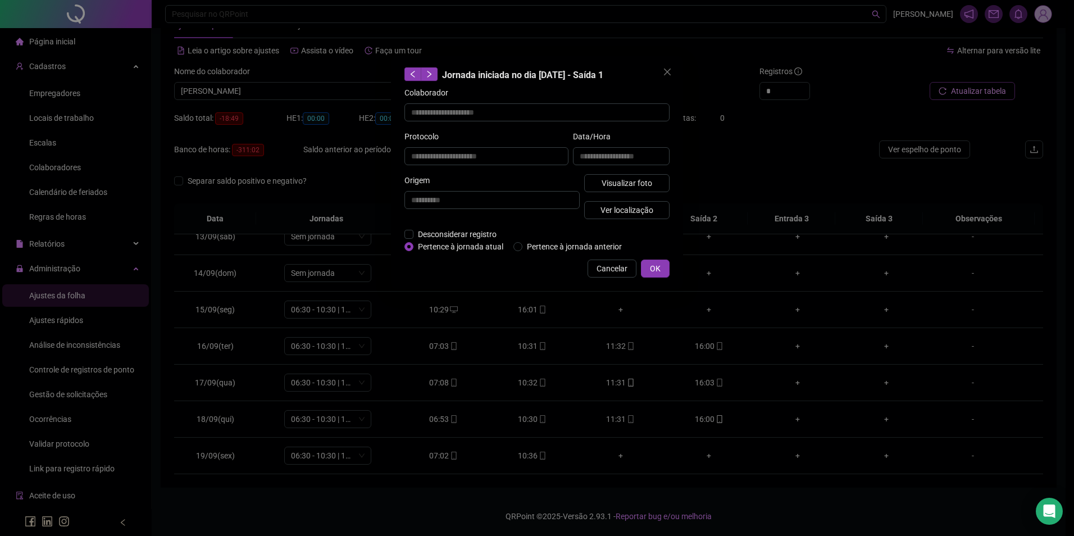
click at [627, 199] on div "Visualizar foto Ver localização" at bounding box center [627, 201] width 90 height 54
click at [627, 210] on span "Ver localização" at bounding box center [626, 210] width 53 height 12
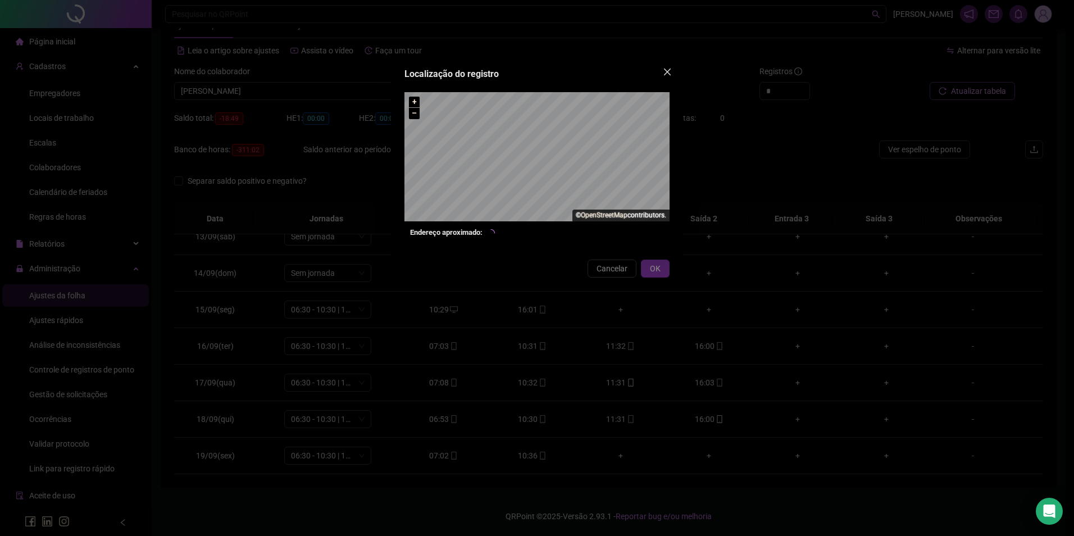
click at [668, 71] on icon "close" at bounding box center [667, 72] width 7 height 7
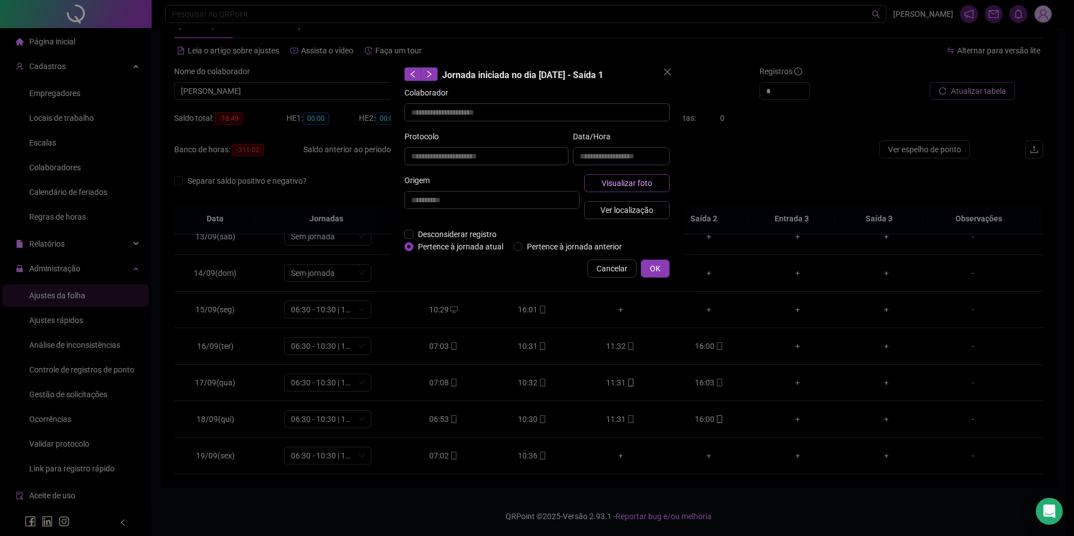
click at [624, 177] on span "Visualizar foto" at bounding box center [627, 183] width 51 height 12
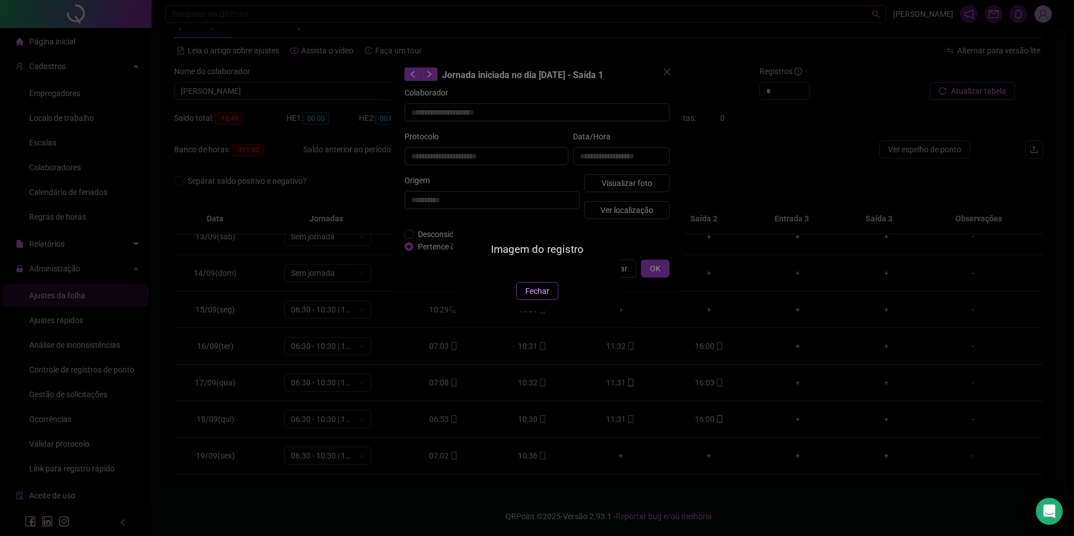
click at [535, 297] on span "Fechar" at bounding box center [537, 291] width 24 height 12
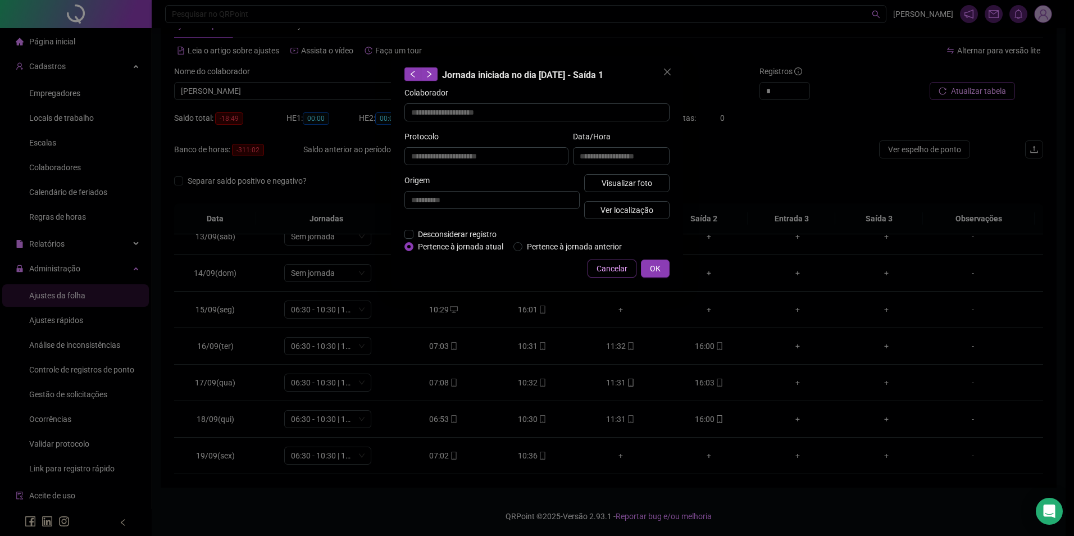
click at [616, 267] on span "Cancelar" at bounding box center [612, 268] width 31 height 12
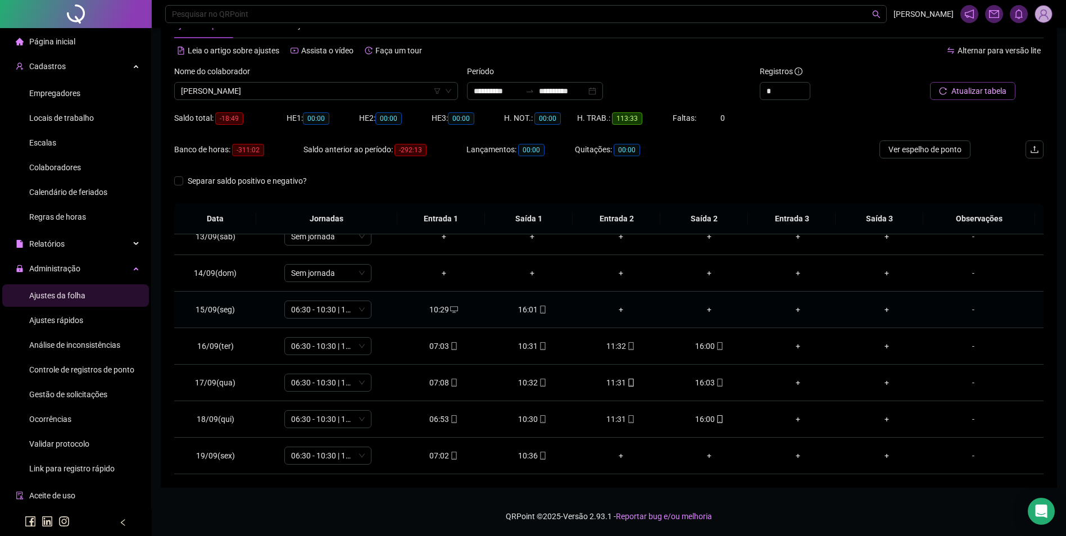
click at [617, 309] on div "+" at bounding box center [620, 309] width 71 height 12
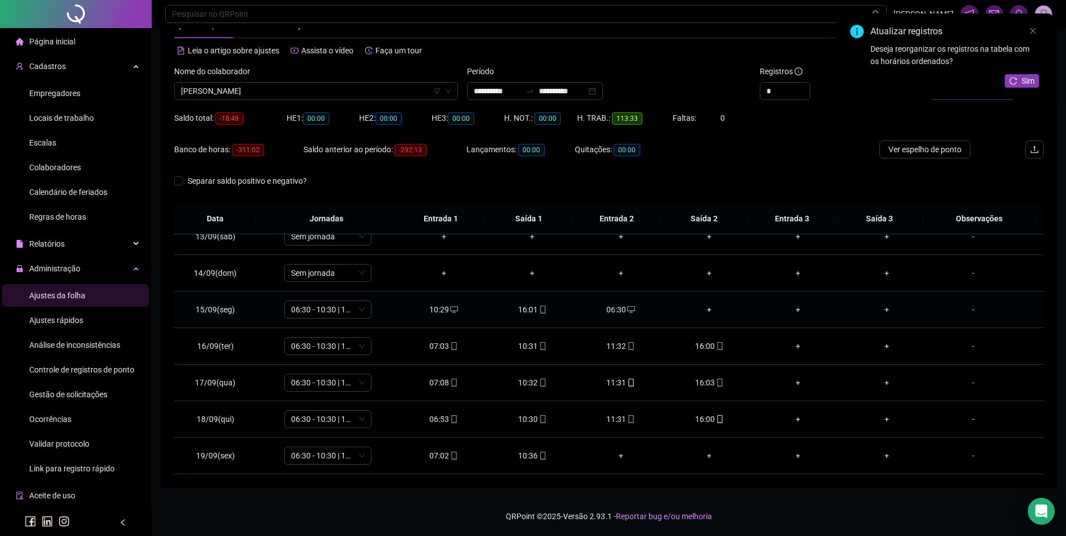
click at [703, 311] on div "+" at bounding box center [709, 309] width 71 height 12
click at [1028, 84] on span "Sim" at bounding box center [1027, 81] width 13 height 12
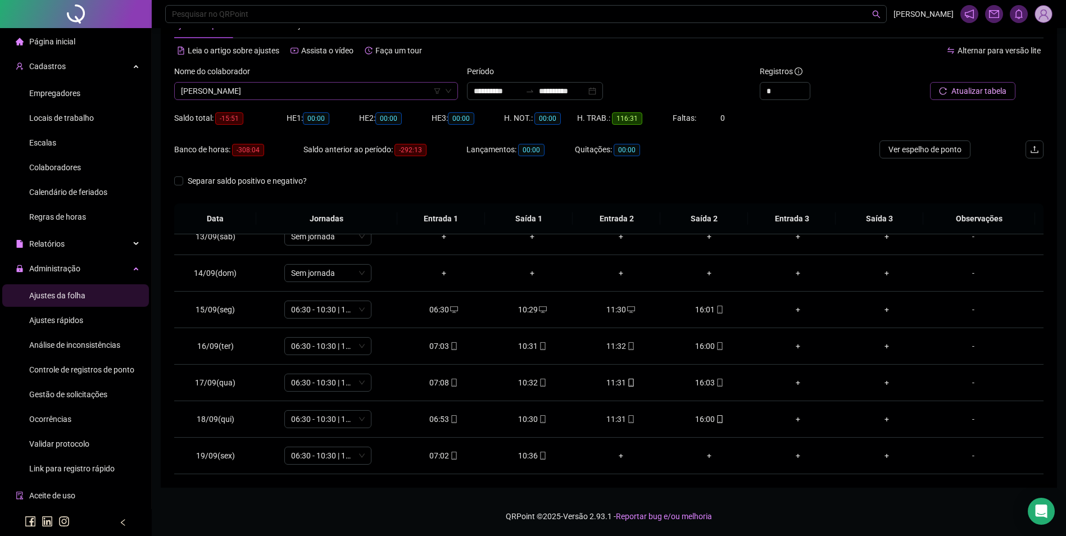
scroll to position [4763, 0]
click at [318, 89] on span "[PERSON_NAME]" at bounding box center [316, 91] width 270 height 17
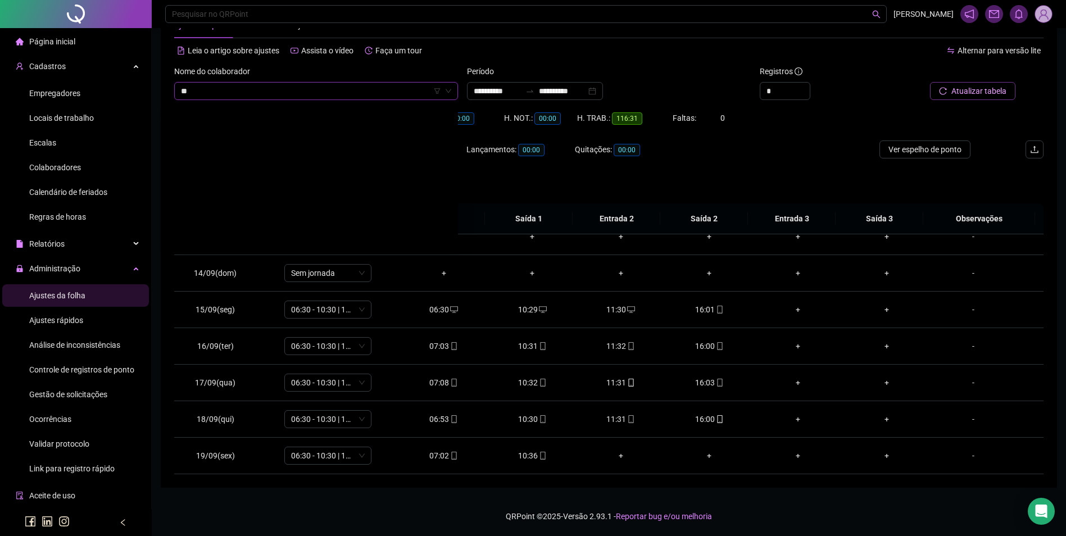
scroll to position [0, 0]
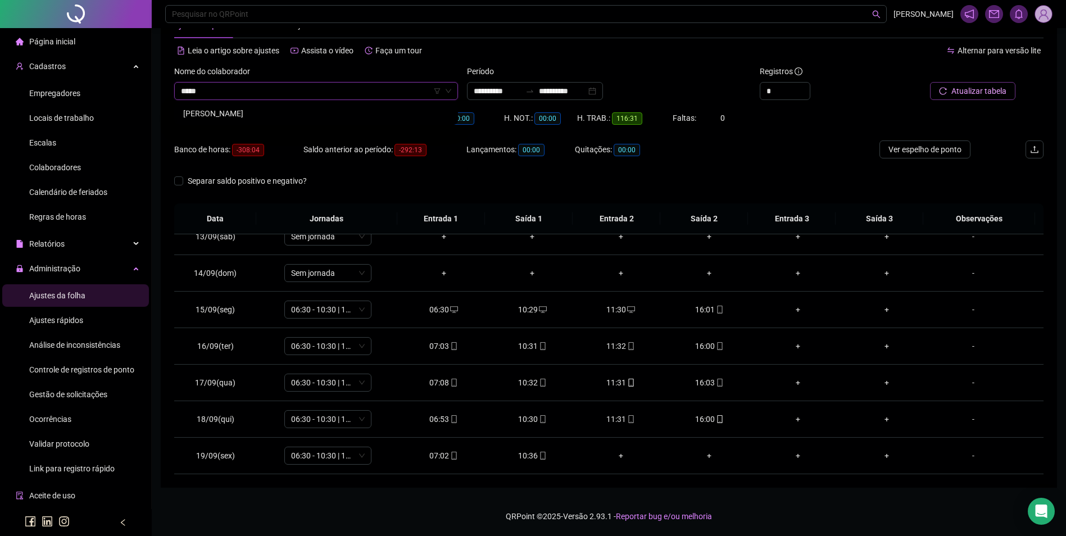
click at [287, 111] on div "[PERSON_NAME]" at bounding box center [316, 113] width 266 height 12
click at [973, 89] on span "Buscar registros" at bounding box center [977, 91] width 57 height 12
click at [716, 419] on icon "mobile" at bounding box center [720, 419] width 8 height 8
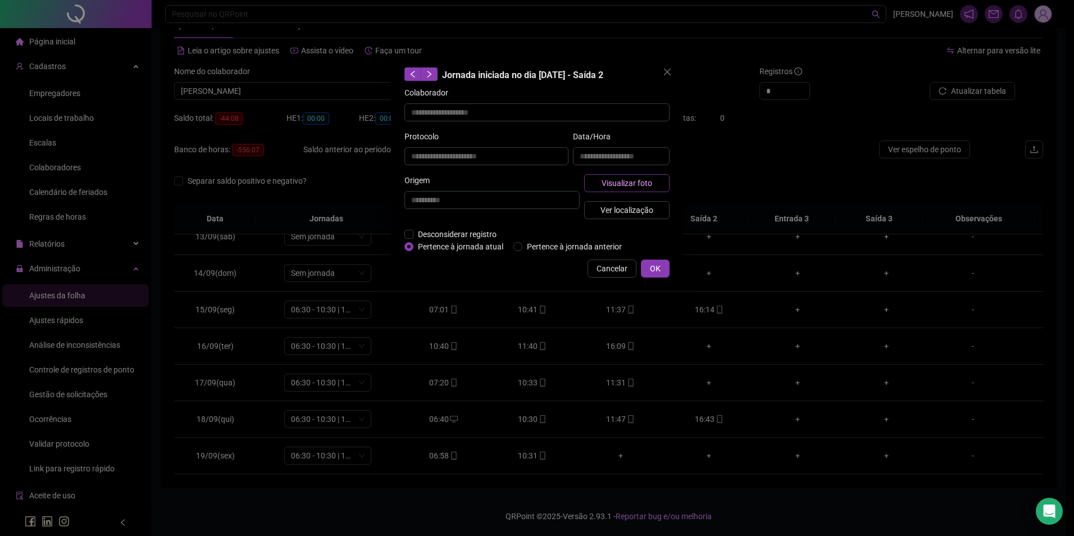
click at [654, 182] on button "Visualizar foto" at bounding box center [626, 183] width 85 height 18
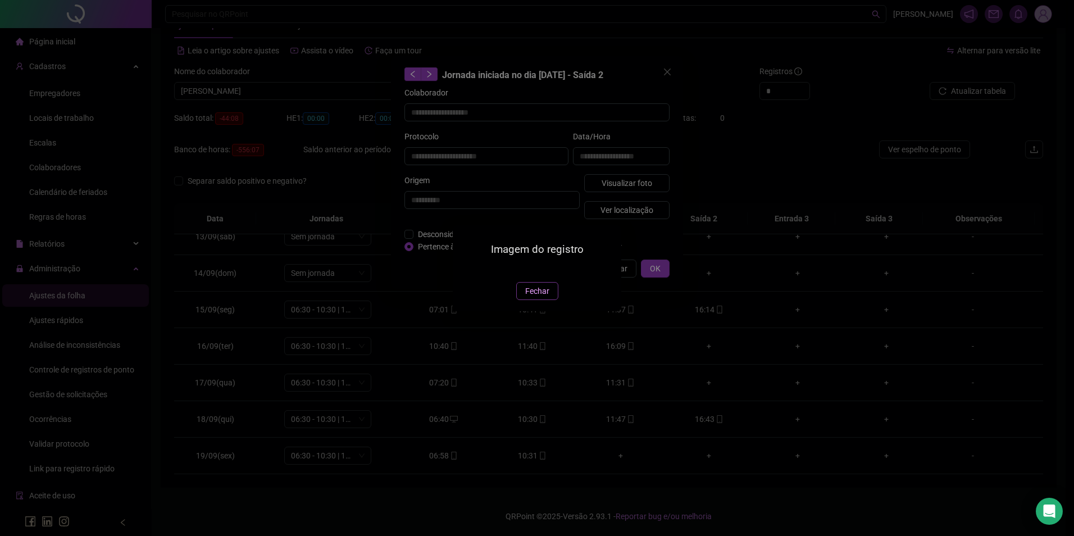
click at [534, 300] on button "Fechar" at bounding box center [537, 291] width 42 height 18
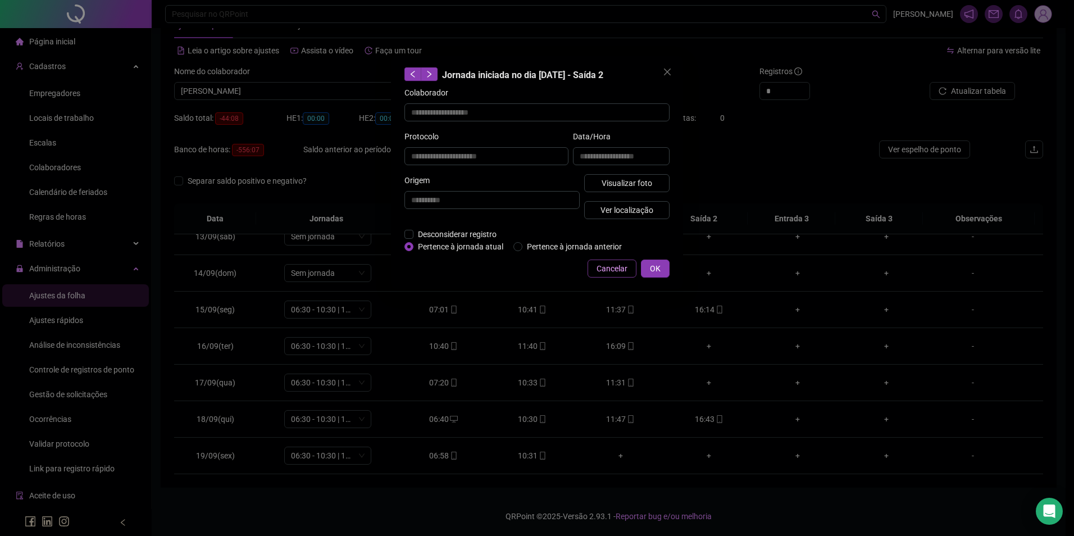
click at [609, 270] on span "Cancelar" at bounding box center [612, 268] width 31 height 12
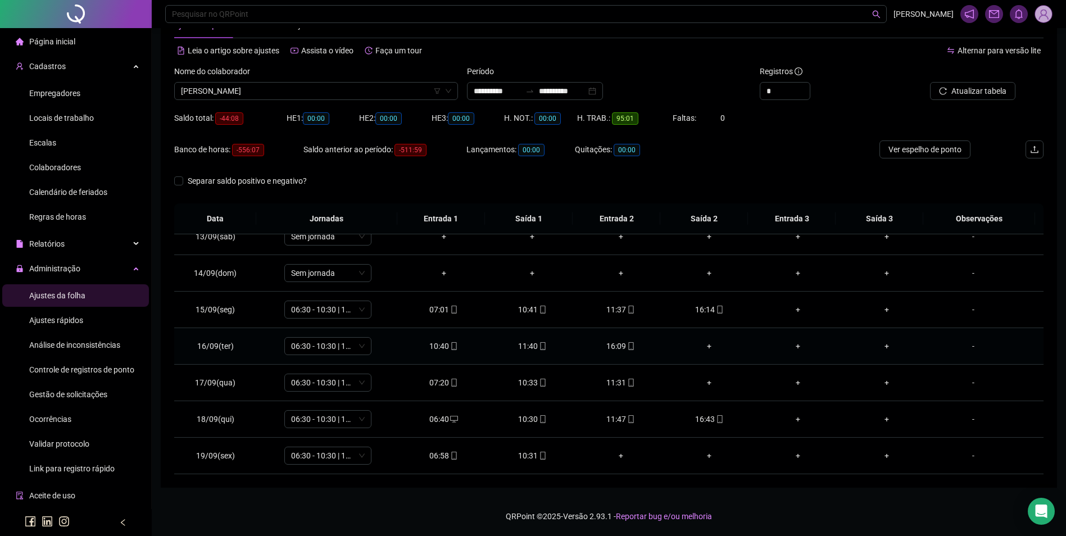
click at [701, 345] on div "+" at bounding box center [709, 346] width 71 height 12
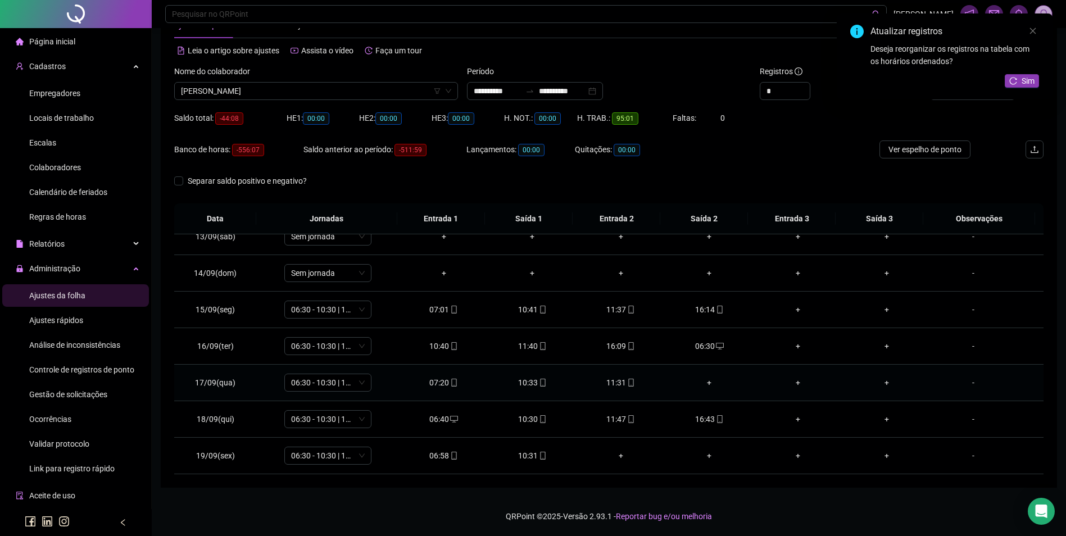
click at [709, 383] on div "+" at bounding box center [709, 382] width 71 height 12
click at [1022, 82] on span "Sim" at bounding box center [1027, 81] width 13 height 12
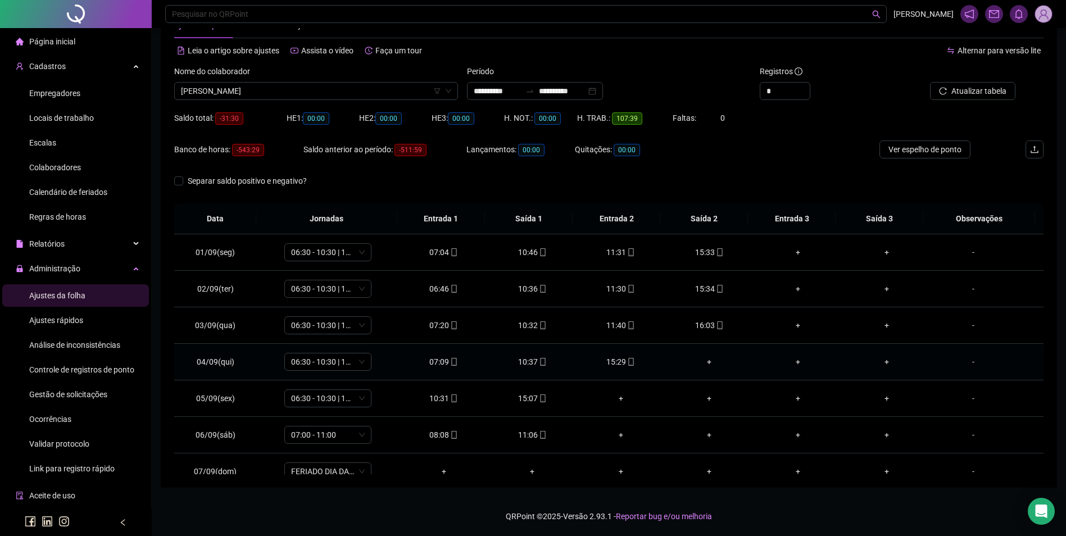
click at [704, 361] on div "+" at bounding box center [709, 362] width 71 height 12
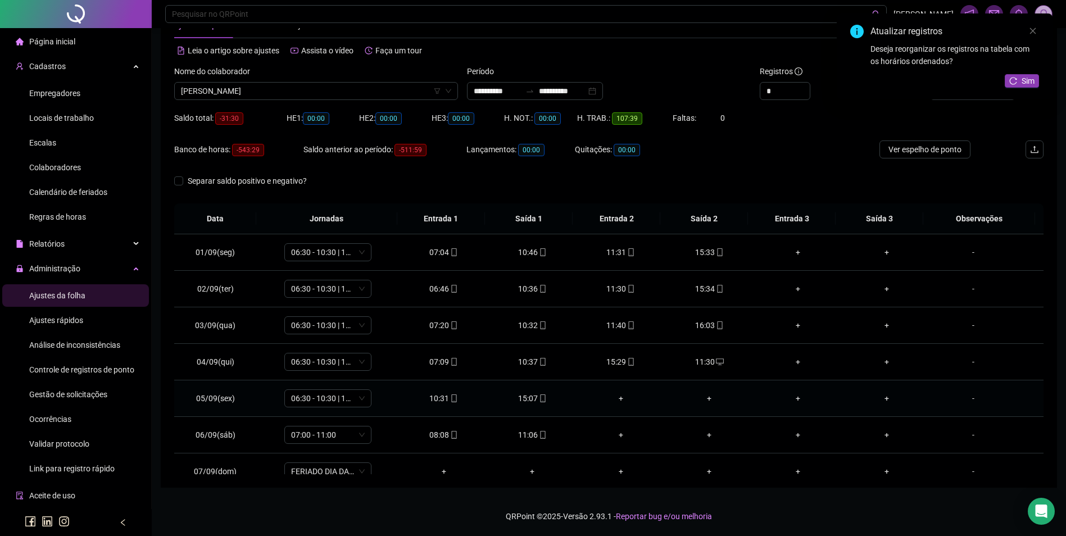
click at [615, 396] on div "+" at bounding box center [620, 398] width 71 height 12
click at [701, 398] on div "+" at bounding box center [709, 398] width 71 height 12
drag, startPoint x: 1023, startPoint y: 90, endPoint x: 1026, endPoint y: 81, distance: 9.4
click at [1026, 84] on div "Atualizar registros Deseja reorganizar os registros na tabela com os horários o…" at bounding box center [944, 56] width 216 height 86
click at [1026, 81] on span "Sim" at bounding box center [1027, 81] width 13 height 12
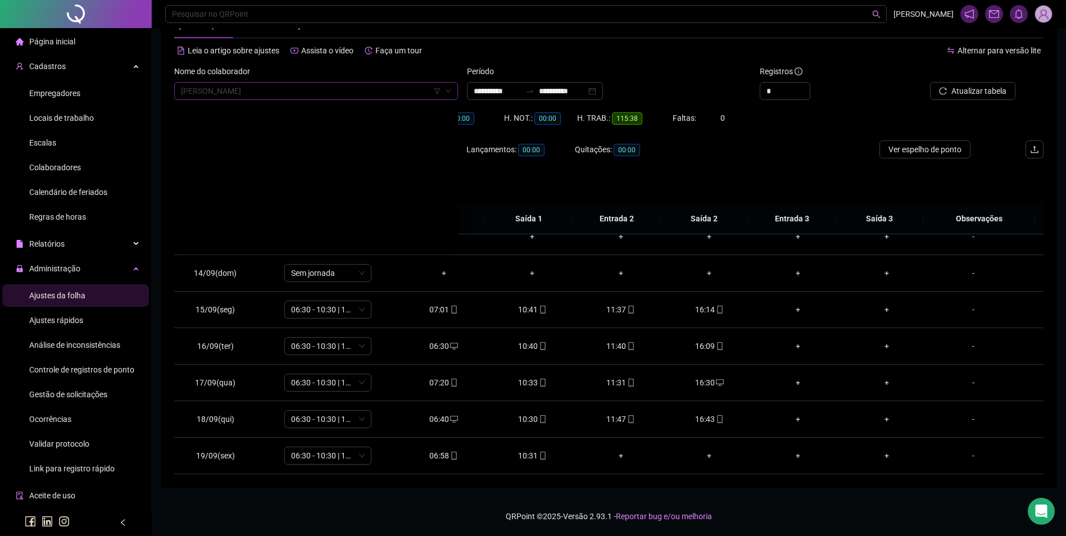
scroll to position [4799, 0]
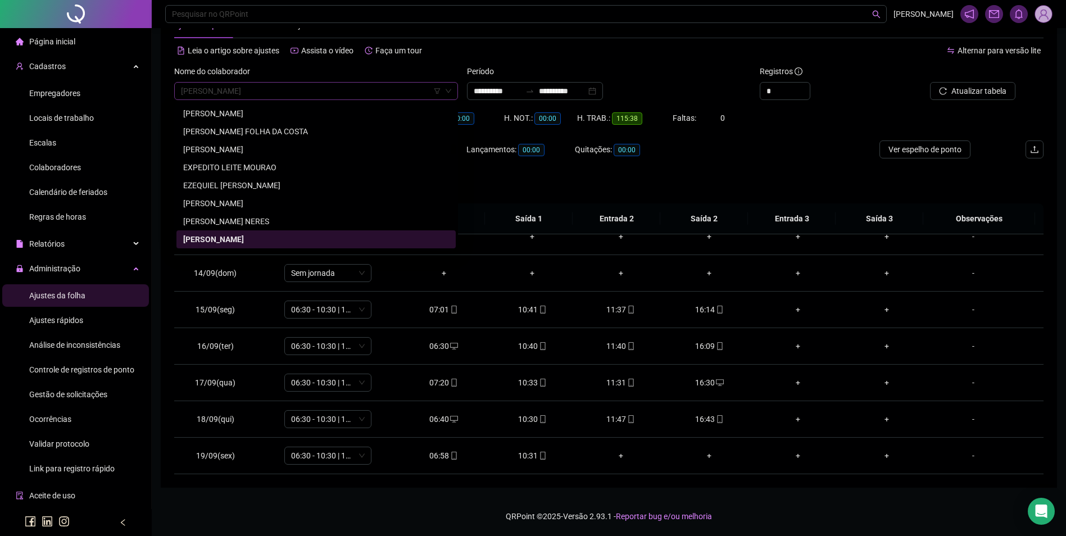
click at [355, 95] on span "[PERSON_NAME]" at bounding box center [316, 91] width 270 height 17
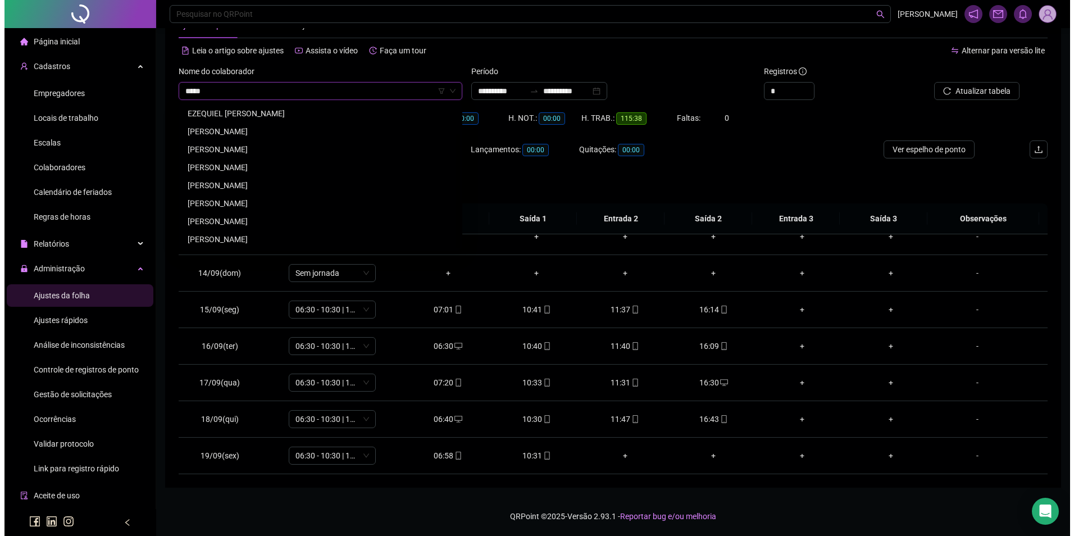
scroll to position [0, 0]
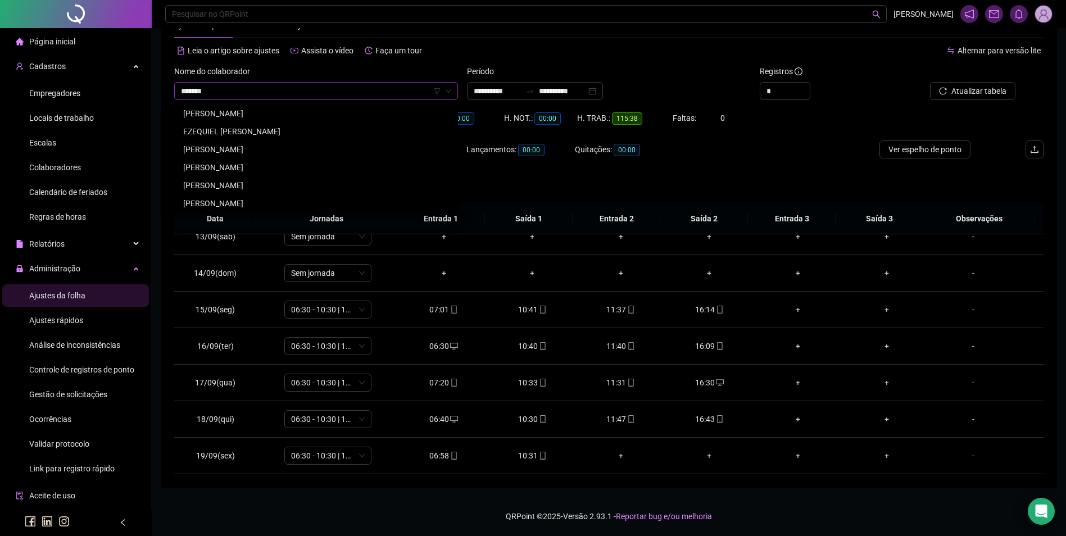
drag, startPoint x: 262, startPoint y: 162, endPoint x: 447, endPoint y: 147, distance: 184.9
click at [263, 162] on div "[PERSON_NAME]" at bounding box center [316, 167] width 266 height 12
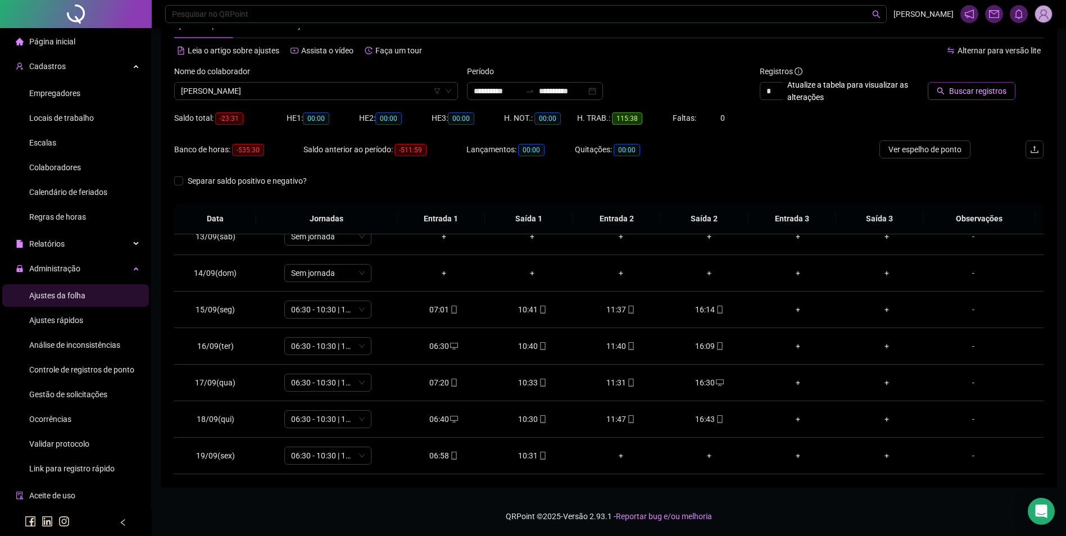
click at [991, 89] on span "Buscar registros" at bounding box center [977, 91] width 57 height 12
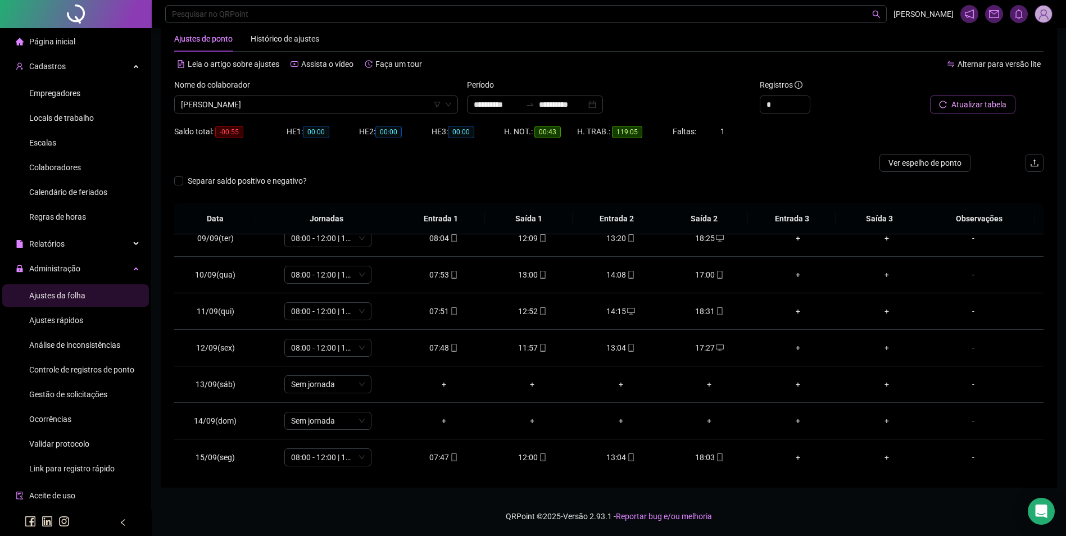
scroll to position [449, 0]
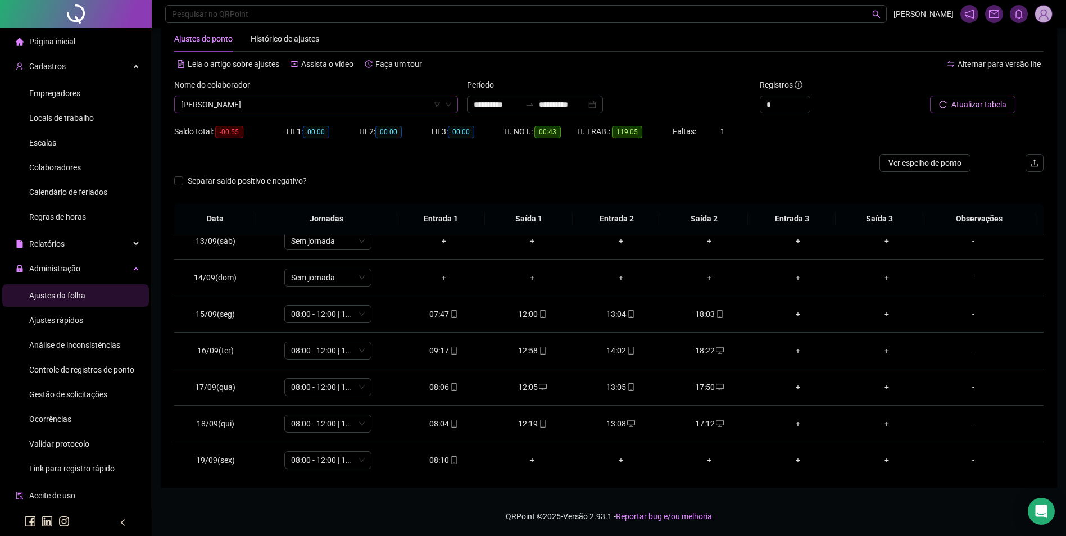
click at [328, 107] on span "[PERSON_NAME]" at bounding box center [316, 104] width 270 height 17
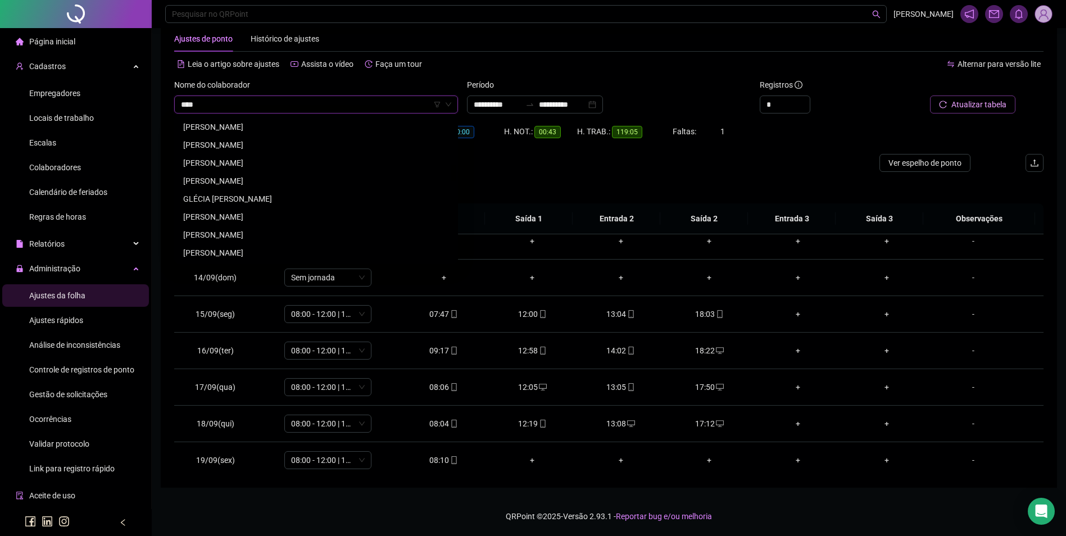
scroll to position [108, 0]
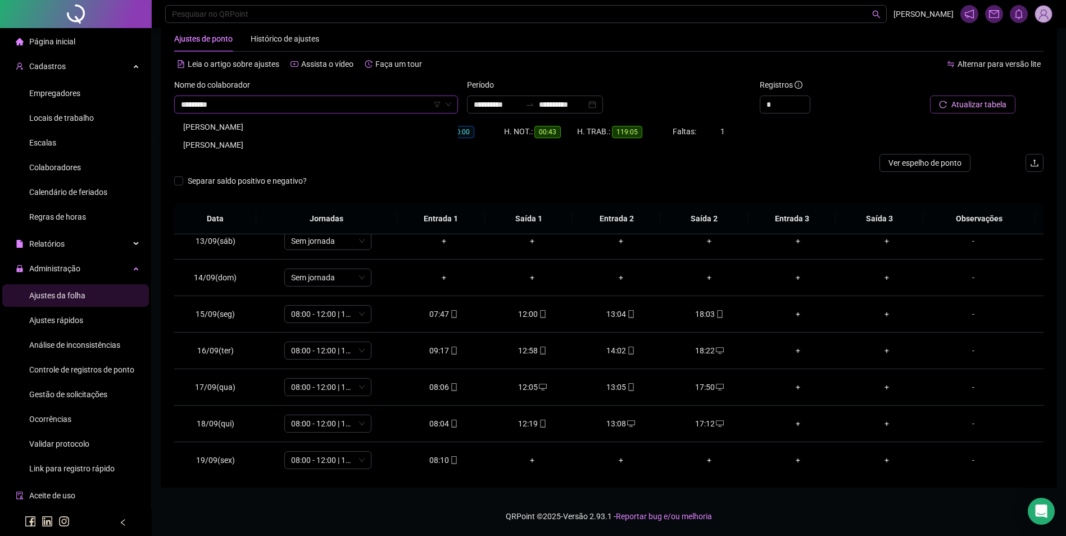
click at [258, 124] on div "[PERSON_NAME]" at bounding box center [316, 127] width 266 height 12
click at [953, 106] on span "Buscar registros" at bounding box center [977, 104] width 57 height 12
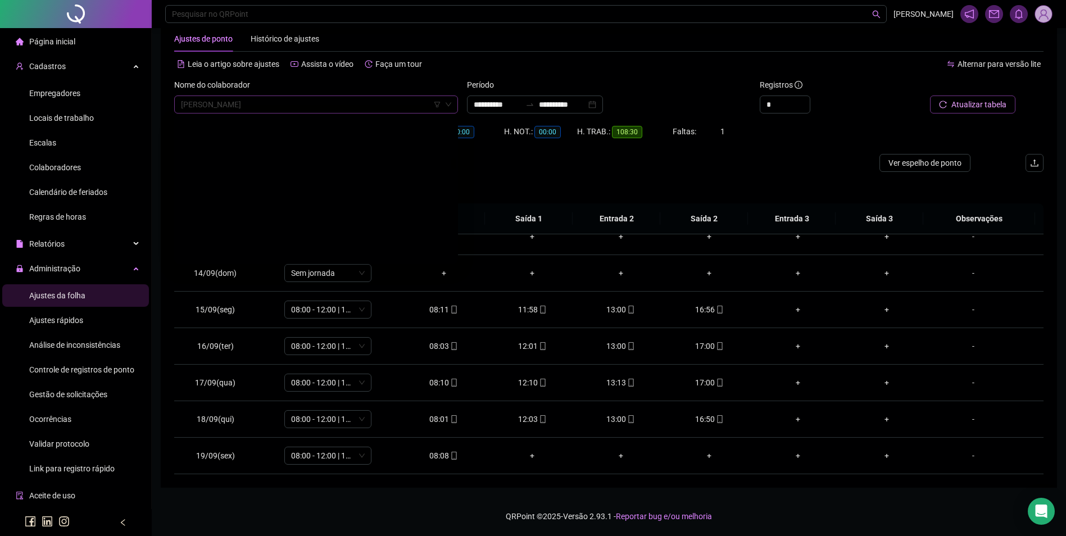
click at [377, 106] on span "[PERSON_NAME]" at bounding box center [316, 104] width 270 height 17
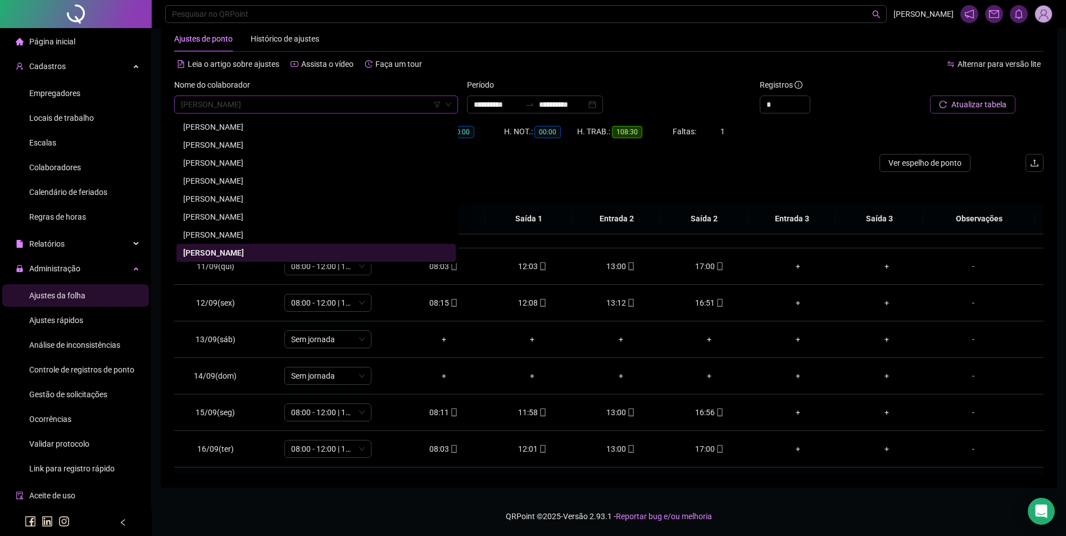
scroll to position [342, 0]
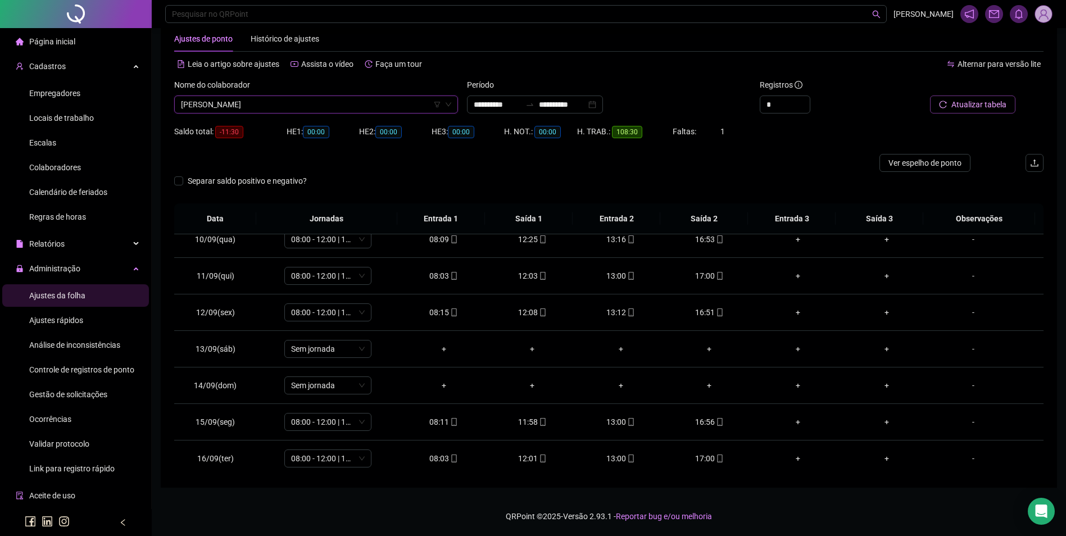
click at [387, 101] on span "[PERSON_NAME]" at bounding box center [316, 104] width 270 height 17
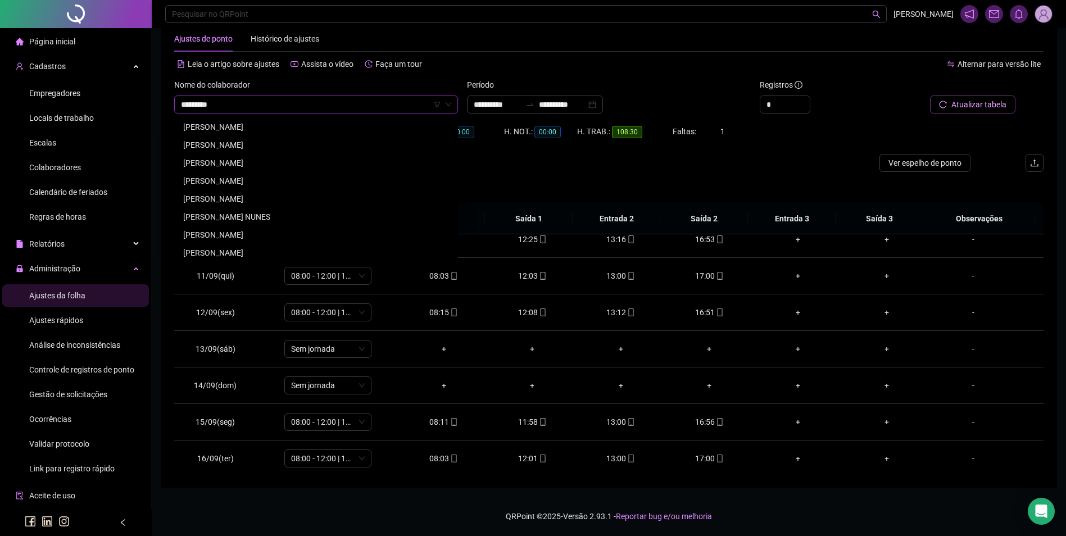
scroll to position [0, 0]
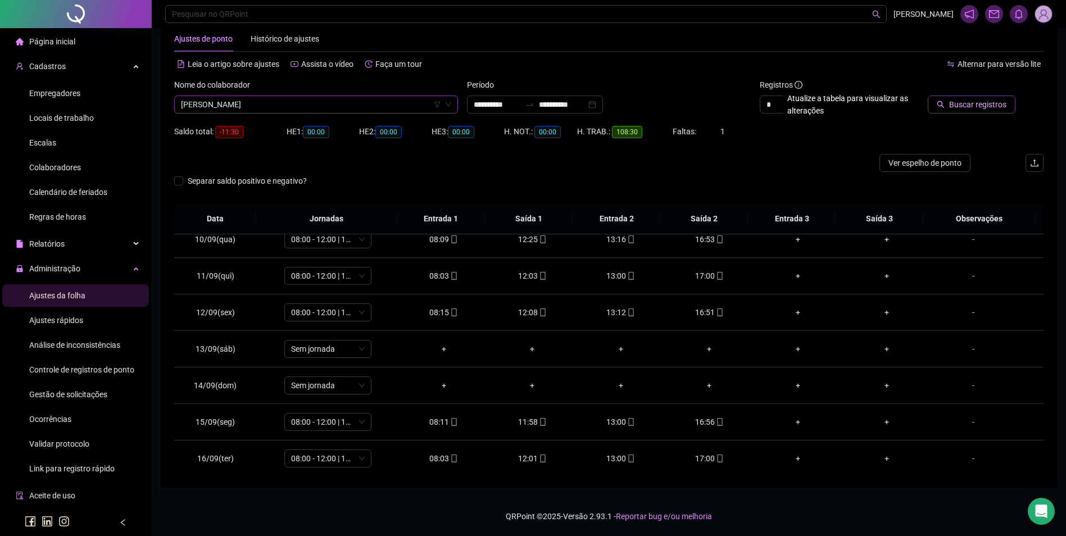
click at [971, 108] on span "Buscar registros" at bounding box center [977, 104] width 57 height 12
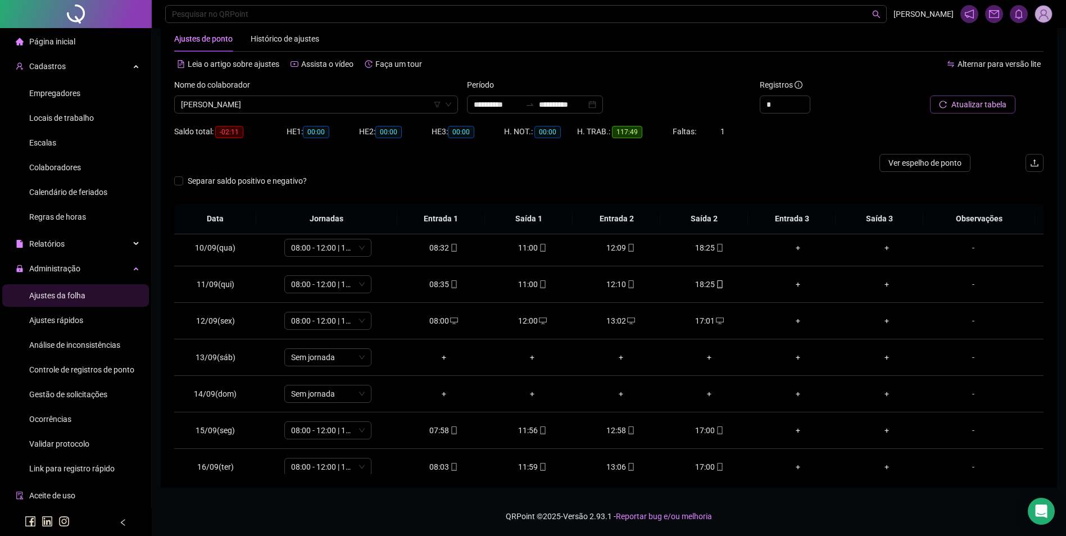
scroll to position [454, 0]
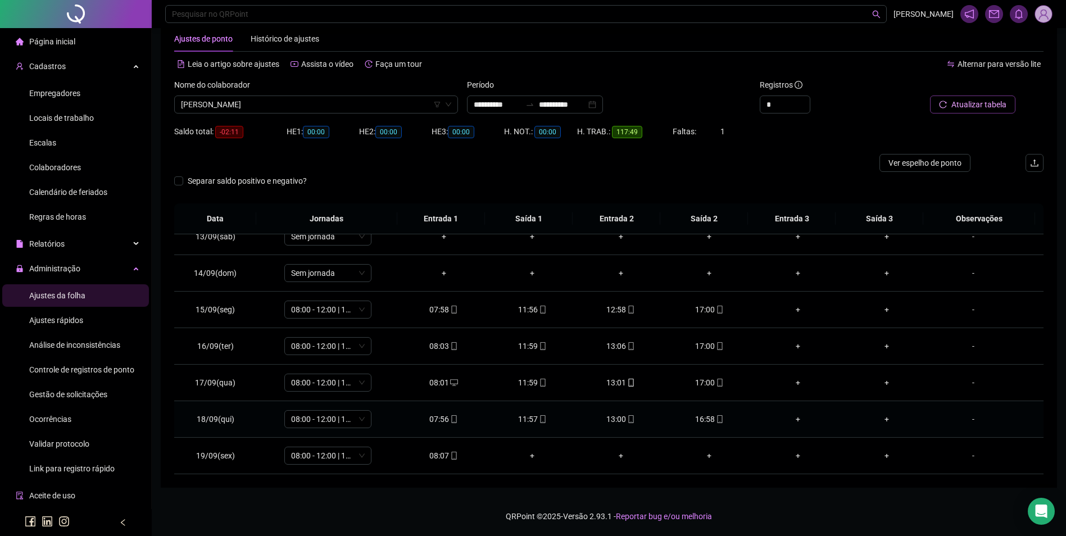
click at [717, 420] on icon "mobile" at bounding box center [720, 419] width 8 height 8
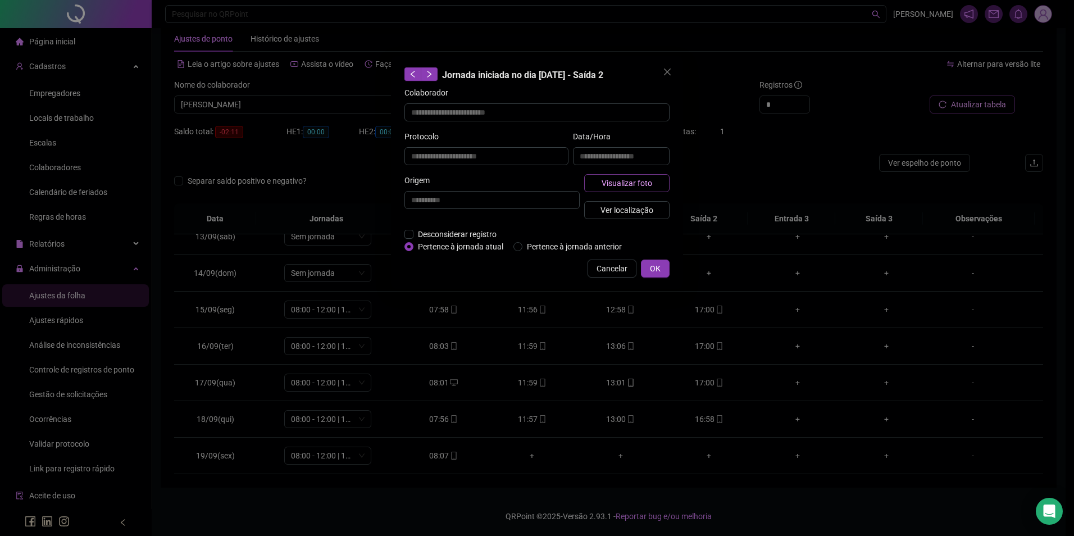
click at [649, 183] on span "Visualizar foto" at bounding box center [627, 183] width 51 height 12
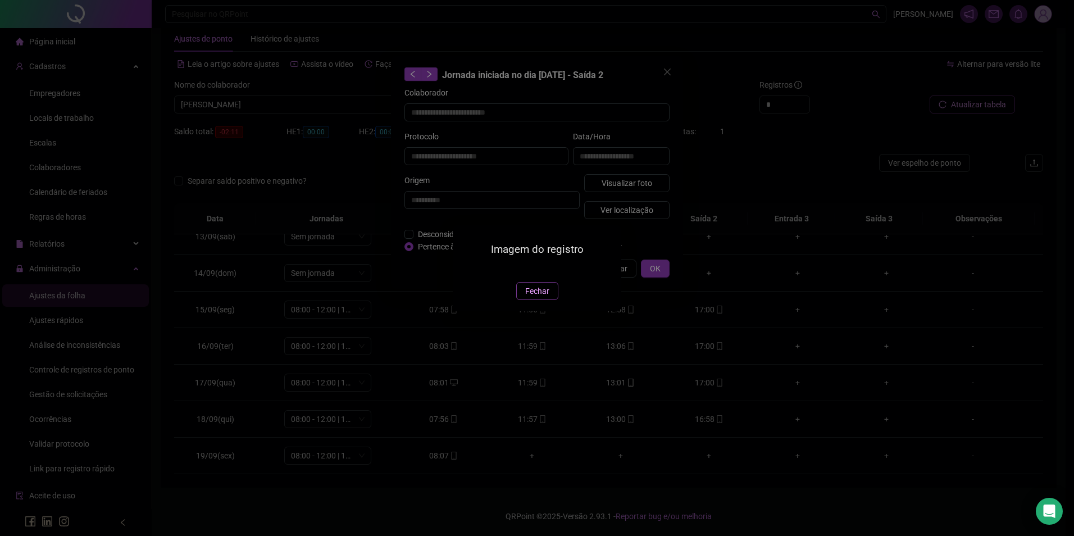
click at [552, 300] on button "Fechar" at bounding box center [537, 291] width 42 height 18
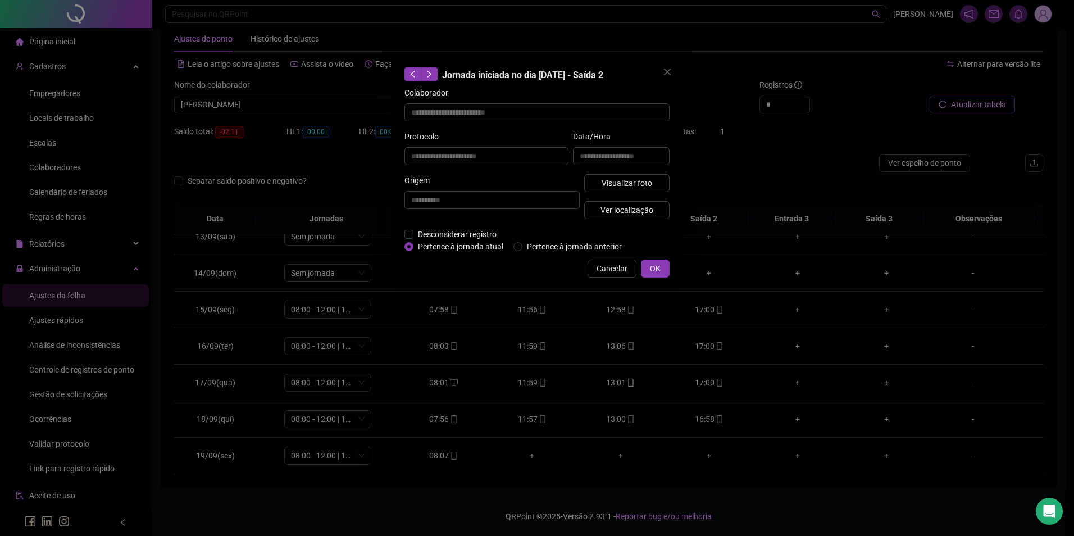
click at [610, 268] on span "Cancelar" at bounding box center [612, 268] width 31 height 12
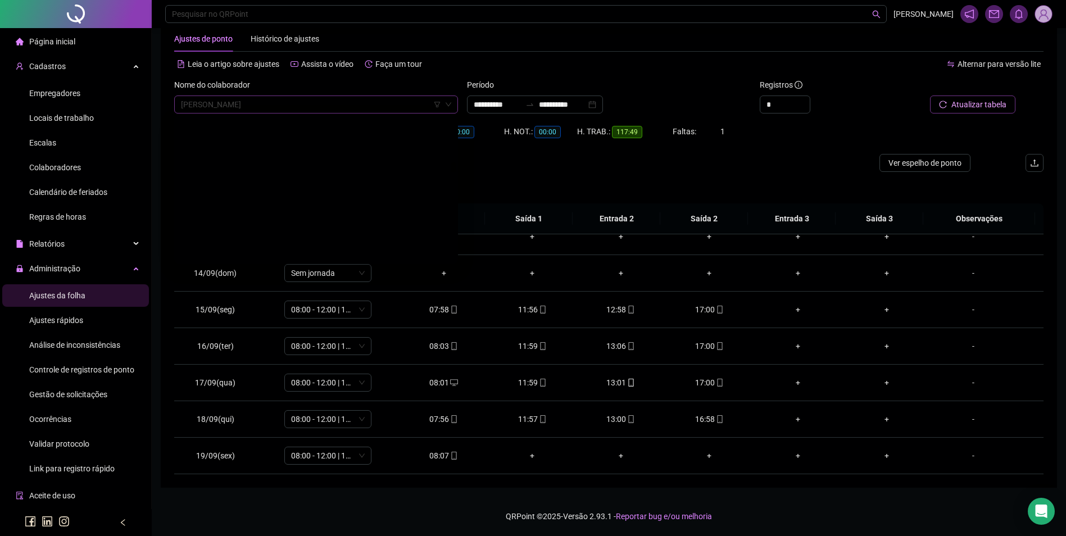
scroll to position [5464, 0]
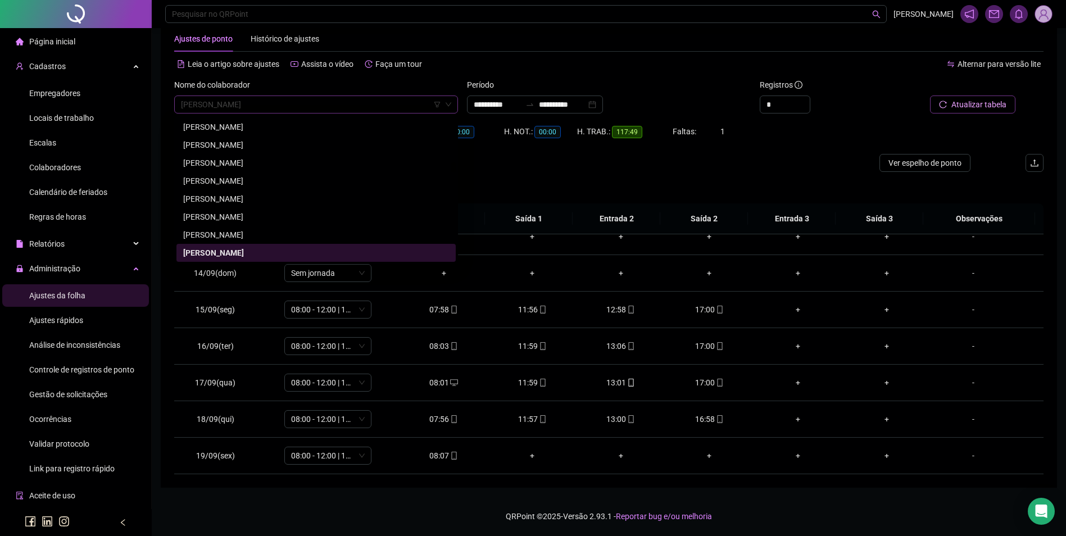
click at [340, 110] on span "[PERSON_NAME]" at bounding box center [316, 104] width 270 height 17
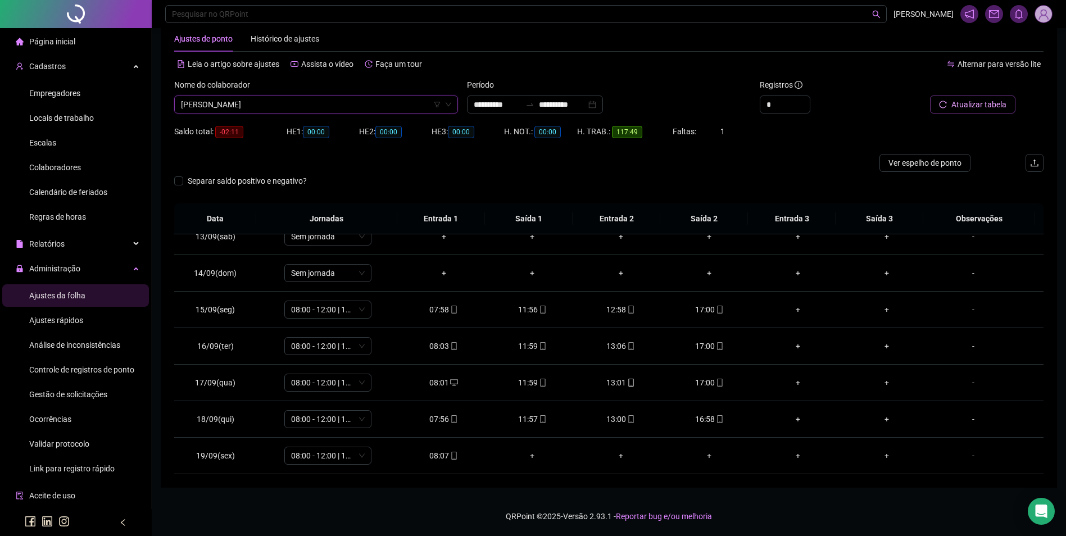
click at [295, 102] on span "[PERSON_NAME]" at bounding box center [316, 104] width 270 height 17
click at [287, 132] on div "GEOSIMAR [PERSON_NAME]" at bounding box center [316, 127] width 266 height 12
click at [972, 106] on span "Buscar registros" at bounding box center [977, 104] width 57 height 12
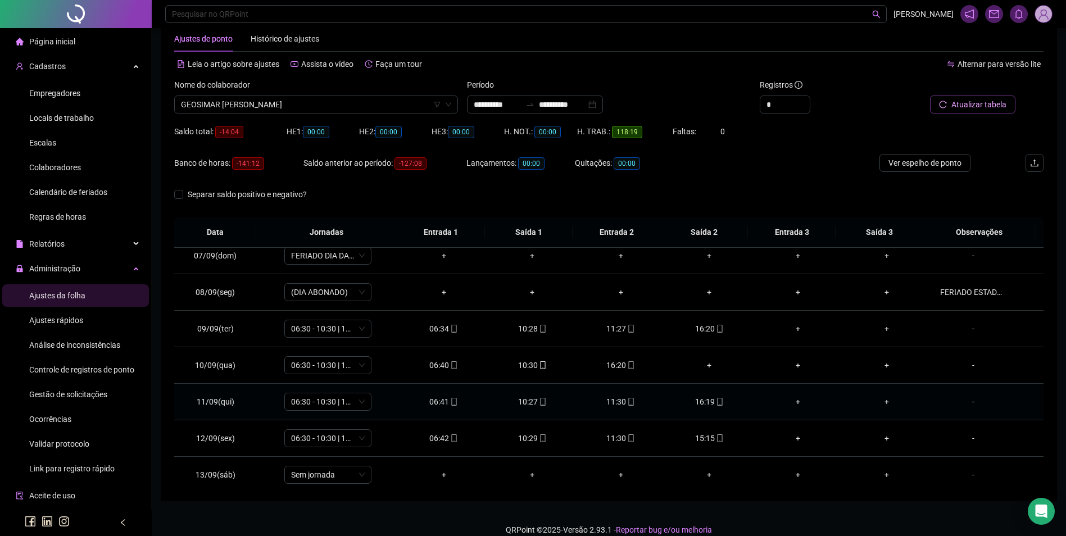
scroll to position [173, 0]
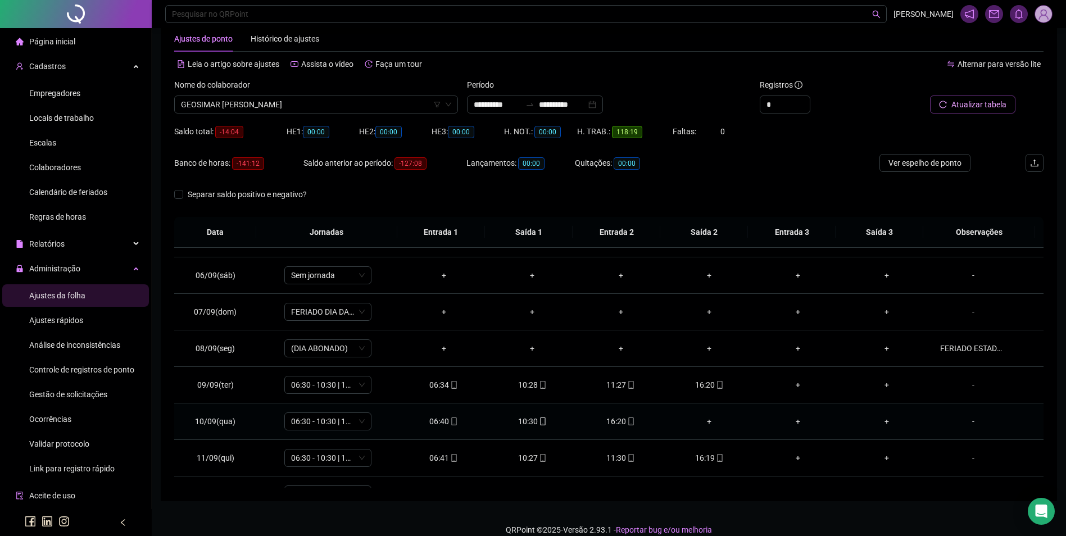
click at [706, 420] on div "+" at bounding box center [709, 421] width 71 height 12
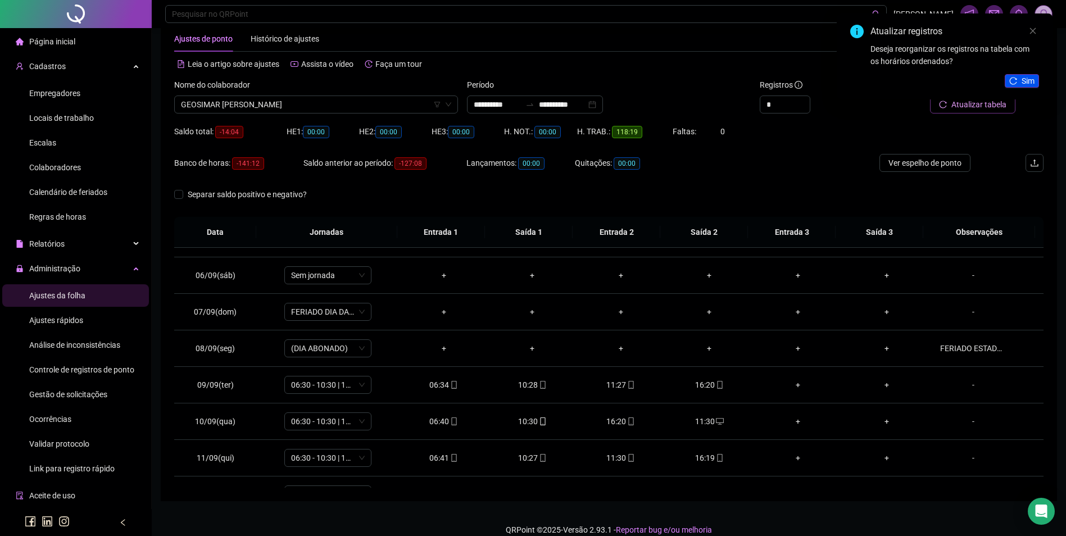
click at [1013, 78] on icon "reload" at bounding box center [1012, 80] width 7 height 7
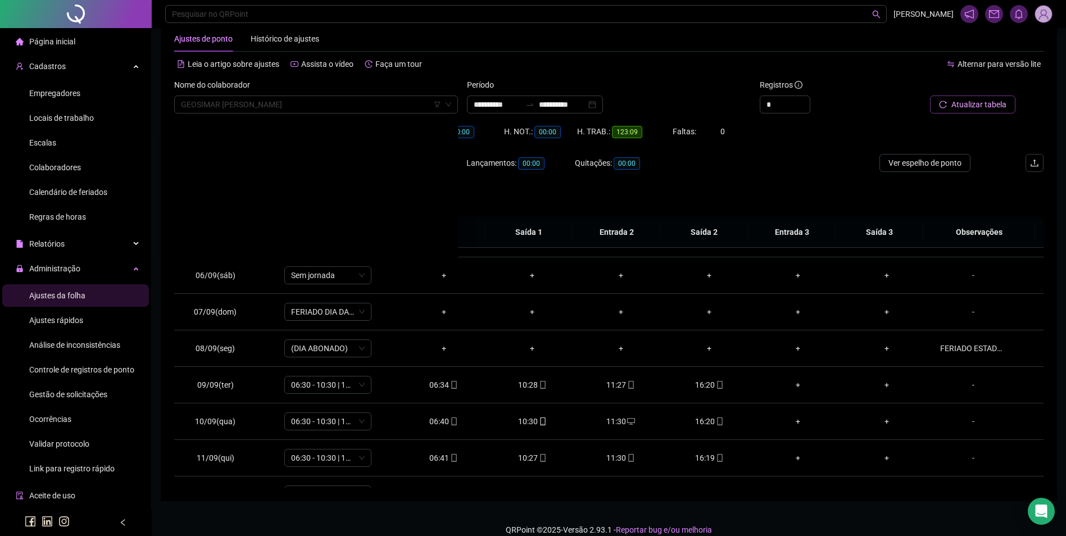
click at [356, 104] on span "GEOSIMAR [PERSON_NAME]" at bounding box center [316, 104] width 270 height 17
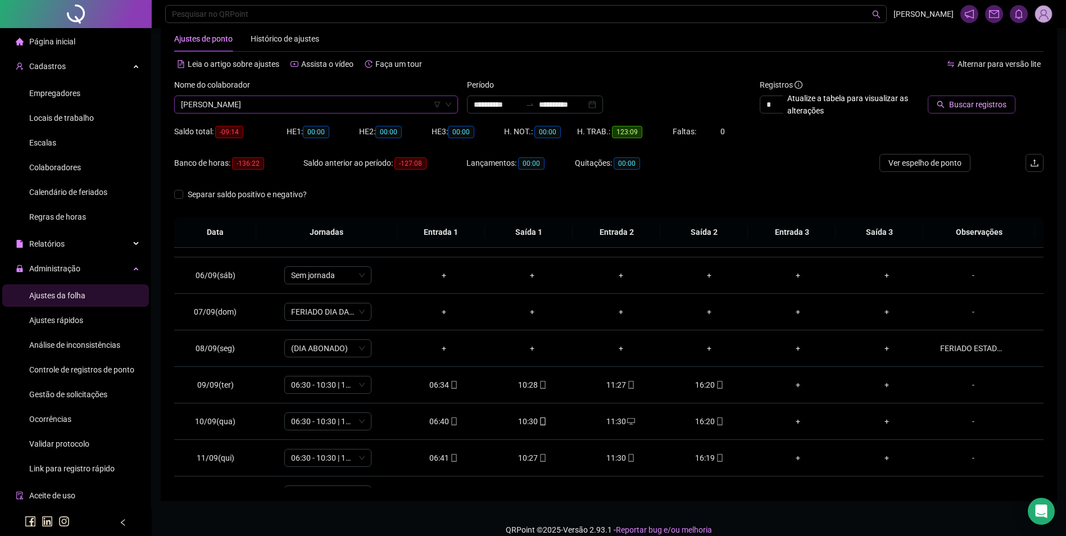
click at [967, 99] on span "Buscar registros" at bounding box center [977, 104] width 57 height 12
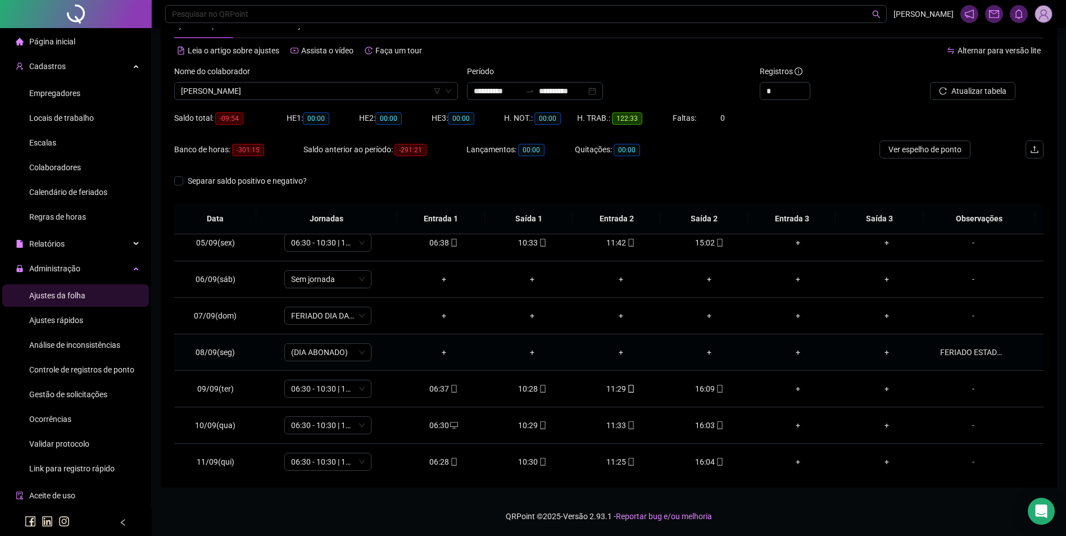
scroll to position [173, 0]
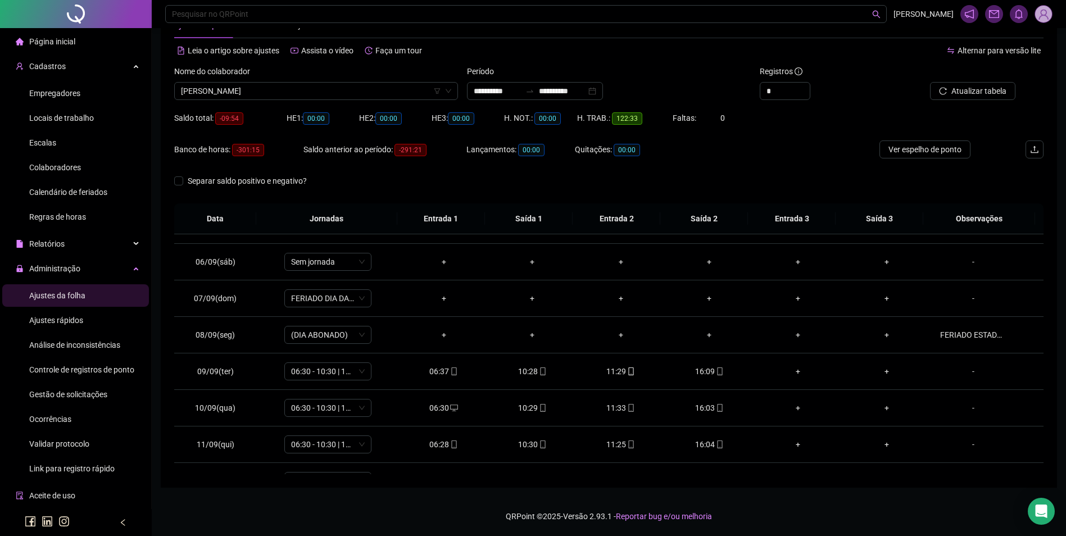
click at [358, 102] on div "Nome do colaborador [PERSON_NAME]" at bounding box center [316, 87] width 293 height 44
click at [362, 96] on span "[PERSON_NAME]" at bounding box center [316, 91] width 270 height 17
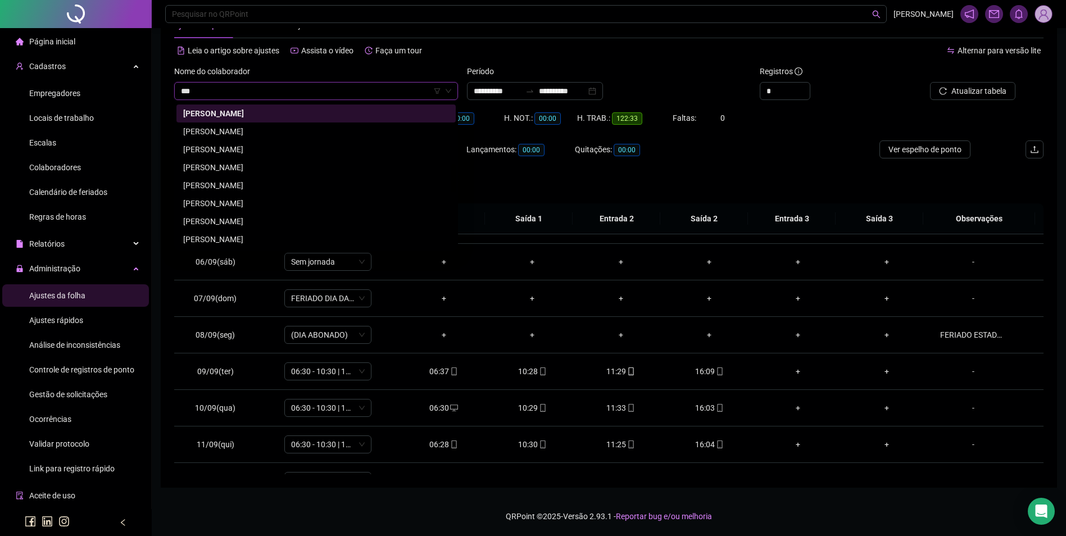
scroll to position [0, 0]
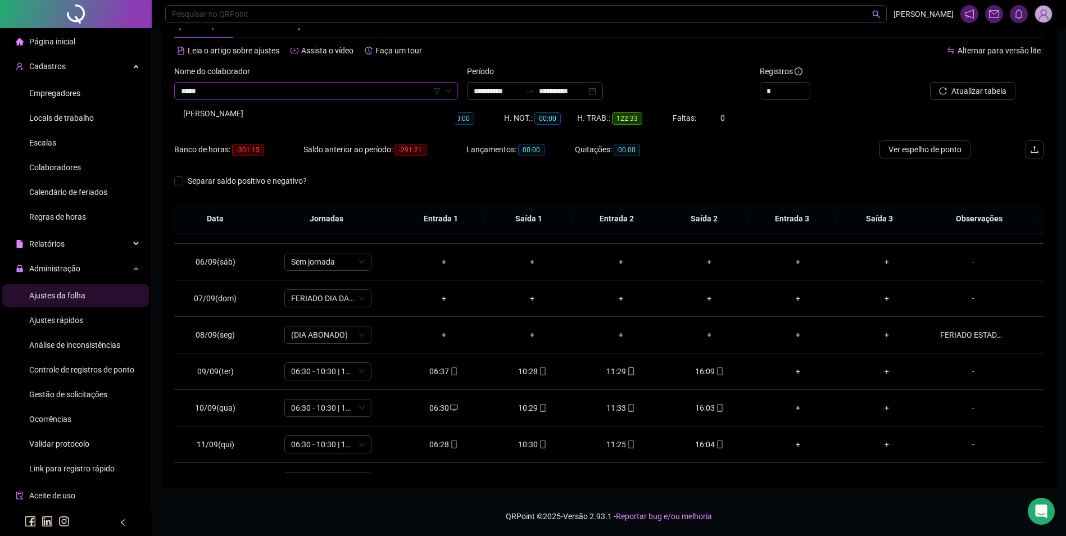
click at [370, 112] on div "[PERSON_NAME]" at bounding box center [316, 113] width 266 height 12
click at [951, 95] on span "Buscar registros" at bounding box center [977, 91] width 57 height 12
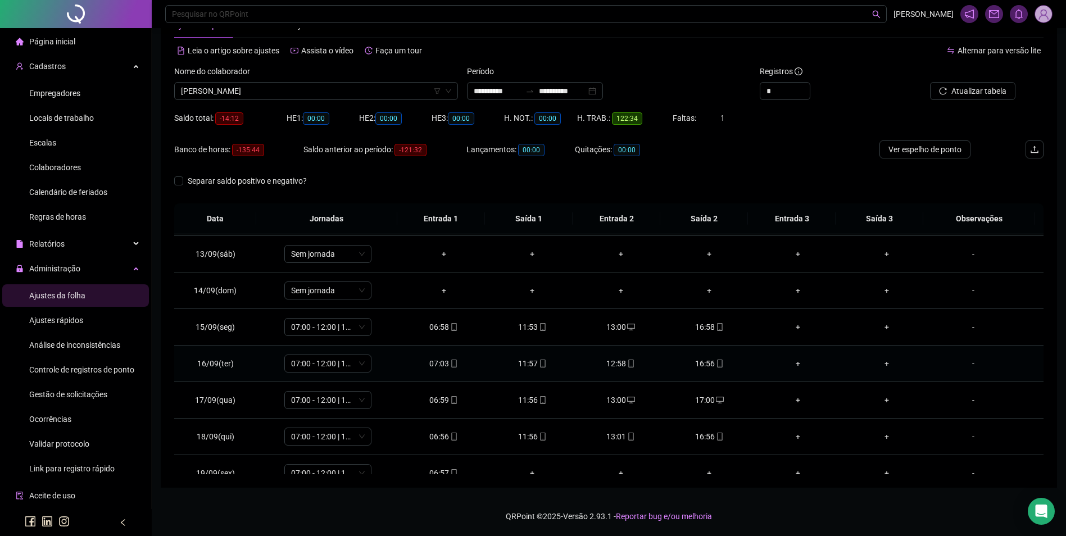
scroll to position [454, 0]
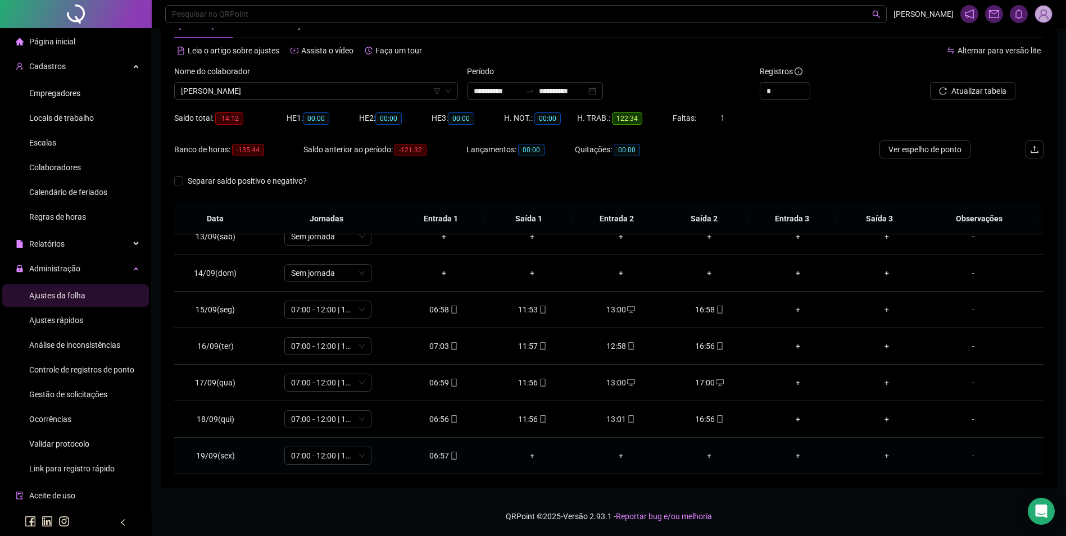
click at [452, 453] on icon "mobile" at bounding box center [454, 456] width 8 height 8
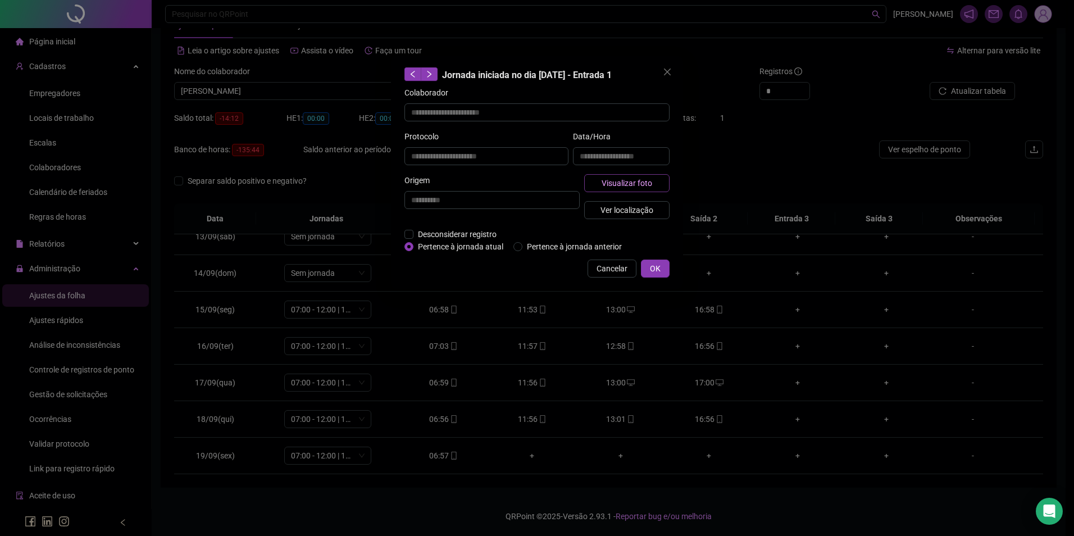
click at [611, 180] on span "Visualizar foto" at bounding box center [627, 183] width 51 height 12
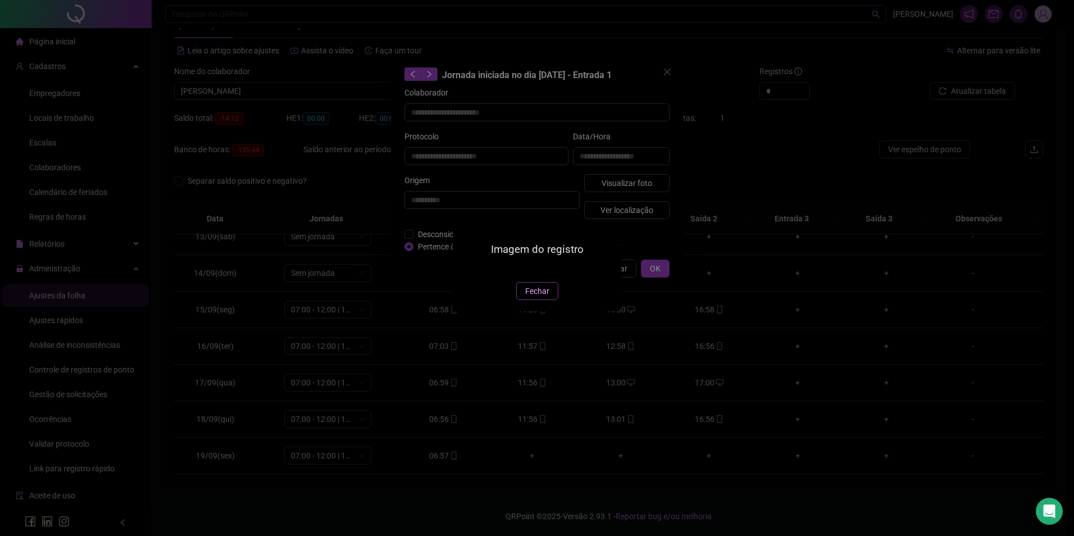
click at [533, 300] on button "Fechar" at bounding box center [537, 291] width 42 height 18
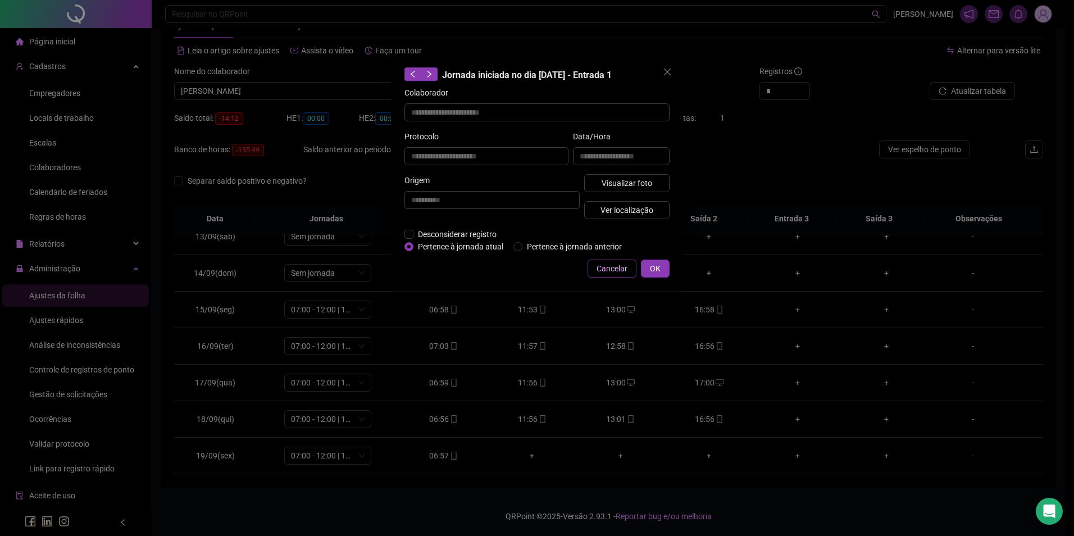
click at [599, 272] on span "Cancelar" at bounding box center [612, 268] width 31 height 12
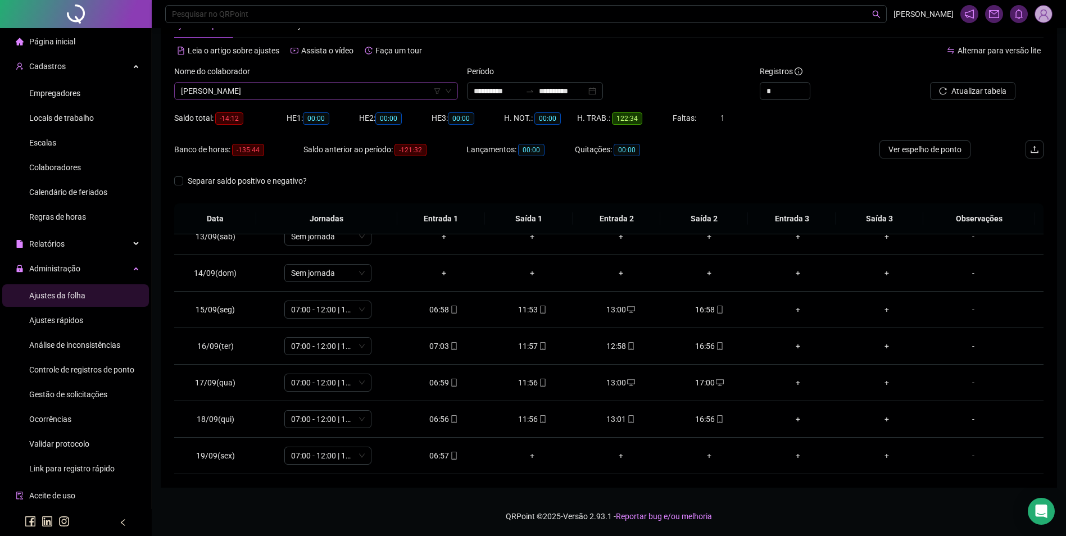
click at [380, 98] on span "[PERSON_NAME]" at bounding box center [316, 91] width 270 height 17
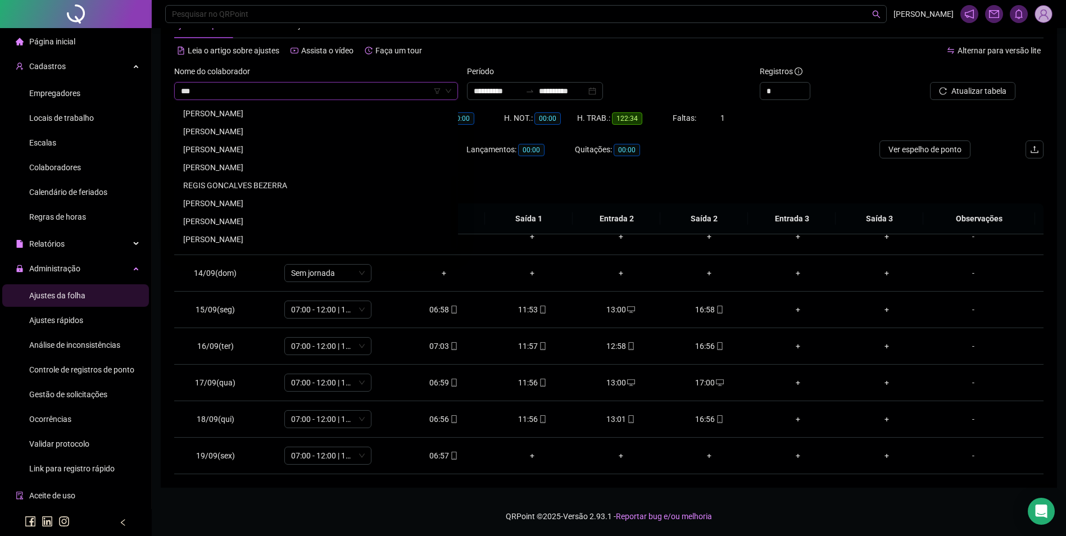
scroll to position [0, 0]
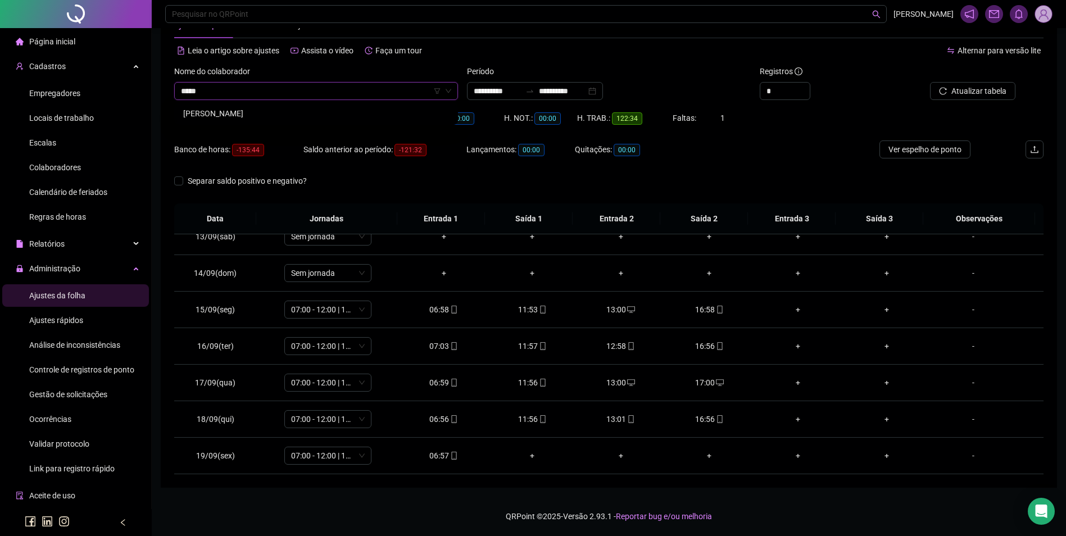
click at [242, 107] on div "[PERSON_NAME]" at bounding box center [315, 113] width 279 height 18
click at [1000, 90] on span "Buscar registros" at bounding box center [977, 91] width 57 height 12
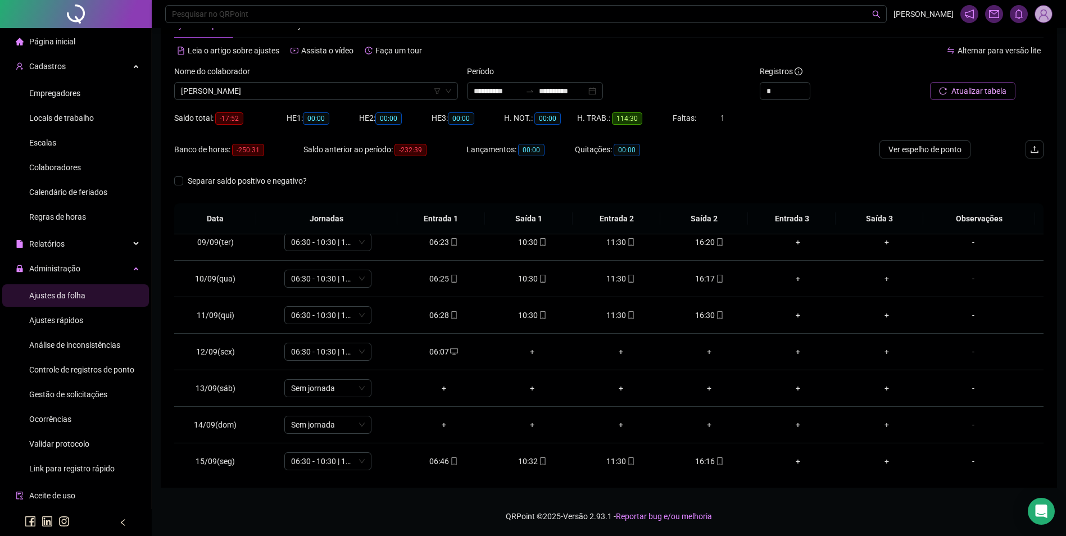
scroll to position [285, 0]
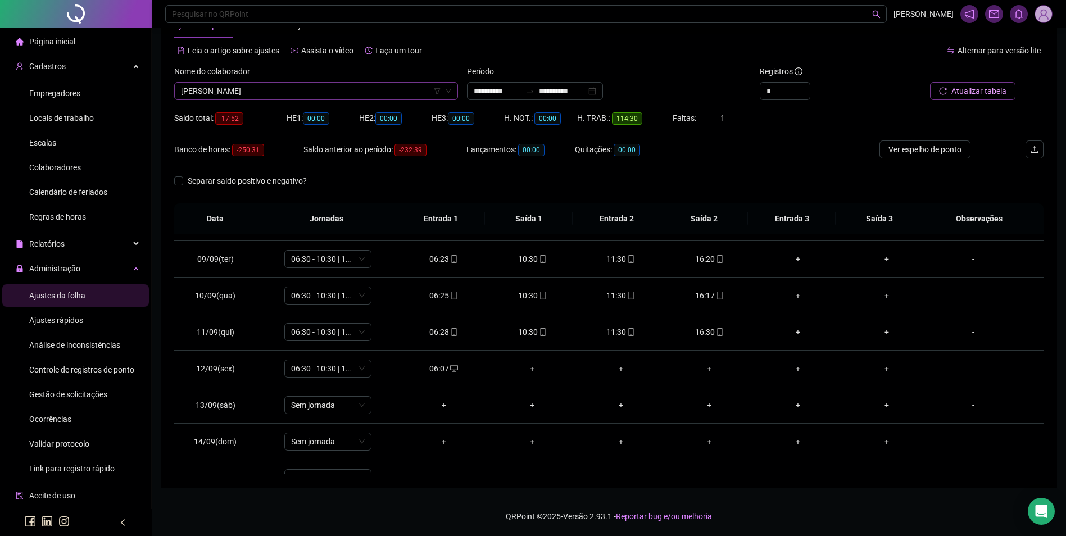
click at [368, 98] on span "[PERSON_NAME]" at bounding box center [316, 91] width 270 height 17
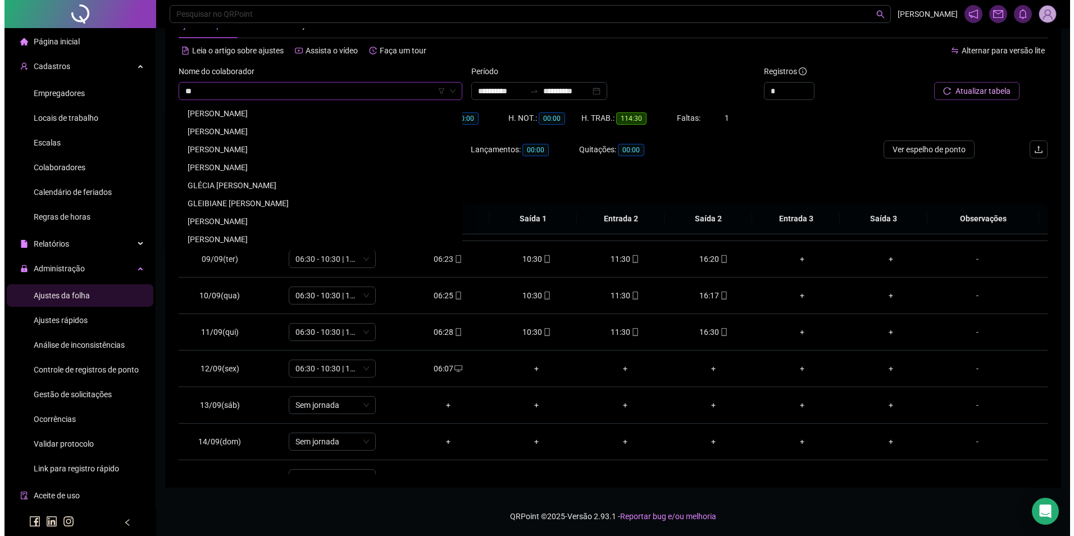
scroll to position [0, 0]
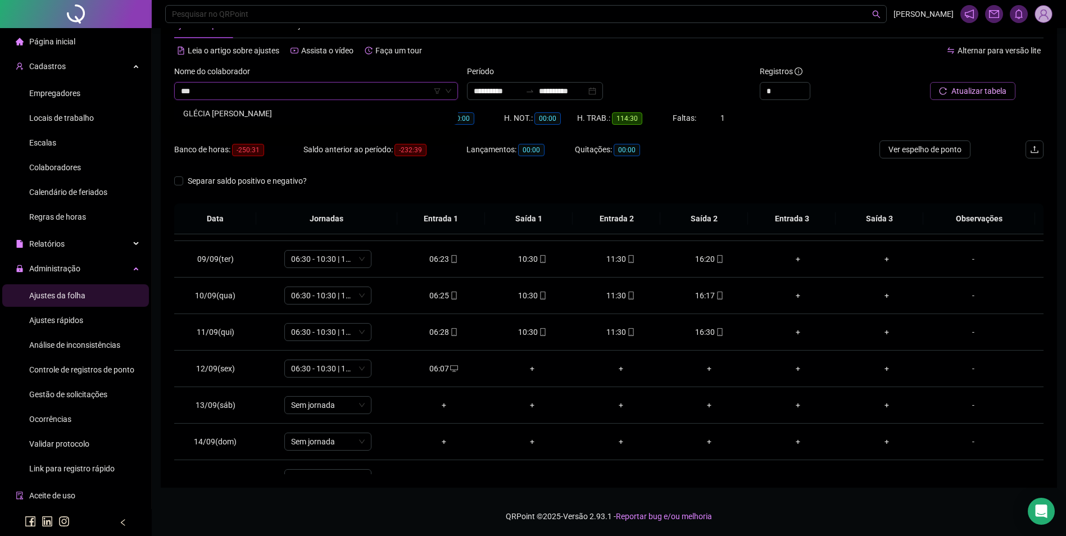
click at [279, 111] on div "GLÉCIA [PERSON_NAME]" at bounding box center [316, 113] width 266 height 12
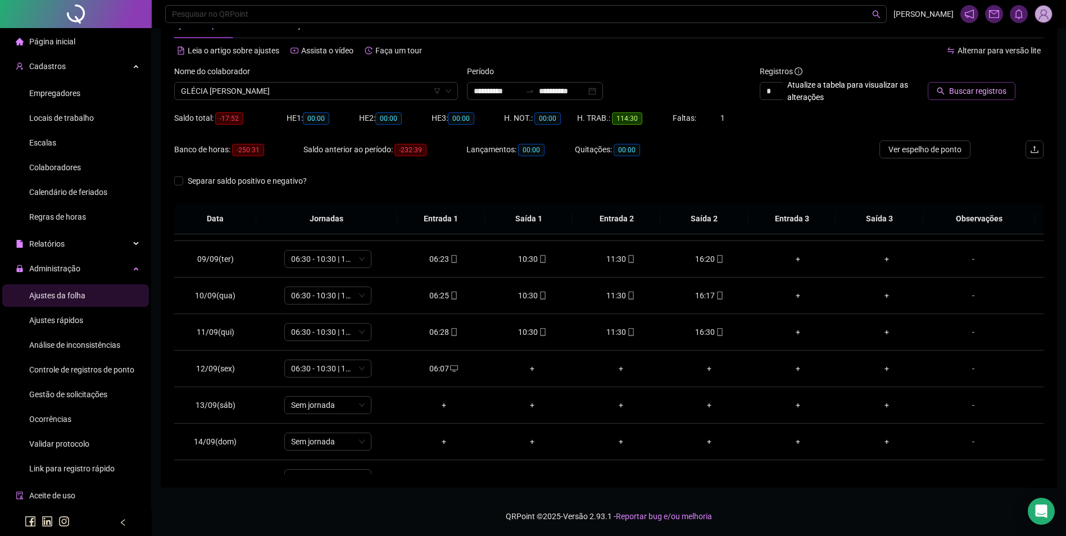
click at [953, 91] on span "Buscar registros" at bounding box center [977, 91] width 57 height 12
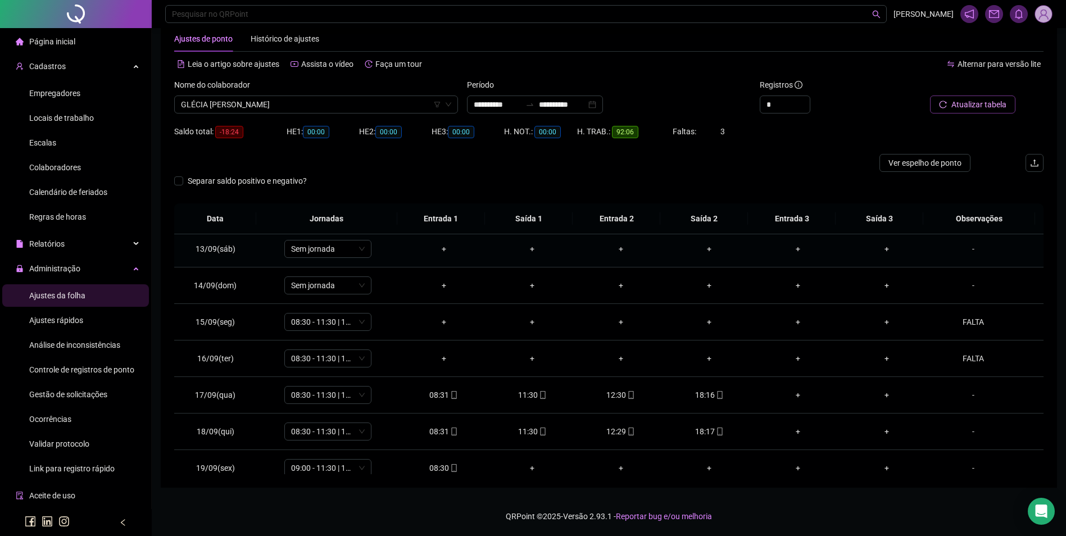
scroll to position [417, 0]
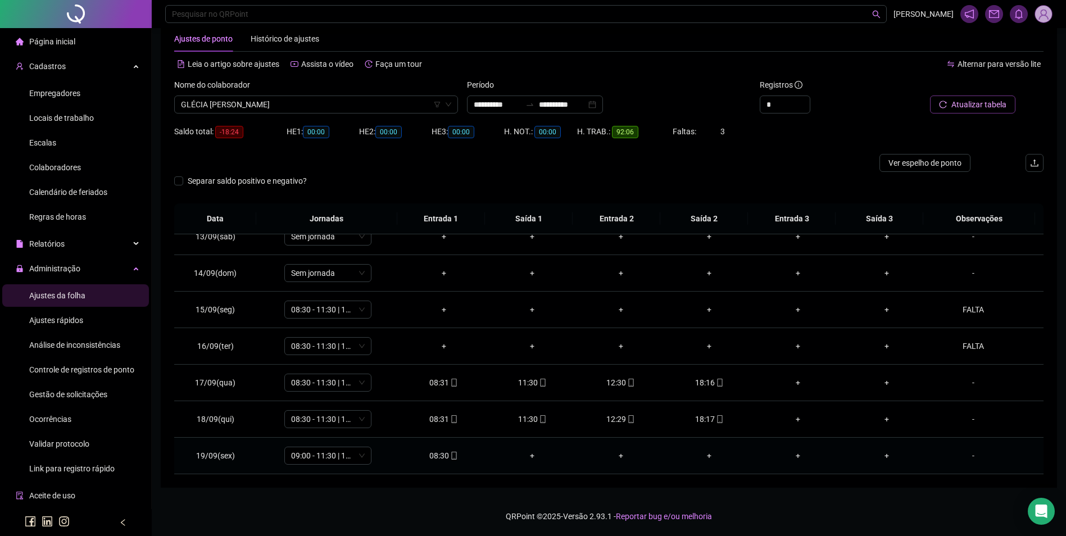
click at [451, 453] on icon "mobile" at bounding box center [453, 456] width 5 height 8
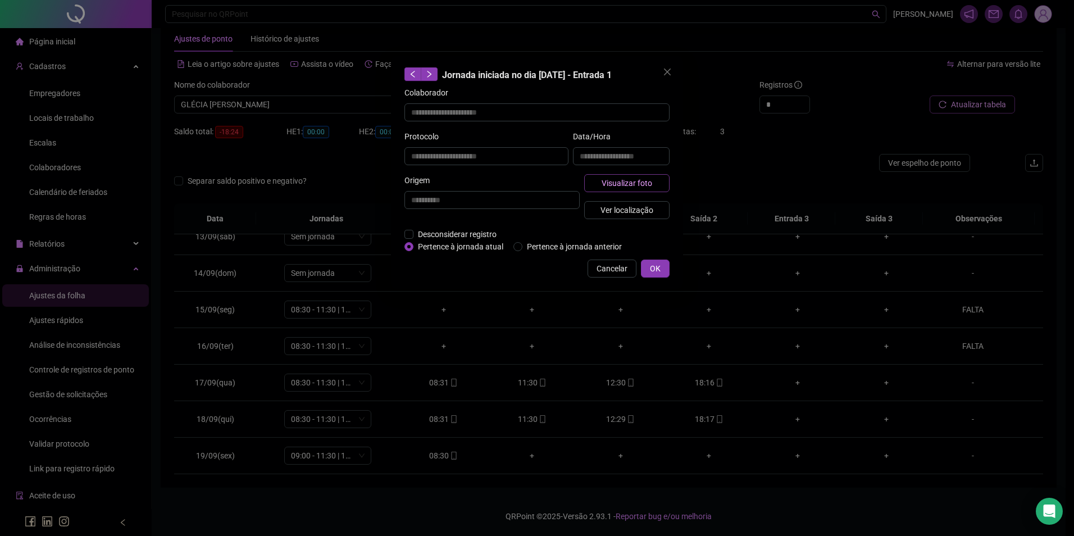
click at [615, 183] on span "Visualizar foto" at bounding box center [627, 183] width 51 height 12
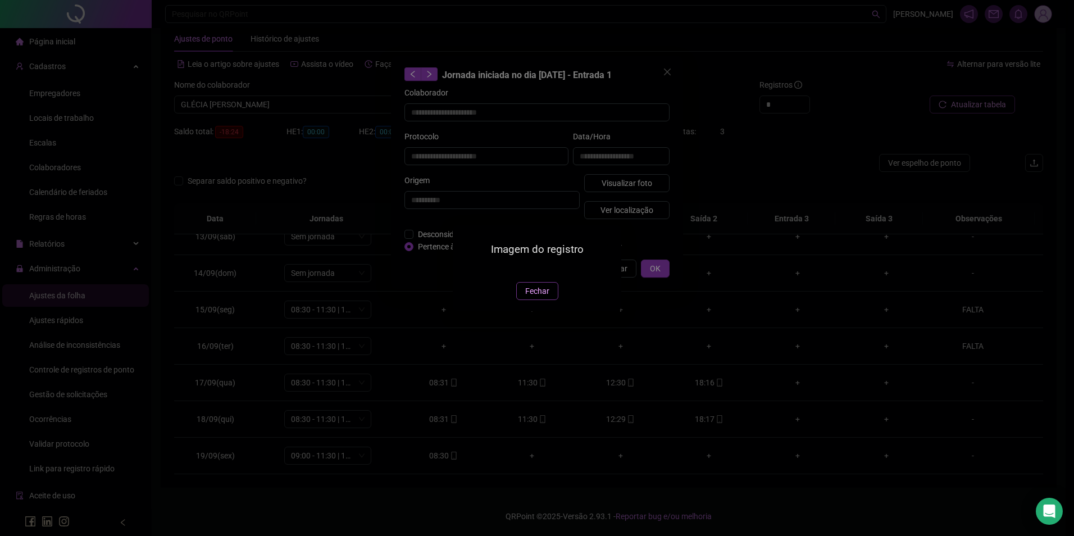
click at [533, 297] on span "Fechar" at bounding box center [537, 291] width 24 height 12
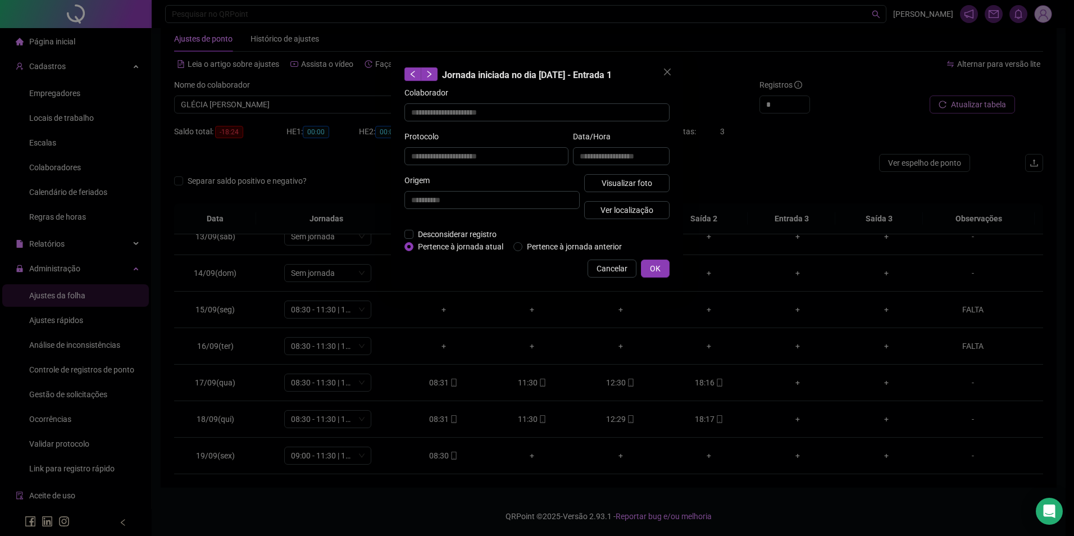
click at [627, 258] on div "**********" at bounding box center [537, 172] width 292 height 233
click at [601, 263] on span "Cancelar" at bounding box center [612, 268] width 31 height 12
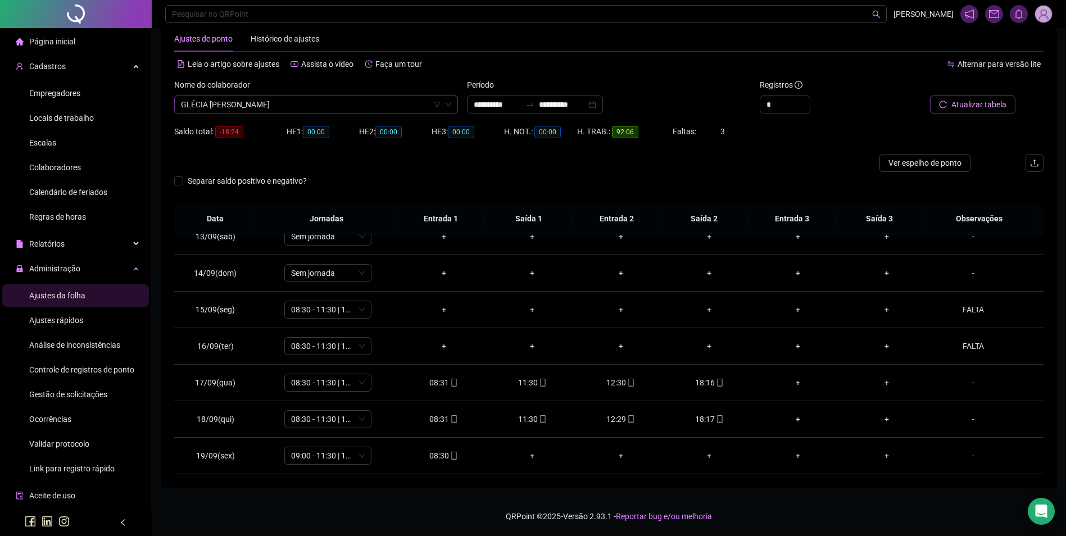
click at [366, 107] on span "GLÉCIA [PERSON_NAME]" at bounding box center [316, 104] width 270 height 17
click at [325, 108] on span "GLÉCIA [PERSON_NAME]" at bounding box center [316, 104] width 270 height 17
click at [290, 130] on div "[PERSON_NAME]" at bounding box center [316, 127] width 266 height 12
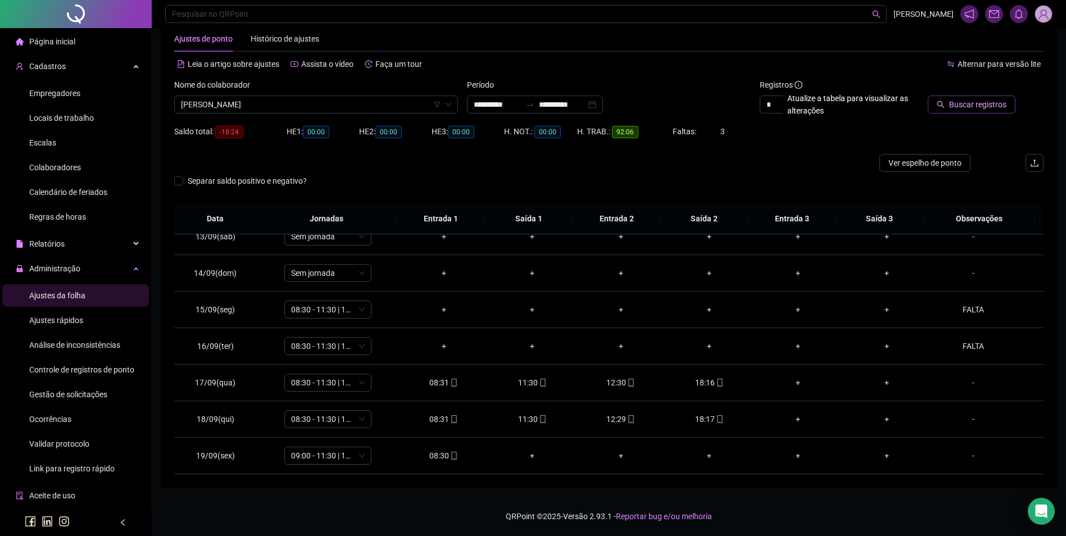
click at [983, 121] on div "Buscar registros" at bounding box center [974, 101] width 147 height 44
click at [982, 104] on span "Buscar registros" at bounding box center [977, 104] width 57 height 12
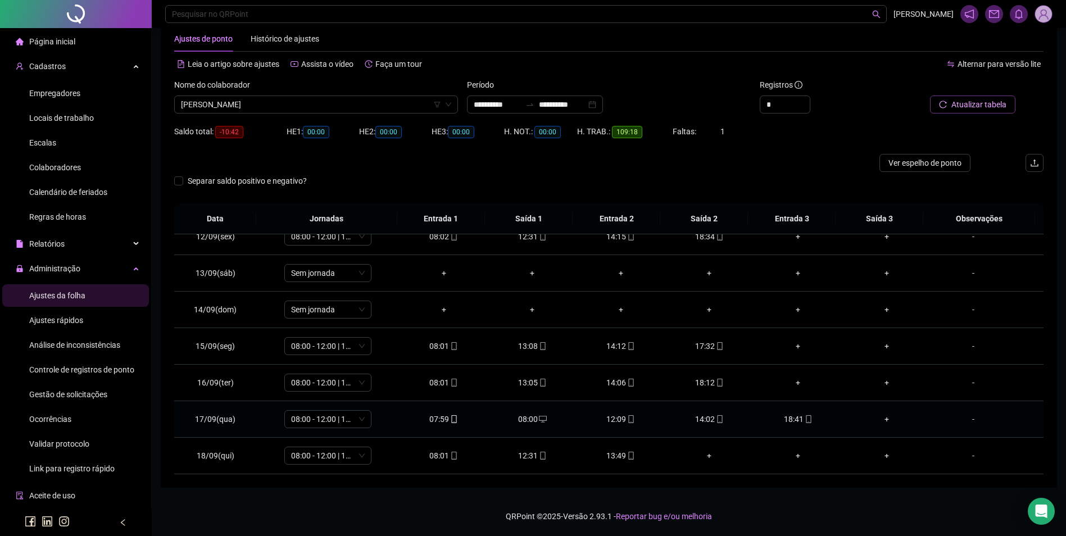
click at [532, 423] on div "08:00" at bounding box center [532, 419] width 71 height 12
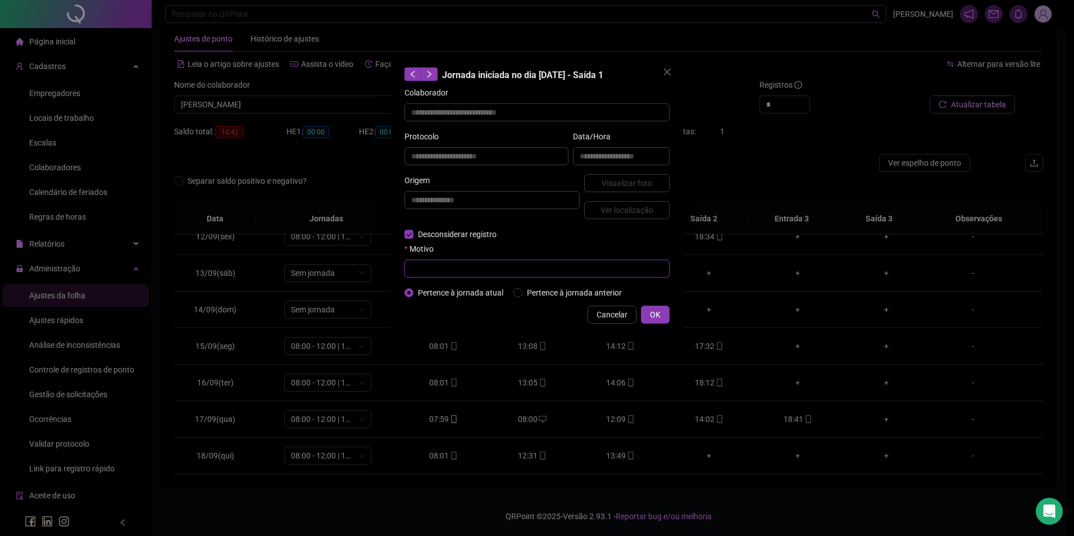
click at [463, 270] on input "text" at bounding box center [536, 269] width 265 height 18
drag, startPoint x: 648, startPoint y: 303, endPoint x: 650, endPoint y: 319, distance: 15.9
click at [649, 317] on div "**********" at bounding box center [537, 195] width 292 height 279
click at [650, 319] on span "OK" at bounding box center [655, 314] width 11 height 12
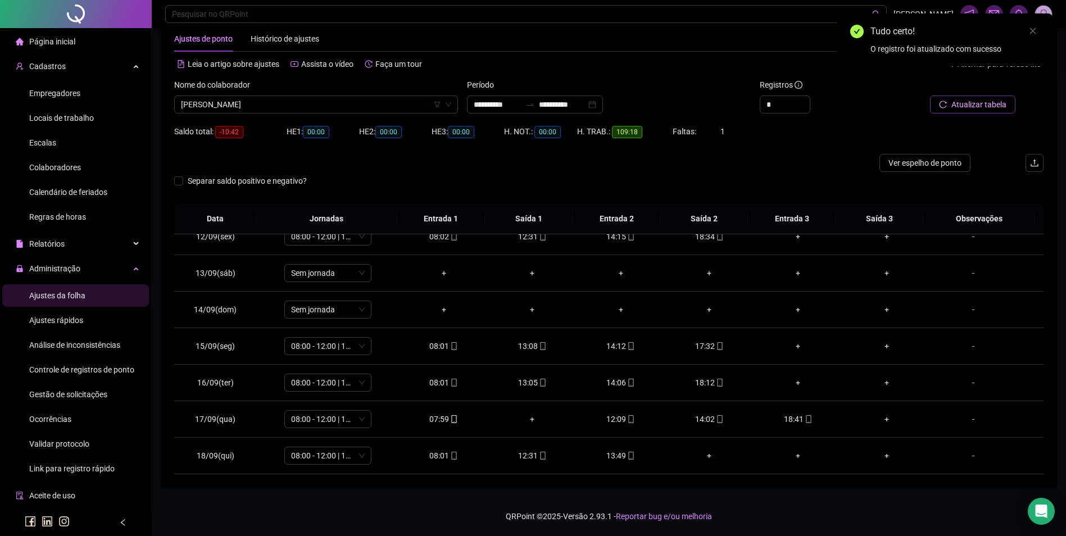
click at [995, 113] on button "Atualizar tabela" at bounding box center [972, 104] width 85 height 18
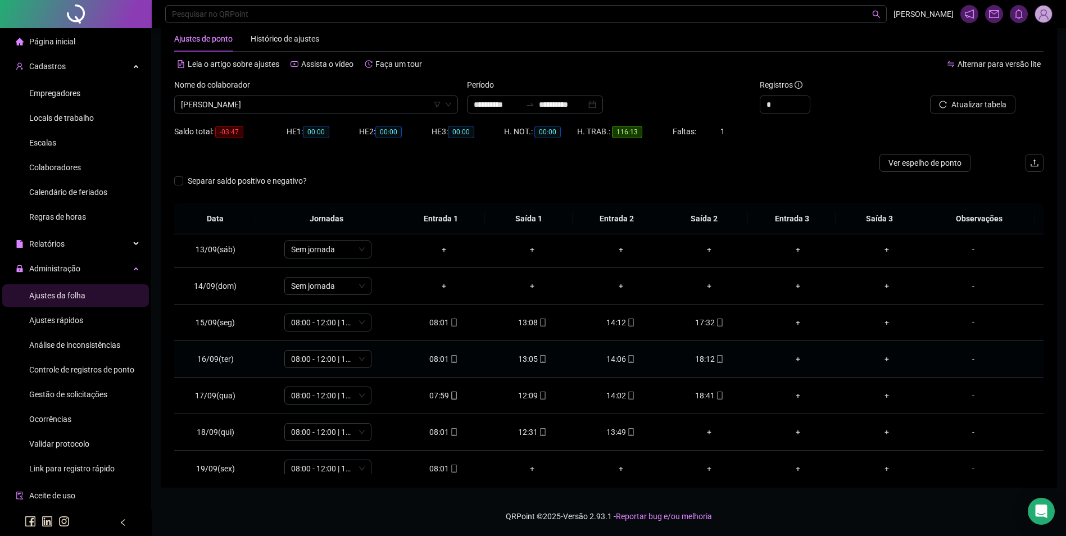
scroll to position [454, 0]
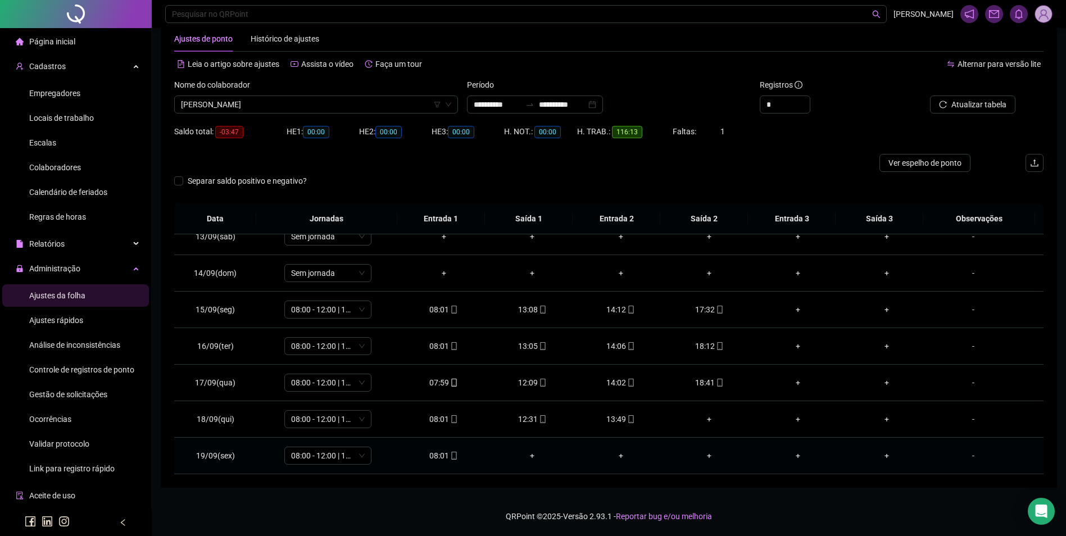
click at [445, 456] on div "08:01" at bounding box center [443, 455] width 71 height 12
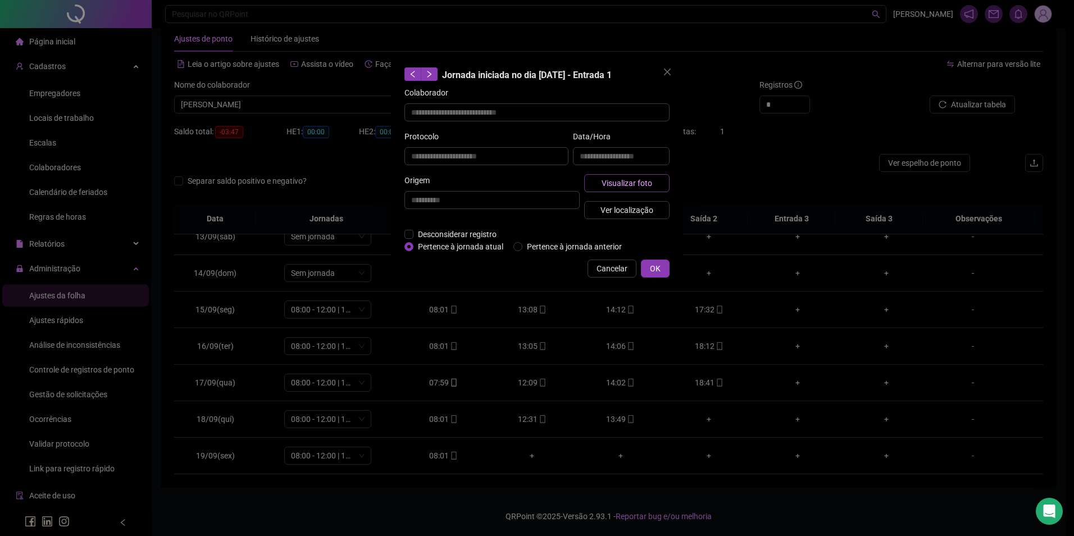
click at [608, 177] on span "Visualizar foto" at bounding box center [627, 183] width 51 height 12
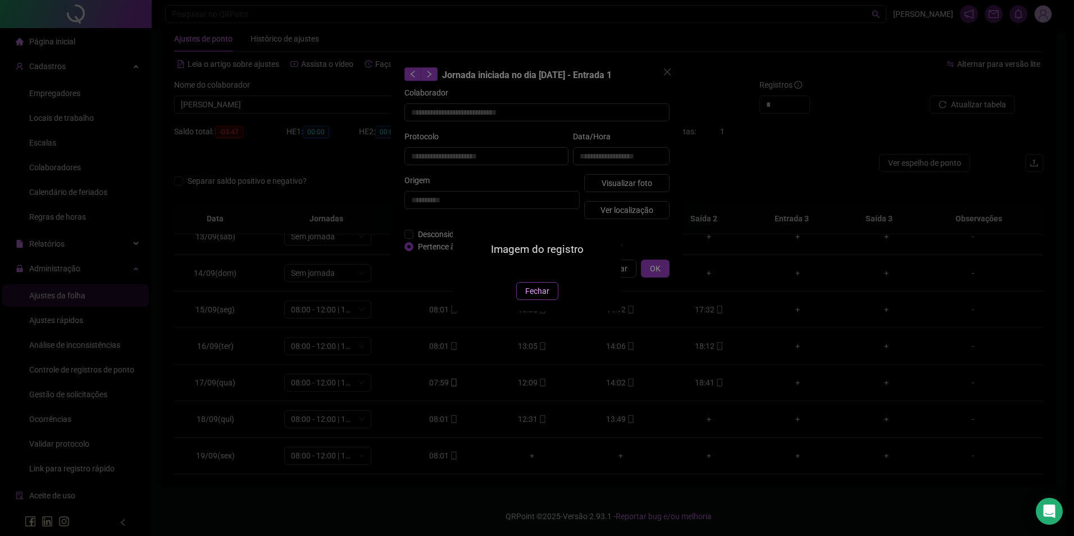
click at [532, 297] on span "Fechar" at bounding box center [537, 291] width 24 height 12
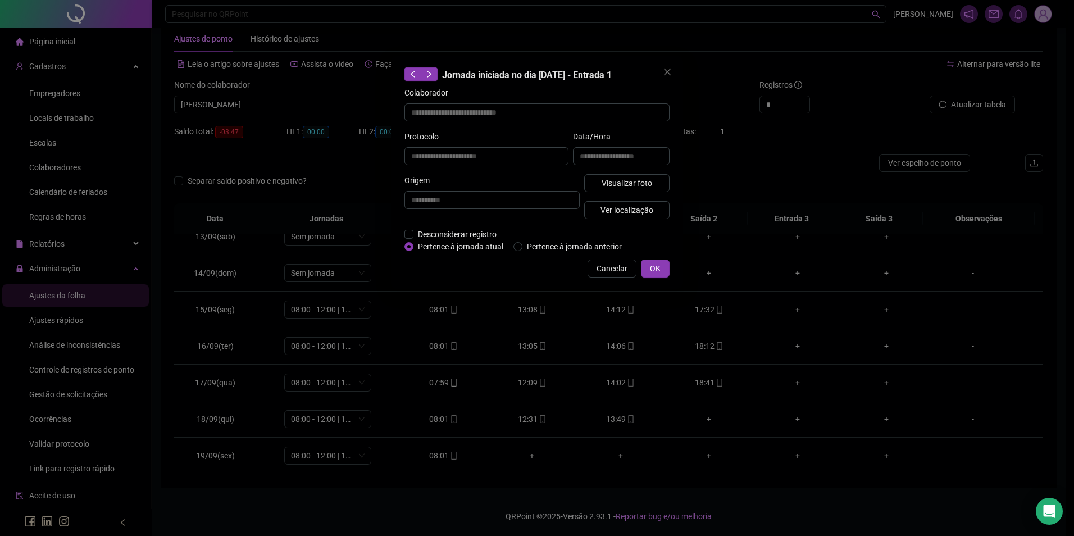
drag, startPoint x: 616, startPoint y: 252, endPoint x: 613, endPoint y: 258, distance: 6.6
click at [616, 253] on div "**********" at bounding box center [537, 172] width 292 height 233
click at [598, 279] on div "**********" at bounding box center [537, 172] width 292 height 233
click at [719, 443] on div "**********" at bounding box center [537, 268] width 1074 height 536
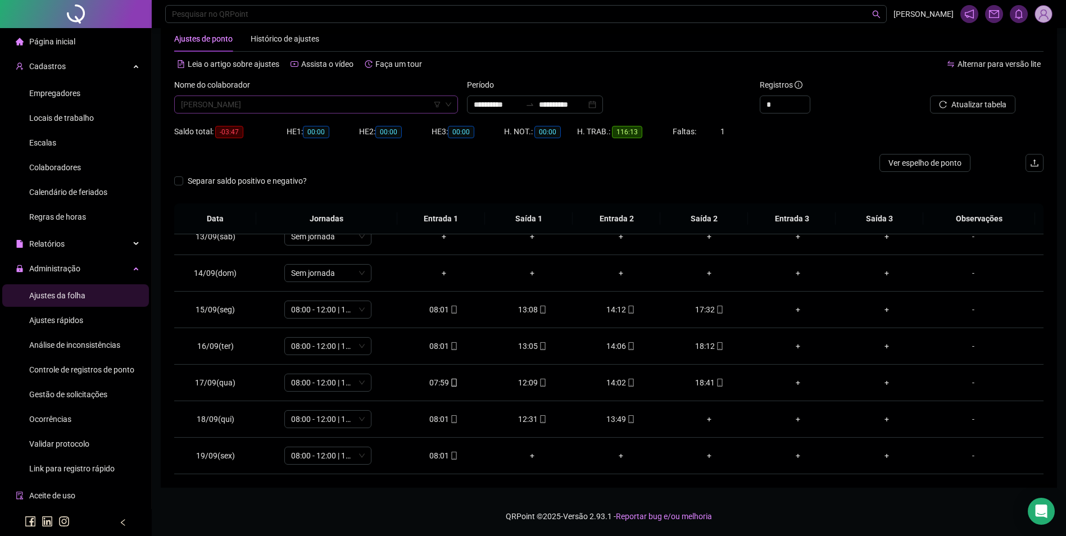
click at [343, 98] on span "[PERSON_NAME]" at bounding box center [316, 104] width 270 height 17
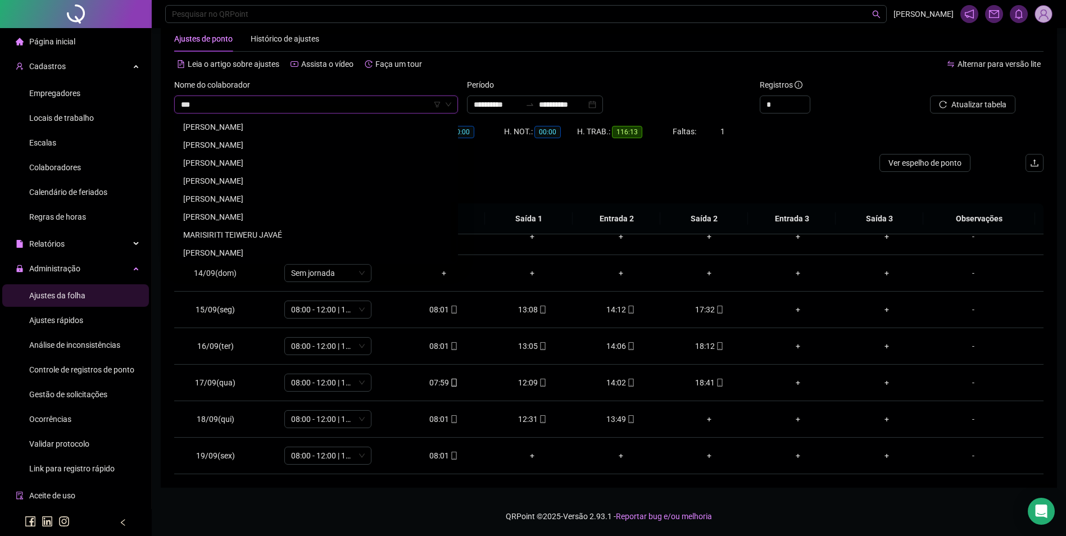
scroll to position [0, 0]
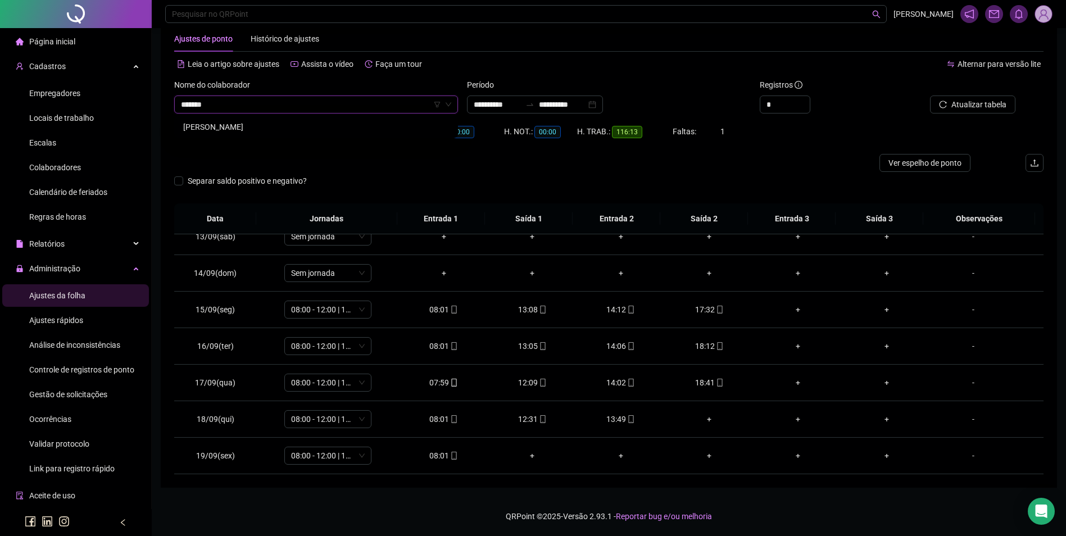
click at [278, 129] on div "[PERSON_NAME]" at bounding box center [316, 127] width 266 height 12
click at [954, 105] on span "Buscar registros" at bounding box center [977, 104] width 57 height 12
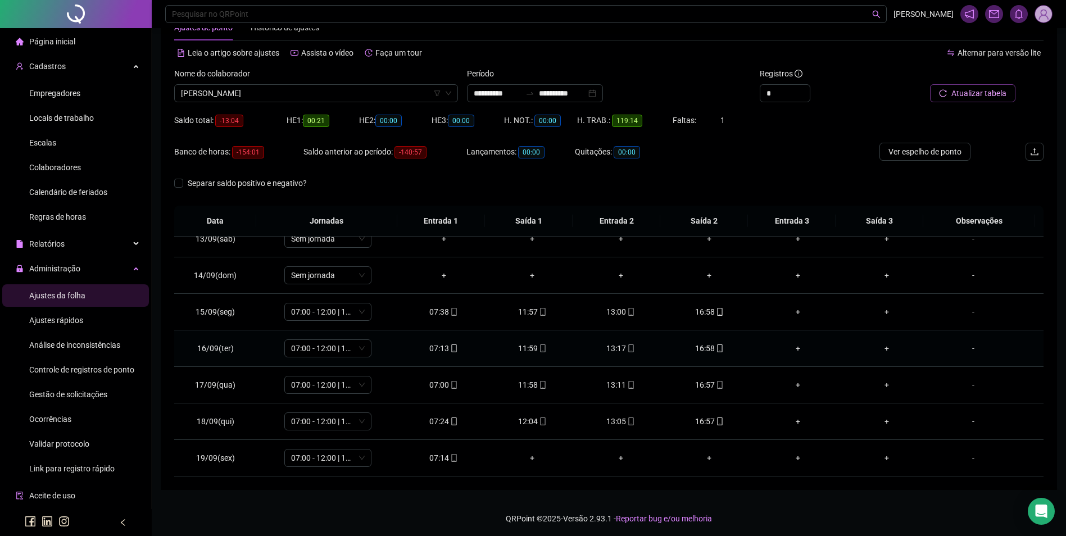
scroll to position [38, 0]
click at [456, 454] on div "07:14" at bounding box center [443, 455] width 71 height 12
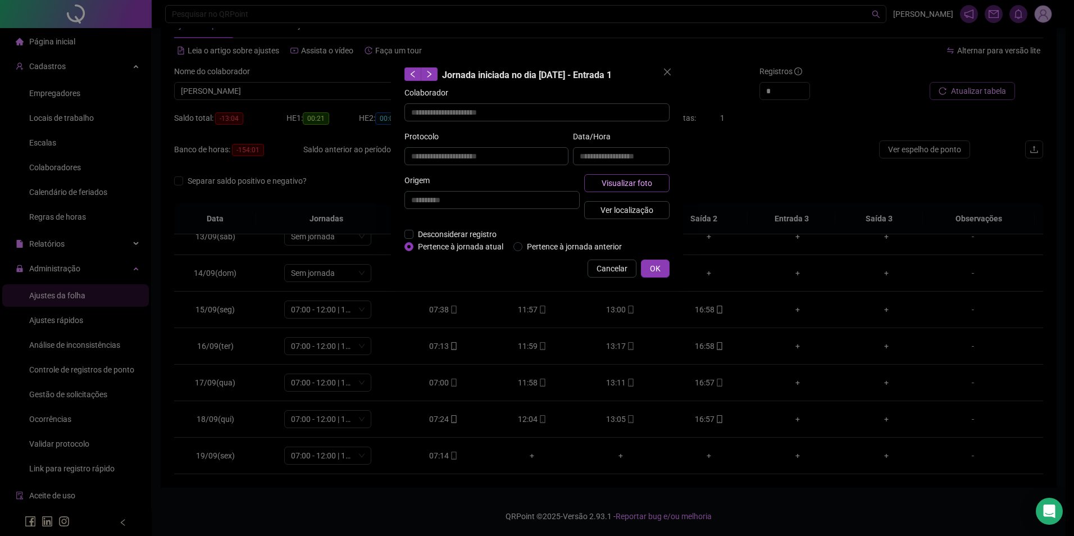
click at [653, 176] on button "Visualizar foto" at bounding box center [626, 183] width 85 height 18
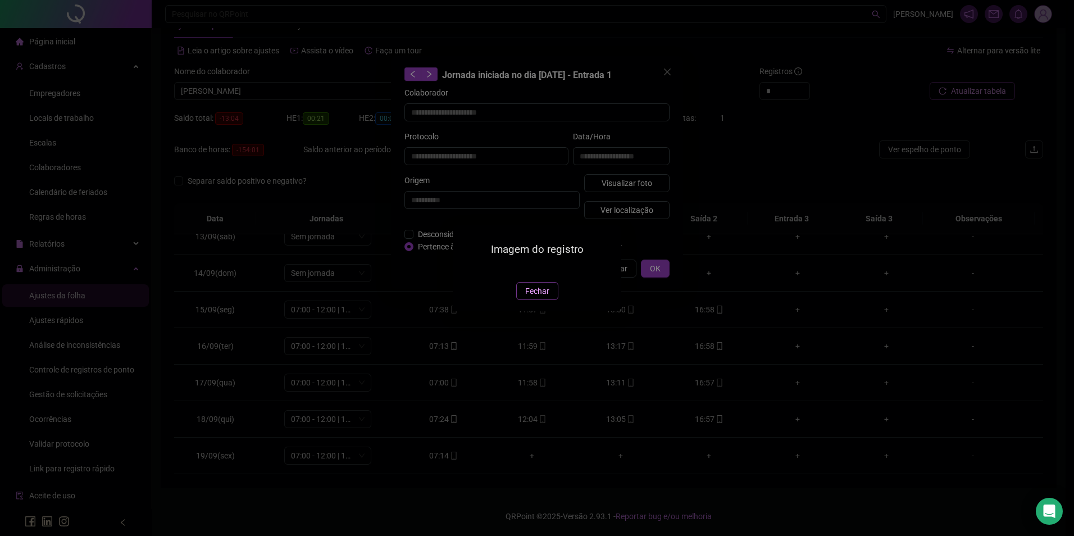
click at [530, 297] on span "Fechar" at bounding box center [537, 291] width 24 height 12
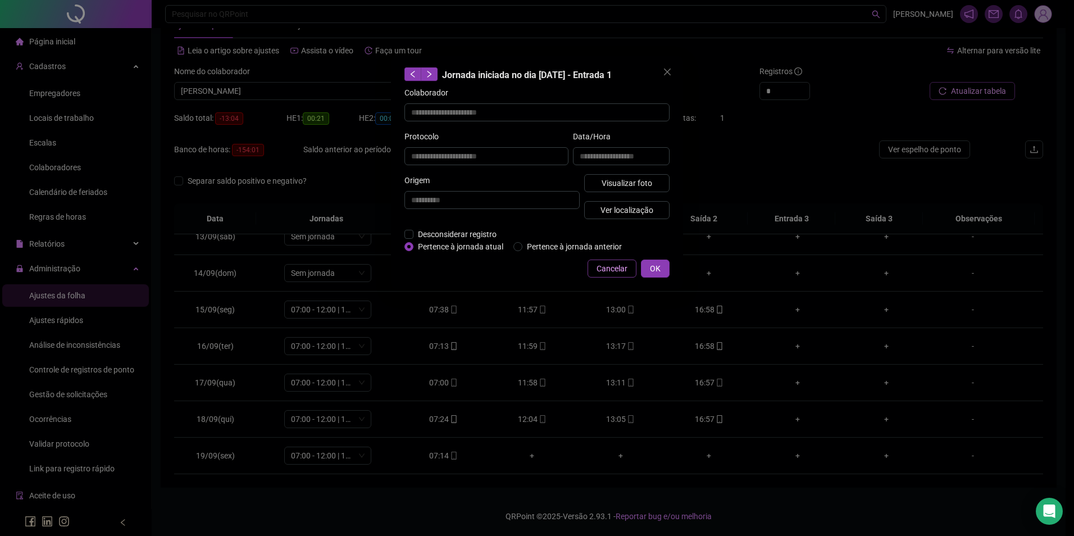
click at [609, 263] on span "Cancelar" at bounding box center [612, 268] width 31 height 12
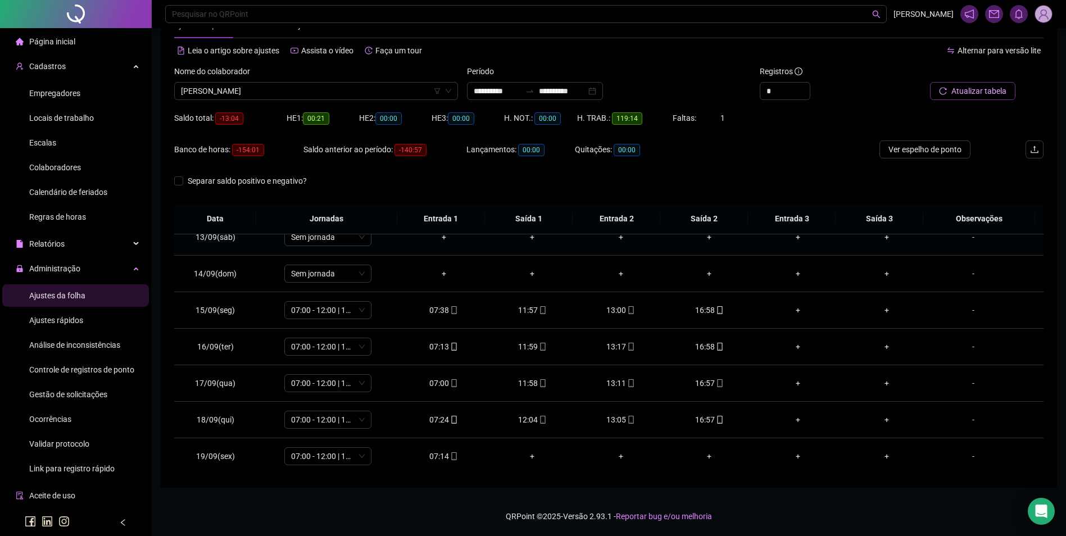
scroll to position [454, 0]
click at [440, 454] on div "07:14" at bounding box center [443, 455] width 71 height 12
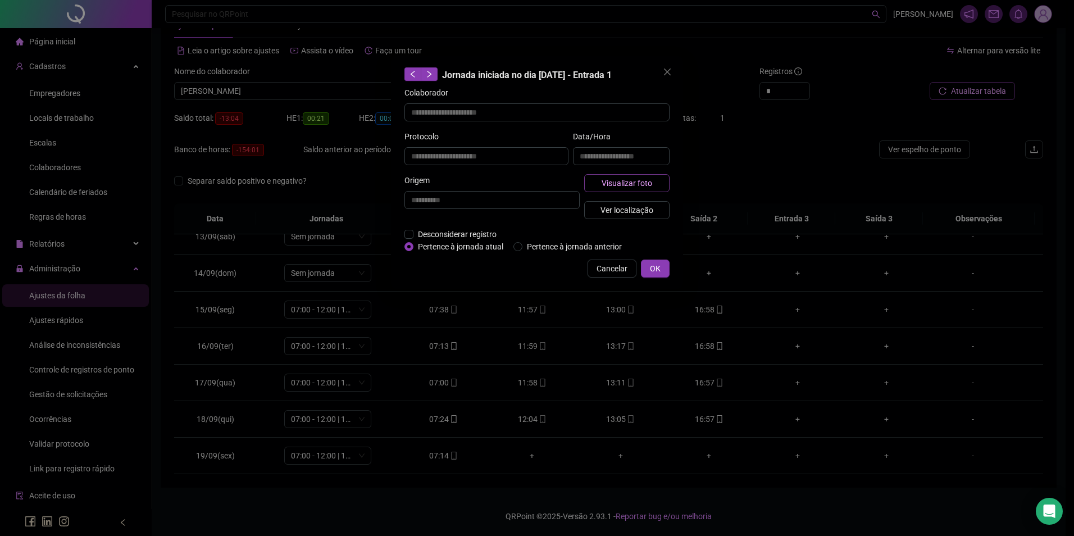
click at [611, 178] on span "Visualizar foto" at bounding box center [627, 183] width 51 height 12
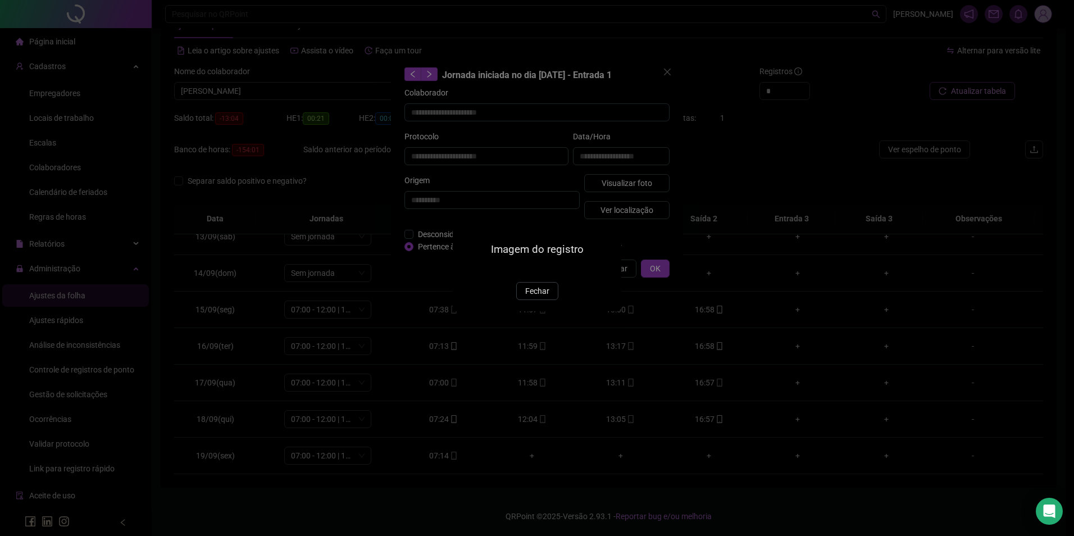
click at [466, 270] on img at bounding box center [466, 270] width 0 height 0
click at [549, 300] on button "Fechar" at bounding box center [537, 291] width 42 height 18
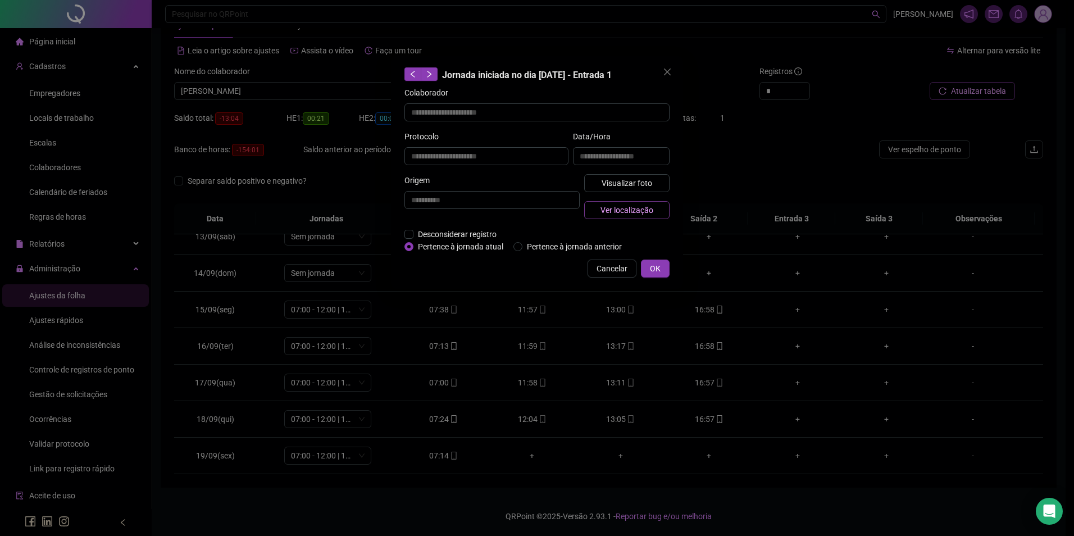
click at [632, 208] on span "Ver localização" at bounding box center [626, 210] width 53 height 12
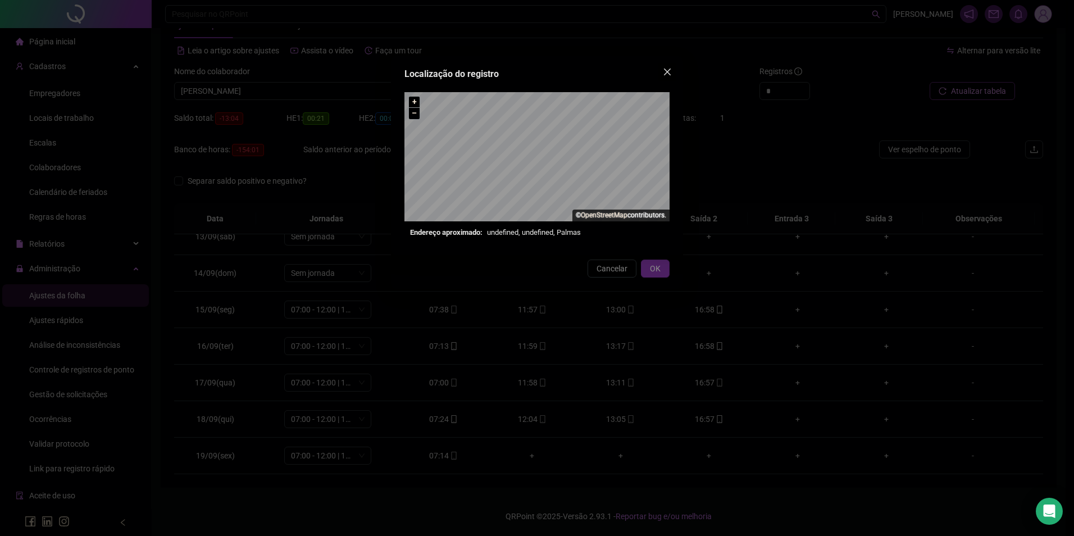
click at [668, 75] on icon "close" at bounding box center [667, 71] width 9 height 9
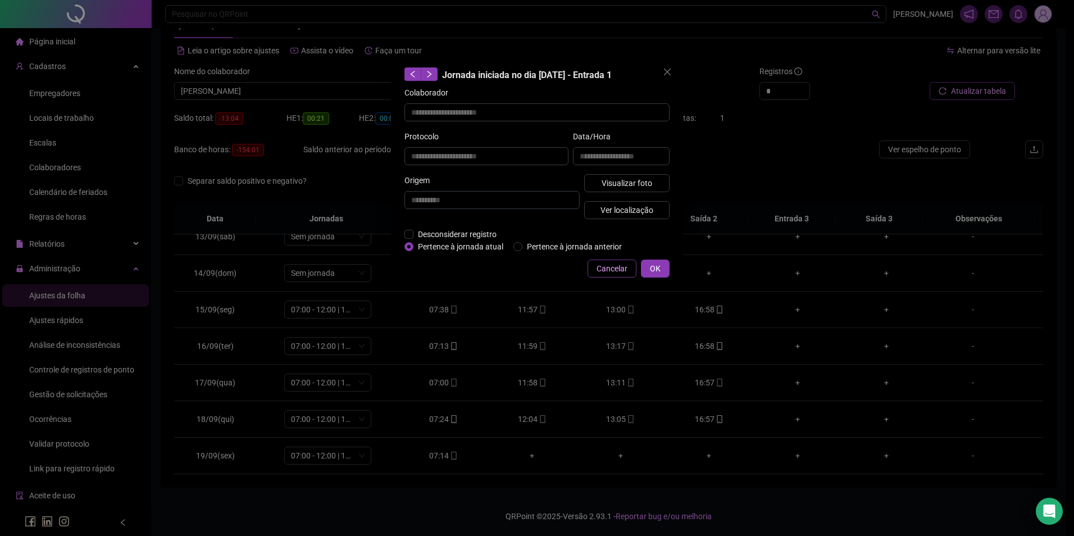
click at [613, 269] on span "Cancelar" at bounding box center [612, 268] width 31 height 12
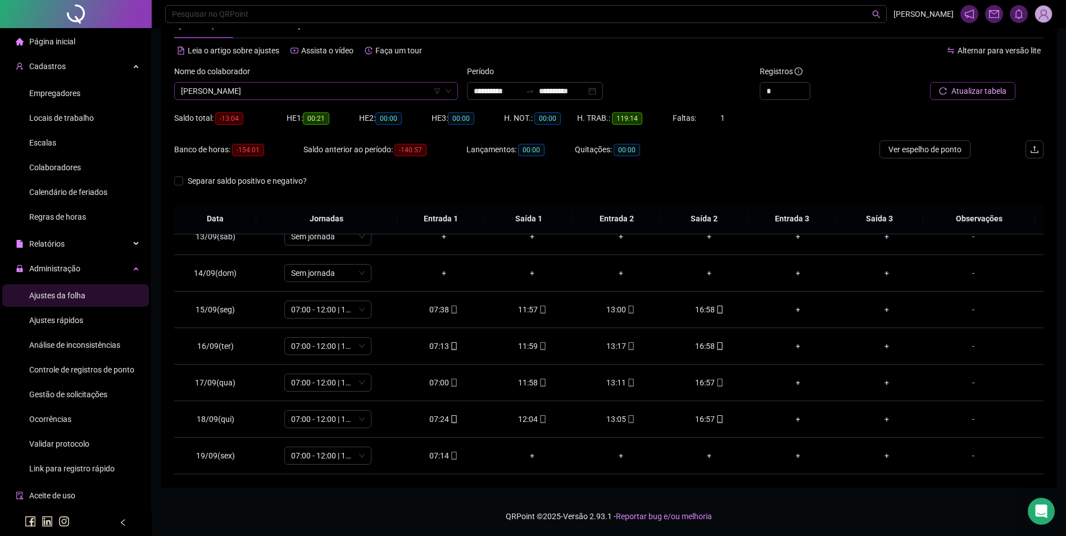
click at [315, 86] on span "[PERSON_NAME]" at bounding box center [316, 91] width 270 height 17
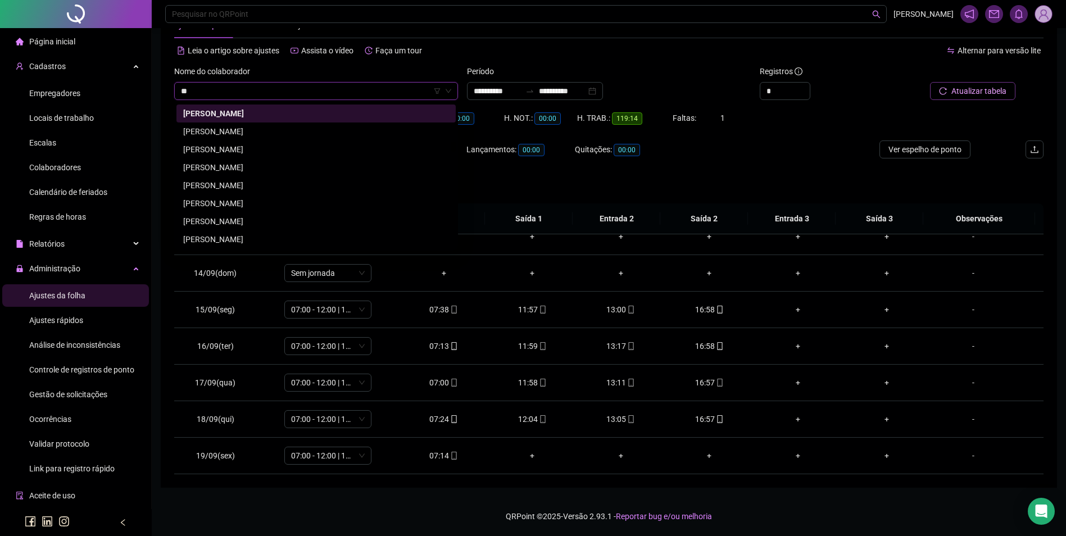
scroll to position [0, 0]
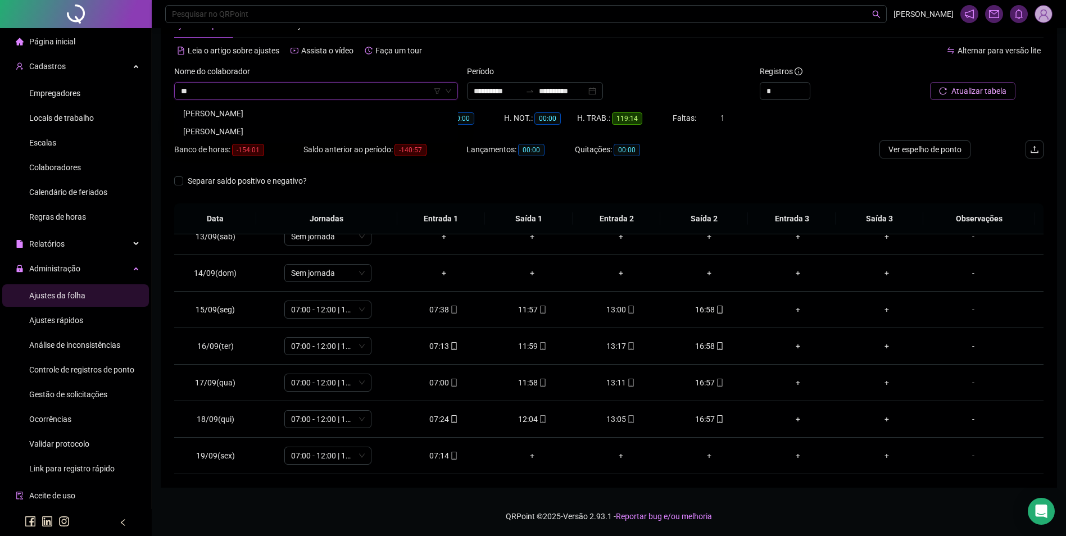
click at [230, 131] on div "[PERSON_NAME]" at bounding box center [316, 131] width 266 height 12
click at [972, 90] on span "Buscar registros" at bounding box center [977, 91] width 57 height 12
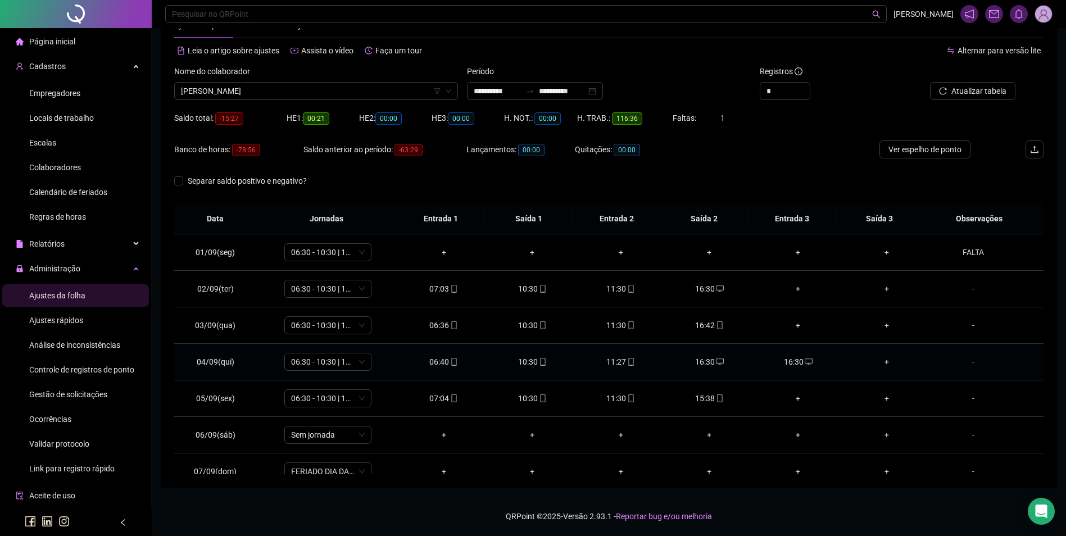
click at [795, 365] on div "16:30" at bounding box center [797, 362] width 71 height 12
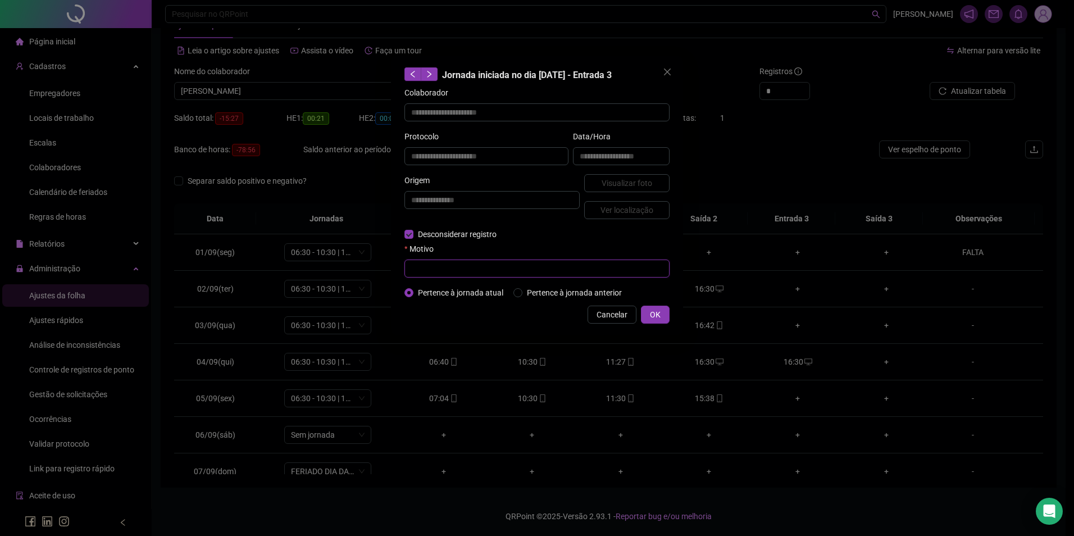
click at [438, 271] on input "text" at bounding box center [536, 269] width 265 height 18
click at [654, 315] on span "OK" at bounding box center [655, 314] width 11 height 12
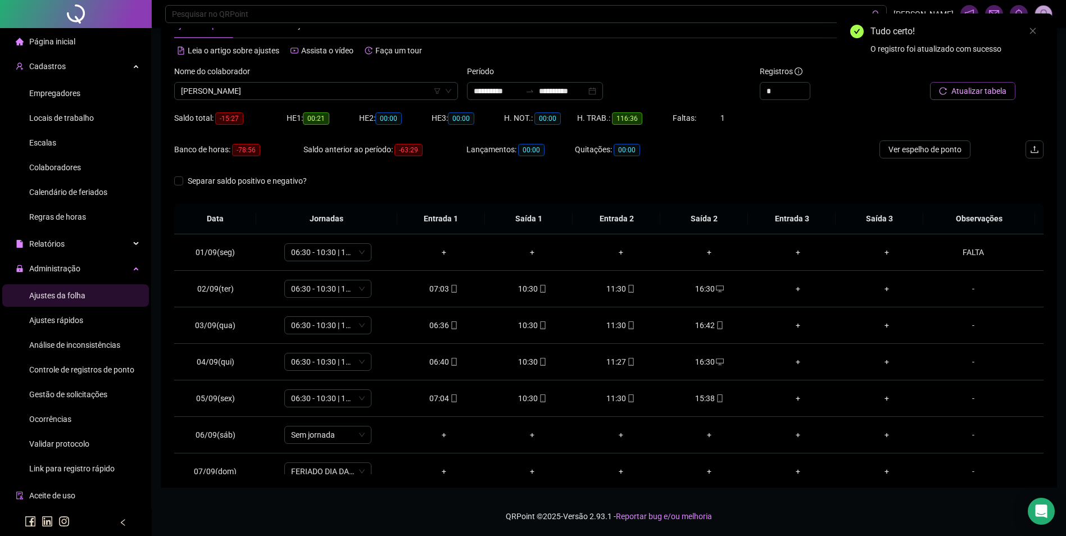
click at [990, 97] on span "Atualizar tabela" at bounding box center [978, 91] width 55 height 12
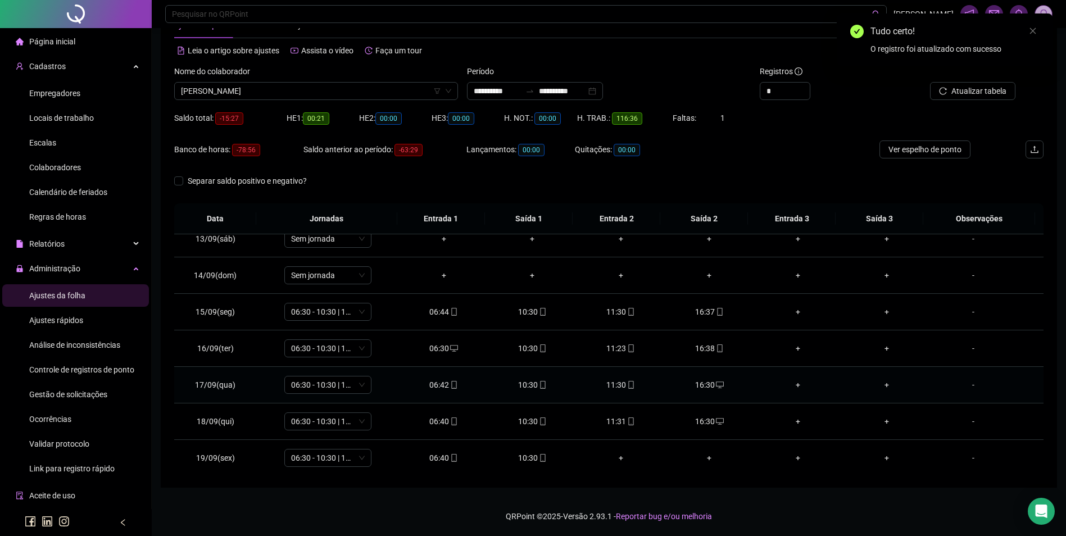
scroll to position [454, 0]
click at [532, 454] on div "10:30" at bounding box center [532, 455] width 71 height 12
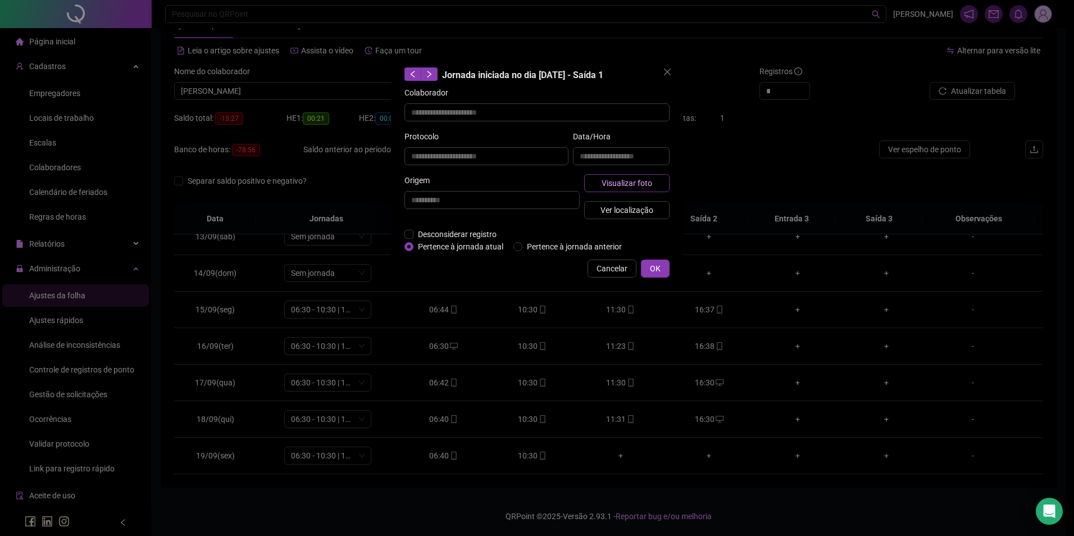
click at [647, 179] on span "Visualizar foto" at bounding box center [627, 183] width 51 height 12
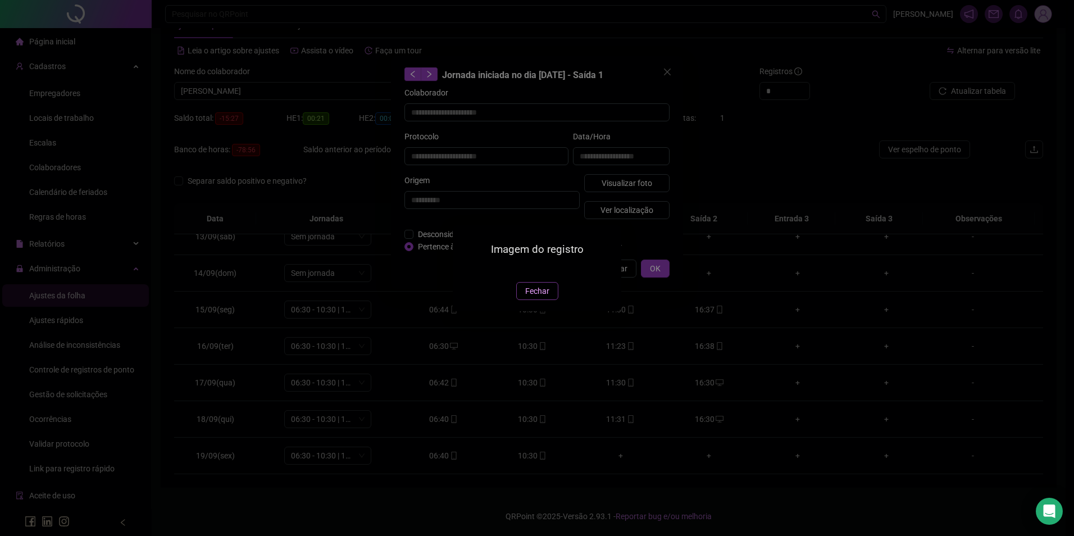
click at [538, 297] on span "Fechar" at bounding box center [537, 291] width 24 height 12
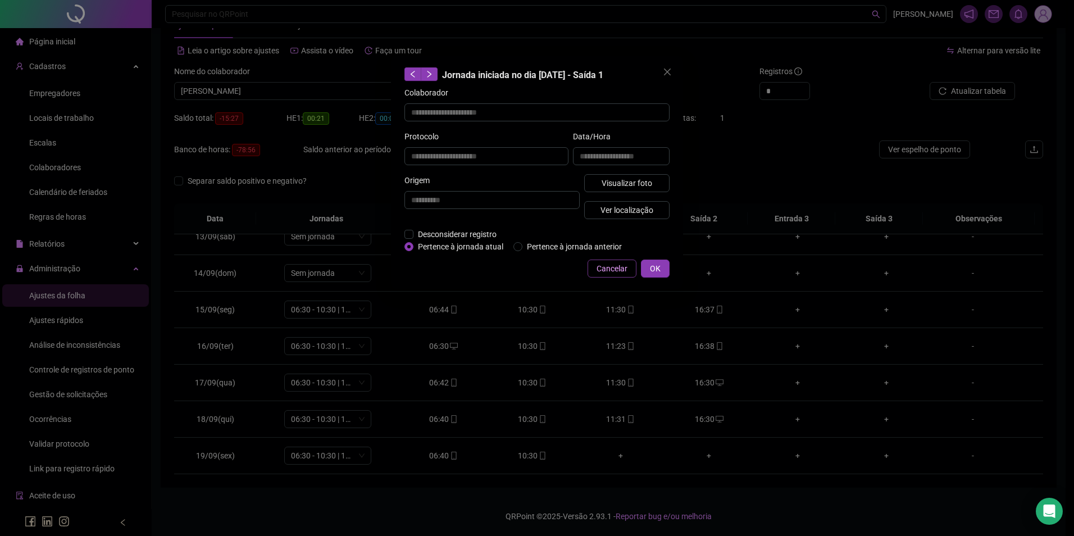
click at [597, 263] on button "Cancelar" at bounding box center [612, 269] width 49 height 18
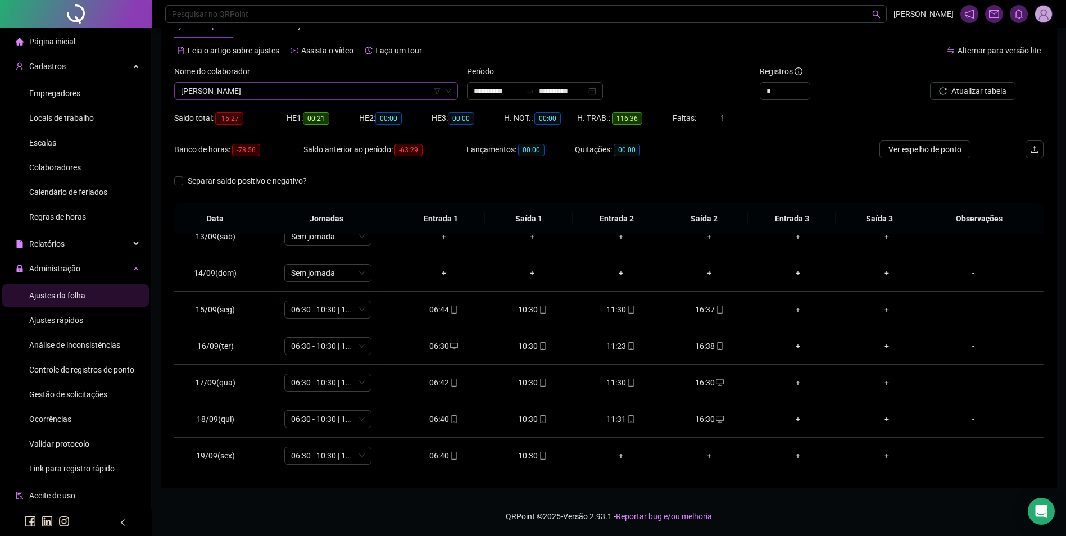
click at [267, 93] on span "[PERSON_NAME]" at bounding box center [316, 91] width 270 height 17
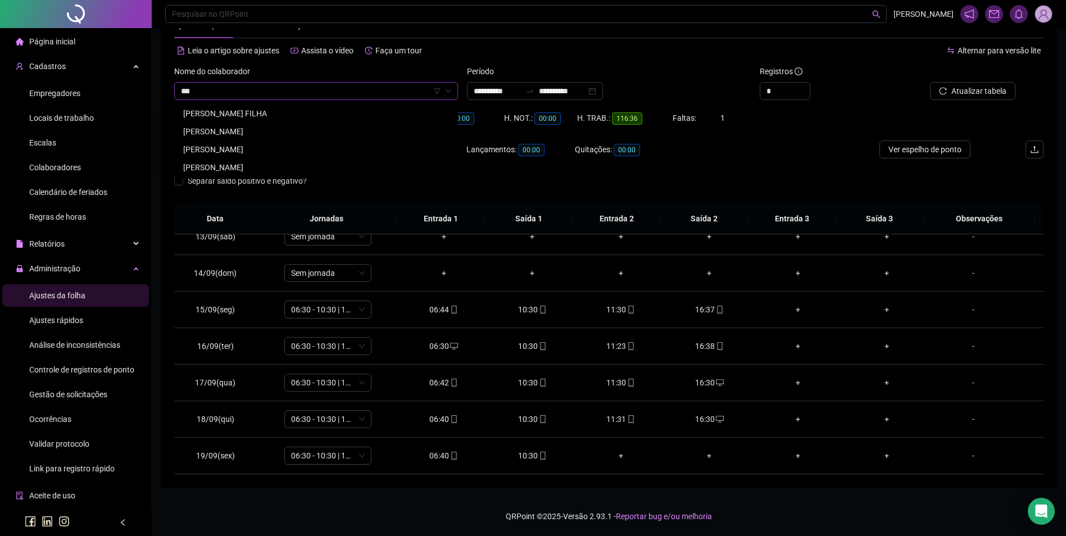
scroll to position [0, 0]
click at [300, 128] on div "[PERSON_NAME]" at bounding box center [316, 131] width 266 height 12
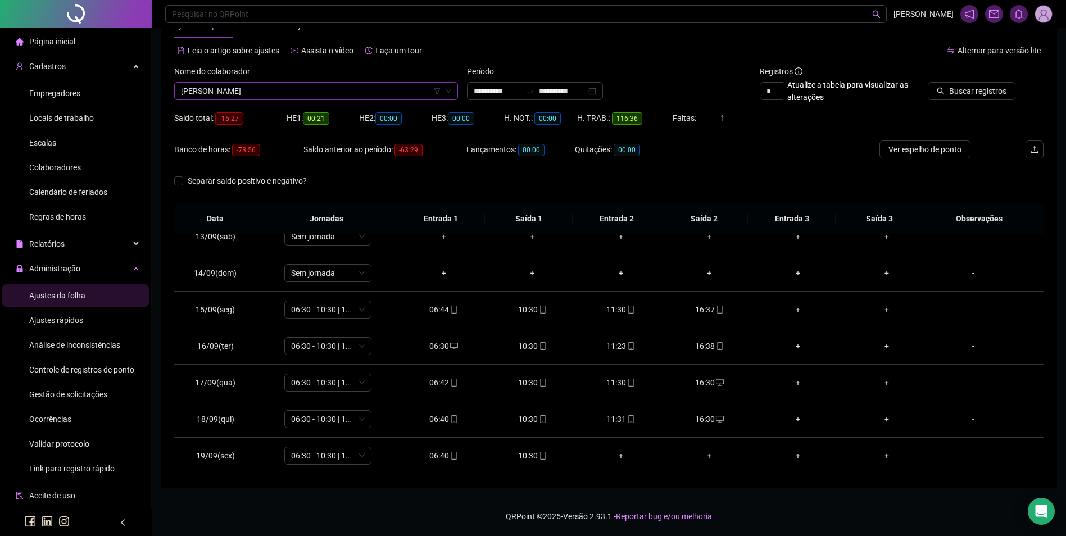
click at [306, 91] on span "[PERSON_NAME]" at bounding box center [316, 91] width 270 height 17
click at [262, 127] on div "[PERSON_NAME]" at bounding box center [316, 131] width 266 height 12
click at [958, 92] on span "Buscar registros" at bounding box center [977, 91] width 57 height 12
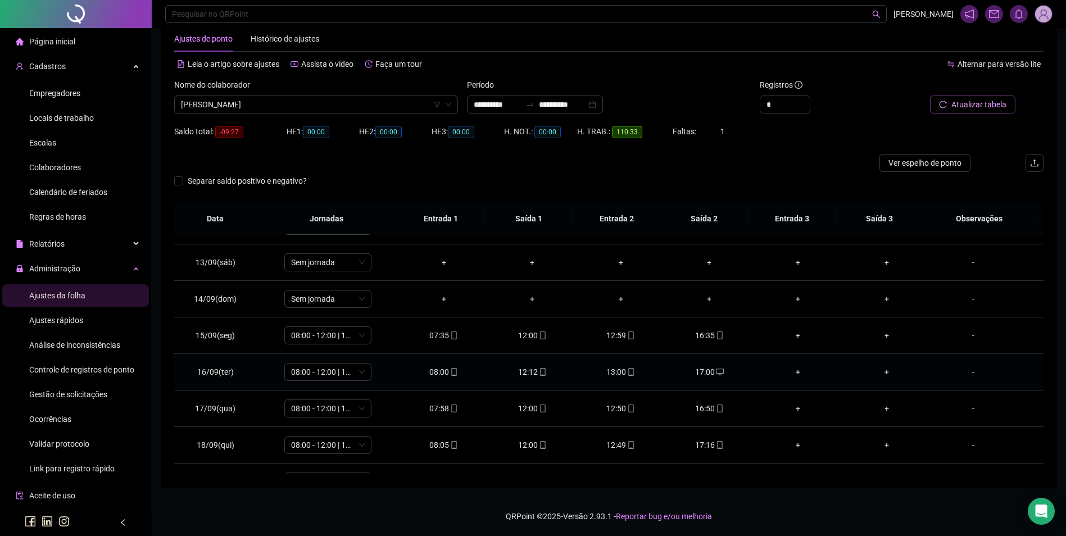
scroll to position [454, 0]
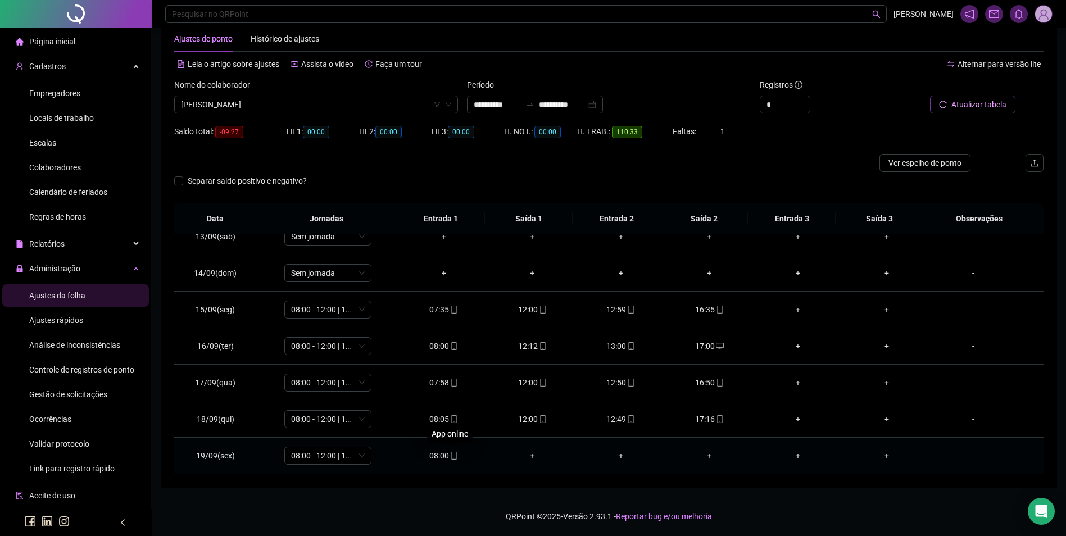
click at [451, 455] on icon "mobile" at bounding box center [454, 456] width 8 height 8
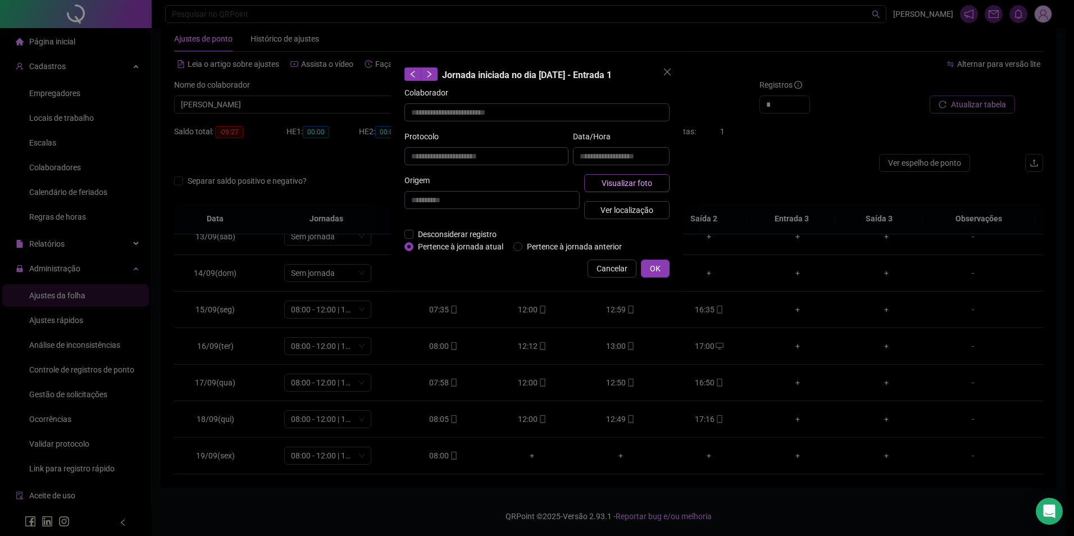
click at [654, 181] on button "Visualizar foto" at bounding box center [626, 183] width 85 height 18
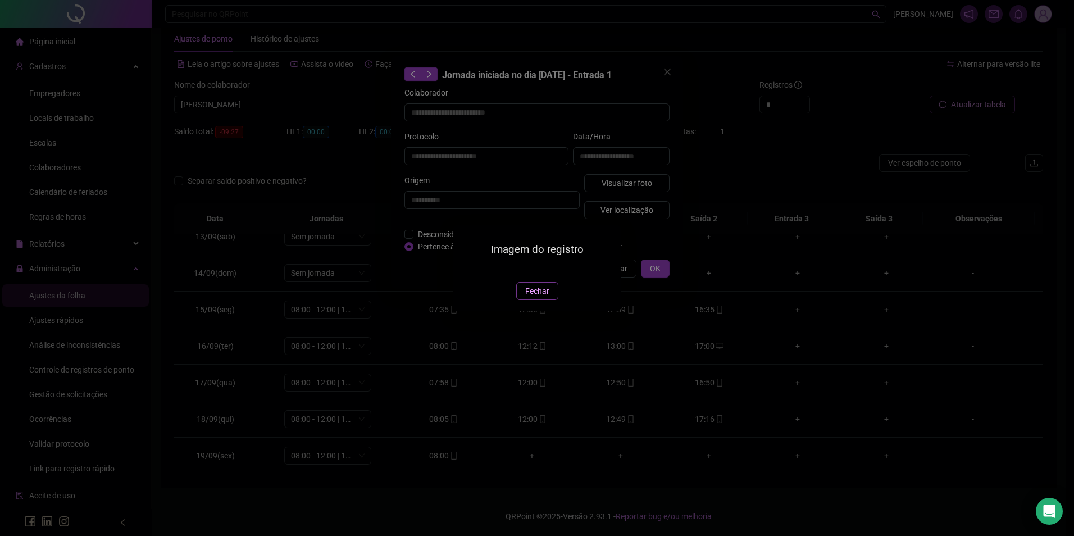
click at [530, 297] on span "Fechar" at bounding box center [537, 291] width 24 height 12
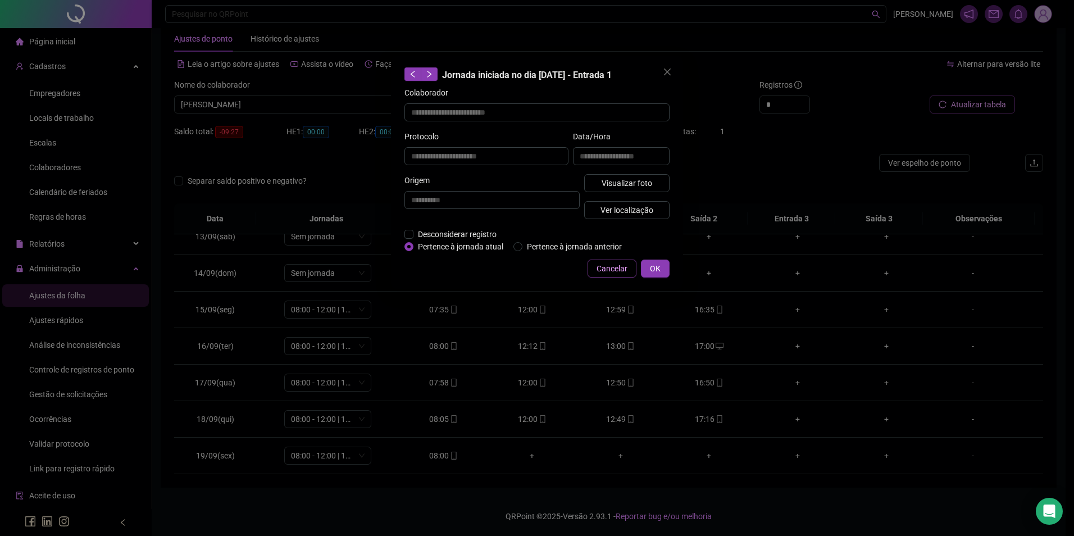
click at [627, 262] on span "Cancelar" at bounding box center [612, 268] width 31 height 12
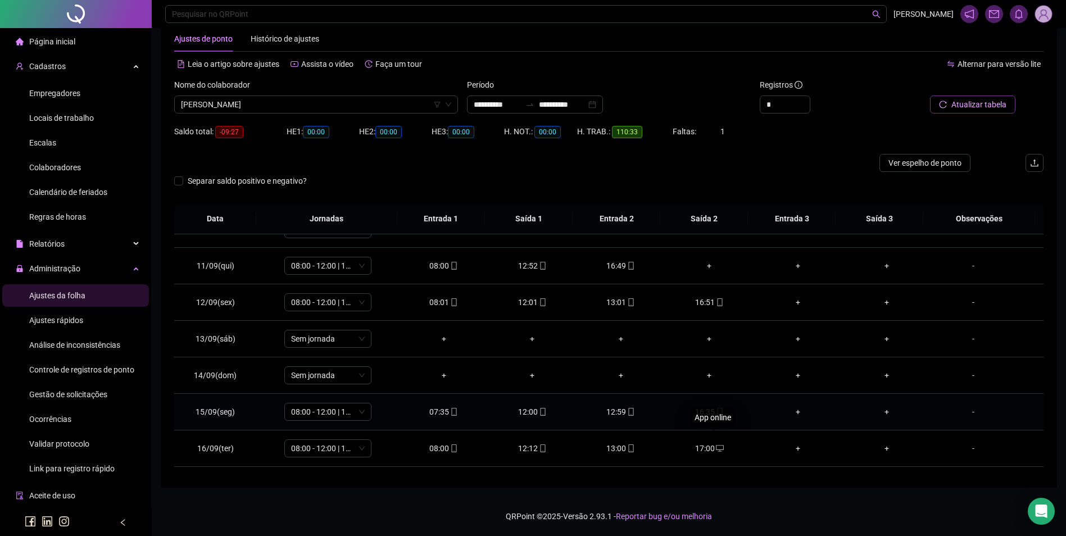
scroll to position [342, 0]
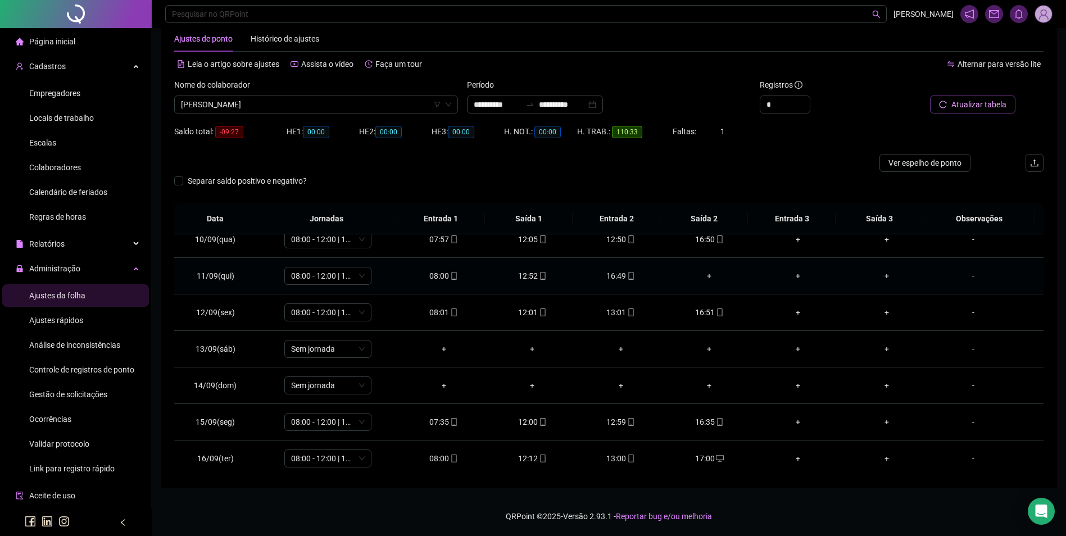
click at [703, 275] on div "+" at bounding box center [709, 276] width 71 height 12
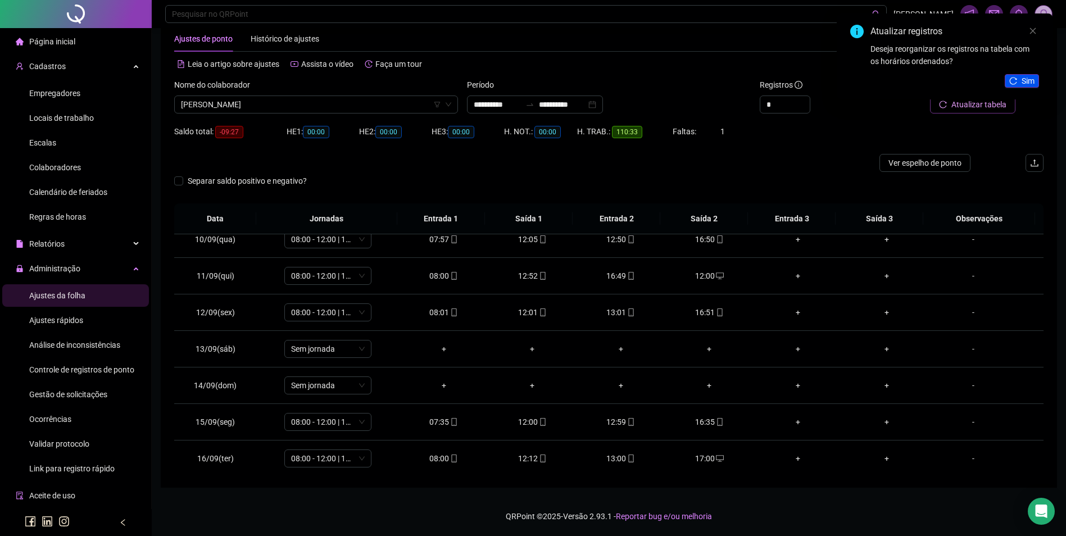
click at [1030, 79] on span "Sim" at bounding box center [1027, 81] width 13 height 12
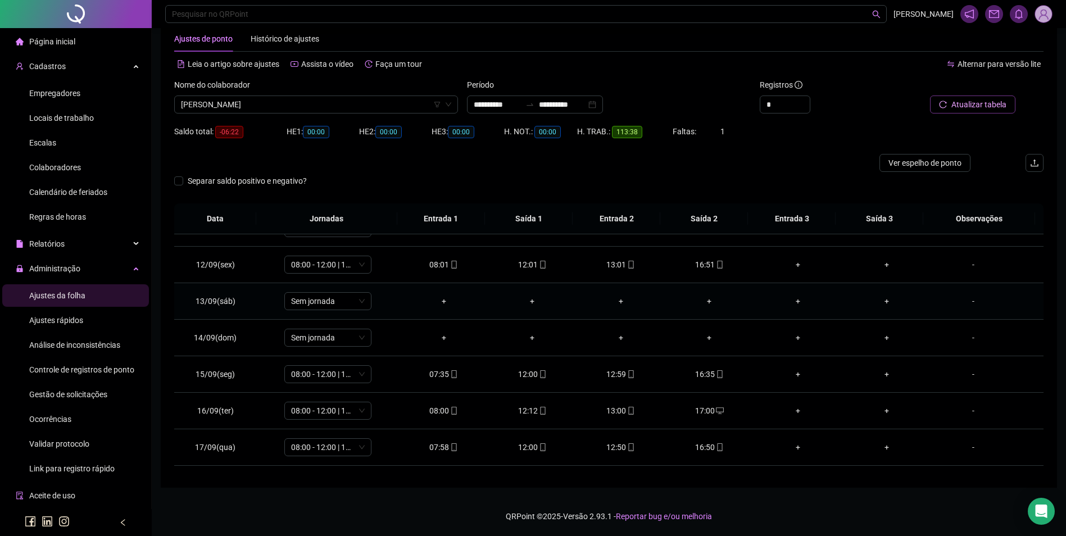
scroll to position [454, 0]
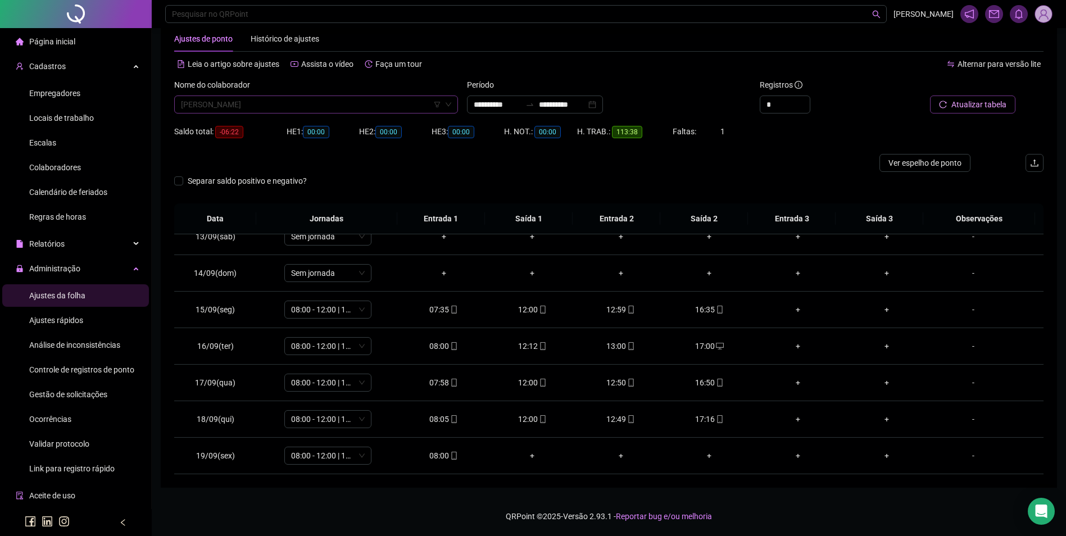
click at [344, 104] on span "[PERSON_NAME]" at bounding box center [316, 104] width 270 height 17
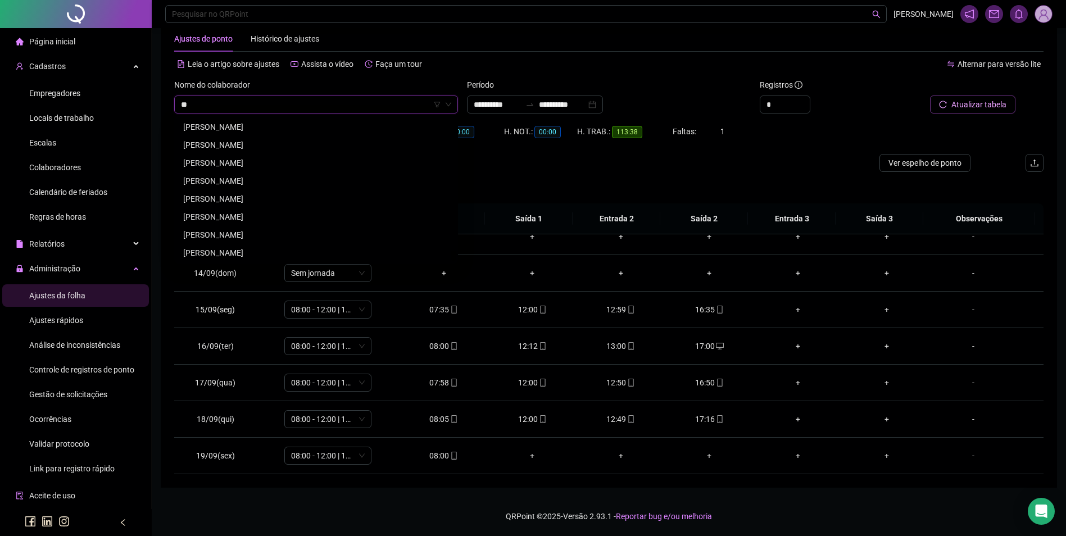
scroll to position [0, 0]
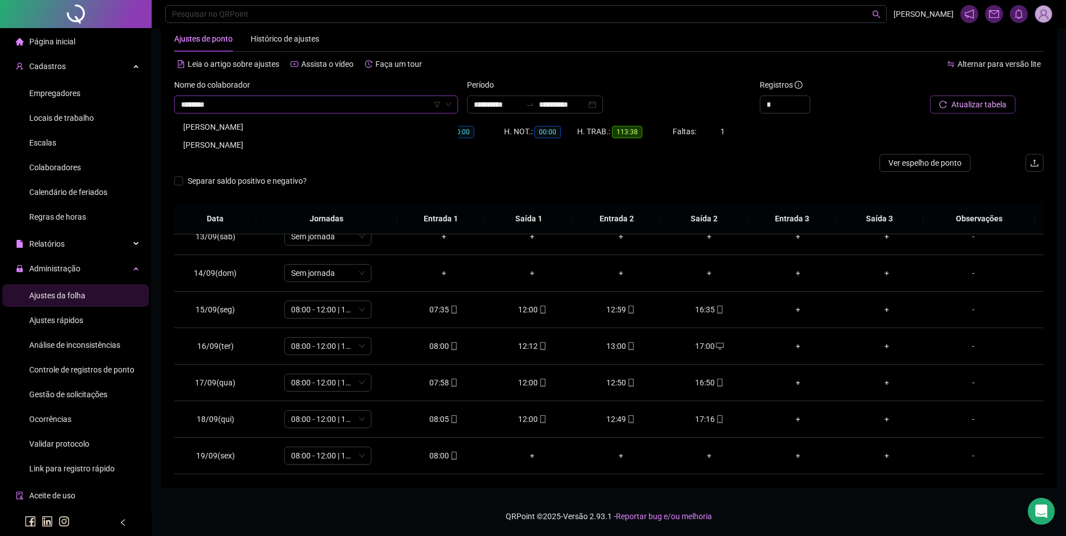
click at [256, 139] on div "[PERSON_NAME]" at bounding box center [316, 145] width 266 height 12
click at [982, 103] on span "Buscar registros" at bounding box center [977, 104] width 57 height 12
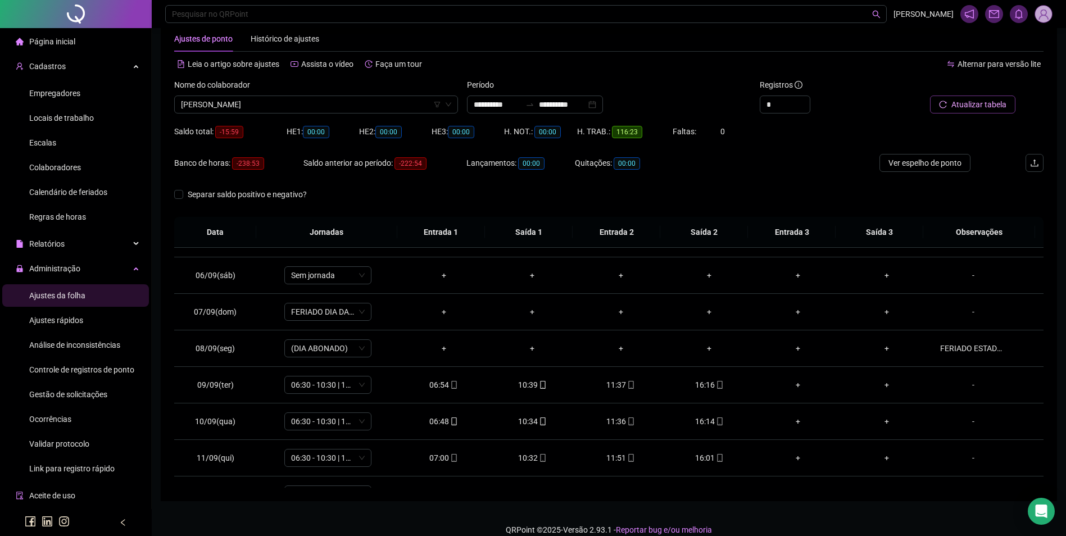
scroll to position [454, 0]
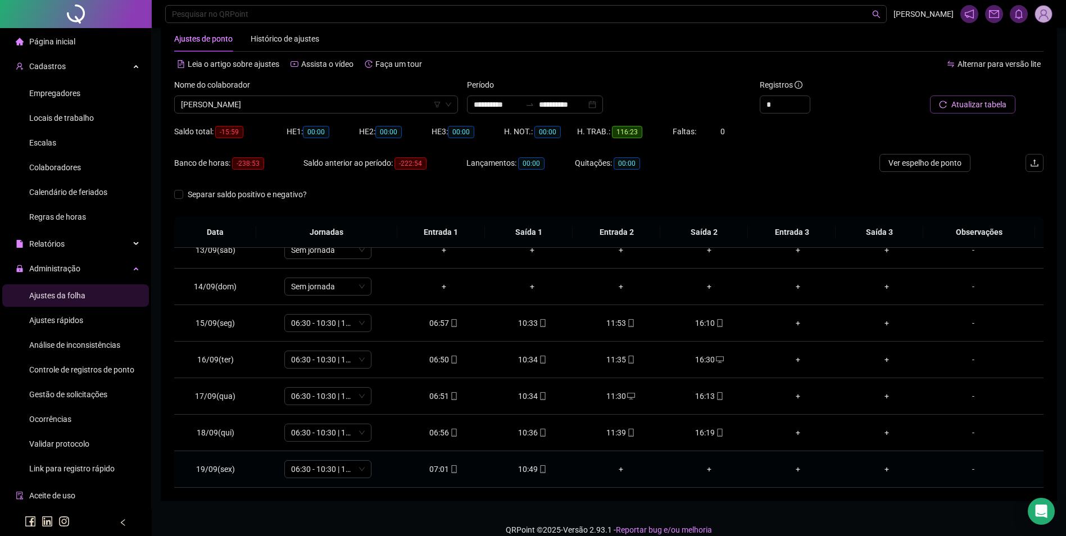
click at [539, 472] on icon "mobile" at bounding box center [543, 469] width 8 height 8
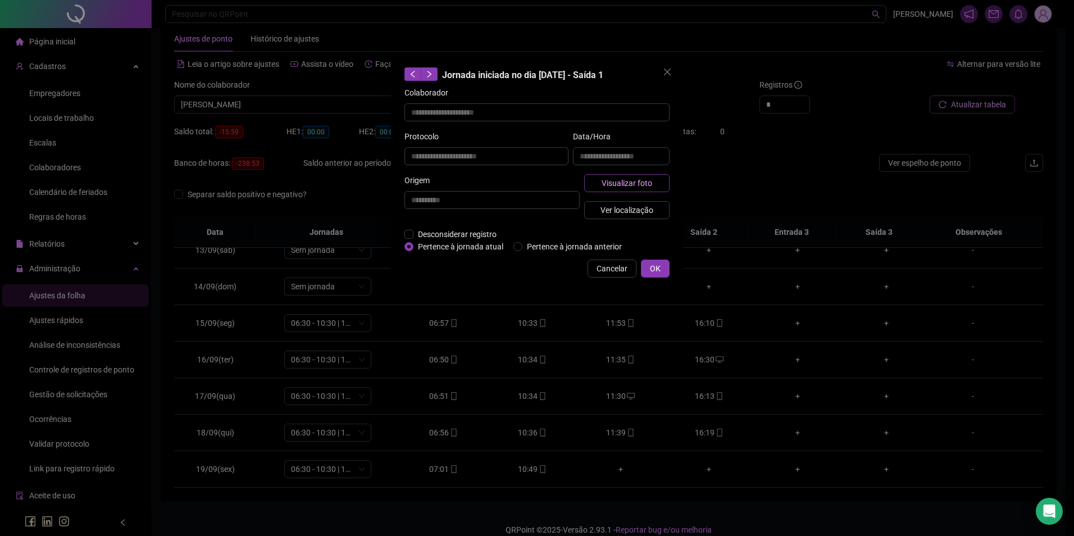
click at [638, 179] on span "Visualizar foto" at bounding box center [627, 183] width 51 height 12
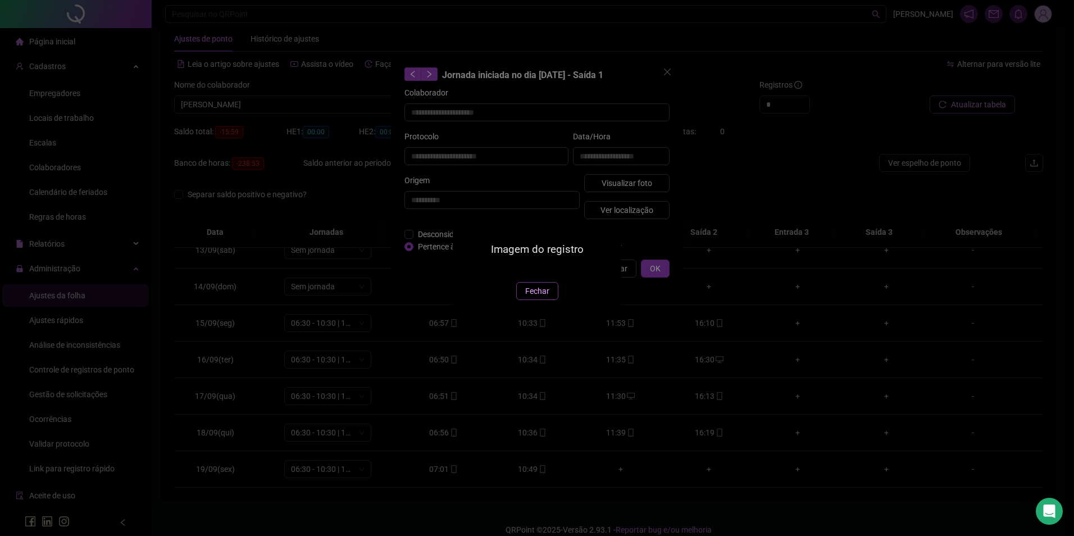
click at [542, 297] on span "Fechar" at bounding box center [537, 291] width 24 height 12
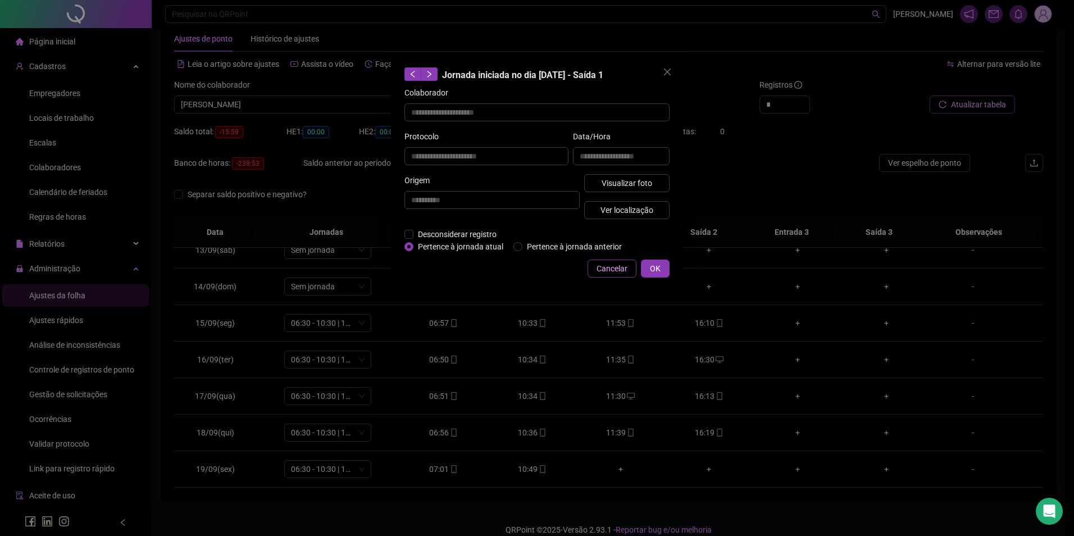
click at [599, 271] on span "Cancelar" at bounding box center [612, 268] width 31 height 12
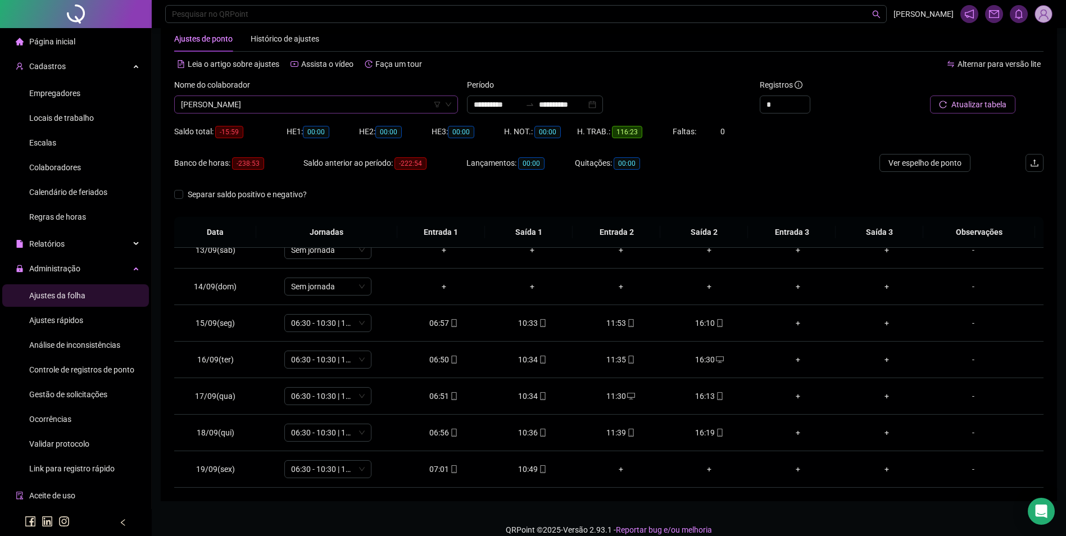
click at [351, 109] on span "[PERSON_NAME]" at bounding box center [316, 104] width 270 height 17
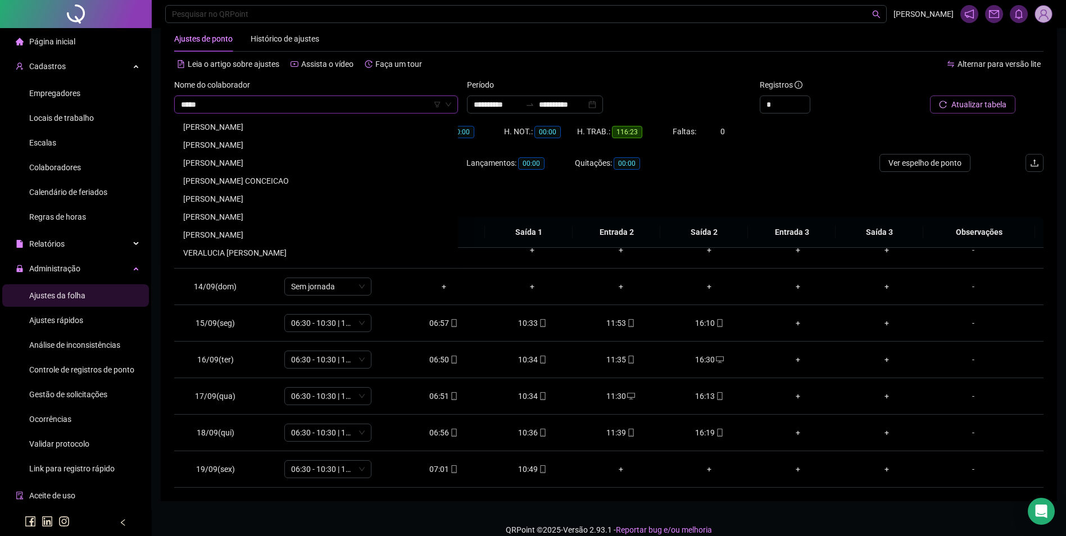
scroll to position [0, 0]
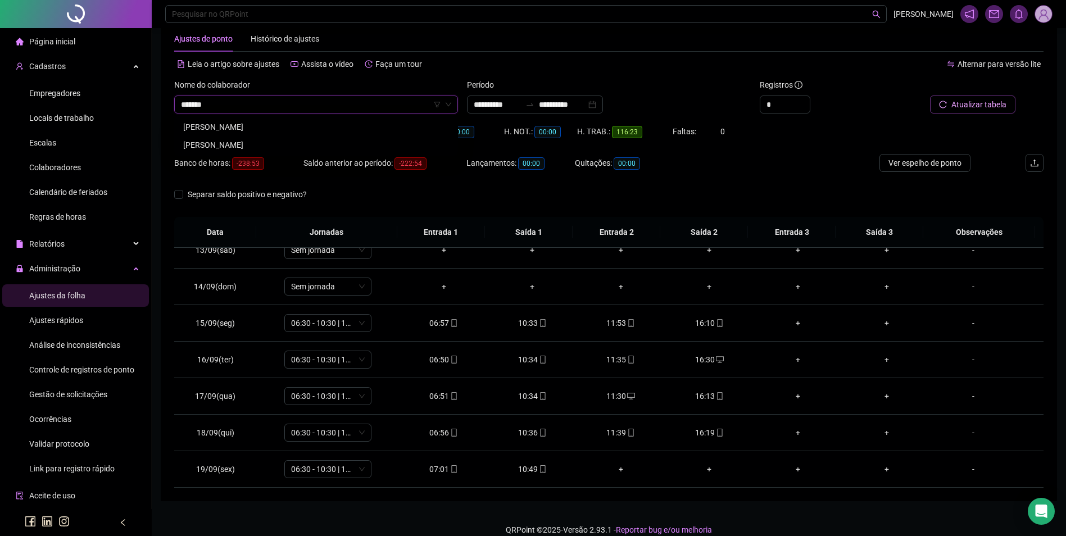
click at [302, 126] on div "[PERSON_NAME]" at bounding box center [316, 127] width 266 height 12
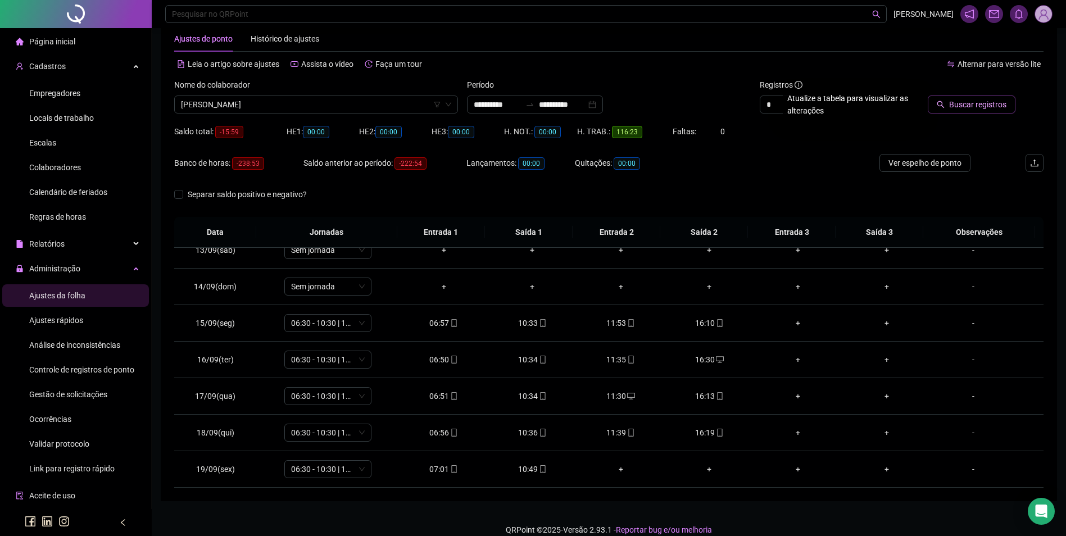
click at [1000, 98] on button "Buscar registros" at bounding box center [971, 104] width 88 height 18
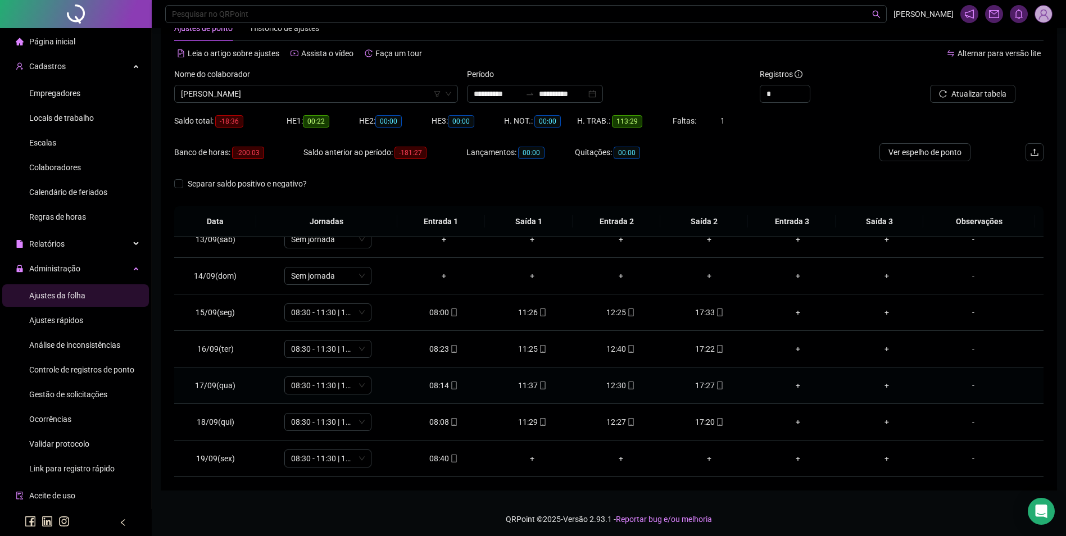
scroll to position [38, 0]
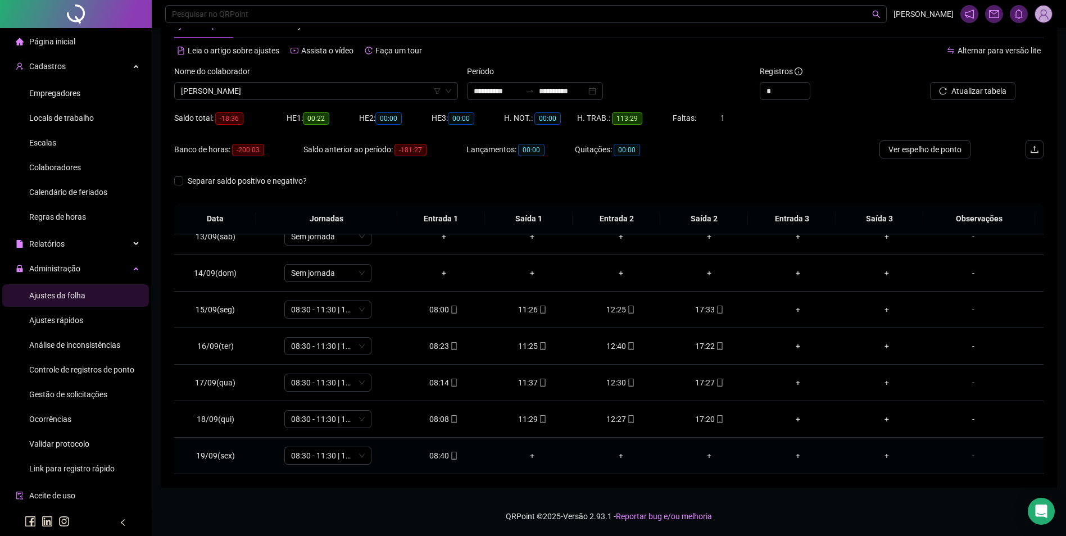
click at [449, 454] on span "mobile" at bounding box center [453, 456] width 9 height 8
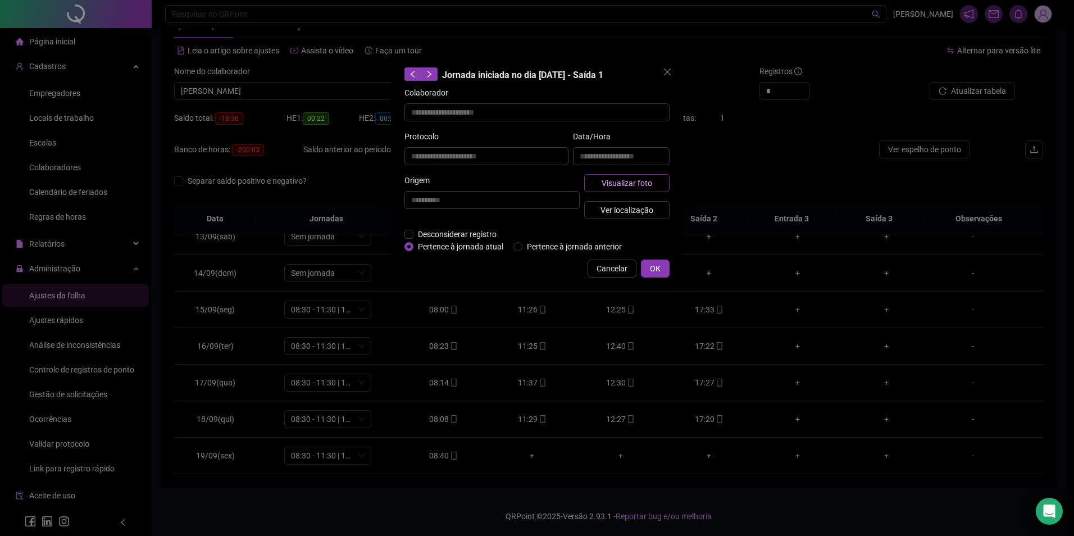
click at [633, 175] on button "Visualizar foto" at bounding box center [626, 183] width 85 height 18
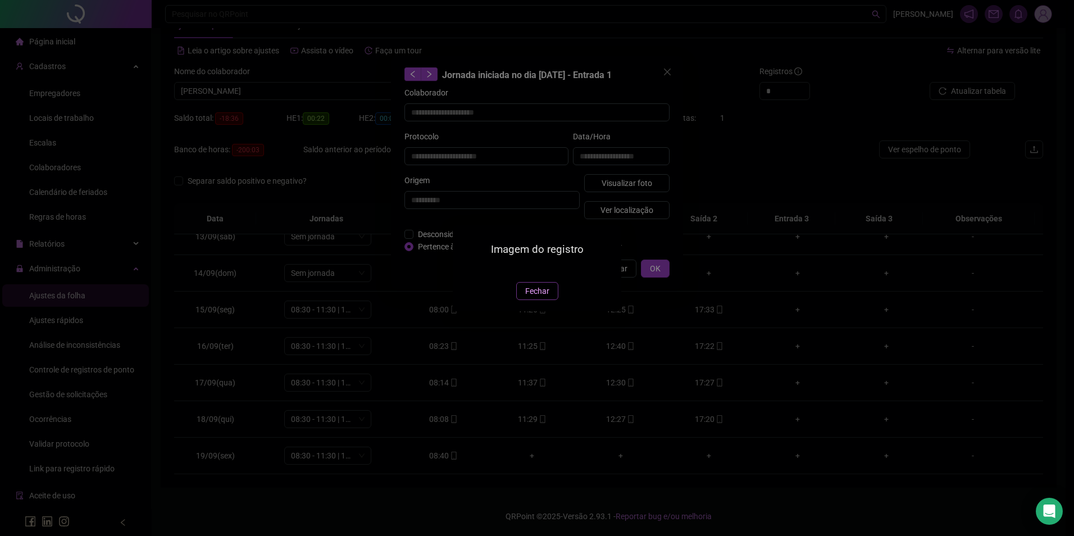
click at [549, 300] on button "Fechar" at bounding box center [537, 291] width 42 height 18
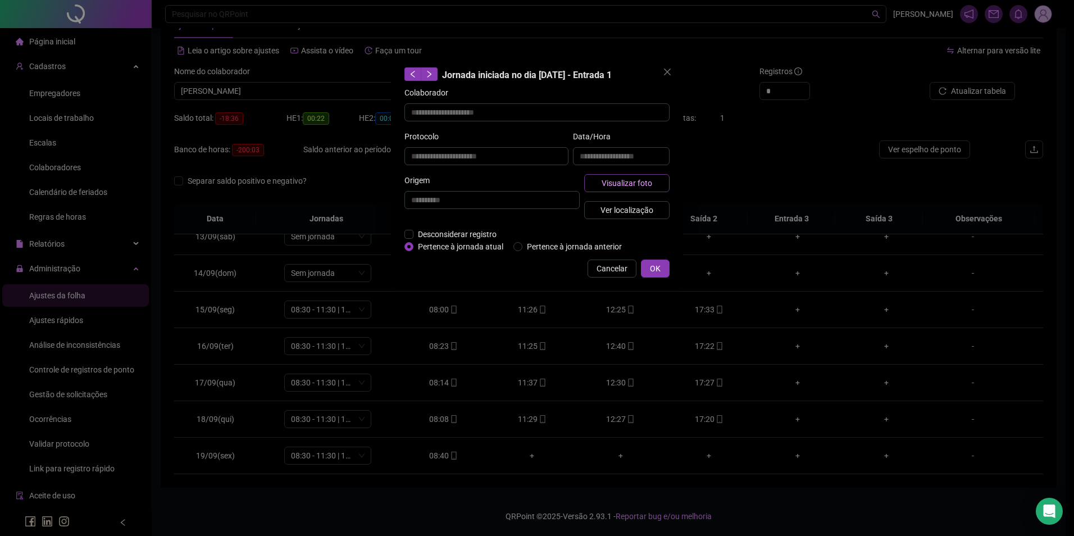
click at [639, 182] on span "Visualizar foto" at bounding box center [627, 183] width 51 height 12
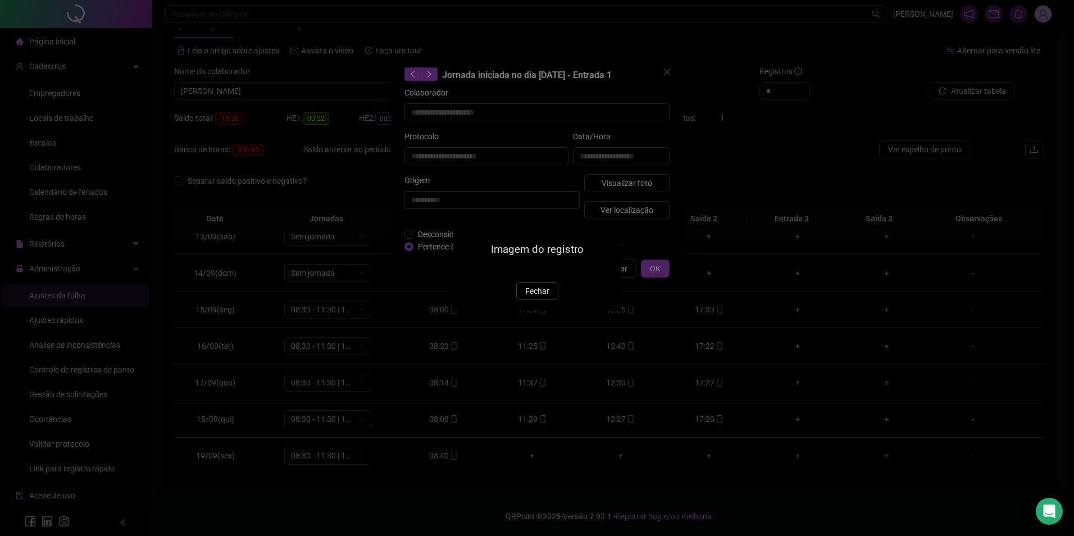
click at [466, 270] on img at bounding box center [466, 270] width 0 height 0
click at [529, 297] on span "Fechar" at bounding box center [537, 291] width 24 height 12
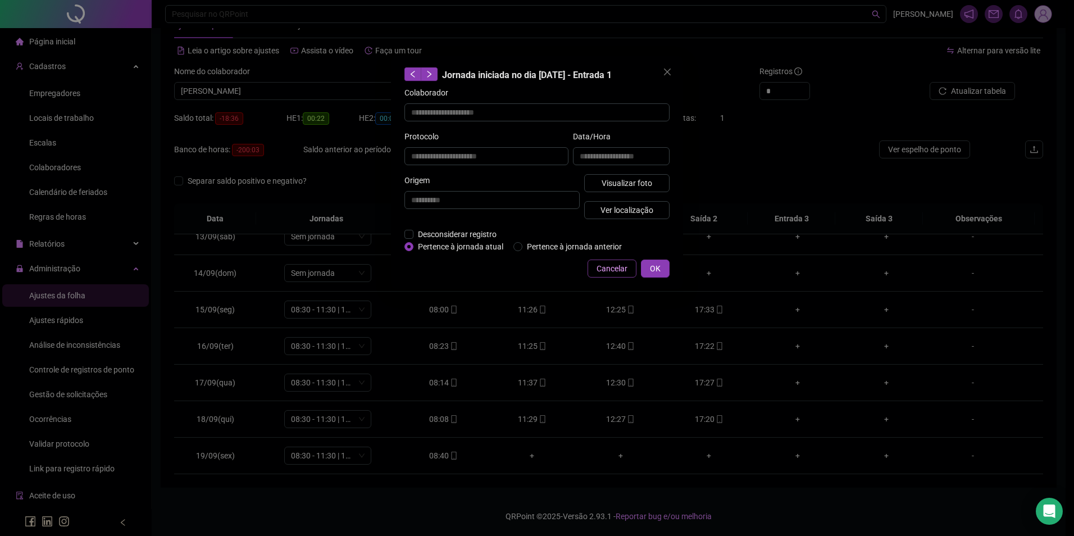
click at [605, 275] on button "Cancelar" at bounding box center [612, 269] width 49 height 18
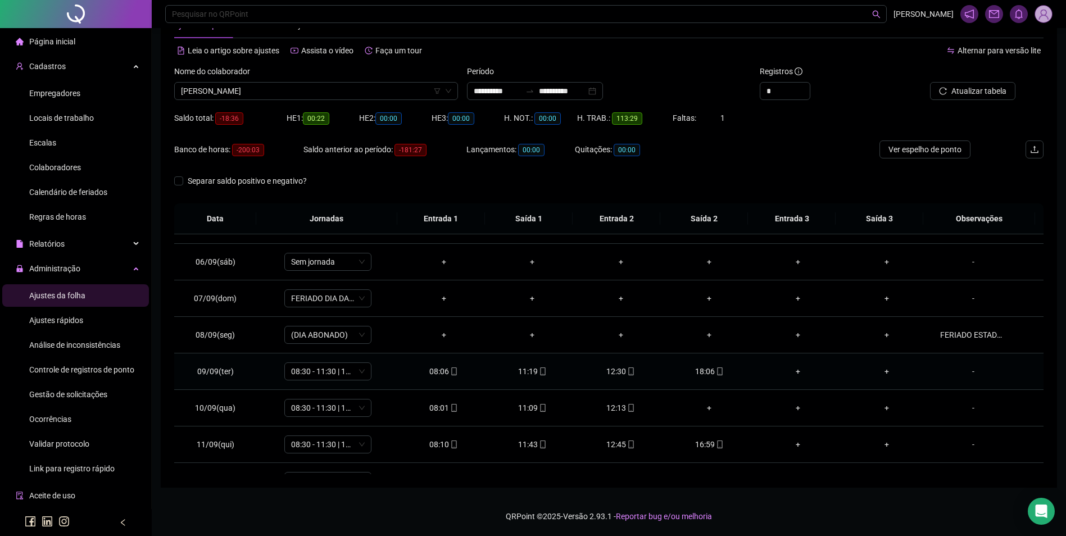
scroll to position [229, 0]
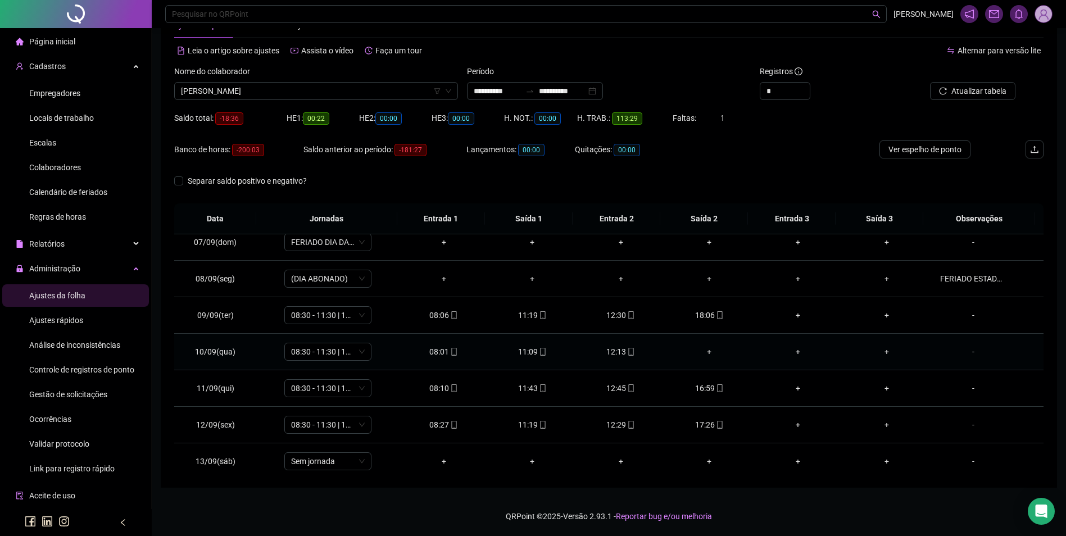
click at [703, 350] on div "+" at bounding box center [709, 351] width 71 height 12
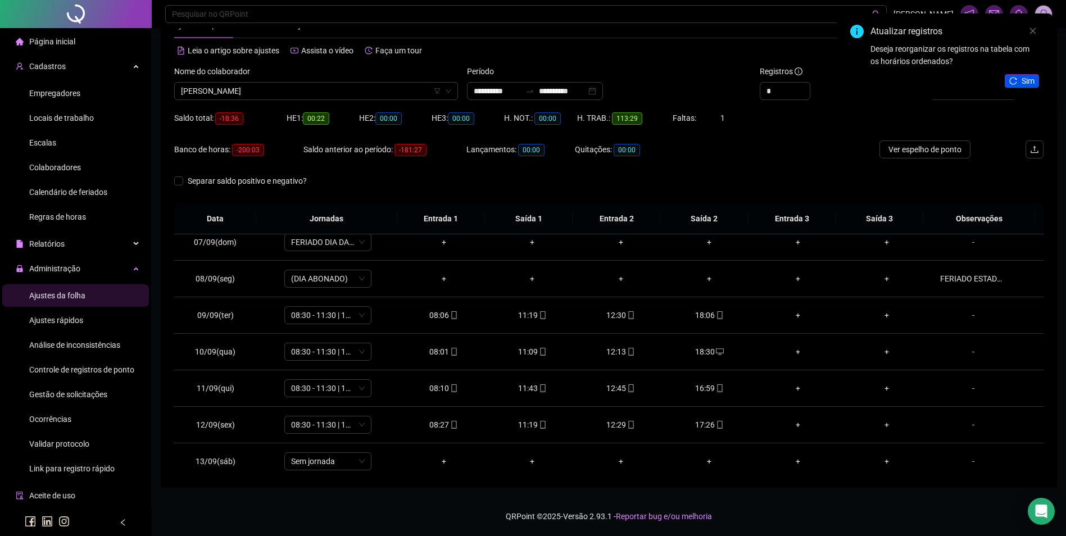
click at [1025, 80] on span "Sim" at bounding box center [1027, 81] width 13 height 12
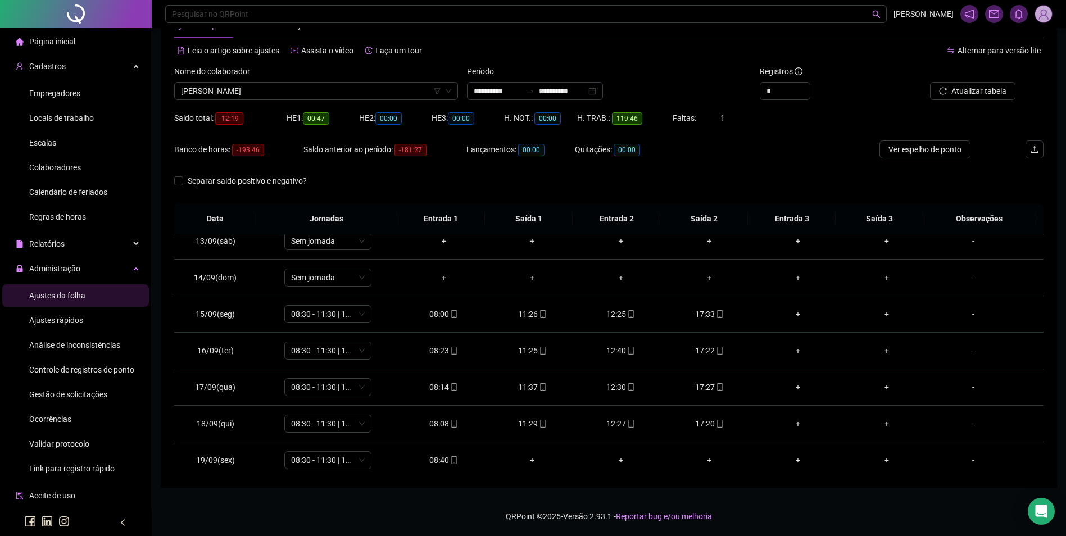
scroll to position [454, 0]
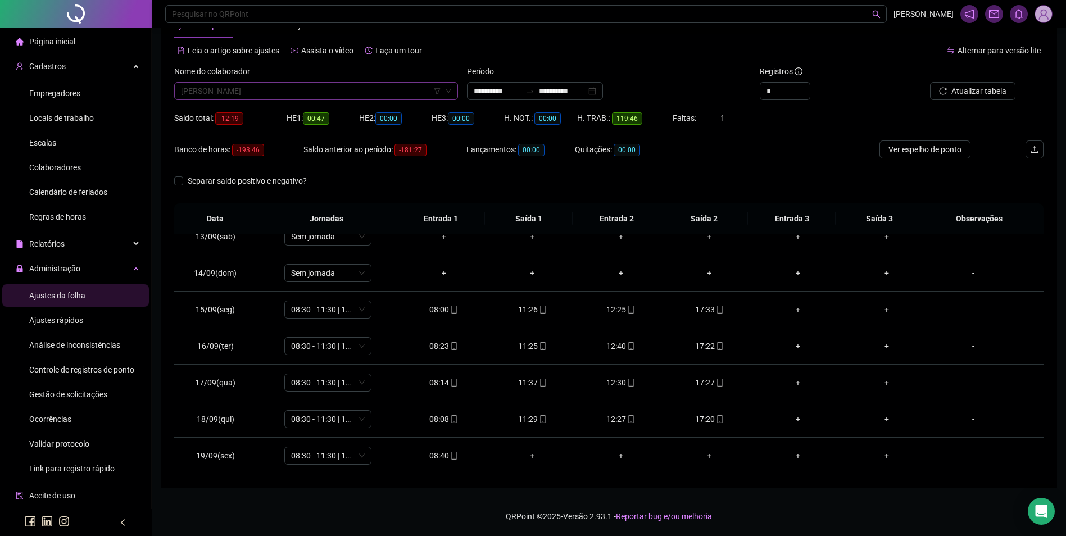
click at [308, 83] on span "[PERSON_NAME]" at bounding box center [316, 91] width 270 height 17
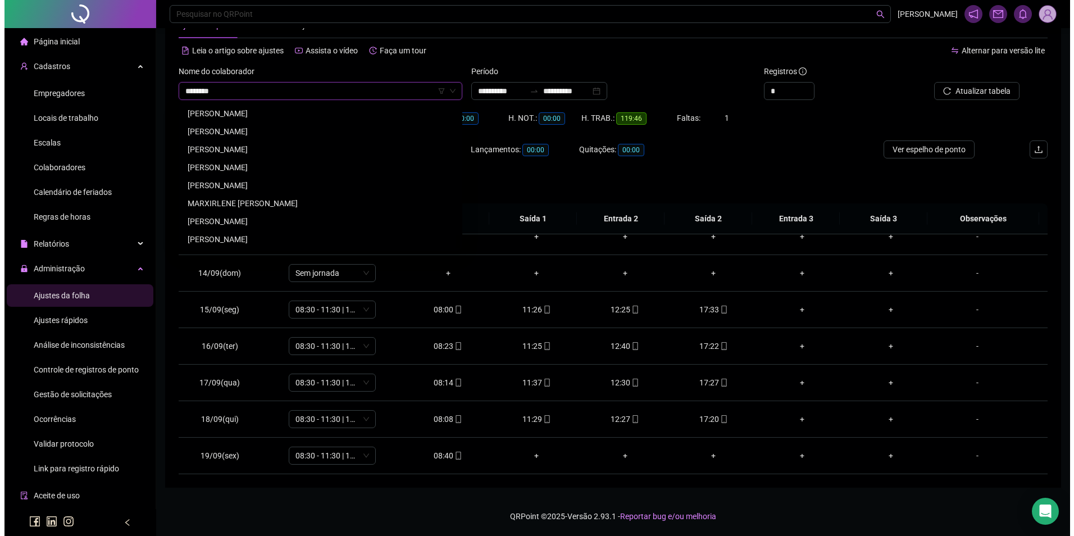
scroll to position [0, 0]
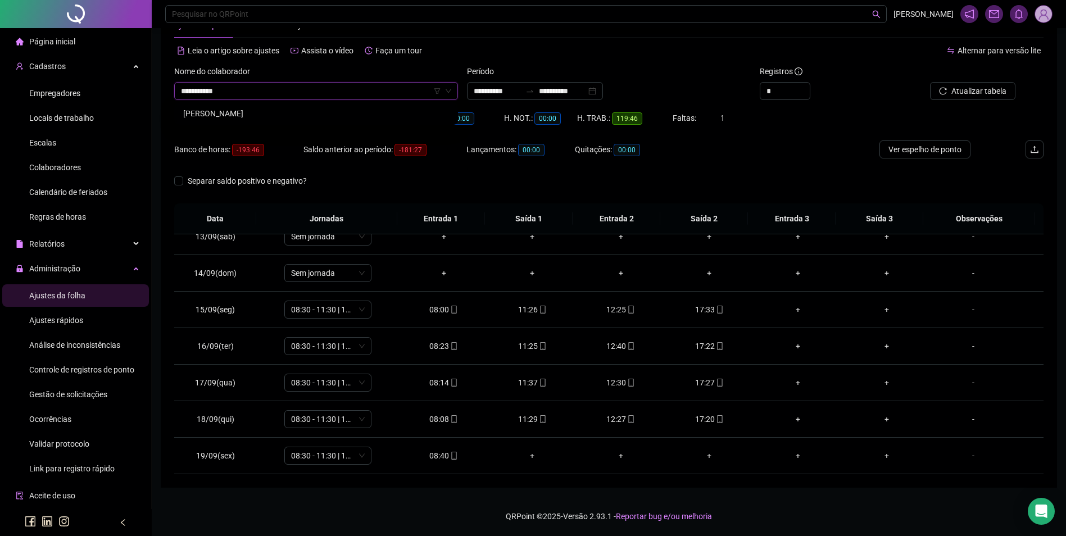
click at [312, 110] on div "[PERSON_NAME]" at bounding box center [316, 113] width 266 height 12
click at [940, 88] on icon "search" at bounding box center [940, 91] width 8 height 8
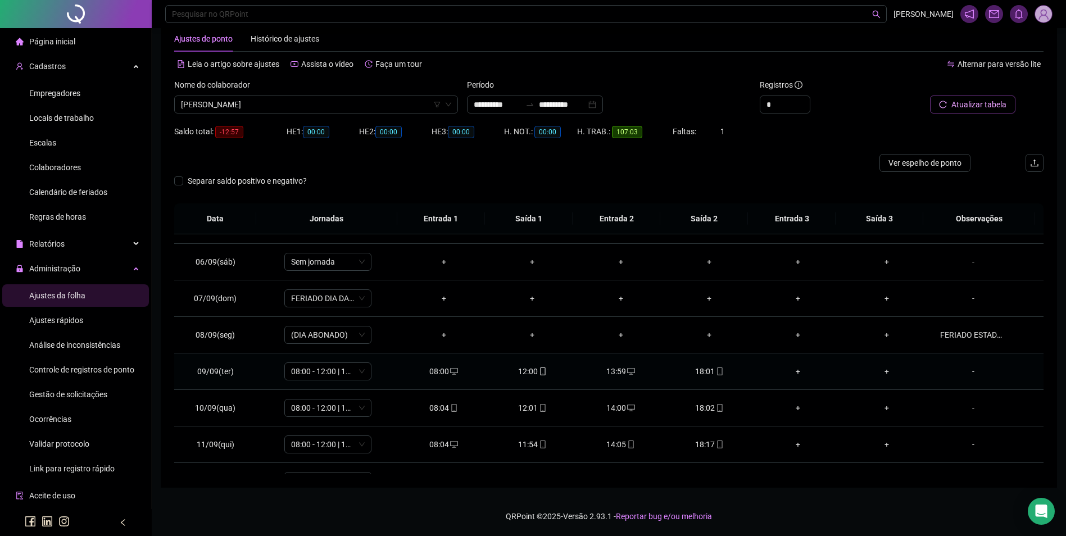
scroll to position [454, 0]
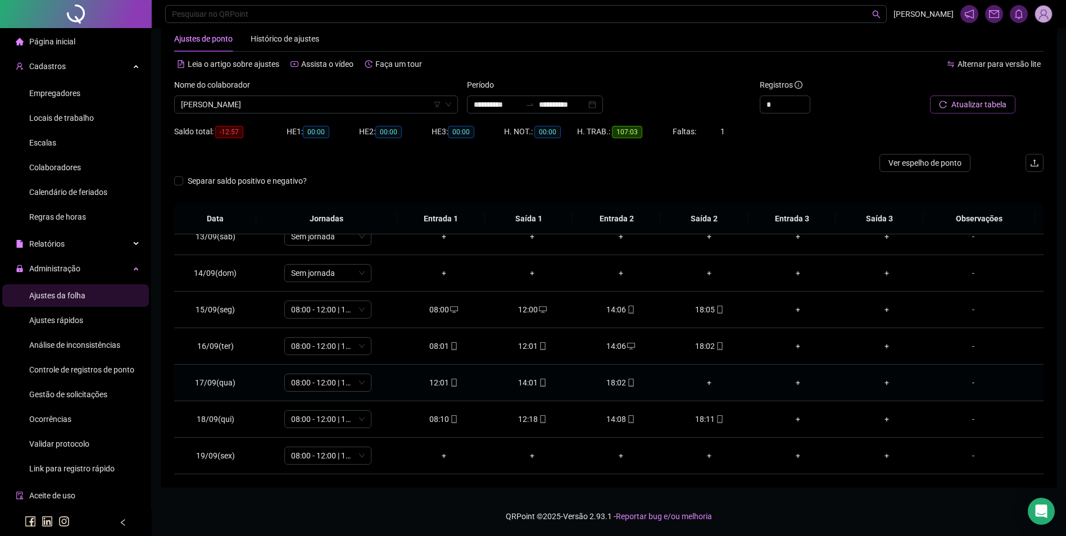
click at [705, 384] on div "+" at bounding box center [709, 382] width 71 height 12
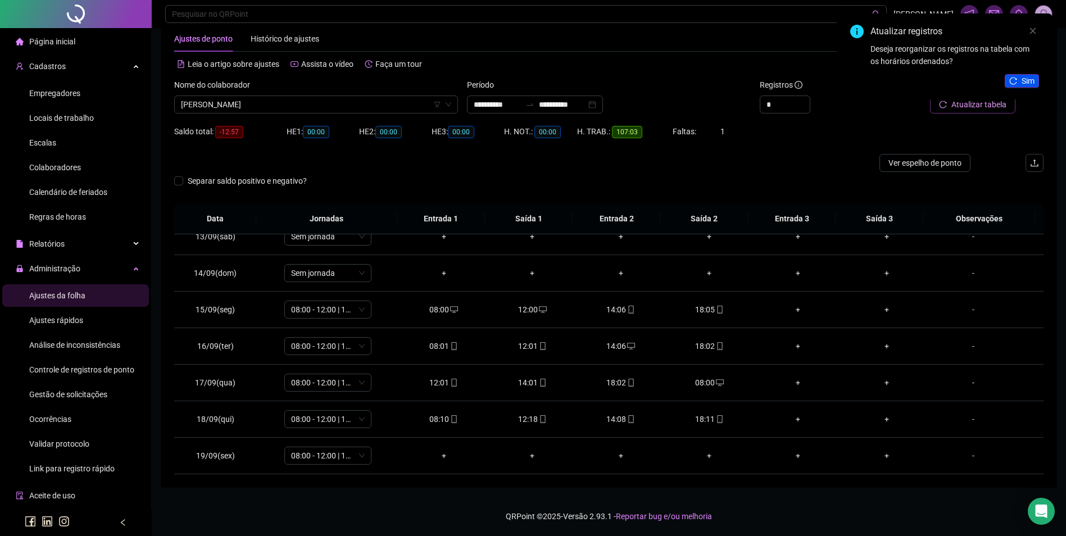
click at [1028, 78] on span "Sim" at bounding box center [1027, 81] width 13 height 12
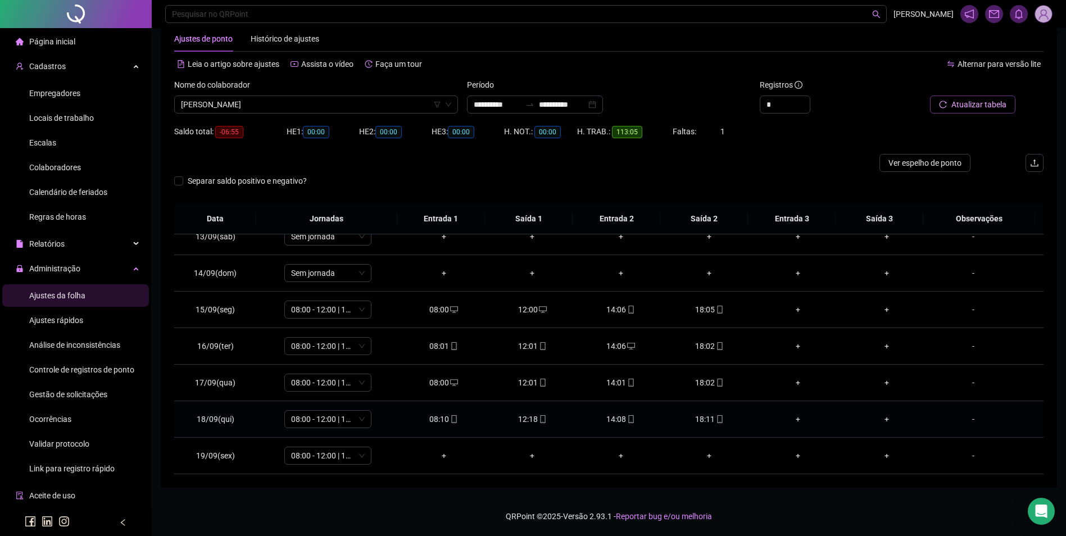
click at [716, 418] on icon "mobile" at bounding box center [720, 419] width 8 height 8
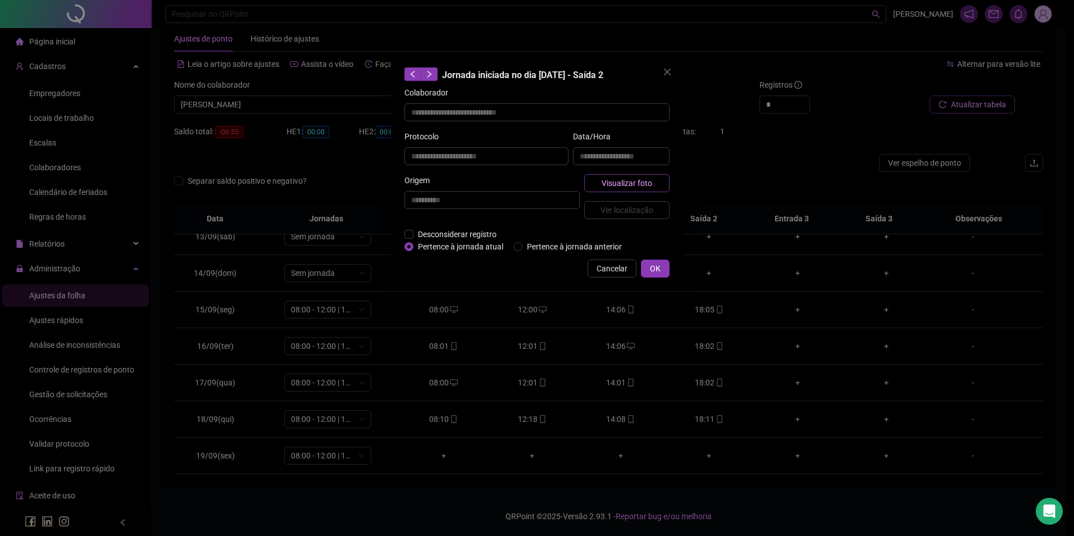
click at [641, 176] on button "Visualizar foto" at bounding box center [626, 183] width 85 height 18
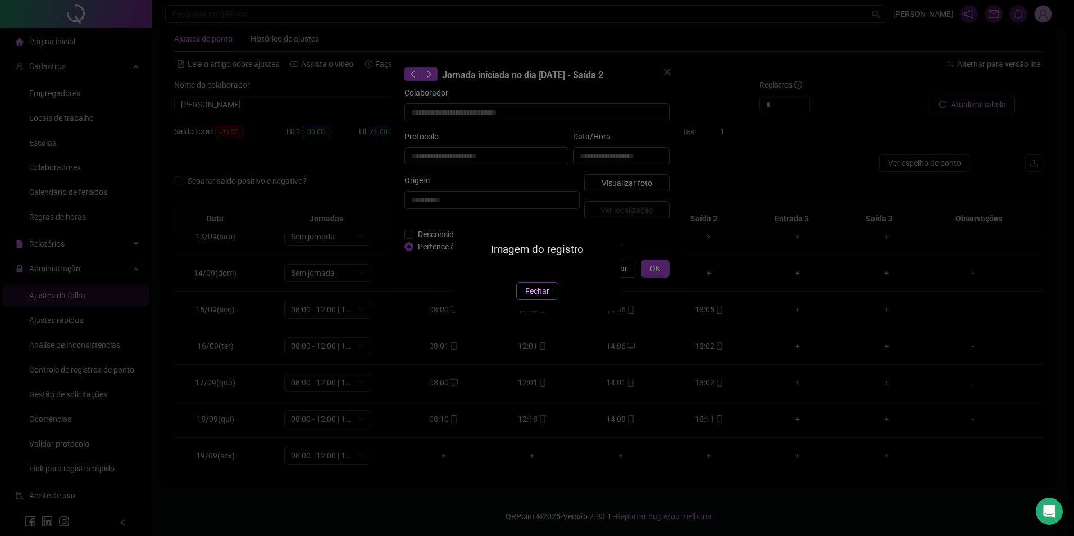
click at [540, 297] on span "Fechar" at bounding box center [537, 291] width 24 height 12
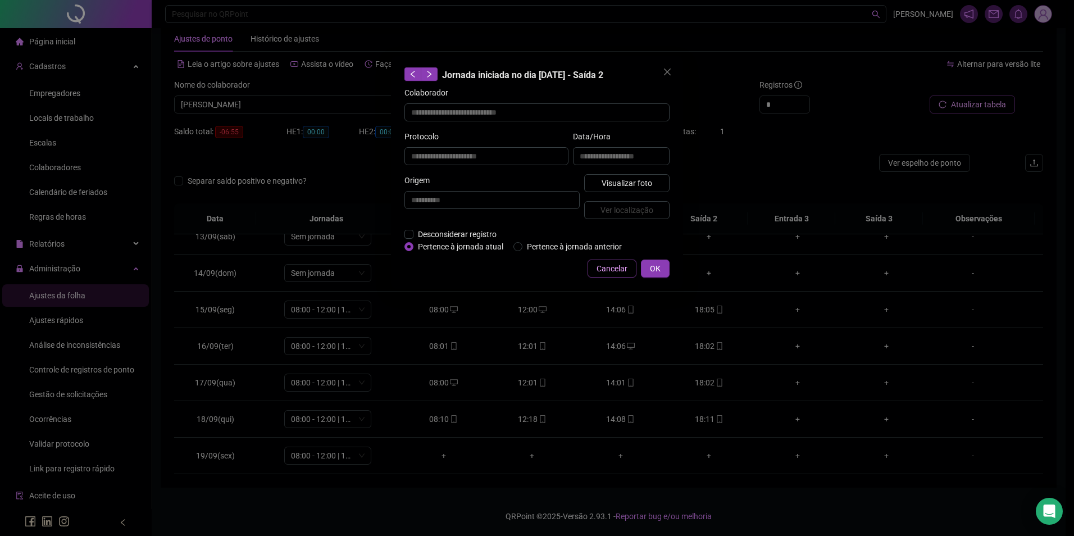
click at [616, 270] on span "Cancelar" at bounding box center [612, 268] width 31 height 12
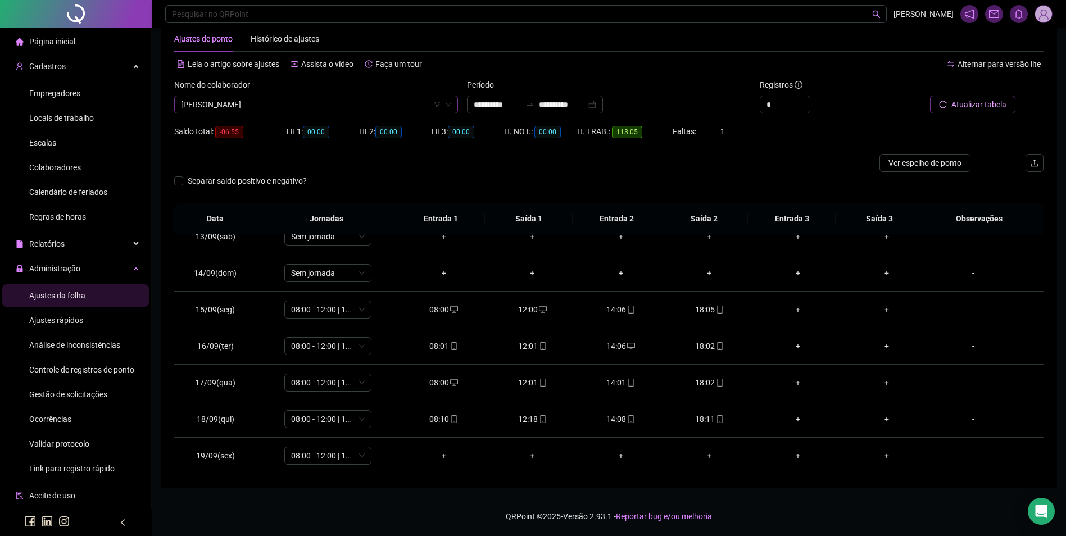
click at [318, 107] on span "[PERSON_NAME]" at bounding box center [316, 104] width 270 height 17
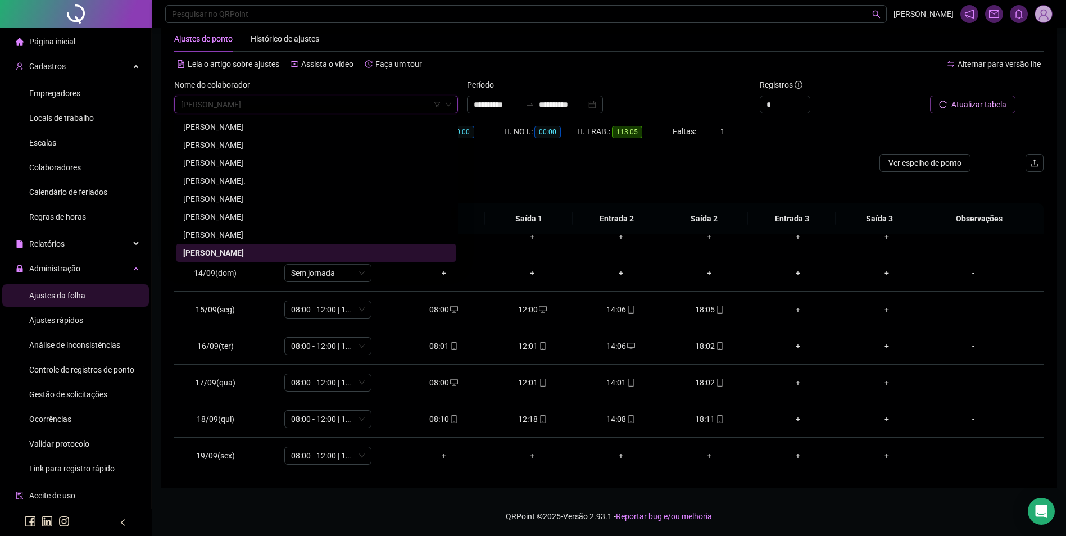
paste input "**********"
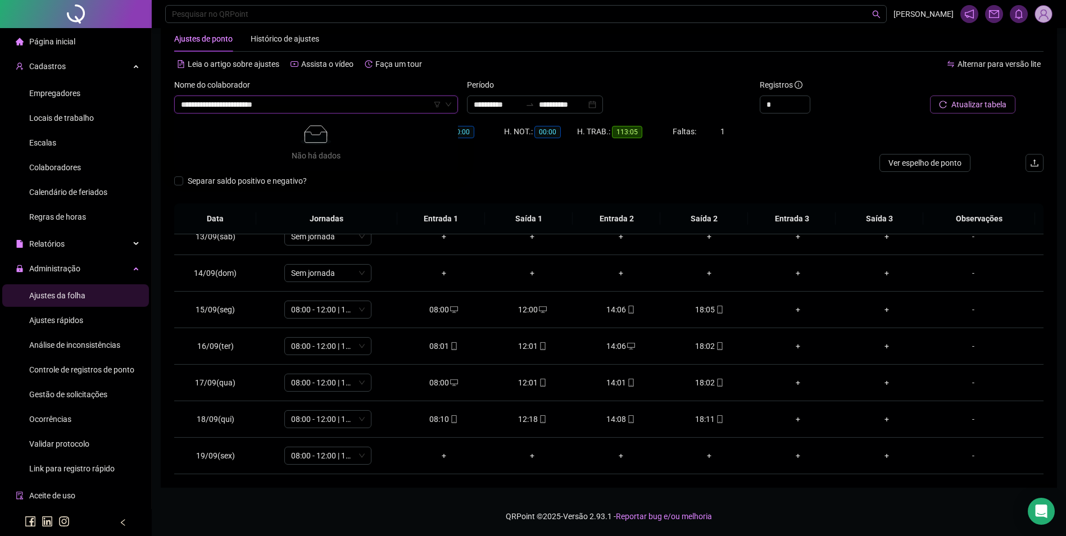
click at [245, 109] on input "**********" at bounding box center [311, 104] width 260 height 17
click at [264, 121] on div "[PERSON_NAME]" at bounding box center [316, 127] width 266 height 12
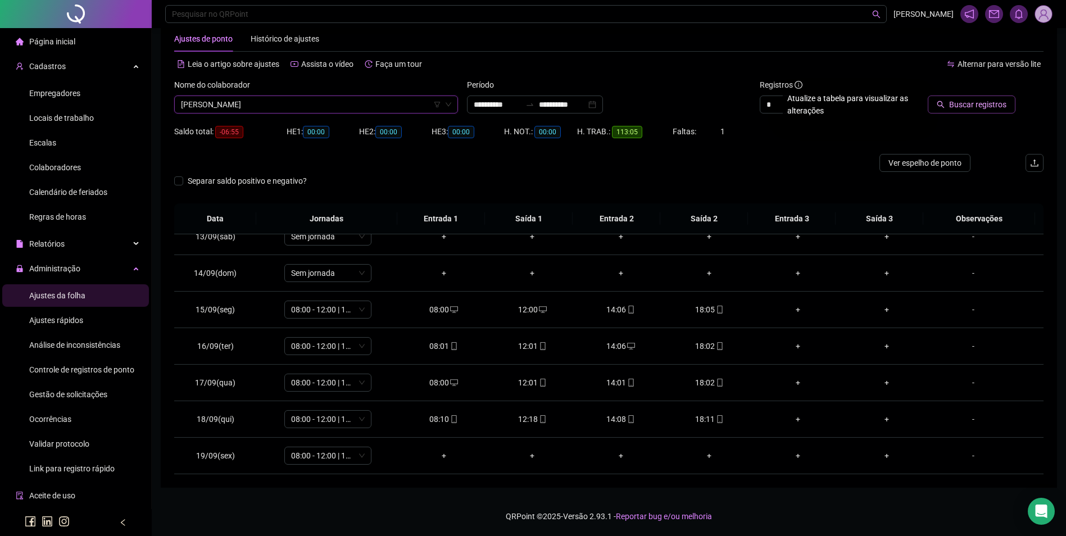
click at [959, 103] on span "Buscar registros" at bounding box center [977, 104] width 57 height 12
click at [968, 421] on div "-" at bounding box center [973, 419] width 66 height 12
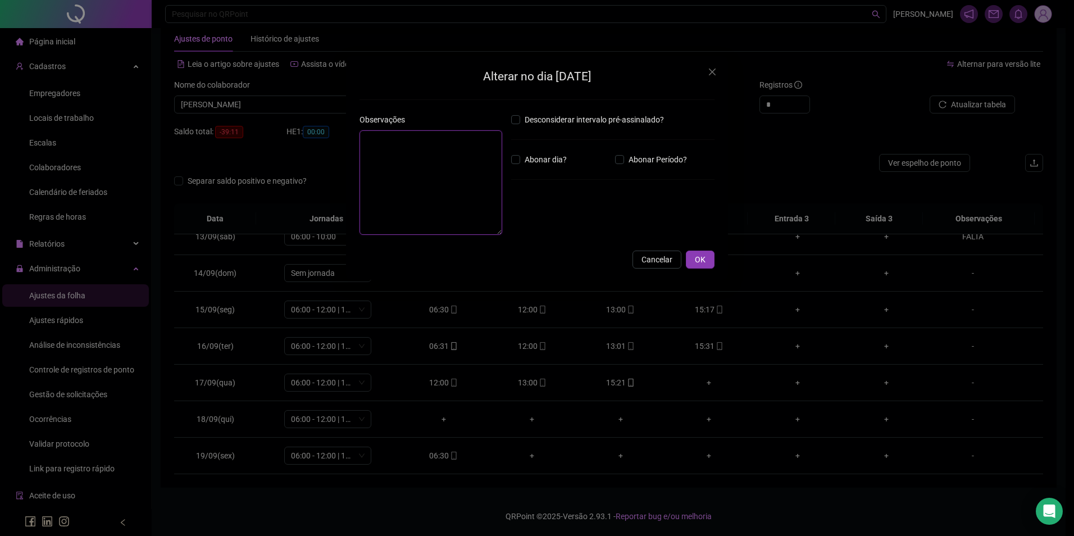
click at [420, 156] on textarea at bounding box center [430, 182] width 143 height 104
click at [703, 264] on span "OK" at bounding box center [700, 259] width 11 height 12
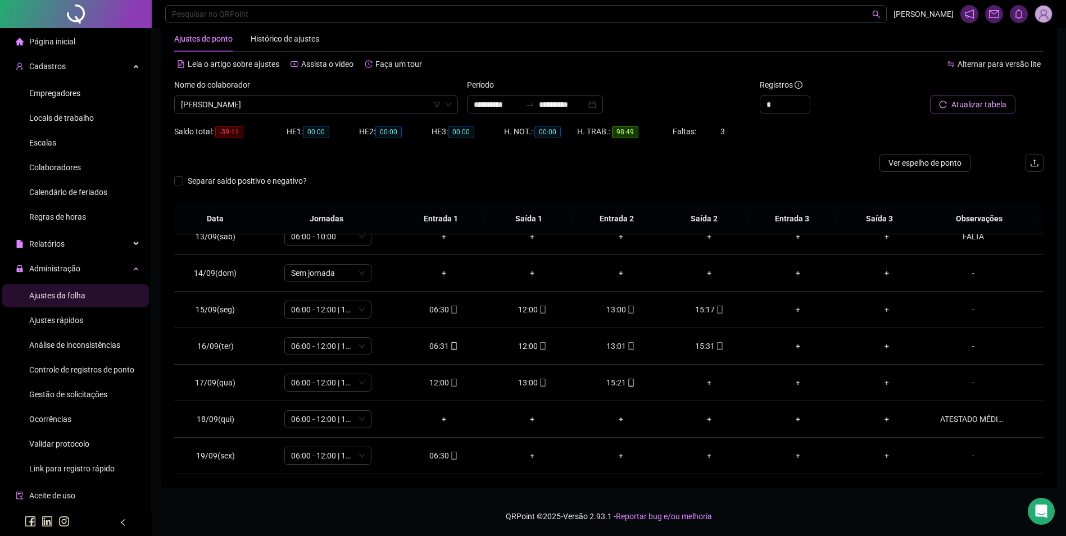
click at [978, 111] on button "Atualizar tabela" at bounding box center [972, 104] width 85 height 18
click at [48, 397] on span "Gestão de solicitações" at bounding box center [68, 394] width 78 height 9
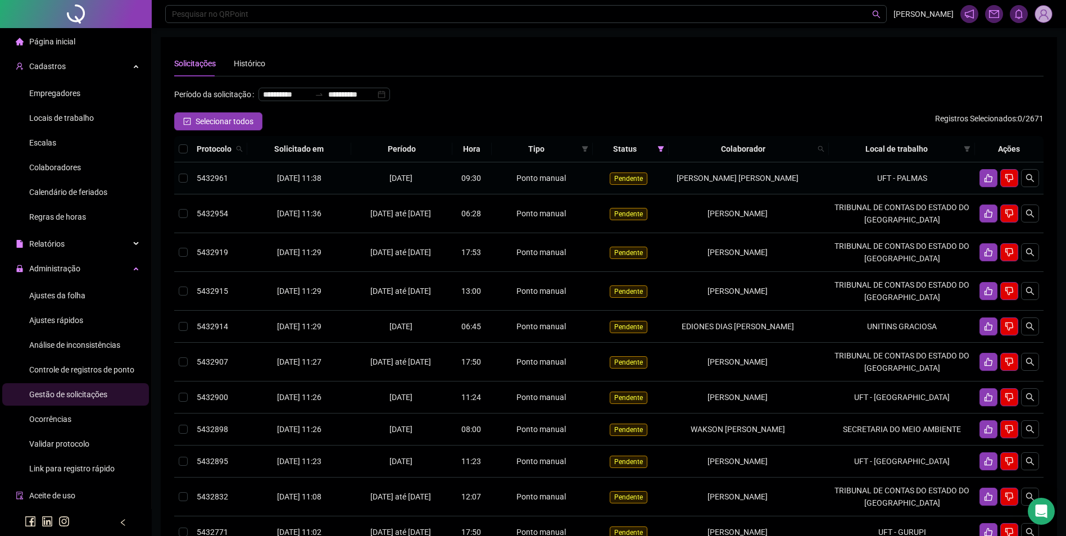
click at [917, 194] on td "UFT - PALMAS" at bounding box center [902, 178] width 146 height 32
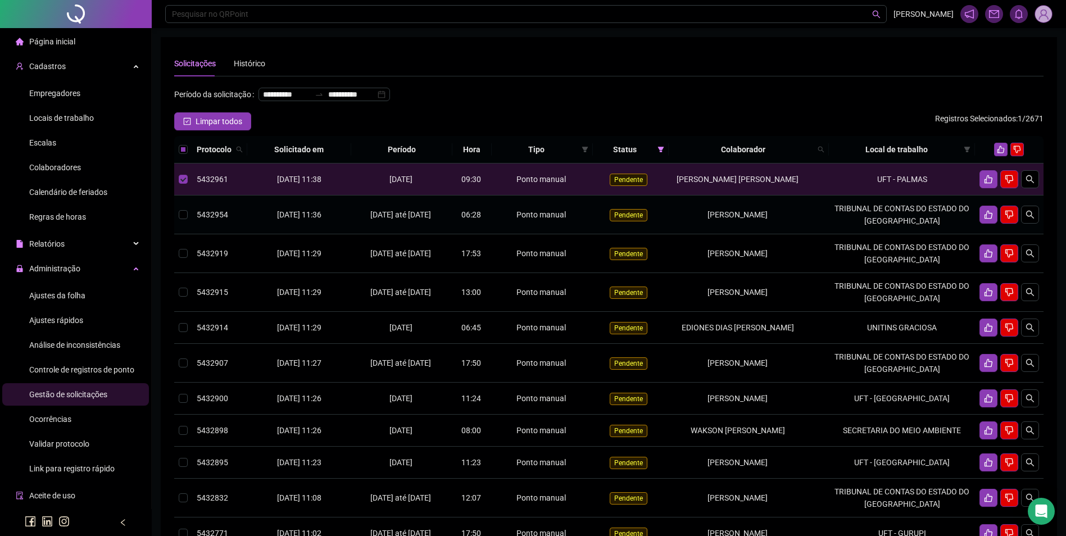
click at [921, 234] on td "TRIBUNAL DE CONTAS DO ESTADO DO [GEOGRAPHIC_DATA]" at bounding box center [902, 214] width 146 height 39
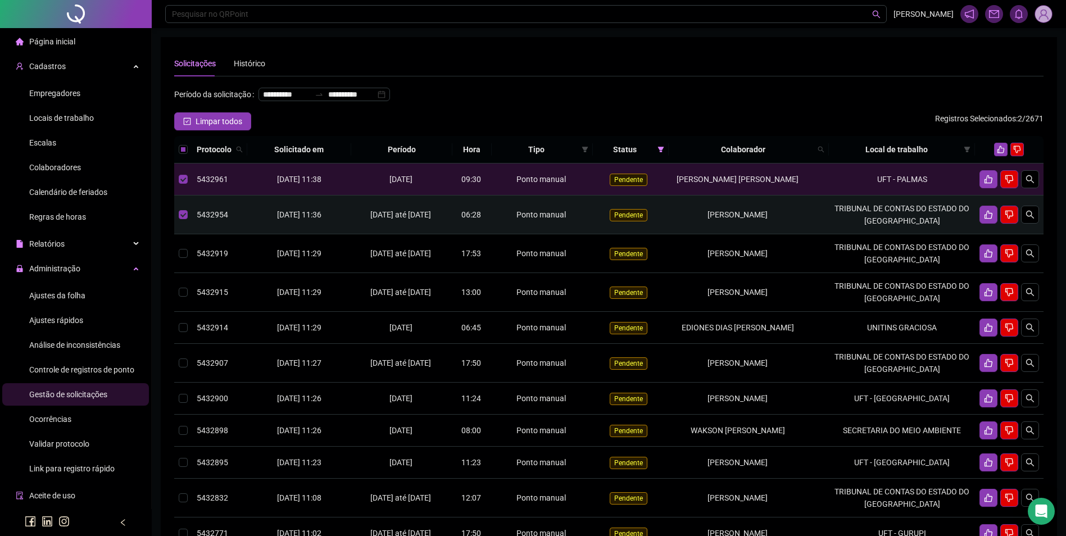
click at [903, 224] on td "TRIBUNAL DE CONTAS DO ESTADO DO [GEOGRAPHIC_DATA]" at bounding box center [902, 214] width 146 height 39
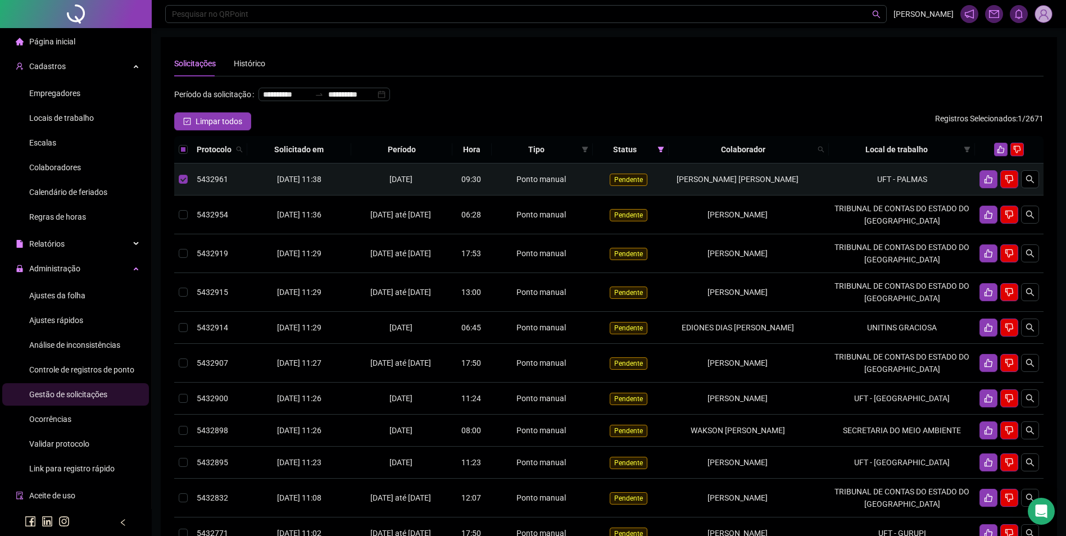
click at [886, 195] on td "UFT - PALMAS" at bounding box center [902, 179] width 146 height 32
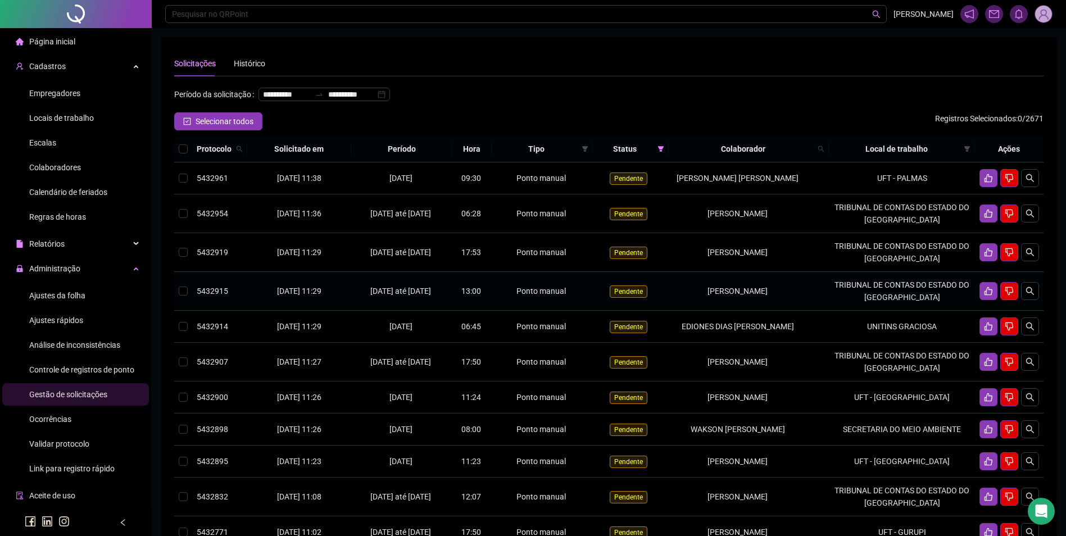
click at [898, 311] on td "TRIBUNAL DE CONTAS DO ESTADO DO [GEOGRAPHIC_DATA]" at bounding box center [902, 291] width 146 height 39
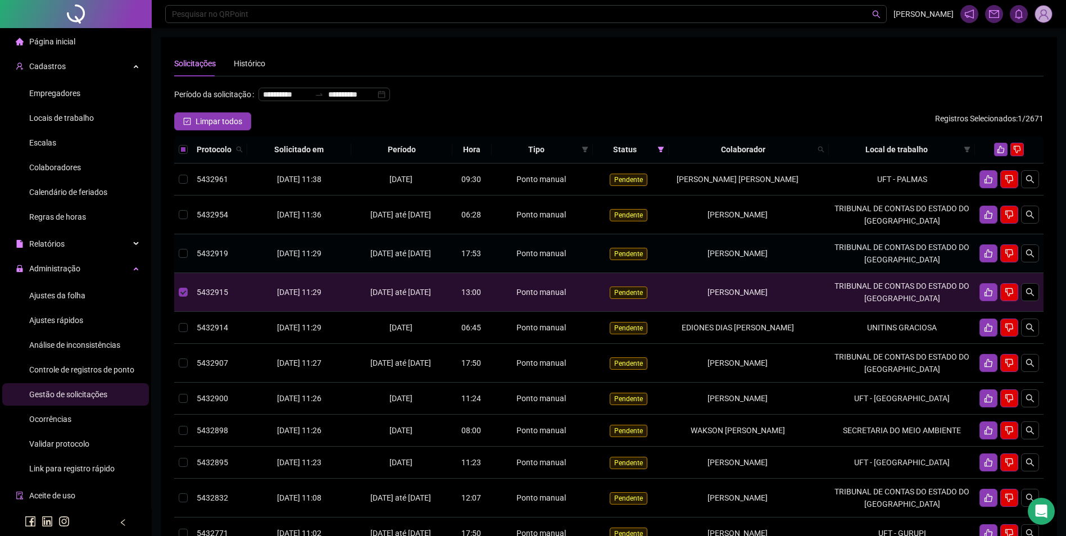
click at [889, 273] on td "TRIBUNAL DE CONTAS DO ESTADO DO [GEOGRAPHIC_DATA]" at bounding box center [902, 253] width 146 height 39
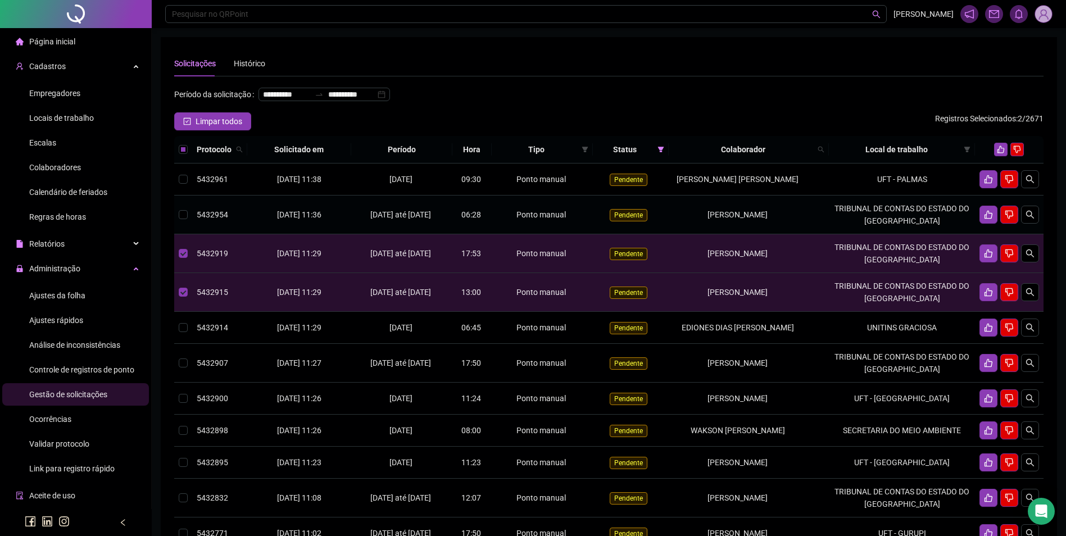
click at [873, 234] on td "TRIBUNAL DE CONTAS DO ESTADO DO [GEOGRAPHIC_DATA]" at bounding box center [902, 214] width 146 height 39
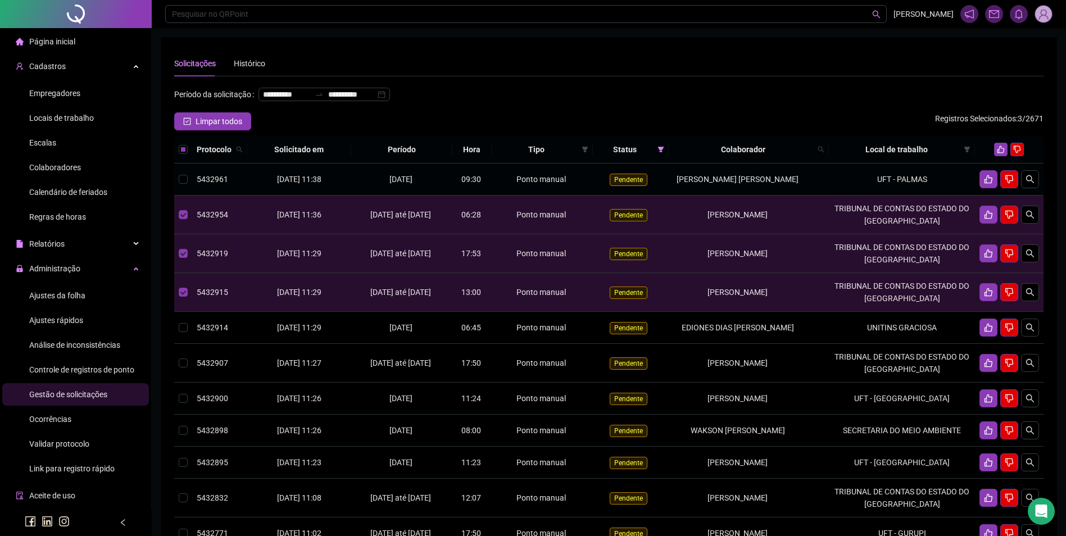
click at [884, 188] on td "UFT - PALMAS" at bounding box center [902, 179] width 146 height 32
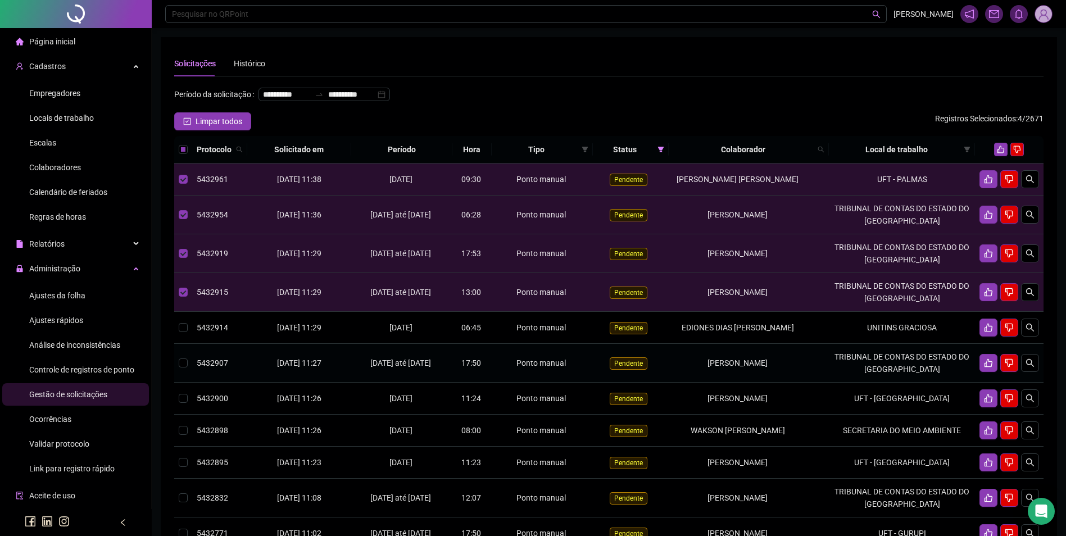
click at [904, 372] on td "TRIBUNAL DE CONTAS DO ESTADO DO [GEOGRAPHIC_DATA]" at bounding box center [902, 363] width 146 height 39
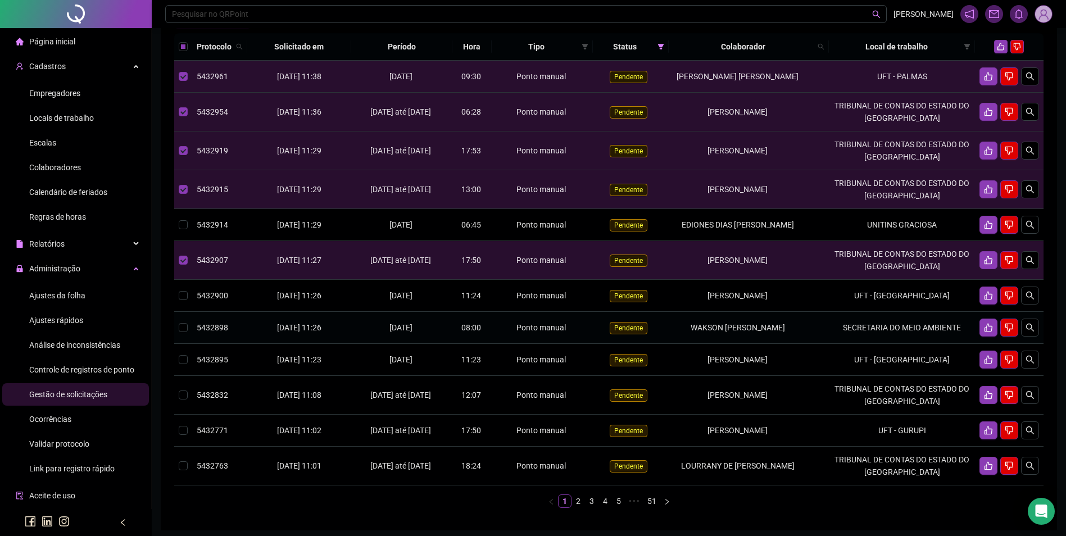
scroll to position [112, 0]
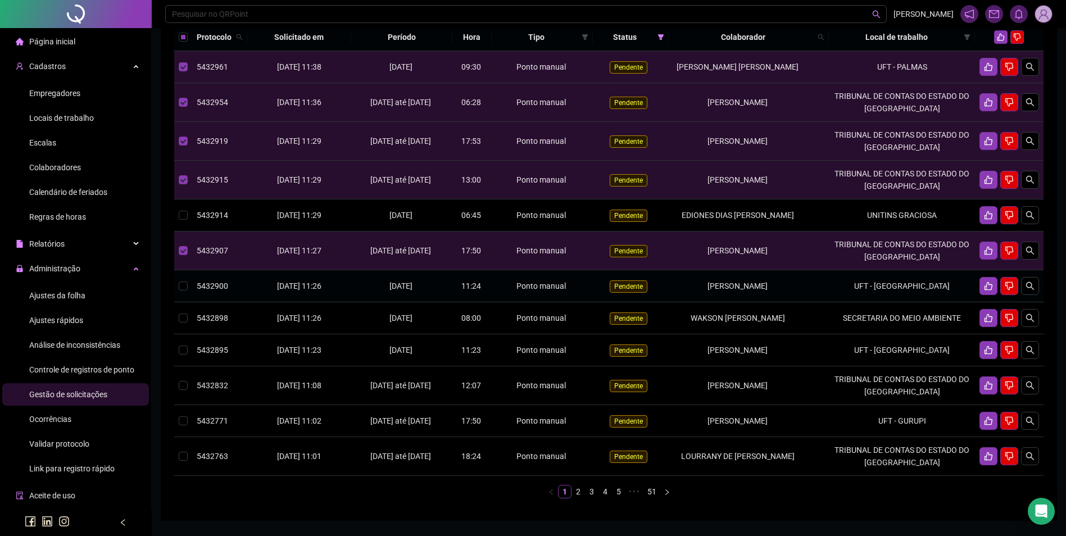
click at [901, 302] on td "UFT - [GEOGRAPHIC_DATA]" at bounding box center [902, 286] width 146 height 32
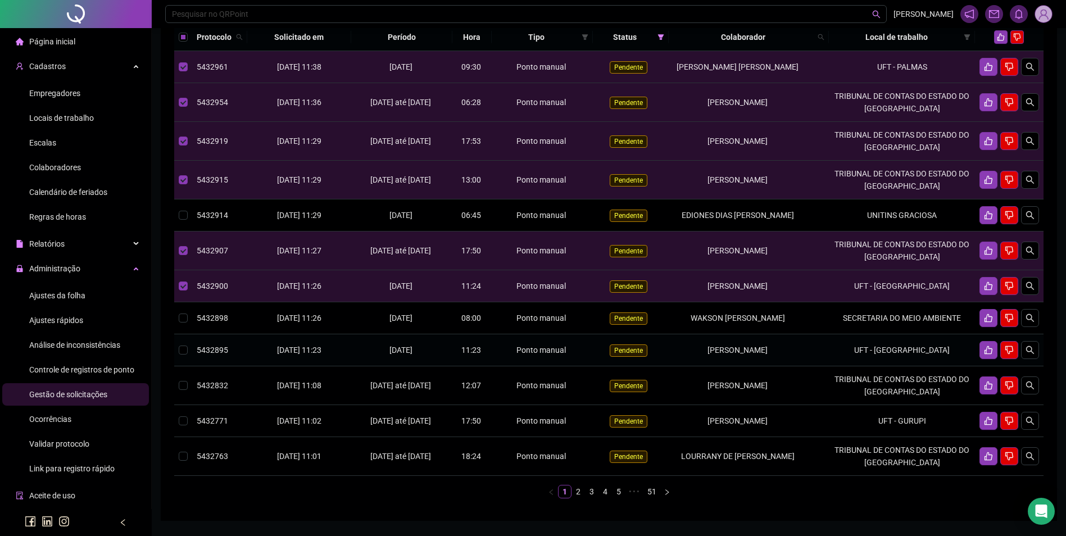
click at [907, 365] on td "UFT - [GEOGRAPHIC_DATA]" at bounding box center [902, 350] width 146 height 32
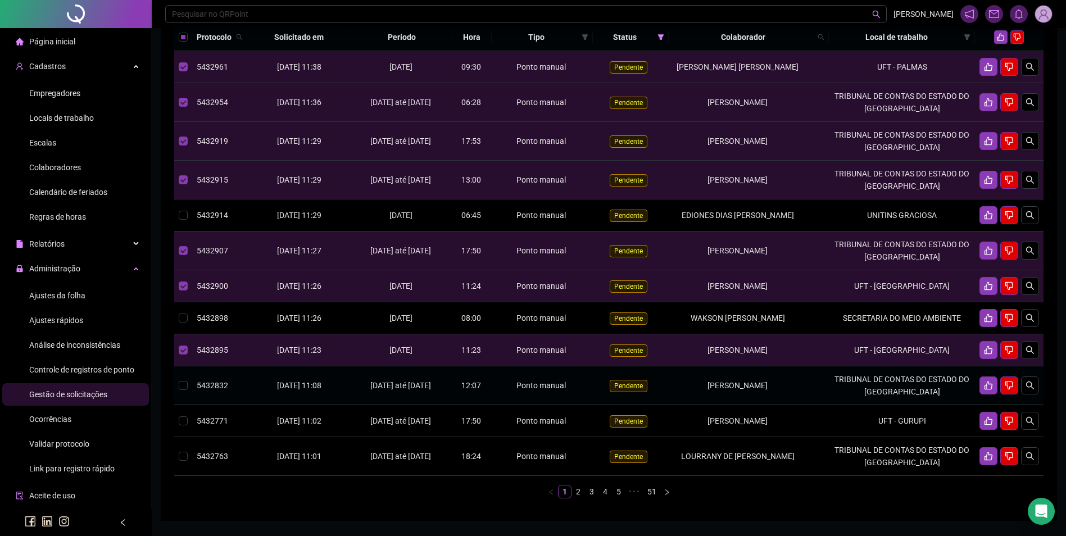
click at [921, 403] on td "TRIBUNAL DE CONTAS DO ESTADO DO [GEOGRAPHIC_DATA]" at bounding box center [902, 385] width 146 height 39
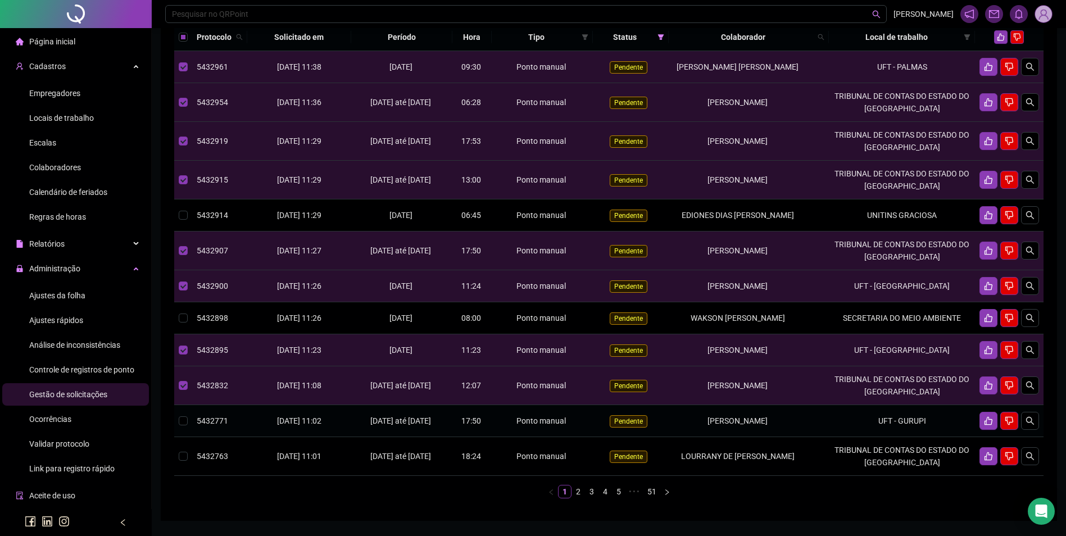
click at [908, 437] on td "UFT - GURUPI" at bounding box center [902, 421] width 146 height 32
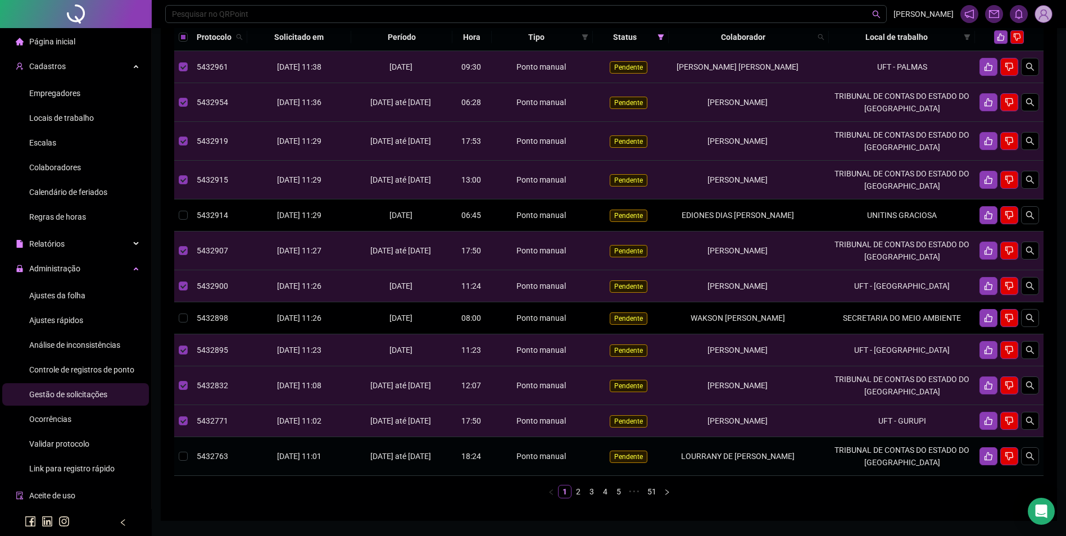
click at [889, 476] on td "TRIBUNAL DE CONTAS DO ESTADO DO [GEOGRAPHIC_DATA]" at bounding box center [902, 456] width 146 height 39
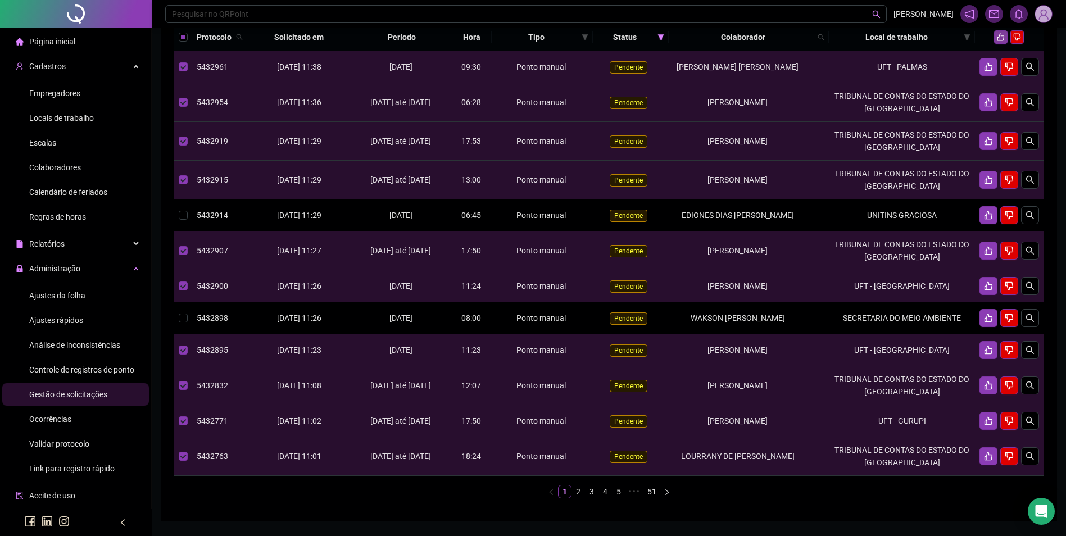
click at [1001, 41] on icon "like" at bounding box center [1000, 37] width 7 height 7
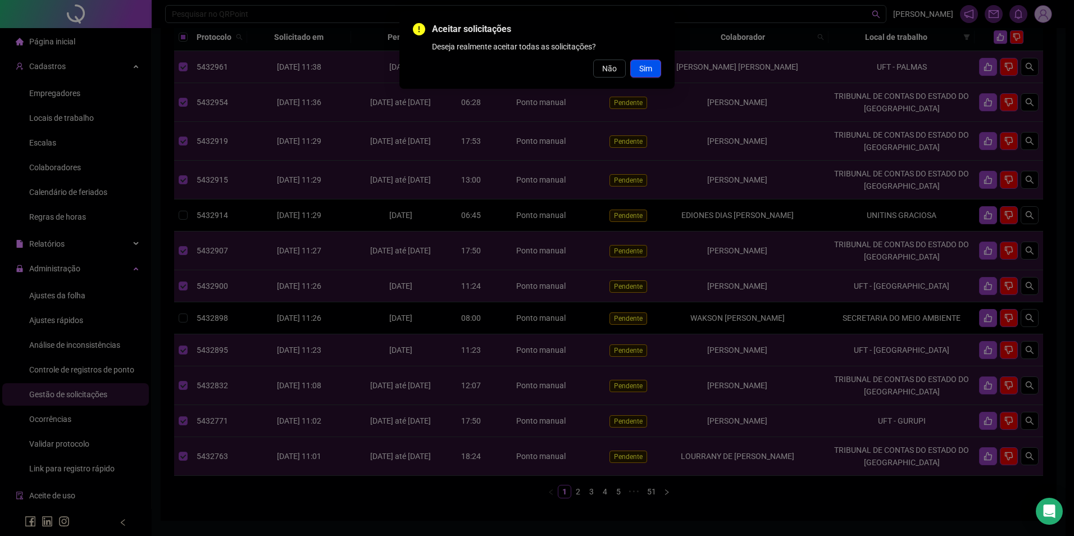
click at [652, 71] on span "Sim" at bounding box center [645, 68] width 13 height 12
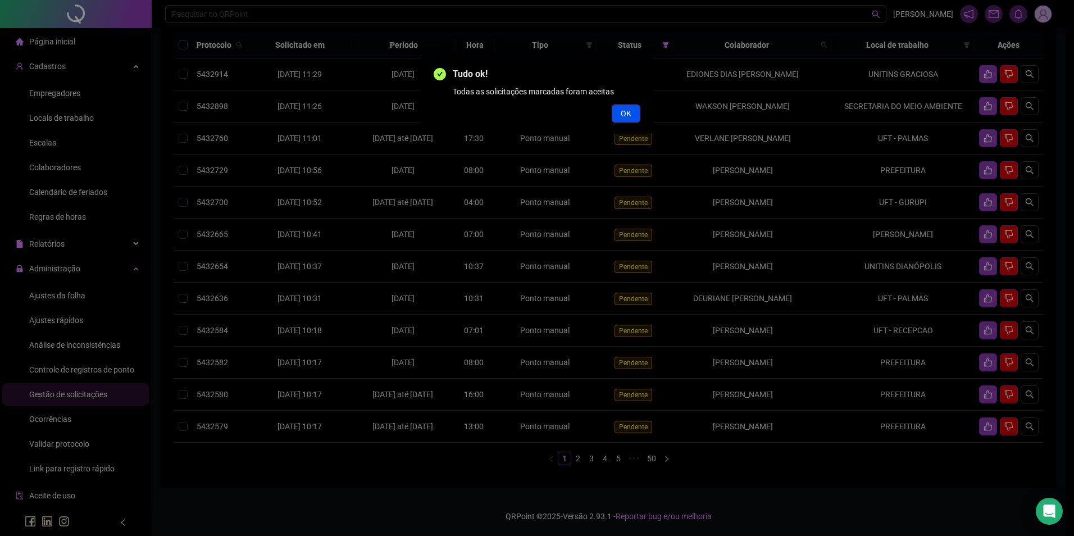
click at [631, 117] on button "OK" at bounding box center [626, 113] width 29 height 18
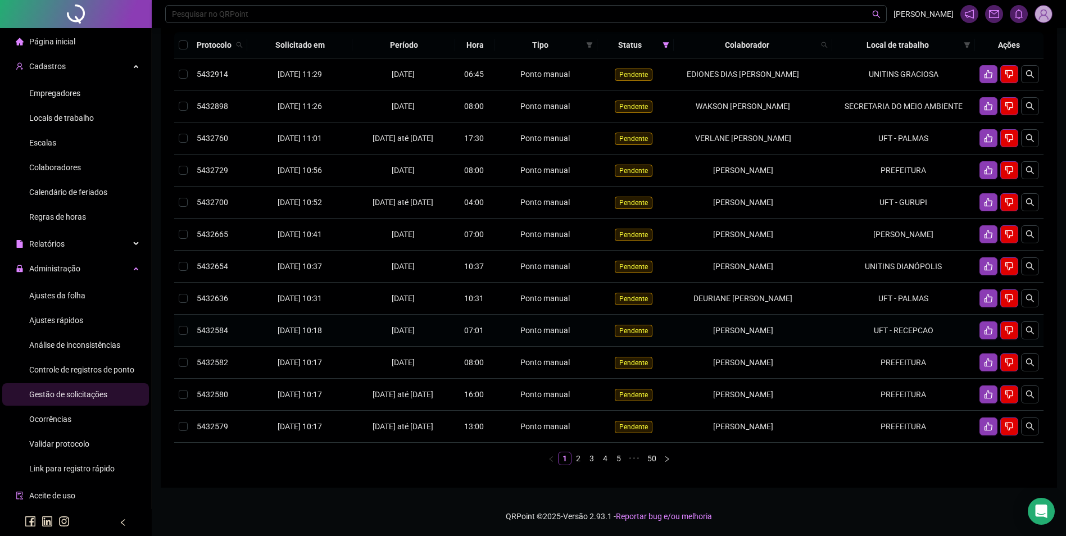
click at [895, 347] on td "UFT - RECEPCAO" at bounding box center [903, 331] width 143 height 32
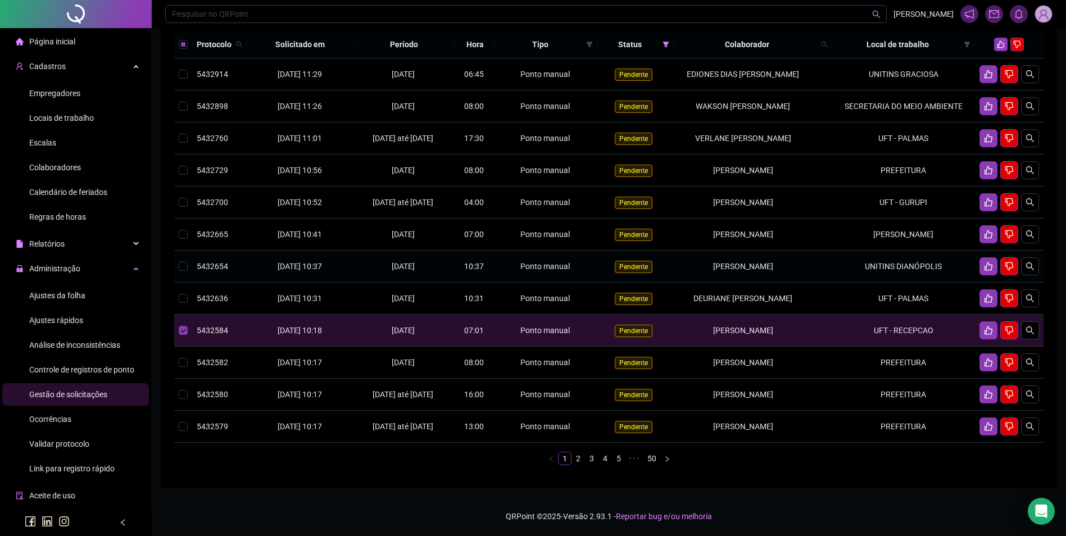
click at [875, 283] on td "UNITINS DIANÓPOLIS" at bounding box center [903, 267] width 143 height 32
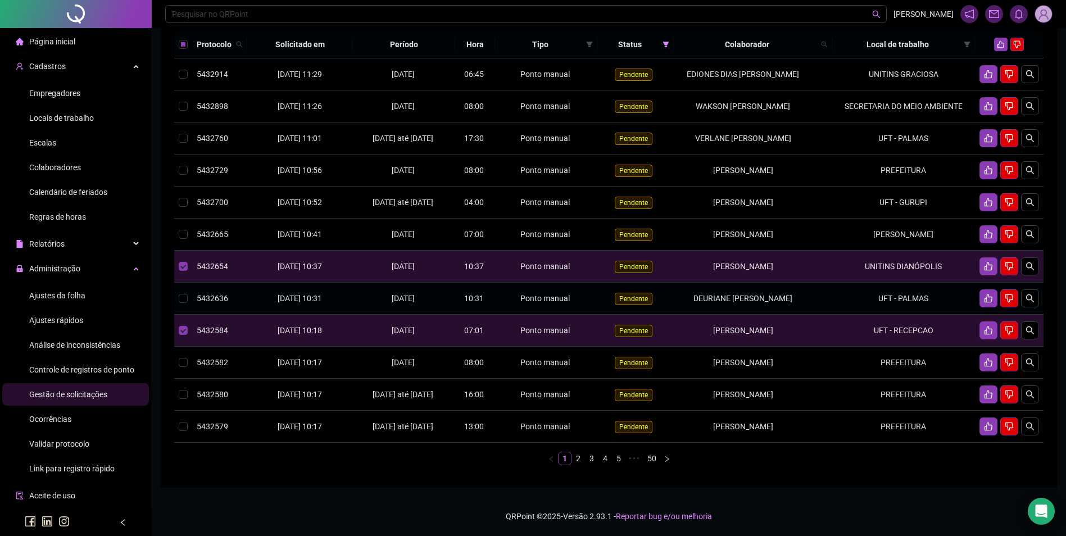
click at [869, 315] on td "UFT - PALMAS" at bounding box center [903, 299] width 143 height 32
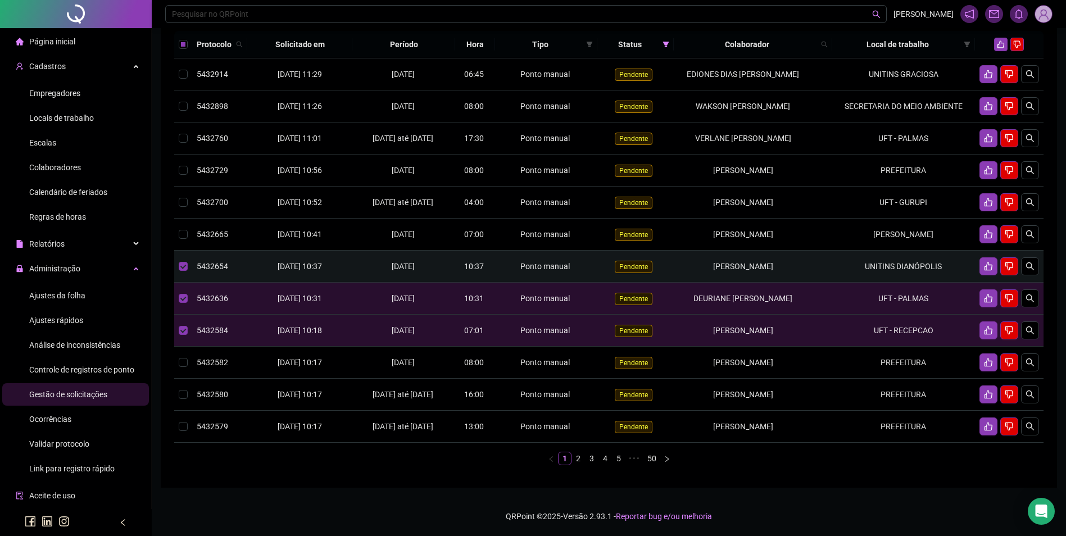
click at [879, 283] on td "UNITINS DIANÓPOLIS" at bounding box center [903, 267] width 143 height 32
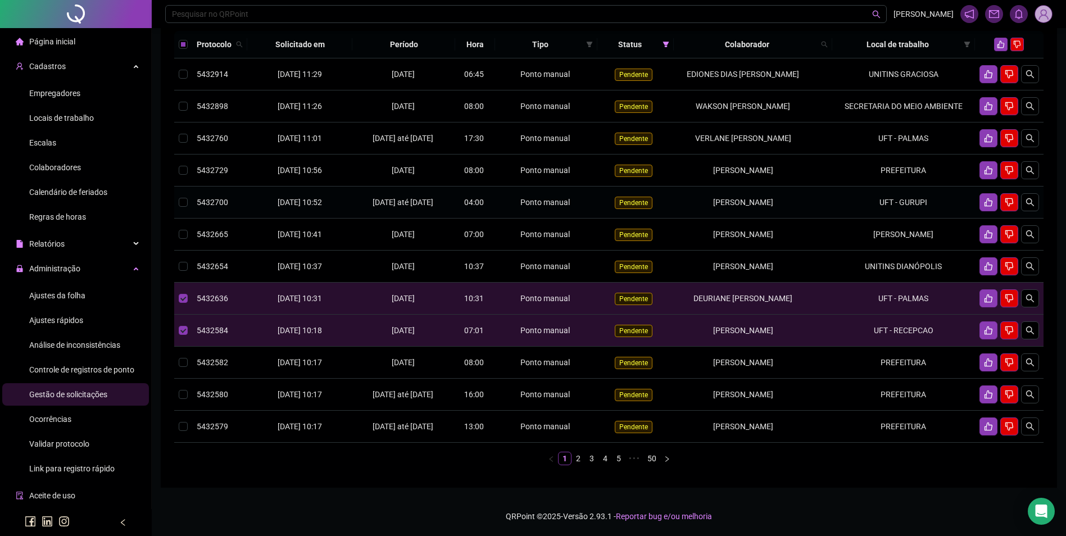
click at [900, 219] on td "UFT - GURUPI" at bounding box center [903, 202] width 143 height 32
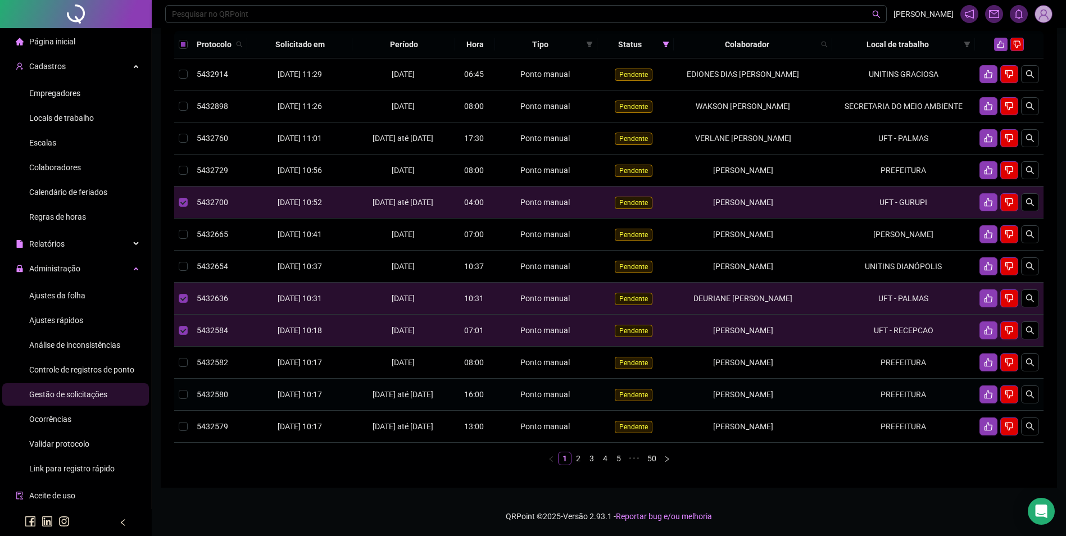
scroll to position [56, 0]
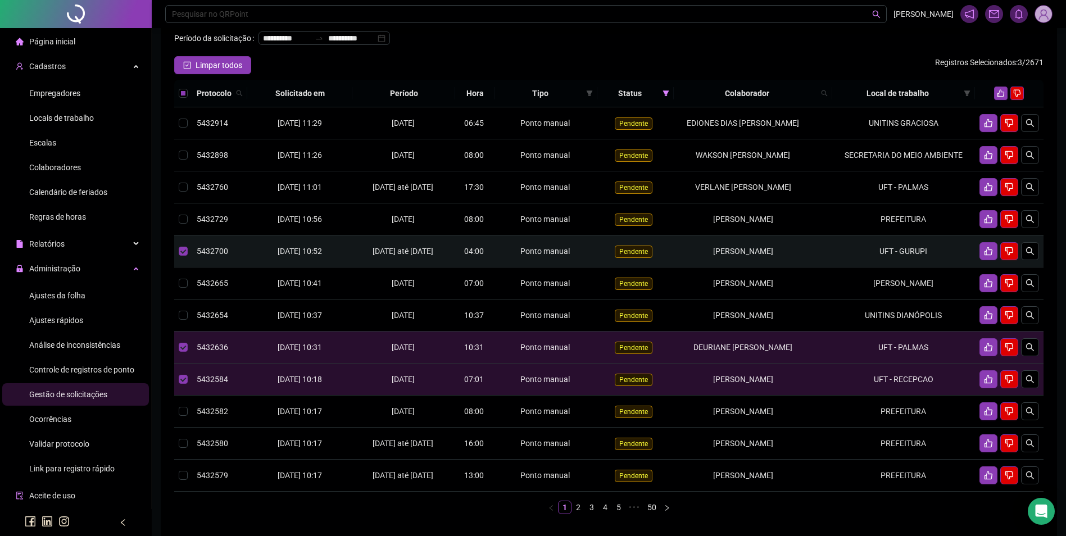
click at [907, 267] on td "UFT - GURUPI" at bounding box center [903, 251] width 143 height 32
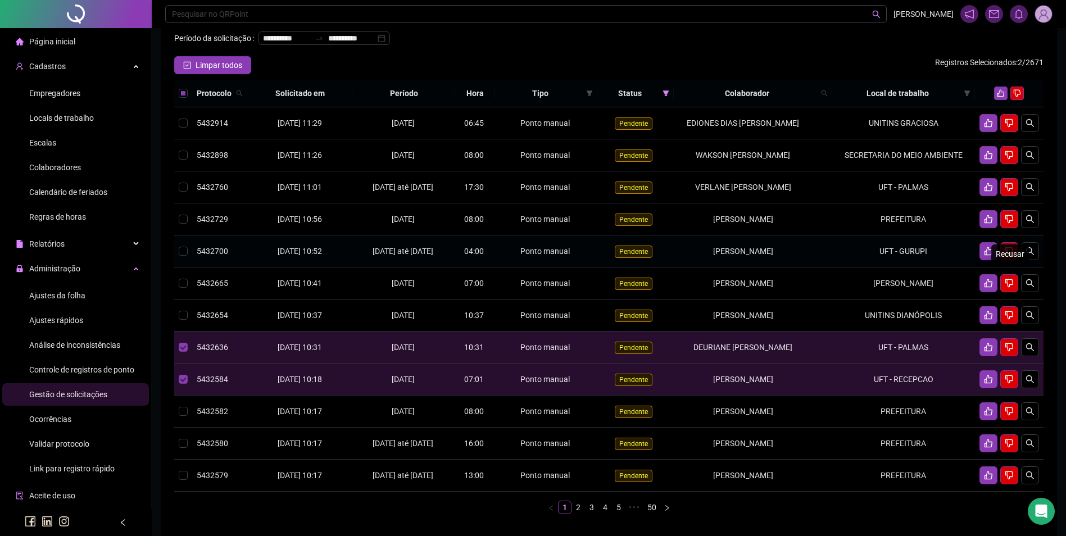
click at [1008, 256] on icon "dislike" at bounding box center [1008, 251] width 9 height 9
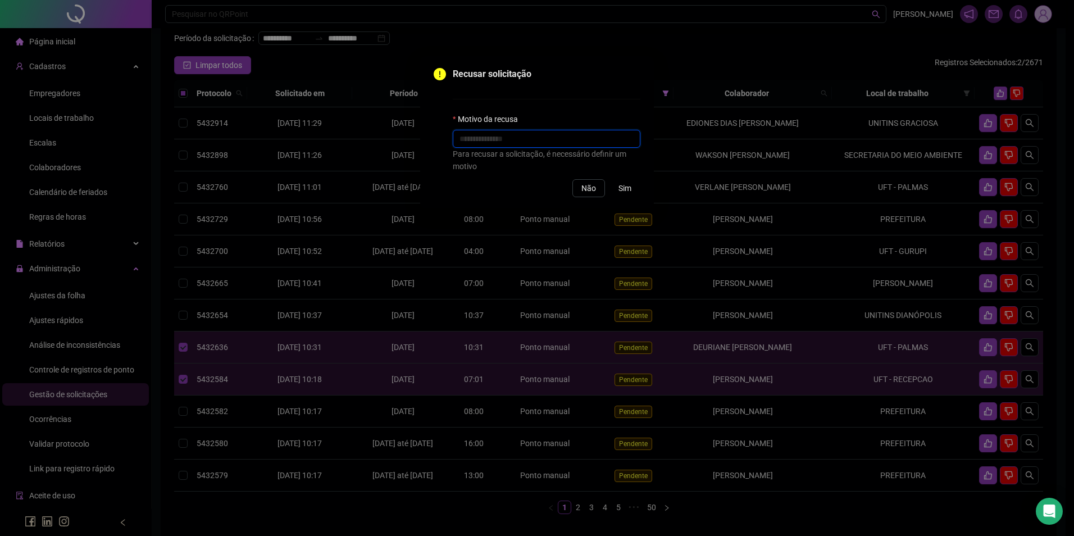
click at [547, 138] on input "text" at bounding box center [547, 139] width 188 height 18
click at [629, 186] on span "Sim" at bounding box center [624, 188] width 13 height 12
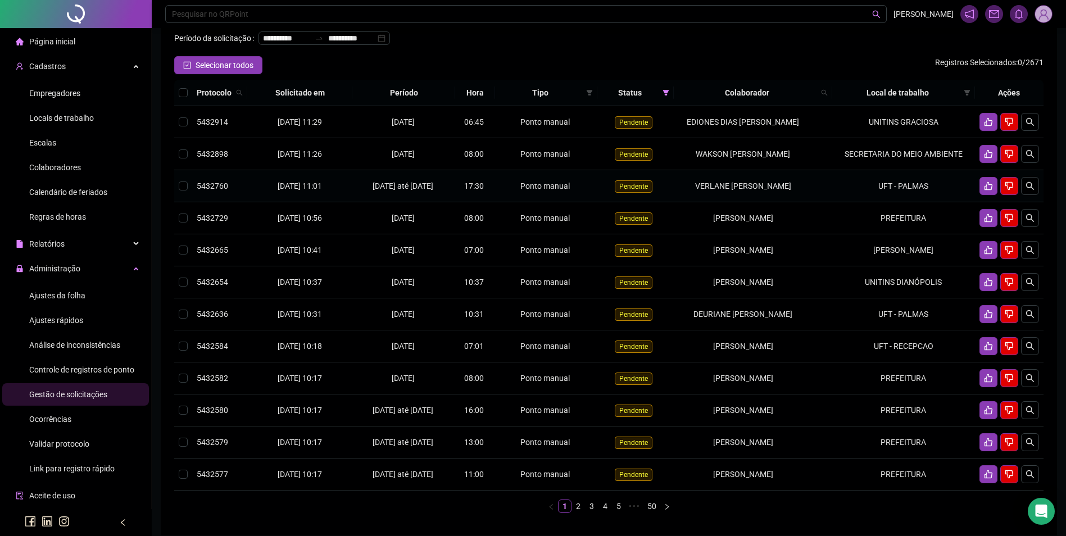
click at [914, 202] on td "UFT - PALMAS" at bounding box center [903, 186] width 143 height 32
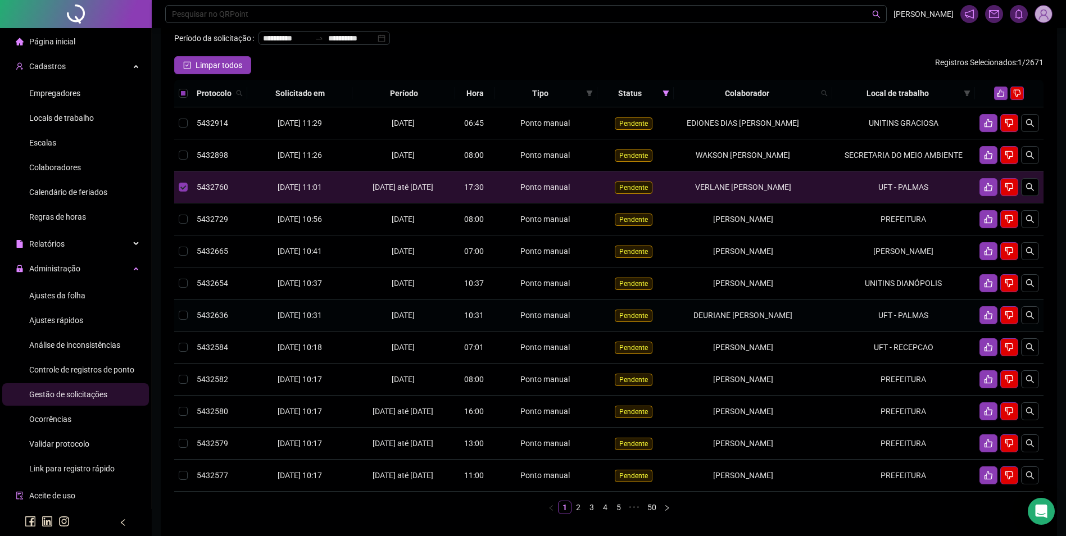
click at [885, 331] on td "UFT - PALMAS" at bounding box center [903, 315] width 143 height 32
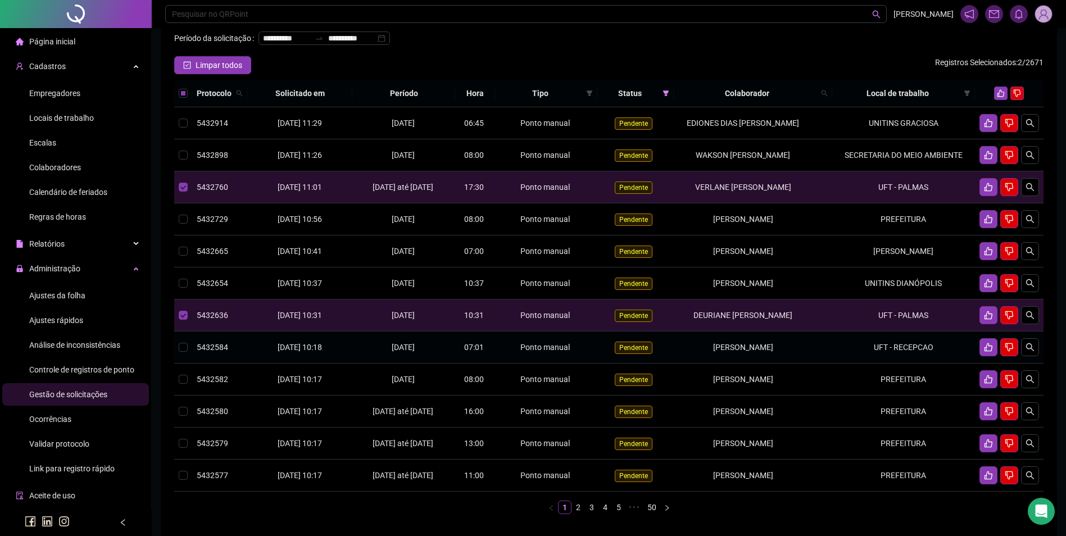
click at [886, 363] on td "UFT - RECEPCAO" at bounding box center [903, 347] width 143 height 32
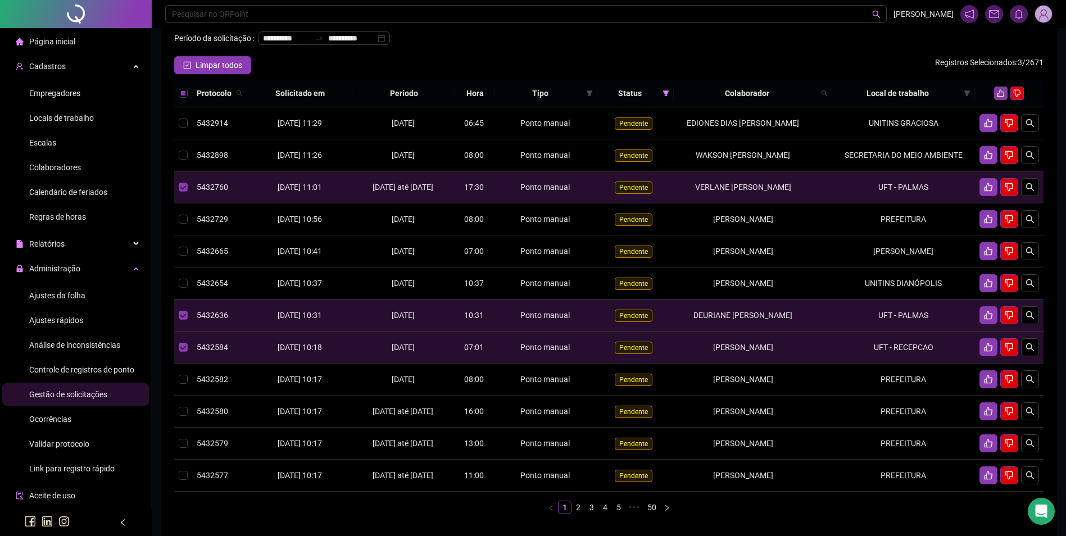
click at [996, 100] on button "button" at bounding box center [1000, 93] width 13 height 13
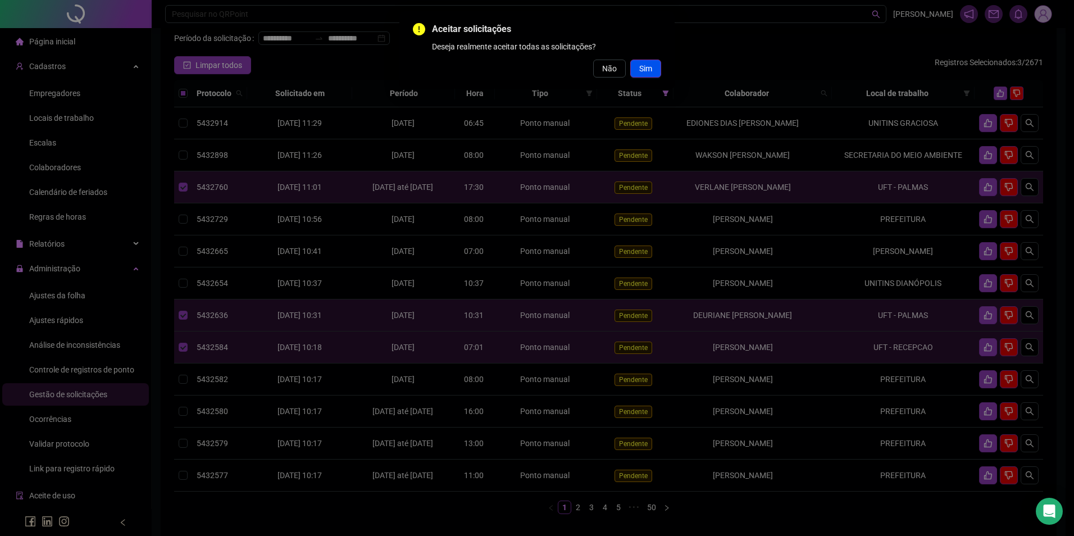
click at [656, 69] on button "Sim" at bounding box center [645, 69] width 31 height 18
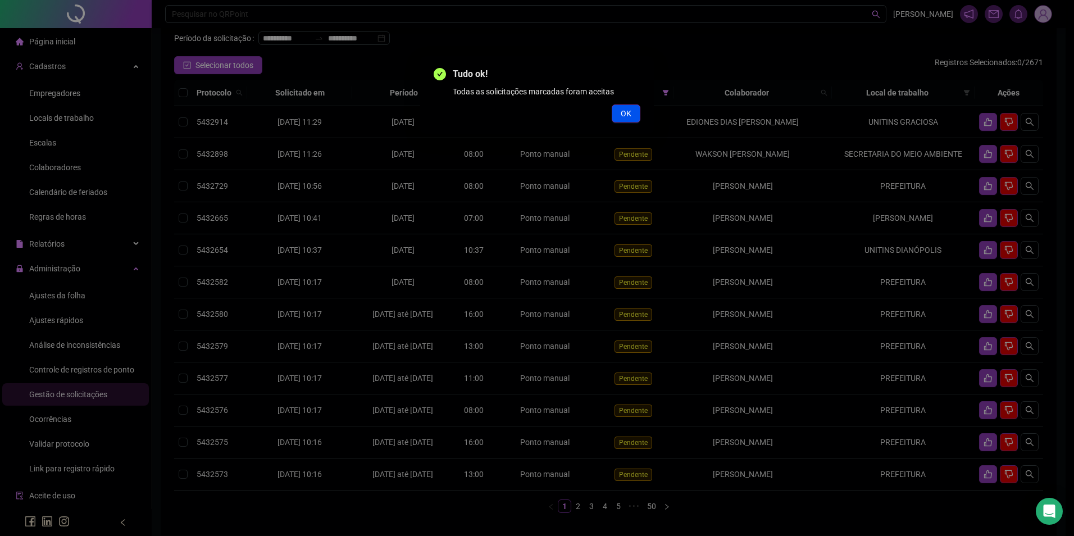
click at [616, 107] on button "OK" at bounding box center [626, 113] width 29 height 18
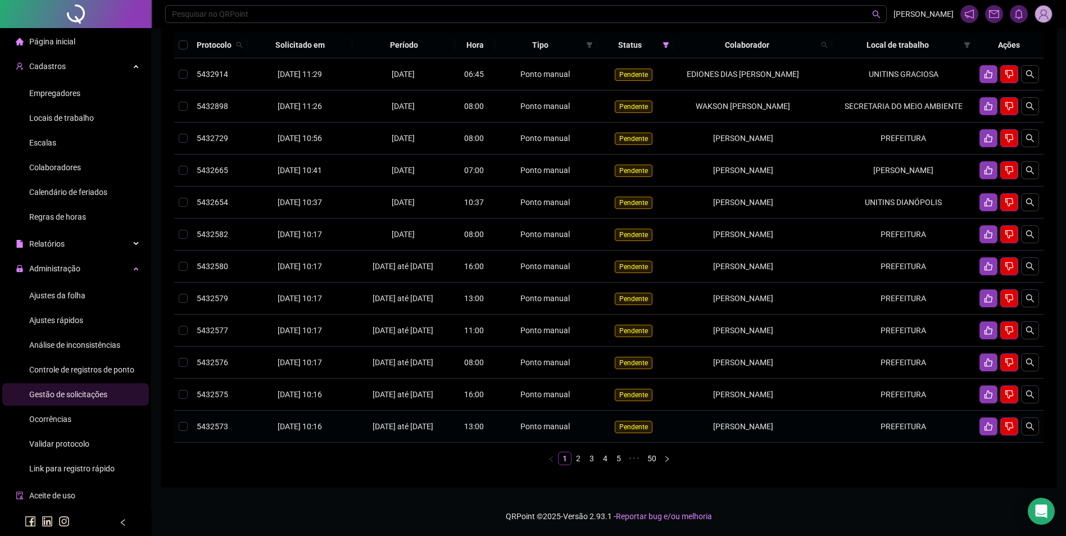
scroll to position [106, 0]
click at [578, 465] on link "2" at bounding box center [578, 458] width 12 height 12
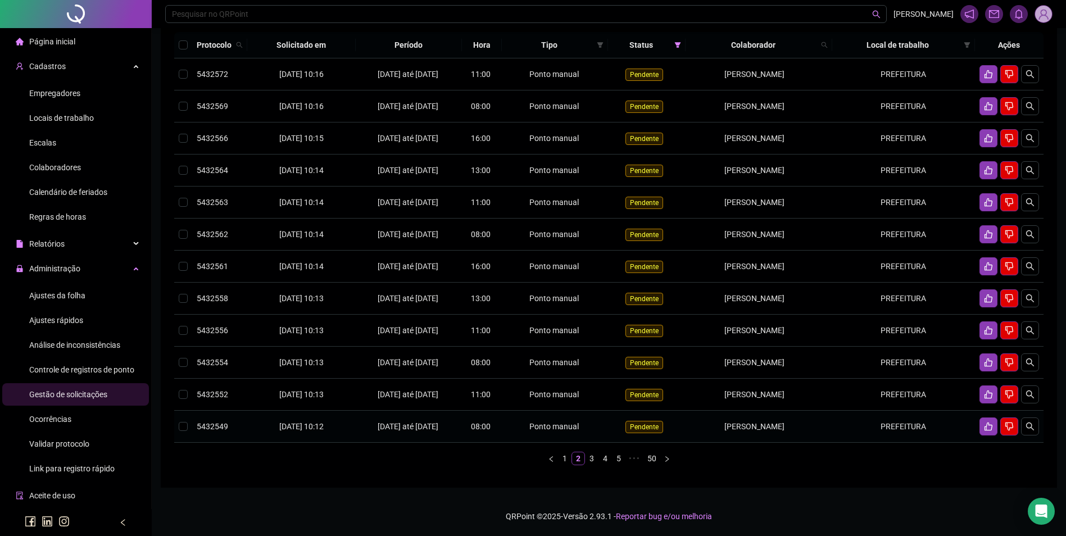
scroll to position [203, 0]
click at [590, 459] on link "3" at bounding box center [591, 458] width 12 height 12
click at [602, 465] on link "4" at bounding box center [605, 458] width 12 height 12
click at [558, 465] on link "1" at bounding box center [558, 458] width 12 height 12
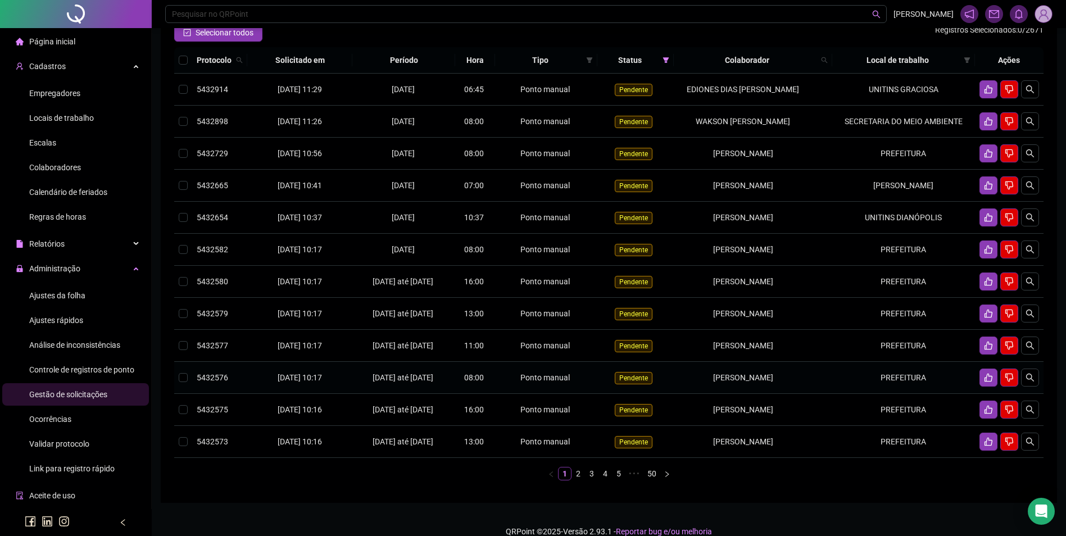
scroll to position [0, 0]
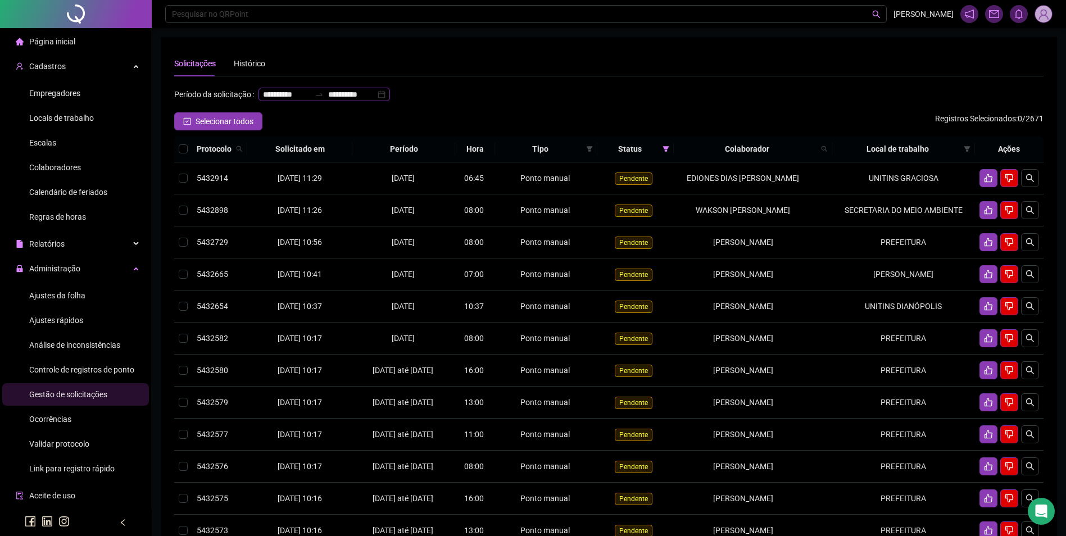
click at [263, 101] on input "**********" at bounding box center [286, 94] width 47 height 12
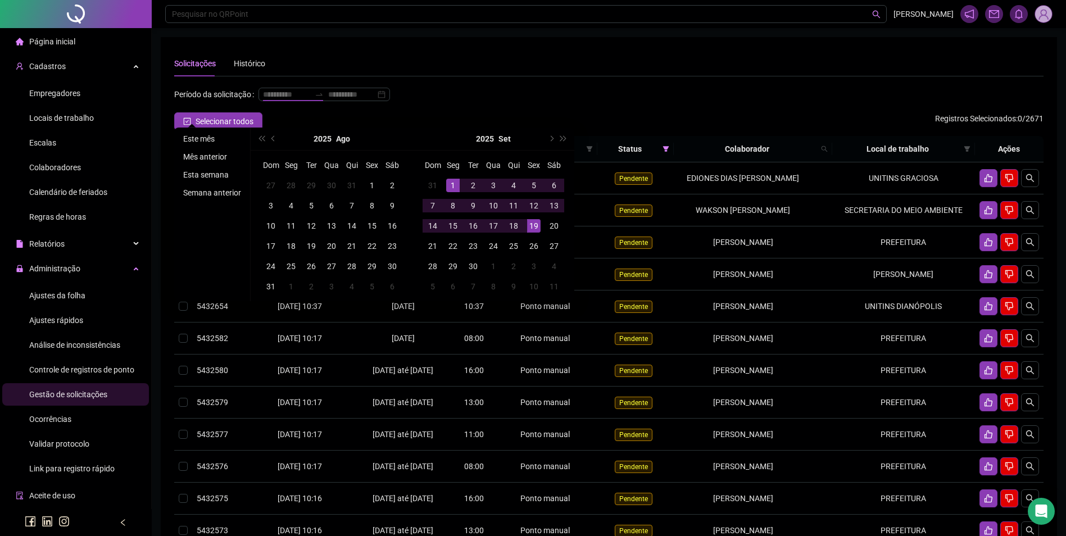
click at [204, 140] on li "Este mês" at bounding box center [212, 138] width 67 height 13
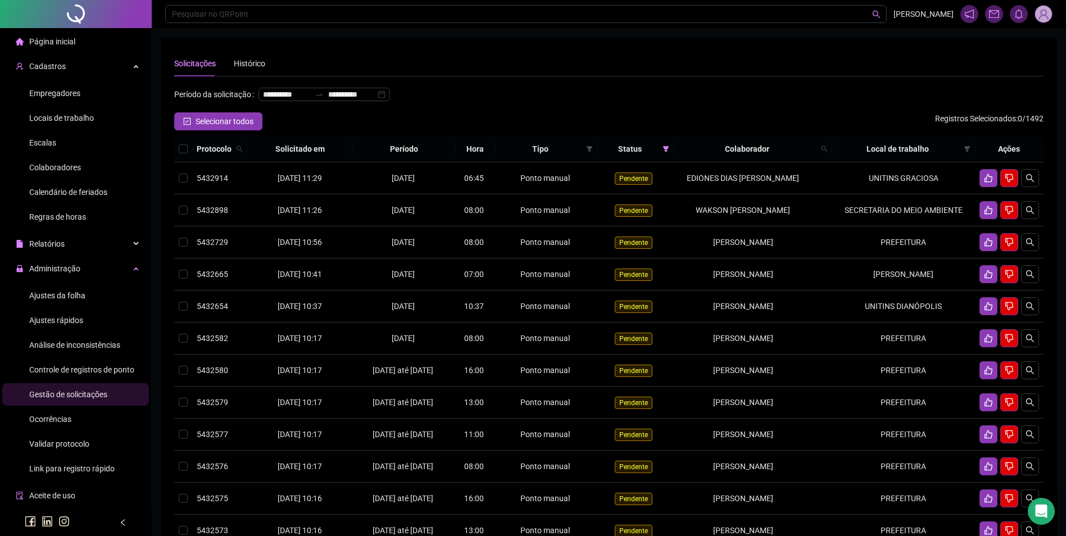
click at [60, 291] on span "Ajustes da folha" at bounding box center [57, 295] width 56 height 9
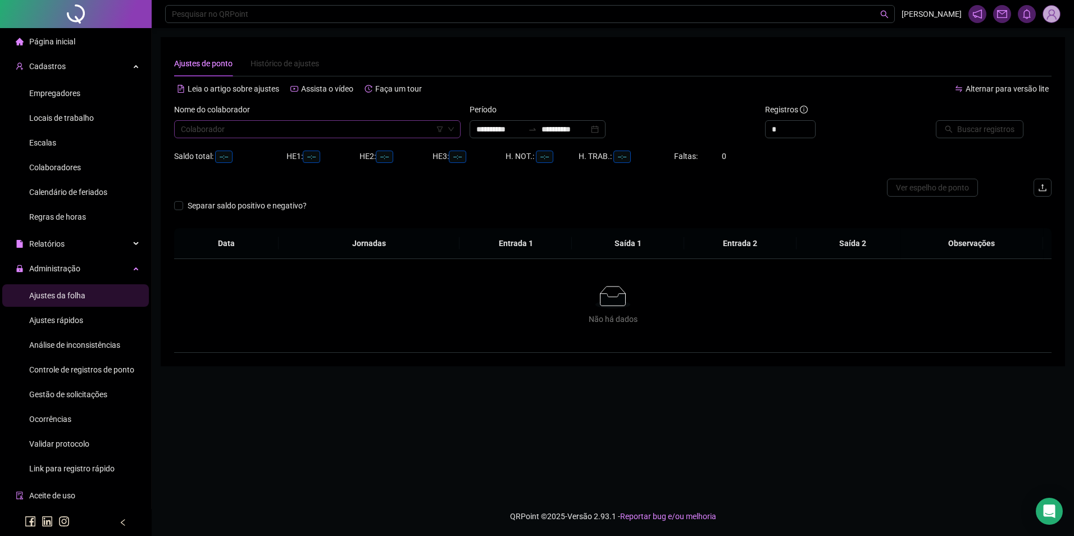
click at [406, 133] on input "search" at bounding box center [312, 129] width 263 height 17
click at [365, 149] on div "[PERSON_NAME]" at bounding box center [317, 151] width 268 height 12
click at [541, 129] on div at bounding box center [533, 129] width 18 height 9
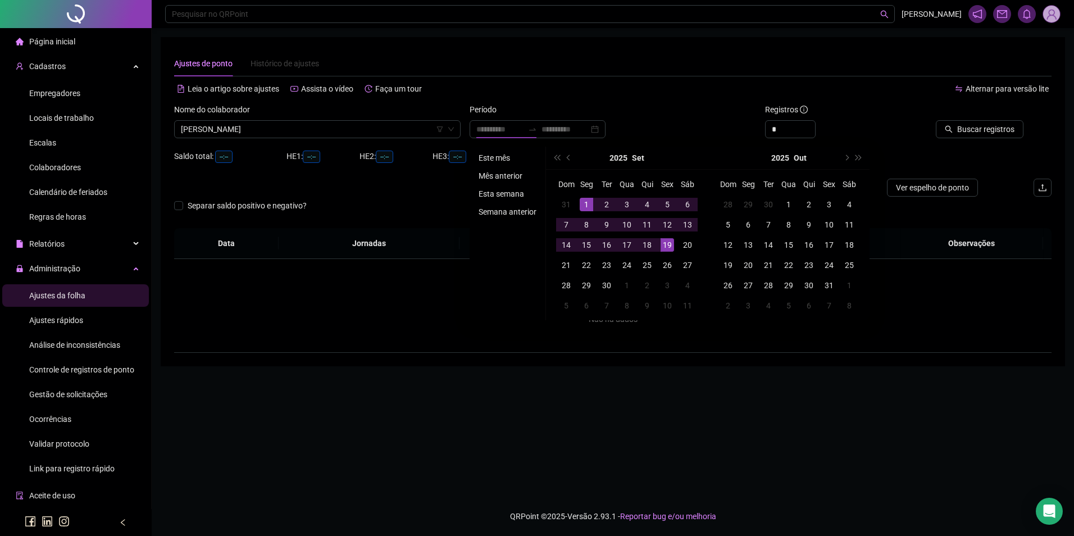
click at [484, 159] on li "Este mês" at bounding box center [507, 157] width 67 height 13
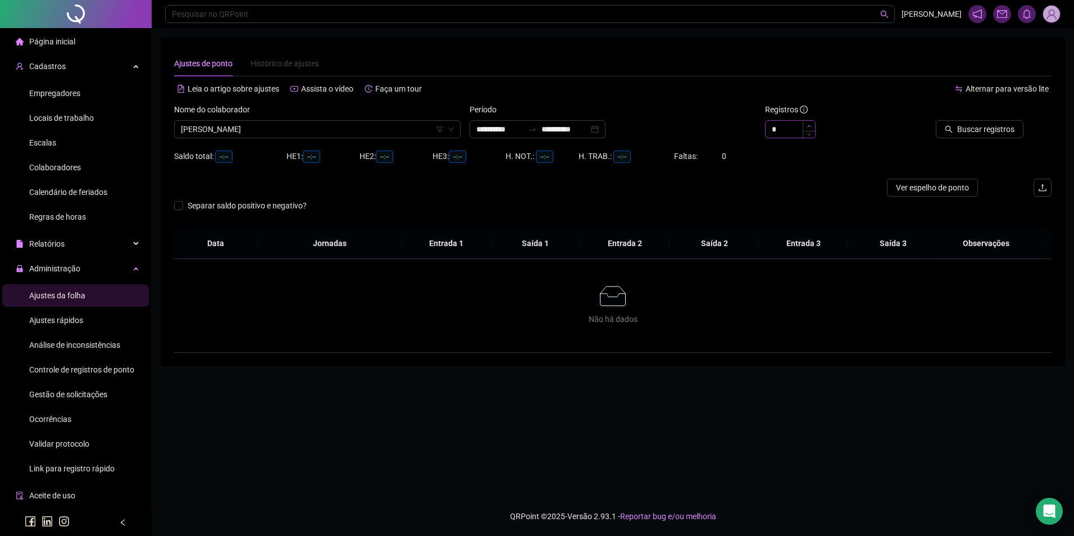
click at [807, 126] on icon "up" at bounding box center [809, 126] width 4 height 4
click at [959, 133] on button "Buscar registros" at bounding box center [980, 129] width 88 height 18
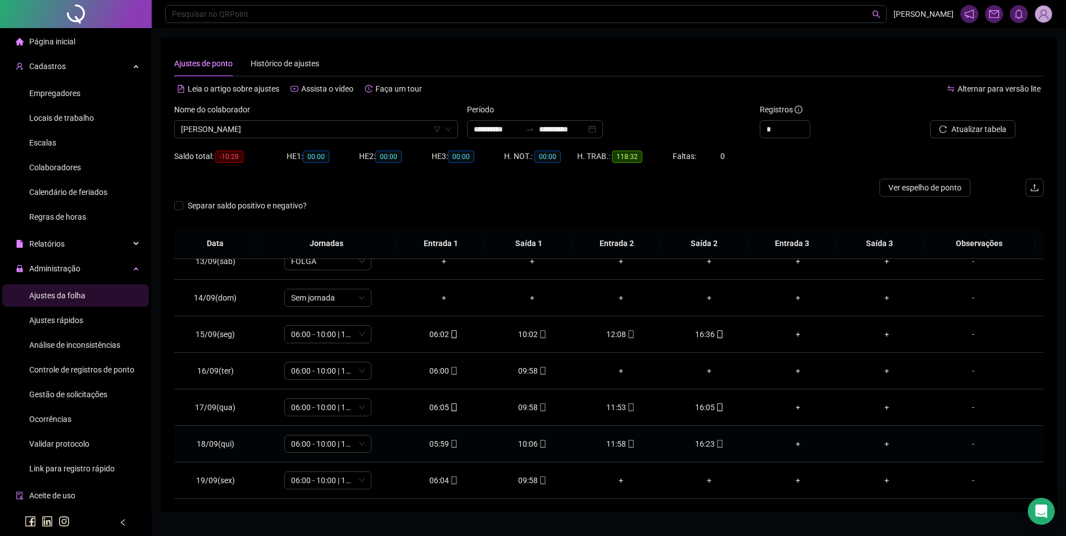
scroll to position [25, 0]
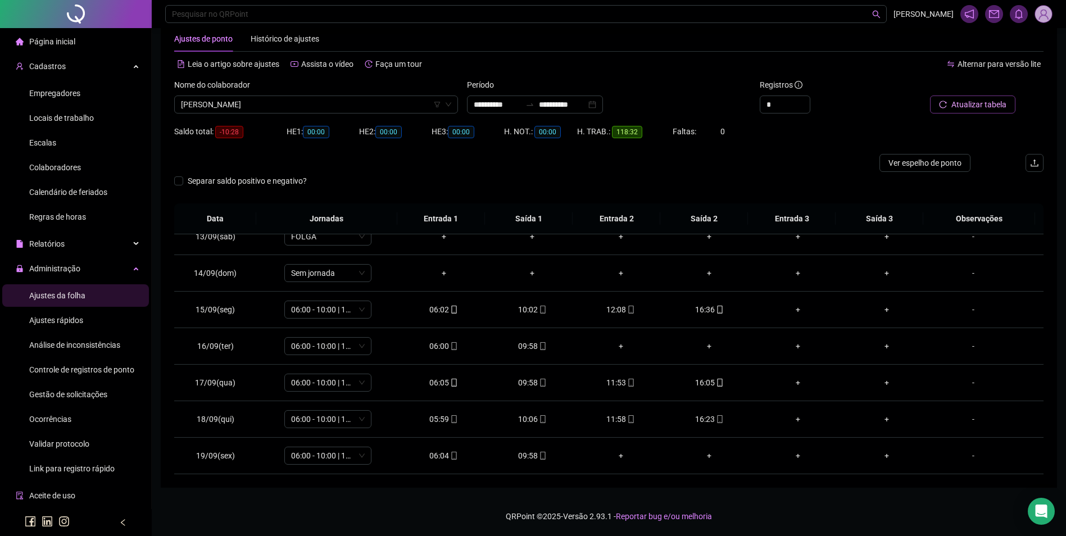
click at [965, 96] on button "Atualizar tabela" at bounding box center [972, 104] width 85 height 18
click at [531, 343] on div "09:58" at bounding box center [532, 346] width 71 height 12
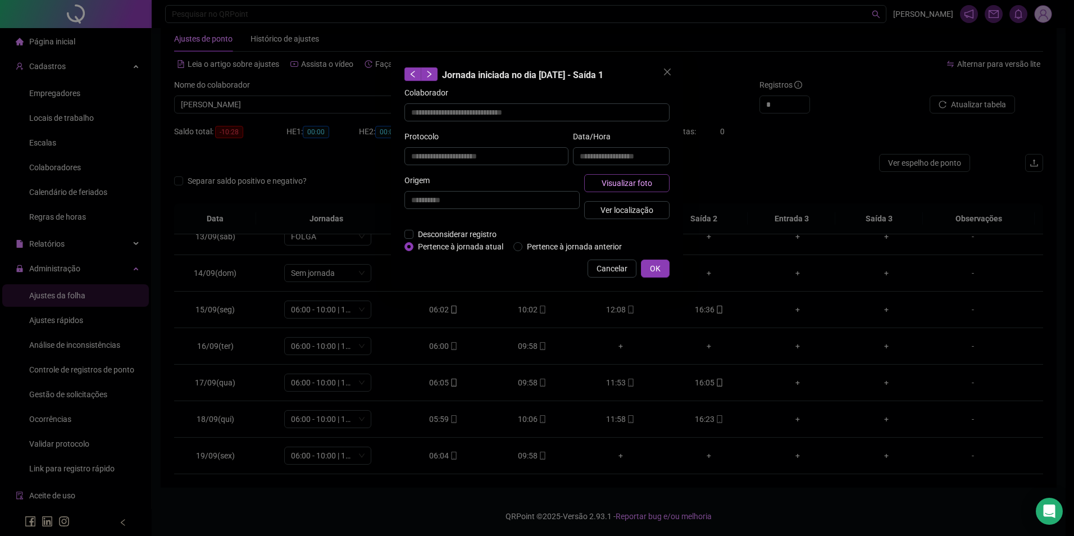
click at [632, 184] on span "Visualizar foto" at bounding box center [627, 183] width 51 height 12
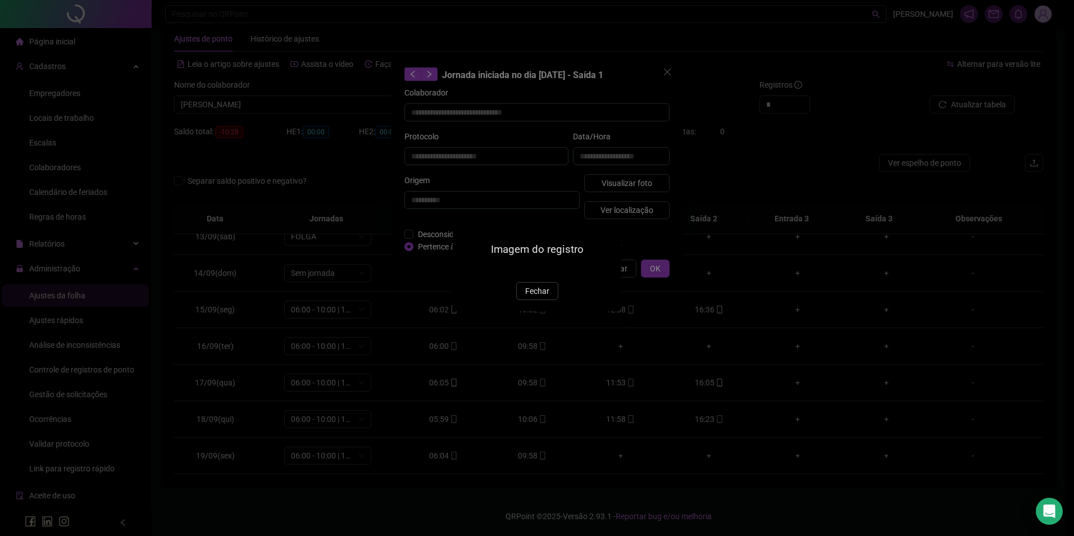
click at [538, 311] on div "Imagem do registro Fechar" at bounding box center [537, 268] width 169 height 86
click at [537, 297] on span "Fechar" at bounding box center [537, 291] width 24 height 12
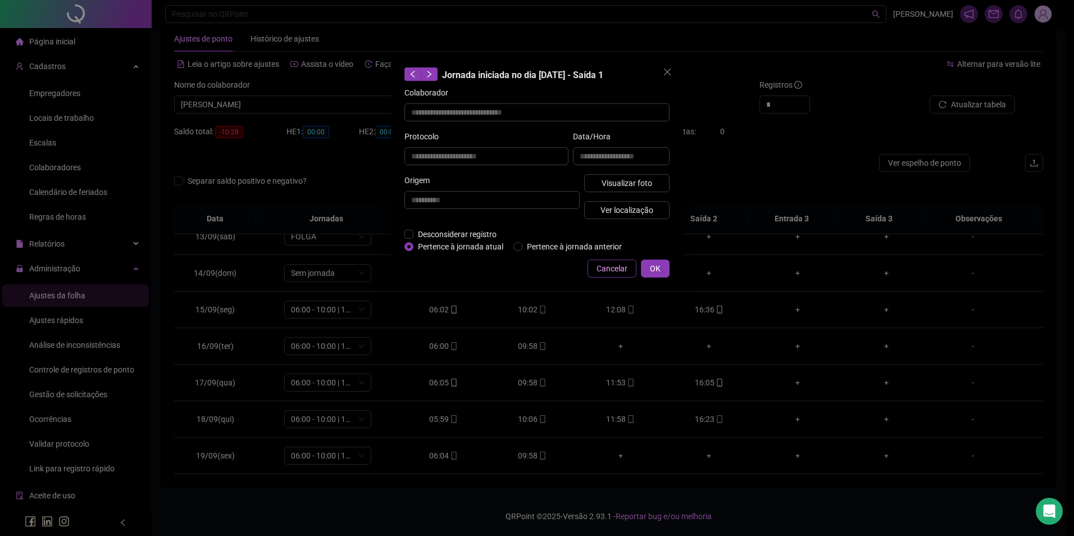
click at [612, 262] on span "Cancelar" at bounding box center [612, 268] width 31 height 12
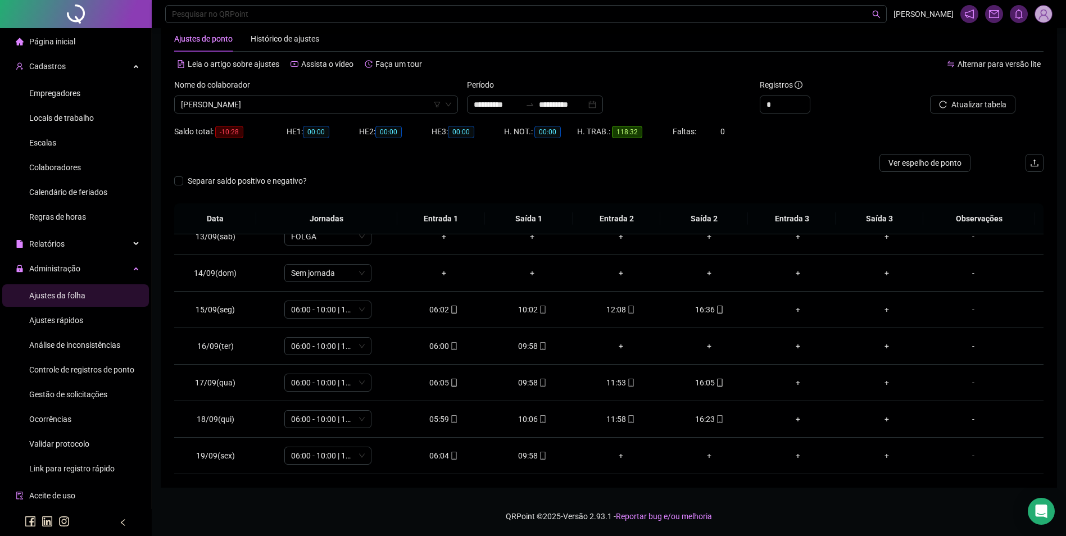
click at [84, 399] on span "Gestão de solicitações" at bounding box center [68, 394] width 78 height 9
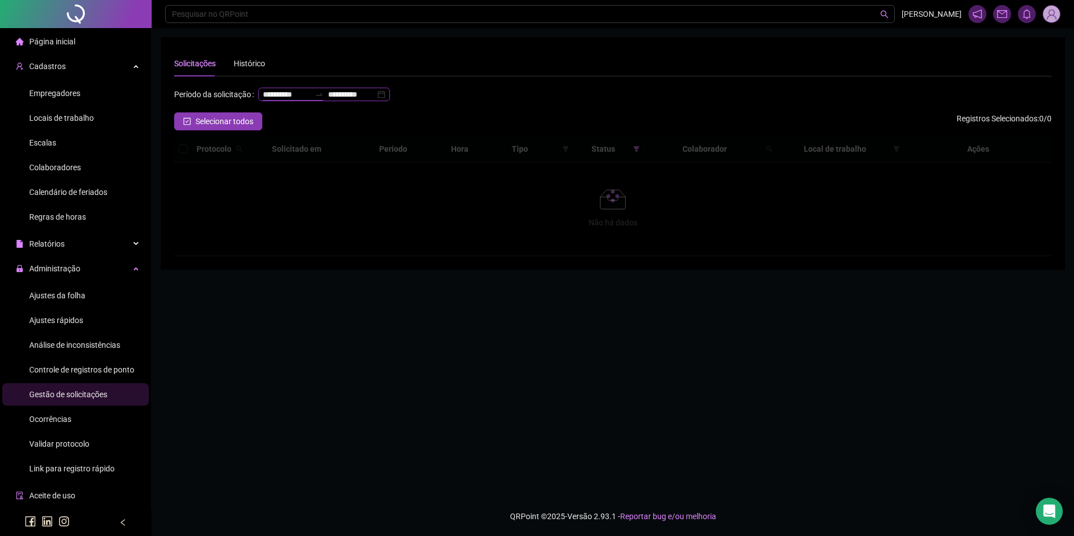
click at [263, 101] on input "**********" at bounding box center [286, 94] width 47 height 12
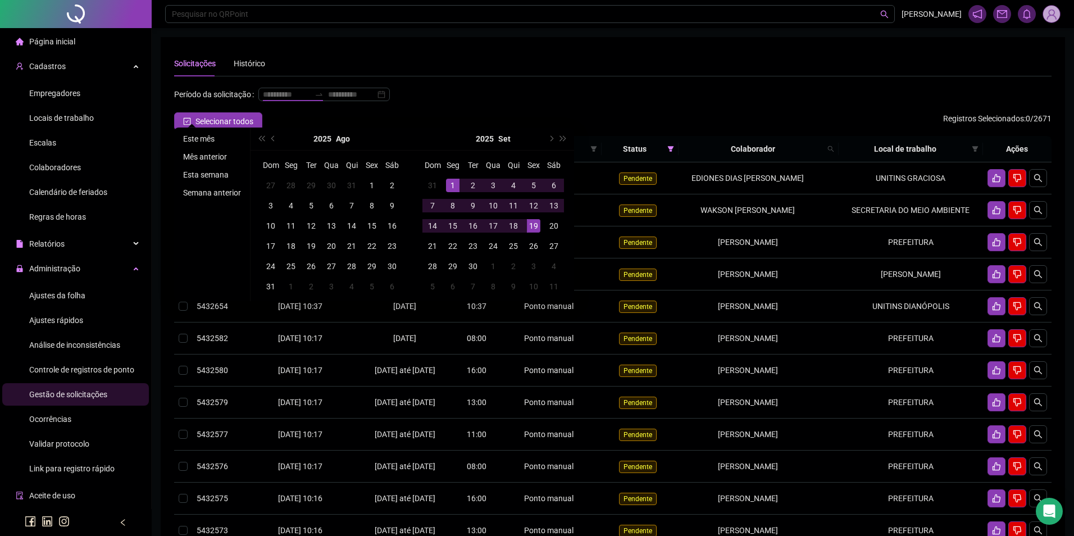
click at [204, 135] on li "Este mês" at bounding box center [212, 138] width 67 height 13
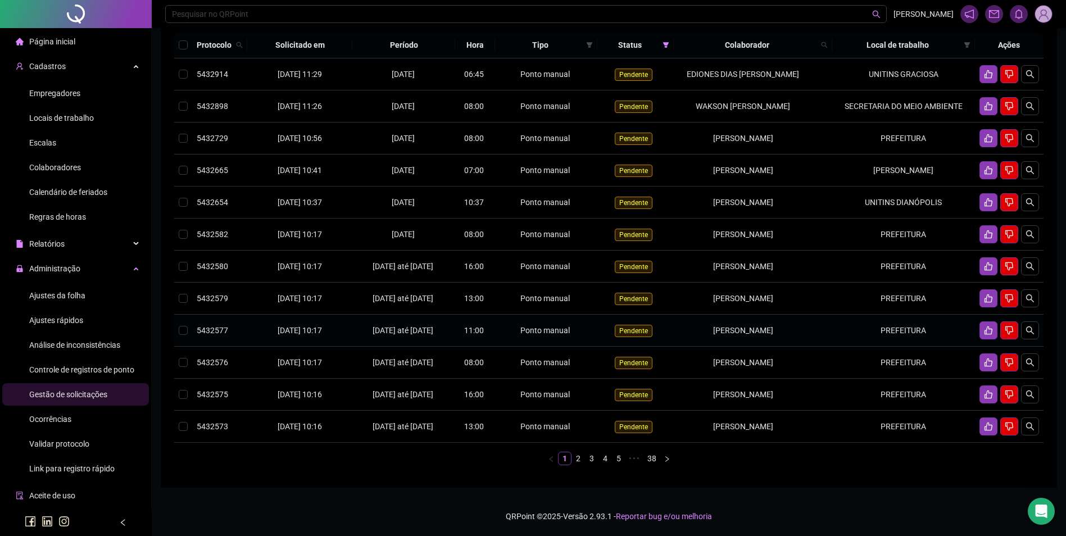
scroll to position [162, 0]
click at [574, 456] on link "2" at bounding box center [578, 458] width 12 height 12
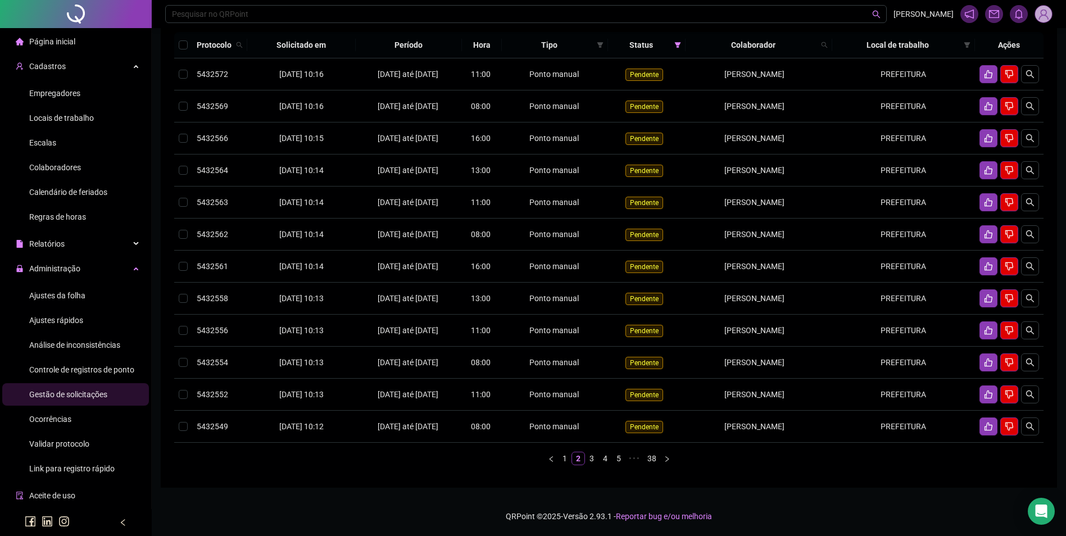
scroll to position [203, 0]
click at [593, 456] on link "3" at bounding box center [591, 458] width 12 height 12
click at [605, 457] on link "4" at bounding box center [605, 458] width 12 height 12
click at [613, 456] on link "5" at bounding box center [612, 458] width 12 height 12
click at [545, 459] on link "1" at bounding box center [549, 458] width 12 height 12
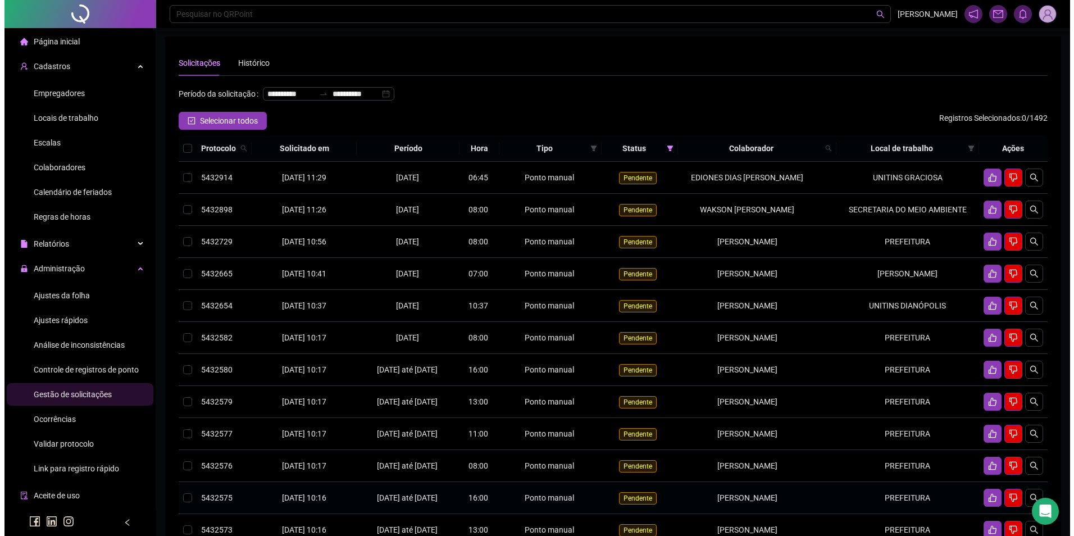
scroll to position [0, 0]
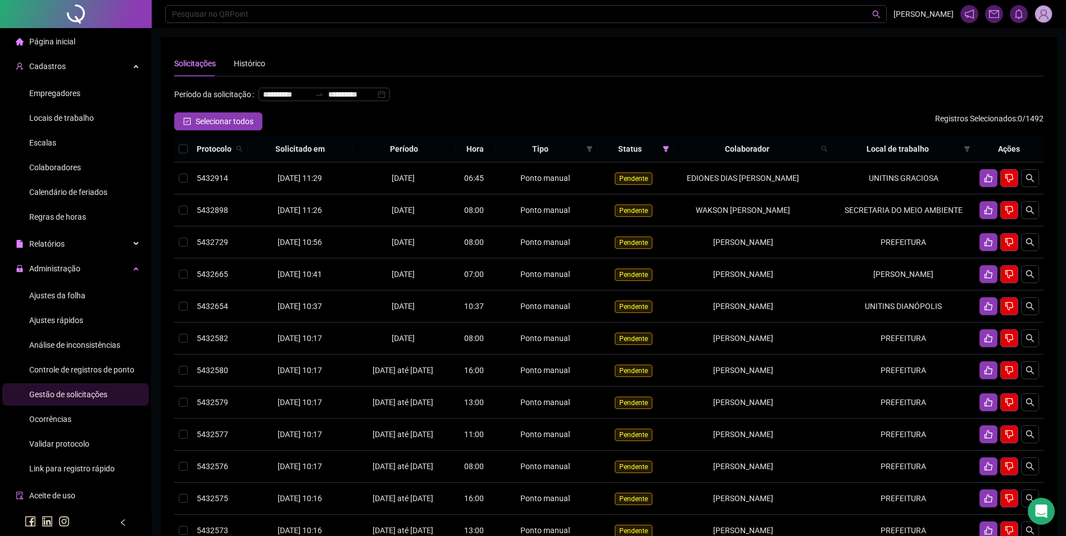
click at [1049, 16] on img at bounding box center [1043, 14] width 17 height 17
click at [792, 83] on div "**********" at bounding box center [608, 314] width 869 height 527
click at [1042, 16] on img at bounding box center [1043, 14] width 17 height 17
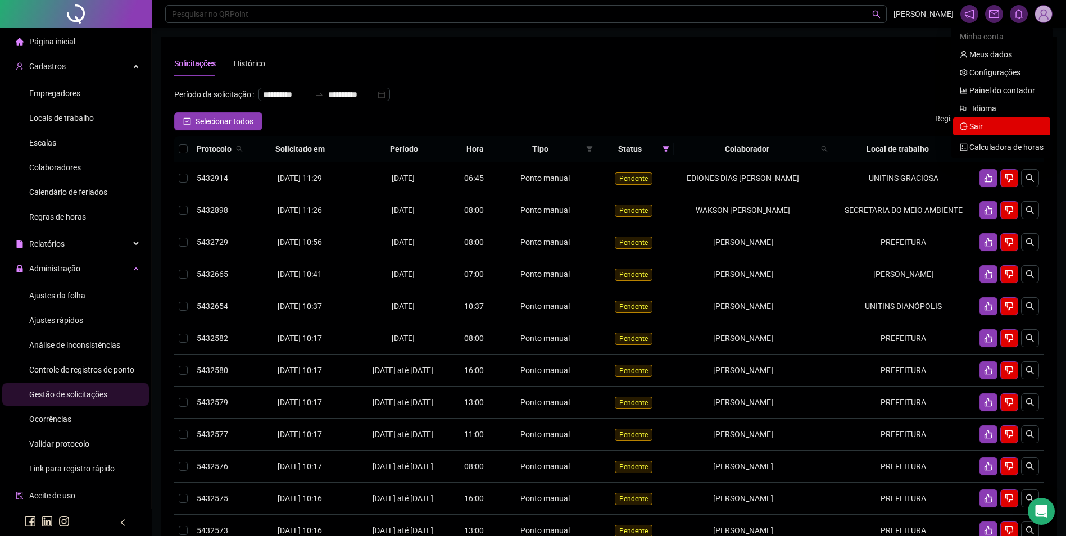
click at [972, 124] on span "Sair" at bounding box center [975, 126] width 13 height 9
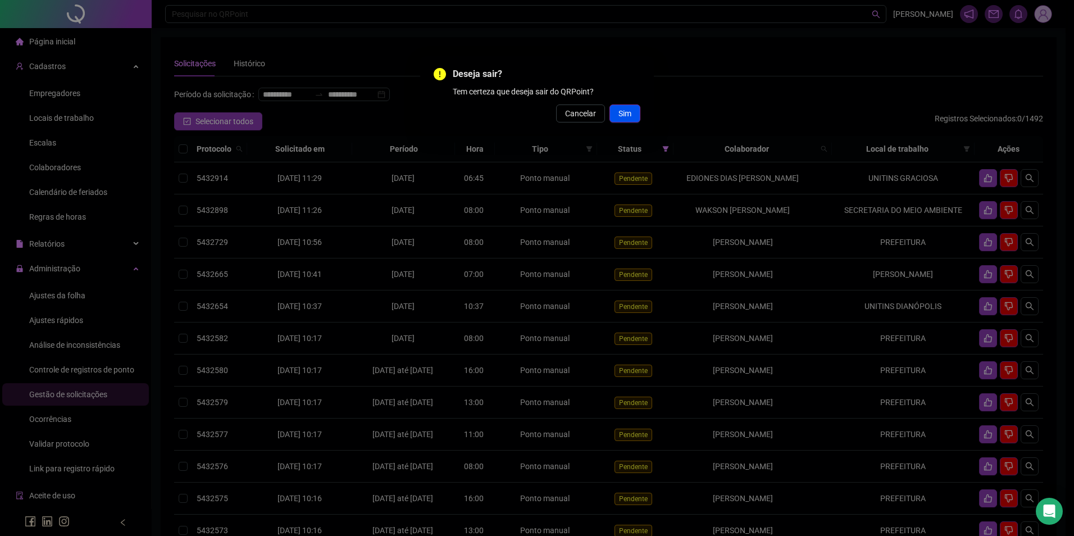
click at [631, 112] on span "Sim" at bounding box center [624, 113] width 13 height 12
